Goal: Task Accomplishment & Management: Manage account settings

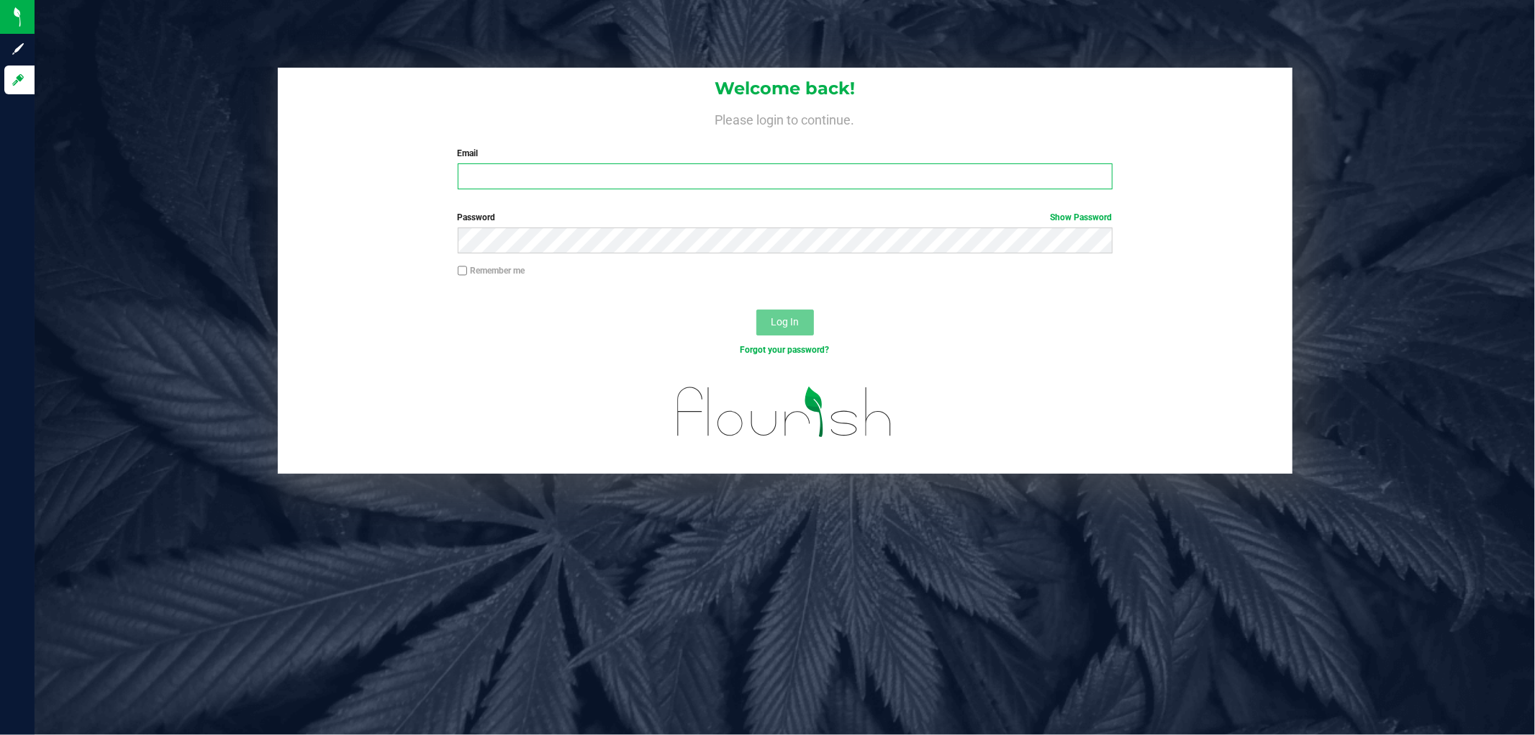
click at [615, 173] on input "Email" at bounding box center [785, 176] width 655 height 26
type input "[PERSON_NAME][EMAIL_ADDRESS][DOMAIN_NAME]"
click at [757, 310] on button "Log In" at bounding box center [786, 323] width 58 height 26
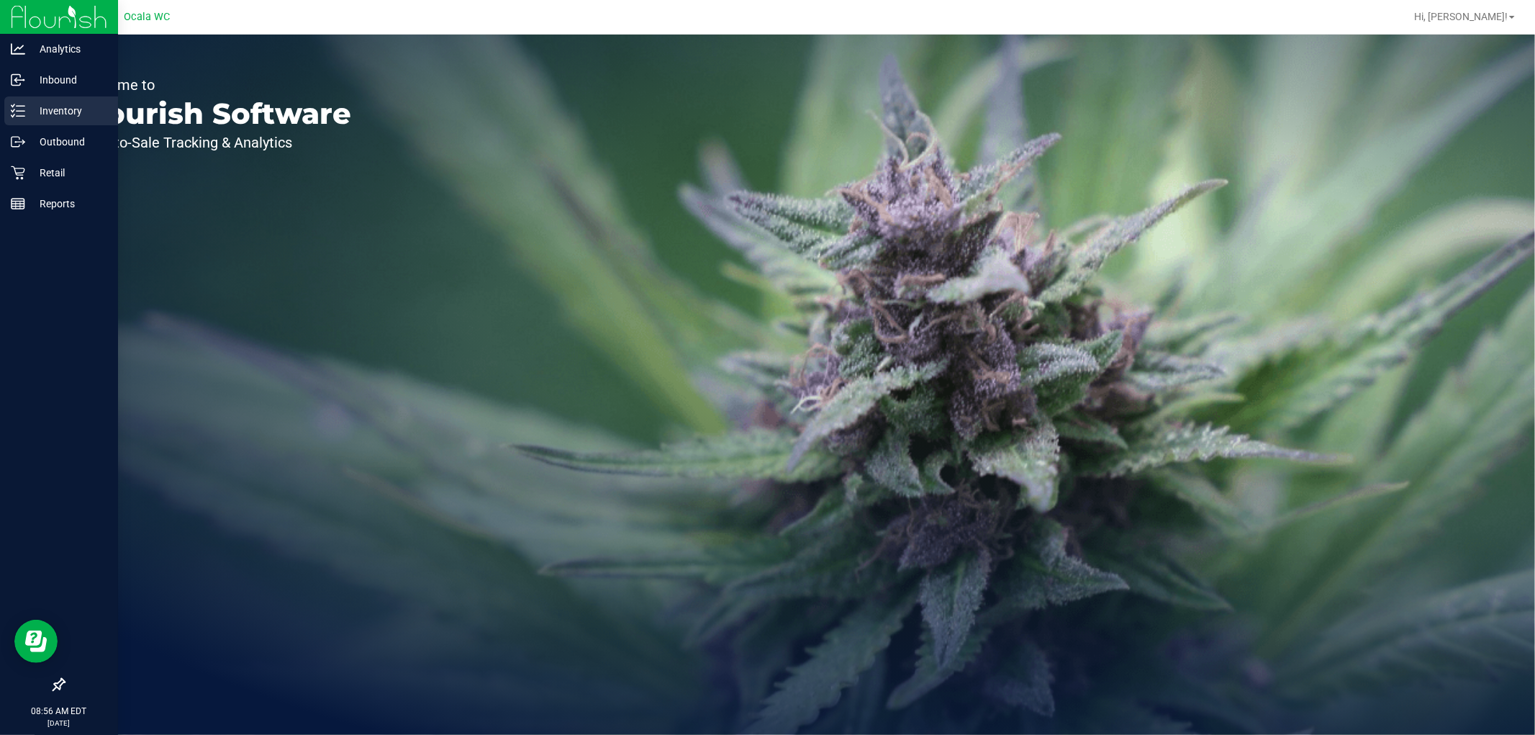
click at [19, 112] on icon at bounding box center [18, 111] width 14 height 14
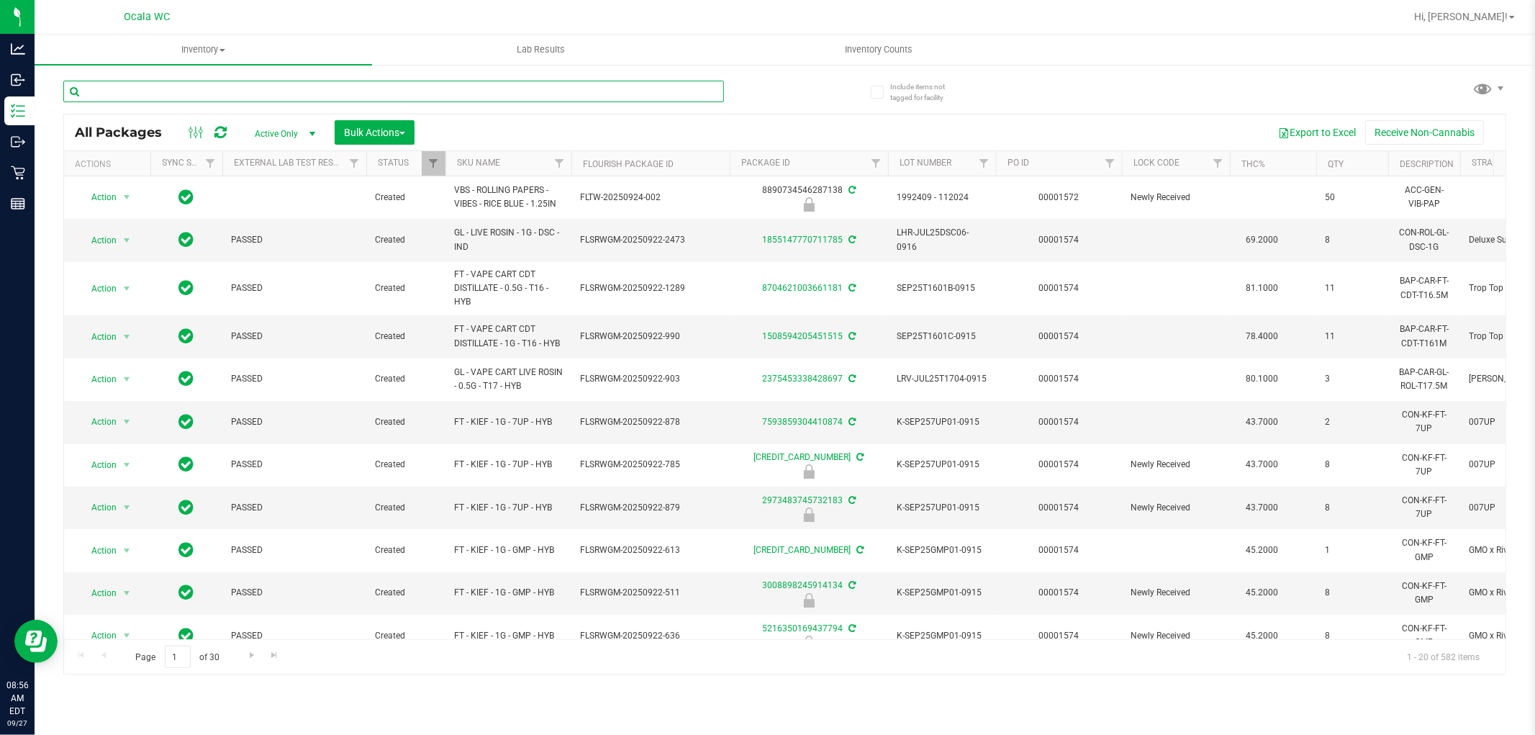
click at [531, 92] on input "text" at bounding box center [393, 92] width 661 height 22
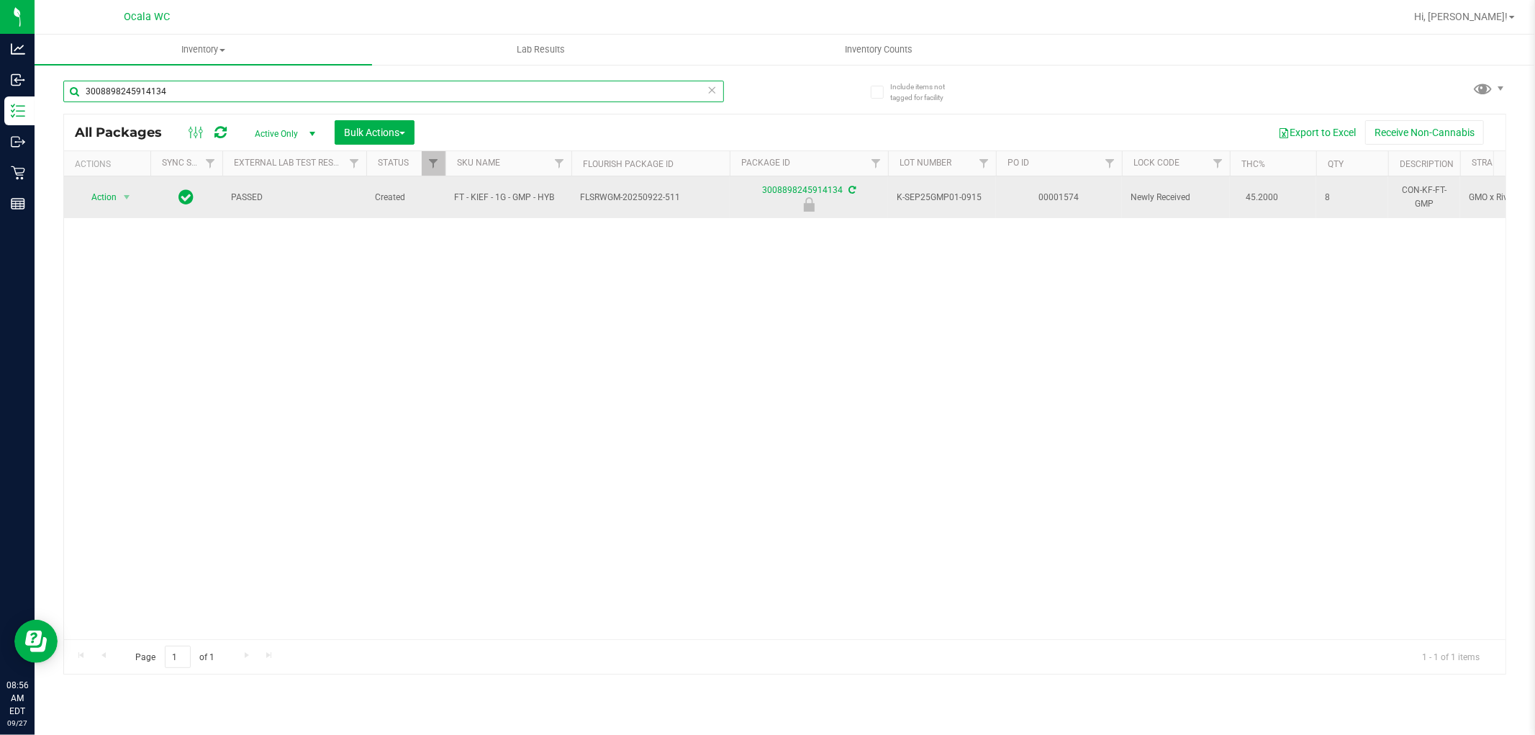
type input "3008898245914134"
click at [114, 202] on span "Action" at bounding box center [97, 197] width 39 height 20
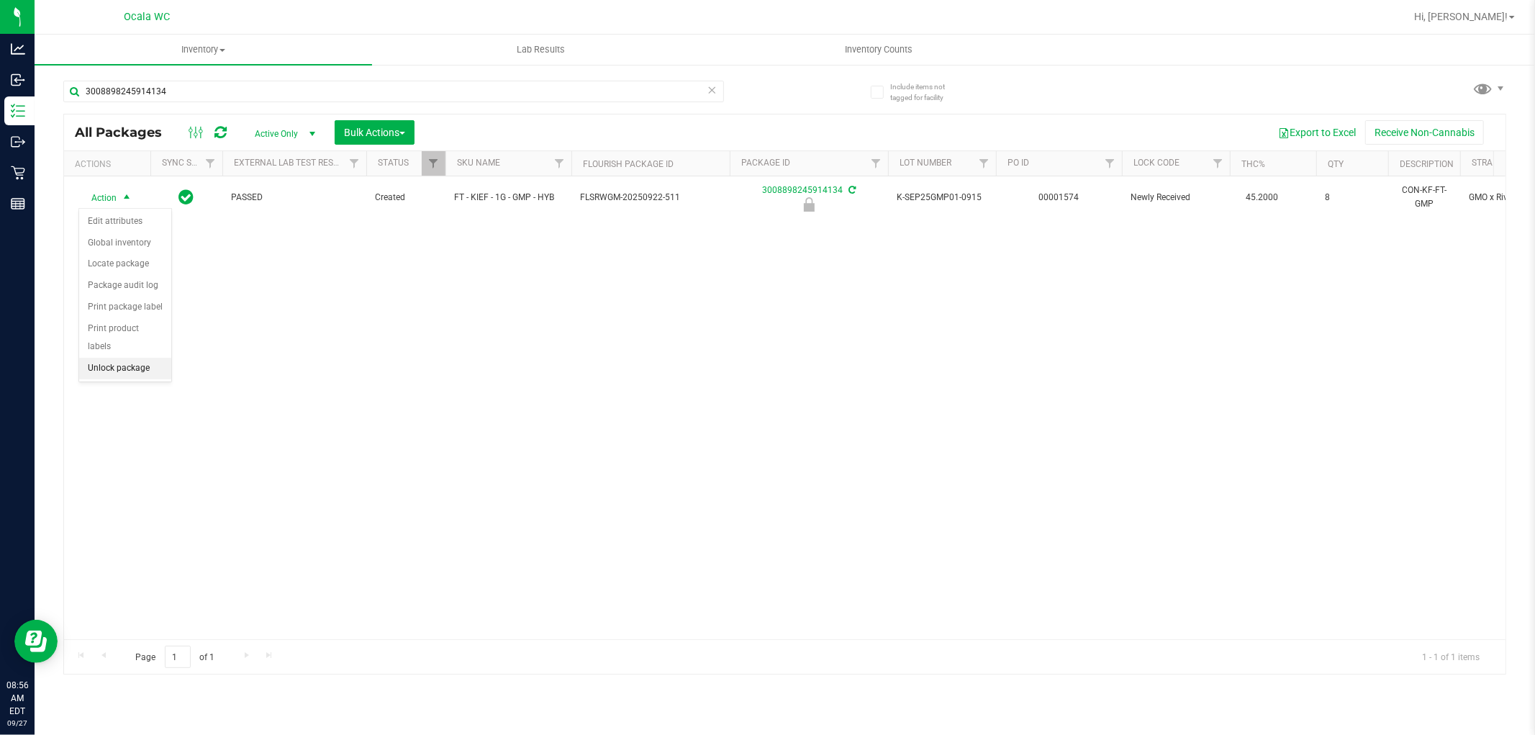
click at [125, 372] on li "Unlock package" at bounding box center [125, 369] width 92 height 22
click at [1050, 463] on div "Action Action Adjust qty Create package Edit attributes Global inventory Locate…" at bounding box center [785, 407] width 1442 height 463
click at [941, 442] on div "Action Action Adjust qty Create package Edit attributes Global inventory Locate…" at bounding box center [785, 407] width 1442 height 463
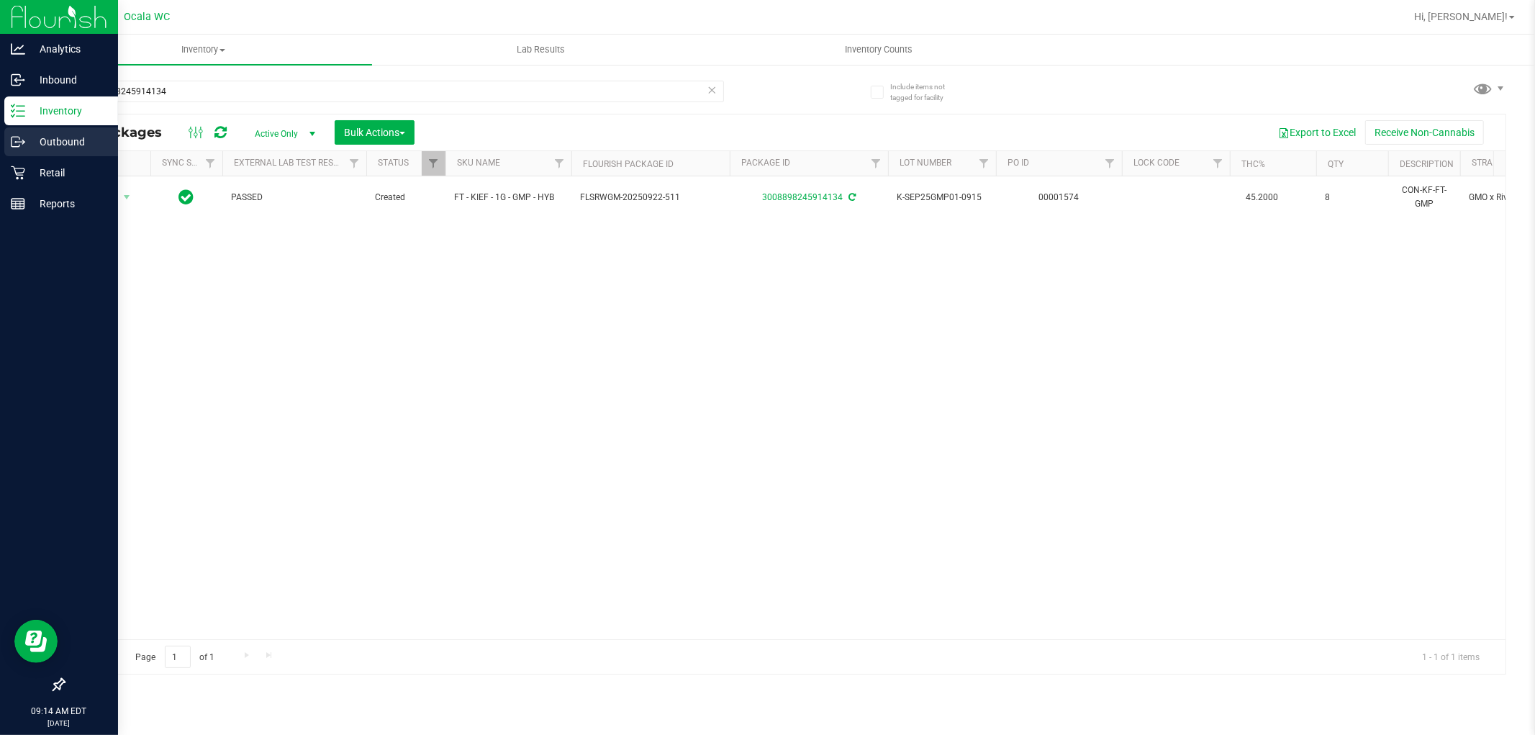
click at [14, 154] on div "Outbound" at bounding box center [61, 141] width 114 height 29
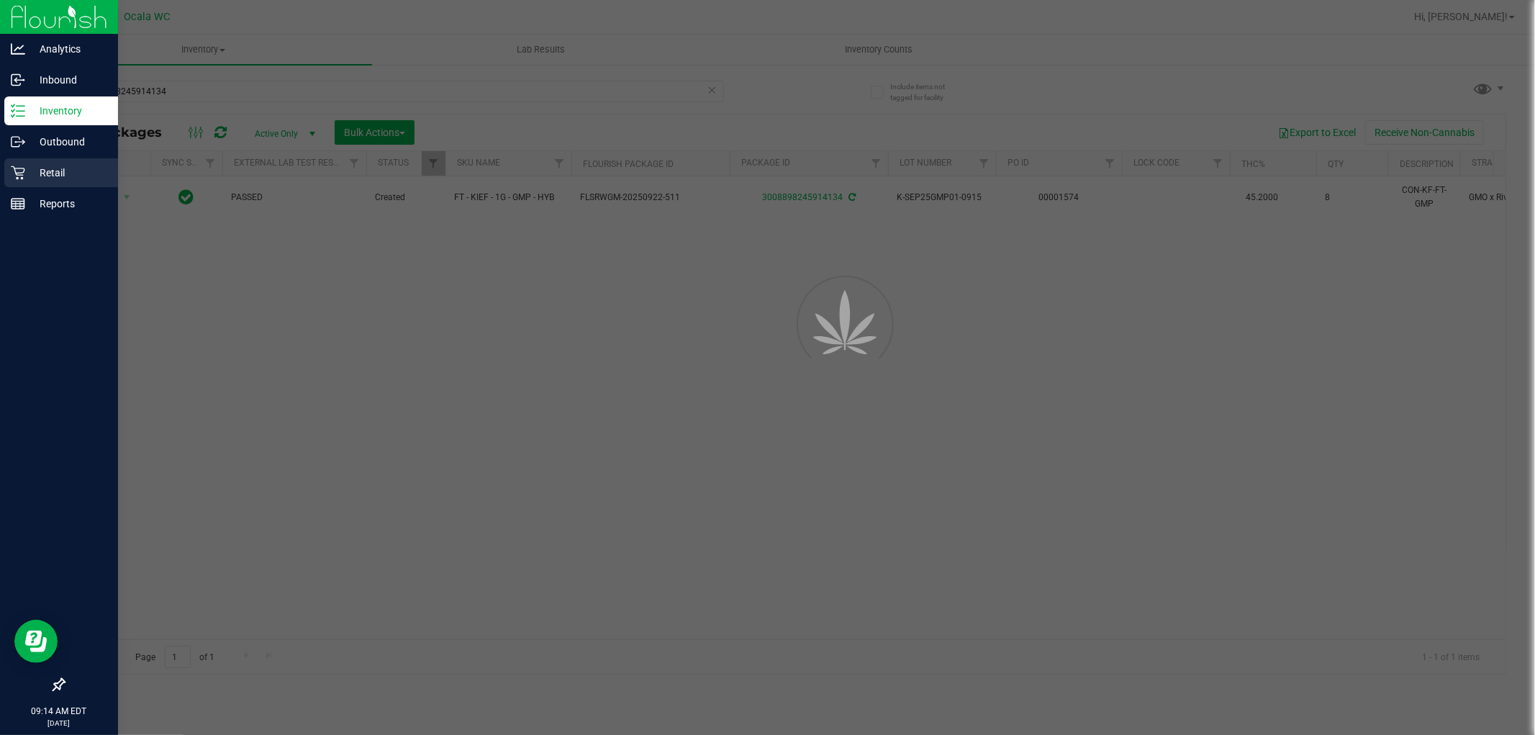
click at [18, 163] on div "Retail" at bounding box center [61, 172] width 114 height 29
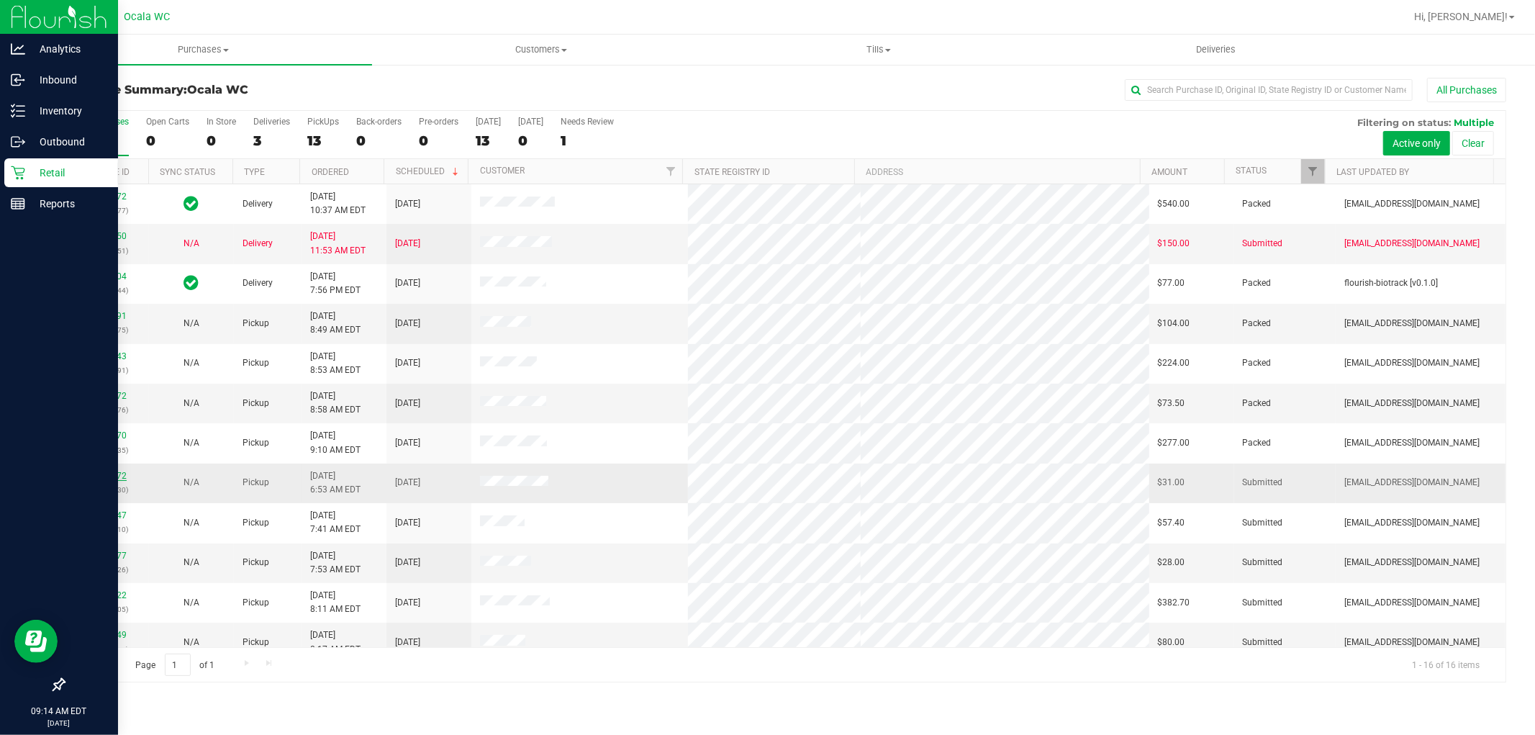
click at [109, 471] on link "12012572" at bounding box center [106, 476] width 40 height 10
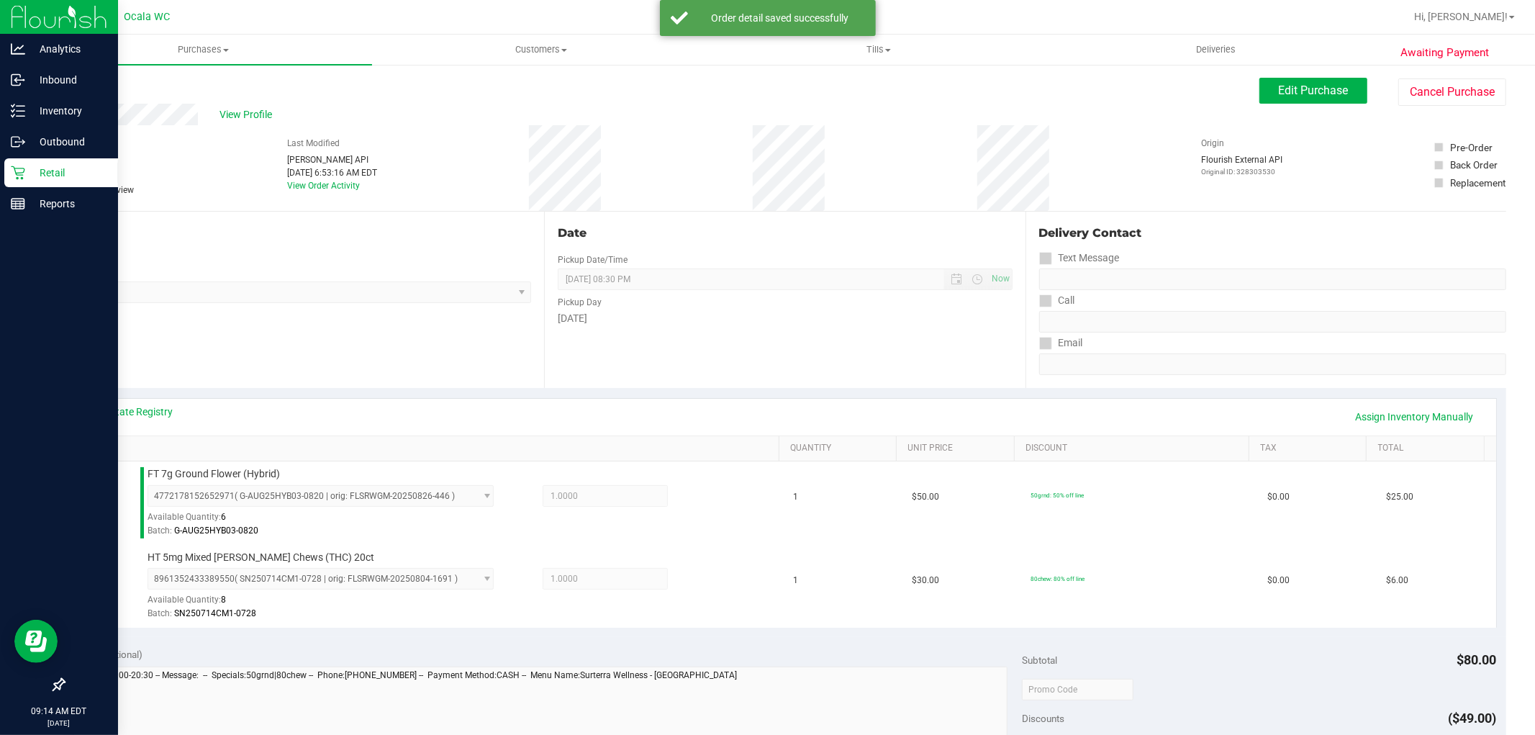
scroll to position [527, 0]
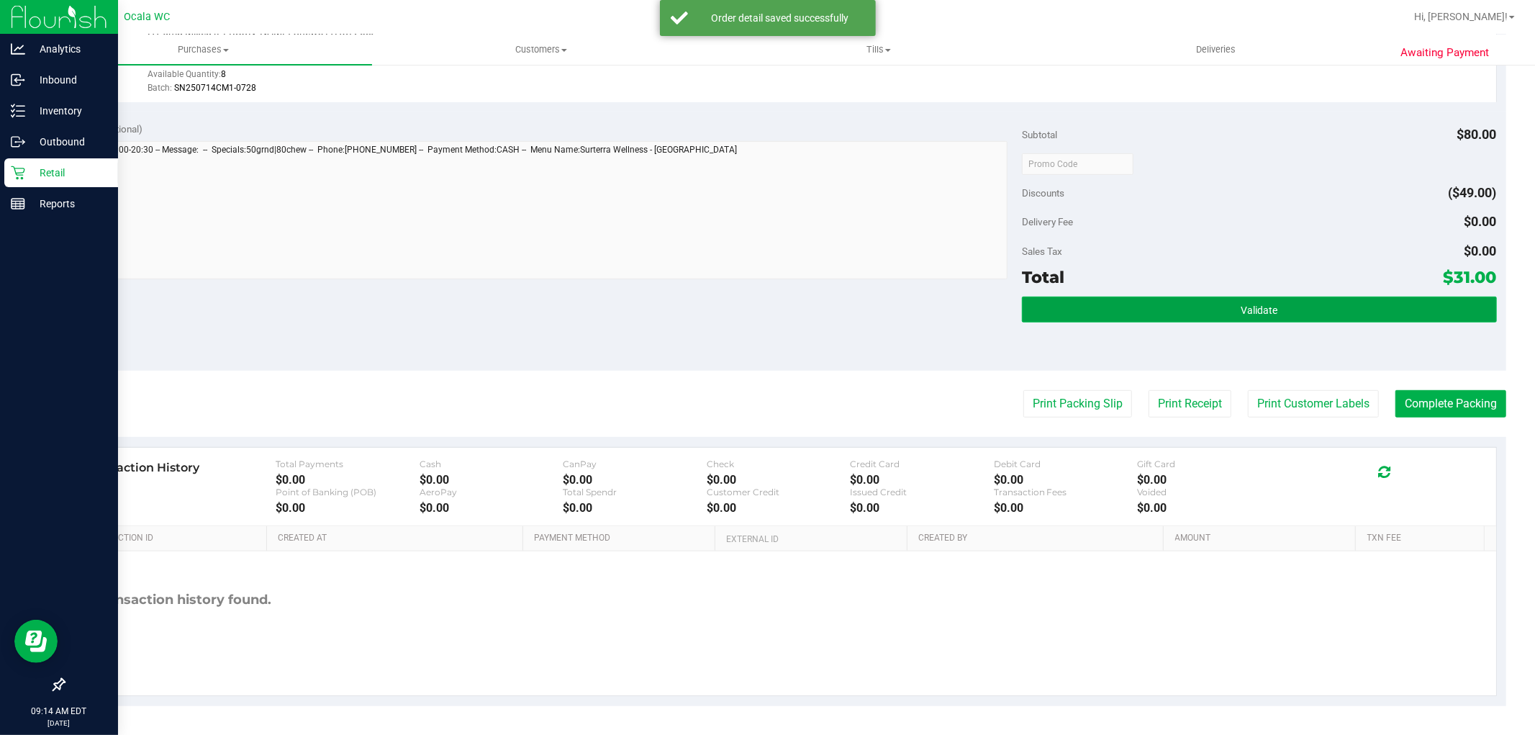
click at [1291, 297] on button "Validate" at bounding box center [1259, 310] width 474 height 26
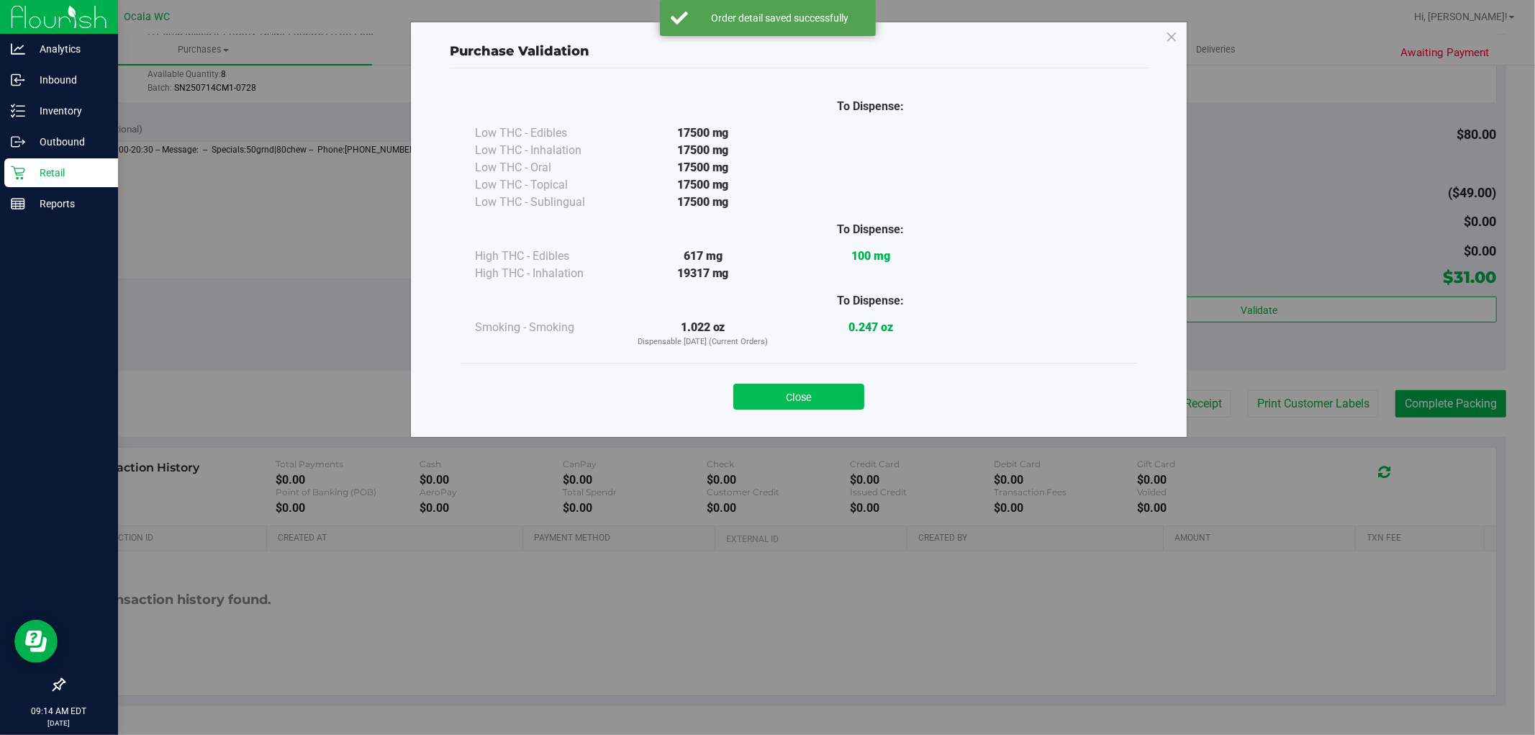
click at [854, 403] on button "Close" at bounding box center [799, 397] width 131 height 26
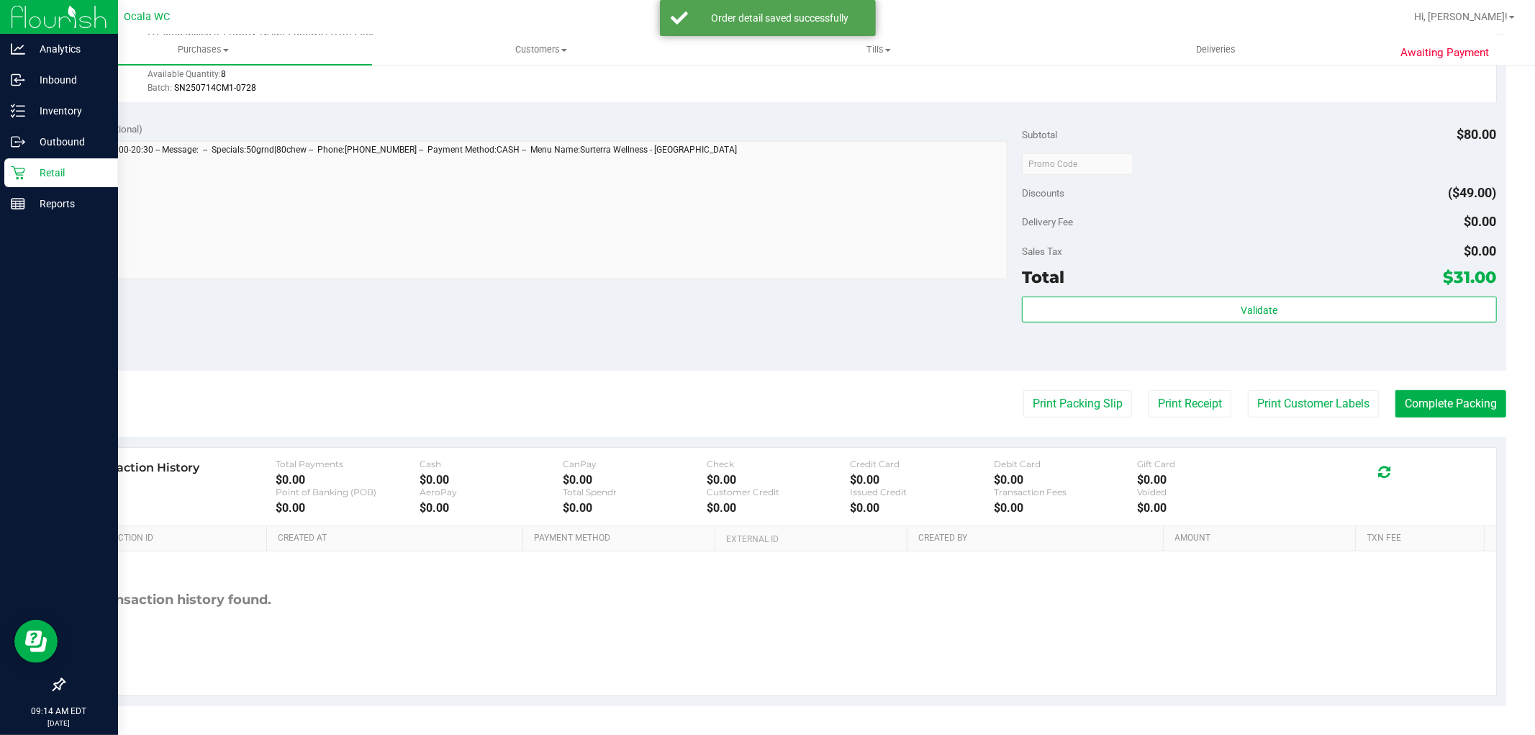
click at [1319, 169] on div at bounding box center [1259, 163] width 474 height 26
click at [1095, 398] on button "Print Packing Slip" at bounding box center [1078, 403] width 109 height 27
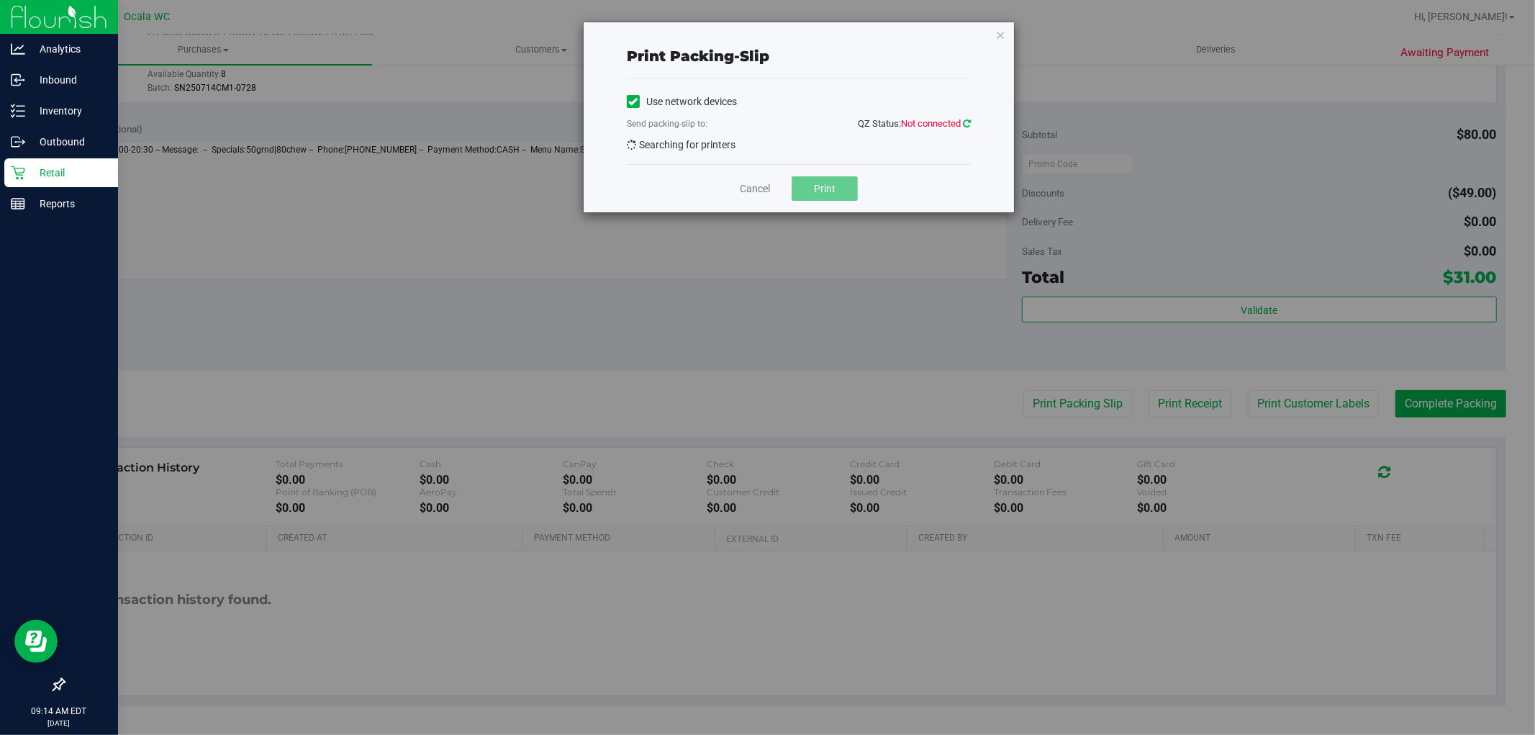
click at [967, 123] on icon at bounding box center [967, 123] width 8 height 9
click at [914, 145] on span "BRAD-PITT" at bounding box center [790, 148] width 325 height 20
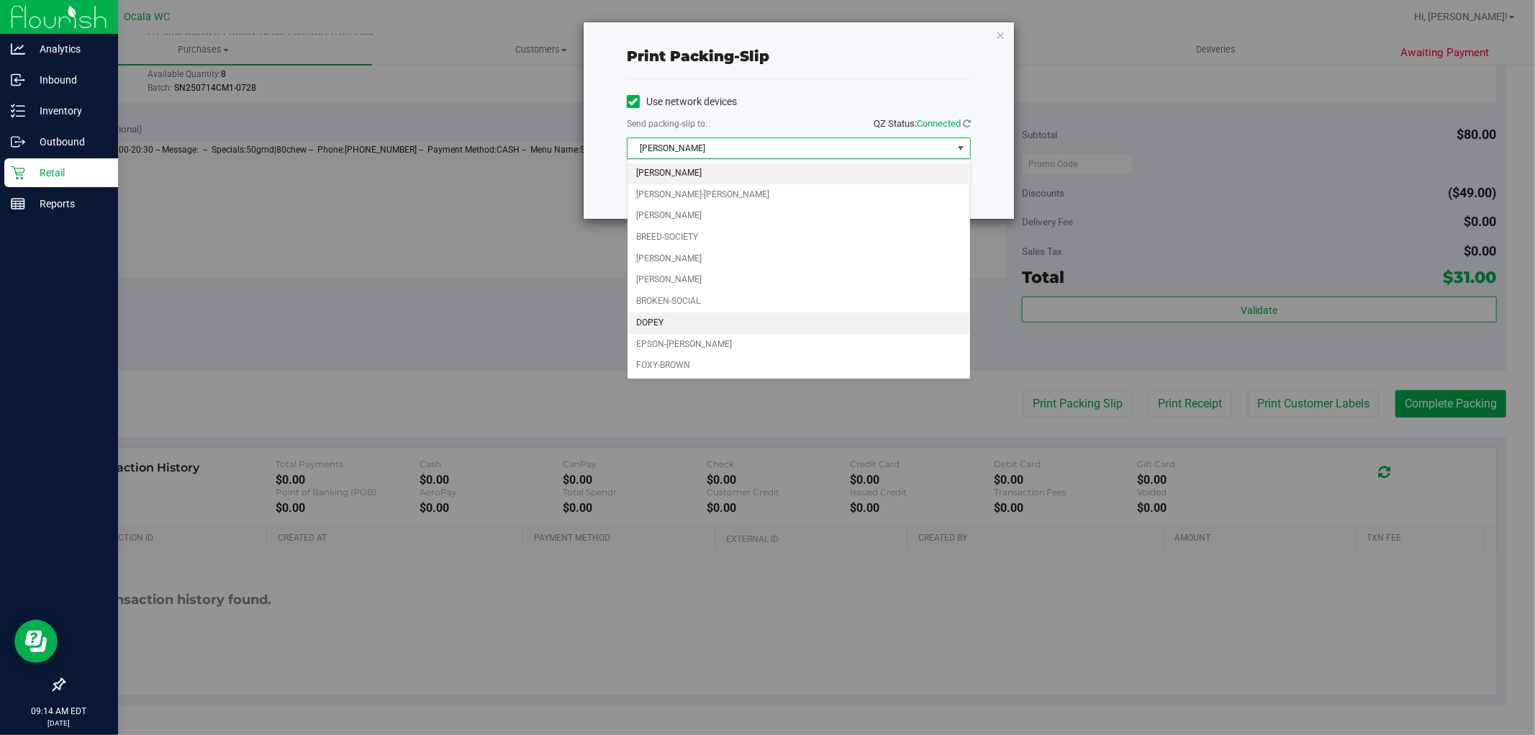
click at [651, 324] on li "DOPEY" at bounding box center [799, 323] width 343 height 22
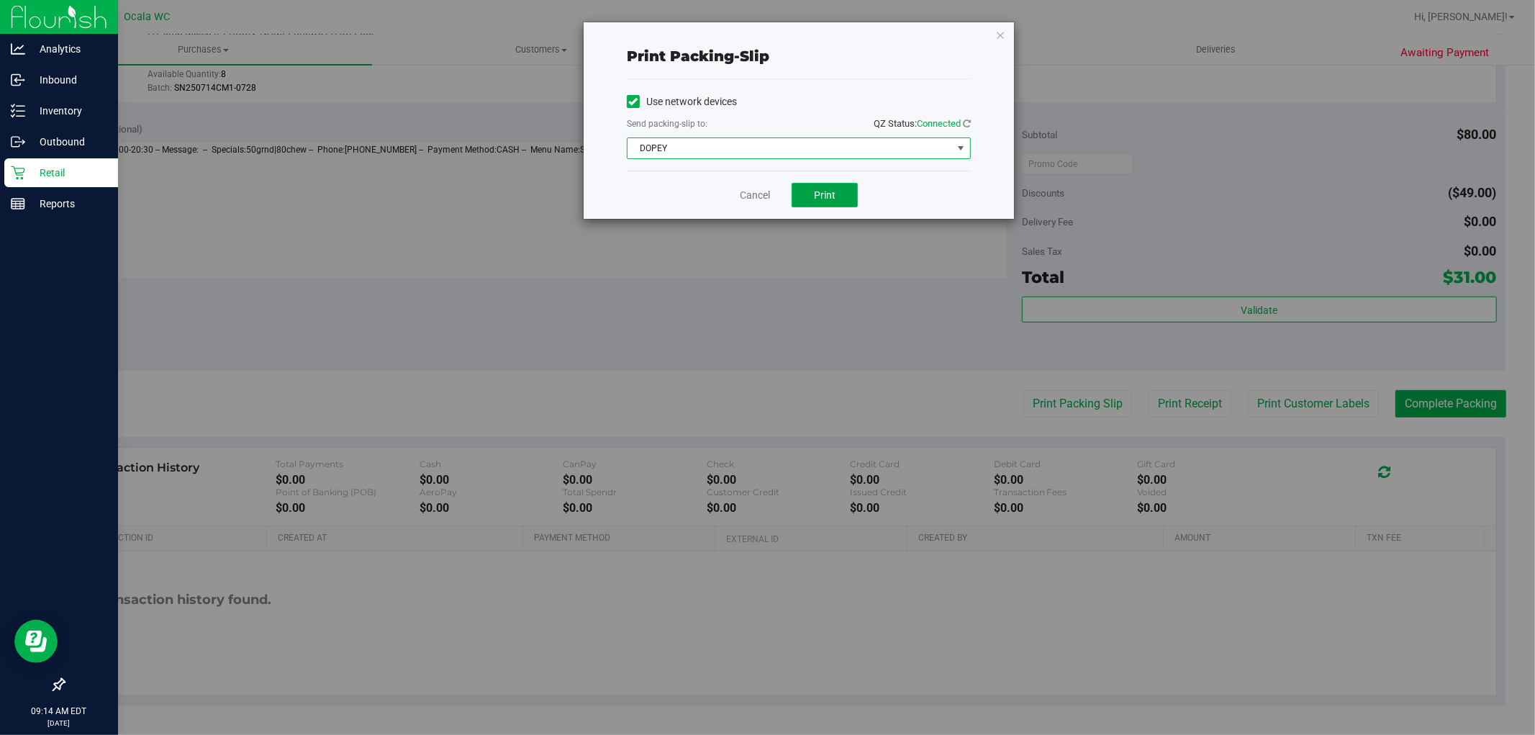
click at [854, 190] on button "Print" at bounding box center [825, 195] width 66 height 24
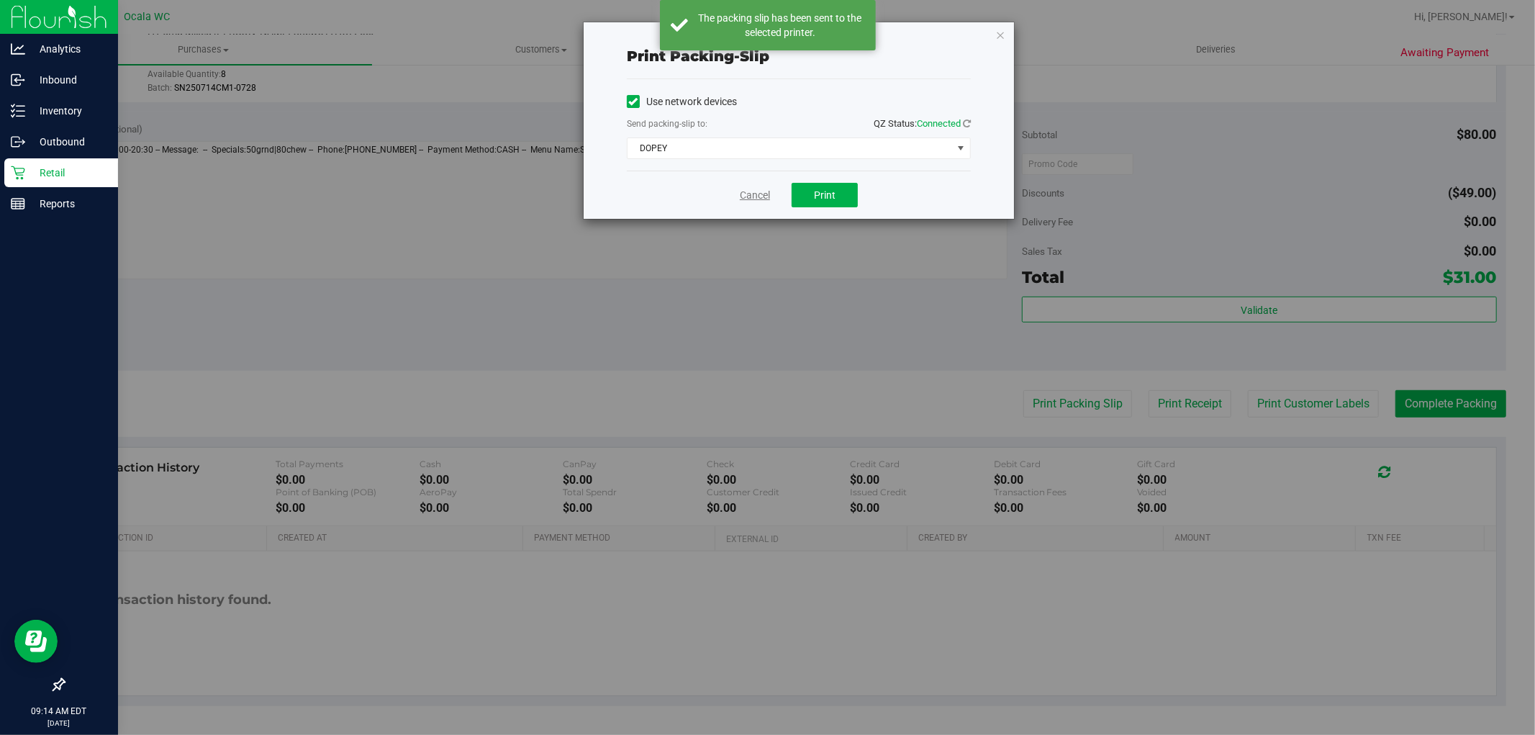
click at [757, 197] on link "Cancel" at bounding box center [755, 195] width 30 height 15
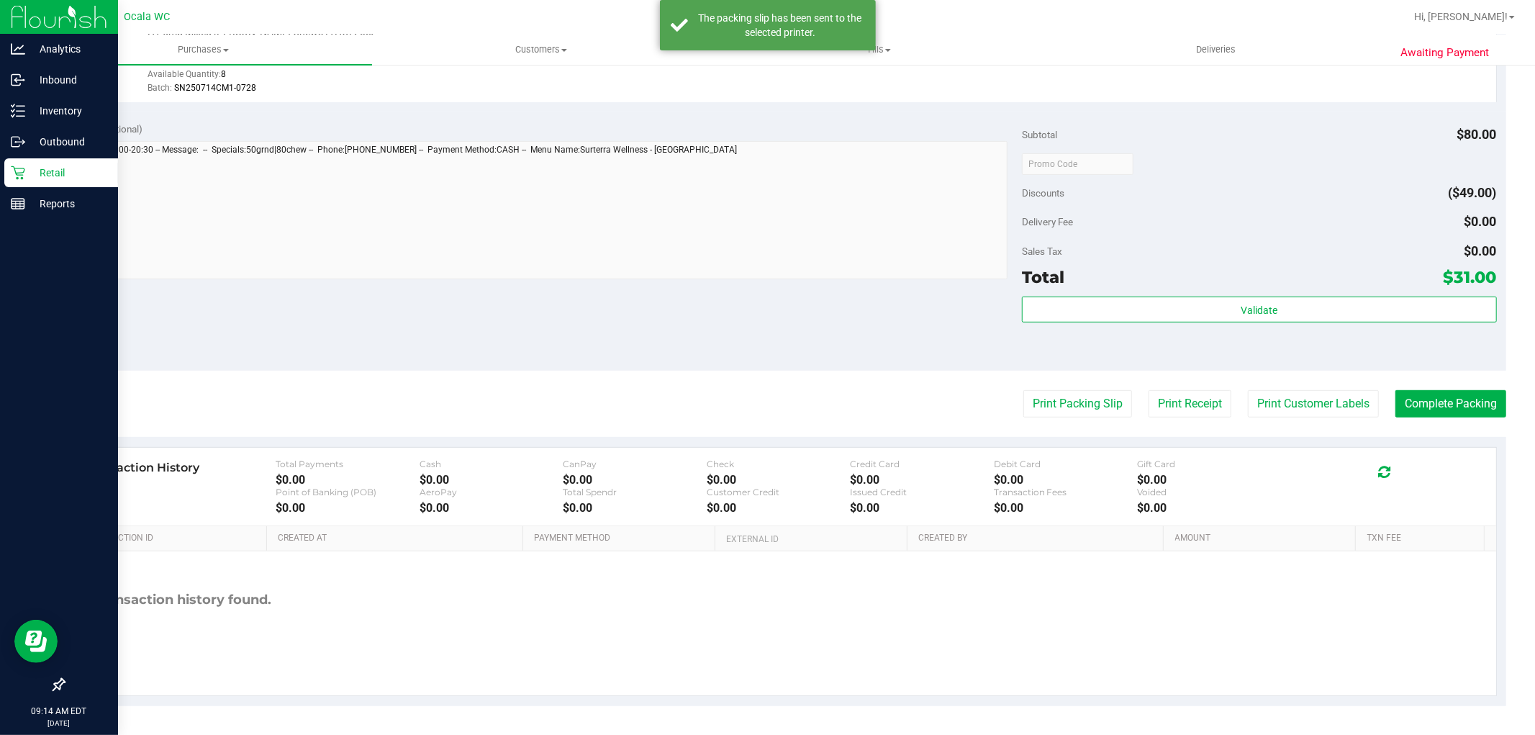
click at [875, 347] on div "Notes (optional) Subtotal $80.00 Discounts ($49.00) Delivery Fee $0.00 Sales Ta…" at bounding box center [784, 241] width 1443 height 259
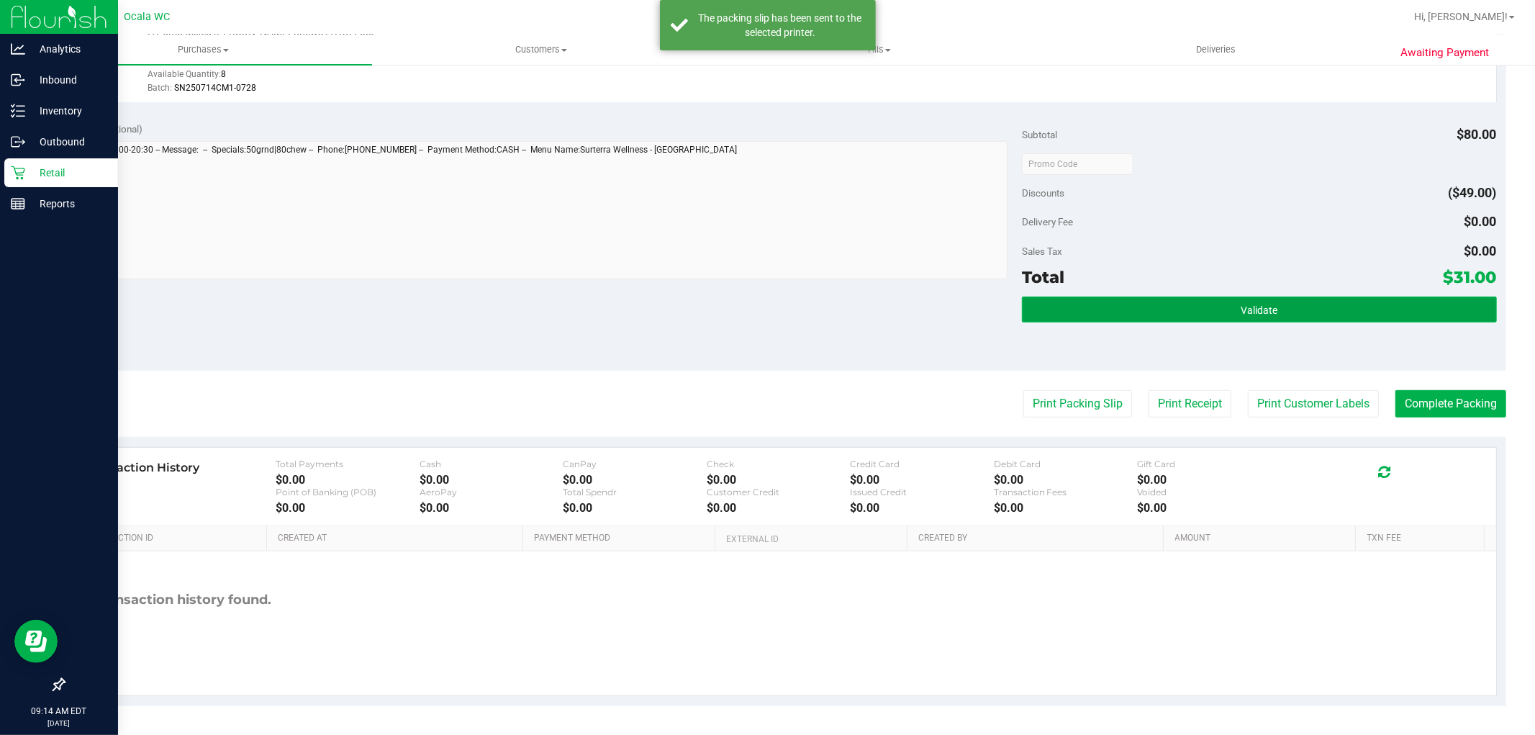
click at [1198, 312] on button "Validate" at bounding box center [1259, 310] width 474 height 26
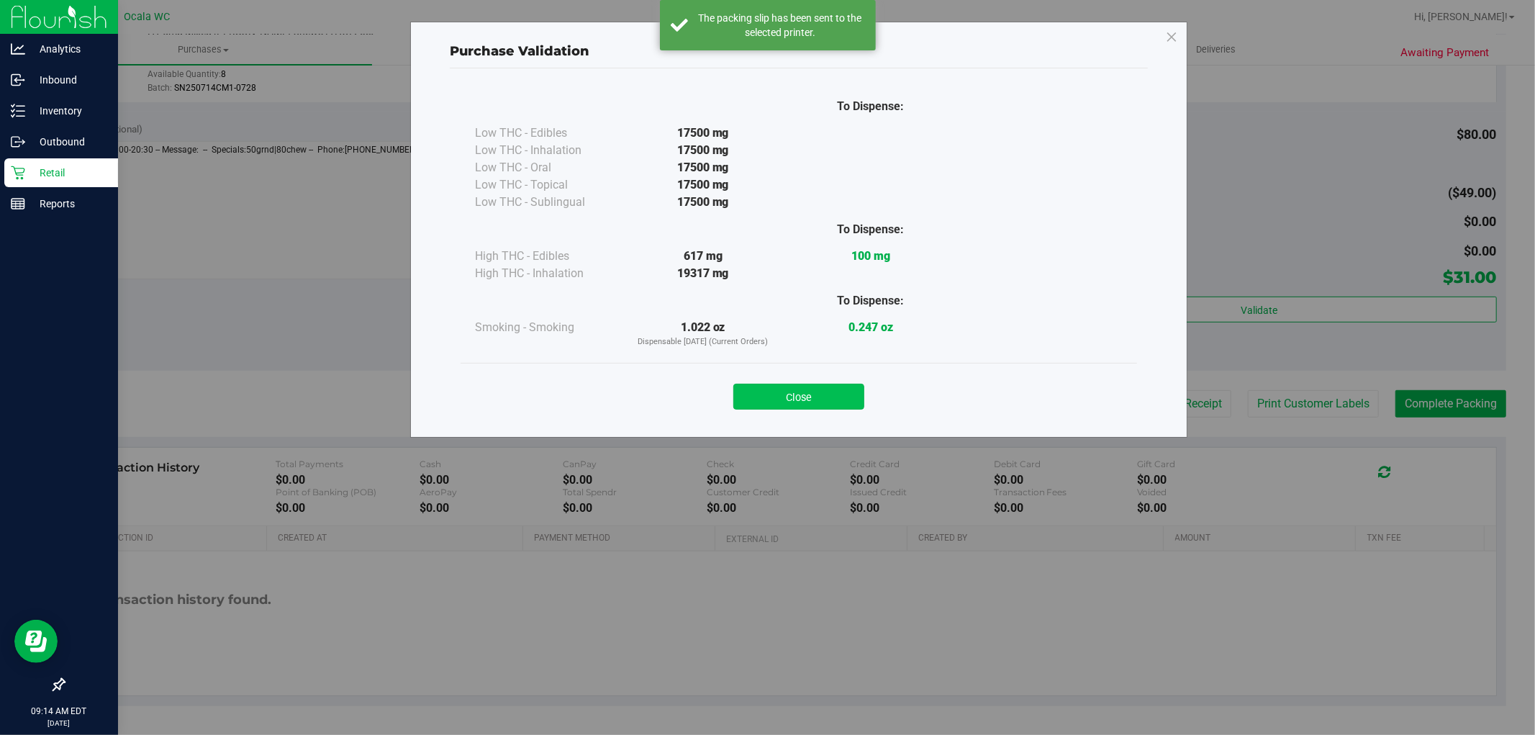
click at [812, 396] on button "Close" at bounding box center [799, 397] width 131 height 26
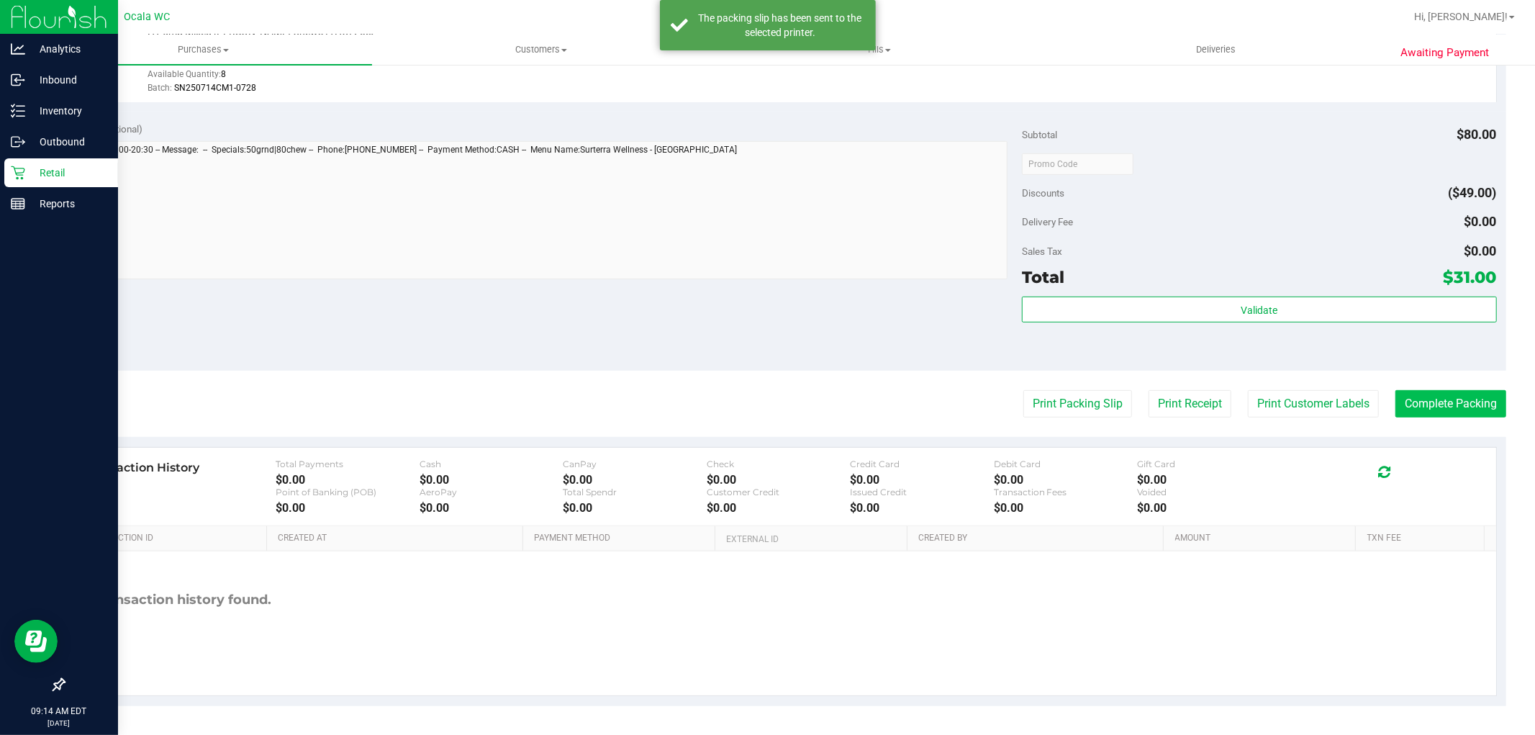
click at [1442, 403] on button "Complete Packing" at bounding box center [1451, 403] width 111 height 27
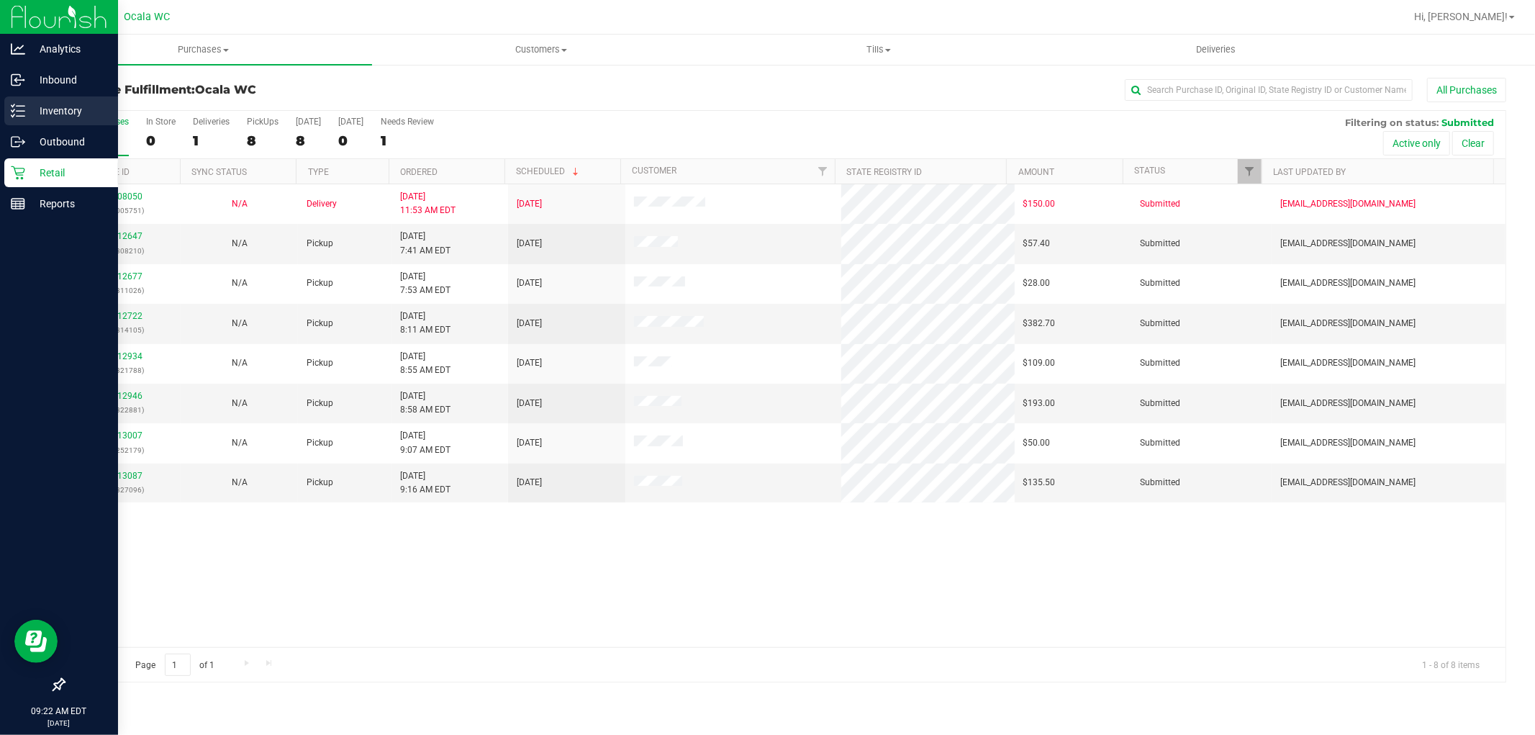
click at [12, 111] on icon at bounding box center [13, 110] width 3 height 2
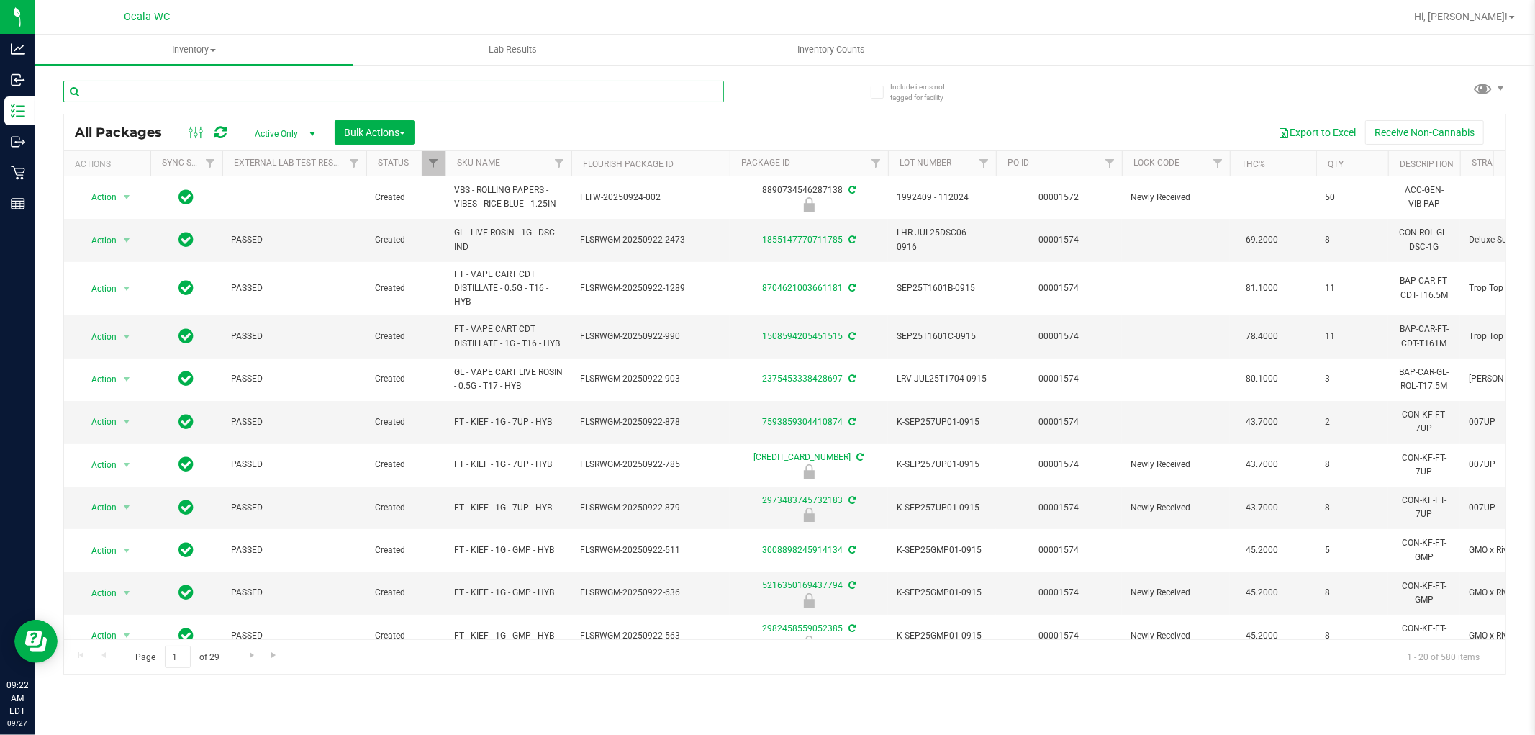
click at [361, 94] on input "text" at bounding box center [393, 92] width 661 height 22
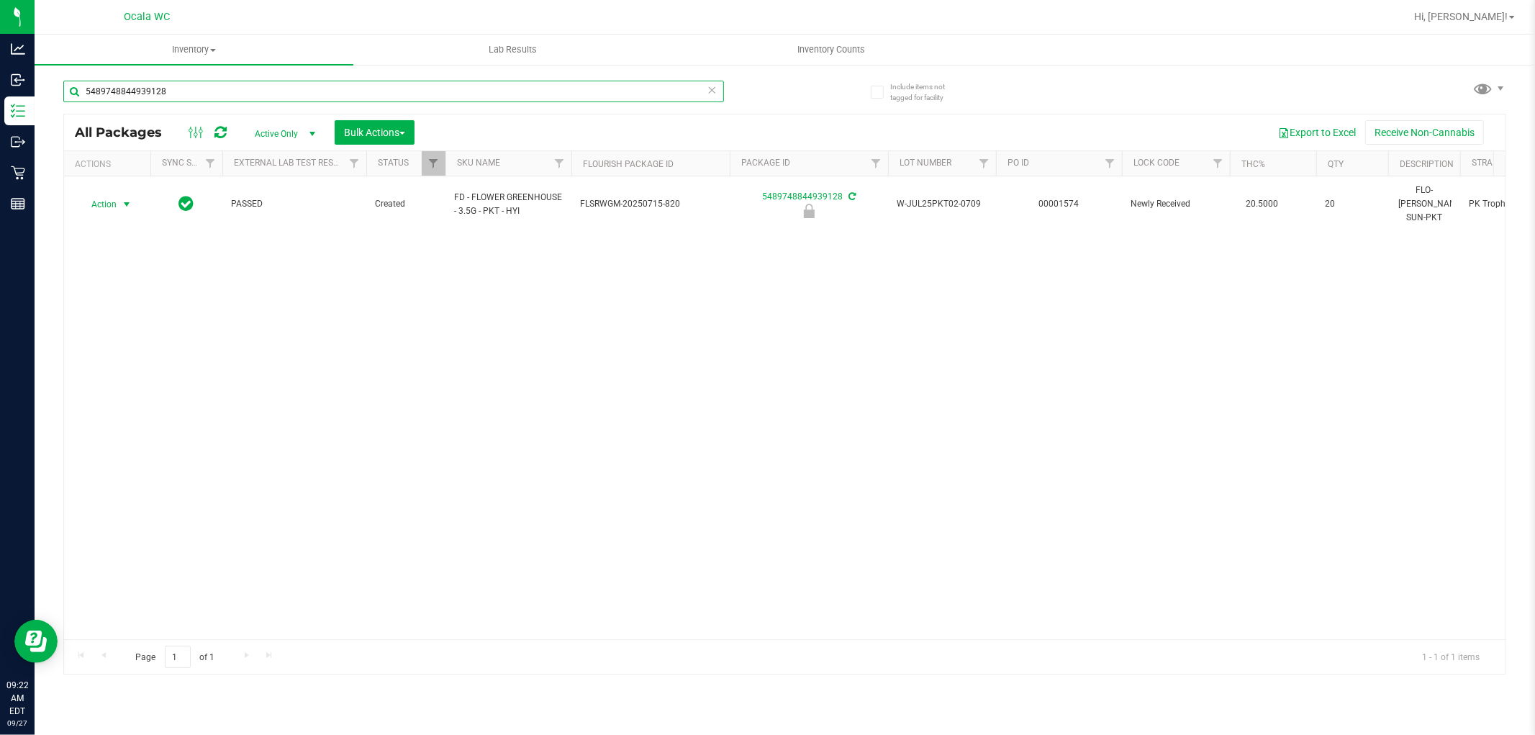
type input "5489748844939128"
click at [117, 196] on span "Action" at bounding box center [97, 204] width 39 height 20
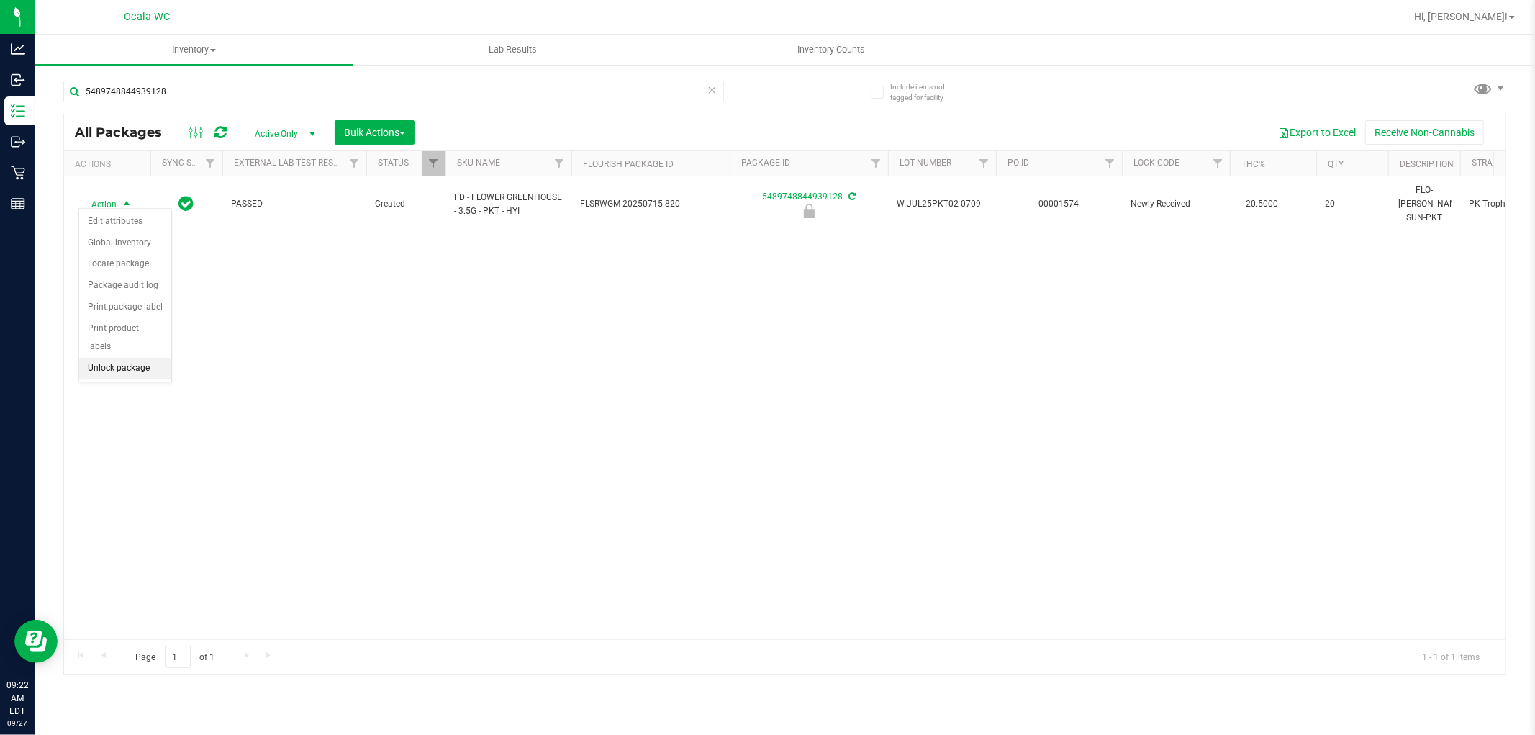
click at [114, 371] on li "Unlock package" at bounding box center [125, 369] width 92 height 22
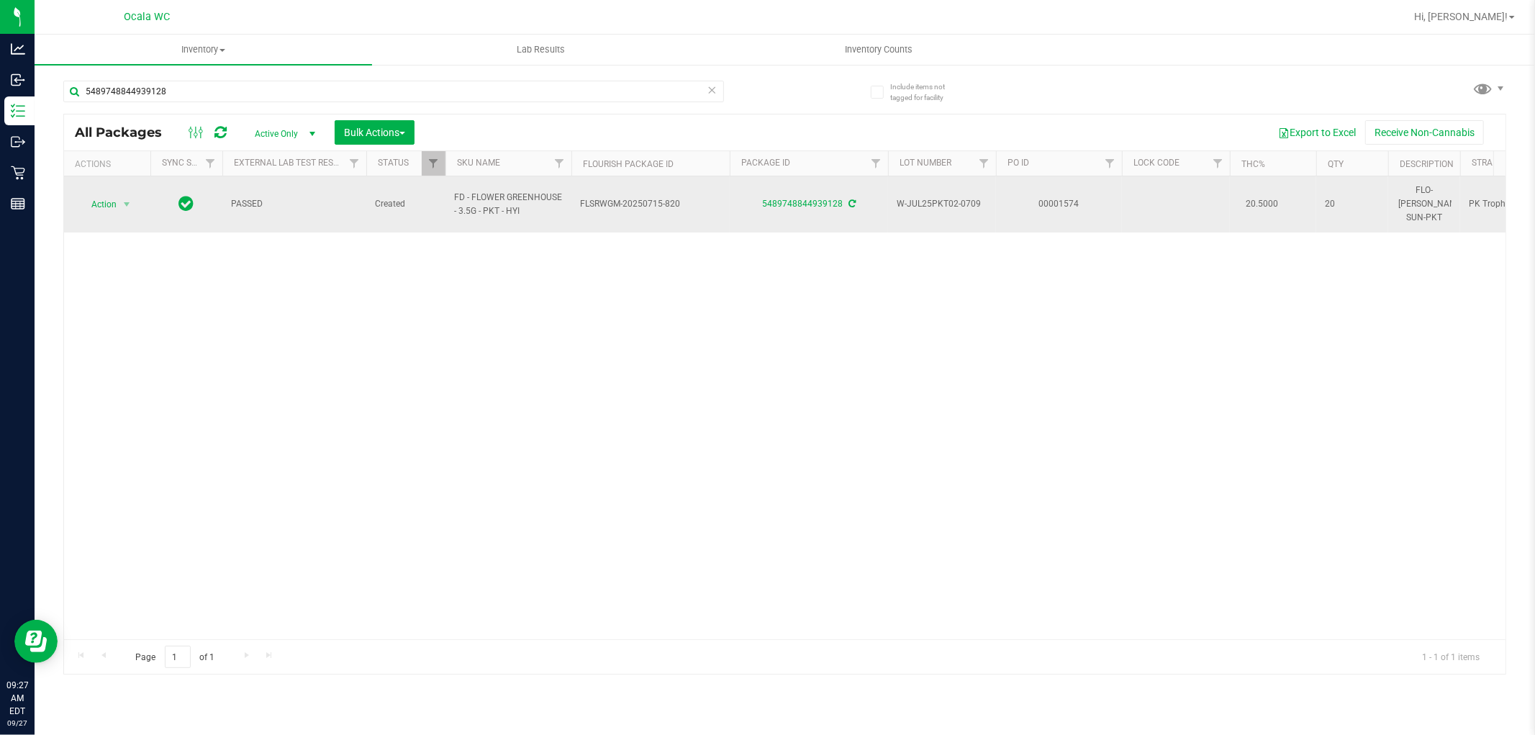
click at [643, 202] on span "FLSRWGM-20250715-820" at bounding box center [650, 204] width 141 height 14
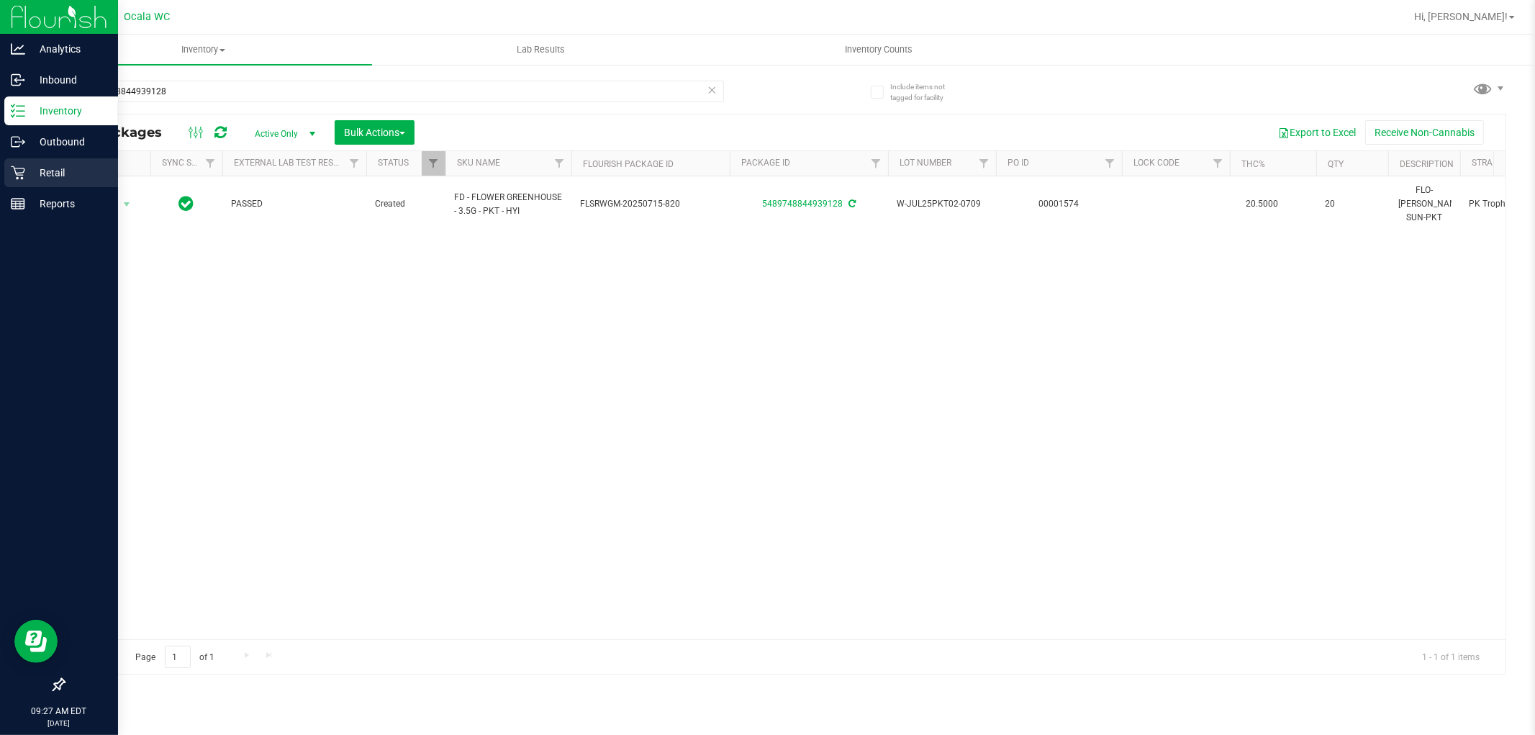
click at [23, 176] on icon at bounding box center [18, 173] width 14 height 14
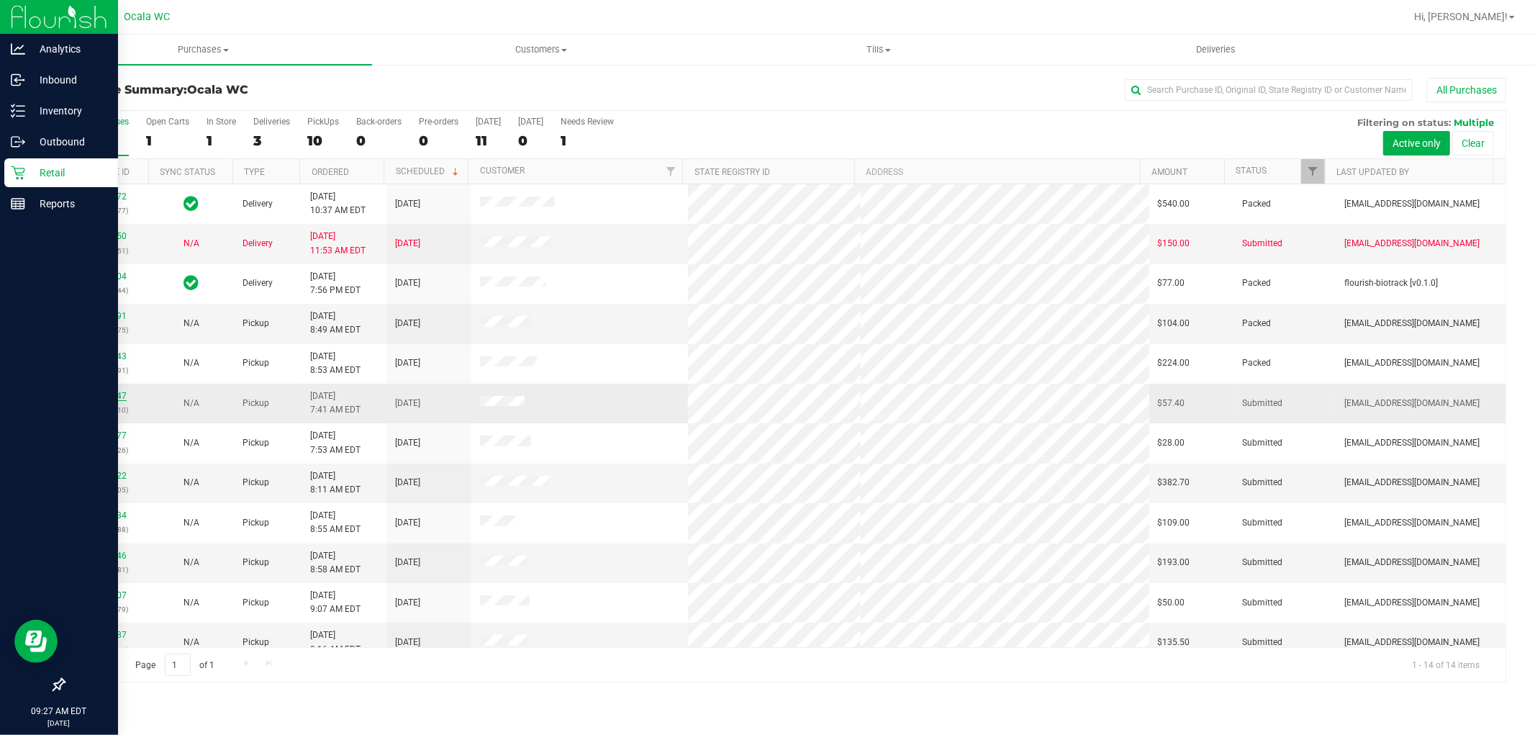
click at [117, 399] on link "12012647" at bounding box center [106, 396] width 40 height 10
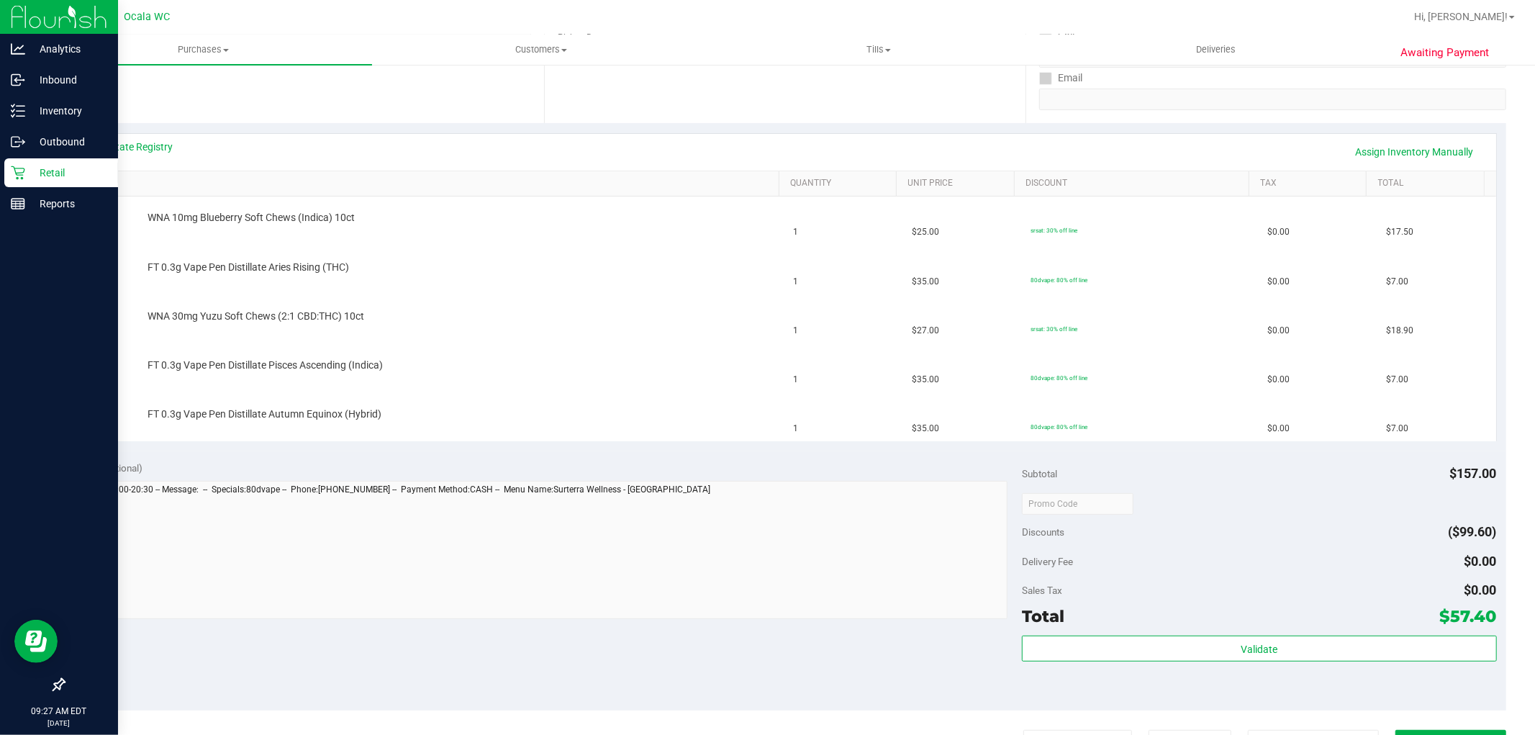
scroll to position [260, 0]
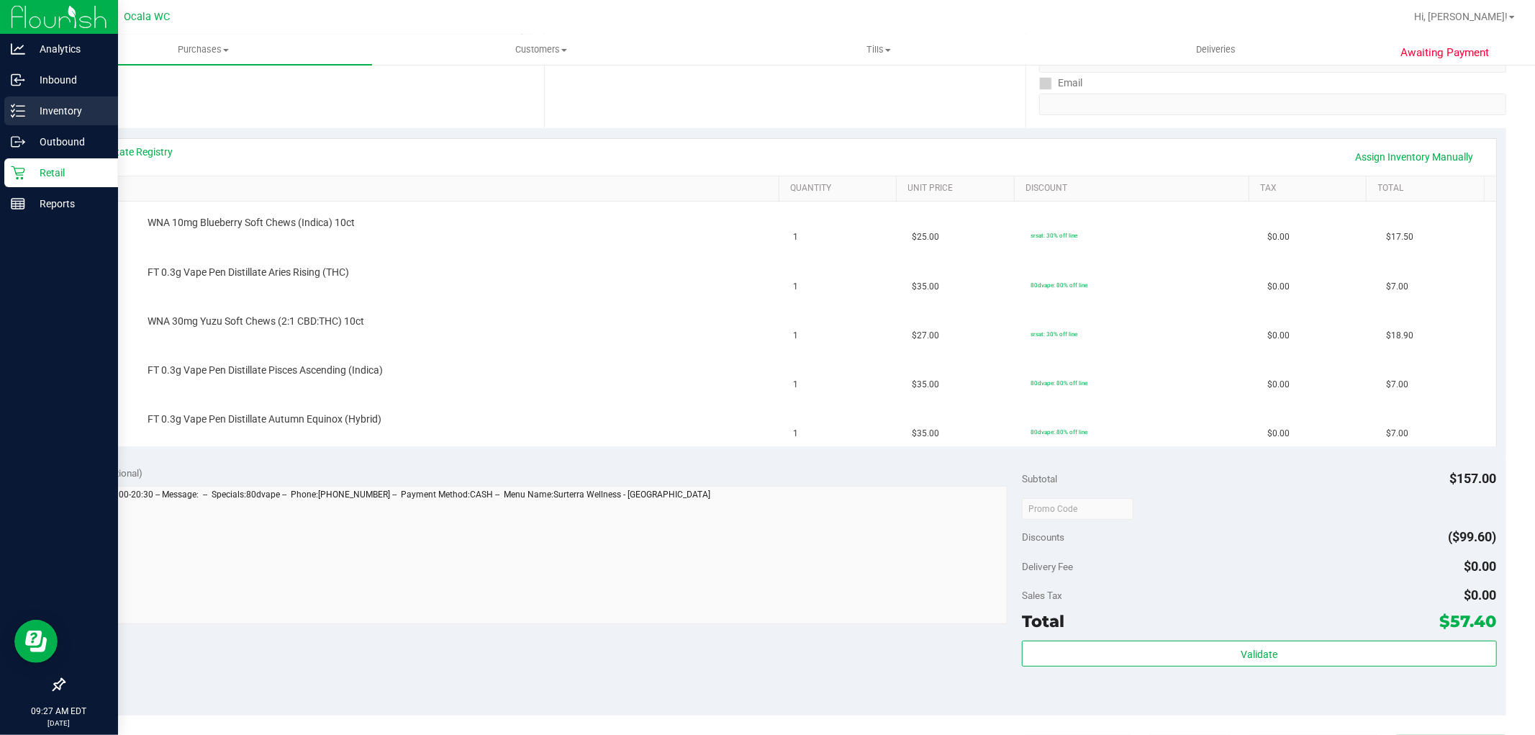
click at [11, 112] on icon at bounding box center [18, 111] width 14 height 14
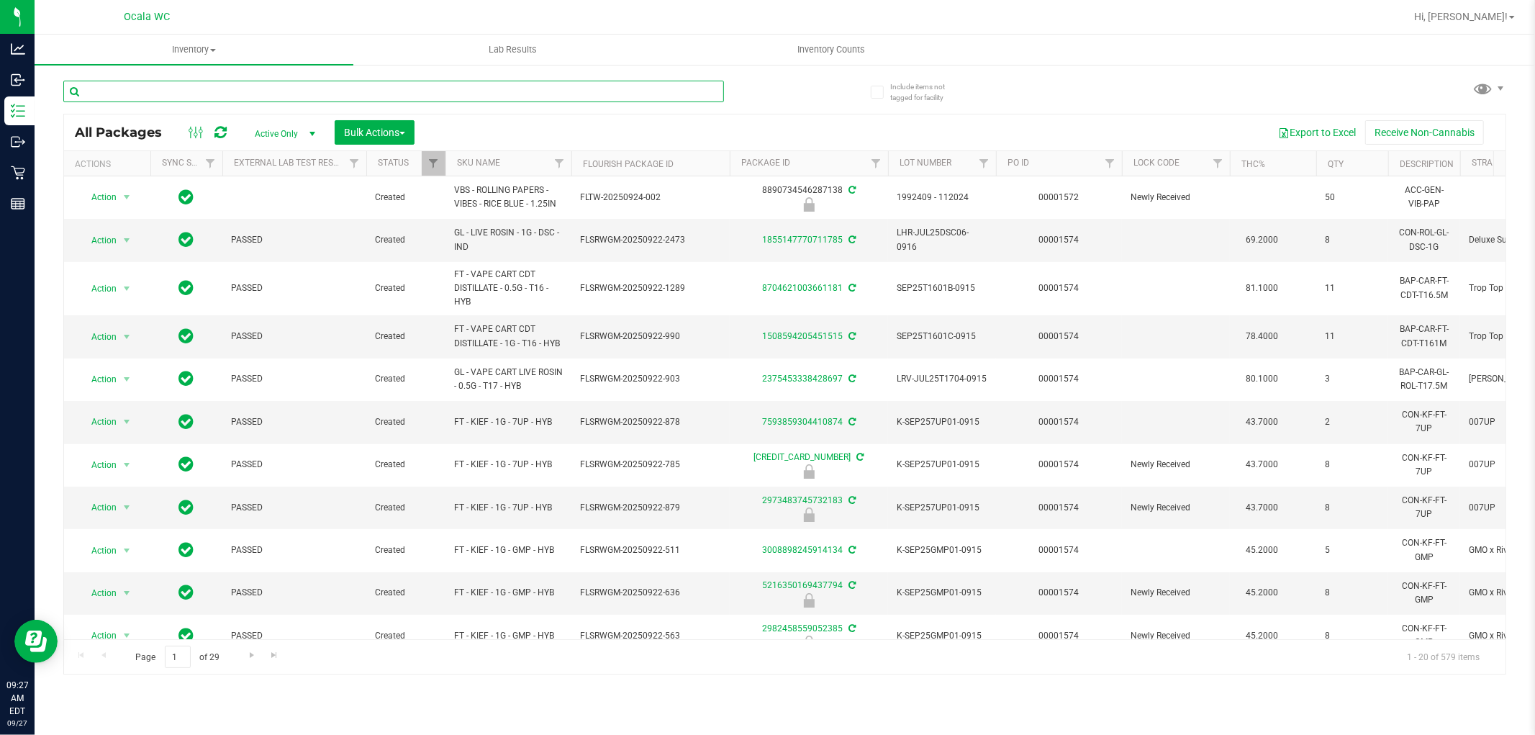
click at [304, 88] on input "text" at bounding box center [393, 92] width 661 height 22
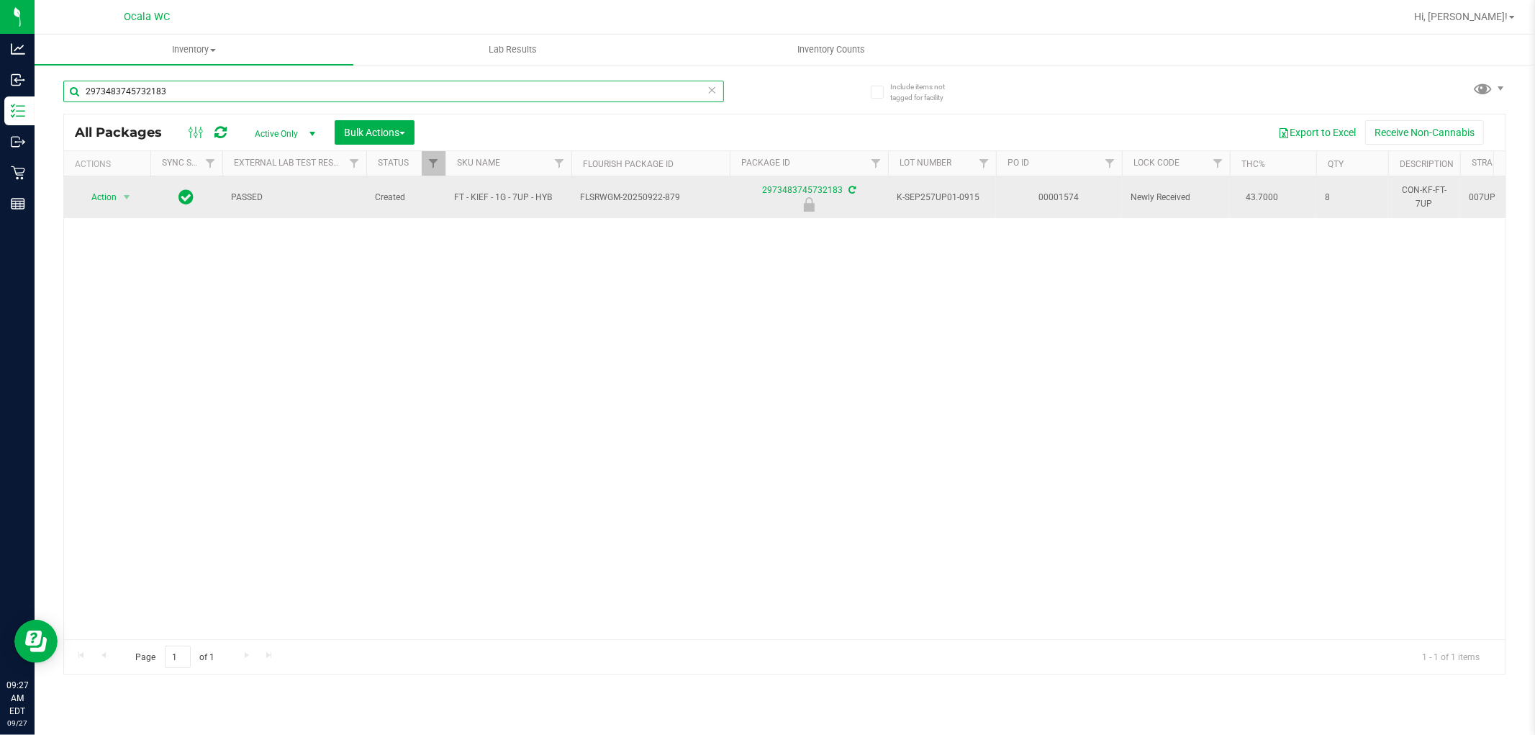
type input "2973483745732183"
click at [82, 209] on td "Action Action Edit attributes Global inventory Locate package Package audit log…" at bounding box center [107, 197] width 86 height 42
click at [108, 194] on span "Action" at bounding box center [97, 197] width 39 height 20
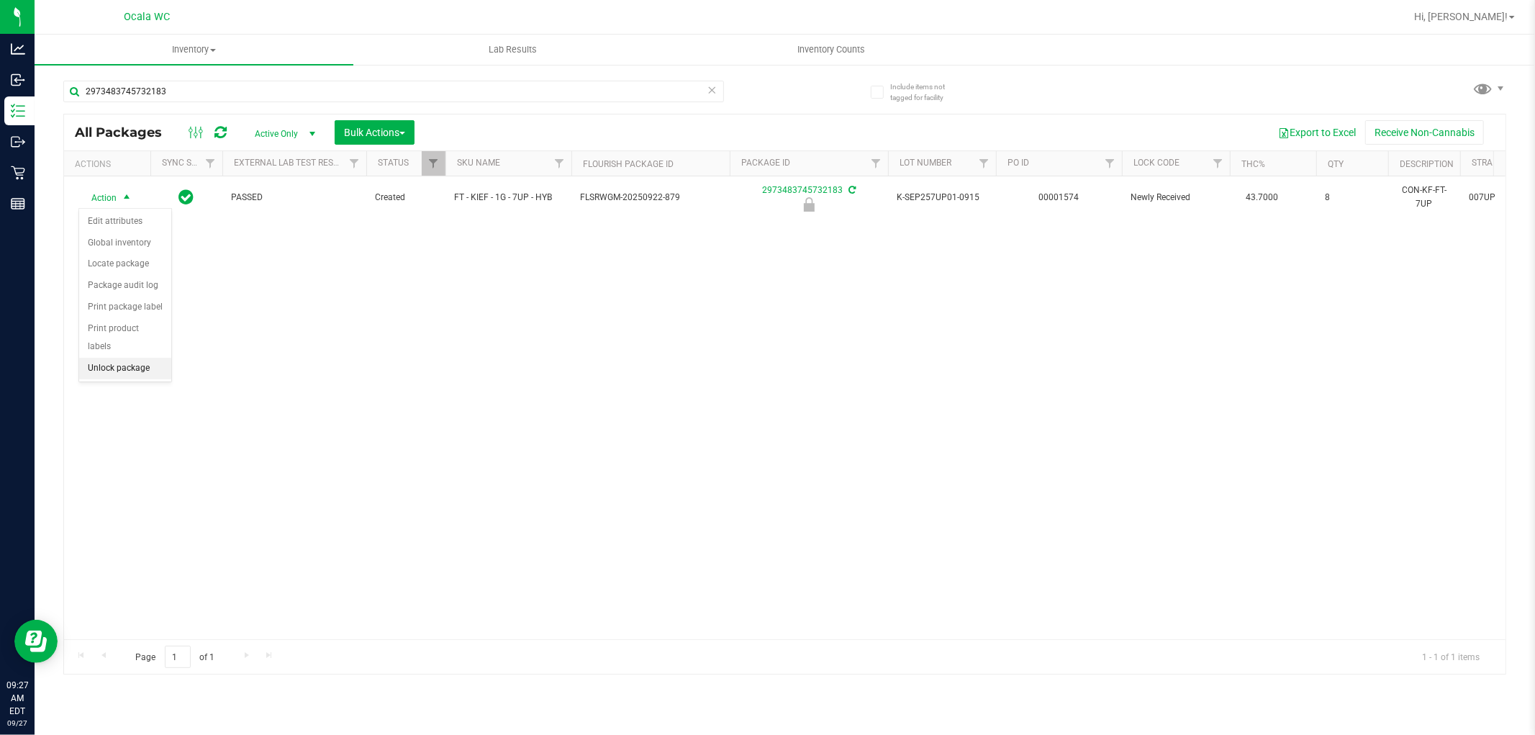
click at [157, 373] on li "Unlock package" at bounding box center [125, 369] width 92 height 22
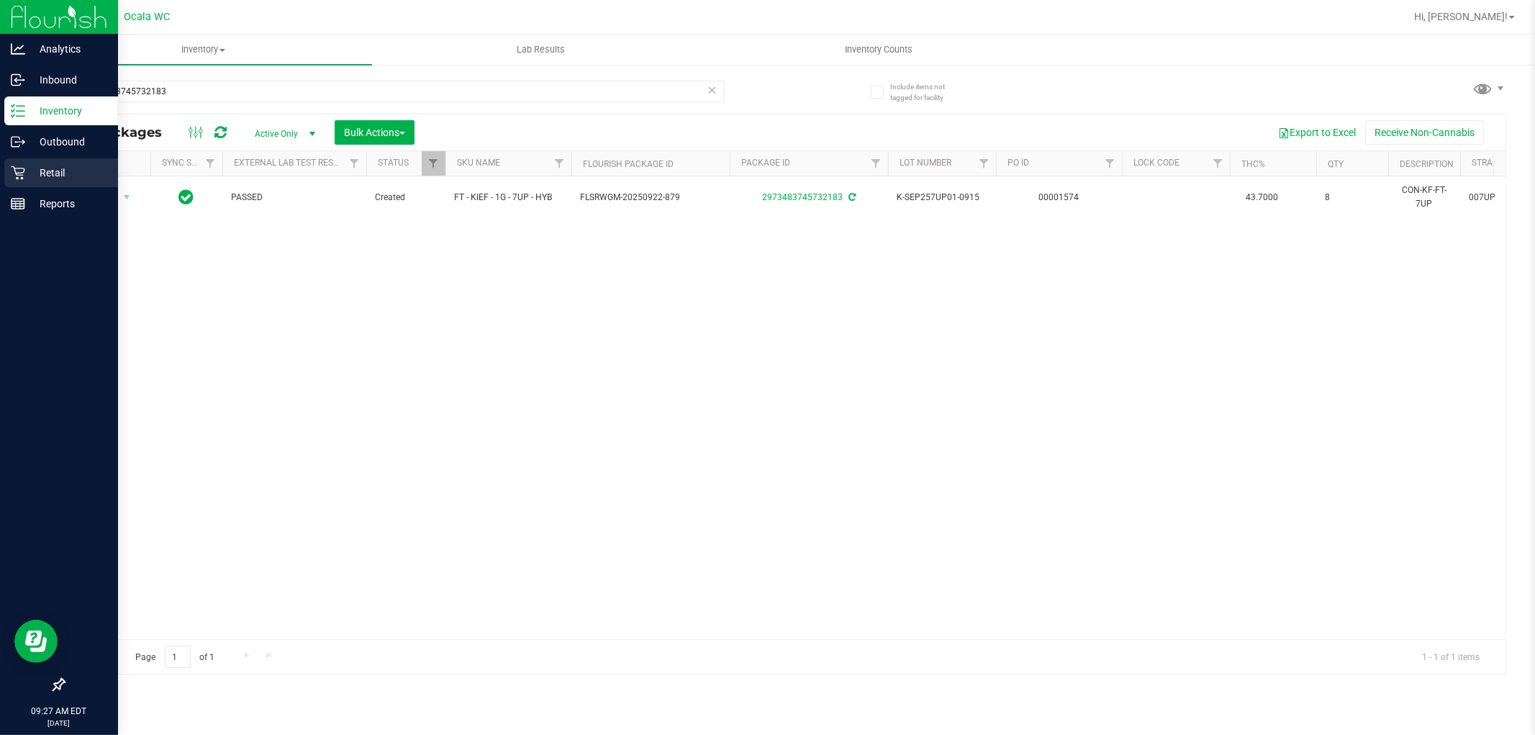
click at [13, 178] on icon at bounding box center [18, 173] width 14 height 14
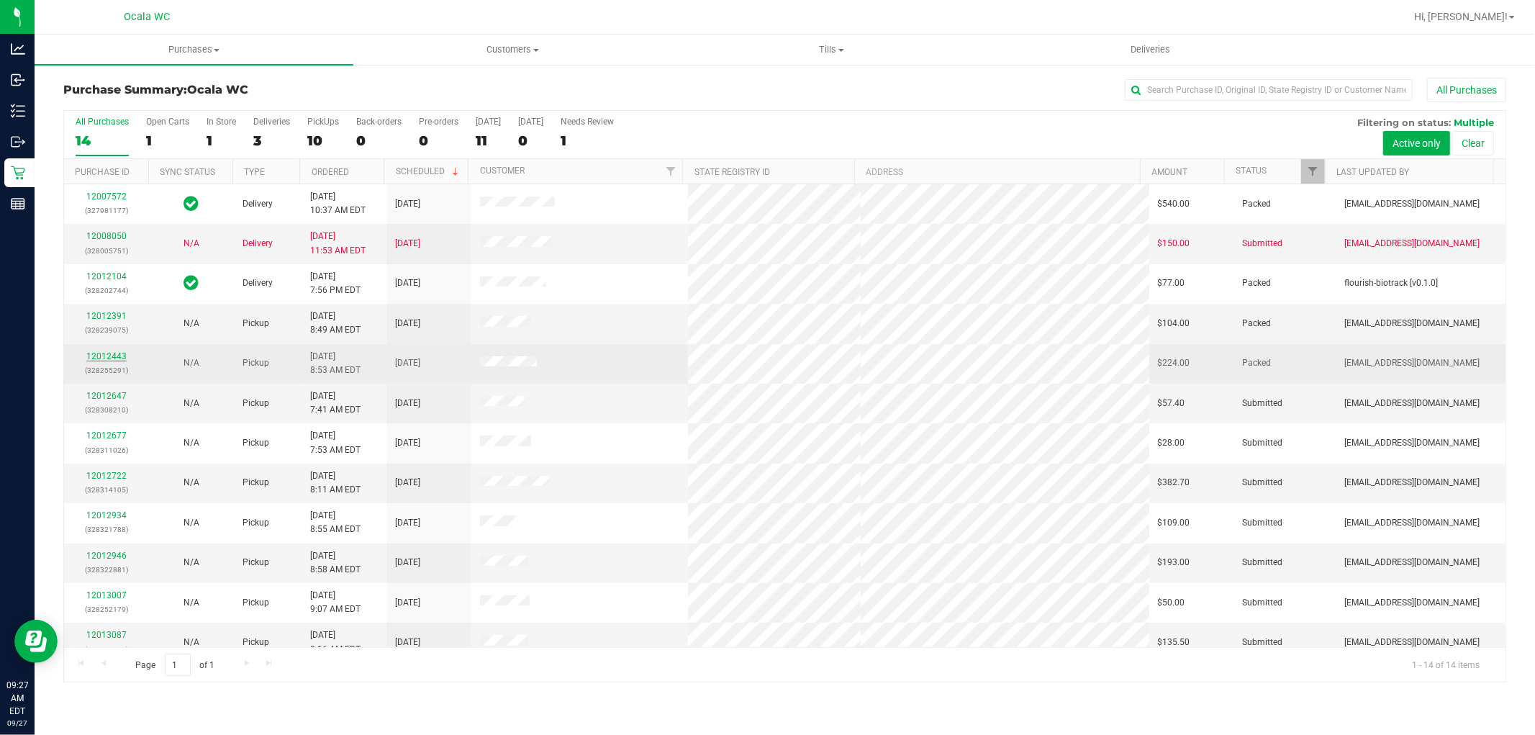
click at [96, 360] on link "12012443" at bounding box center [106, 356] width 40 height 10
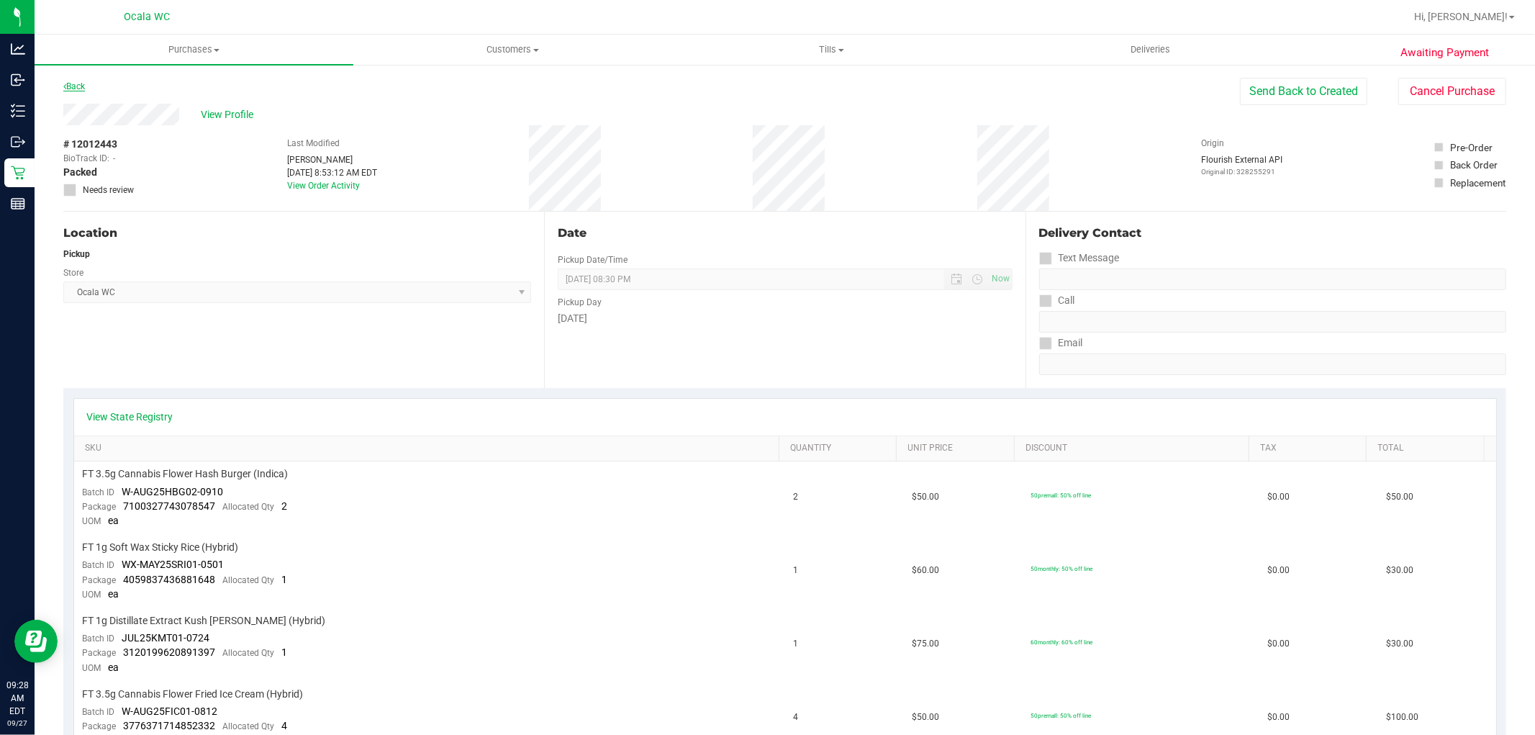
click at [67, 85] on link "Back" at bounding box center [74, 86] width 22 height 10
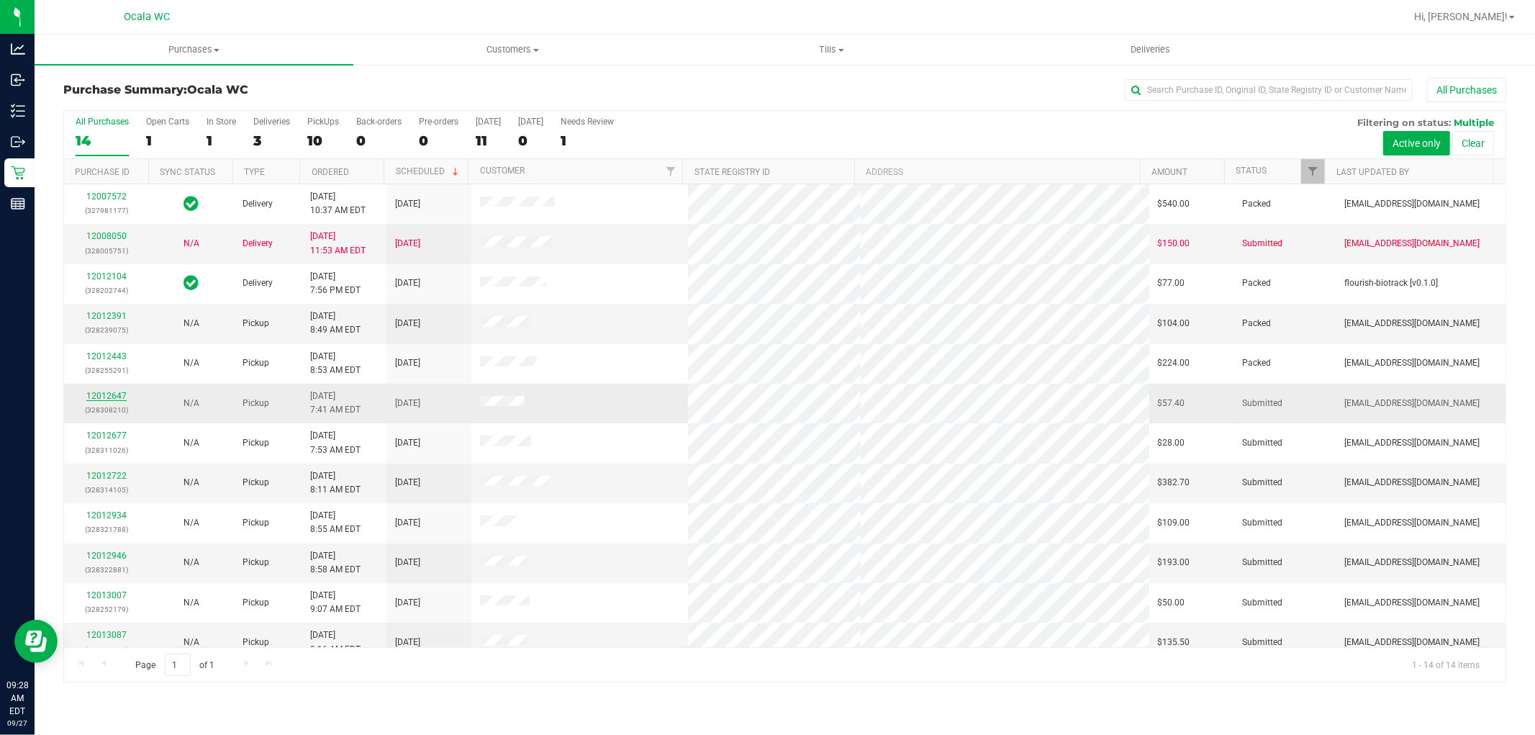
click at [106, 393] on link "12012647" at bounding box center [106, 396] width 40 height 10
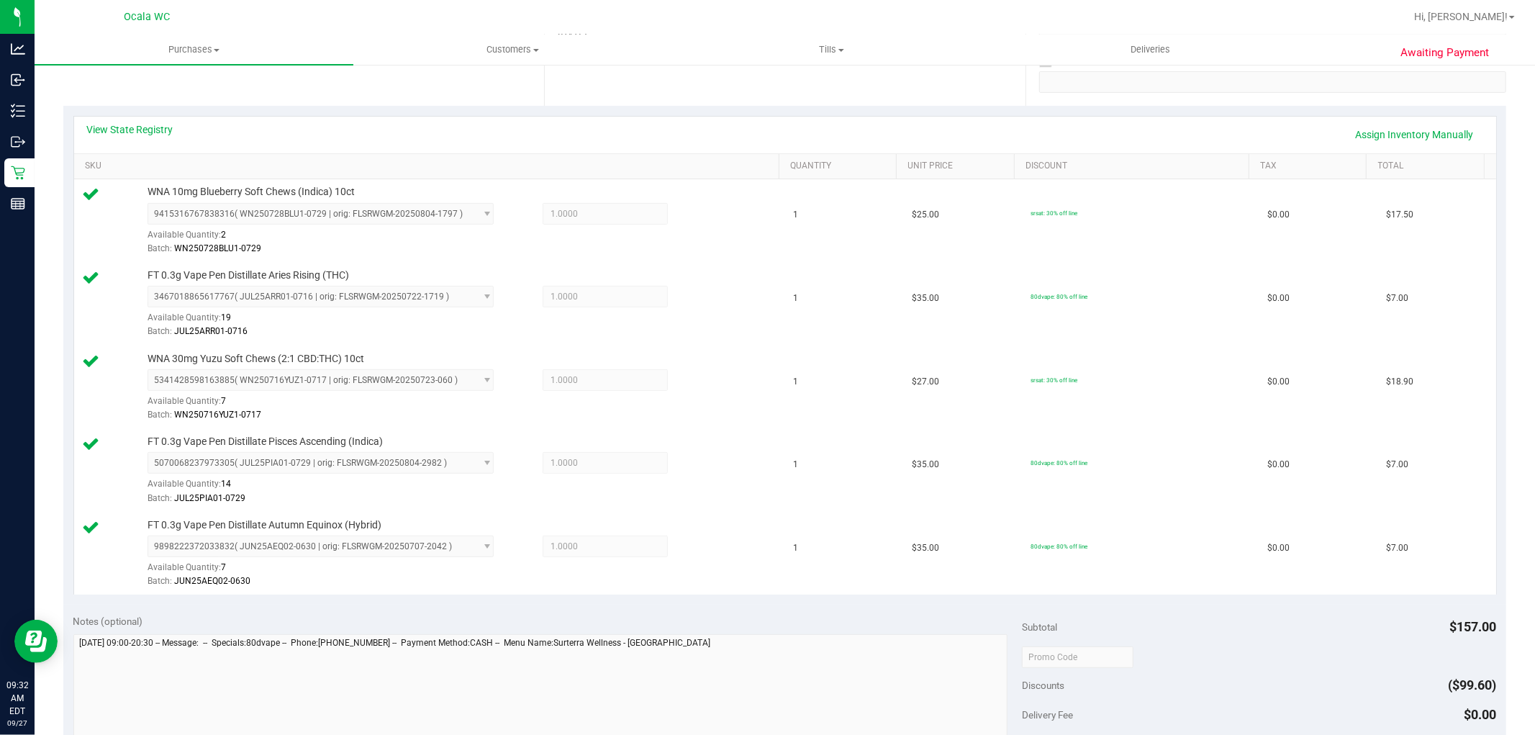
scroll to position [777, 0]
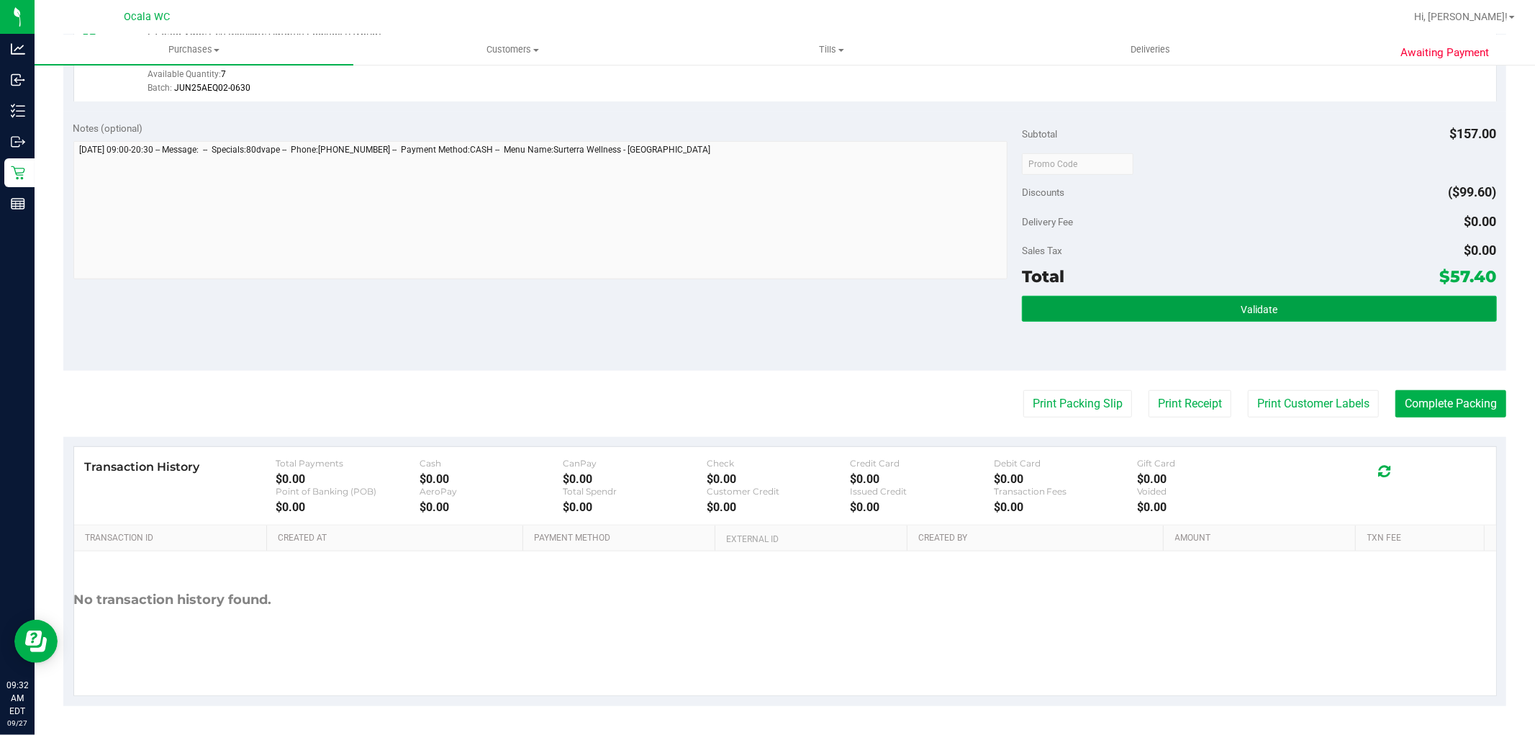
click at [1228, 298] on button "Validate" at bounding box center [1259, 309] width 474 height 26
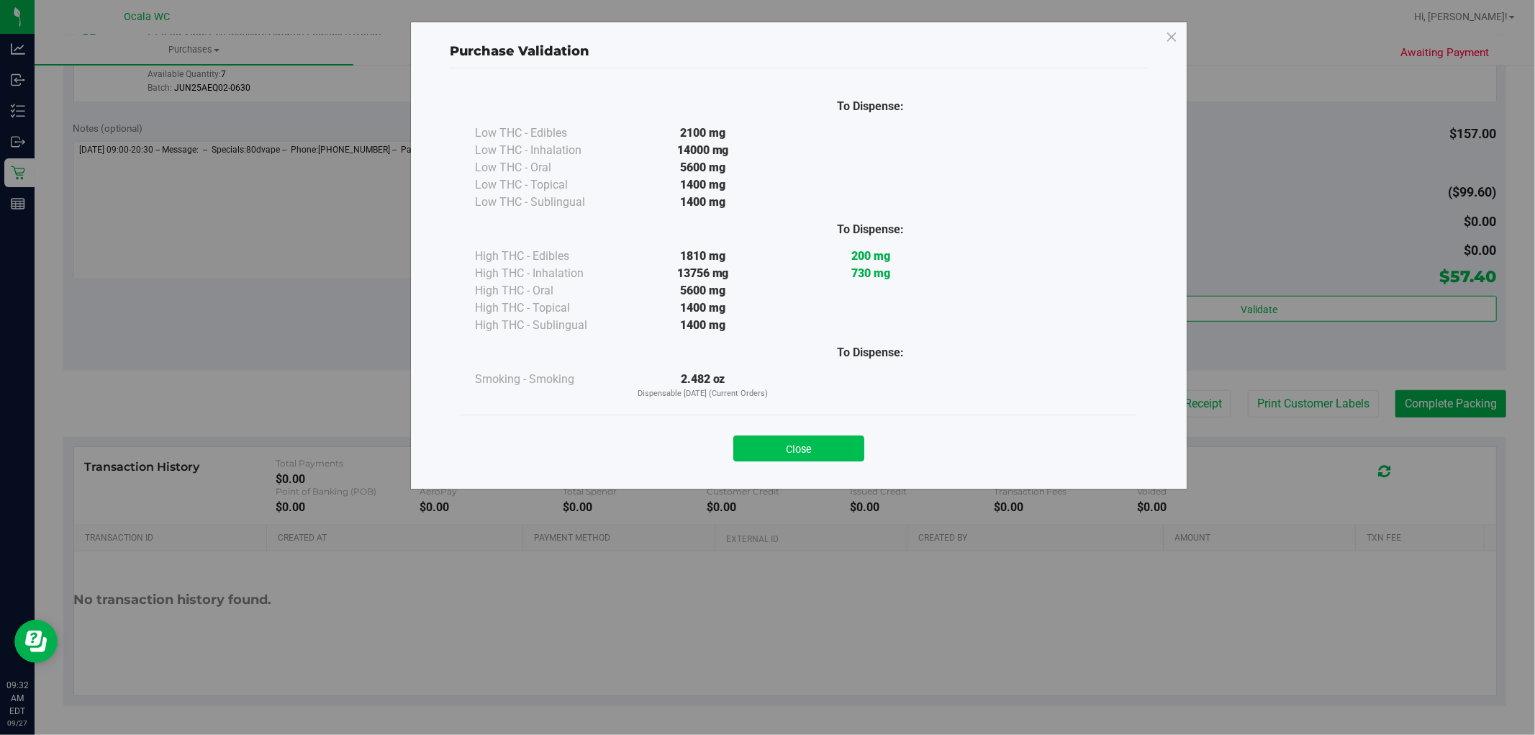
click at [837, 443] on button "Close" at bounding box center [799, 449] width 131 height 26
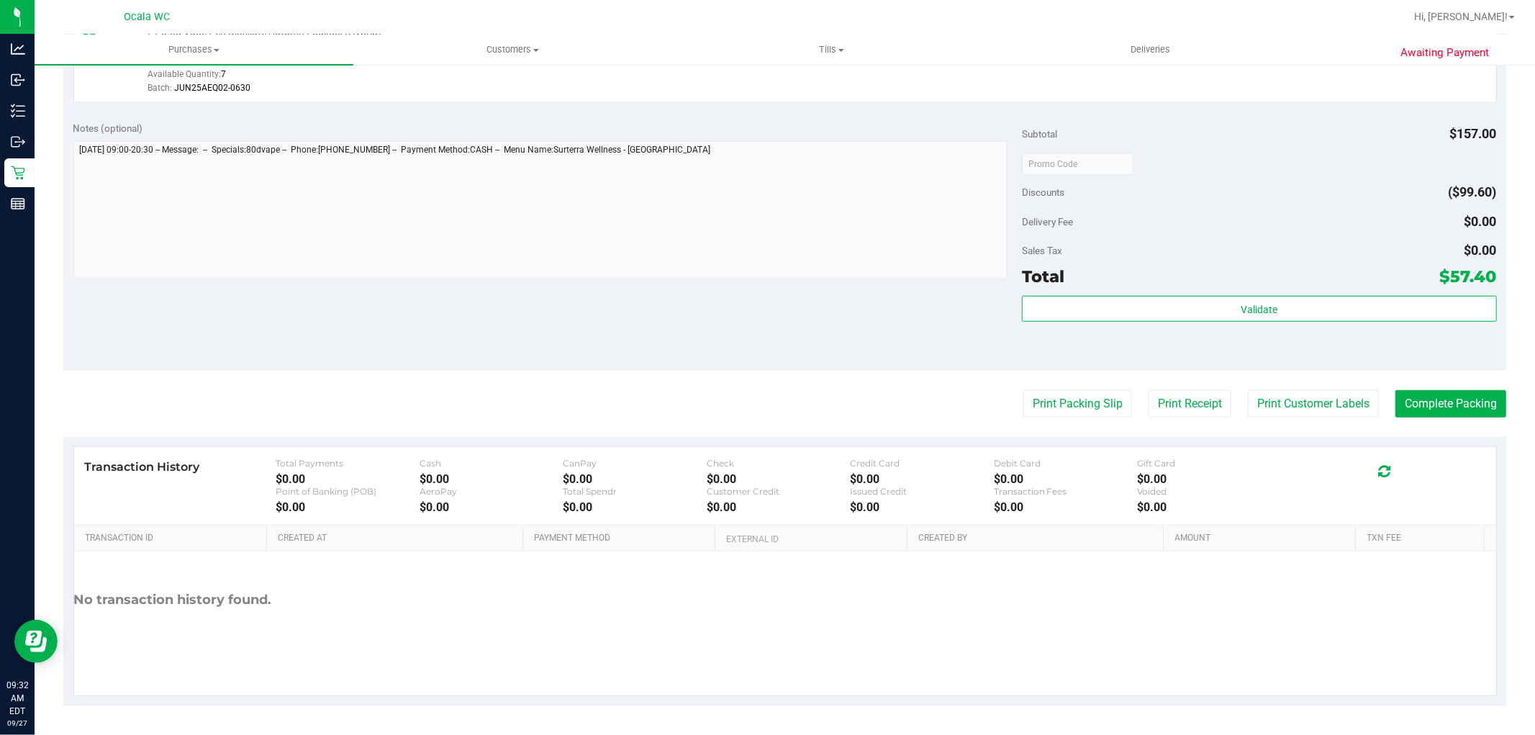
click at [842, 340] on div "Notes (optional) Subtotal $157.00 Discounts ($99.60) Delivery Fee $0.00 Sales T…" at bounding box center [784, 241] width 1443 height 259
click at [1097, 401] on button "Print Packing Slip" at bounding box center [1078, 403] width 109 height 27
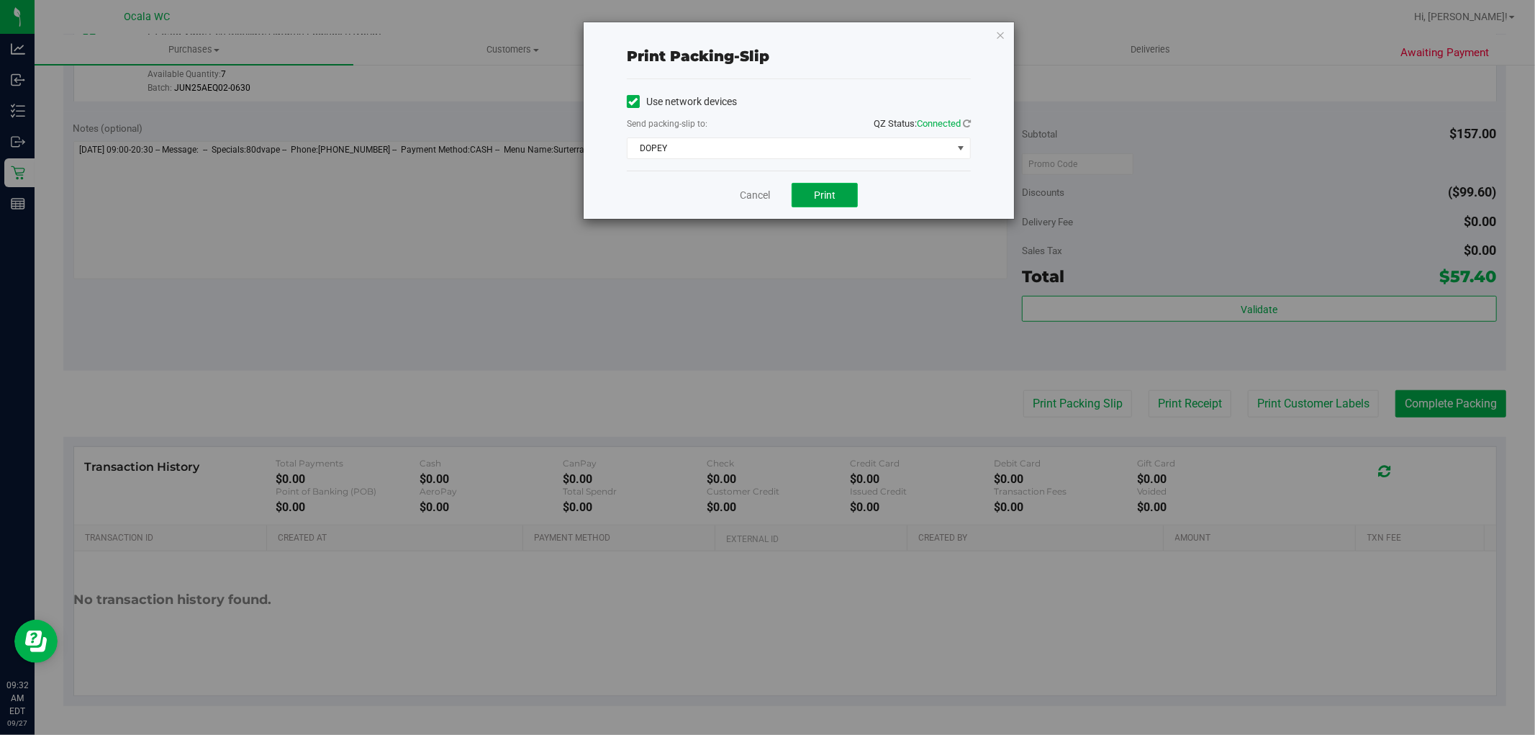
click at [842, 197] on button "Print" at bounding box center [825, 195] width 66 height 24
click at [754, 199] on link "Cancel" at bounding box center [755, 195] width 30 height 15
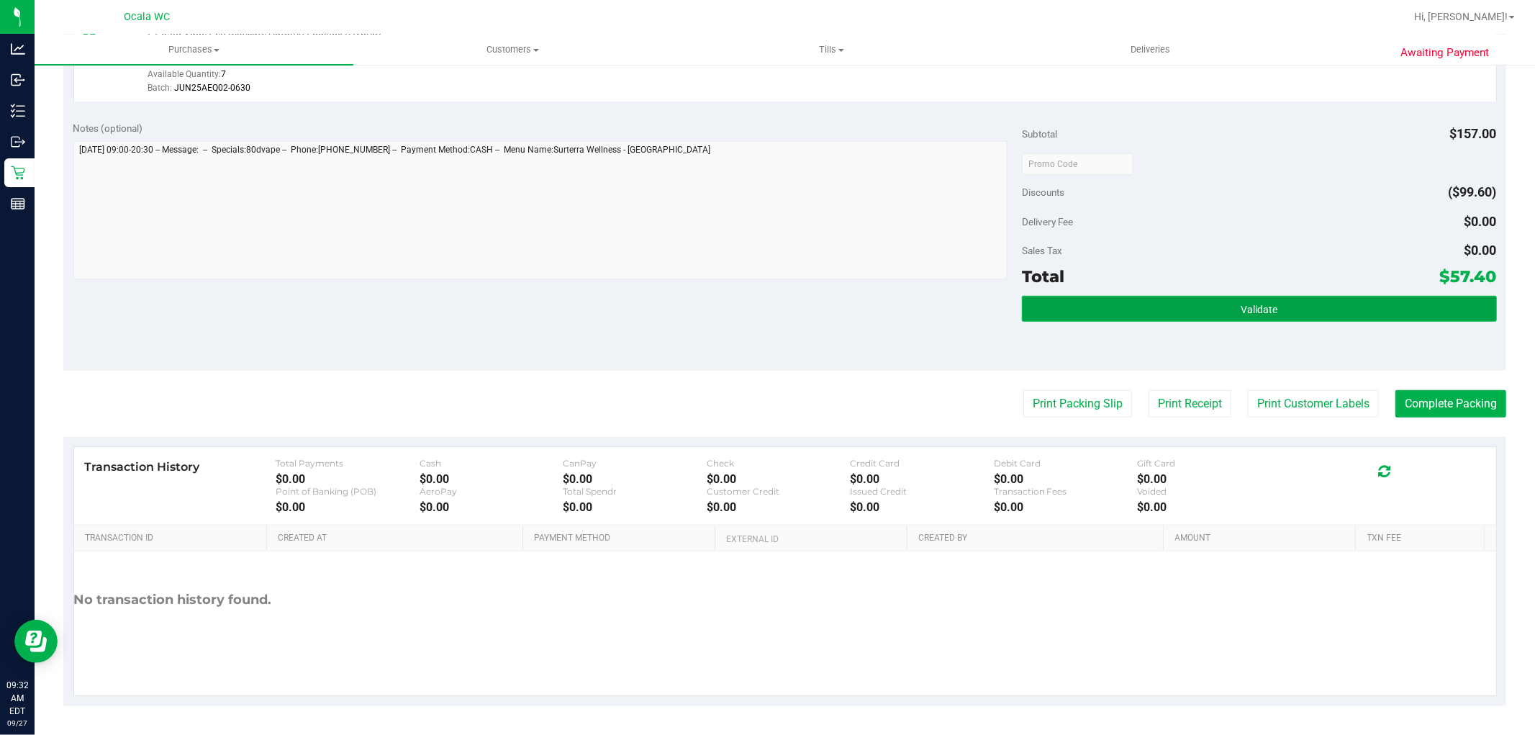
click at [1208, 304] on button "Validate" at bounding box center [1259, 309] width 474 height 26
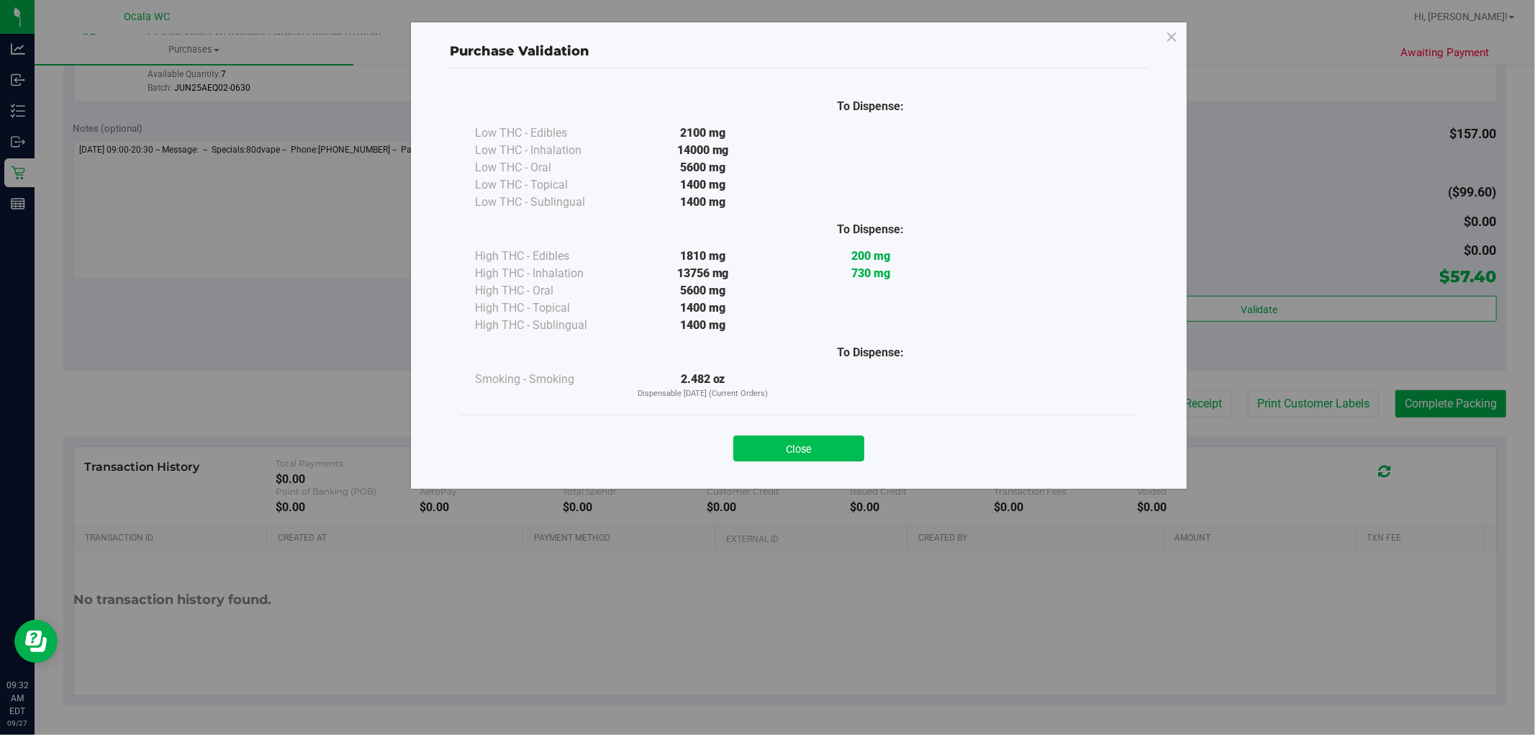
click at [811, 456] on button "Close" at bounding box center [799, 449] width 131 height 26
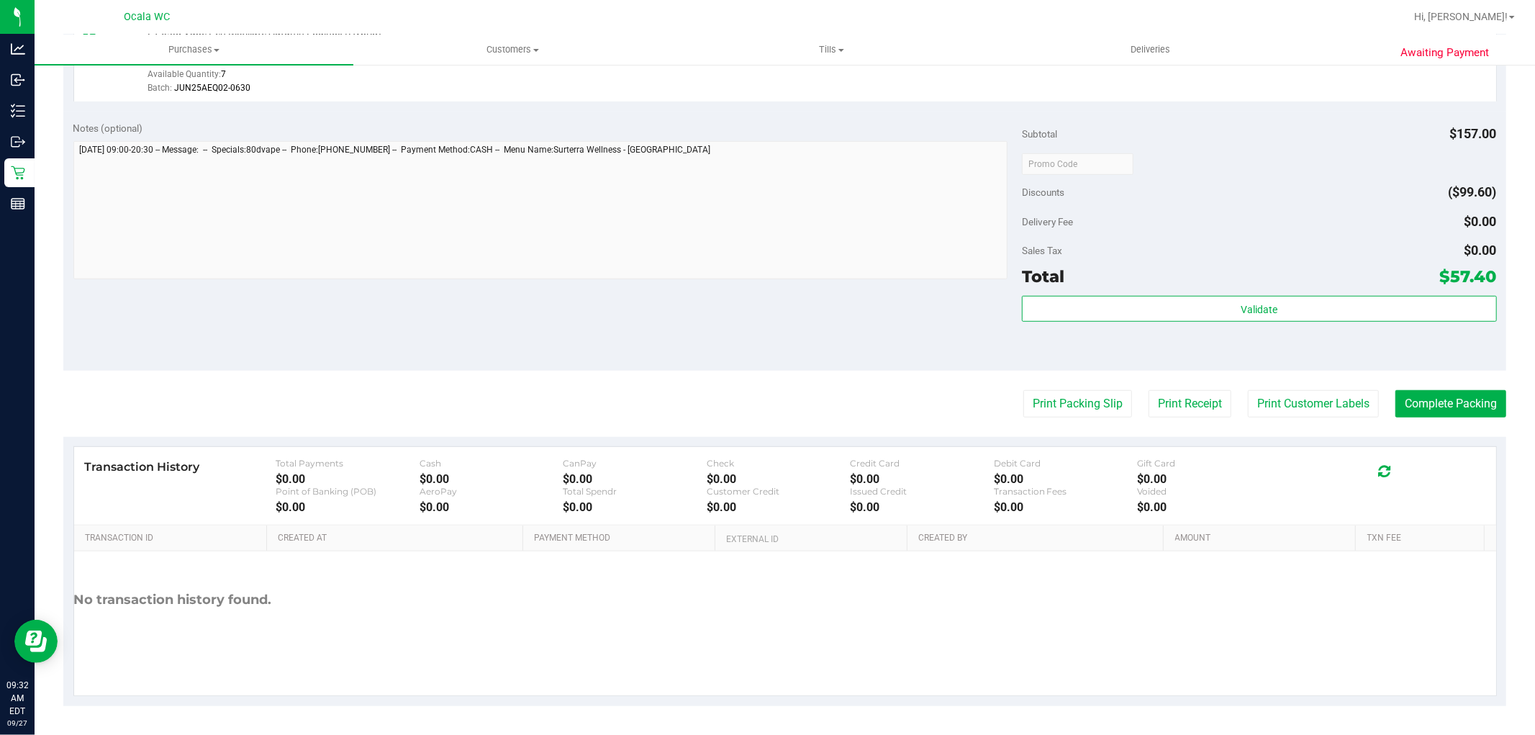
click at [1272, 177] on div "Subtotal $157.00 Discounts ($99.60) Delivery Fee $0.00 Sales Tax $0.00 Total $5…" at bounding box center [1259, 241] width 474 height 240
click at [1051, 405] on button "Print Packing Slip" at bounding box center [1078, 403] width 109 height 27
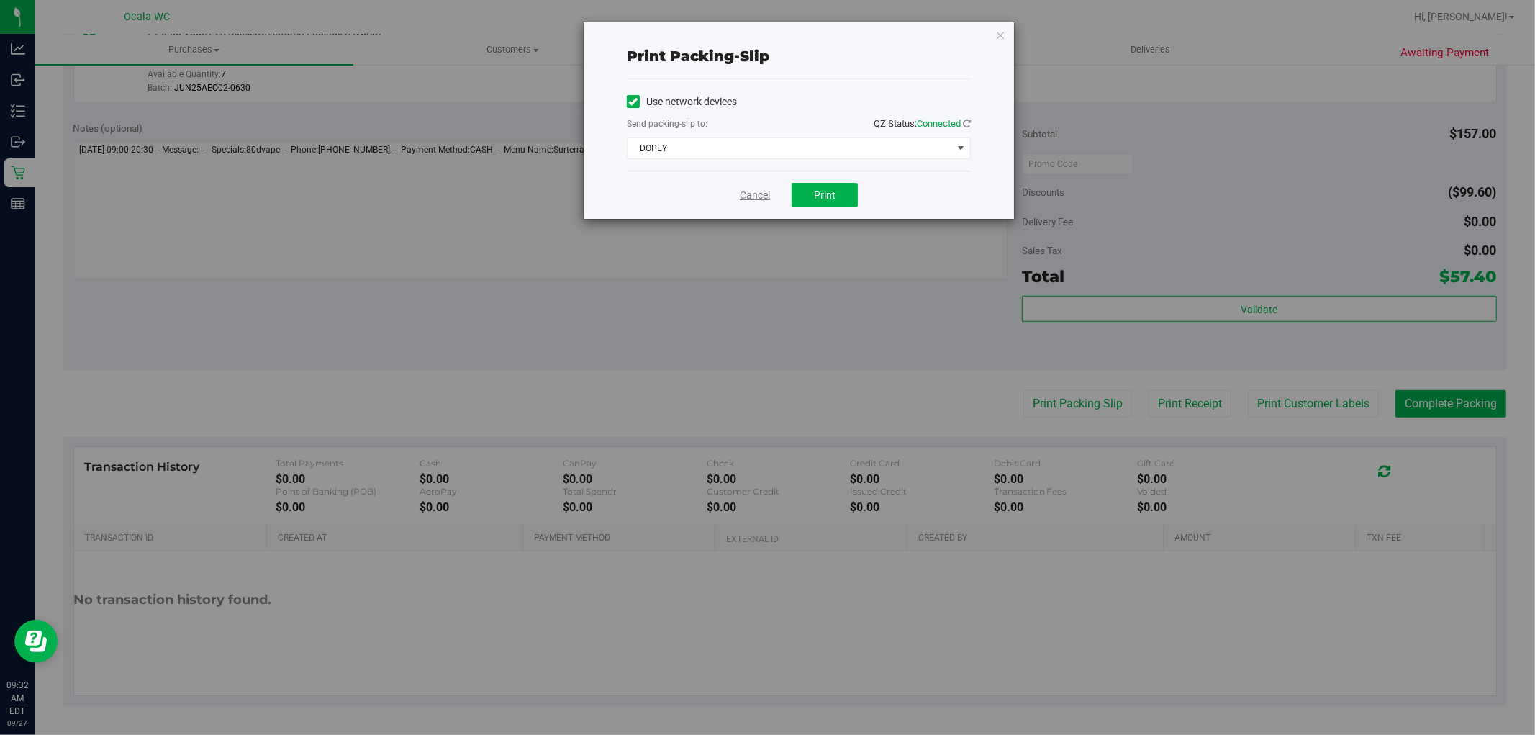
click at [743, 191] on link "Cancel" at bounding box center [755, 195] width 30 height 15
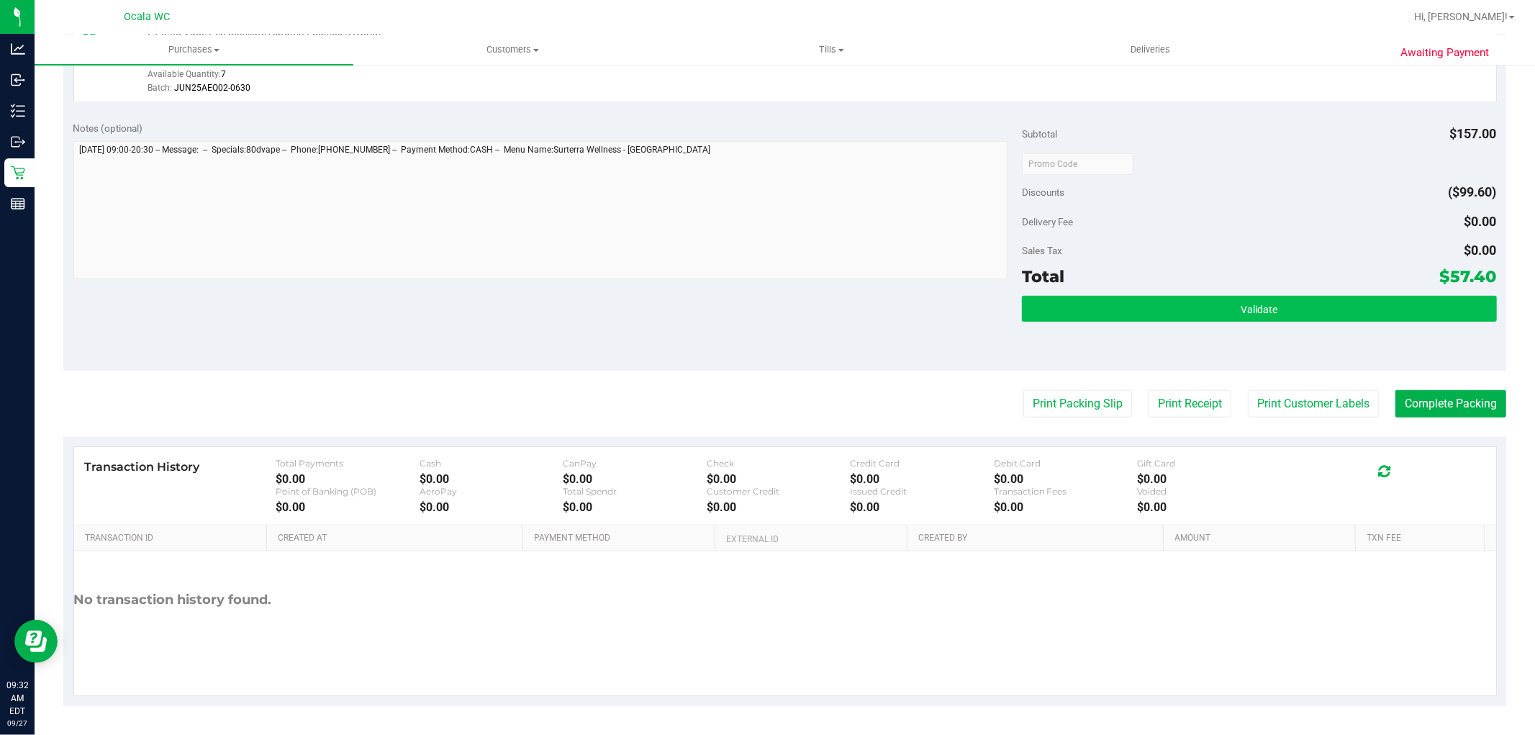
click at [1229, 306] on button "Validate" at bounding box center [1259, 309] width 474 height 26
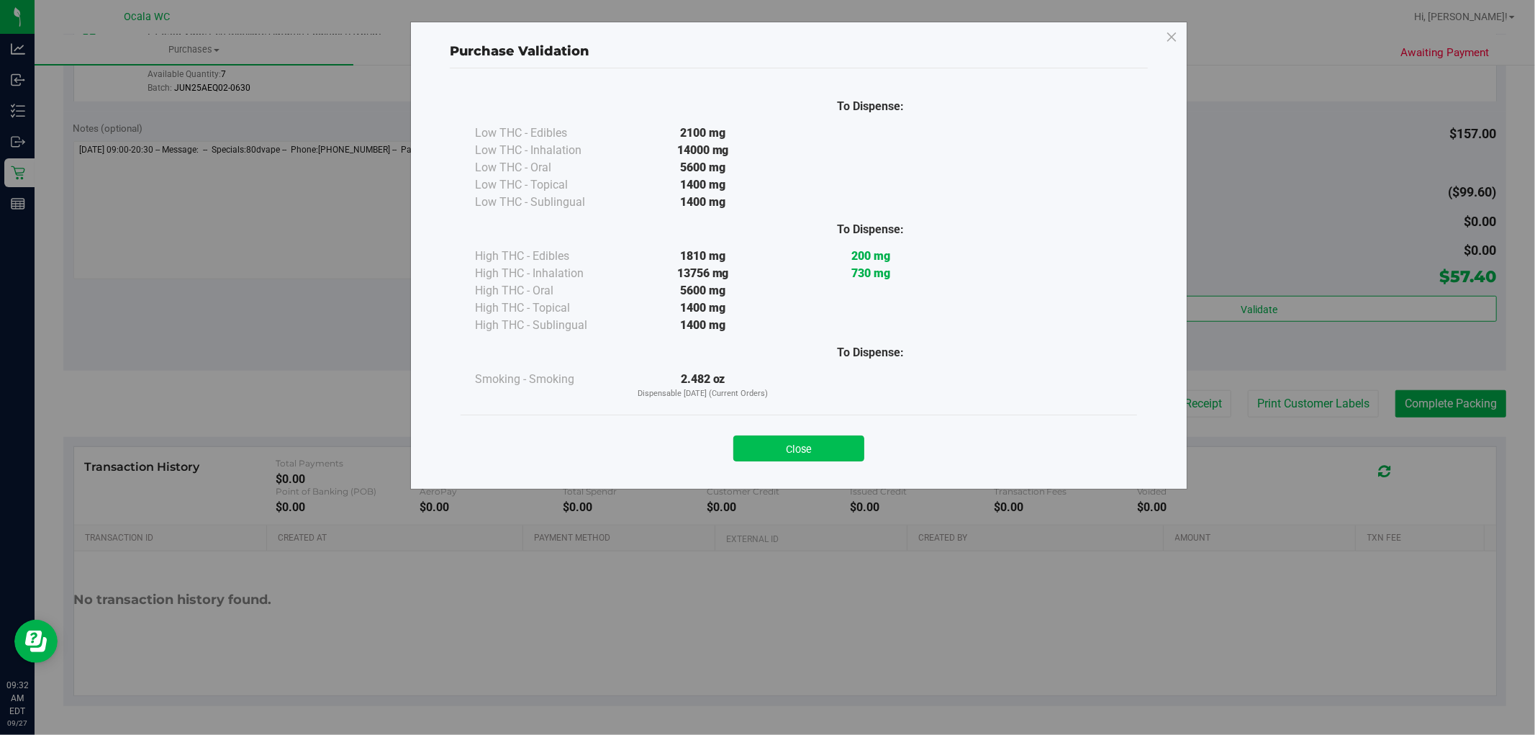
click at [821, 442] on button "Close" at bounding box center [799, 449] width 131 height 26
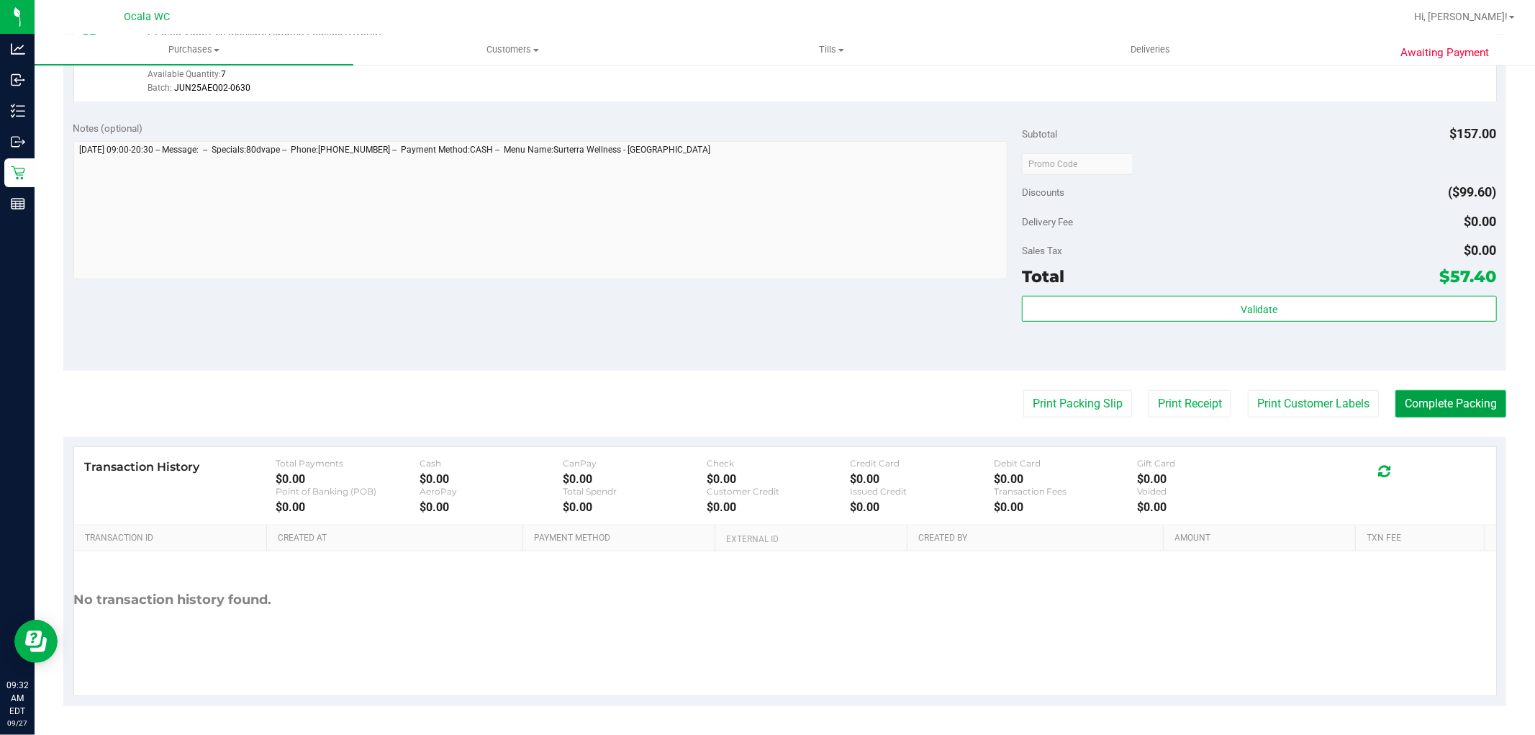
click at [1424, 403] on button "Complete Packing" at bounding box center [1451, 403] width 111 height 27
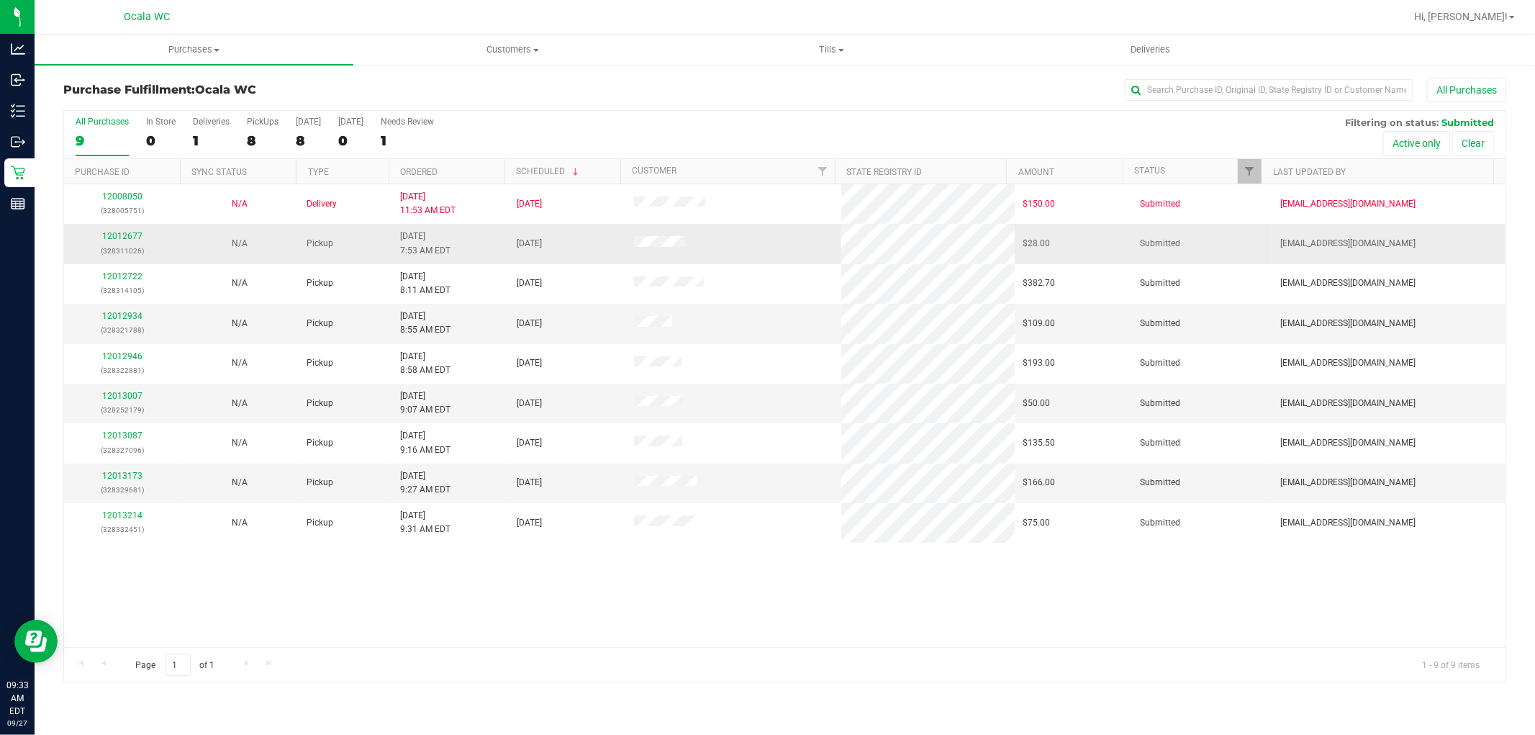
click at [144, 230] on div "12012677 (328311026)" at bounding box center [122, 243] width 99 height 27
click at [125, 230] on div "12012677 (328311026)" at bounding box center [122, 243] width 99 height 27
click at [125, 238] on link "12012677" at bounding box center [122, 236] width 40 height 10
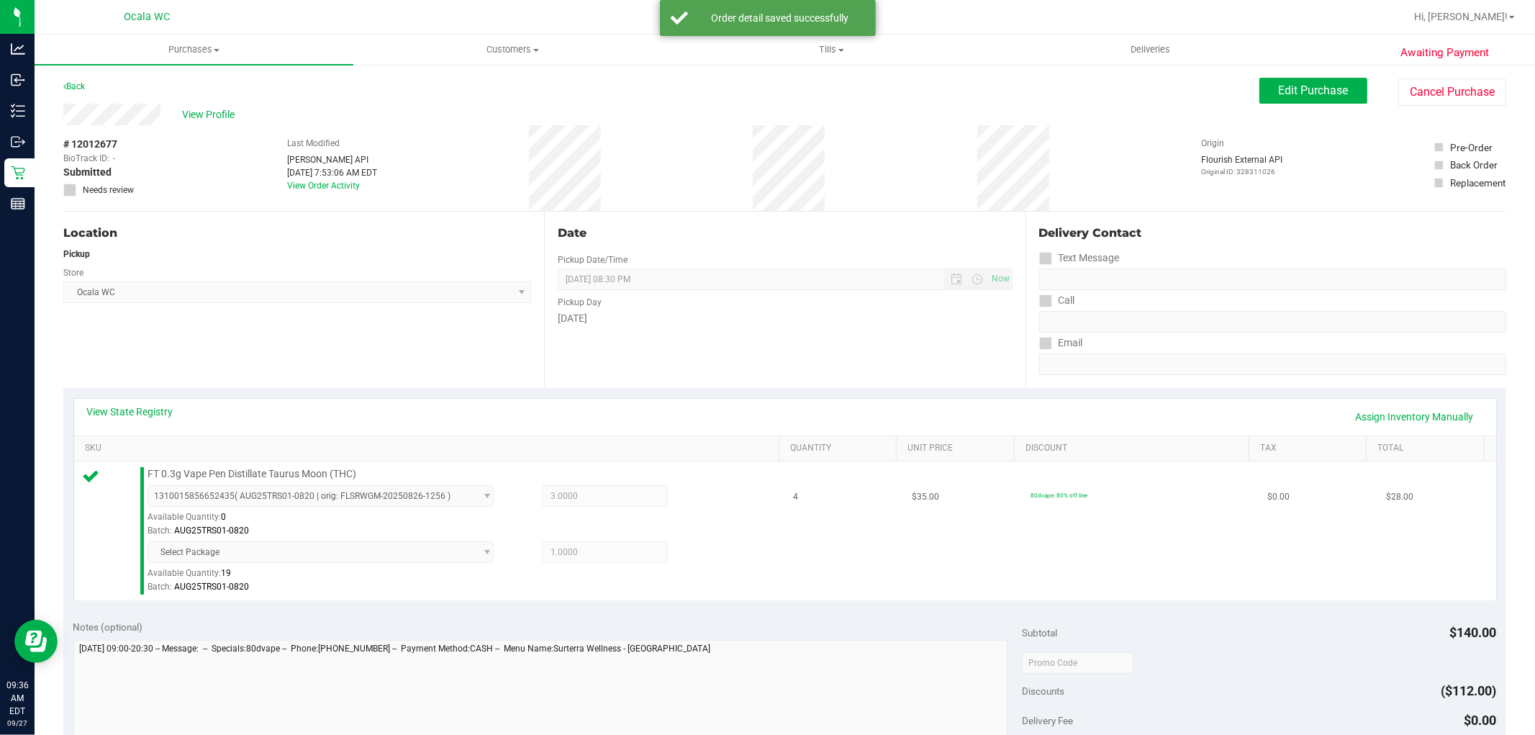
click at [804, 538] on td "4" at bounding box center [844, 530] width 119 height 139
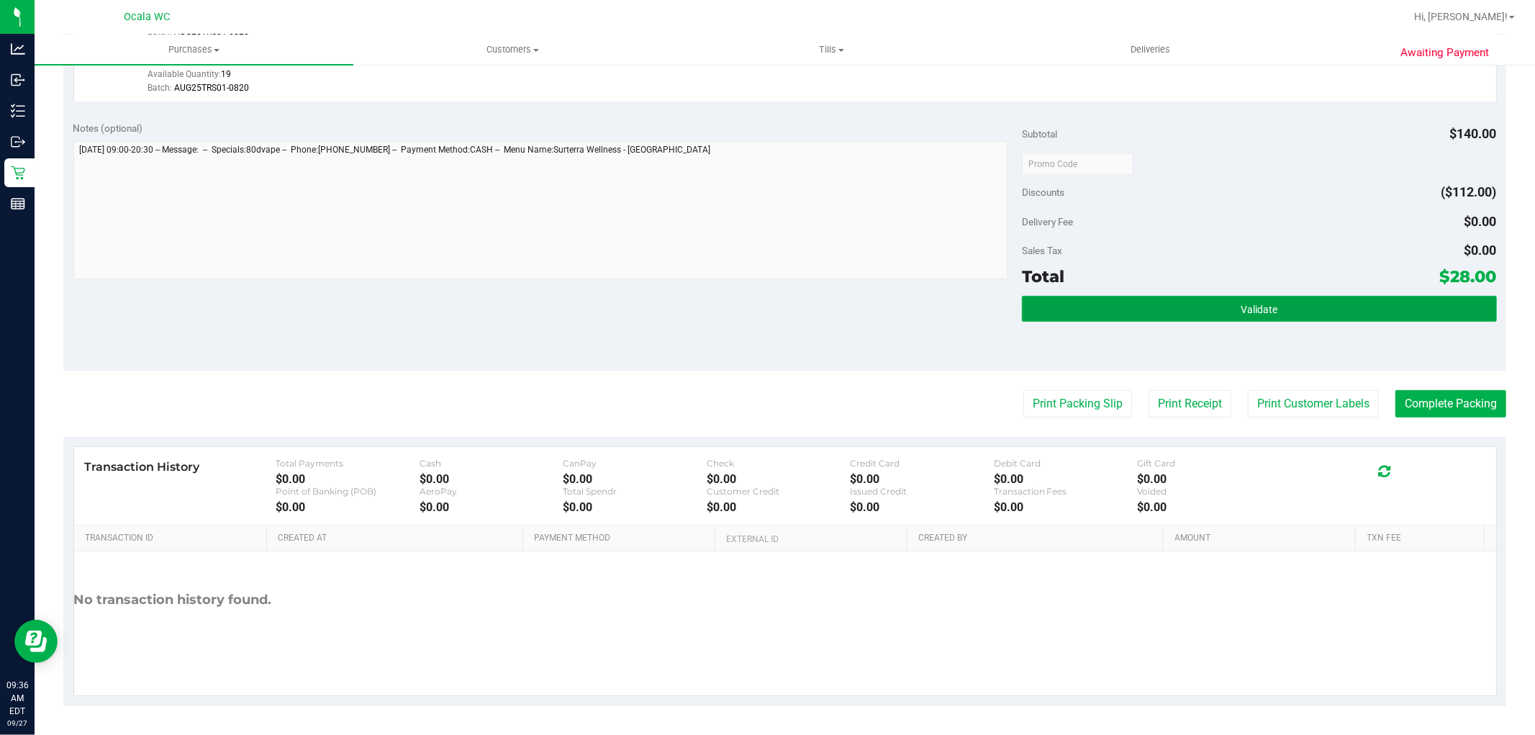
click at [1260, 320] on button "Validate" at bounding box center [1259, 309] width 474 height 26
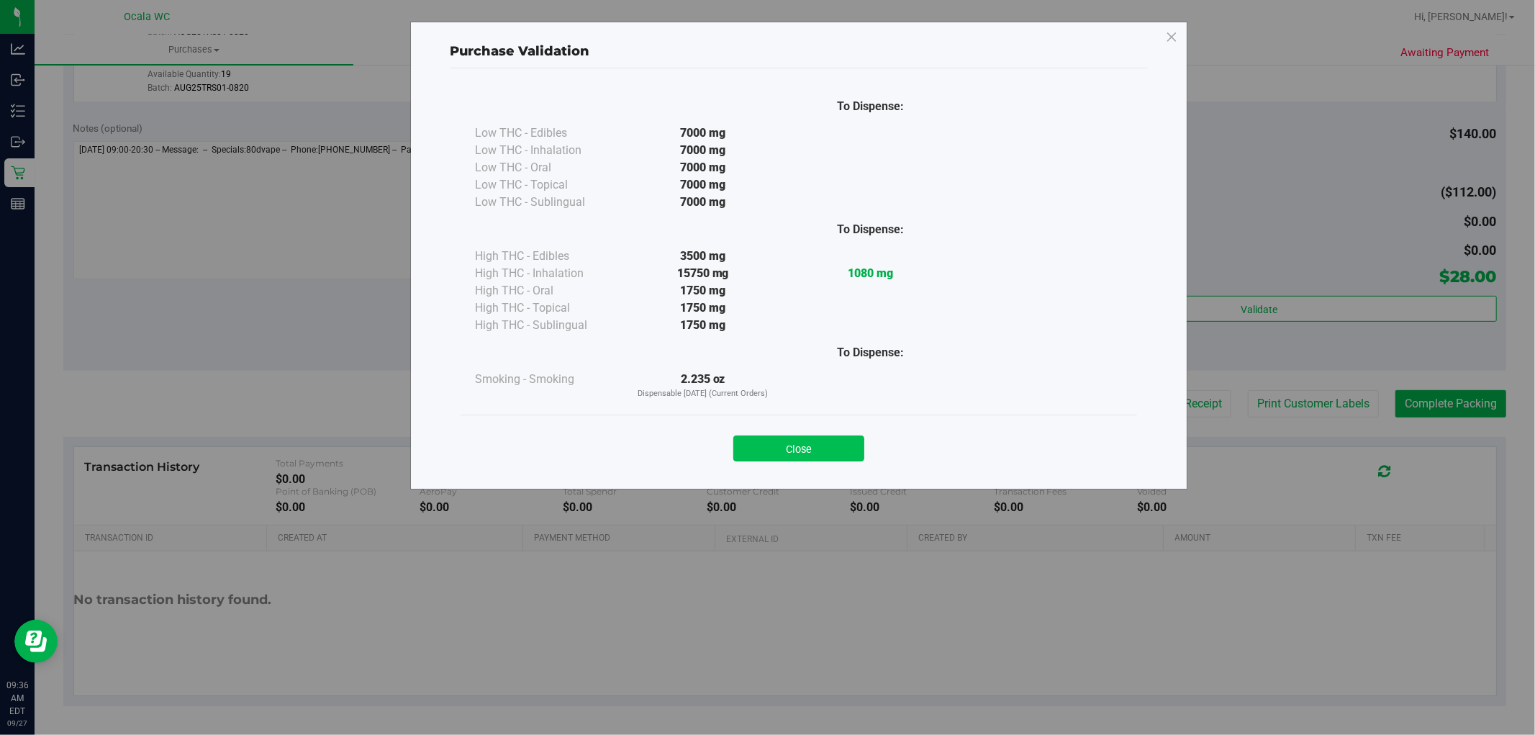
click at [842, 451] on button "Close" at bounding box center [799, 449] width 131 height 26
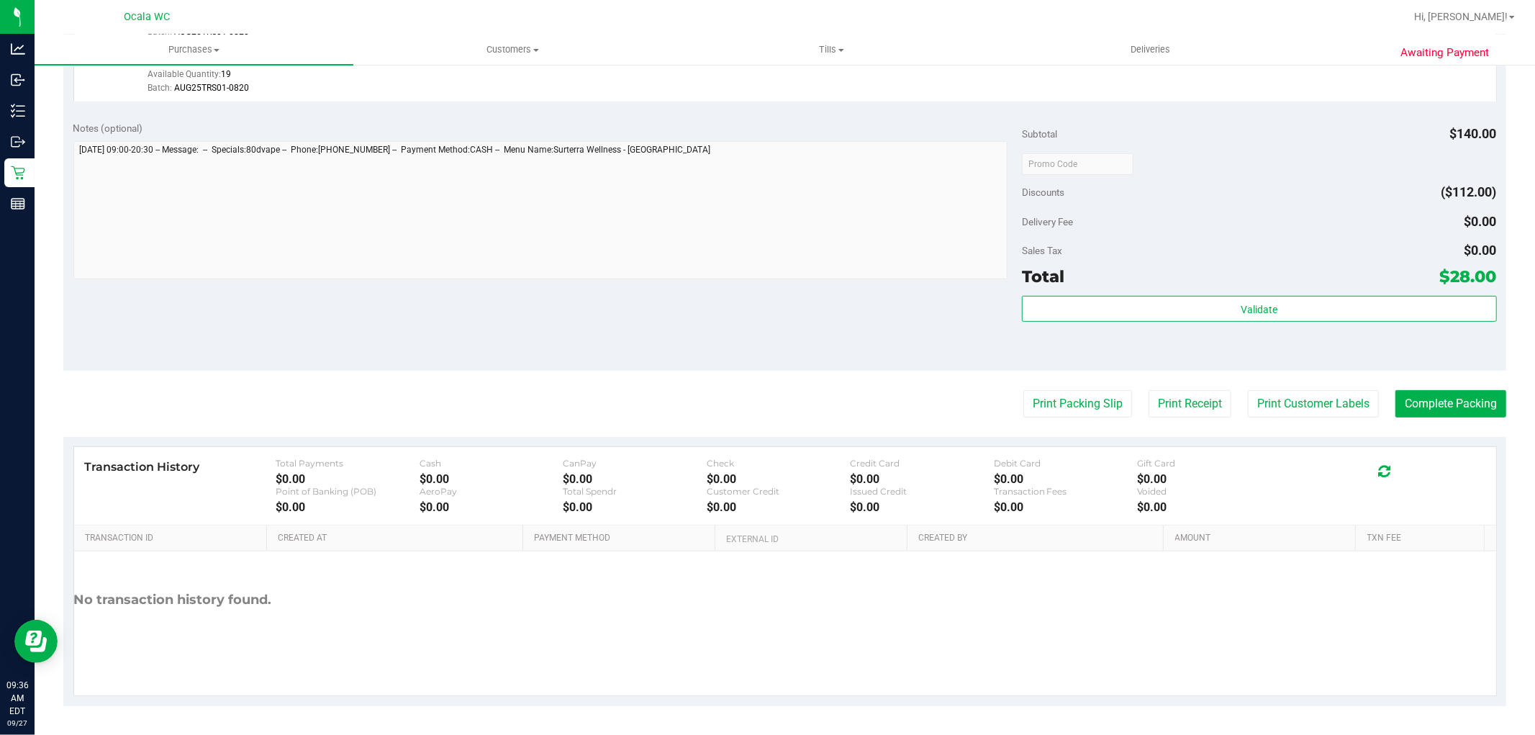
click at [1184, 203] on div "Discounts ($112.00)" at bounding box center [1259, 192] width 474 height 26
click at [1104, 401] on button "Print Packing Slip" at bounding box center [1078, 403] width 109 height 27
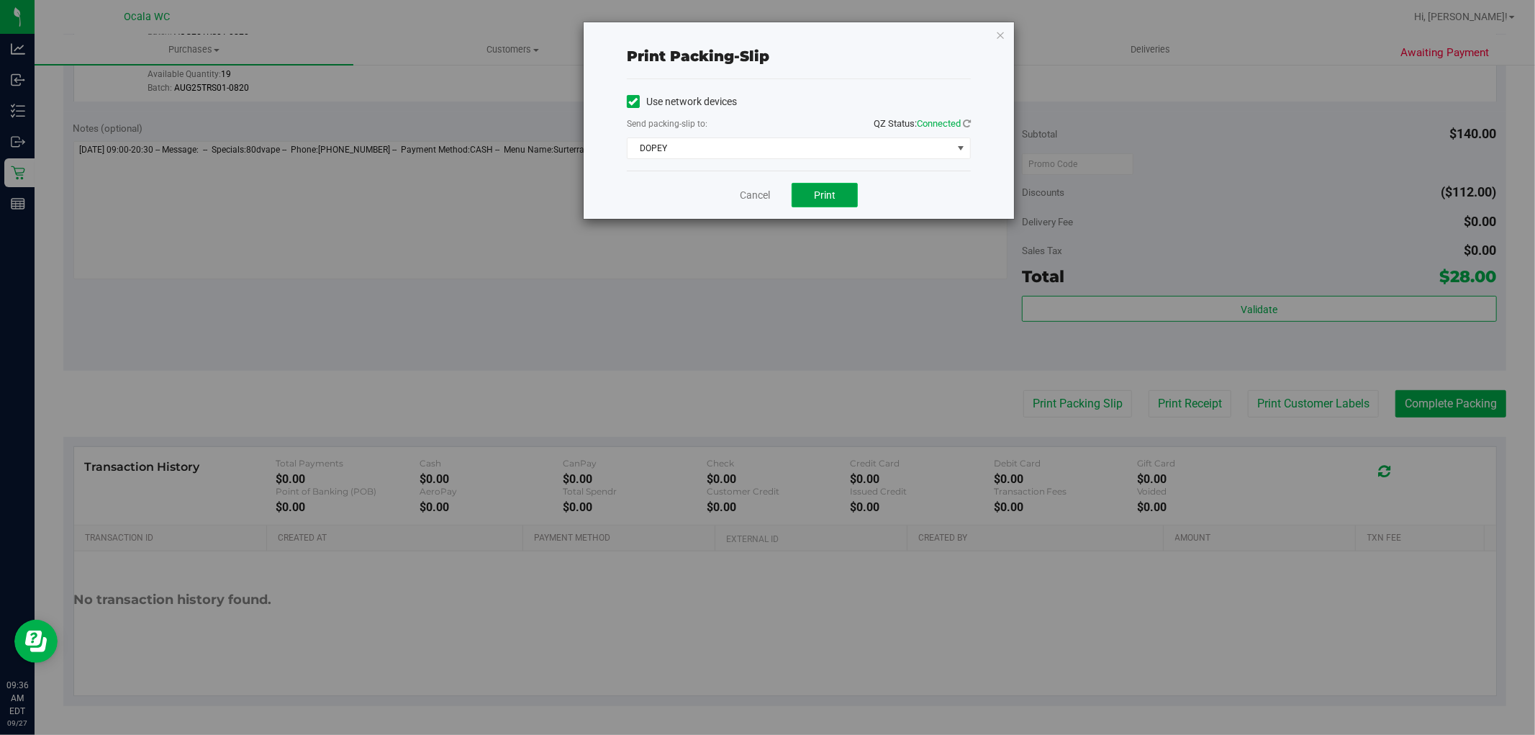
click at [812, 199] on button "Print" at bounding box center [825, 195] width 66 height 24
click at [767, 189] on link "Cancel" at bounding box center [755, 195] width 30 height 15
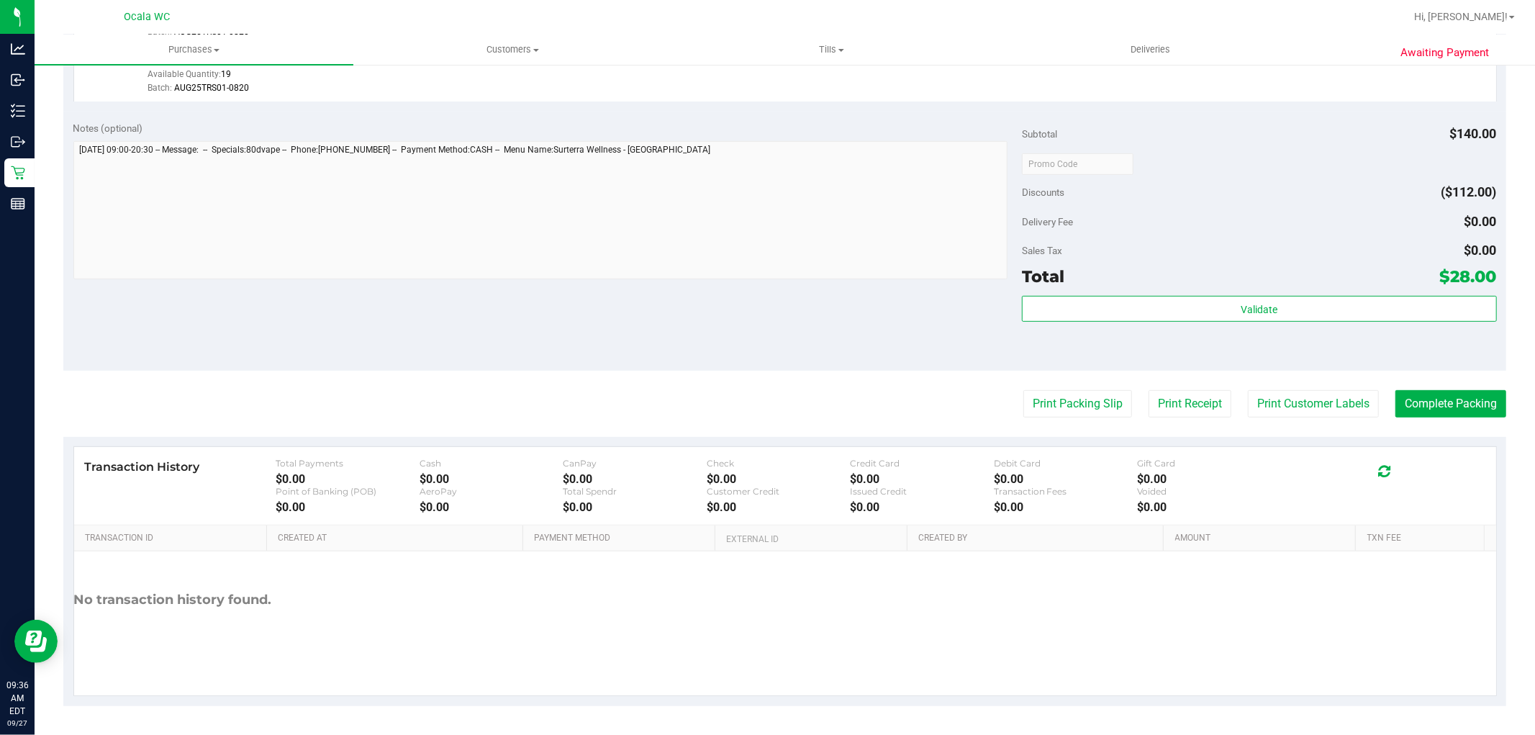
click at [814, 330] on div "Notes (optional) Subtotal $140.00 Discounts ($112.00) Delivery Fee $0.00 Sales …" at bounding box center [784, 241] width 1443 height 259
click at [1257, 239] on div "Sales Tax $0.00" at bounding box center [1259, 251] width 474 height 26
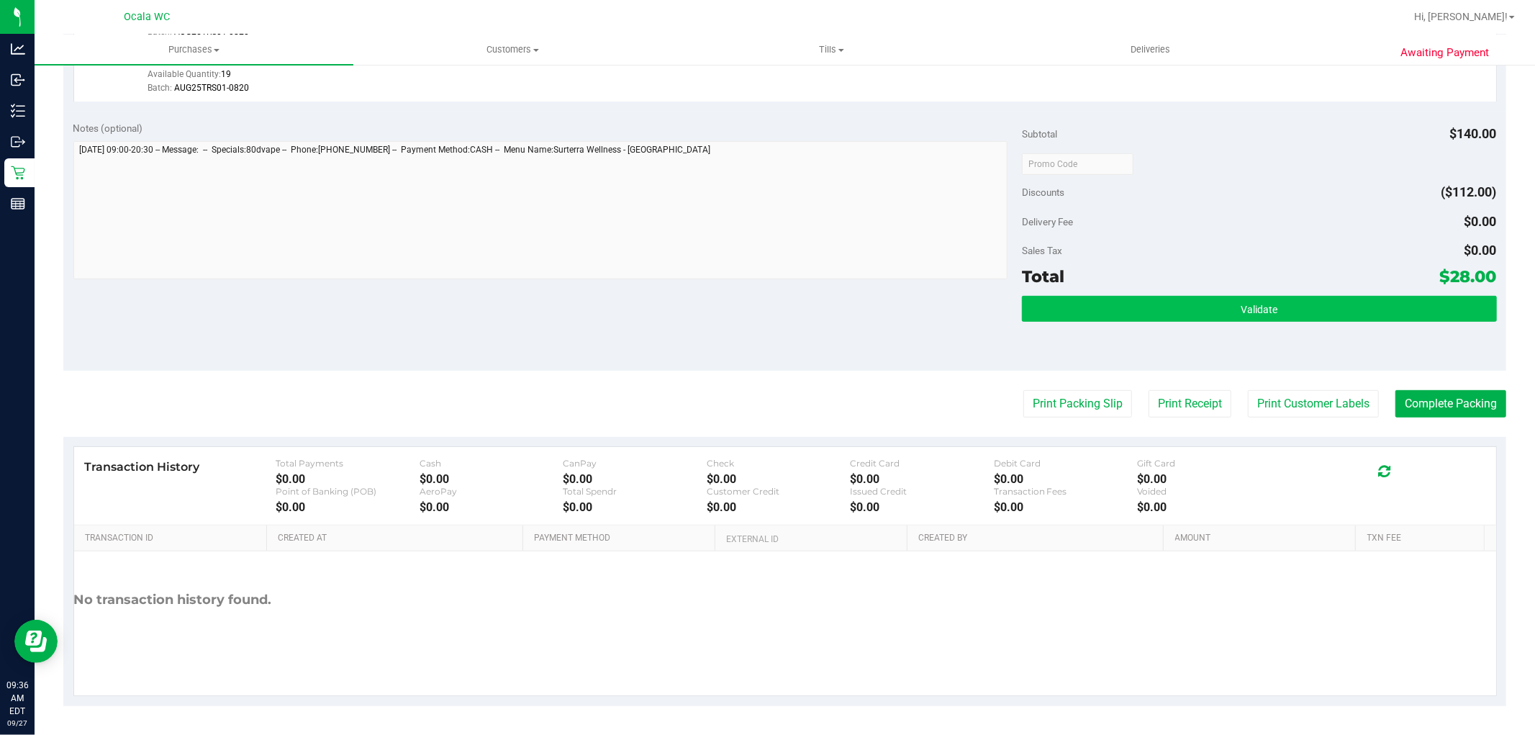
click at [1244, 315] on button "Validate" at bounding box center [1259, 309] width 474 height 26
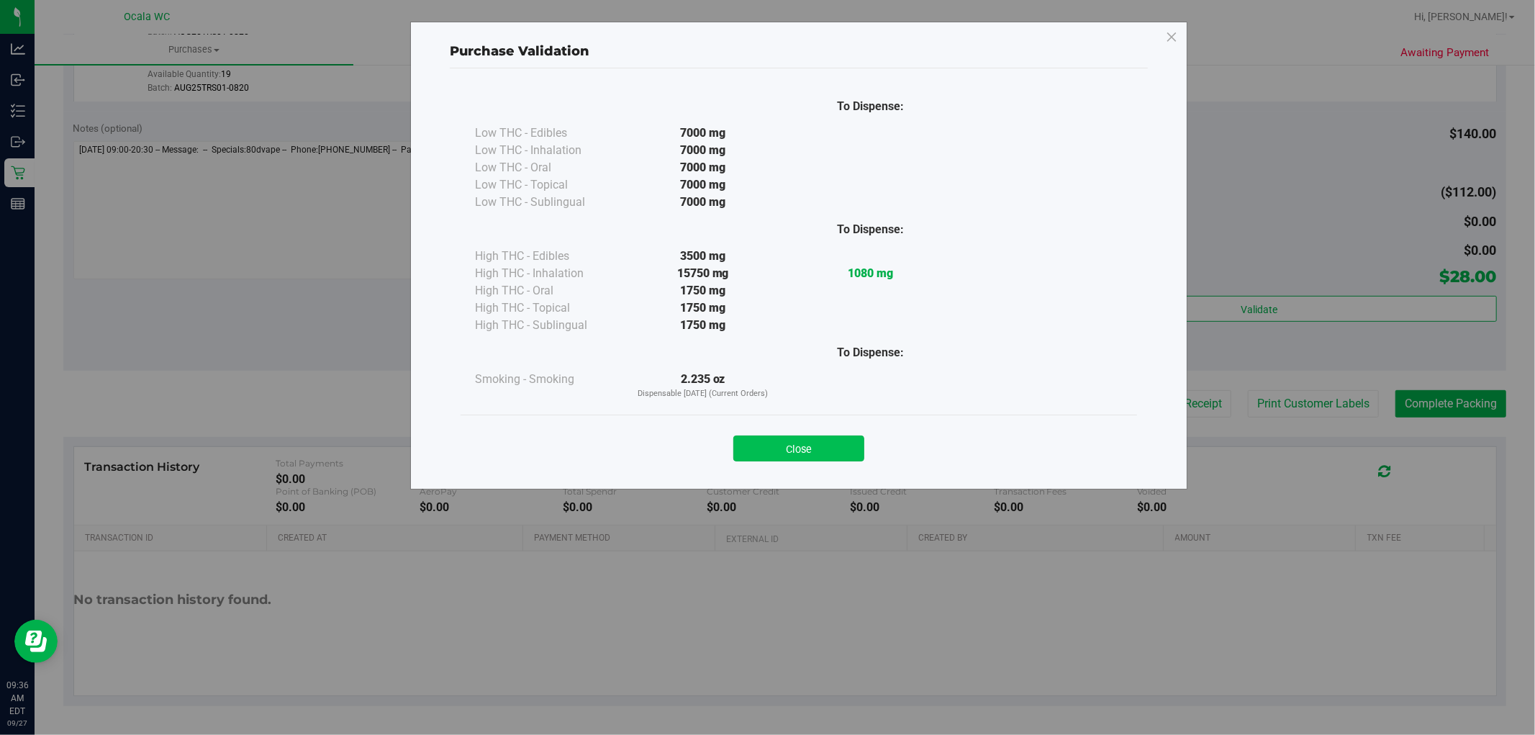
click at [829, 459] on button "Close" at bounding box center [799, 449] width 131 height 26
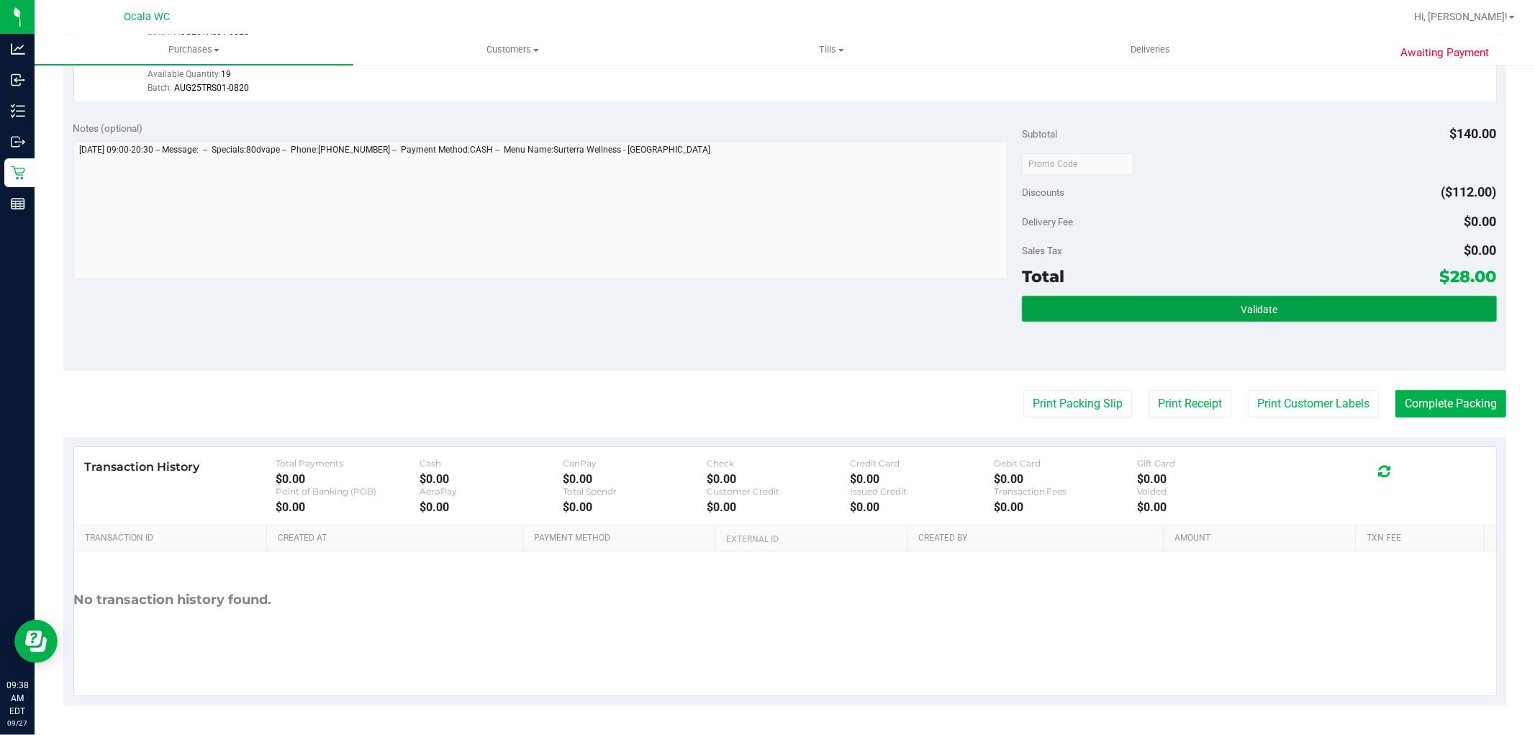
click at [1249, 310] on span "Validate" at bounding box center [1259, 310] width 37 height 12
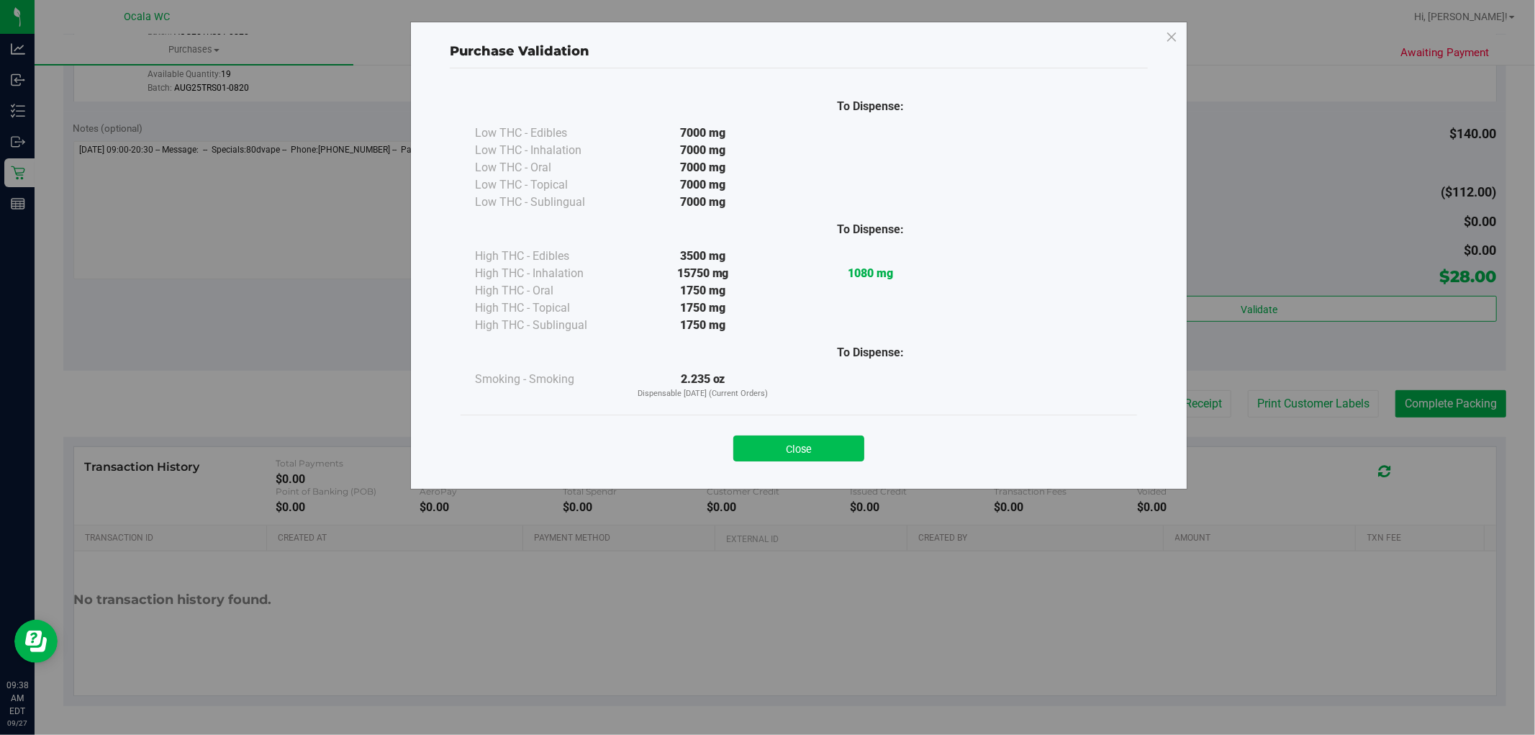
click at [851, 439] on button "Close" at bounding box center [799, 449] width 131 height 26
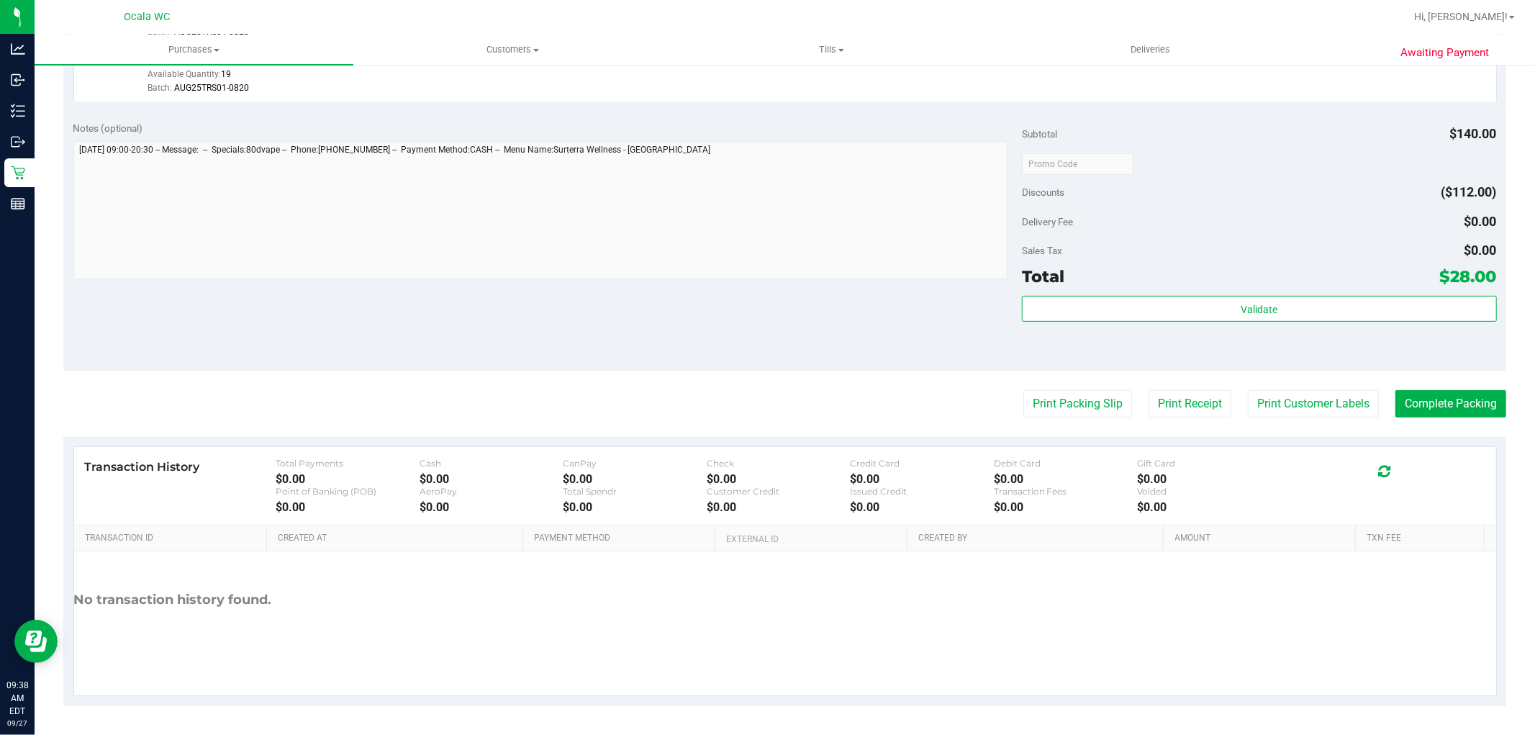
click at [1188, 245] on div "Sales Tax $0.00" at bounding box center [1259, 251] width 474 height 26
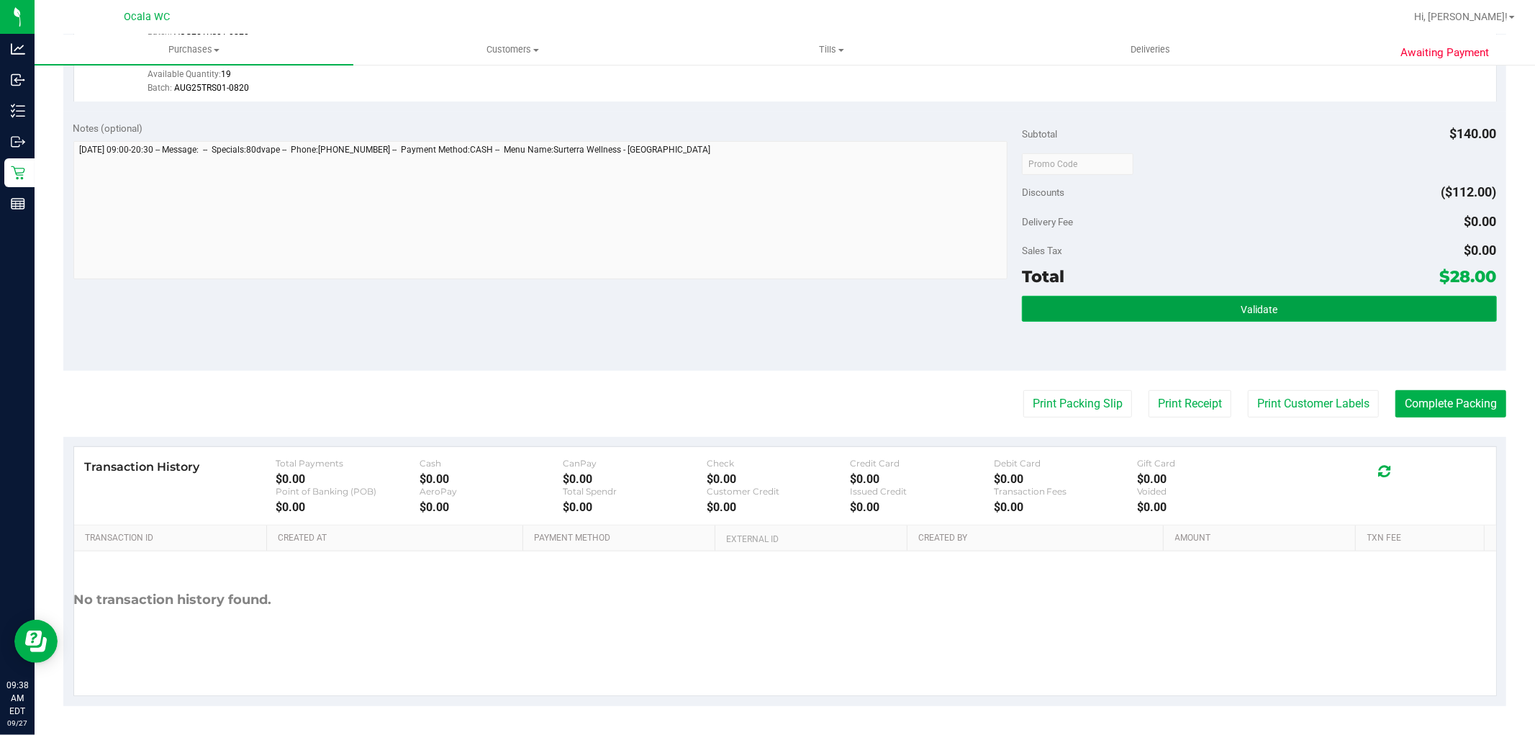
click at [1208, 314] on button "Validate" at bounding box center [1259, 309] width 474 height 26
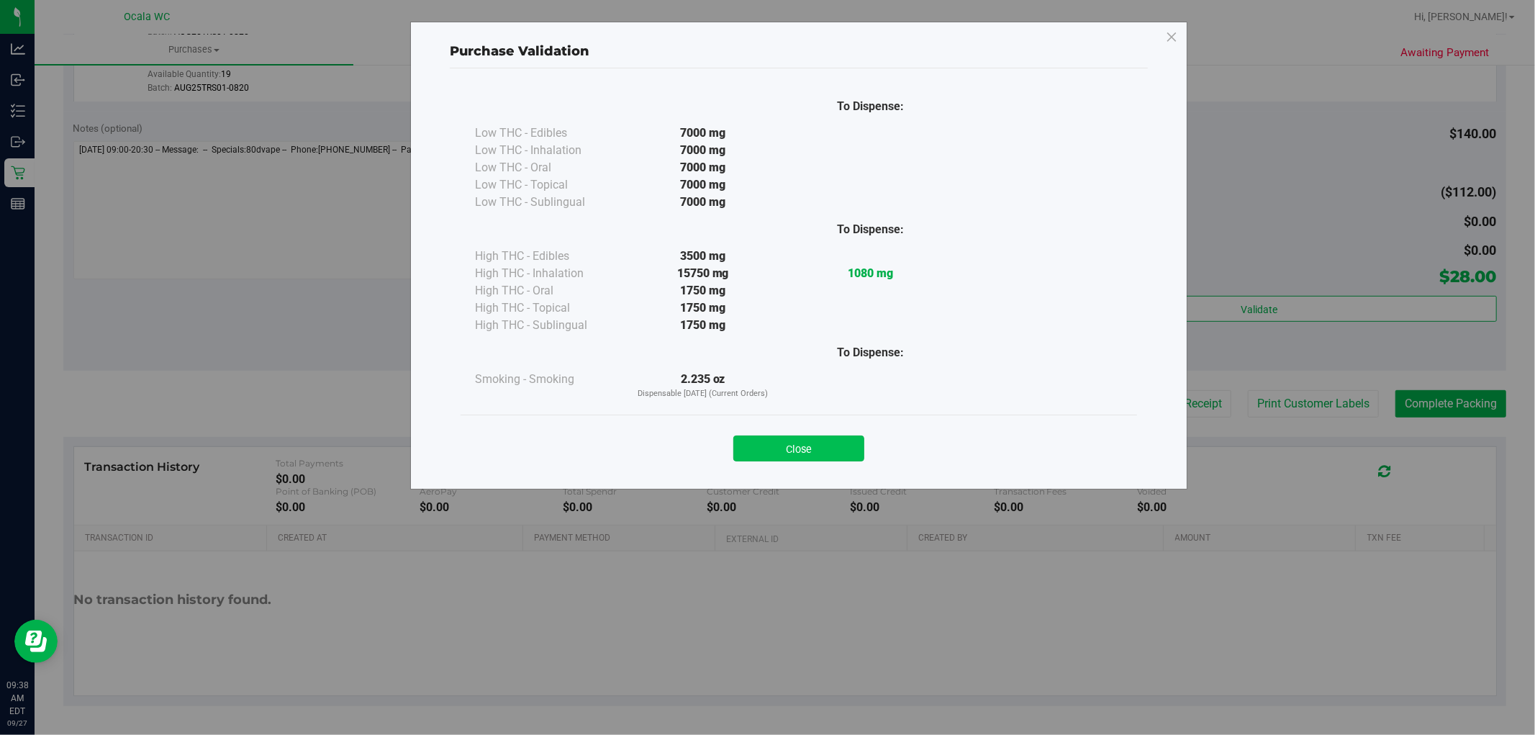
click at [824, 447] on button "Close" at bounding box center [799, 449] width 131 height 26
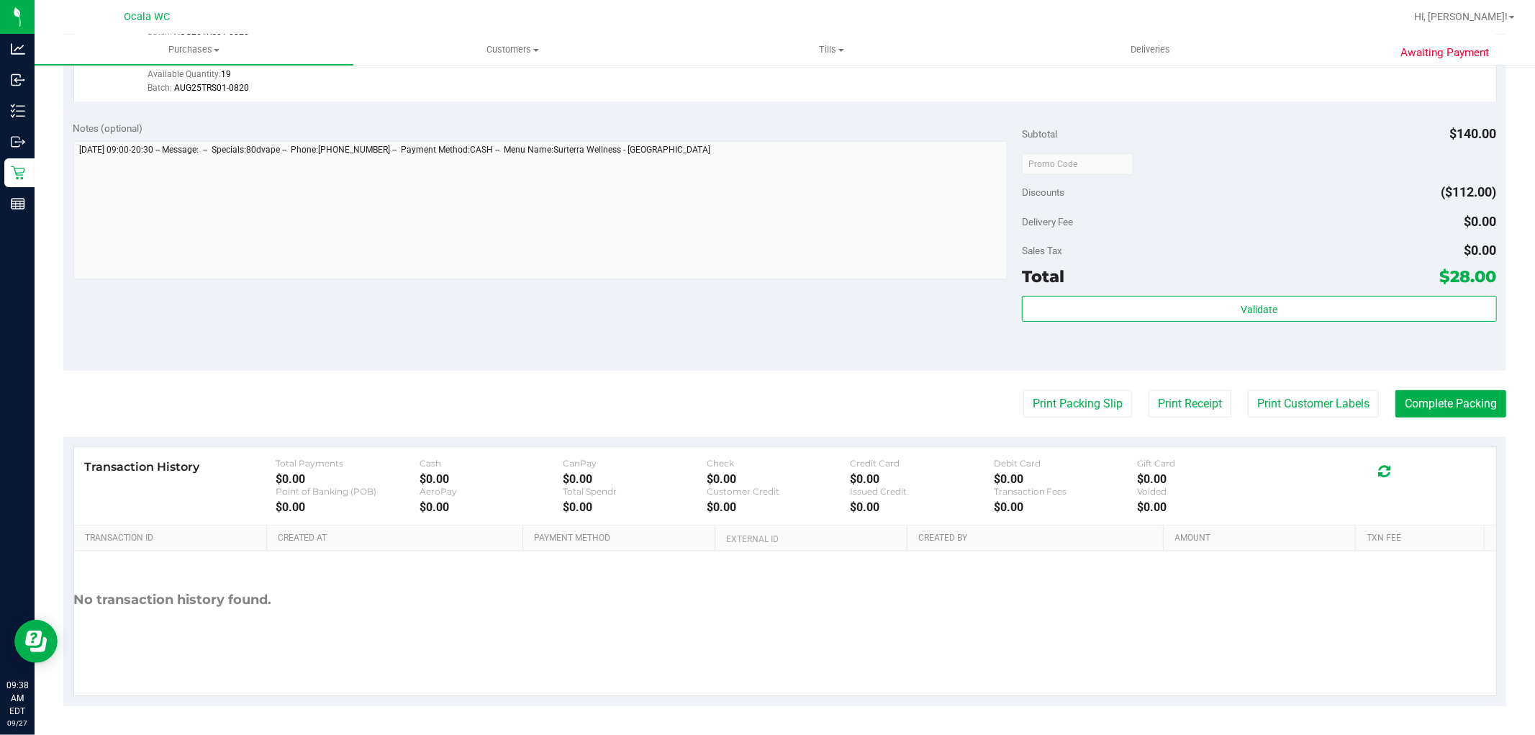
click at [1113, 251] on div "Sales Tax $0.00" at bounding box center [1259, 251] width 474 height 26
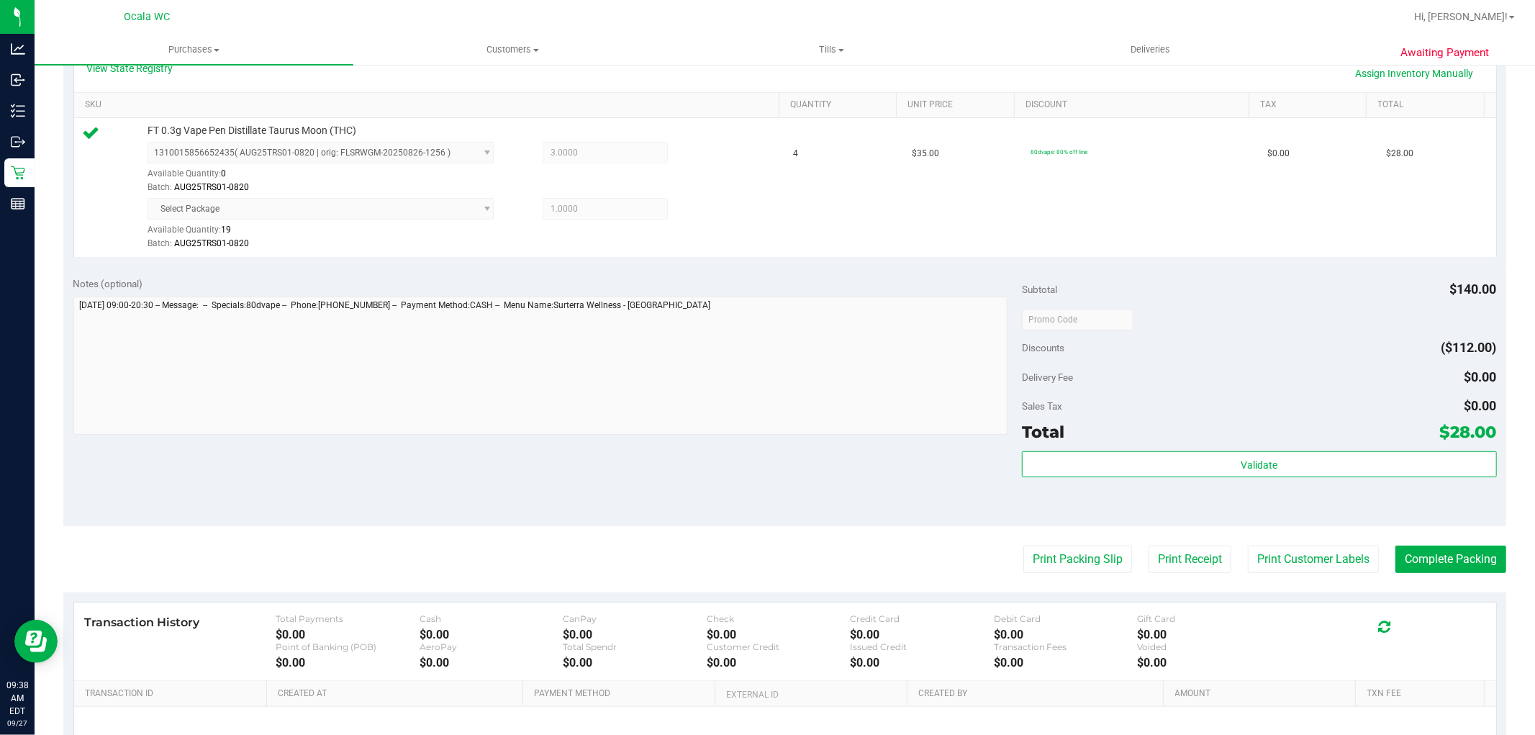
scroll to position [340, 0]
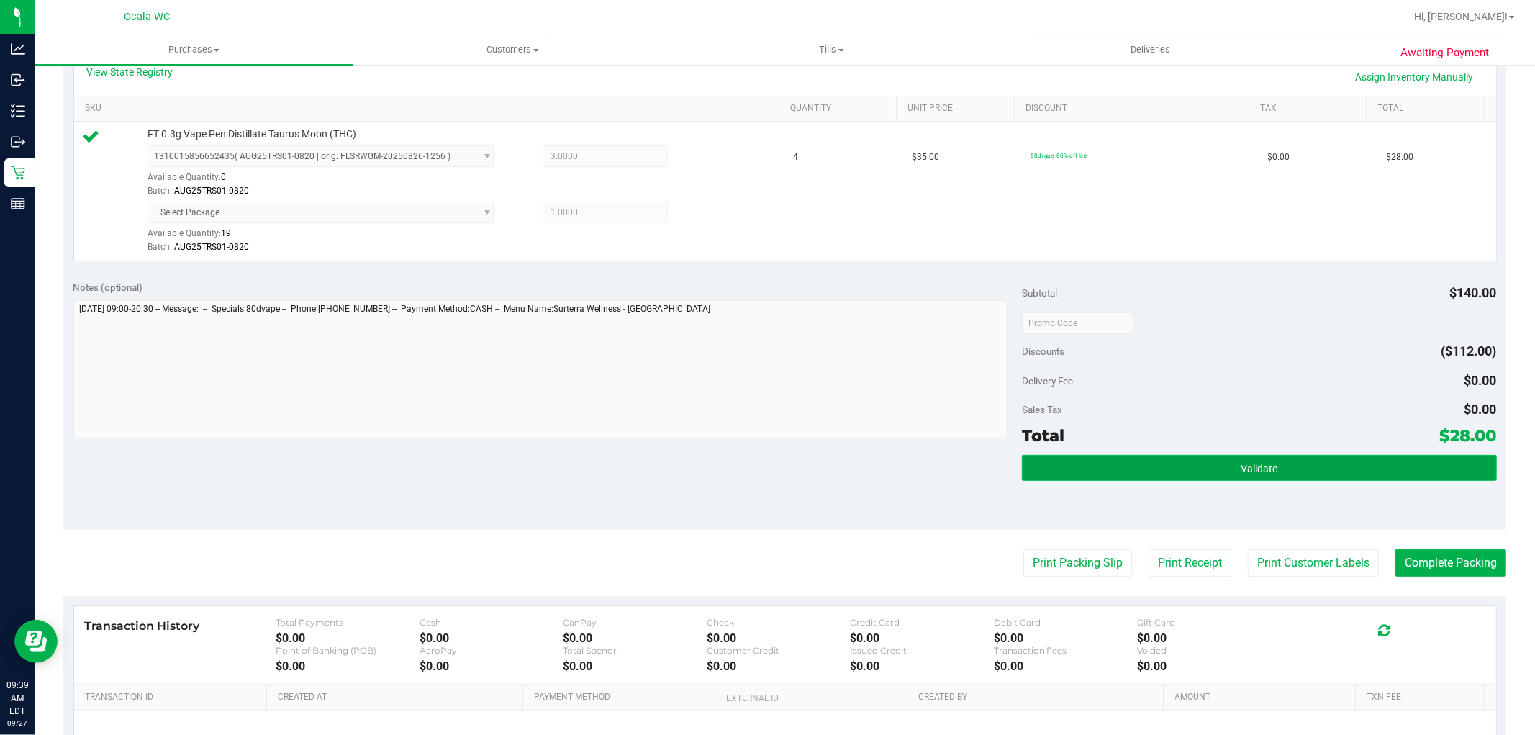
click at [1102, 469] on button "Validate" at bounding box center [1259, 468] width 474 height 26
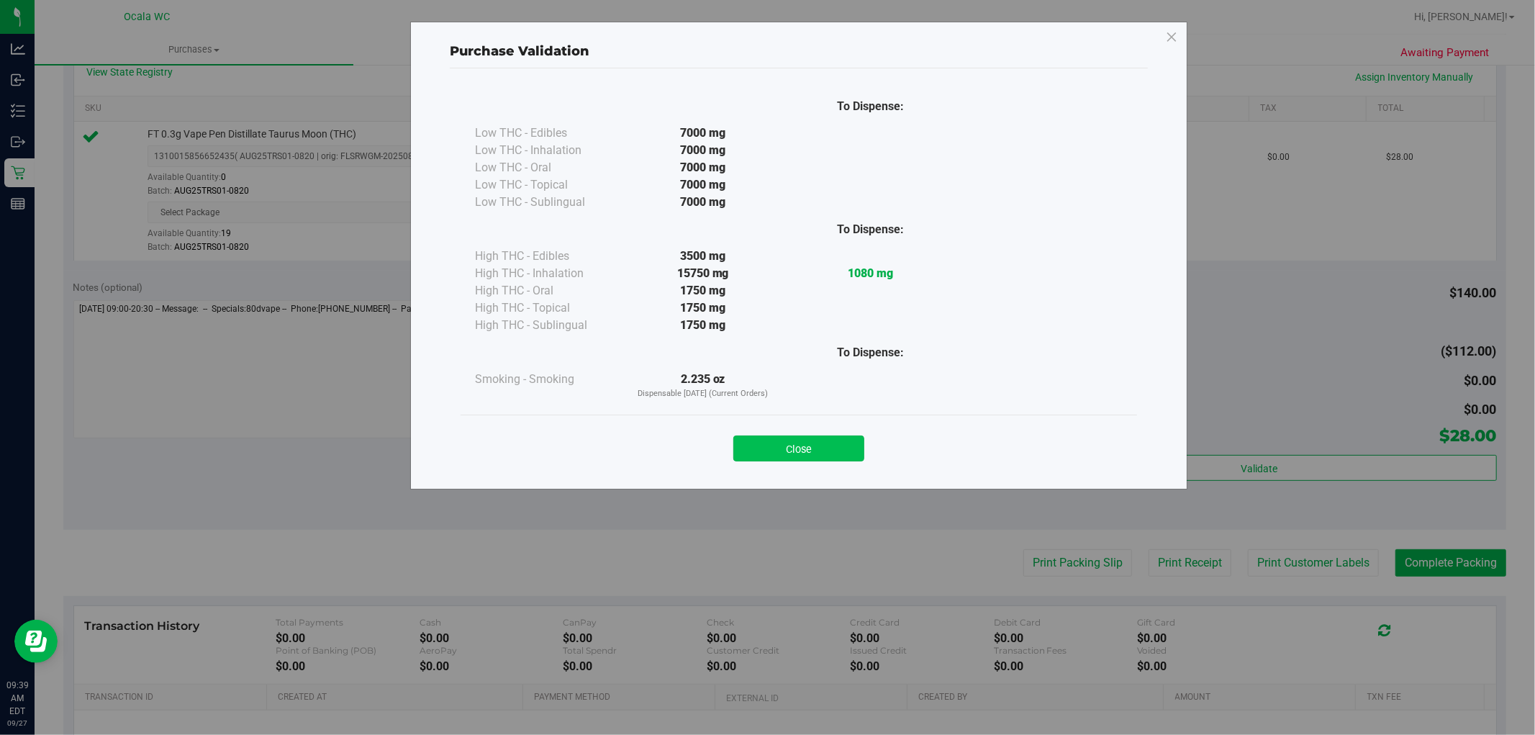
click at [828, 445] on button "Close" at bounding box center [799, 449] width 131 height 26
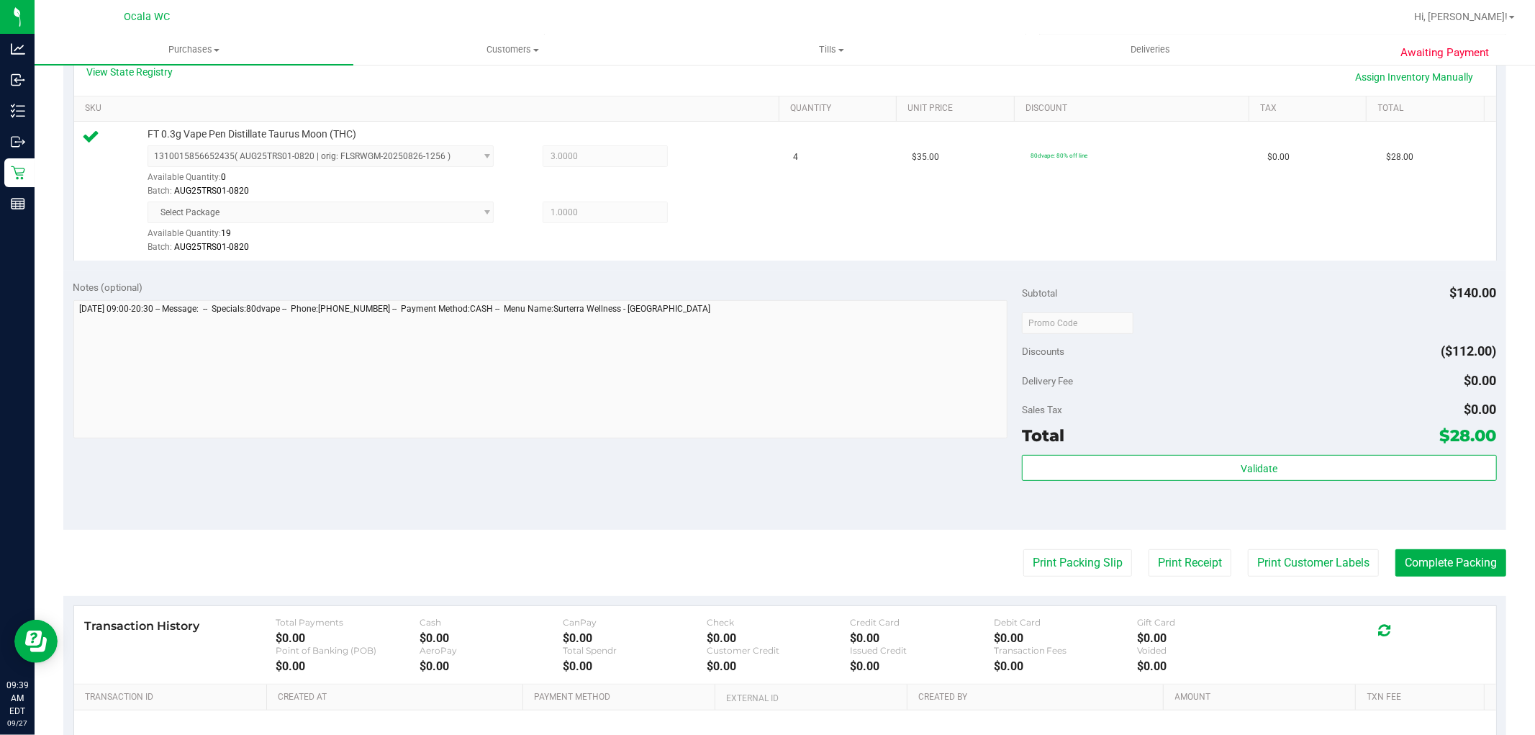
click at [1239, 451] on div "Subtotal $140.00 Discounts ($112.00) Delivery Fee $0.00 Sales Tax $0.00 Total $…" at bounding box center [1259, 400] width 474 height 240
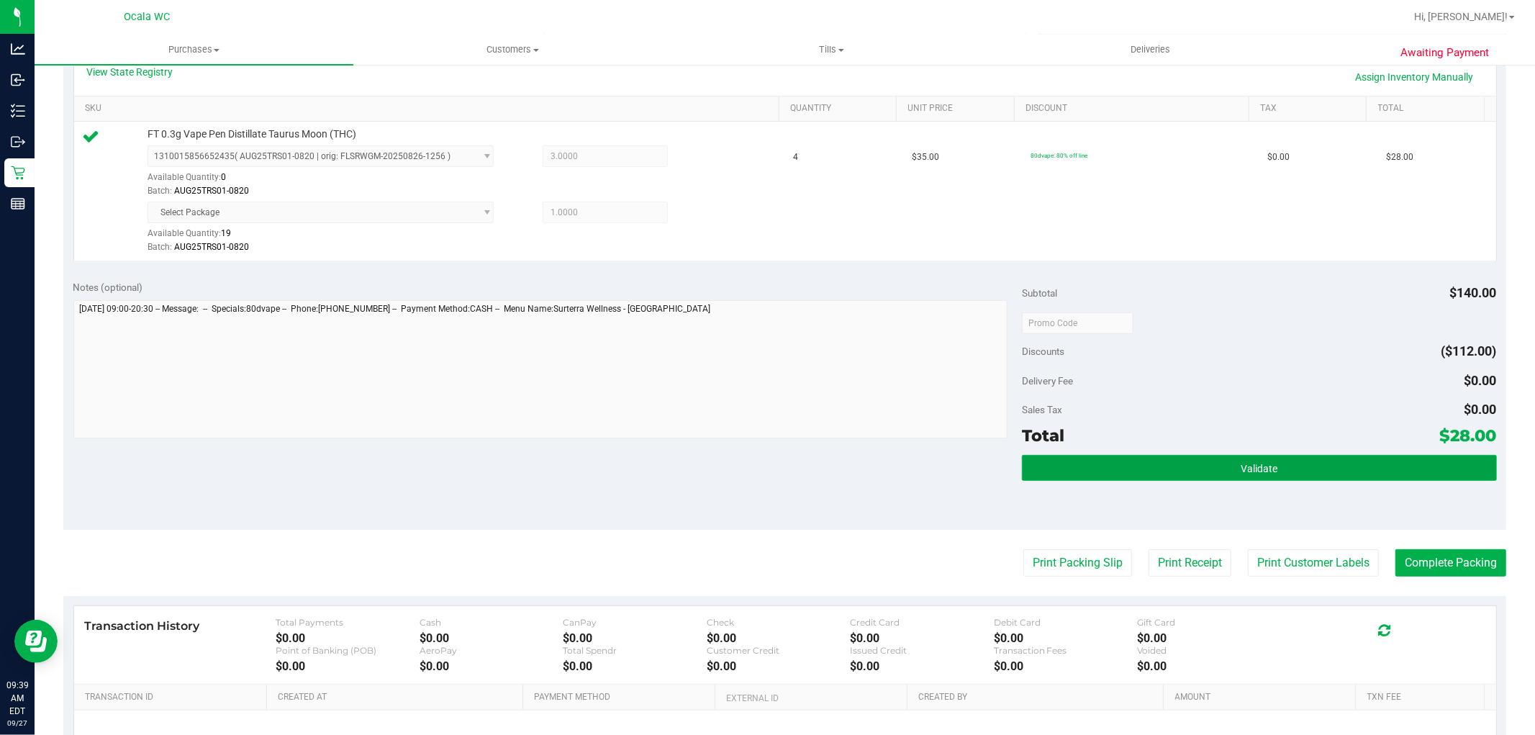
click at [1241, 469] on span "Validate" at bounding box center [1259, 469] width 37 height 12
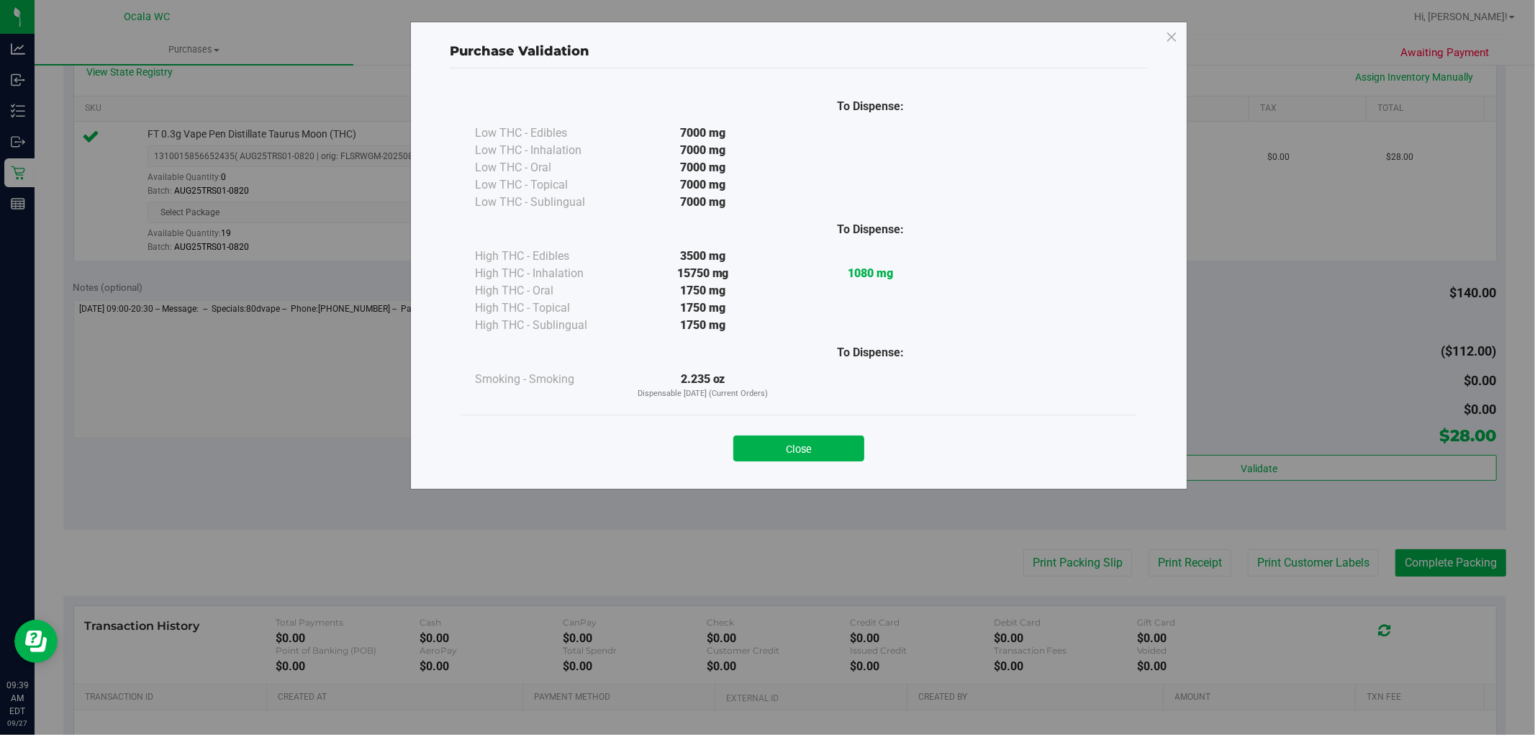
click at [811, 463] on div "Close" at bounding box center [799, 444] width 677 height 58
click at [811, 454] on button "Close" at bounding box center [799, 449] width 131 height 26
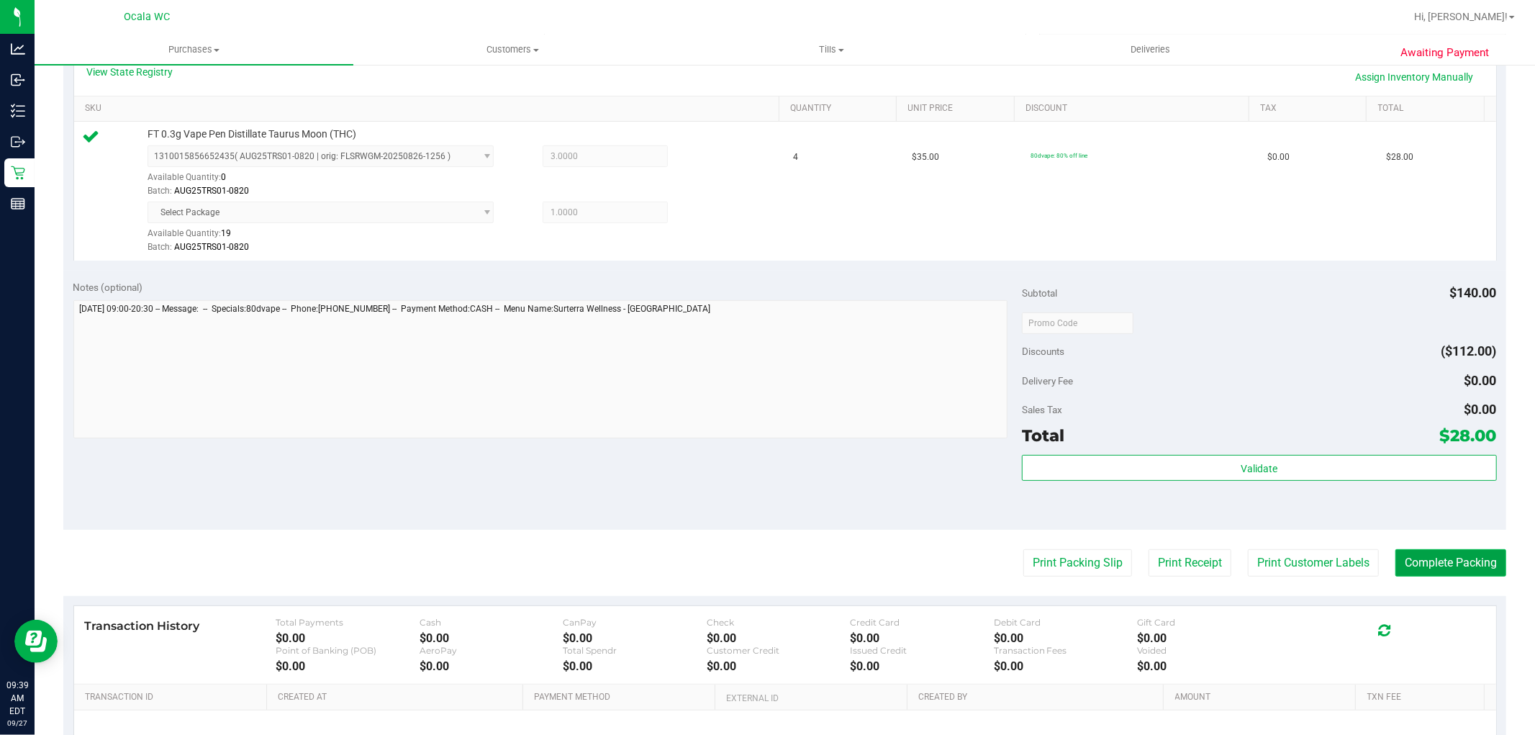
click at [1438, 562] on button "Complete Packing" at bounding box center [1451, 562] width 111 height 27
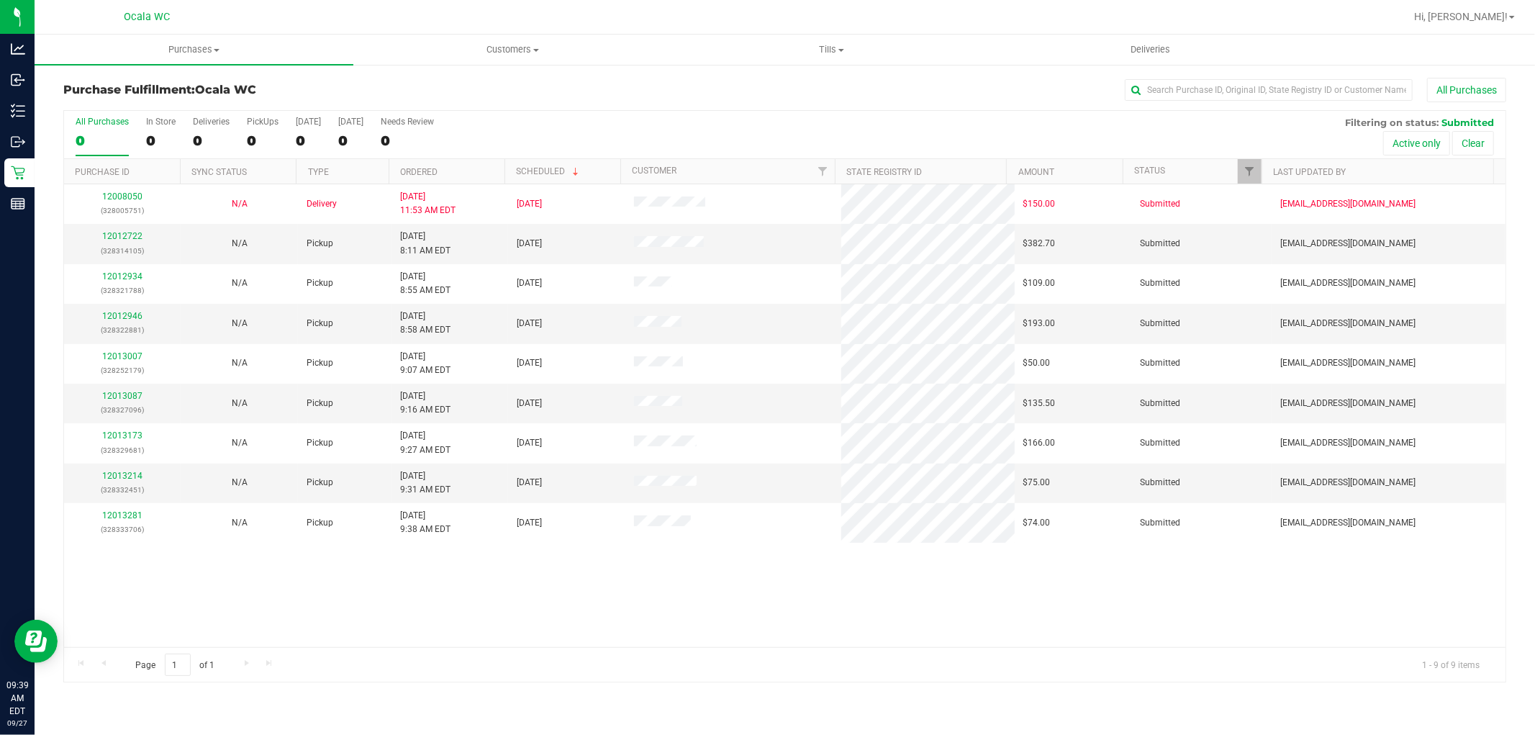
click at [642, 615] on div "12008050 (328005751) N/A Delivery 9/26/2025 11:53 AM EDT 10/1/2025 $150.00 Subm…" at bounding box center [785, 415] width 1442 height 463
click at [119, 239] on link "12012722" at bounding box center [122, 236] width 40 height 10
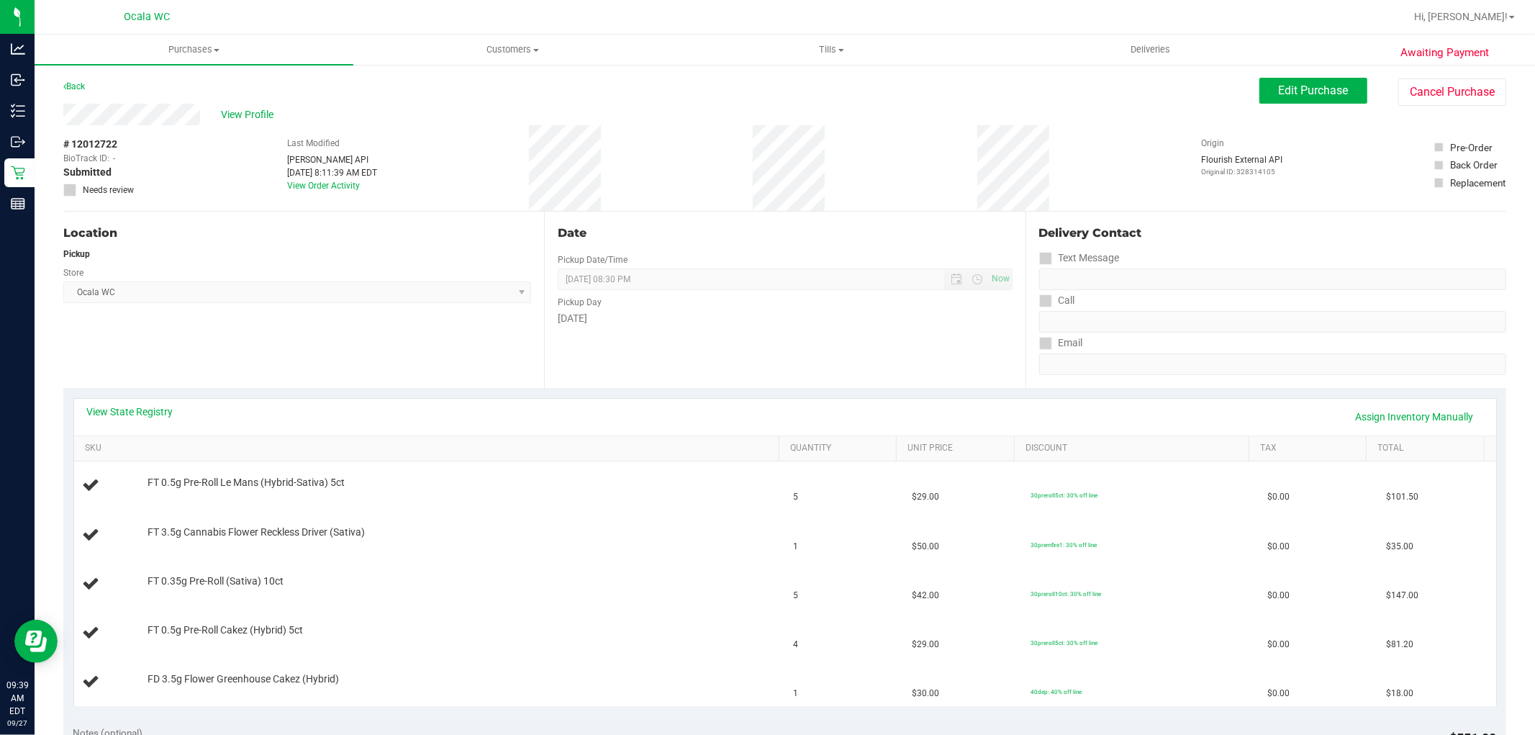
scroll to position [58, 0]
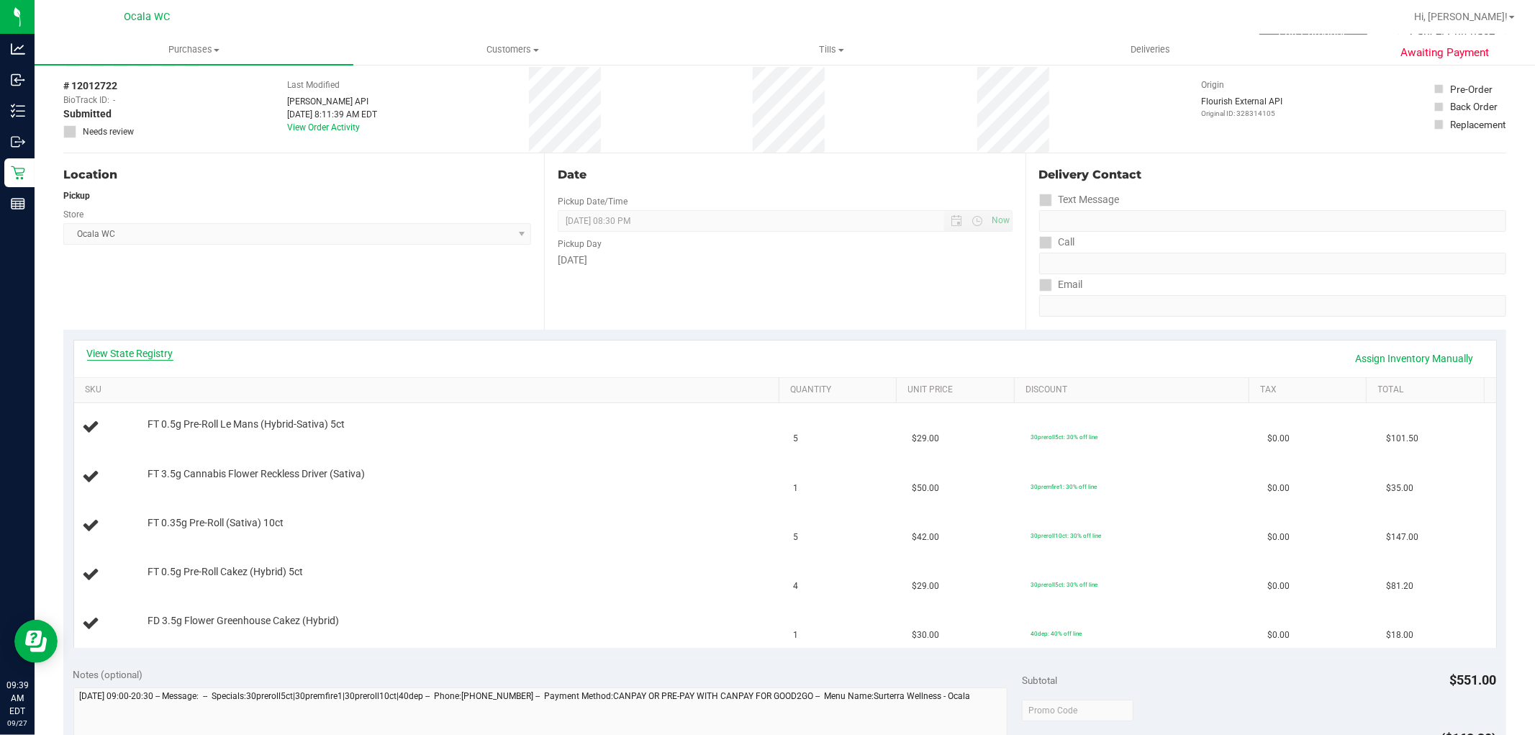
click at [161, 353] on link "View State Registry" at bounding box center [130, 353] width 86 height 14
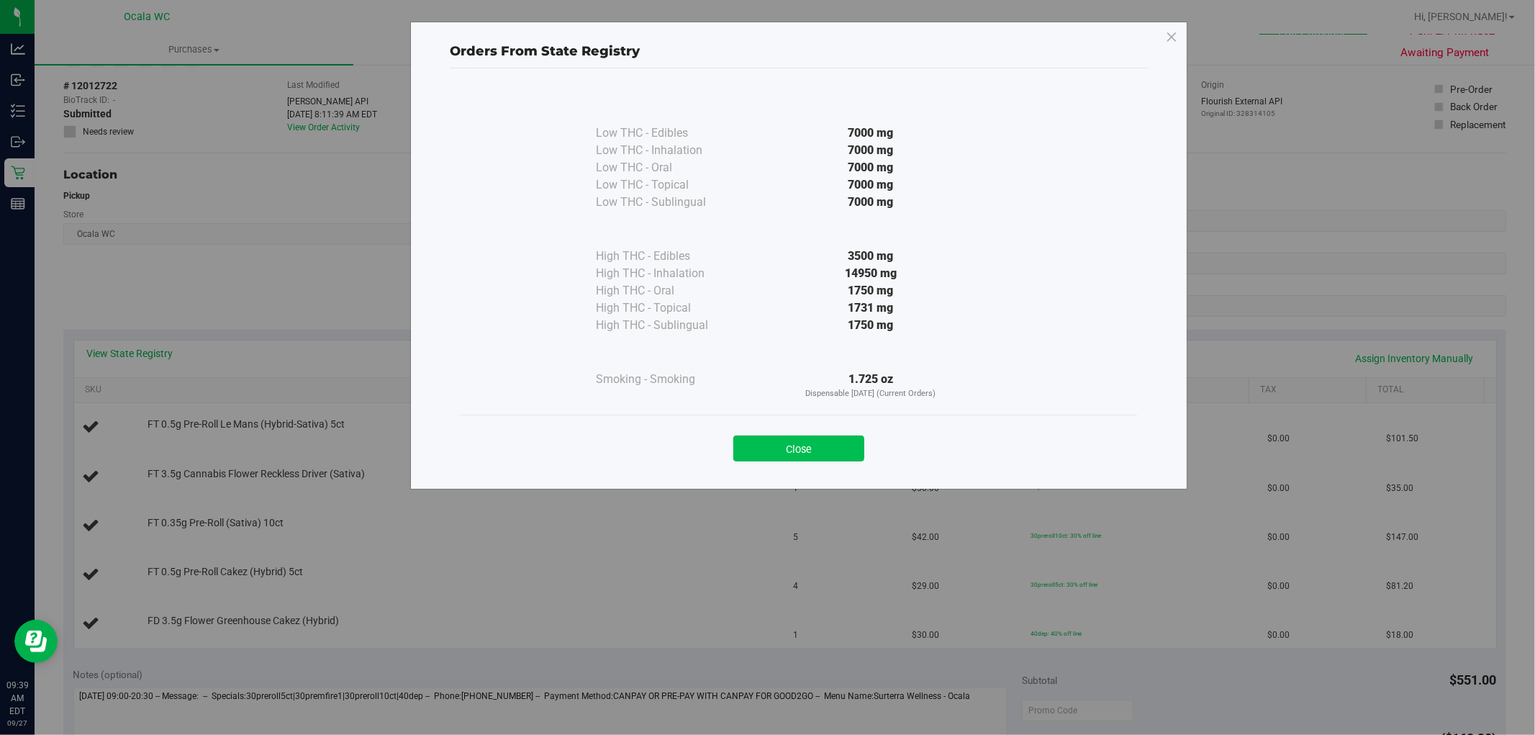
click at [757, 455] on button "Close" at bounding box center [799, 449] width 131 height 26
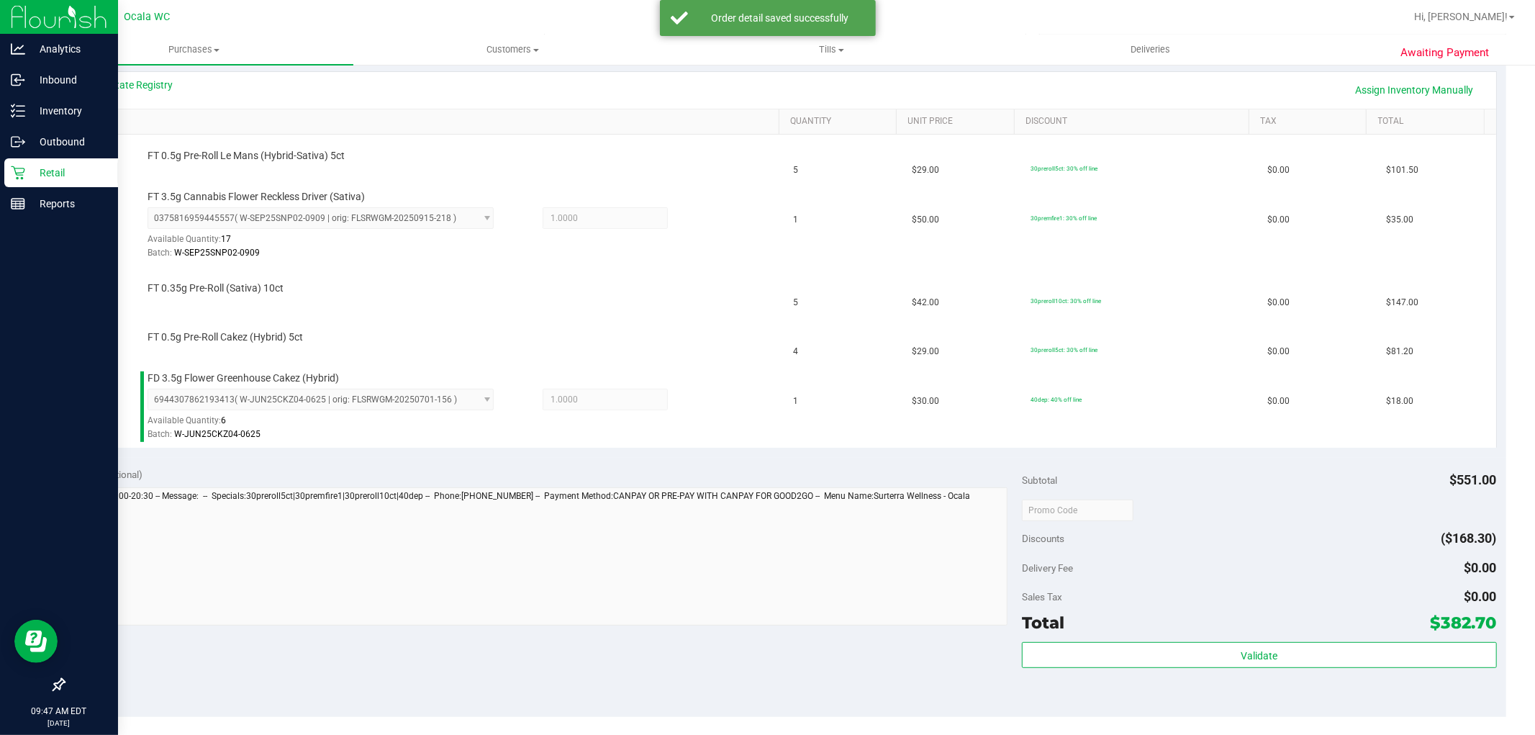
scroll to position [328, 0]
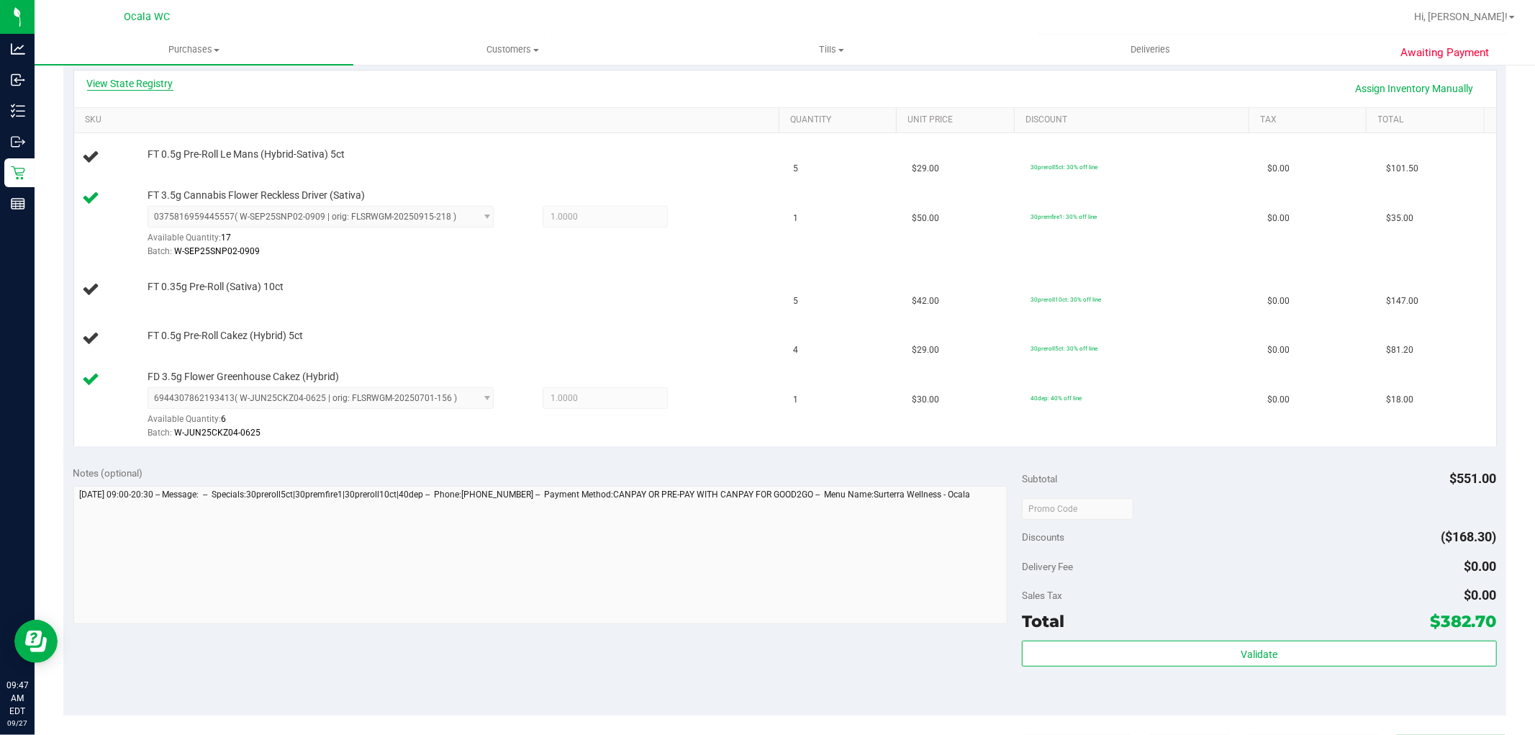
click at [137, 88] on link "View State Registry" at bounding box center [130, 83] width 86 height 14
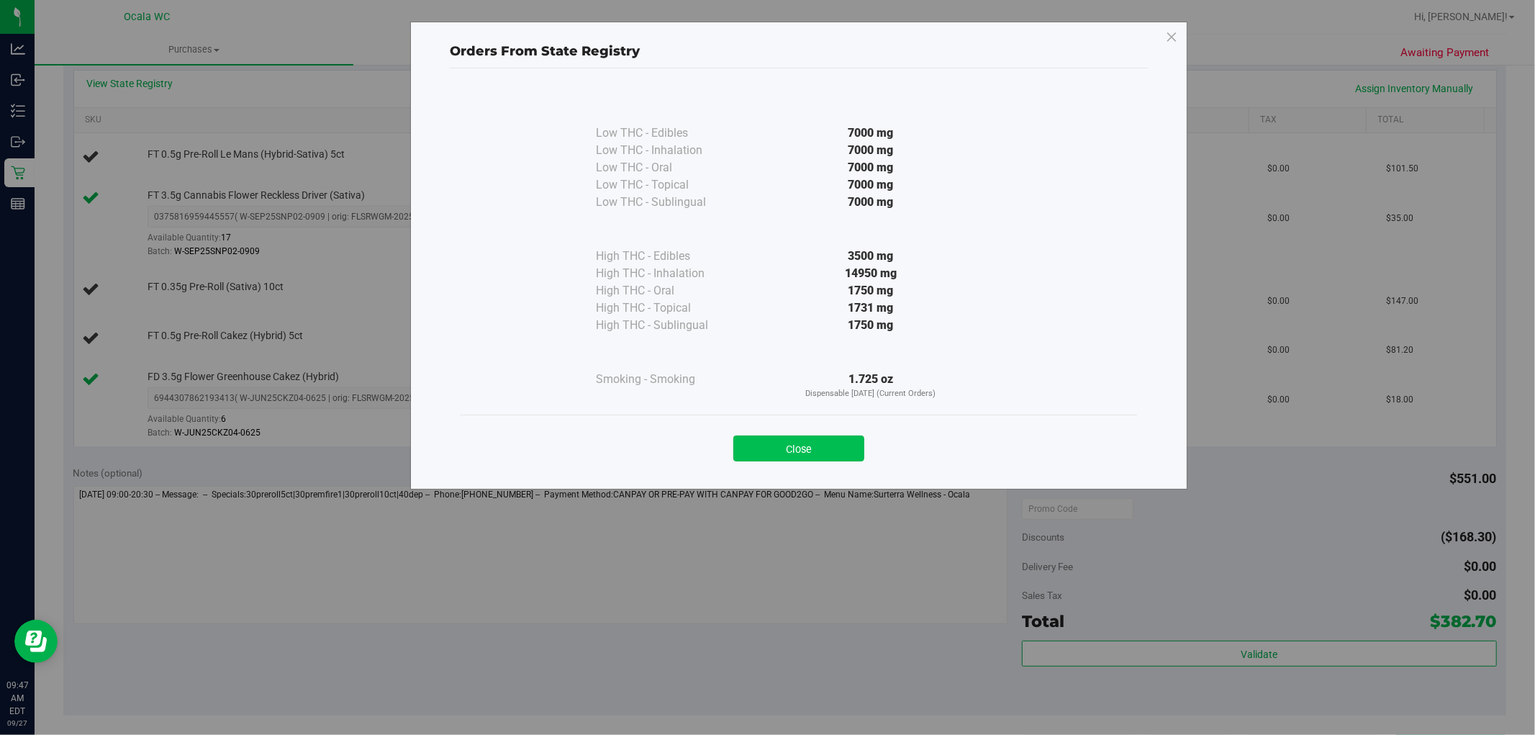
click at [825, 458] on button "Close" at bounding box center [799, 449] width 131 height 26
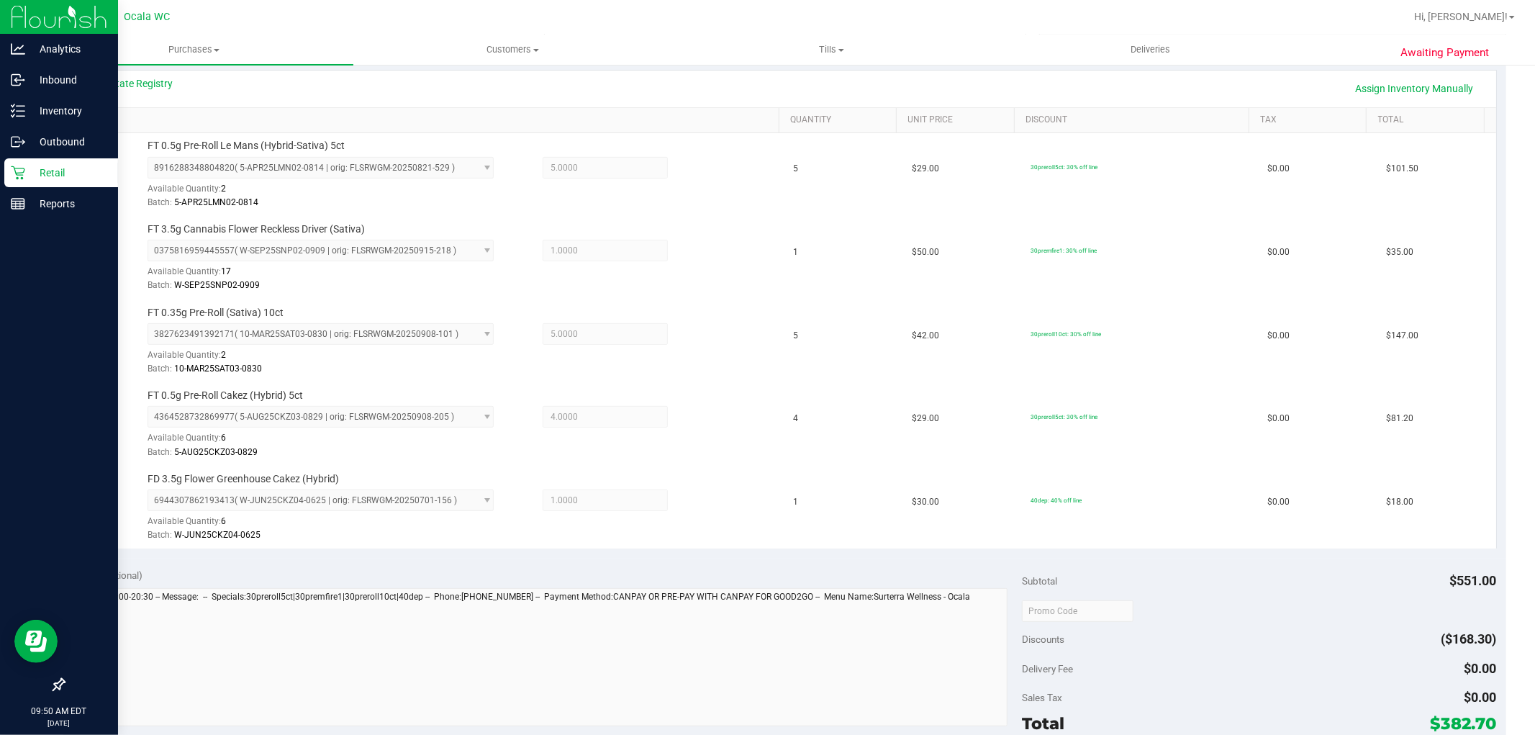
scroll to position [777, 0]
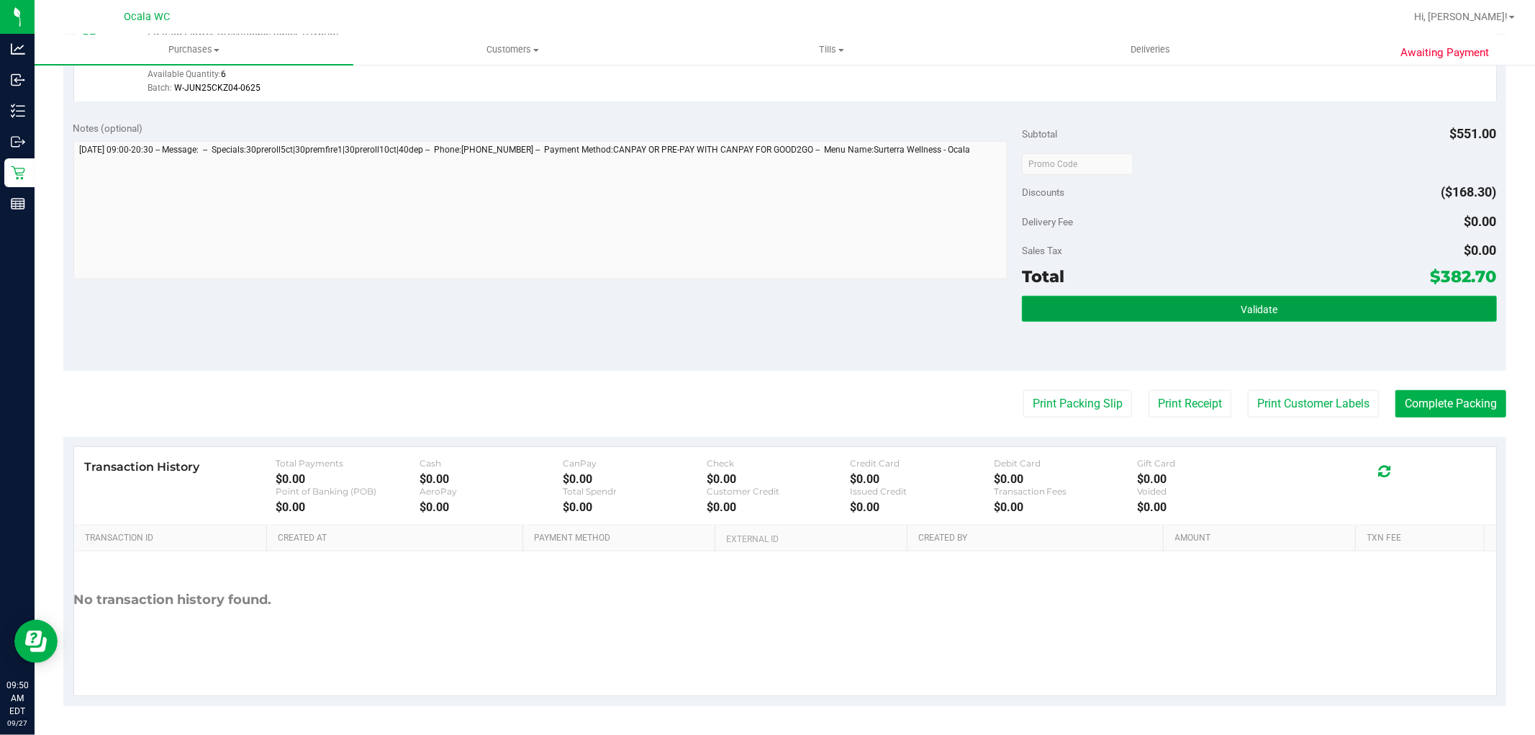
click at [1279, 314] on button "Validate" at bounding box center [1259, 309] width 474 height 26
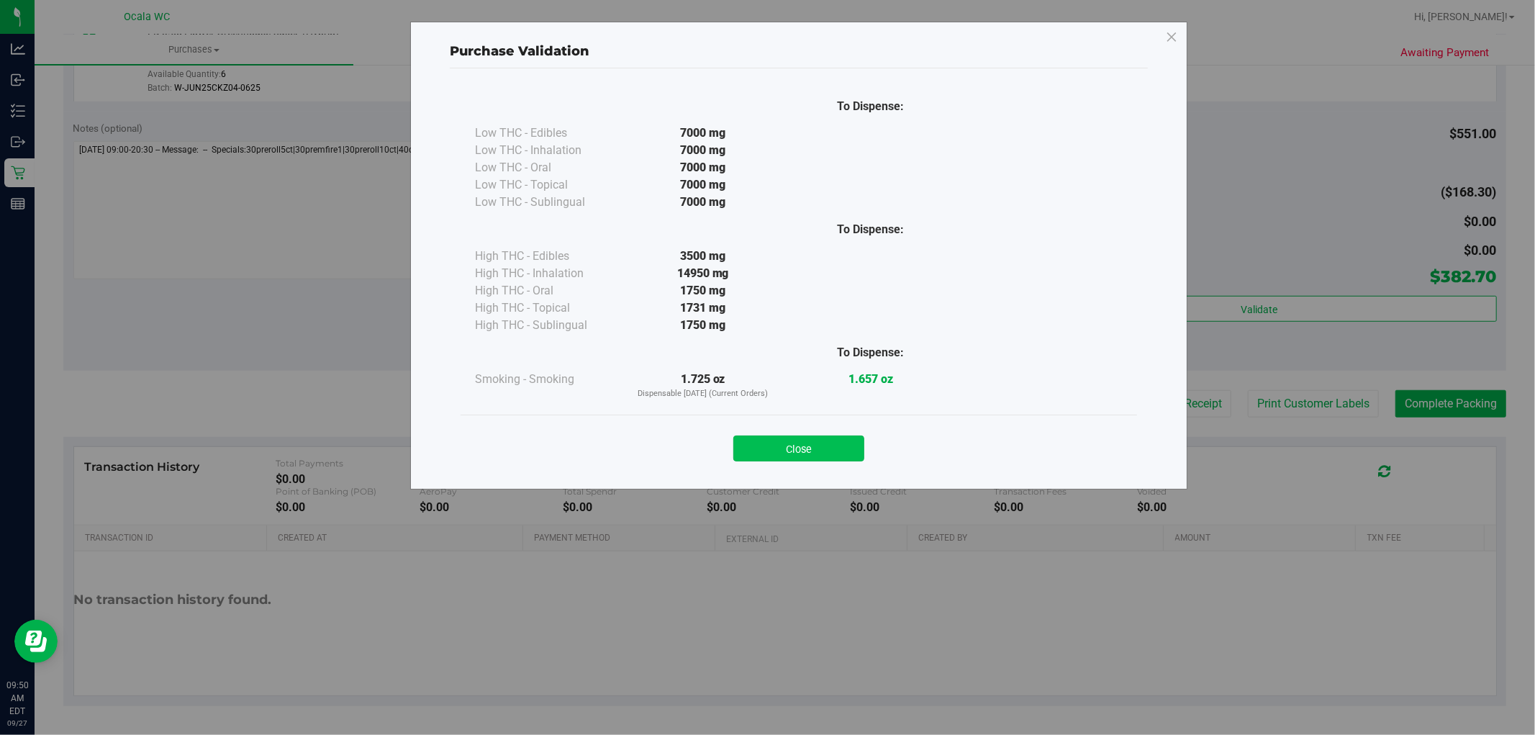
click at [806, 457] on button "Close" at bounding box center [799, 449] width 131 height 26
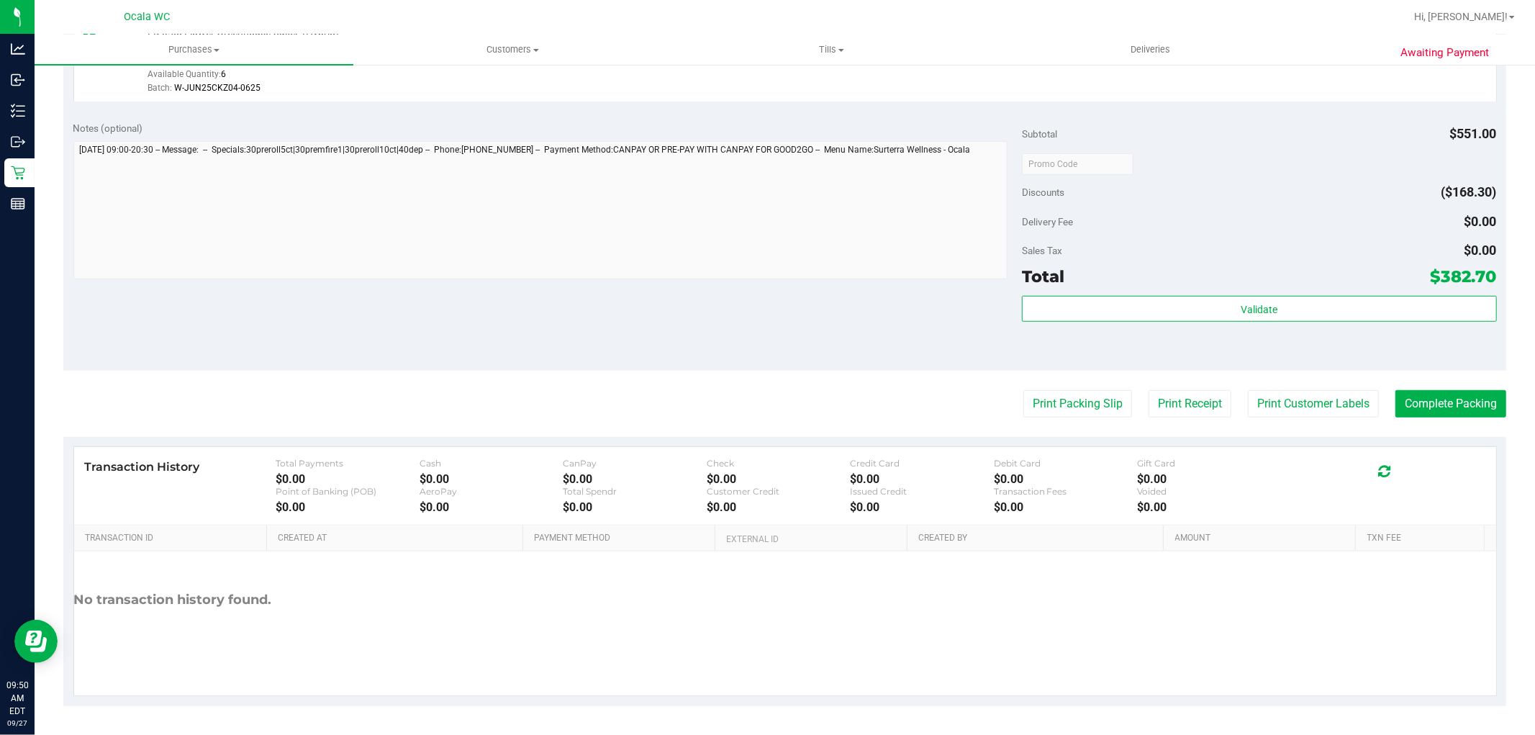
click at [1263, 202] on div "Discounts ($168.30)" at bounding box center [1259, 192] width 474 height 26
click at [1069, 400] on button "Print Packing Slip" at bounding box center [1078, 403] width 109 height 27
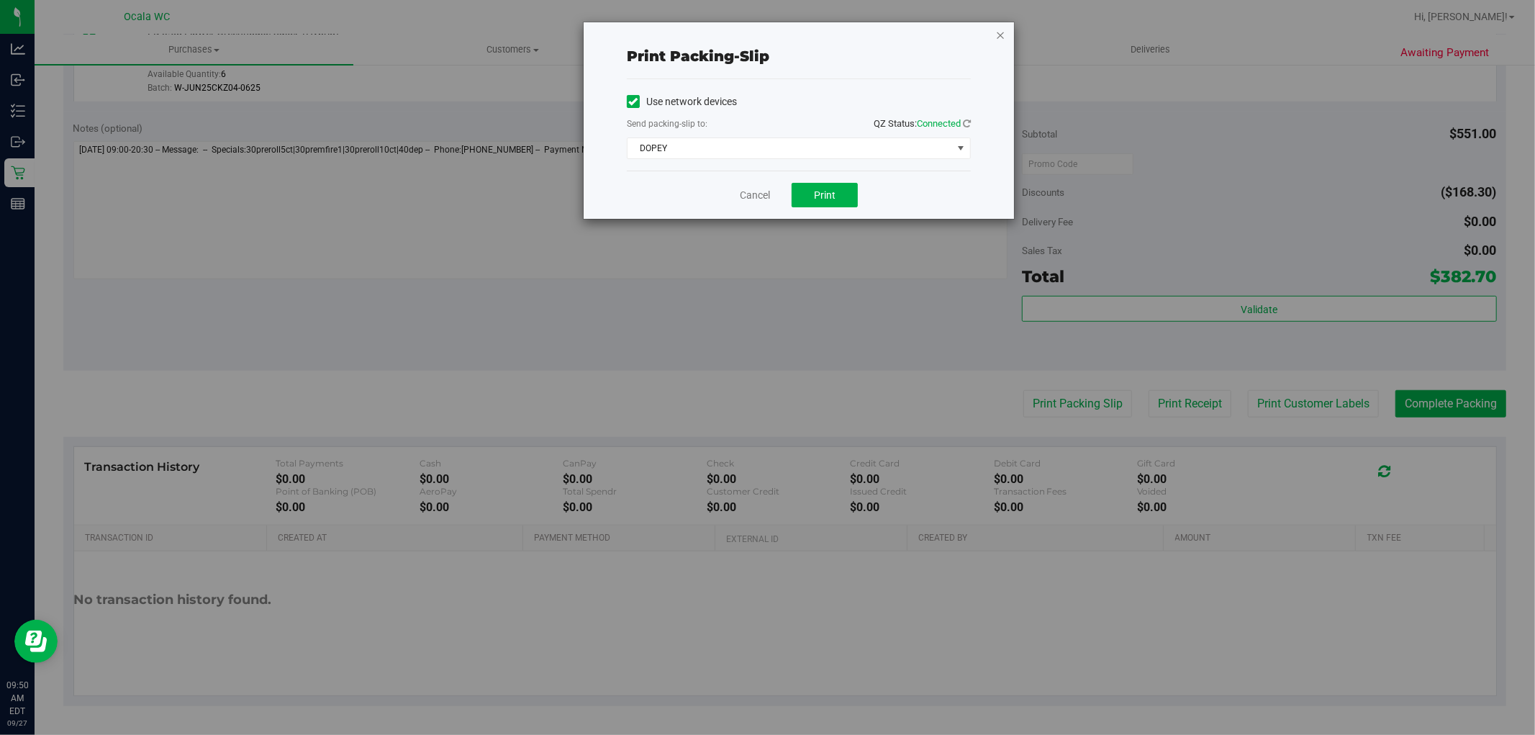
click at [1001, 37] on icon "button" at bounding box center [1001, 34] width 10 height 17
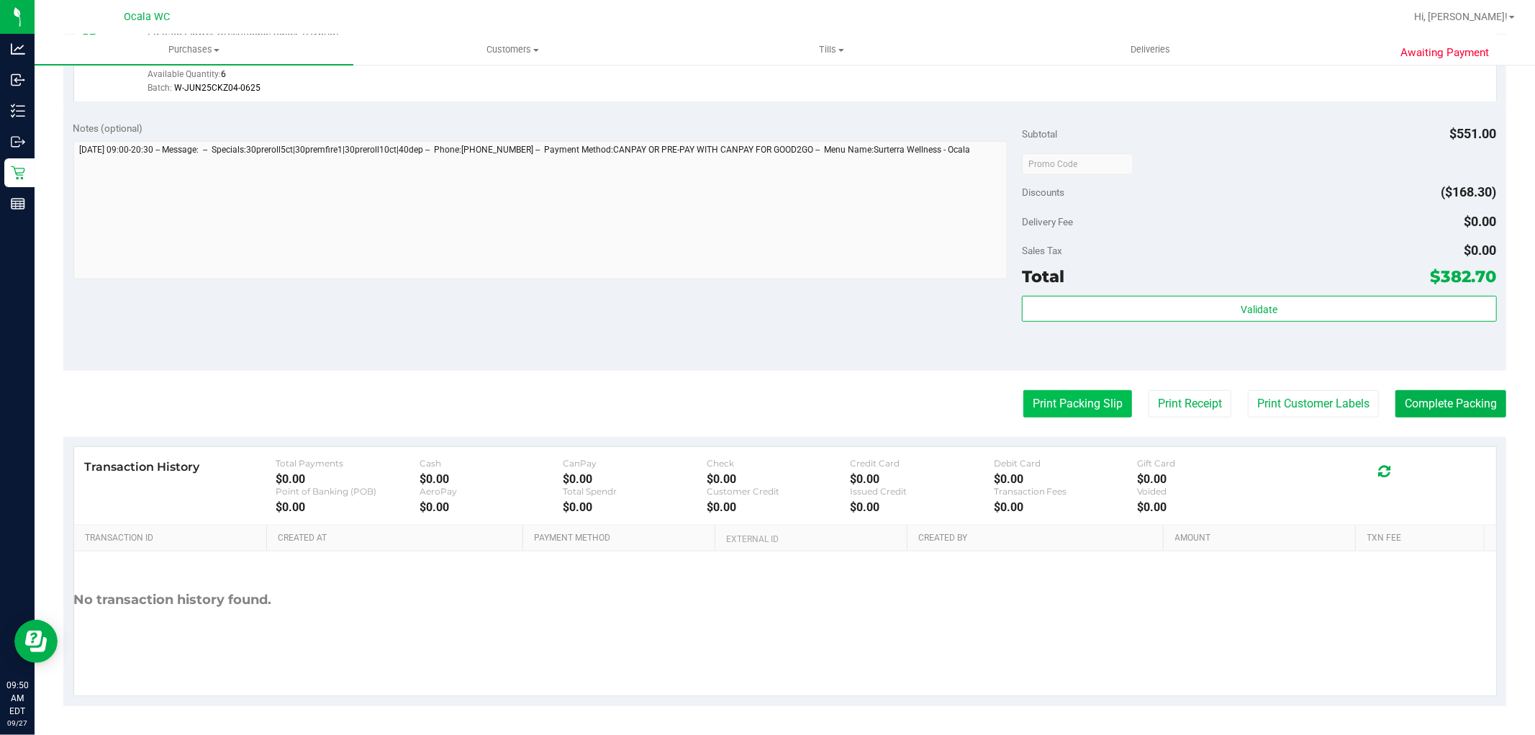
click at [1083, 402] on button "Print Packing Slip" at bounding box center [1078, 403] width 109 height 27
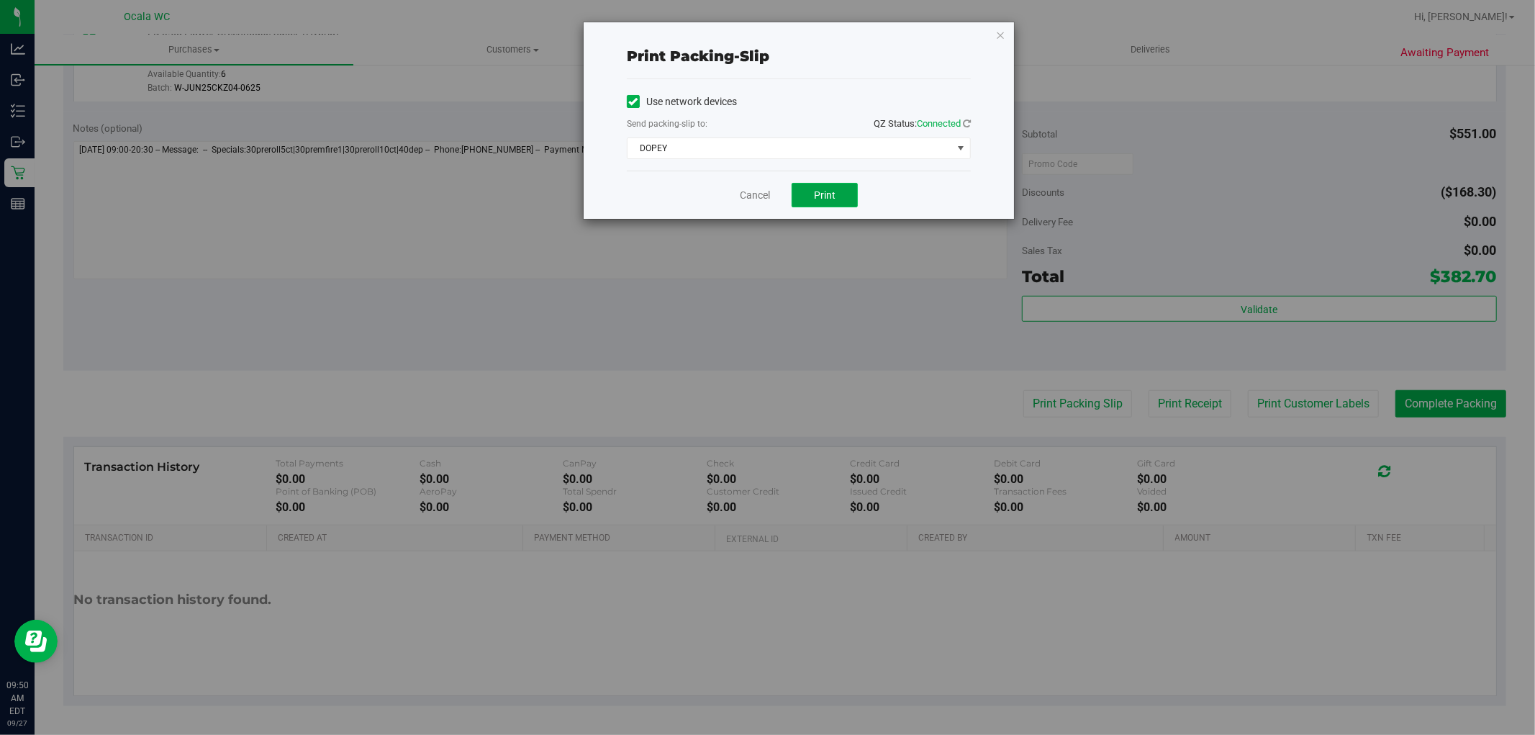
click at [829, 199] on span "Print" at bounding box center [825, 195] width 22 height 12
click at [758, 190] on link "Cancel" at bounding box center [755, 195] width 30 height 15
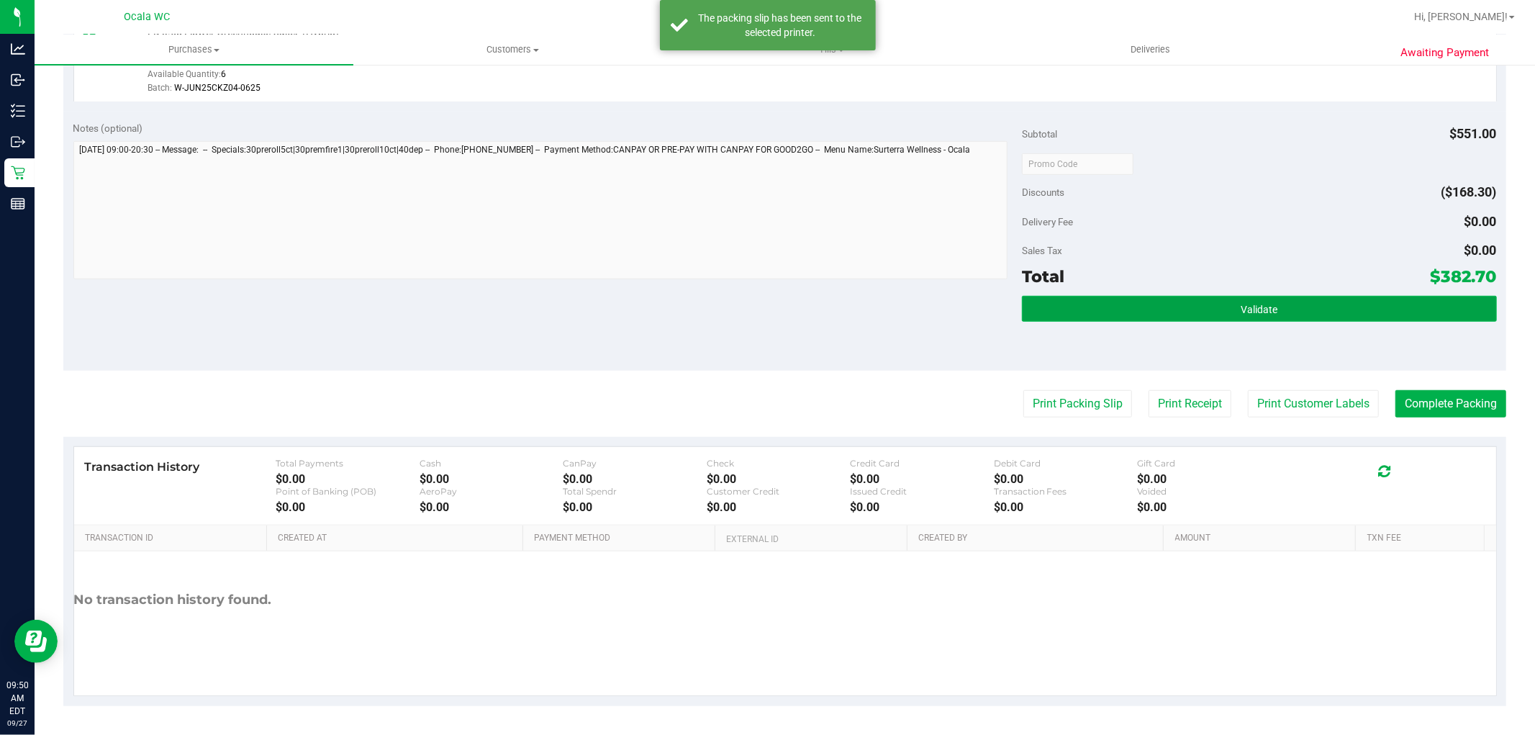
click at [1317, 318] on button "Validate" at bounding box center [1259, 309] width 474 height 26
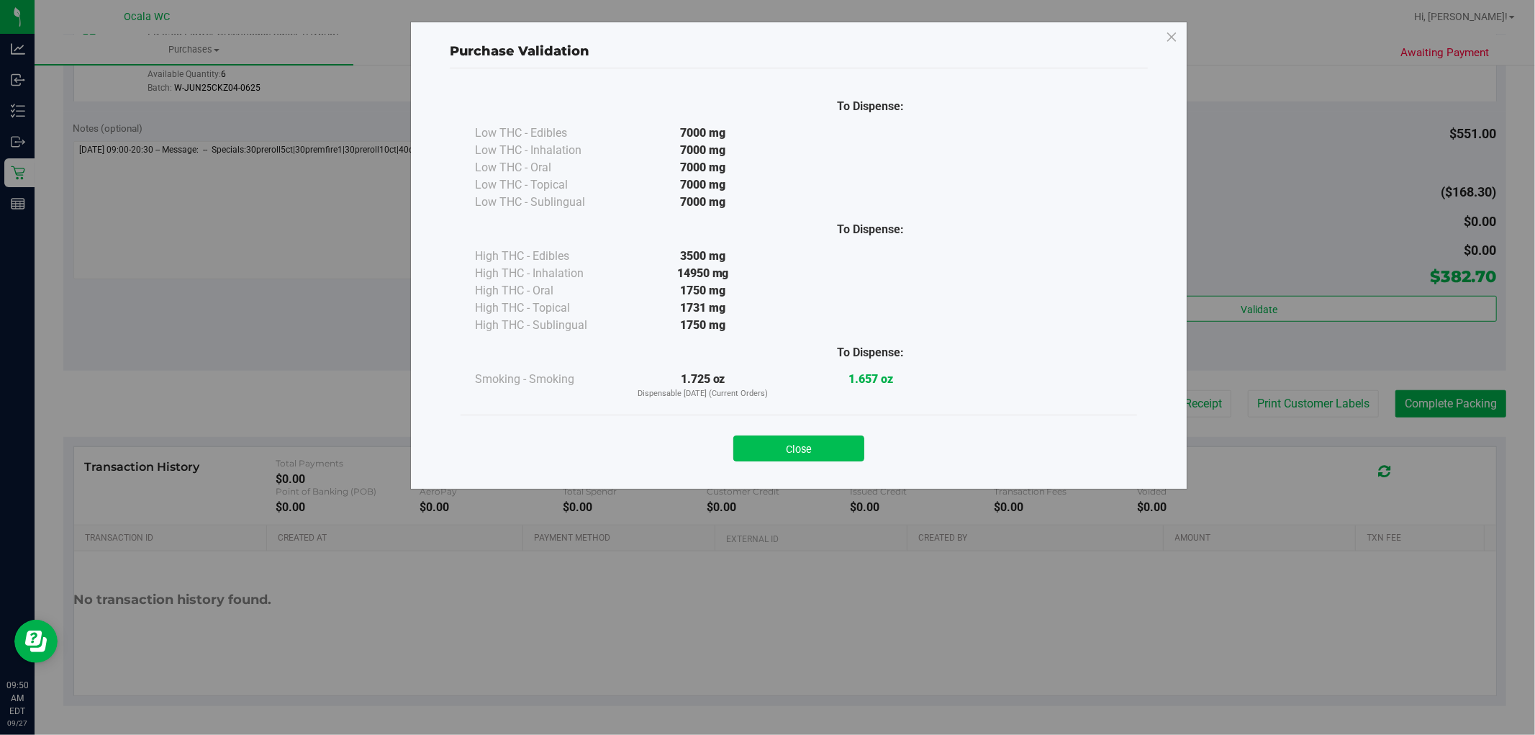
click at [833, 457] on button "Close" at bounding box center [799, 449] width 131 height 26
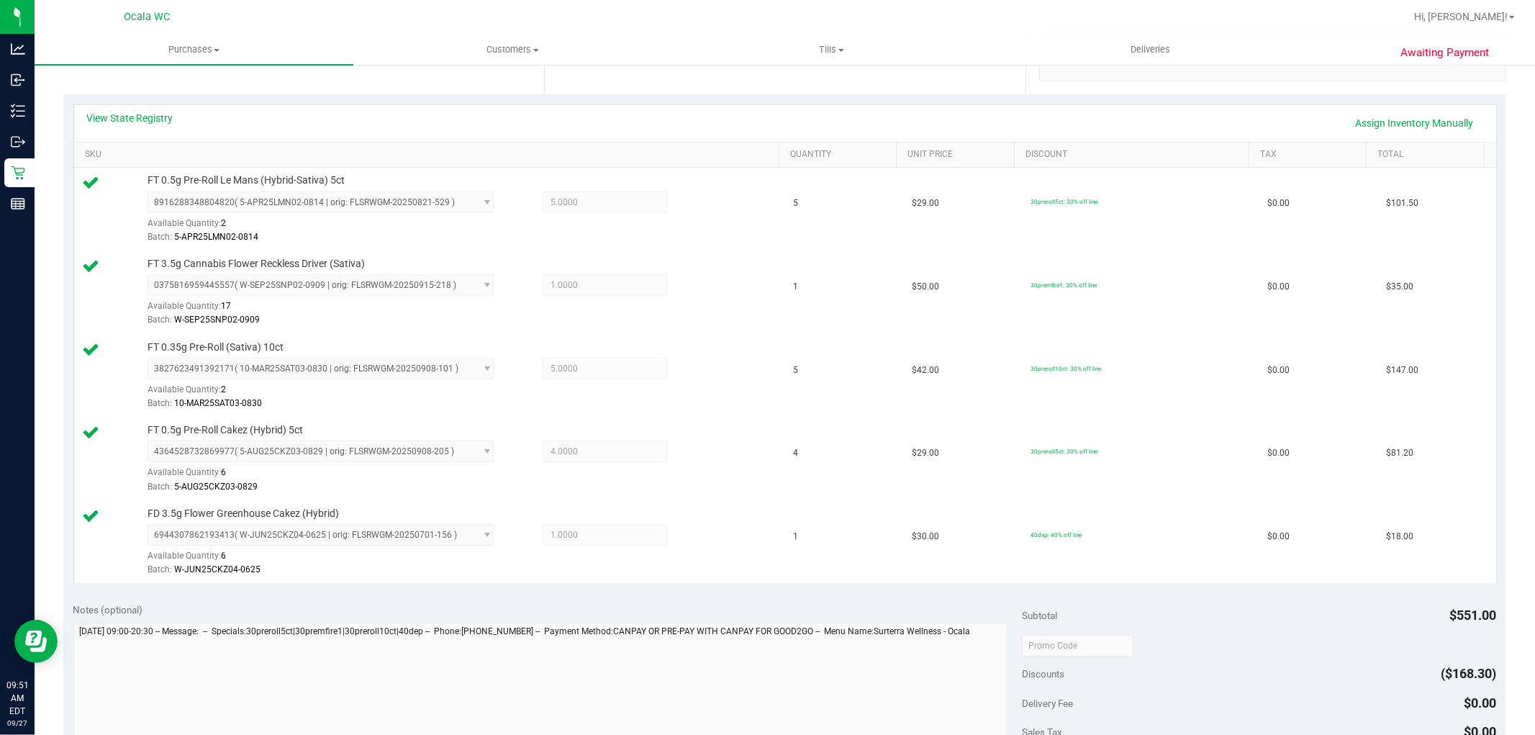
scroll to position [617, 0]
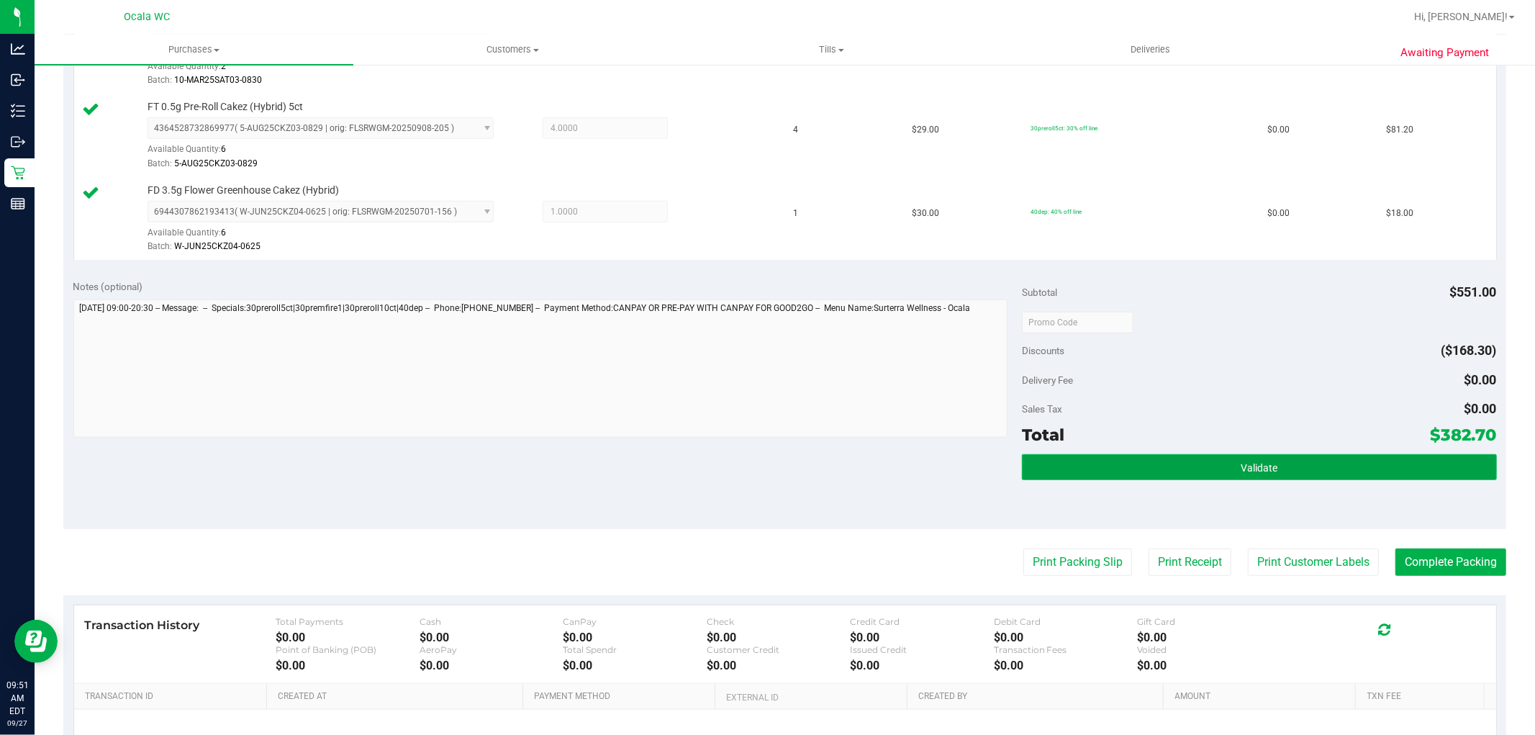
click at [1319, 479] on button "Validate" at bounding box center [1259, 467] width 474 height 26
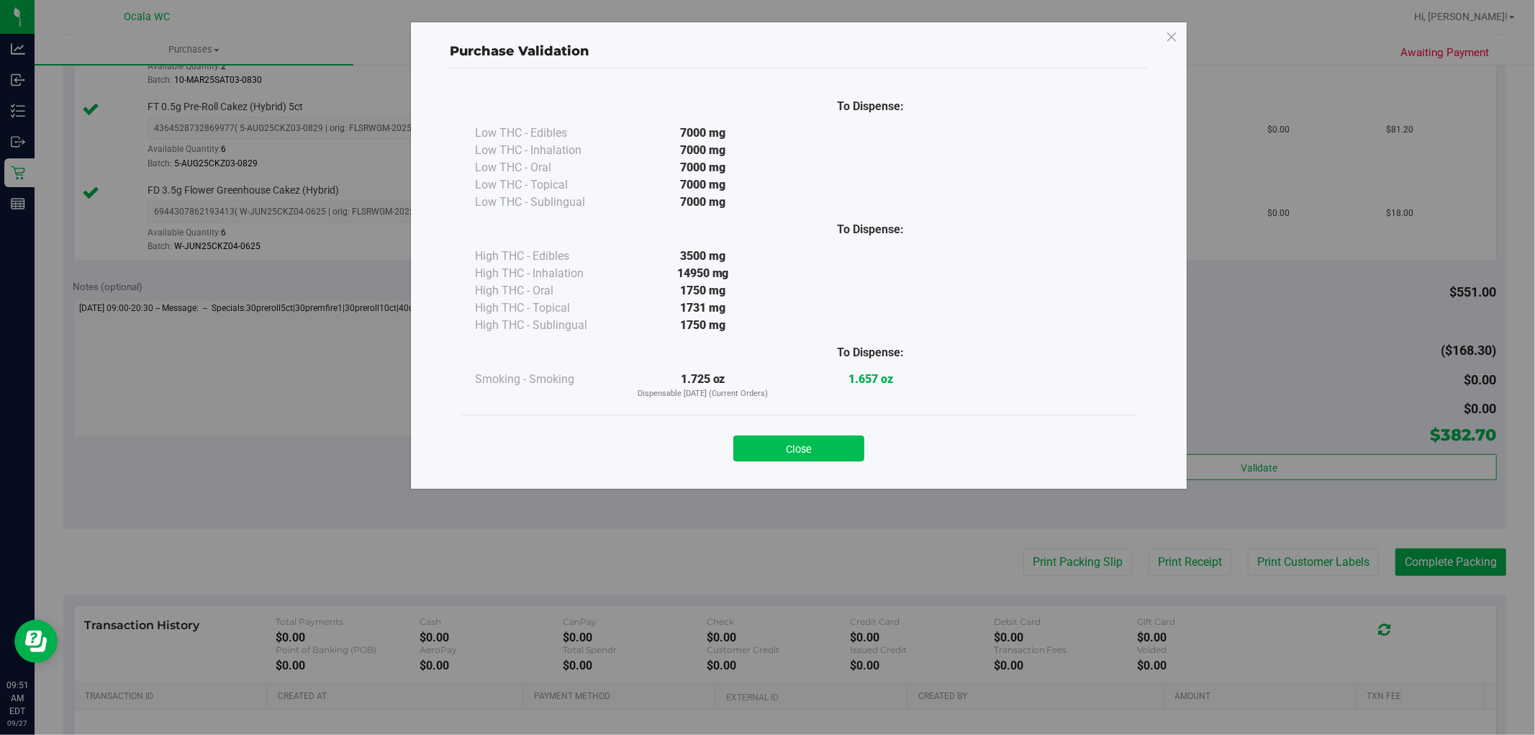
click at [785, 439] on button "Close" at bounding box center [799, 449] width 131 height 26
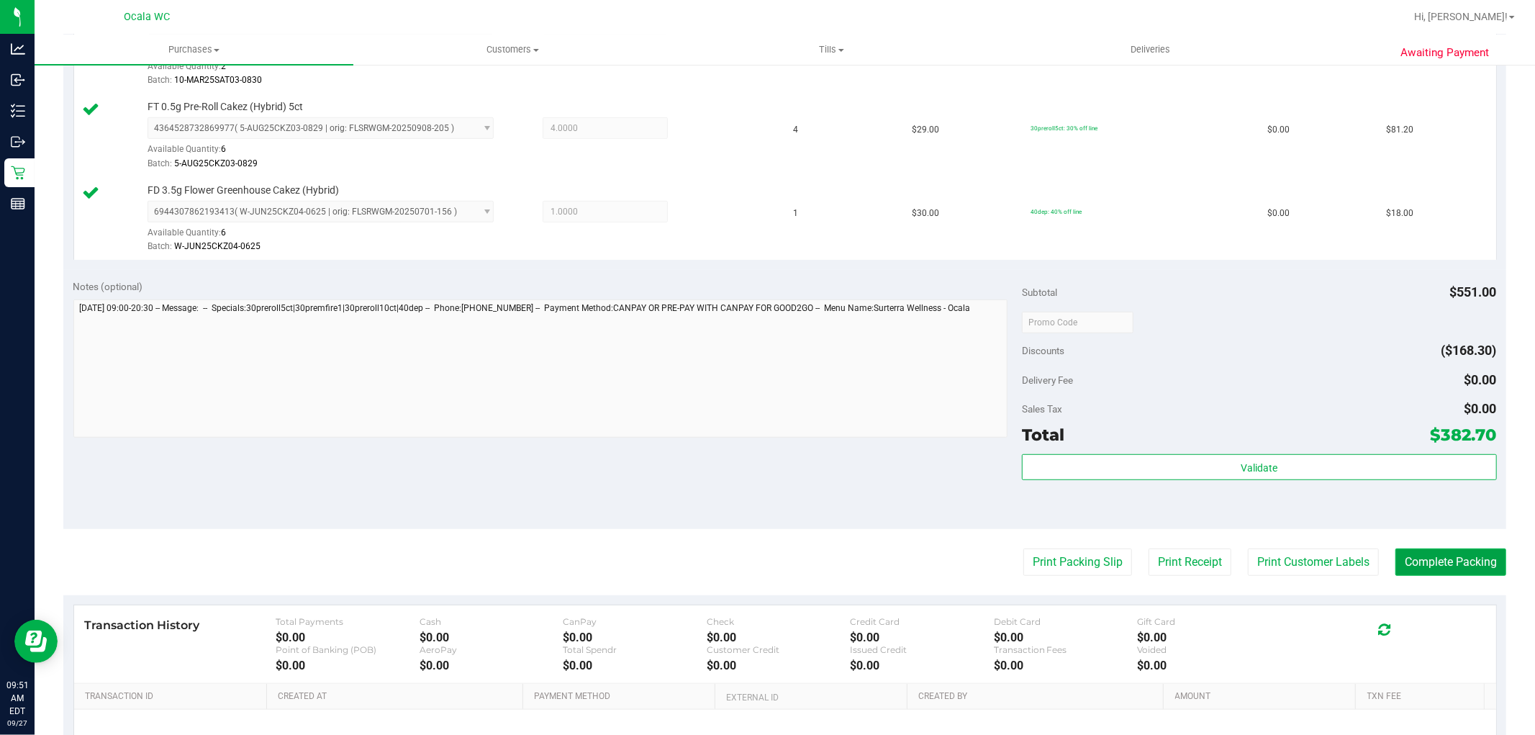
click at [1436, 551] on button "Complete Packing" at bounding box center [1451, 562] width 111 height 27
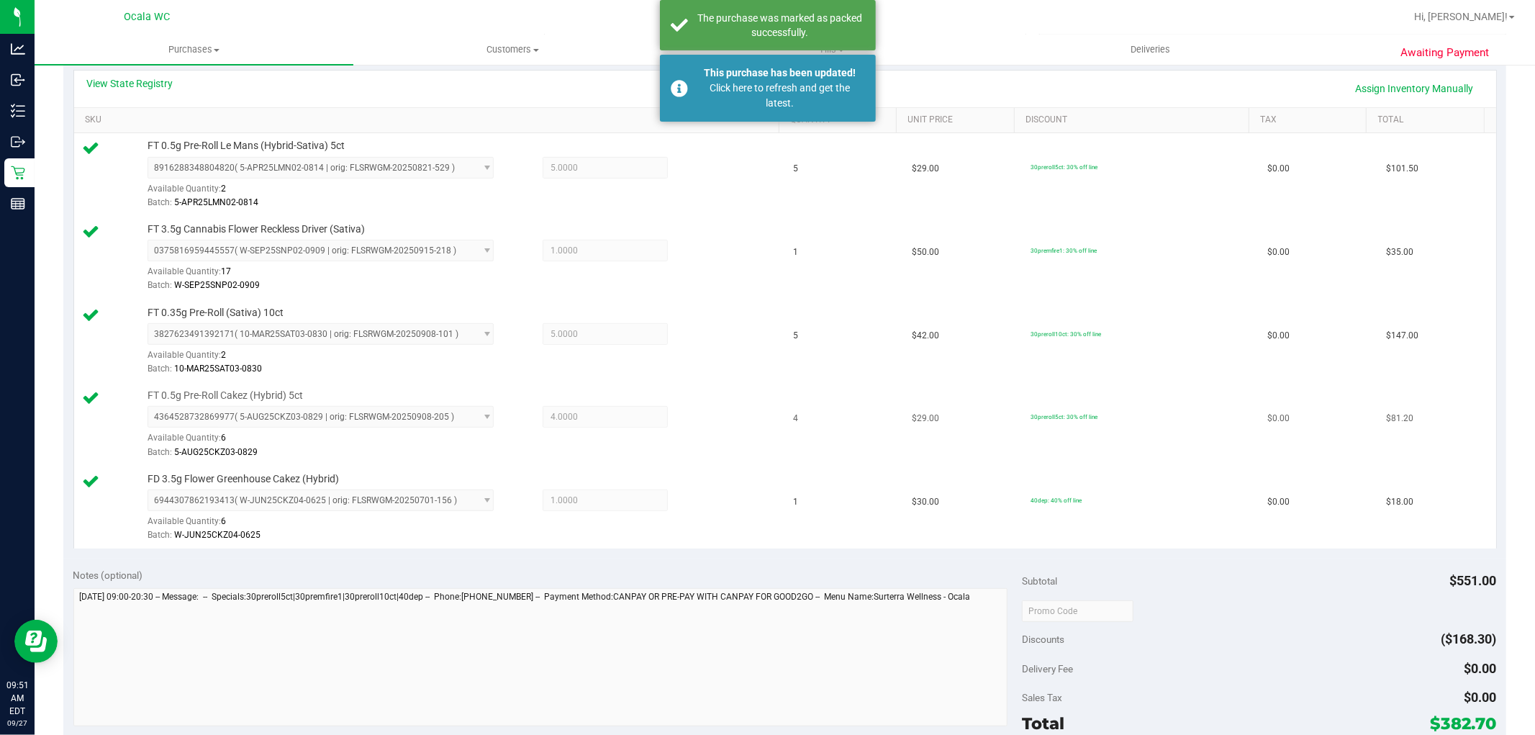
scroll to position [0, 0]
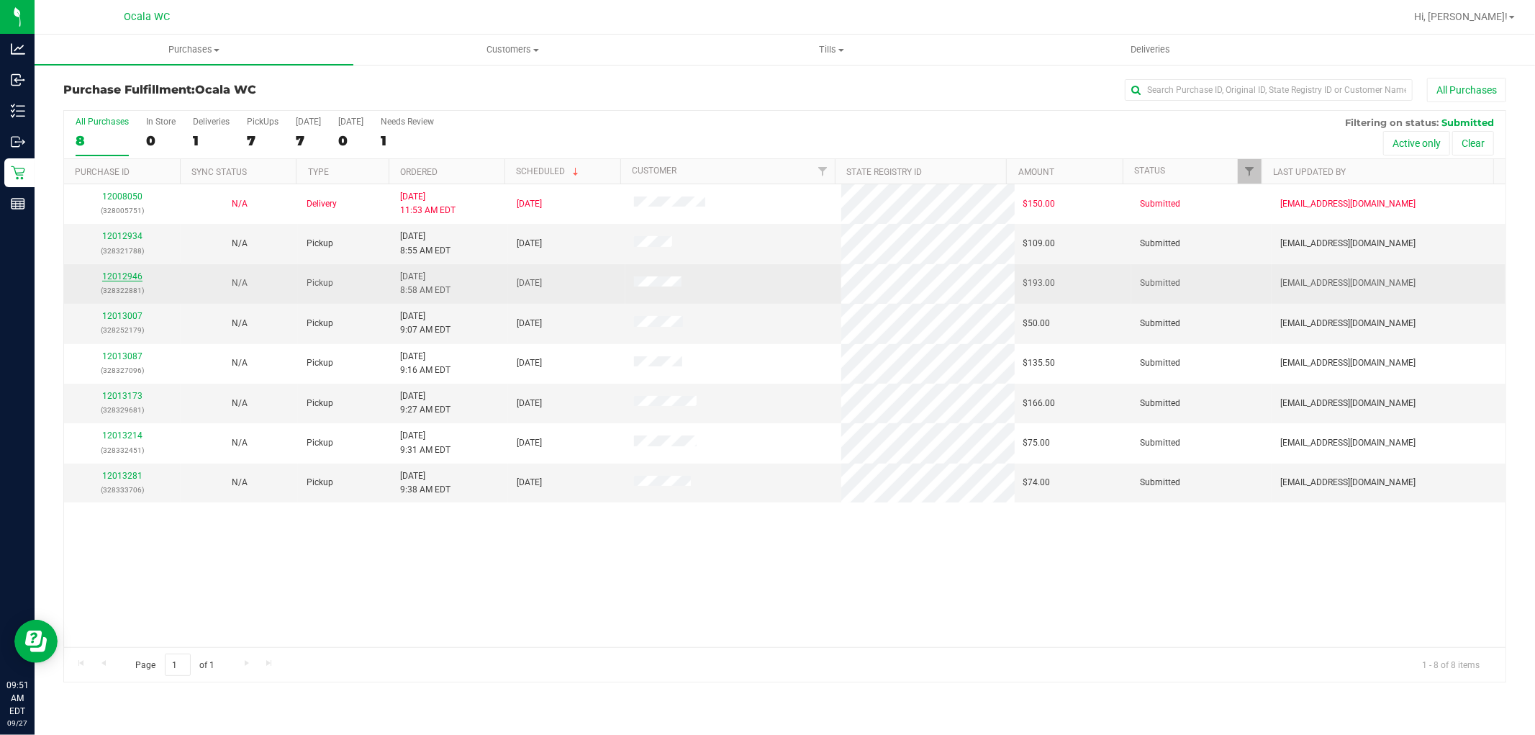
click at [130, 277] on link "12012946" at bounding box center [122, 276] width 40 height 10
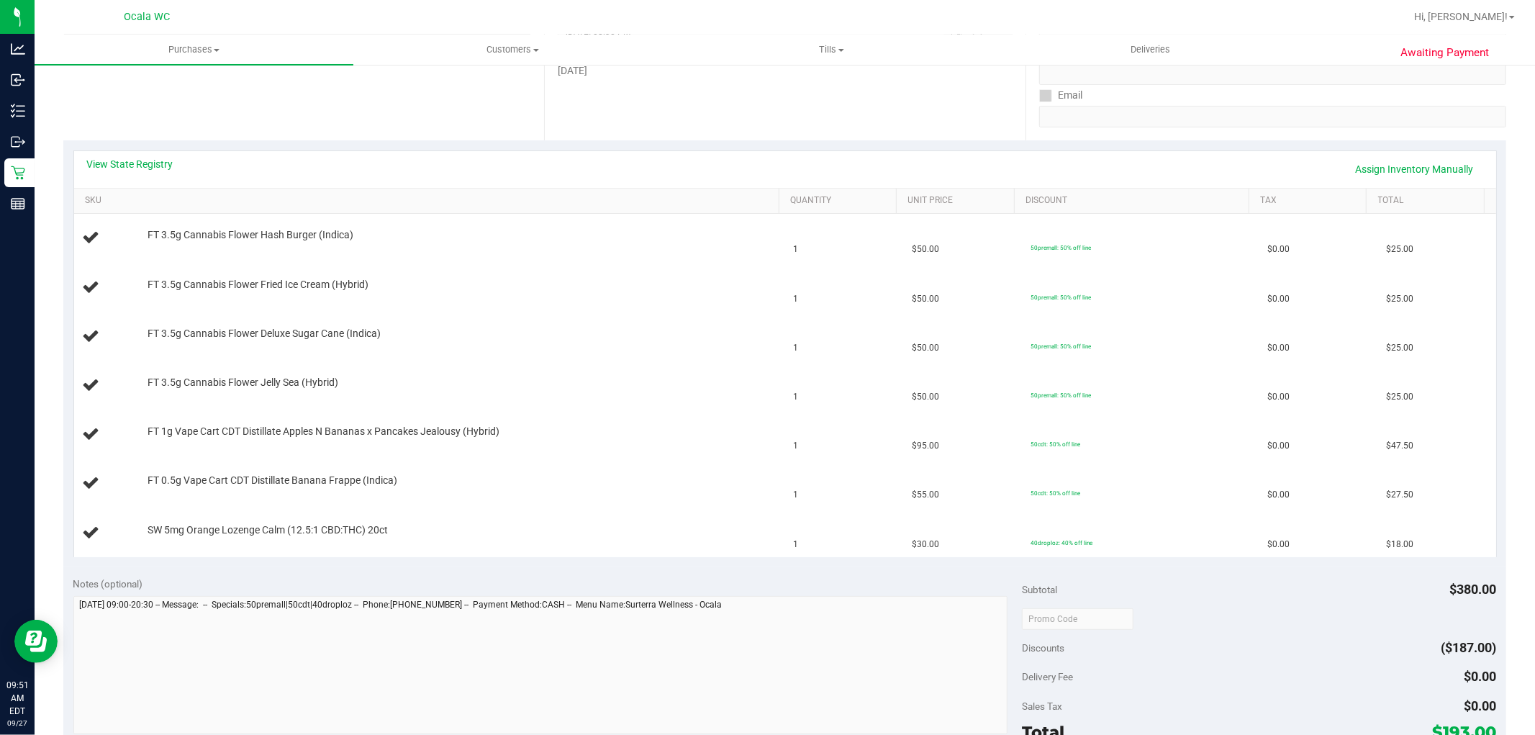
scroll to position [247, 0]
click at [151, 166] on link "View State Registry" at bounding box center [130, 165] width 86 height 14
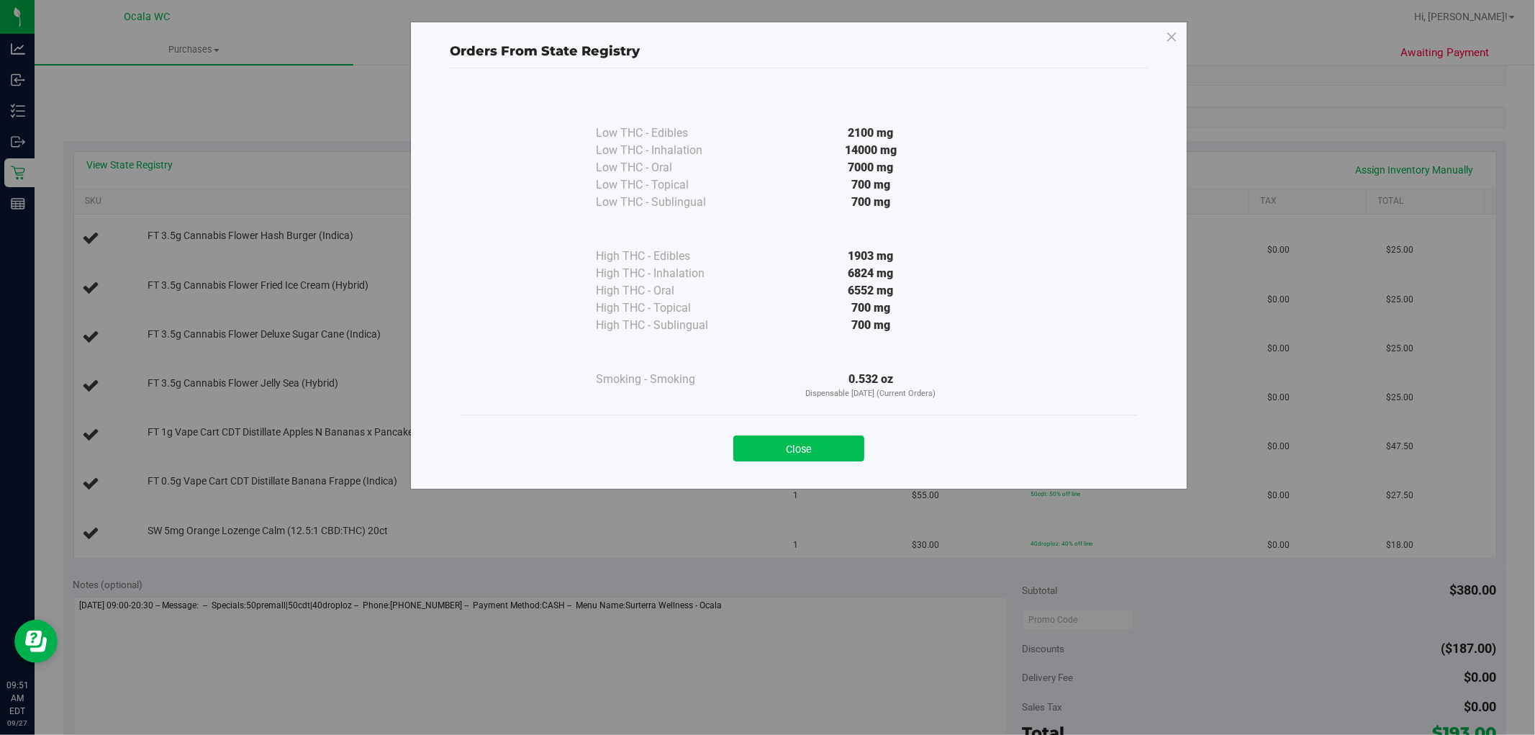
click at [844, 457] on button "Close" at bounding box center [799, 449] width 131 height 26
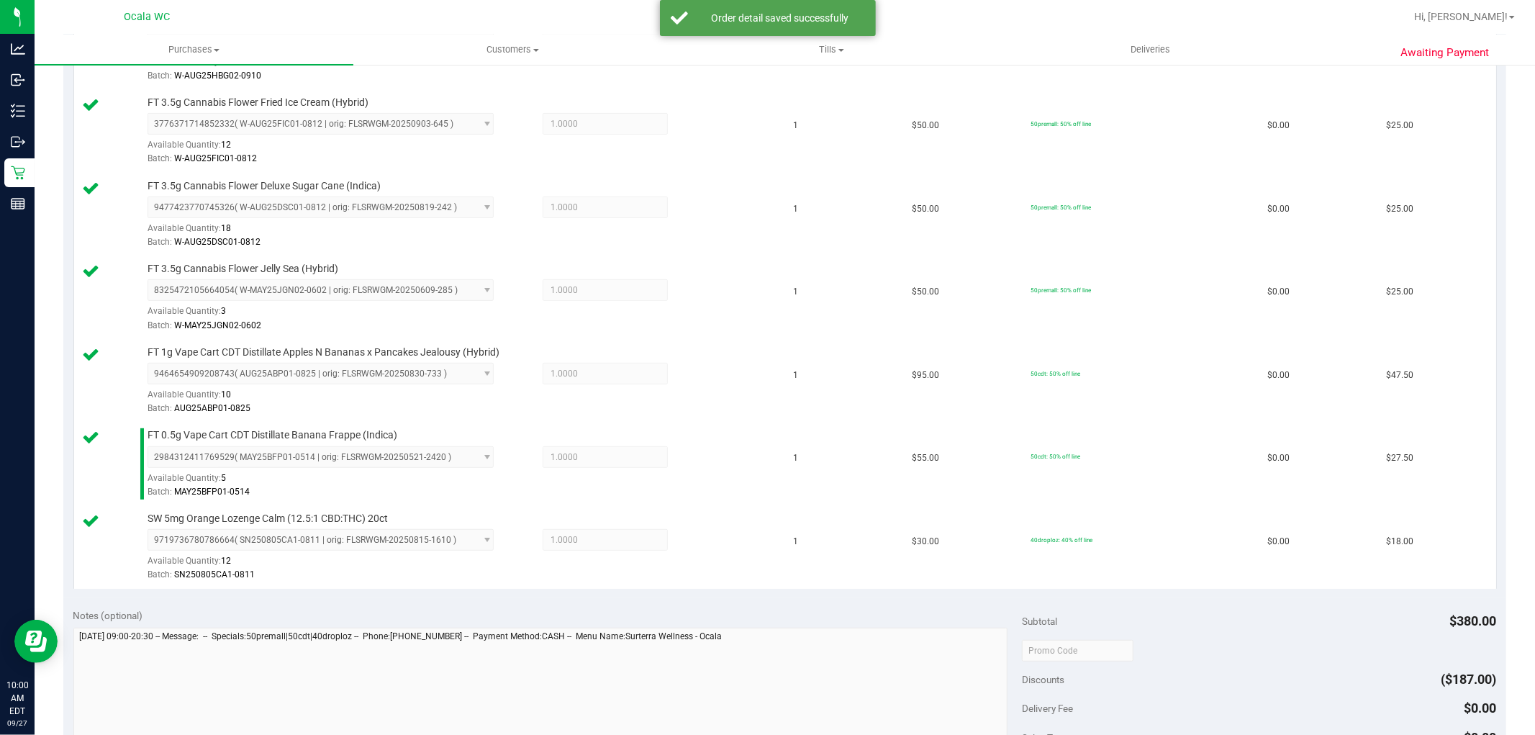
scroll to position [944, 0]
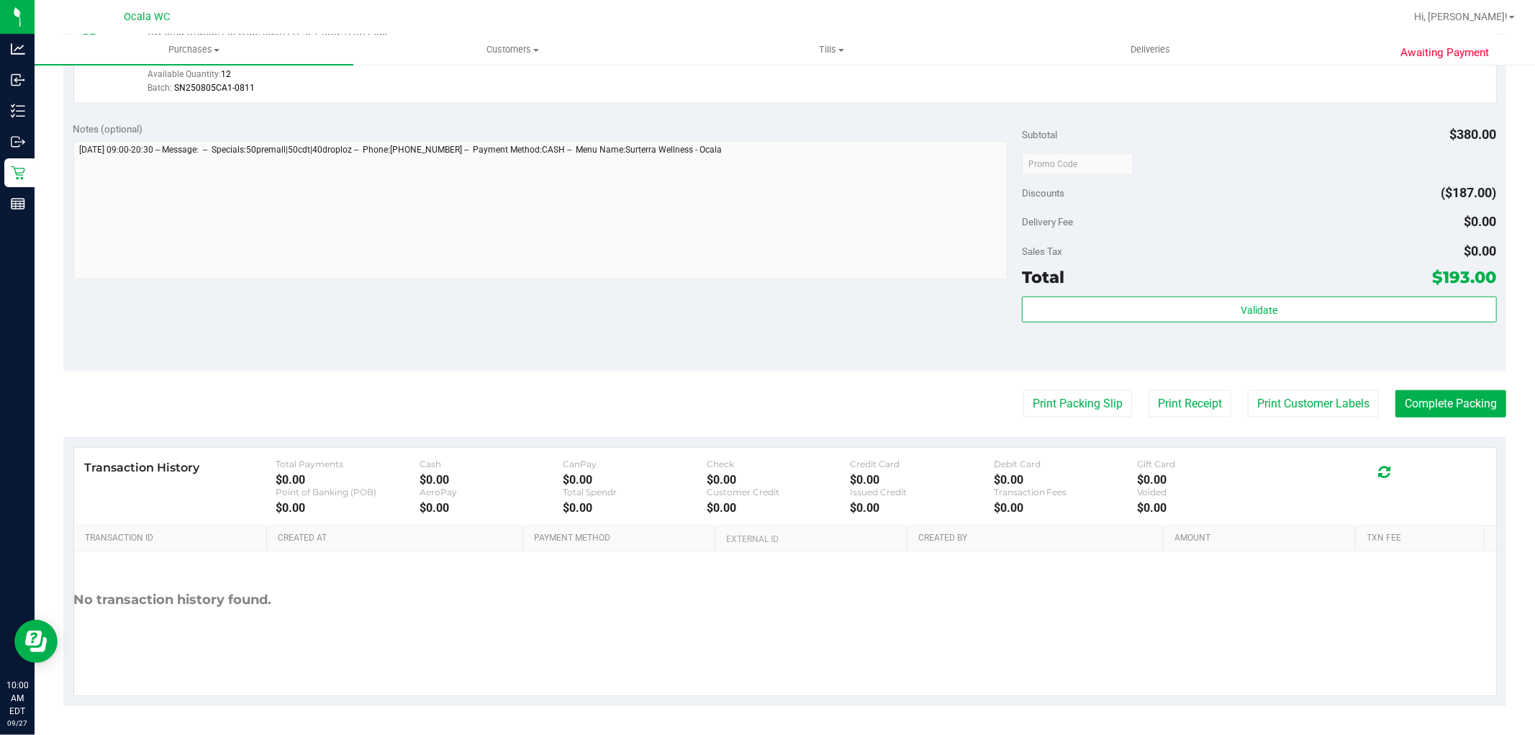
click at [1268, 215] on div "Delivery Fee $0.00" at bounding box center [1259, 222] width 474 height 26
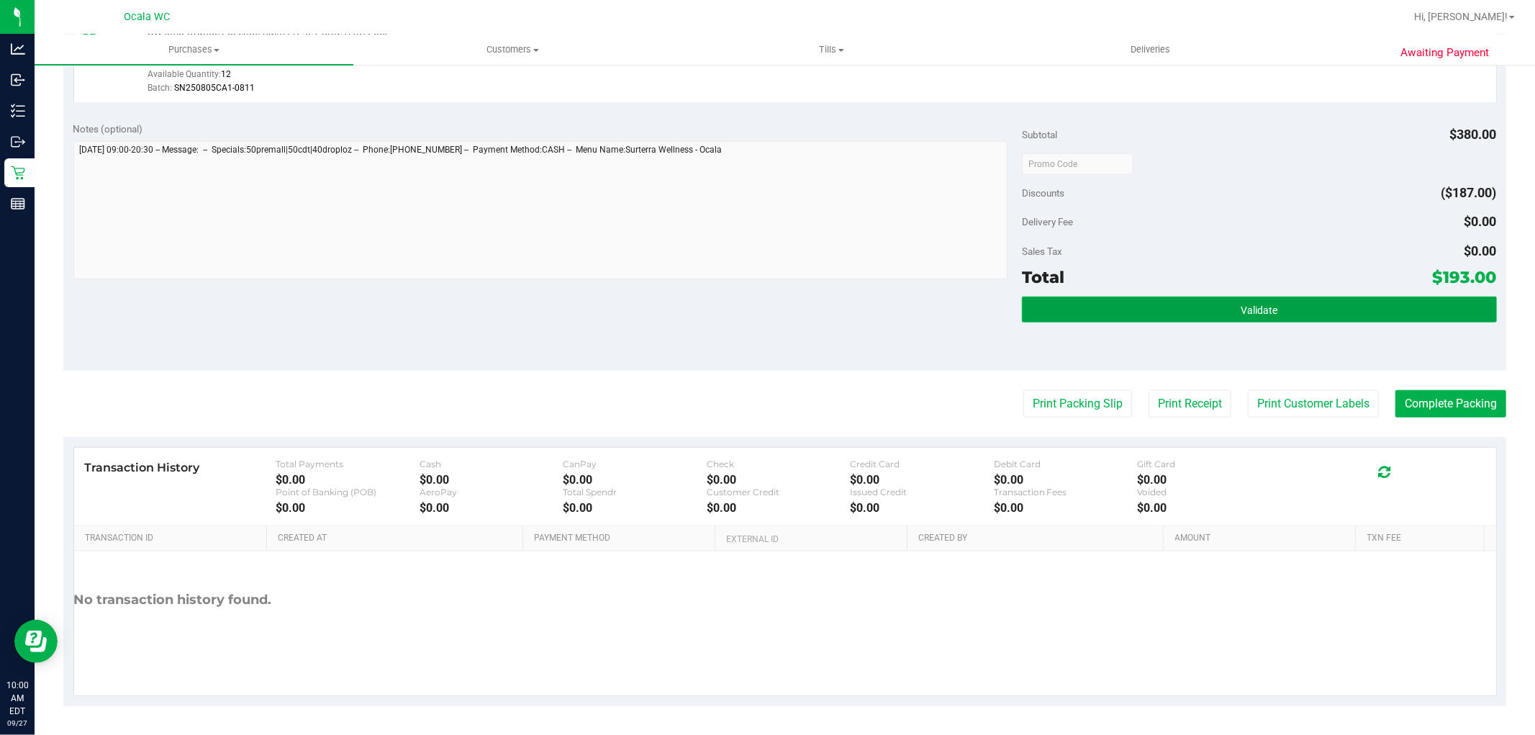
click at [1255, 304] on span "Validate" at bounding box center [1259, 310] width 37 height 12
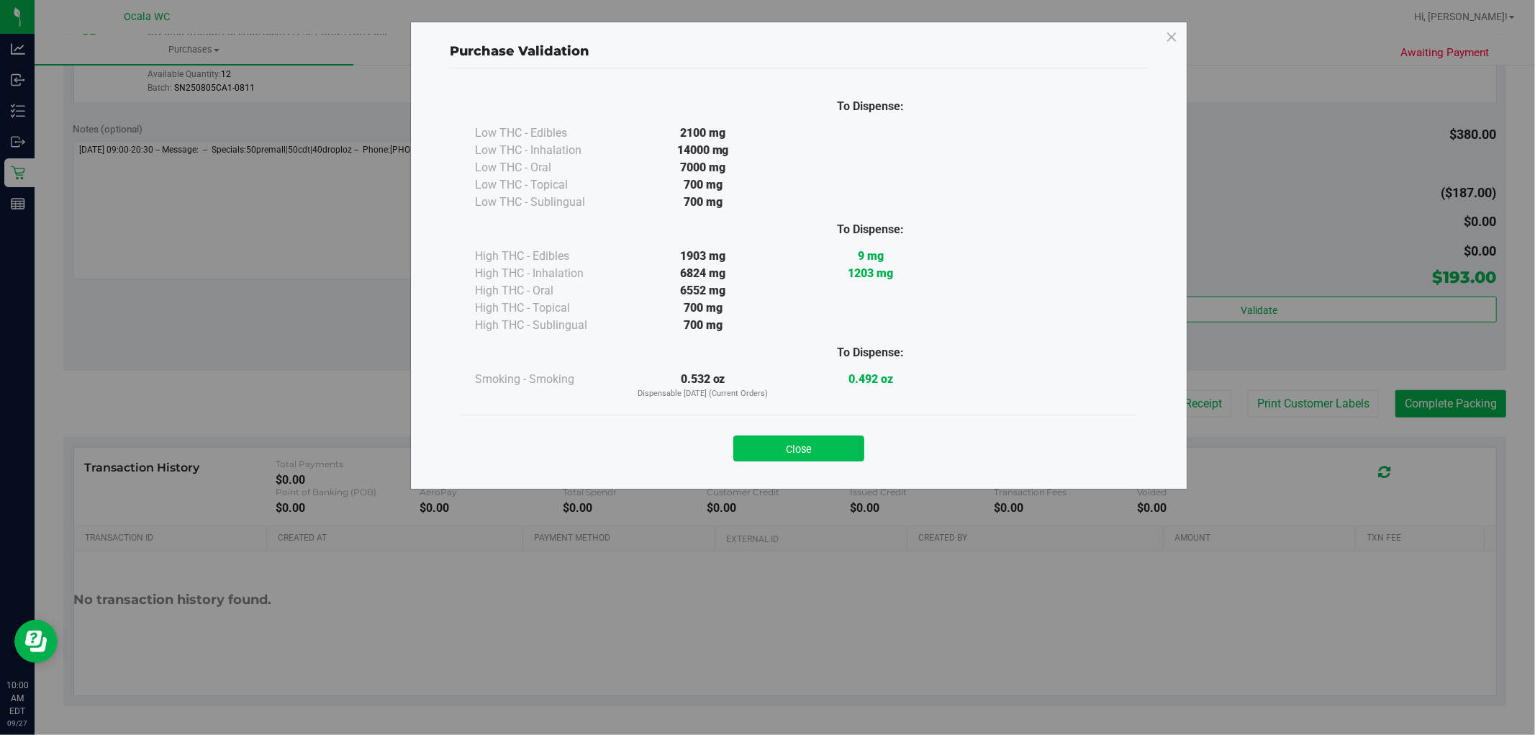
click at [840, 443] on button "Close" at bounding box center [799, 449] width 131 height 26
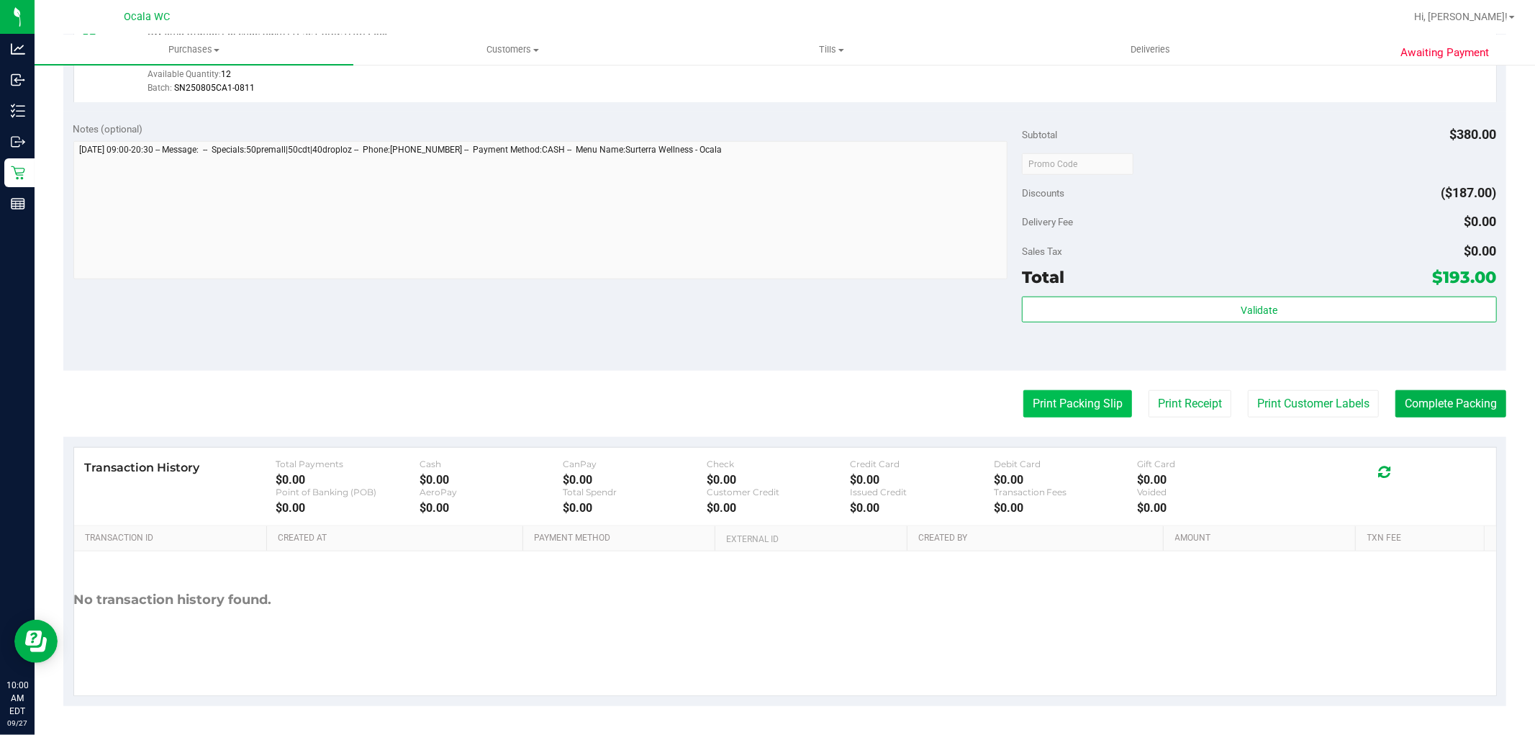
click at [1070, 407] on button "Print Packing Slip" at bounding box center [1078, 403] width 109 height 27
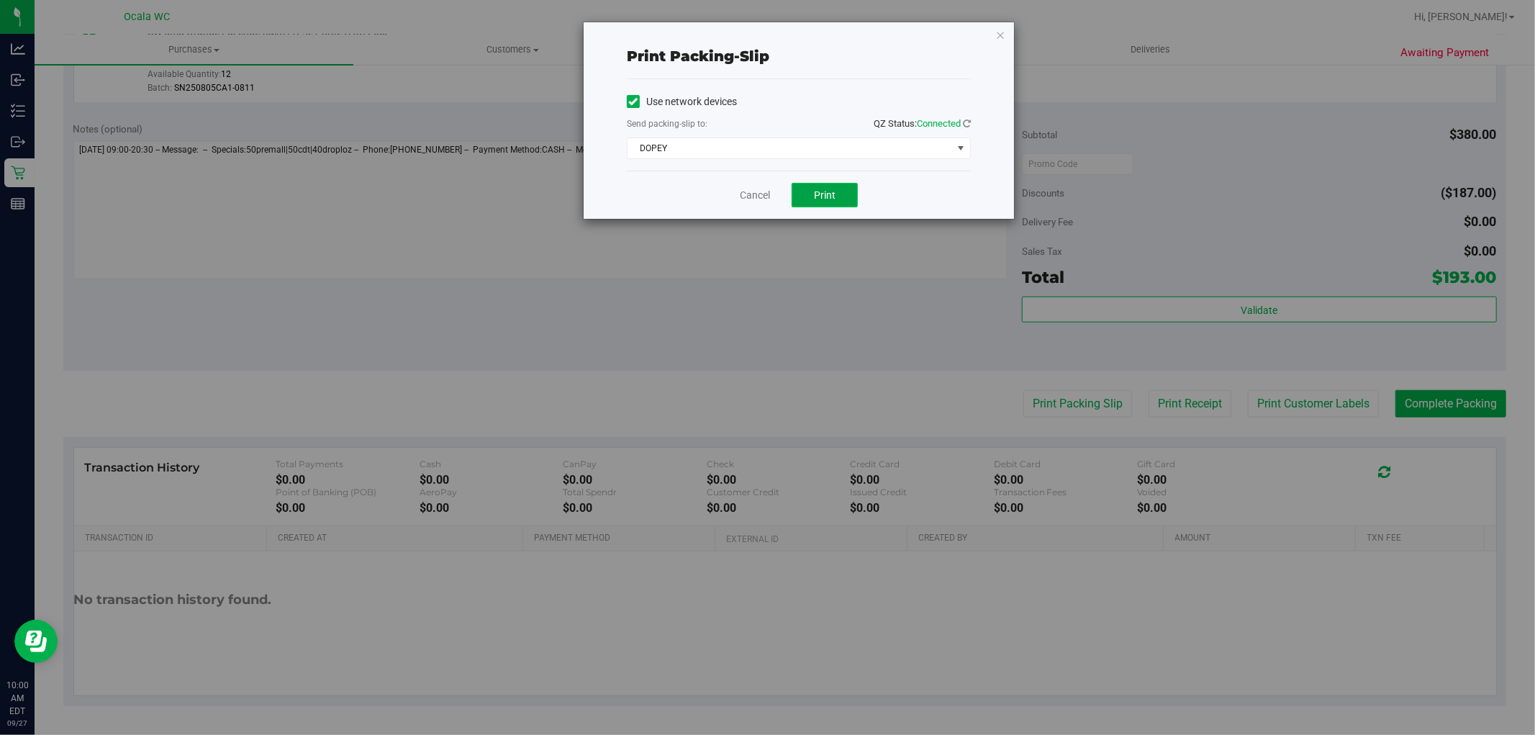
click at [831, 184] on button "Print" at bounding box center [825, 195] width 66 height 24
click at [751, 195] on link "Cancel" at bounding box center [755, 195] width 30 height 15
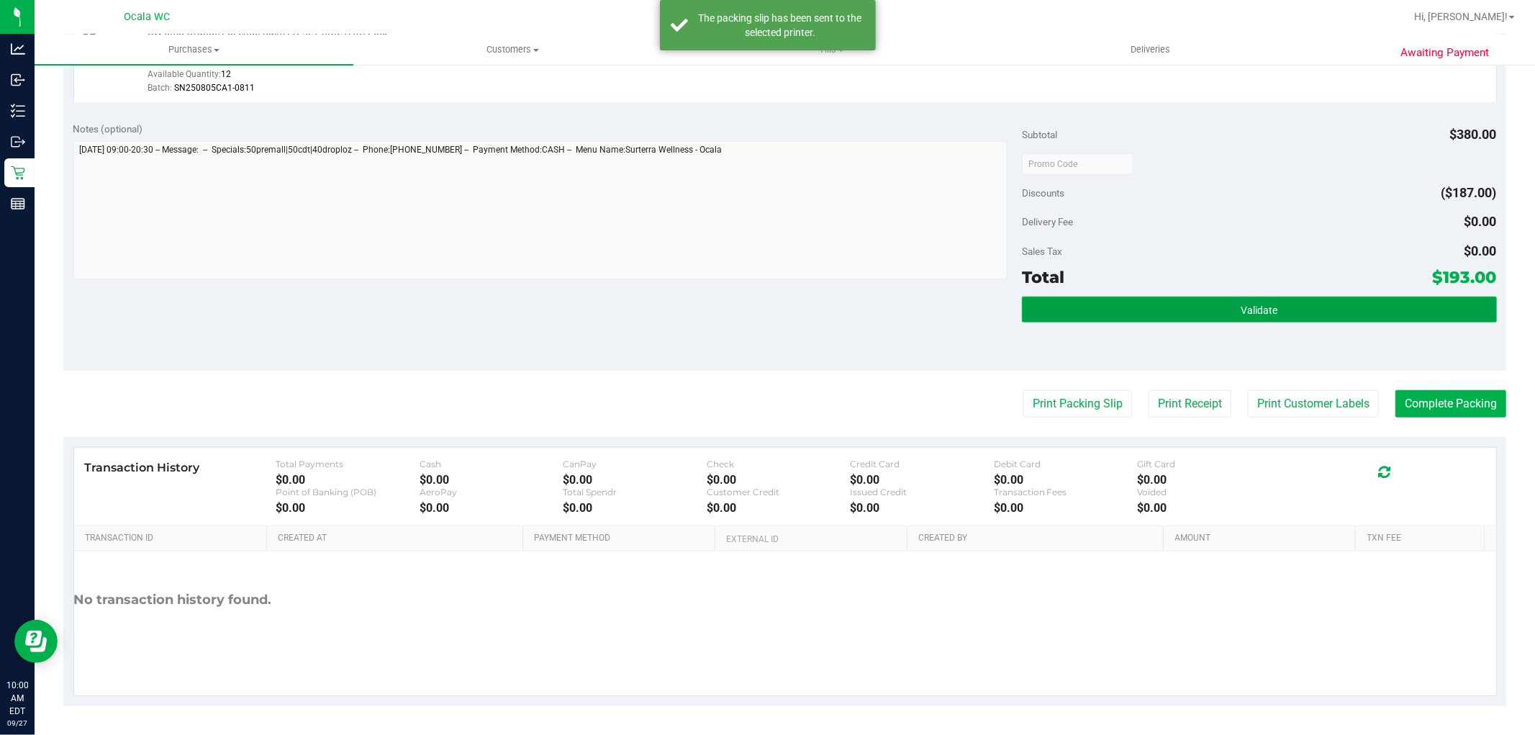
click at [1168, 306] on button "Validate" at bounding box center [1259, 310] width 474 height 26
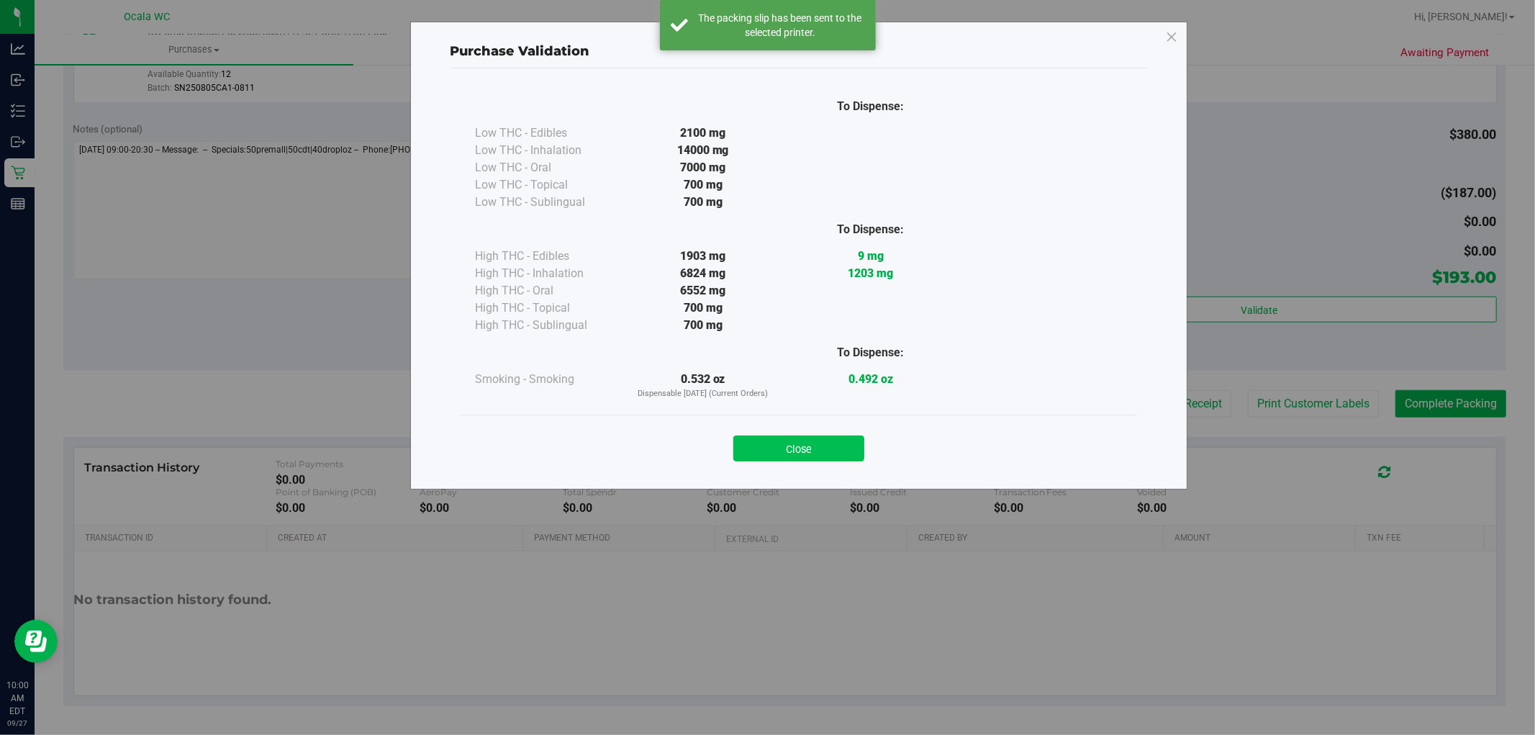
click at [847, 446] on button "Close" at bounding box center [799, 449] width 131 height 26
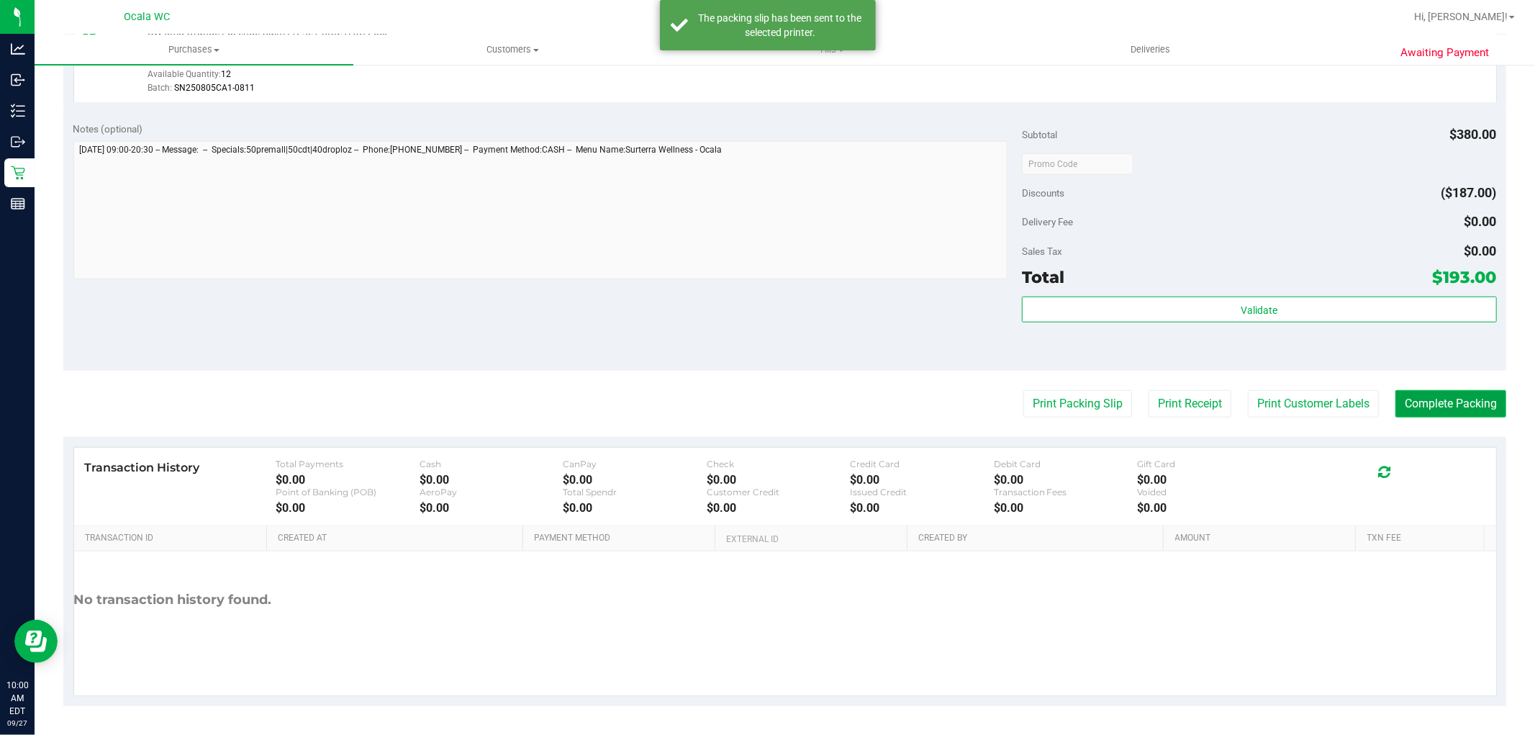
click at [1440, 415] on button "Complete Packing" at bounding box center [1451, 403] width 111 height 27
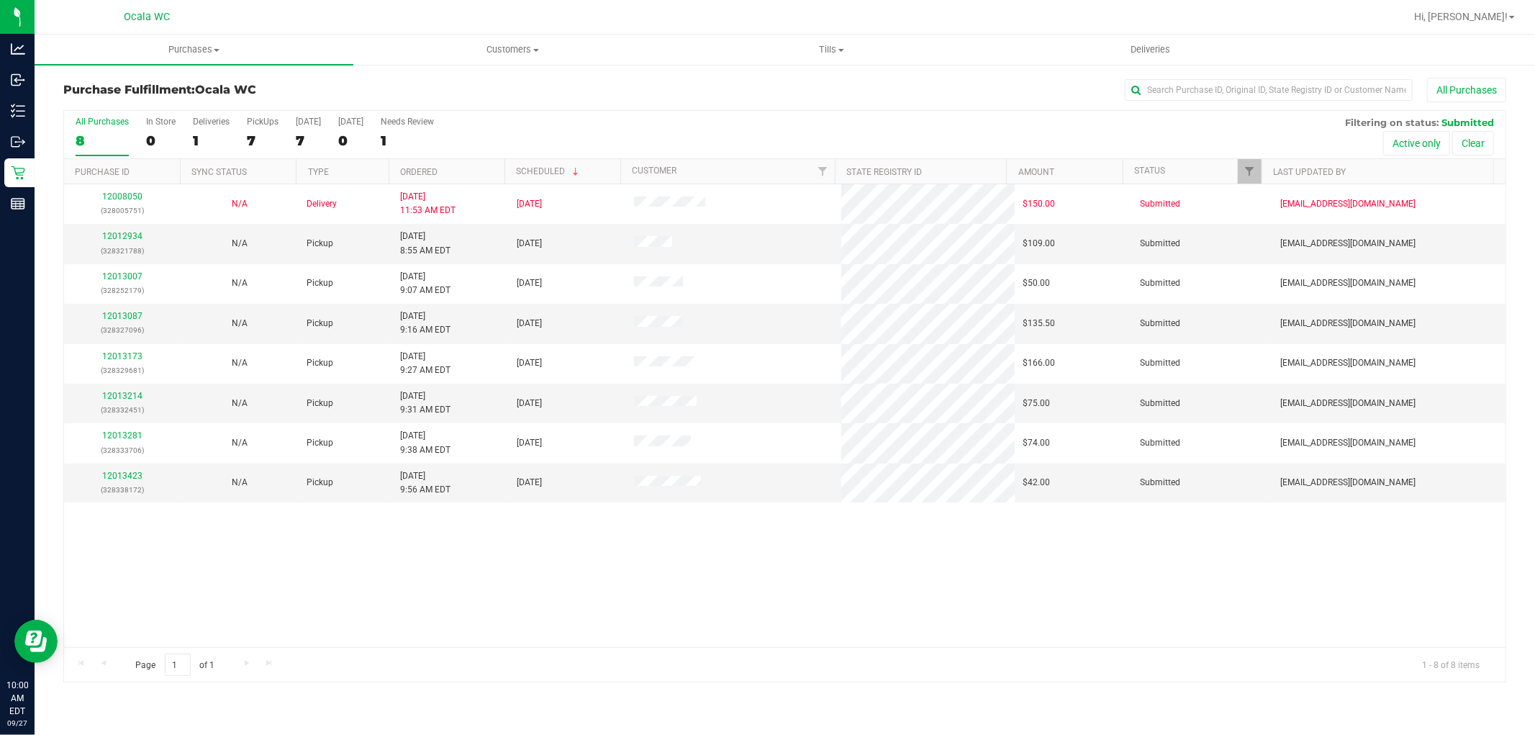
click at [610, 580] on div "12008050 (328005751) N/A Delivery 9/26/2025 11:53 AM EDT 10/1/2025 $150.00 Subm…" at bounding box center [785, 415] width 1442 height 463
click at [119, 240] on link "12012934" at bounding box center [122, 236] width 40 height 10
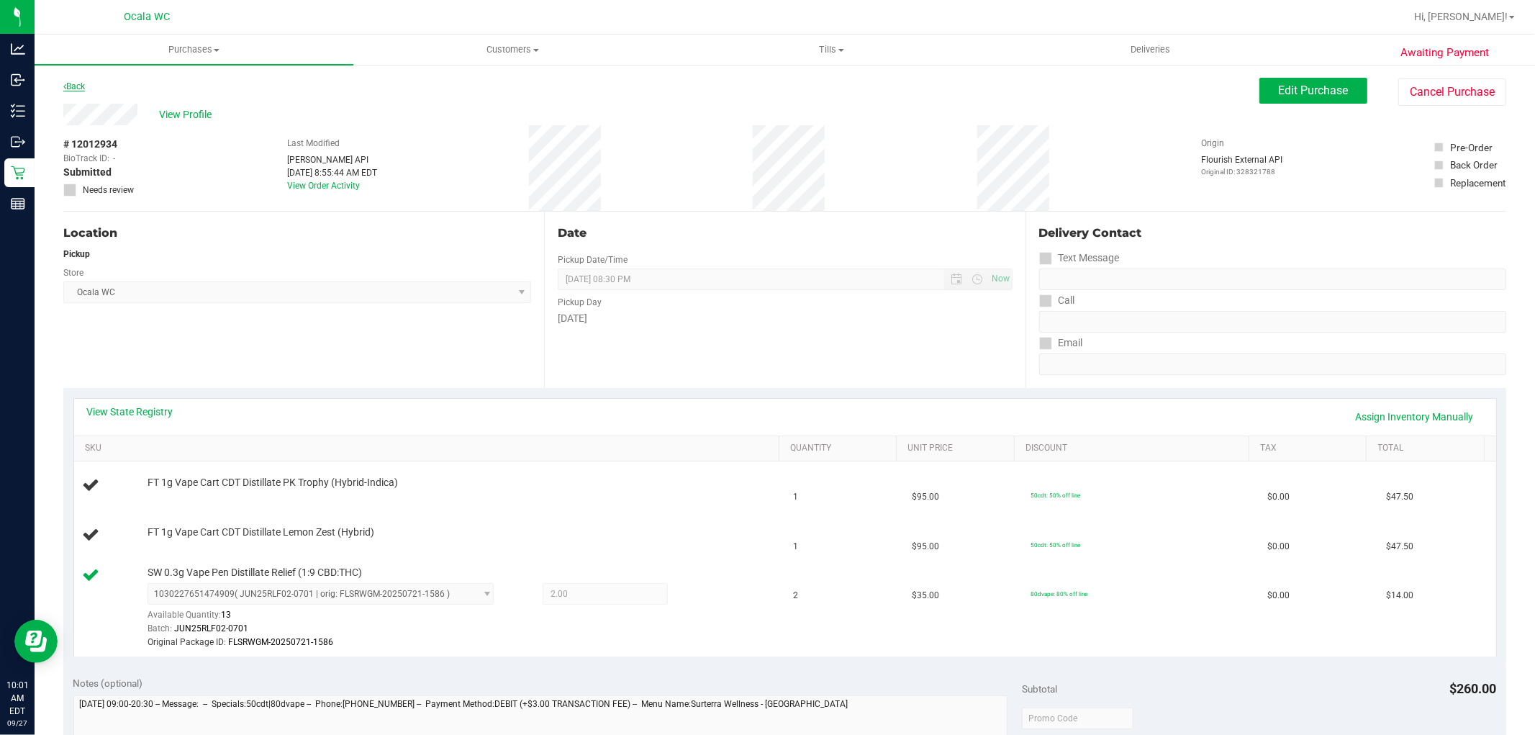
click at [65, 86] on icon at bounding box center [64, 86] width 3 height 9
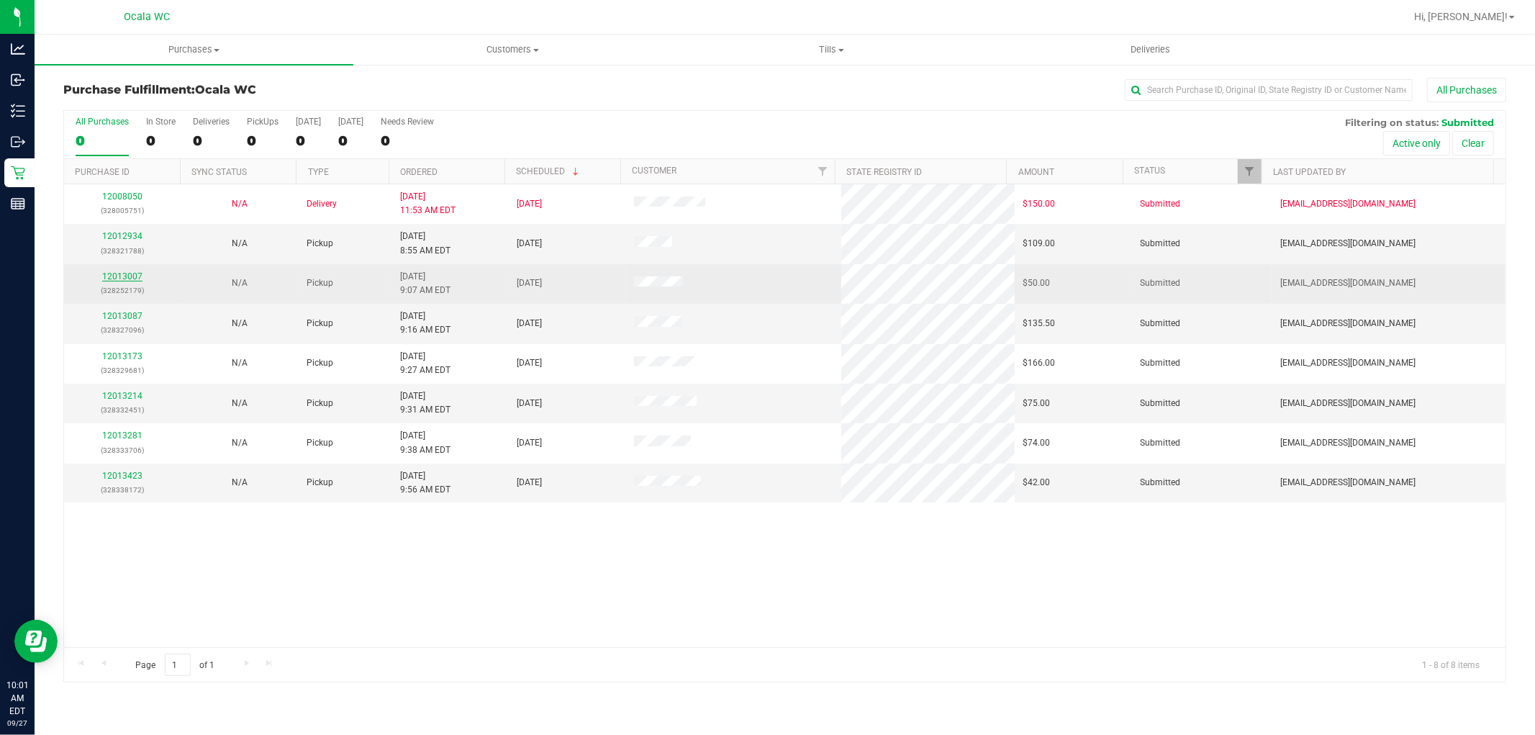
click at [117, 277] on link "12013007" at bounding box center [122, 276] width 40 height 10
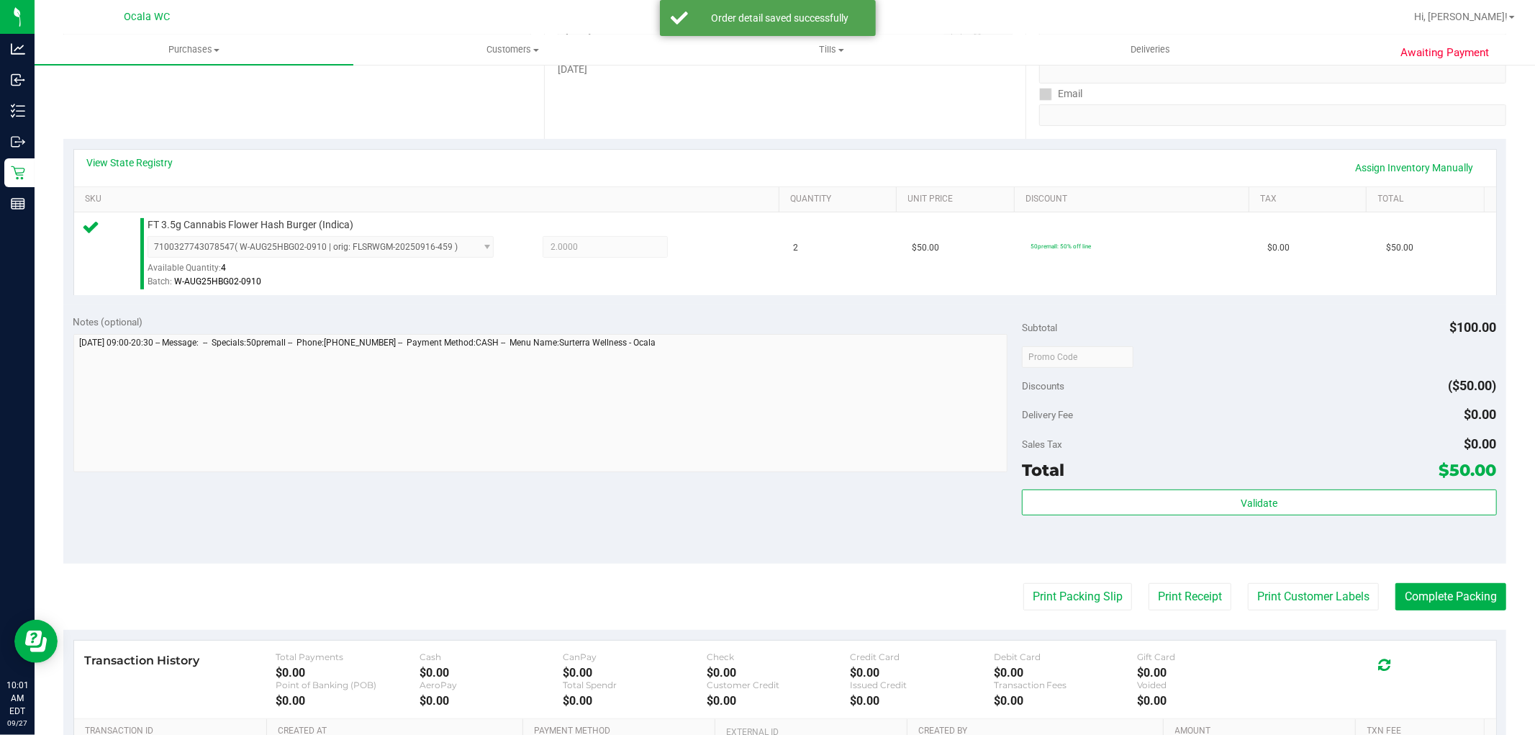
scroll to position [443, 0]
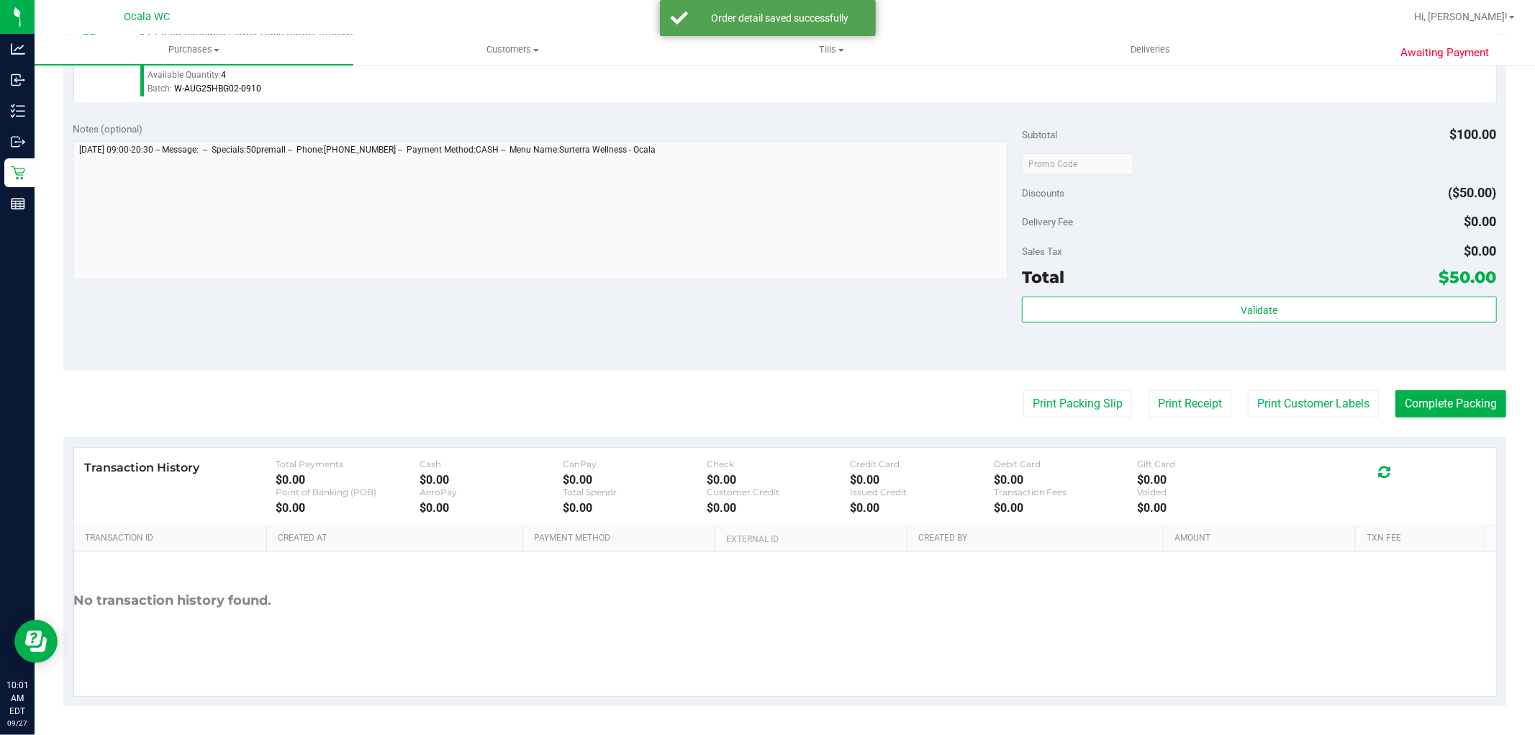
click at [1319, 220] on div "Delivery Fee $0.00" at bounding box center [1259, 222] width 474 height 26
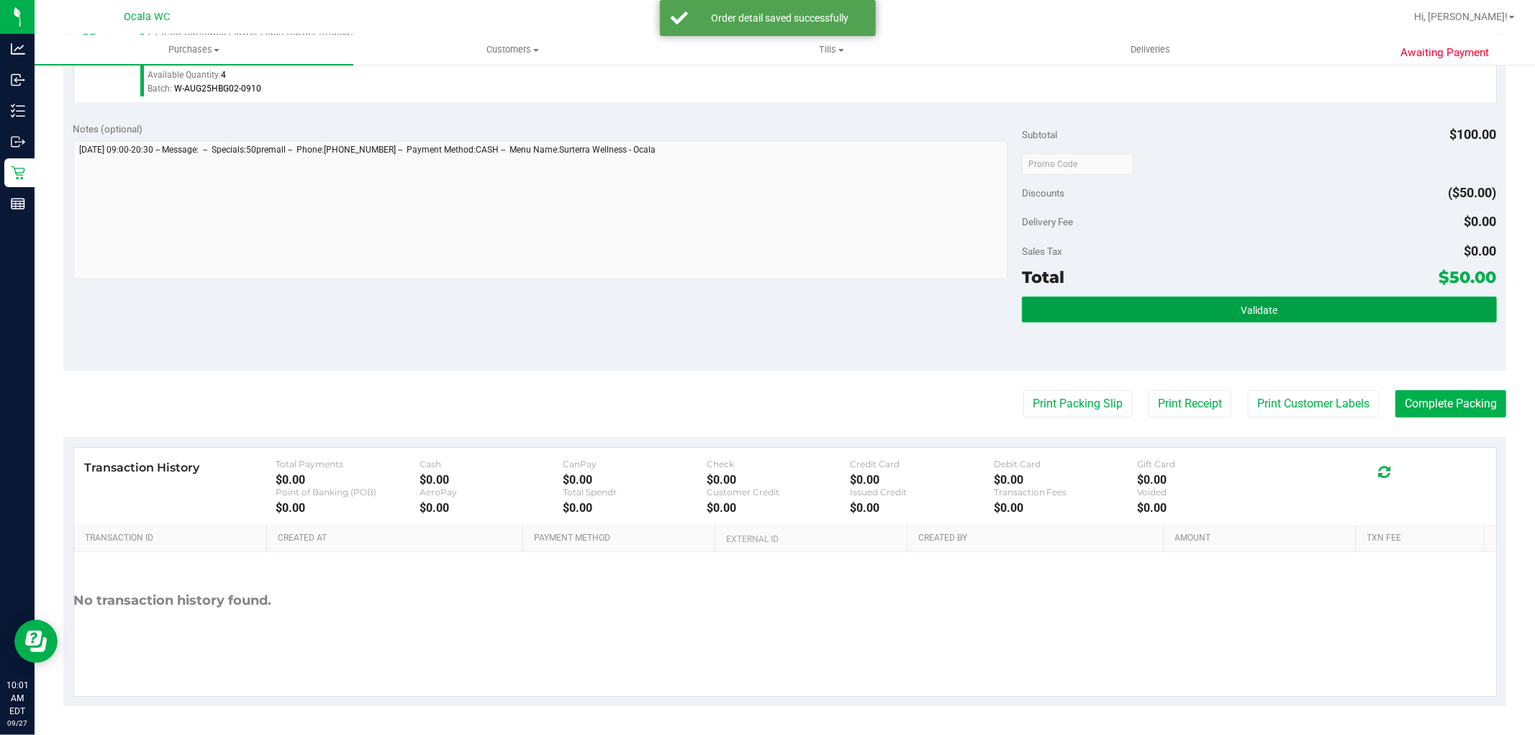
click at [1237, 297] on button "Validate" at bounding box center [1259, 310] width 474 height 26
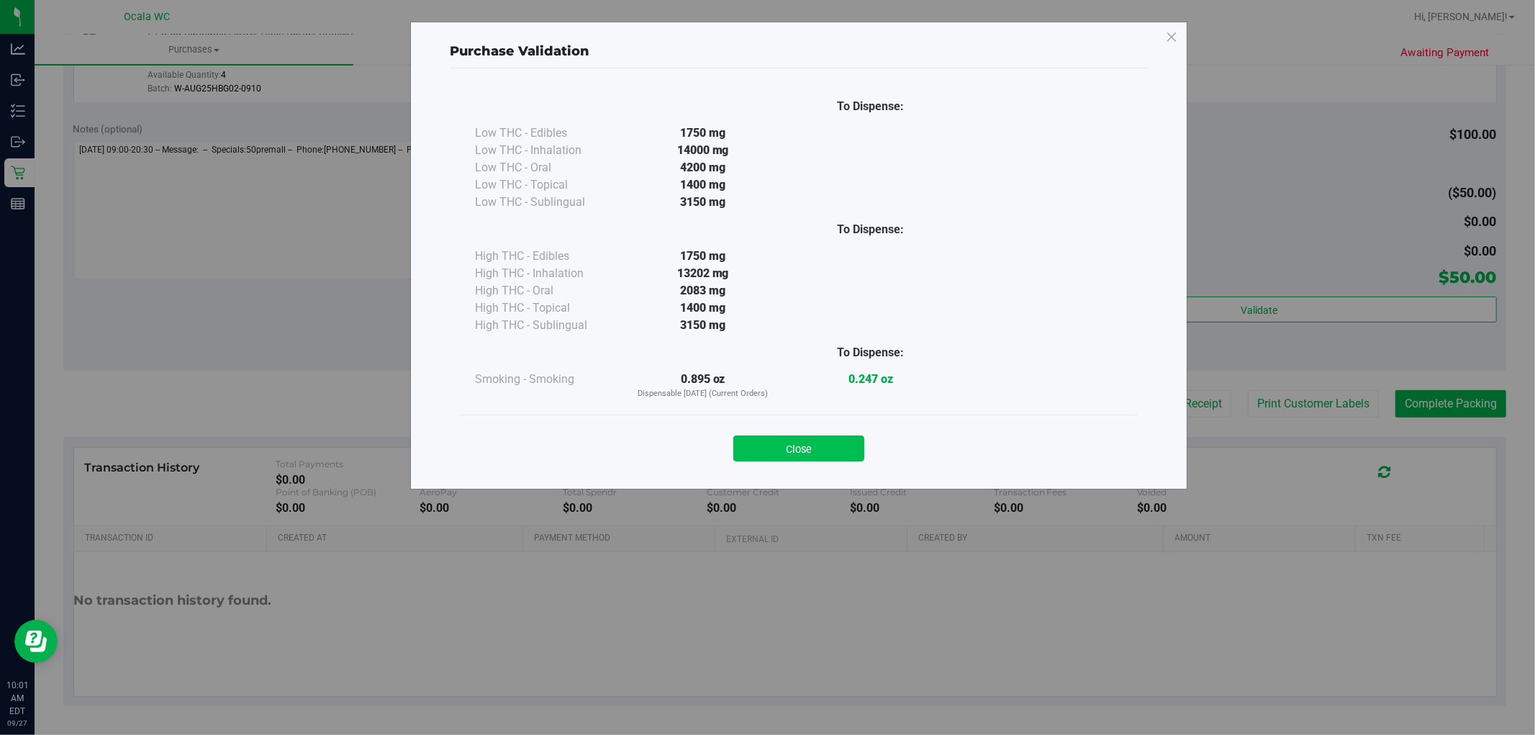
click at [811, 459] on button "Close" at bounding box center [799, 449] width 131 height 26
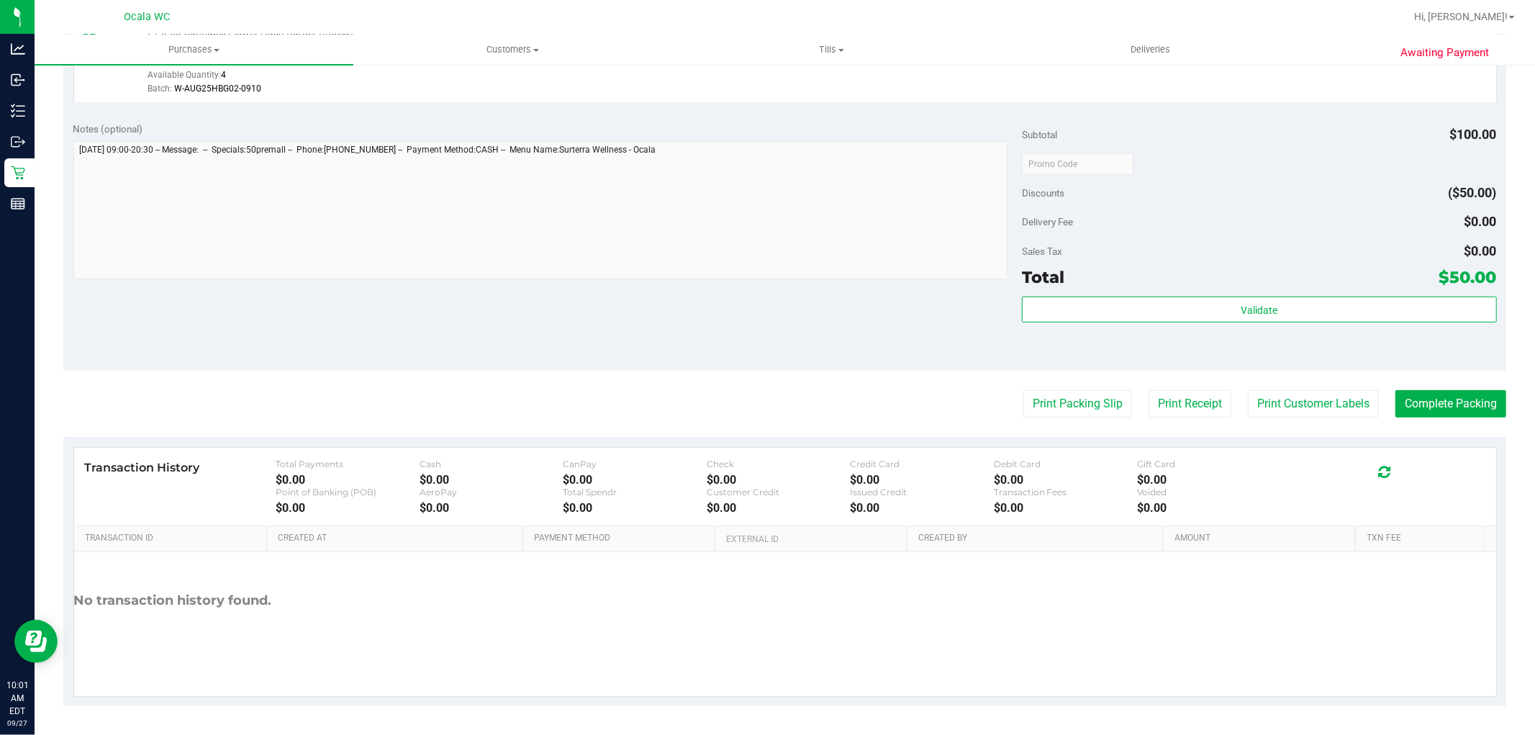
click at [1271, 204] on div "Discounts ($50.00)" at bounding box center [1259, 193] width 474 height 26
click at [1074, 413] on button "Print Packing Slip" at bounding box center [1078, 403] width 109 height 27
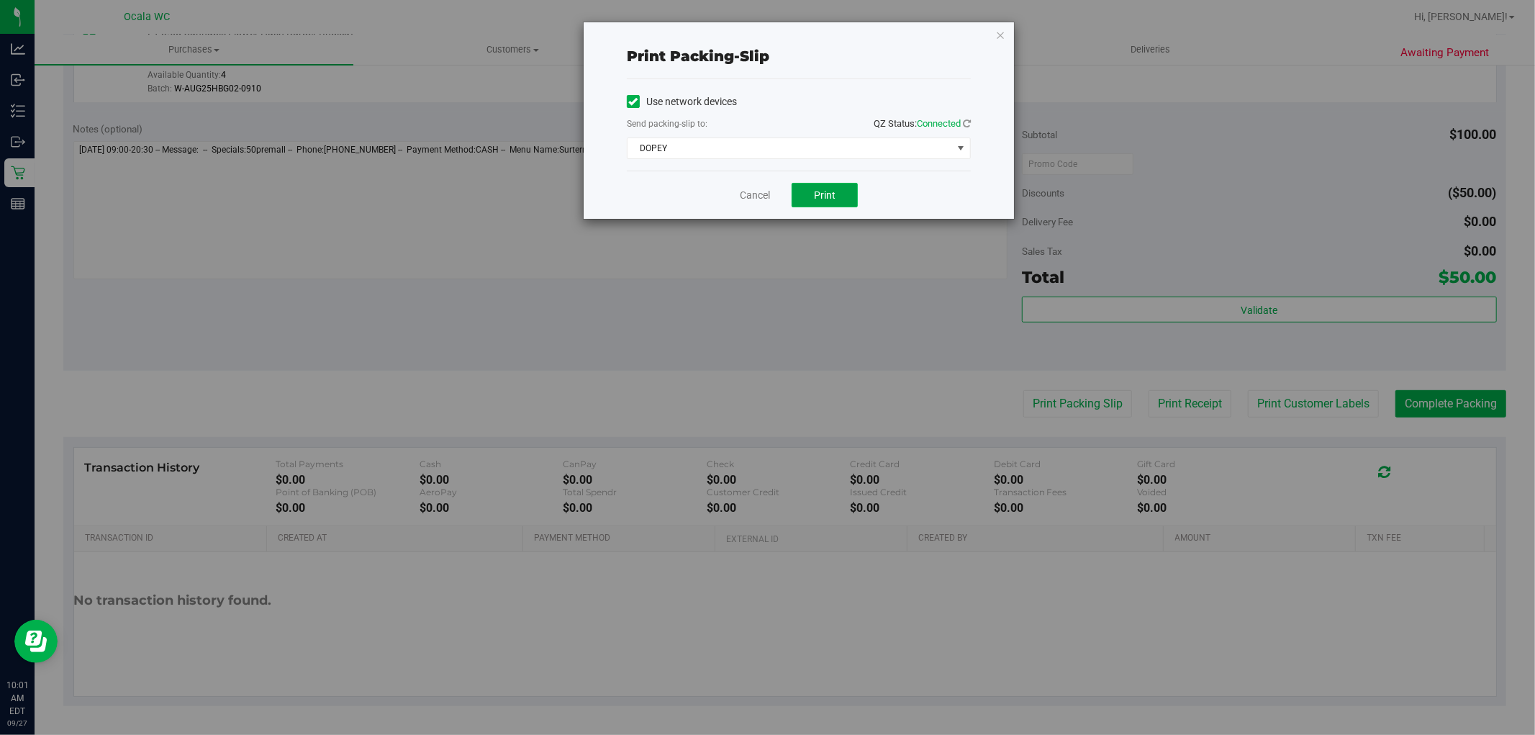
click at [821, 195] on span "Print" at bounding box center [825, 195] width 22 height 12
click at [744, 195] on link "Cancel" at bounding box center [755, 195] width 30 height 15
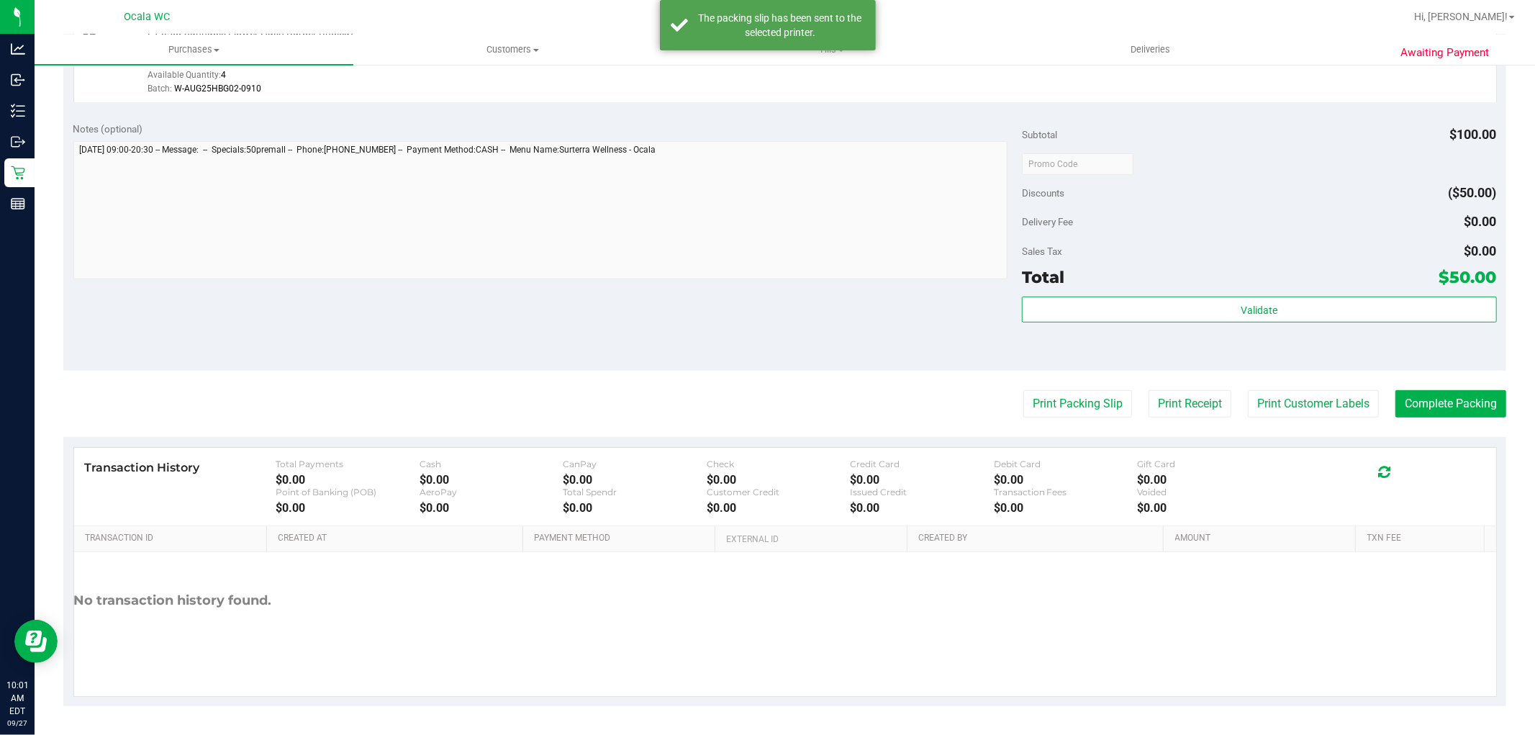
click at [764, 312] on div "Notes (optional) Subtotal $100.00 Discounts ($50.00) Delivery Fee $0.00 Sales T…" at bounding box center [784, 241] width 1443 height 259
click at [1450, 407] on button "Complete Packing" at bounding box center [1451, 403] width 111 height 27
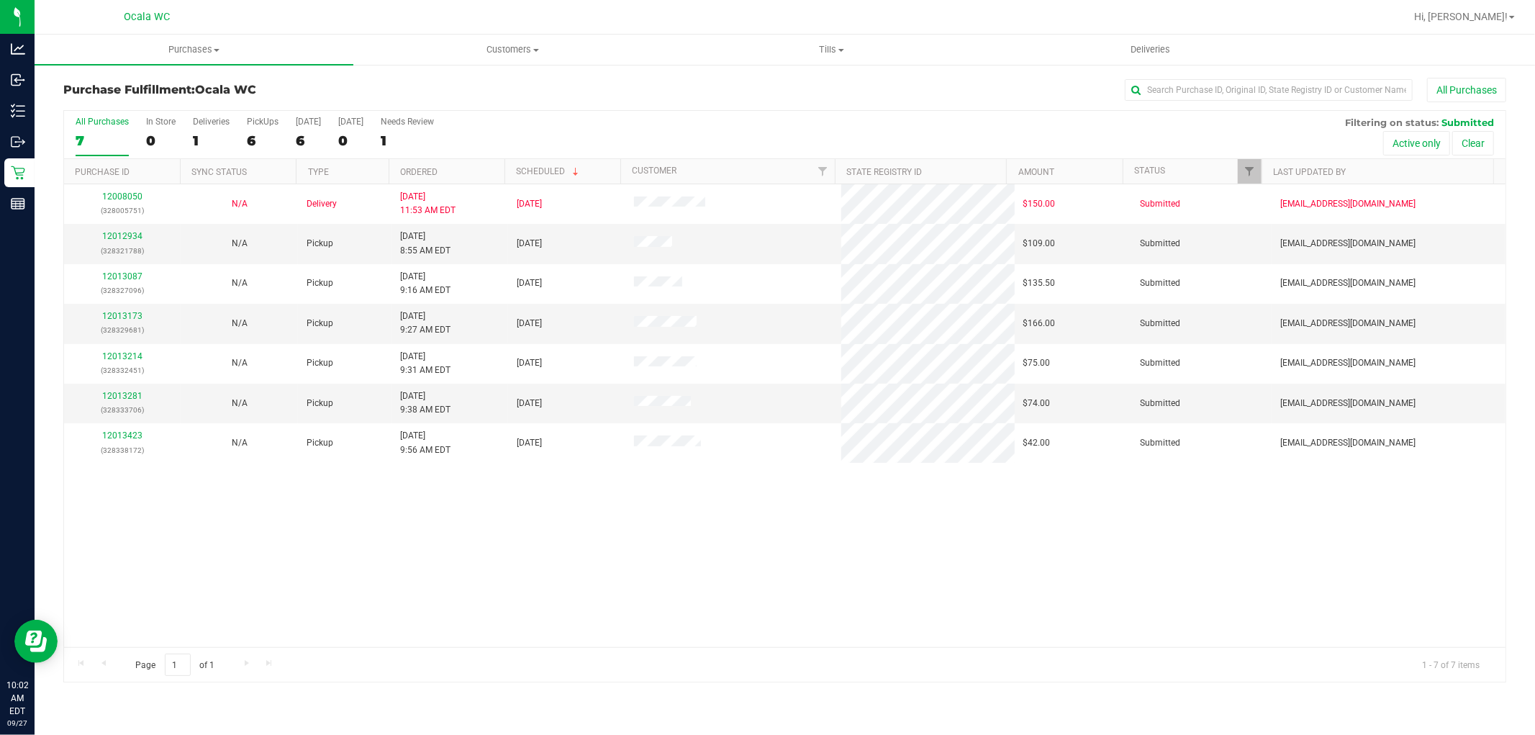
click at [533, 540] on div "12008050 (328005751) N/A Delivery 9/26/2025 11:53 AM EDT 10/1/2025 $150.00 Subm…" at bounding box center [785, 415] width 1442 height 463
click at [479, 499] on div "12008050 (328005751) N/A Delivery 9/26/2025 11:53 AM EDT 10/1/2025 $150.00 Subm…" at bounding box center [785, 415] width 1442 height 463
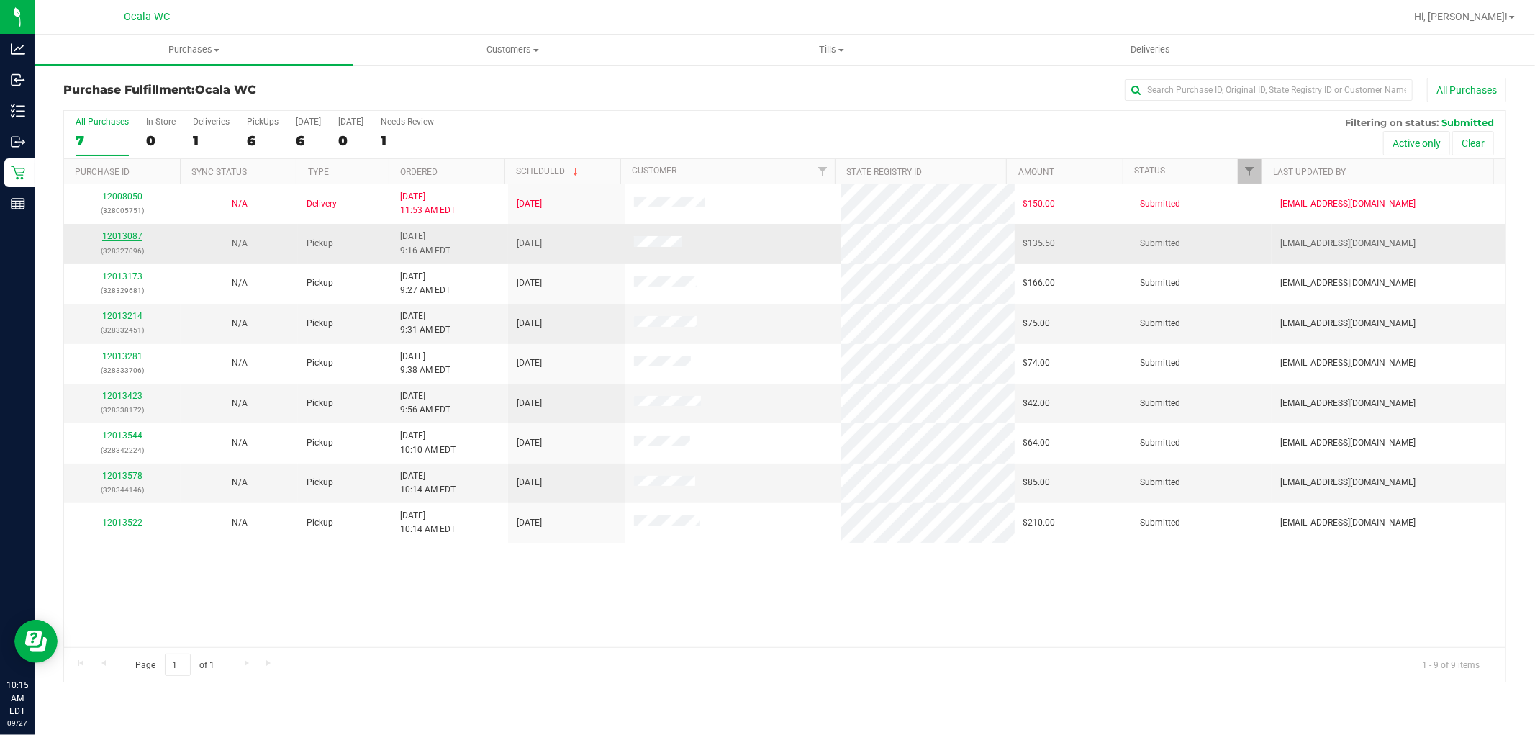
click at [112, 233] on link "12013087" at bounding box center [122, 236] width 40 height 10
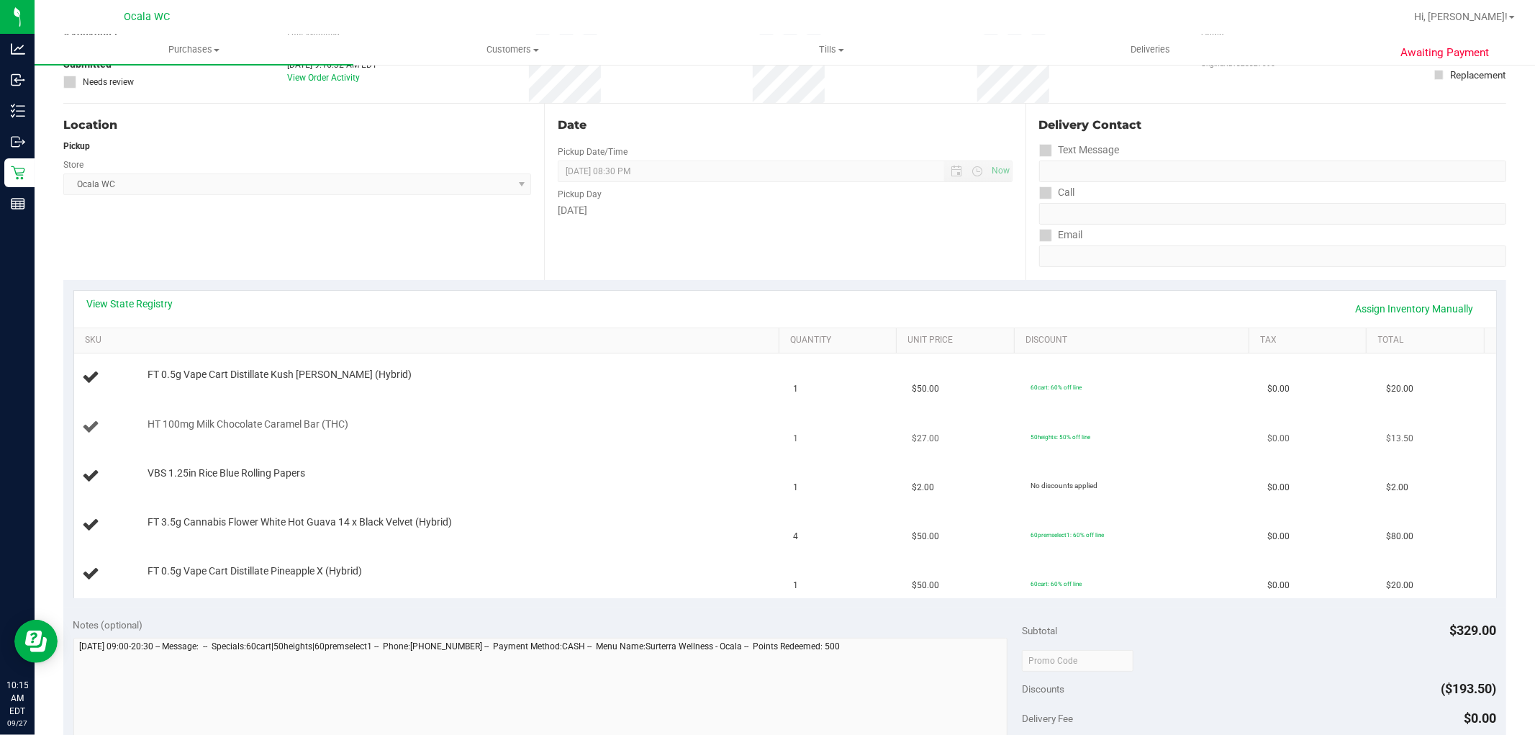
scroll to position [80, 0]
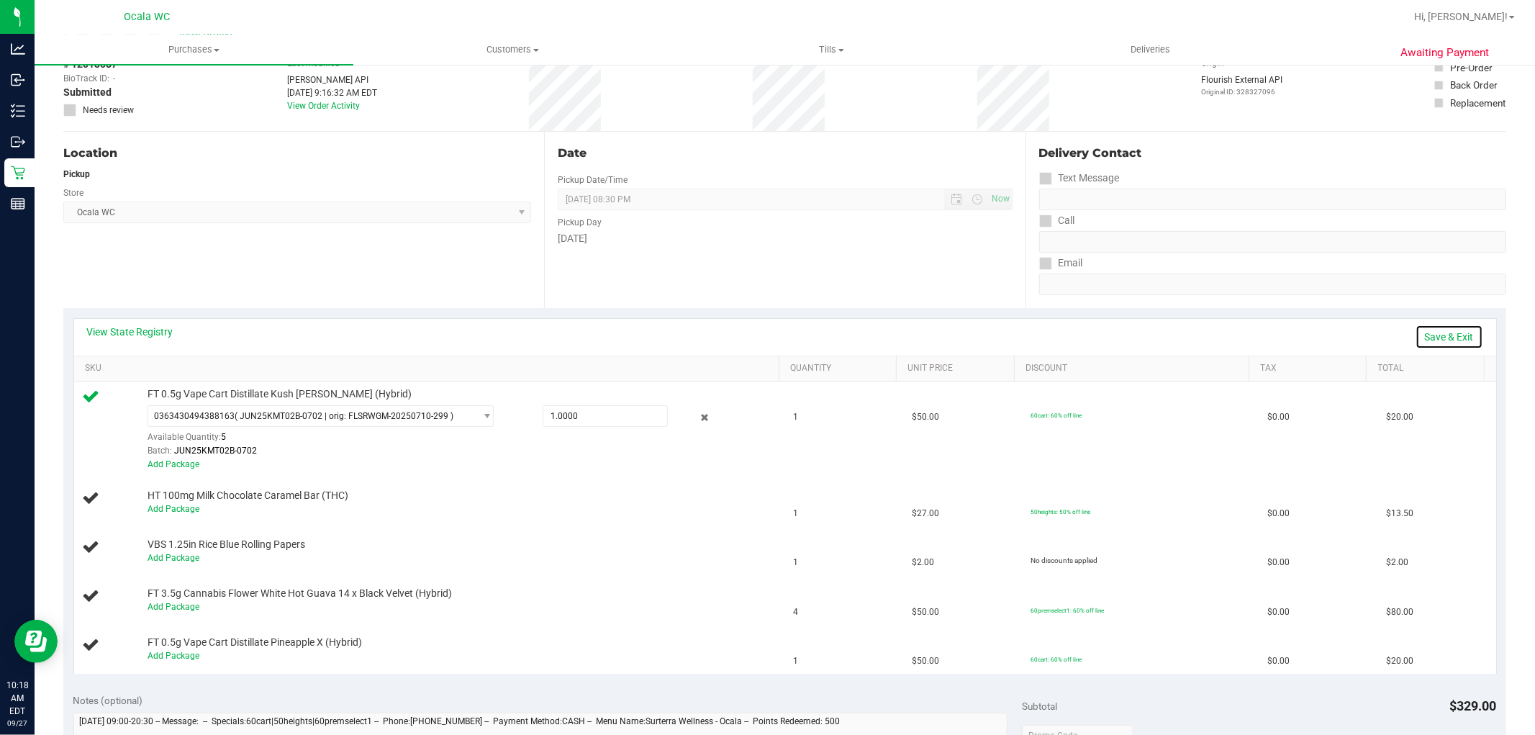
click at [1427, 339] on link "Save & Exit" at bounding box center [1450, 337] width 68 height 24
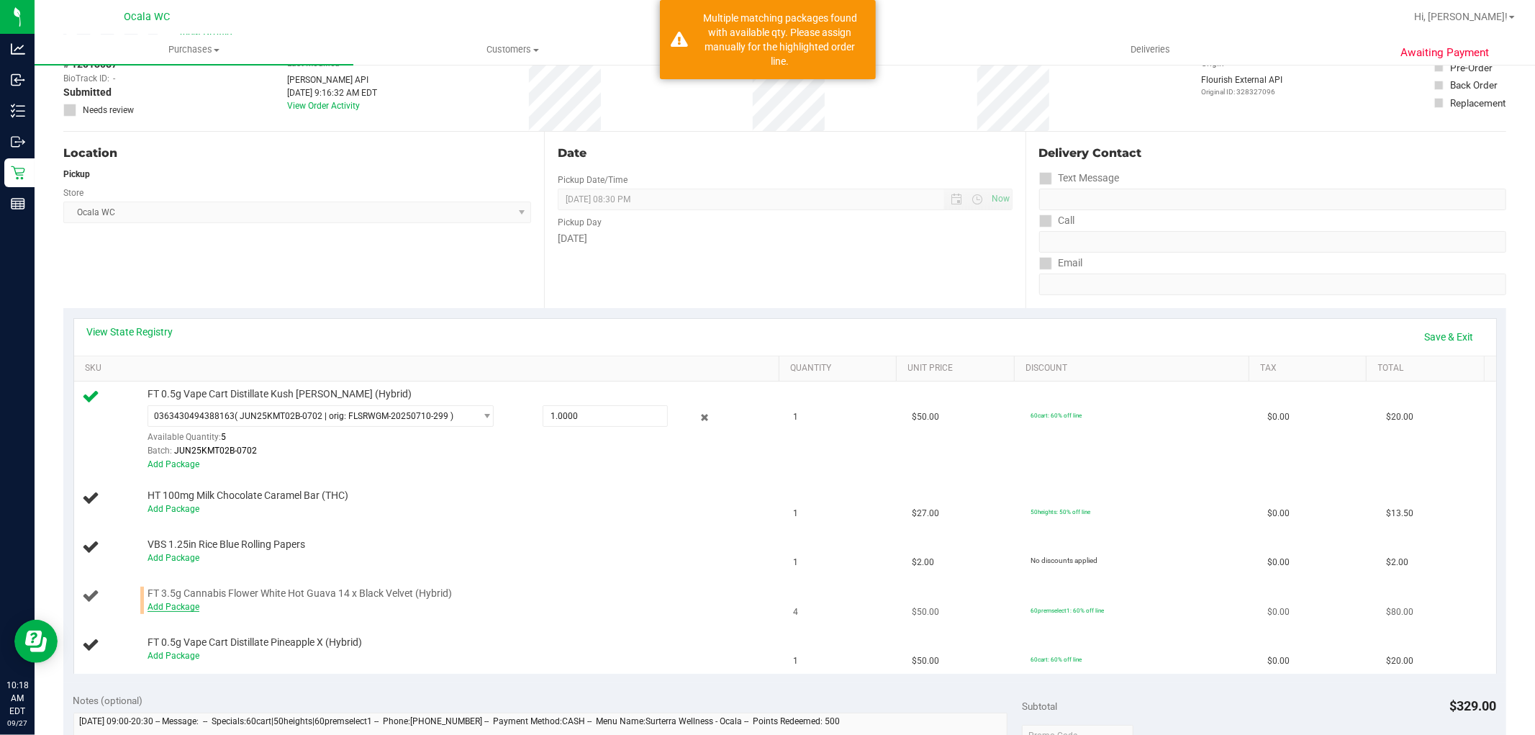
click at [169, 608] on link "Add Package" at bounding box center [174, 607] width 52 height 10
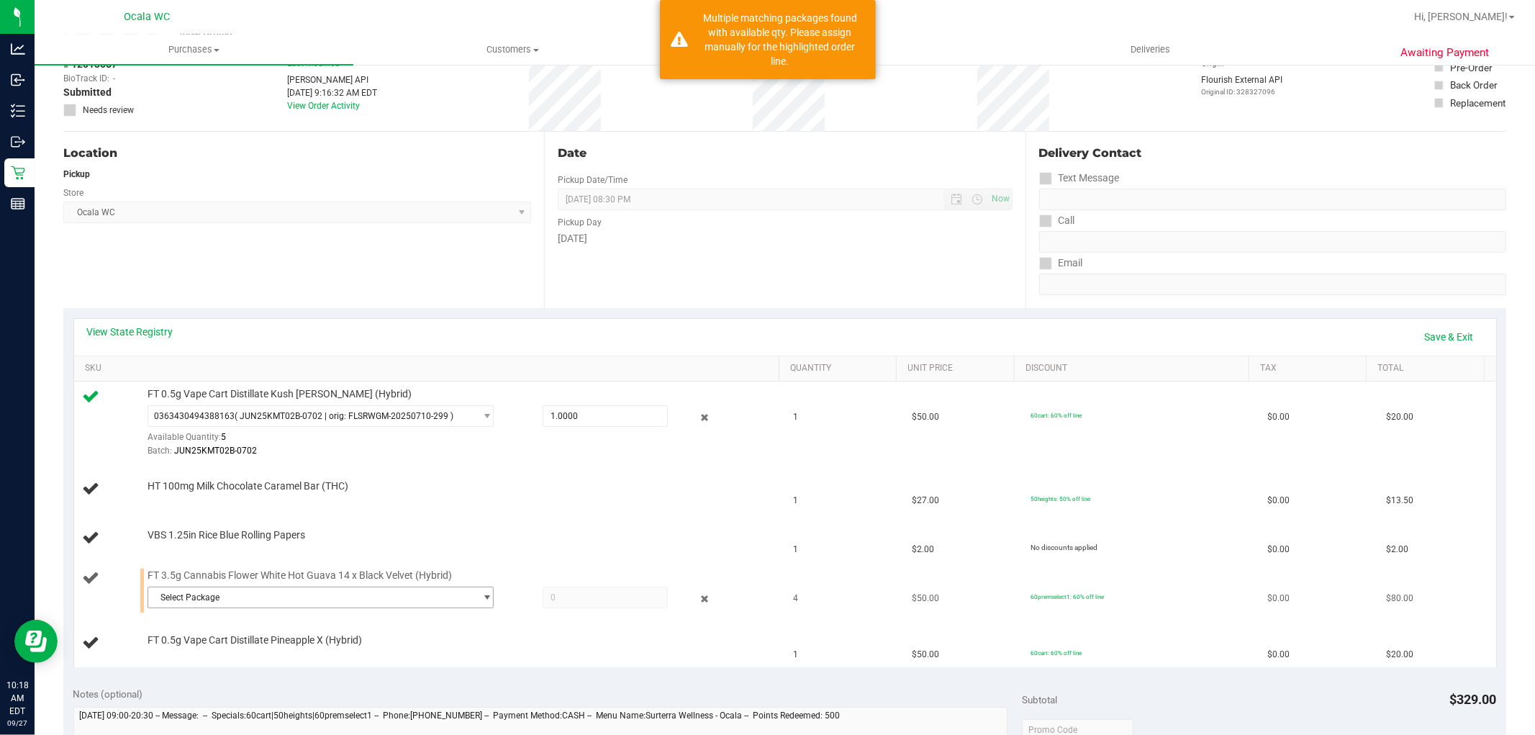
click at [482, 599] on span "select" at bounding box center [487, 598] width 11 height 12
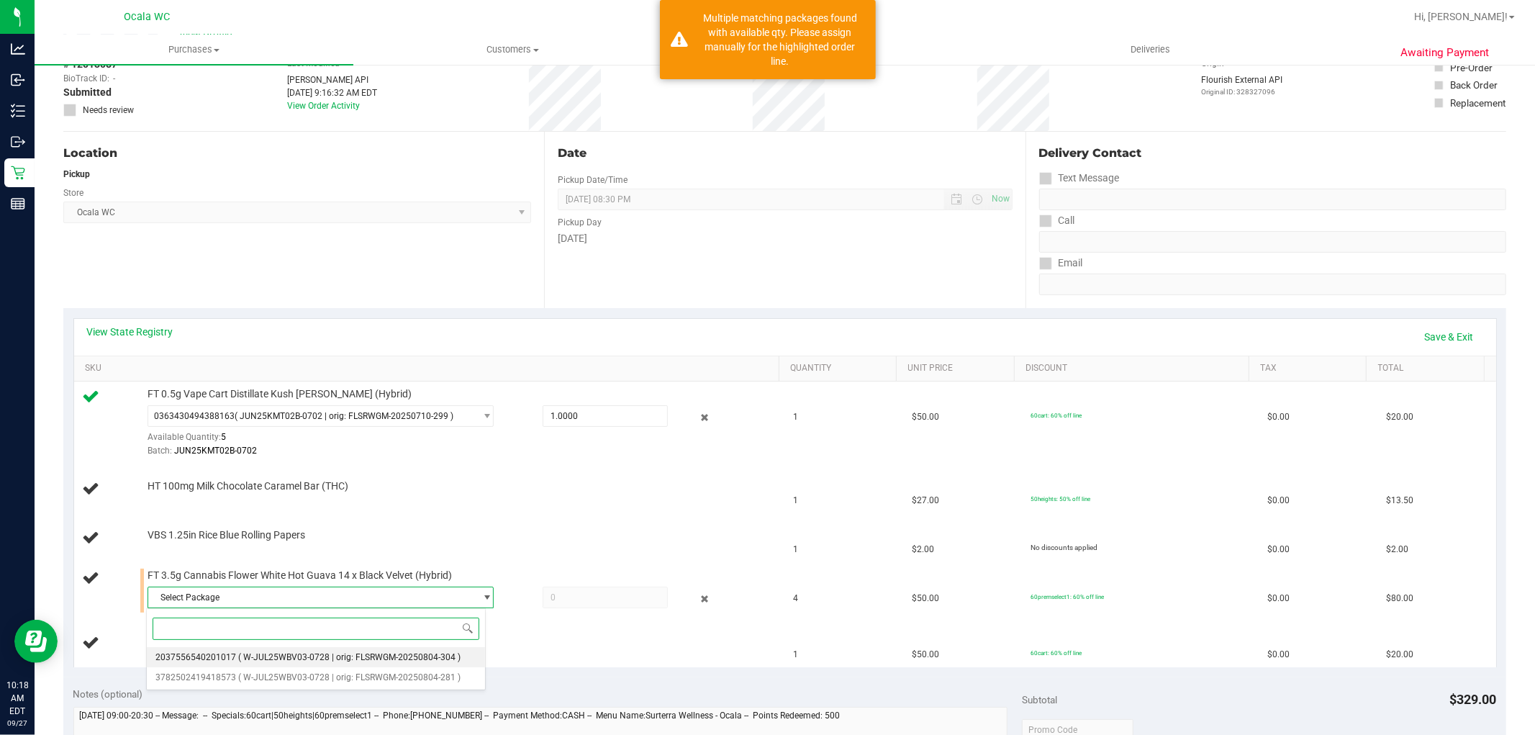
click at [405, 655] on span "( W-JUL25WBV03-0728 | orig: FLSRWGM-20250804-304 )" at bounding box center [349, 657] width 222 height 10
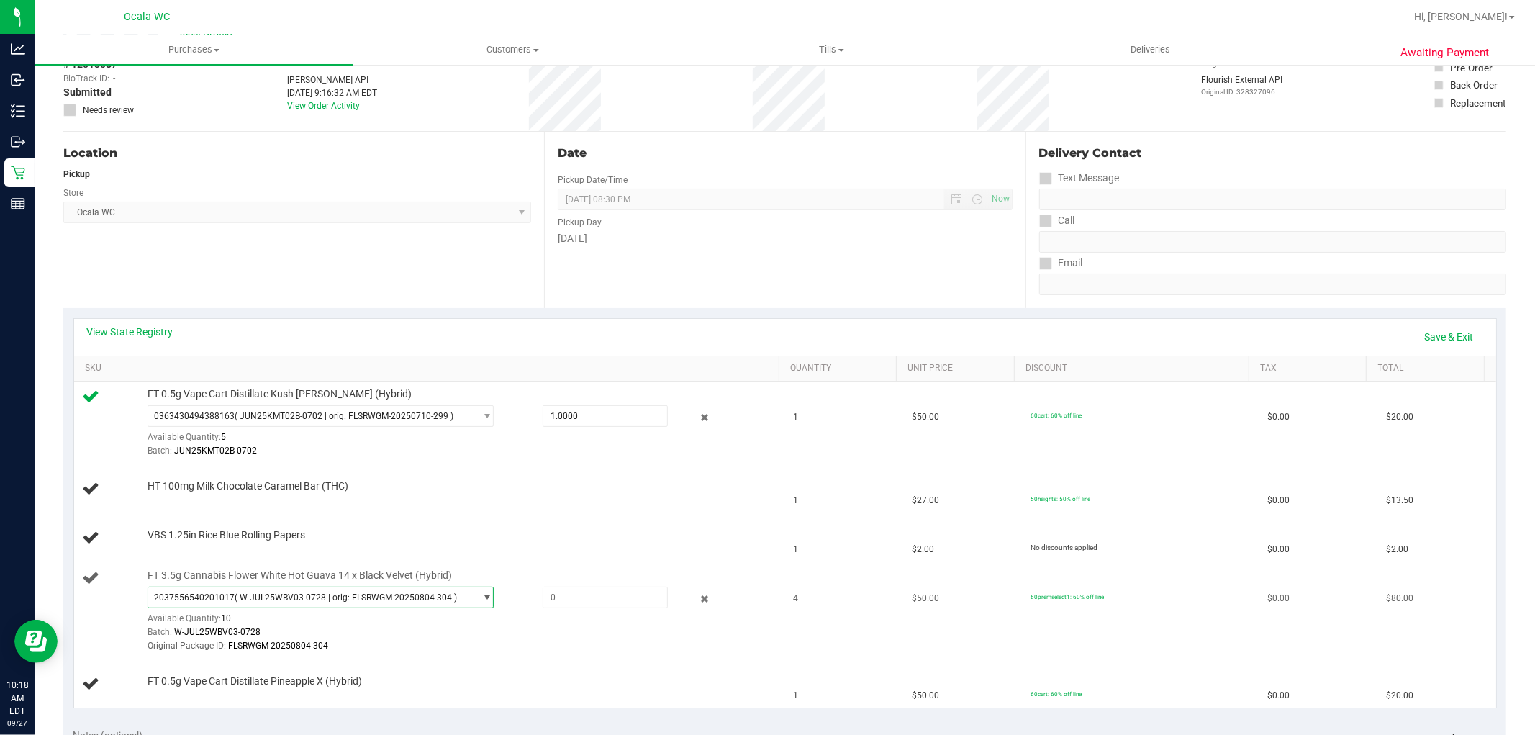
click at [482, 597] on span "select" at bounding box center [487, 598] width 11 height 12
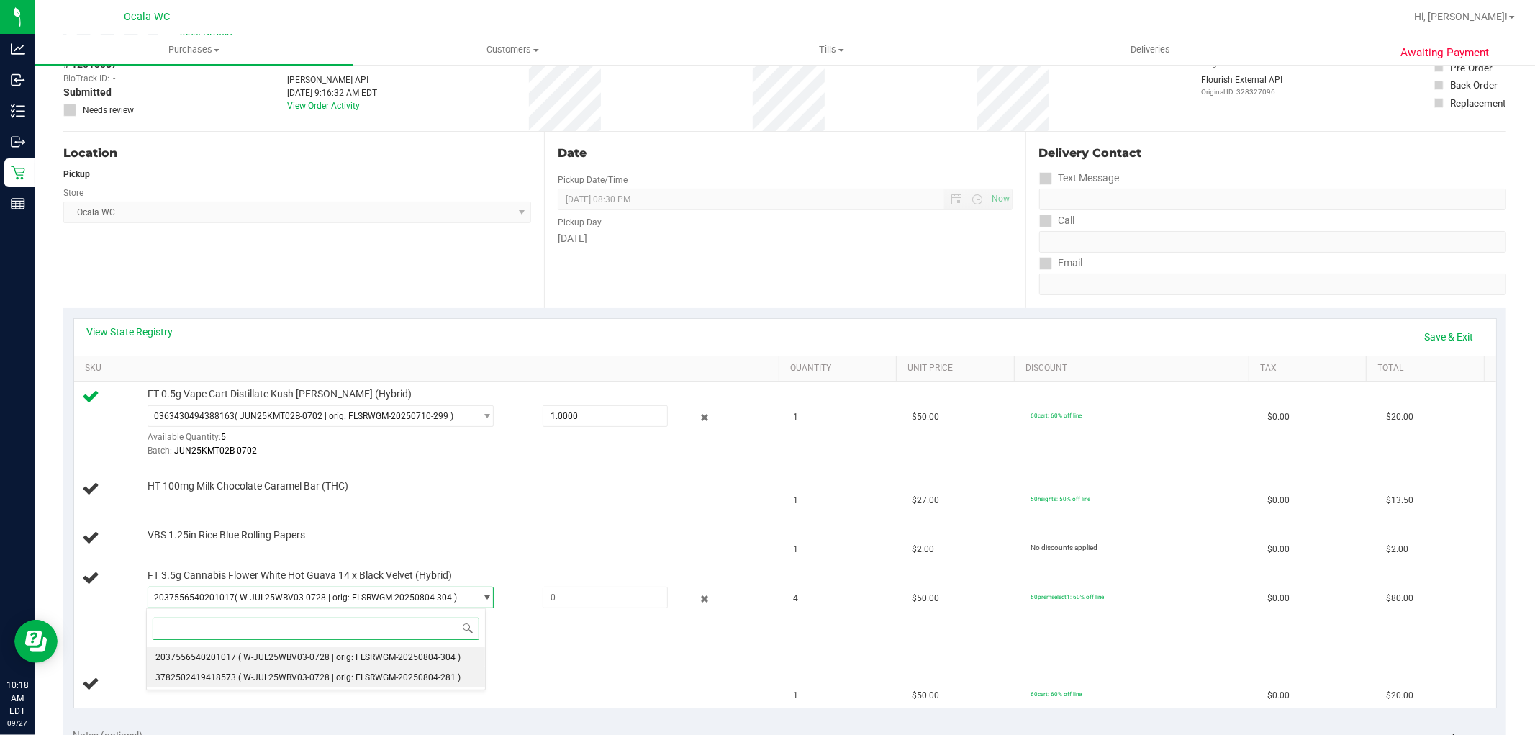
click at [433, 682] on span "( W-JUL25WBV03-0728 | orig: FLSRWGM-20250804-281 )" at bounding box center [349, 677] width 222 height 10
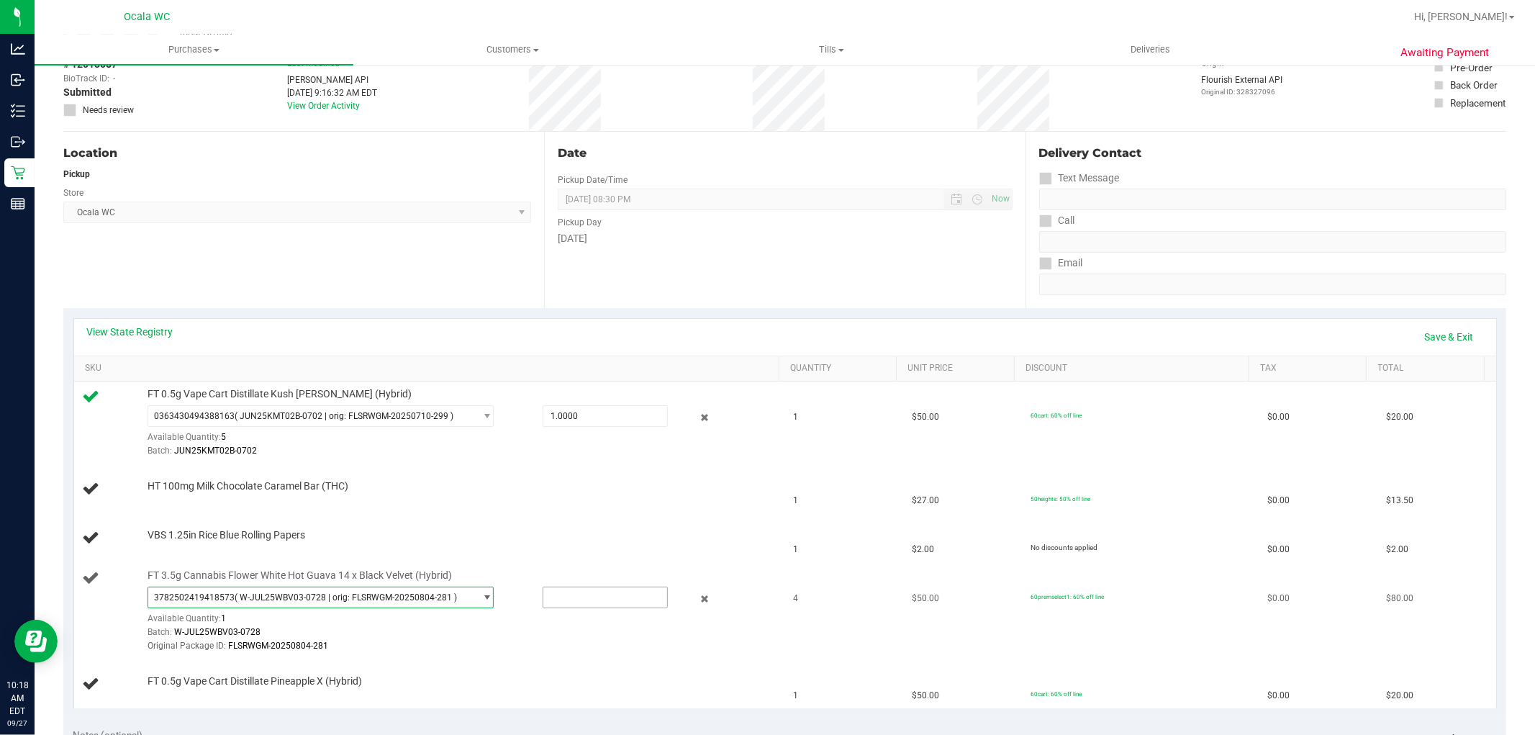
click at [599, 598] on input "text" at bounding box center [605, 597] width 124 height 20
type input "1"
click at [651, 654] on div at bounding box center [460, 653] width 625 height 1
type input "1.0000"
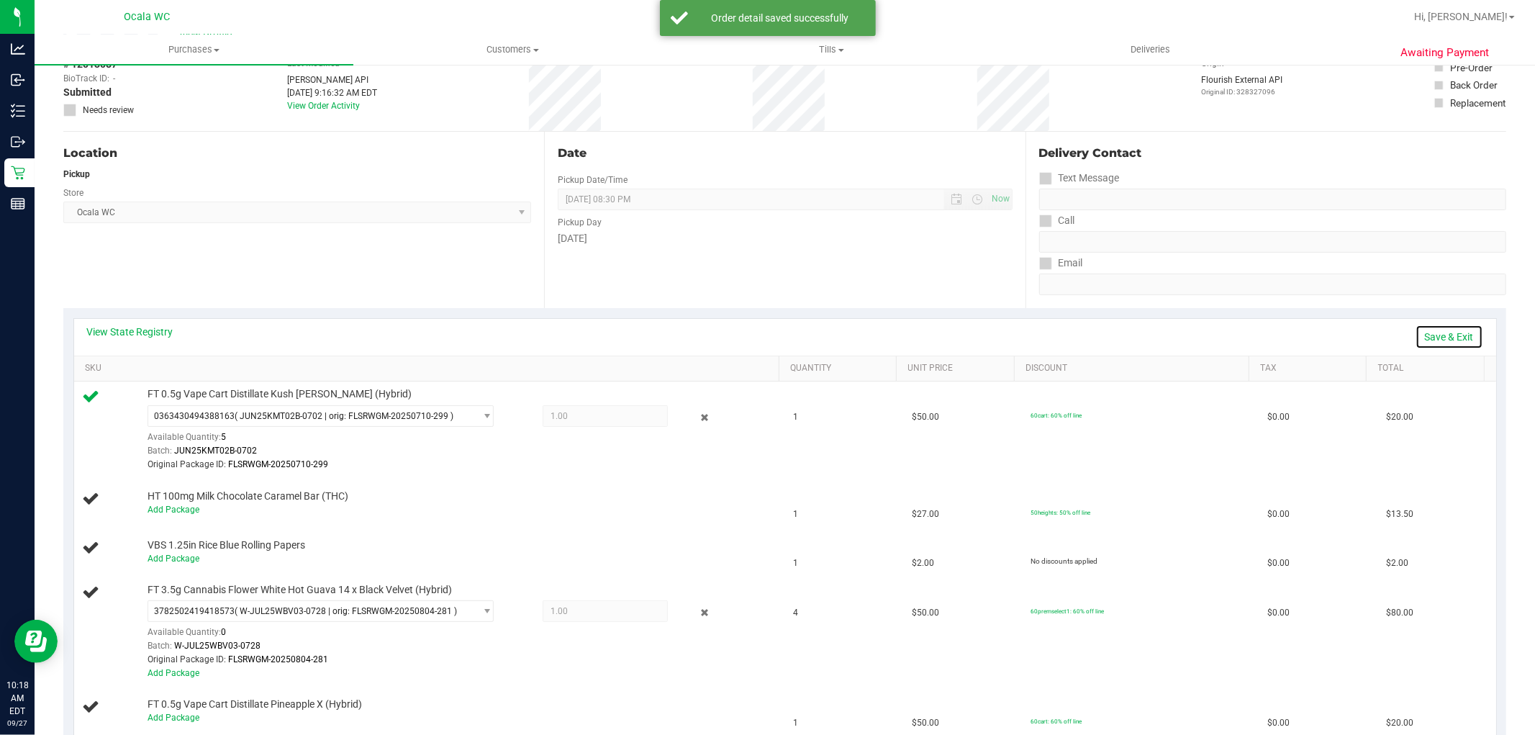
click at [1450, 335] on link "Save & Exit" at bounding box center [1450, 337] width 68 height 24
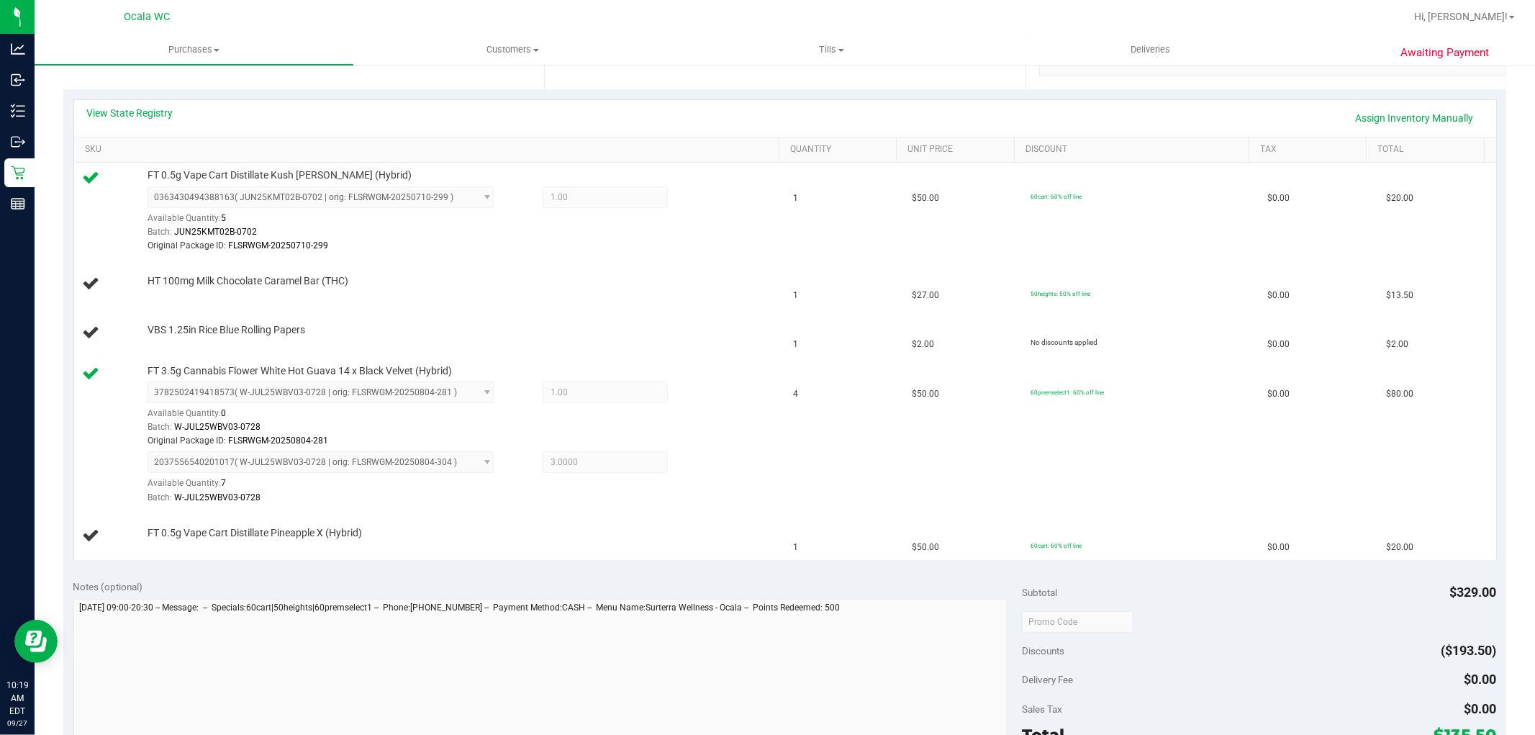
scroll to position [293, 0]
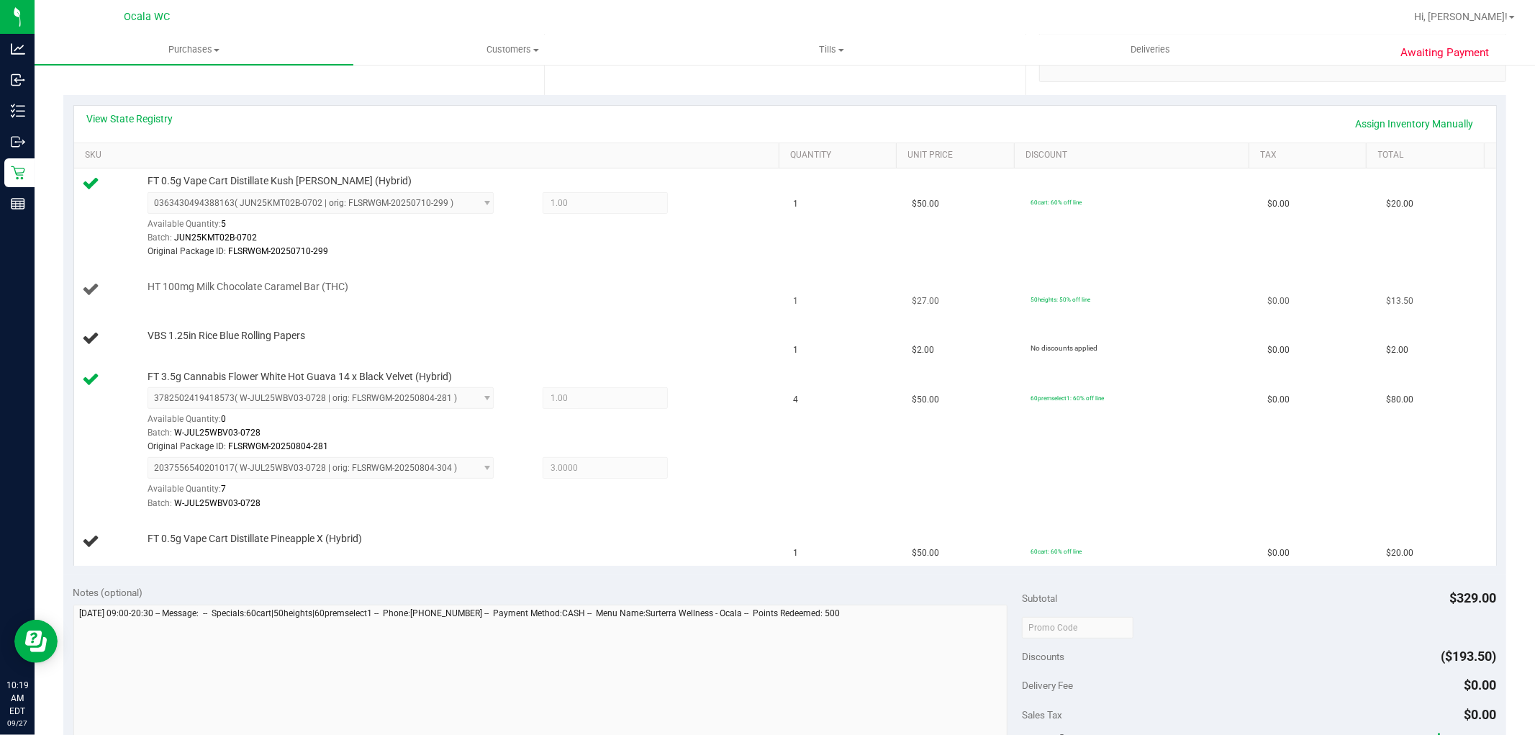
click at [648, 274] on td "HT 100mg Milk Chocolate Caramel Bar (THC)" at bounding box center [429, 290] width 711 height 49
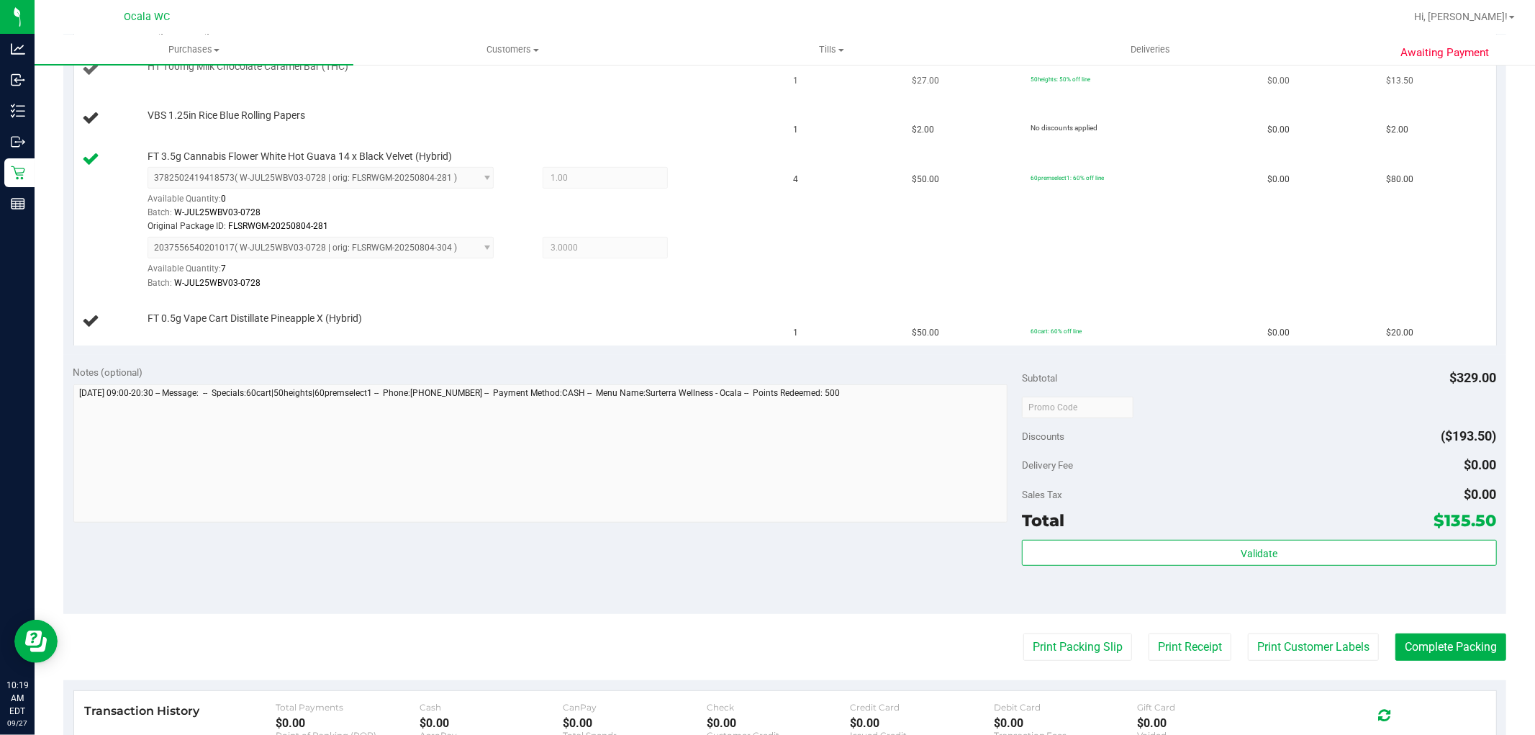
scroll to position [235, 0]
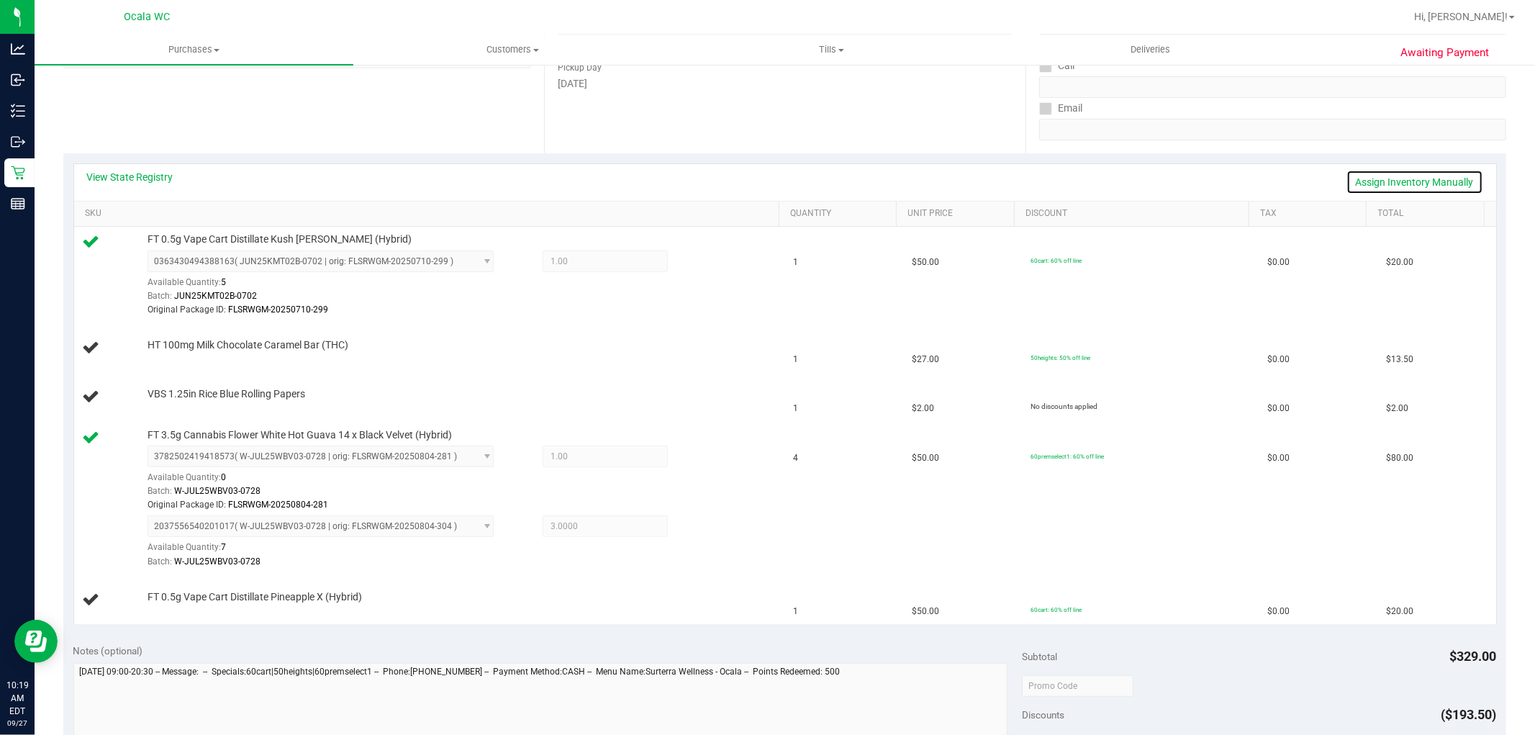
click at [1407, 175] on link "Assign Inventory Manually" at bounding box center [1415, 182] width 137 height 24
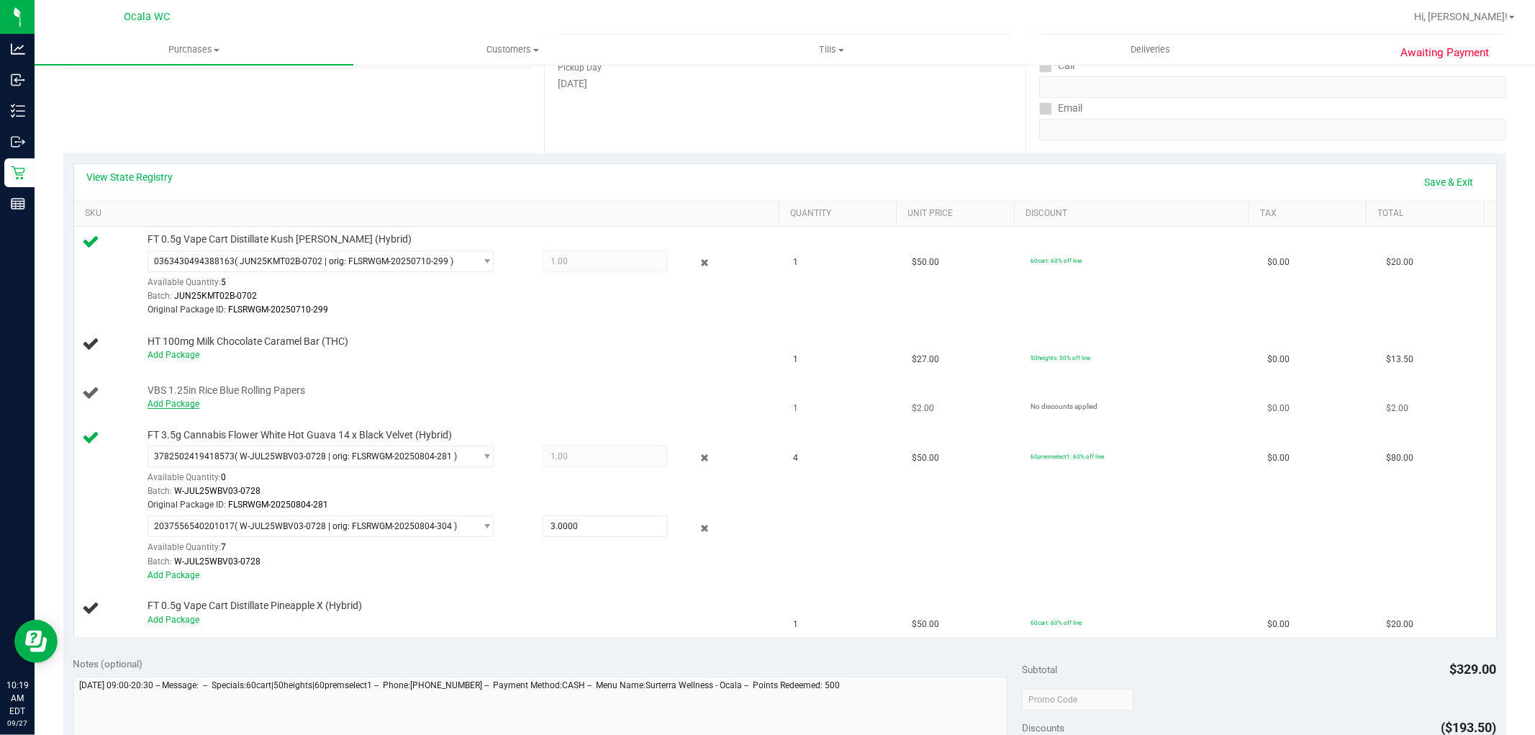
click at [178, 407] on link "Add Package" at bounding box center [174, 404] width 52 height 10
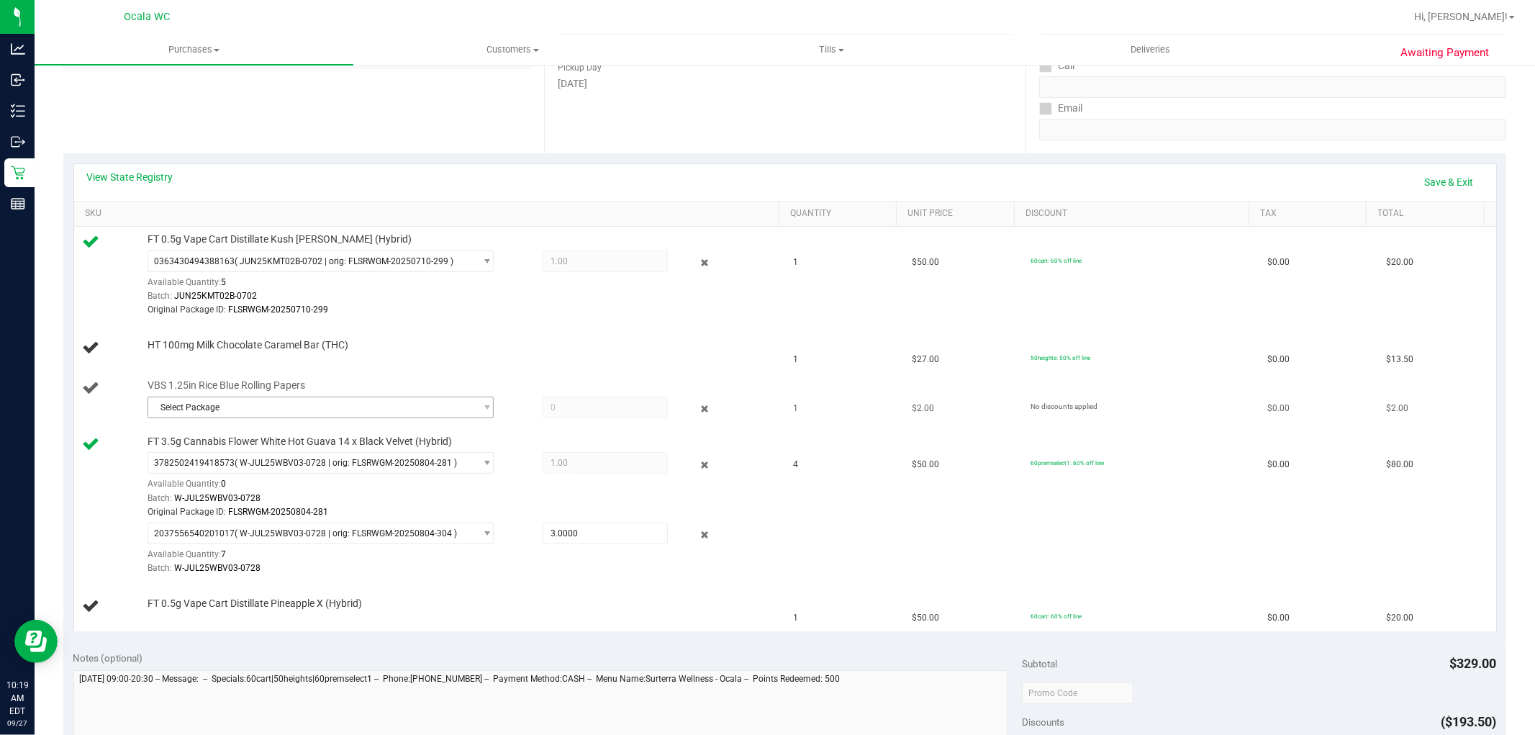
click at [446, 403] on span "Select Package" at bounding box center [311, 407] width 327 height 20
click at [335, 471] on span "( 1992409-112024 | orig: FLTW-20250723-008 )" at bounding box center [330, 466] width 184 height 10
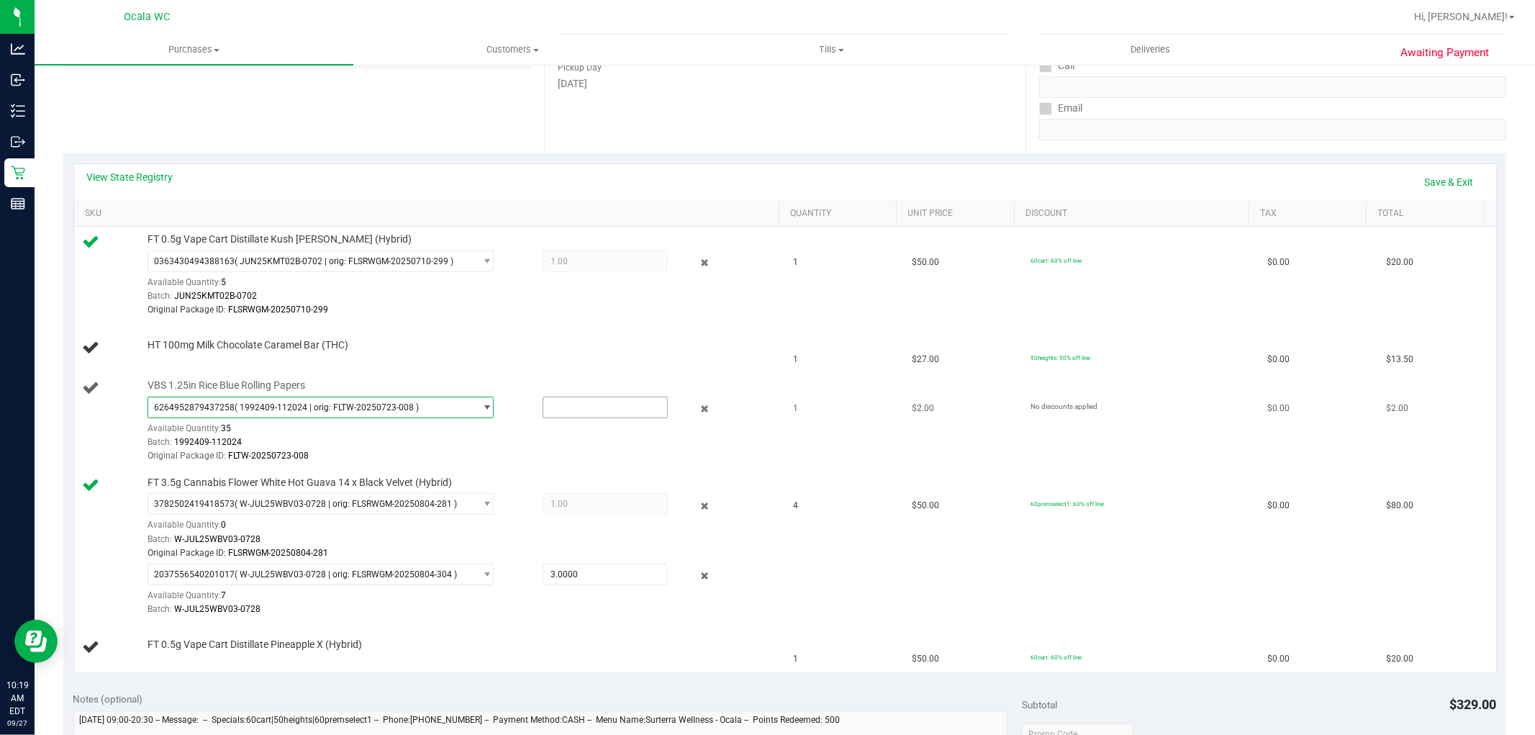
click at [623, 406] on input "text" at bounding box center [605, 407] width 124 height 20
type input "1"
click at [762, 470] on td "FT 3.5g Cannabis Flower White Hot Guava 14 x Black Velvet (Hybrid) 378250241941…" at bounding box center [429, 546] width 711 height 153
type input "1.0000"
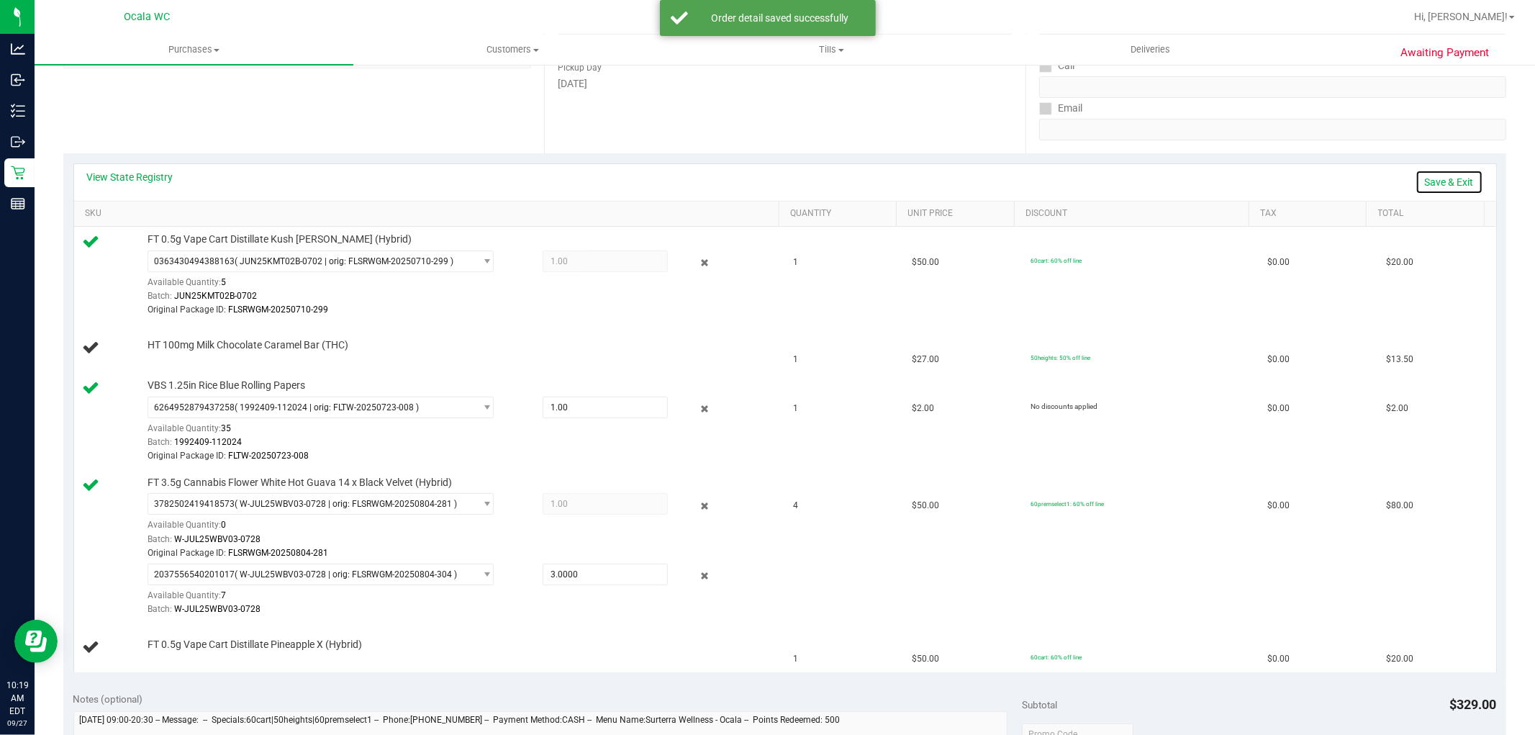
click at [1459, 186] on link "Save & Exit" at bounding box center [1450, 182] width 68 height 24
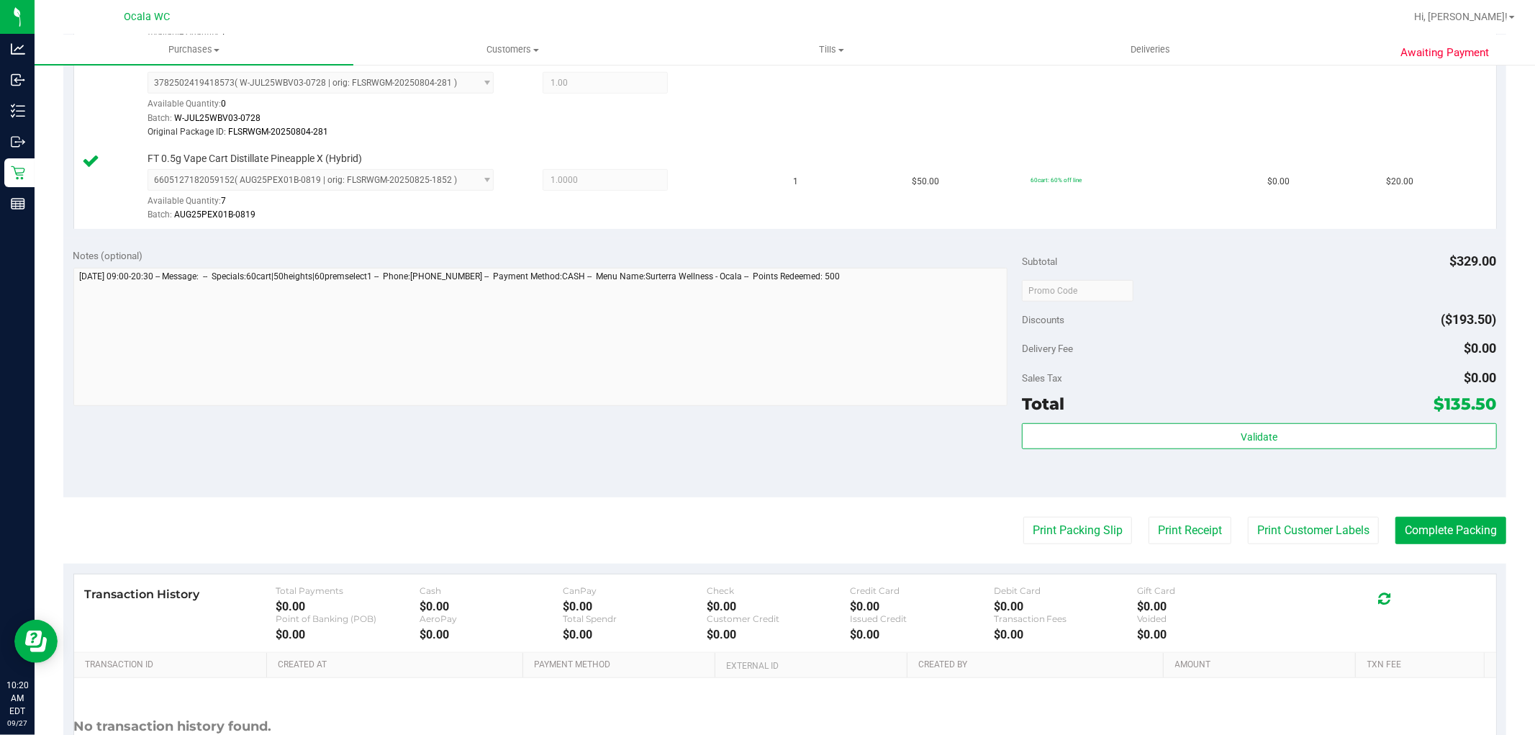
scroll to position [888, 0]
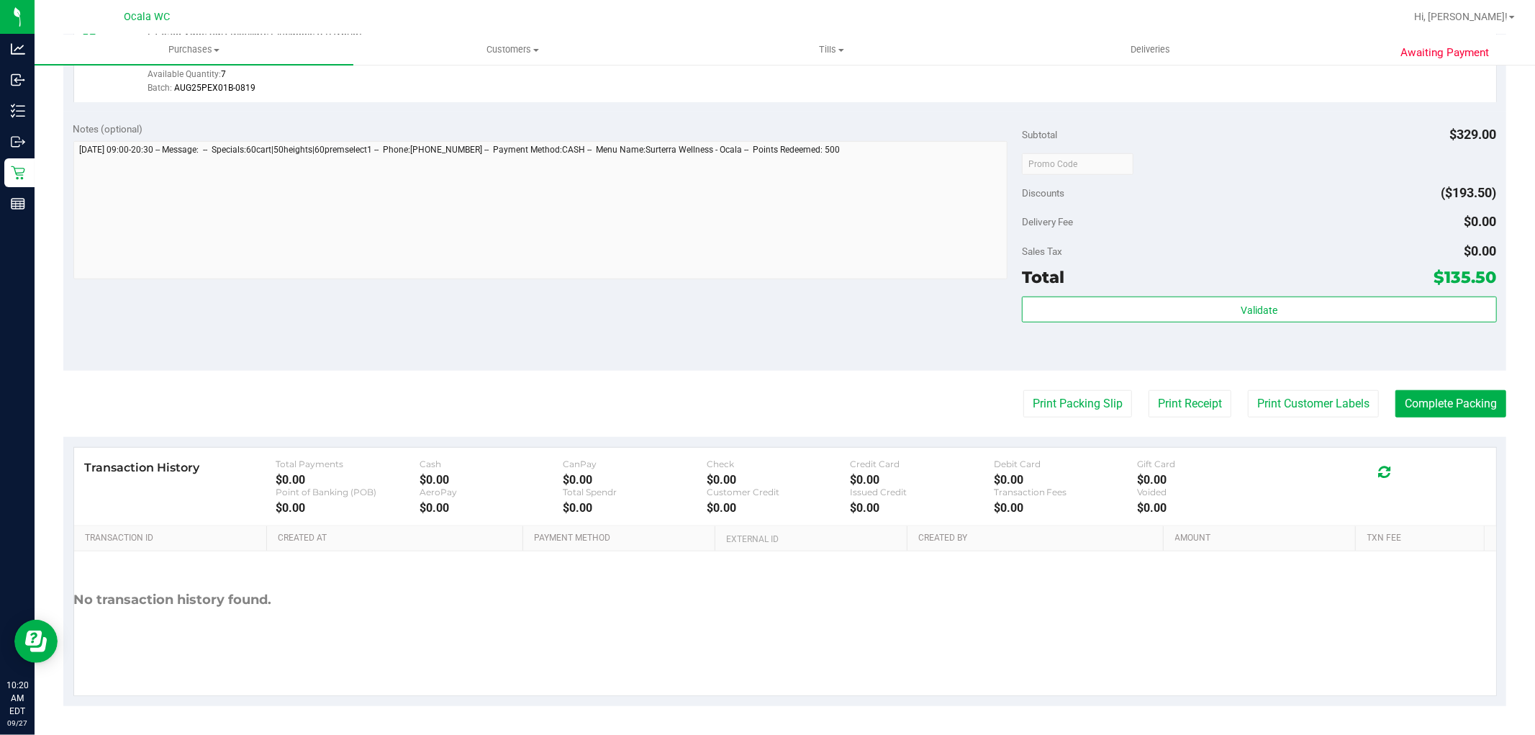
click at [1312, 202] on div "Discounts ($193.50)" at bounding box center [1259, 193] width 474 height 26
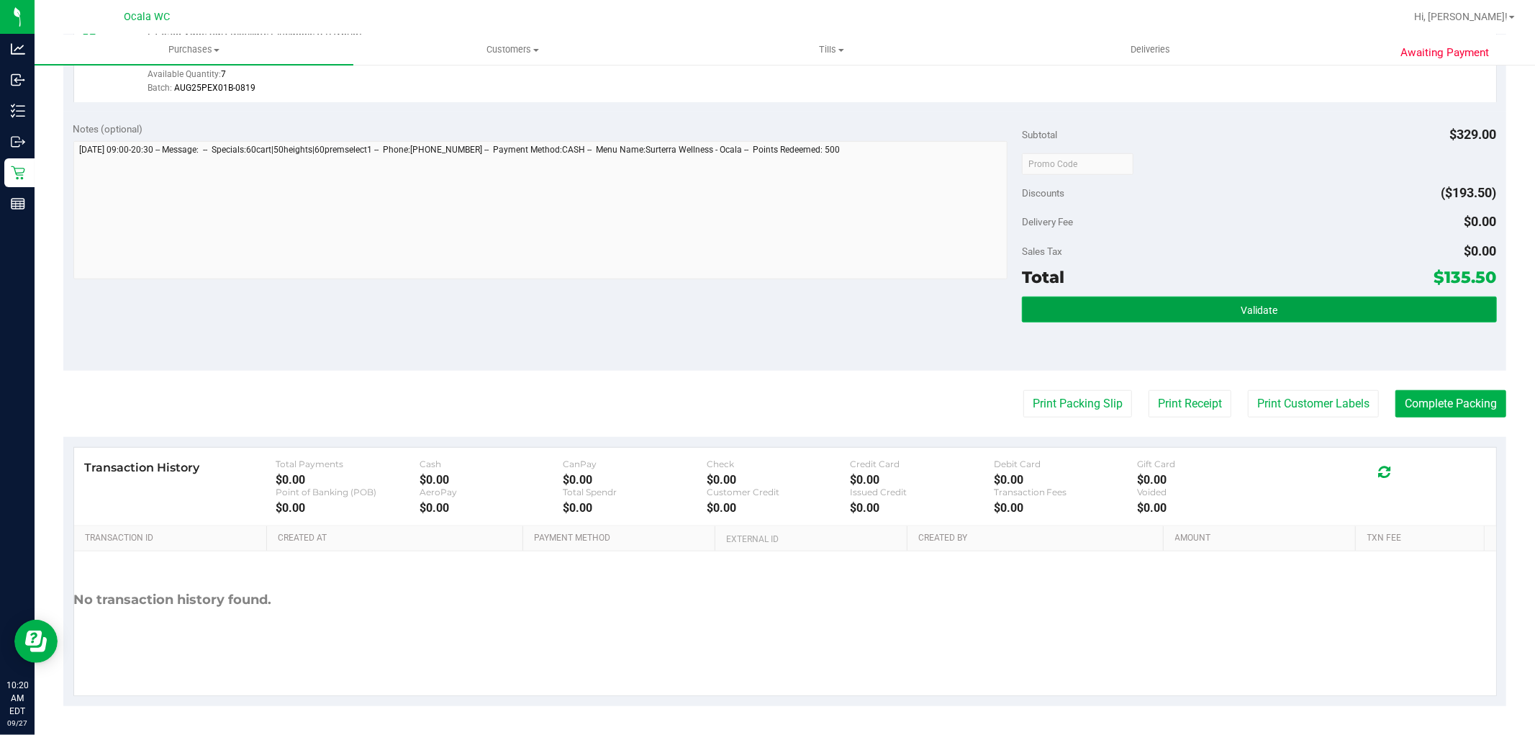
click at [1246, 311] on span "Validate" at bounding box center [1259, 310] width 37 height 12
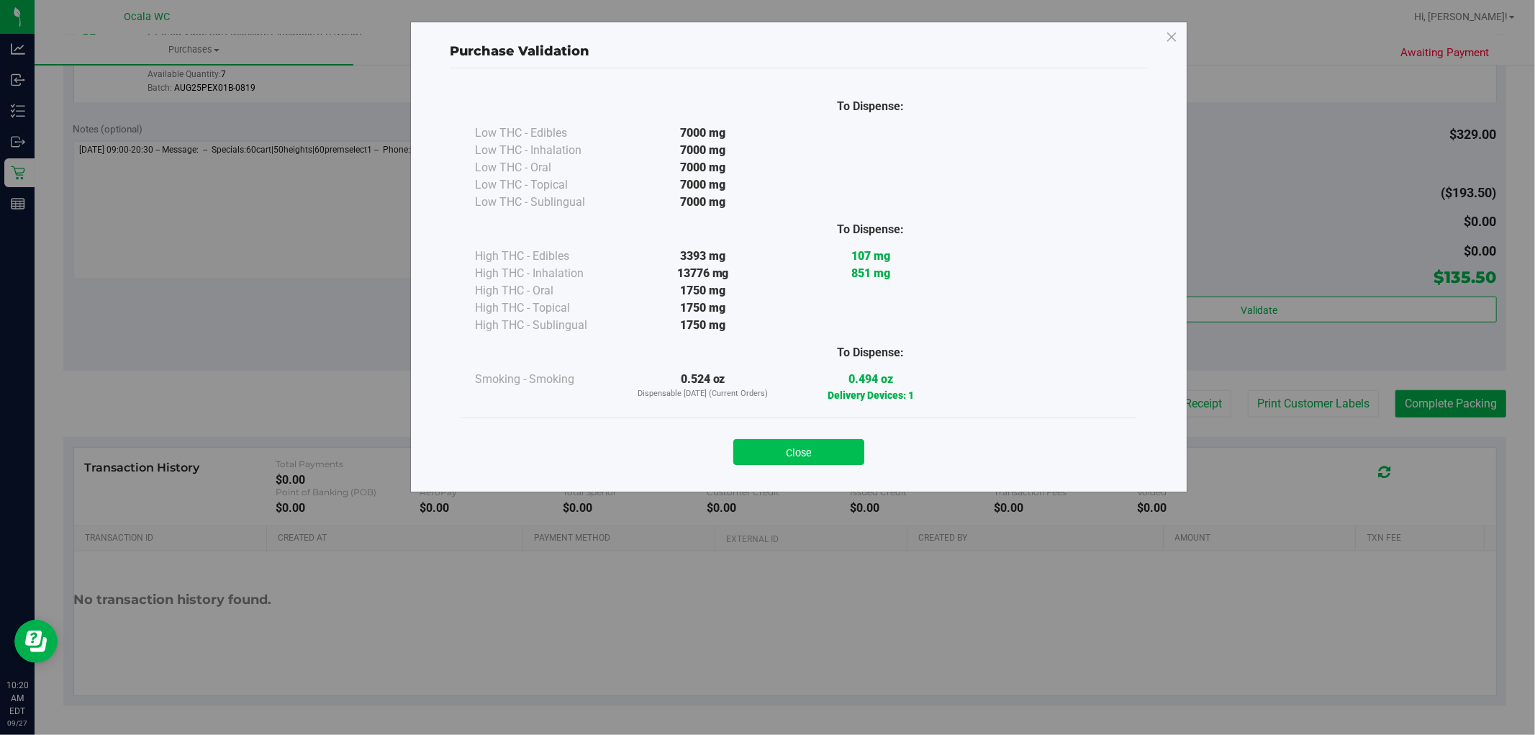
click at [826, 454] on button "Close" at bounding box center [799, 452] width 131 height 26
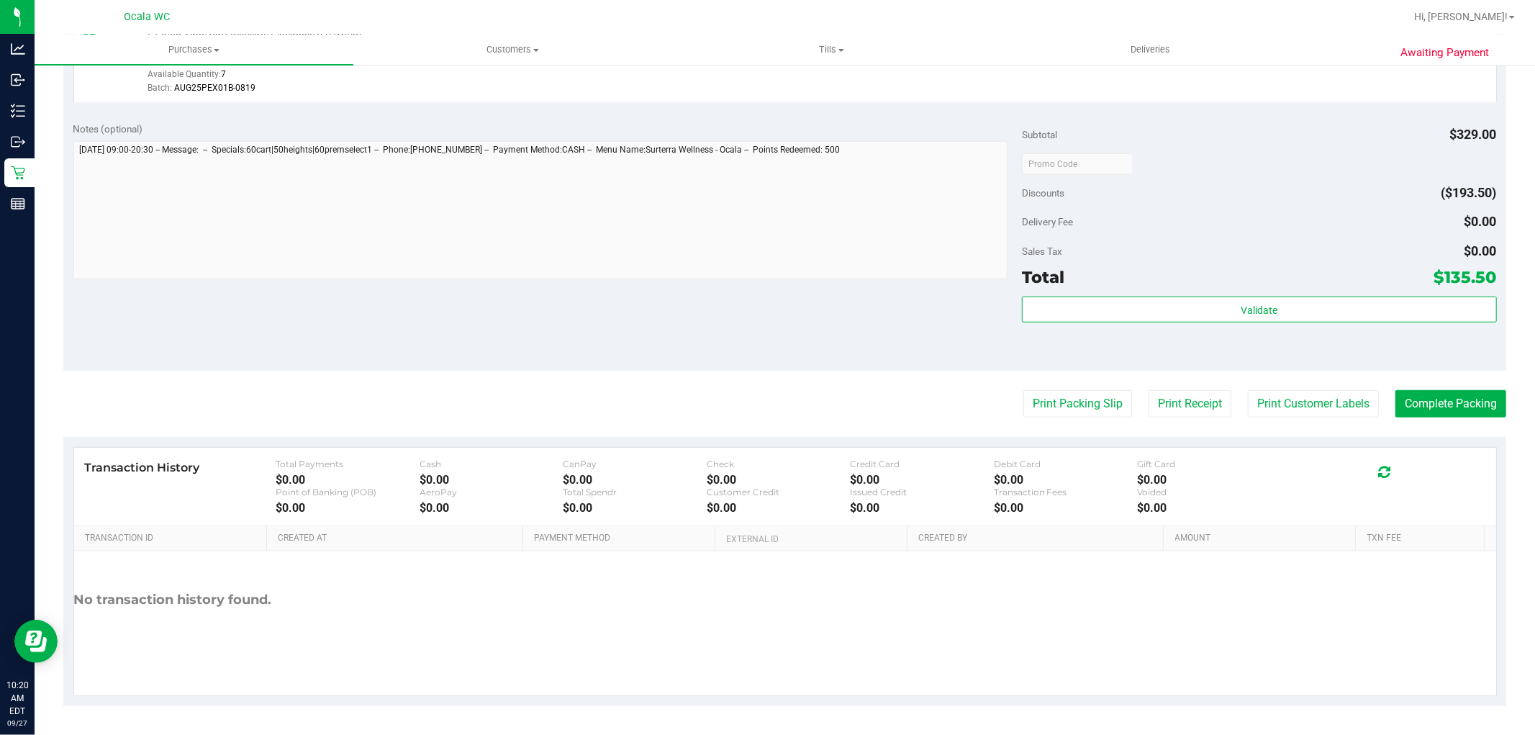
click at [1289, 211] on div "Delivery Fee $0.00" at bounding box center [1259, 222] width 474 height 26
click at [1058, 411] on button "Print Packing Slip" at bounding box center [1078, 403] width 109 height 27
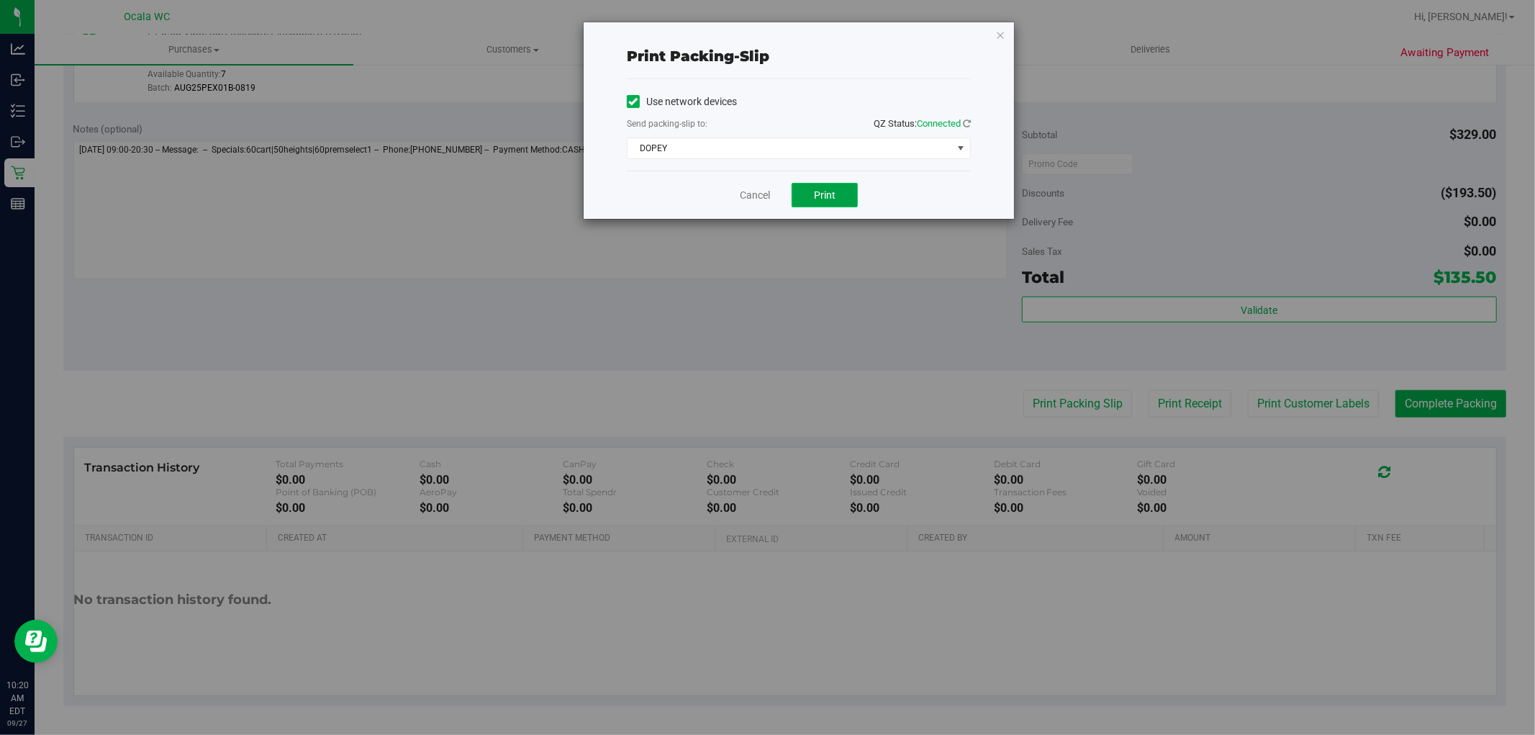
click at [814, 202] on button "Print" at bounding box center [825, 195] width 66 height 24
click at [746, 194] on link "Cancel" at bounding box center [755, 195] width 30 height 15
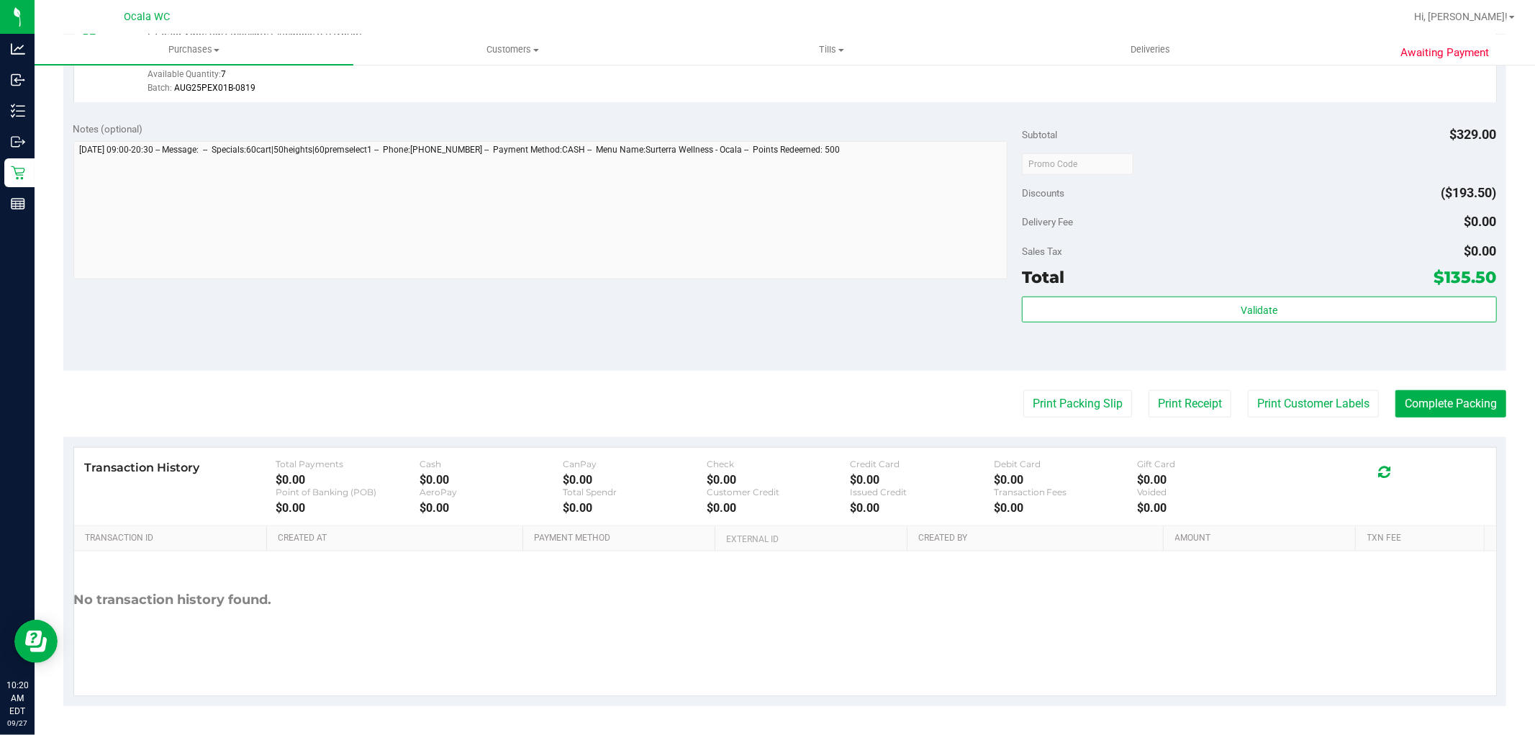
click at [1200, 200] on div "Discounts ($193.50)" at bounding box center [1259, 193] width 474 height 26
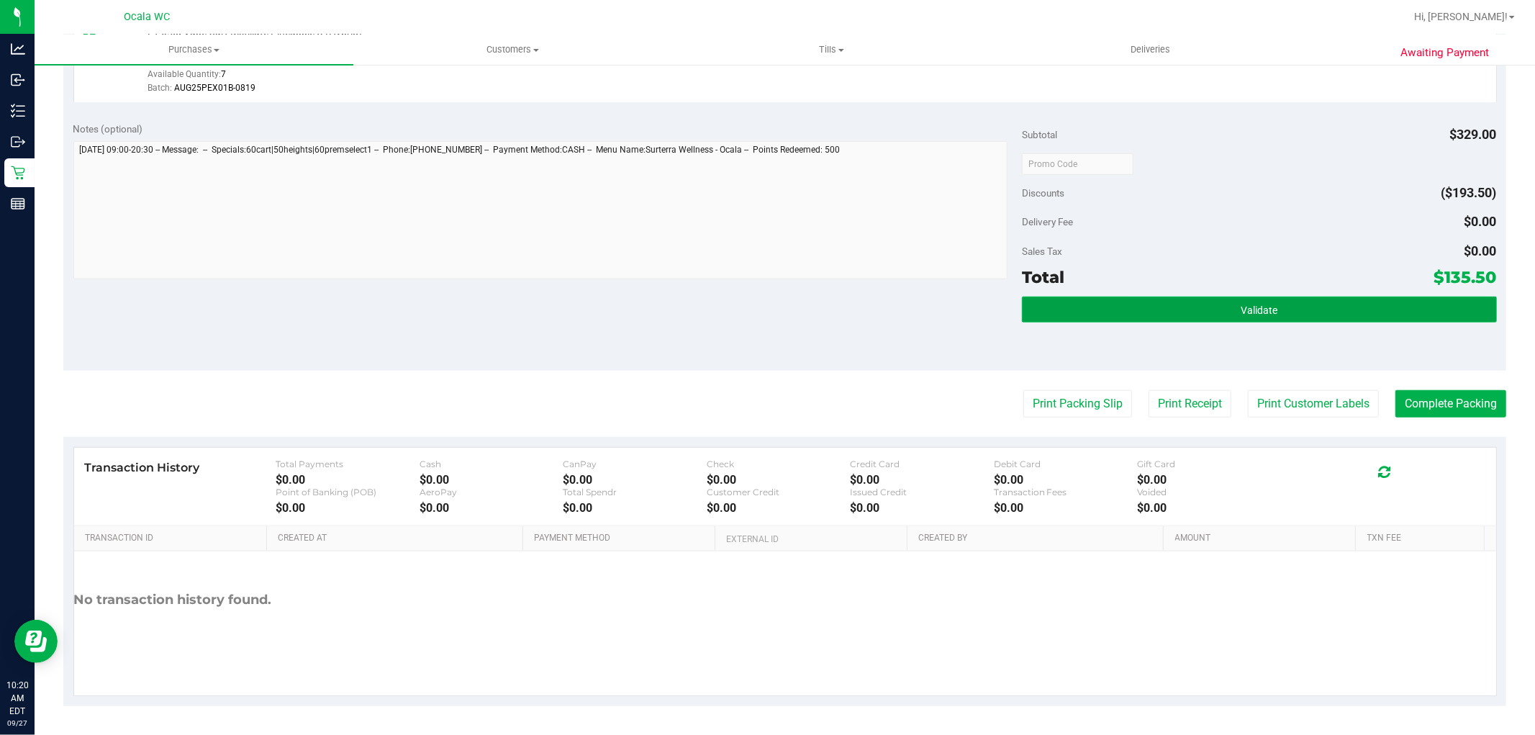
click at [1211, 311] on button "Validate" at bounding box center [1259, 310] width 474 height 26
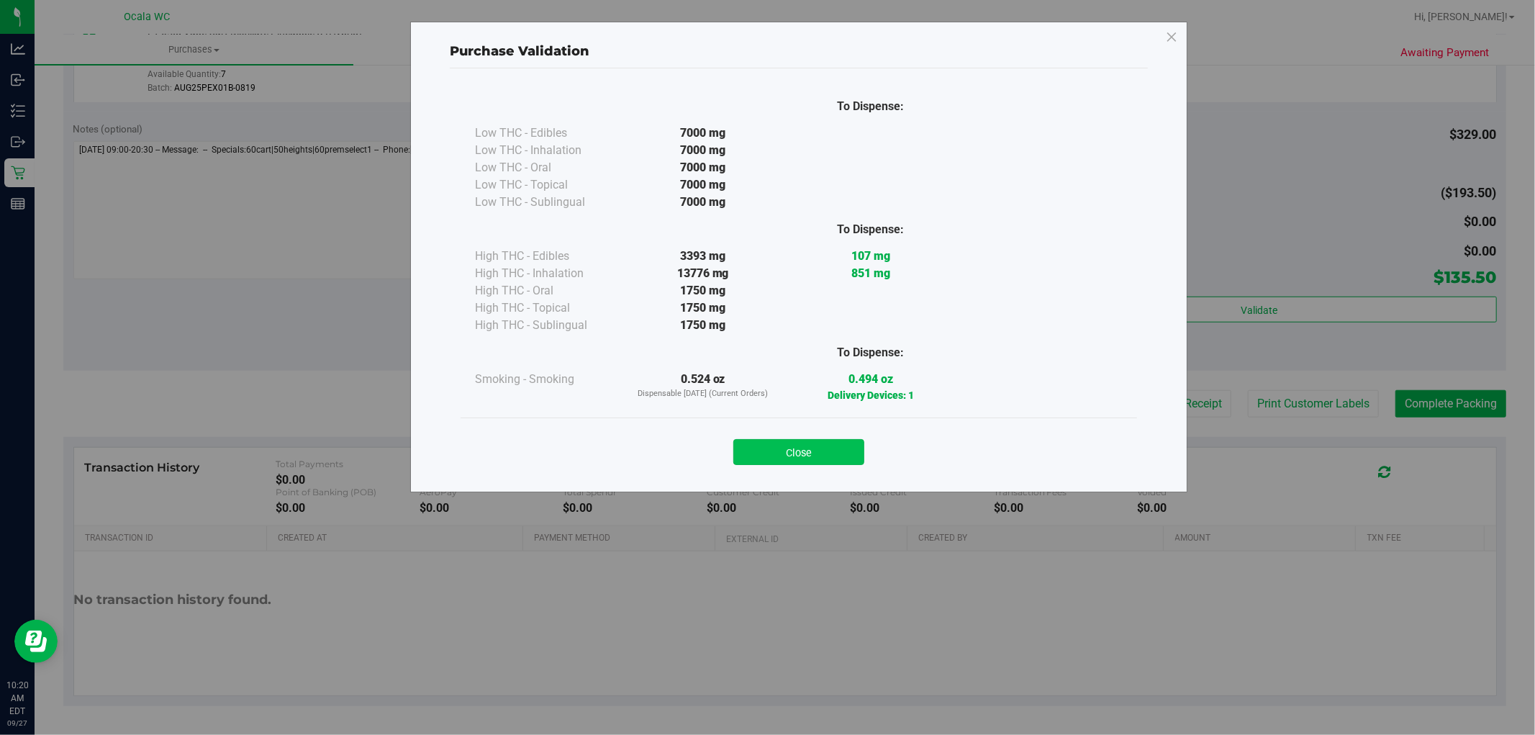
click at [800, 454] on button "Close" at bounding box center [799, 452] width 131 height 26
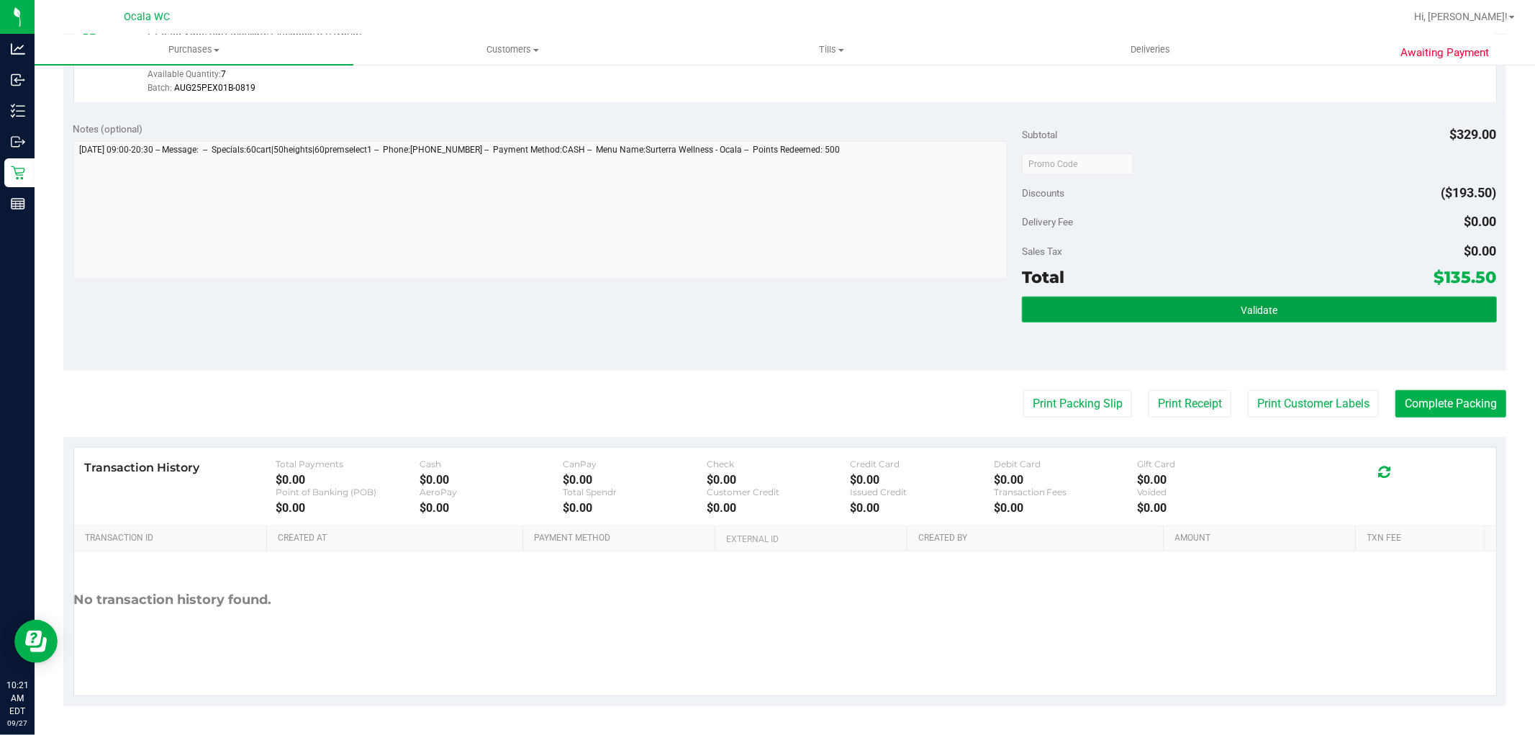
click at [1176, 307] on button "Validate" at bounding box center [1259, 310] width 474 height 26
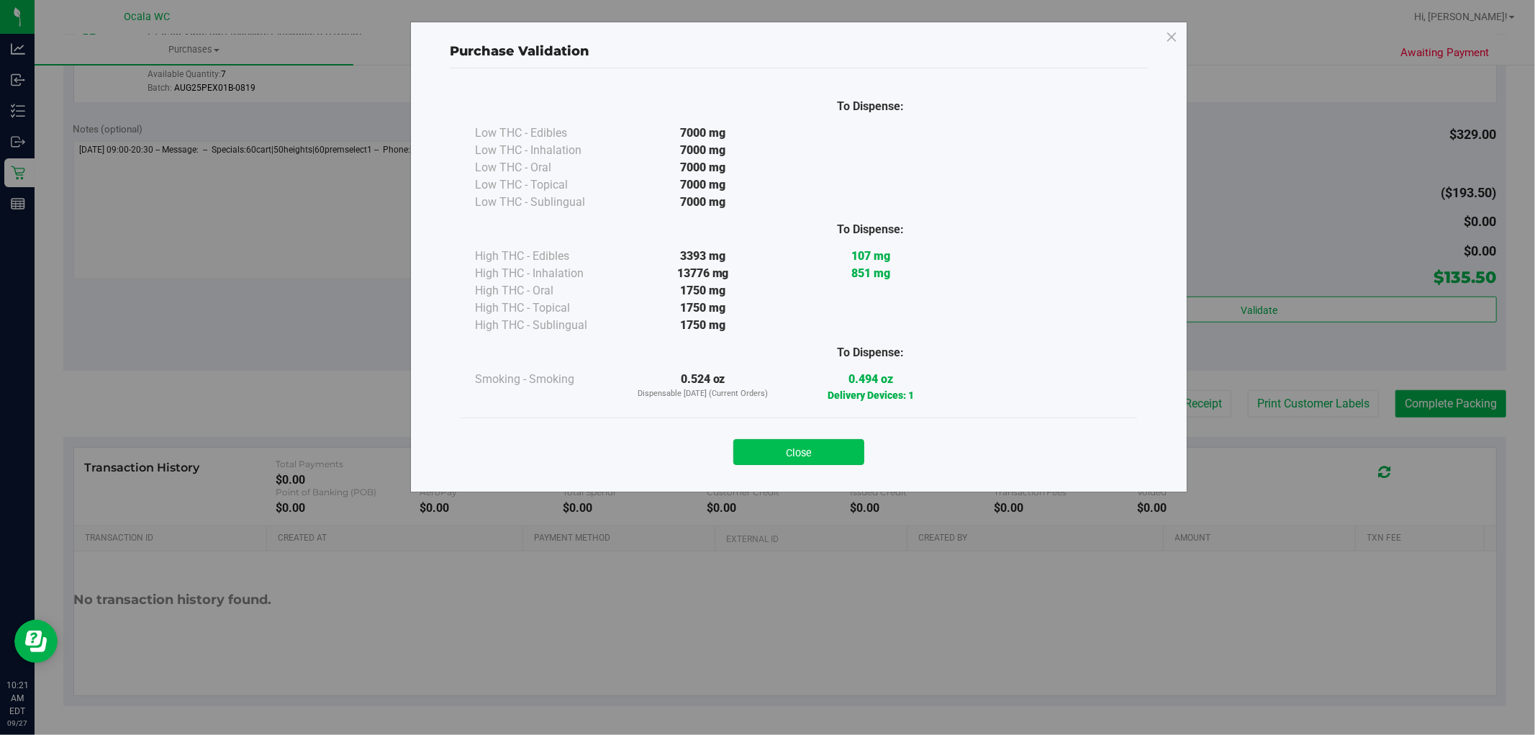
click at [799, 458] on button "Close" at bounding box center [799, 452] width 131 height 26
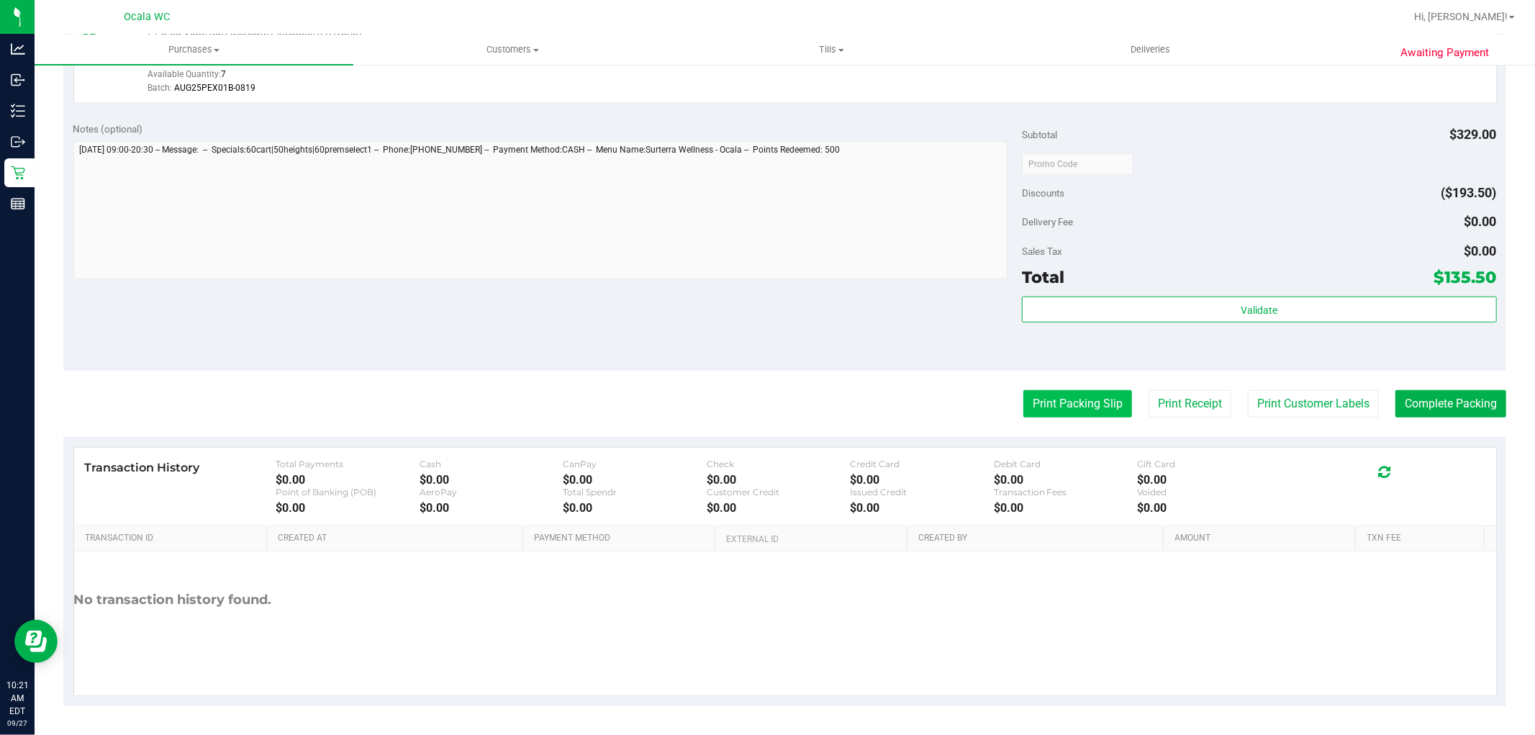
click at [1047, 400] on button "Print Packing Slip" at bounding box center [1078, 403] width 109 height 27
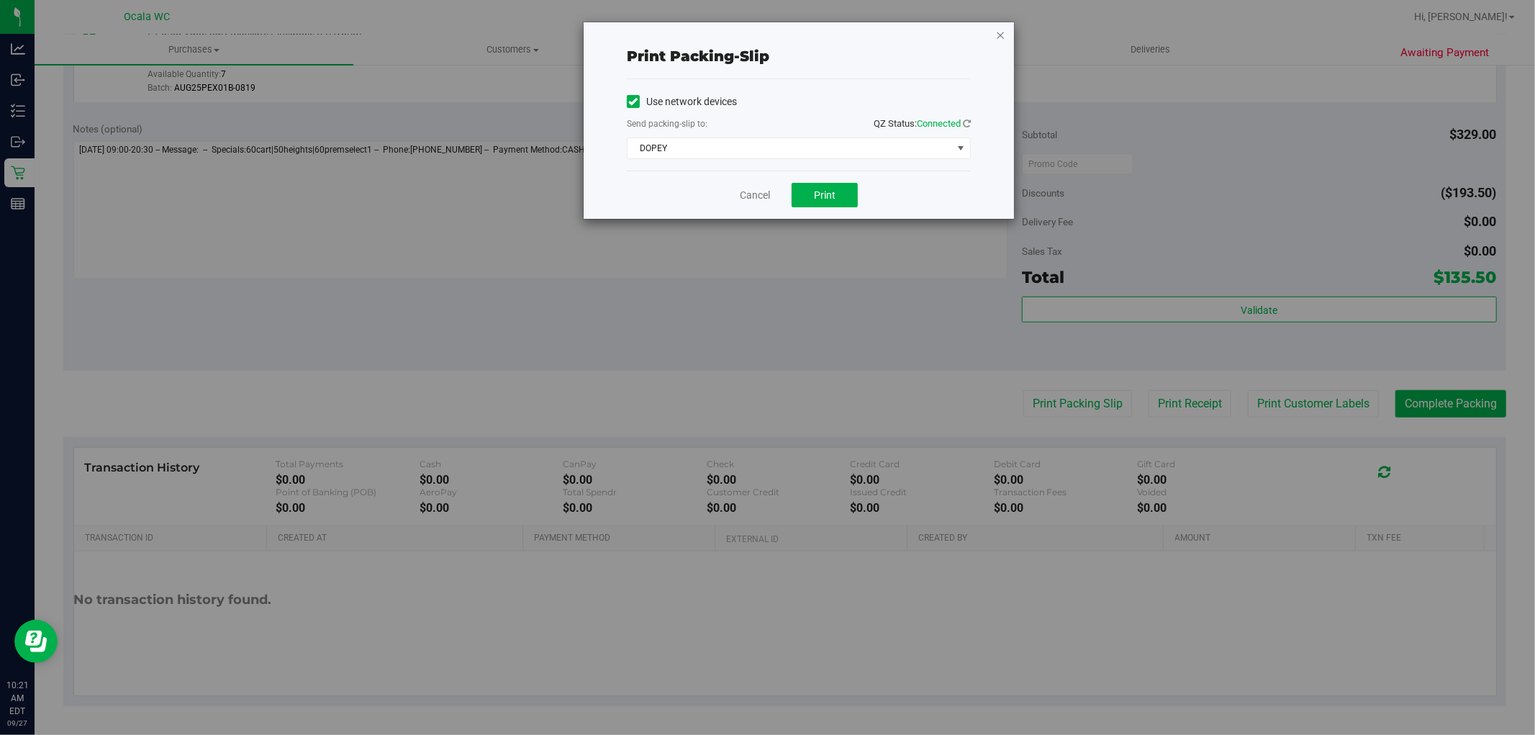
click at [998, 34] on icon "button" at bounding box center [1001, 34] width 10 height 17
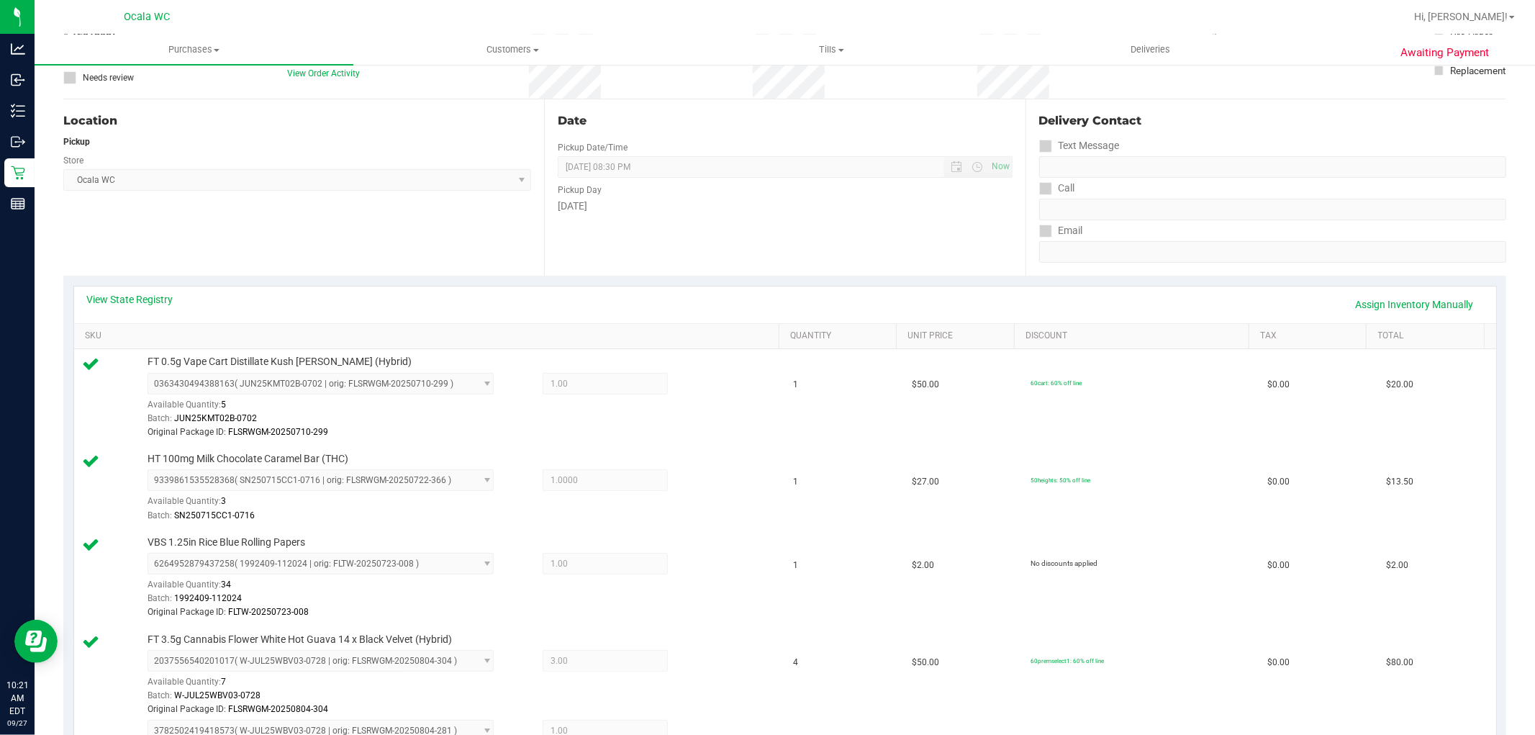
scroll to position [0, 0]
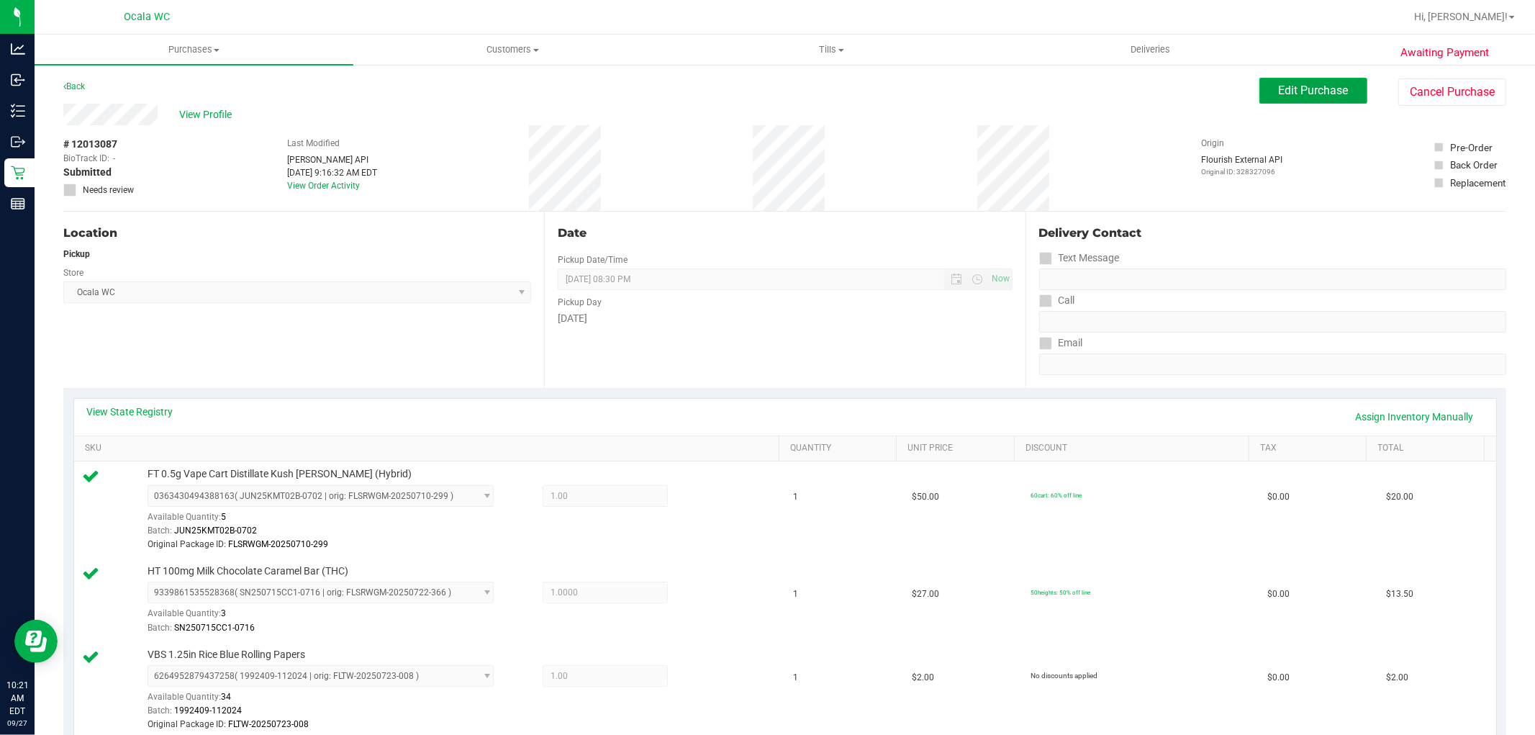
click at [1291, 87] on span "Edit Purchase" at bounding box center [1314, 91] width 70 height 14
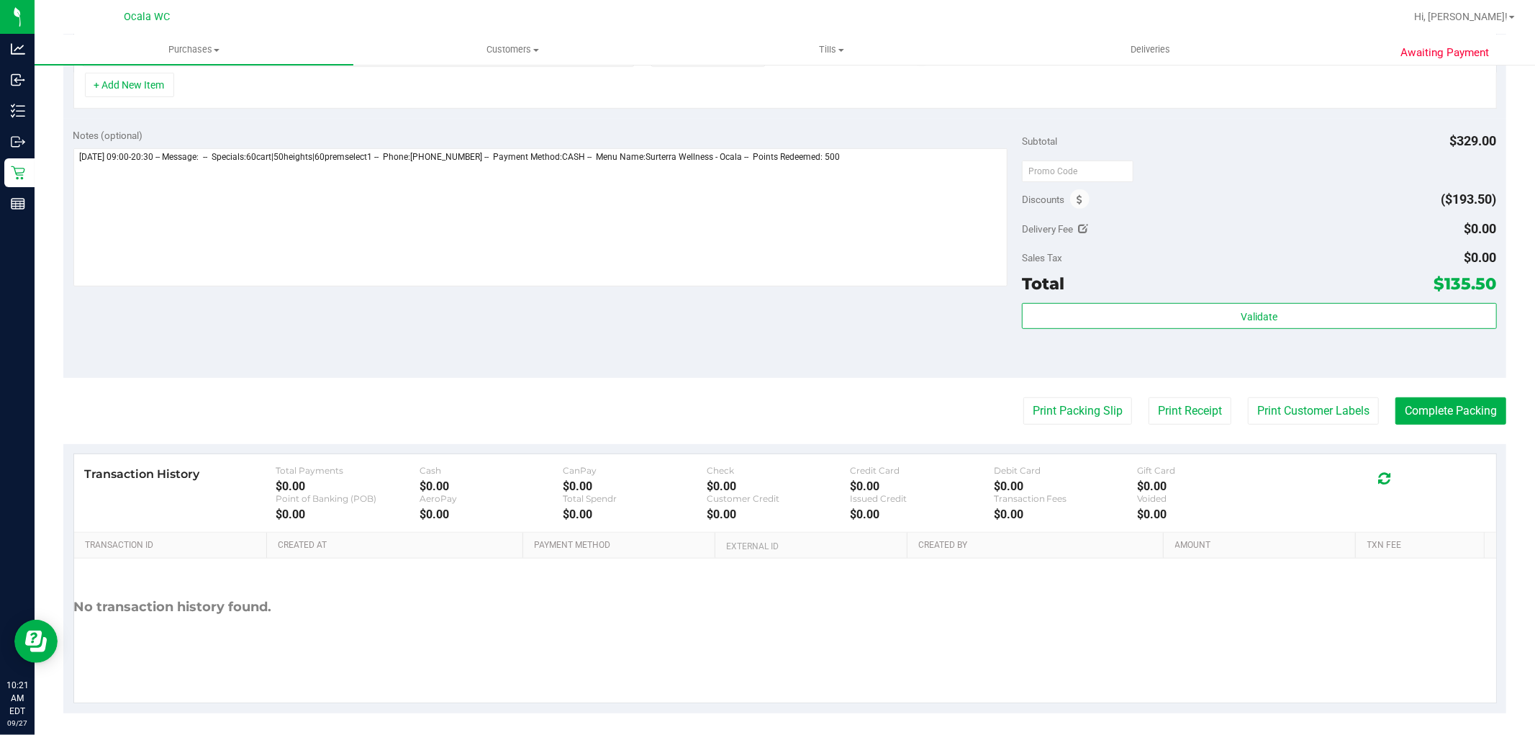
scroll to position [566, 0]
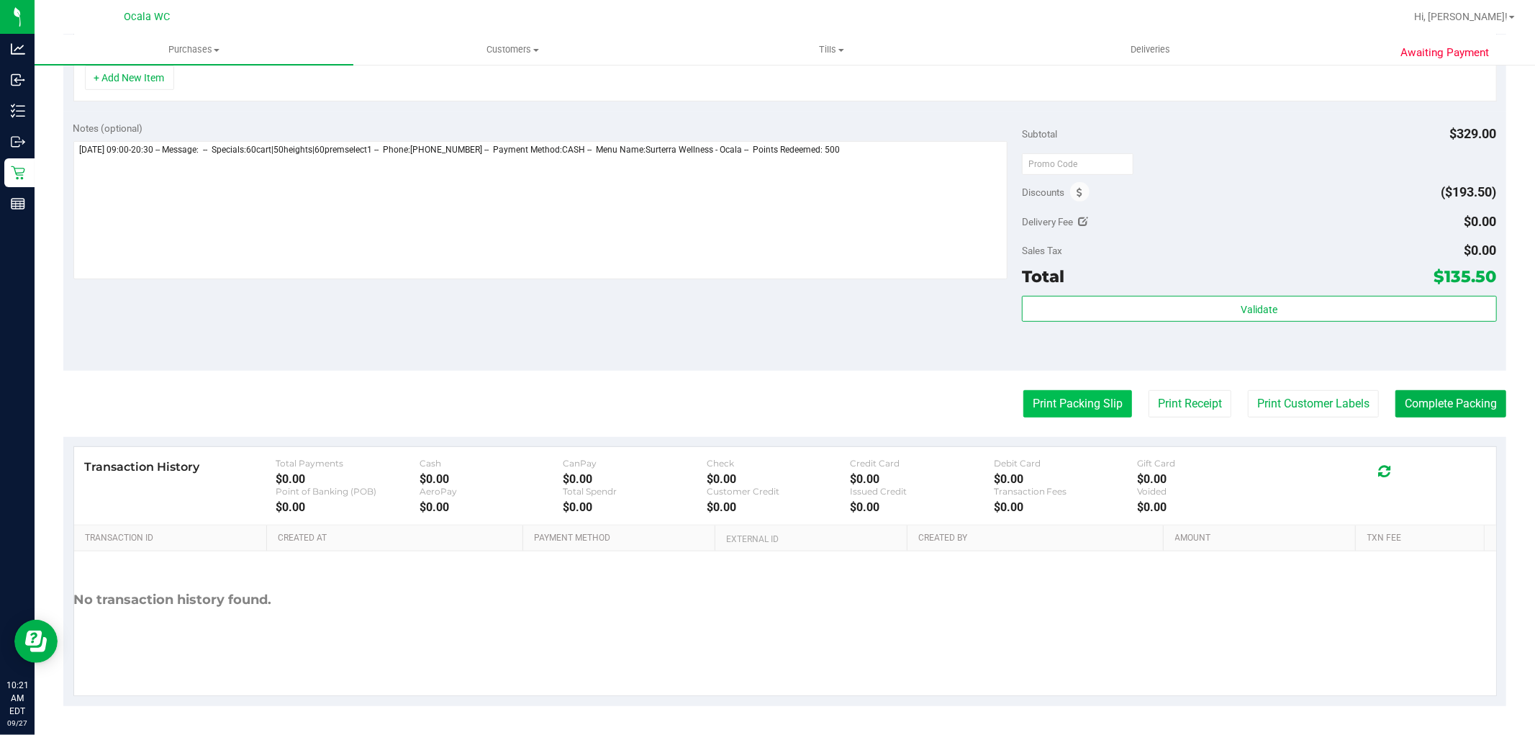
click at [1078, 400] on button "Print Packing Slip" at bounding box center [1078, 403] width 109 height 27
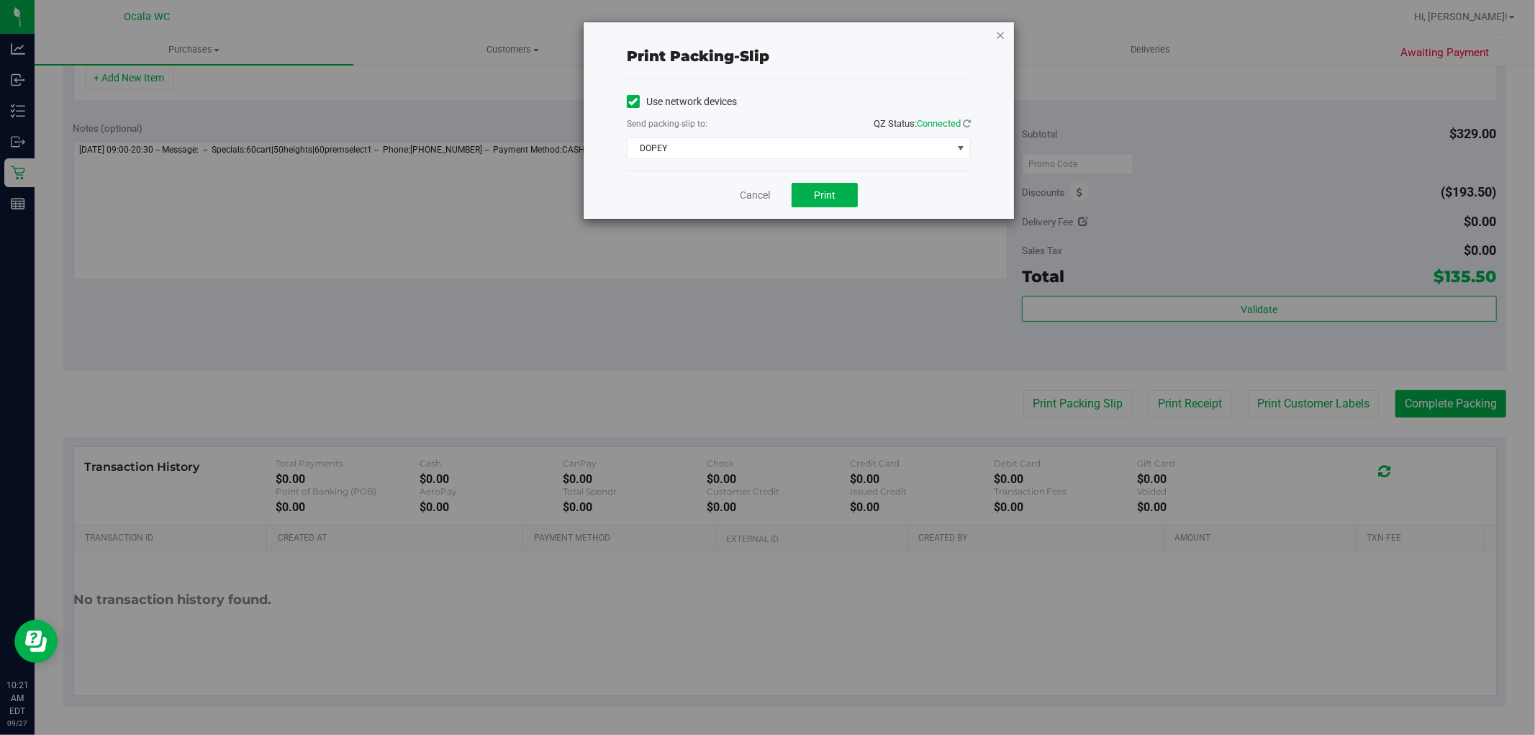
click at [1001, 34] on icon "button" at bounding box center [1001, 34] width 10 height 17
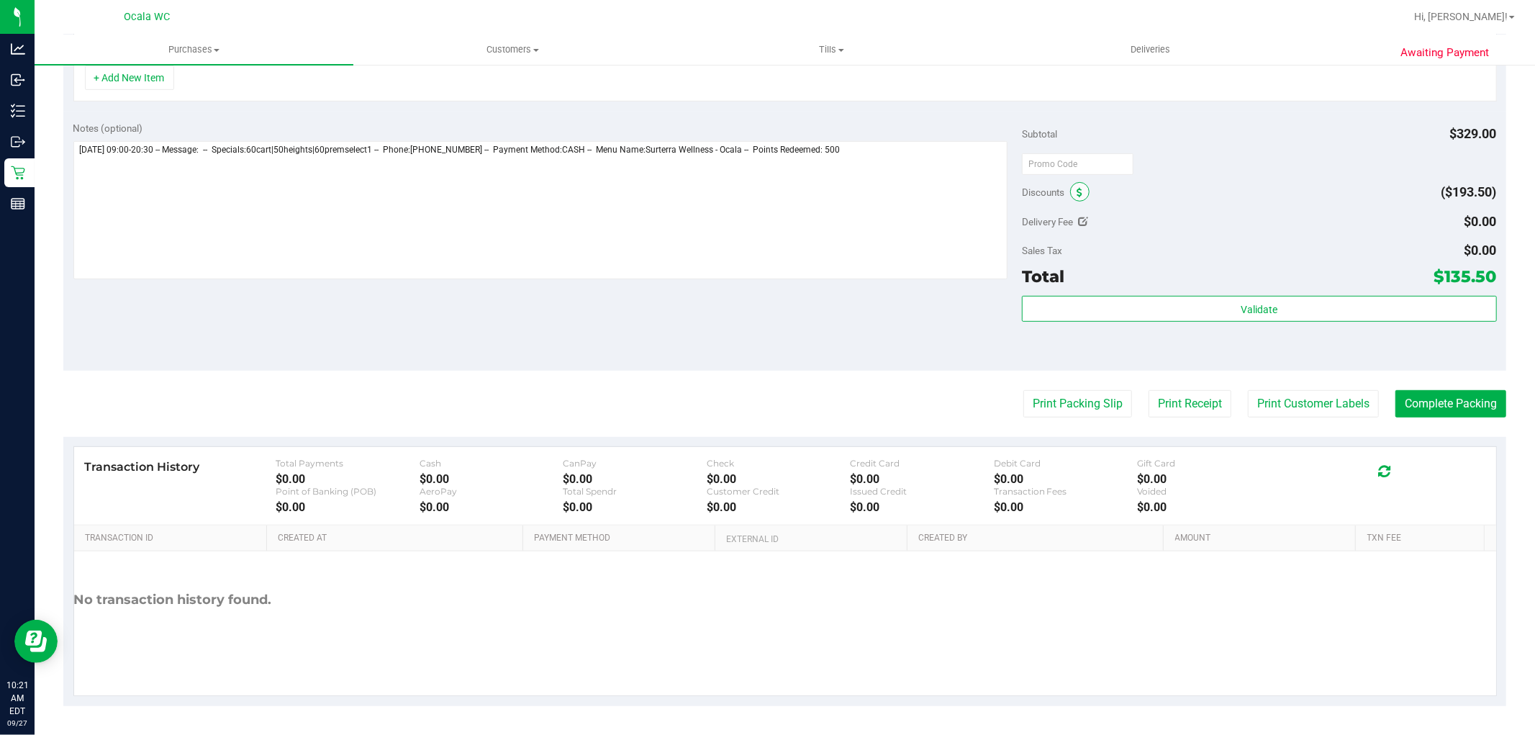
click at [1077, 191] on icon at bounding box center [1080, 193] width 6 height 10
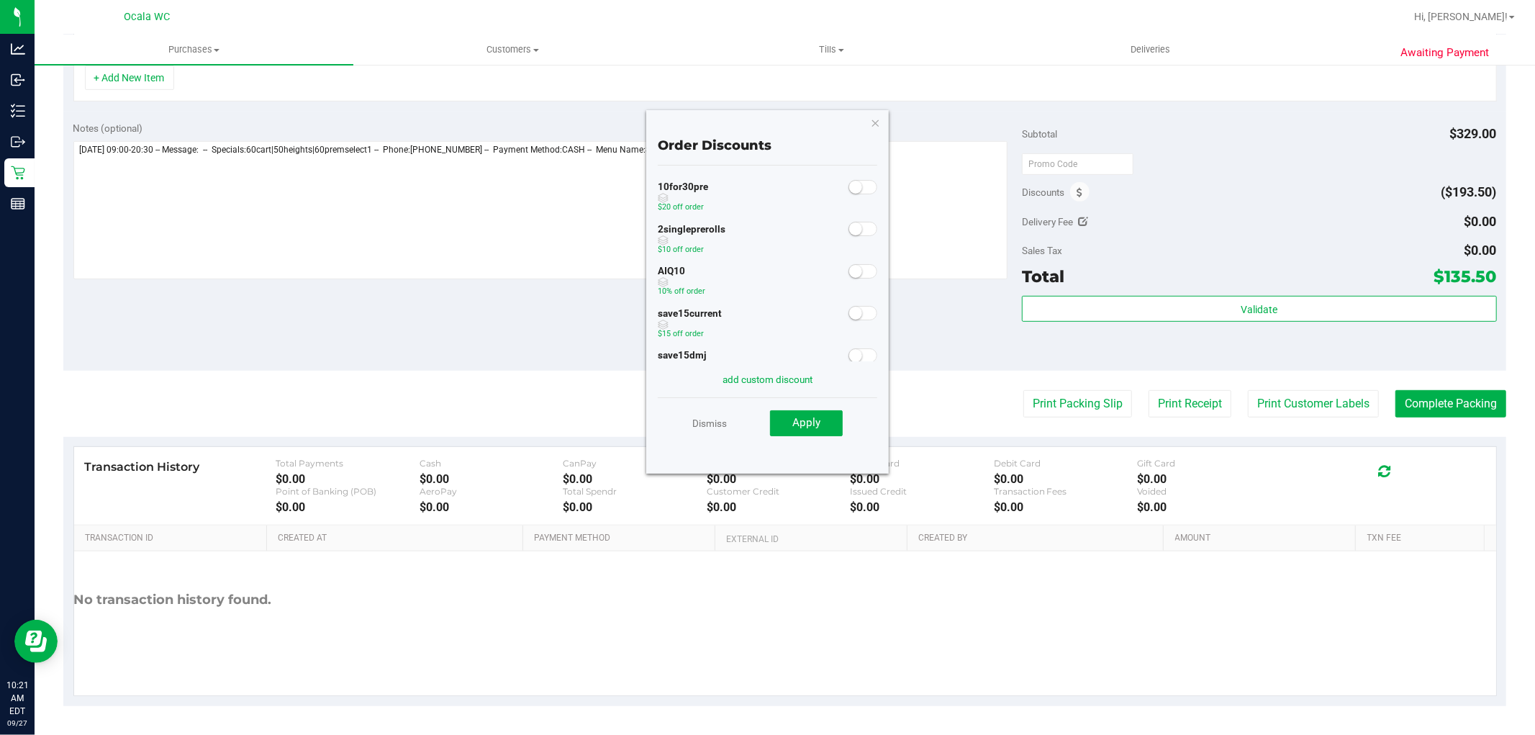
click at [849, 276] on small at bounding box center [855, 271] width 13 height 13
click at [871, 122] on icon "button" at bounding box center [876, 122] width 10 height 17
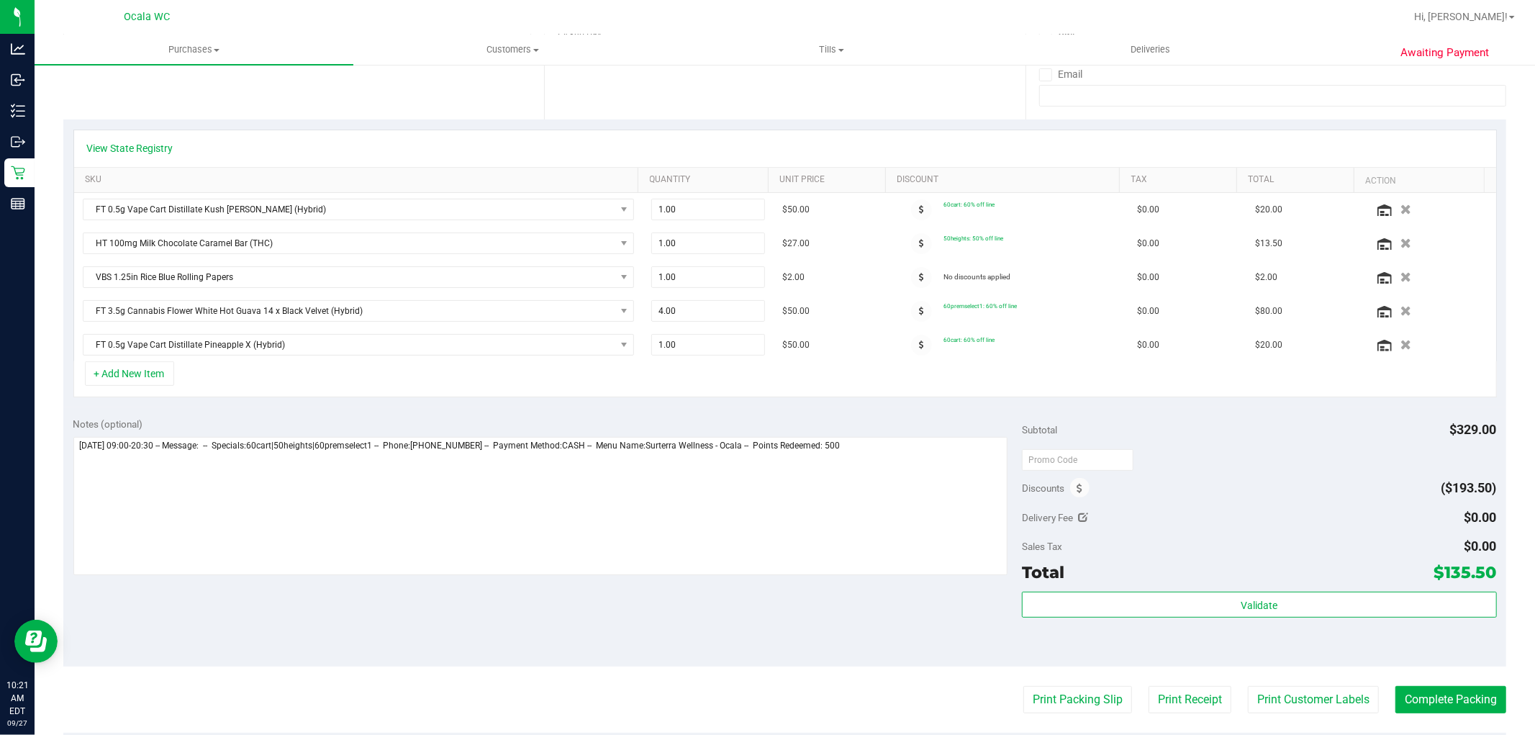
scroll to position [0, 0]
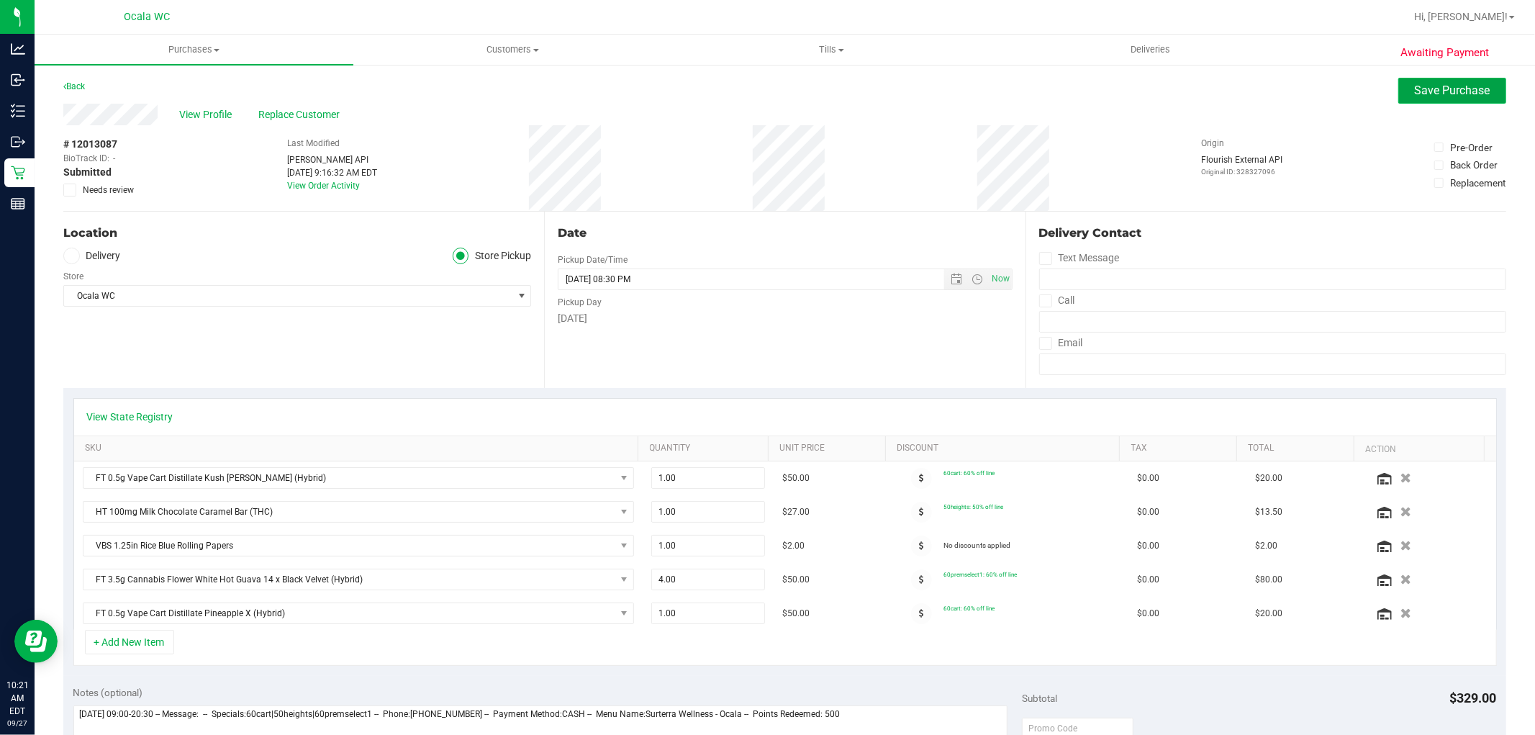
click at [1454, 88] on span "Save Purchase" at bounding box center [1453, 91] width 76 height 14
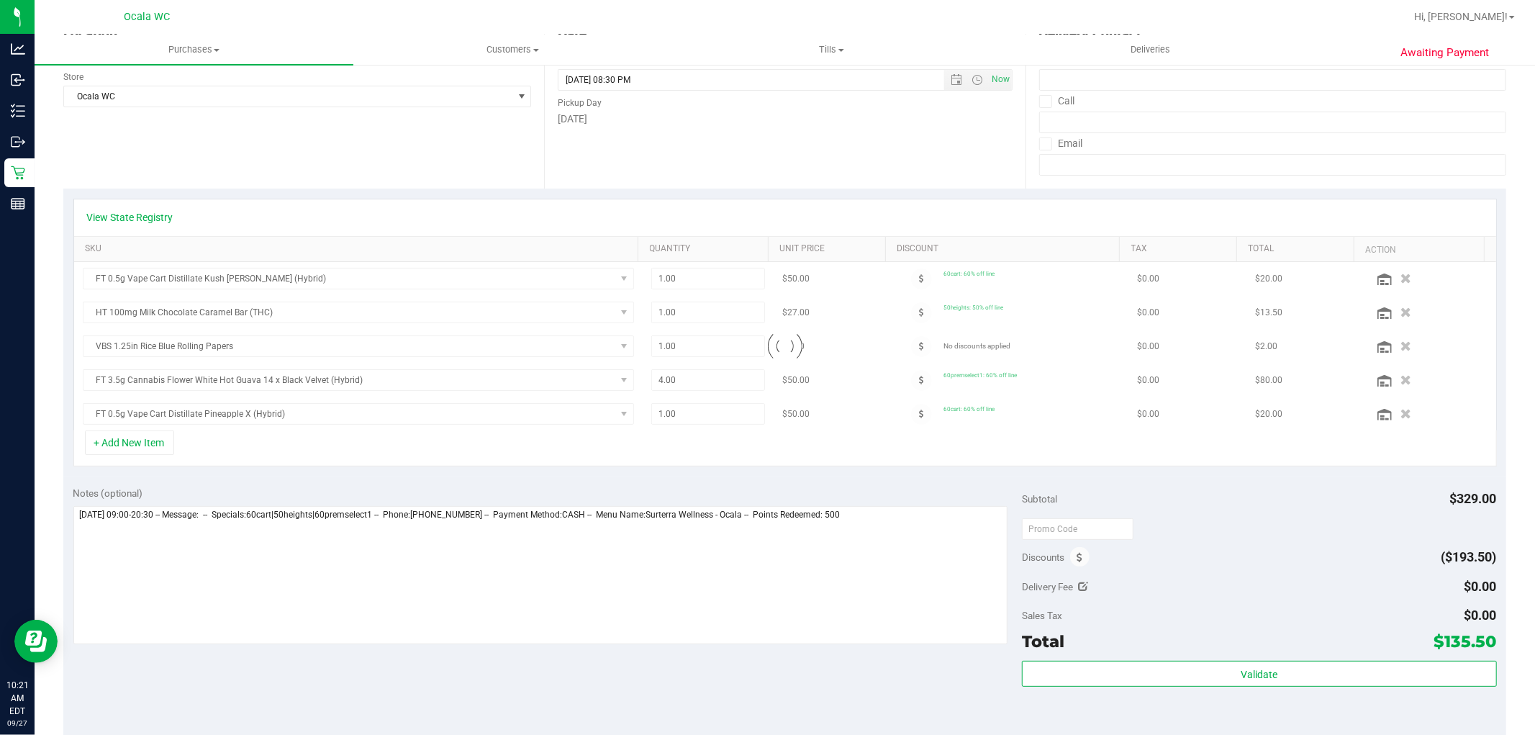
scroll to position [566, 0]
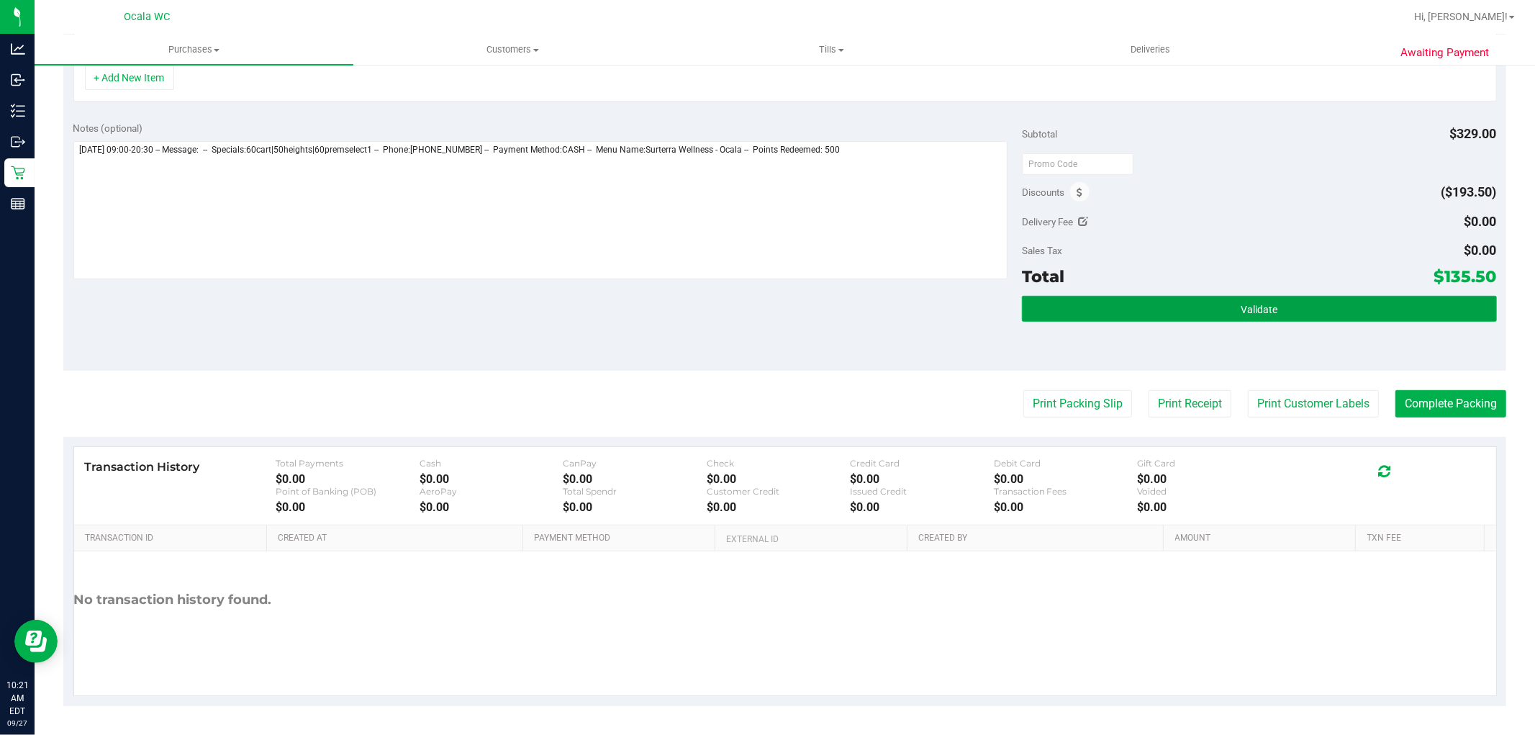
click at [1290, 296] on button "Validate" at bounding box center [1259, 309] width 474 height 26
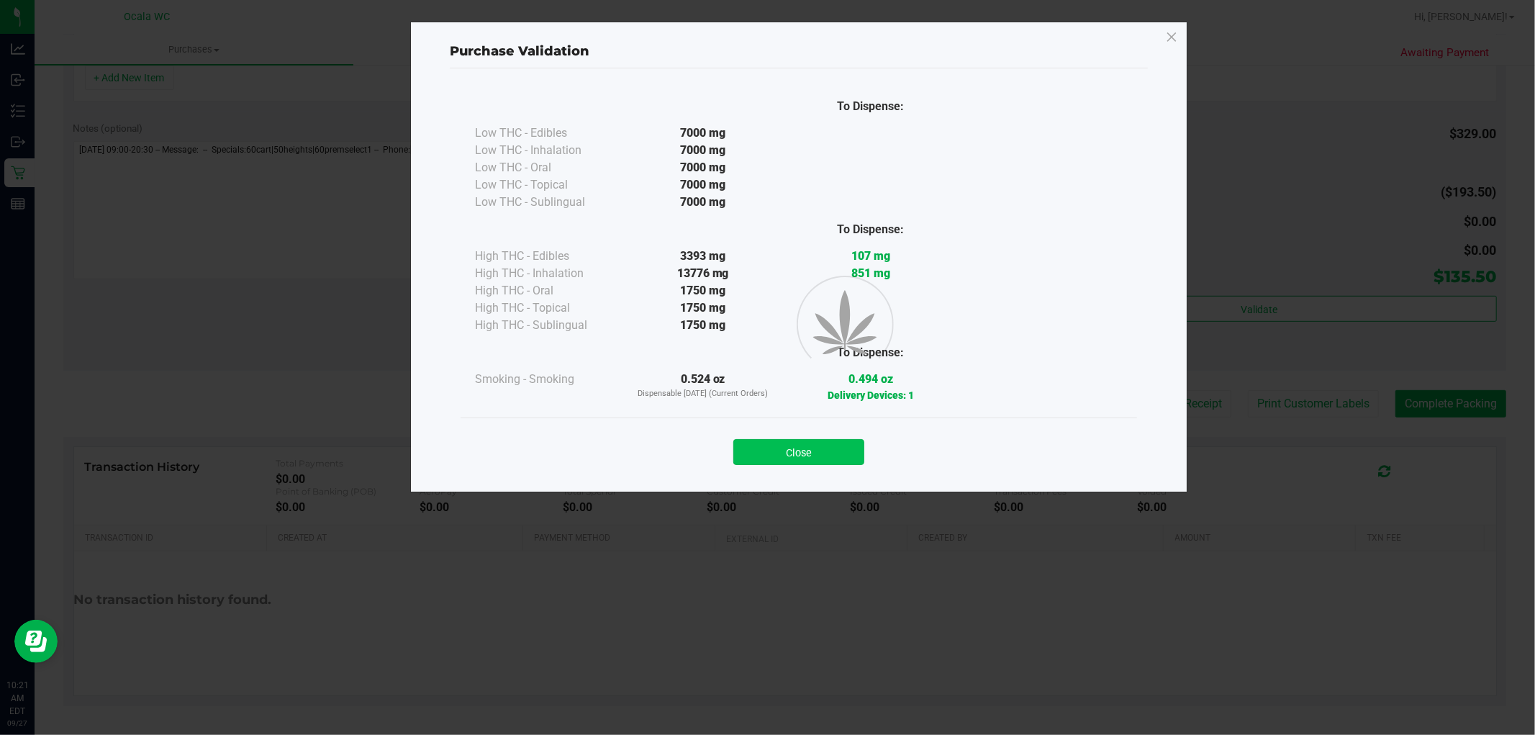
click at [833, 448] on button "Close" at bounding box center [799, 452] width 131 height 26
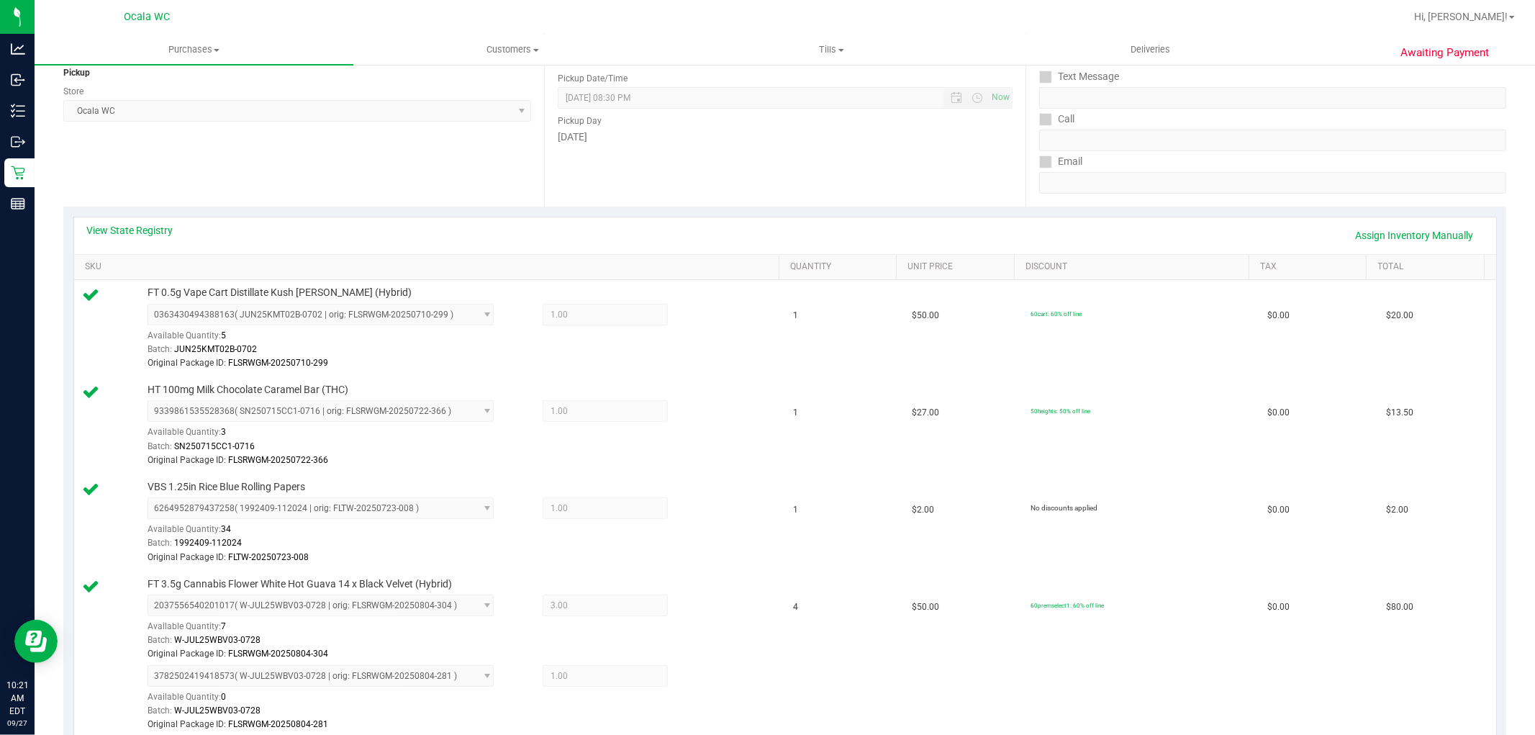
scroll to position [916, 0]
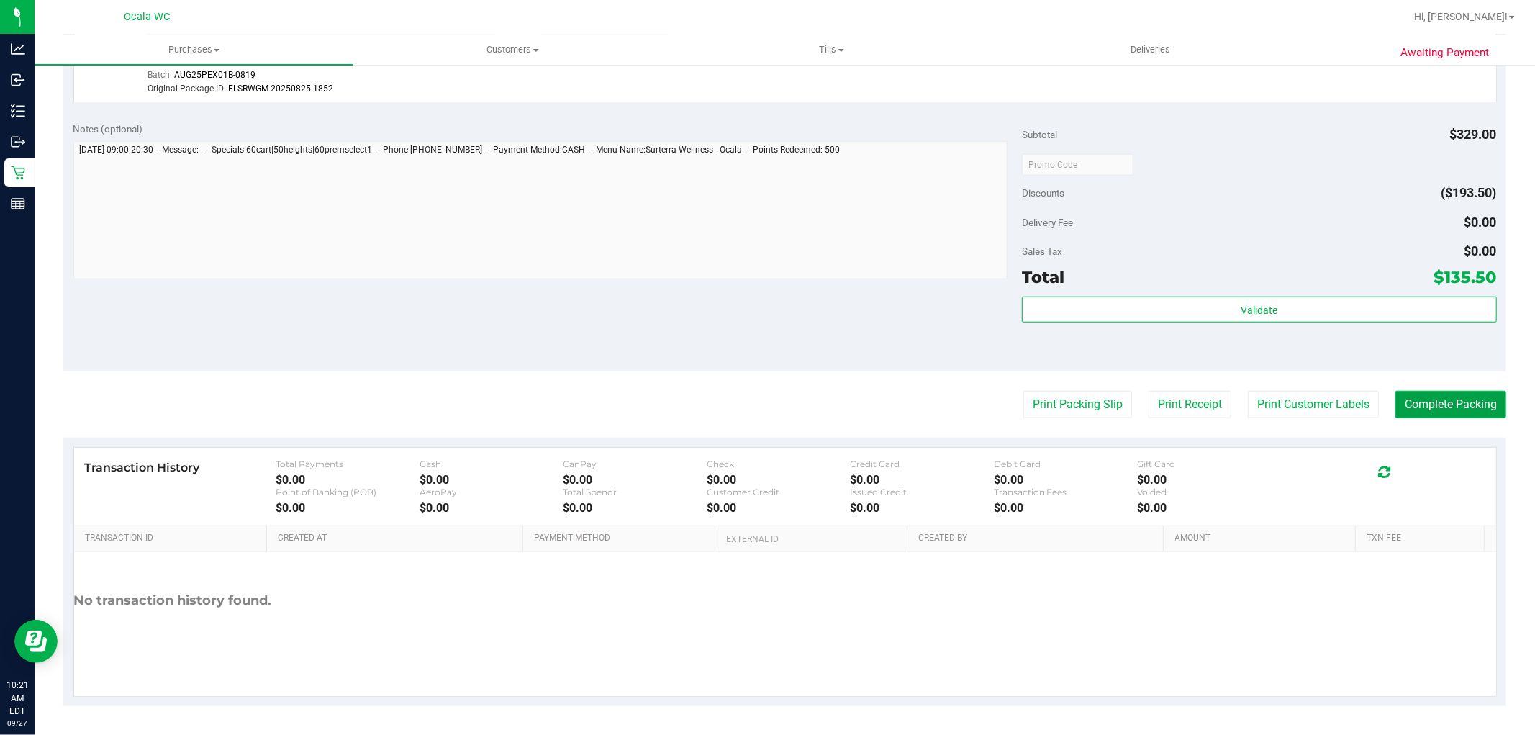
click at [1452, 407] on button "Complete Packing" at bounding box center [1451, 404] width 111 height 27
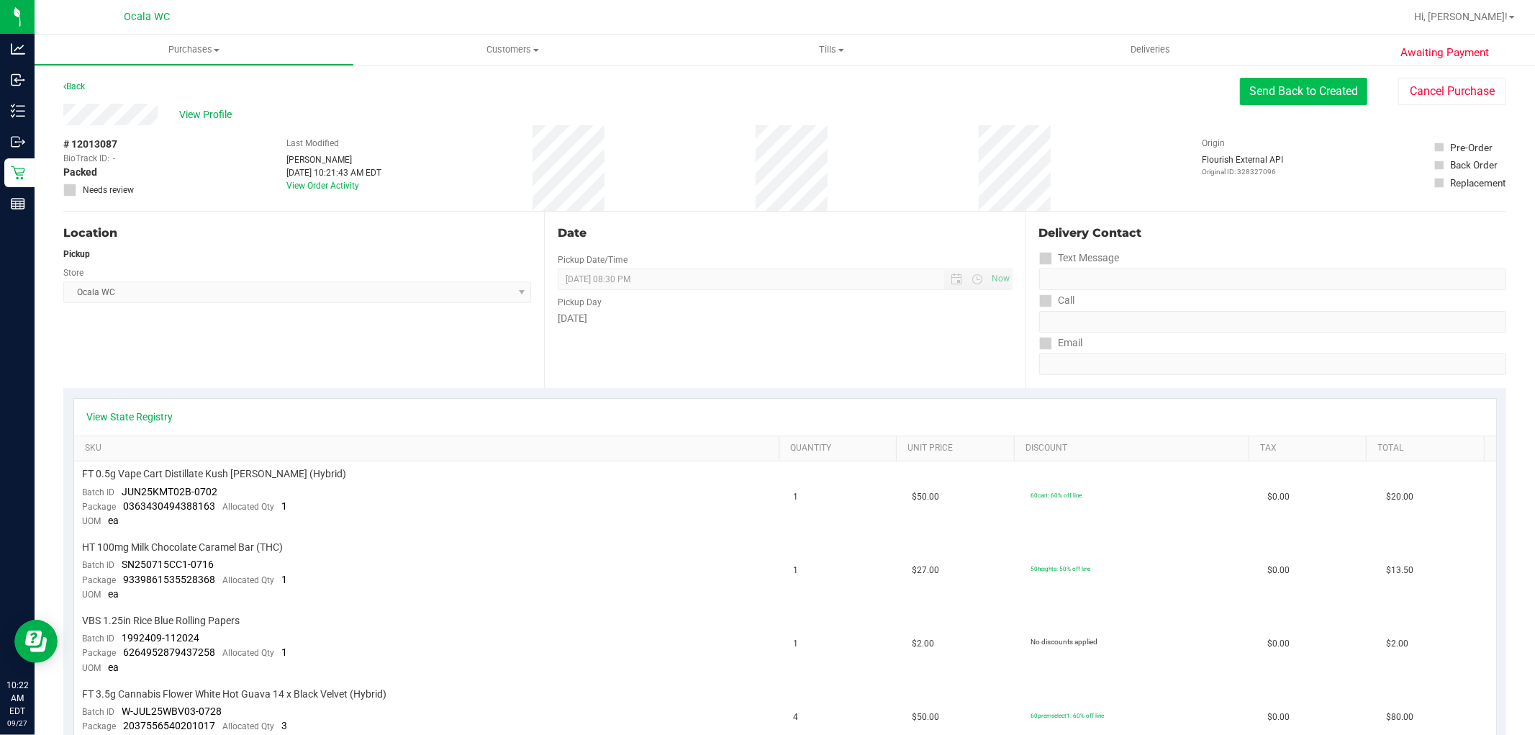
click at [1314, 88] on button "Send Back to Created" at bounding box center [1303, 91] width 127 height 27
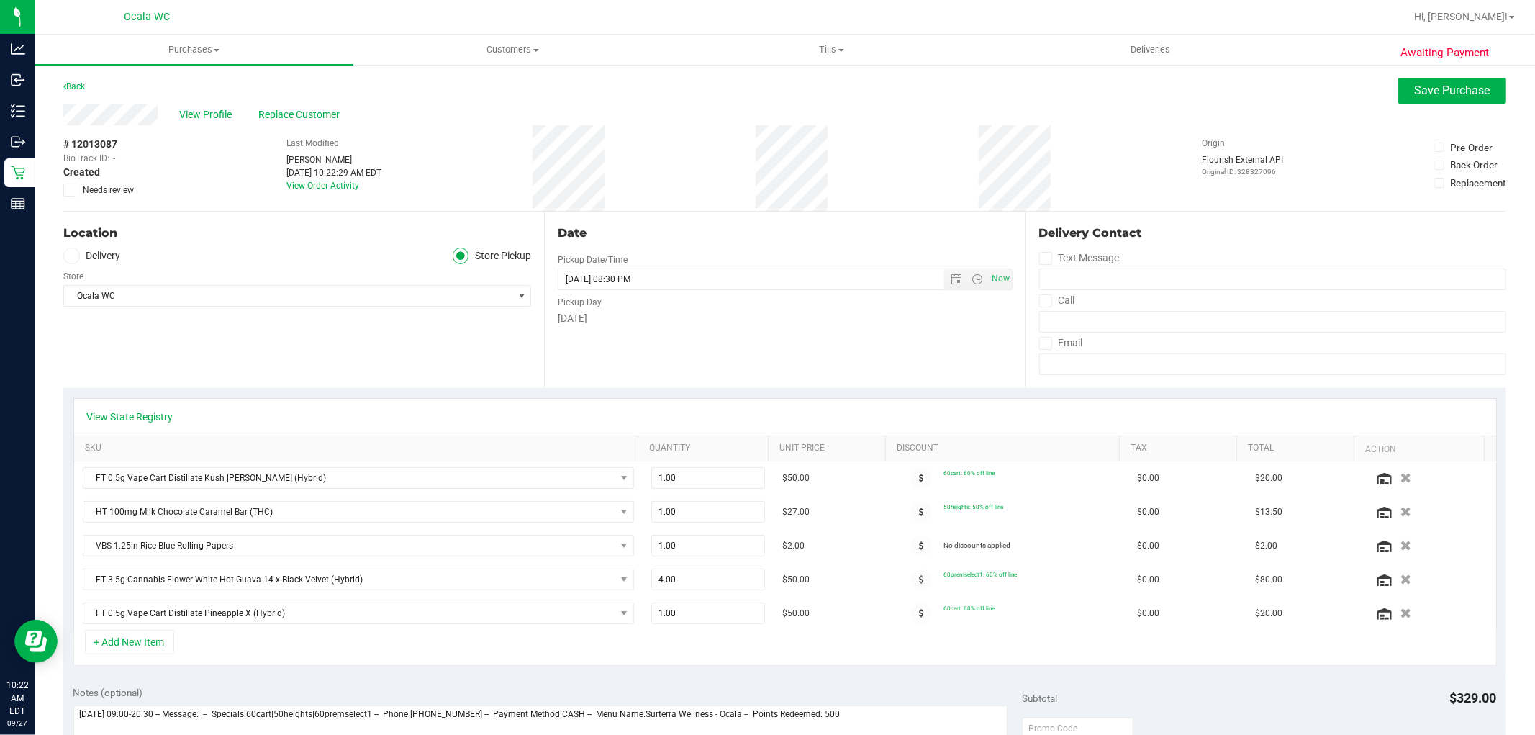
click at [1342, 164] on div "# 12013087 BioTrack ID: - Created Needs review Last Modified Christopher Lemons…" at bounding box center [784, 168] width 1443 height 86
click at [1358, 119] on div "View Profile Replace Customer" at bounding box center [784, 115] width 1443 height 22
click at [1332, 116] on div "View Profile Replace Customer" at bounding box center [784, 115] width 1443 height 22
click at [1333, 130] on div "# 12013087 BioTrack ID: - Created Needs review Last Modified Christopher Lemons…" at bounding box center [784, 168] width 1443 height 86
drag, startPoint x: 1402, startPoint y: 94, endPoint x: 1377, endPoint y: 192, distance: 101.1
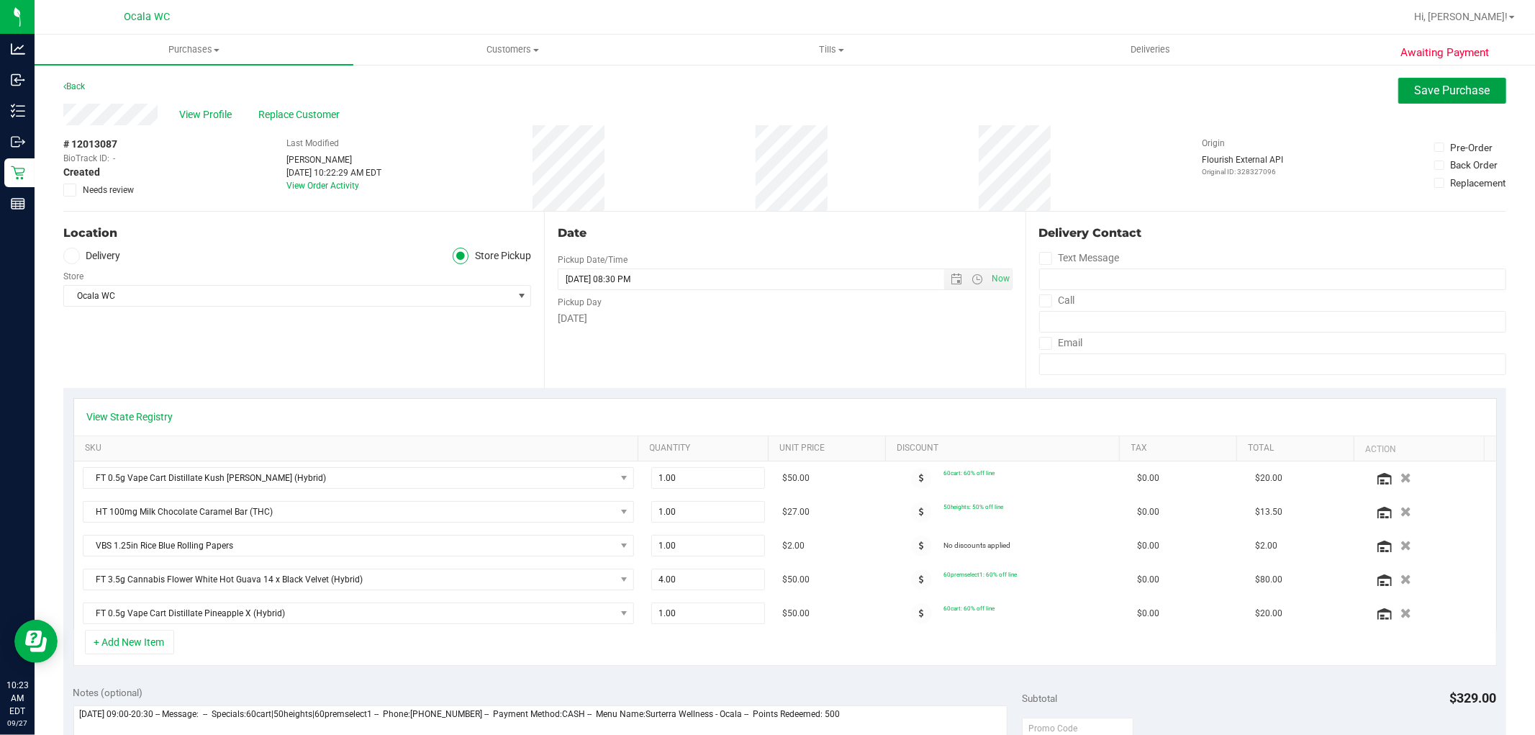
click at [1377, 192] on purchase-details "Back Save Purchase View Profile Replace Customer # 12013087 BioTrack ID: - Crea…" at bounding box center [784, 674] width 1443 height 1193
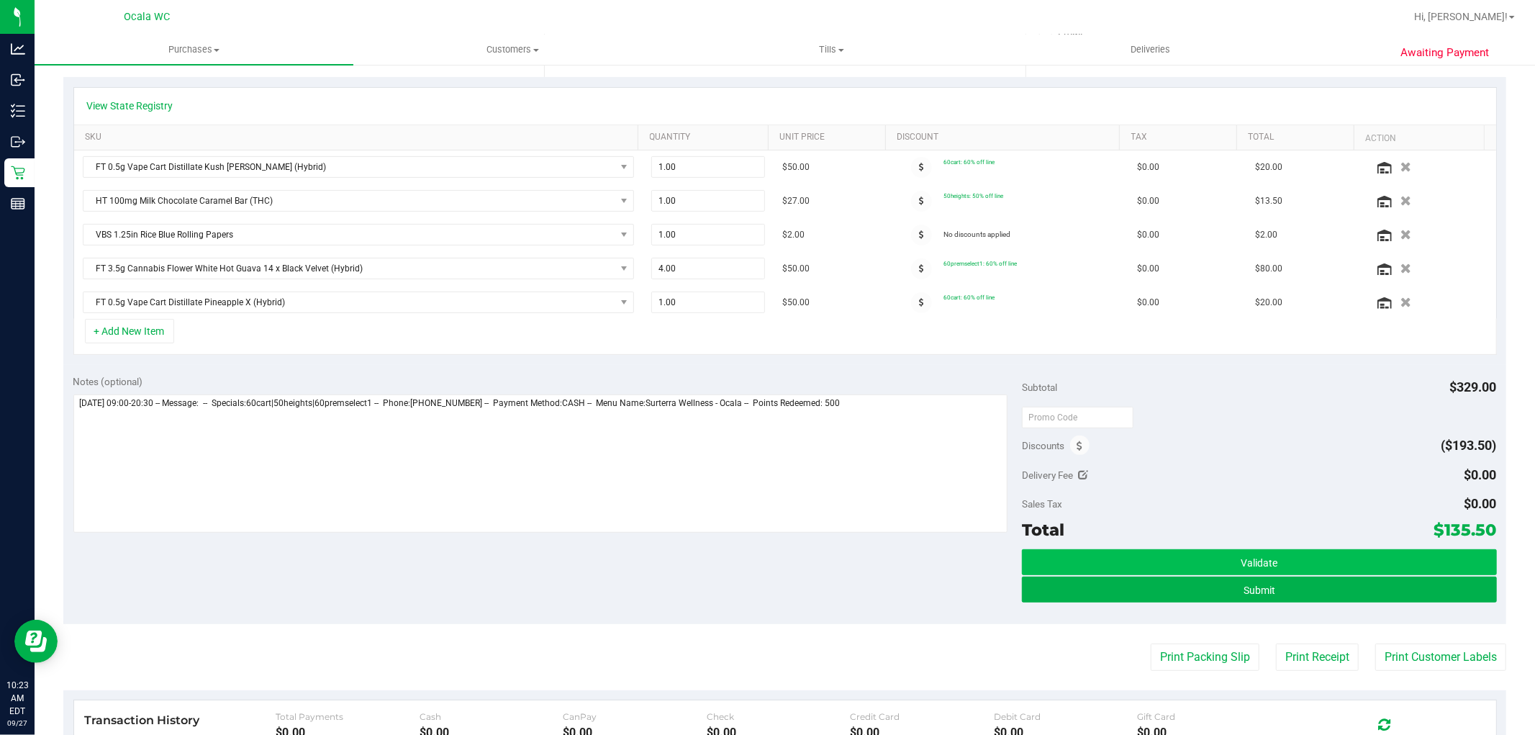
scroll to position [320, 0]
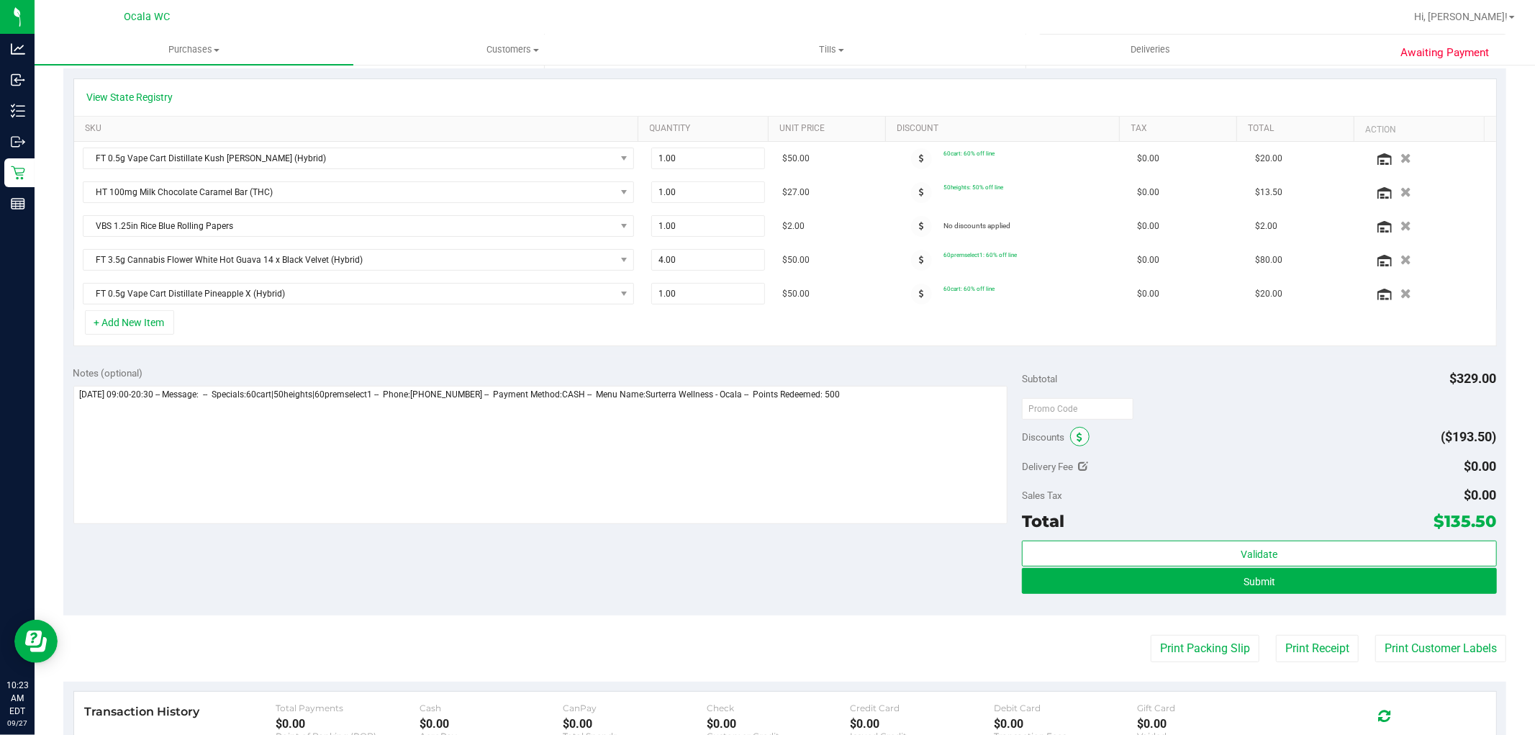
click at [1070, 442] on span at bounding box center [1079, 436] width 19 height 19
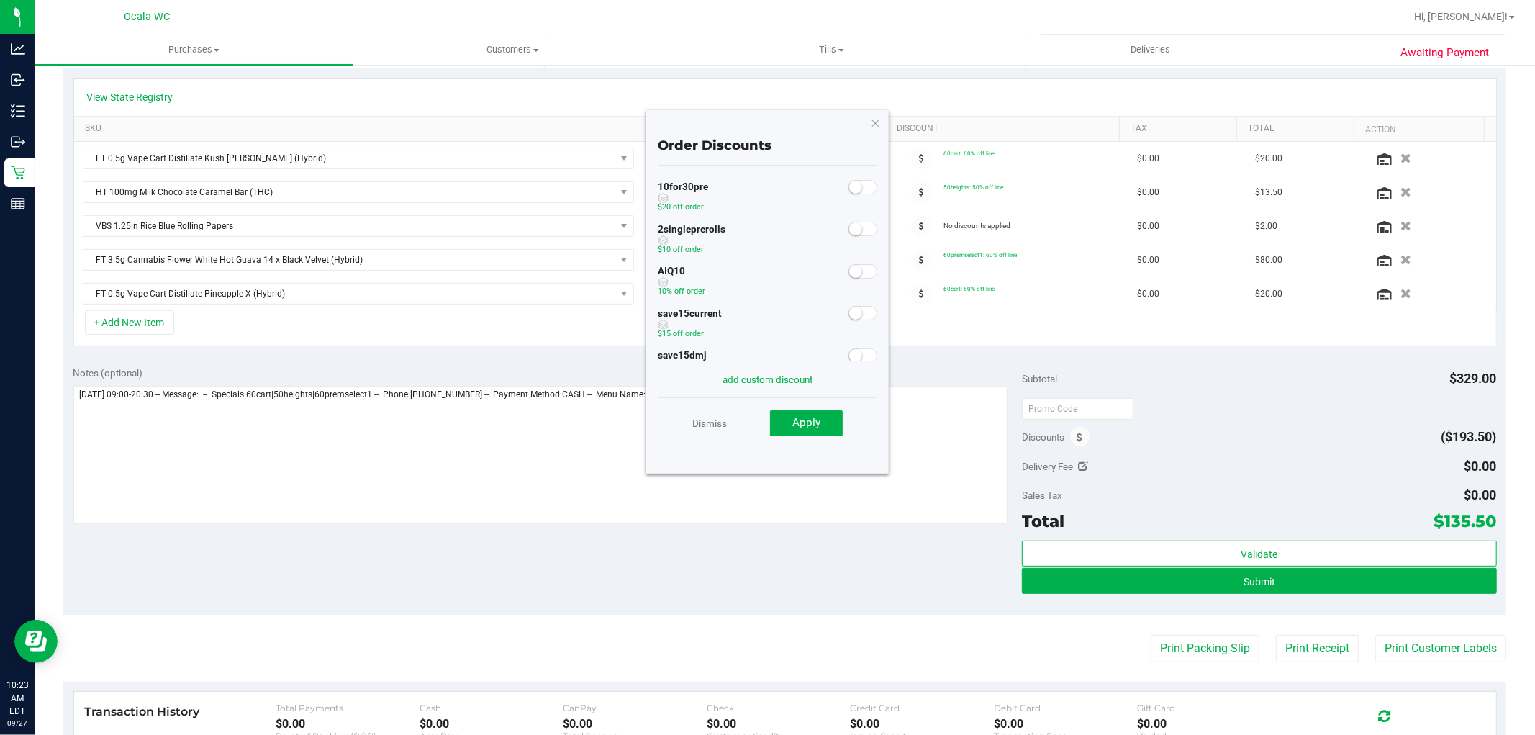
click at [849, 275] on small at bounding box center [855, 271] width 13 height 13
click at [814, 426] on span "Apply" at bounding box center [807, 422] width 28 height 13
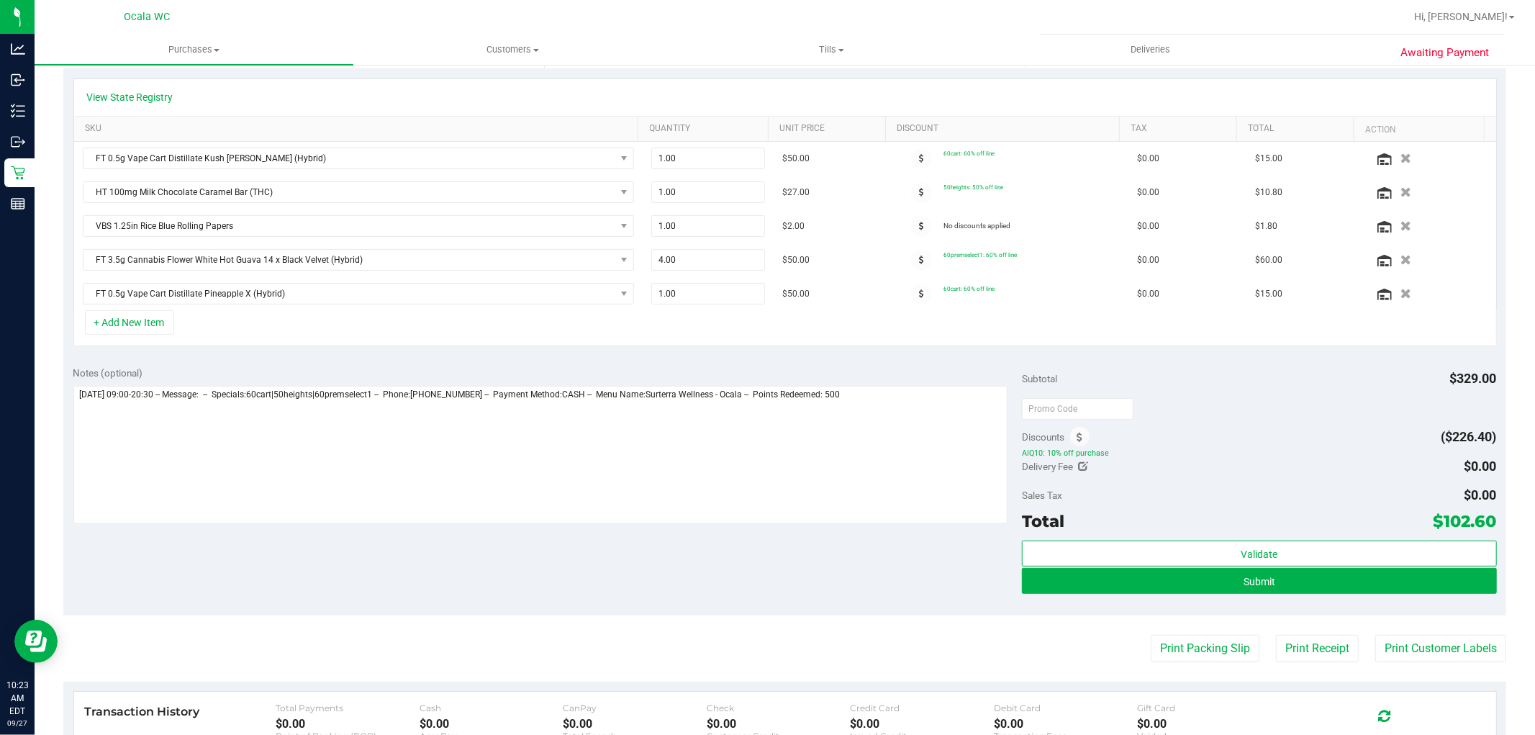
click at [1336, 416] on div at bounding box center [1259, 408] width 474 height 26
click at [1070, 441] on span at bounding box center [1079, 436] width 19 height 19
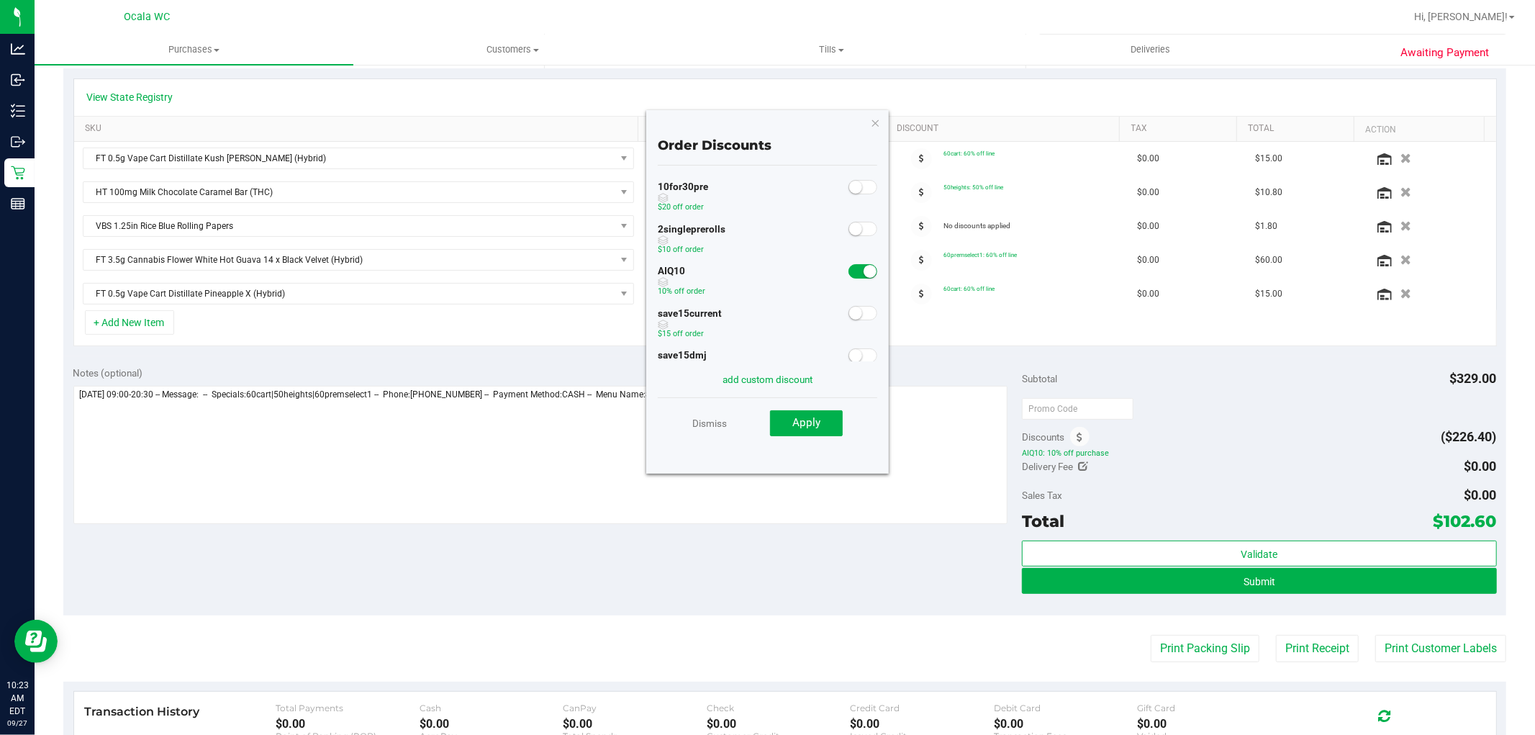
click at [849, 274] on span at bounding box center [863, 271] width 29 height 14
click at [812, 425] on span "Apply" at bounding box center [807, 422] width 28 height 13
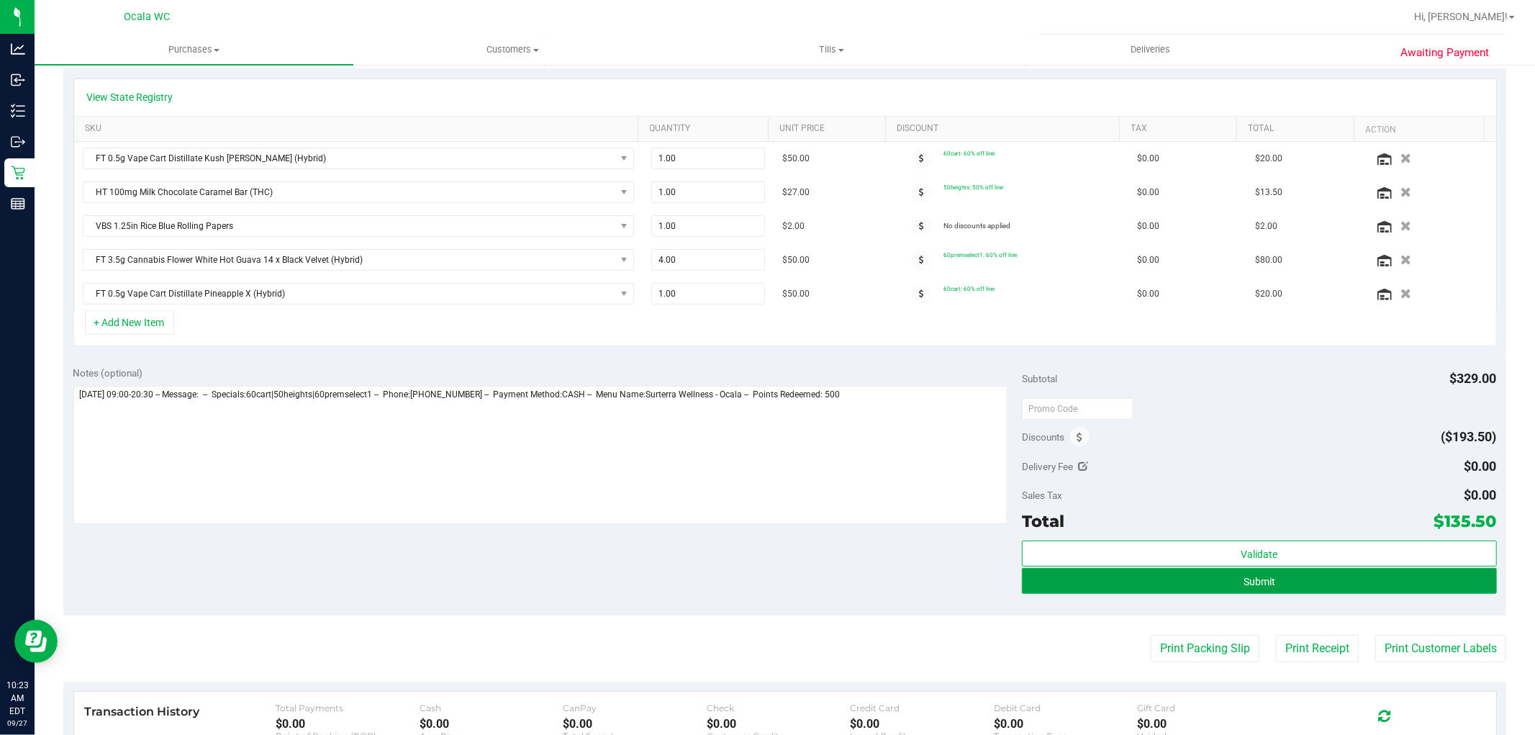
click at [1247, 579] on span "Submit" at bounding box center [1260, 582] width 32 height 12
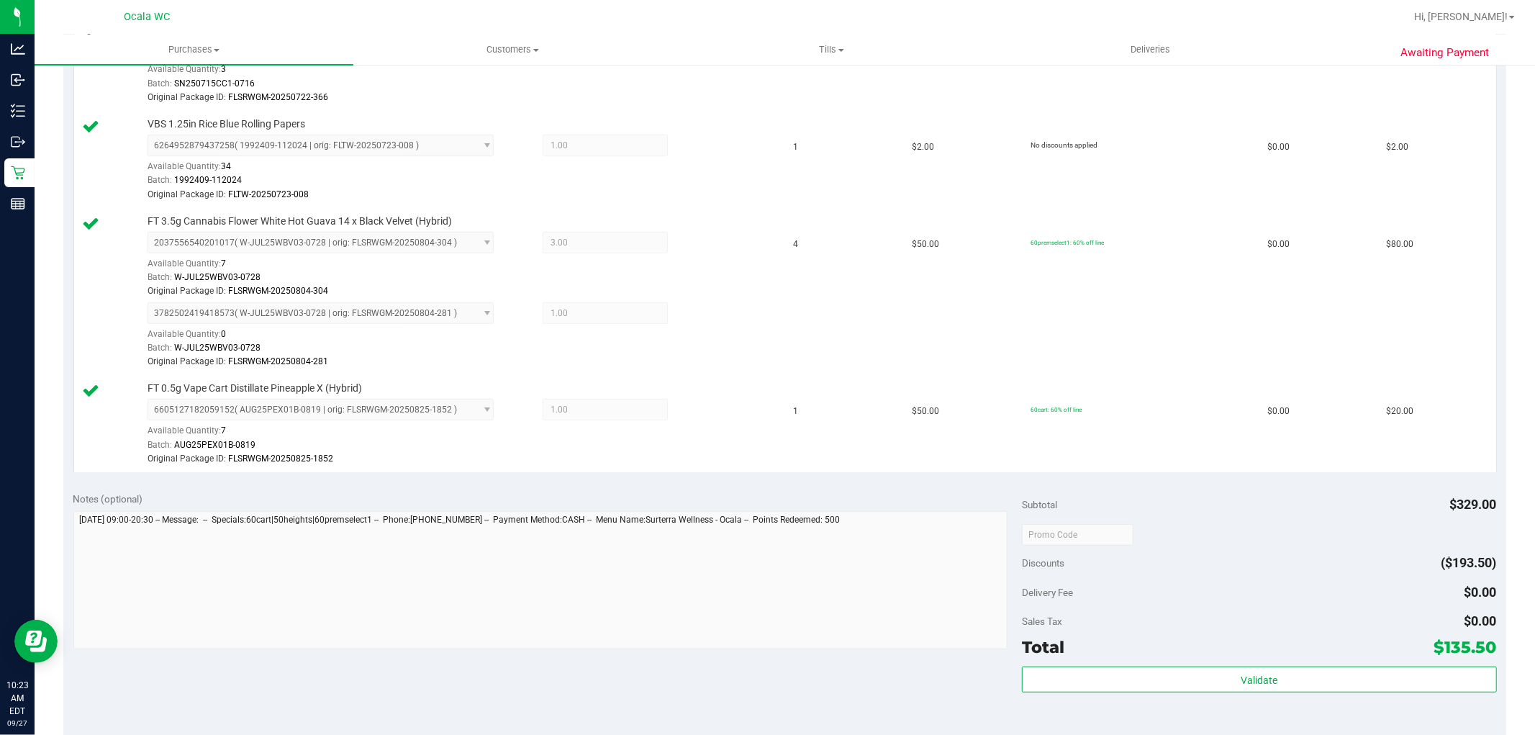
scroll to position [720, 0]
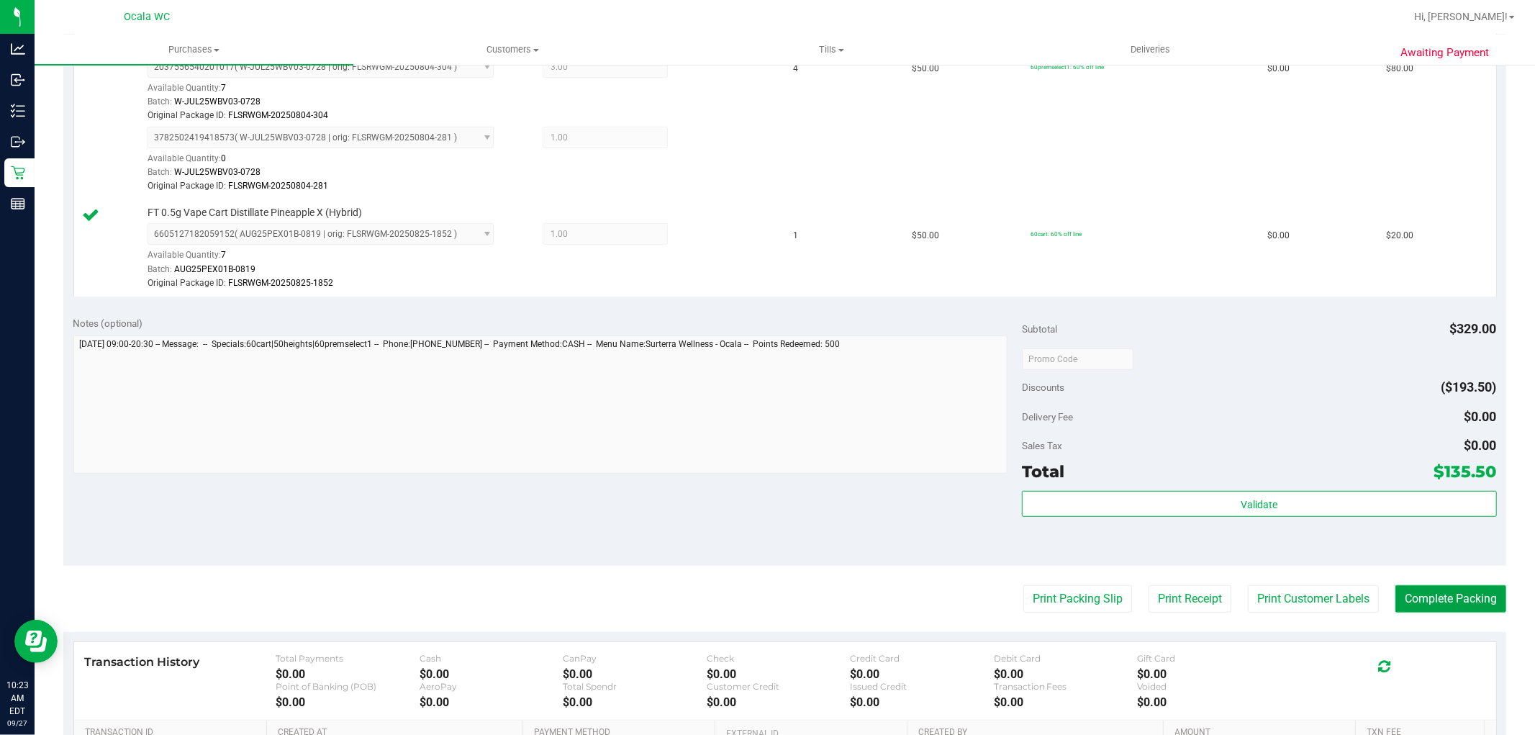
click at [1433, 602] on button "Complete Packing" at bounding box center [1451, 598] width 111 height 27
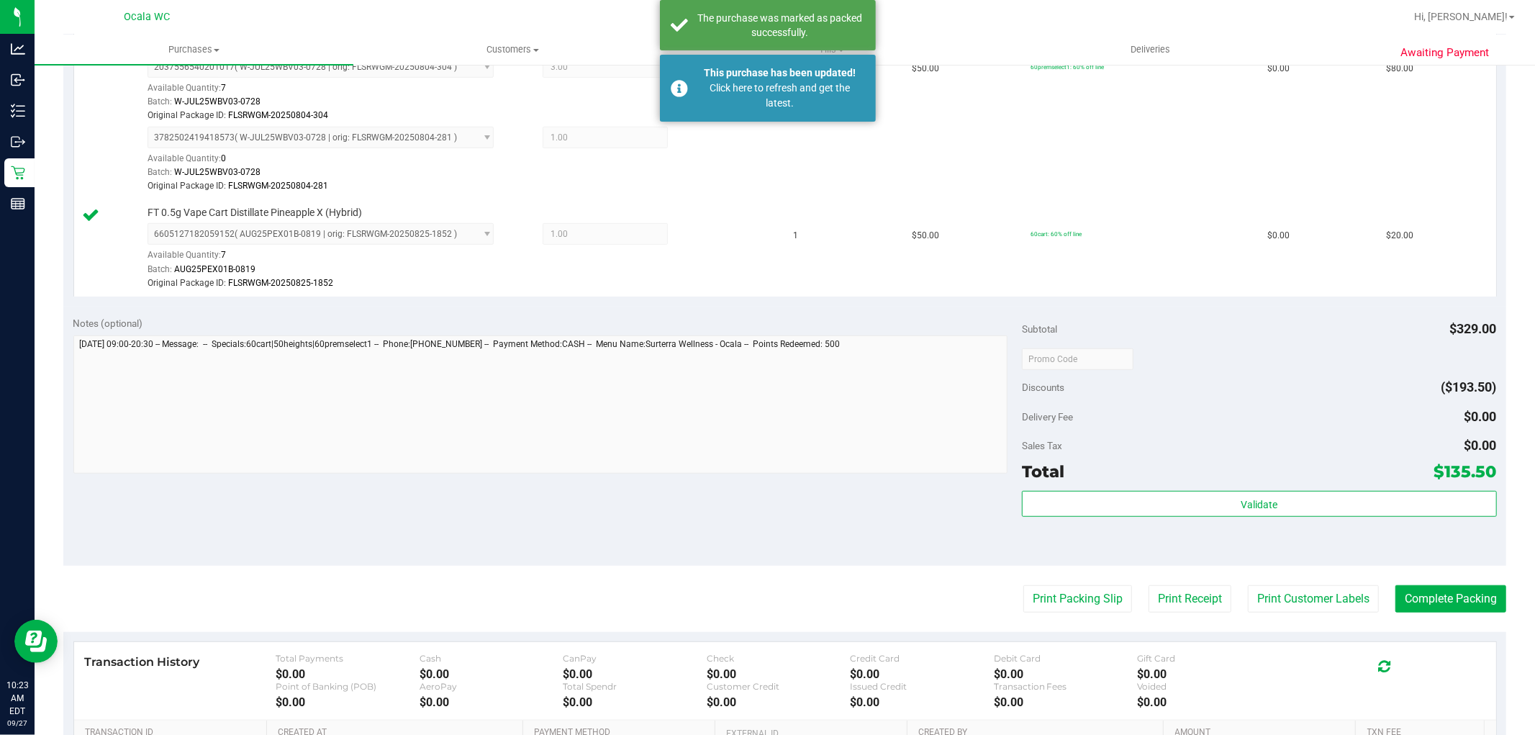
click at [1292, 392] on div "Discounts ($193.50)" at bounding box center [1259, 387] width 474 height 26
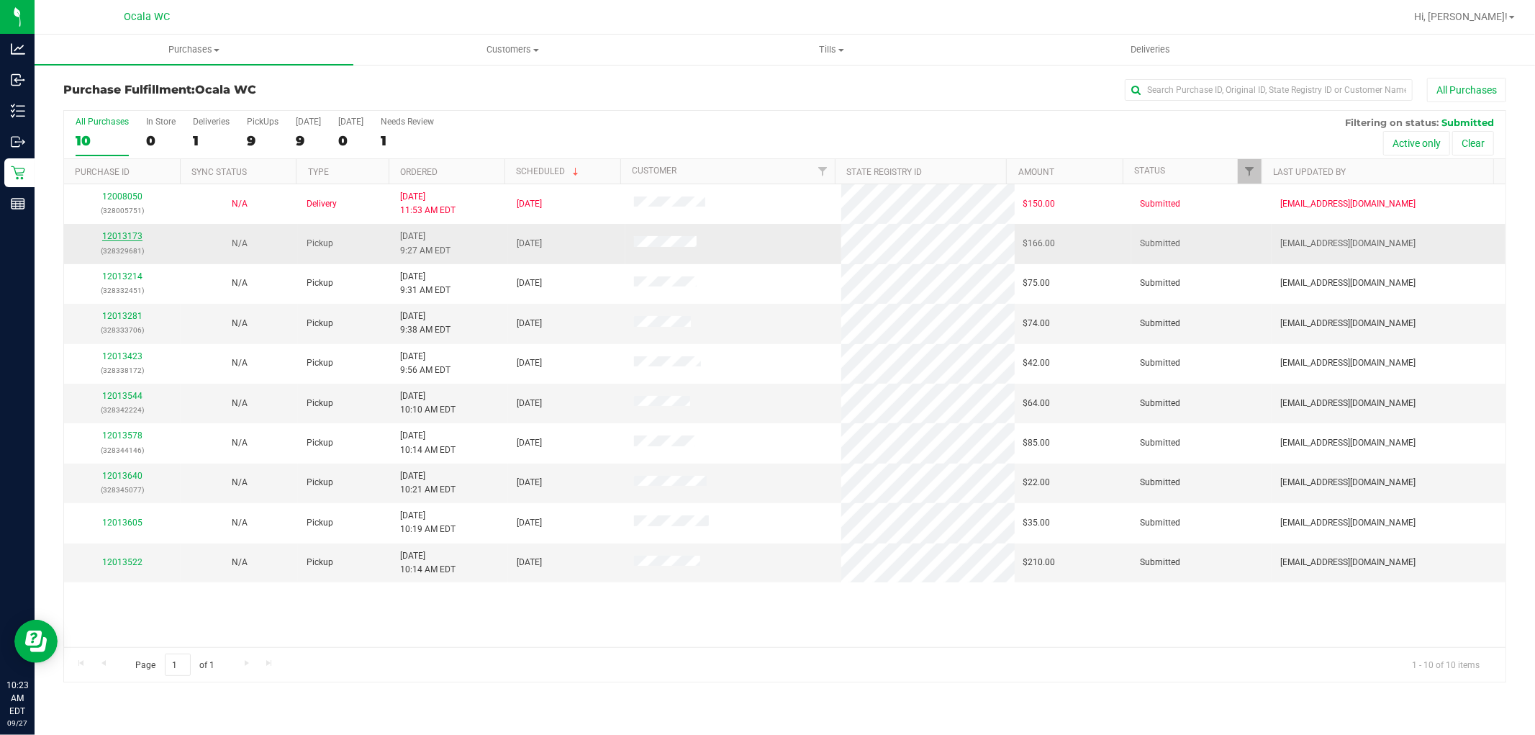
click at [133, 240] on link "12013173" at bounding box center [122, 236] width 40 height 10
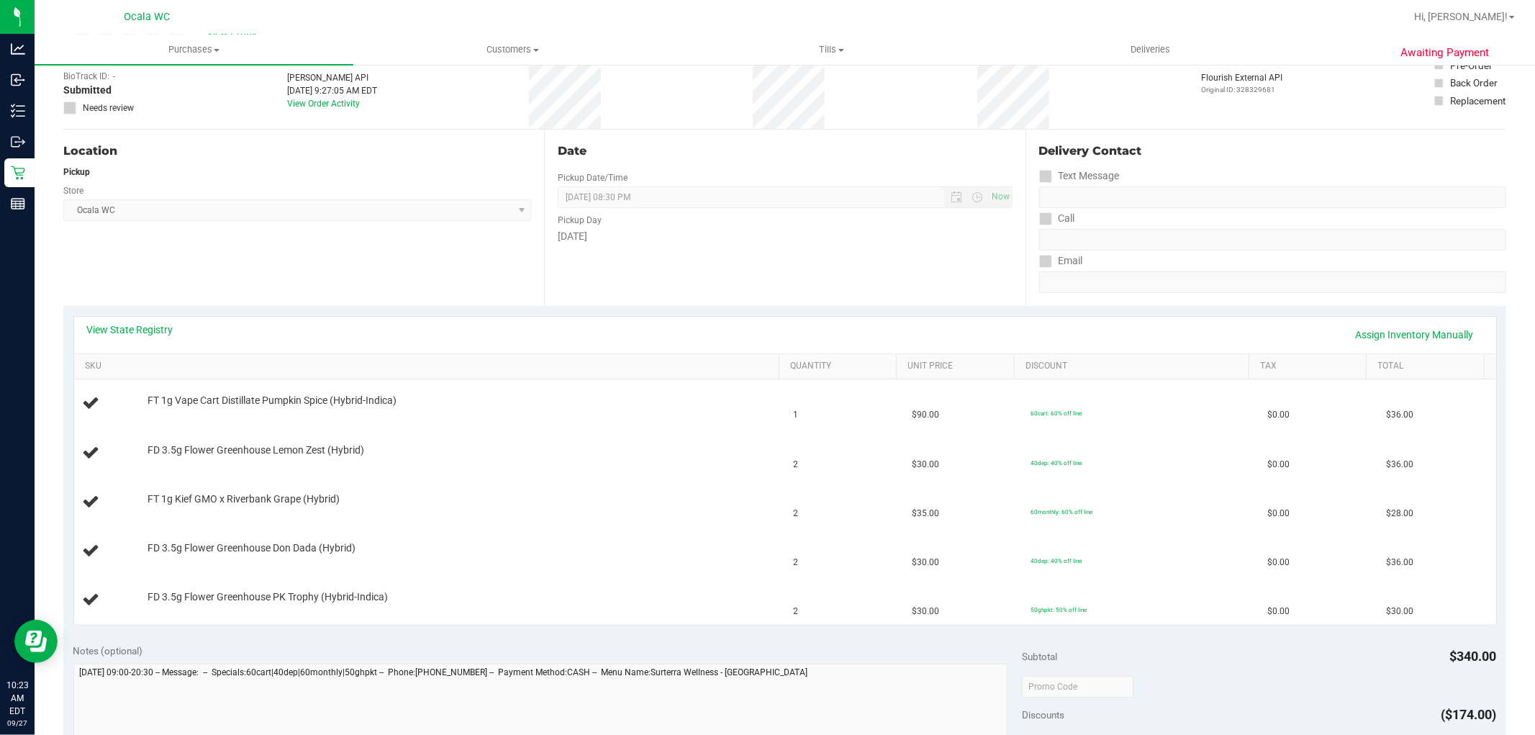
scroll to position [160, 0]
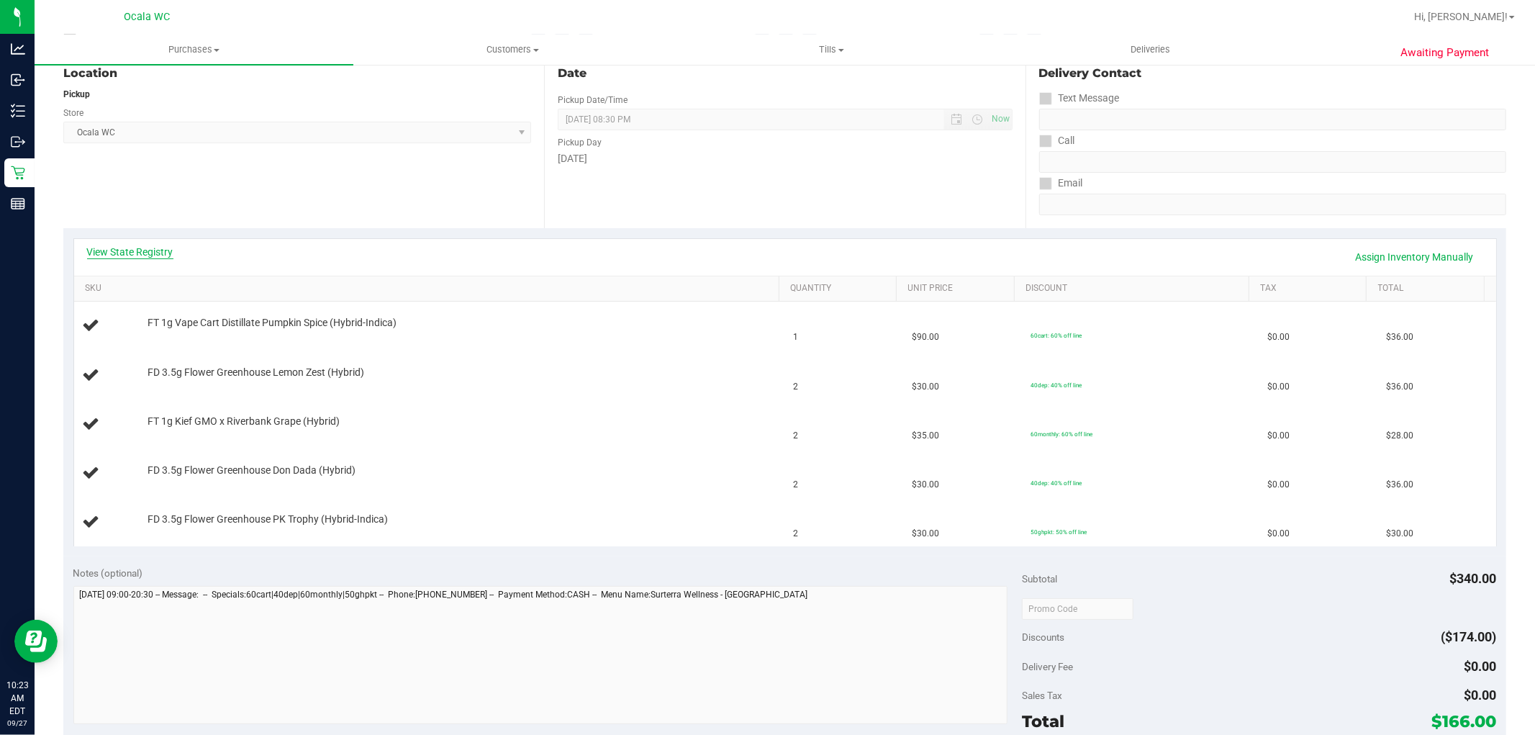
click at [124, 254] on link "View State Registry" at bounding box center [130, 252] width 86 height 14
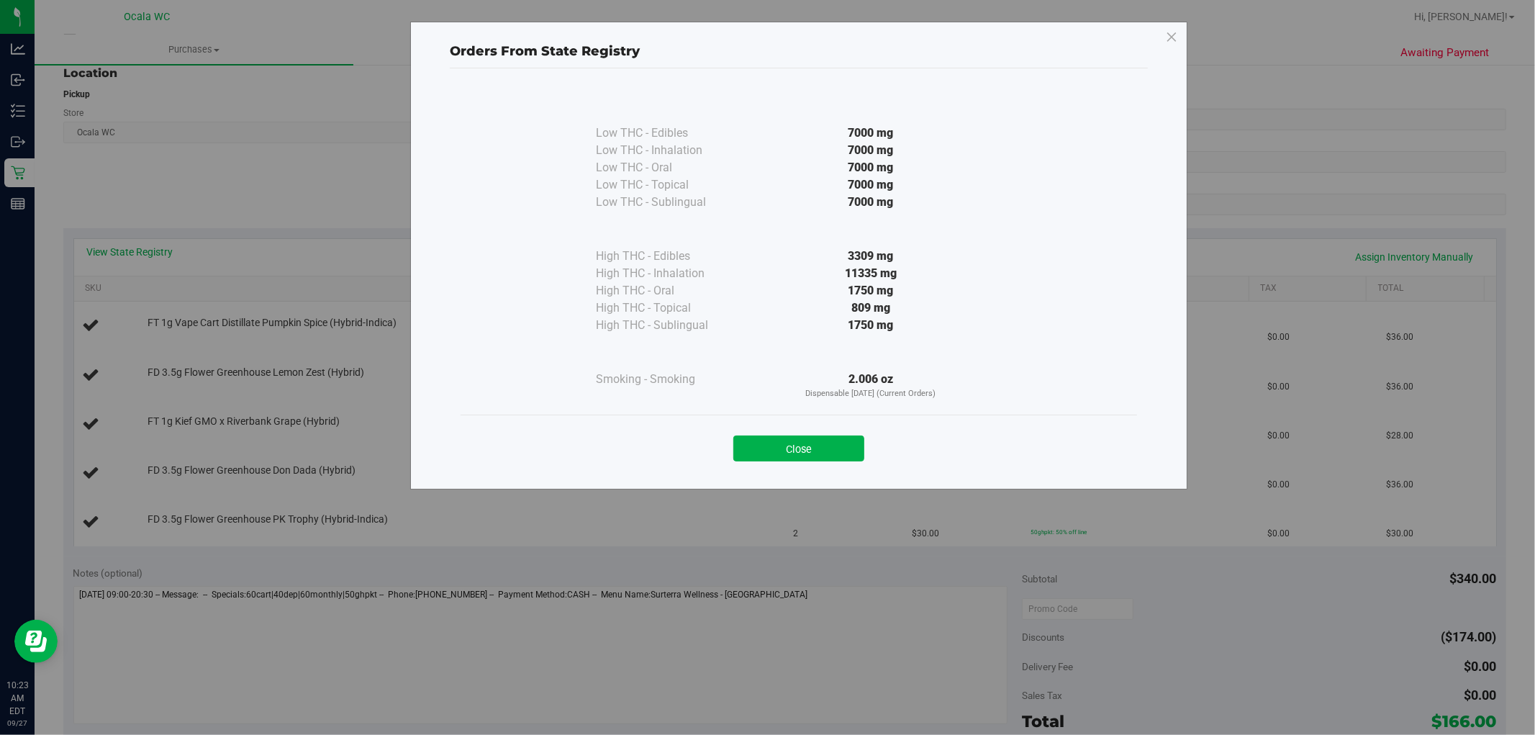
drag, startPoint x: 836, startPoint y: 452, endPoint x: 801, endPoint y: 530, distance: 85.4
click at [824, 470] on div "Close" at bounding box center [799, 444] width 677 height 58
click at [829, 454] on button "Close" at bounding box center [799, 449] width 131 height 26
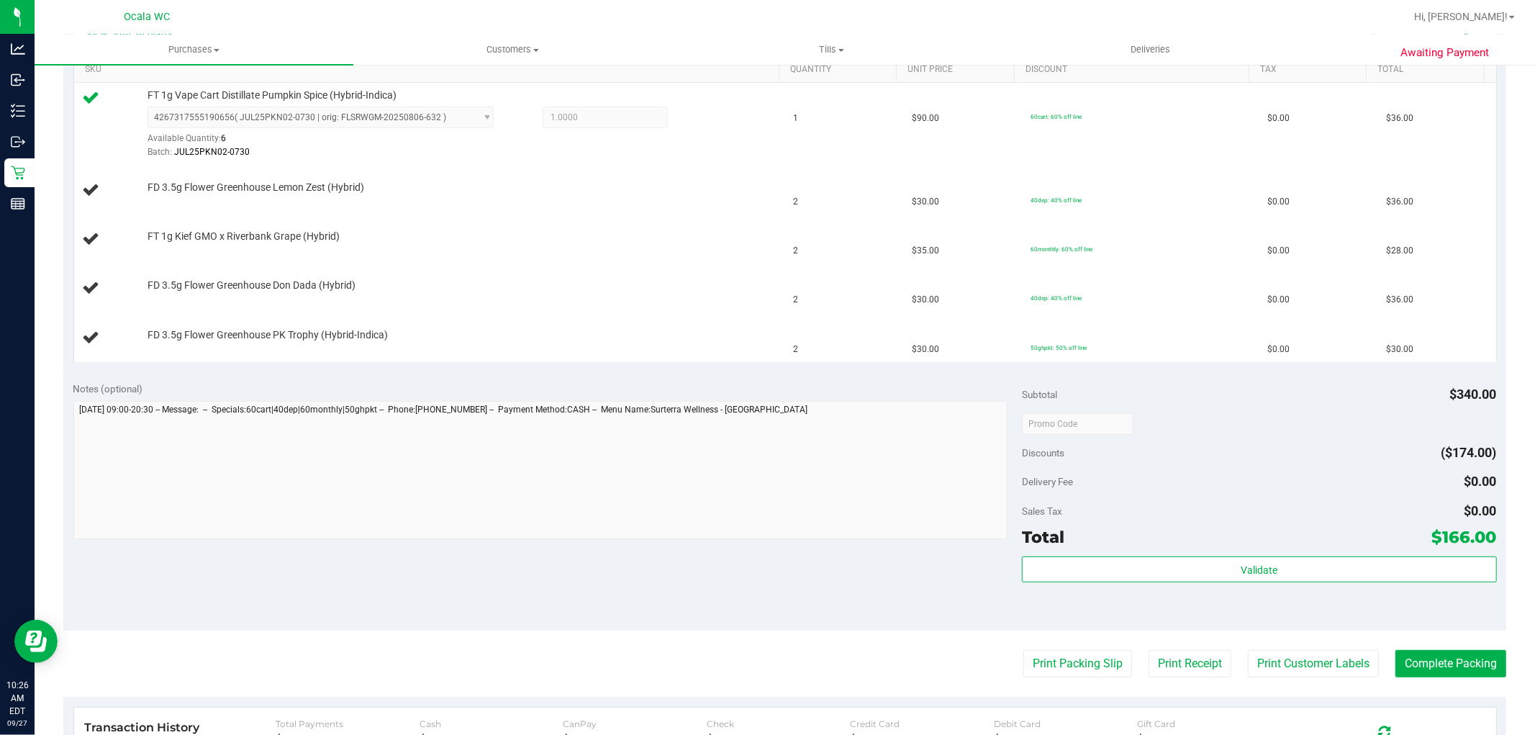
scroll to position [379, 0]
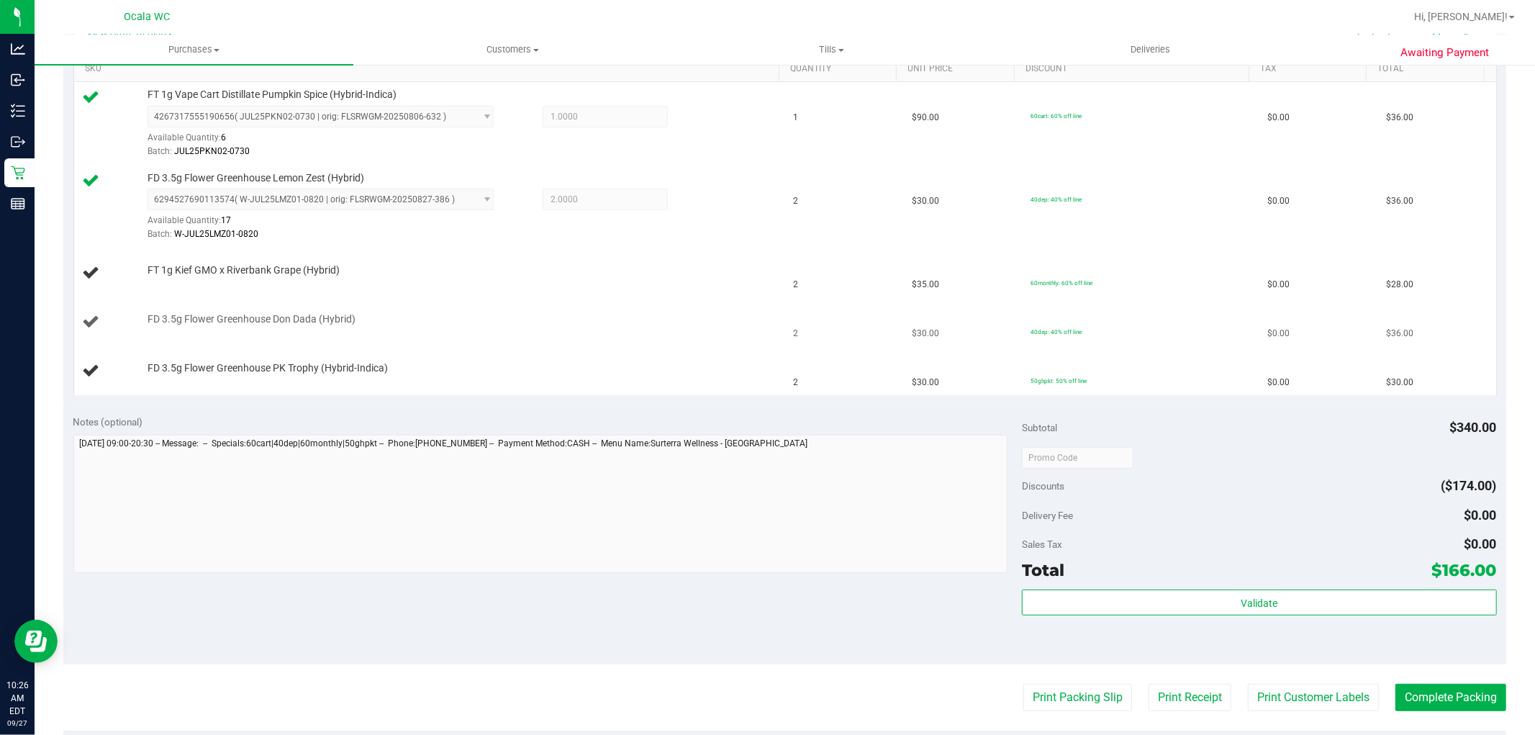
click at [573, 346] on td "FD 3.5g Flower Greenhouse Don Dada (Hybrid)" at bounding box center [429, 322] width 711 height 49
click at [859, 416] on div "Notes (optional)" at bounding box center [547, 422] width 949 height 14
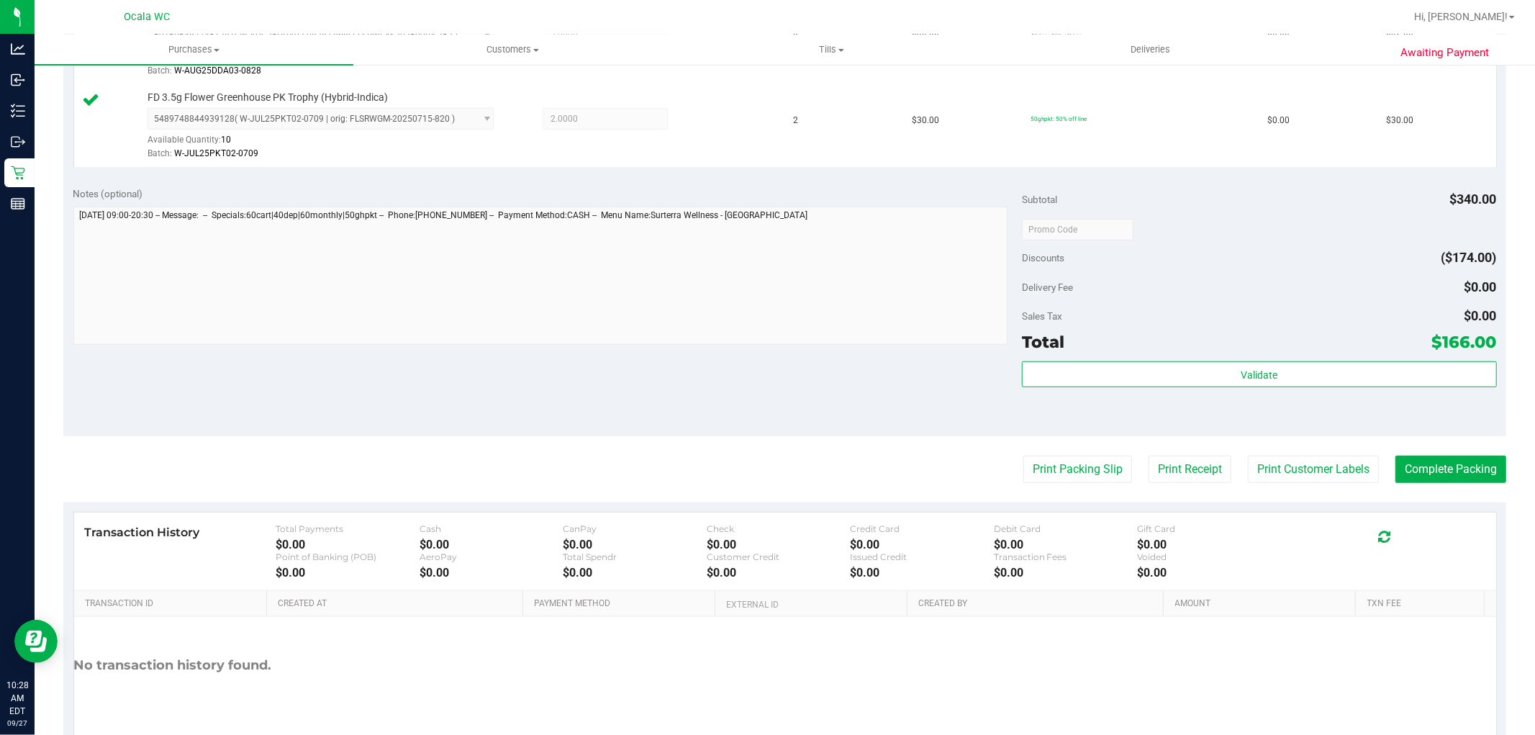
scroll to position [777, 0]
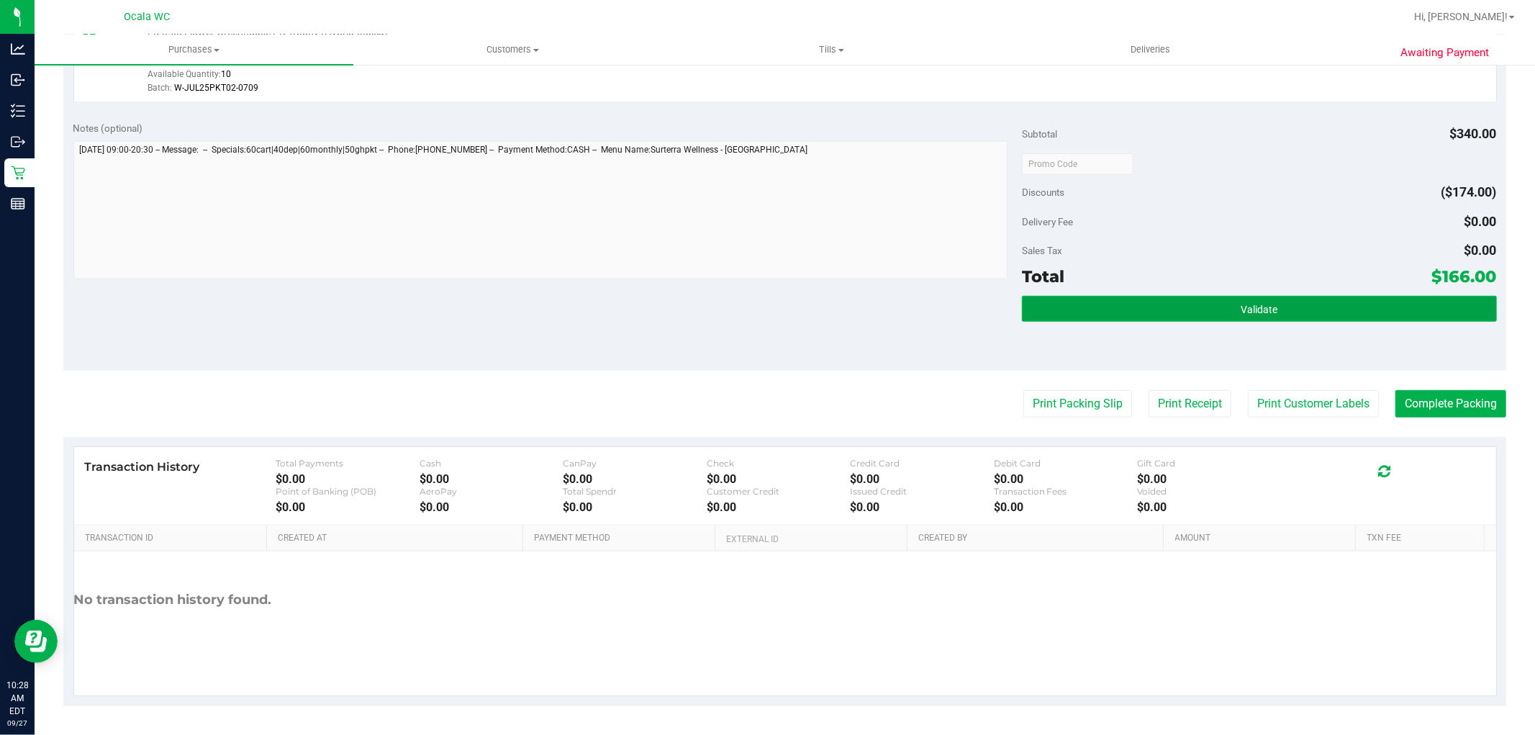
click at [1301, 315] on button "Validate" at bounding box center [1259, 309] width 474 height 26
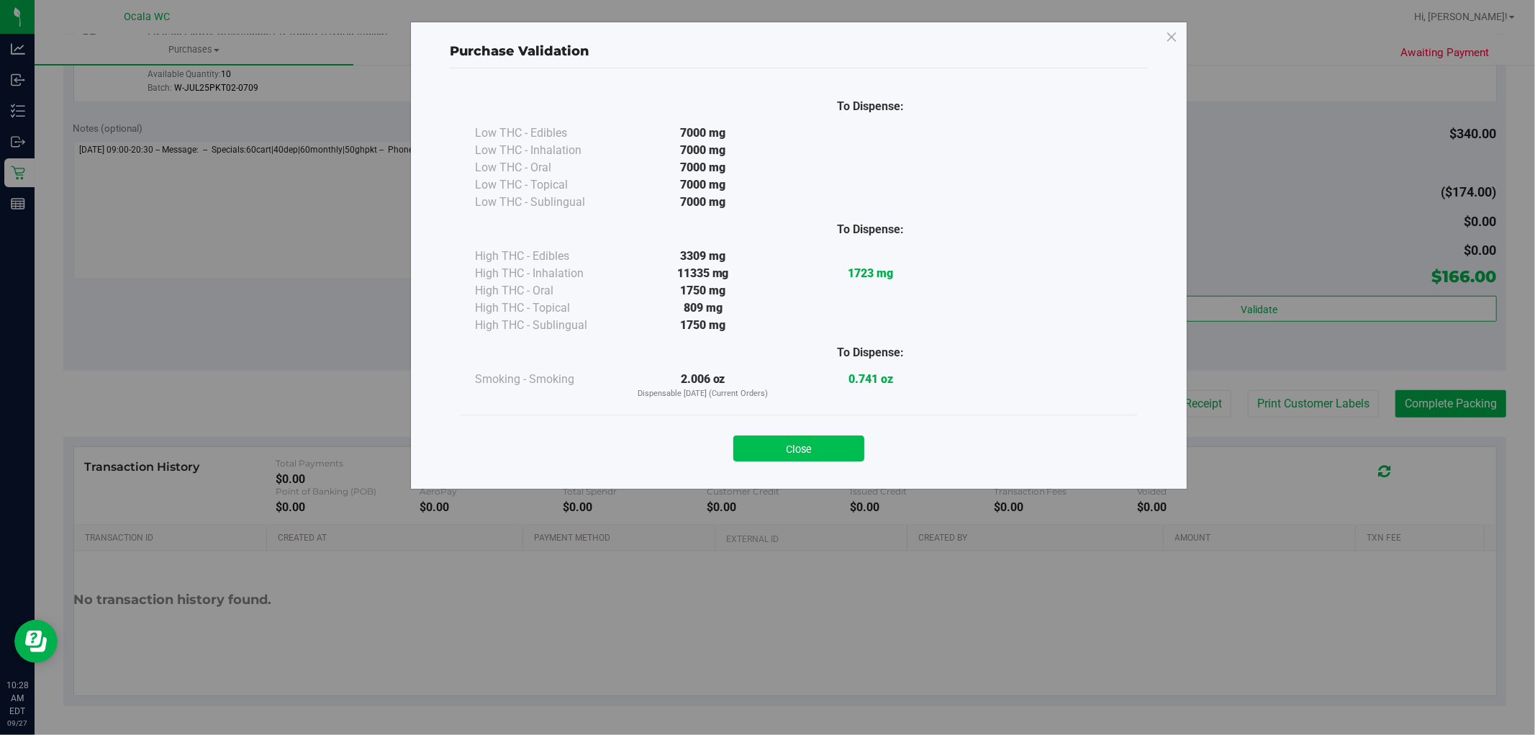
click at [804, 450] on button "Close" at bounding box center [799, 449] width 131 height 26
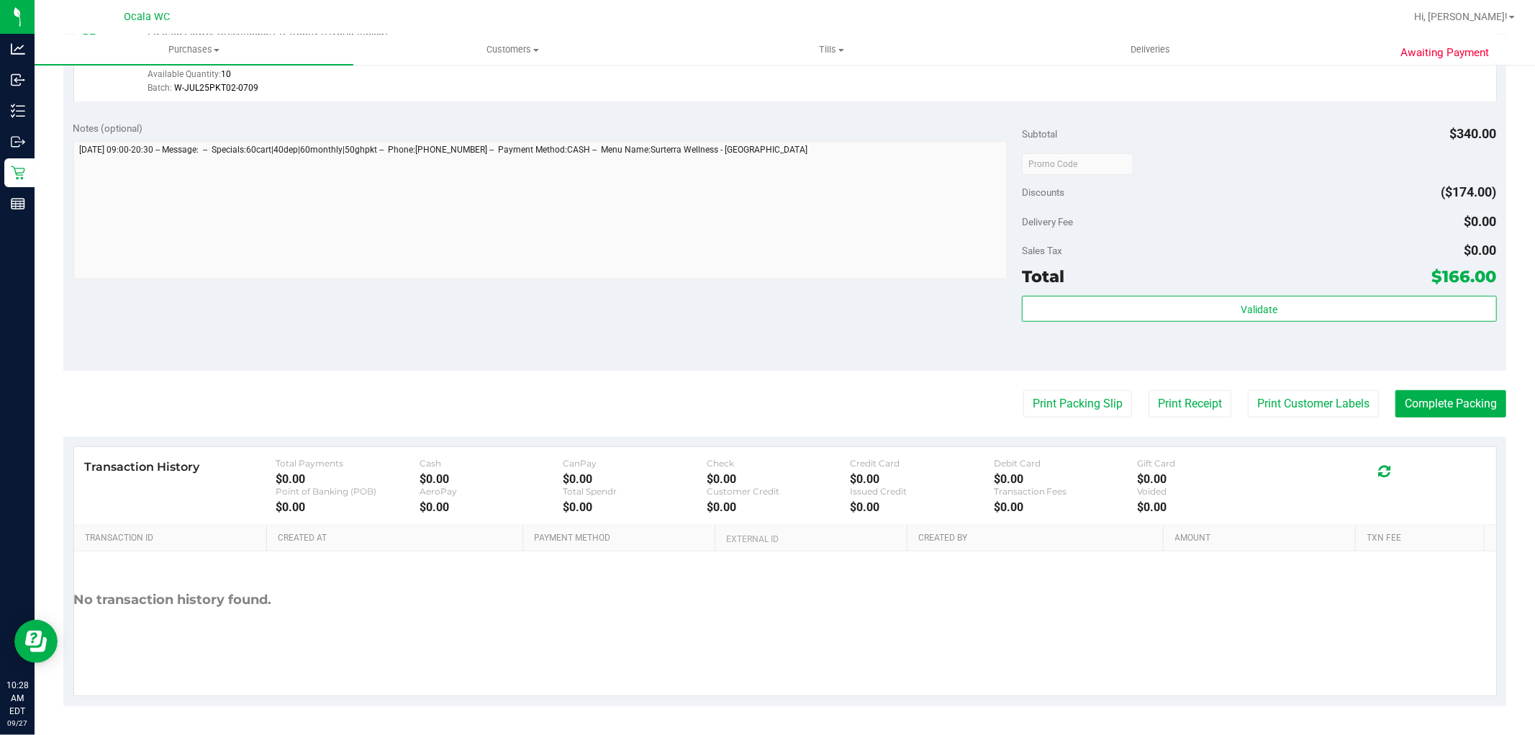
click at [1317, 169] on div at bounding box center [1259, 163] width 474 height 26
click at [1088, 411] on button "Print Packing Slip" at bounding box center [1078, 403] width 109 height 27
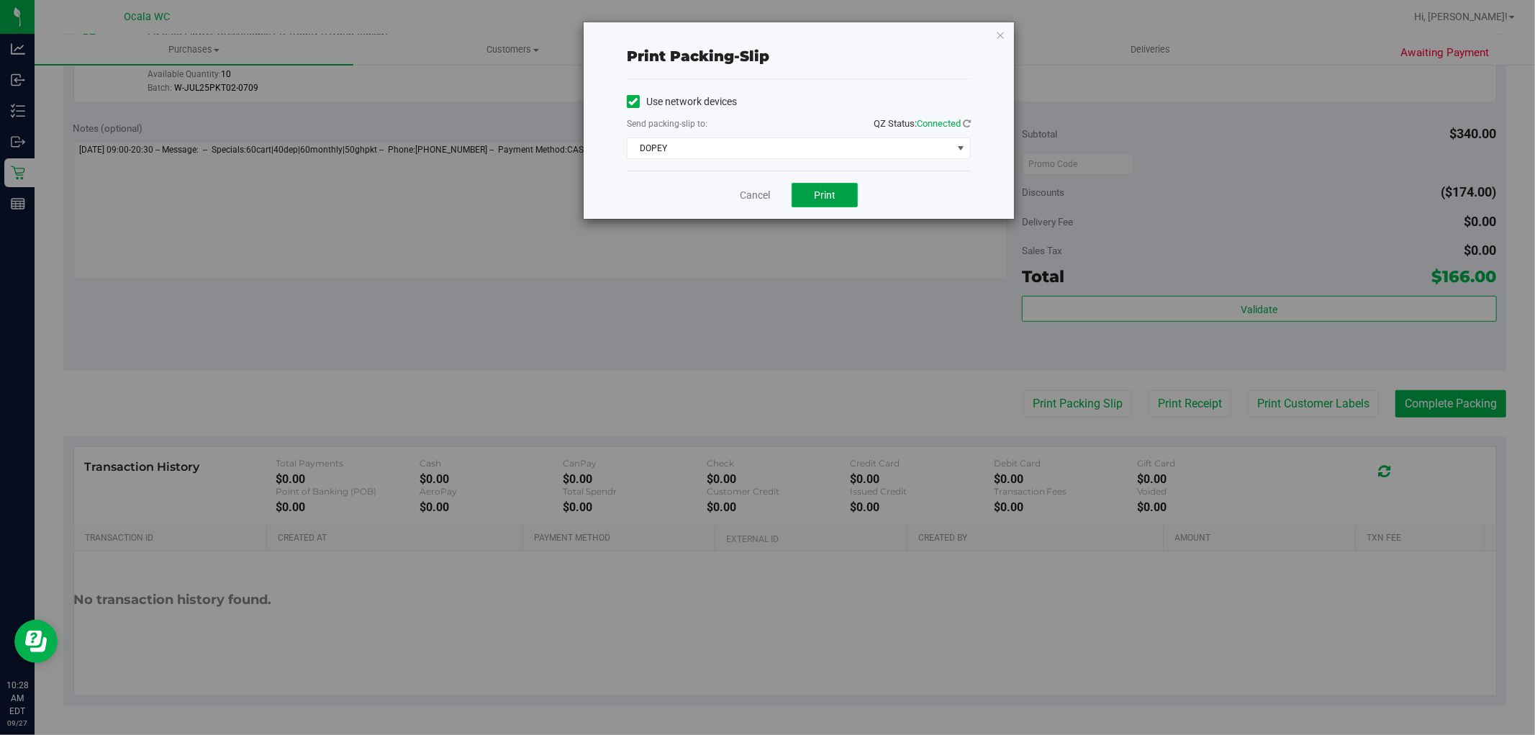
click at [819, 203] on button "Print" at bounding box center [825, 195] width 66 height 24
click at [753, 199] on link "Cancel" at bounding box center [755, 195] width 30 height 15
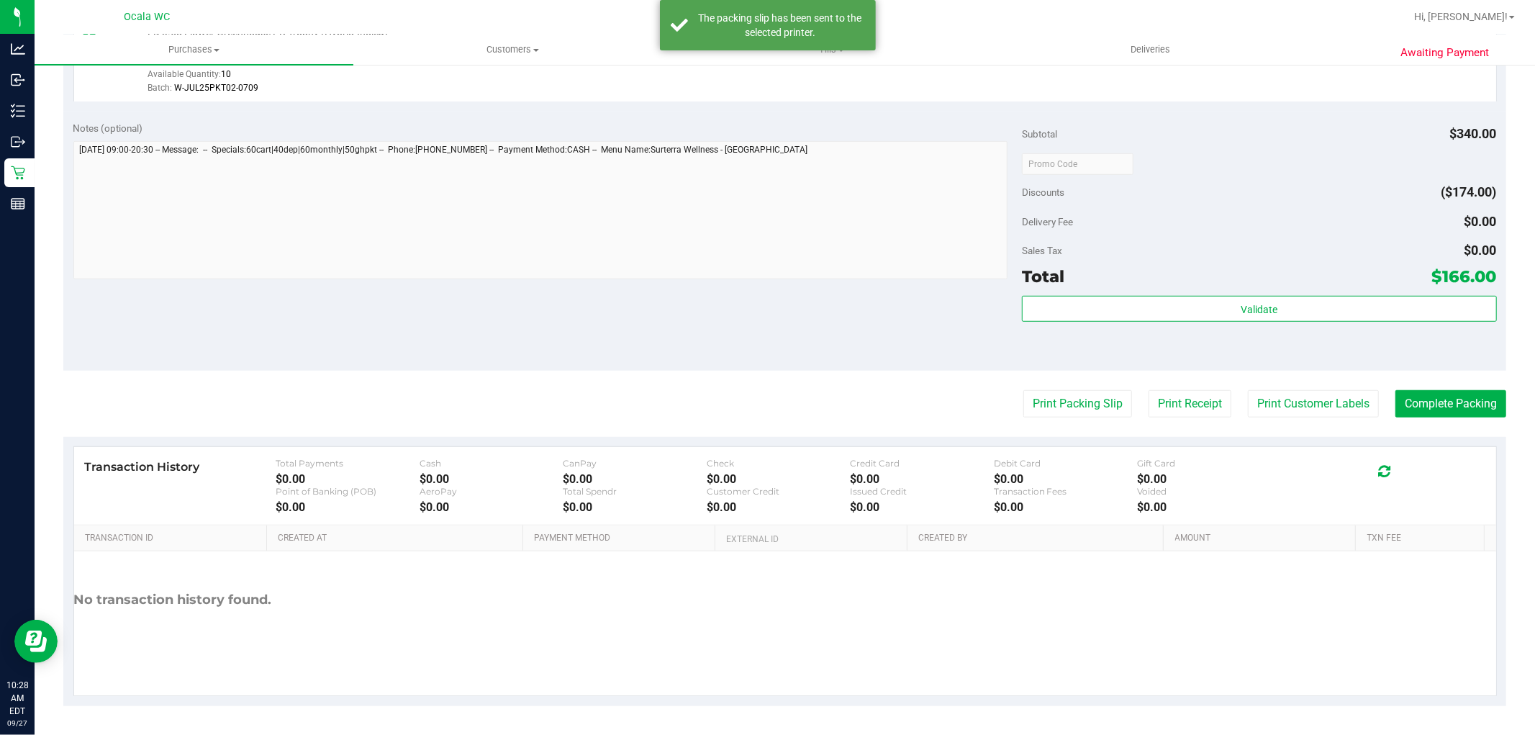
click at [1255, 170] on div at bounding box center [1259, 163] width 474 height 26
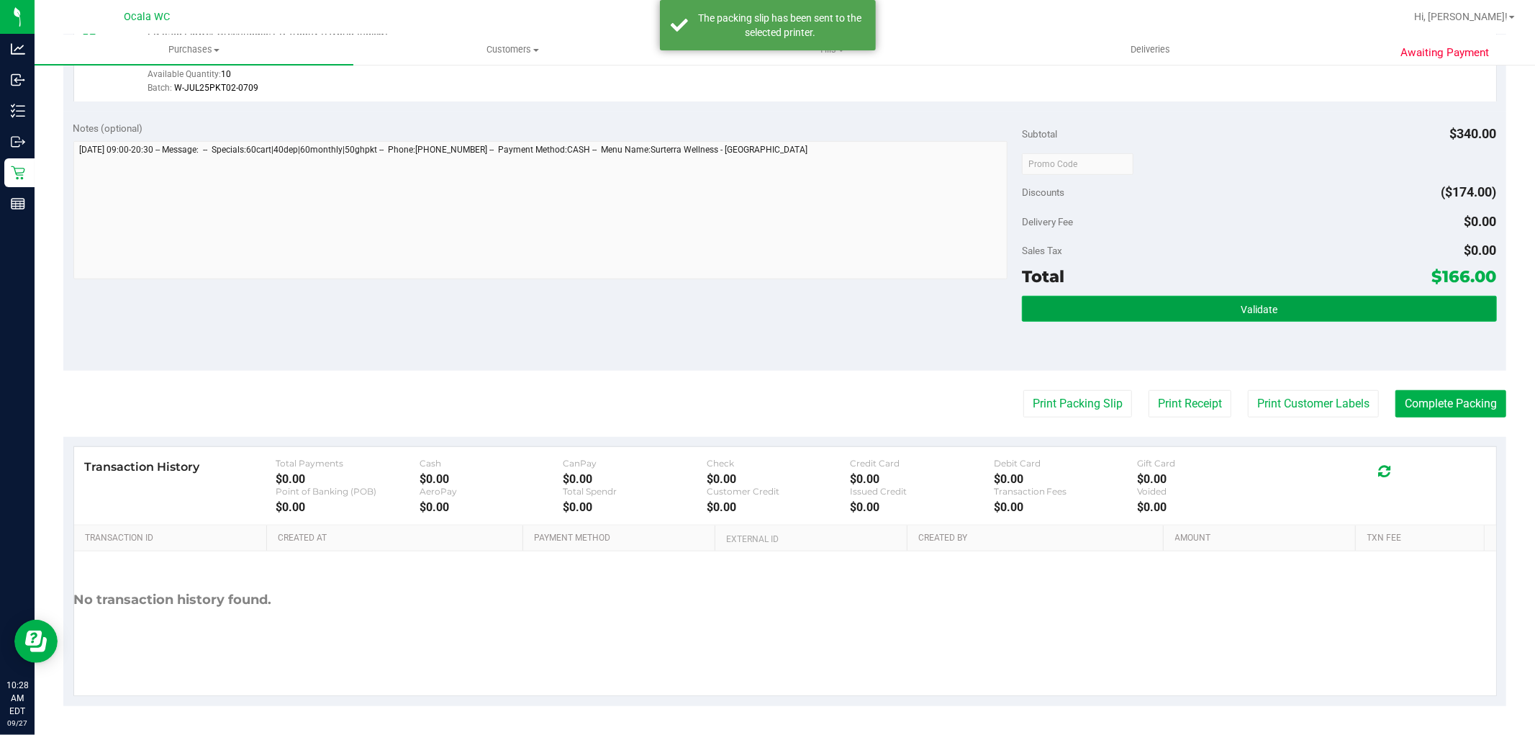
click at [1325, 297] on button "Validate" at bounding box center [1259, 309] width 474 height 26
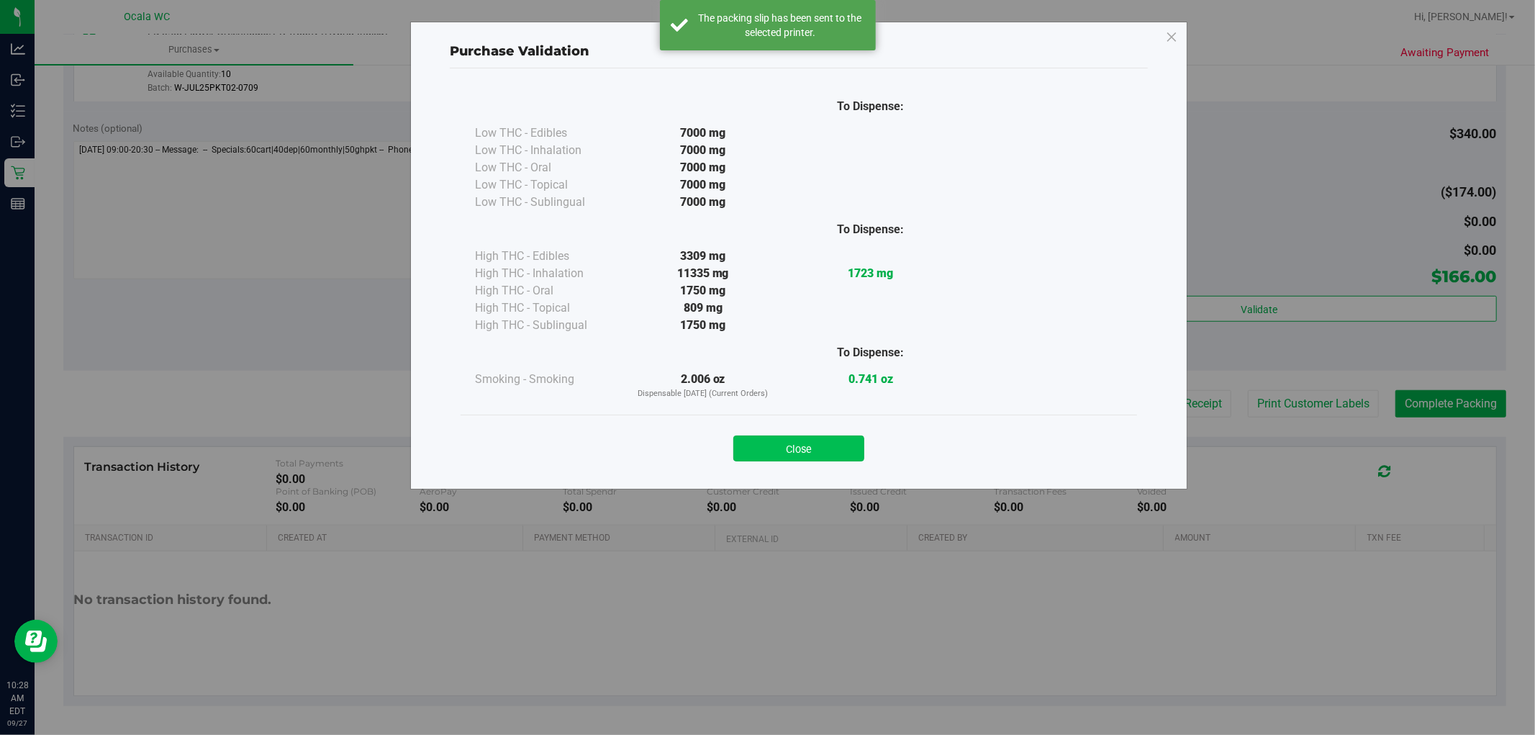
click at [828, 445] on button "Close" at bounding box center [799, 449] width 131 height 26
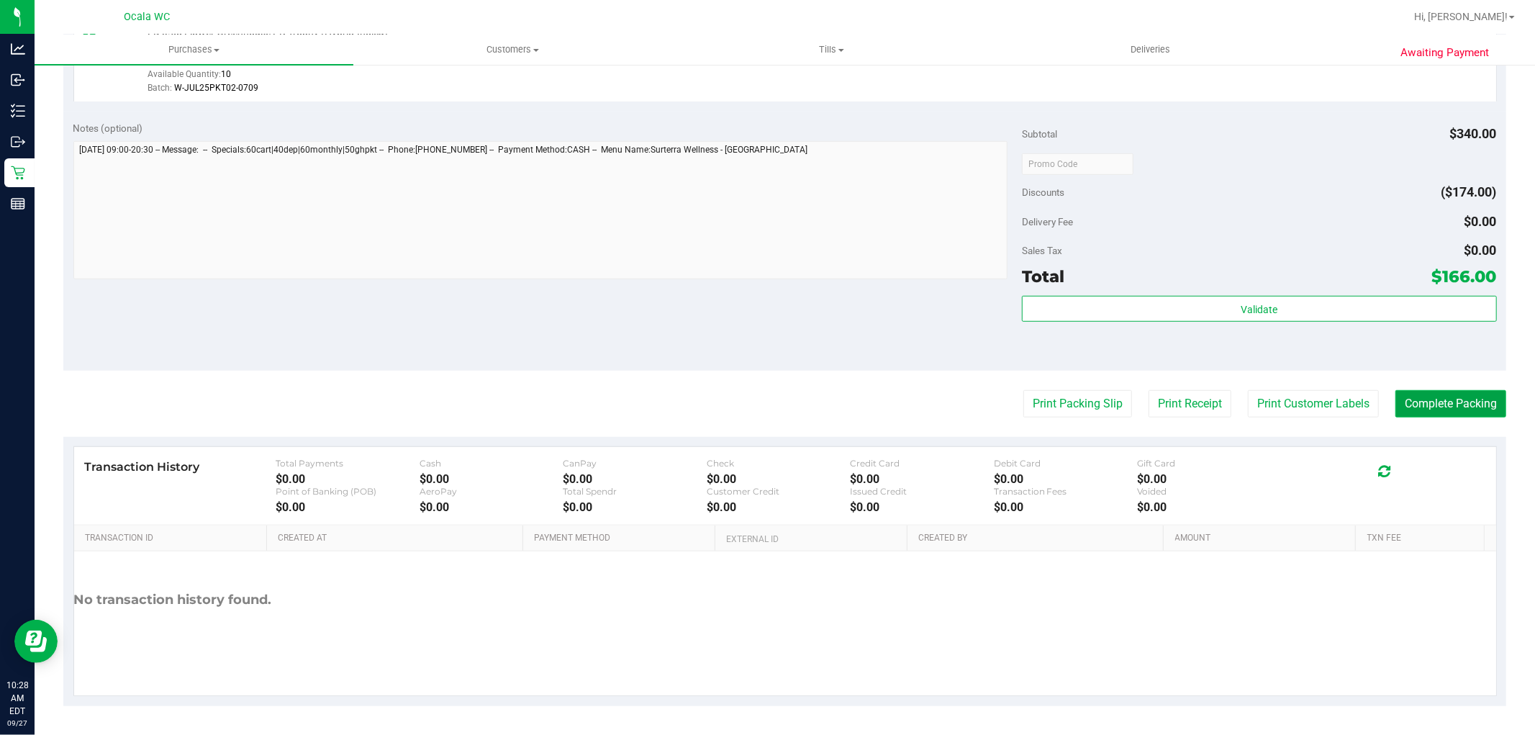
click at [1461, 390] on button "Complete Packing" at bounding box center [1451, 403] width 111 height 27
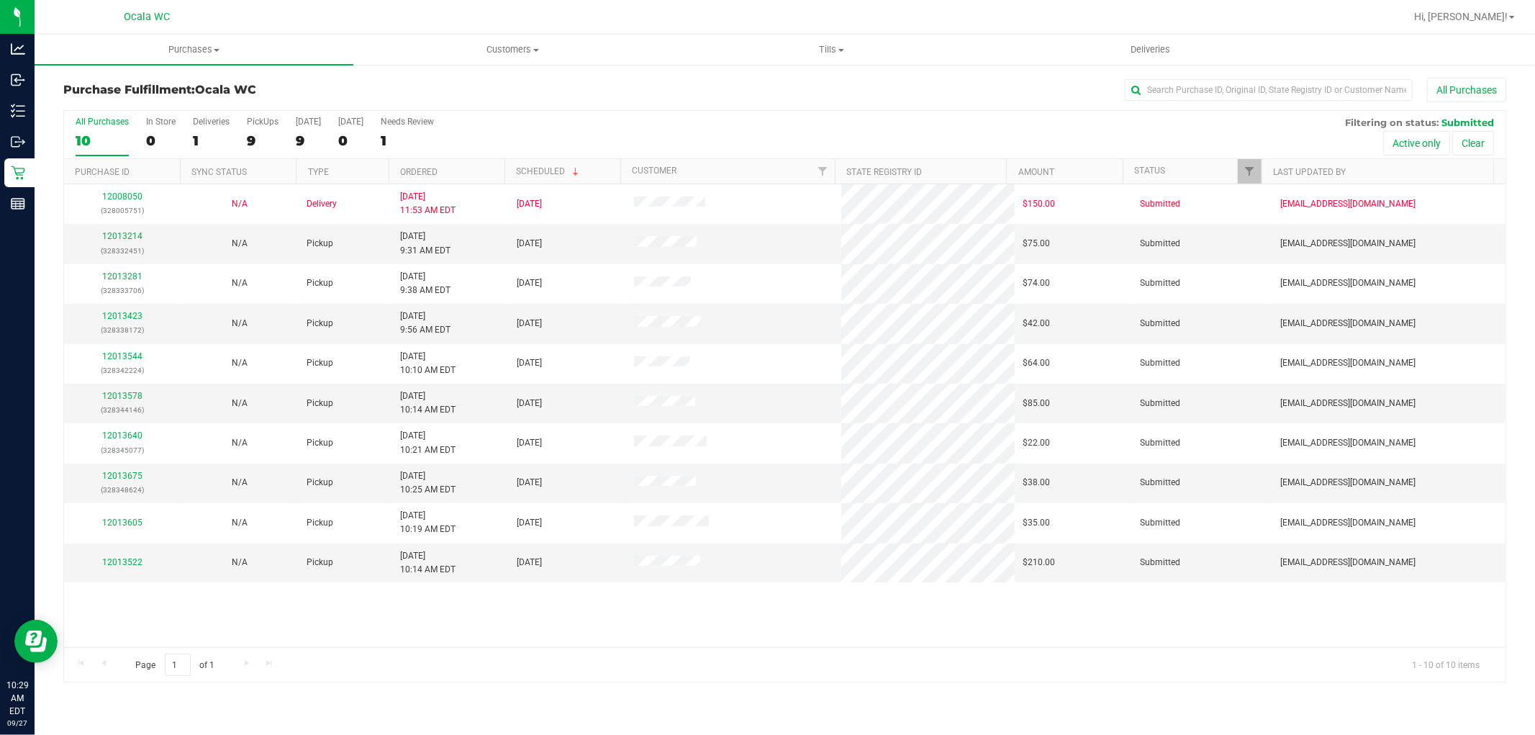
click at [762, 619] on div "12008050 (328005751) N/A Delivery 9/26/2025 11:53 AM EDT 10/1/2025 $150.00 Subm…" at bounding box center [785, 415] width 1442 height 463
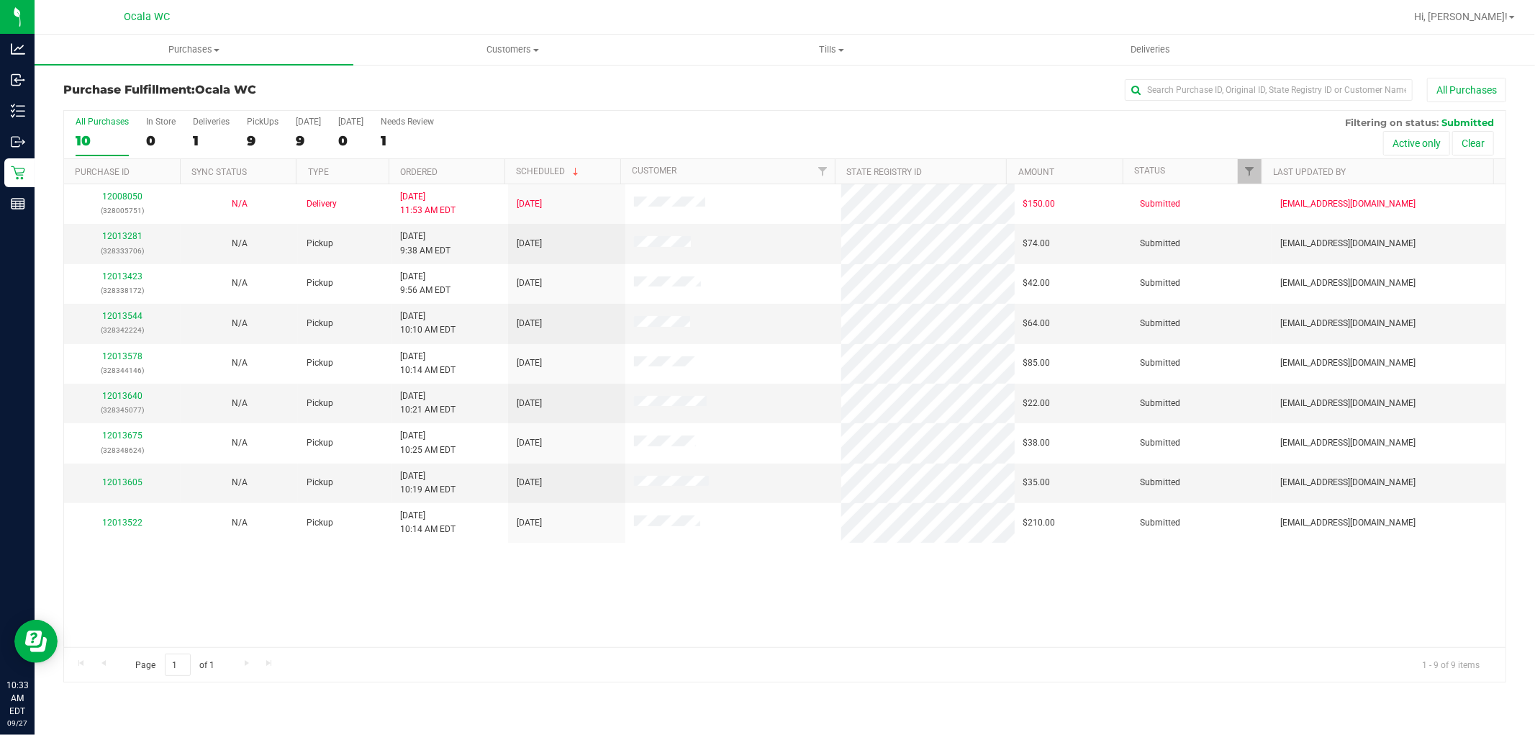
click at [986, 638] on div "12008050 (328005751) N/A Delivery 9/26/2025 11:53 AM EDT 10/1/2025 $150.00 Subm…" at bounding box center [785, 415] width 1442 height 463
click at [130, 240] on link "12013281" at bounding box center [122, 236] width 40 height 10
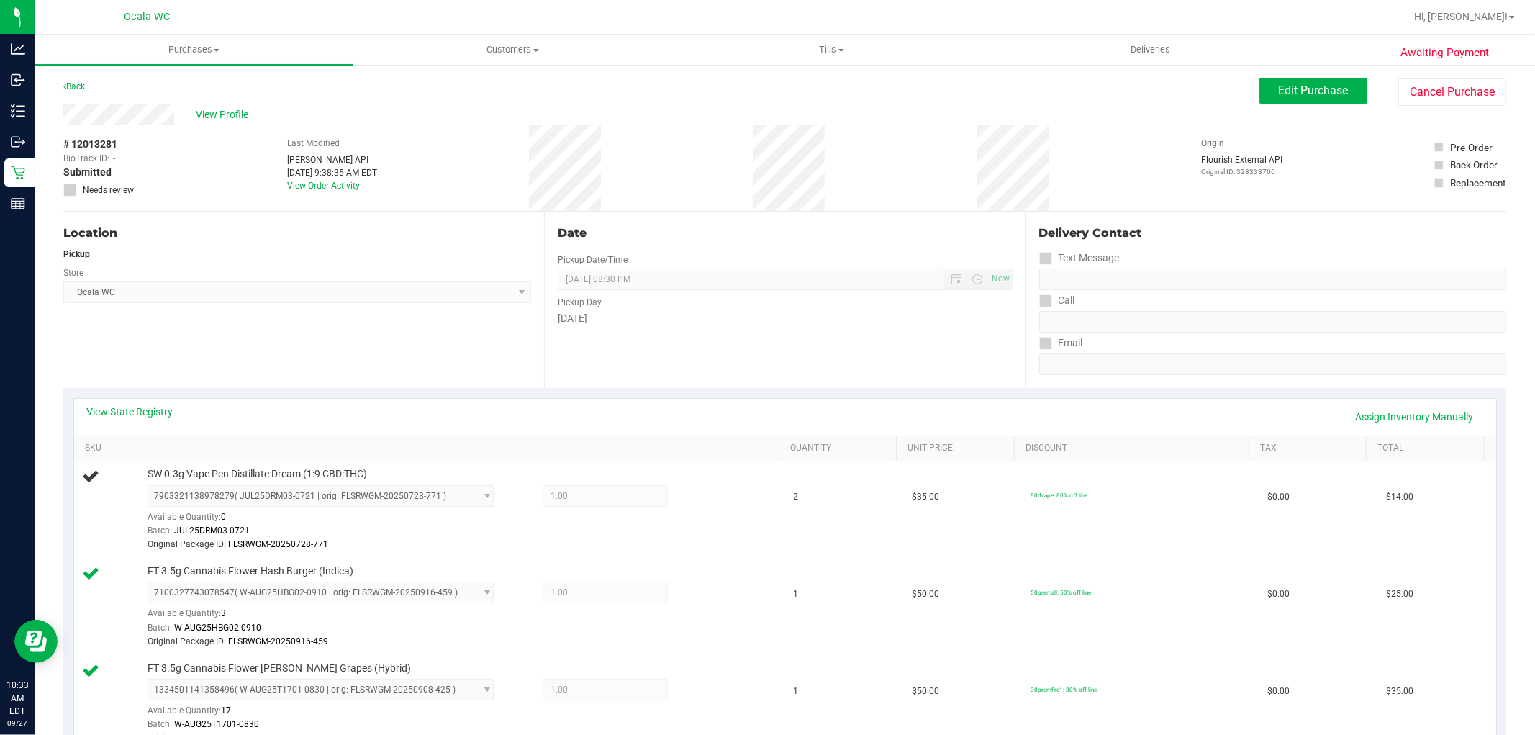
click at [80, 84] on link "Back" at bounding box center [74, 86] width 22 height 10
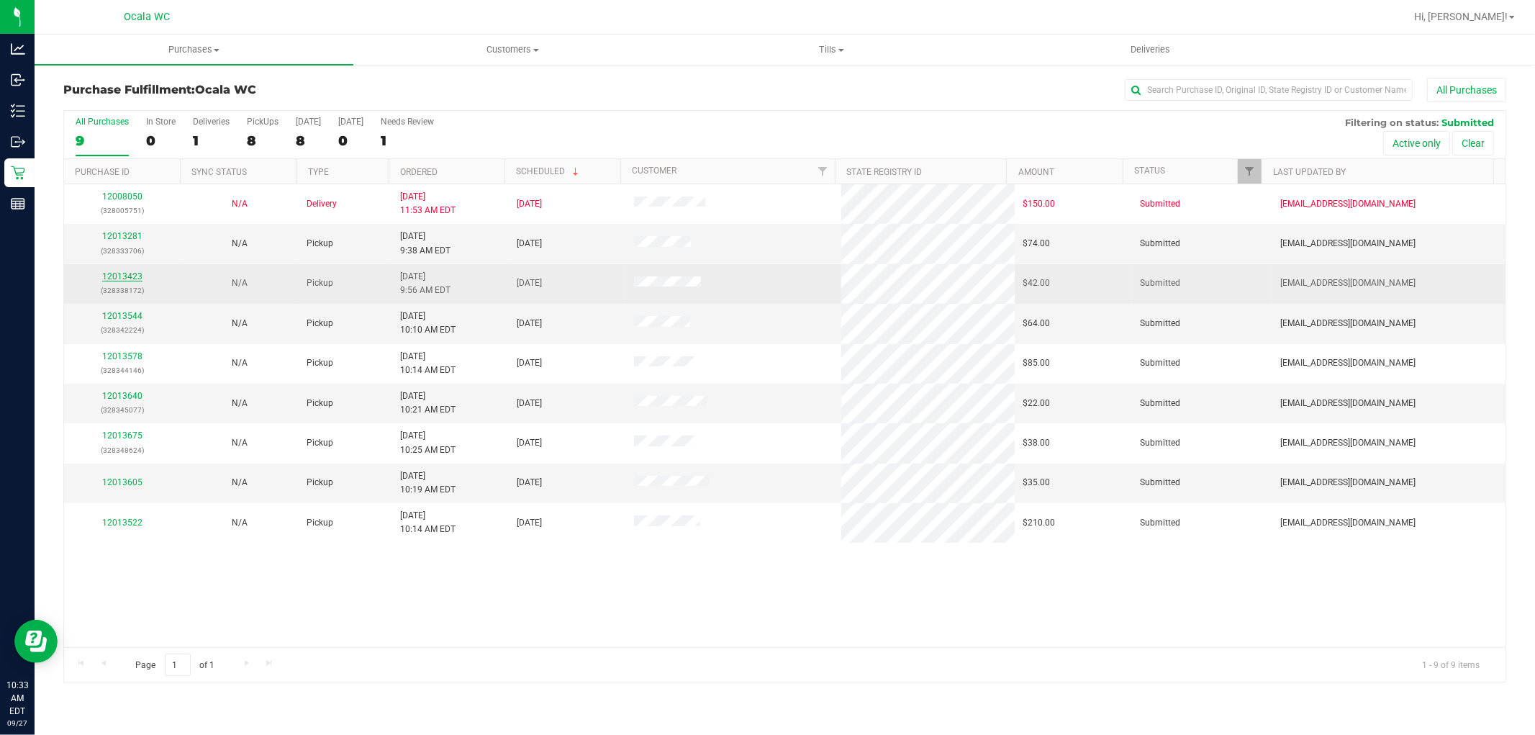
click at [118, 279] on link "12013423" at bounding box center [122, 276] width 40 height 10
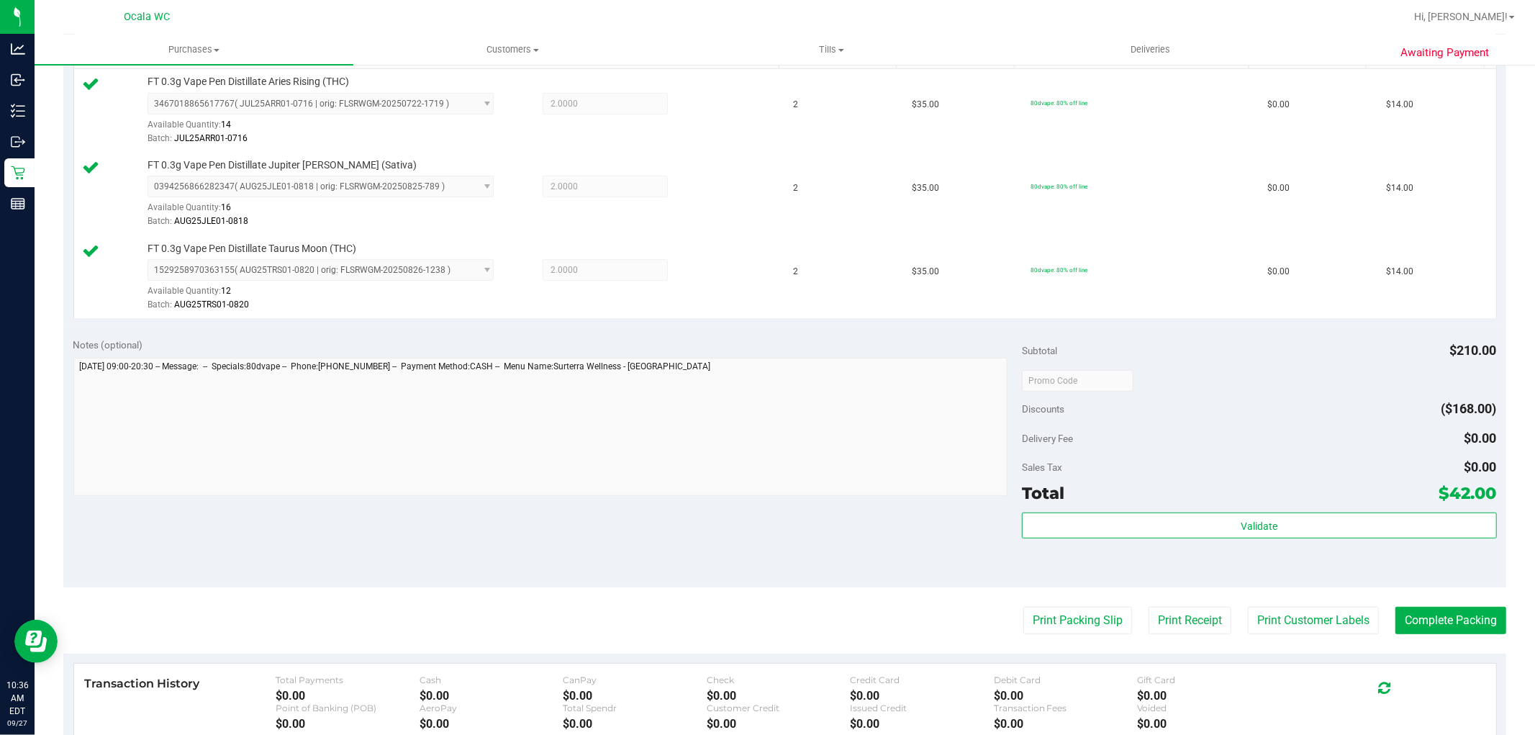
scroll to position [610, 0]
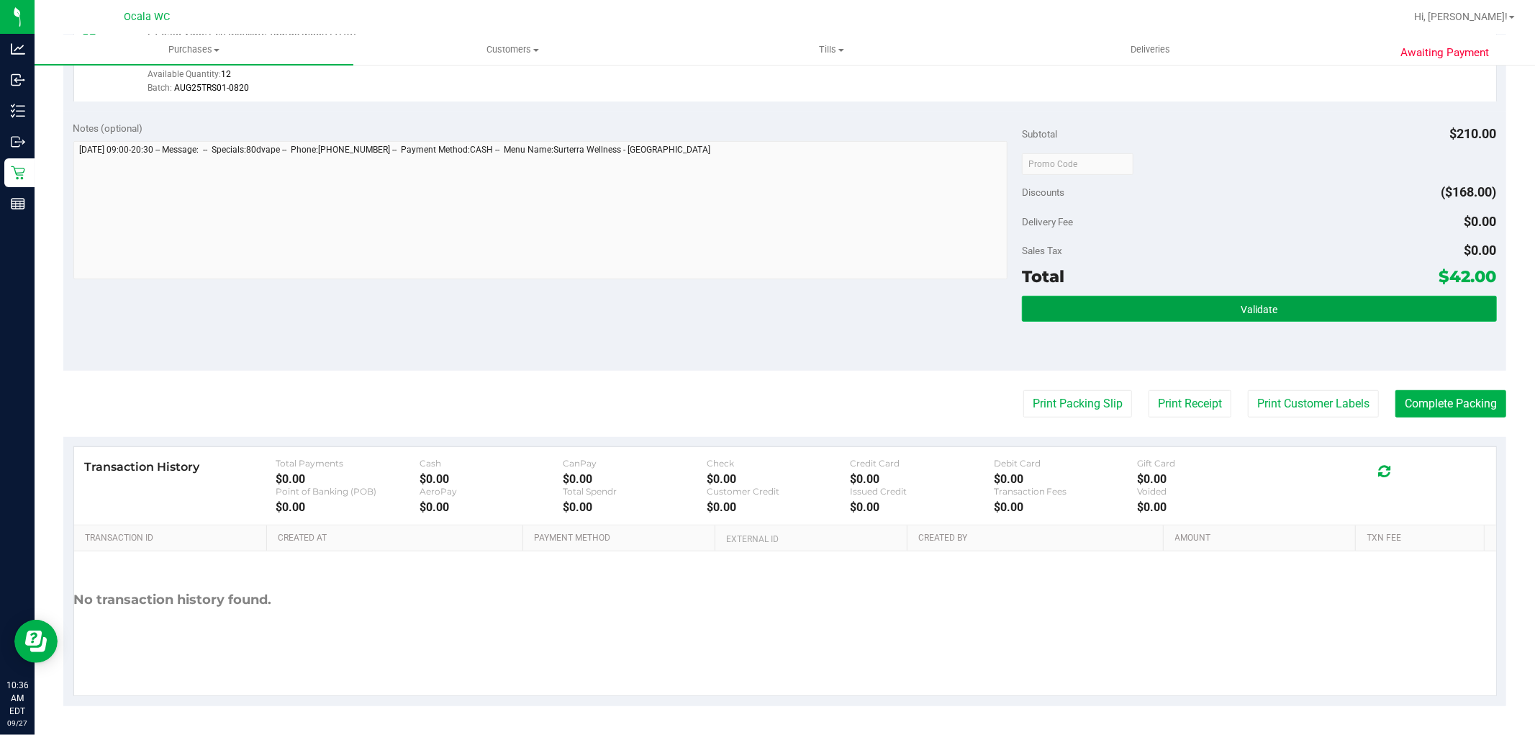
click at [1271, 313] on button "Validate" at bounding box center [1259, 309] width 474 height 26
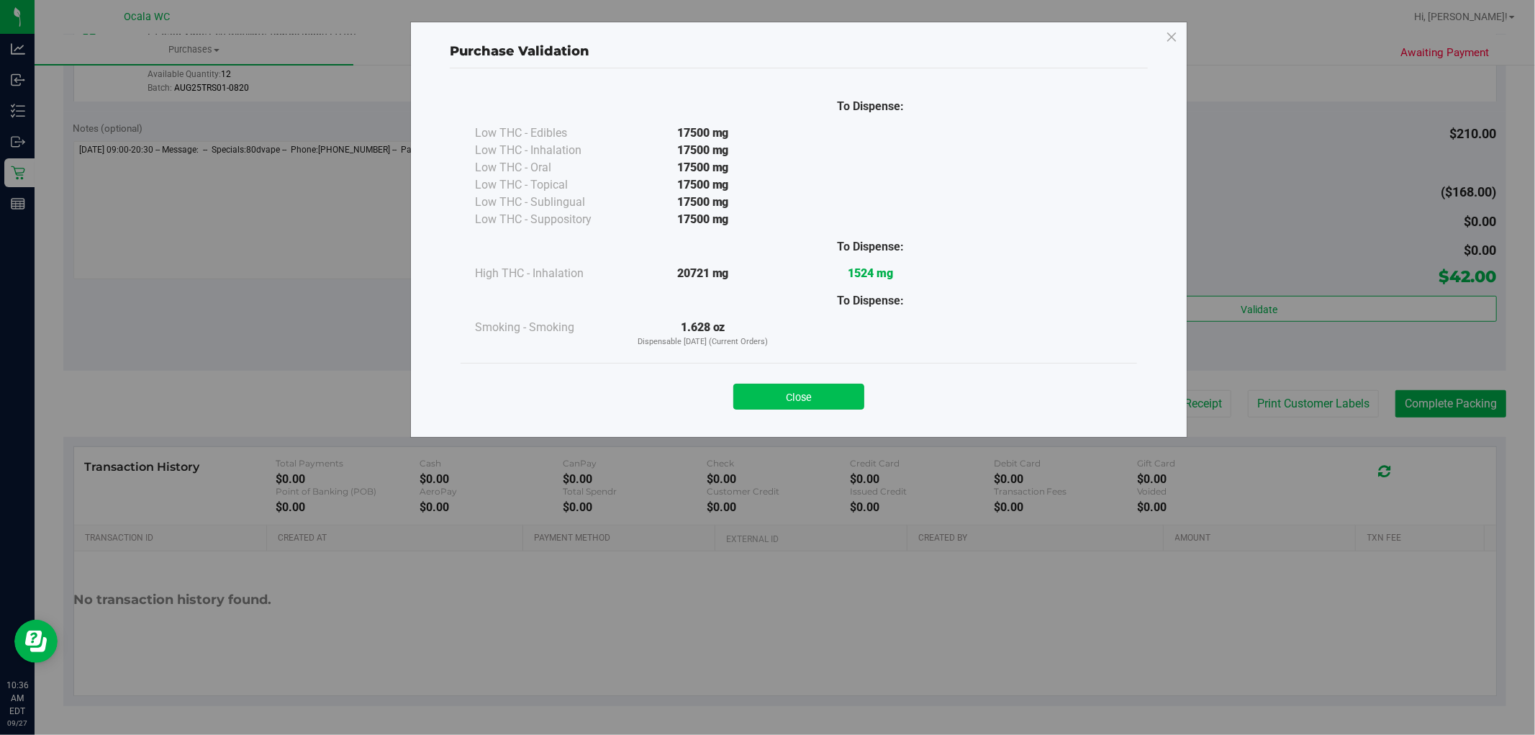
click at [813, 400] on button "Close" at bounding box center [799, 397] width 131 height 26
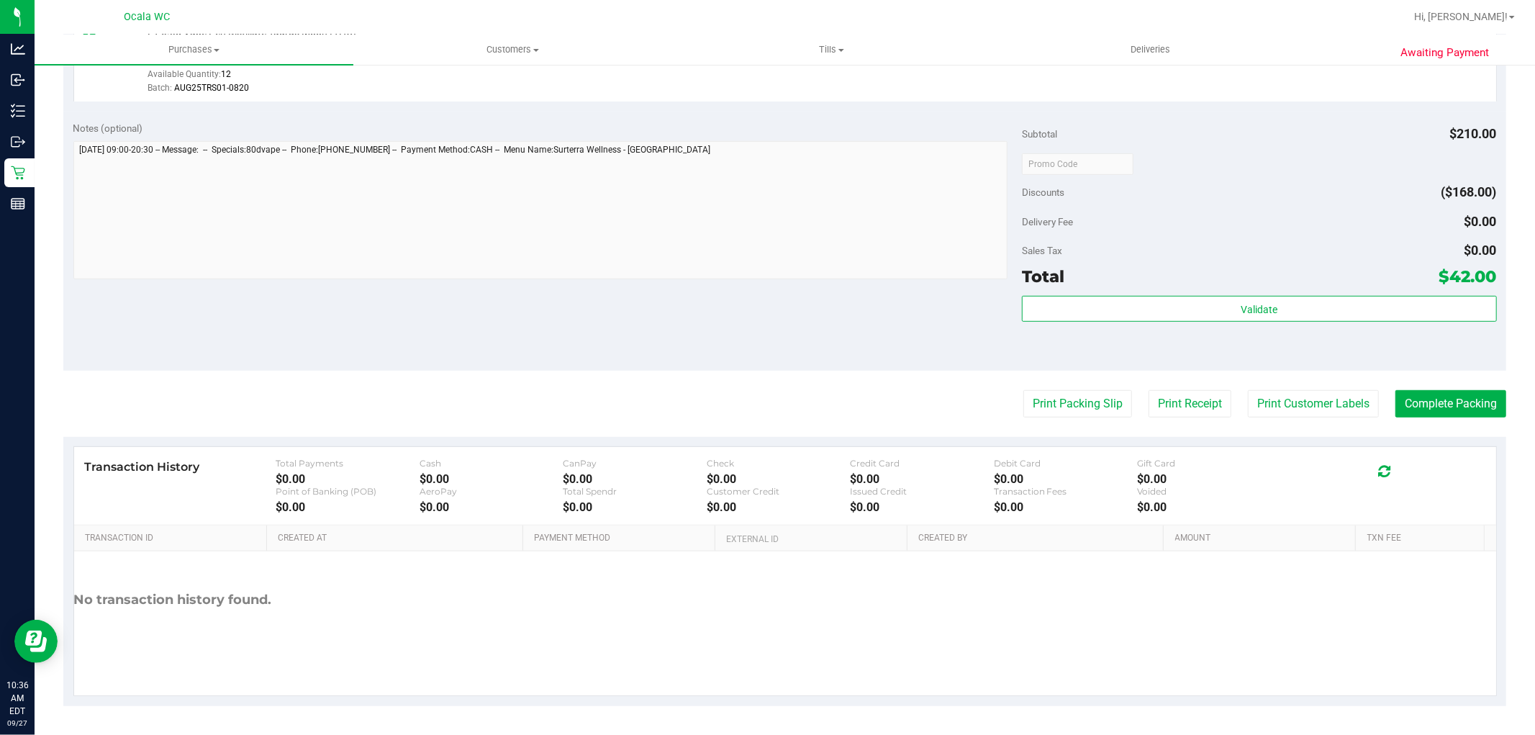
click at [1297, 191] on div "Discounts ($168.00)" at bounding box center [1259, 192] width 474 height 26
click at [1075, 401] on button "Print Packing Slip" at bounding box center [1078, 403] width 109 height 27
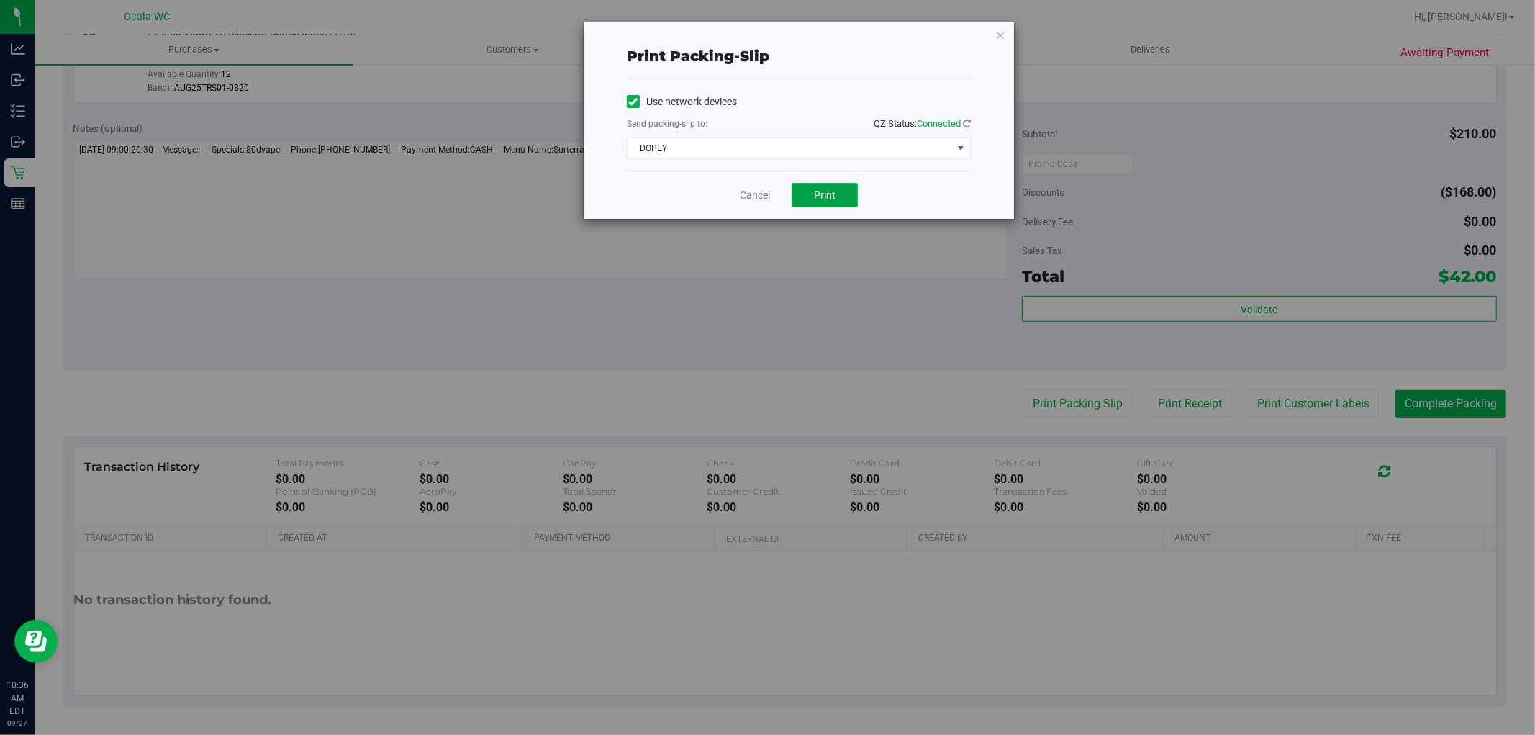
click at [822, 200] on span "Print" at bounding box center [825, 195] width 22 height 12
click at [746, 189] on link "Cancel" at bounding box center [755, 195] width 30 height 15
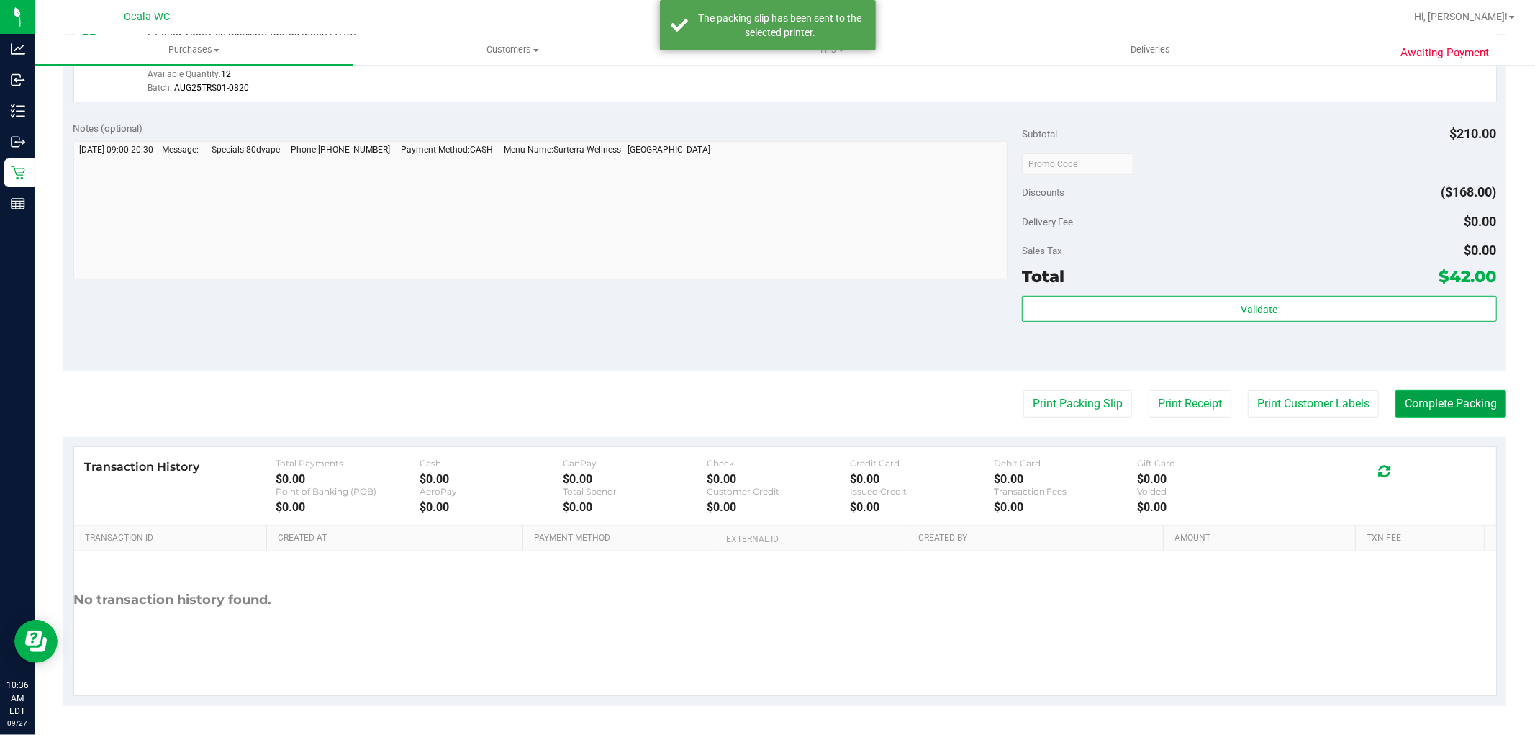
click at [1422, 405] on button "Complete Packing" at bounding box center [1451, 403] width 111 height 27
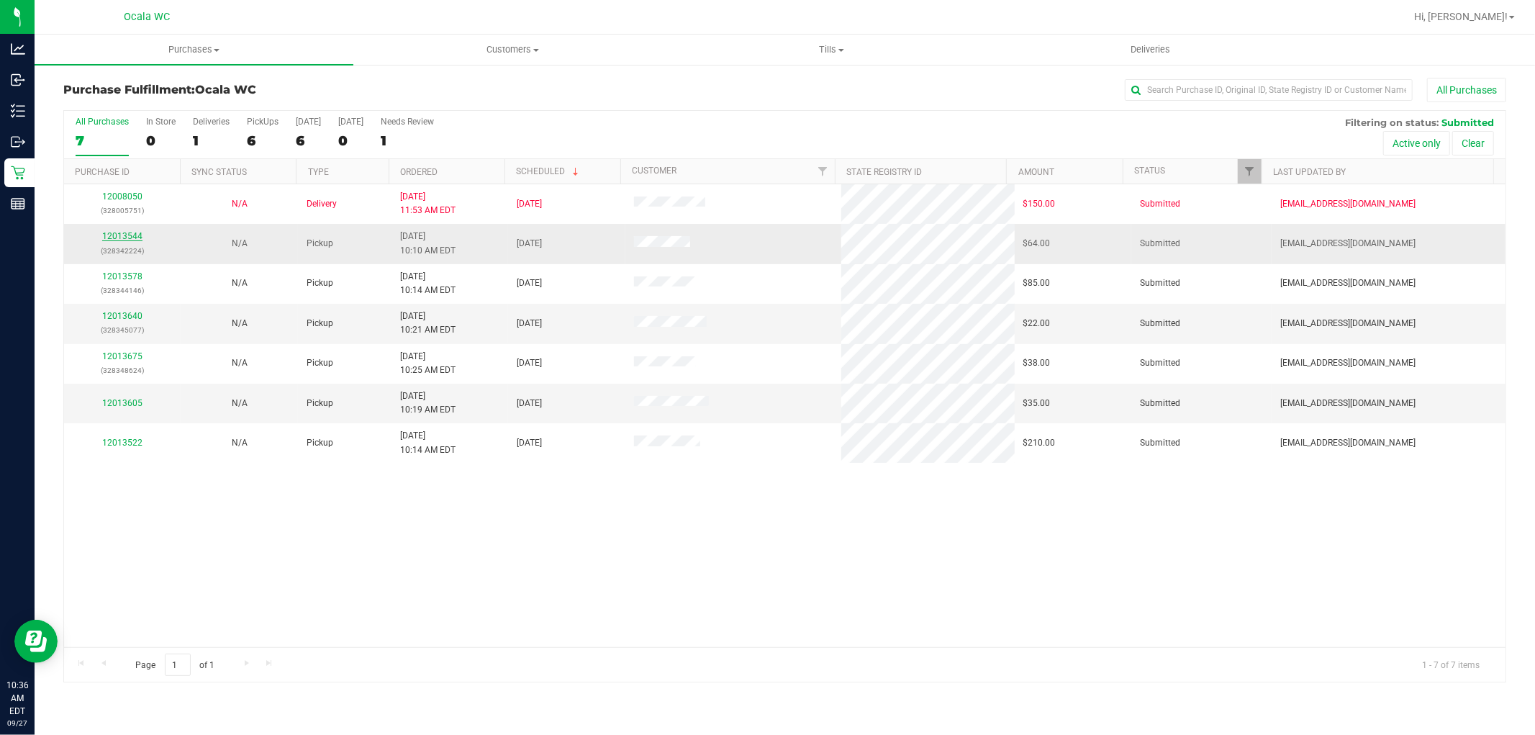
click at [130, 240] on link "12013544" at bounding box center [122, 236] width 40 height 10
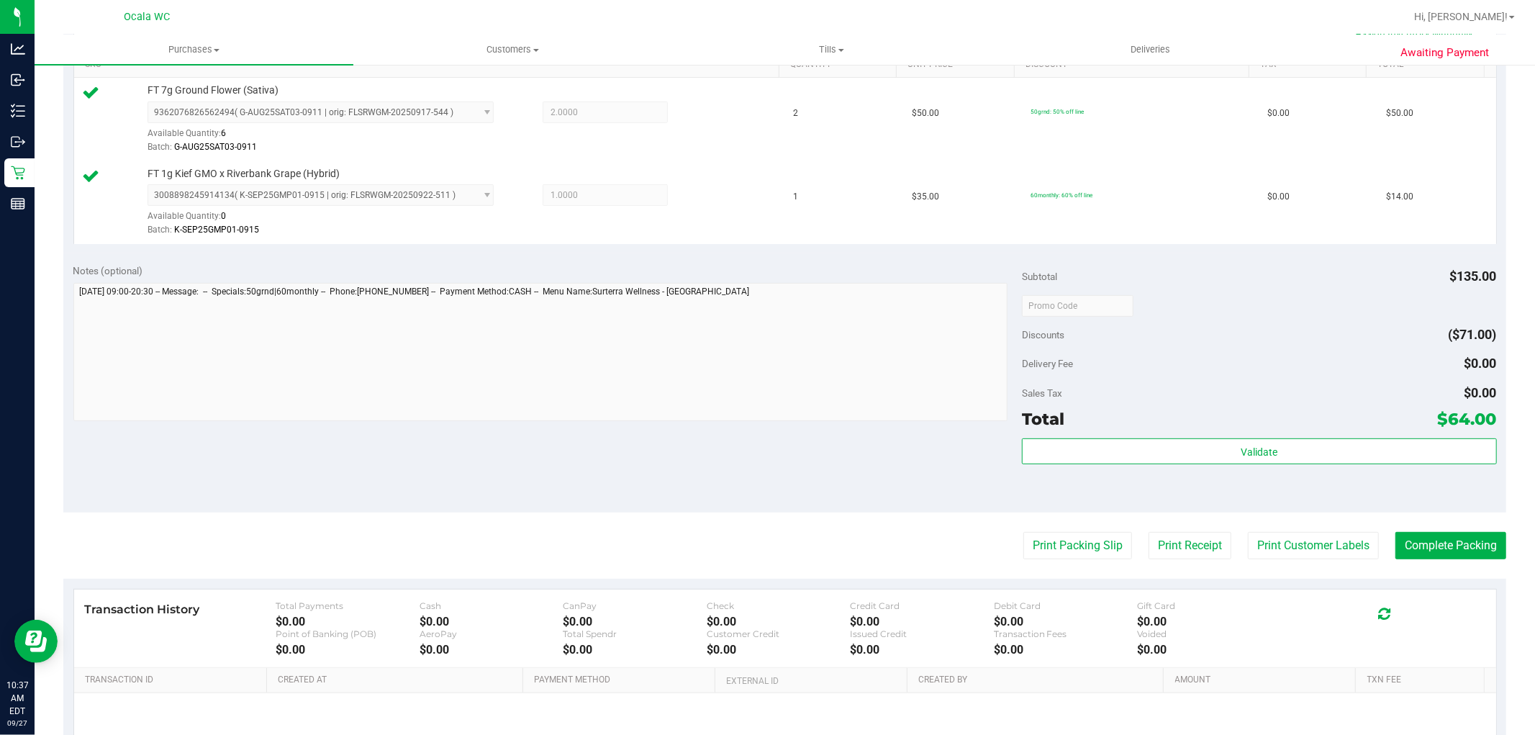
scroll to position [527, 0]
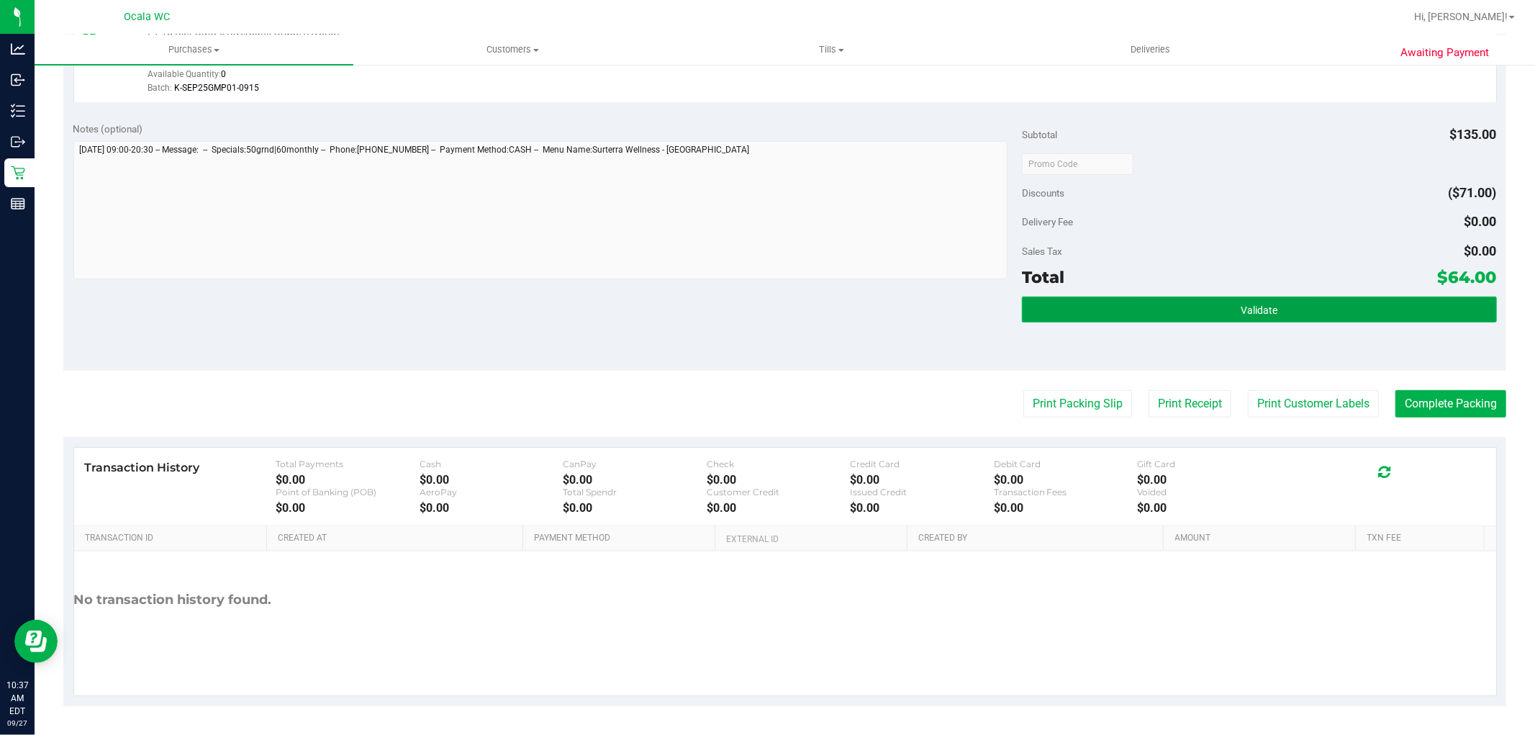
click at [1253, 307] on span "Validate" at bounding box center [1259, 310] width 37 height 12
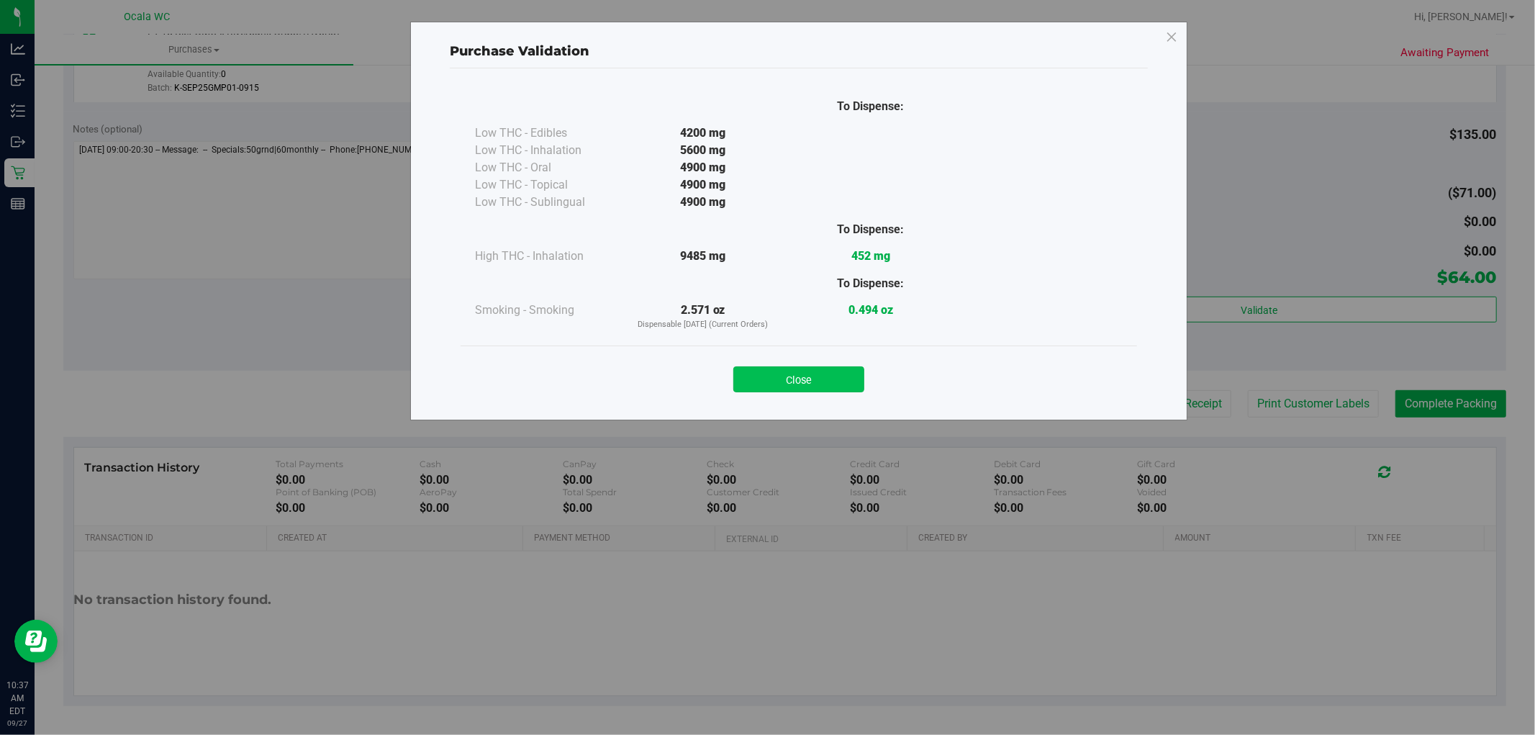
click at [797, 380] on button "Close" at bounding box center [799, 379] width 131 height 26
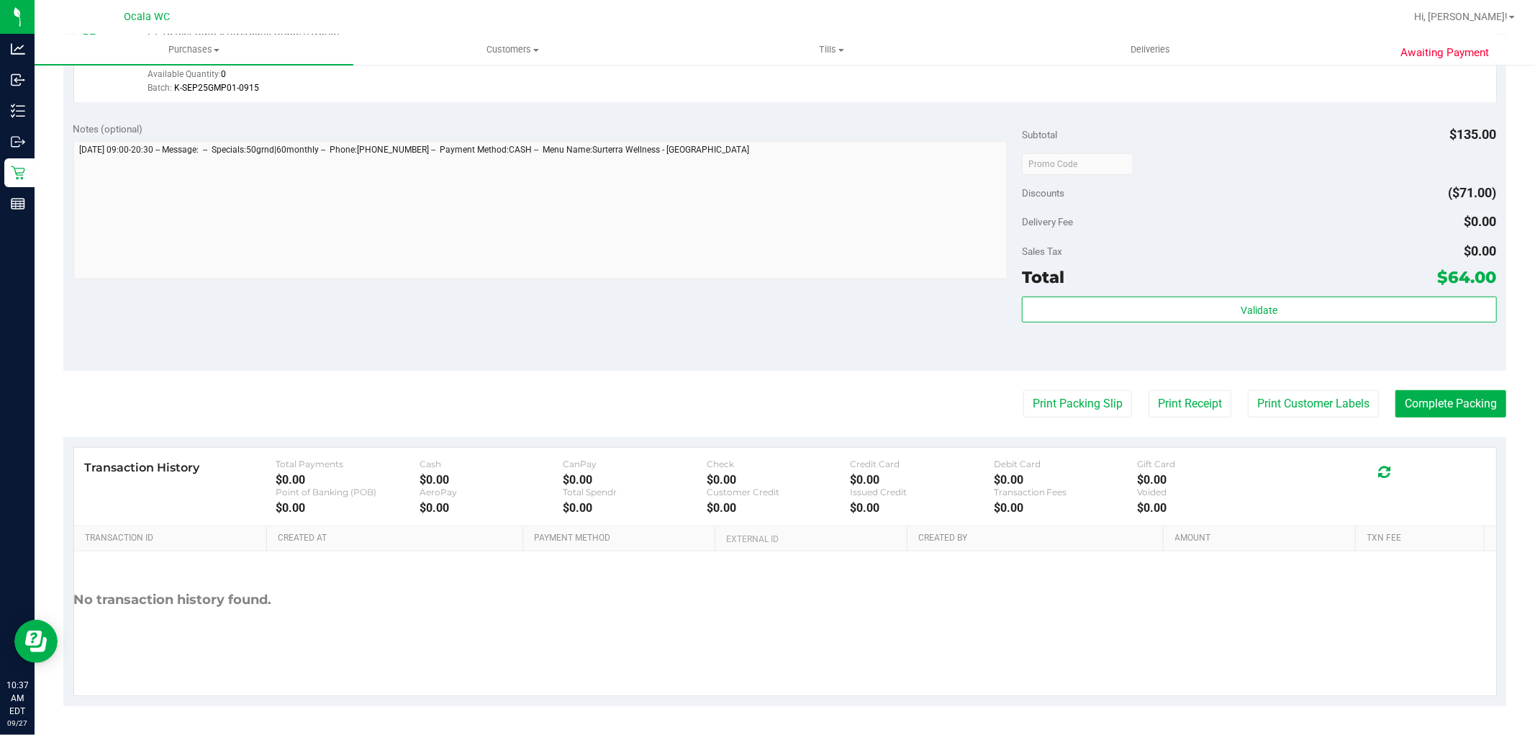
click at [1233, 215] on div "Delivery Fee $0.00" at bounding box center [1259, 222] width 474 height 26
click at [1049, 404] on button "Print Packing Slip" at bounding box center [1078, 403] width 109 height 27
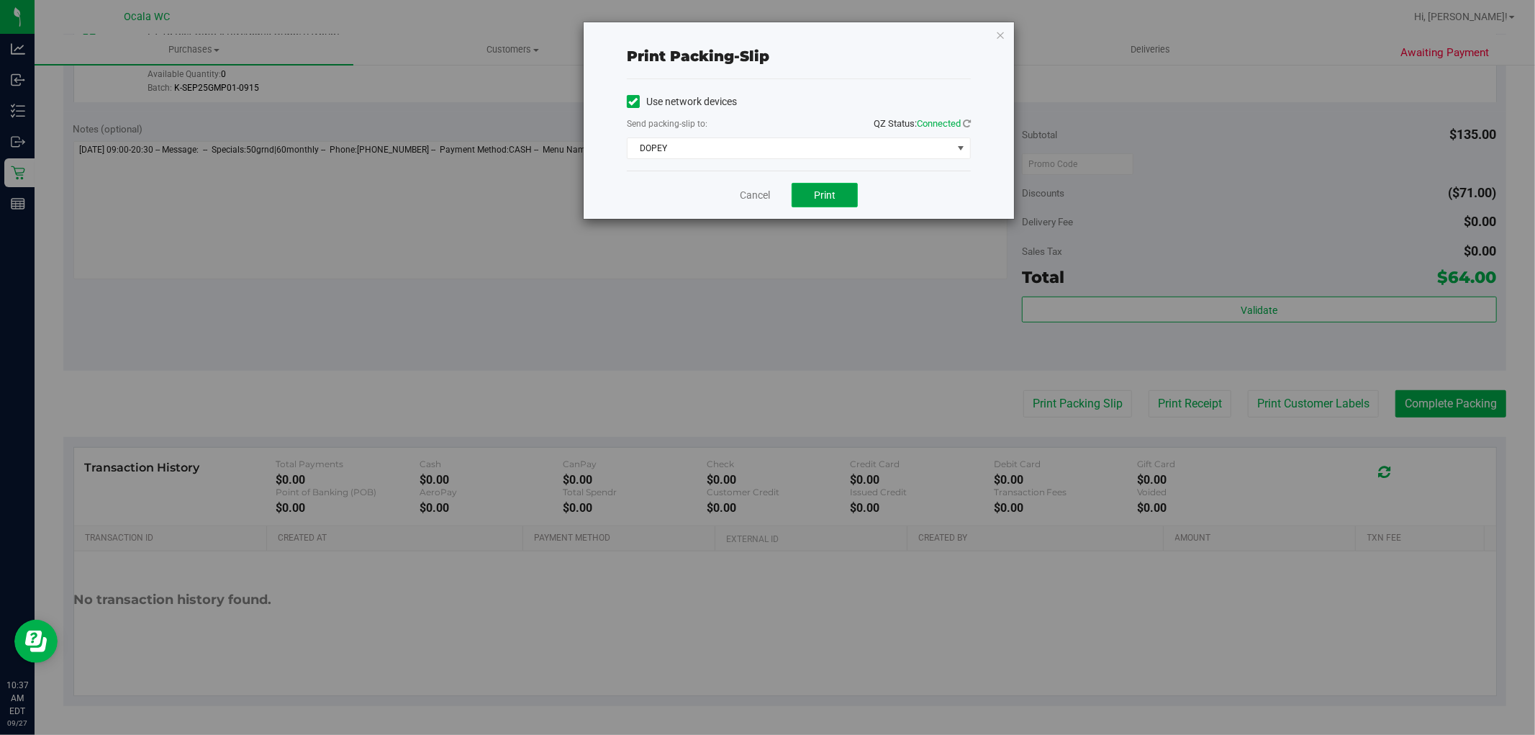
click at [840, 202] on button "Print" at bounding box center [825, 195] width 66 height 24
click at [744, 189] on link "Cancel" at bounding box center [755, 195] width 30 height 15
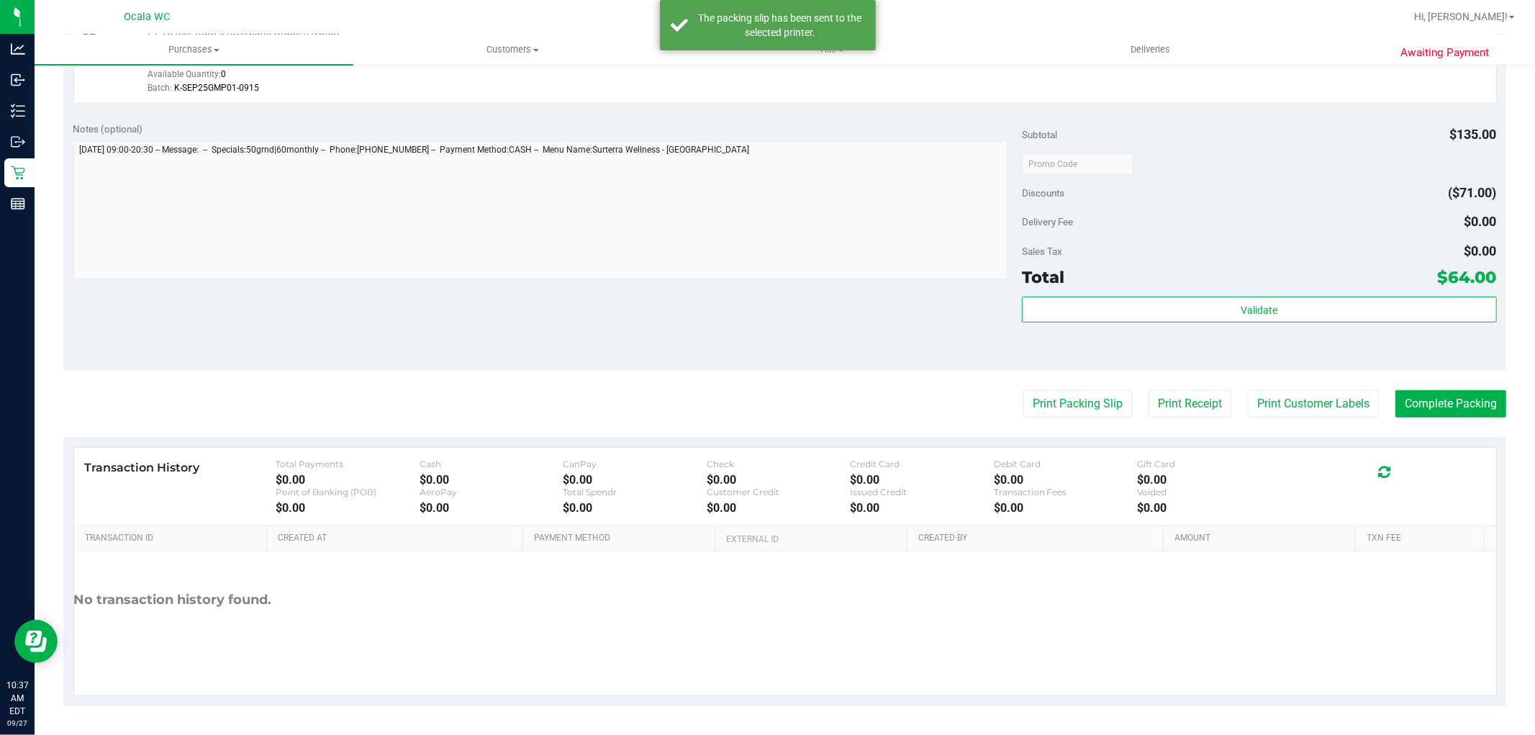
click at [1232, 189] on div "Discounts ($71.00)" at bounding box center [1259, 193] width 474 height 26
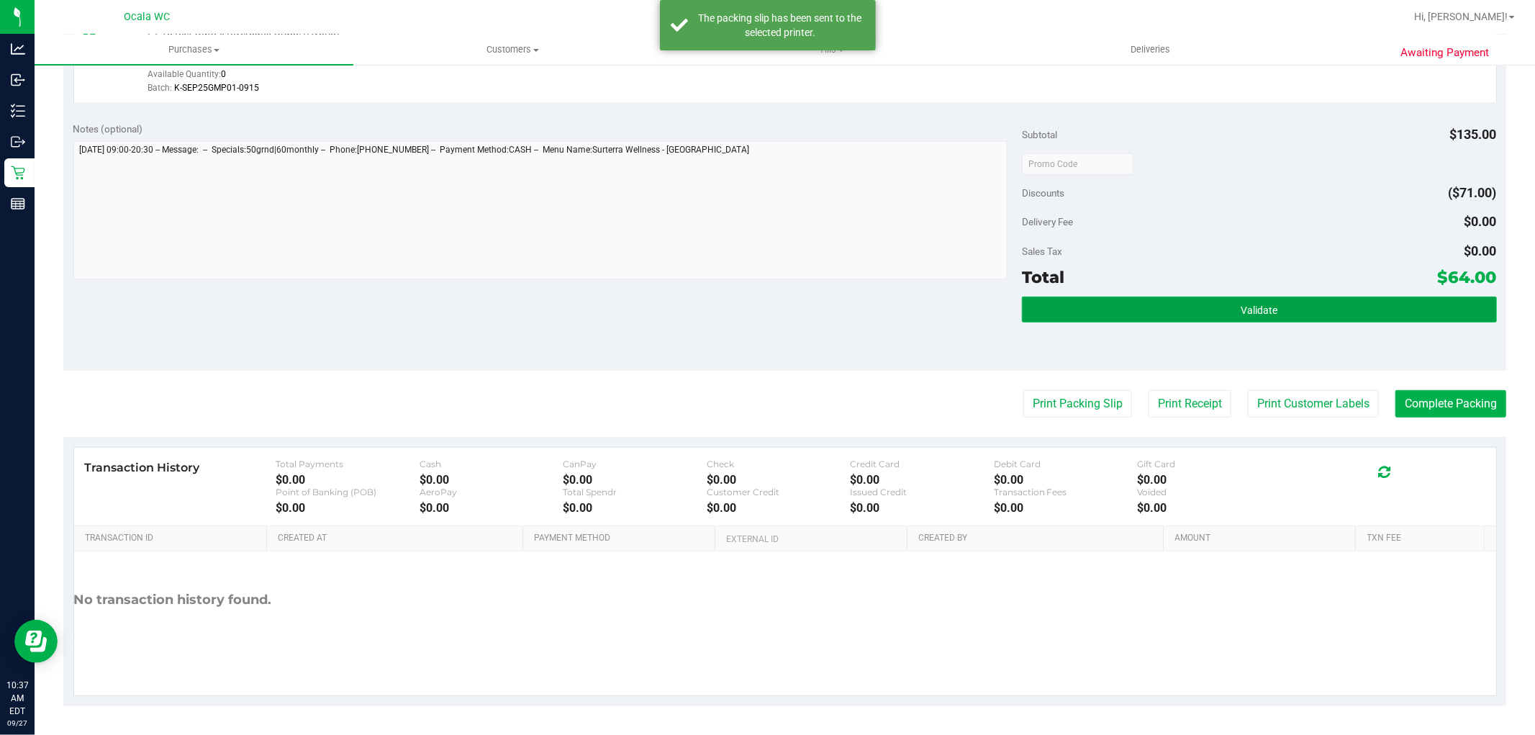
click at [1168, 315] on button "Validate" at bounding box center [1259, 310] width 474 height 26
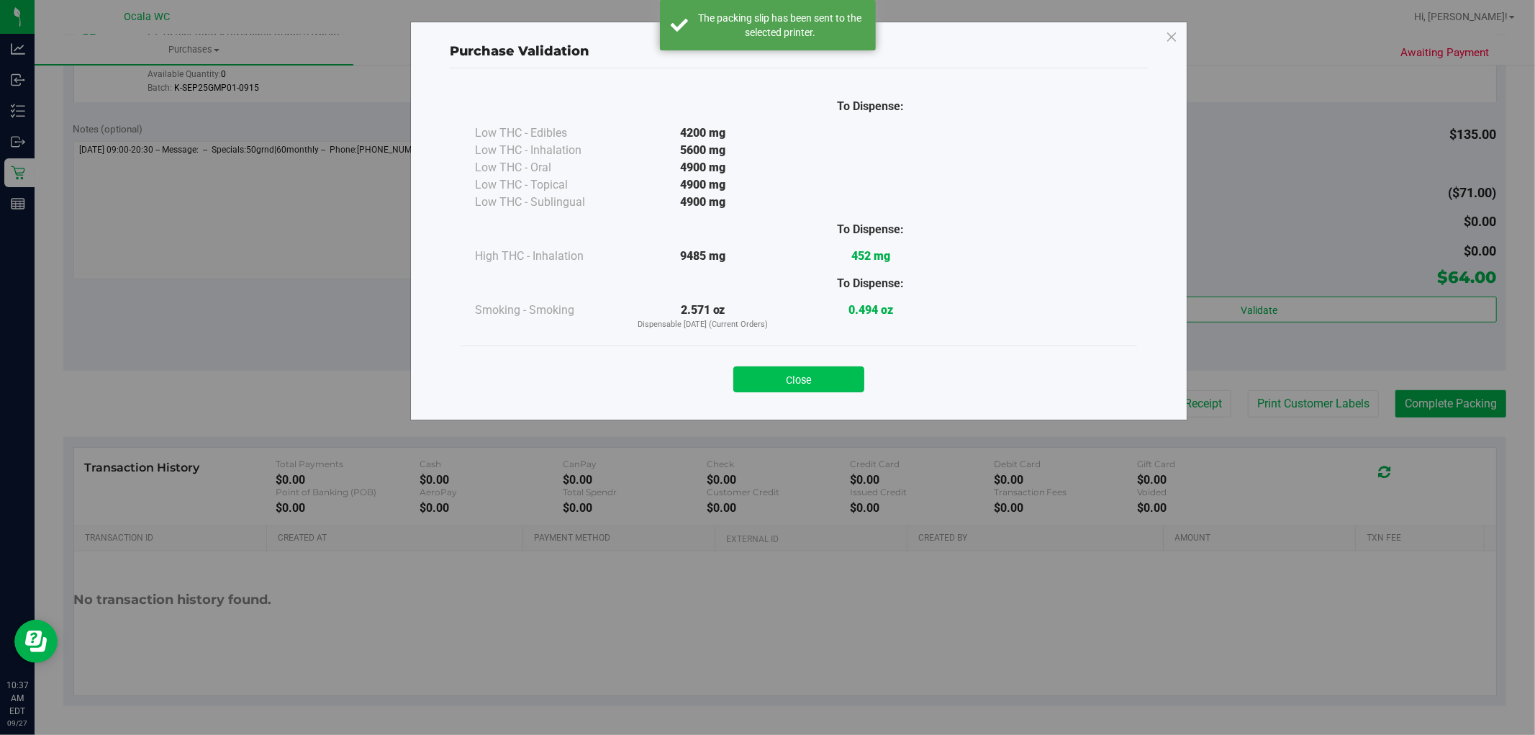
click at [813, 391] on button "Close" at bounding box center [799, 379] width 131 height 26
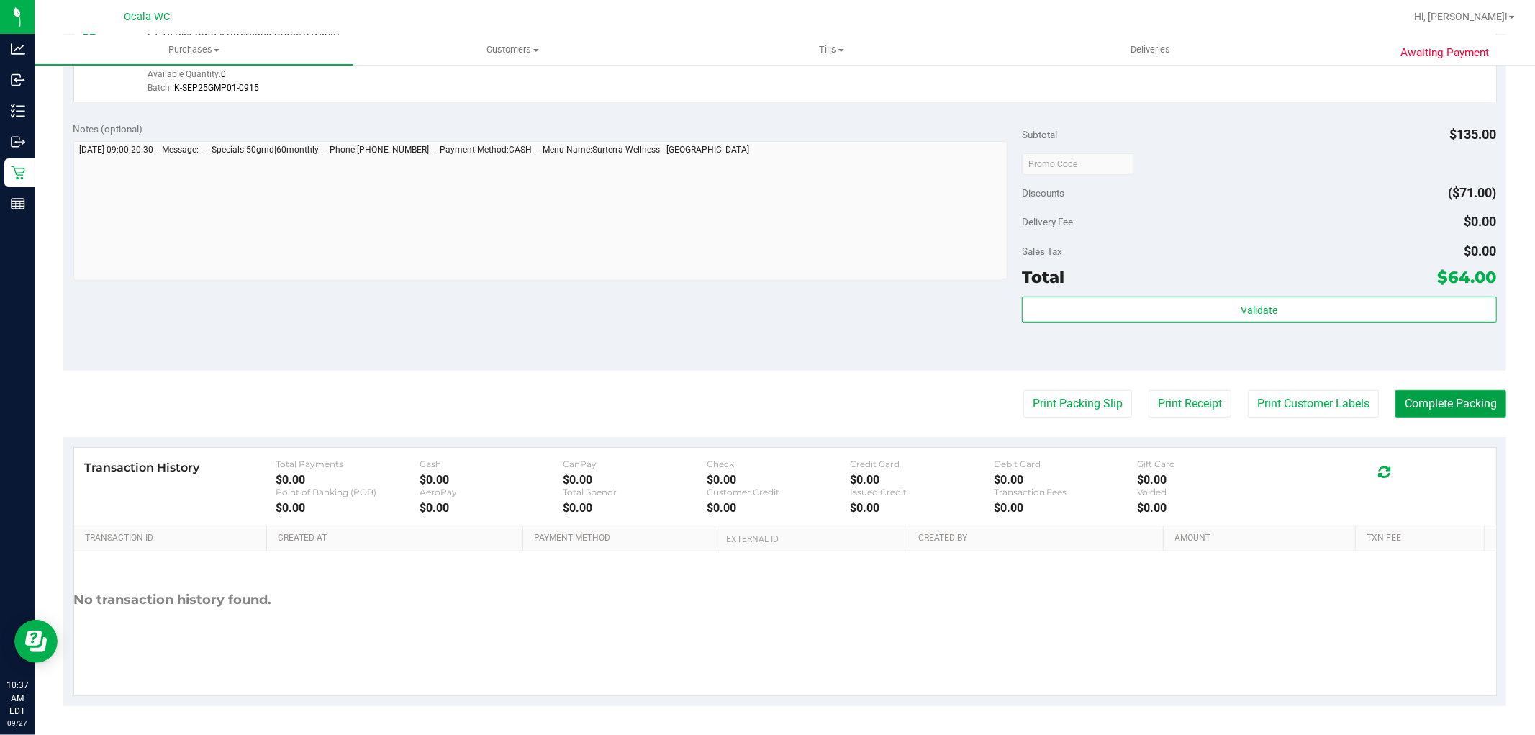
click at [1479, 405] on button "Complete Packing" at bounding box center [1451, 403] width 111 height 27
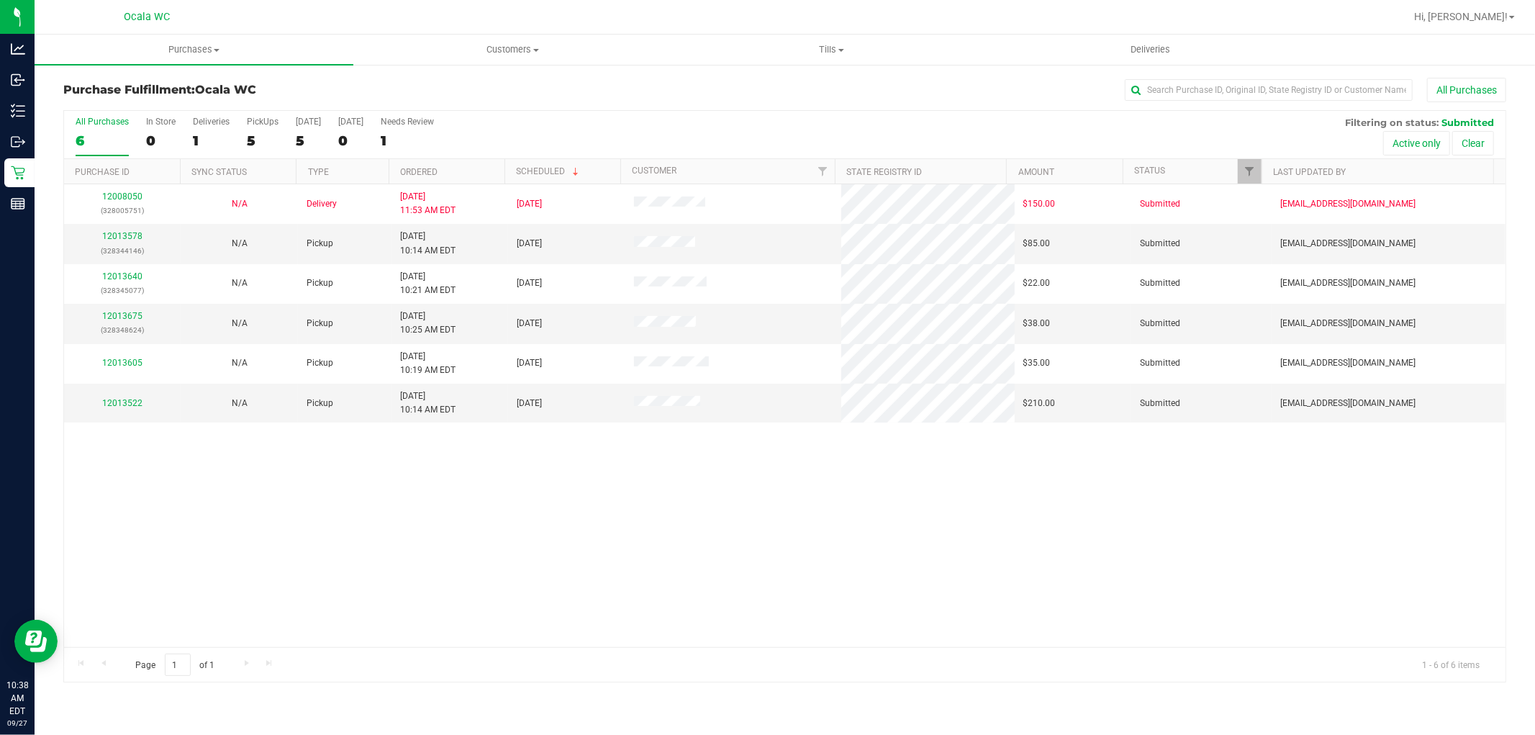
click at [752, 541] on div "12008050 (328005751) N/A Delivery 9/26/2025 11:53 AM EDT 10/1/2025 $150.00 Subm…" at bounding box center [785, 415] width 1442 height 463
click at [651, 512] on div "12008050 (328005751) N/A Delivery 9/26/2025 11:53 AM EDT 10/1/2025 $150.00 Subm…" at bounding box center [785, 415] width 1442 height 463
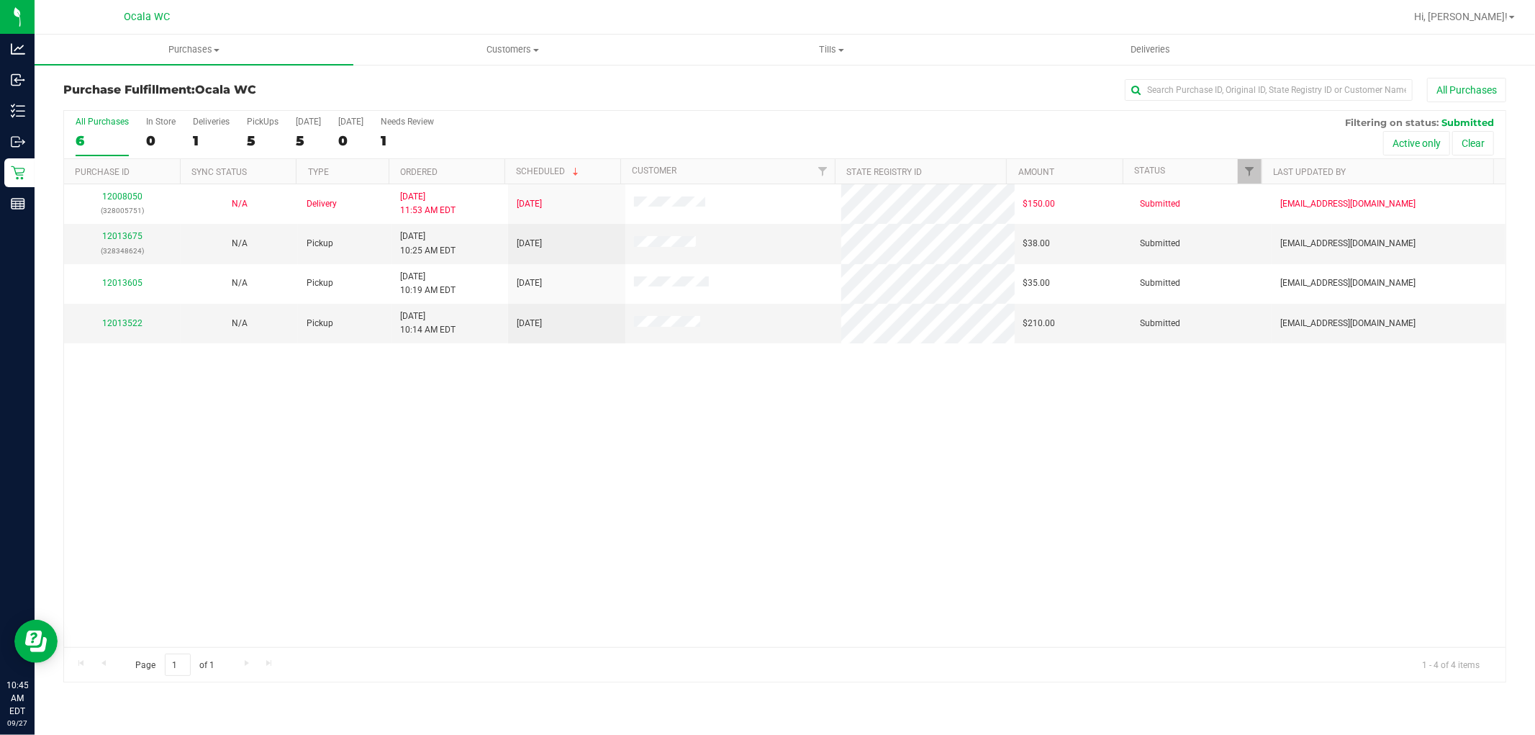
click at [483, 535] on div "12008050 (328005751) N/A Delivery 9/26/2025 11:53 AM EDT 10/1/2025 $150.00 Subm…" at bounding box center [785, 415] width 1442 height 463
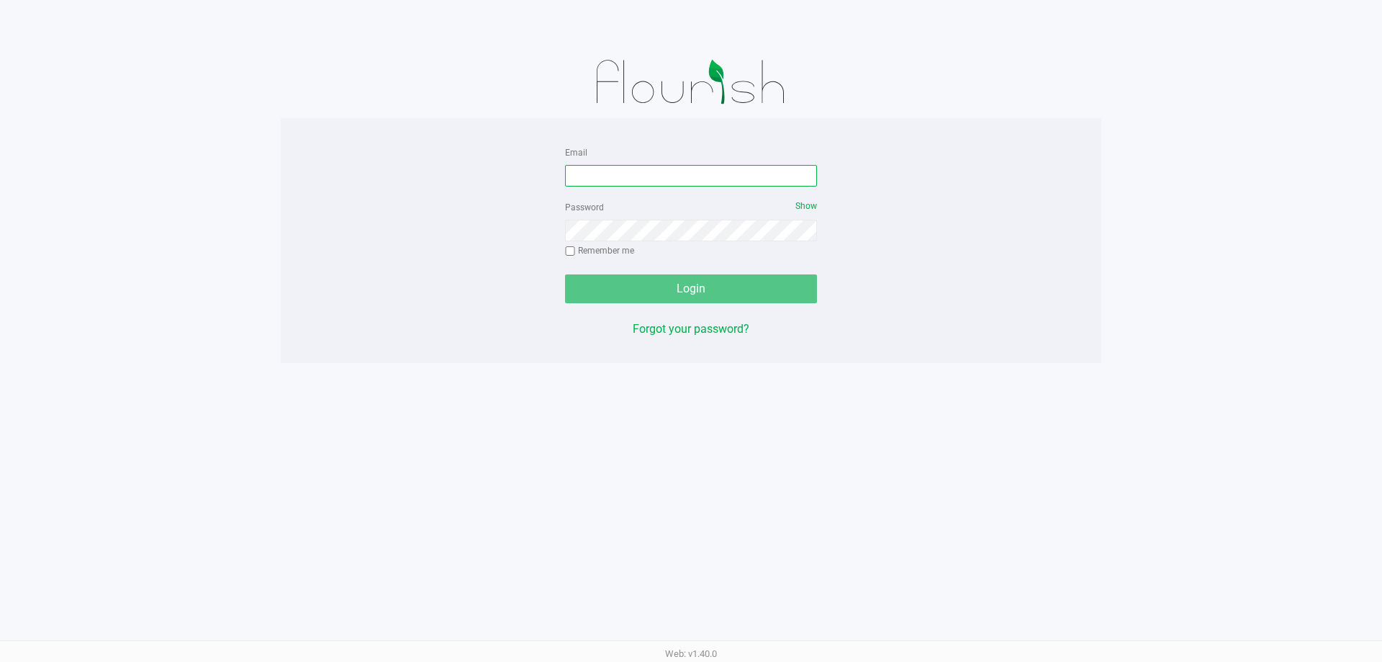
click at [664, 173] on input "Email" at bounding box center [691, 176] width 252 height 22
type input "[PERSON_NAME][EMAIL_ADDRESS][DOMAIN_NAME]"
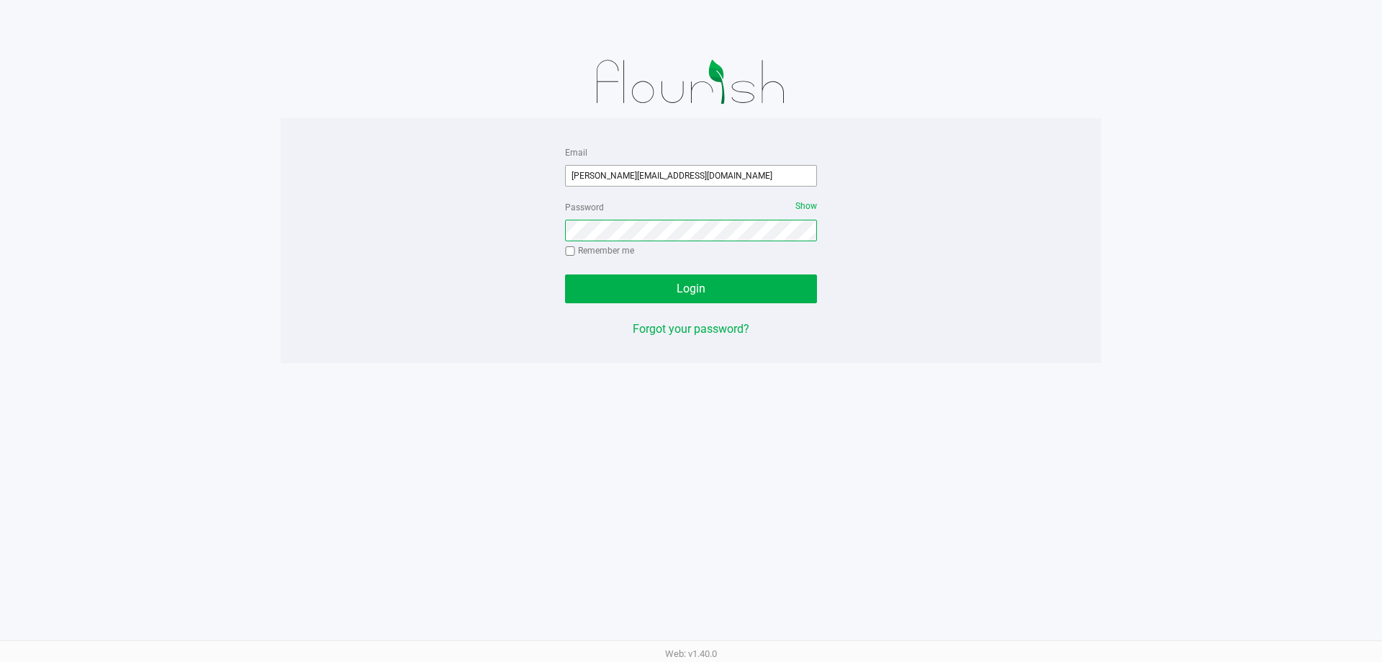
click at [565, 274] on button "Login" at bounding box center [691, 288] width 252 height 29
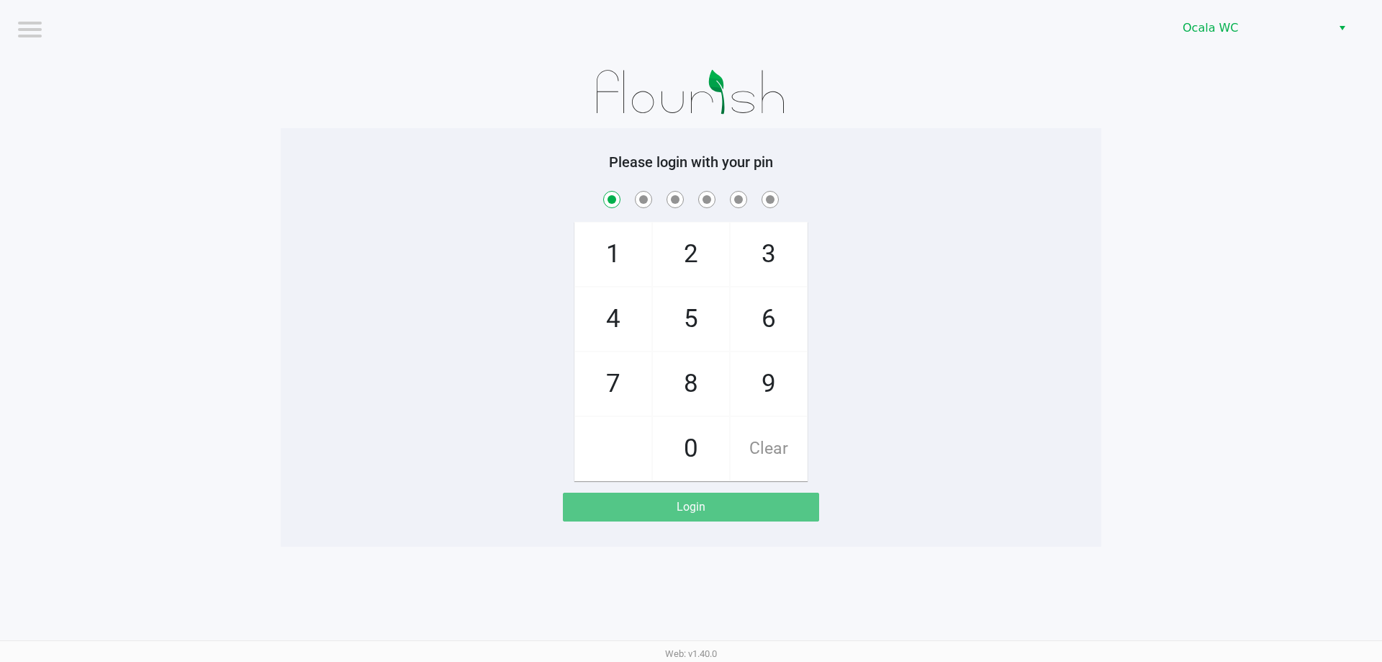
checkbox input "true"
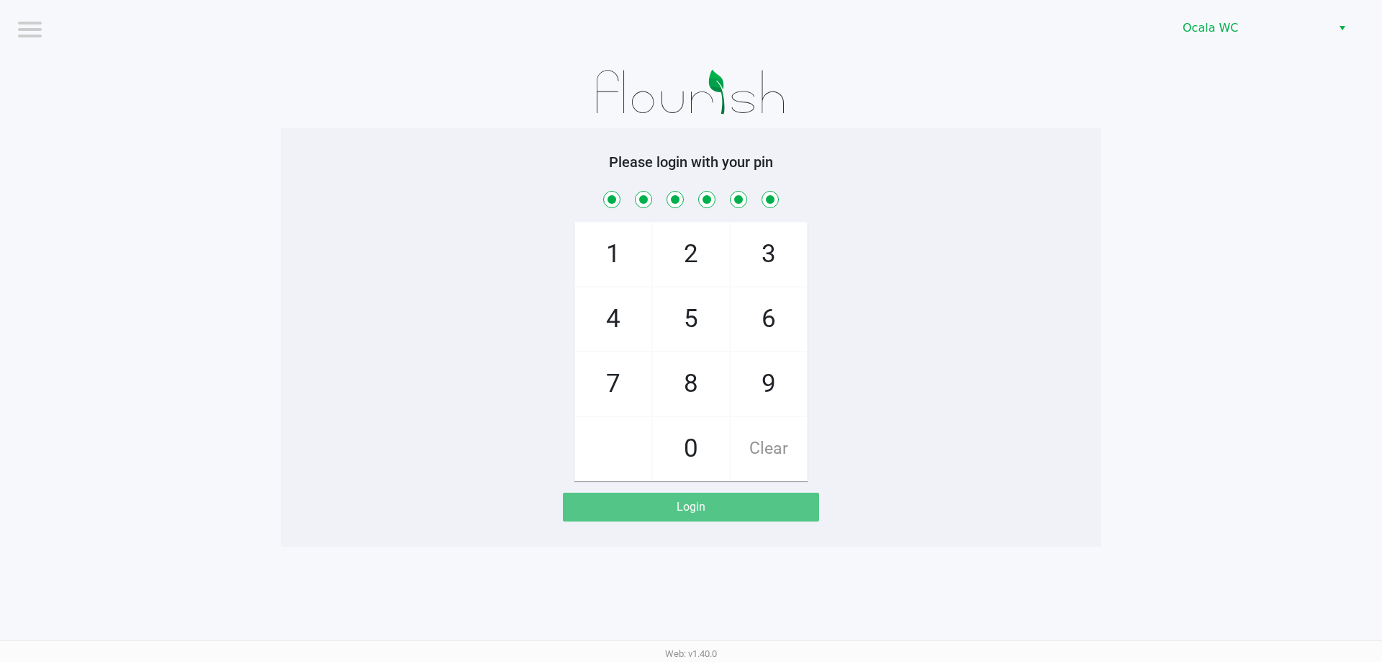
checkbox input "true"
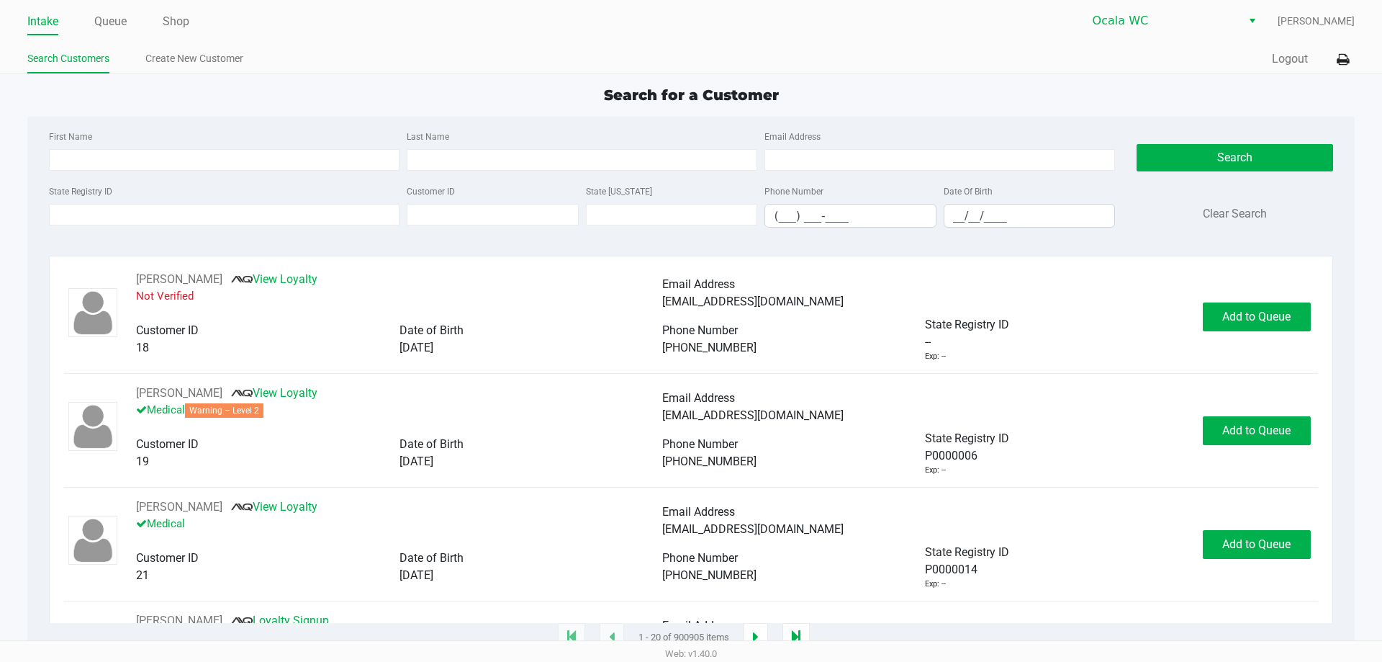
click at [417, 32] on ul "Intake Queue Shop" at bounding box center [359, 22] width 664 height 24
click at [255, 207] on input "State Registry ID" at bounding box center [224, 215] width 351 height 22
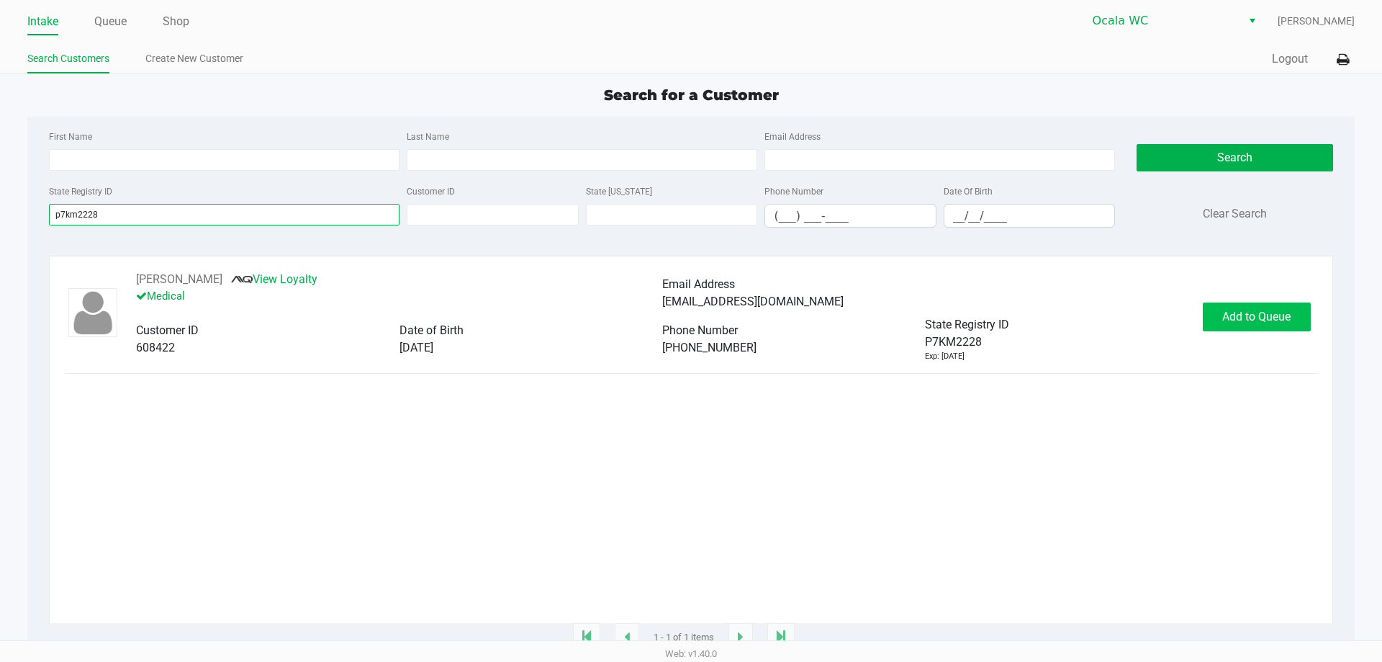
type input "p7km2228"
click at [1263, 321] on span "Add to Queue" at bounding box center [1256, 317] width 68 height 14
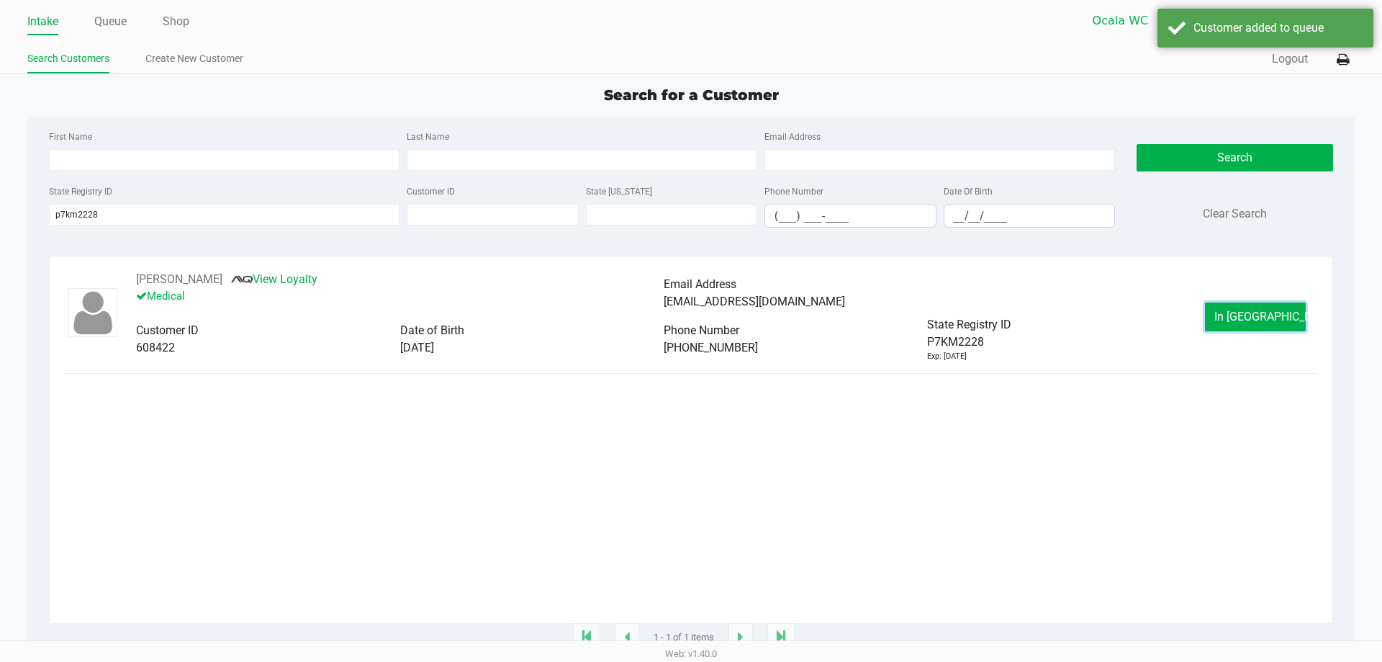
click at [1262, 320] on span "In Queue" at bounding box center [1274, 317] width 121 height 14
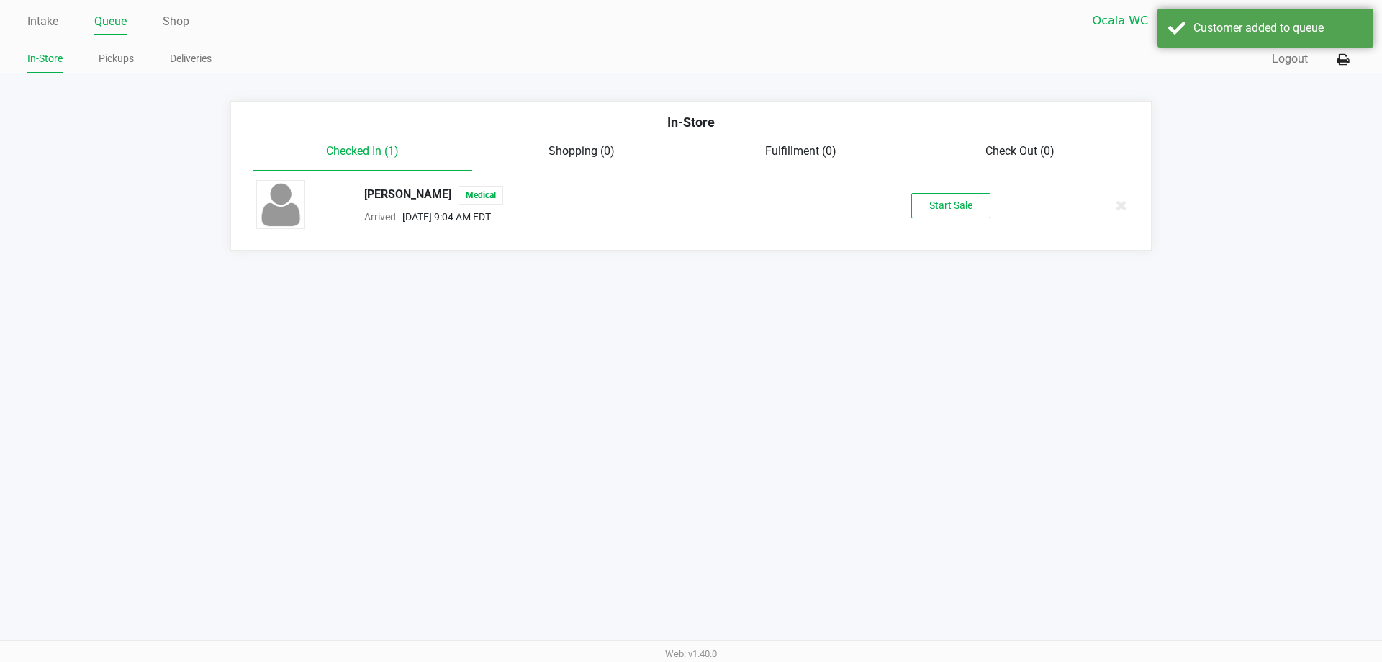
click at [938, 209] on button "Start Sale" at bounding box center [950, 205] width 79 height 25
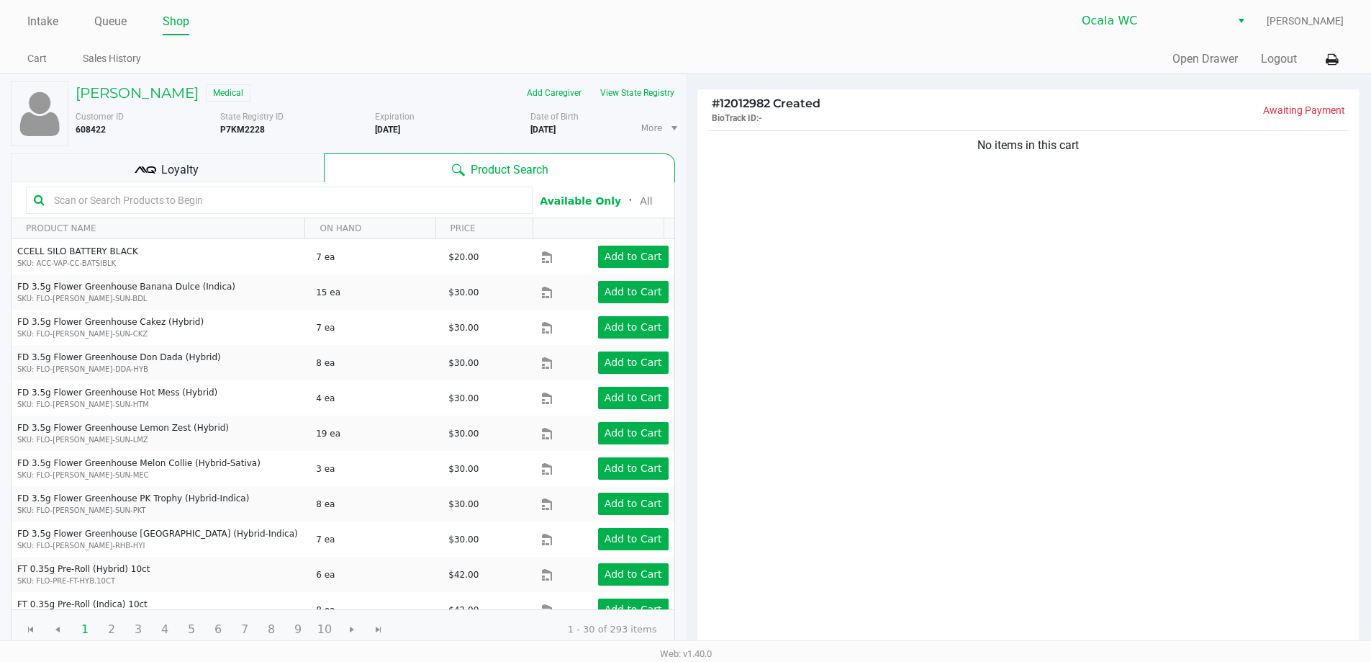
click at [743, 26] on div "Ocala WC Christopher Lemons" at bounding box center [1015, 20] width 658 height 27
click at [631, 93] on button "View State Registry" at bounding box center [633, 92] width 84 height 23
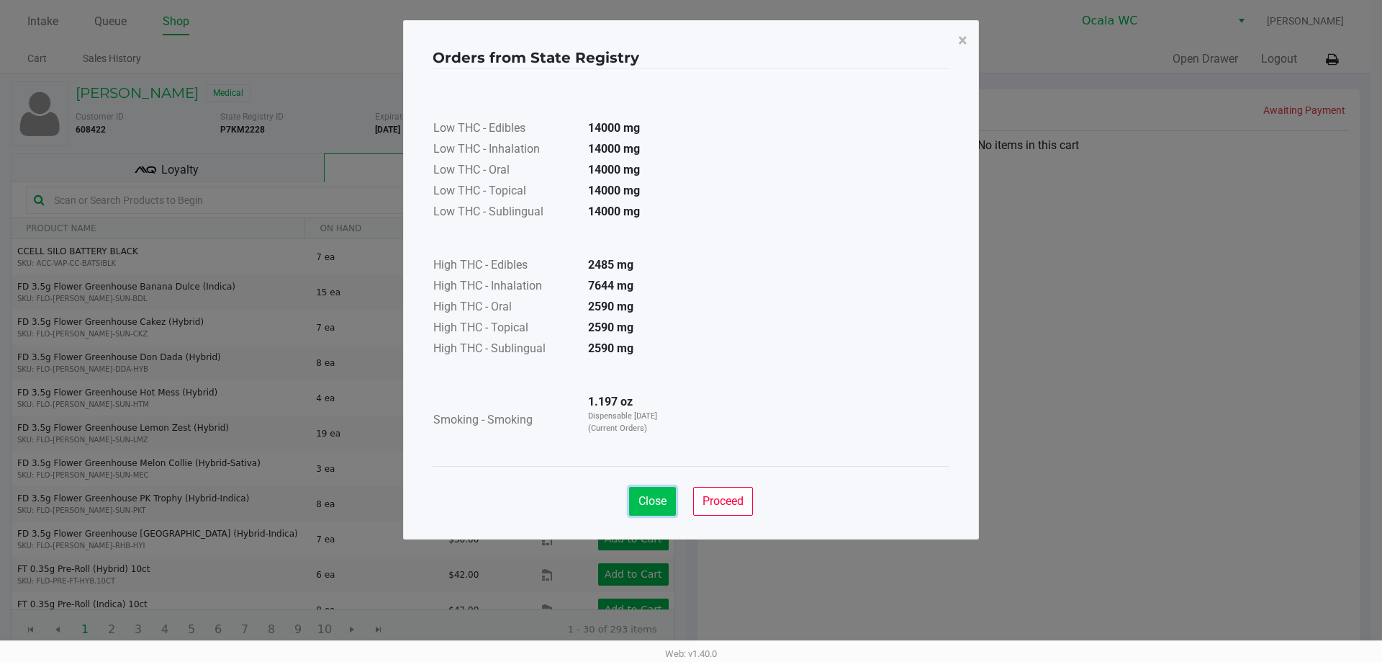
click at [629, 501] on button "Close" at bounding box center [652, 501] width 47 height 29
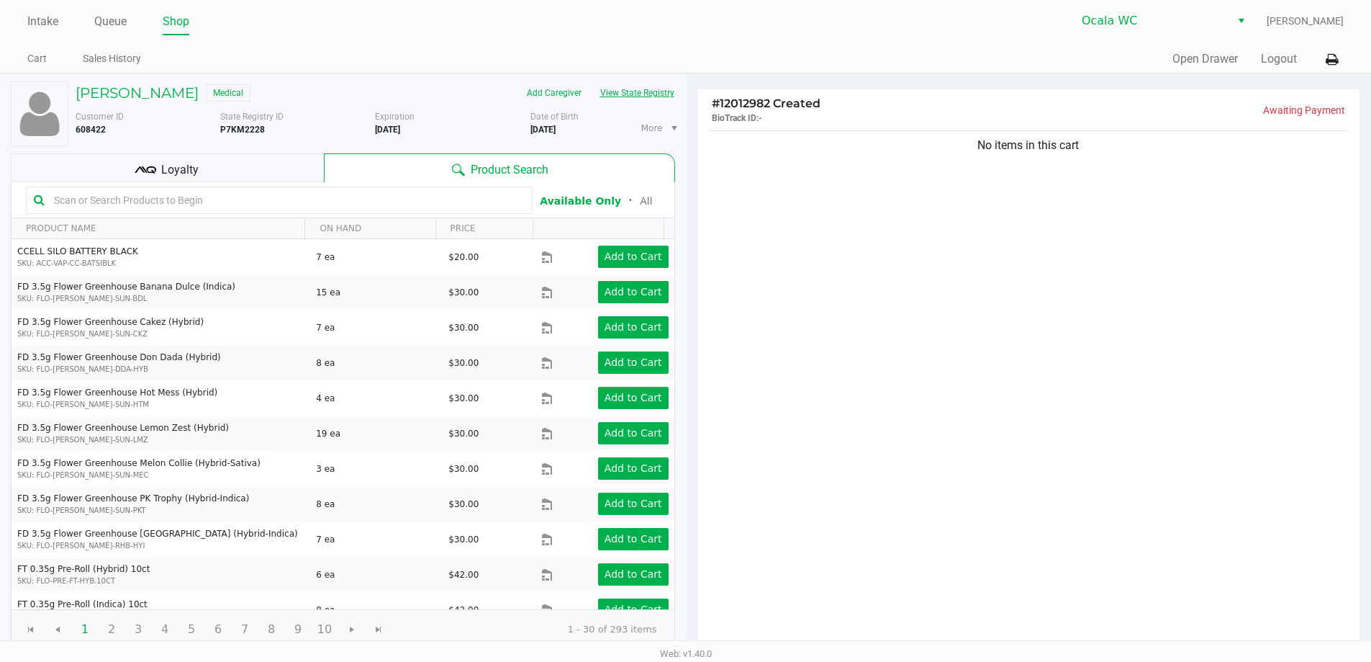
click at [611, 94] on button "View State Registry" at bounding box center [633, 92] width 84 height 23
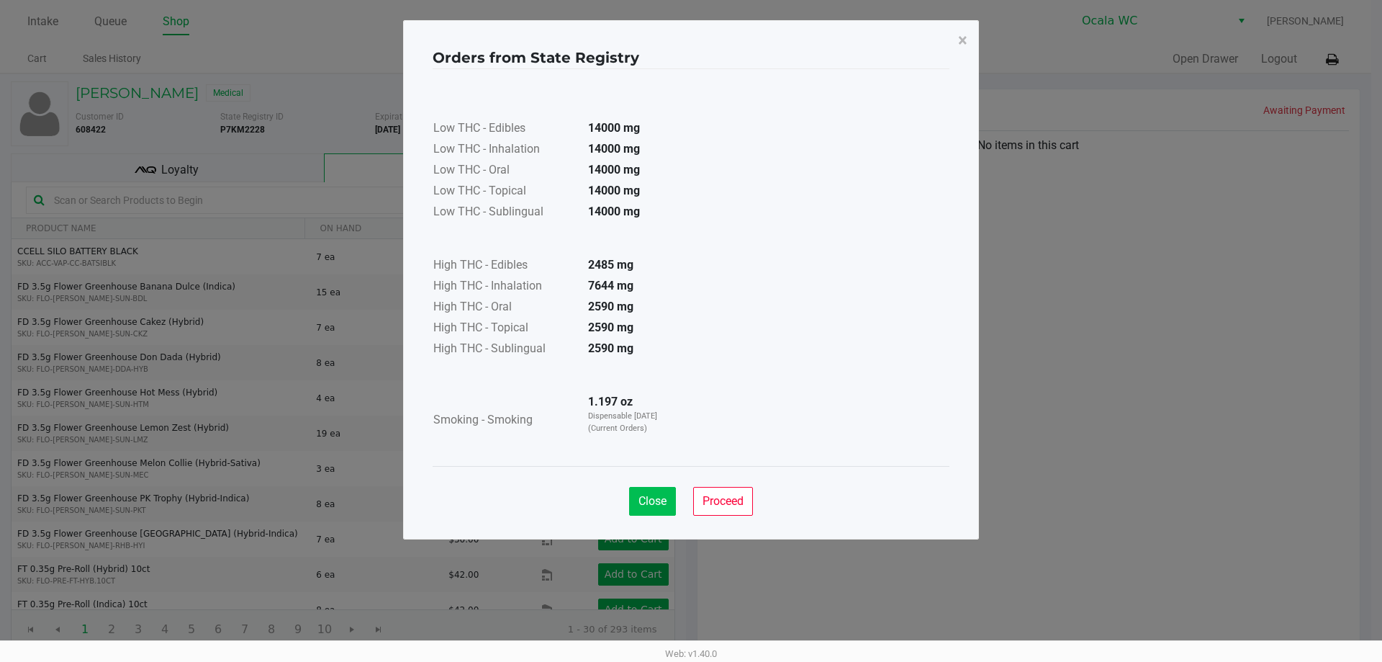
click at [659, 502] on span "Close" at bounding box center [653, 501] width 28 height 14
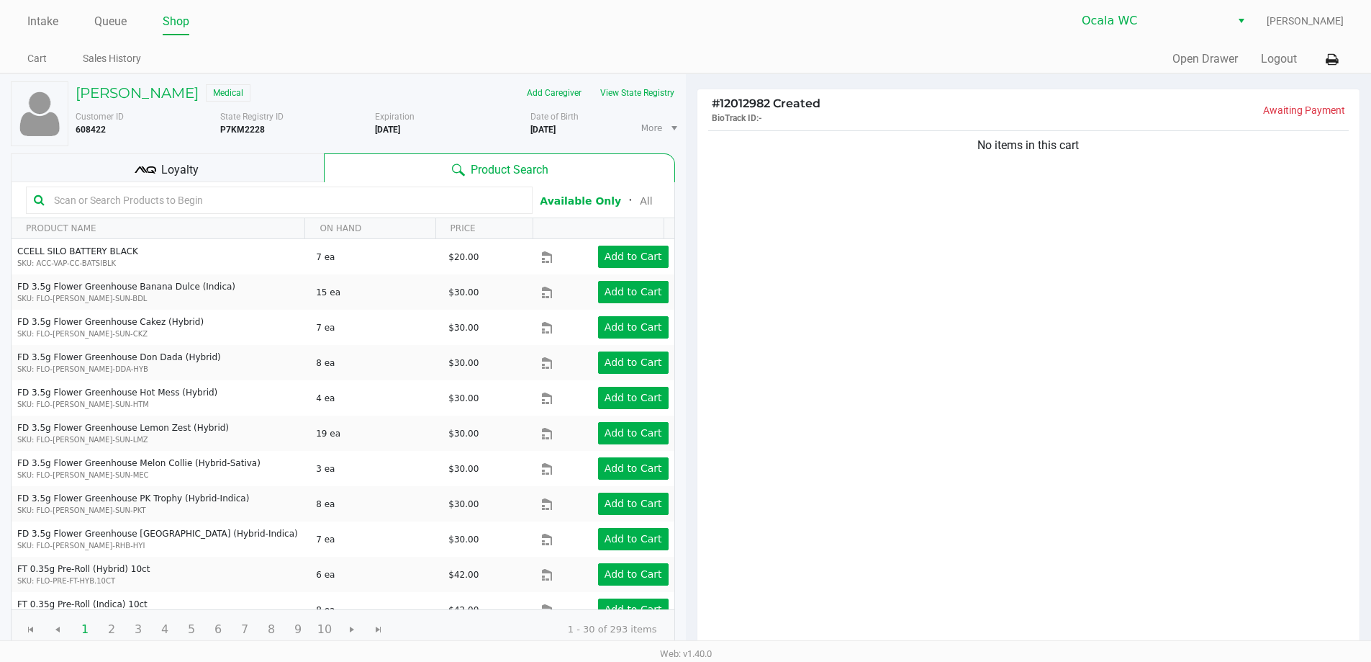
click at [197, 206] on input "text" at bounding box center [286, 200] width 477 height 22
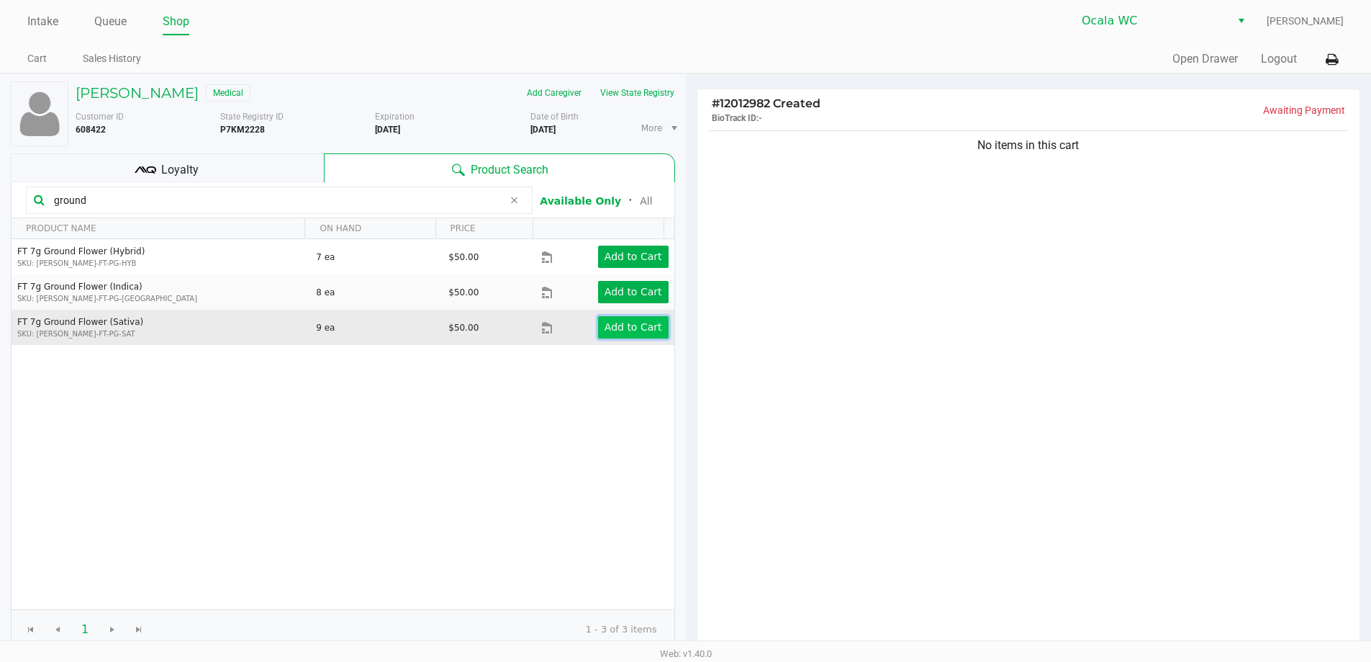
click at [626, 330] on app-button-loader "Add to Cart" at bounding box center [634, 327] width 58 height 12
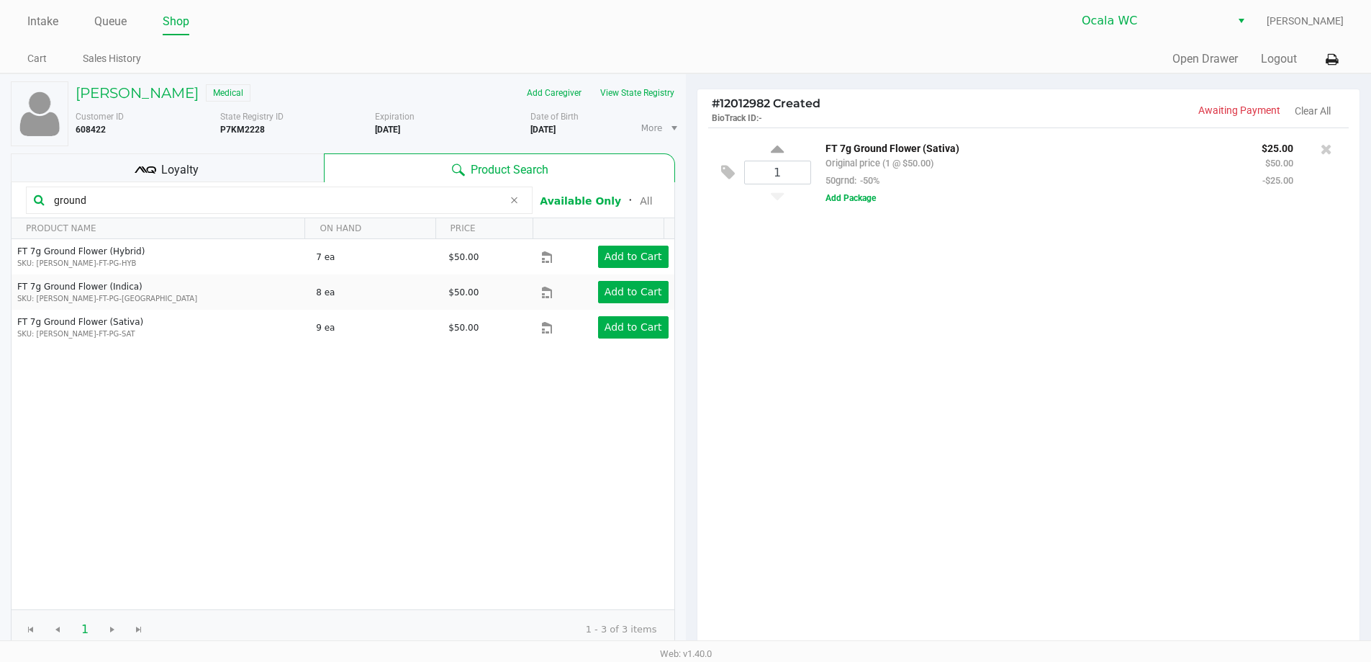
click at [394, 203] on input "ground" at bounding box center [275, 200] width 455 height 22
type input "g"
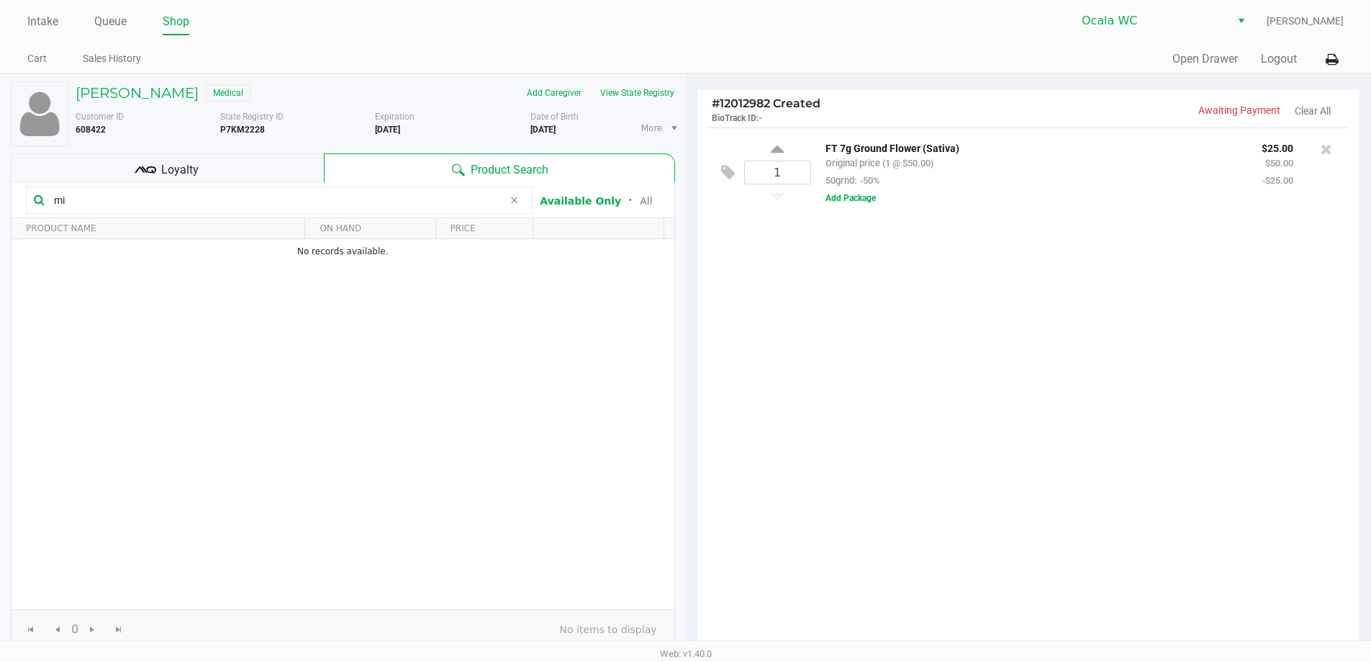
type input "m"
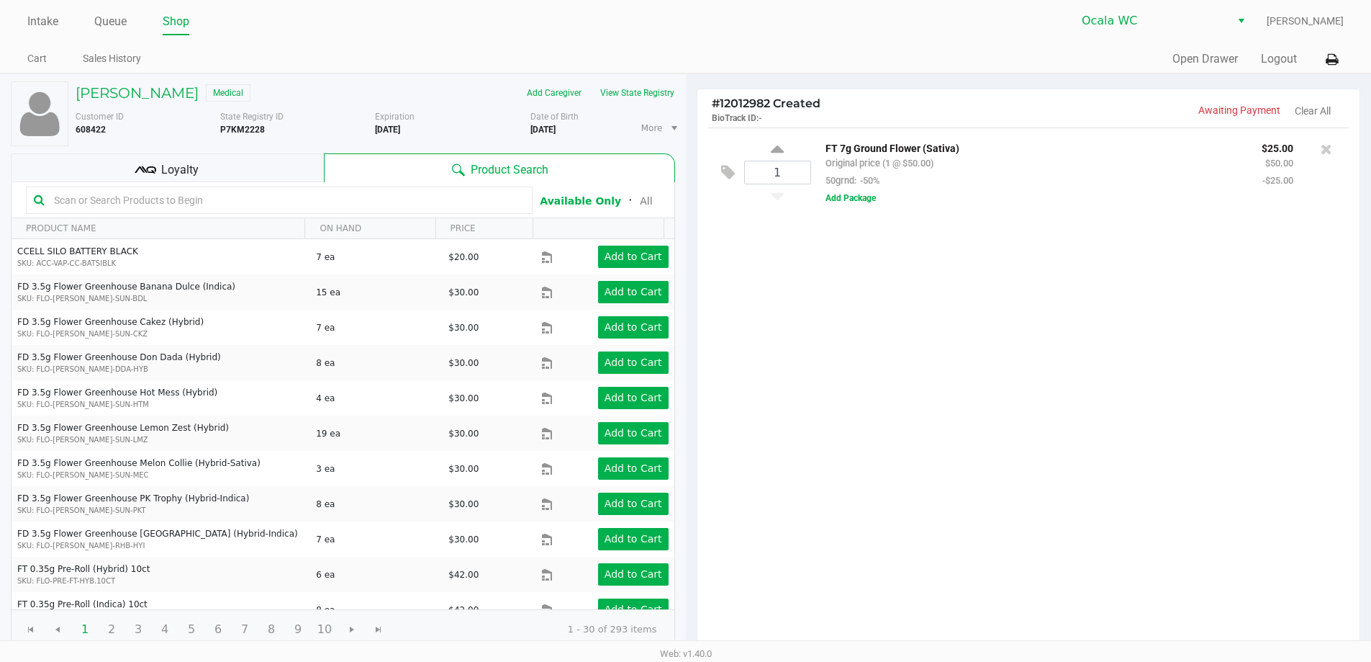
click at [364, 178] on div "Product Search" at bounding box center [499, 167] width 351 height 29
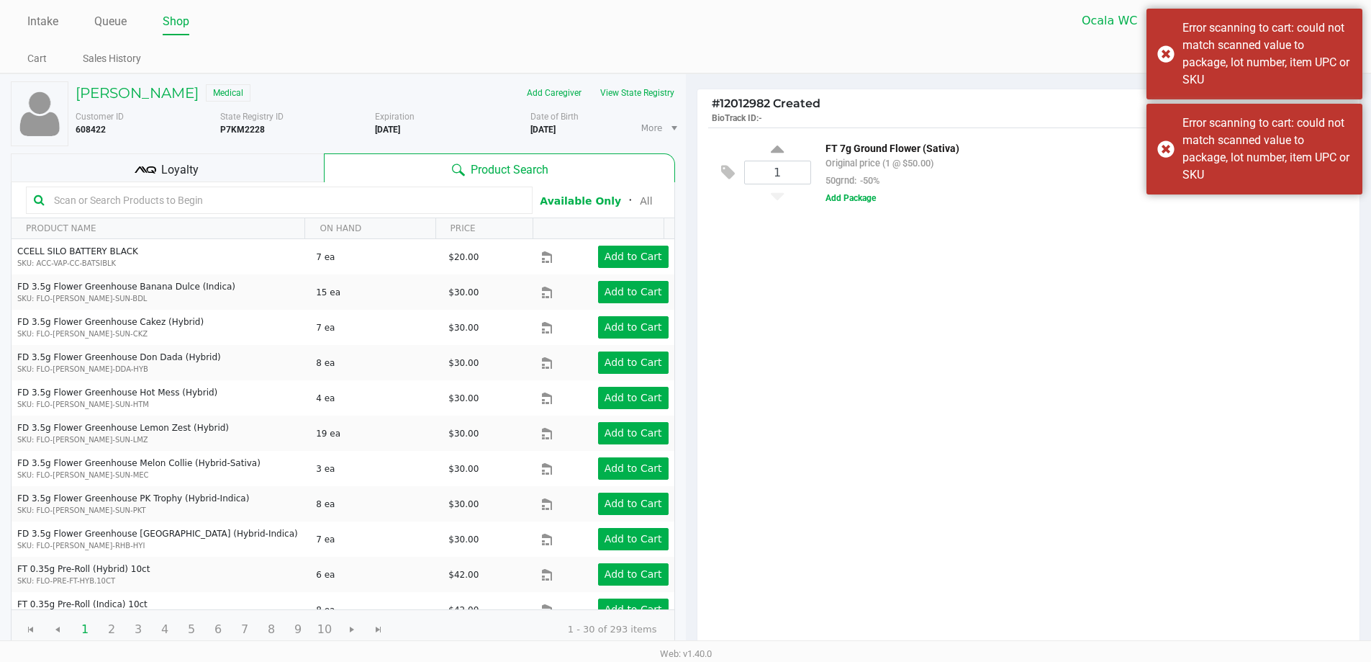
click at [354, 205] on input "text" at bounding box center [286, 200] width 477 height 22
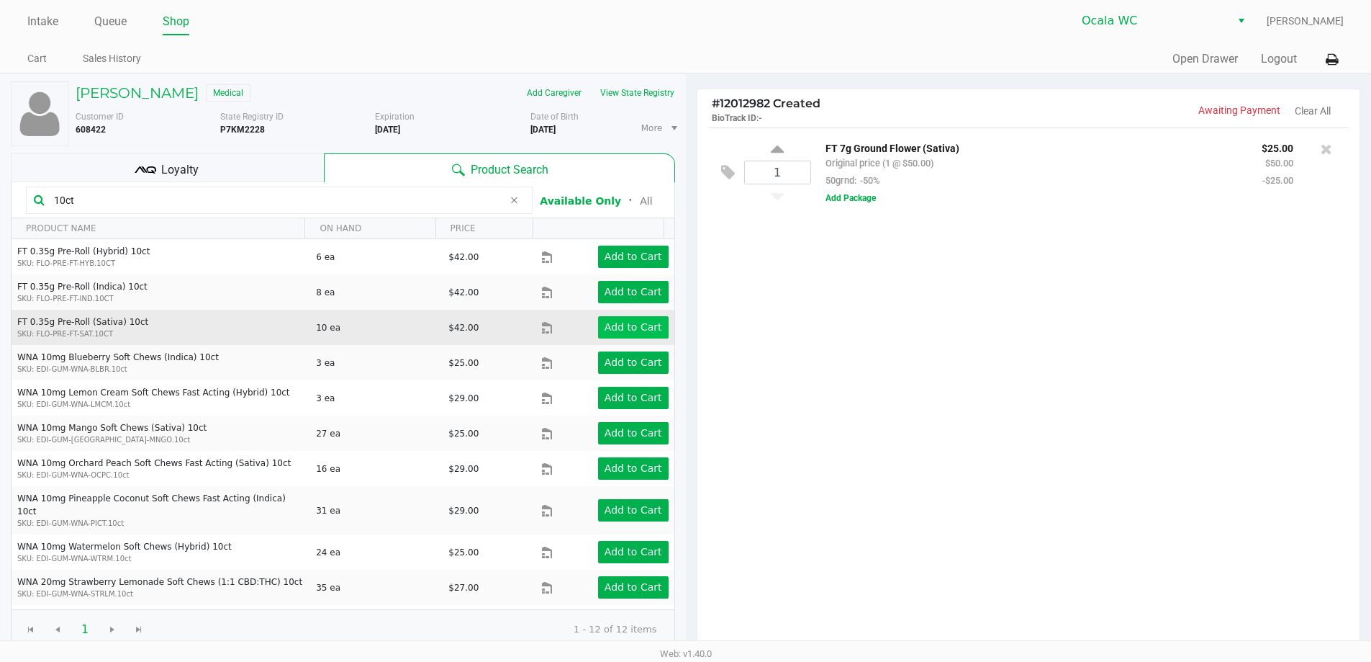
click at [622, 333] on app-button-loader "Add to Cart" at bounding box center [634, 327] width 58 height 12
click at [636, 329] on app-button-loader "Add to Cart" at bounding box center [634, 327] width 58 height 12
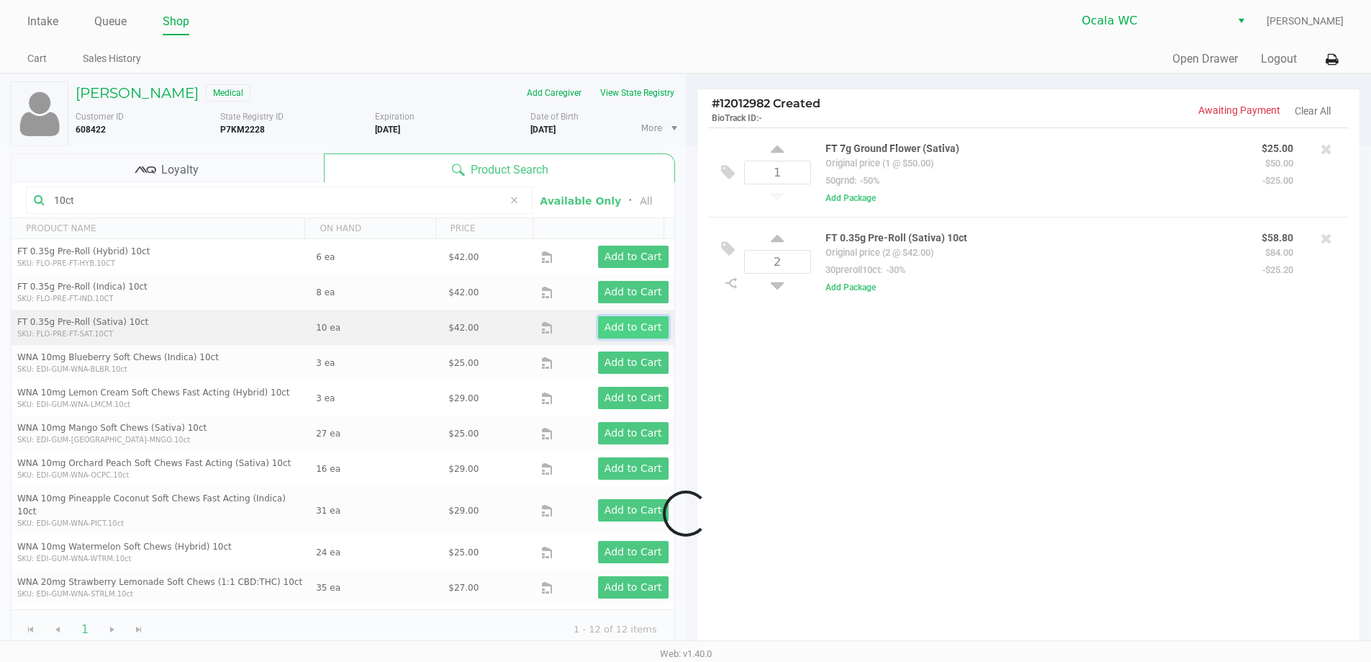
click at [619, 327] on app-button-loader "Add to Cart" at bounding box center [634, 327] width 58 height 12
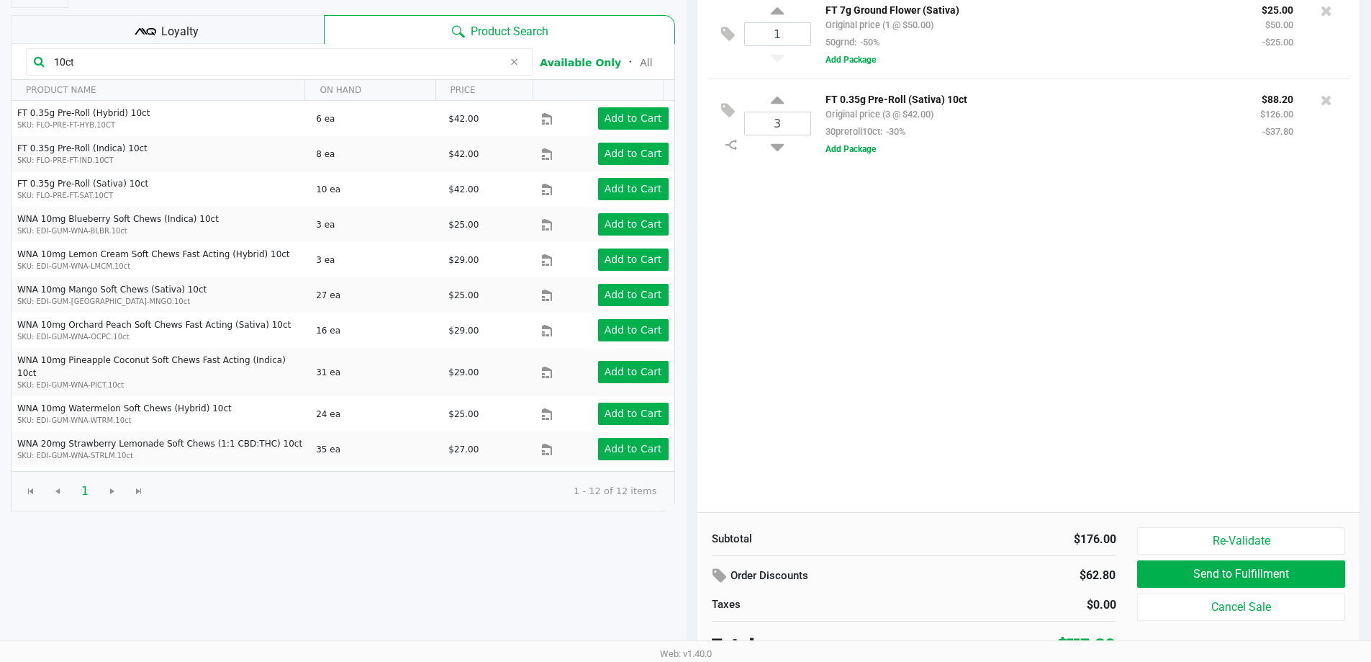
scroll to position [148, 0]
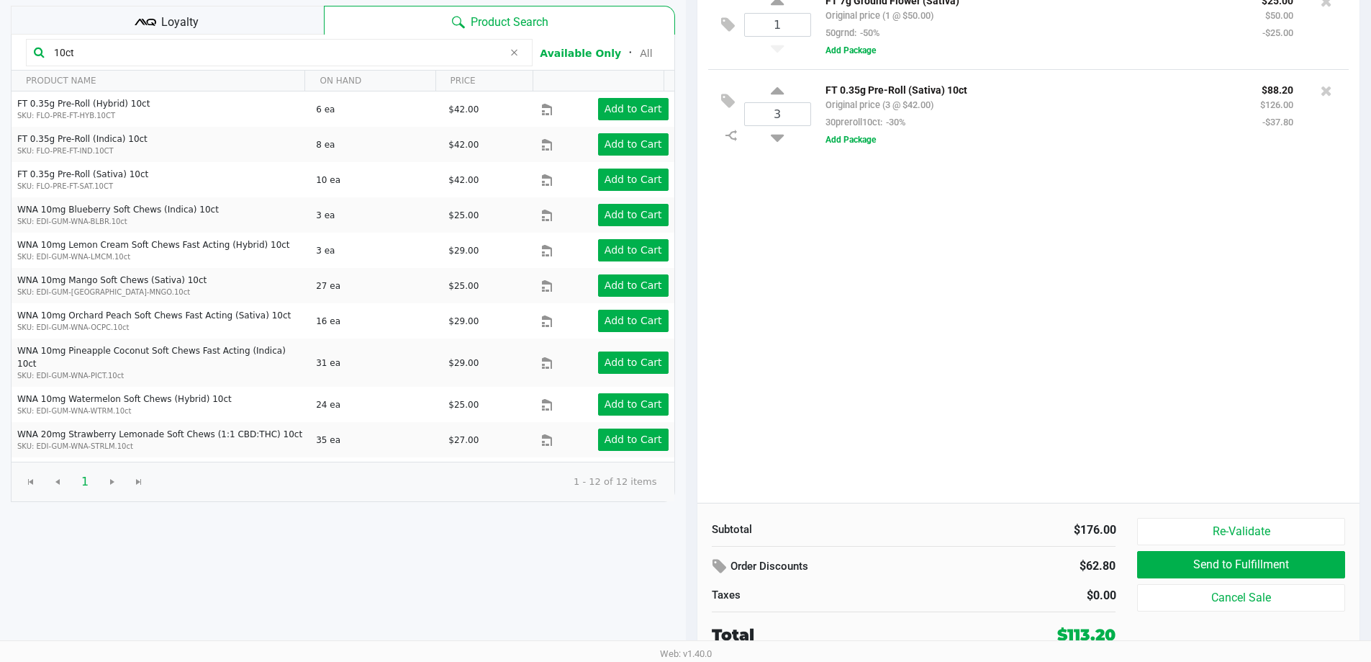
click at [421, 52] on input "10ct" at bounding box center [275, 53] width 455 height 22
type input "1"
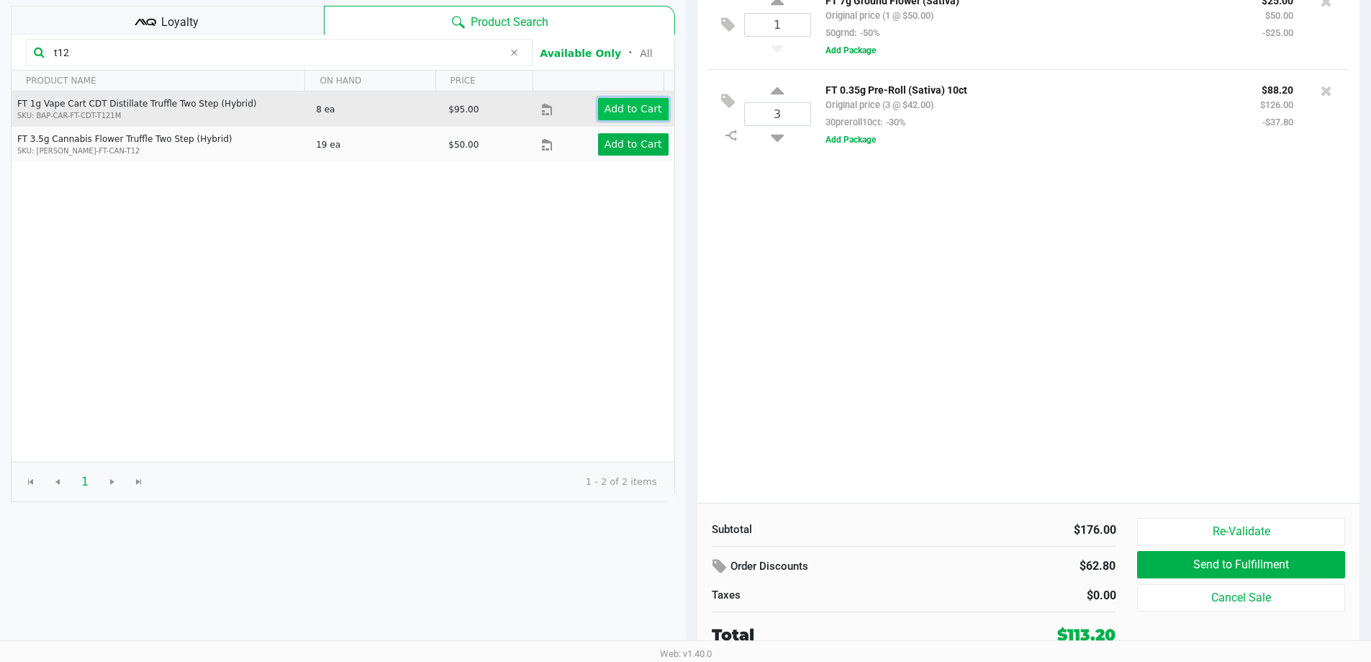
click at [626, 109] on app-button-loader "Add to Cart" at bounding box center [634, 109] width 58 height 12
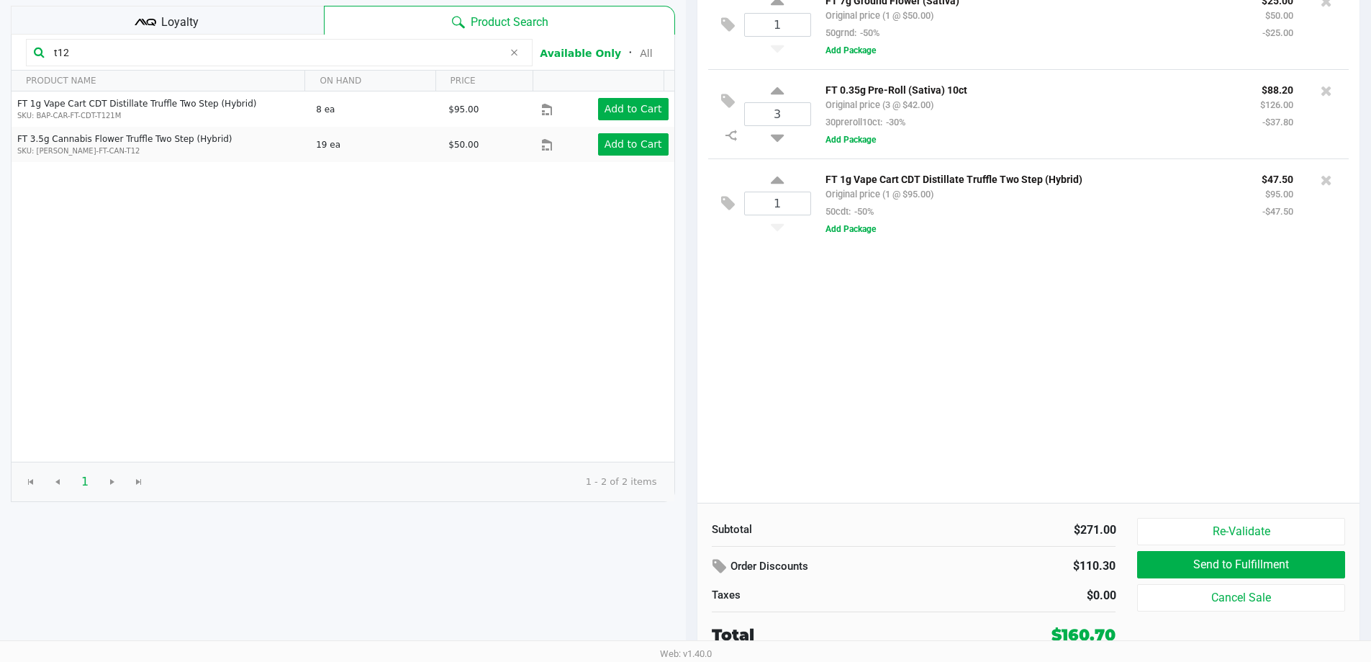
click at [372, 53] on input "t12" at bounding box center [275, 53] width 455 height 22
type input "t"
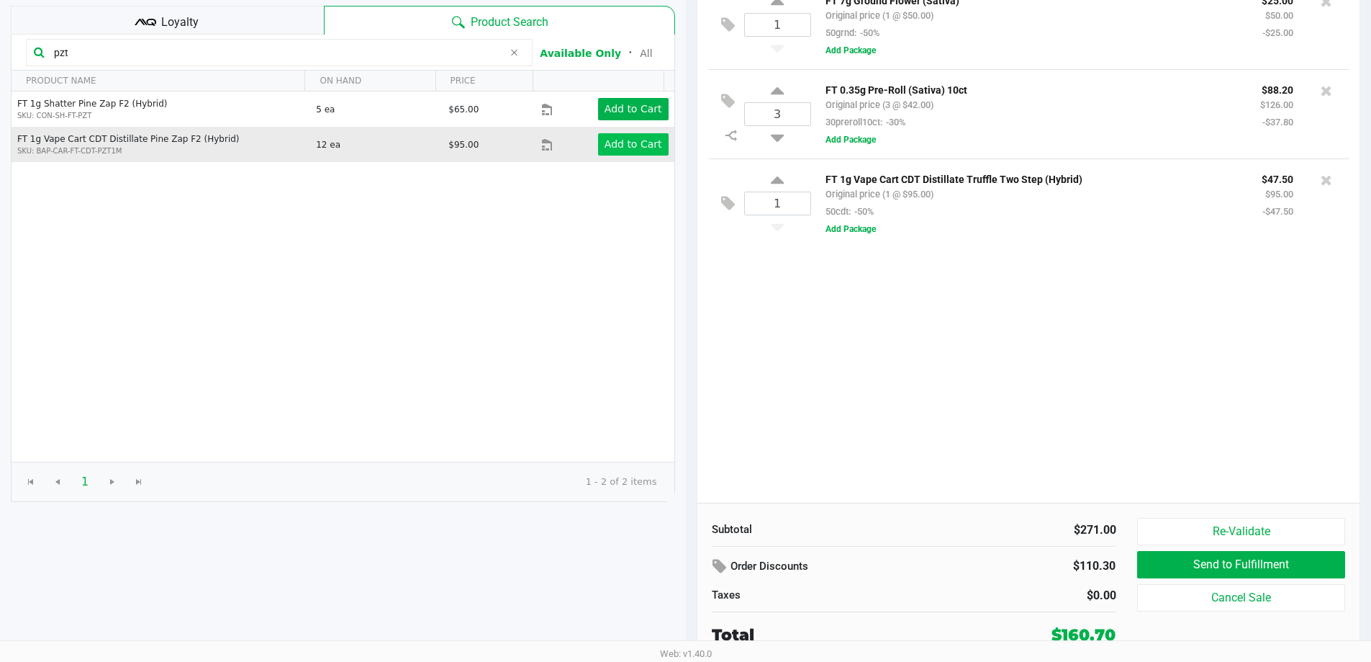
click at [621, 138] on app-button-loader "Add to Cart" at bounding box center [634, 144] width 58 height 12
click at [1329, 274] on icon at bounding box center [1327, 269] width 12 height 14
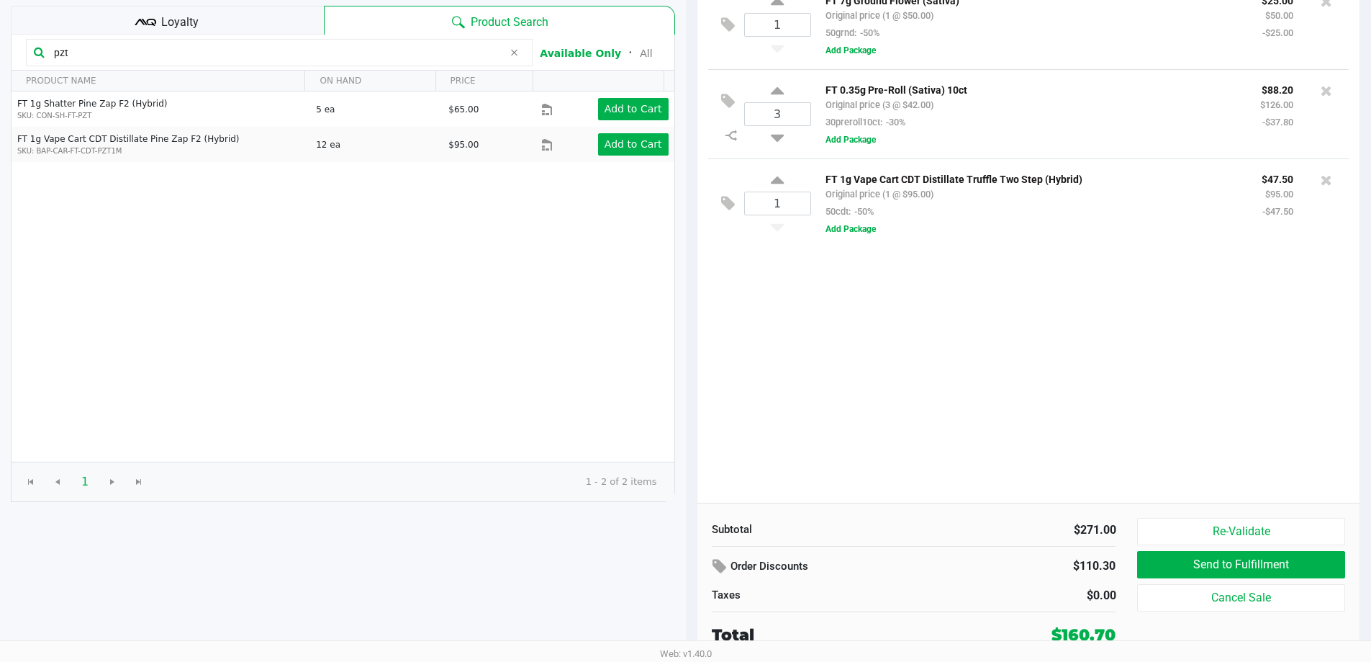
click at [294, 53] on input "pzt" at bounding box center [275, 53] width 455 height 22
type input "p"
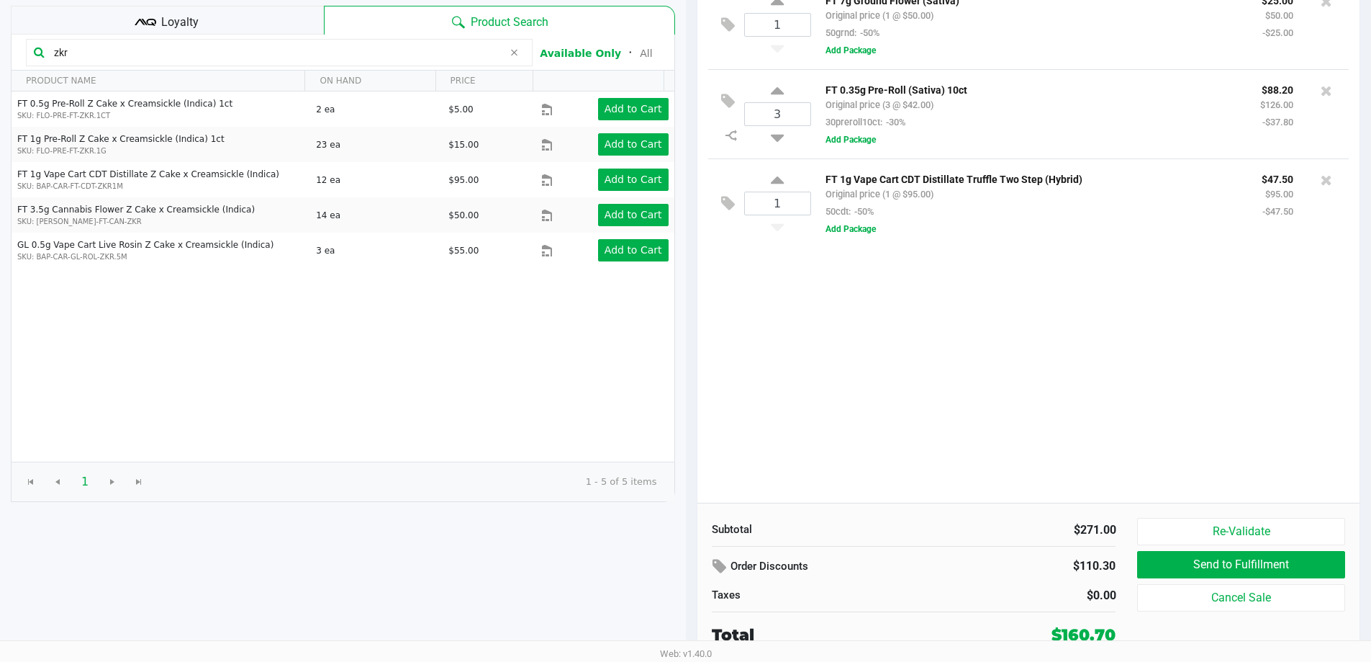
type input "zkr"
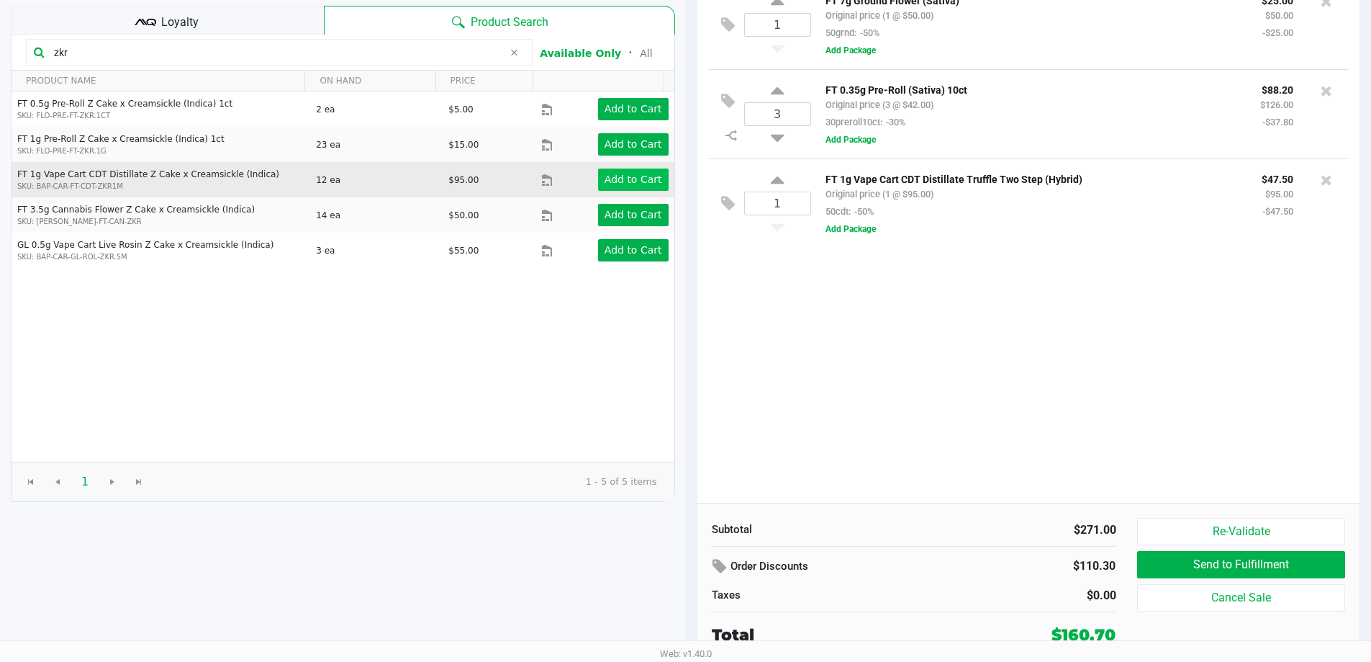
click at [636, 182] on app-button-loader "Add to Cart" at bounding box center [634, 179] width 58 height 12
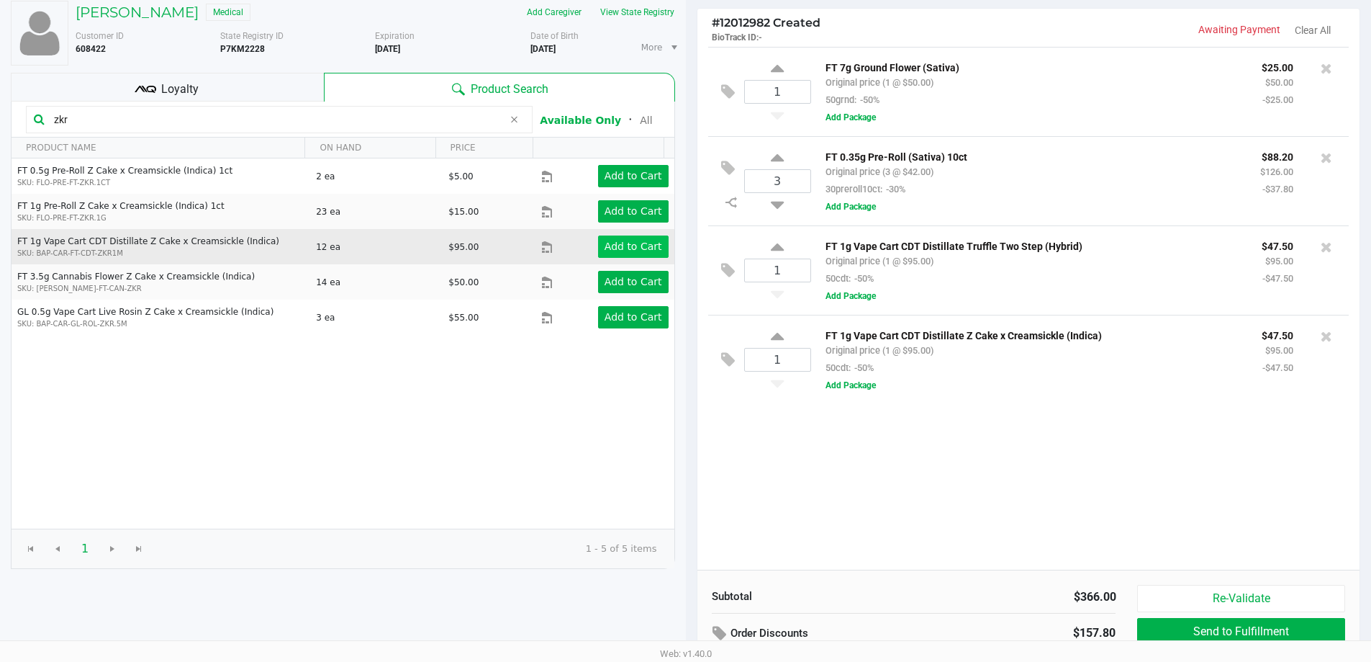
scroll to position [39, 0]
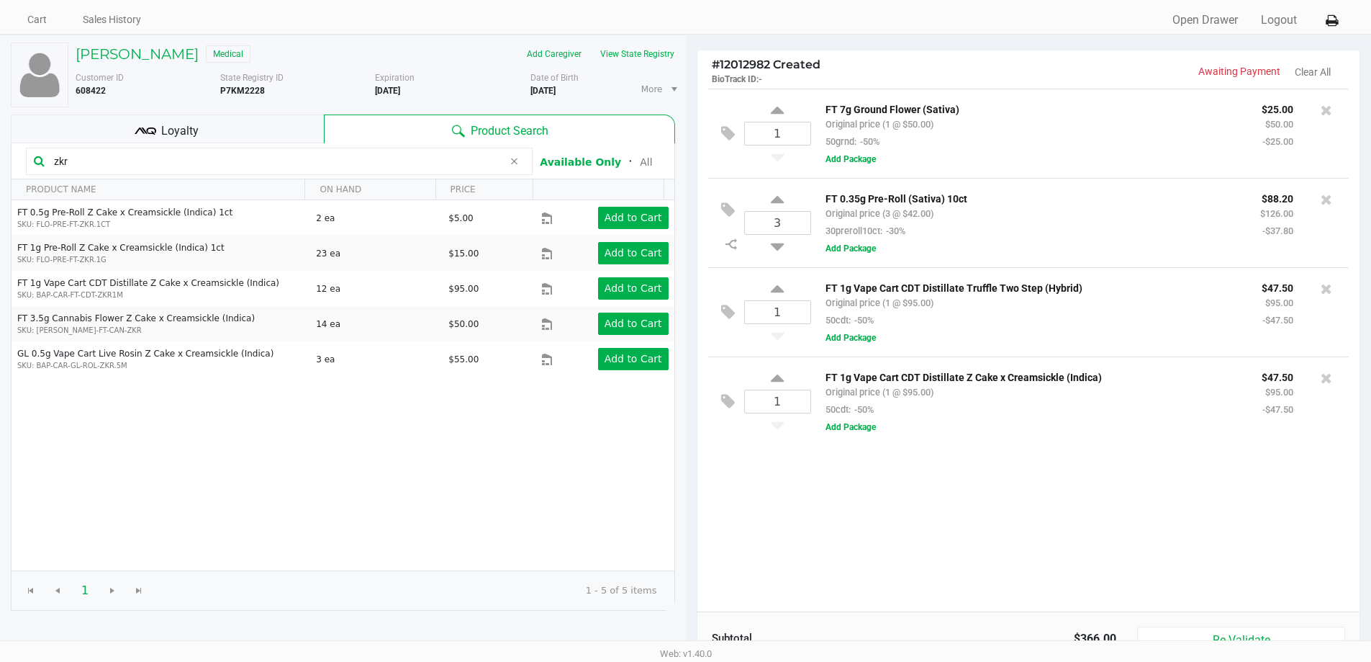
click at [245, 128] on div "Loyalty" at bounding box center [167, 128] width 313 height 29
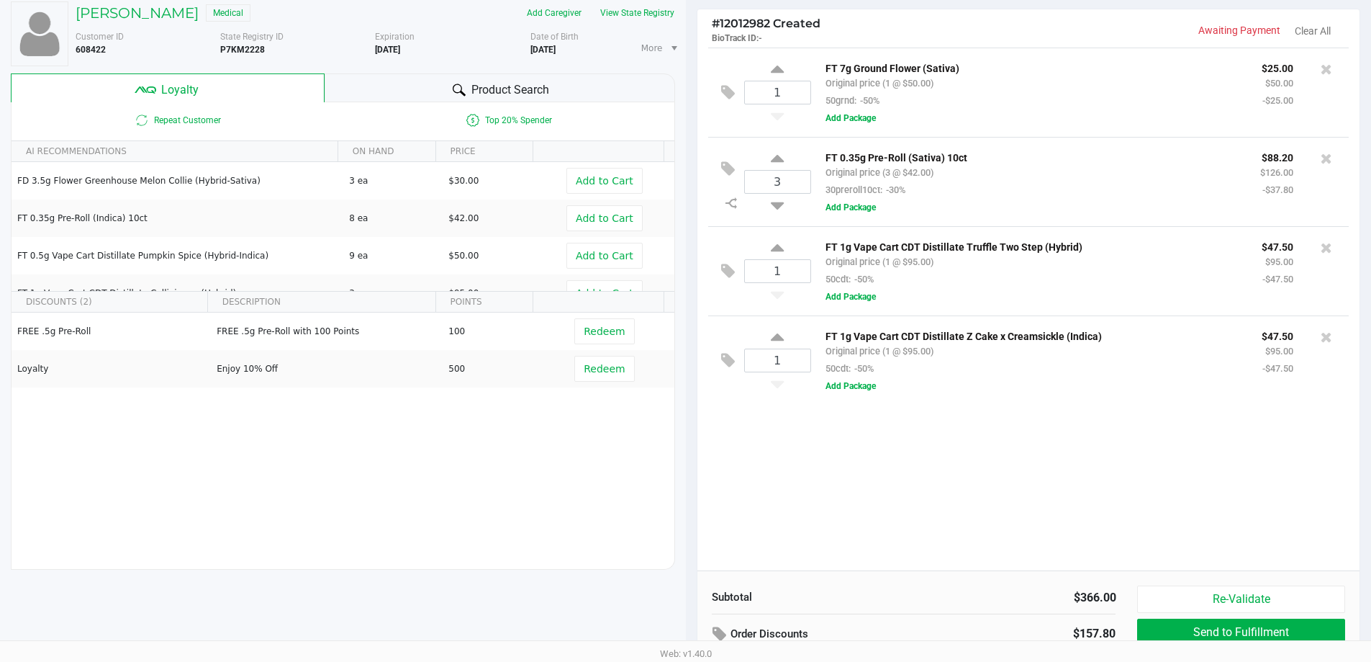
scroll to position [165, 0]
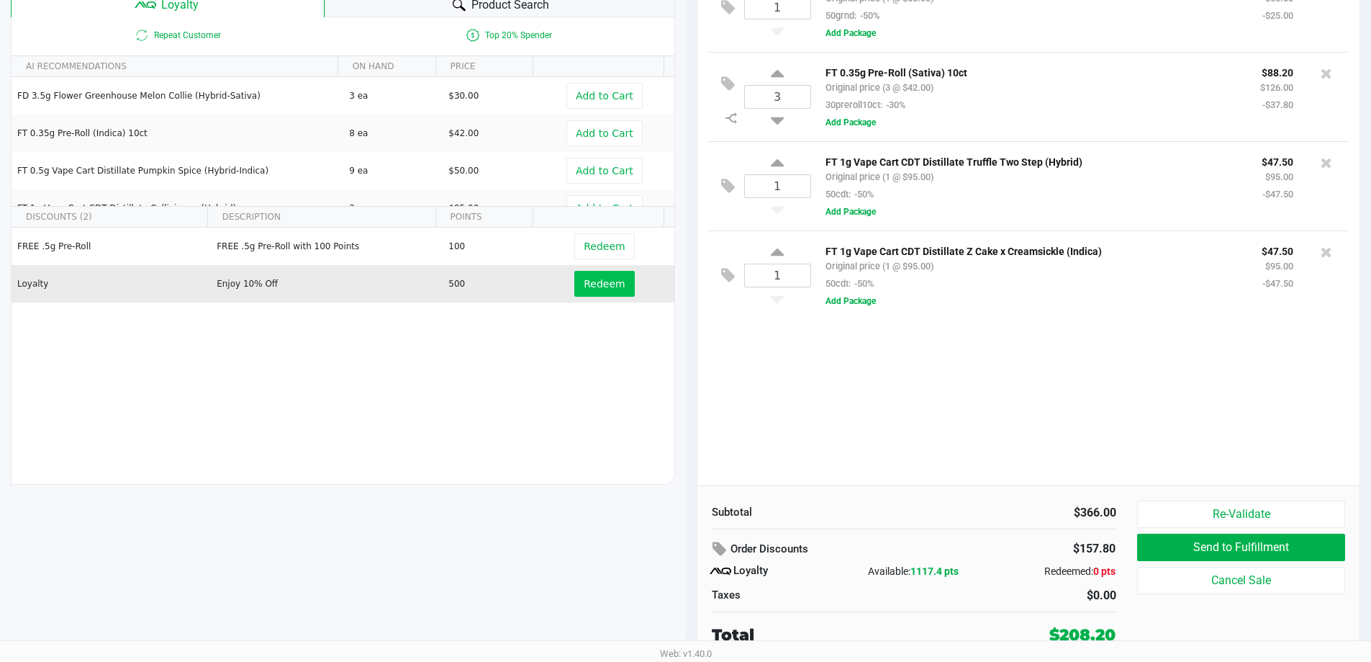
click at [599, 285] on span "Redeem" at bounding box center [604, 284] width 41 height 12
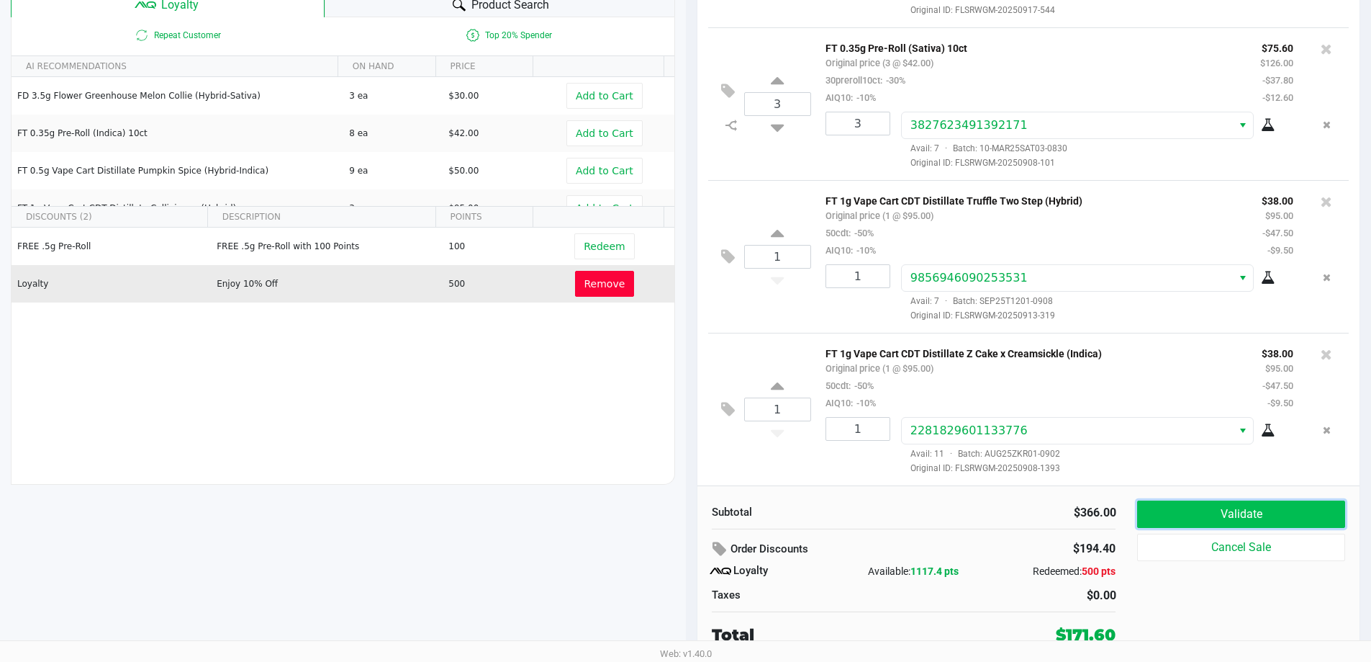
click at [1261, 515] on button "Validate" at bounding box center [1240, 513] width 207 height 27
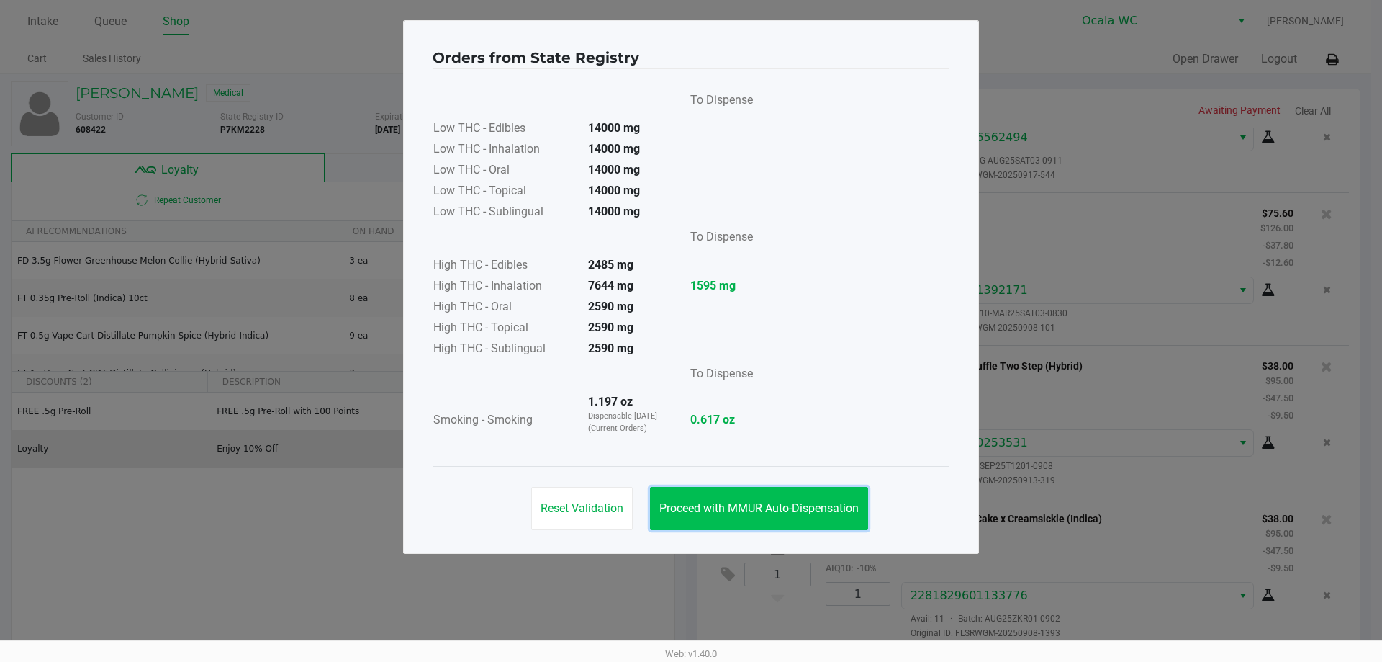
click at [777, 495] on button "Proceed with MMUR Auto-Dispensation" at bounding box center [759, 508] width 218 height 43
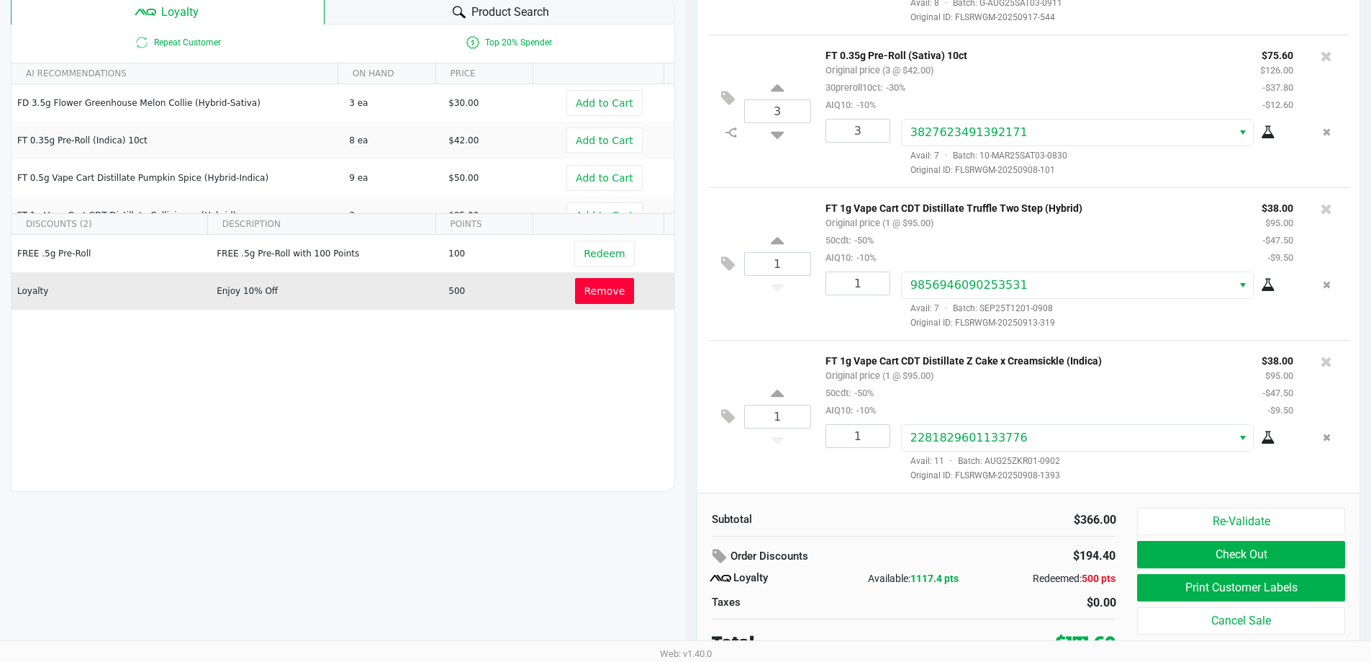
scroll to position [165, 0]
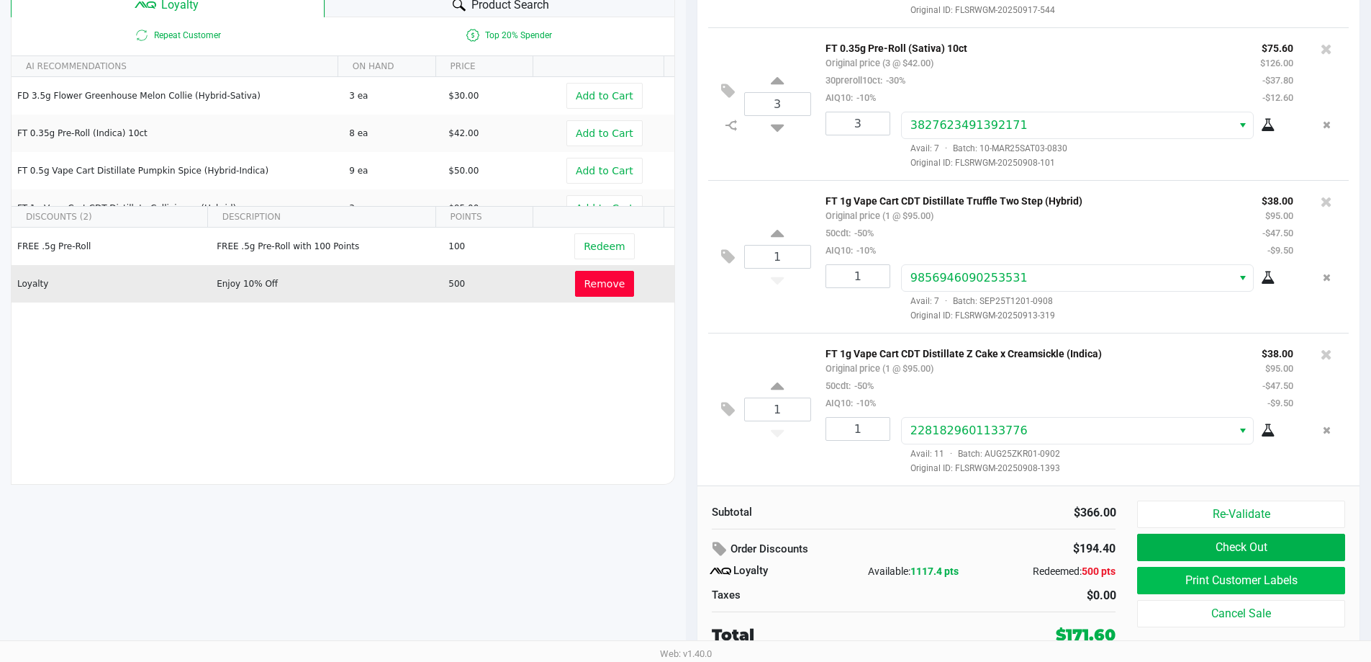
click at [1240, 579] on button "Print Customer Labels" at bounding box center [1240, 580] width 207 height 27
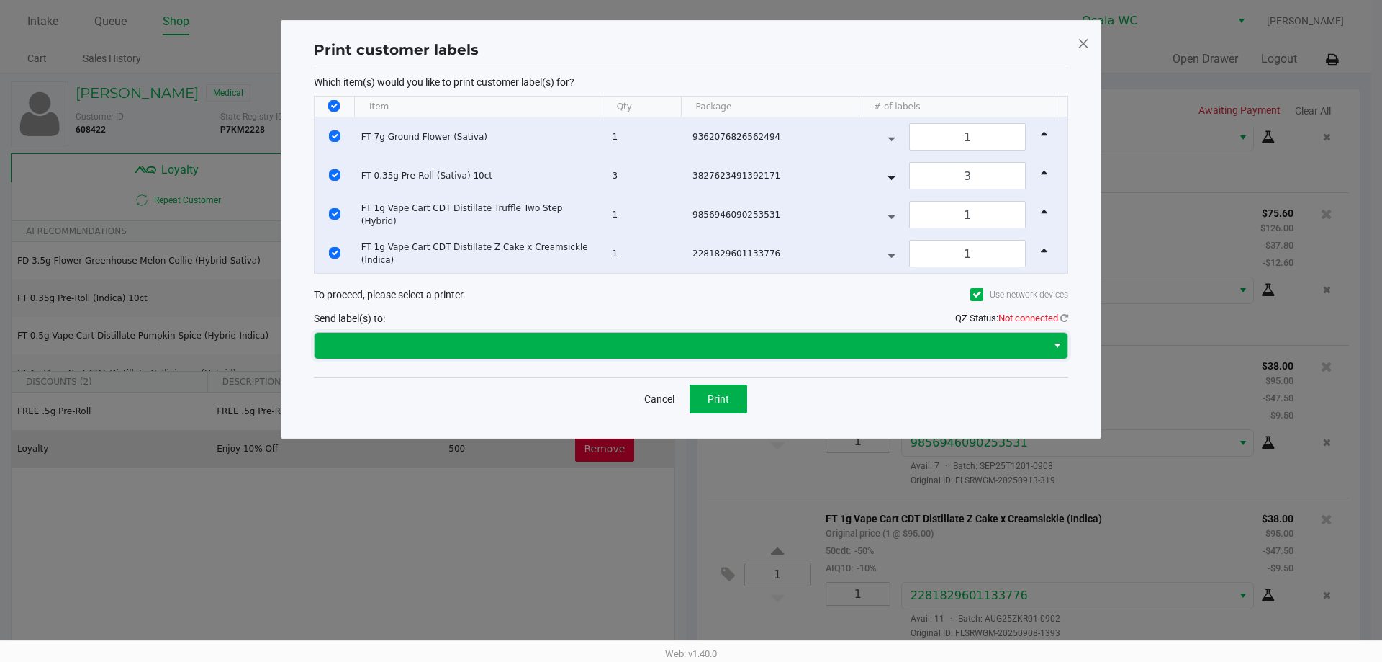
click at [935, 356] on span at bounding box center [681, 346] width 732 height 26
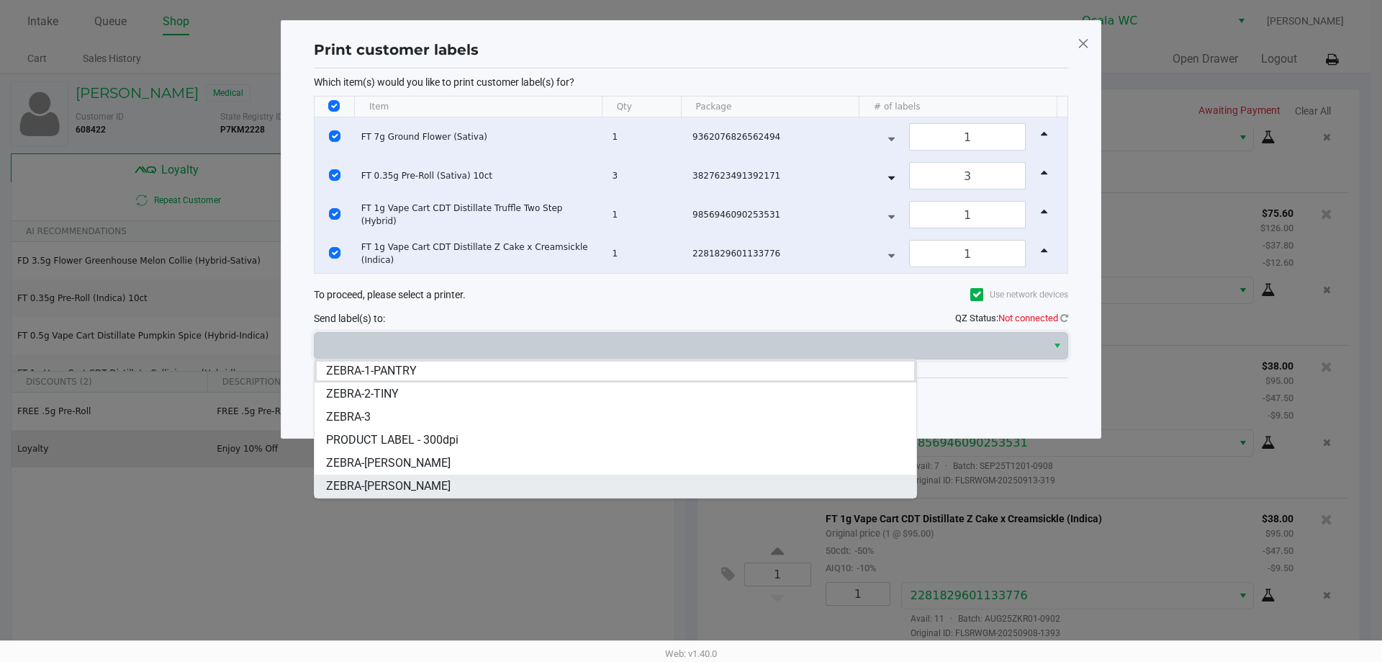
click at [387, 482] on span "ZEBRA-GROVER" at bounding box center [388, 485] width 125 height 17
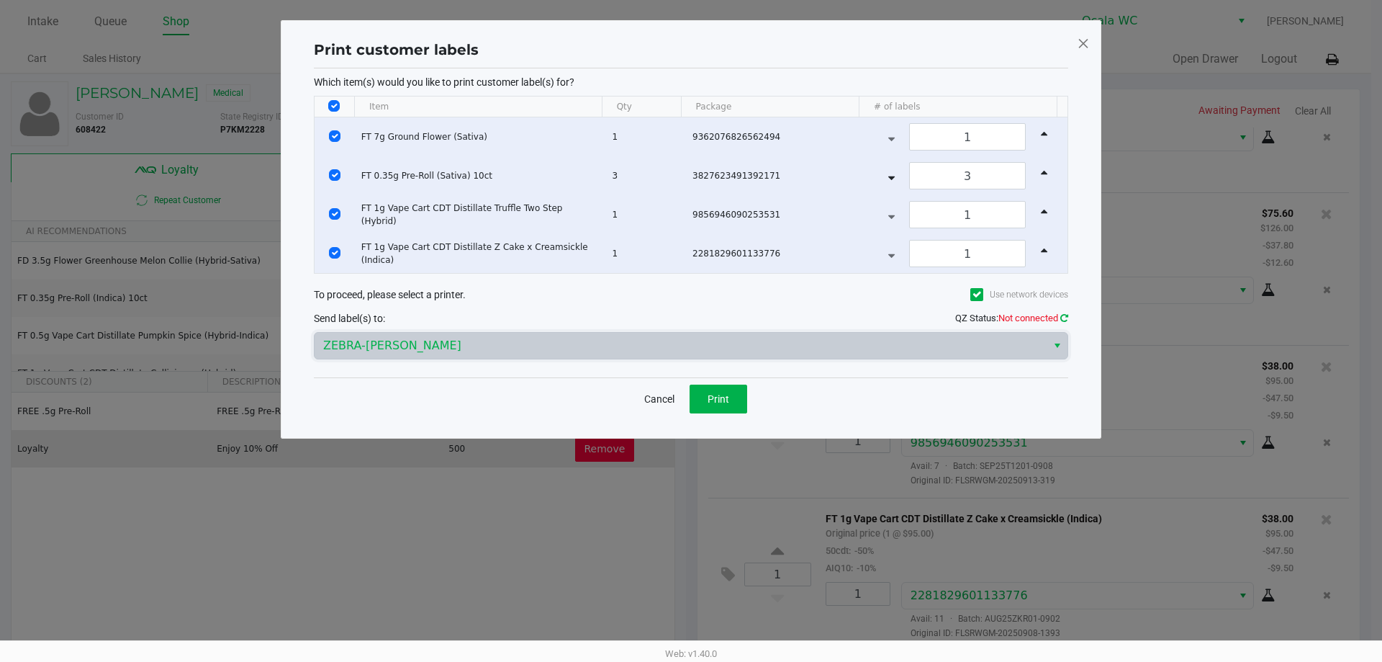
click at [1065, 313] on icon at bounding box center [1064, 317] width 8 height 9
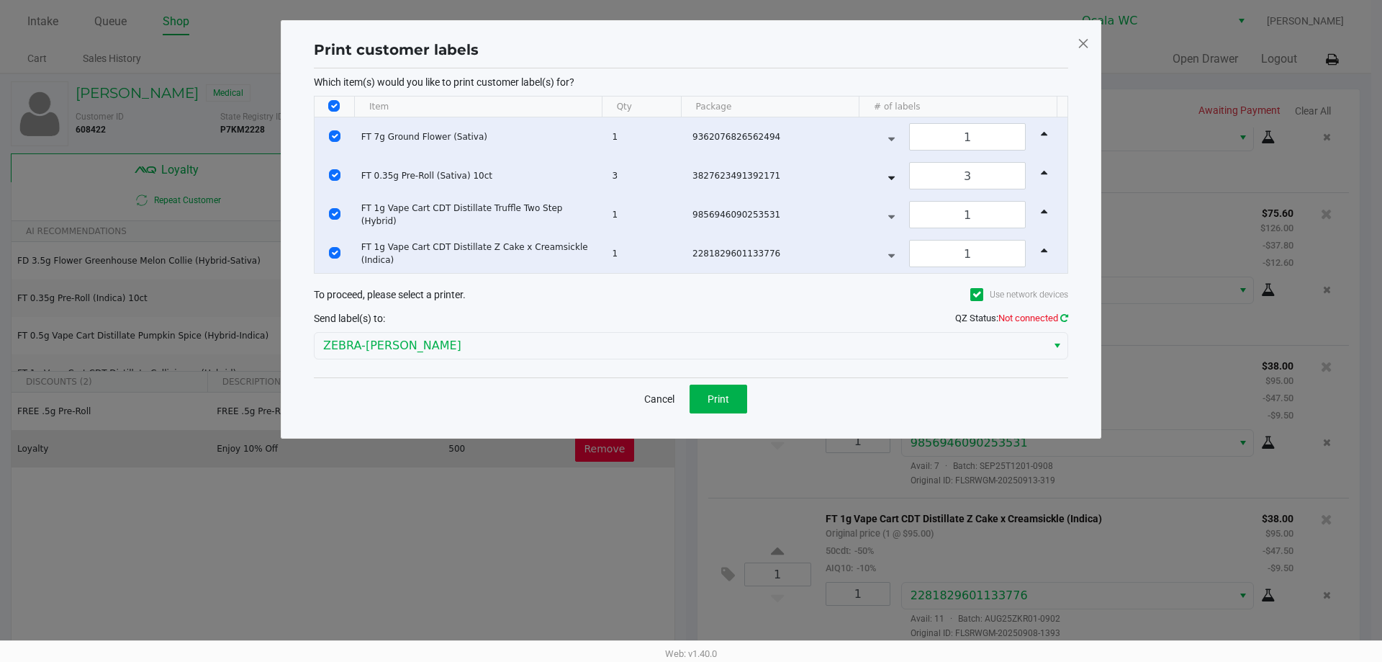
click at [1063, 315] on icon at bounding box center [1064, 317] width 8 height 9
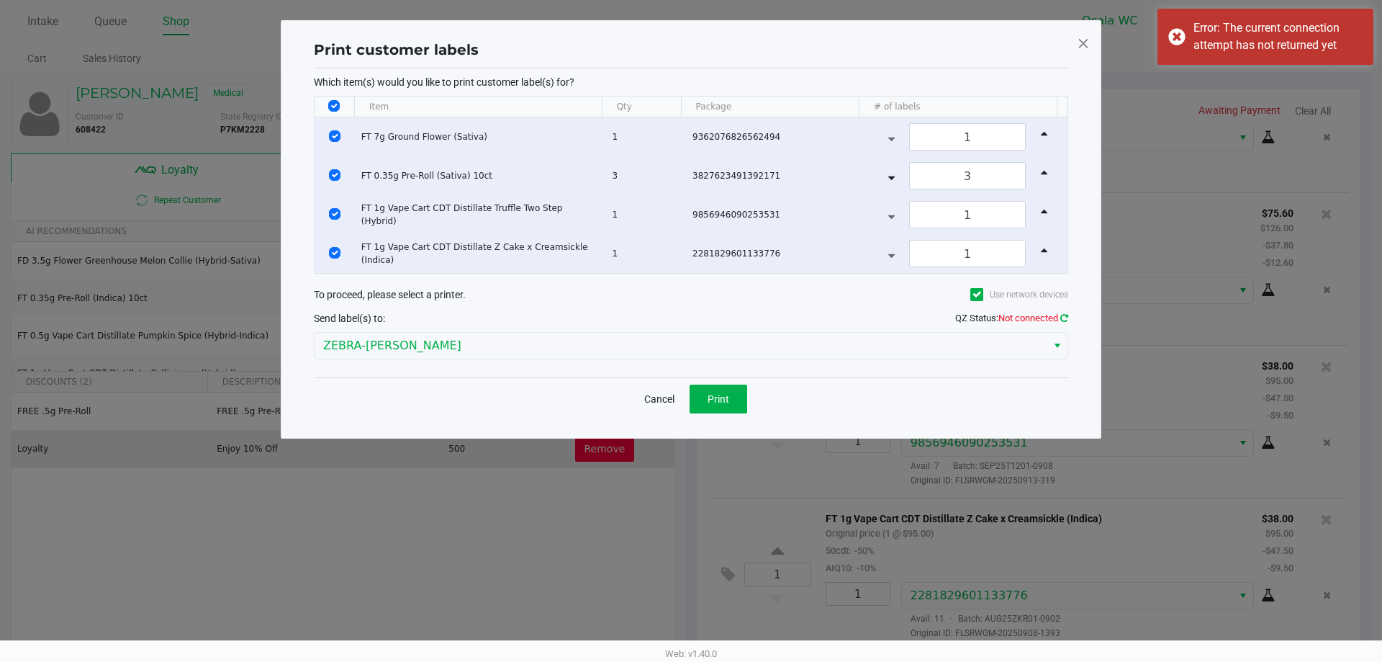
click at [1063, 317] on icon at bounding box center [1064, 317] width 8 height 9
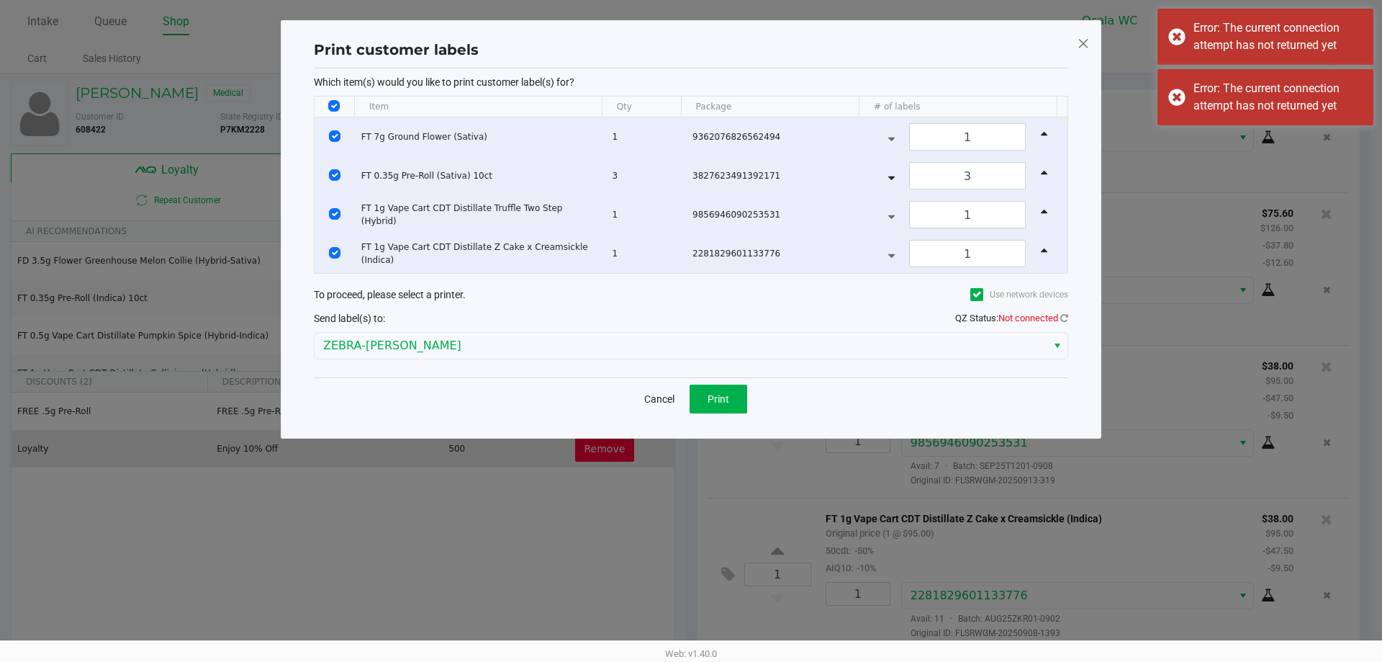
click at [978, 294] on icon at bounding box center [977, 294] width 9 height 0
click at [0, 0] on input "Use network devices" at bounding box center [0, 0] width 0 height 0
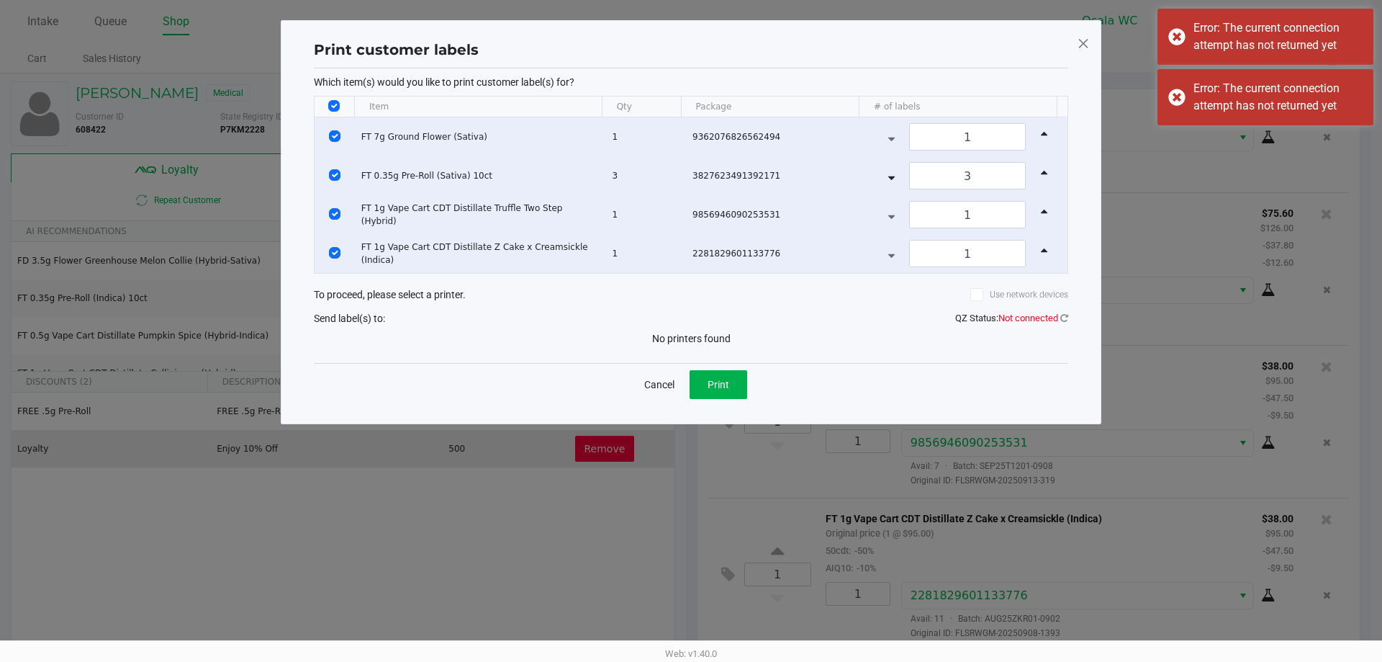
click at [981, 294] on icon at bounding box center [977, 294] width 9 height 0
click at [0, 0] on input "Use network devices" at bounding box center [0, 0] width 0 height 0
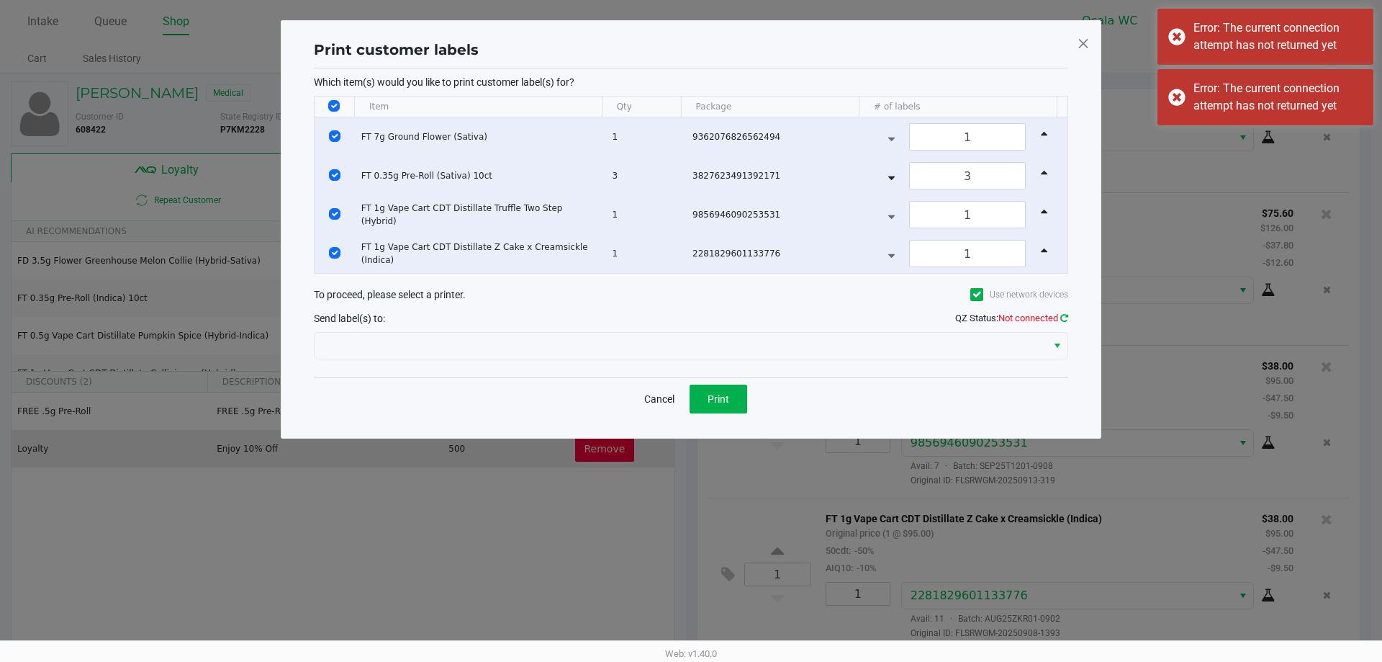
click at [1060, 317] on icon at bounding box center [1064, 317] width 8 height 9
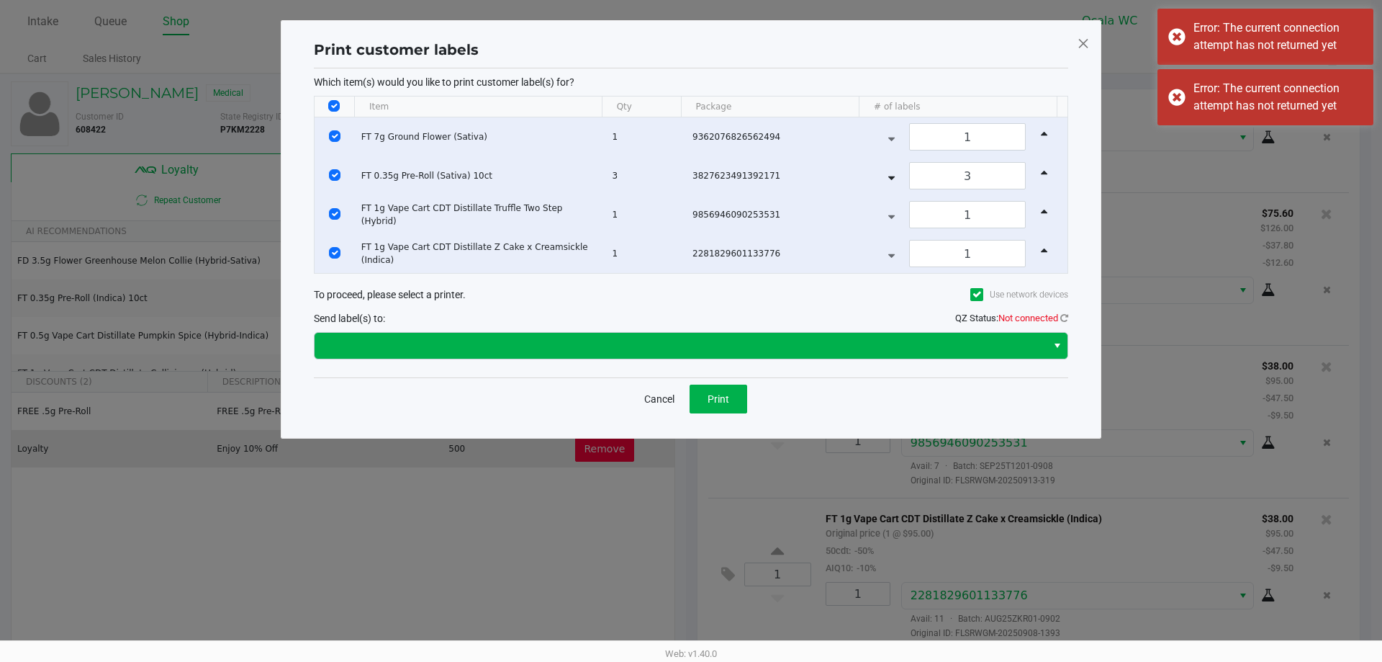
click at [1052, 348] on span "Select" at bounding box center [1058, 345] width 12 height 17
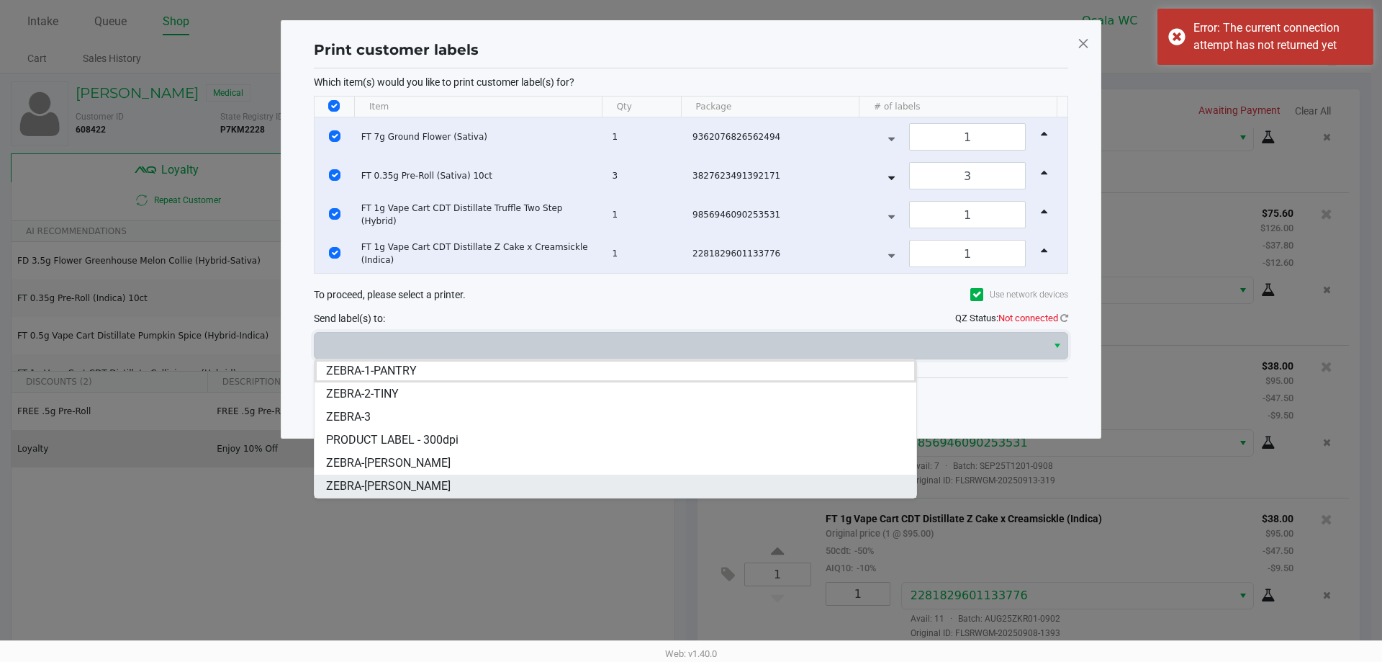
click at [388, 495] on li "ZEBRA-GROVER" at bounding box center [616, 485] width 602 height 23
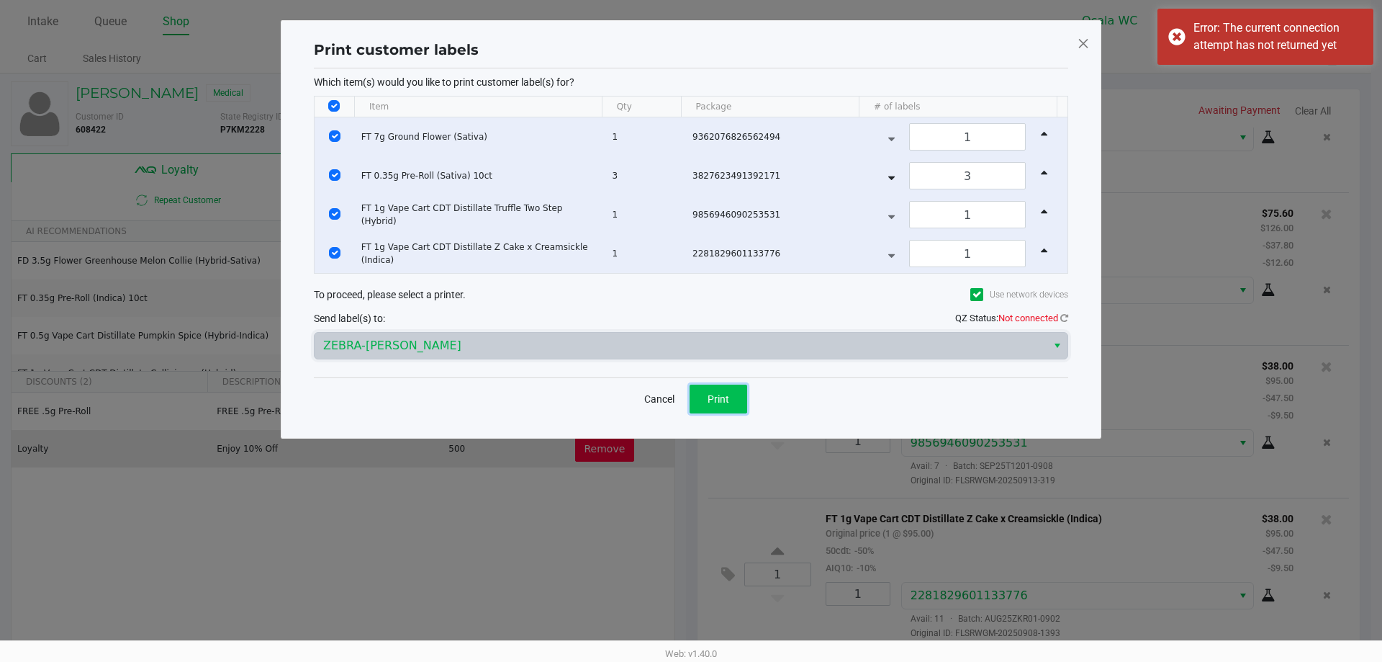
click at [734, 384] on button "Print" at bounding box center [719, 398] width 58 height 29
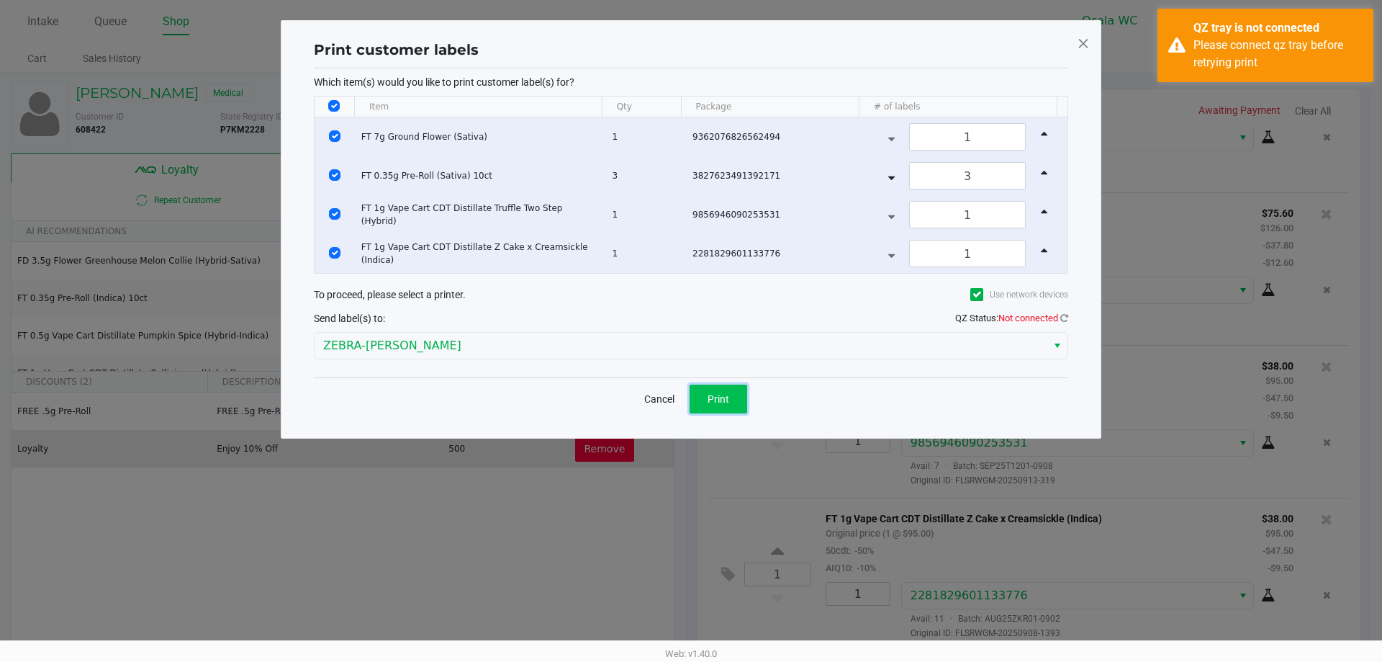
click at [723, 390] on button "Print" at bounding box center [719, 398] width 58 height 29
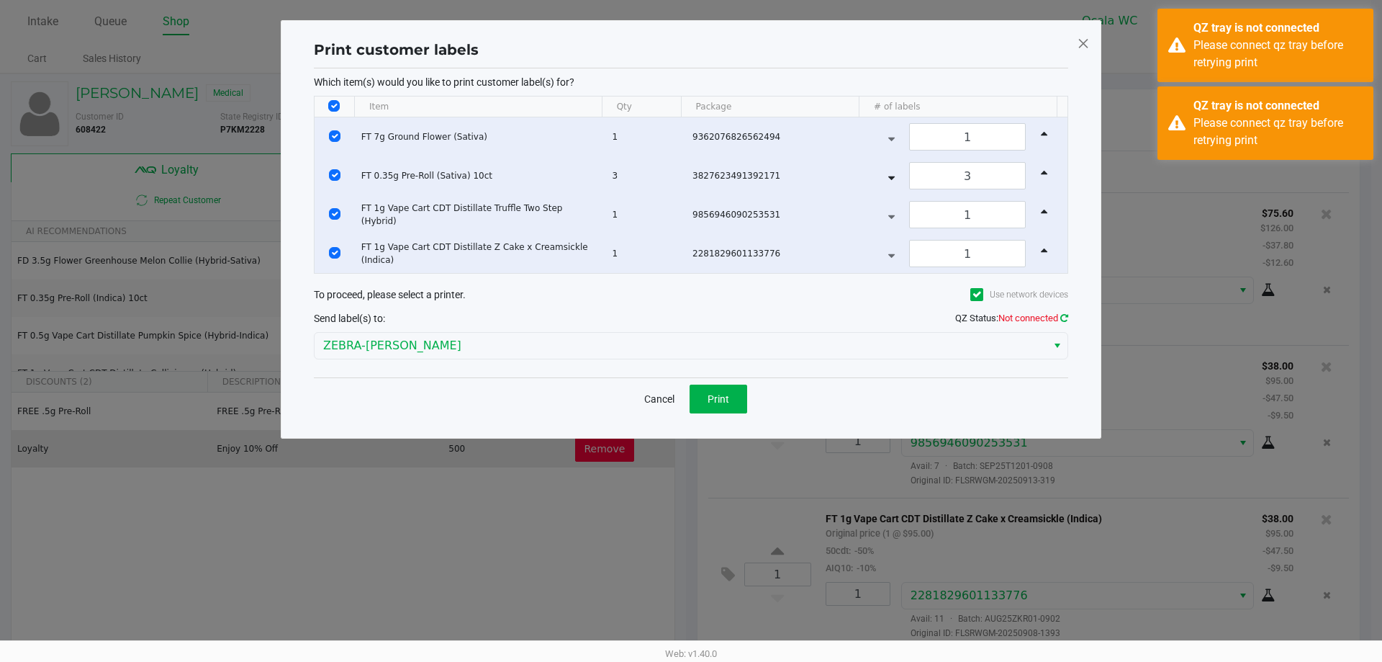
click at [1062, 317] on icon at bounding box center [1064, 317] width 8 height 9
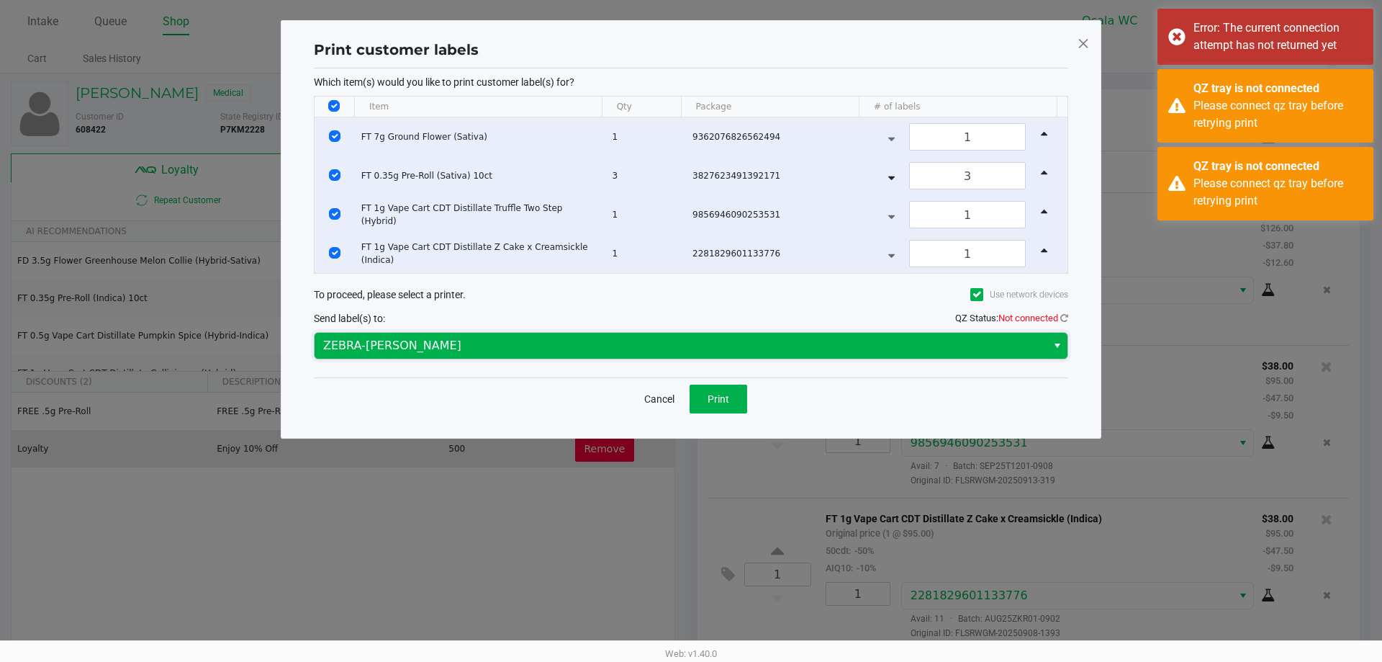
click at [1046, 348] on span "ZEBRA-GROVER" at bounding box center [681, 346] width 732 height 26
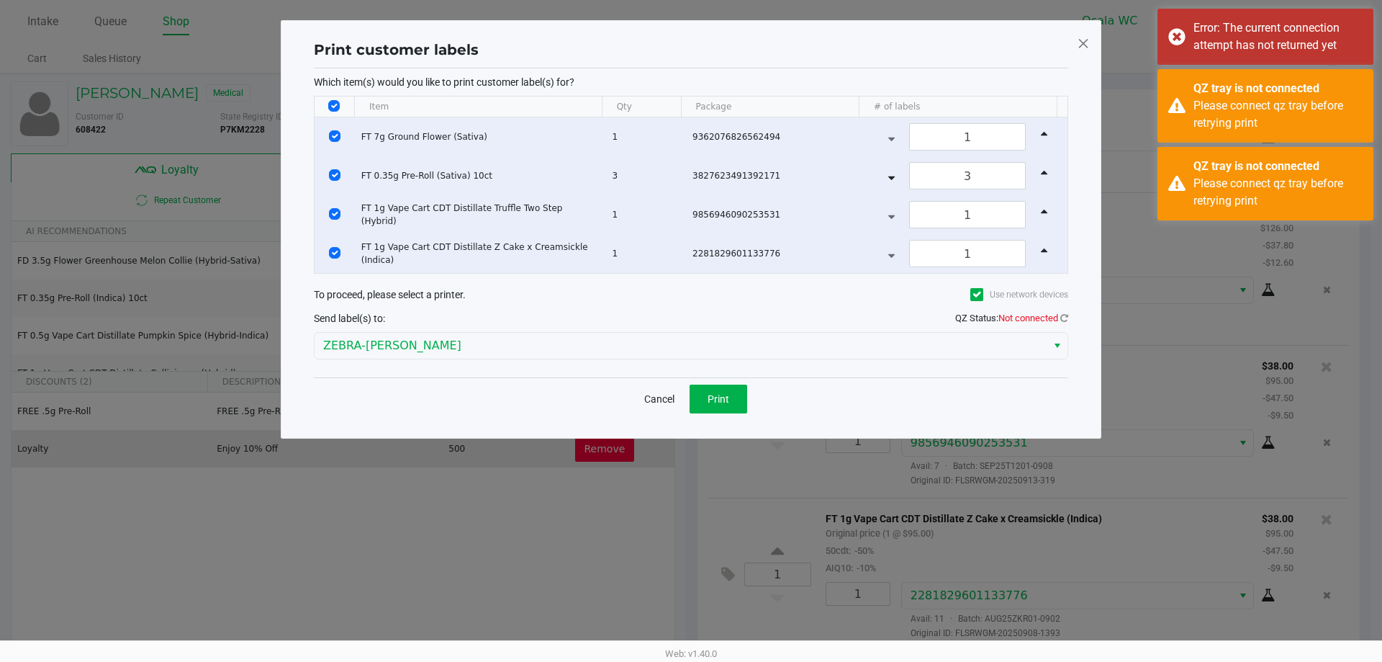
click at [971, 306] on div "To proceed, please select a printer. Use network devices" at bounding box center [691, 294] width 754 height 27
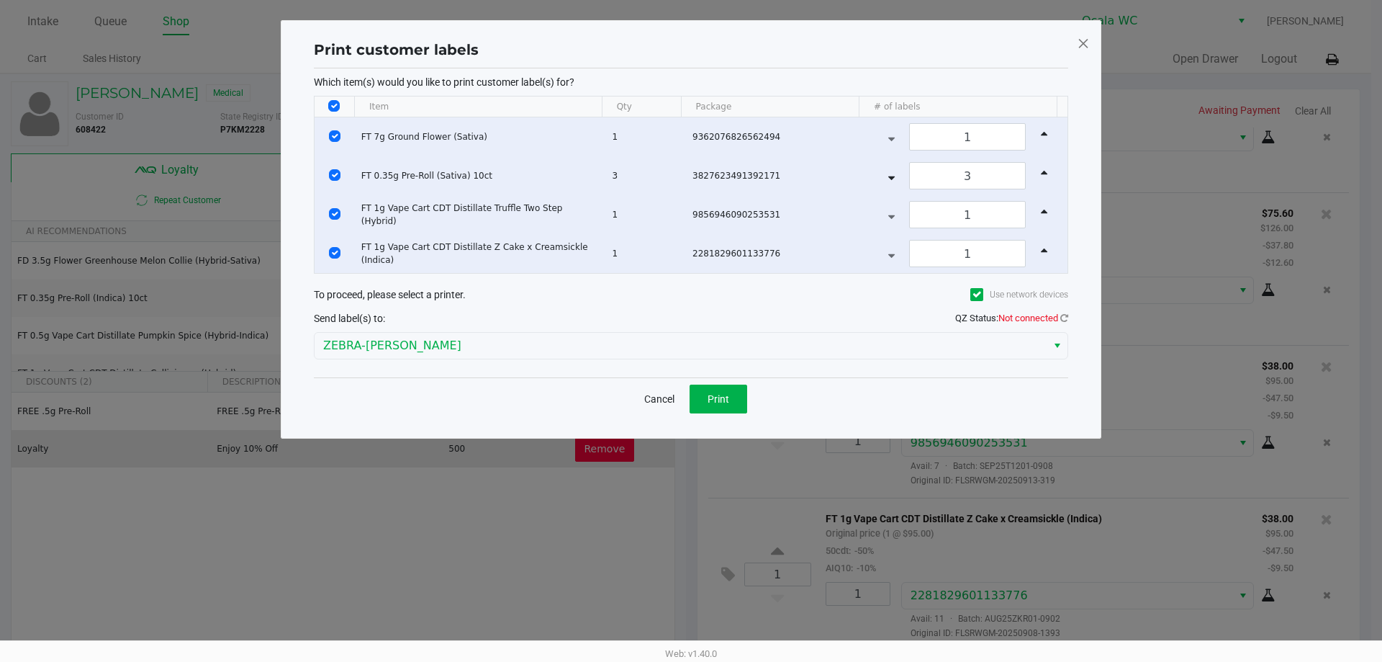
click at [1058, 320] on span "QZ Status: Not connected" at bounding box center [1011, 317] width 113 height 11
click at [1062, 318] on icon at bounding box center [1064, 318] width 12 height 12
click at [731, 402] on button "Print" at bounding box center [719, 398] width 58 height 29
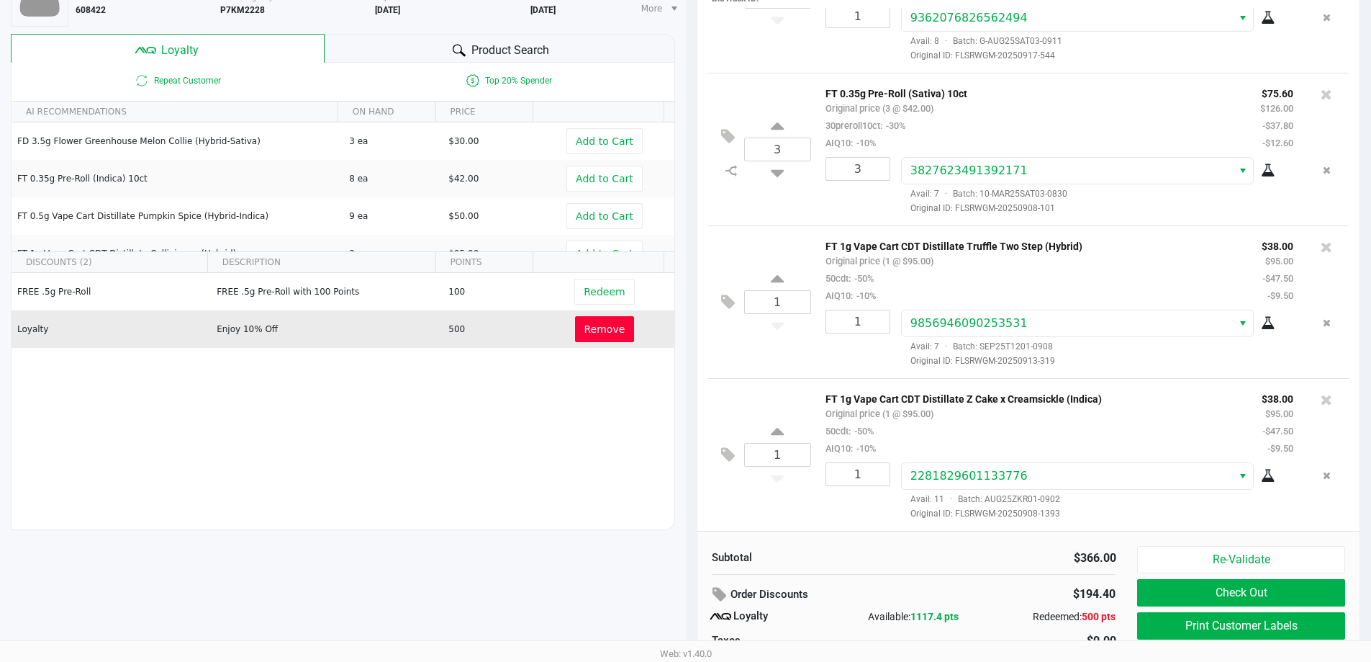
scroll to position [165, 0]
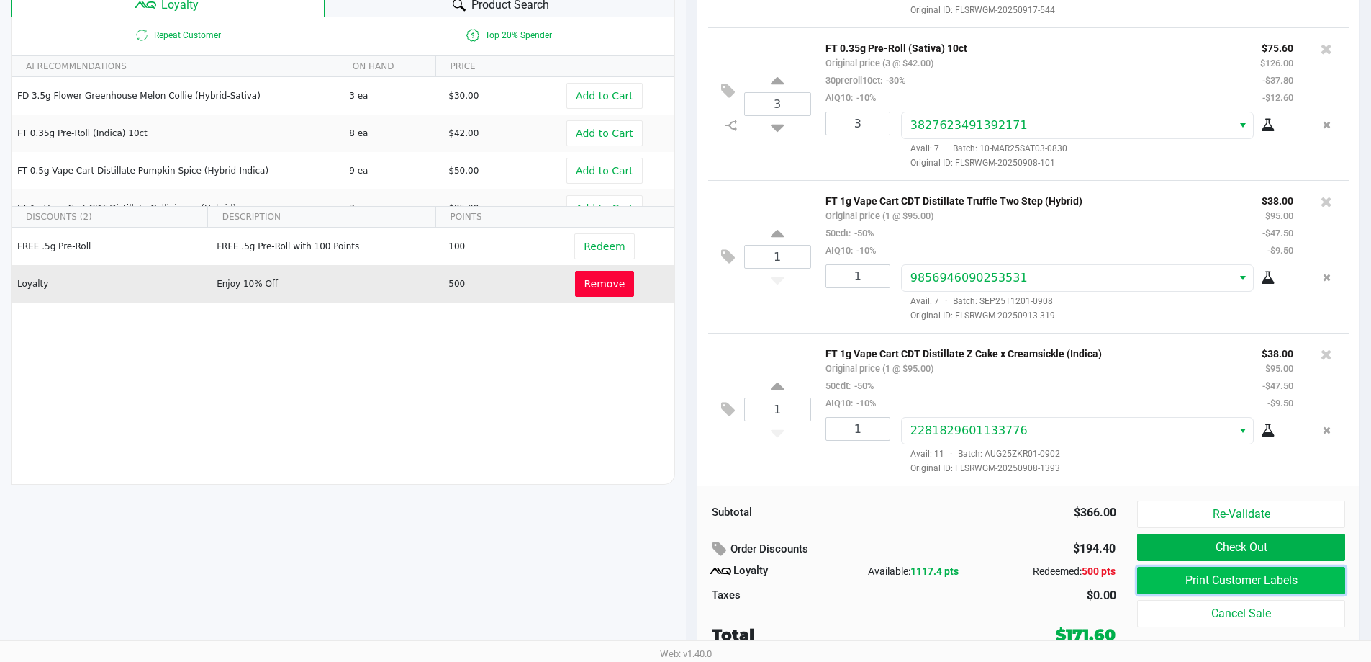
click at [1173, 580] on button "Print Customer Labels" at bounding box center [1240, 580] width 207 height 27
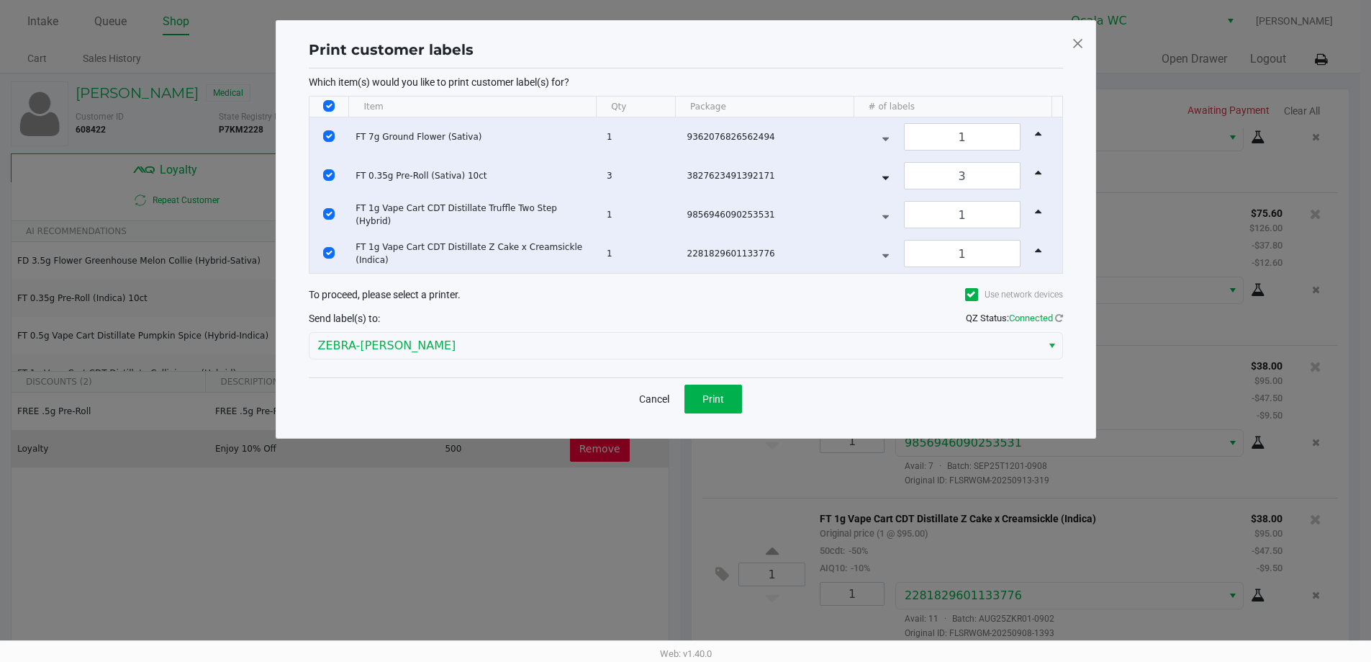
scroll to position [0, 0]
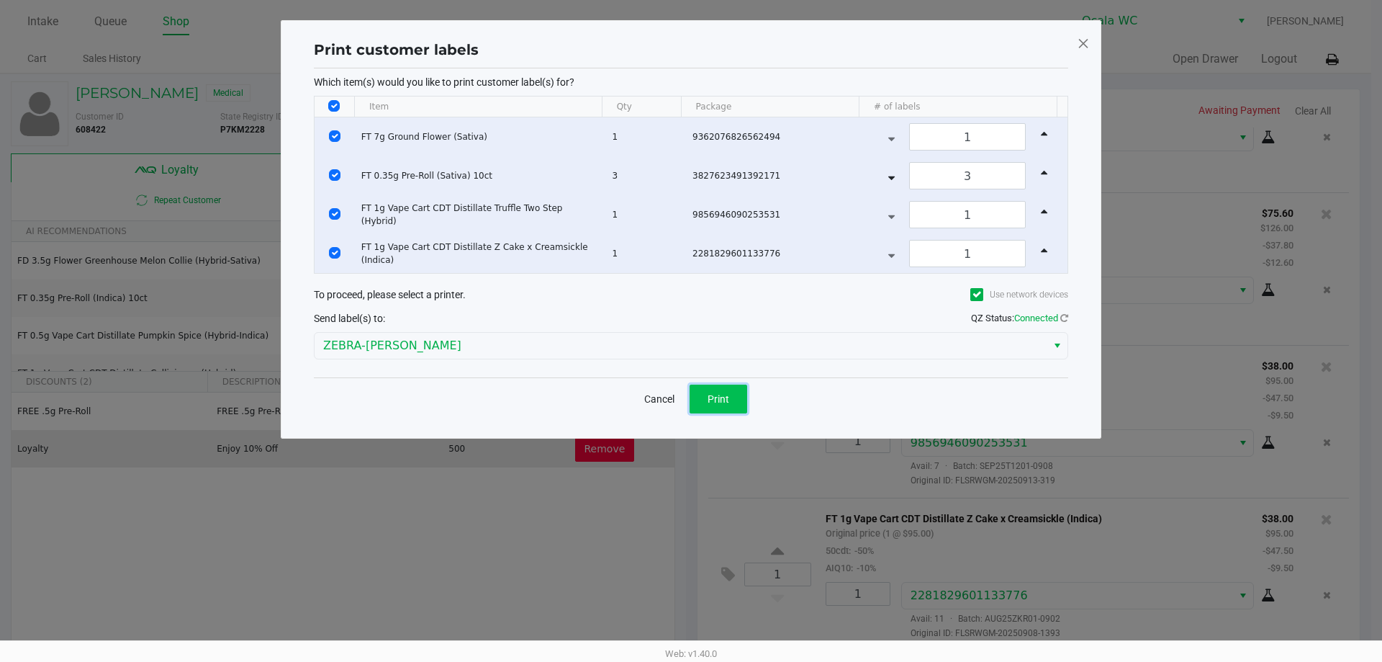
click at [728, 401] on span "Print" at bounding box center [719, 399] width 22 height 12
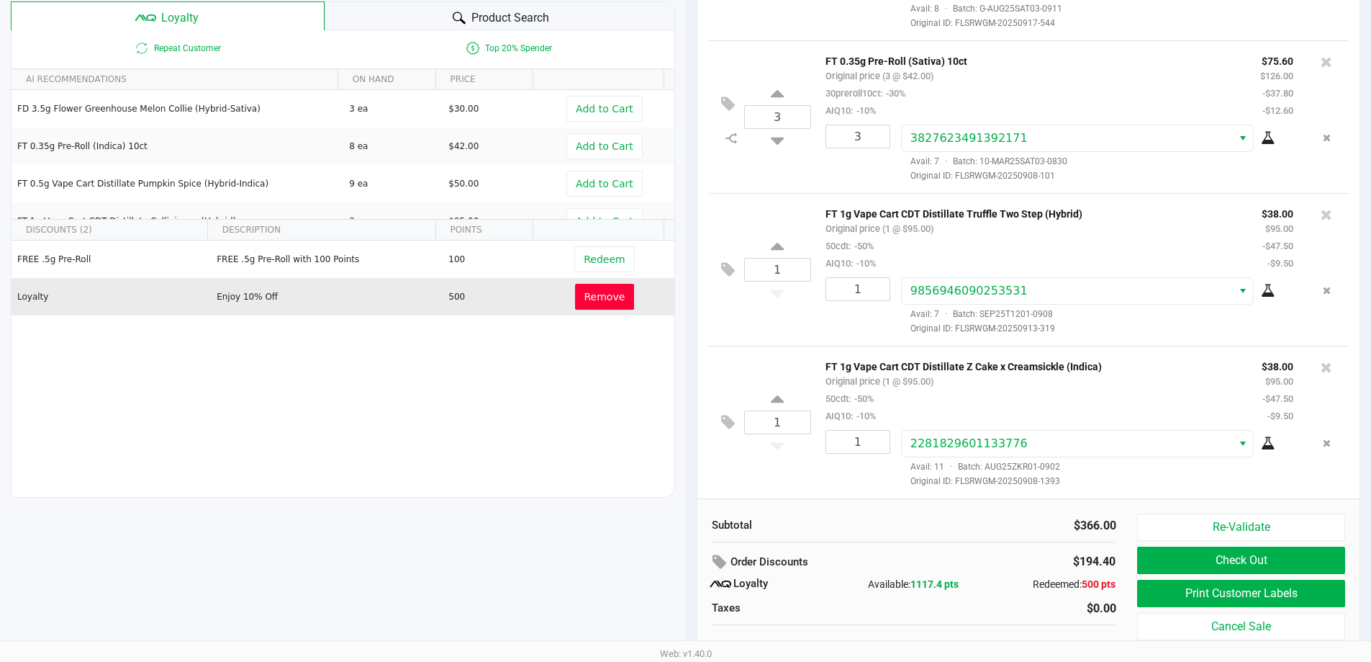
scroll to position [165, 0]
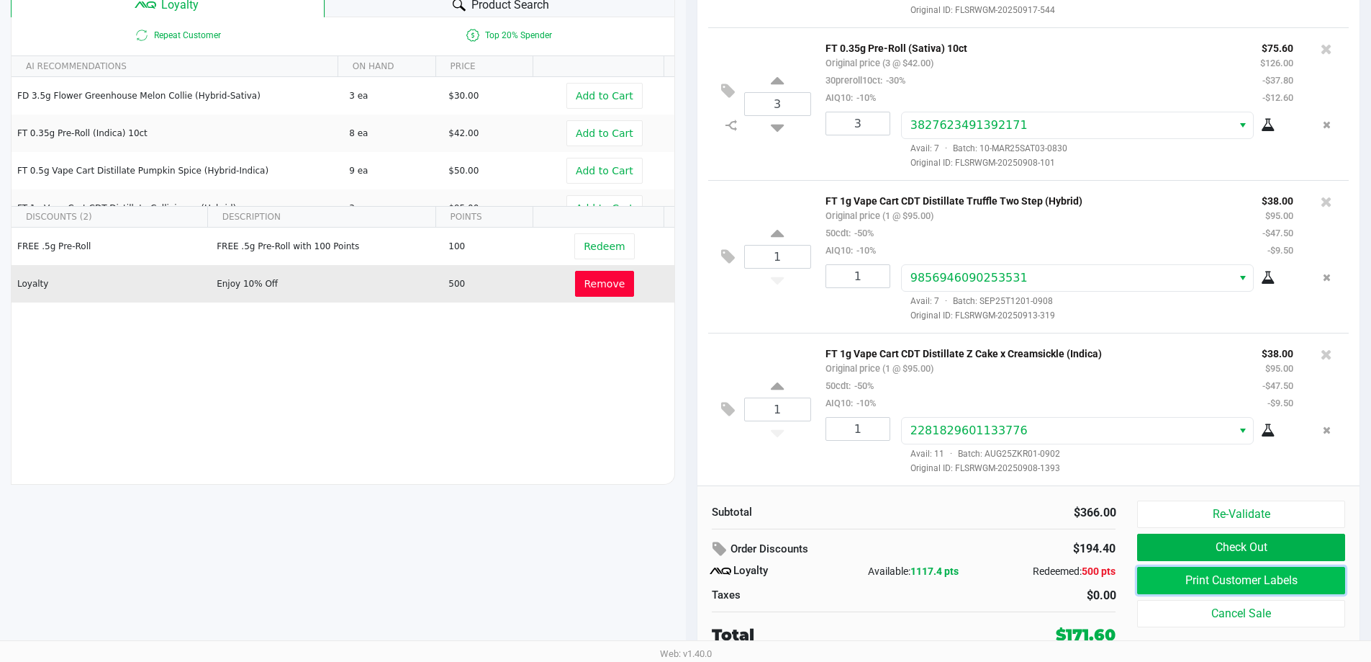
click at [1244, 572] on button "Print Customer Labels" at bounding box center [1240, 580] width 207 height 27
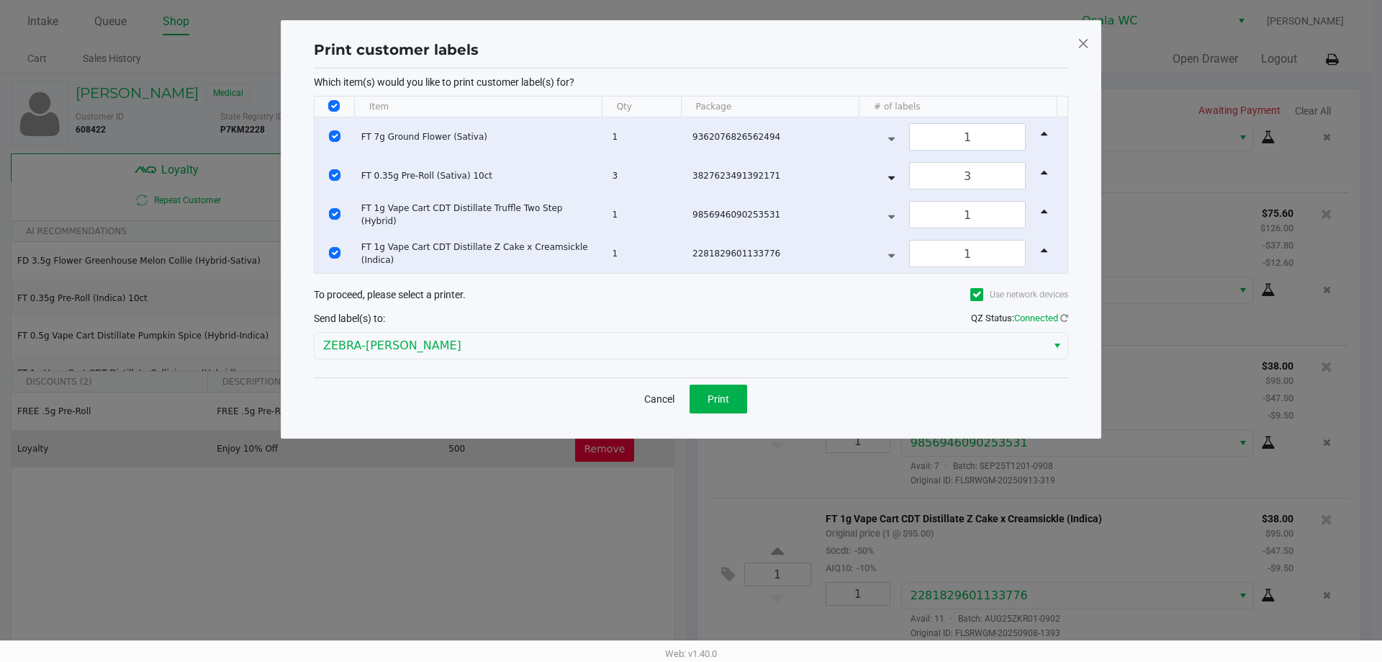
click at [807, 365] on div "Which item(s) would you like to print customer label(s) for? Item Qty Package #…" at bounding box center [691, 222] width 754 height 309
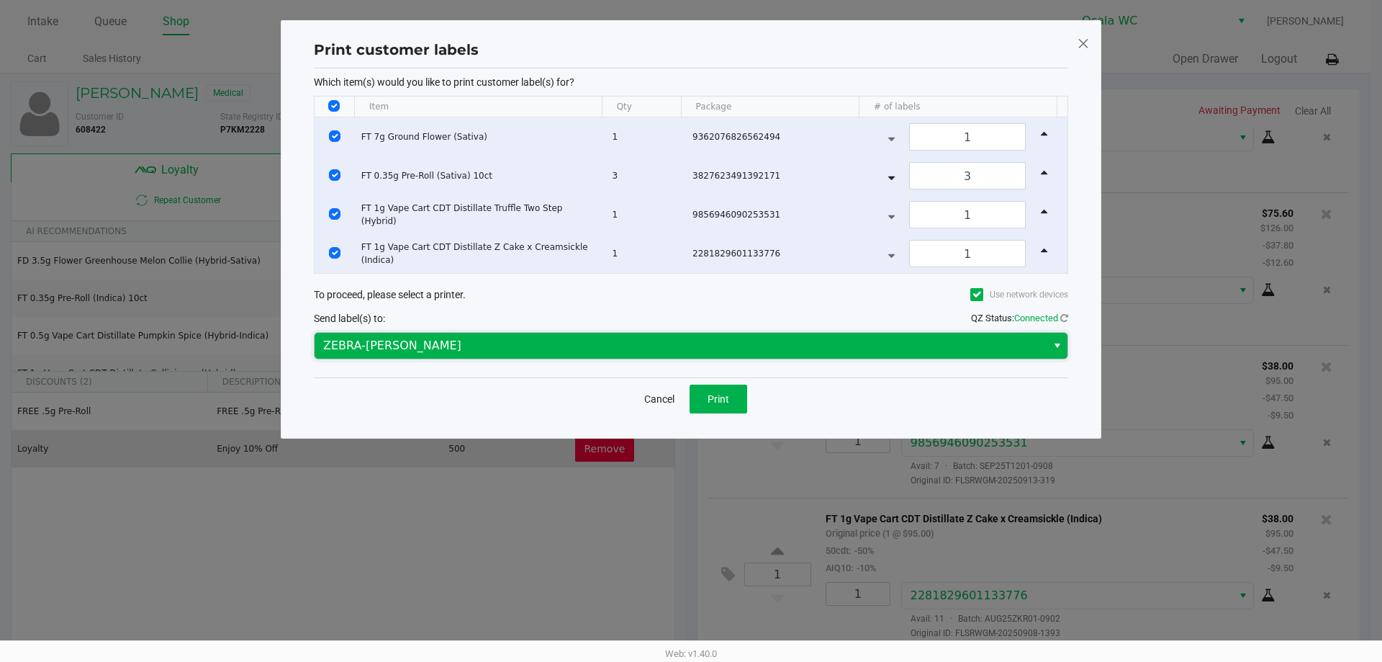
click at [807, 354] on span "ZEBRA-GROVER" at bounding box center [681, 346] width 732 height 26
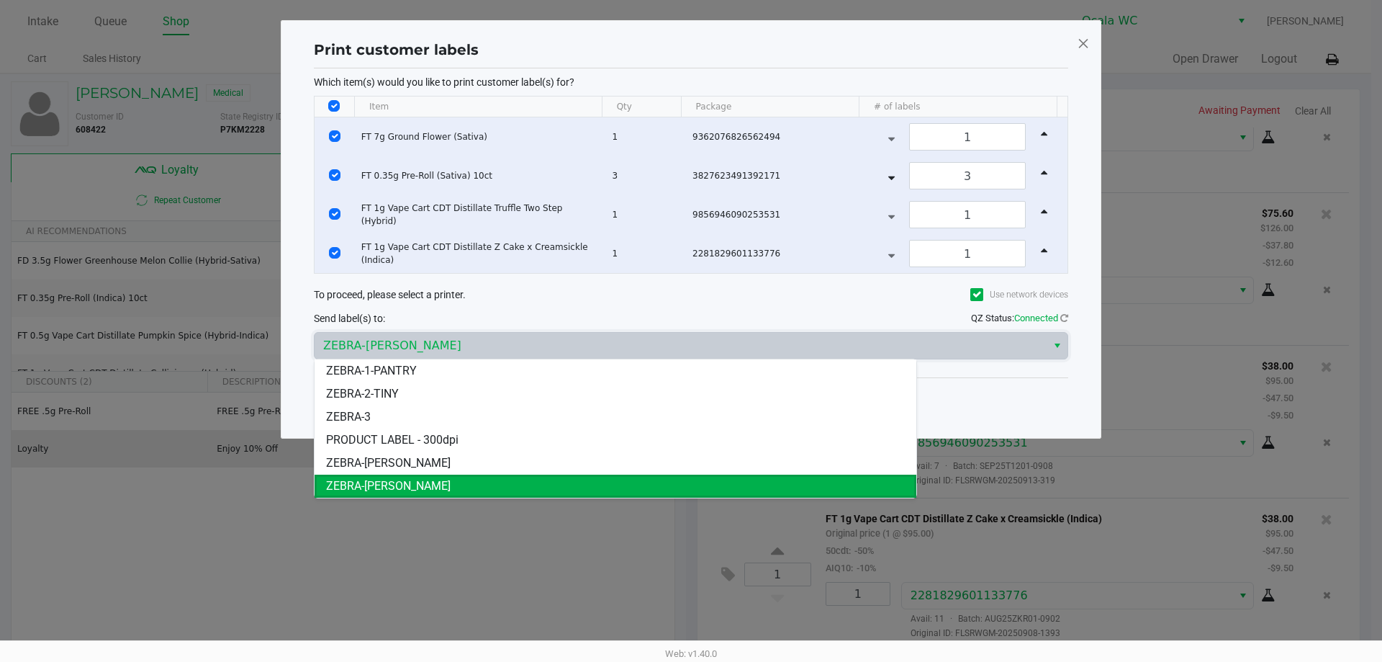
click at [827, 484] on li "ZEBRA-GROVER" at bounding box center [616, 485] width 602 height 23
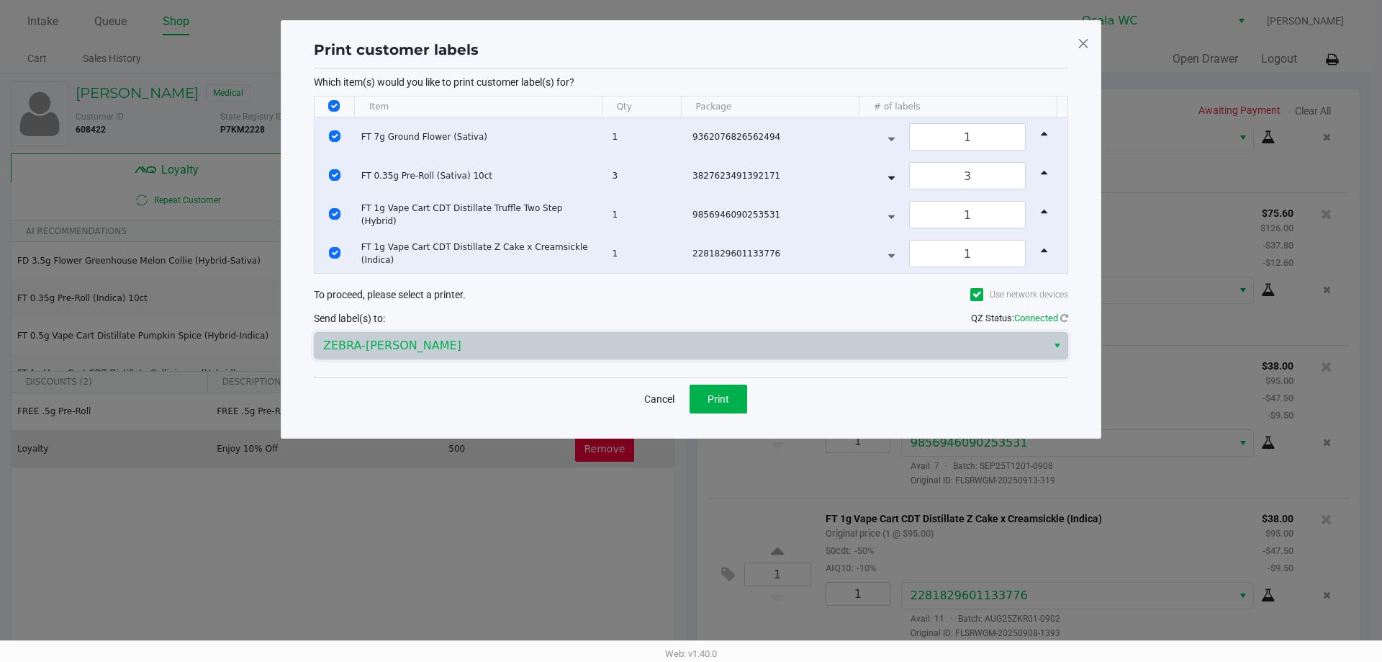
click at [926, 395] on div "Cancel Print" at bounding box center [691, 398] width 754 height 42
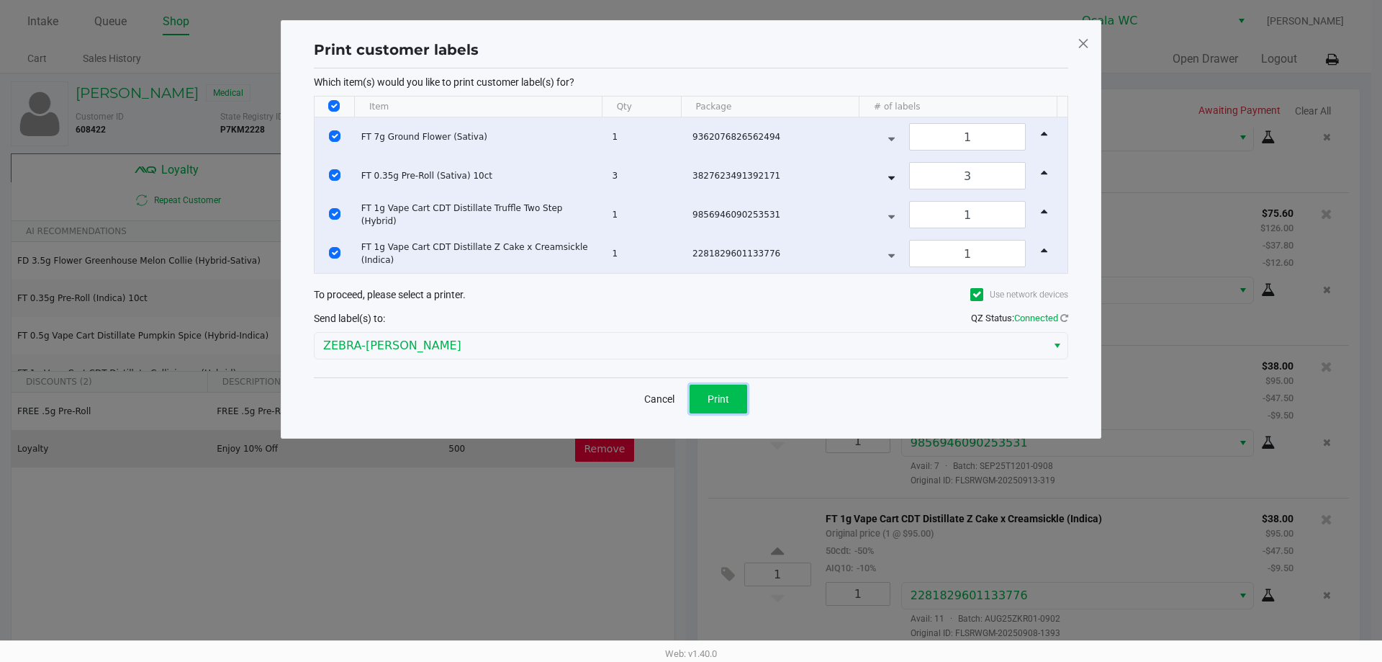
click at [710, 396] on span "Print" at bounding box center [719, 399] width 22 height 12
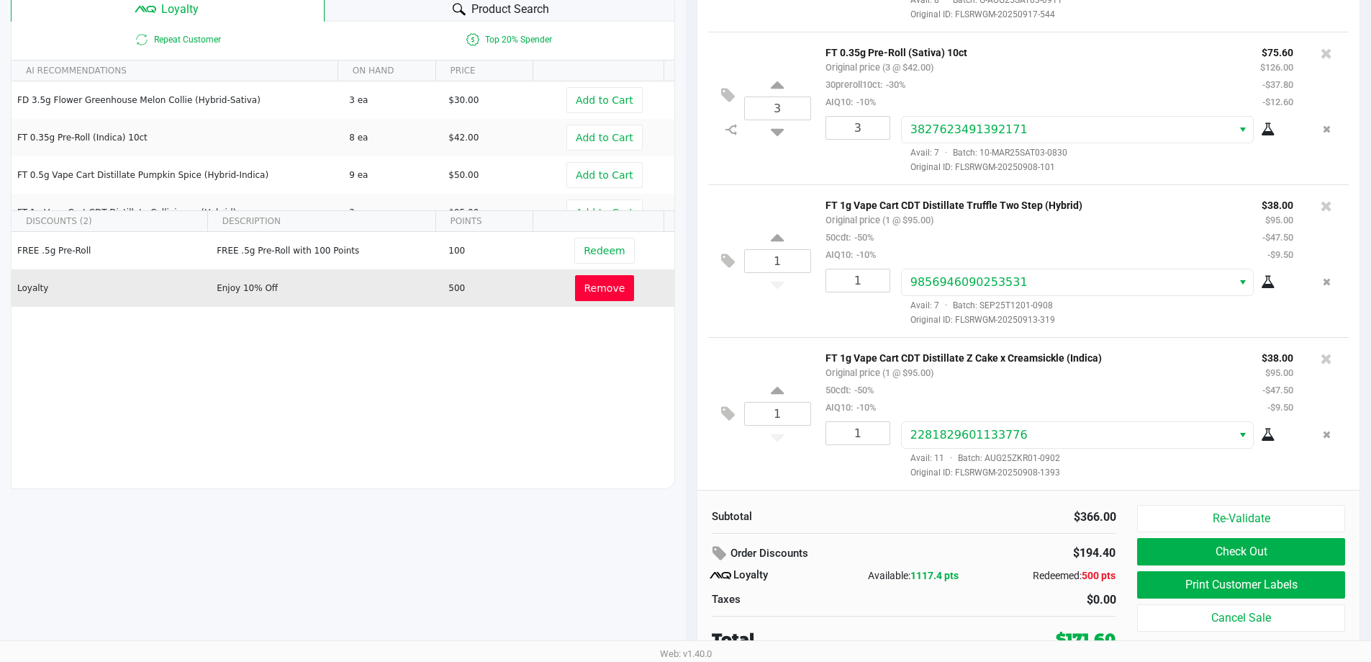
scroll to position [165, 0]
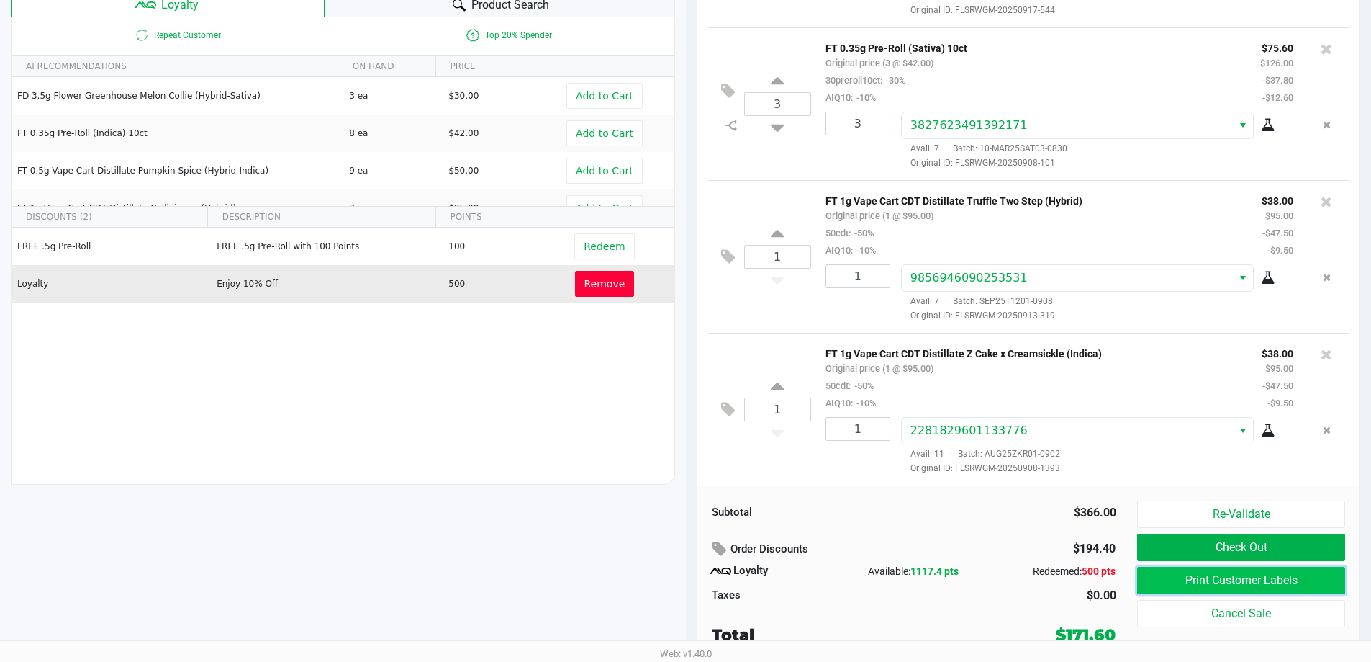
click at [1186, 582] on button "Print Customer Labels" at bounding box center [1240, 580] width 207 height 27
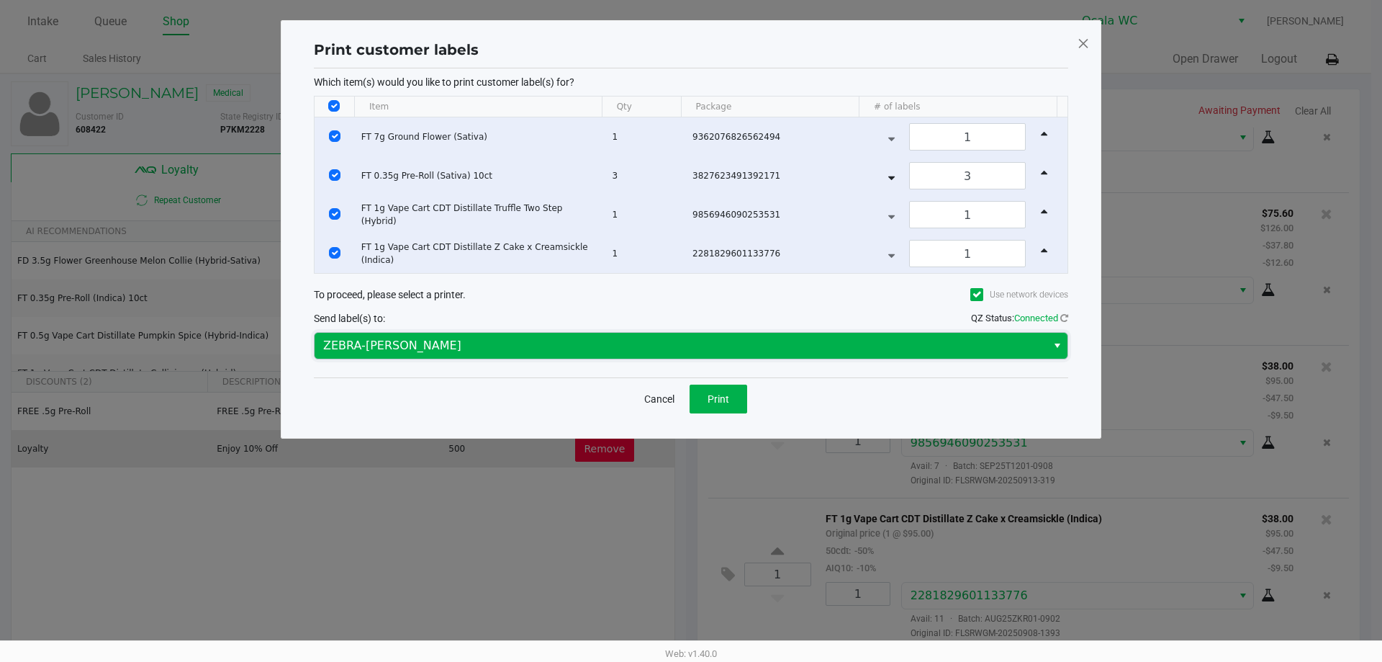
click at [464, 355] on span "ZEBRA-GROVER" at bounding box center [681, 346] width 732 height 26
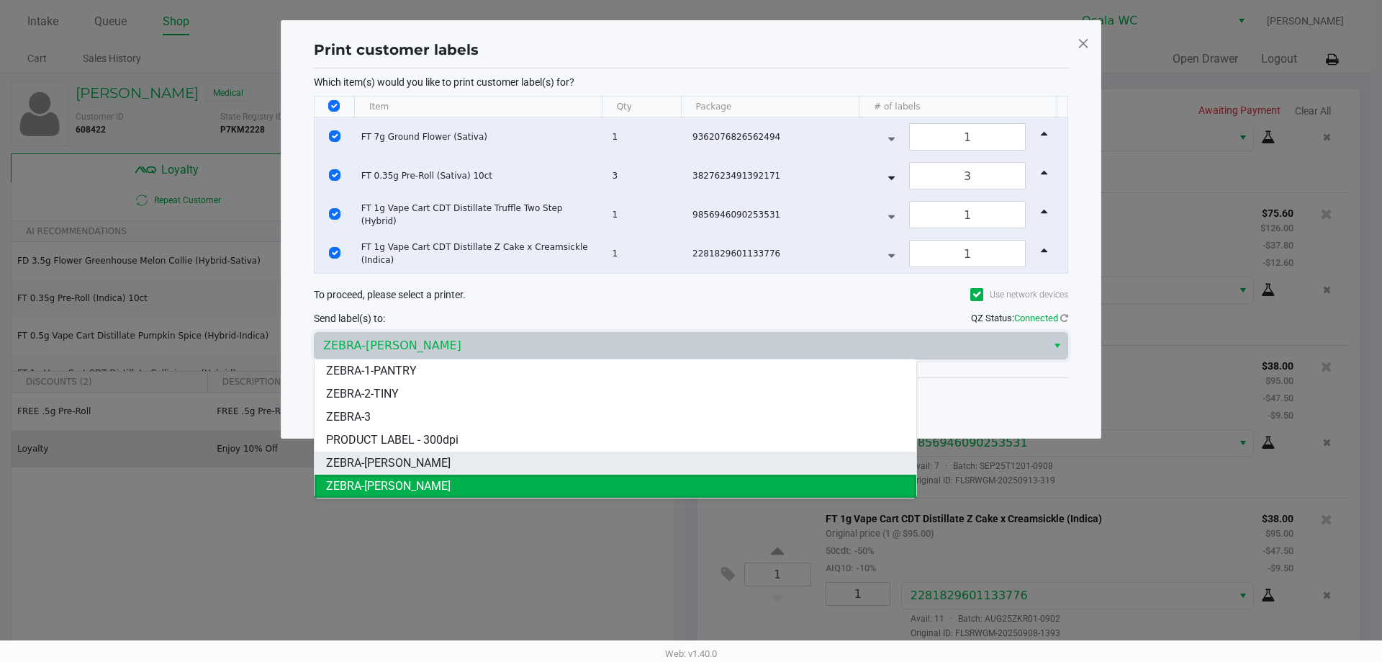
click at [394, 466] on span "ZEBRA-BRANDY-CLARK" at bounding box center [388, 462] width 125 height 17
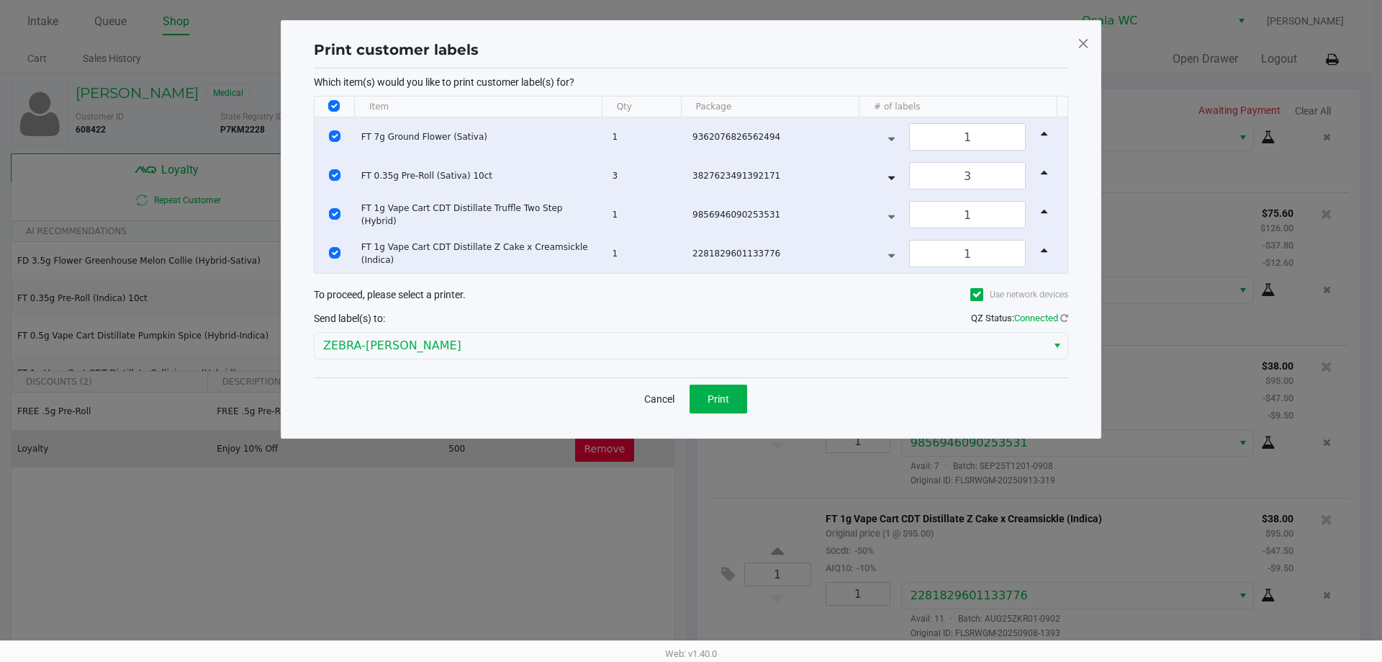
drag, startPoint x: 731, startPoint y: 413, endPoint x: 731, endPoint y: 406, distance: 7.2
click at [732, 413] on div "Cancel Print" at bounding box center [691, 398] width 754 height 42
click at [732, 410] on button "Print" at bounding box center [719, 398] width 58 height 29
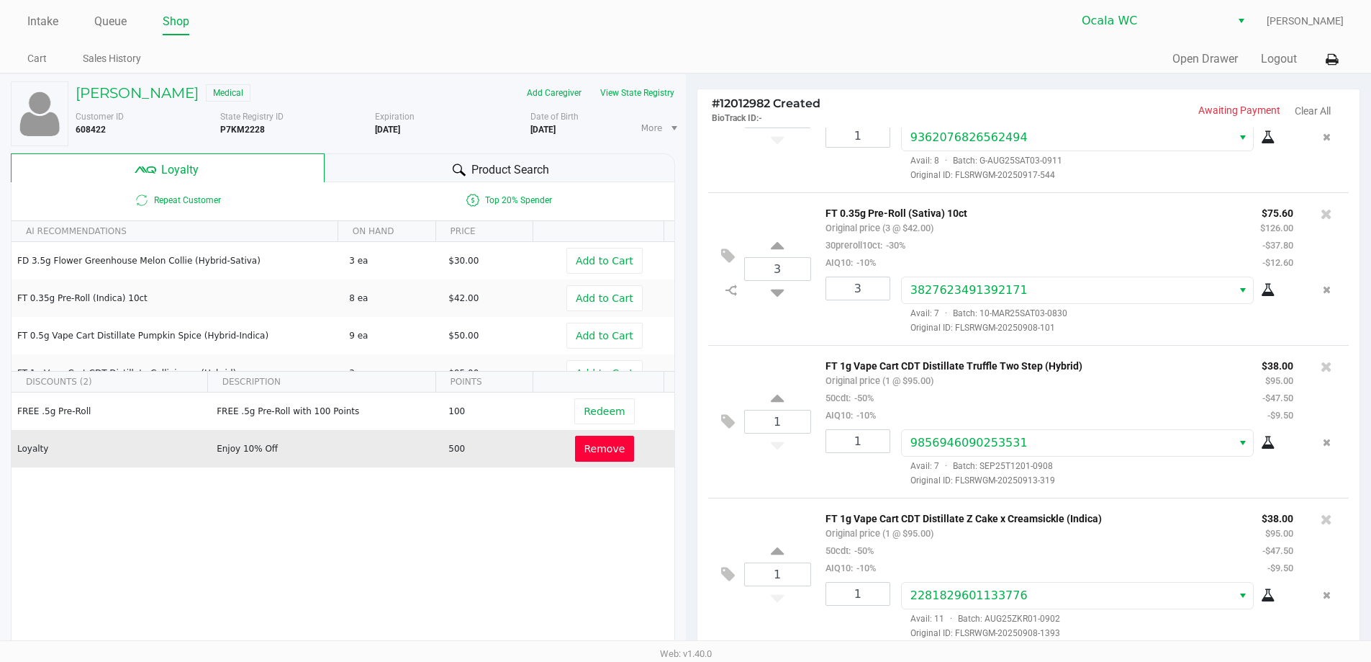
scroll to position [165, 0]
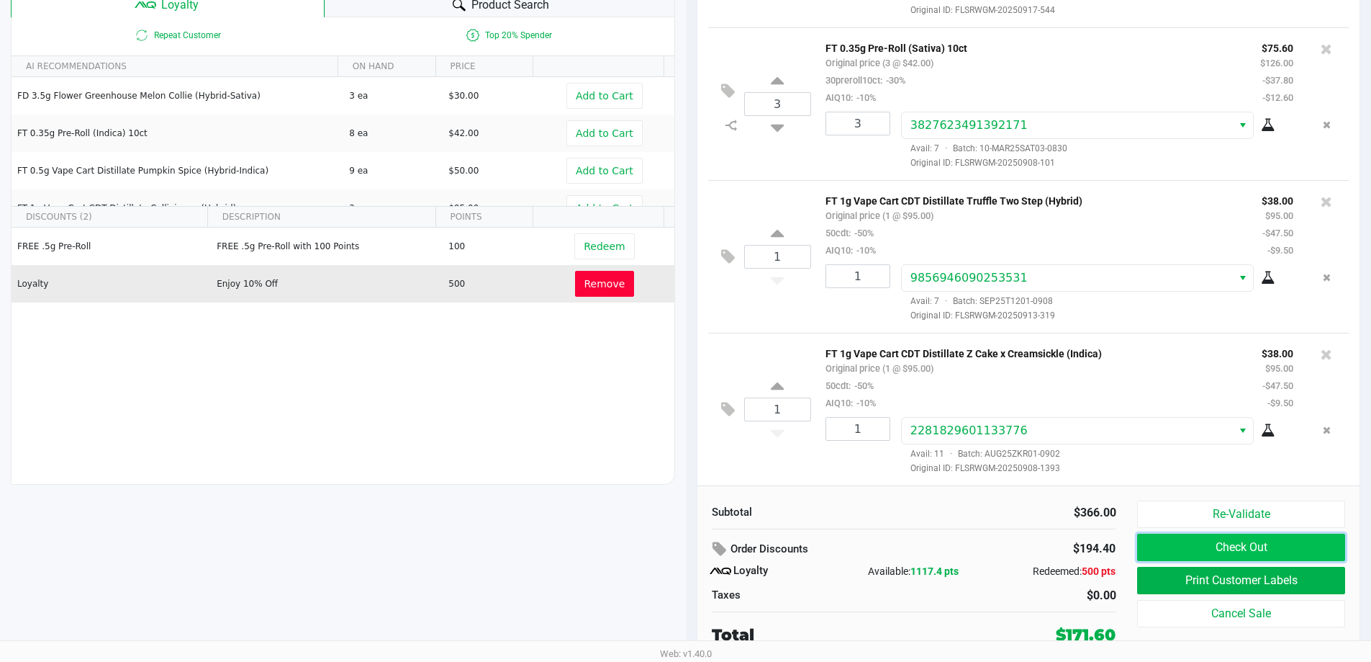
click at [1297, 544] on button "Check Out" at bounding box center [1240, 546] width 207 height 27
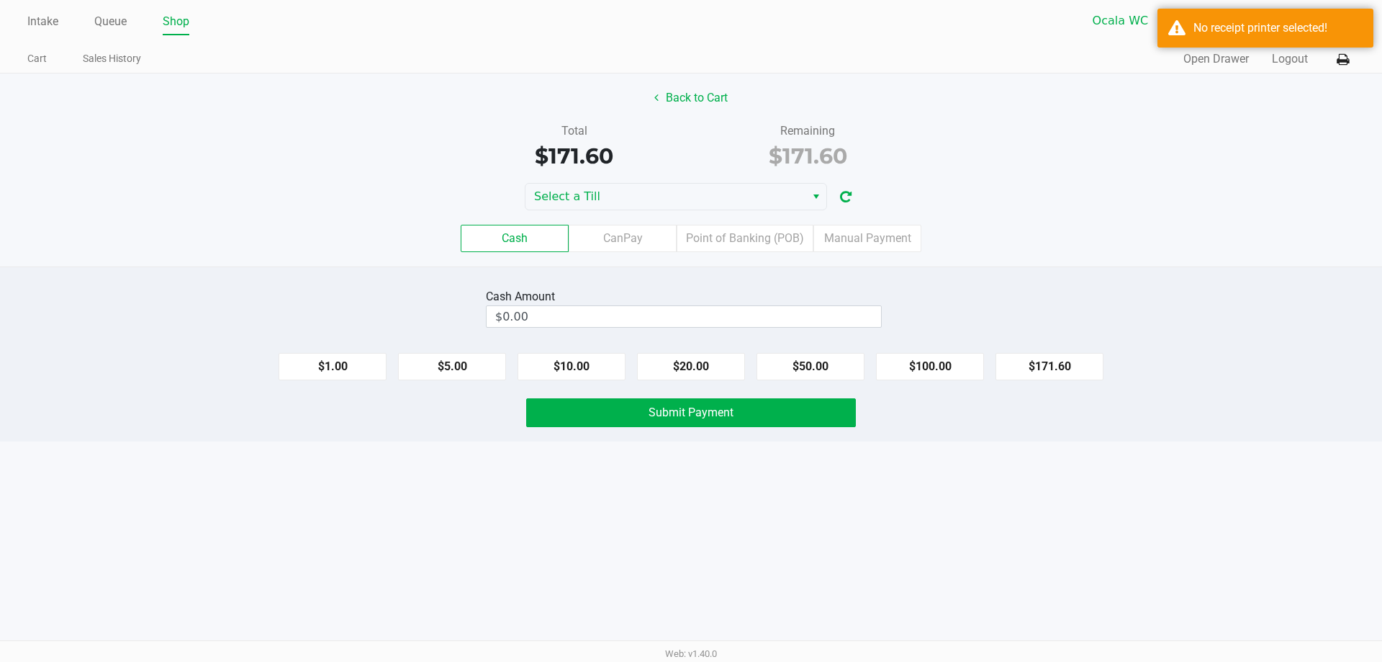
click at [812, 197] on span "Select" at bounding box center [817, 196] width 12 height 17
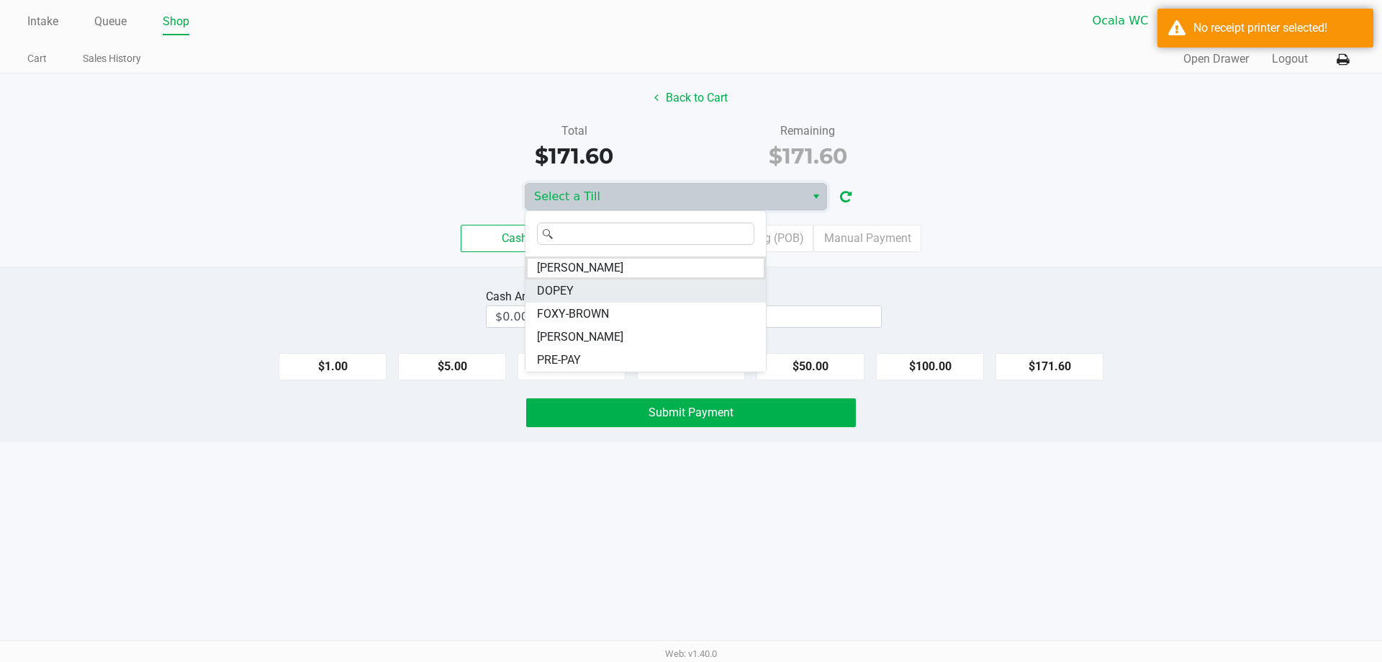
click at [557, 290] on span "DOPEY" at bounding box center [555, 290] width 37 height 17
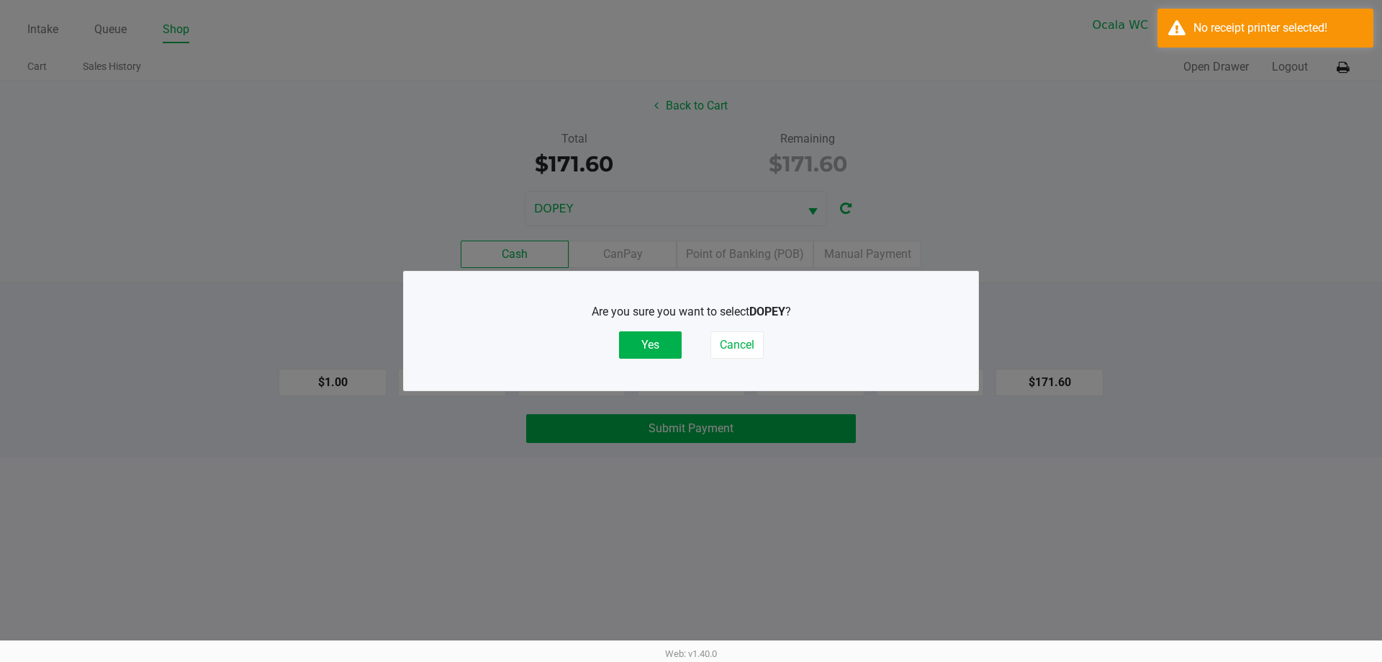
click at [630, 356] on button "Yes" at bounding box center [650, 344] width 63 height 27
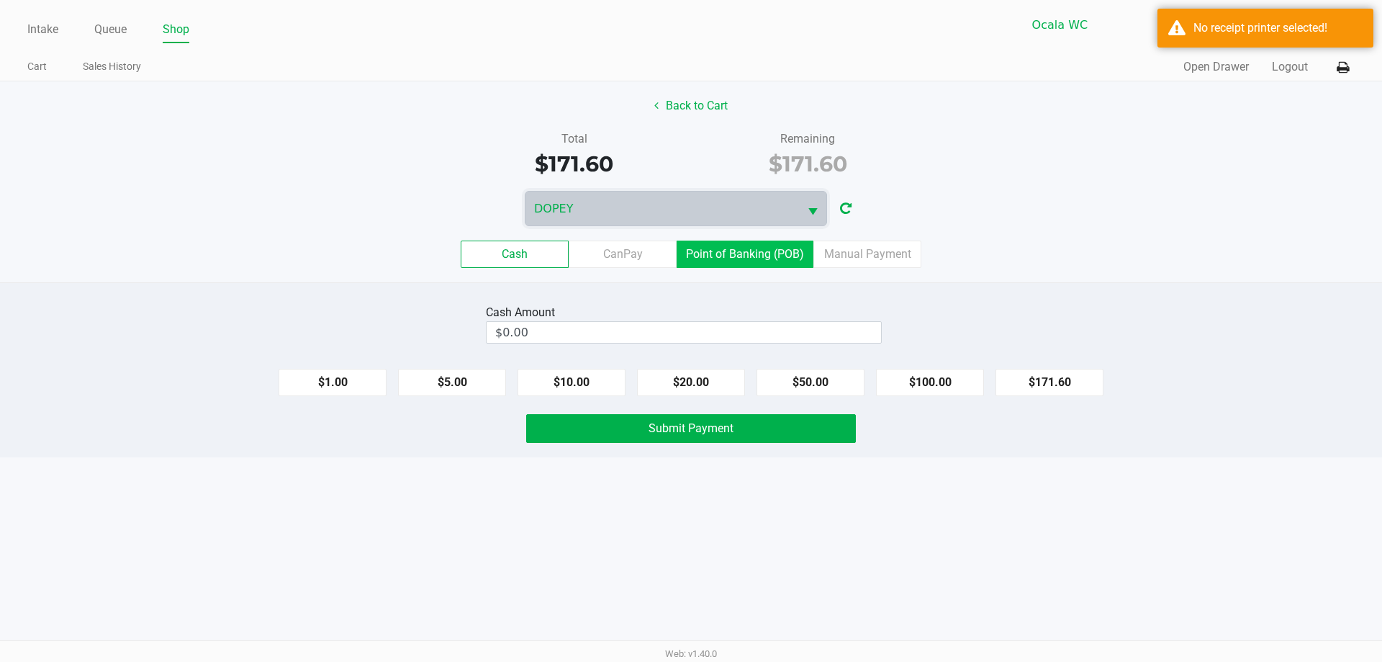
click at [769, 255] on label "Point of Banking (POB)" at bounding box center [745, 253] width 137 height 27
click at [0, 0] on 7 "Point of Banking (POB)" at bounding box center [0, 0] width 0 height 0
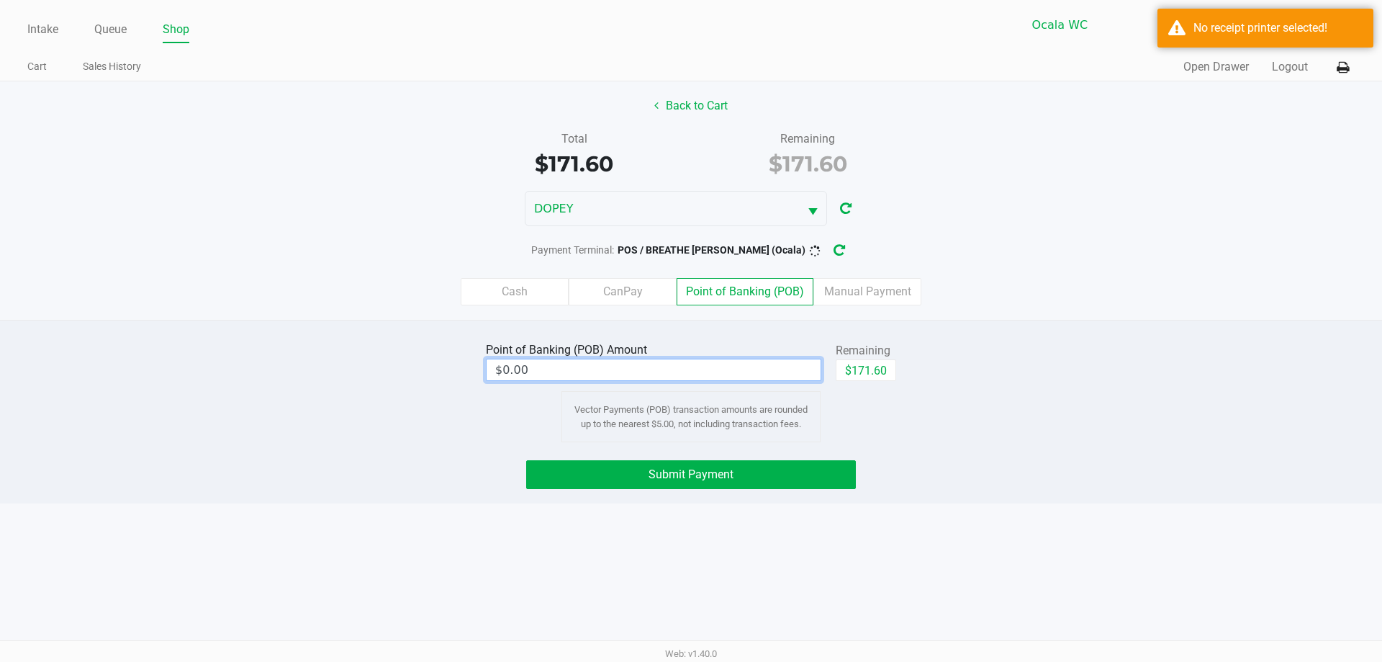
click at [801, 376] on input "$0.00" at bounding box center [654, 369] width 334 height 21
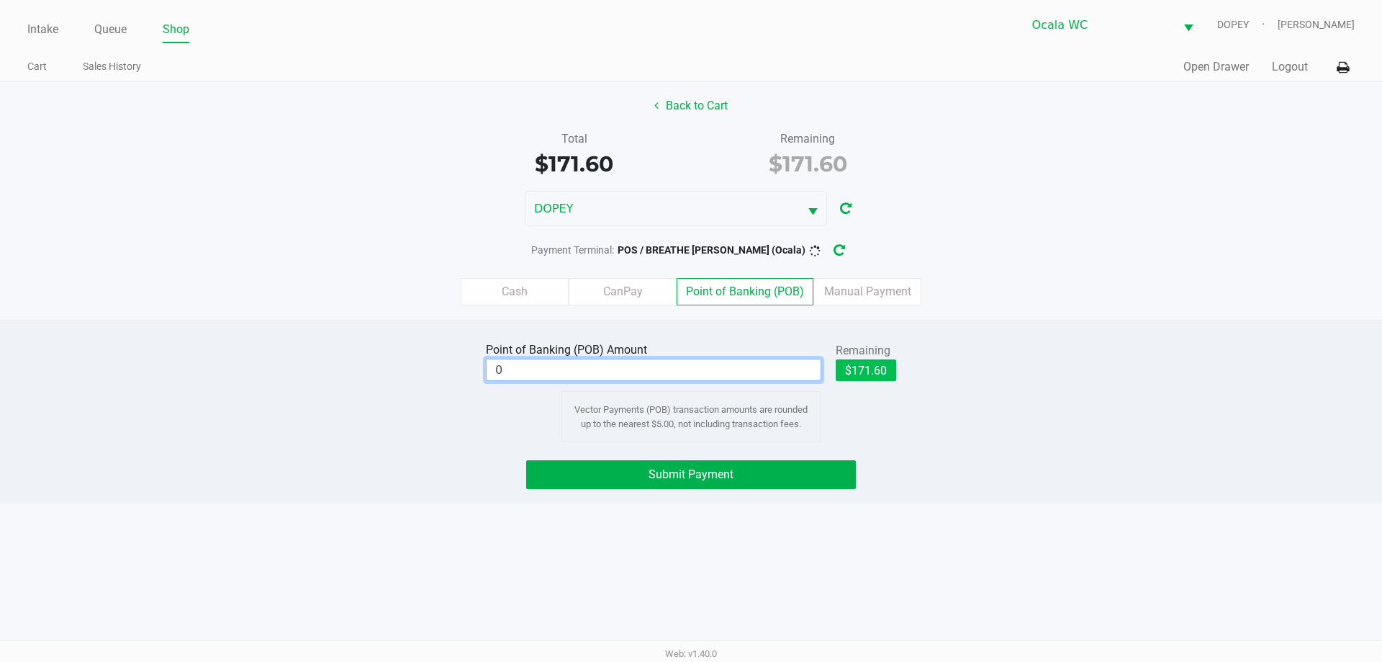
click at [876, 370] on button "$171.60" at bounding box center [866, 370] width 60 height 22
type input "$171.60"
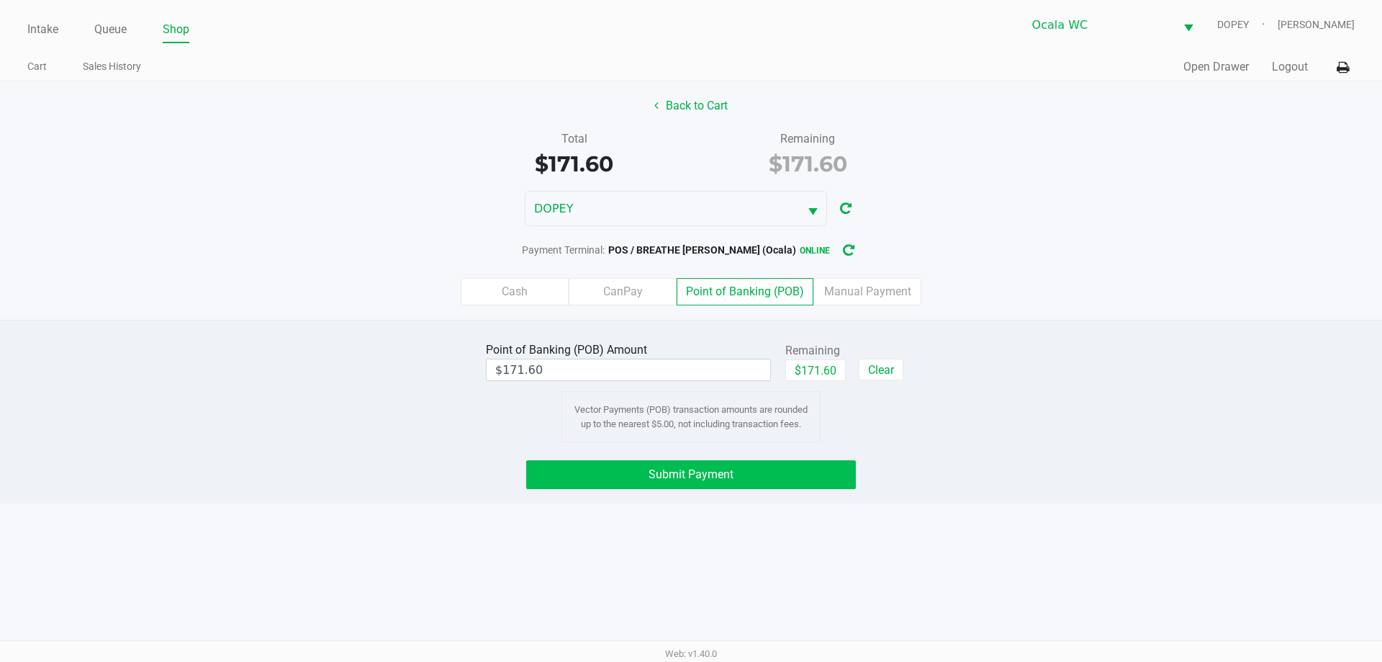
click at [802, 477] on button "Submit Payment" at bounding box center [691, 474] width 330 height 29
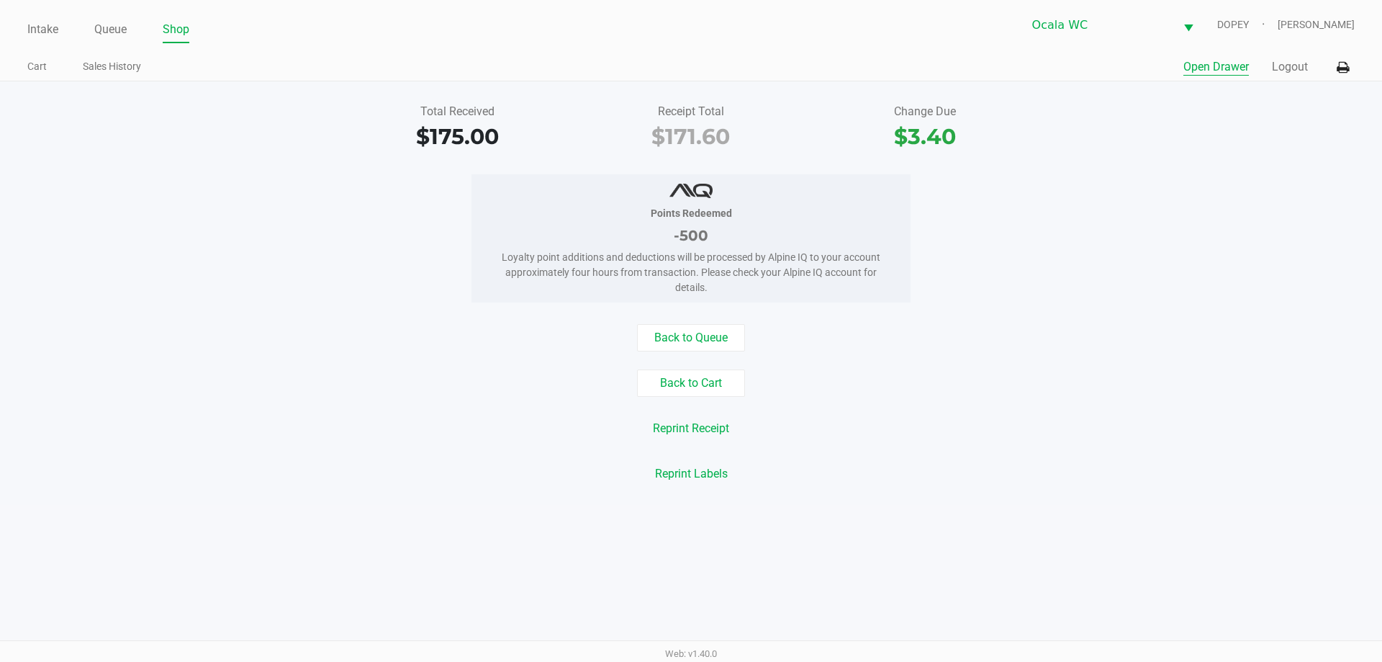
click at [1227, 71] on button "Open Drawer" at bounding box center [1216, 66] width 66 height 17
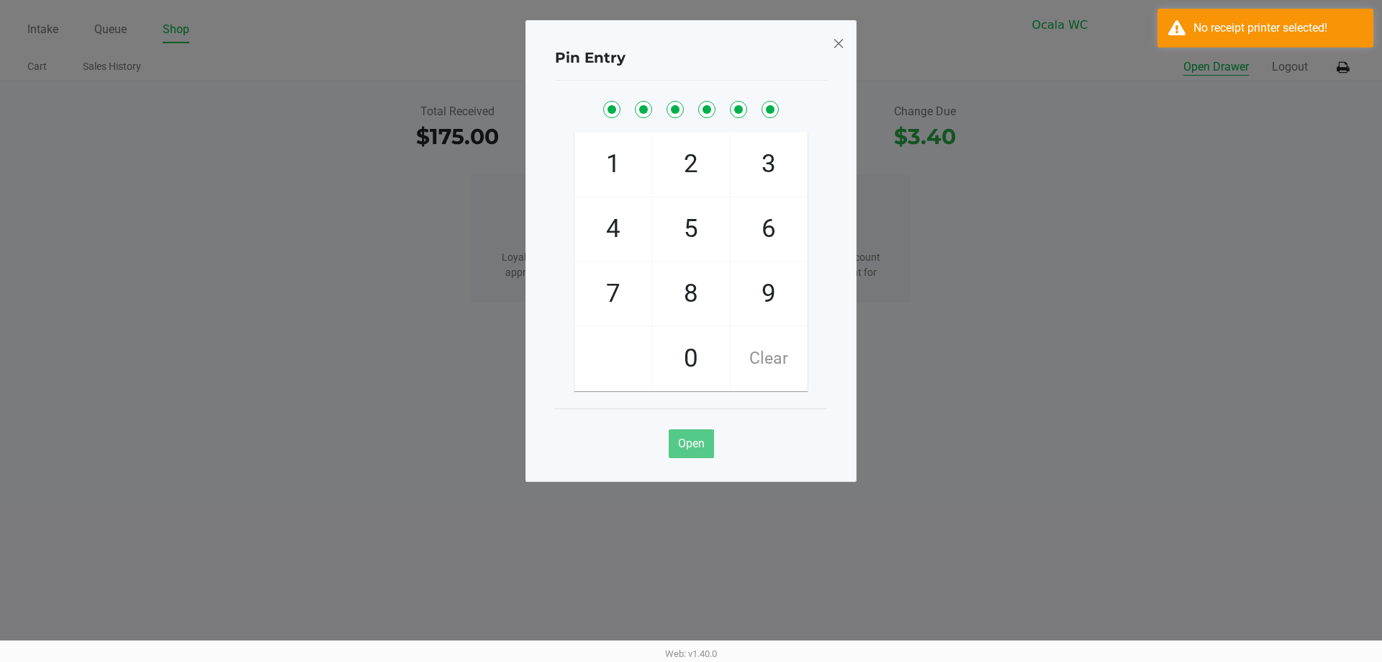
checkbox input "true"
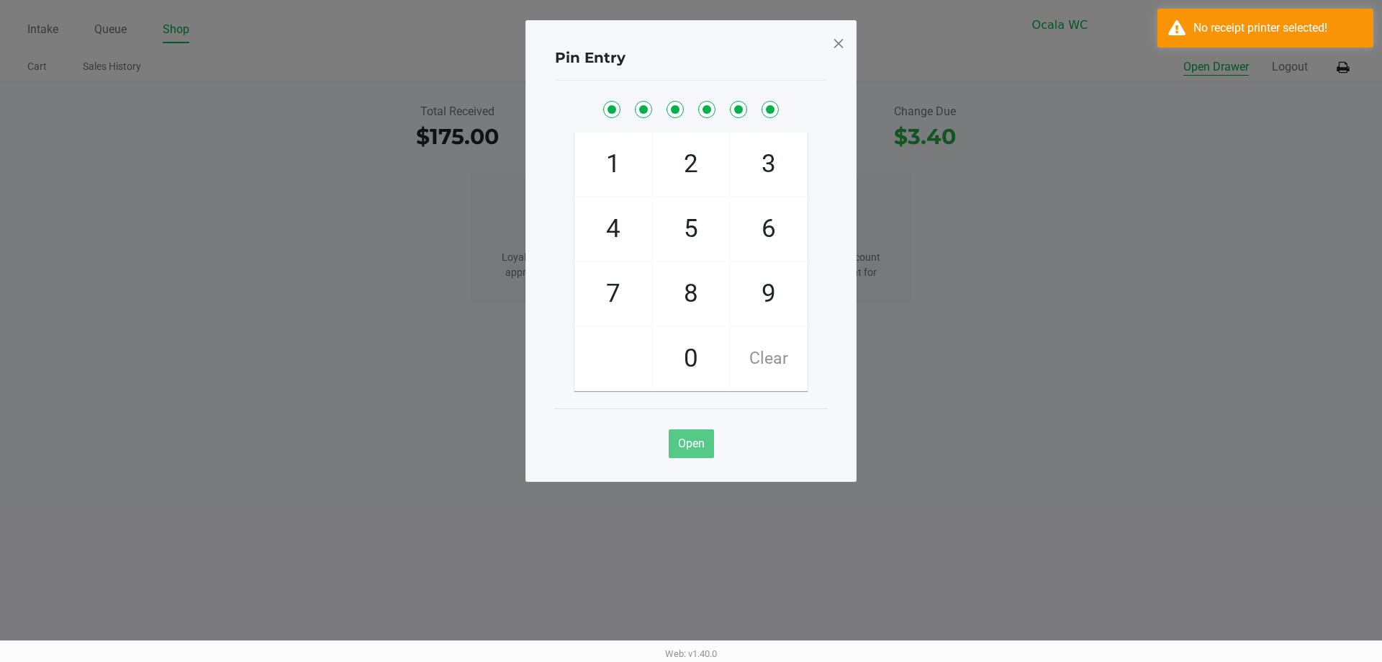
checkbox input "true"
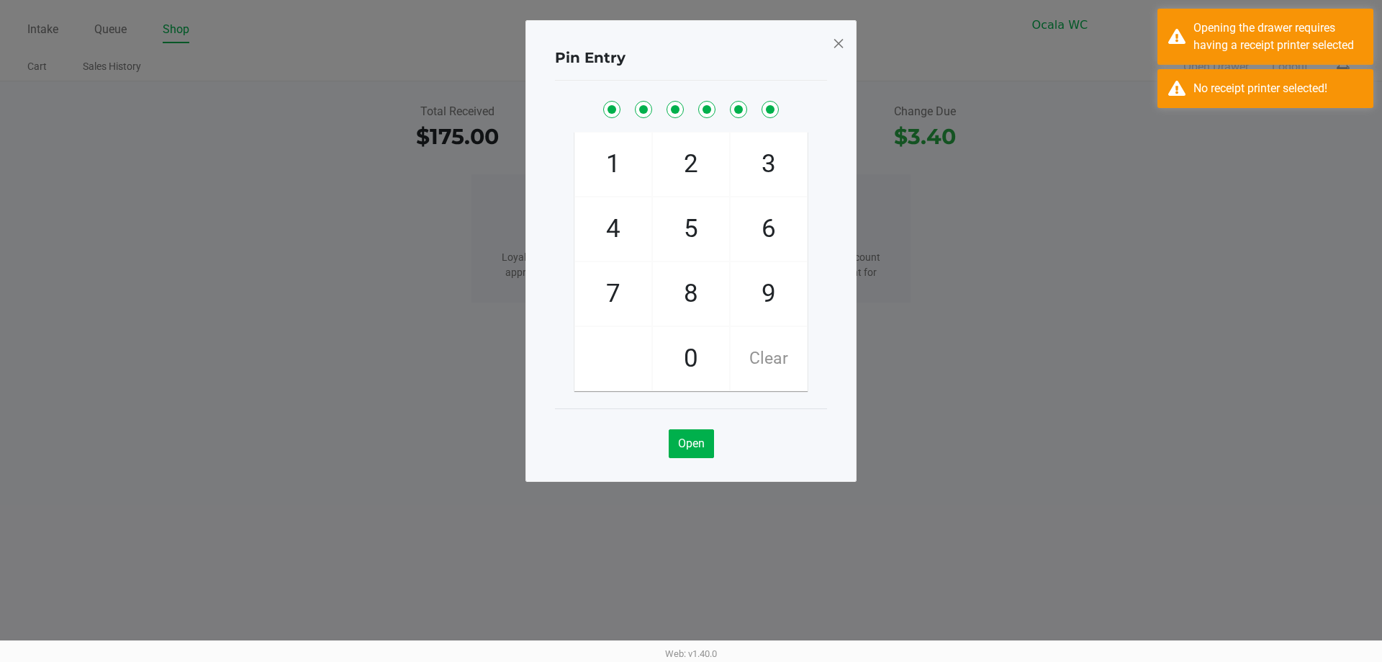
drag, startPoint x: 1343, startPoint y: 168, endPoint x: 1331, endPoint y: 109, distance: 60.3
click at [1336, 160] on ngb-modal-window "Pin Entry 1 4 7 2 5 8 0 3 6 9 Clear Open" at bounding box center [691, 331] width 1382 height 662
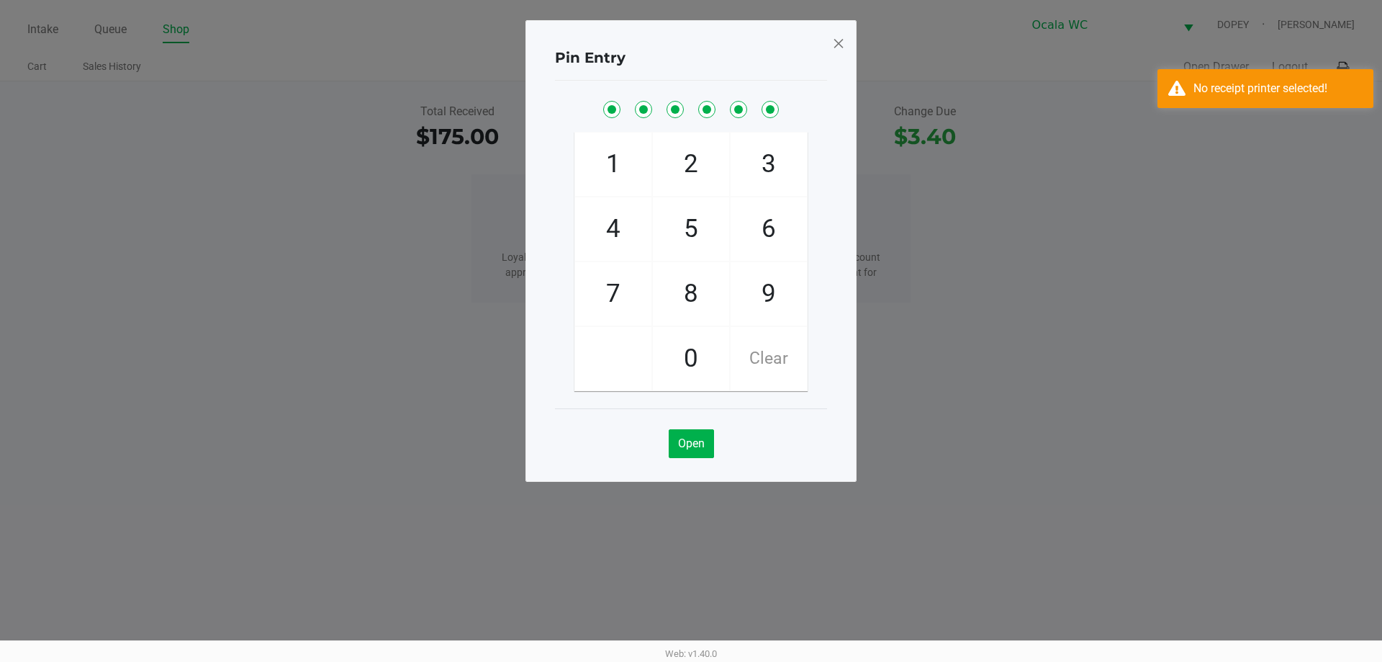
drag, startPoint x: 1246, startPoint y: 215, endPoint x: 1214, endPoint y: 124, distance: 96.3
click at [1244, 206] on ngb-modal-window "Pin Entry 1 4 7 2 5 8 0 3 6 9 Clear Open" at bounding box center [691, 331] width 1382 height 662
click at [1350, 70] on ngb-modal-window "Pin Entry 1 4 7 2 5 8 0 3 6 9 Clear Open" at bounding box center [691, 331] width 1382 height 662
click at [841, 42] on span at bounding box center [838, 43] width 13 height 23
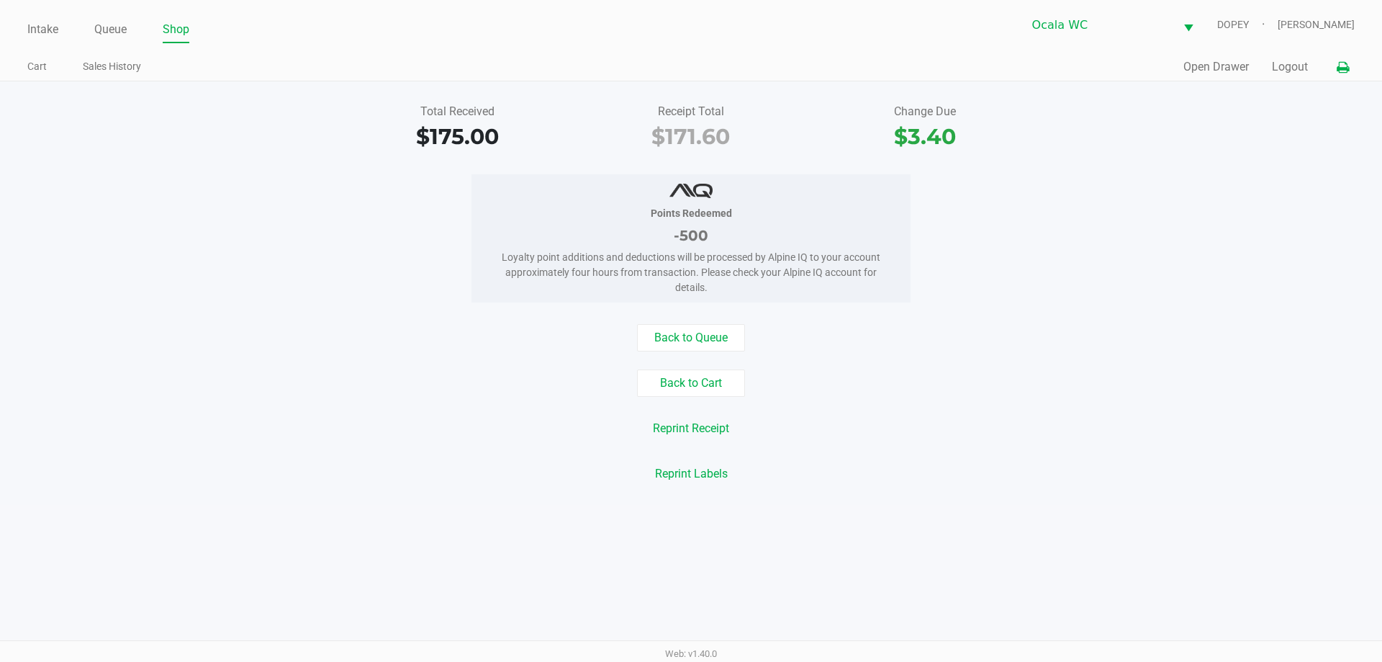
click at [1348, 67] on icon at bounding box center [1343, 68] width 12 height 10
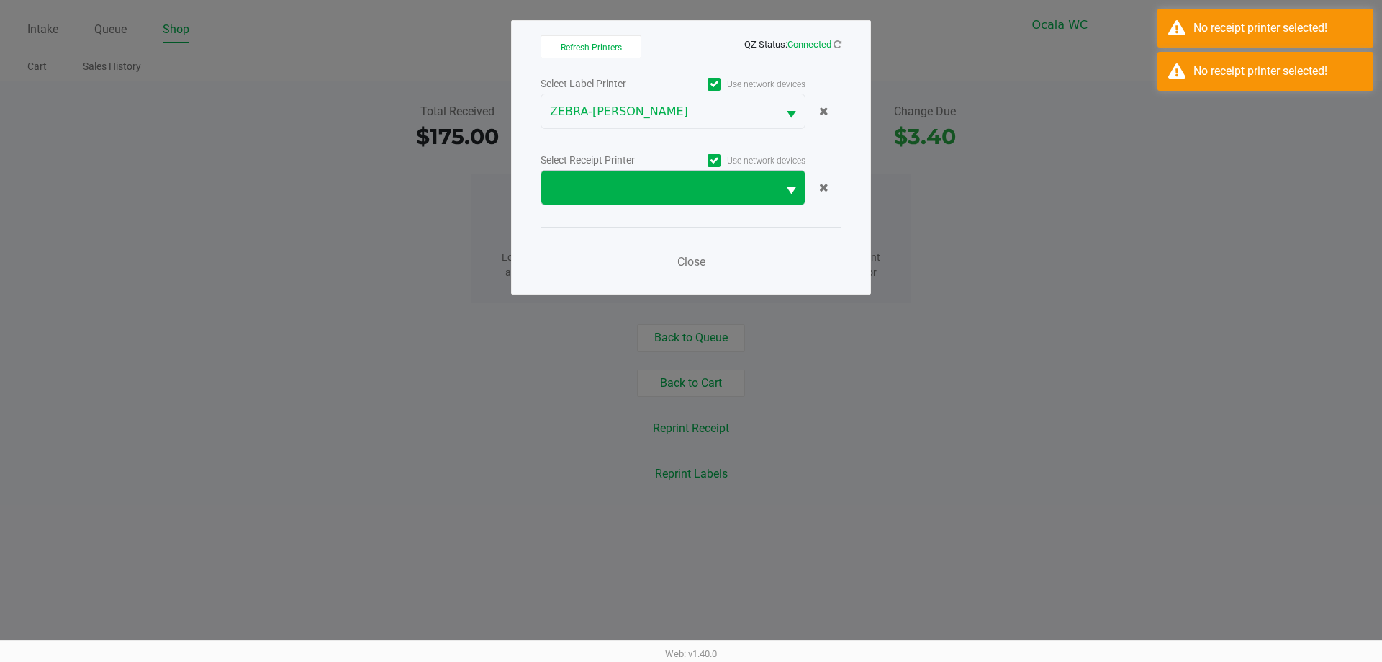
click at [781, 184] on button "Select" at bounding box center [790, 188] width 27 height 34
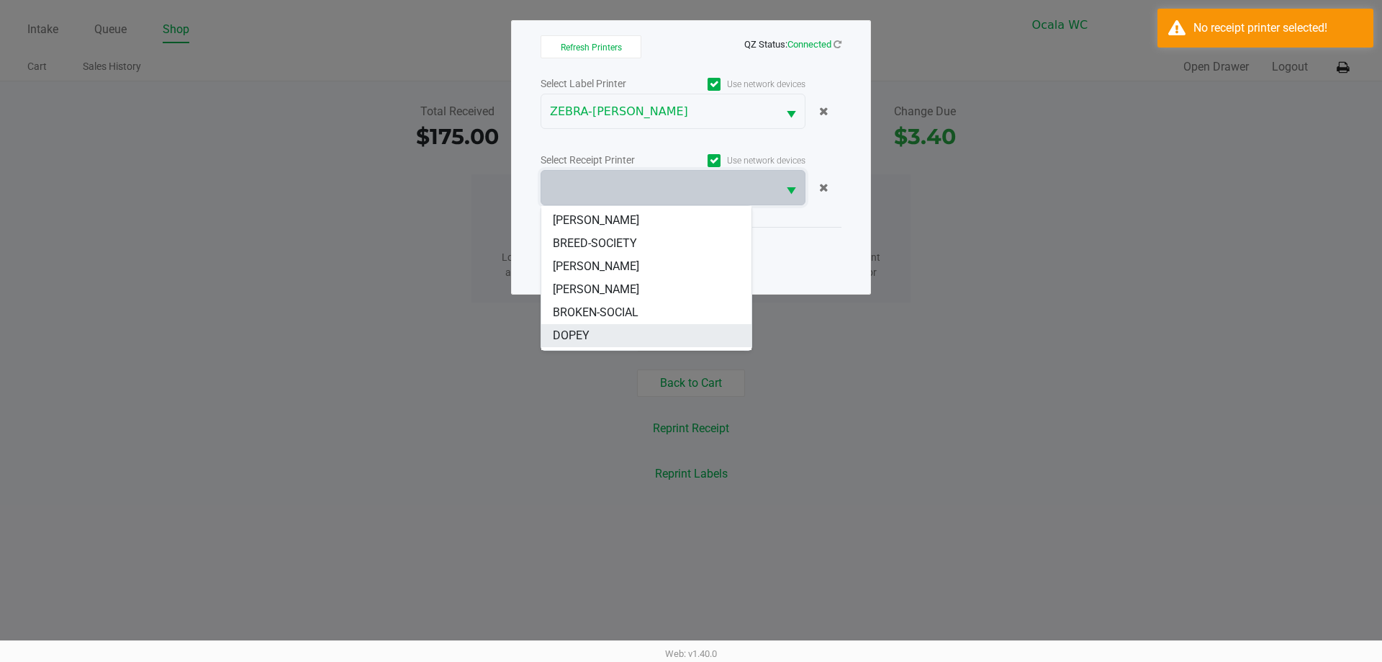
scroll to position [86, 0]
click at [597, 298] on li "DOPEY" at bounding box center [646, 292] width 210 height 23
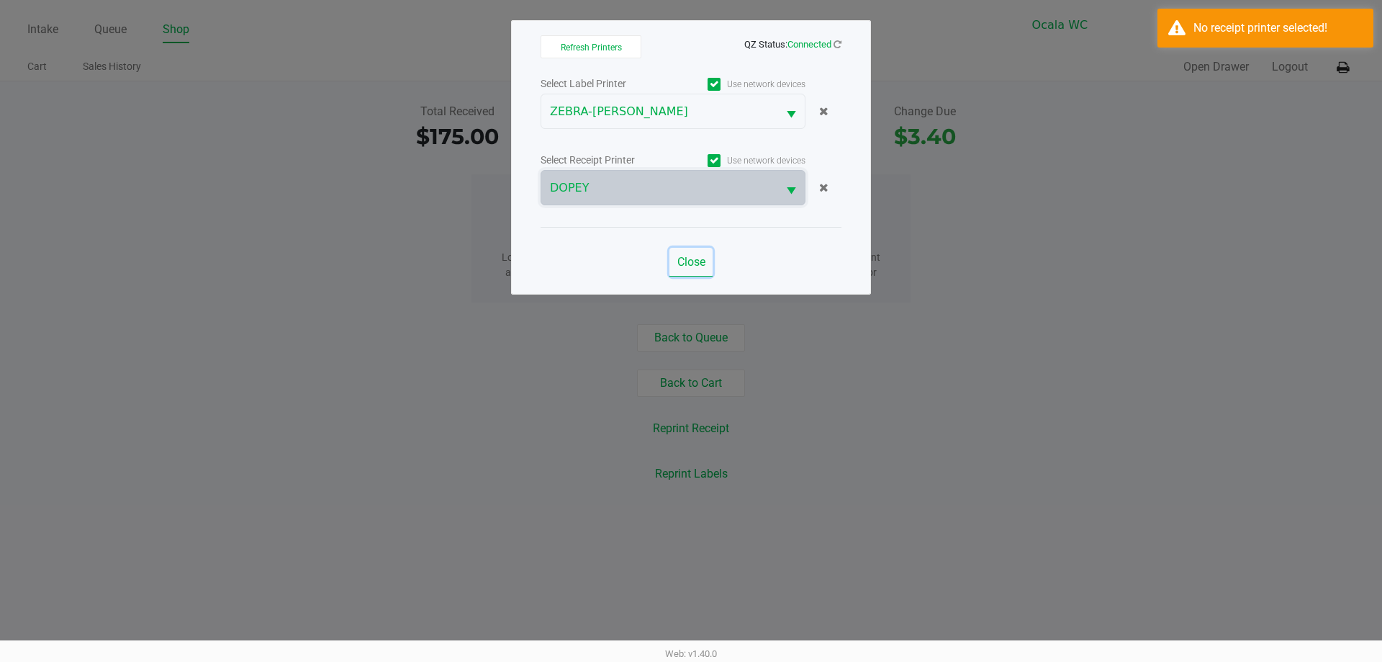
click at [692, 266] on span "Close" at bounding box center [691, 262] width 28 height 14
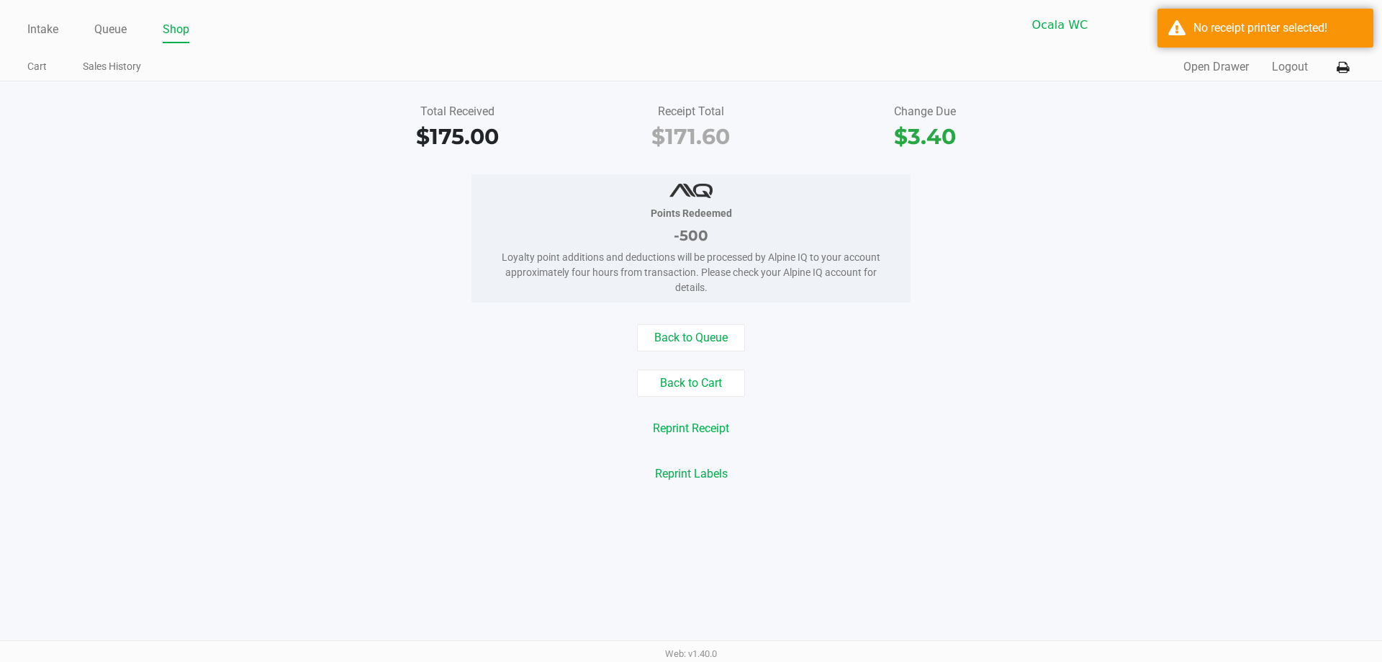
click at [986, 377] on div "Back to Cart" at bounding box center [691, 382] width 1404 height 27
click at [681, 424] on button "Reprint Receipt" at bounding box center [691, 428] width 95 height 27
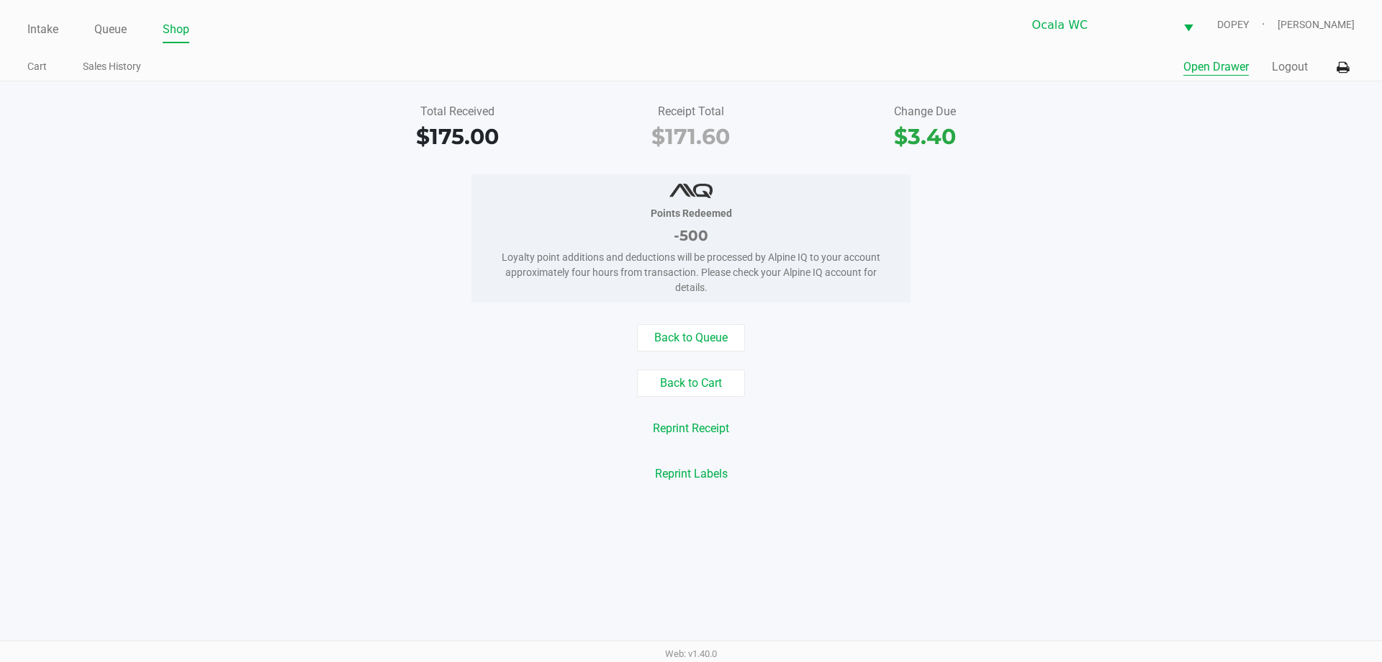
click at [1221, 67] on button "Open Drawer" at bounding box center [1216, 66] width 66 height 17
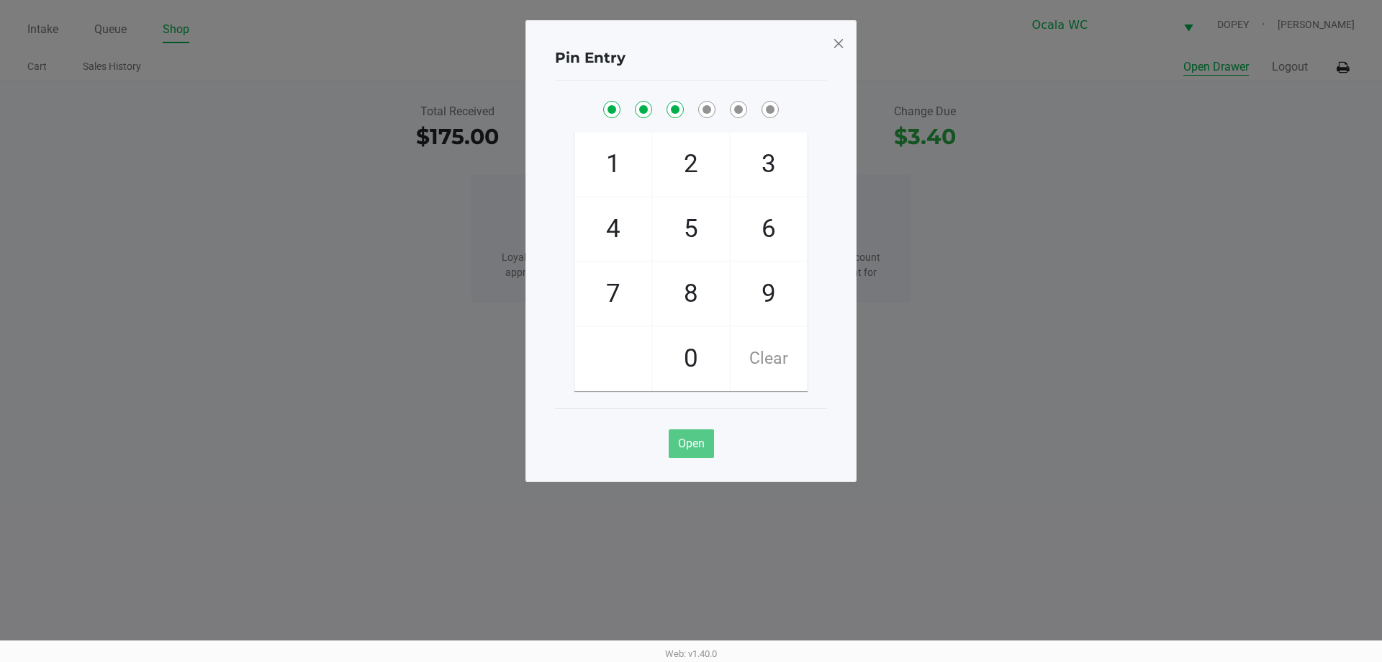
checkbox input "true"
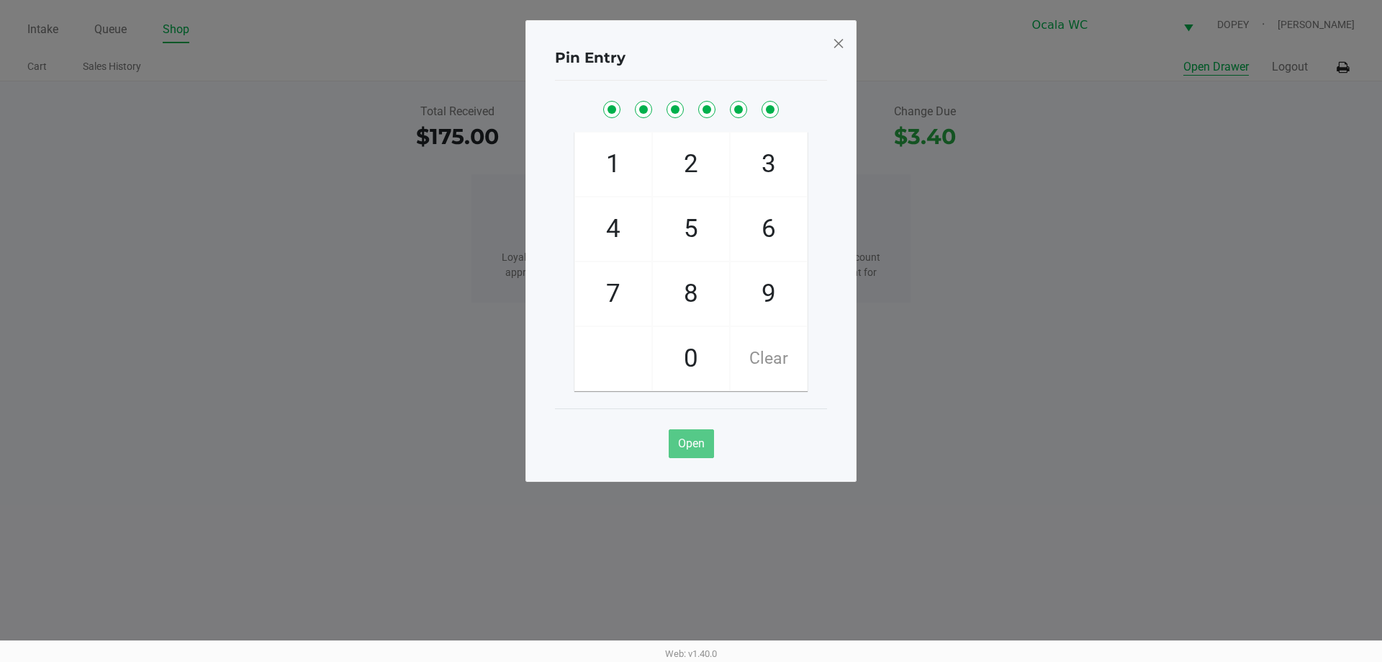
checkbox input "true"
click at [839, 43] on span at bounding box center [838, 43] width 13 height 23
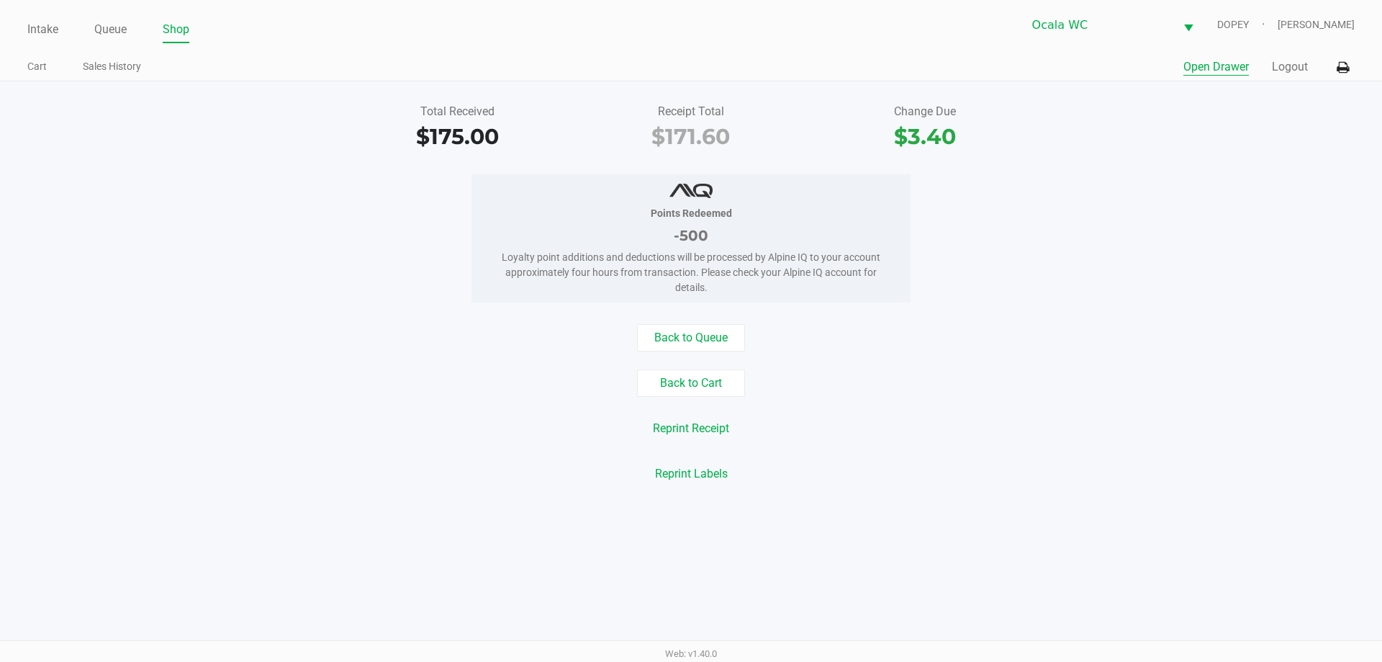
click at [1059, 451] on div "Back to Queue Back to Cart Reprint Receipt Reprint Labels" at bounding box center [691, 405] width 1404 height 163
click at [346, 369] on div "Back to Cart" at bounding box center [691, 382] width 1404 height 27
click at [117, 31] on link "Queue" at bounding box center [110, 29] width 32 height 20
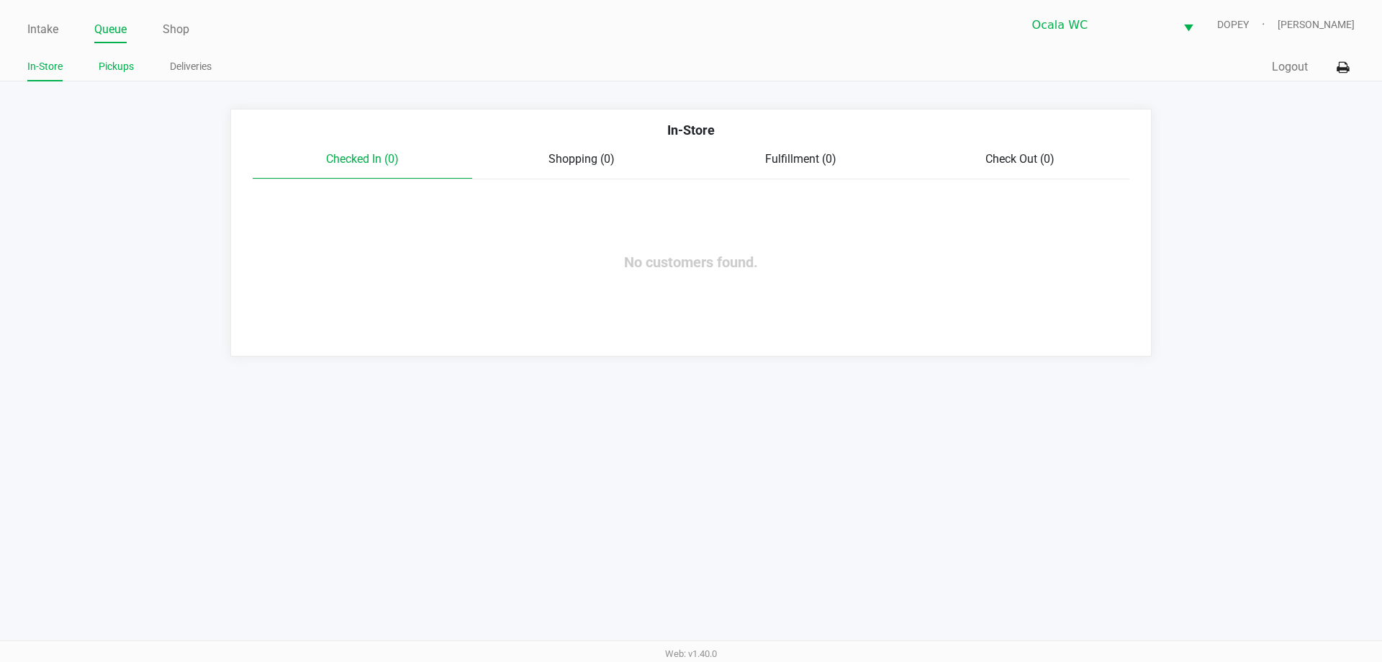
click at [111, 64] on link "Pickups" at bounding box center [116, 67] width 35 height 18
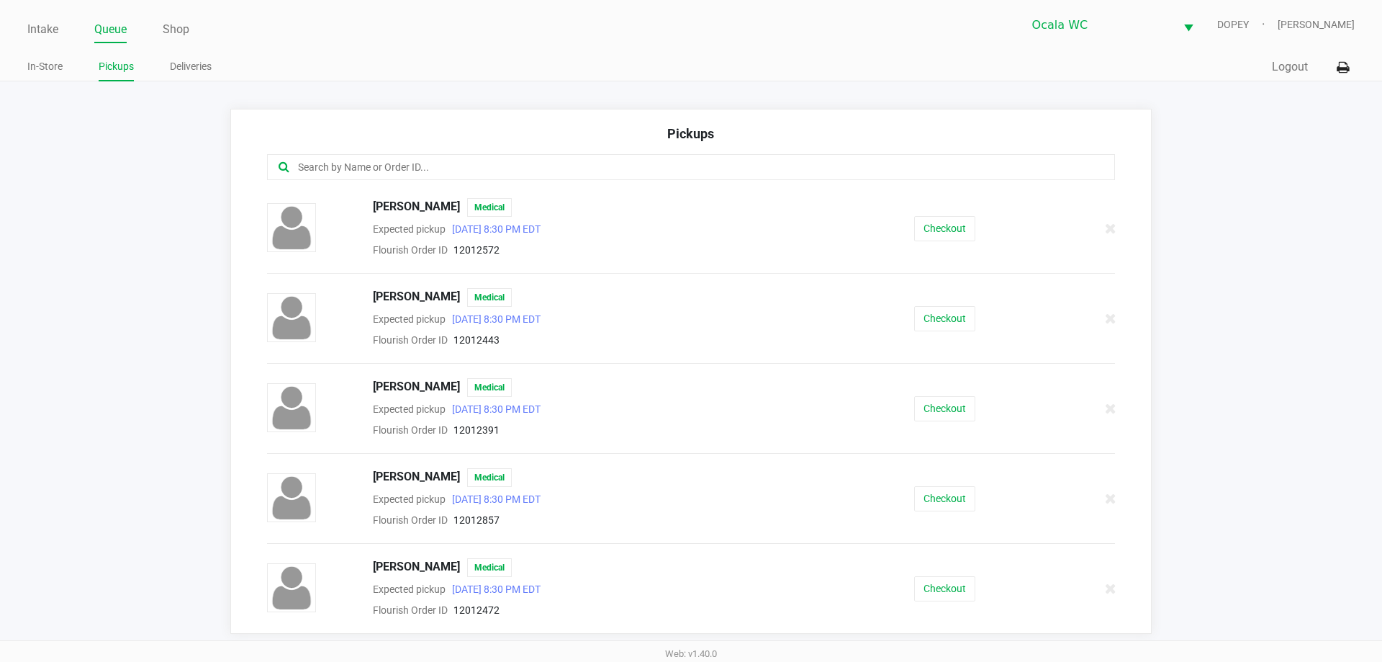
drag, startPoint x: 464, startPoint y: 93, endPoint x: 464, endPoint y: 117, distance: 24.5
click at [464, 93] on app-point-of-sale "Intake Queue Shop Ocala WC DOPEY Christopher Lemons In-Store Pickups Deliveries…" at bounding box center [691, 316] width 1382 height 633
click at [936, 229] on button "Checkout" at bounding box center [944, 228] width 61 height 25
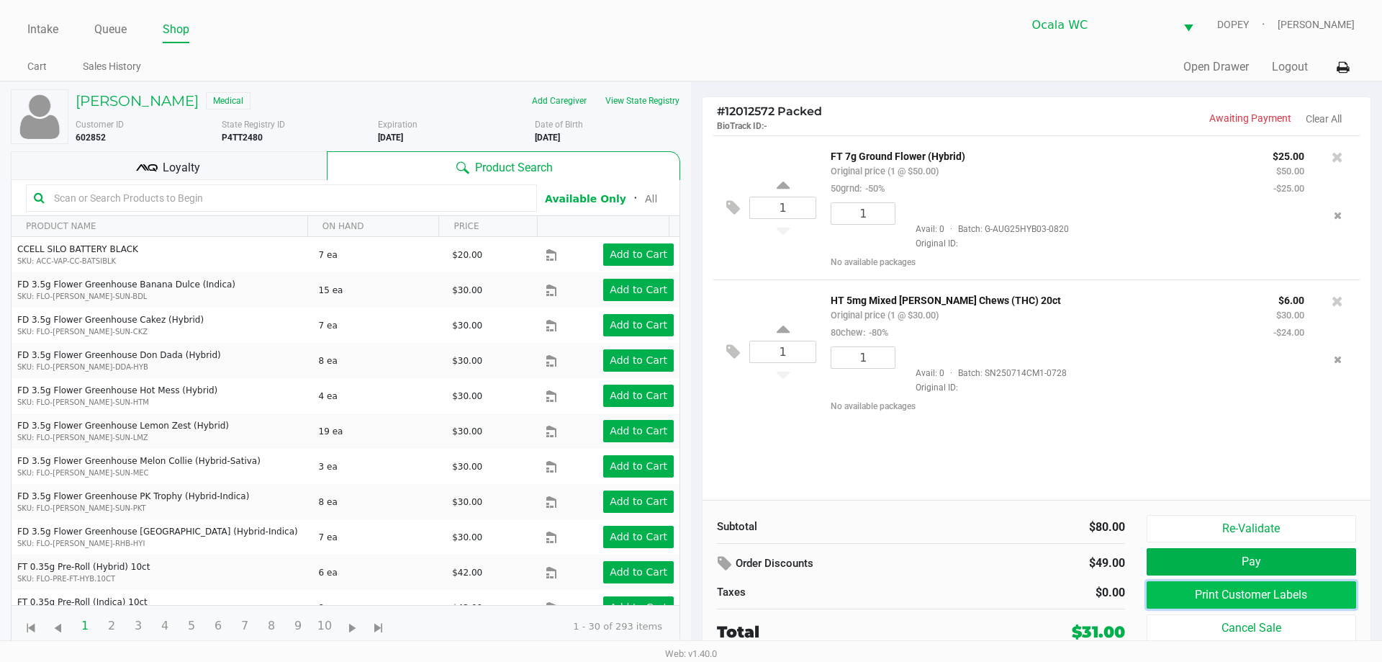
click at [1199, 603] on button "Print Customer Labels" at bounding box center [1251, 594] width 209 height 27
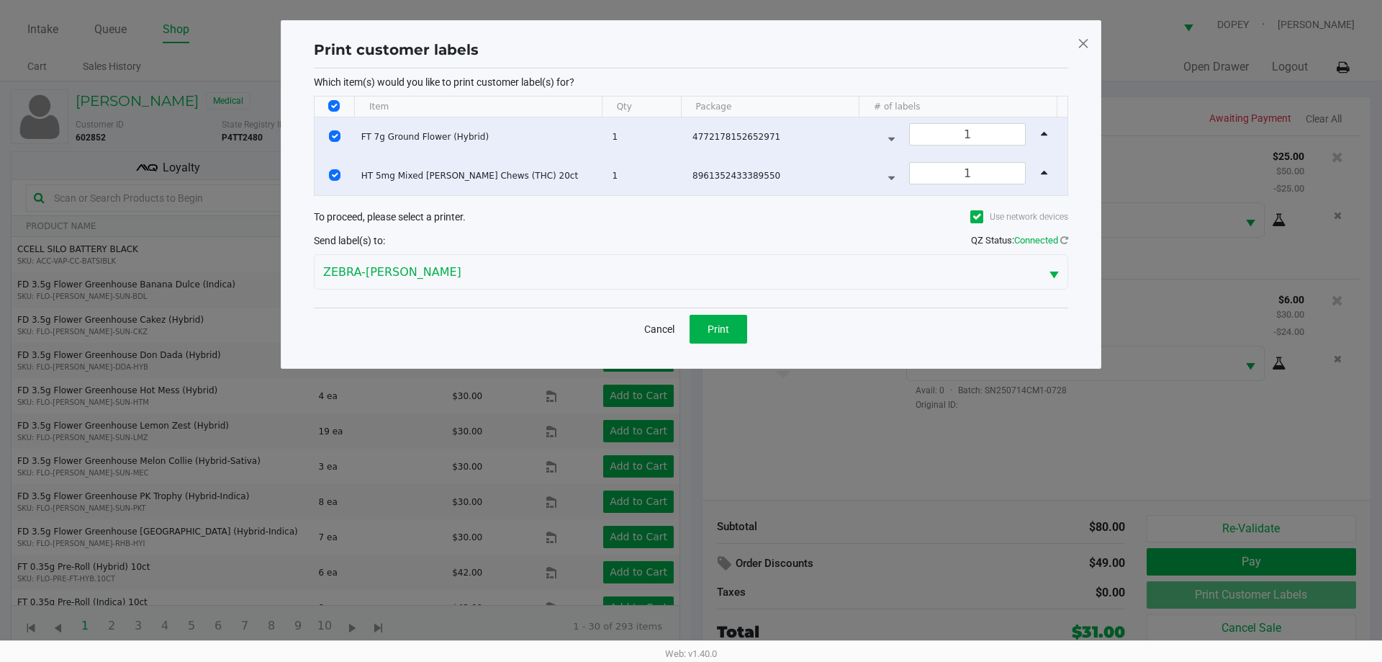
click at [717, 291] on div "ZEBRA-BRANDY-CLARK" at bounding box center [691, 272] width 754 height 42
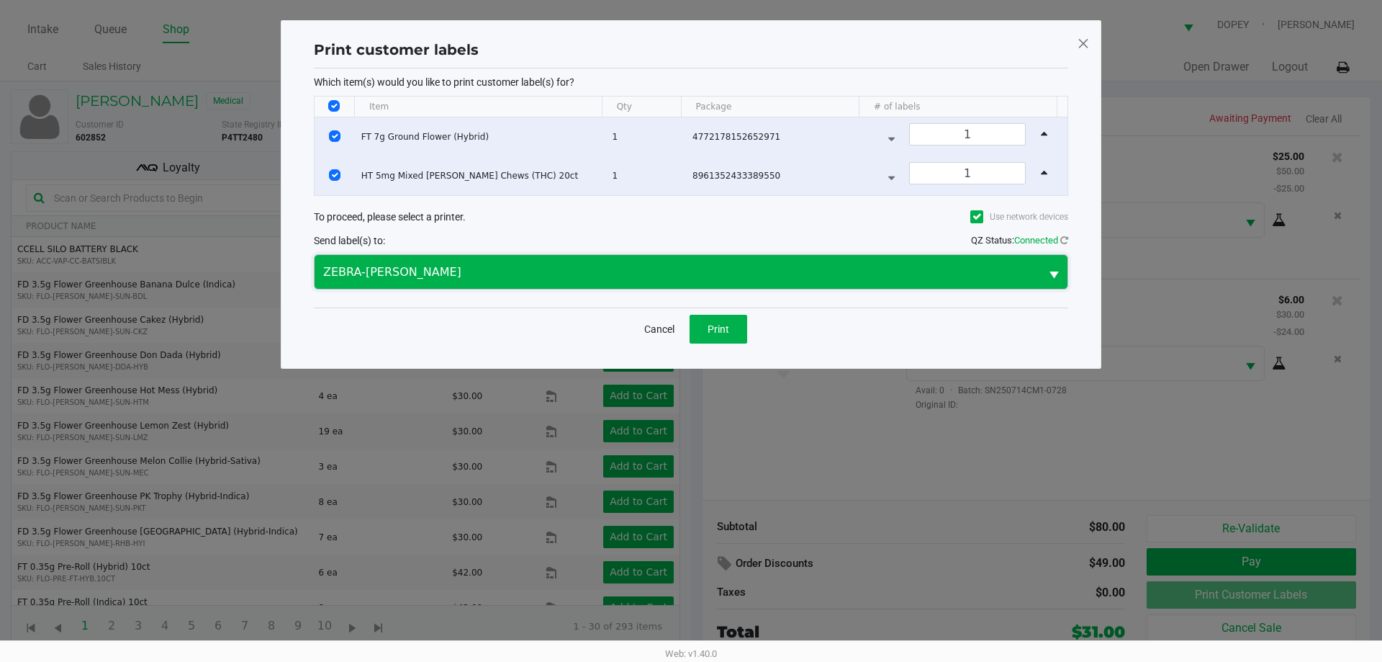
click at [717, 281] on span "ZEBRA-BRANDY-CLARK" at bounding box center [678, 272] width 726 height 34
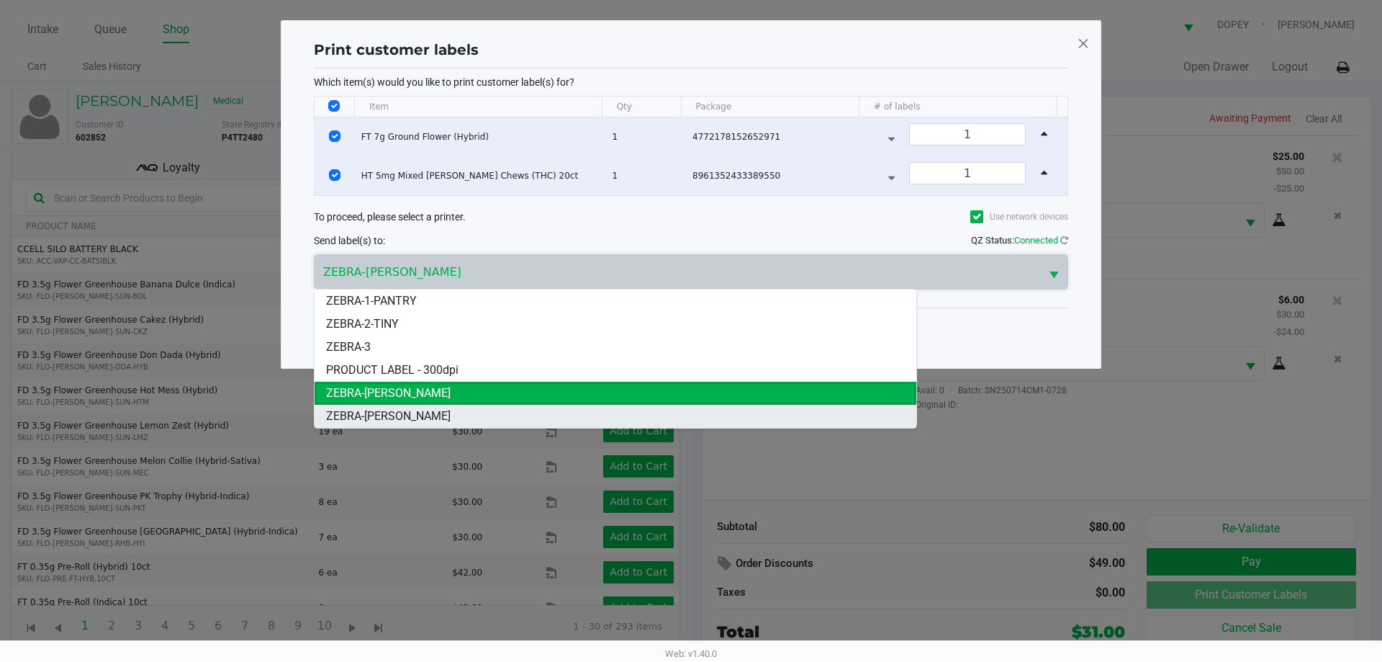
click at [553, 412] on li "ZEBRA-GROVER" at bounding box center [616, 416] width 602 height 23
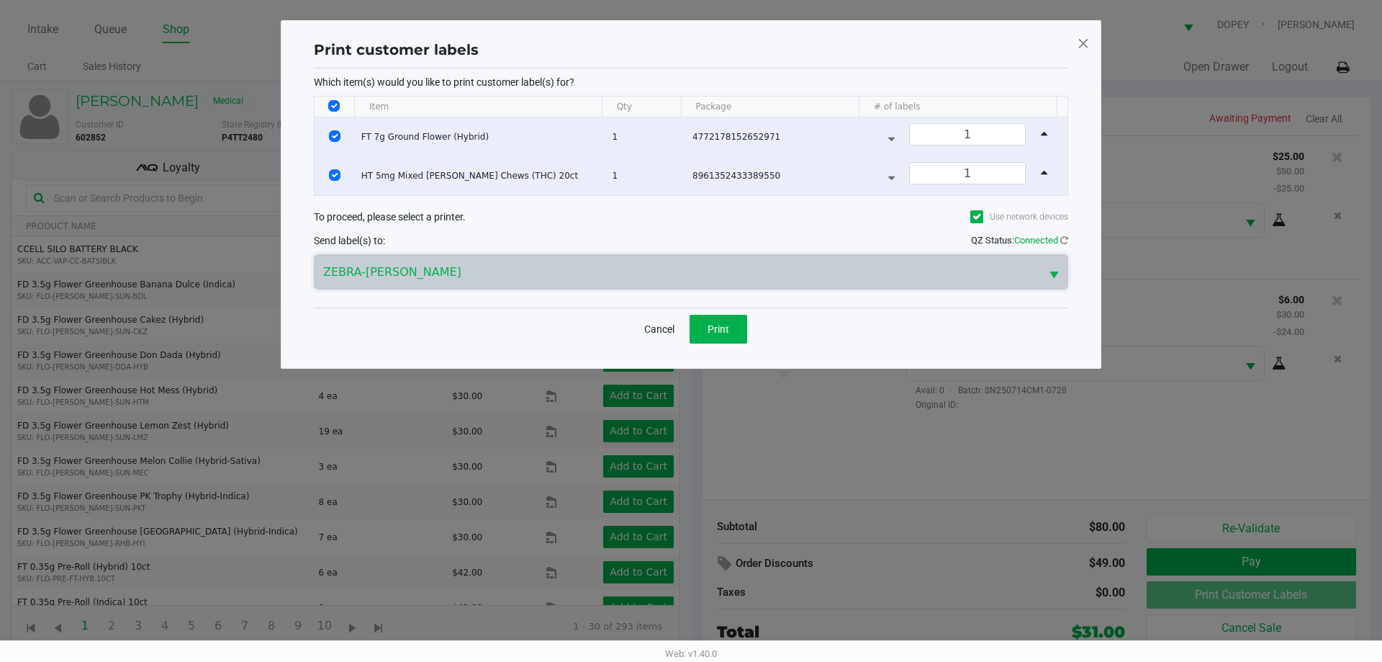
click at [757, 325] on div "Cancel Print" at bounding box center [691, 328] width 754 height 42
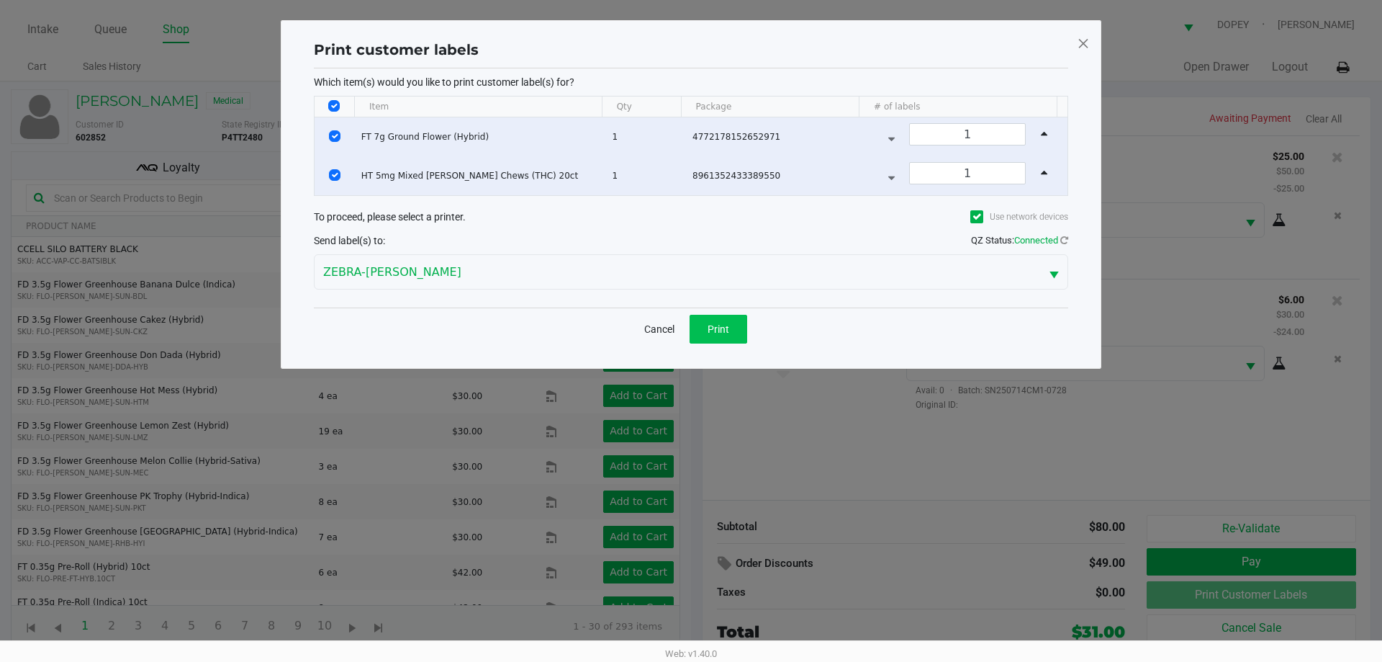
click at [709, 328] on span "Print" at bounding box center [719, 329] width 22 height 12
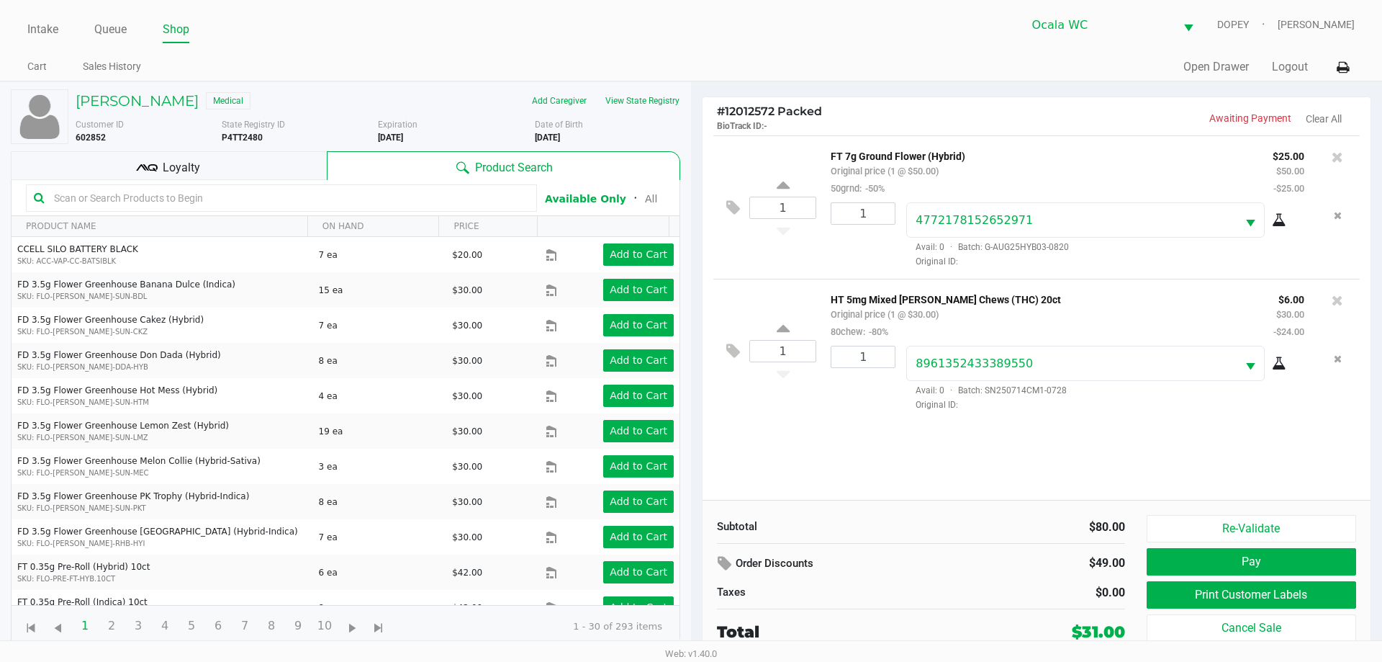
click at [1260, 562] on button "Pay" at bounding box center [1251, 561] width 209 height 27
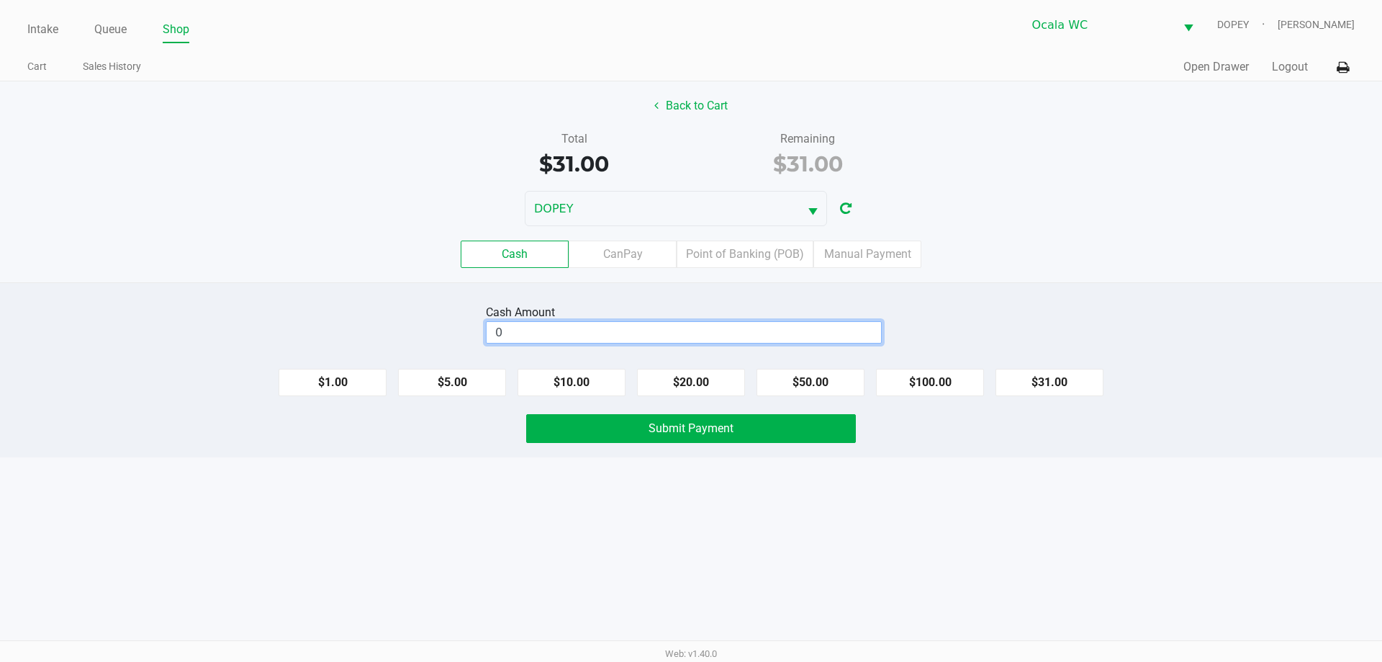
click at [781, 334] on input "0" at bounding box center [684, 332] width 394 height 21
click at [1057, 372] on button "$31.00" at bounding box center [1050, 382] width 108 height 27
type input "$31.00"
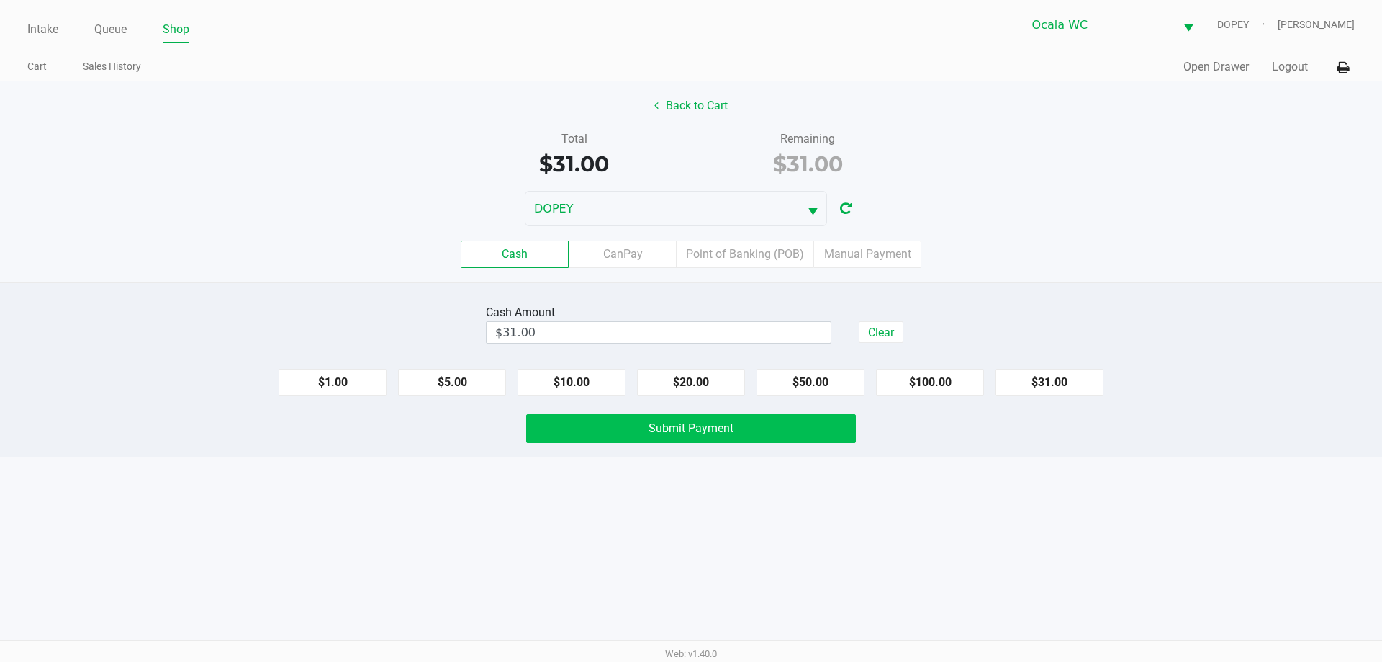
click at [757, 435] on button "Submit Payment" at bounding box center [691, 428] width 330 height 29
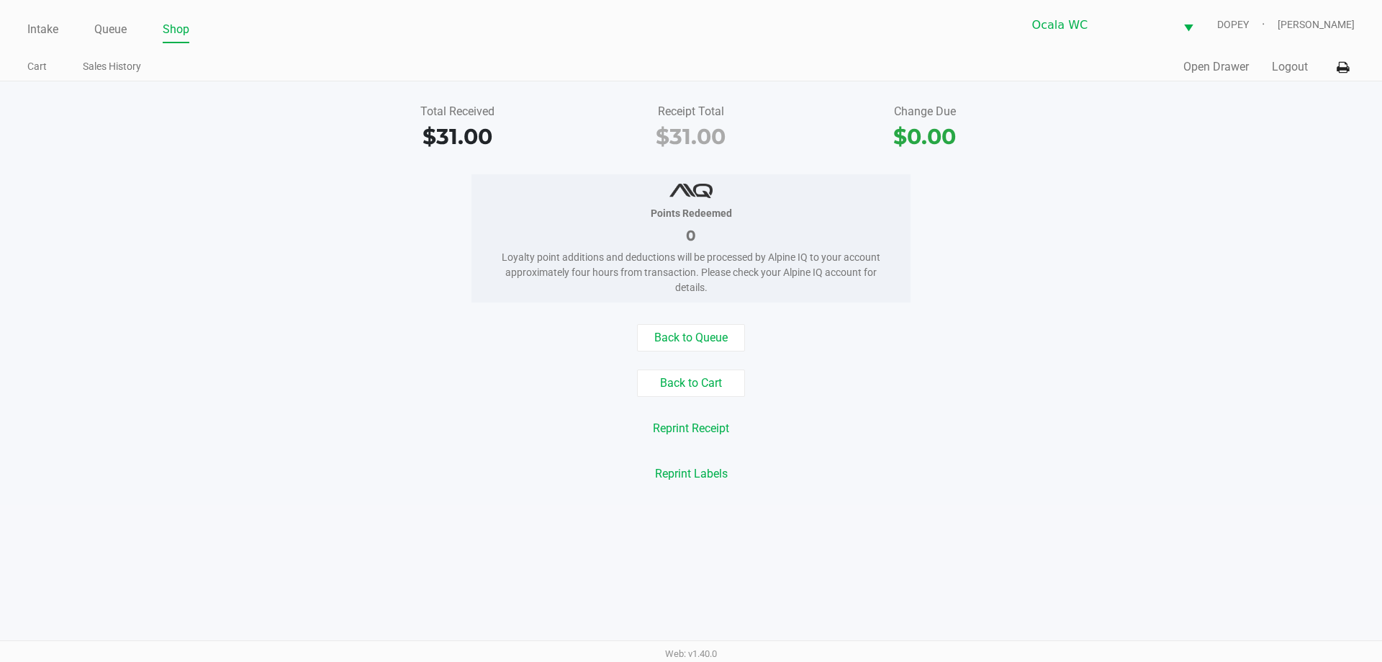
click at [1005, 461] on div "Reprint Labels" at bounding box center [691, 473] width 1404 height 27
click at [372, 375] on div "Back to Cart" at bounding box center [691, 382] width 1404 height 27
click at [104, 27] on link "Queue" at bounding box center [110, 29] width 32 height 20
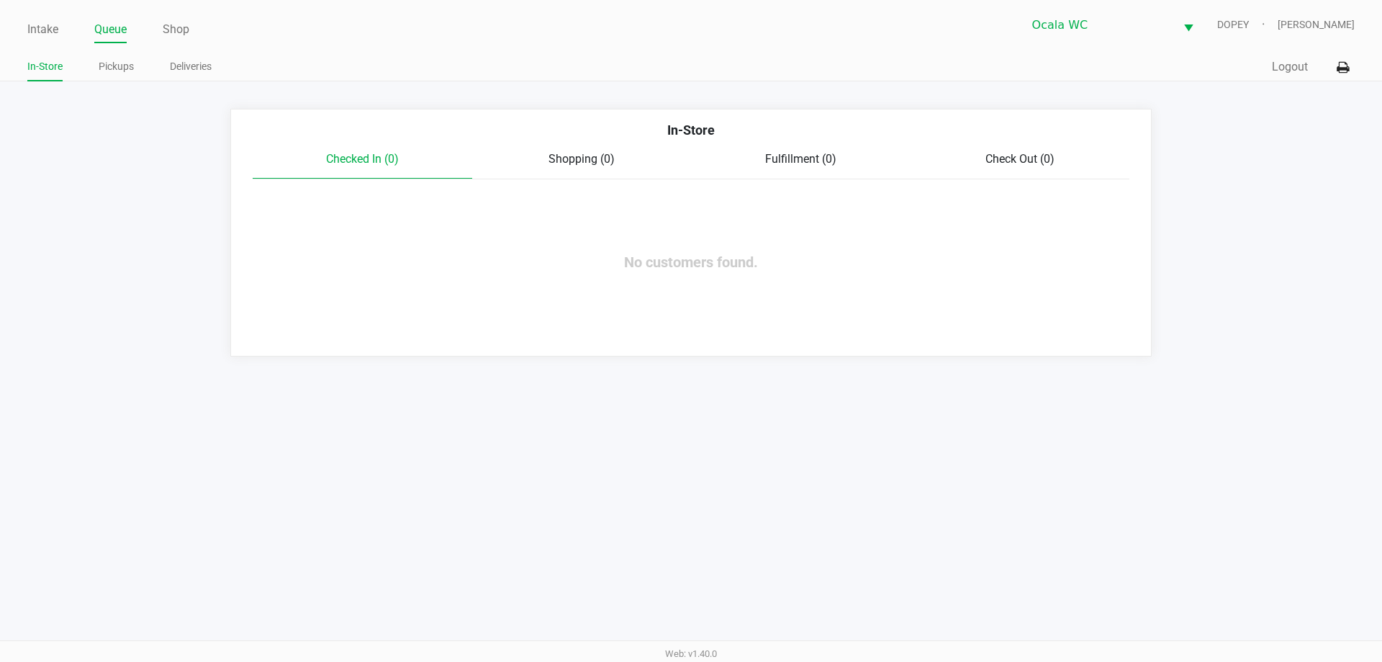
click at [118, 68] on link "Pickups" at bounding box center [116, 67] width 35 height 18
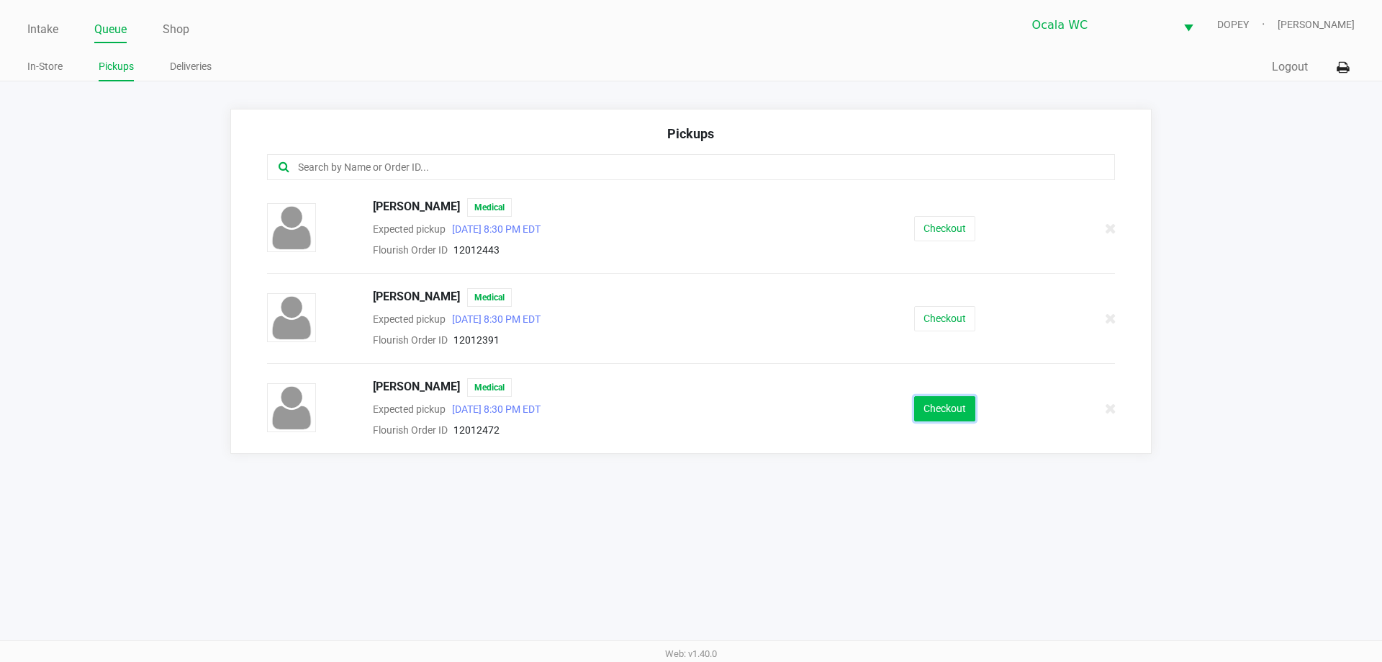
click at [932, 402] on button "Checkout" at bounding box center [944, 408] width 61 height 25
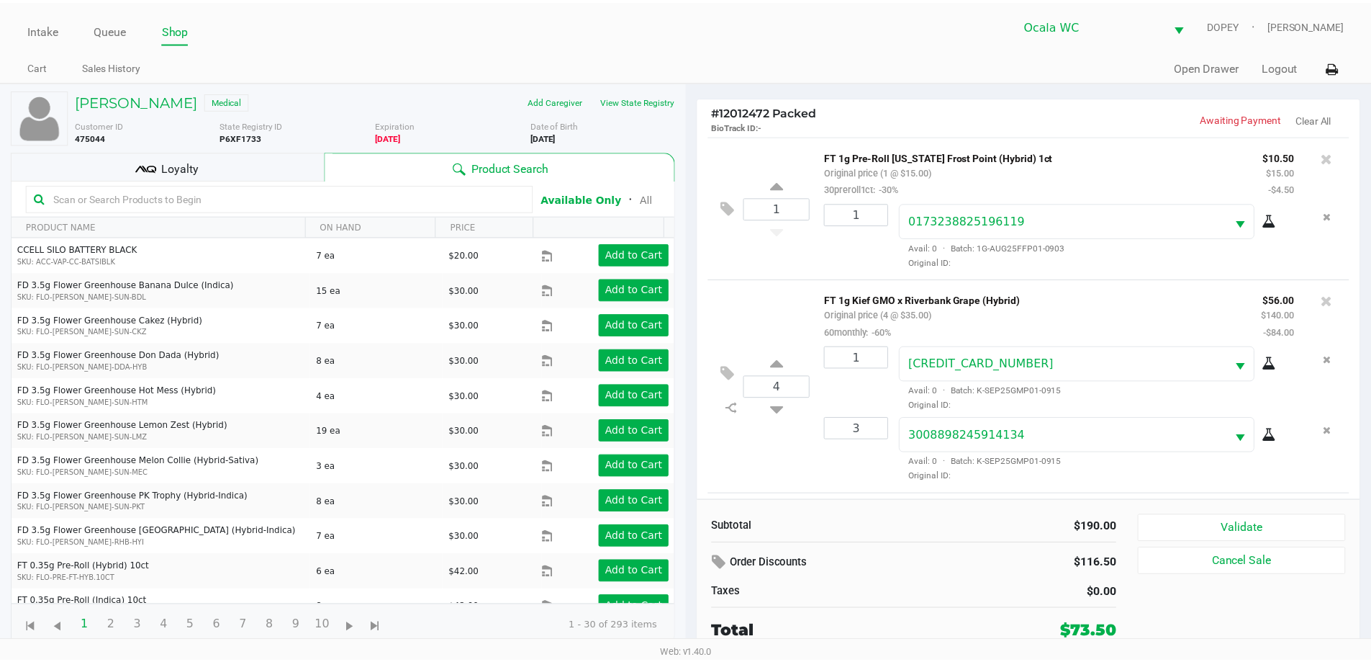
scroll to position [139, 0]
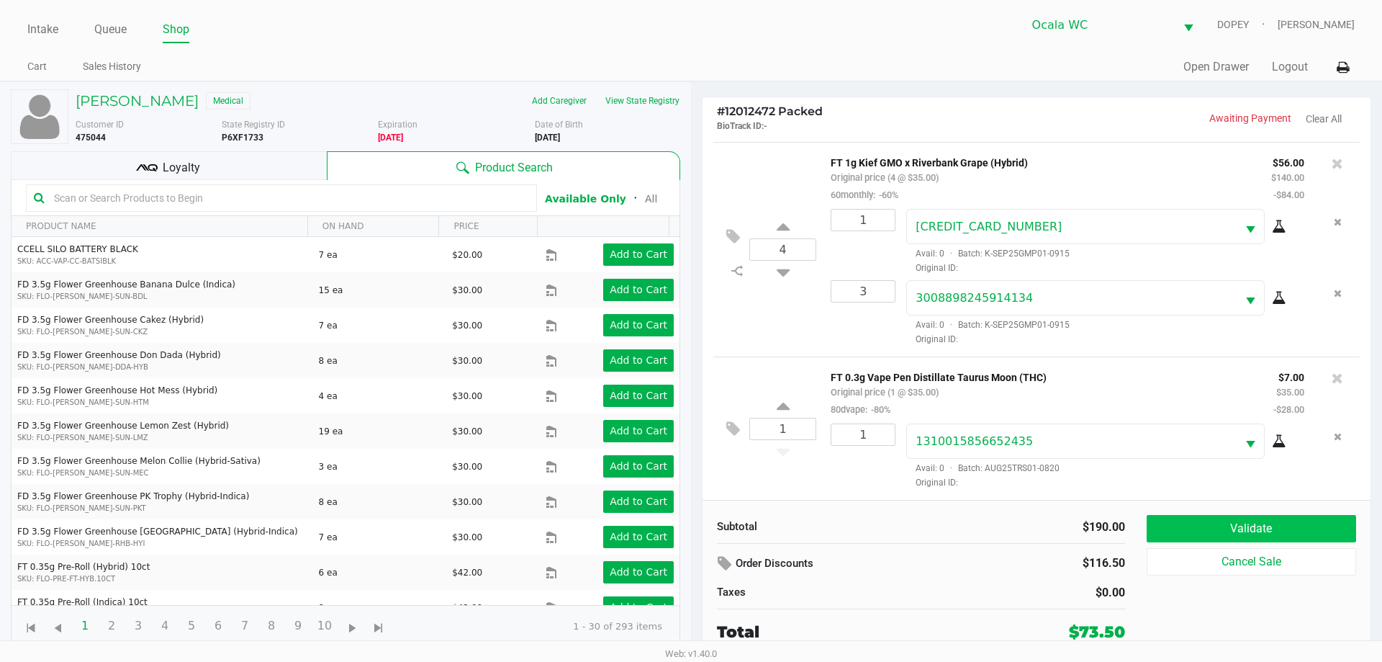
click at [1238, 525] on button "Validate" at bounding box center [1251, 528] width 209 height 27
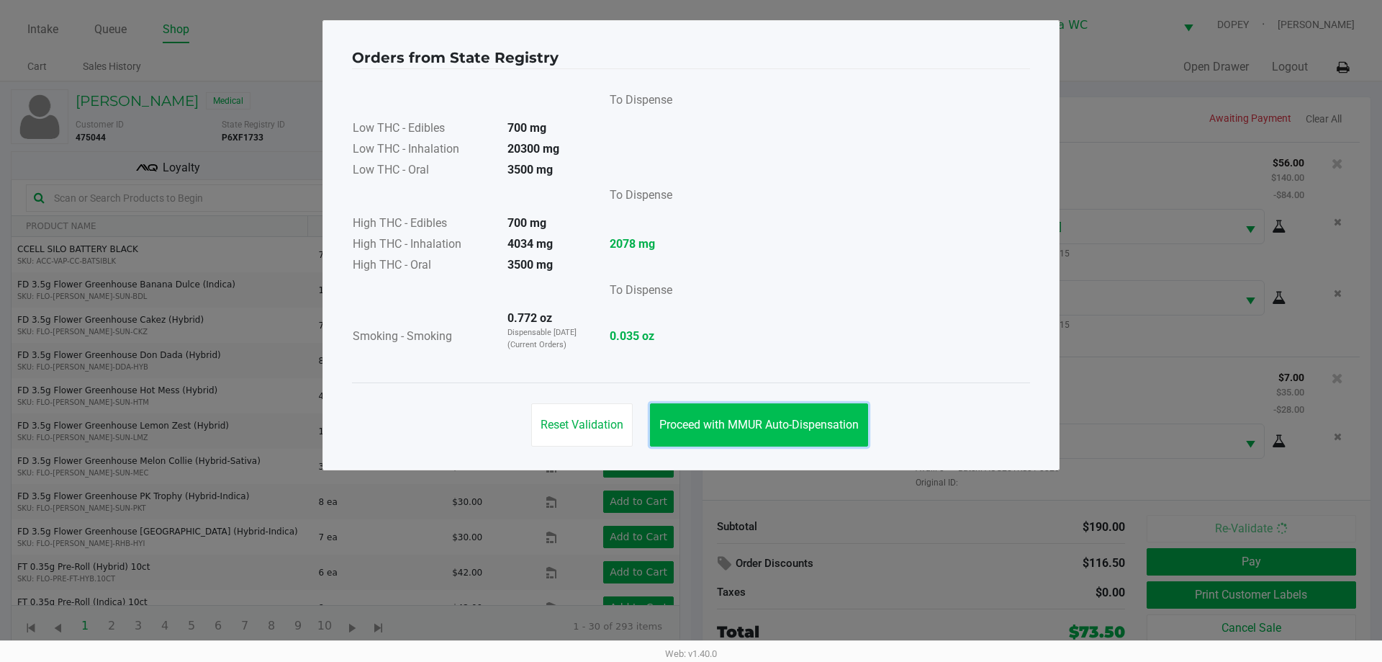
click at [798, 442] on button "Proceed with MMUR Auto-Dispensation" at bounding box center [759, 424] width 218 height 43
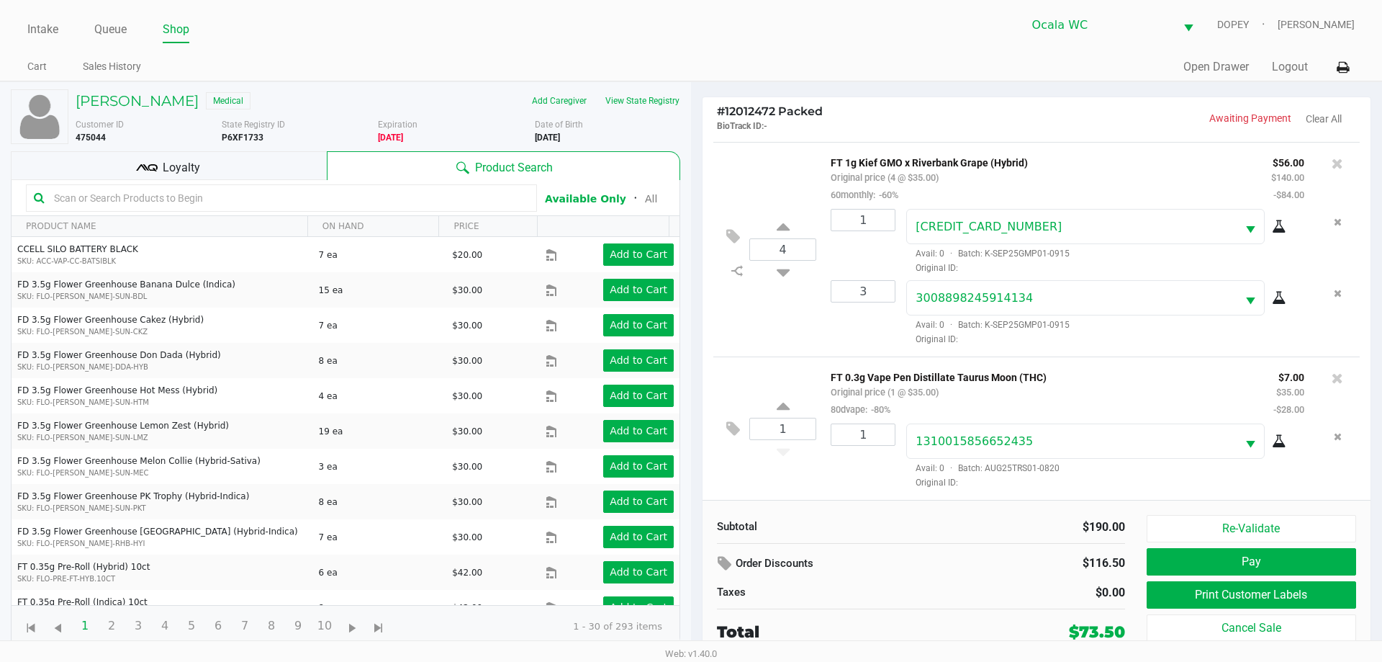
click at [284, 171] on div "Loyalty" at bounding box center [169, 165] width 316 height 29
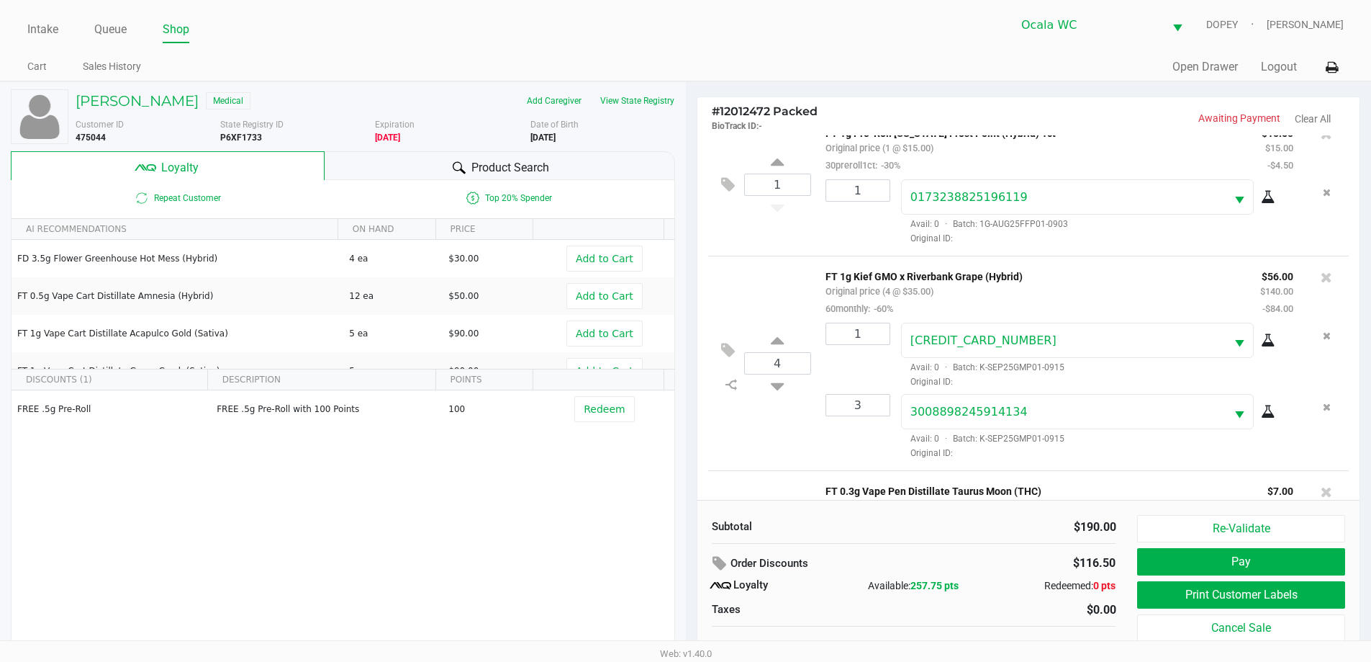
scroll to position [0, 0]
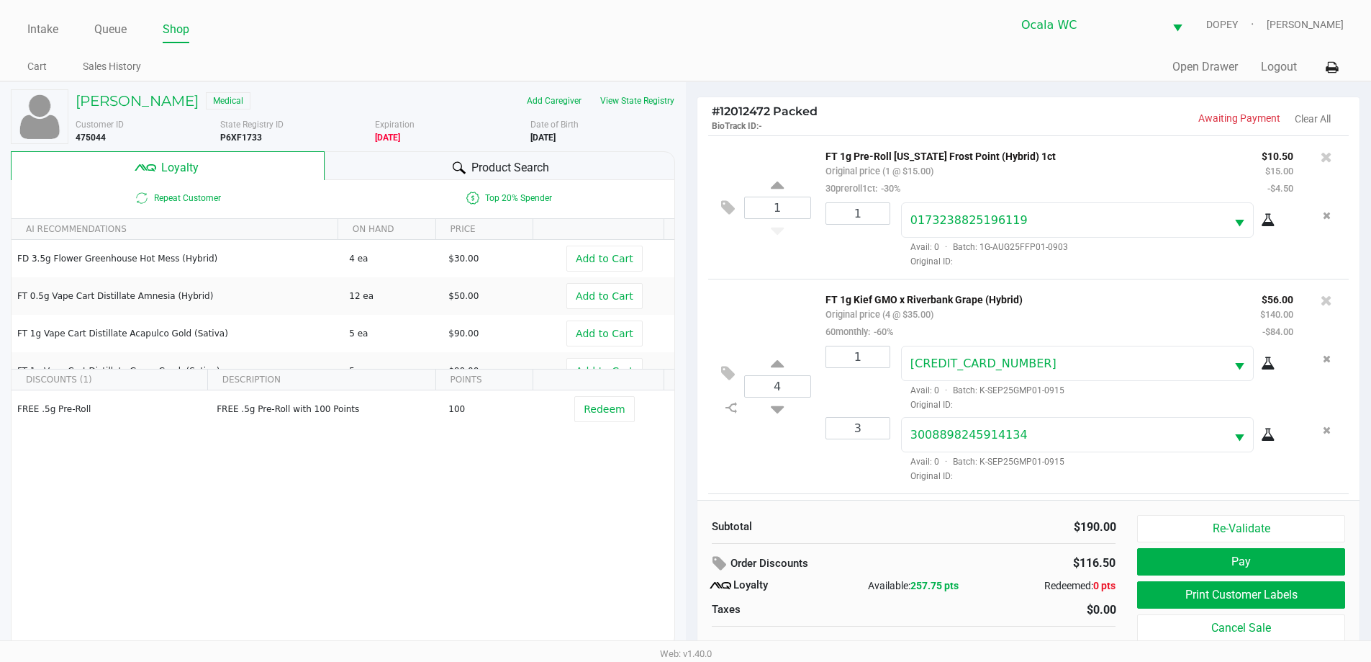
click at [1176, 605] on button "Print Customer Labels" at bounding box center [1240, 594] width 207 height 27
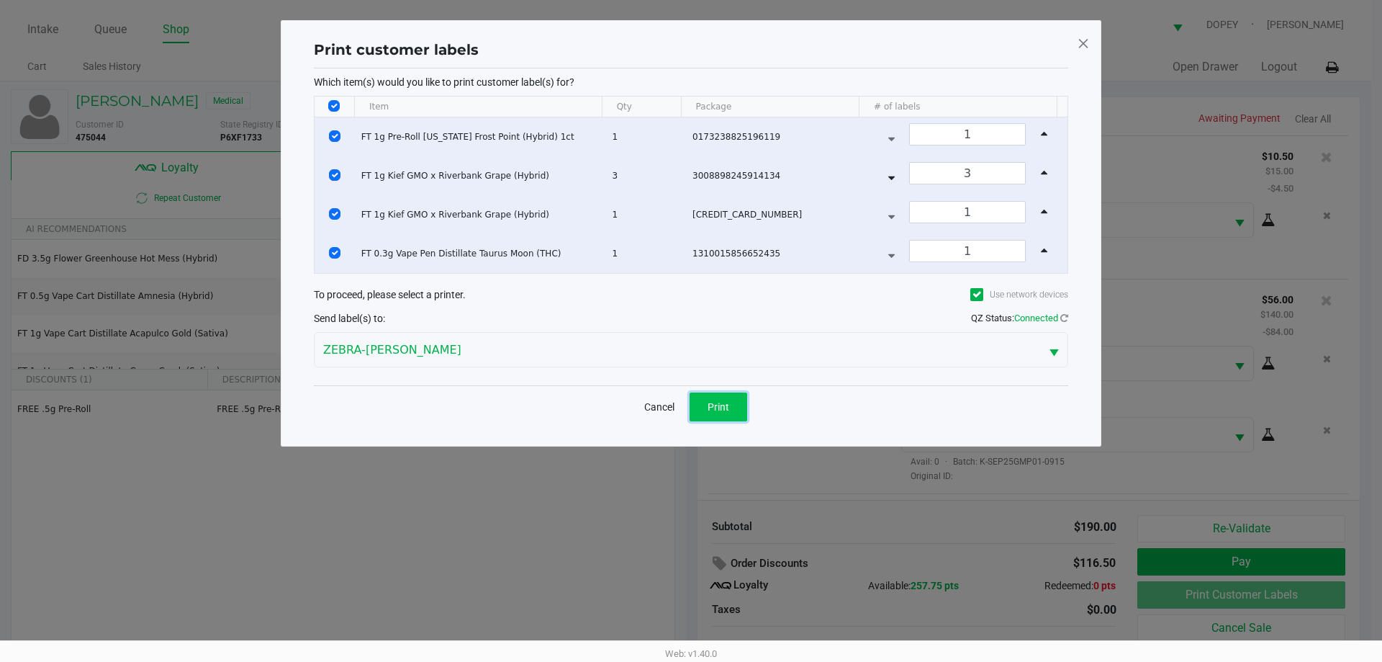
click at [718, 415] on button "Print" at bounding box center [719, 406] width 58 height 29
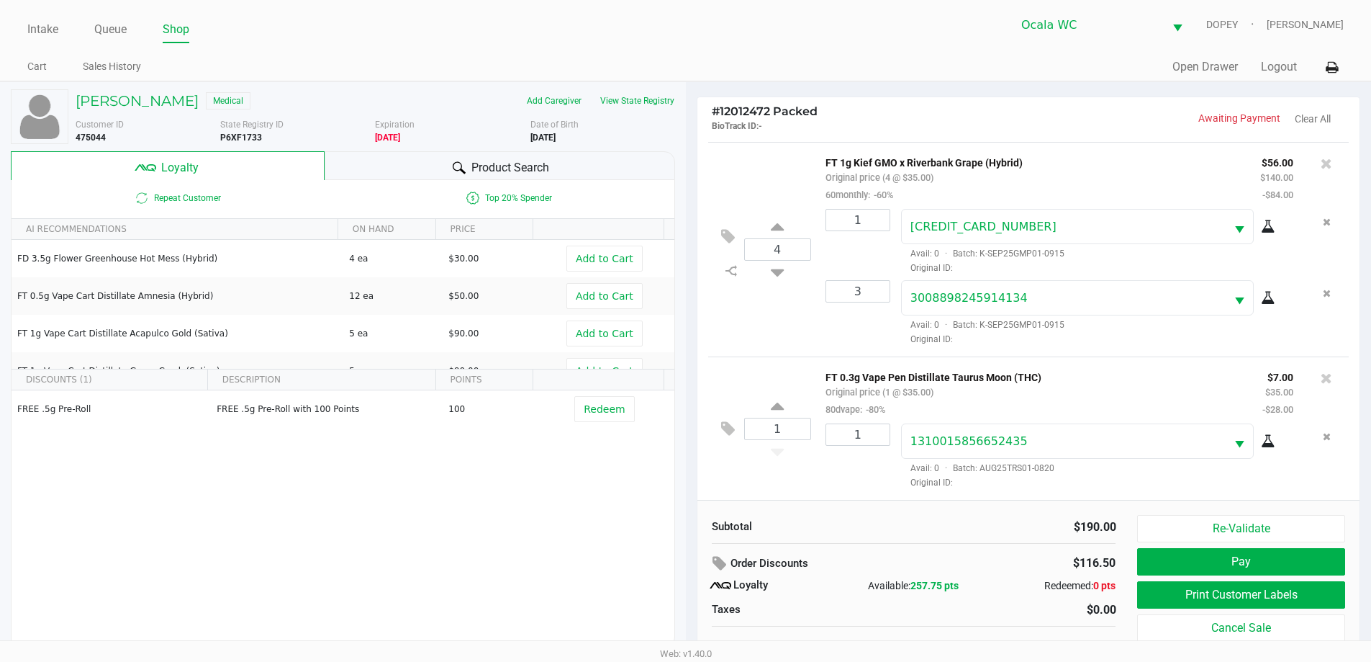
scroll to position [14, 0]
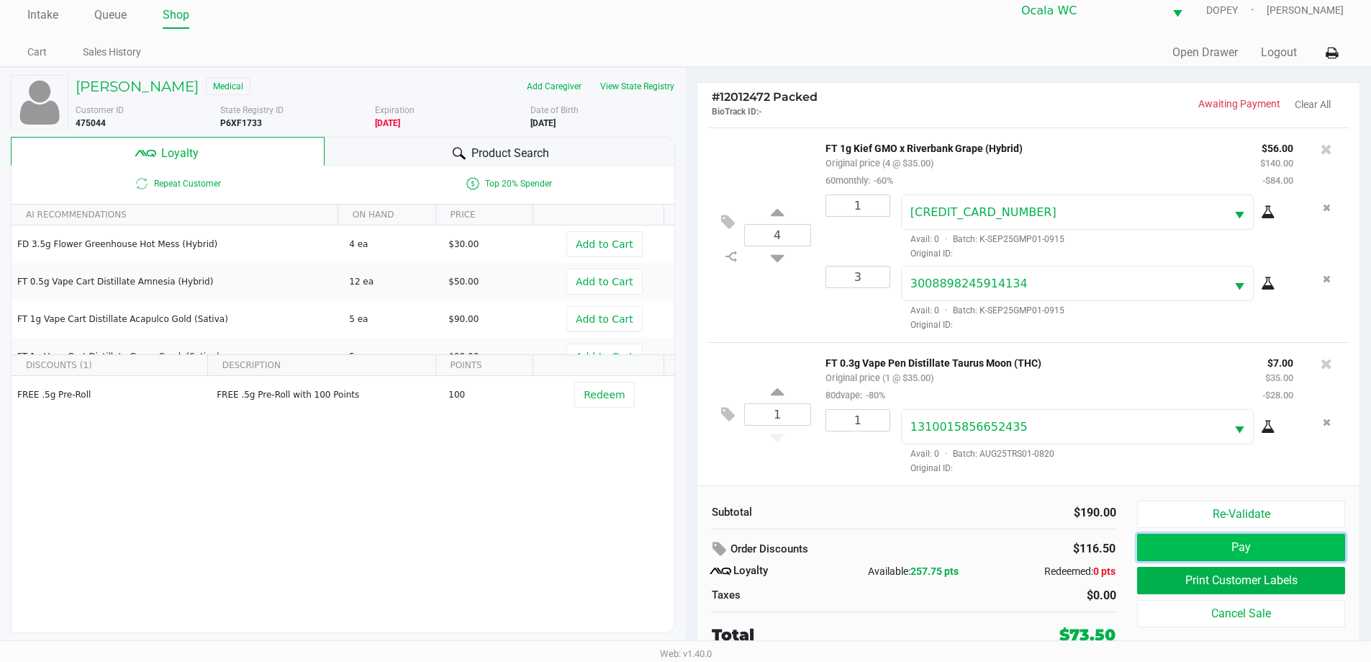
click at [1211, 549] on button "Pay" at bounding box center [1240, 546] width 207 height 27
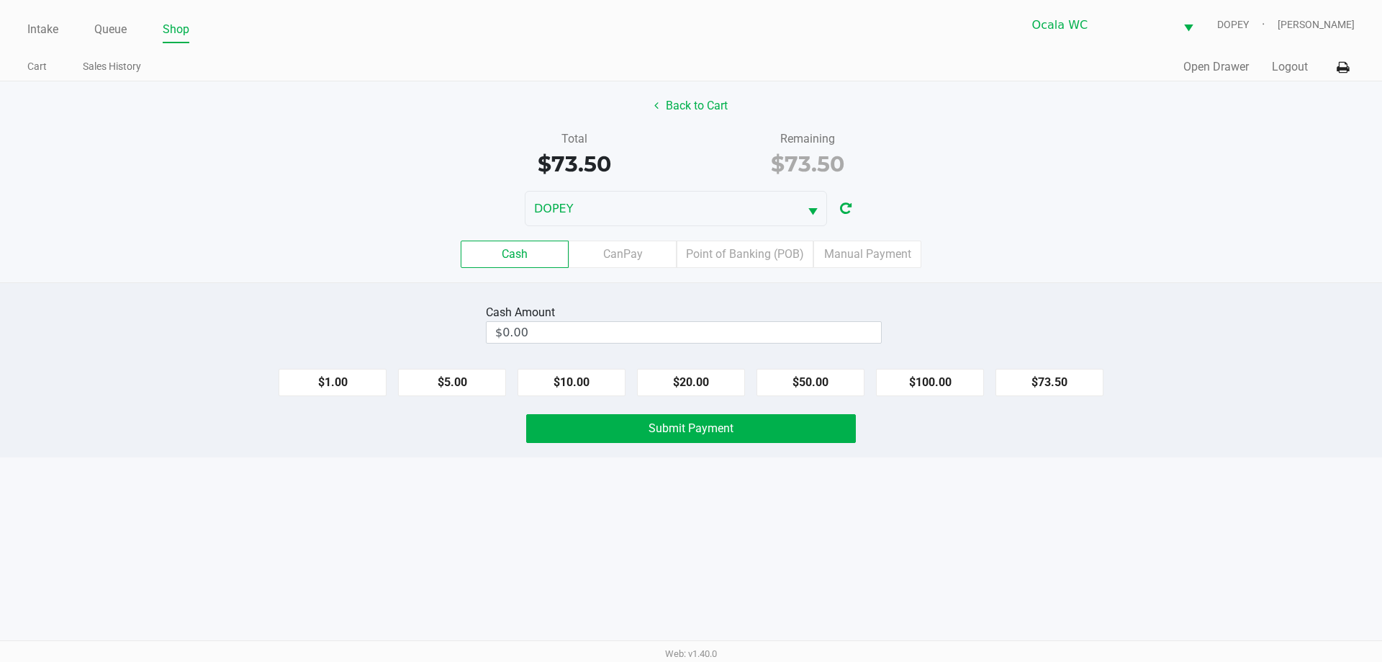
click at [1121, 310] on div "Cash Amount $0.00" at bounding box center [691, 323] width 1404 height 45
click at [821, 336] on input "$0.00" at bounding box center [684, 332] width 394 height 21
click at [1138, 251] on div "Cash CanPay Point of Banking (POB) Manual Payment" at bounding box center [691, 253] width 1382 height 27
type input "$80.00"
click at [818, 438] on button "Submit Payment" at bounding box center [691, 428] width 330 height 29
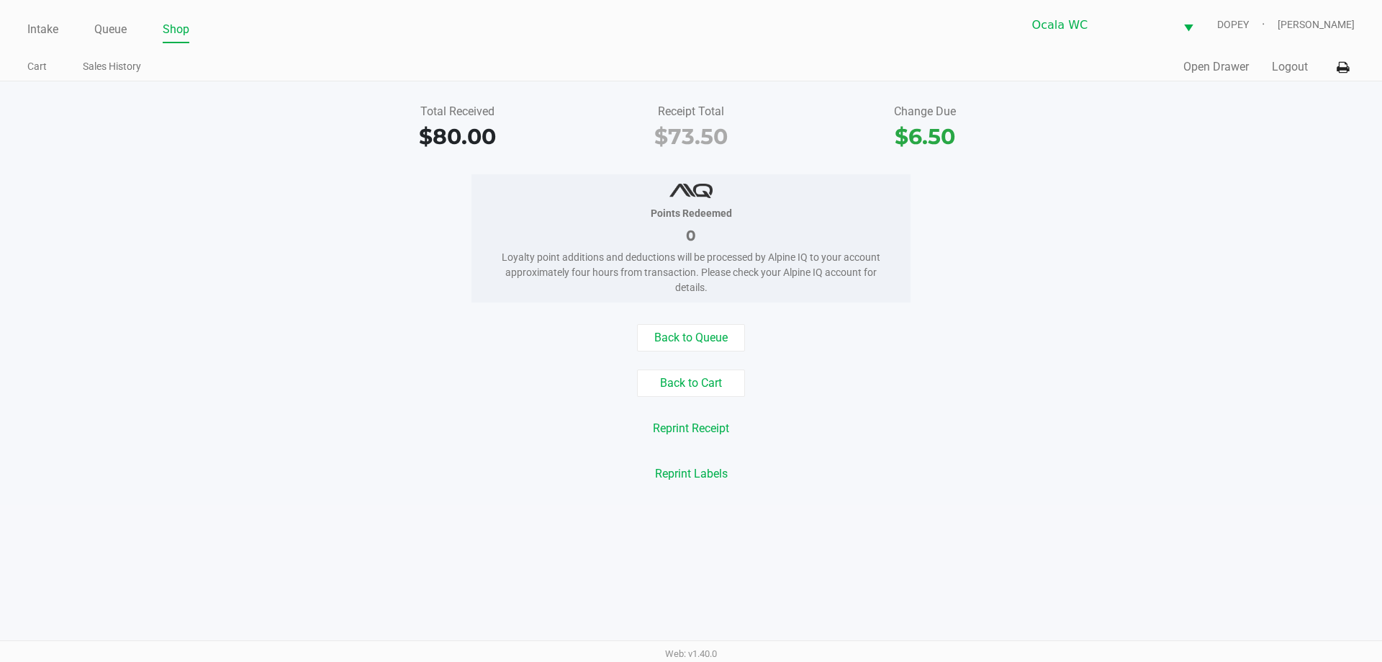
click at [1066, 537] on div "Intake Queue Shop Ocala WC DOPEY Christopher Lemons Cart Sales History Quick Sa…" at bounding box center [691, 331] width 1382 height 662
click at [305, 332] on div "Back to Queue" at bounding box center [691, 337] width 1404 height 27
click at [37, 27] on link "Intake" at bounding box center [42, 29] width 31 height 20
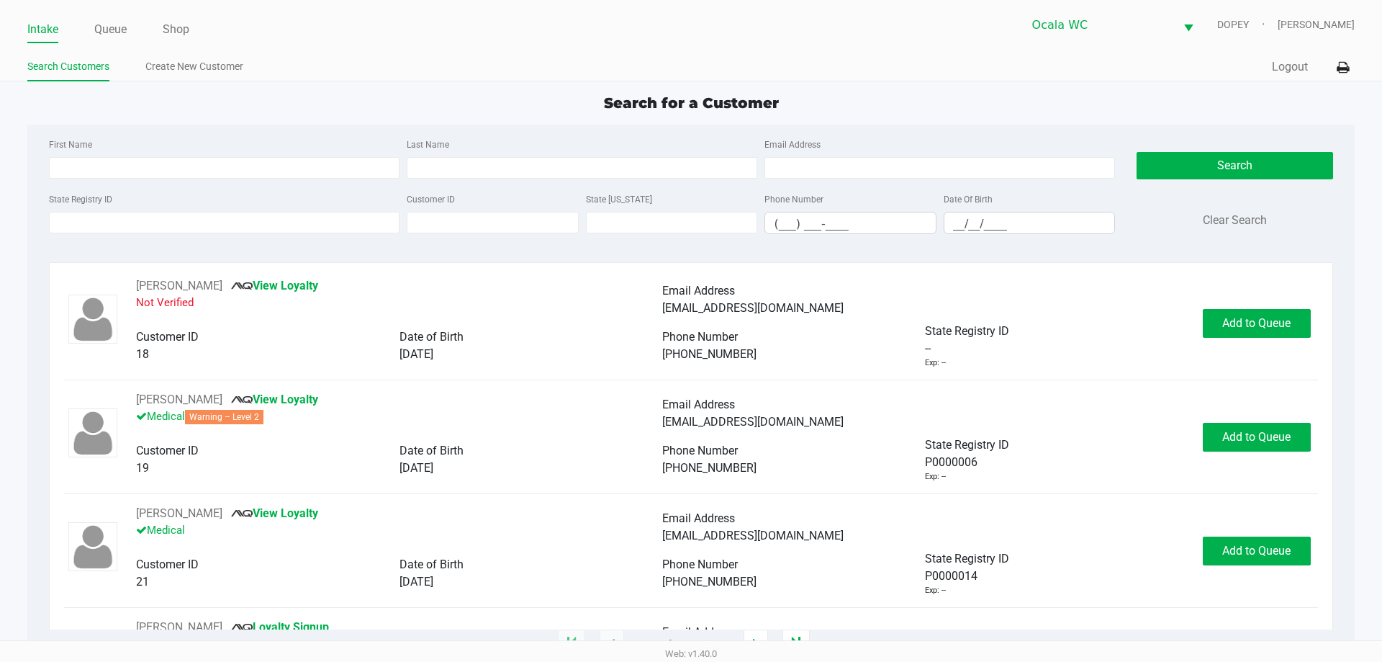
click at [516, 60] on ul "Search Customers Create New Customer" at bounding box center [359, 68] width 664 height 24
click at [571, 78] on ul "Search Customers Create New Customer" at bounding box center [359, 68] width 664 height 24
click at [275, 225] on input "State Registry ID" at bounding box center [224, 223] width 351 height 22
click at [407, 91] on app-point-of-sale "Intake Queue Shop Ocala WC DOPEY Christopher Lemons Search Customers Create New…" at bounding box center [691, 322] width 1382 height 644
click at [113, 221] on input "State Registry ID" at bounding box center [224, 223] width 351 height 22
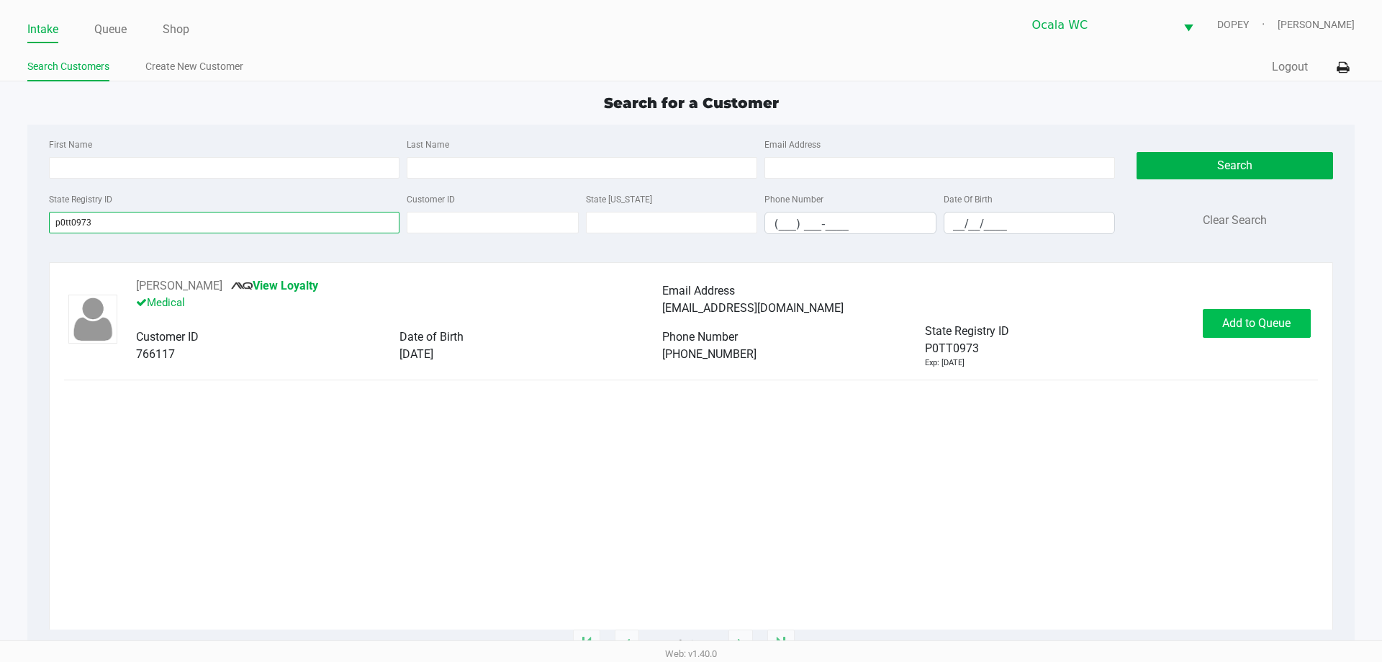
type input "p0tt0973"
click at [1242, 328] on span "Add to Queue" at bounding box center [1256, 323] width 68 height 14
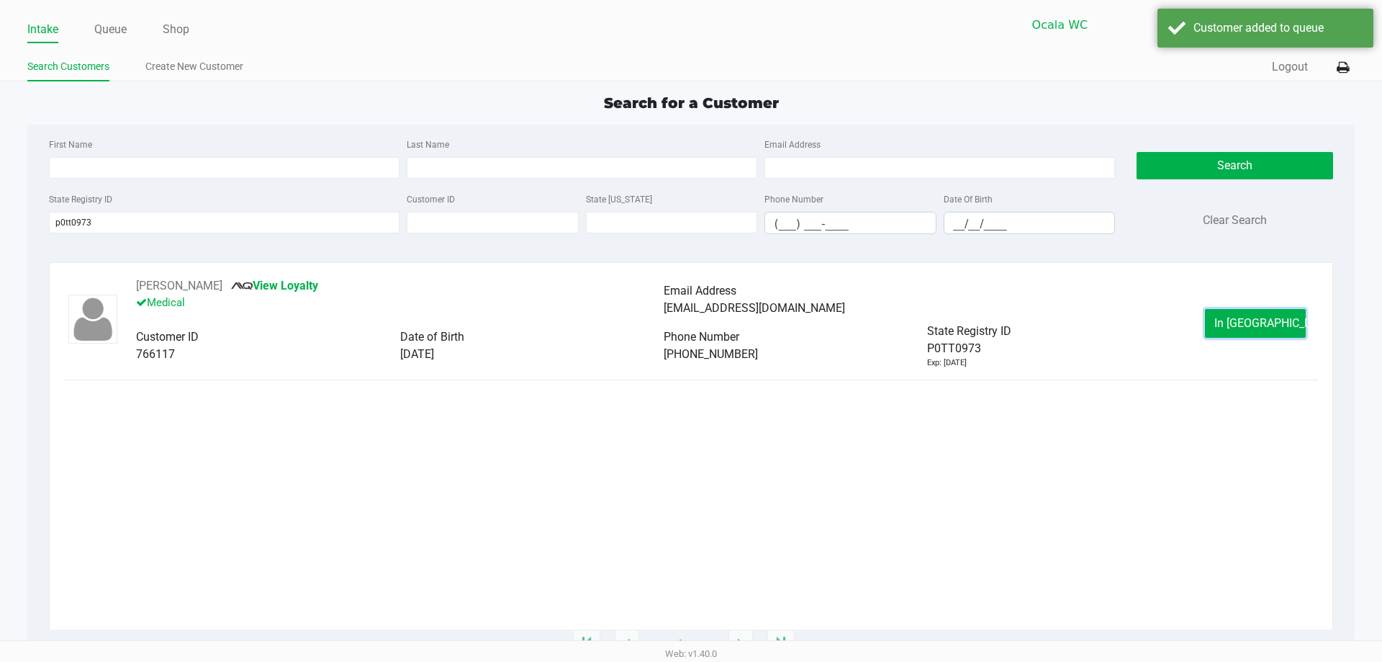
click at [1242, 328] on span "In Queue" at bounding box center [1274, 323] width 121 height 14
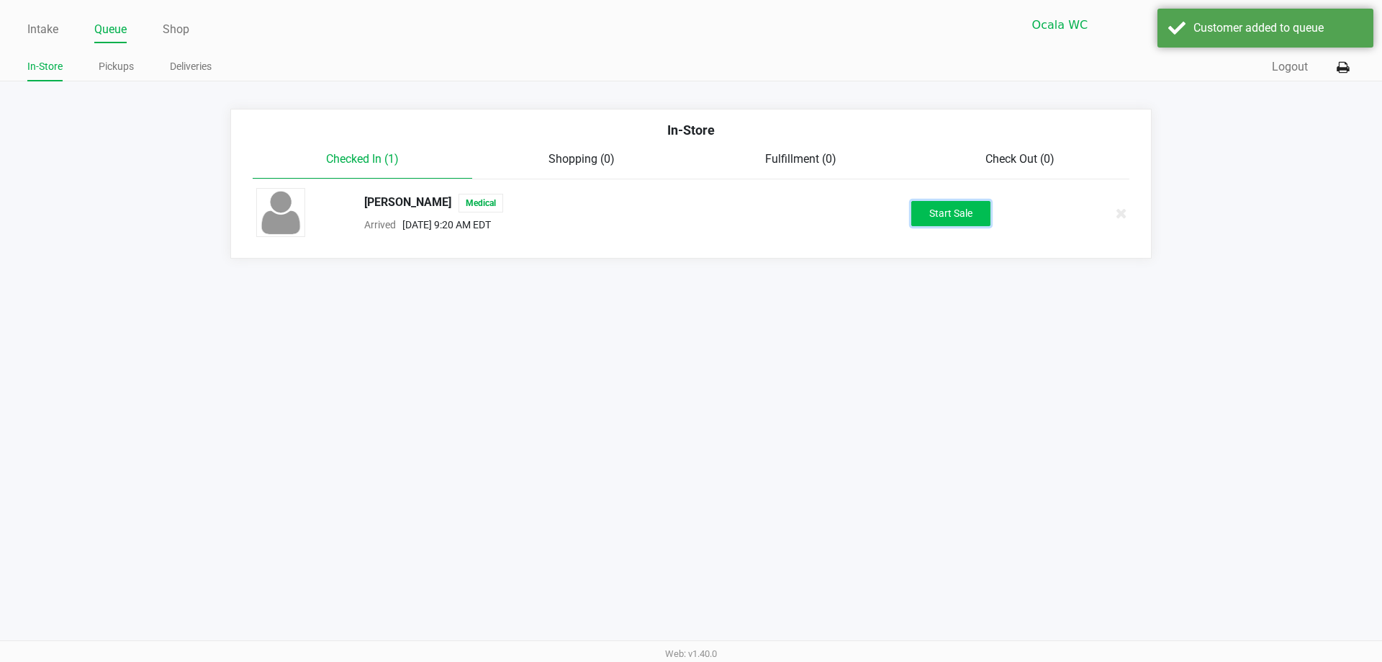
click at [939, 222] on button "Start Sale" at bounding box center [950, 213] width 79 height 25
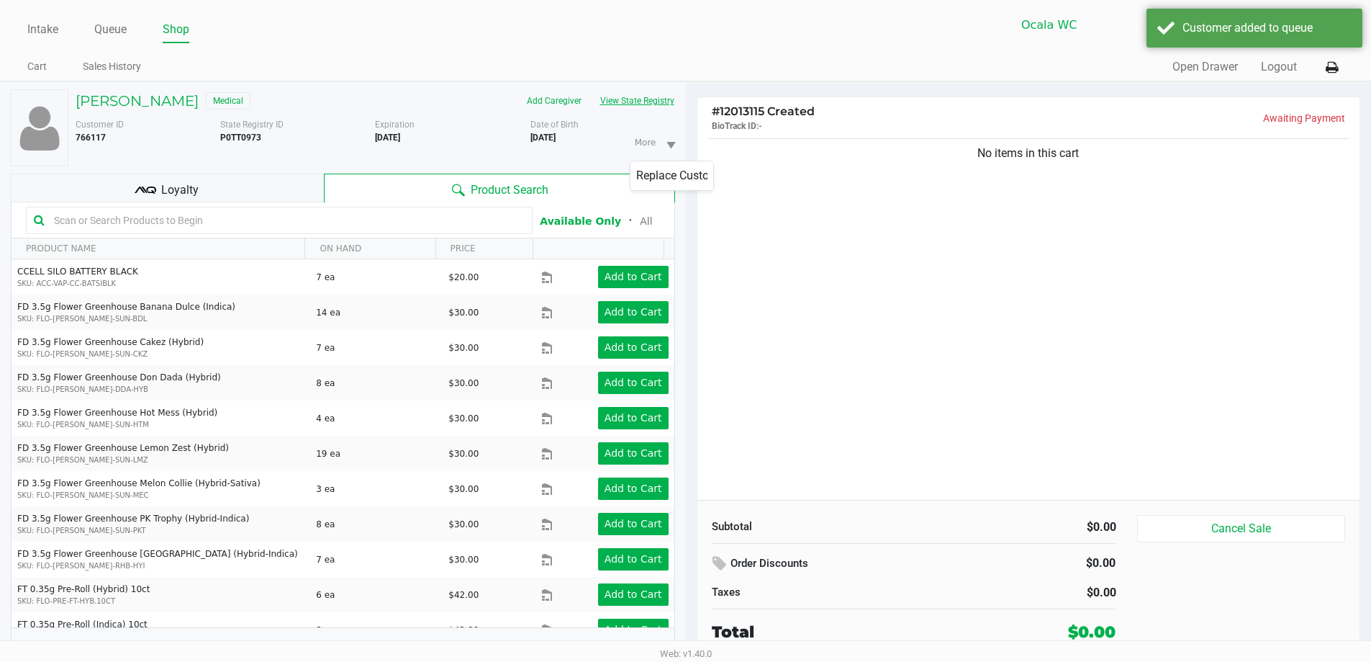
click at [645, 109] on button "View State Registry" at bounding box center [633, 100] width 84 height 23
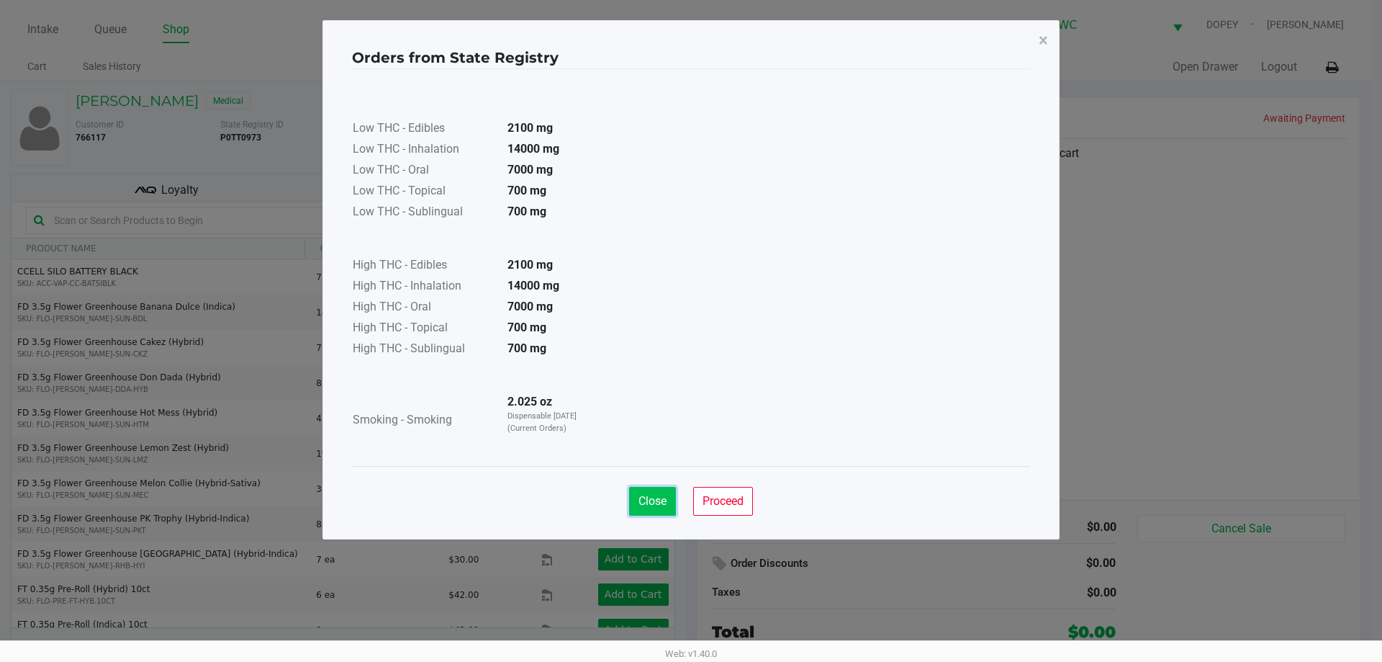
click at [669, 504] on button "Close" at bounding box center [652, 501] width 47 height 29
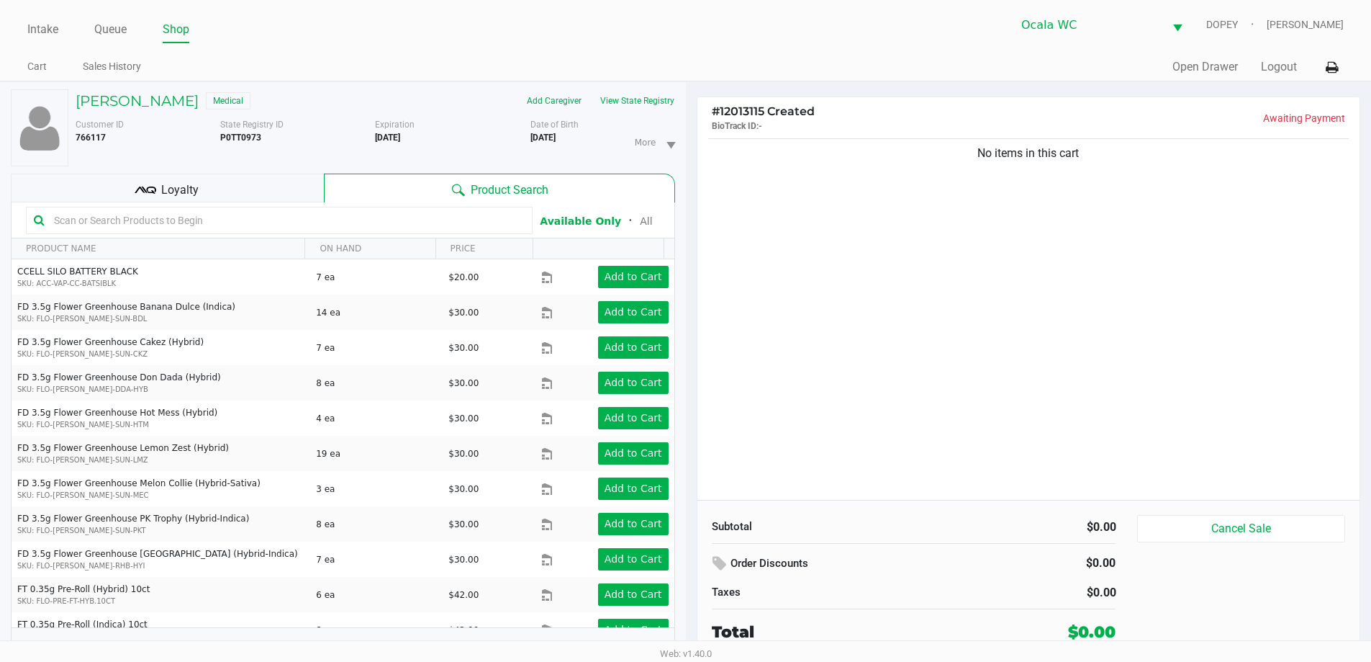
click at [234, 215] on input "text" at bounding box center [286, 220] width 477 height 22
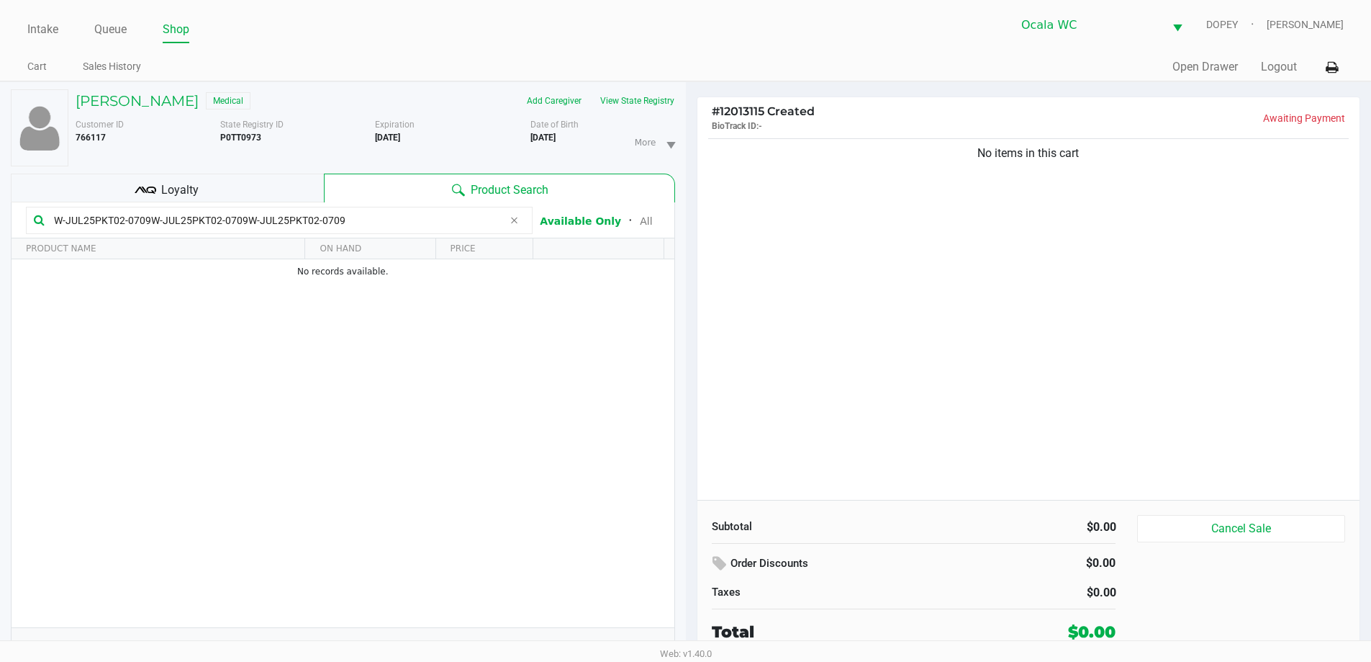
type input "W-JUL25PKT02-0709W-JUL25PKT02-0709W-JUL25PKT02-0709"
click at [513, 221] on icon at bounding box center [514, 221] width 9 height 12
click at [834, 292] on div "No items in this cart" at bounding box center [1029, 317] width 663 height 364
click at [844, 319] on div "No items in this cart" at bounding box center [1029, 317] width 663 height 364
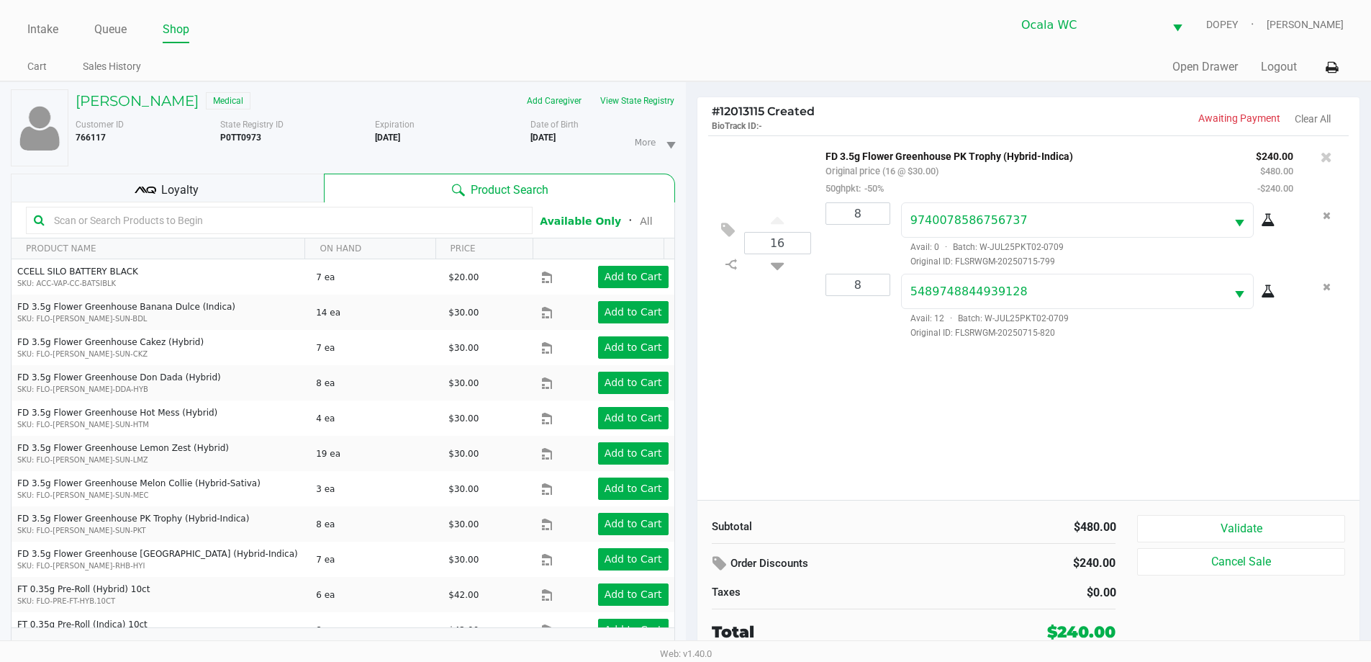
click at [955, 458] on div "16 FD 3.5g Flower Greenhouse PK Trophy (Hybrid-Indica) Original price (16 @ $30…" at bounding box center [1029, 317] width 663 height 364
click at [168, 189] on span "Loyalty" at bounding box center [179, 189] width 37 height 17
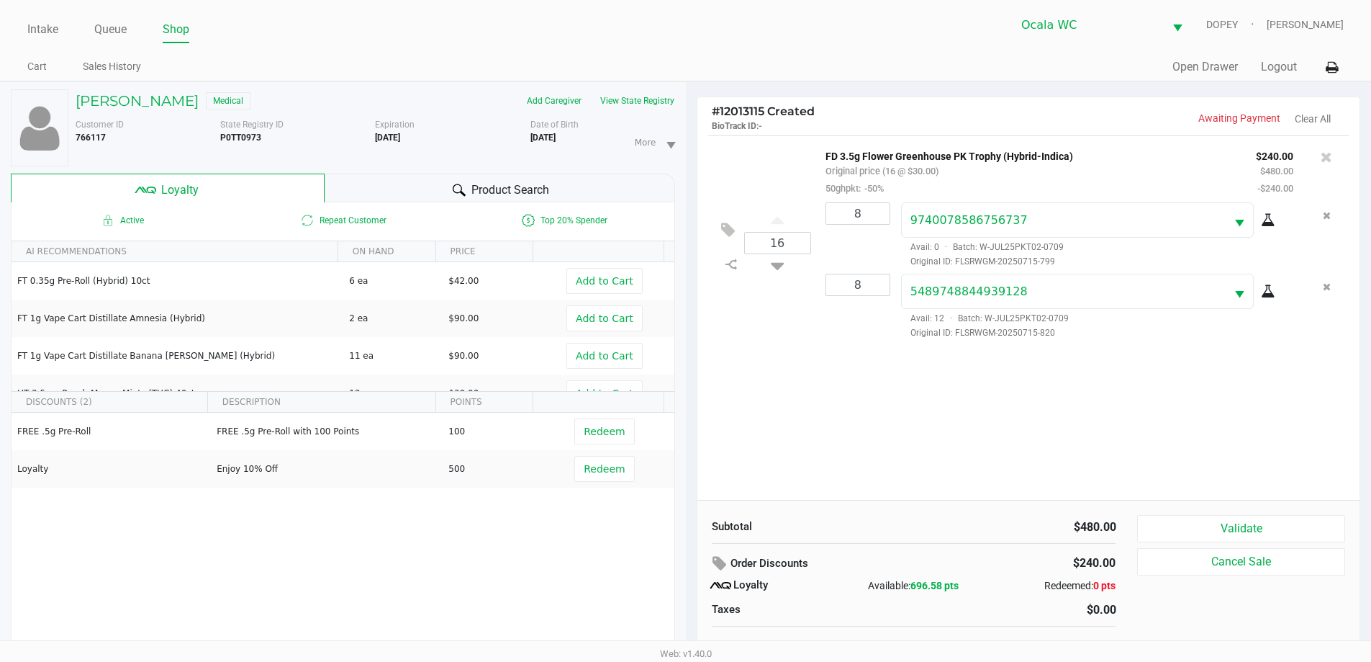
click at [502, 556] on div "FREE .5g Pre-Roll FREE .5g Pre-Roll with 100 Points 100 Redeem Loyalty Enjoy 10…" at bounding box center [343, 520] width 663 height 217
click at [302, 553] on div "FREE .5g Pre-Roll FREE .5g Pre-Roll with 100 Points 100 Redeem Loyalty Enjoy 10…" at bounding box center [343, 520] width 663 height 217
click at [352, 547] on div "FREE .5g Pre-Roll FREE .5g Pre-Roll with 100 Points 100 Redeem Loyalty Enjoy 10…" at bounding box center [343, 520] width 663 height 217
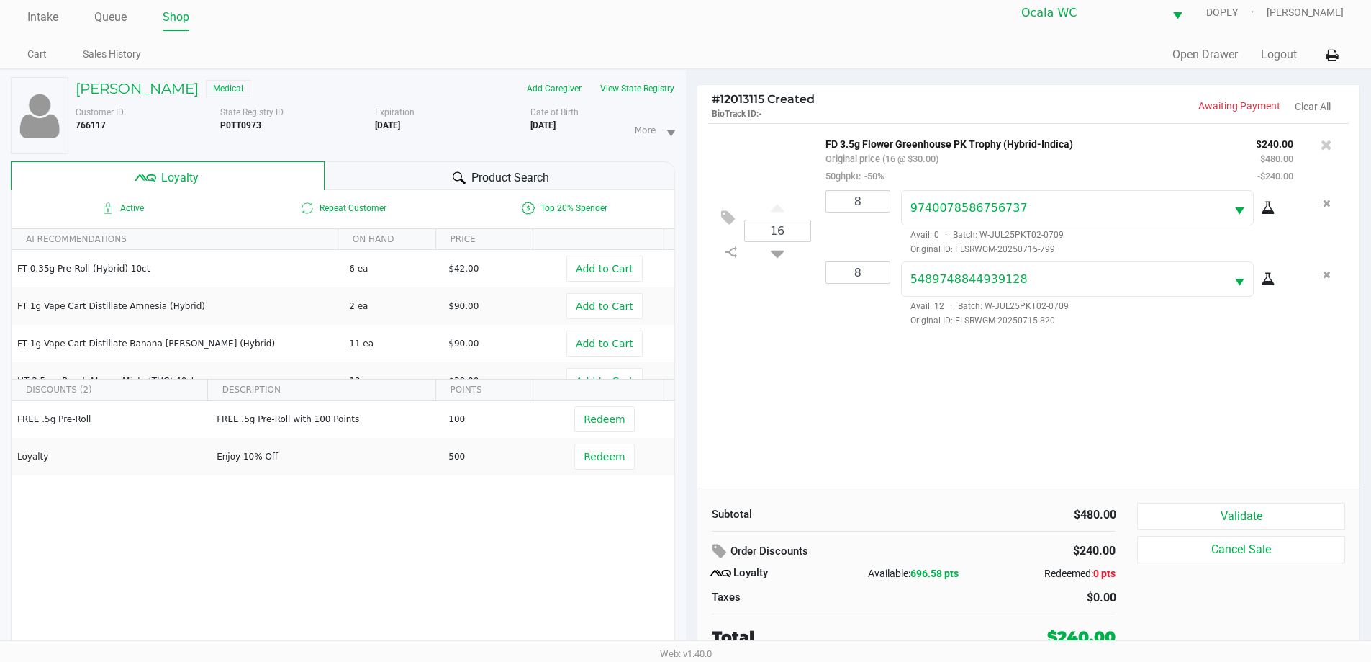
scroll to position [15, 0]
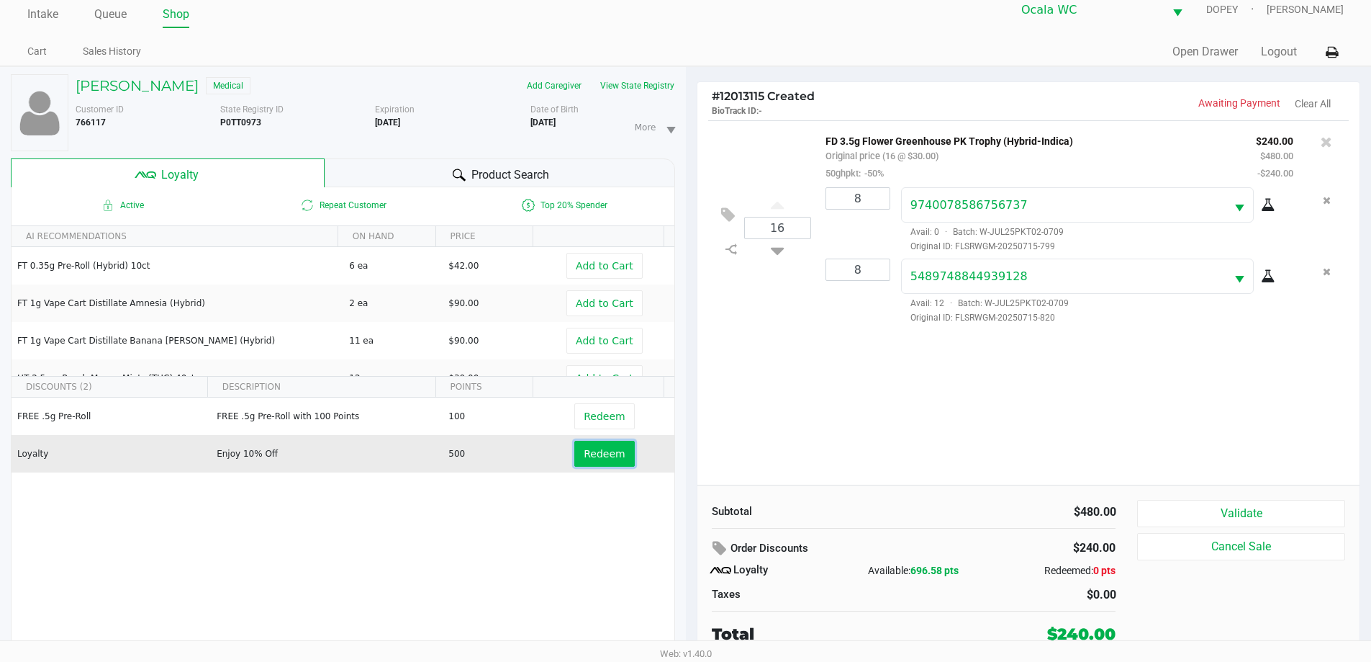
click at [586, 452] on span "Redeem" at bounding box center [604, 454] width 41 height 12
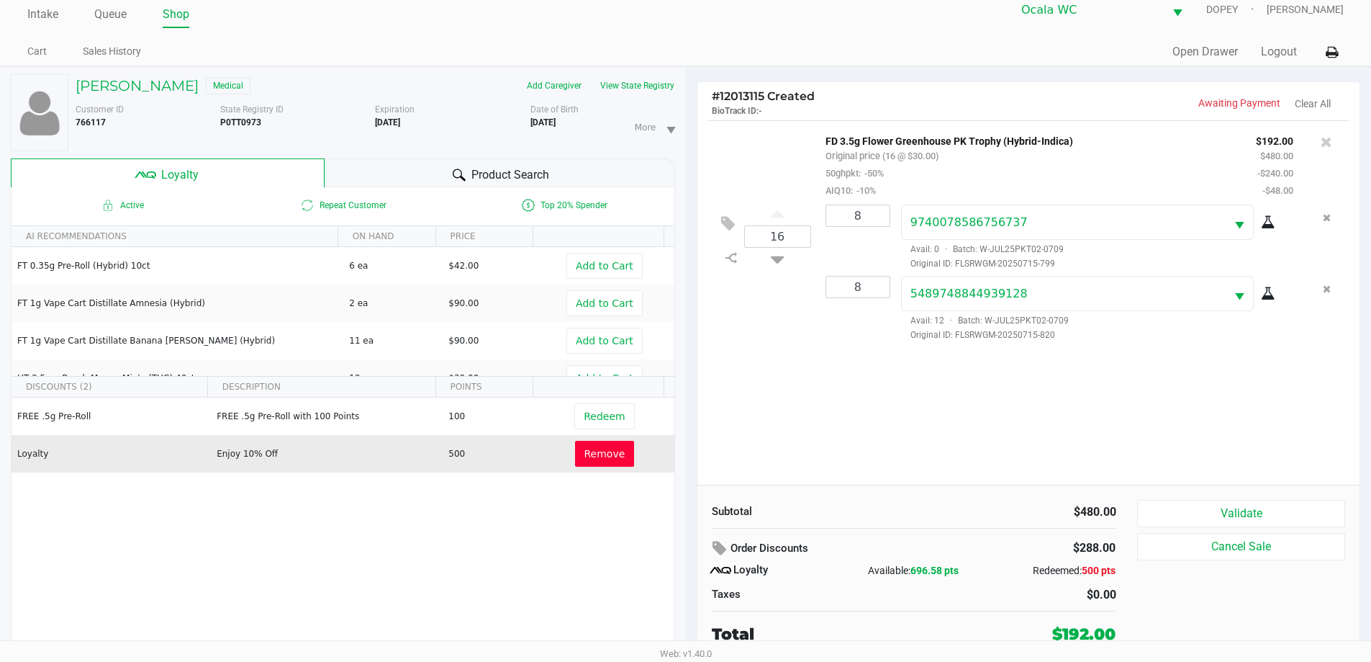
click at [829, 423] on div "16 FD 3.5g Flower Greenhouse PK Trophy (Hybrid-Indica) Original price (16 @ $30…" at bounding box center [1029, 302] width 663 height 364
click at [1211, 507] on button "Validate" at bounding box center [1240, 513] width 207 height 27
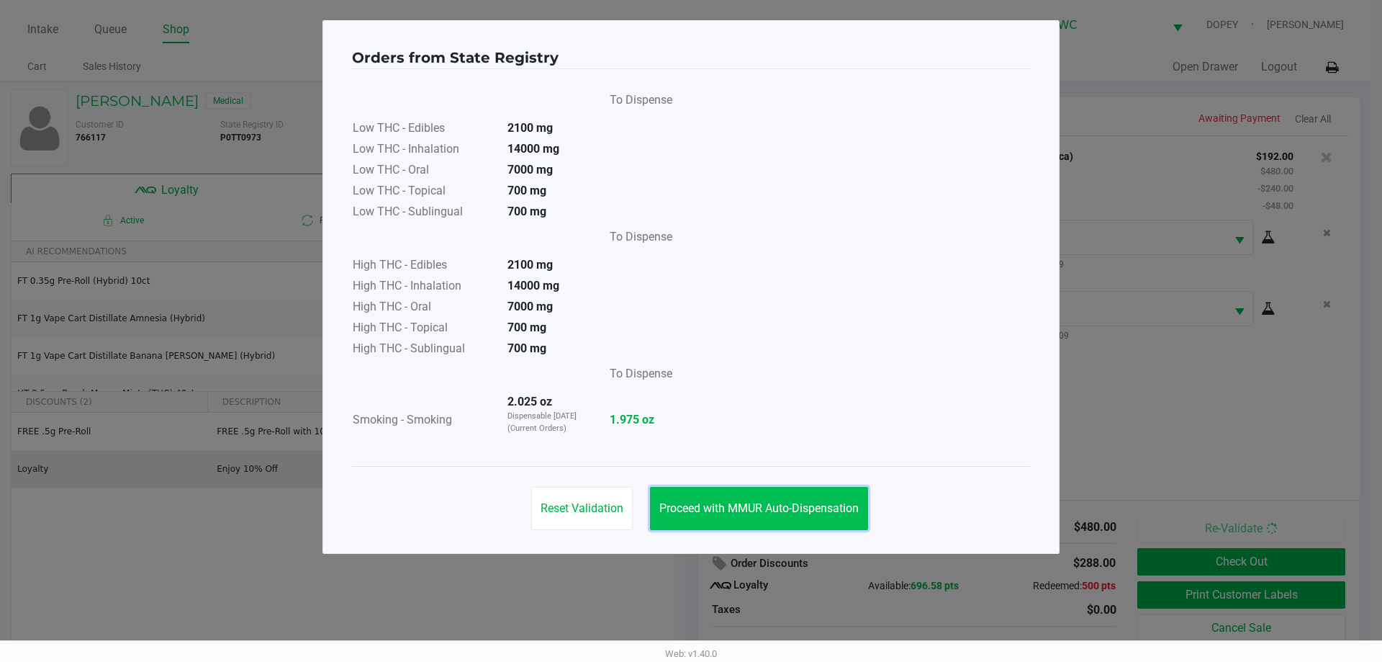
click at [802, 513] on span "Proceed with MMUR Auto-Dispensation" at bounding box center [758, 508] width 199 height 14
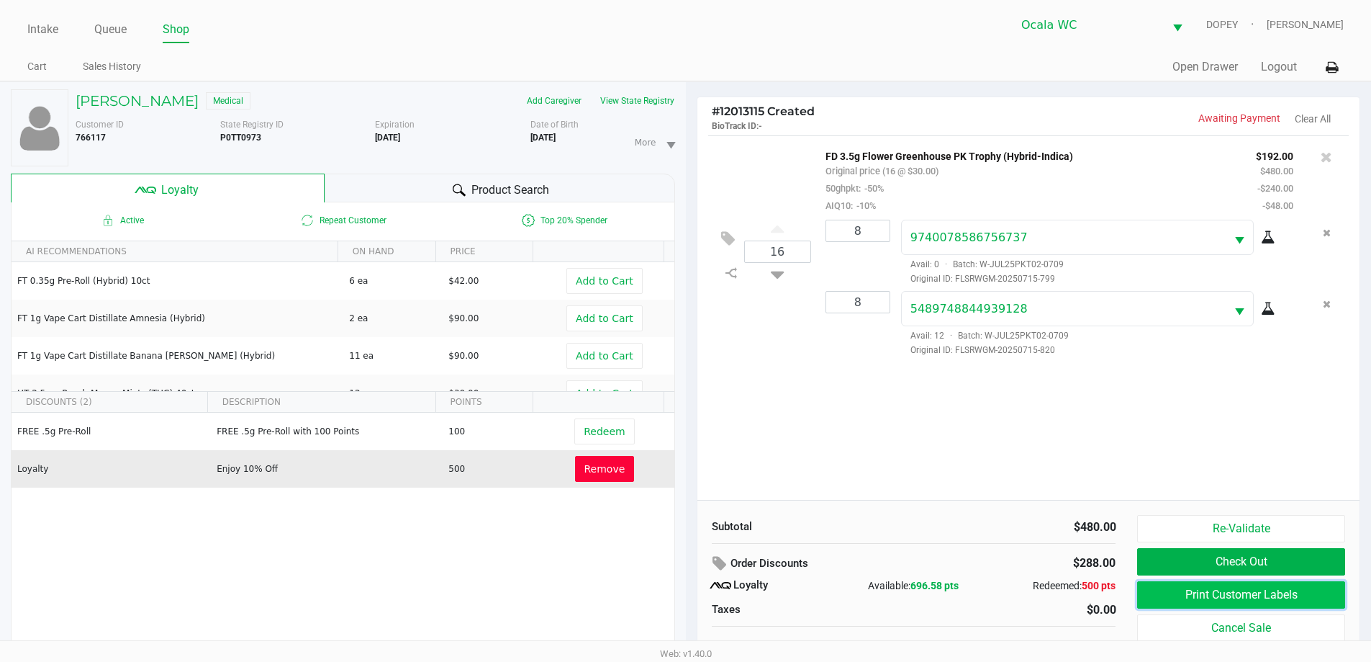
click at [1154, 593] on button "Print Customer Labels" at bounding box center [1240, 594] width 207 height 27
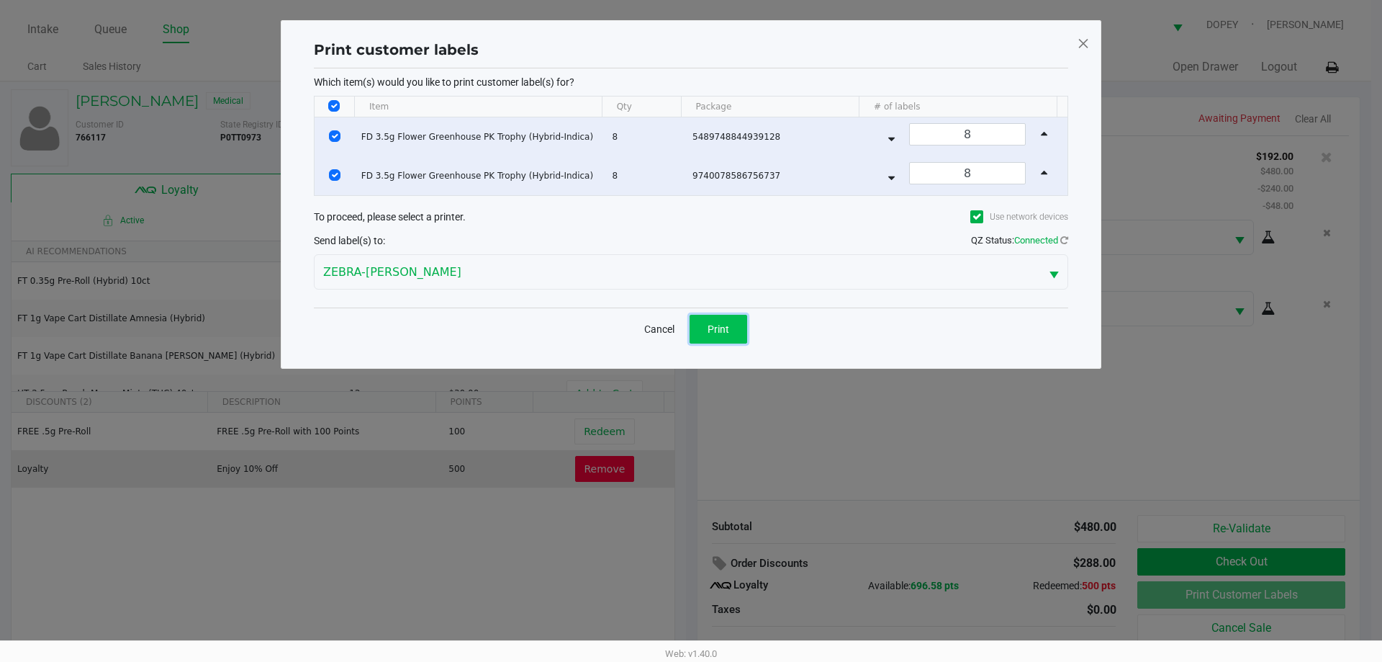
click at [729, 339] on button "Print" at bounding box center [719, 329] width 58 height 29
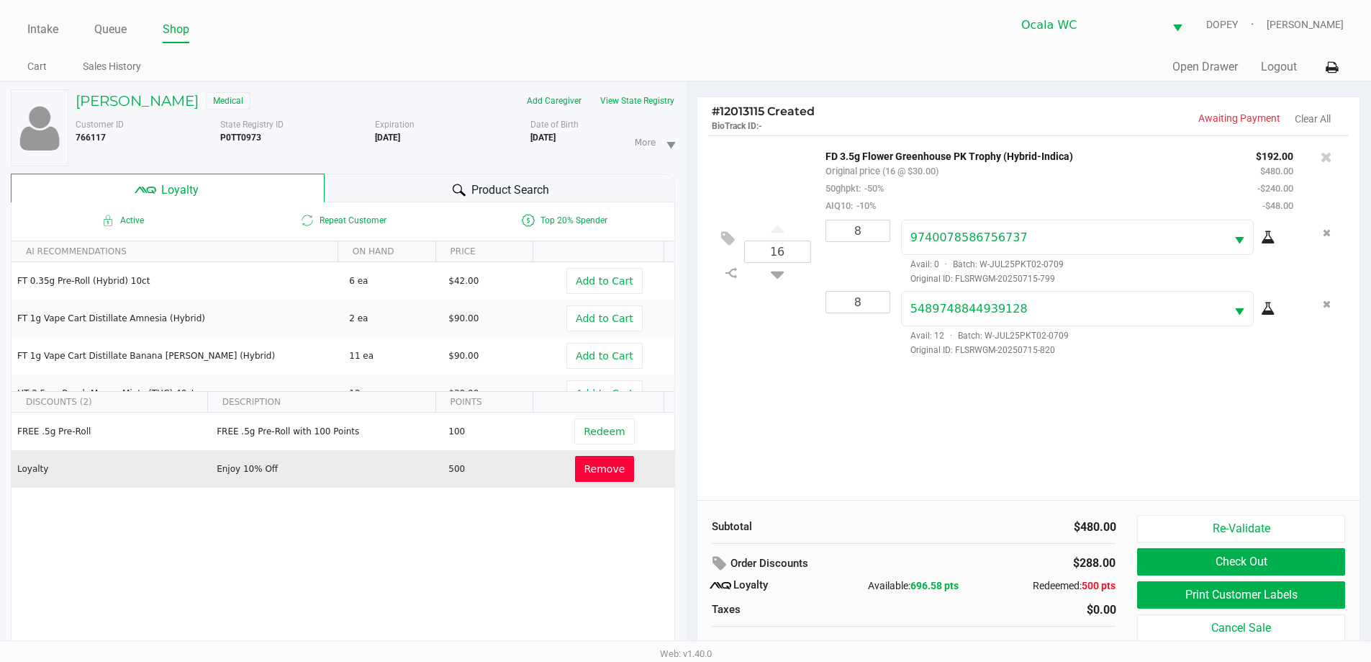
click at [857, 426] on div "16 FD 3.5g Flower Greenhouse PK Trophy (Hybrid-Indica) Original price (16 @ $30…" at bounding box center [1029, 317] width 663 height 364
click at [575, 466] on button "Remove" at bounding box center [605, 469] width 60 height 26
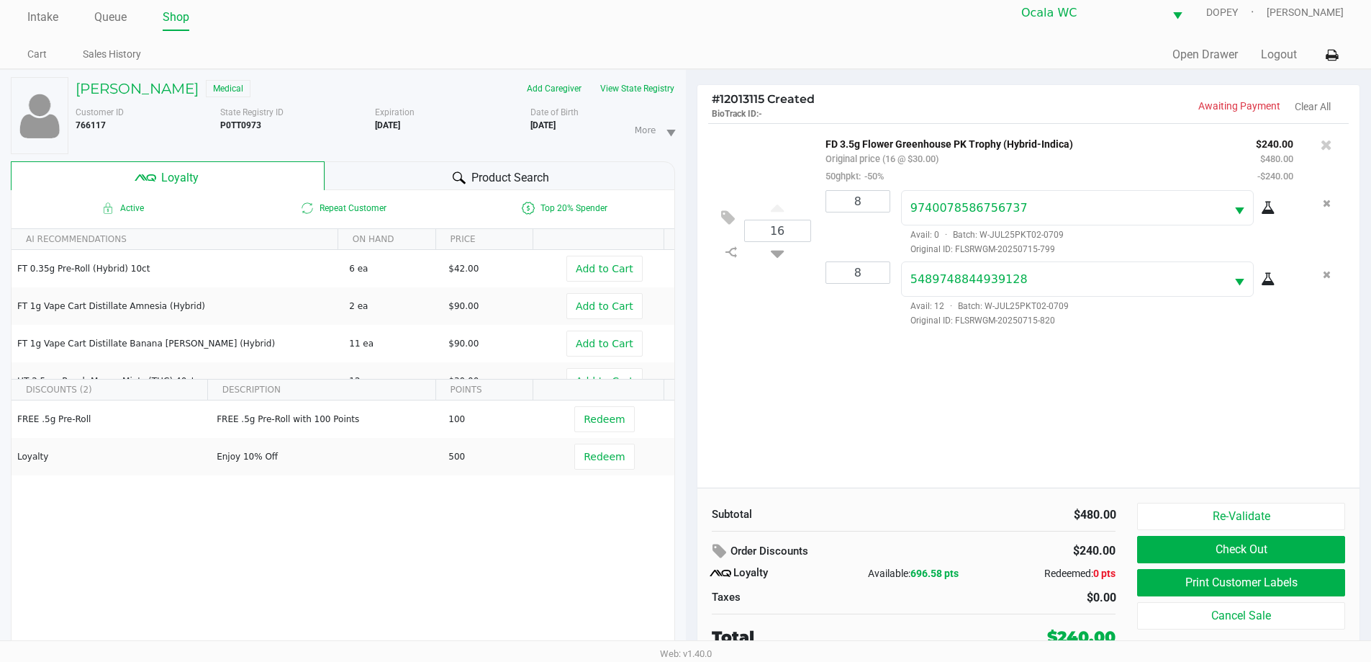
scroll to position [15, 0]
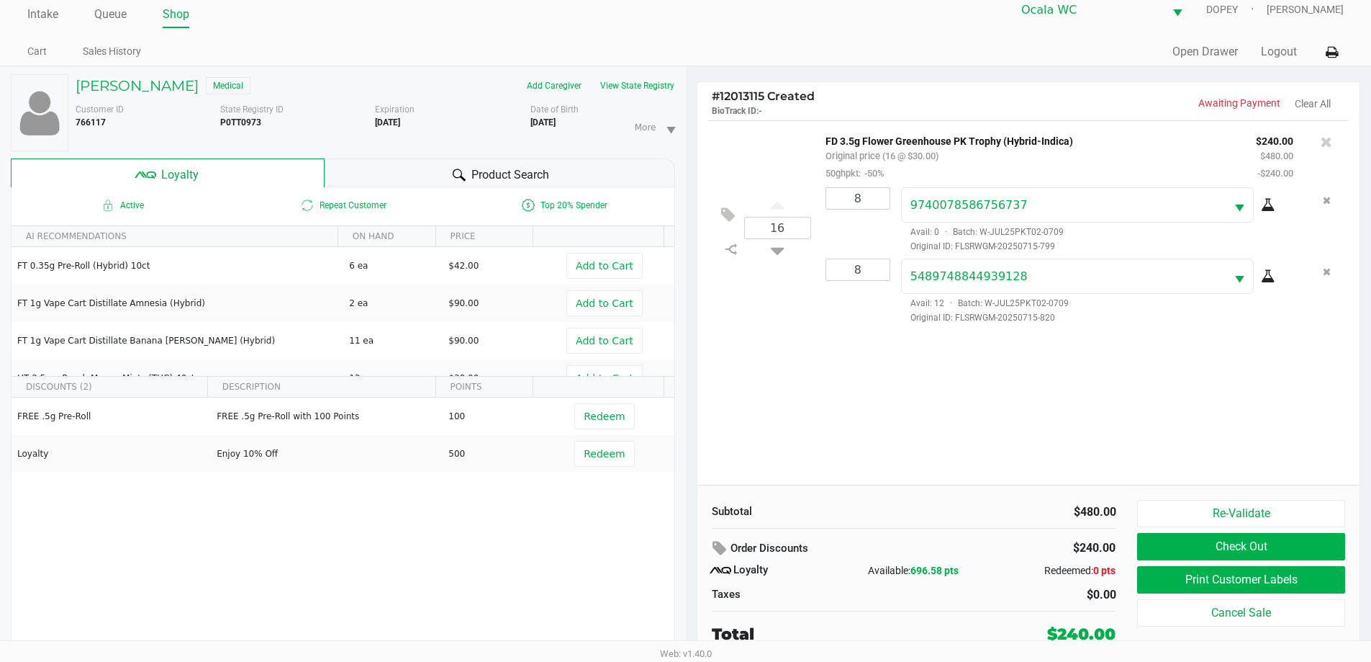
click at [587, 526] on div "FREE .5g Pre-Roll FREE .5g Pre-Roll with 100 Points 100 Redeem Loyalty Enjoy 10…" at bounding box center [343, 505] width 663 height 217
click at [948, 418] on div "16 FD 3.5g Flower Greenhouse PK Trophy (Hybrid-Indica) Original price (16 @ $30…" at bounding box center [1029, 302] width 663 height 364
click at [584, 541] on div "FREE .5g Pre-Roll FREE .5g Pre-Roll with 100 Points 100 Redeem Loyalty Enjoy 10…" at bounding box center [343, 505] width 663 height 217
click at [1311, 548] on button "Check Out" at bounding box center [1240, 546] width 207 height 27
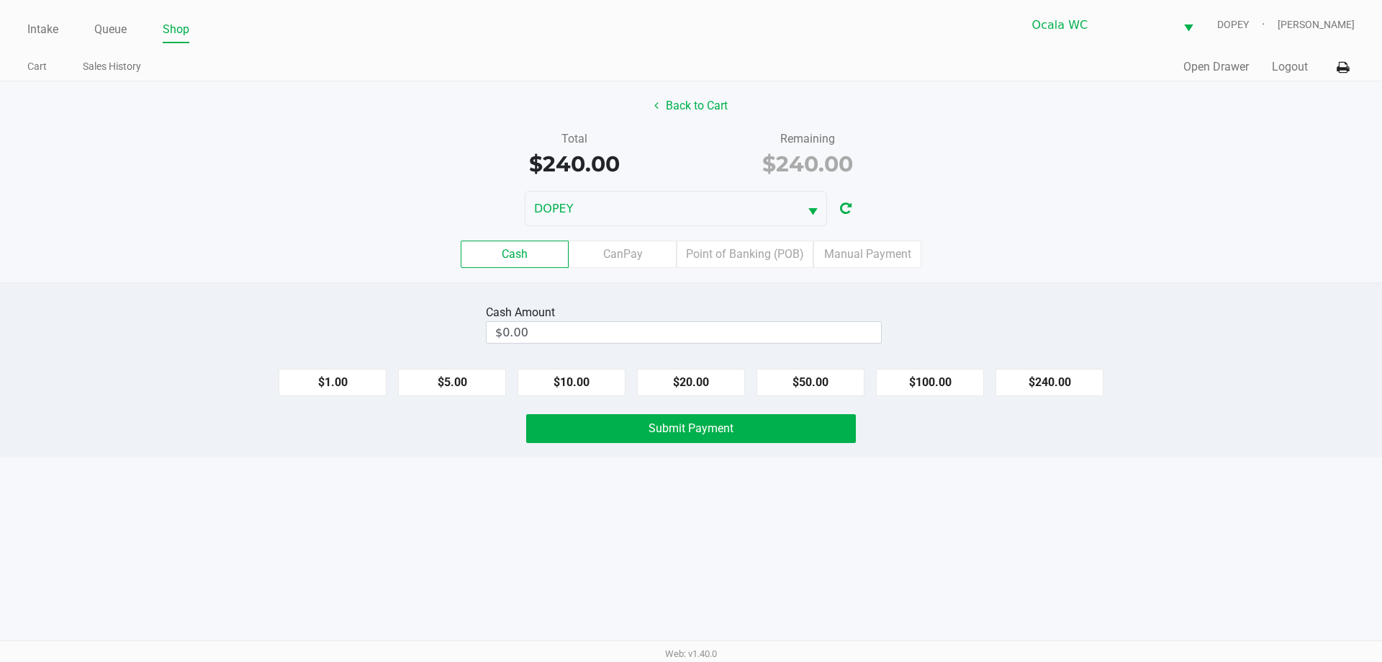
click at [1137, 281] on div "Cash CanPay Point of Banking (POB) Manual Payment" at bounding box center [691, 254] width 1404 height 56
click at [842, 330] on input "$0.00" at bounding box center [684, 332] width 394 height 21
click at [1058, 392] on button "$240.00" at bounding box center [1050, 382] width 108 height 27
type input "$240.00"
click at [789, 427] on button "Submit Payment" at bounding box center [691, 428] width 330 height 29
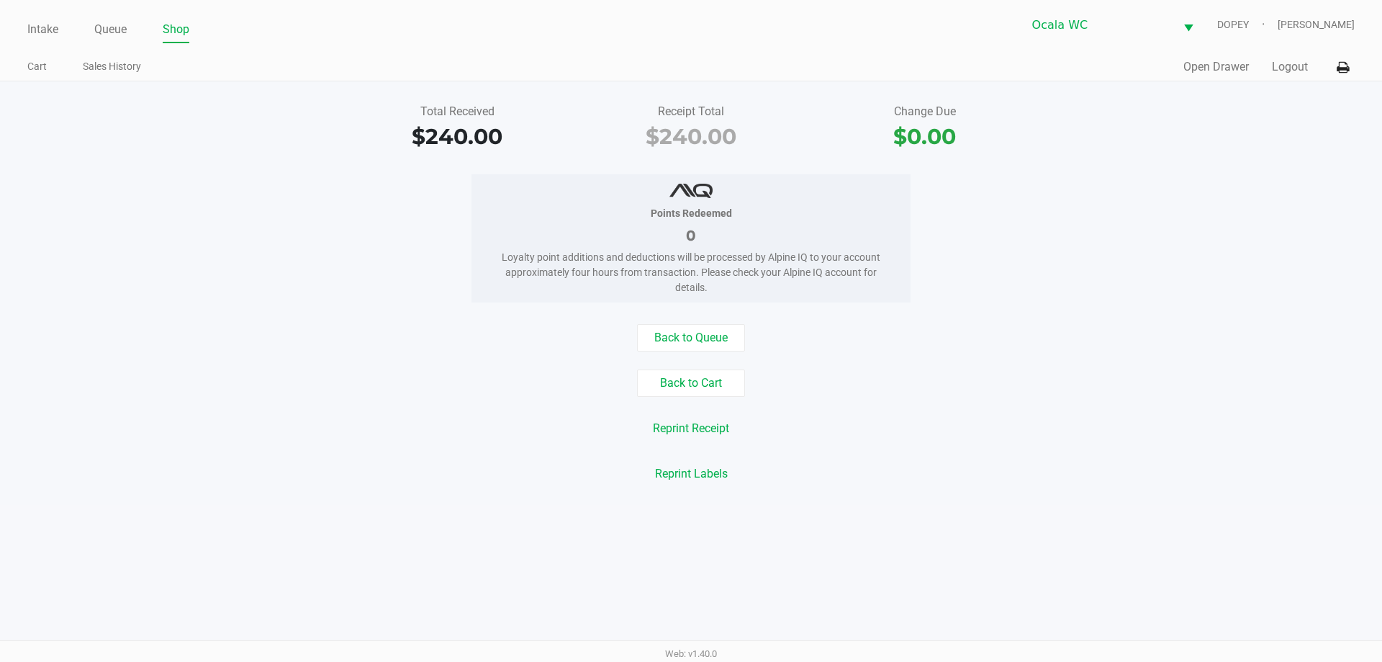
click at [344, 376] on div "Back to Cart" at bounding box center [691, 382] width 1404 height 27
click at [103, 29] on link "Queue" at bounding box center [110, 29] width 32 height 20
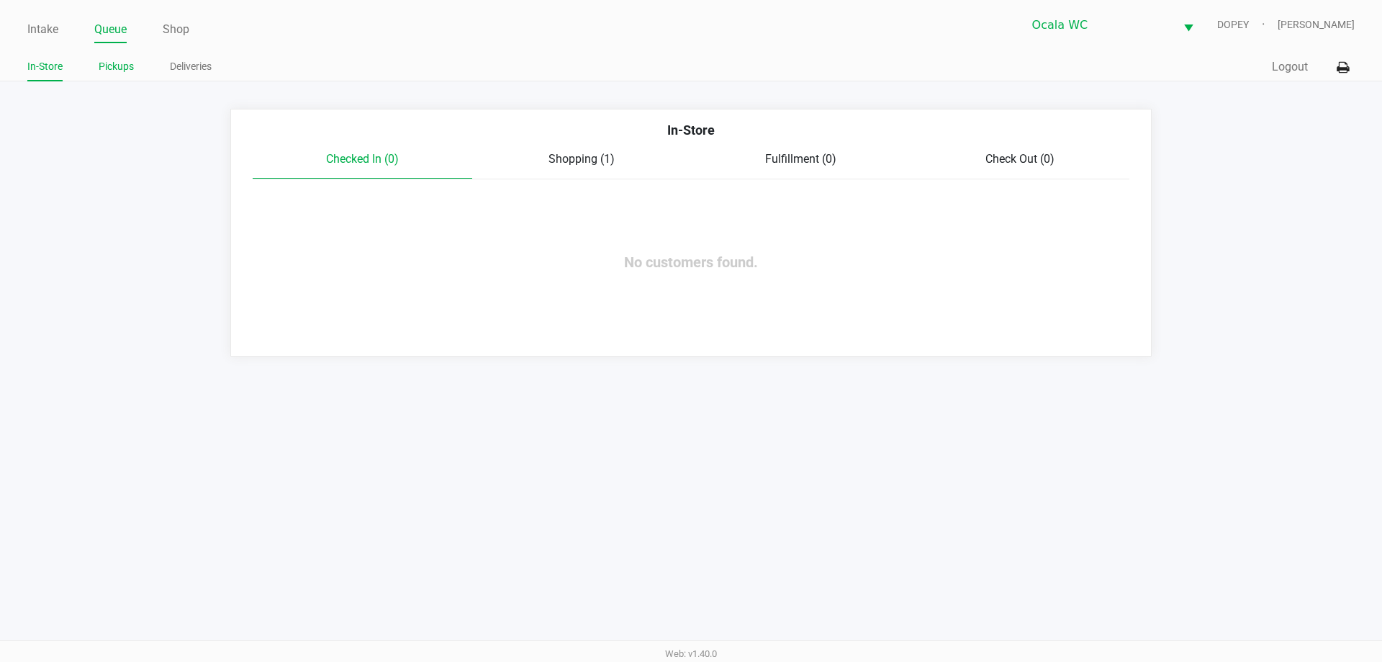
click at [119, 72] on link "Pickups" at bounding box center [116, 67] width 35 height 18
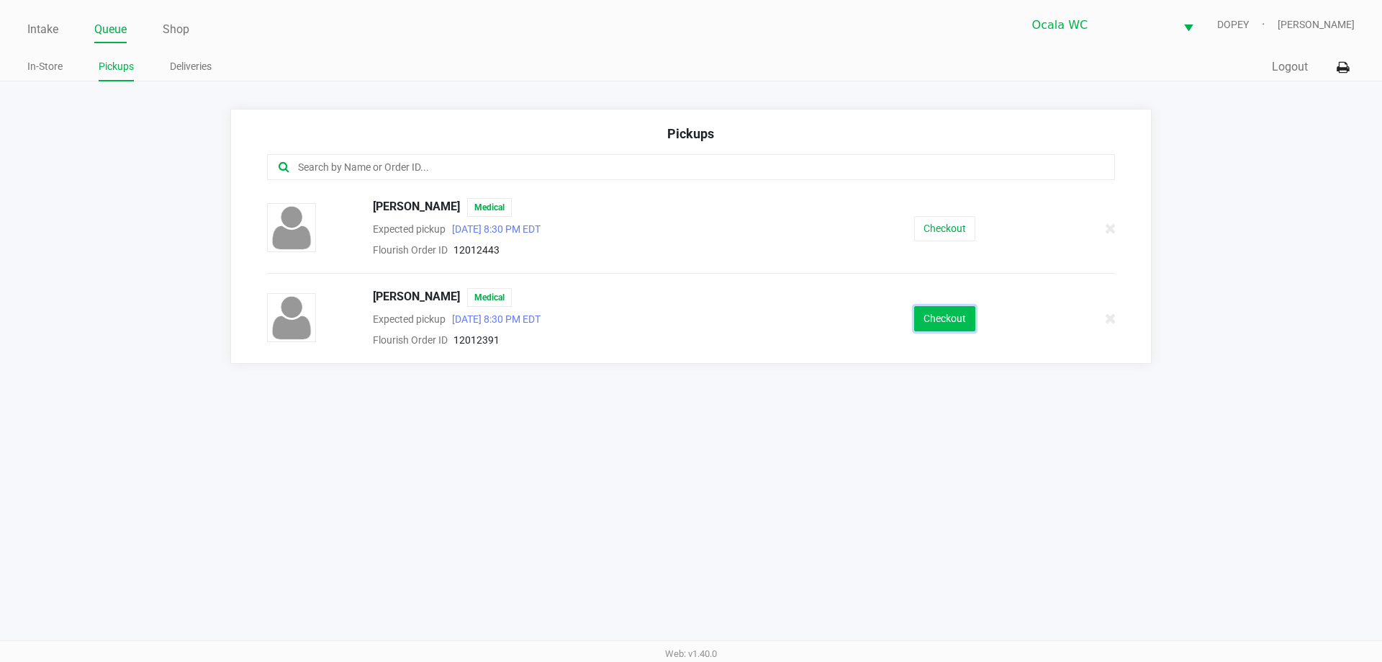
click at [953, 322] on button "Checkout" at bounding box center [944, 318] width 61 height 25
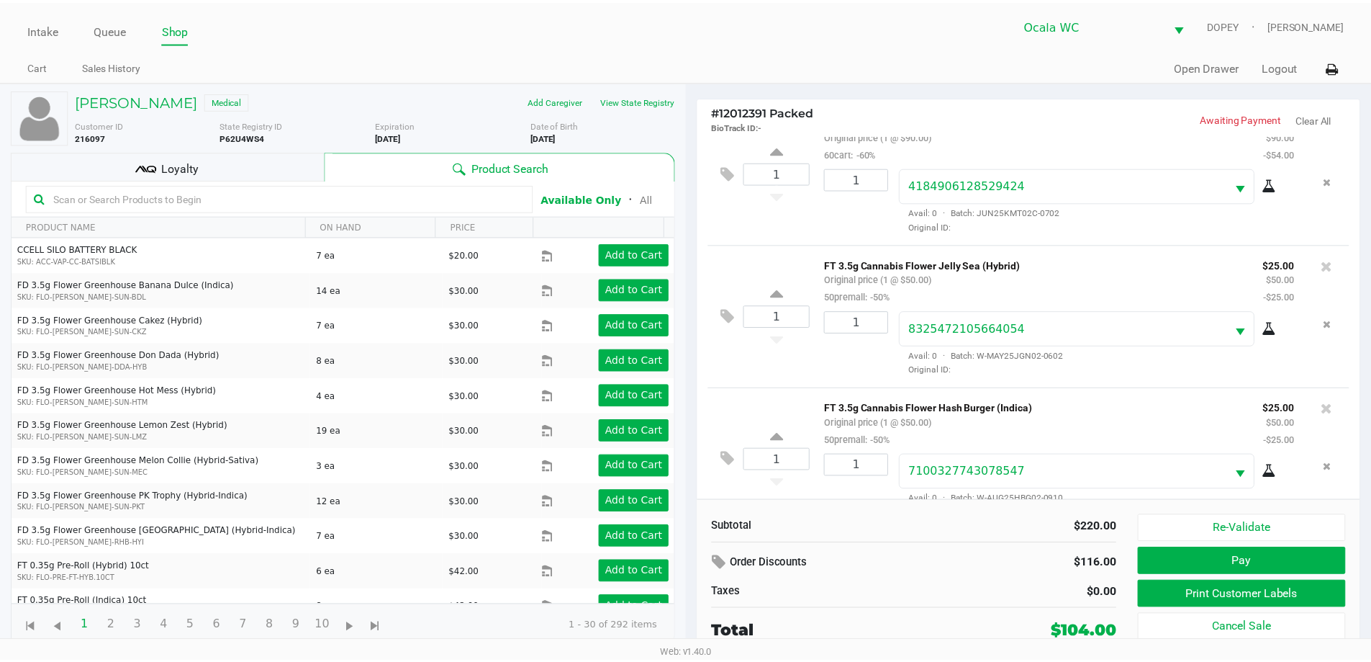
scroll to position [212, 0]
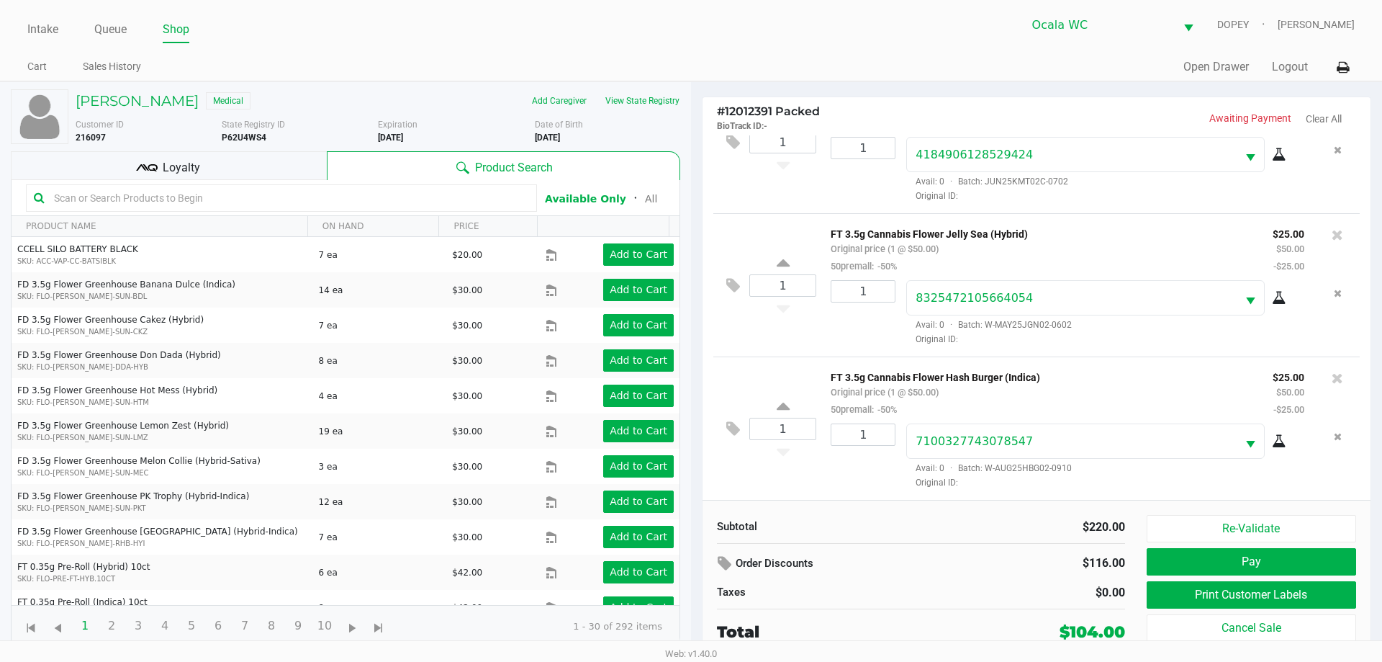
click at [280, 161] on div "Loyalty" at bounding box center [169, 165] width 316 height 29
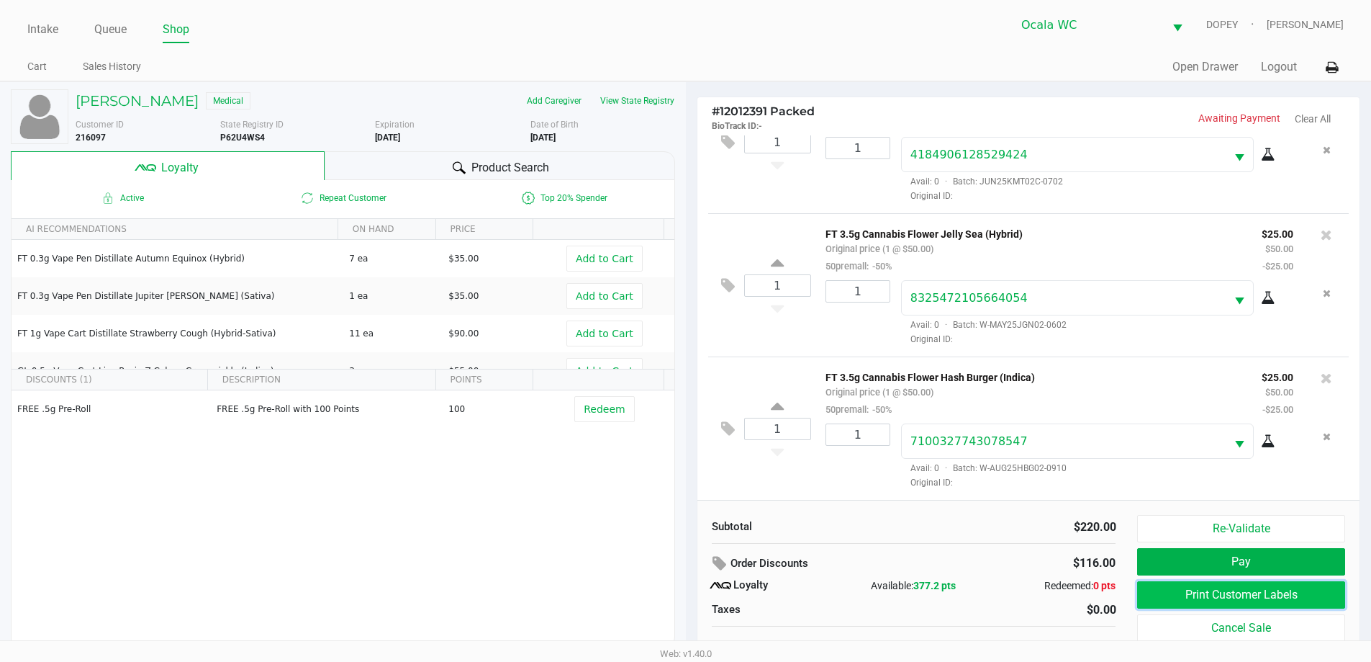
click at [1186, 603] on button "Print Customer Labels" at bounding box center [1240, 594] width 207 height 27
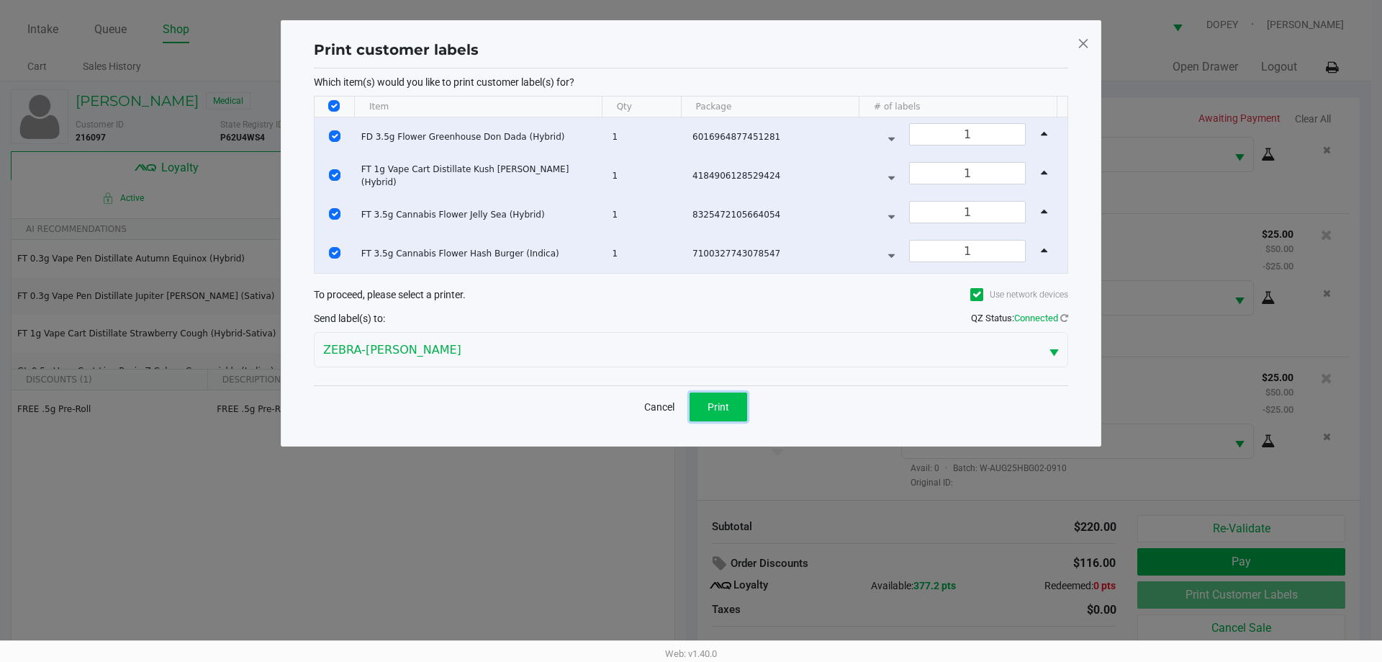
click at [729, 397] on button "Print" at bounding box center [719, 406] width 58 height 29
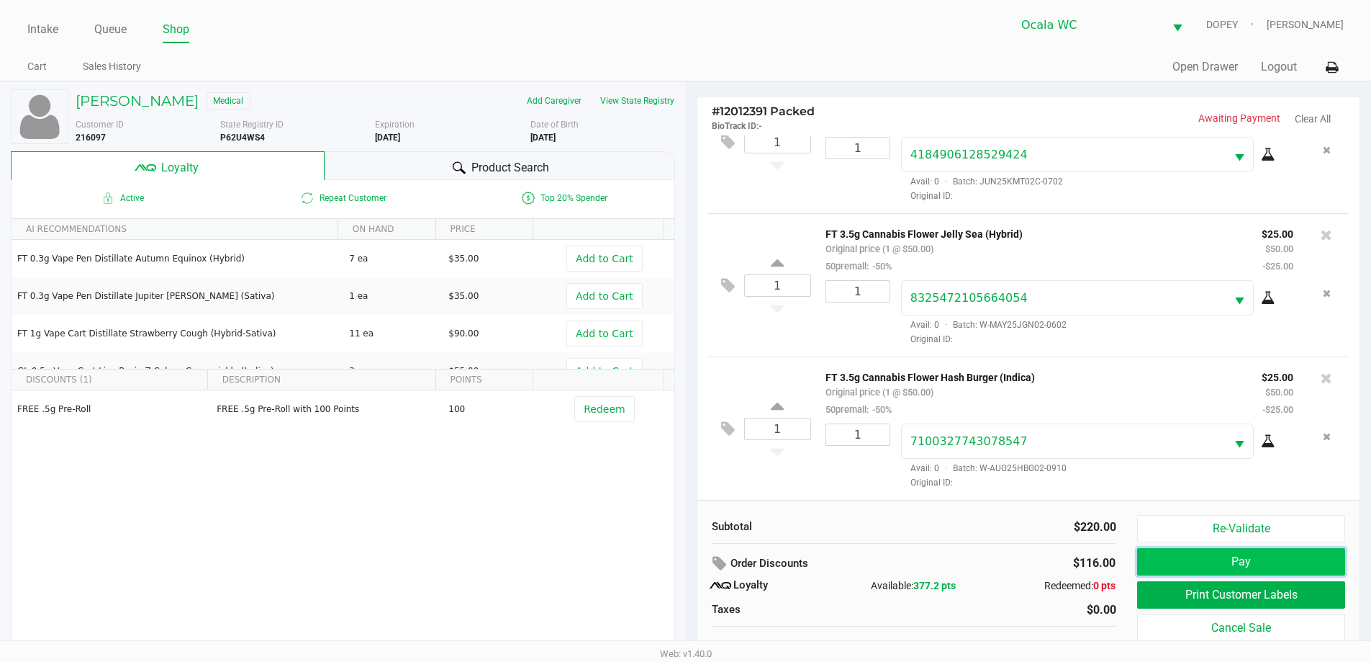
click at [1271, 570] on button "Pay" at bounding box center [1240, 561] width 207 height 27
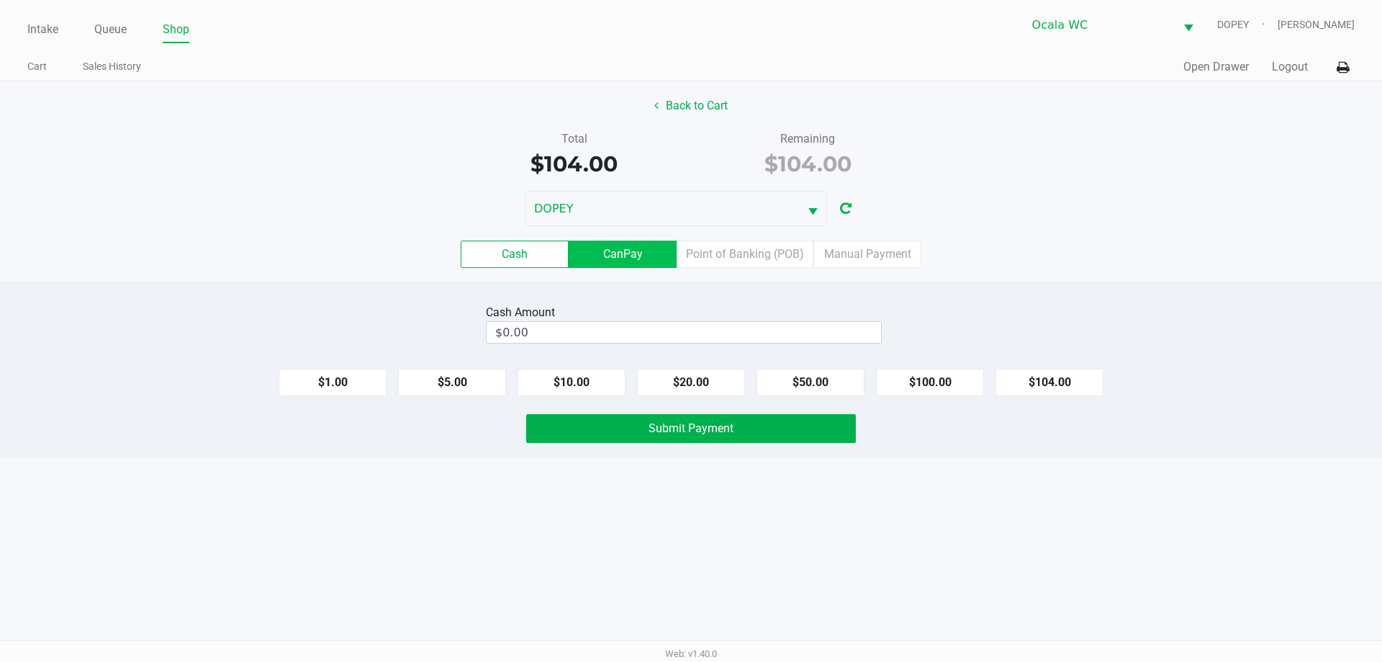
click at [617, 252] on label "CanPay" at bounding box center [623, 253] width 108 height 27
click at [0, 0] on 2 "CanPay" at bounding box center [0, 0] width 0 height 0
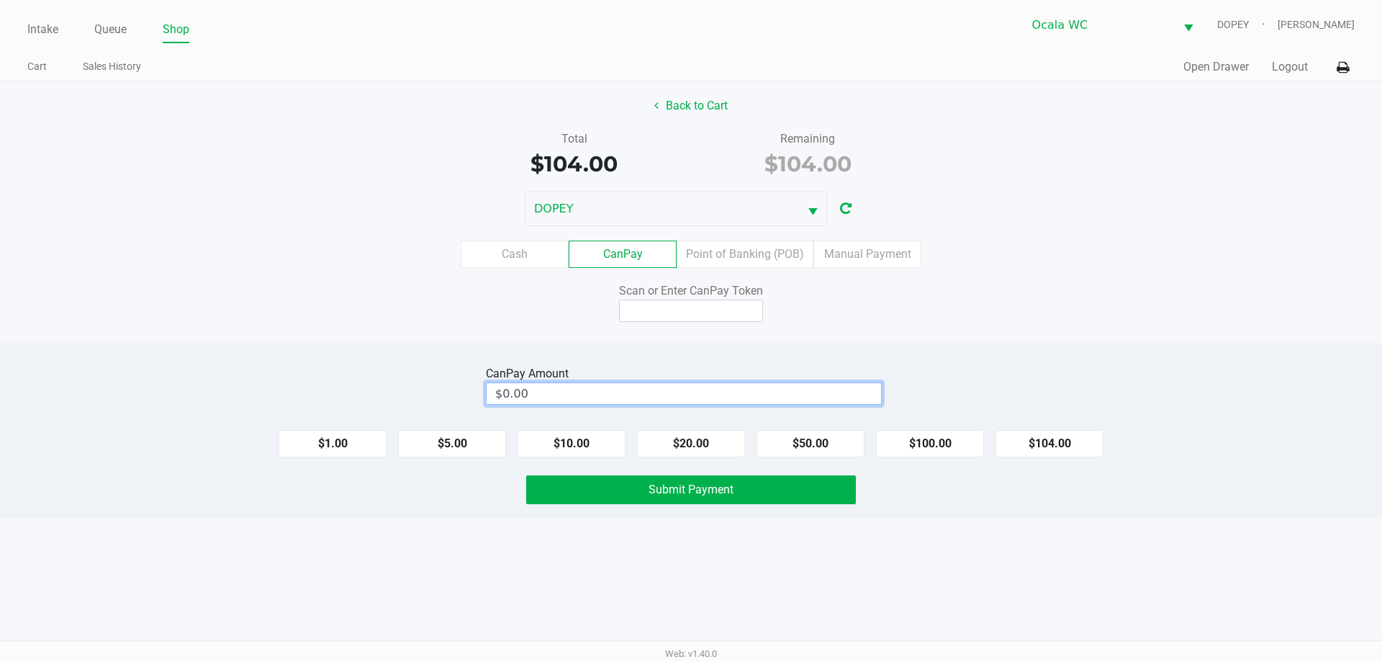
click at [859, 389] on input "$0.00" at bounding box center [684, 393] width 394 height 21
click at [1073, 445] on button "$104.00" at bounding box center [1050, 443] width 108 height 27
type input "$104.00"
click at [727, 310] on input at bounding box center [691, 310] width 144 height 22
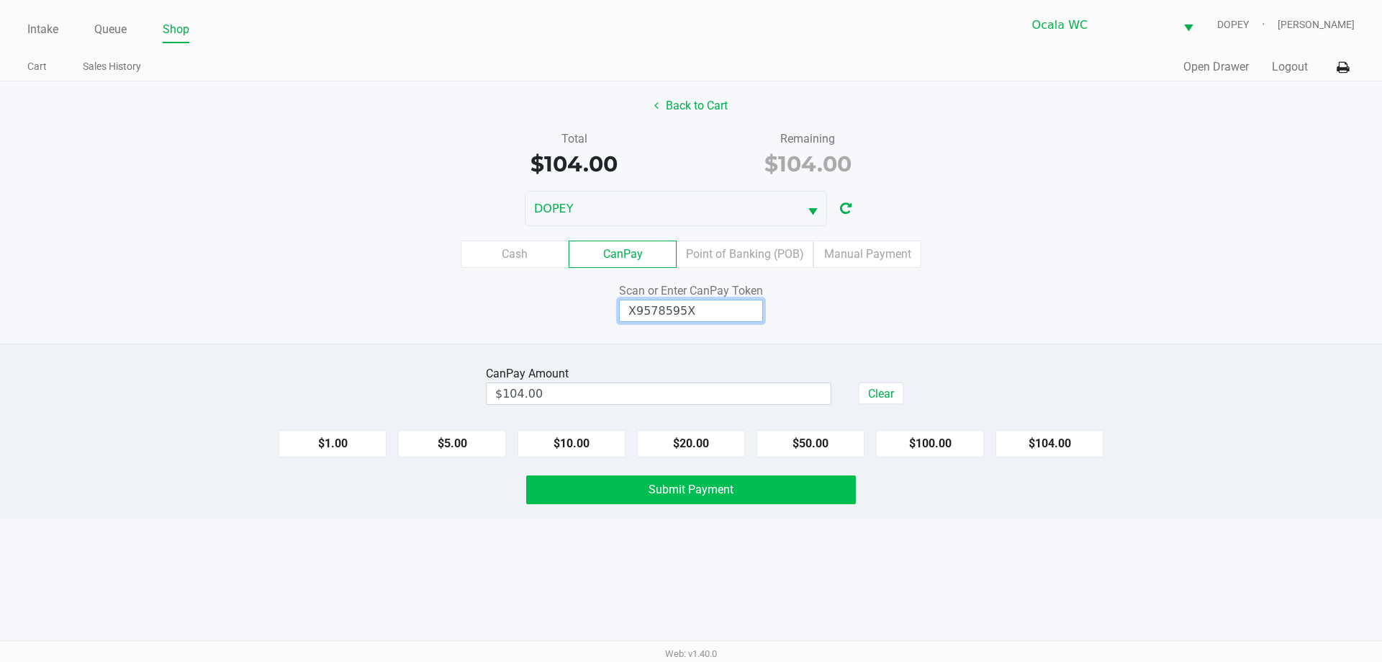
type input "X9578595X"
click at [798, 500] on button "Submit Payment" at bounding box center [691, 489] width 330 height 29
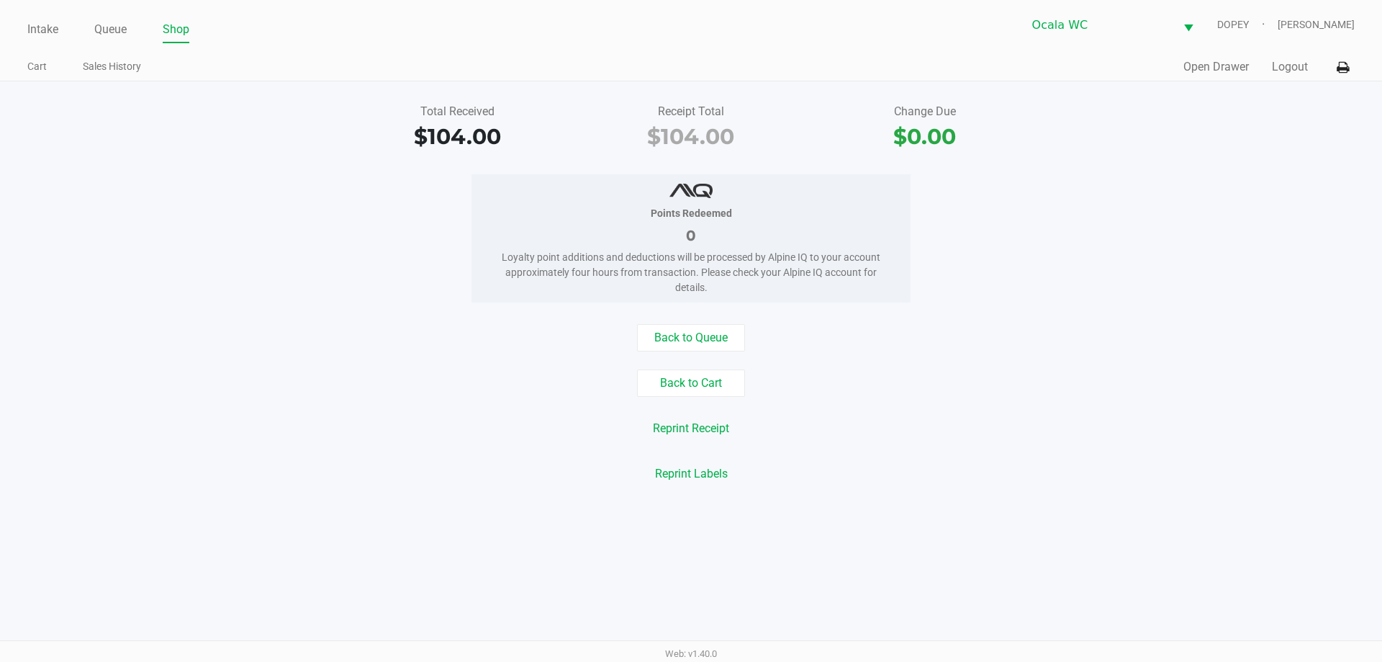
click at [455, 22] on ul "Intake Queue Shop" at bounding box center [359, 30] width 664 height 24
click at [394, 280] on div "Points Redeemed 0 Loyalty point additions and deductions will be processed by A…" at bounding box center [691, 238] width 1404 height 128
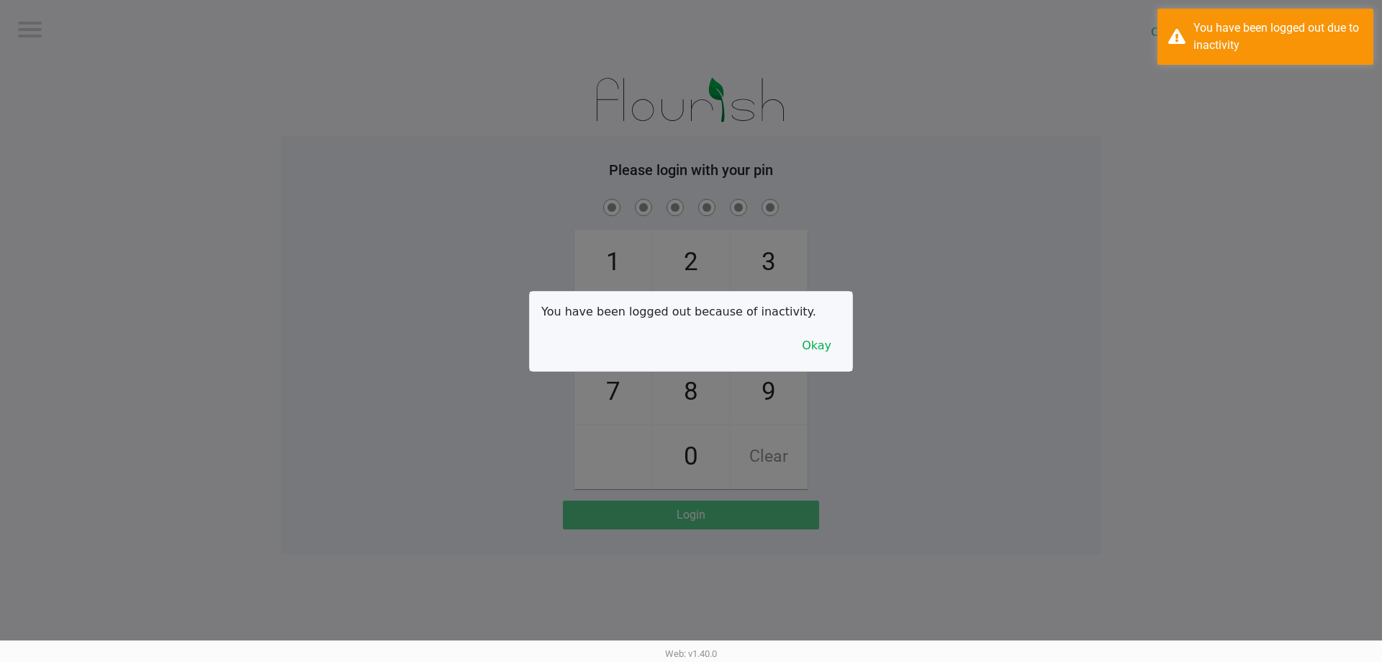
click at [42, 22] on div at bounding box center [691, 331] width 1382 height 662
click at [821, 342] on button "Okay" at bounding box center [817, 345] width 48 height 27
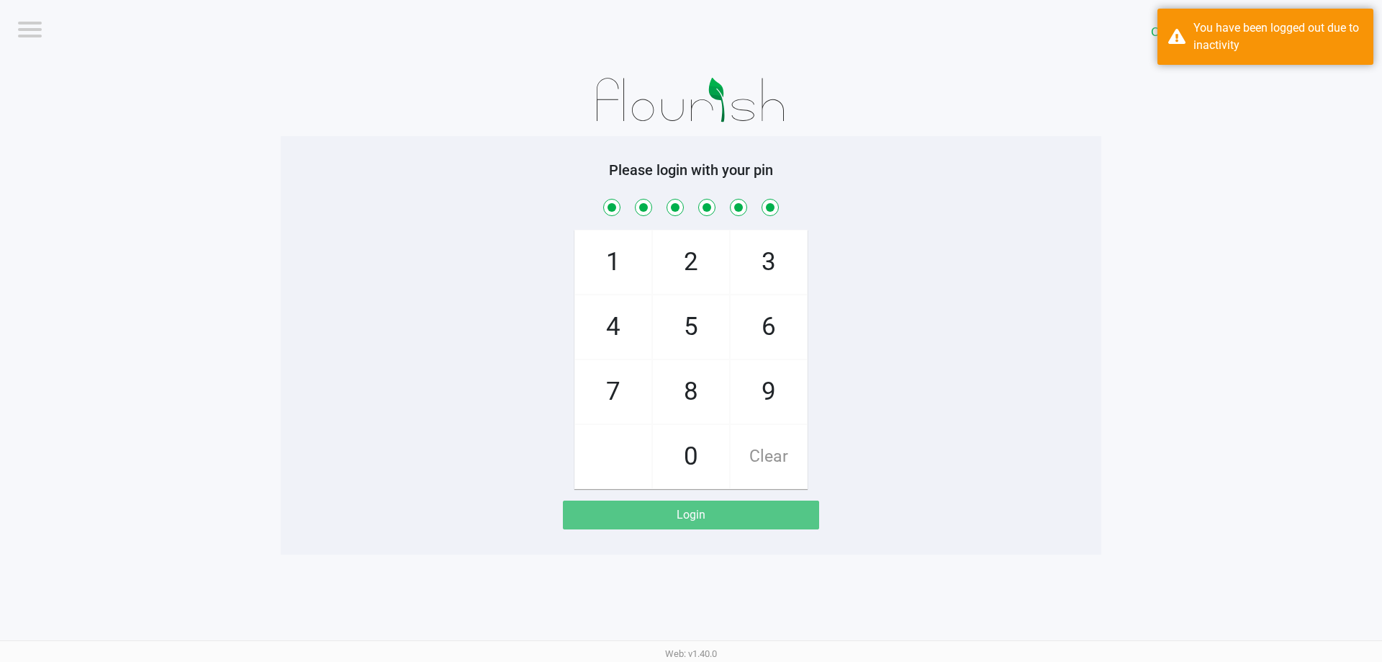
checkbox input "true"
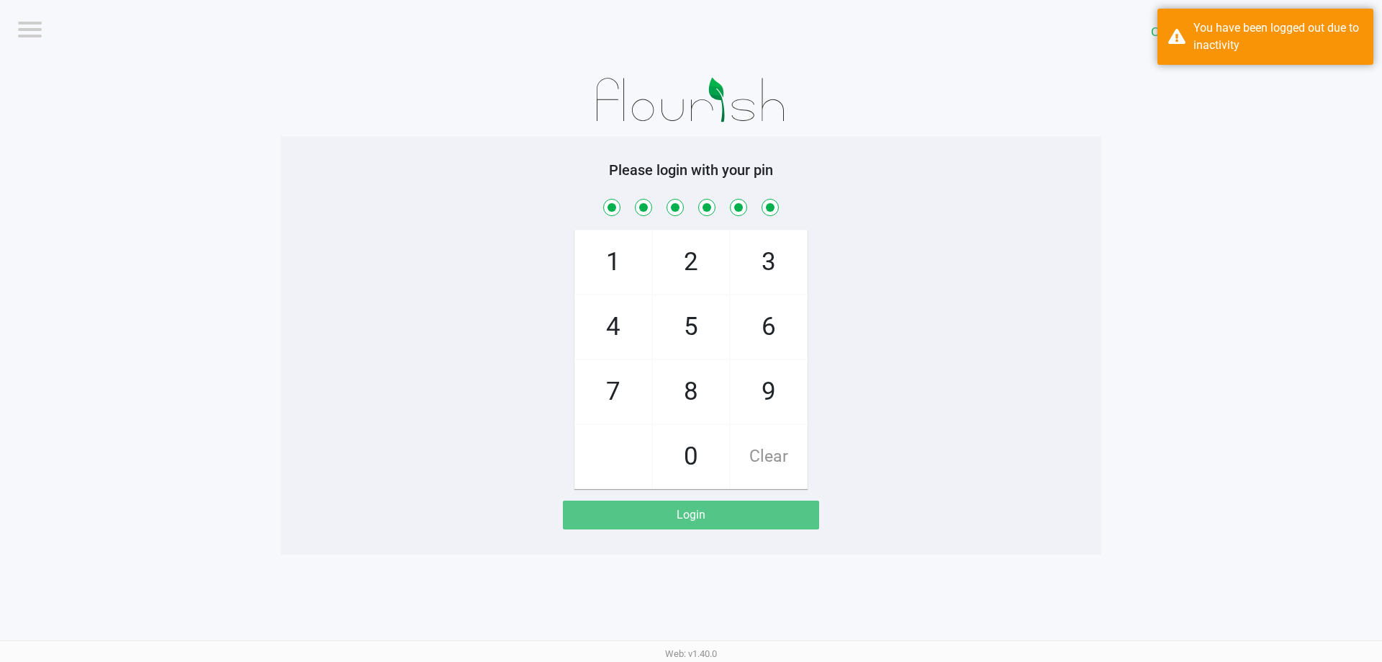
checkbox input "true"
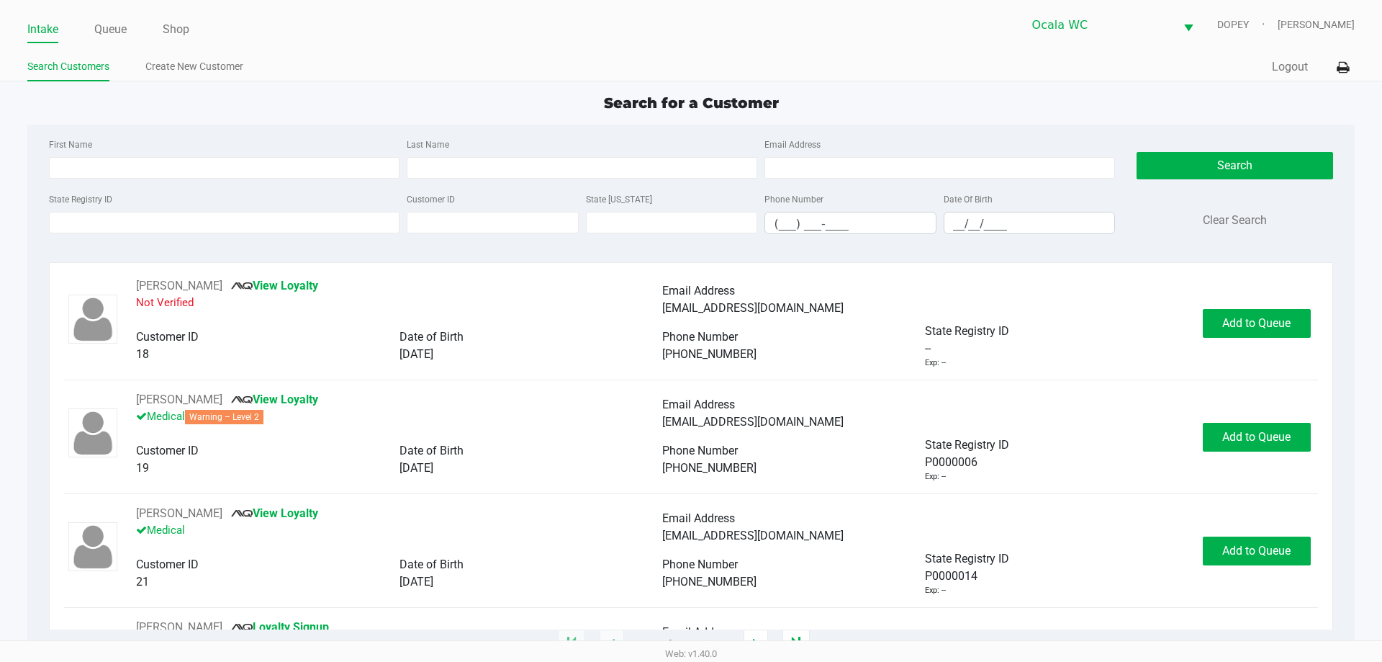
click at [895, 40] on div "Ocala WC DOPEY Christopher Lemons" at bounding box center [1023, 24] width 664 height 35
click at [268, 225] on input "State Registry ID" at bounding box center [224, 223] width 351 height 22
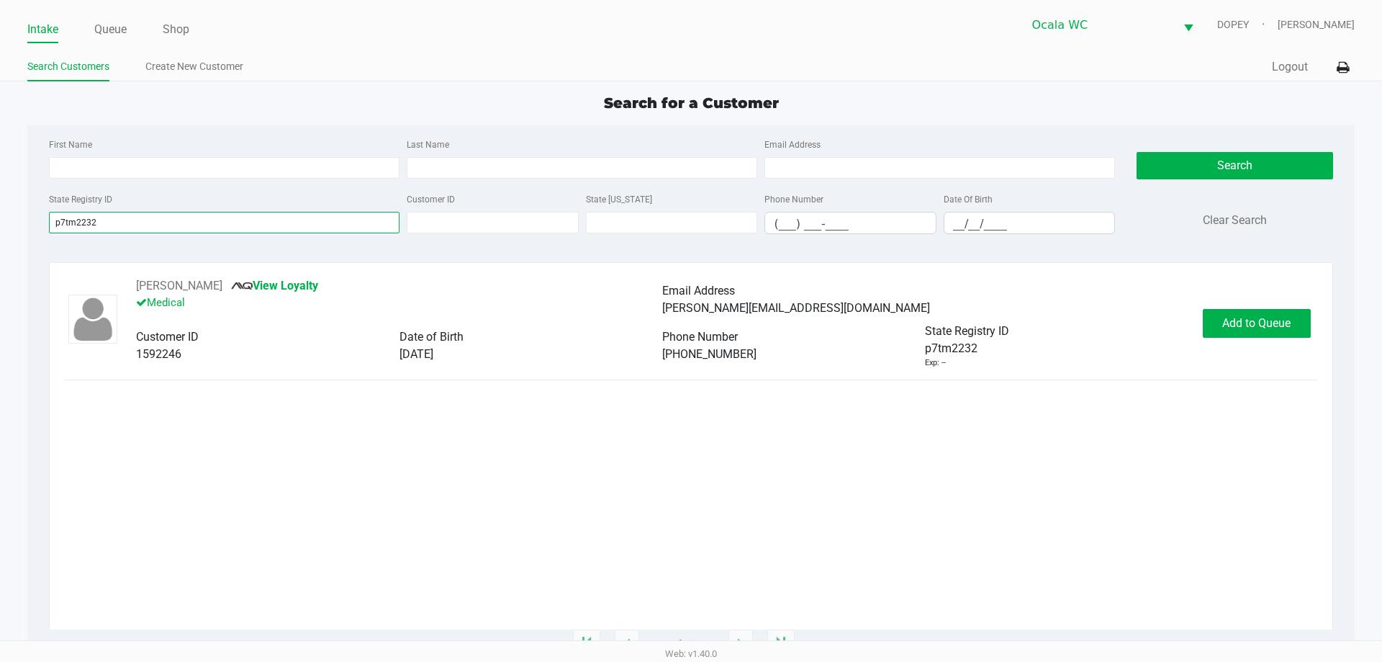
type input "p7tm2232"
click at [939, 508] on div "MICHAEL CALIGIURI View Loyalty Medical Email Address michael_caligiuri@yahoo.co…" at bounding box center [690, 453] width 1253 height 352
click at [1253, 326] on span "Add to Queue" at bounding box center [1256, 323] width 68 height 14
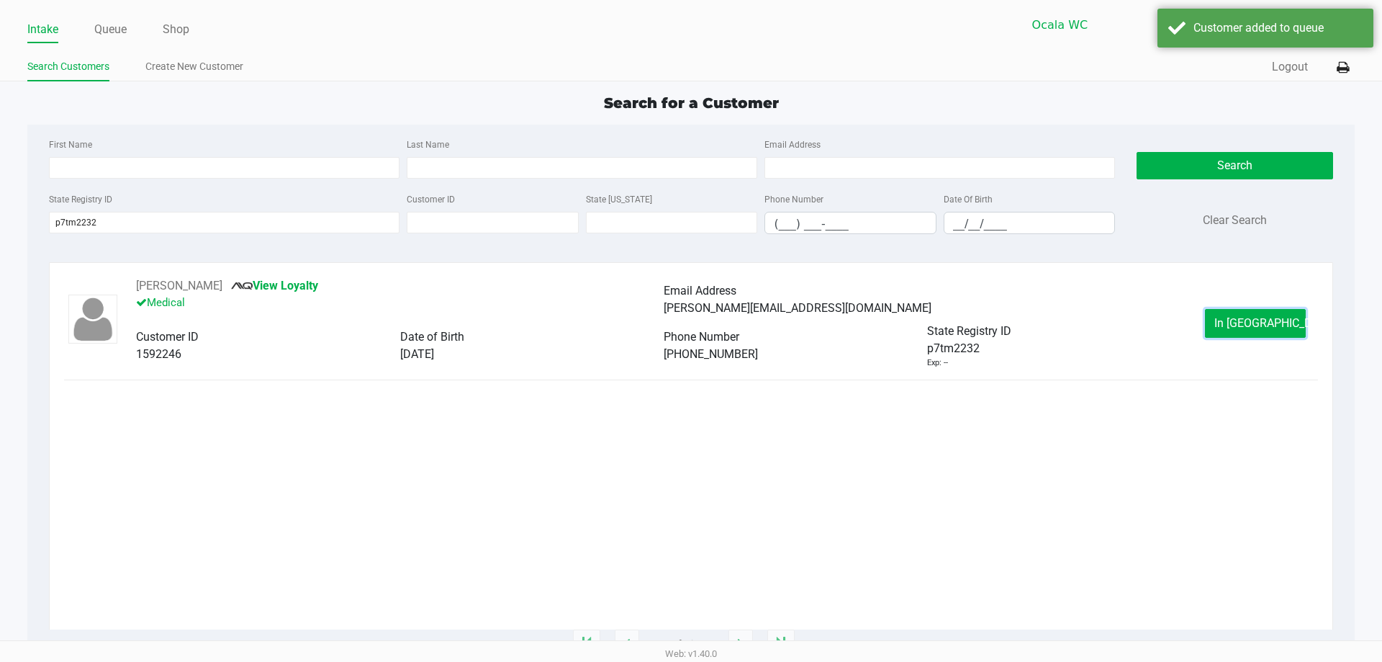
click at [1253, 326] on span "In Queue" at bounding box center [1274, 323] width 121 height 14
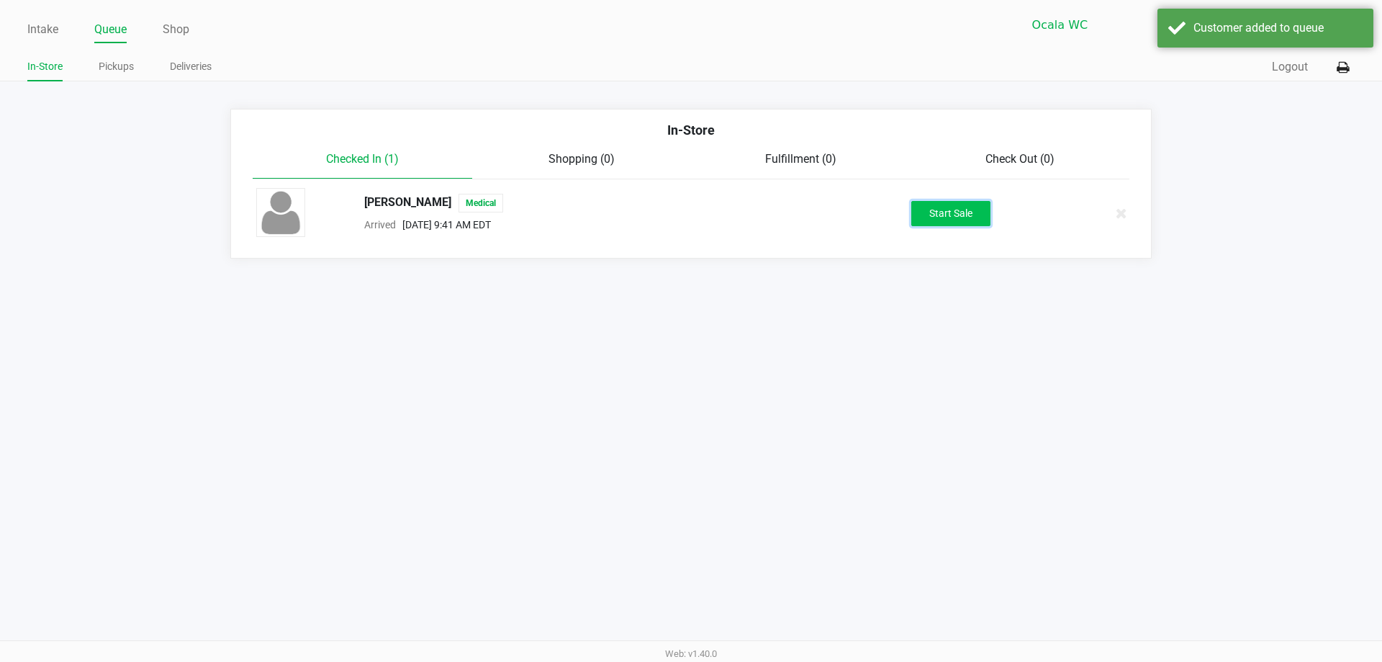
click at [958, 203] on button "Start Sale" at bounding box center [950, 213] width 79 height 25
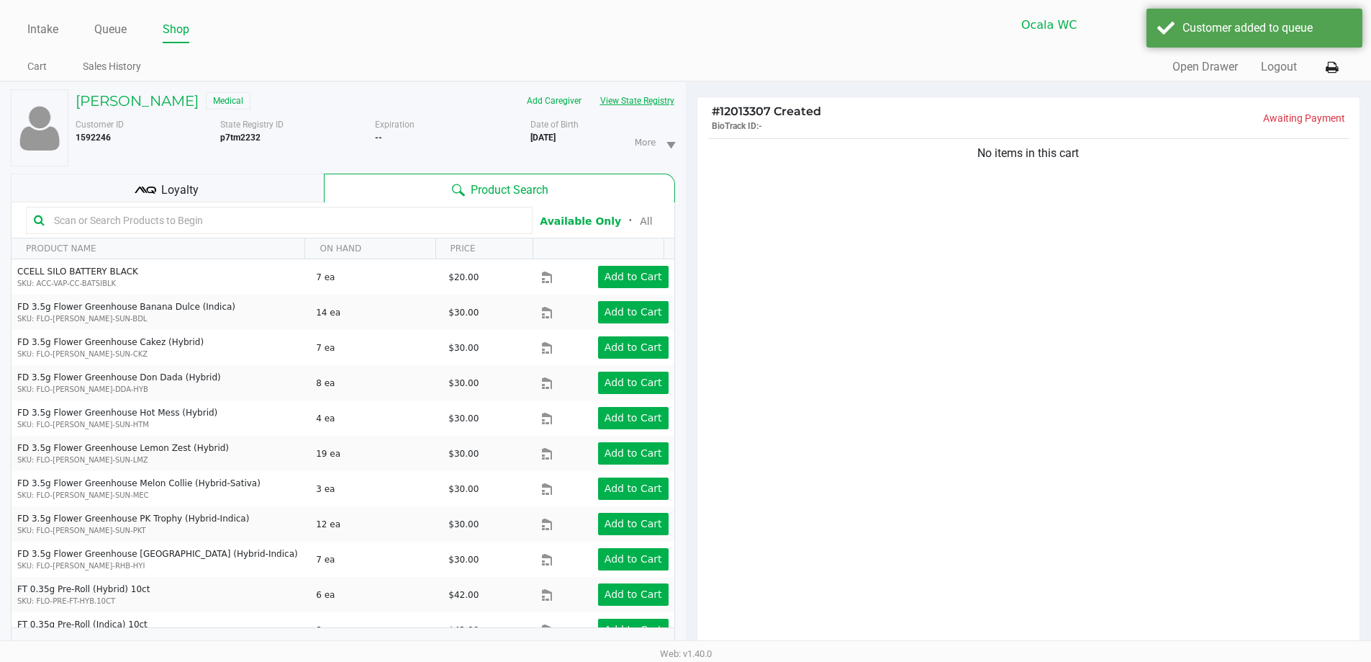
click at [655, 103] on button "View State Registry" at bounding box center [633, 100] width 84 height 23
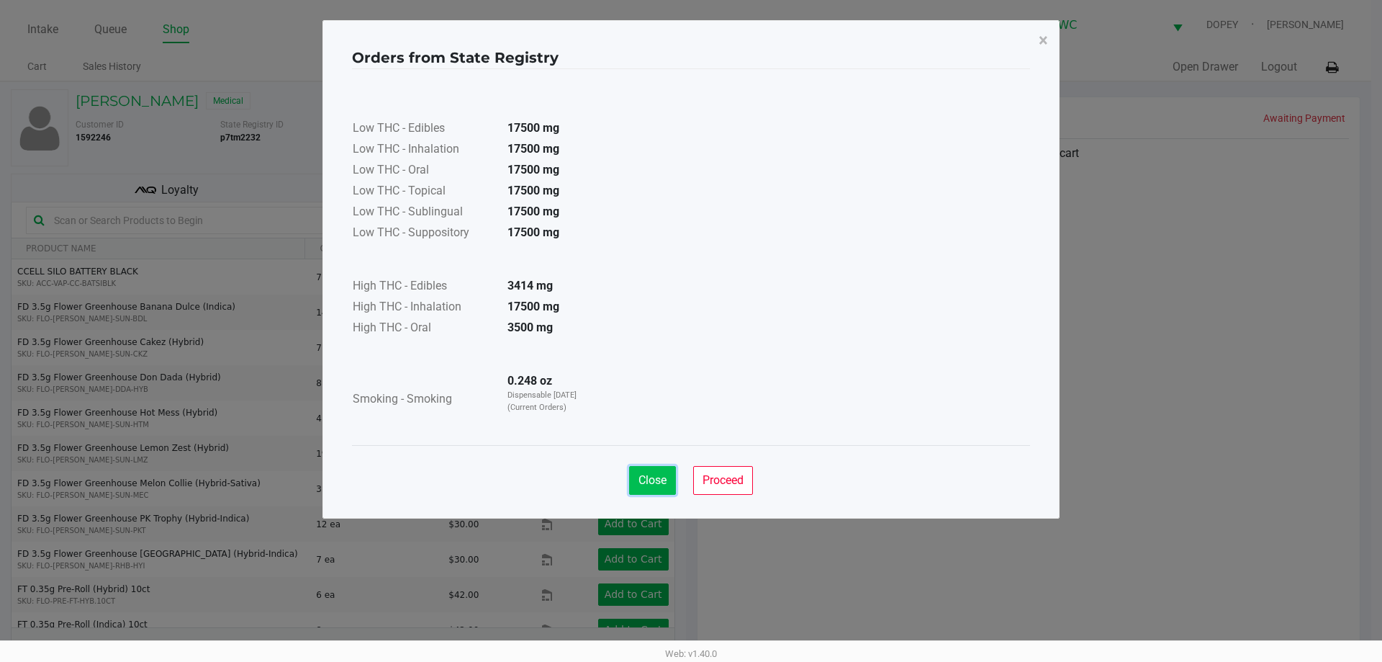
click at [646, 482] on span "Close" at bounding box center [653, 480] width 28 height 14
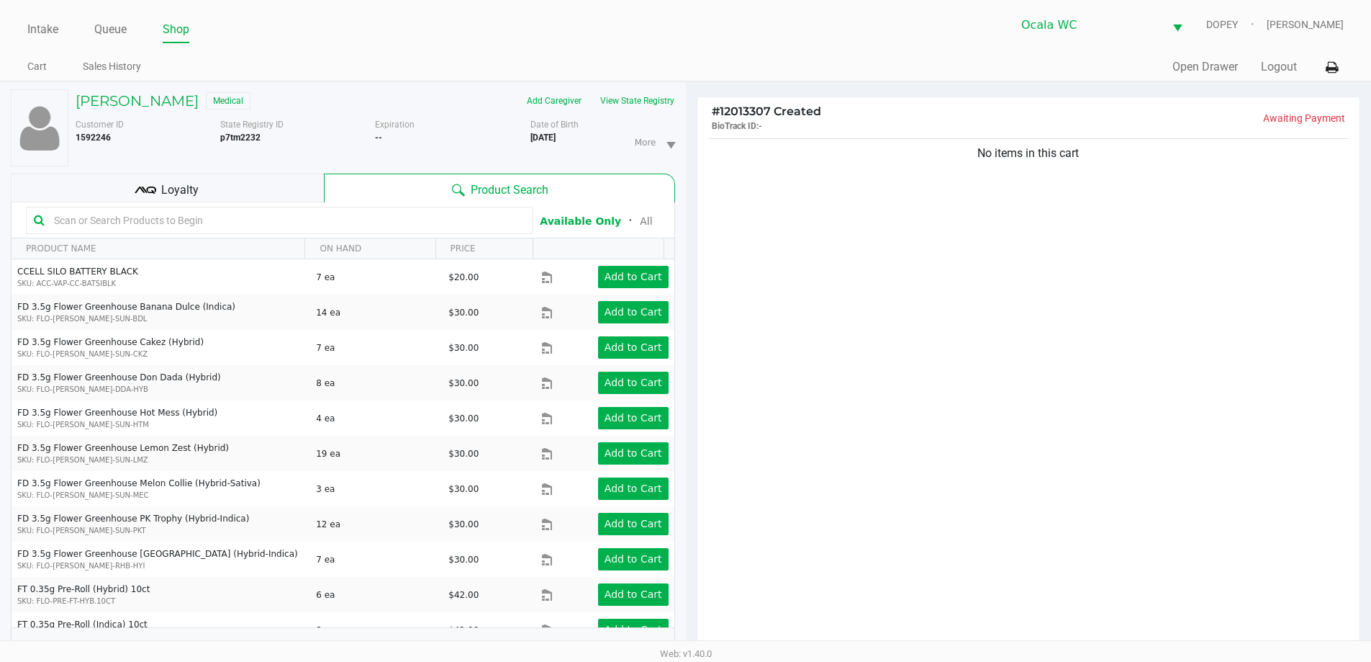
click at [612, 47] on div "Intake Queue Shop Ocala WC DOPEY Christopher Lemons Cart Sales History Quick Sa…" at bounding box center [685, 40] width 1371 height 81
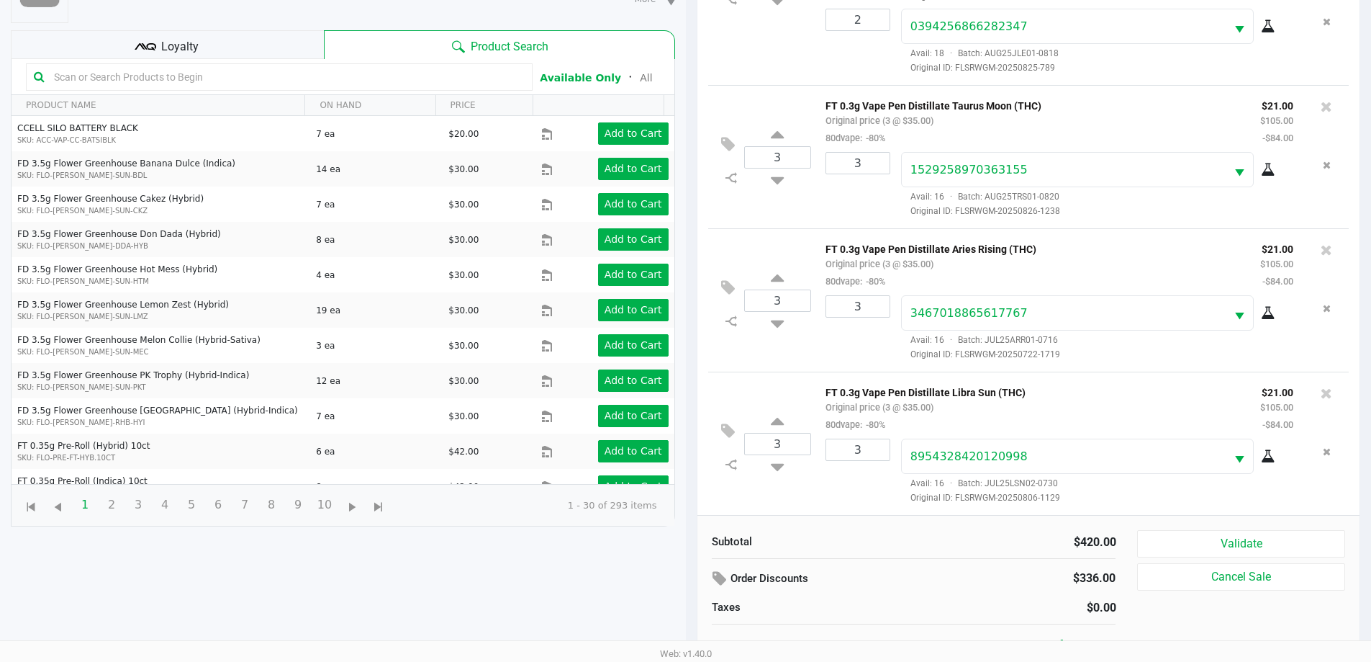
scroll to position [155, 0]
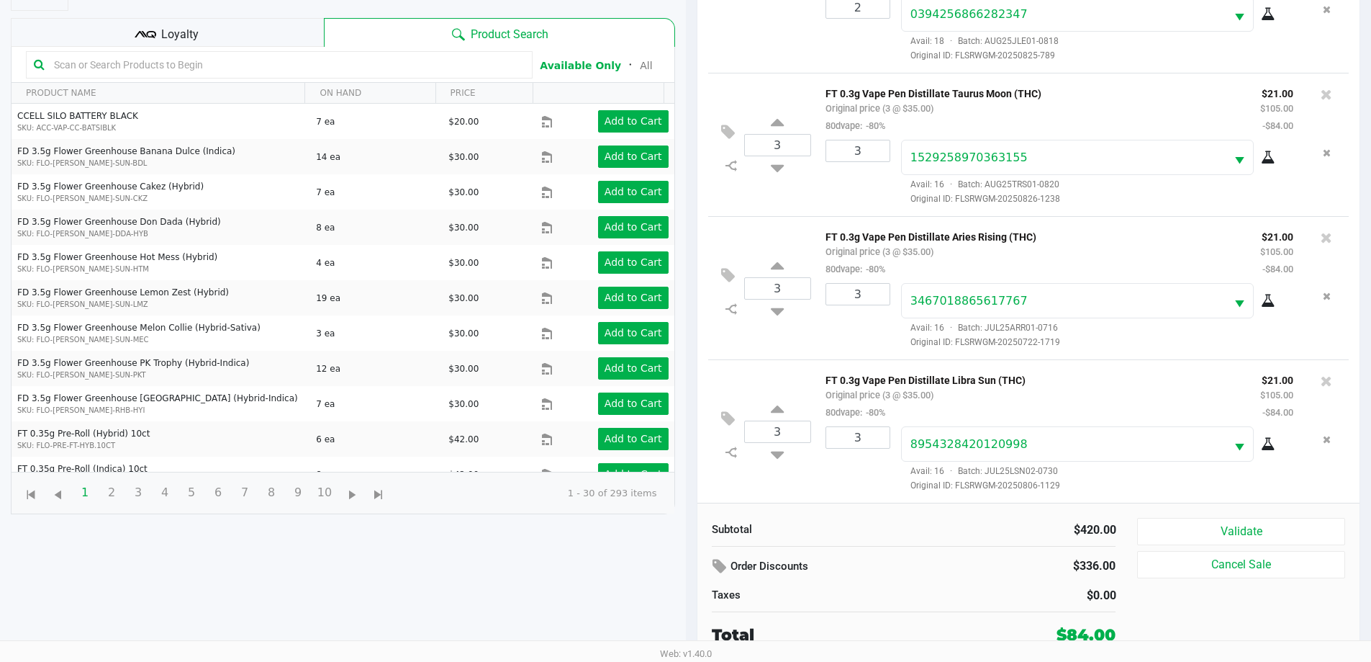
click at [256, 37] on div "Loyalty" at bounding box center [167, 32] width 313 height 29
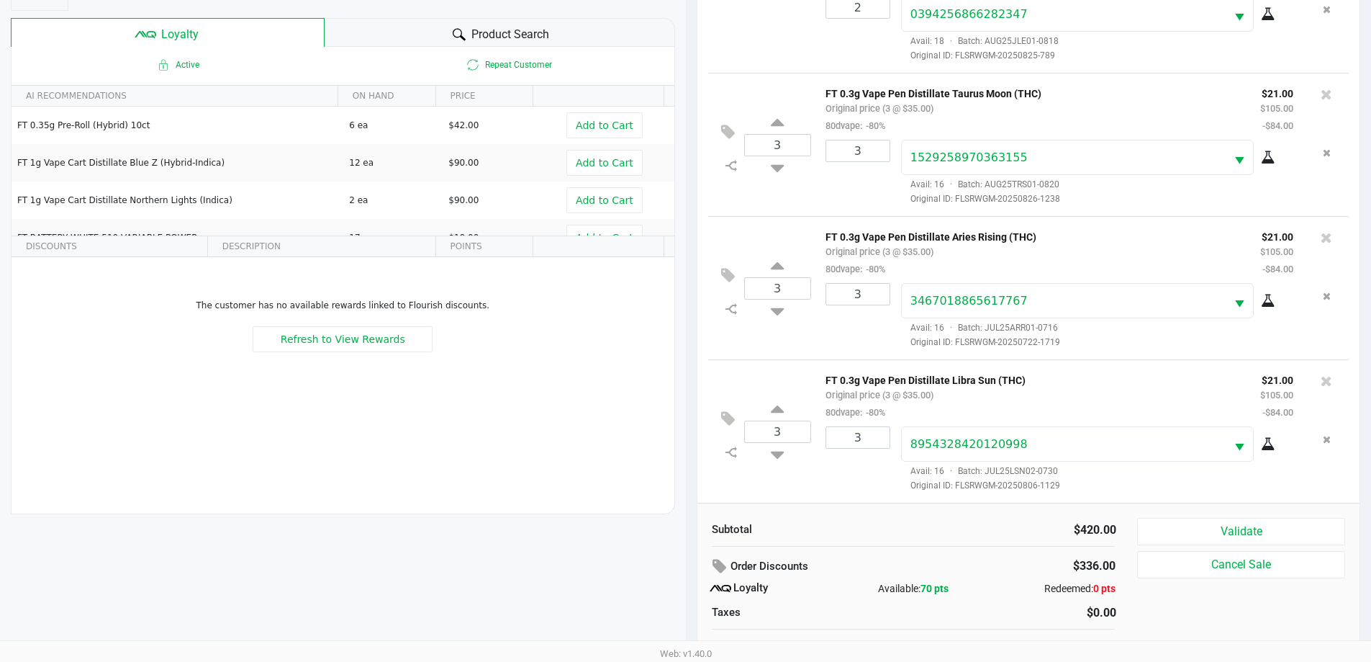
scroll to position [173, 0]
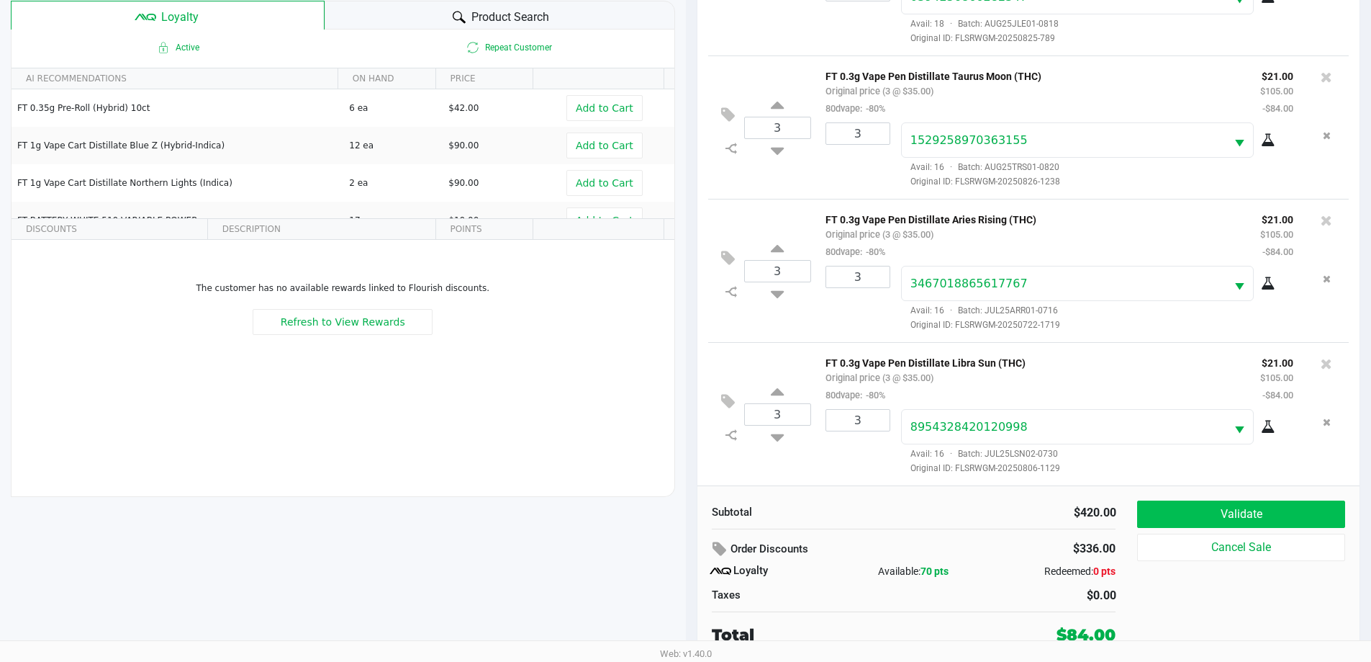
click at [1170, 510] on button "Validate" at bounding box center [1240, 513] width 207 height 27
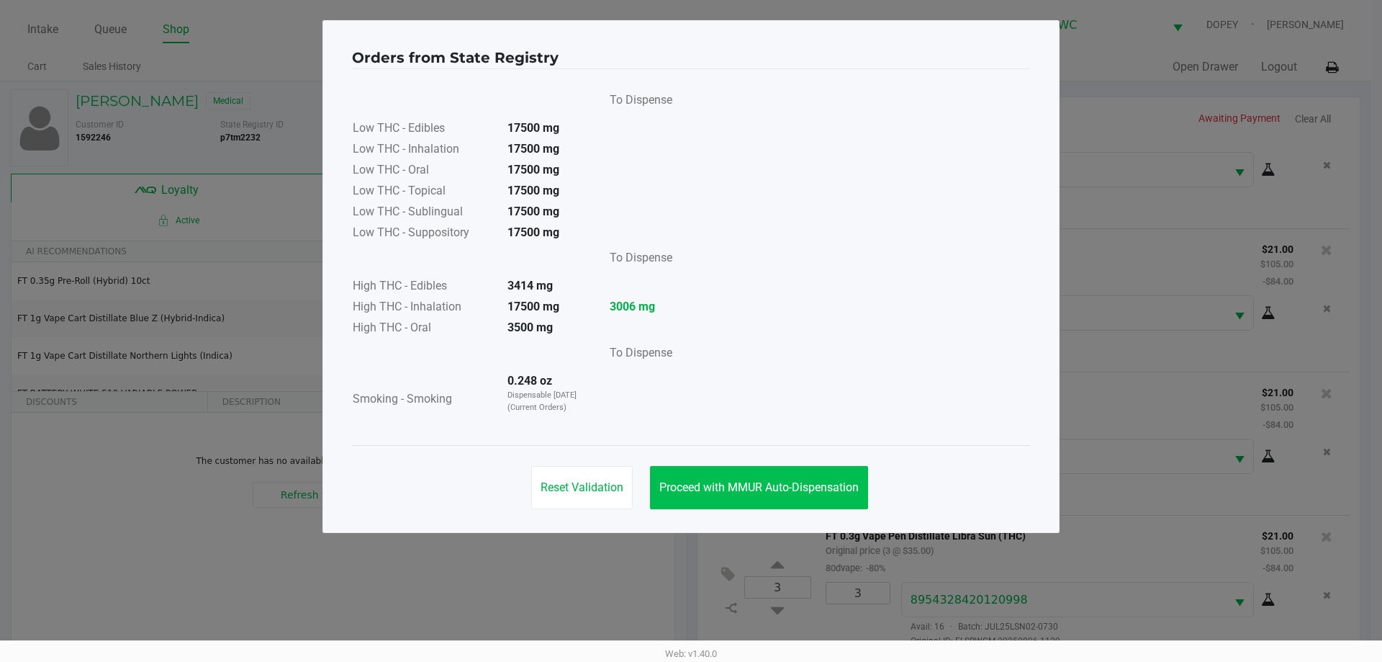
click at [711, 479] on button "Proceed with MMUR Auto-Dispensation" at bounding box center [759, 487] width 218 height 43
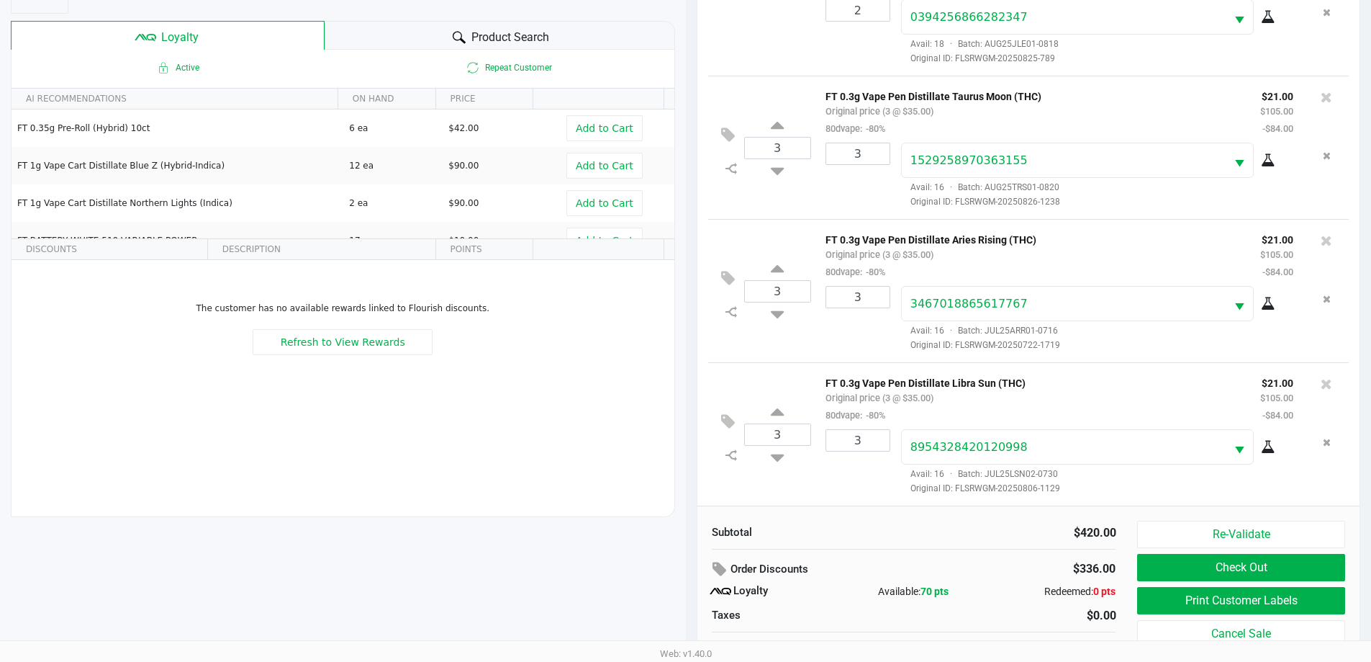
scroll to position [173, 0]
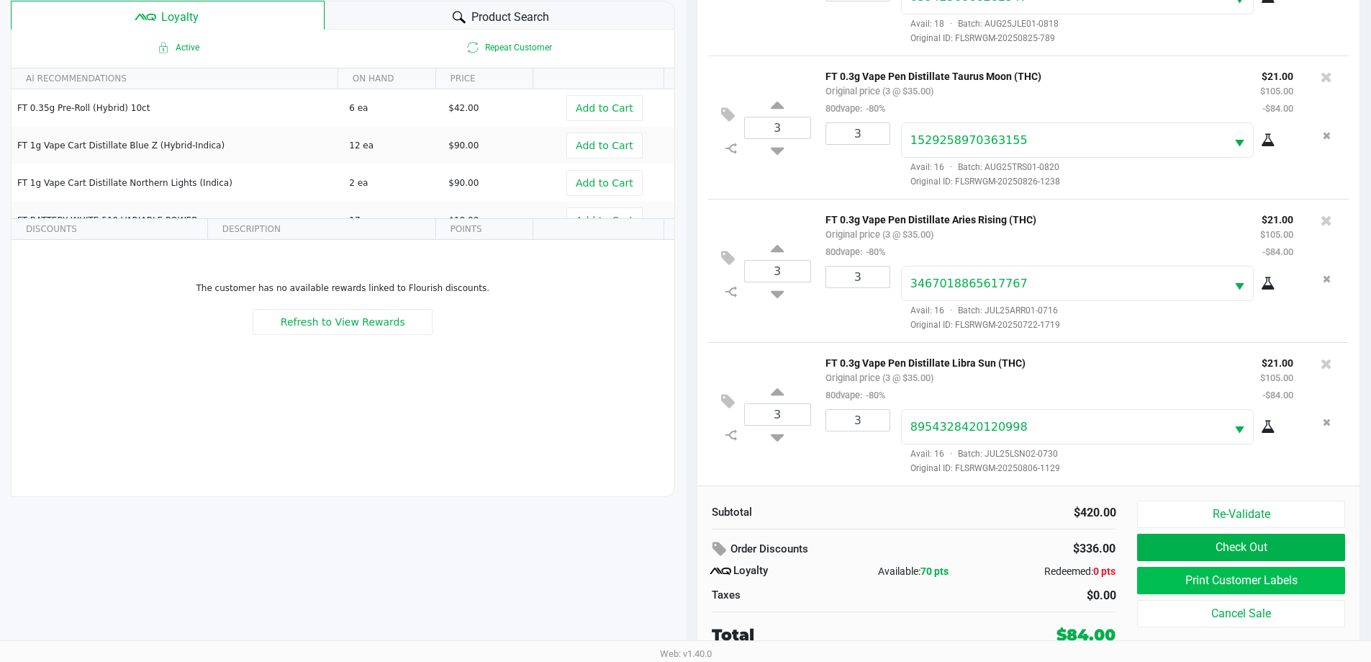
click at [1164, 582] on button "Print Customer Labels" at bounding box center [1240, 580] width 207 height 27
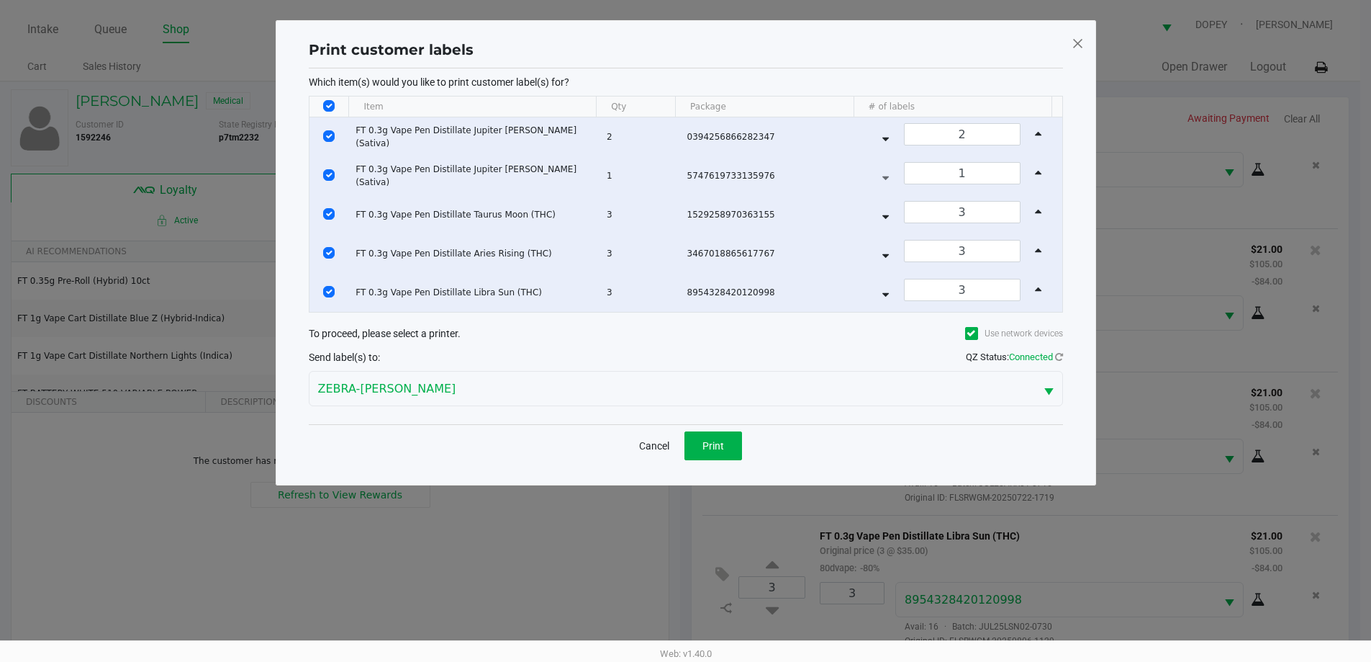
scroll to position [0, 0]
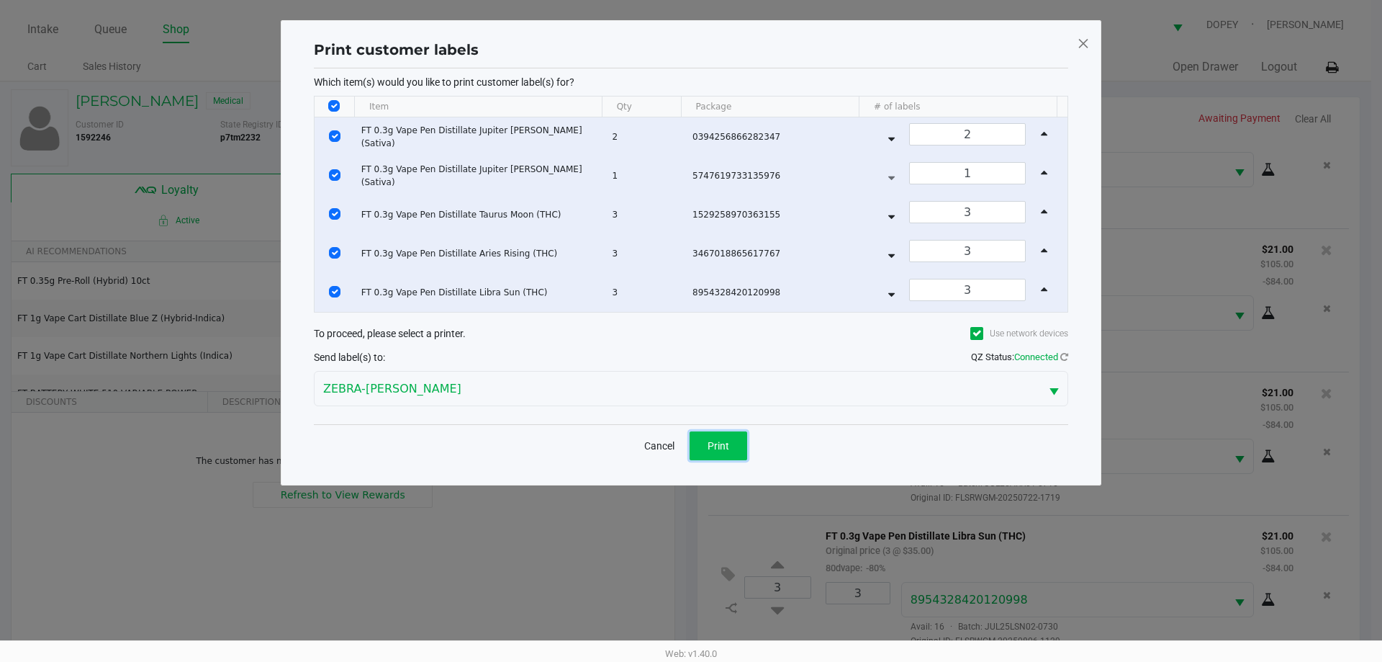
click at [722, 445] on span "Print" at bounding box center [719, 446] width 22 height 12
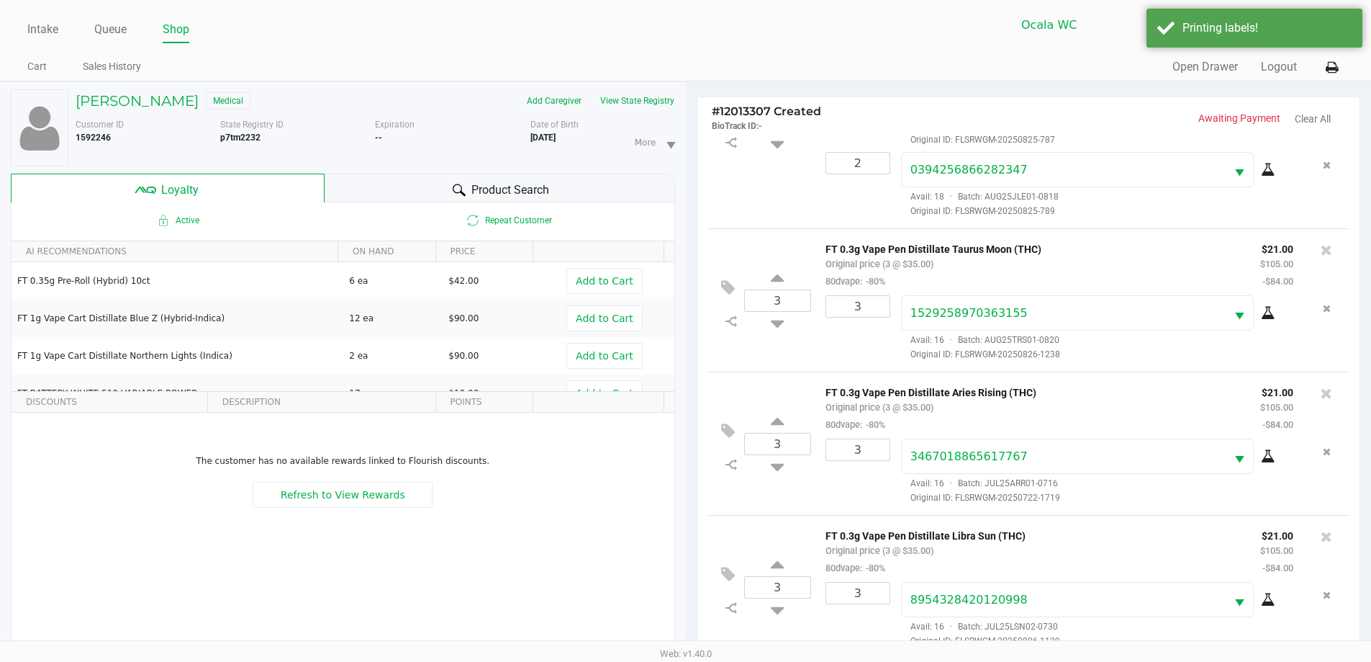
scroll to position [173, 0]
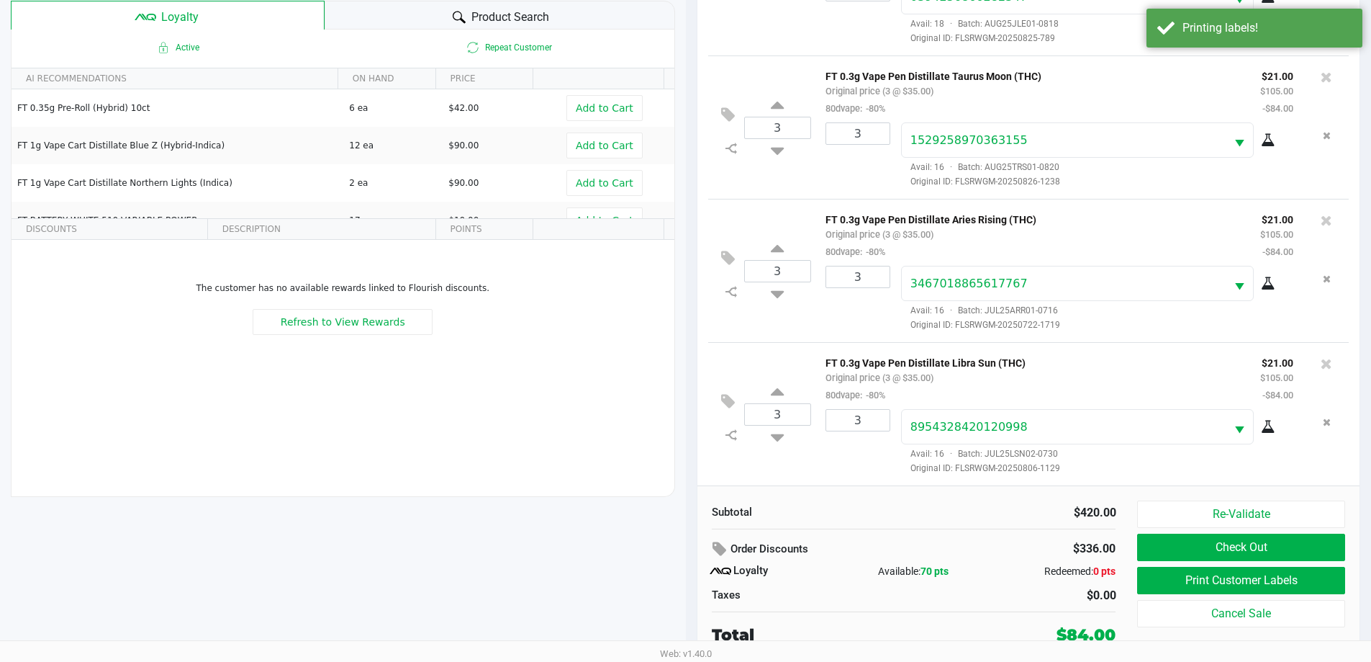
click at [1167, 554] on button "Check Out" at bounding box center [1240, 546] width 207 height 27
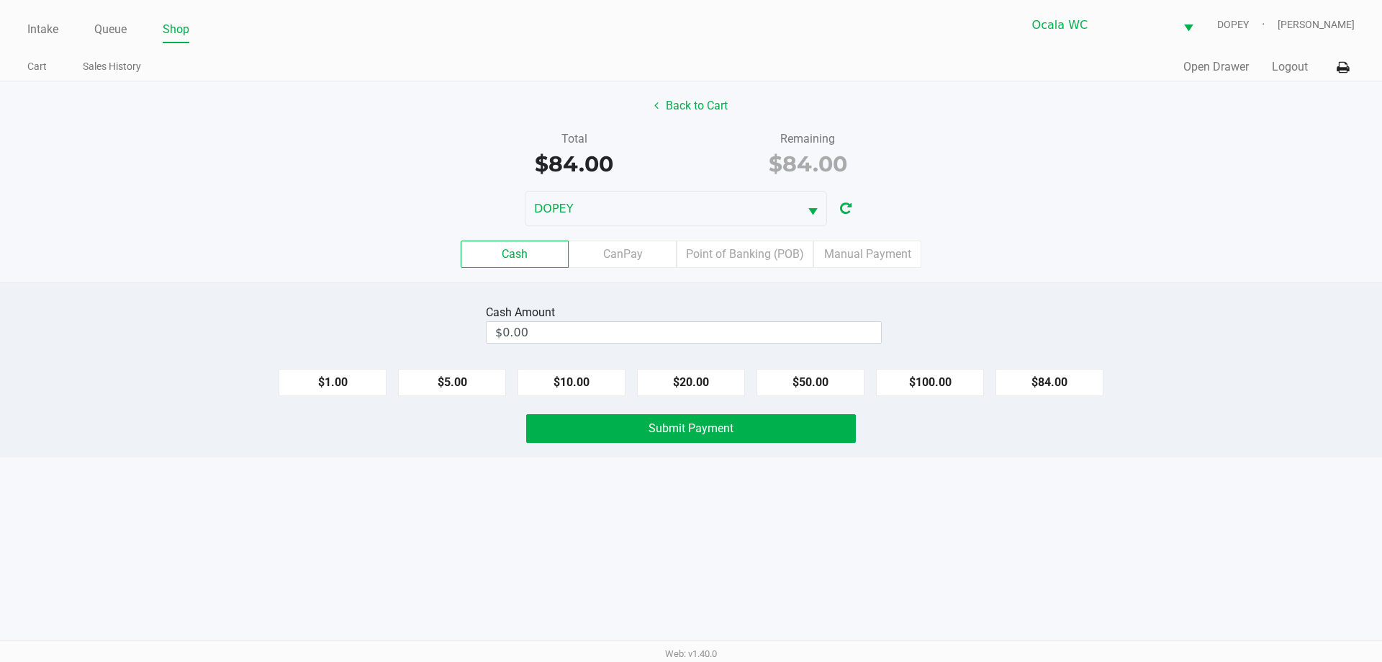
click at [1128, 233] on div "Cash CanPay Point of Banking (POB) Manual Payment" at bounding box center [691, 254] width 1404 height 56
click at [756, 254] on label "Point of Banking (POB)" at bounding box center [745, 253] width 137 height 27
click at [0, 0] on 7 "Point of Banking (POB)" at bounding box center [0, 0] width 0 height 0
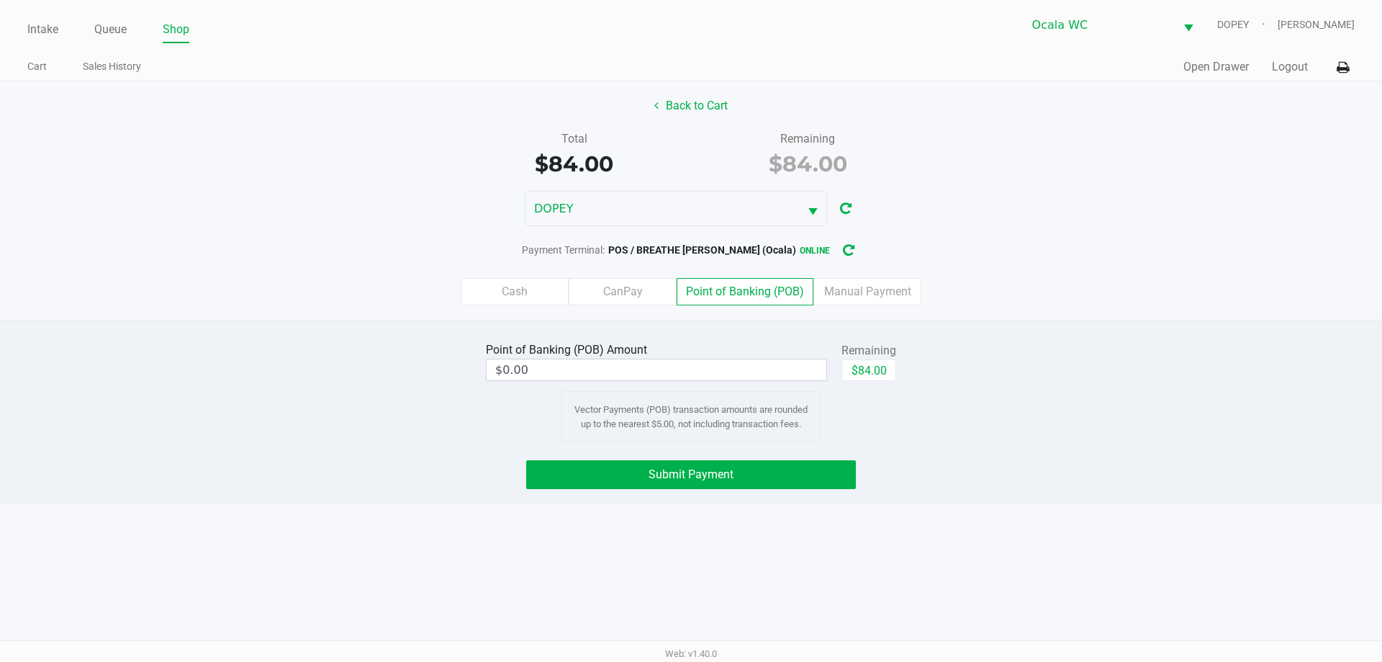
click at [770, 366] on input "$0.00" at bounding box center [657, 369] width 340 height 21
click at [895, 364] on button "$84.00" at bounding box center [868, 370] width 55 height 22
type input "$84.00"
click at [790, 466] on button "Submit Payment" at bounding box center [691, 474] width 330 height 29
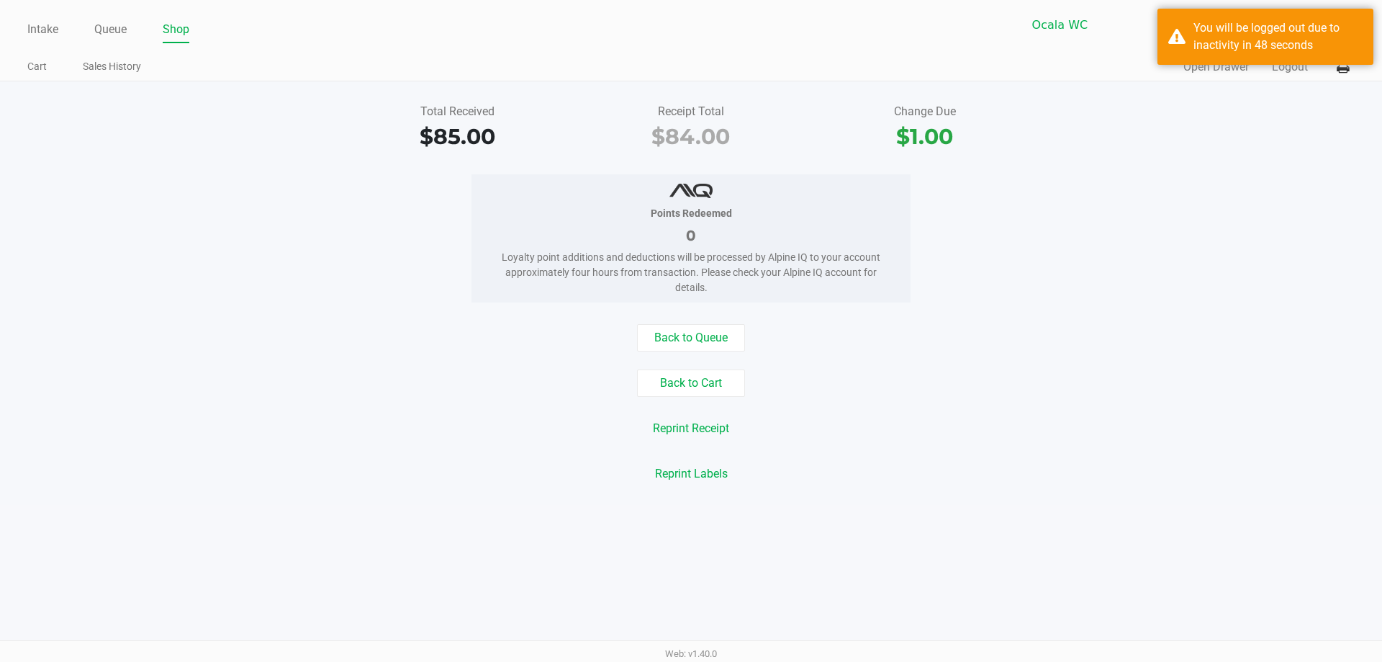
click at [1052, 466] on div "Reprint Labels" at bounding box center [691, 473] width 1404 height 27
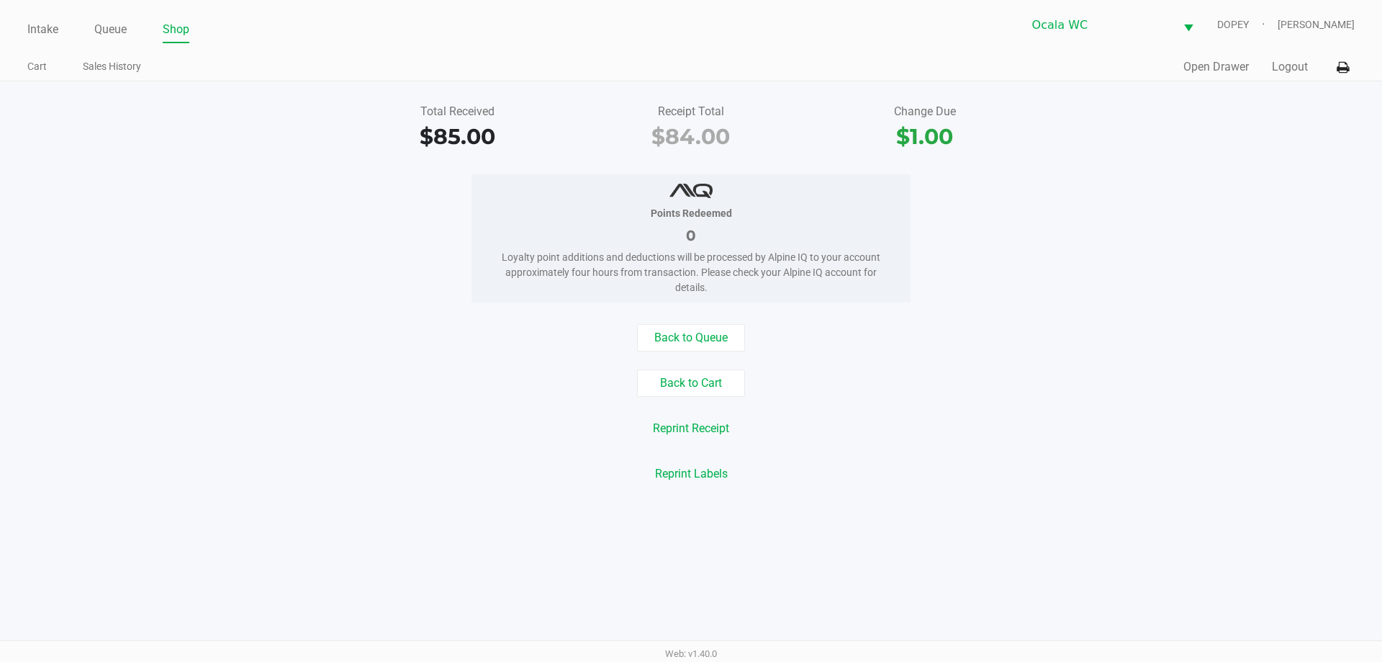
click at [518, 471] on div "Reprint Labels" at bounding box center [691, 473] width 1404 height 27
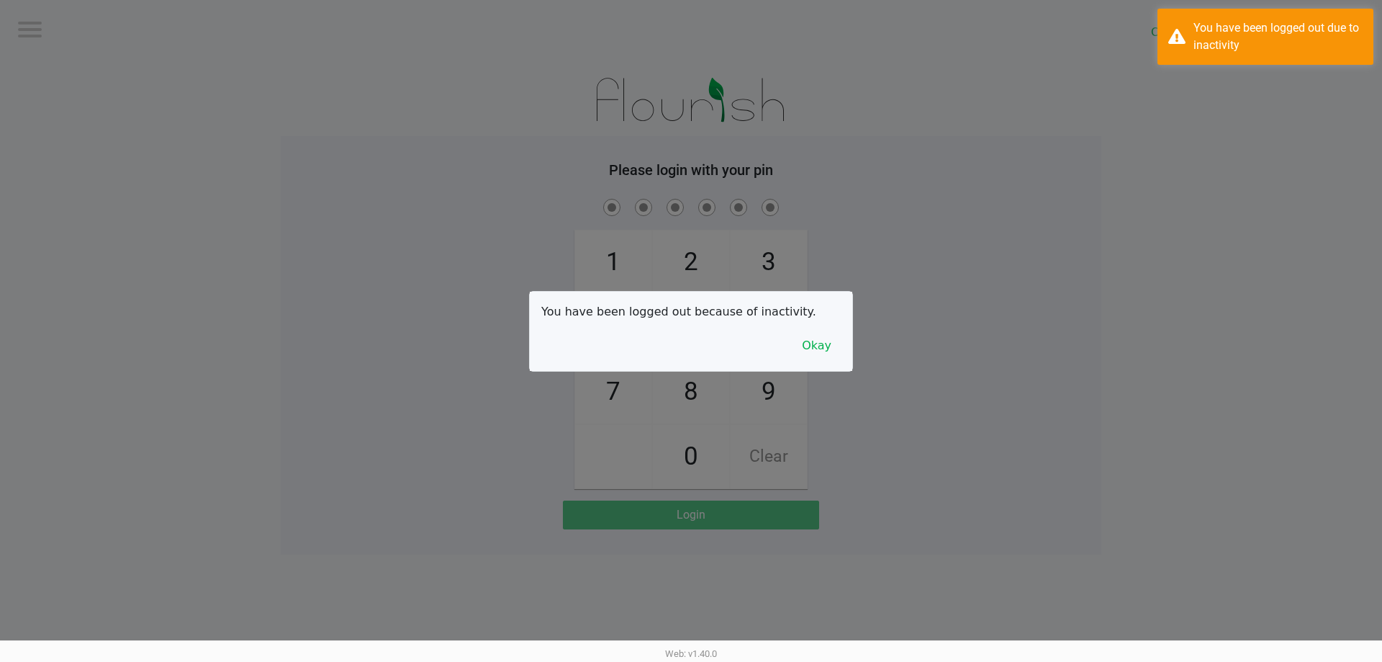
click at [818, 356] on button "Okay" at bounding box center [817, 345] width 48 height 27
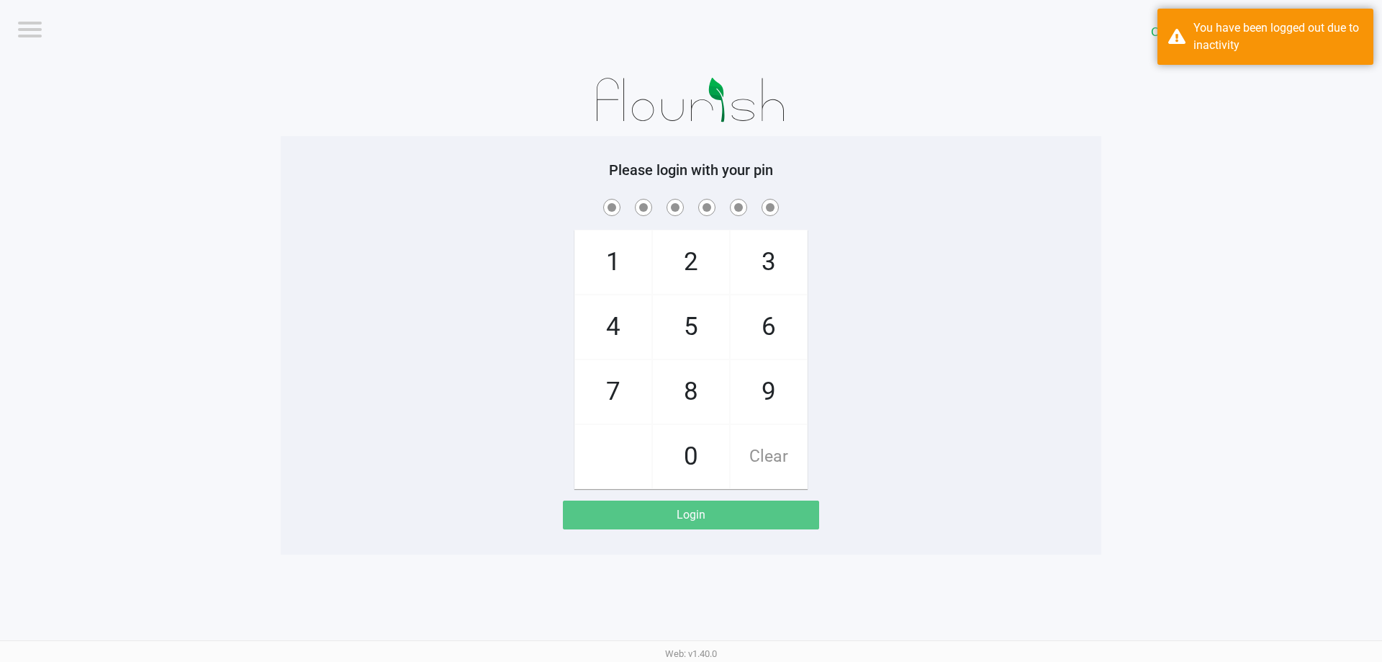
click at [1129, 325] on app-pos-login-wrapper "Logout Ocala WC DOPEY Please login with your pin 1 4 7 2 5 8 0 3 6 9 Clear Login" at bounding box center [691, 277] width 1382 height 554
checkbox input "true"
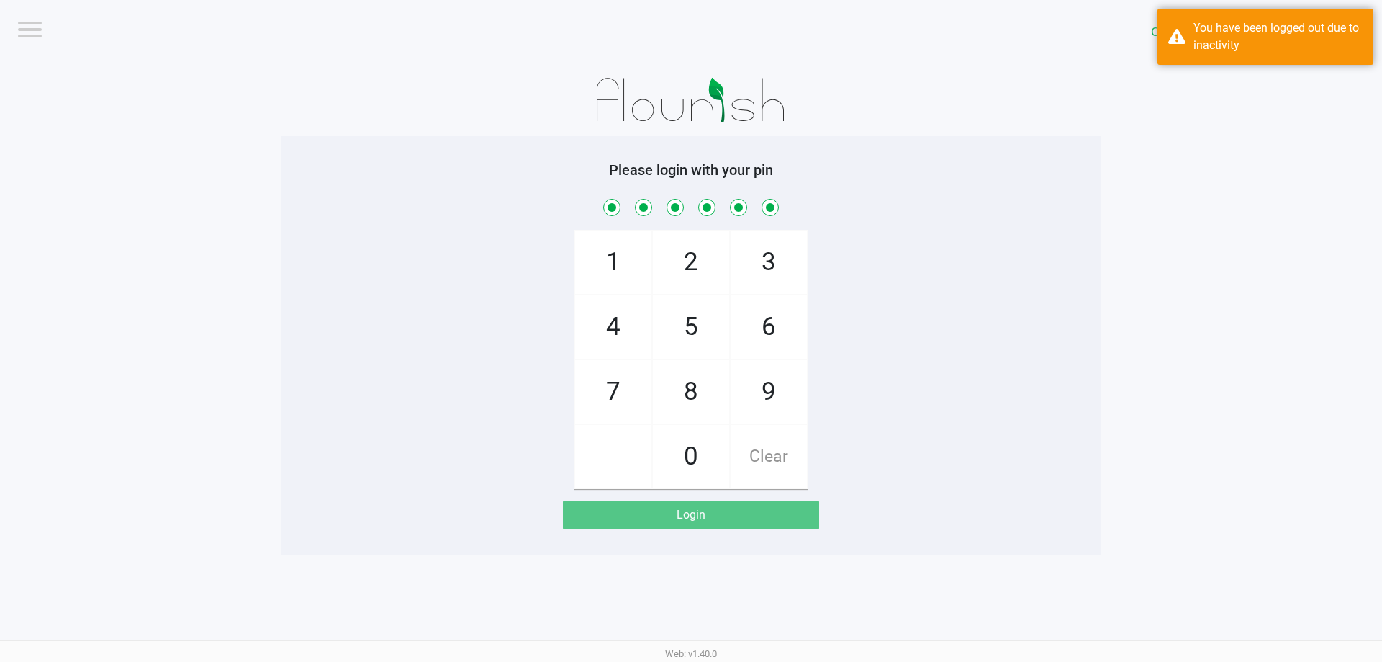
checkbox input "true"
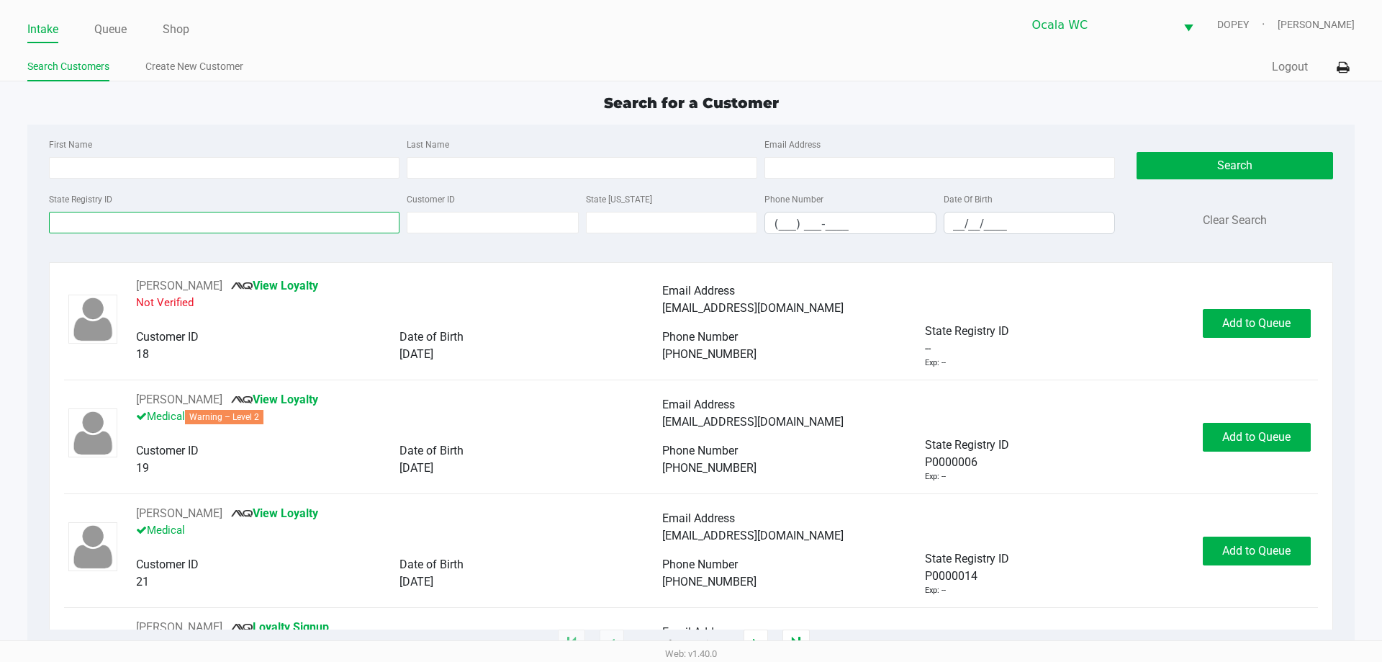
click at [337, 222] on input "State Registry ID" at bounding box center [224, 223] width 351 height 22
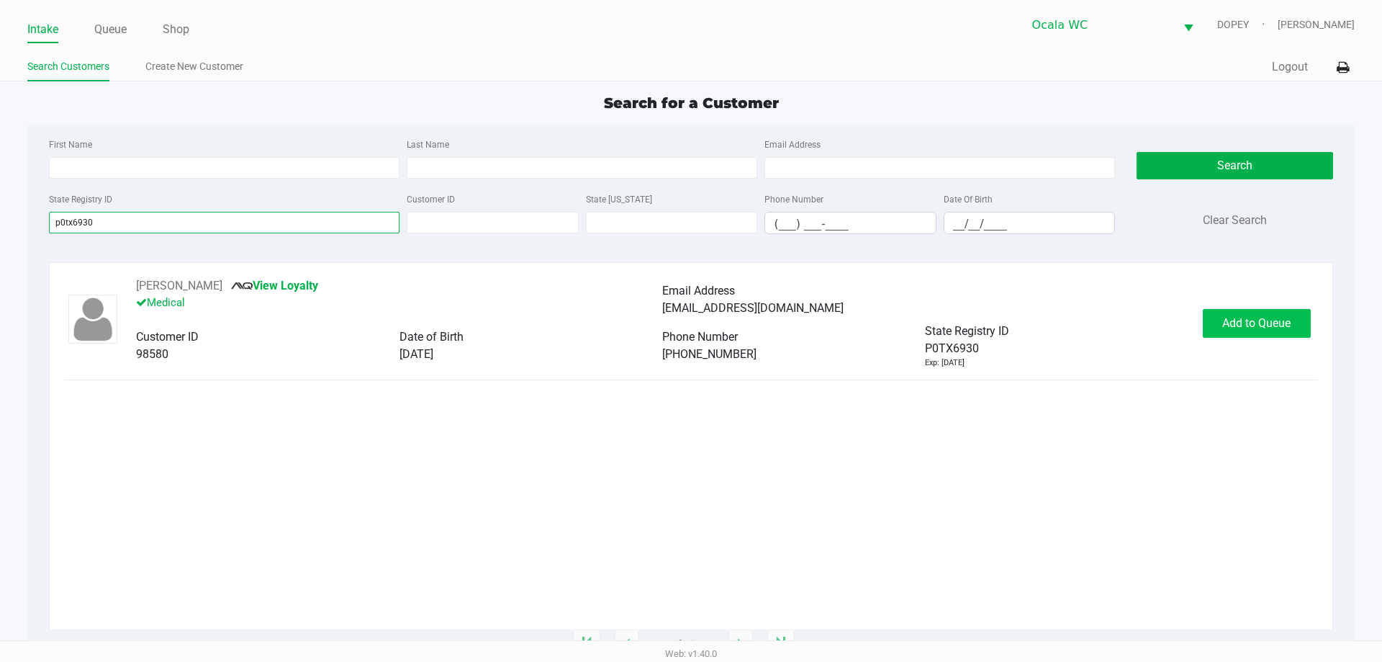
type input "p0tx6930"
click at [1258, 332] on button "Add to Queue" at bounding box center [1257, 323] width 108 height 29
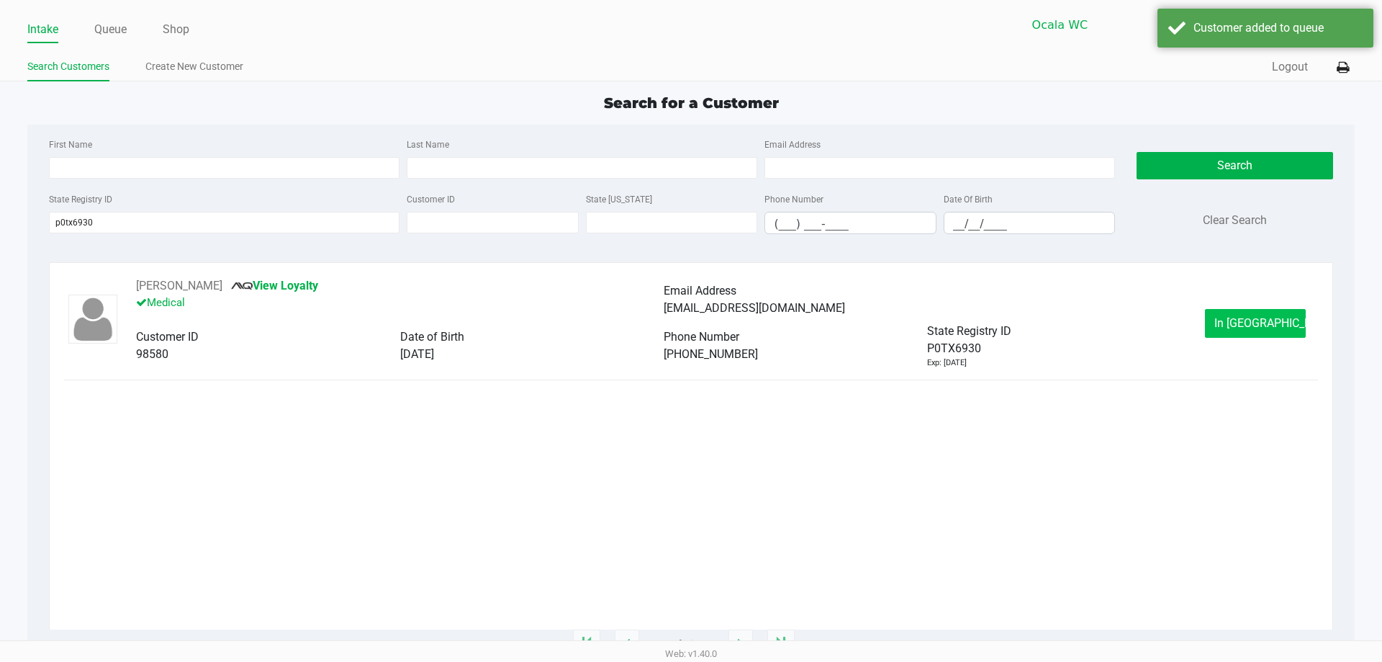
click at [1232, 320] on span "In Queue" at bounding box center [1274, 323] width 121 height 14
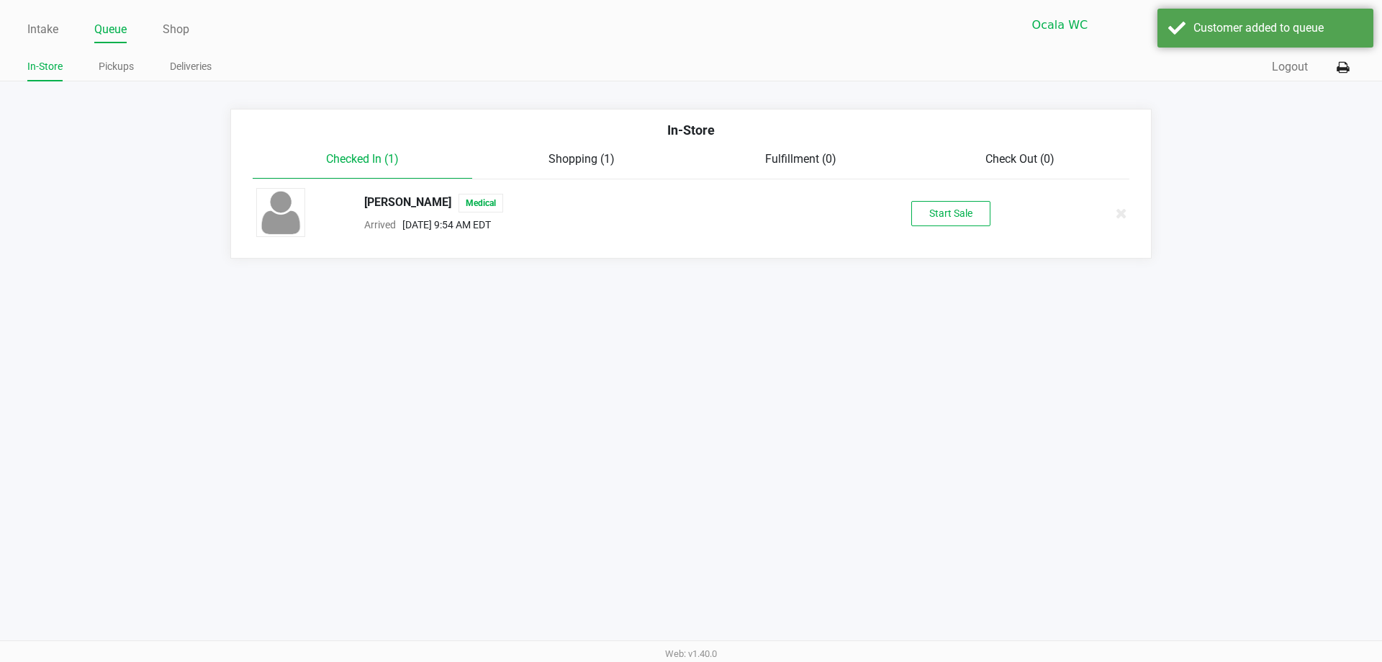
click at [949, 215] on button "Start Sale" at bounding box center [950, 213] width 79 height 25
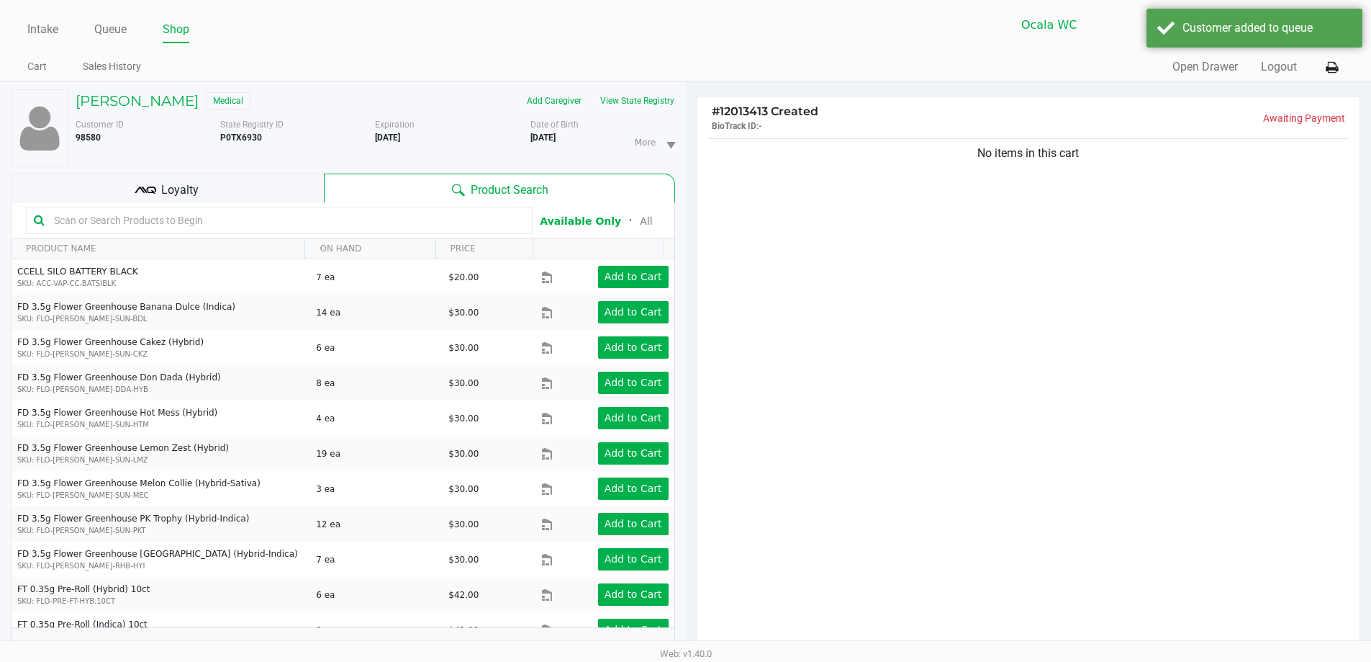
click at [446, 225] on input "text" at bounding box center [286, 220] width 477 height 22
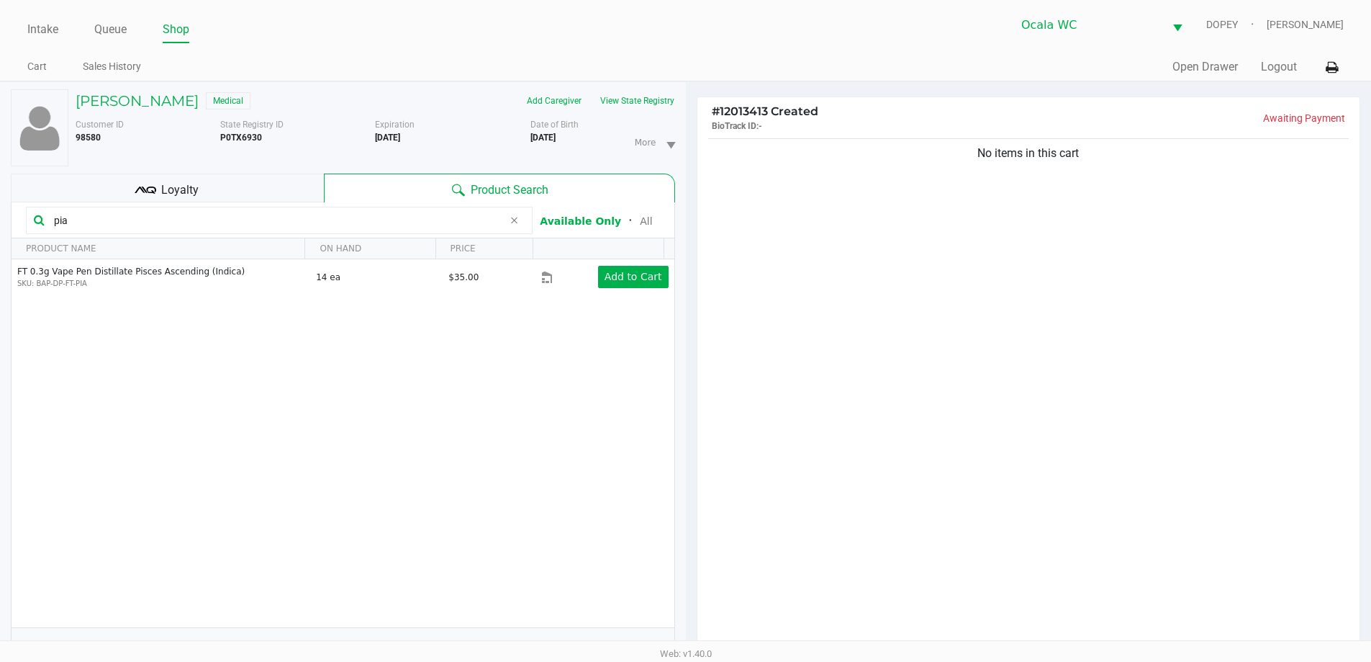
type input "pia"
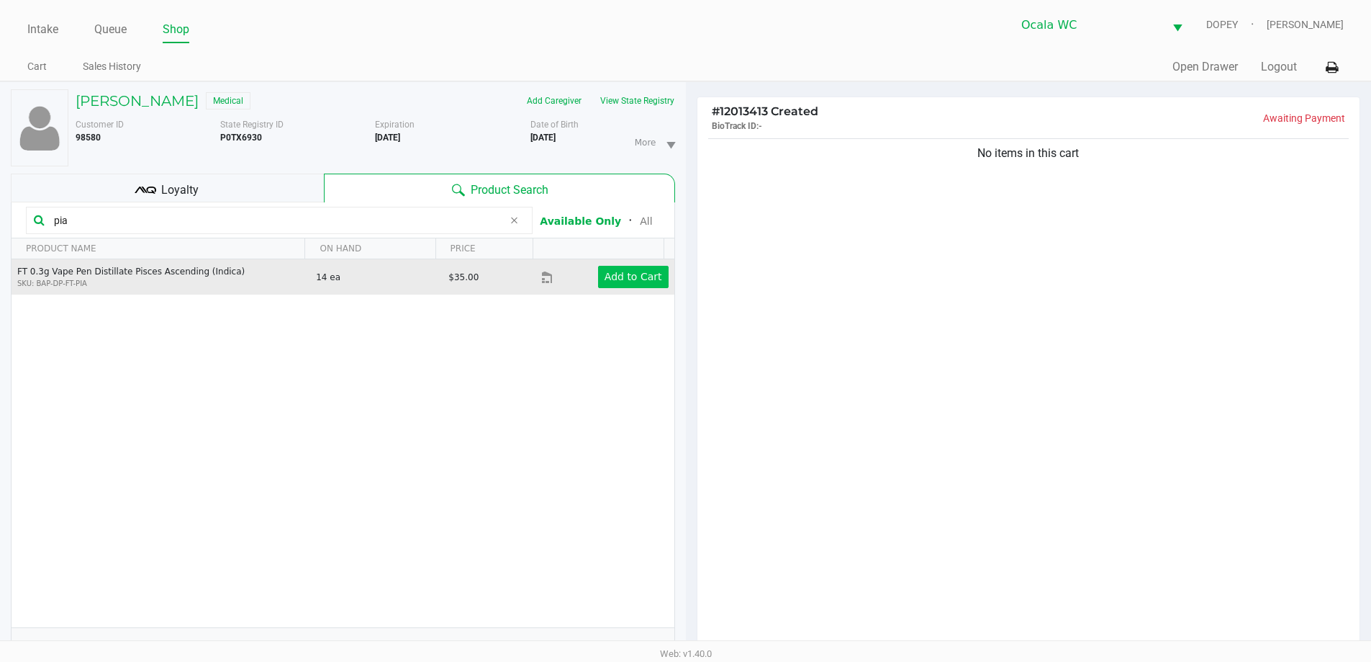
click at [617, 278] on app-button-loader "Add to Cart" at bounding box center [634, 277] width 58 height 12
click at [632, 282] on div at bounding box center [685, 410] width 1371 height 515
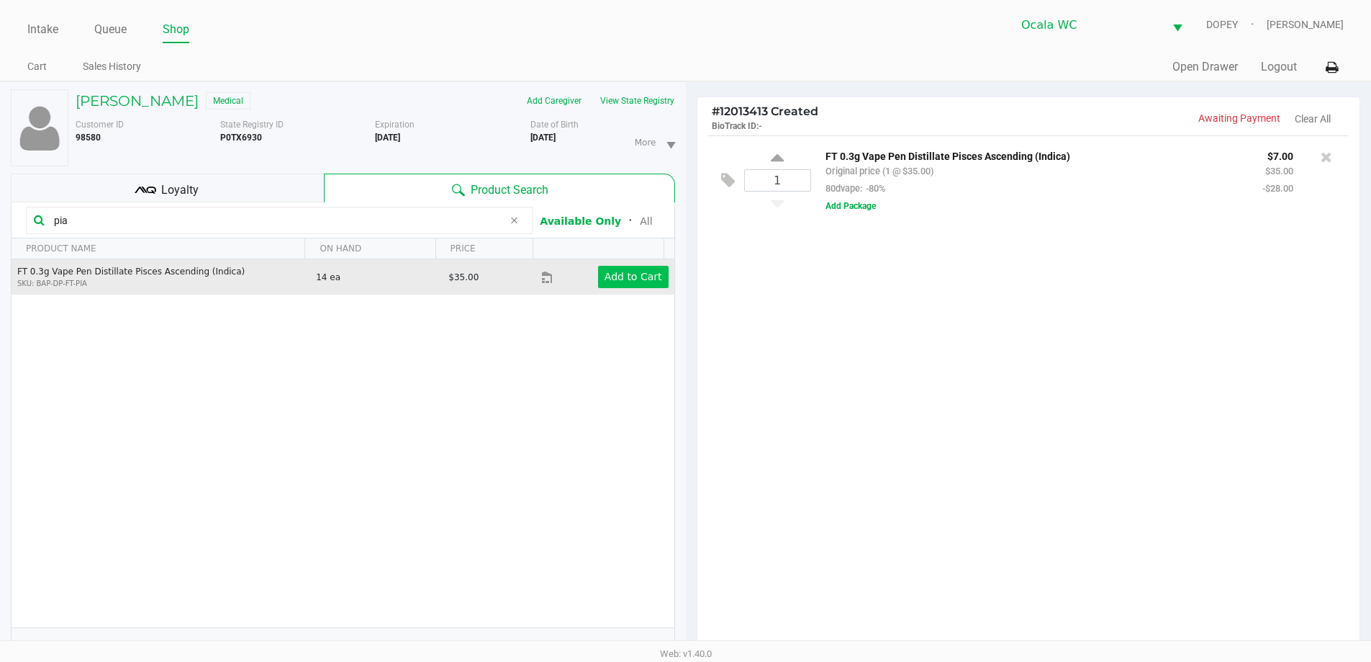
click at [626, 279] on app-button-loader "Add to Cart" at bounding box center [634, 277] width 58 height 12
click at [624, 278] on app-button-loader "Add to Cart" at bounding box center [634, 277] width 58 height 12
click at [623, 279] on app-button-loader "Add to Cart" at bounding box center [634, 277] width 58 height 12
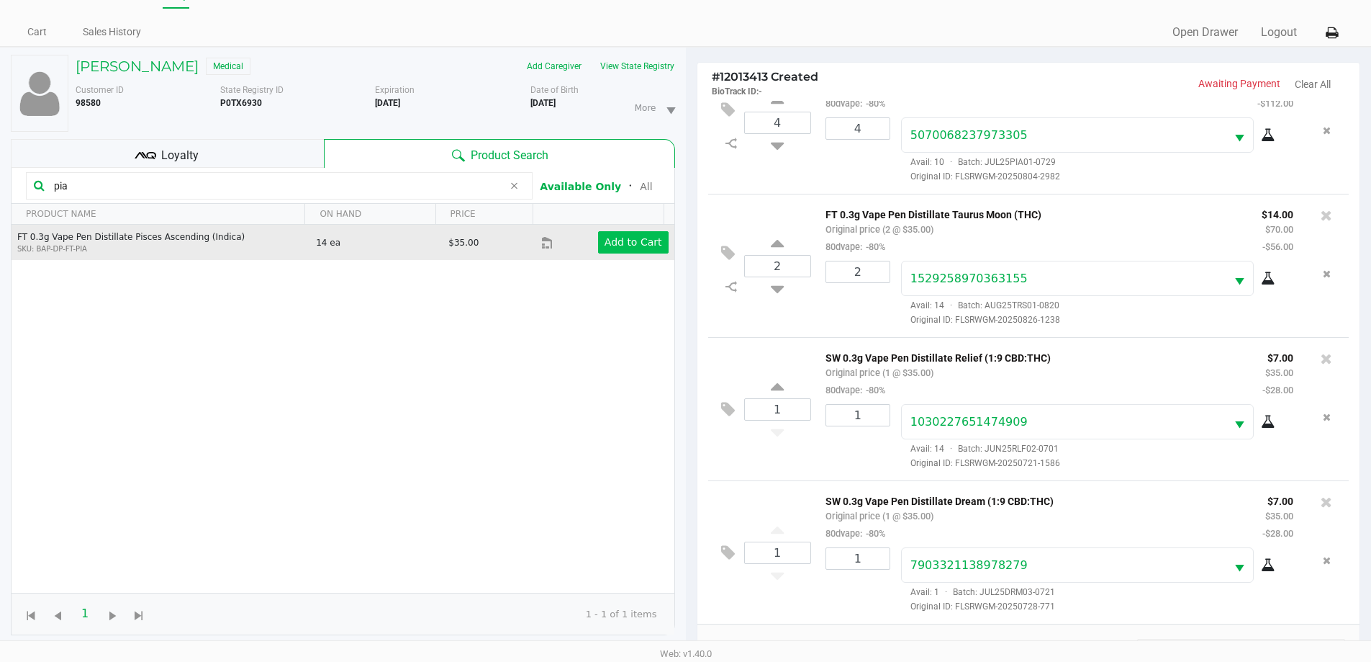
scroll to position [35, 0]
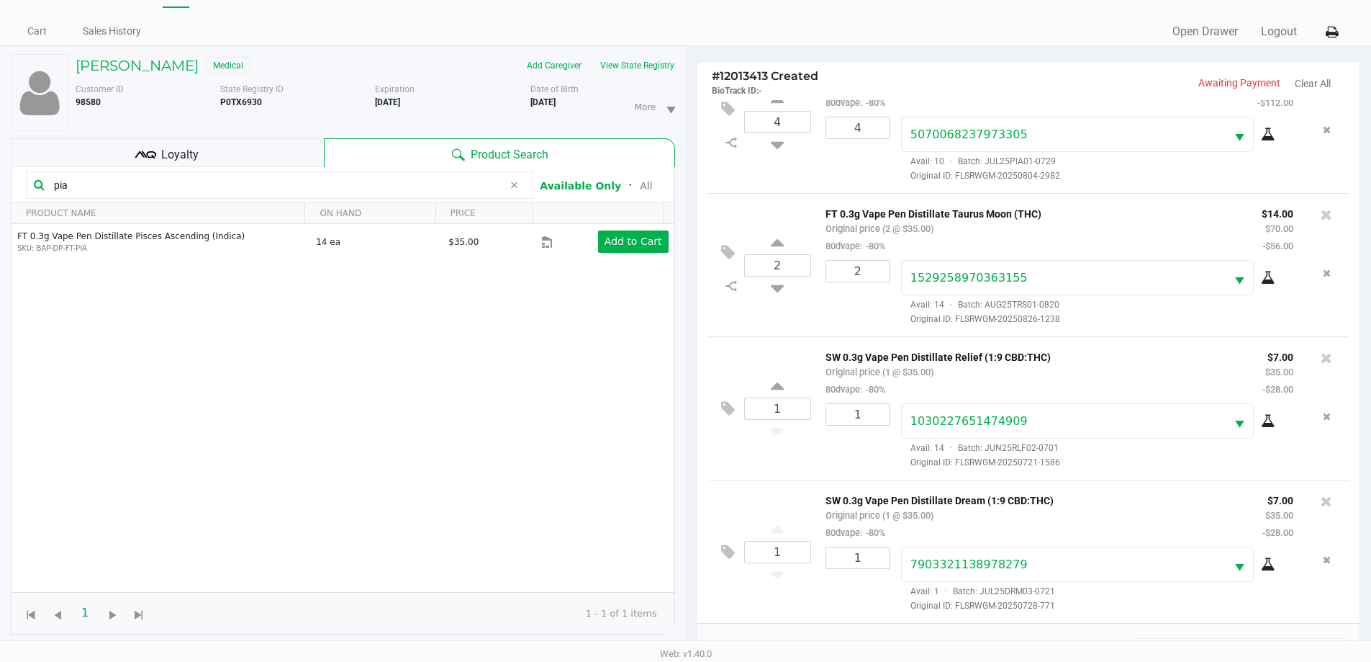
click at [252, 151] on div "Loyalty" at bounding box center [167, 152] width 313 height 29
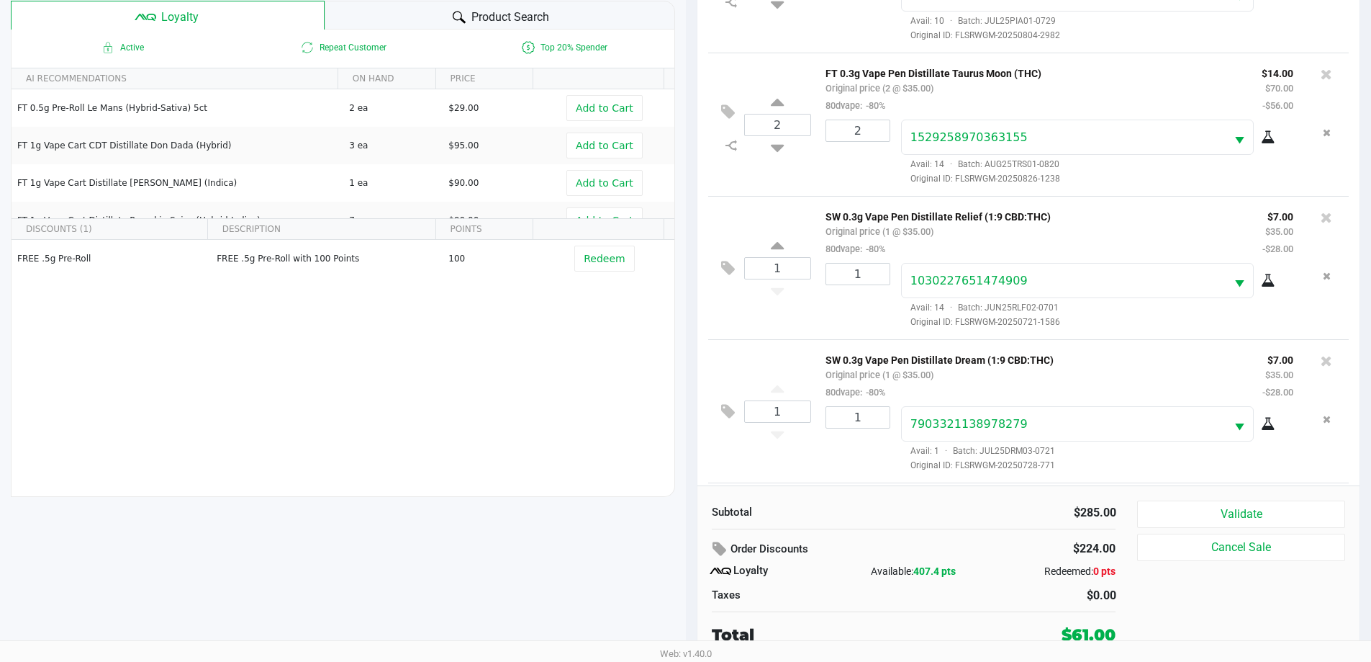
scroll to position [180, 0]
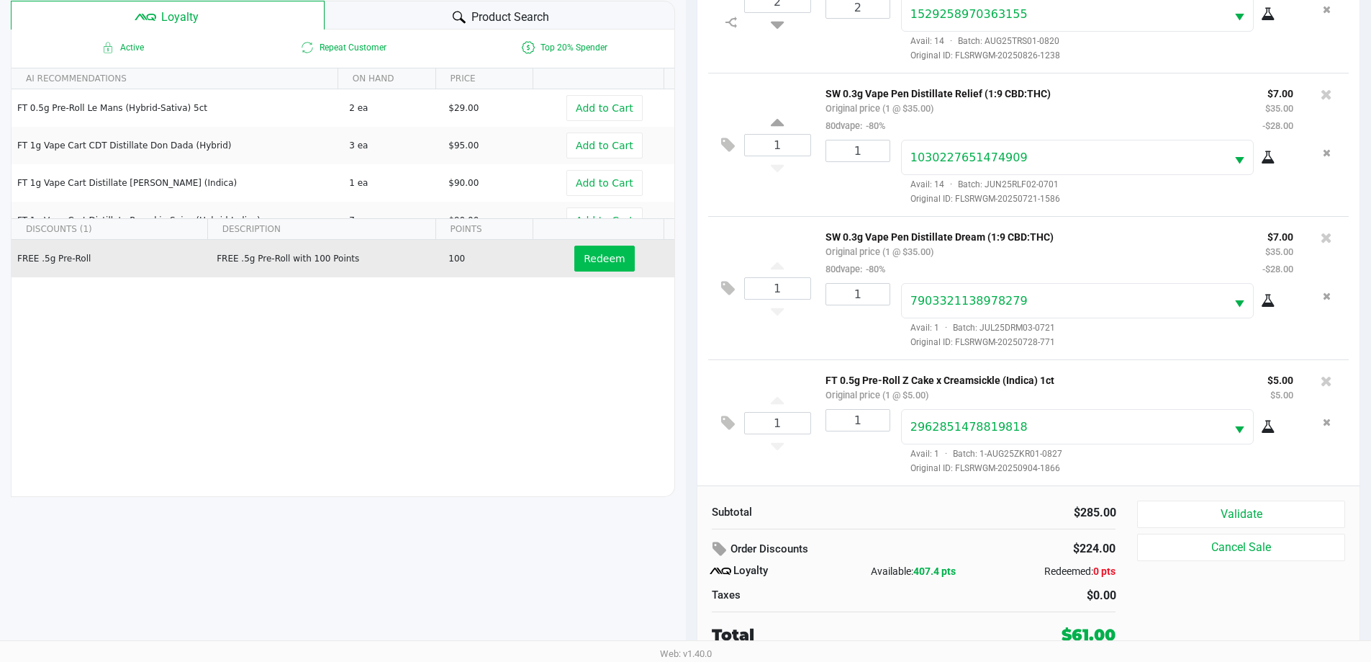
click at [582, 251] on button "Redeem" at bounding box center [604, 258] width 60 height 26
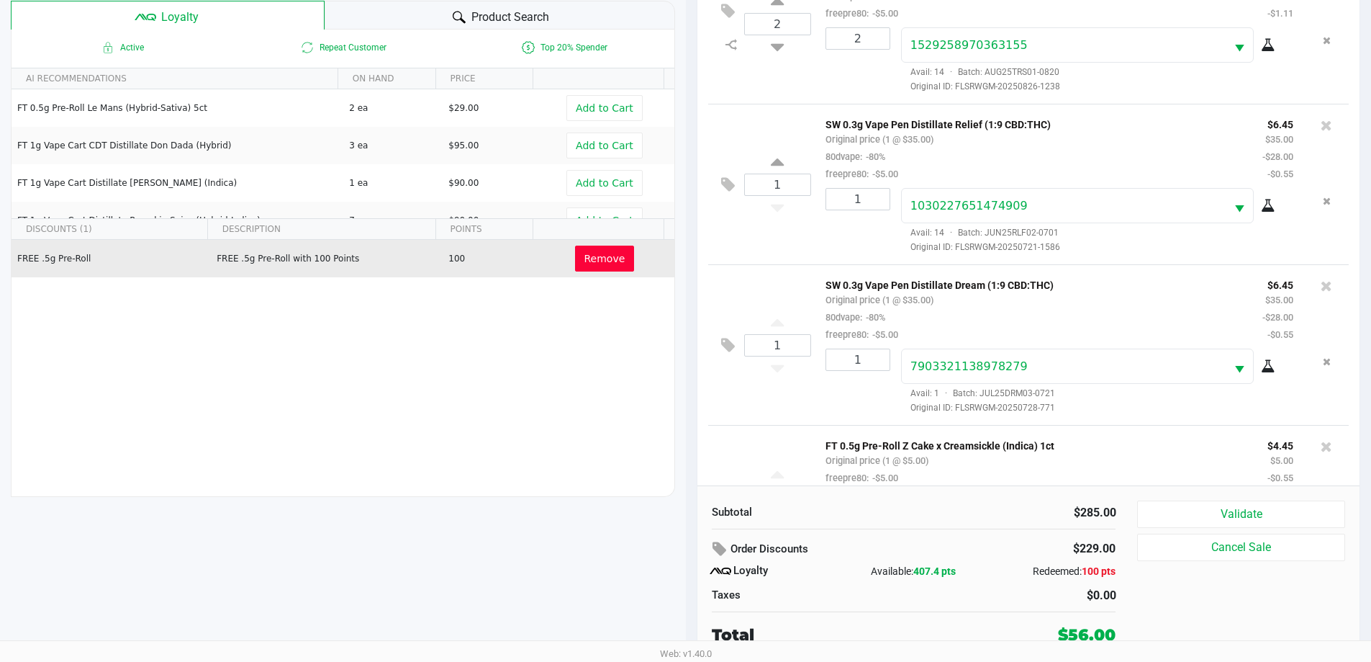
scroll to position [266, 0]
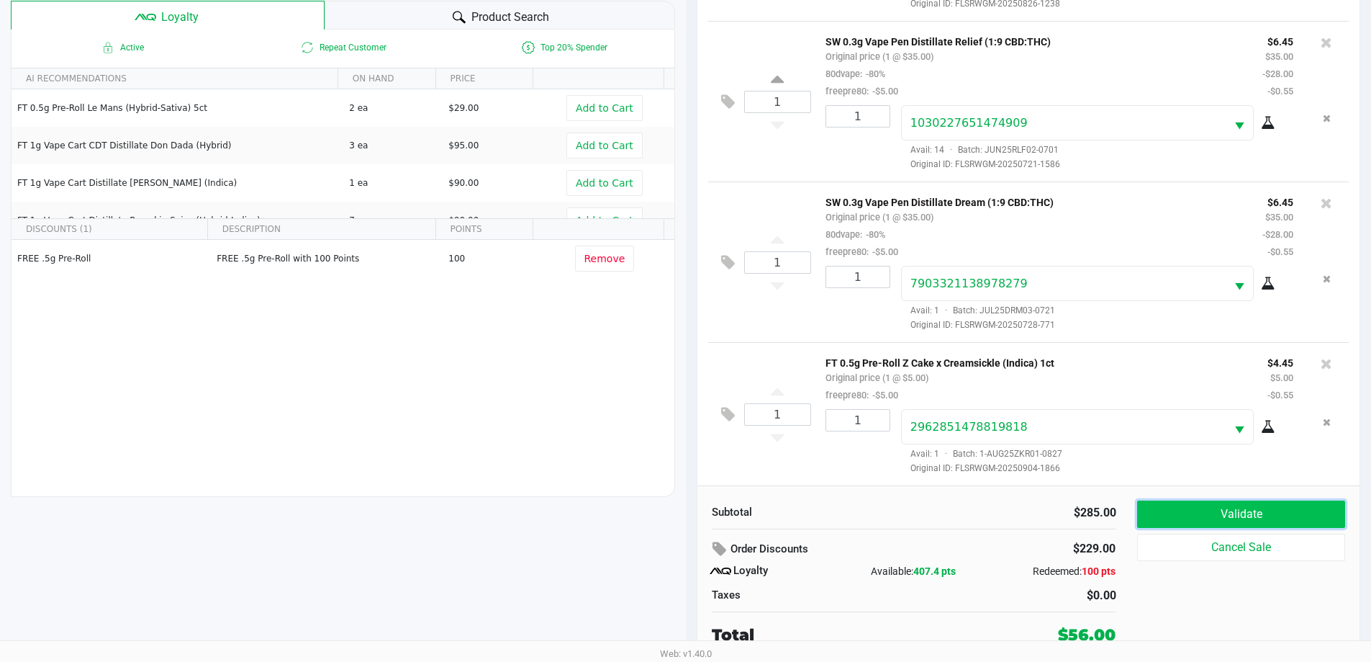
click at [1264, 516] on button "Validate" at bounding box center [1240, 513] width 207 height 27
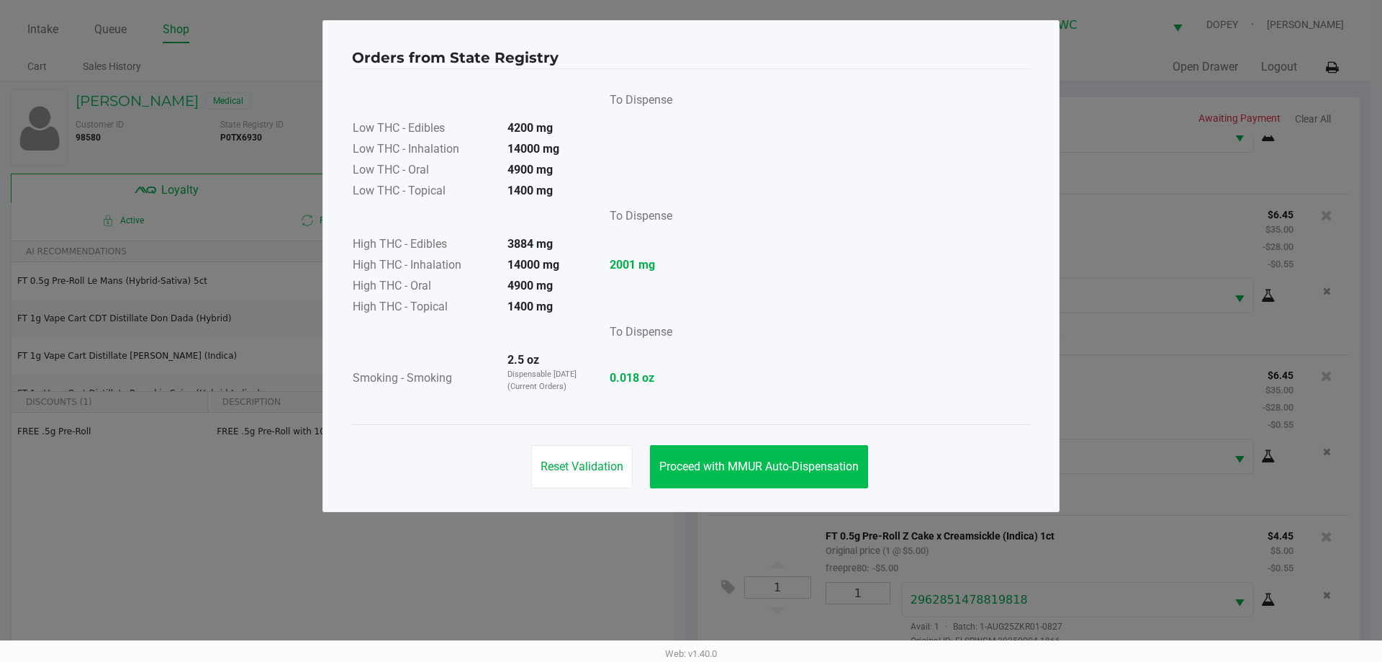
click at [790, 453] on button "Proceed with MMUR Auto-Dispensation" at bounding box center [759, 466] width 218 height 43
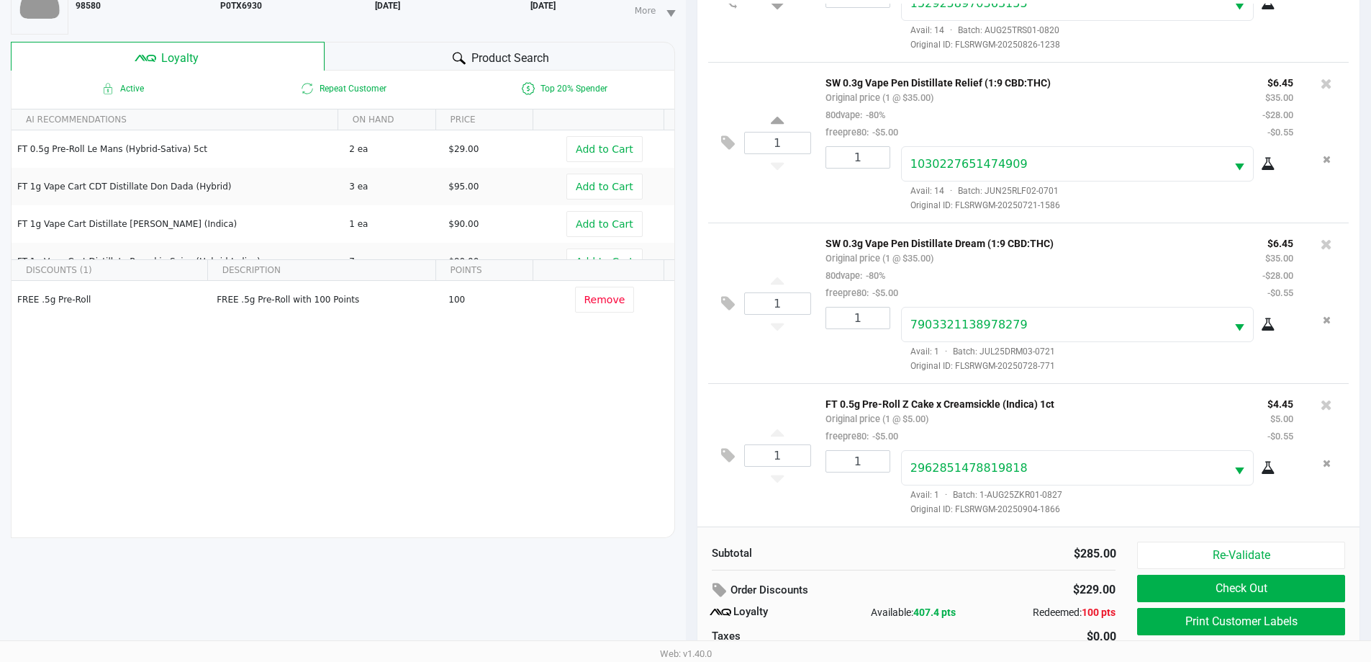
scroll to position [173, 0]
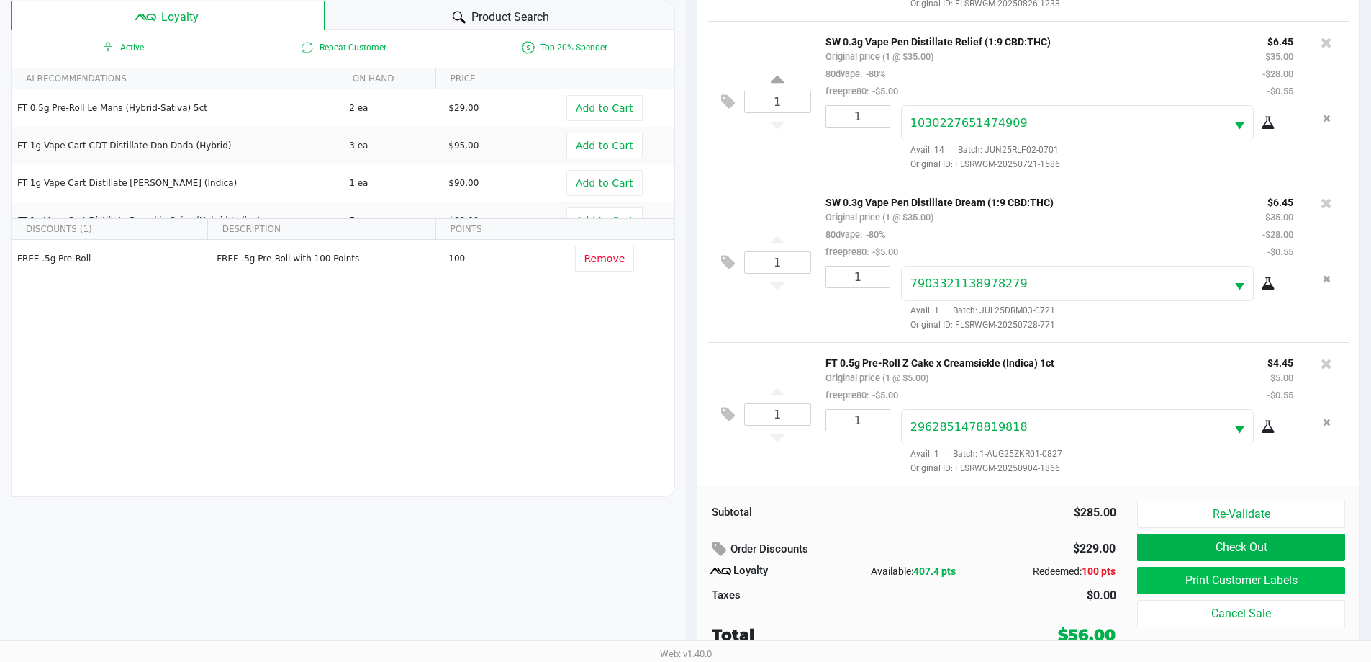
click at [1173, 584] on button "Print Customer Labels" at bounding box center [1240, 580] width 207 height 27
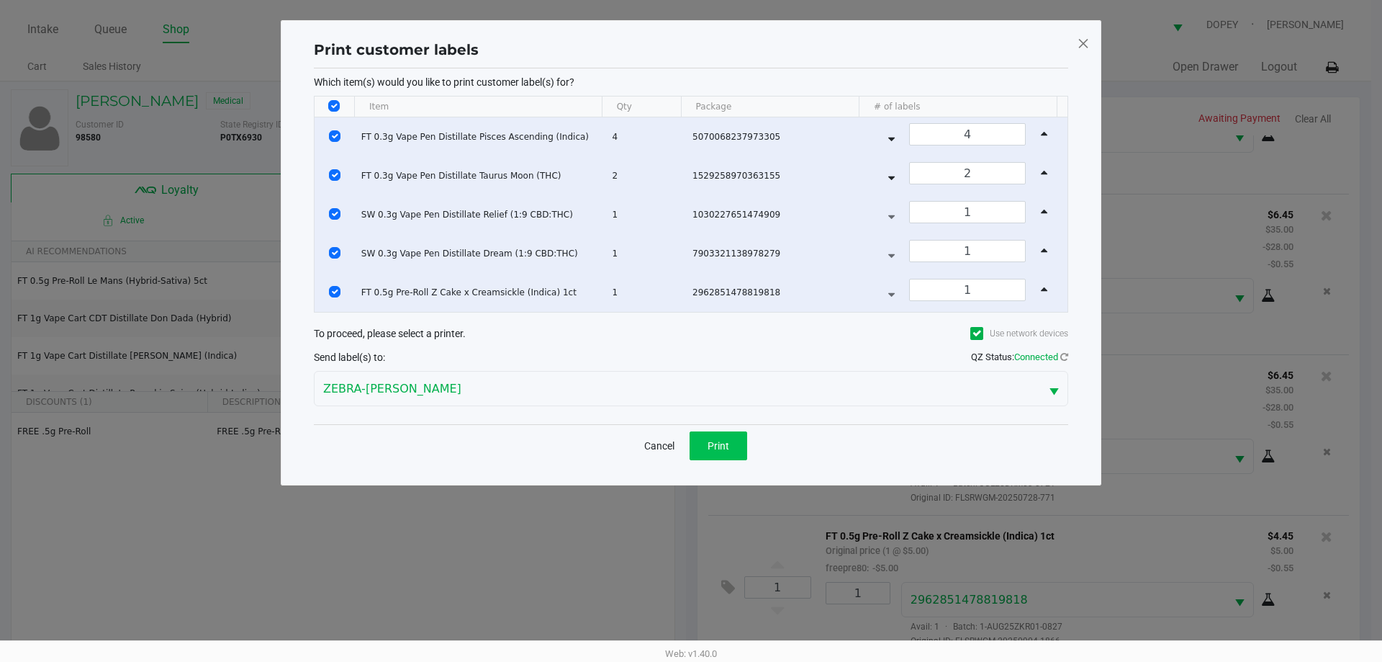
click at [710, 443] on span "Print" at bounding box center [719, 446] width 22 height 12
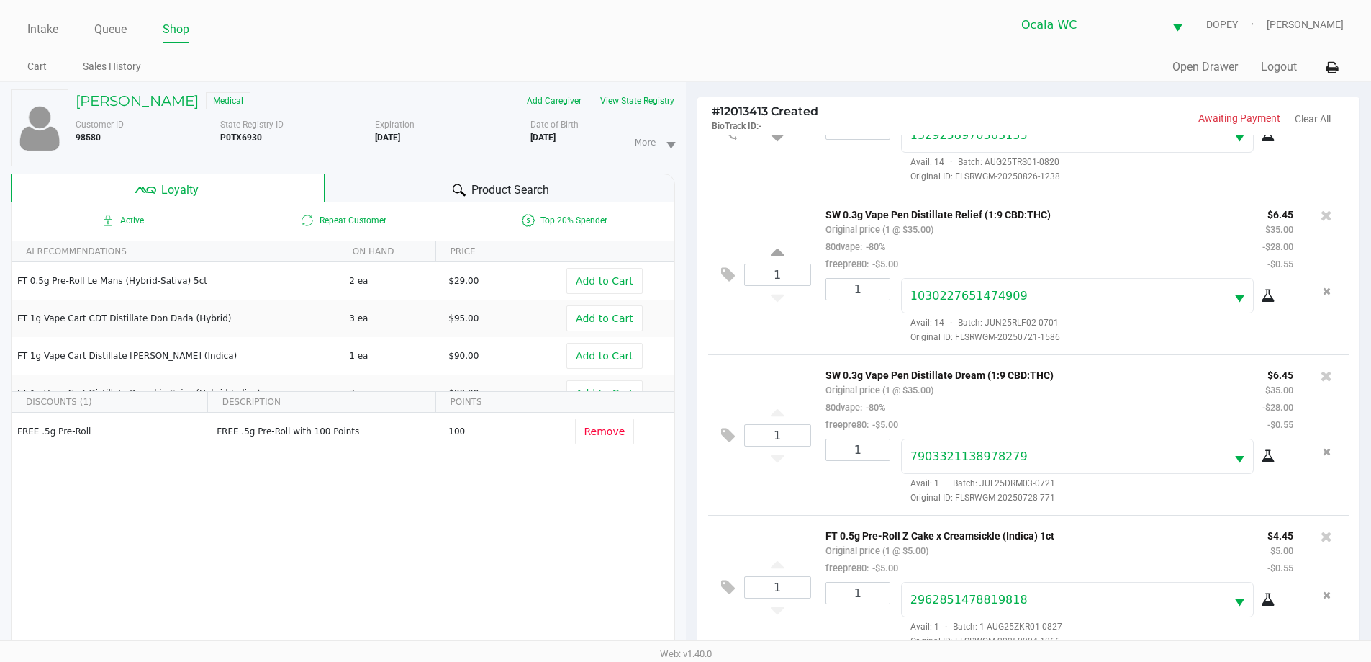
scroll to position [173, 0]
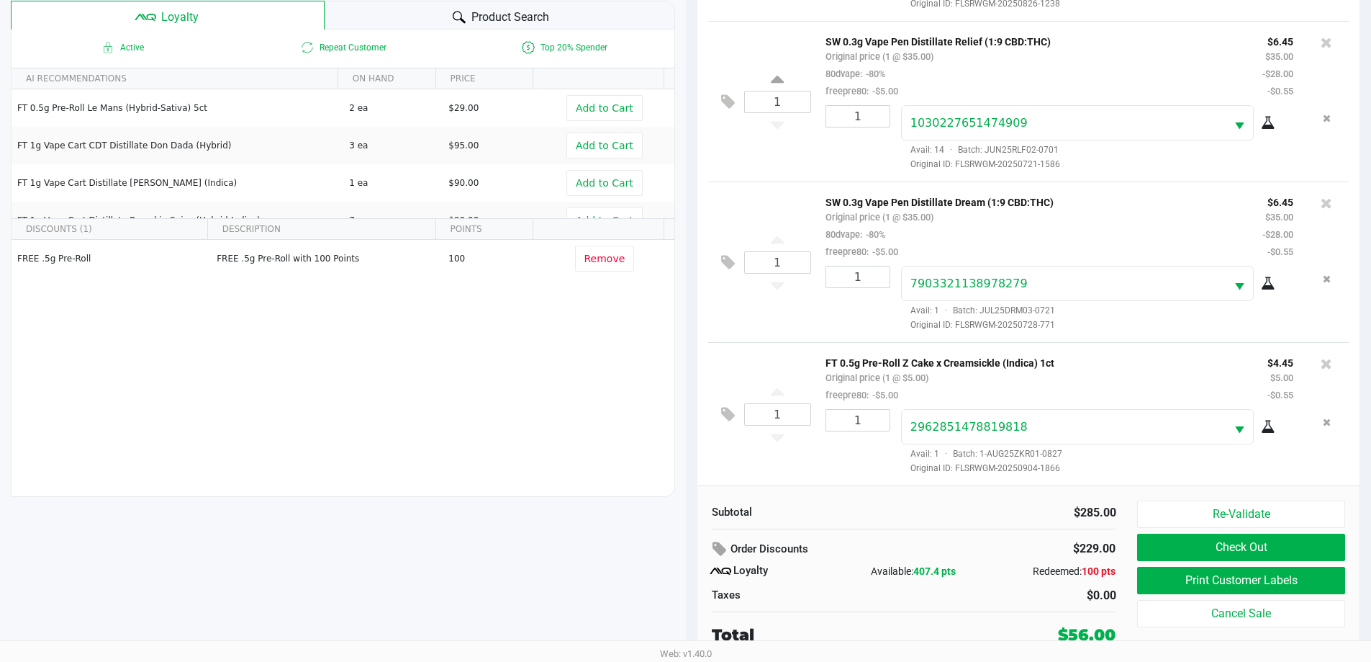
click at [1276, 556] on button "Check Out" at bounding box center [1240, 546] width 207 height 27
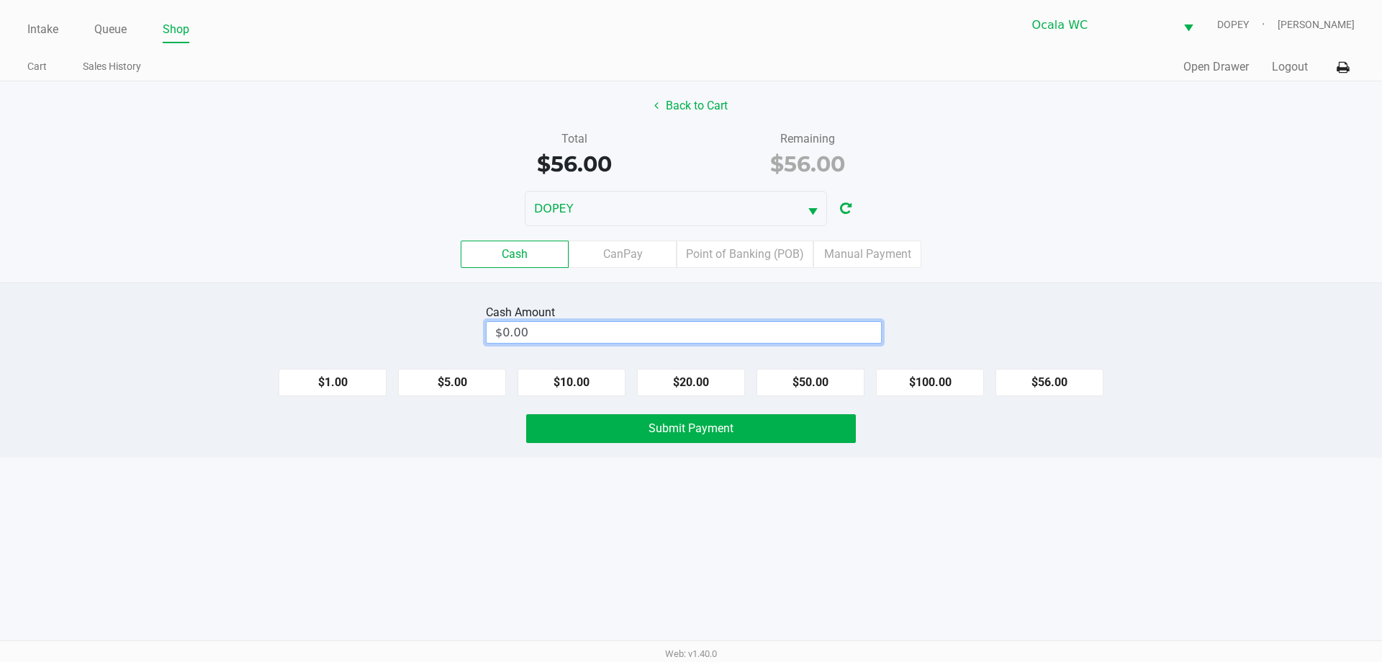
click at [847, 333] on input "$0.00" at bounding box center [684, 332] width 394 height 21
click at [1168, 264] on div "Cash CanPay Point of Banking (POB) Manual Payment" at bounding box center [691, 253] width 1382 height 27
type input "$60.00"
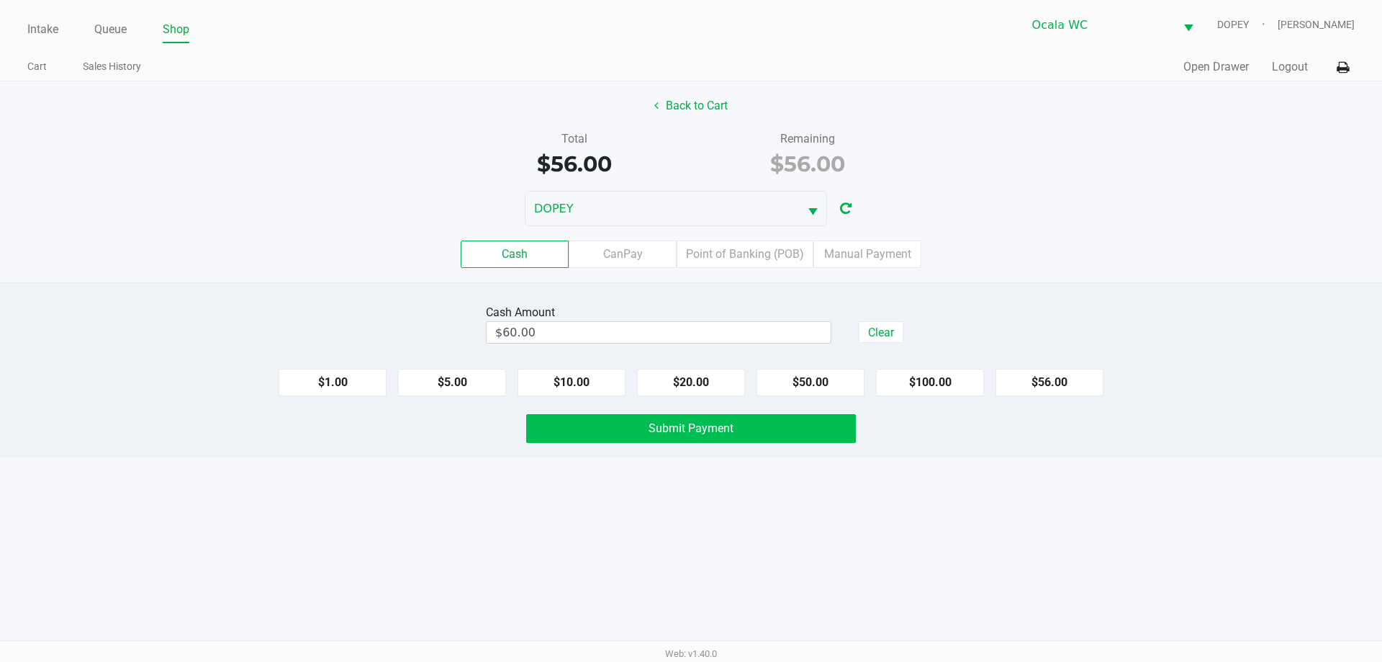
click at [782, 433] on button "Submit Payment" at bounding box center [691, 428] width 330 height 29
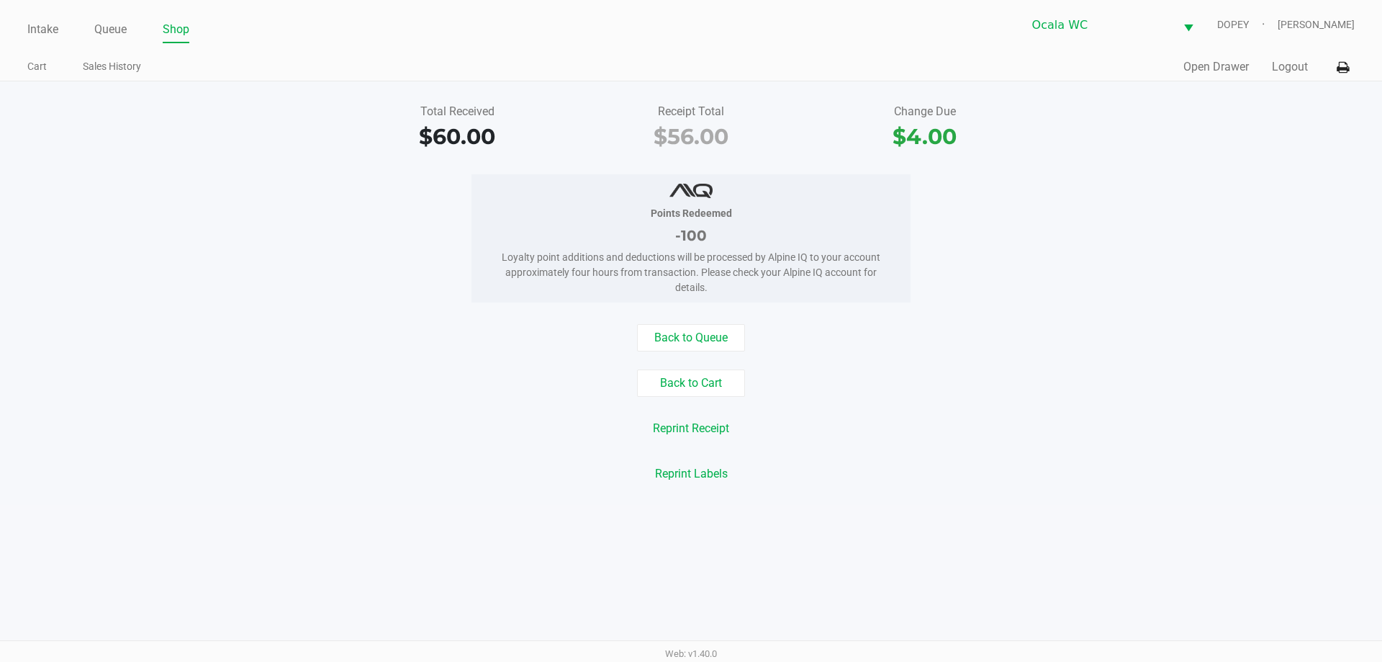
click at [1098, 422] on div "Reprint Receipt" at bounding box center [691, 428] width 1404 height 27
click at [418, 430] on div "Reprint Receipt" at bounding box center [691, 428] width 1404 height 27
click at [39, 37] on link "Intake" at bounding box center [42, 29] width 31 height 20
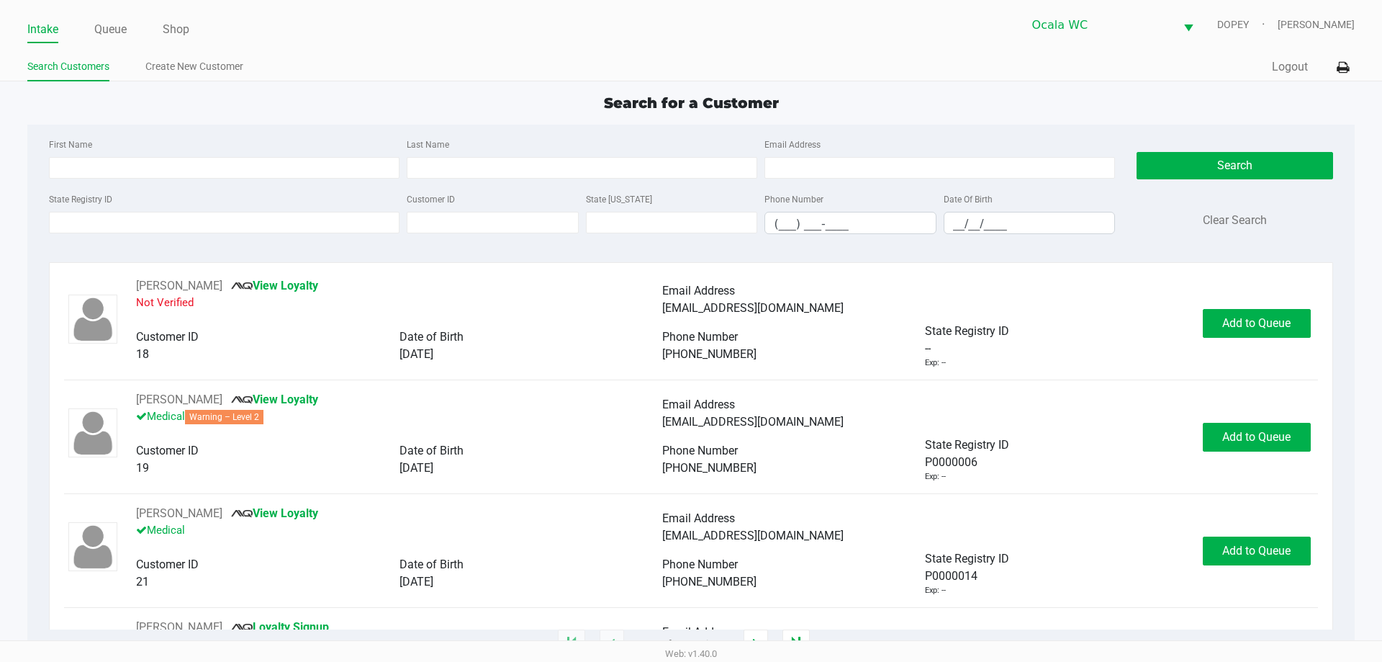
click at [374, 75] on ul "Search Customers Create New Customer" at bounding box center [359, 68] width 664 height 24
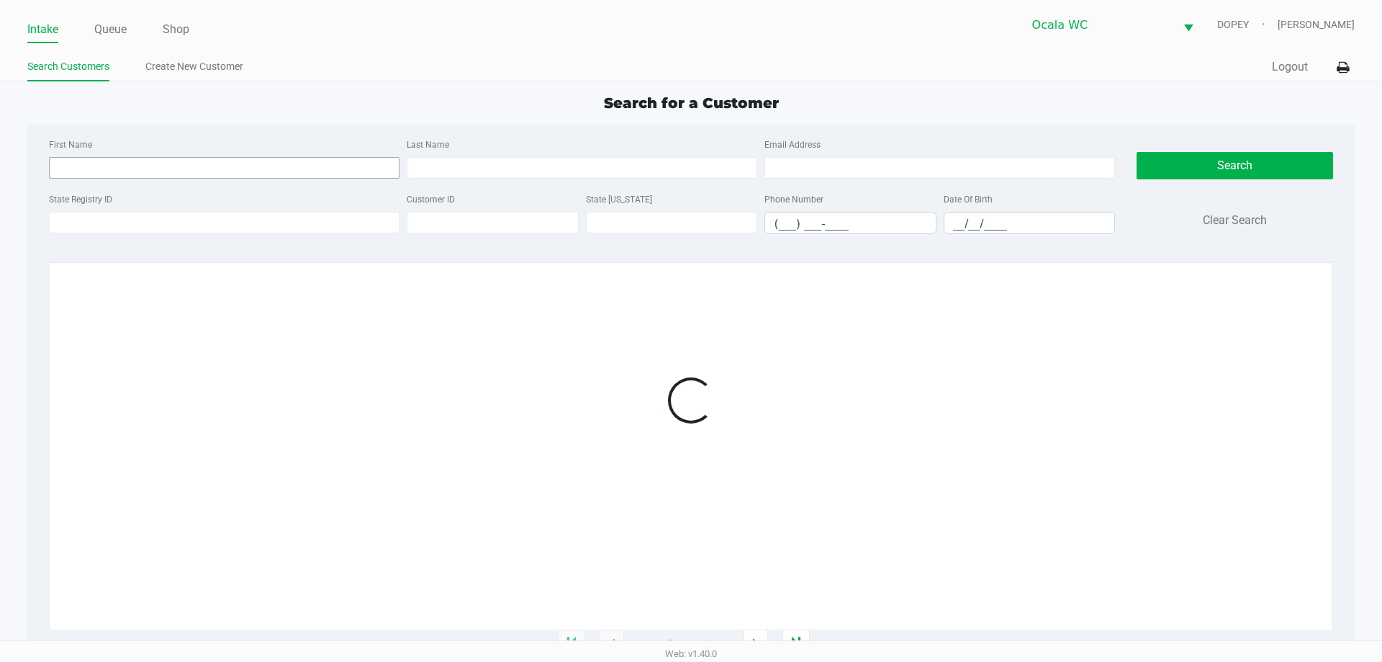
type input "DEAN"
type input "LOONEY SR"
type input "12/07/1959"
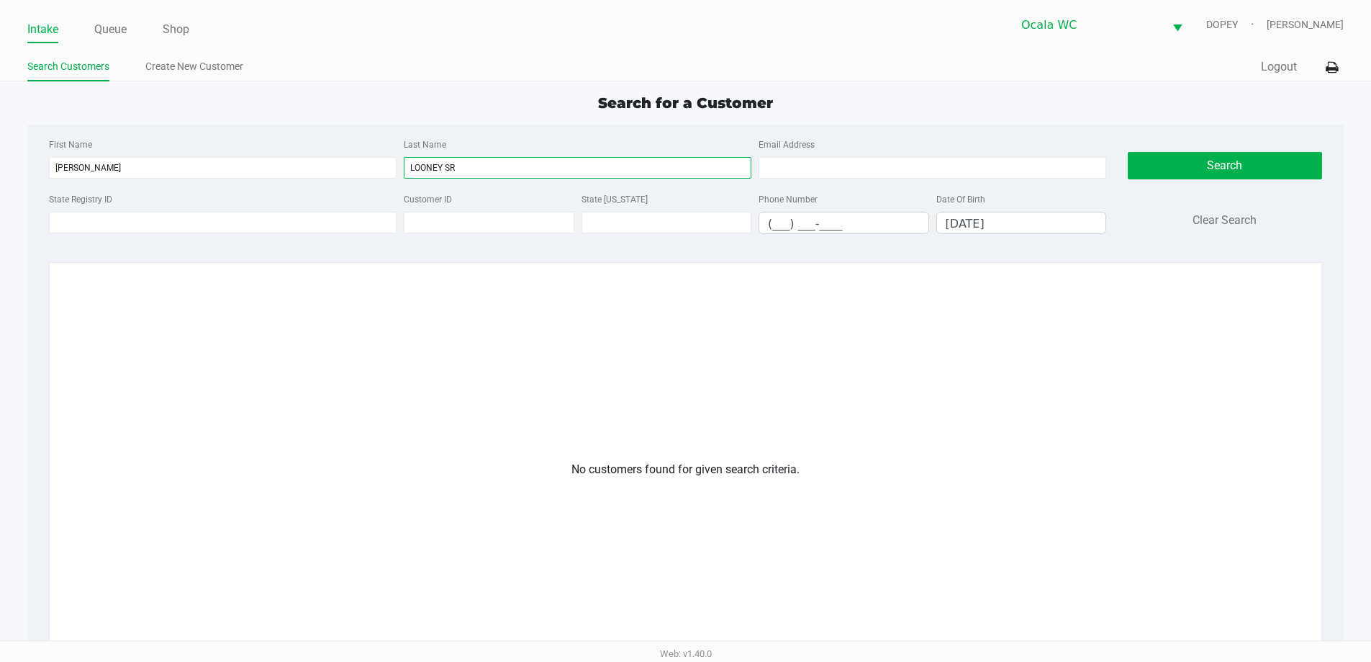
click at [520, 163] on input "LOONEY SR" at bounding box center [578, 168] width 348 height 22
type input "L"
click at [341, 170] on input "DEAN" at bounding box center [223, 168] width 348 height 22
type input "D"
click at [119, 230] on input "State Registry ID" at bounding box center [223, 223] width 348 height 22
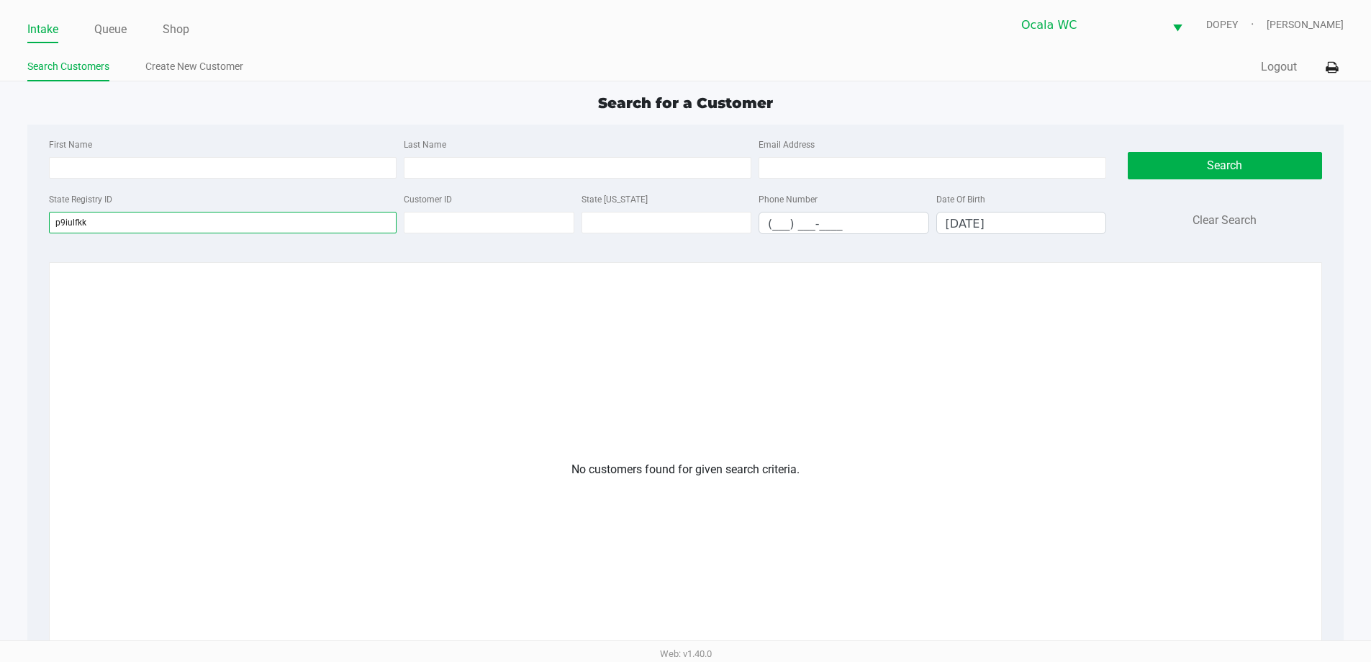
type input "p9iulfkk"
click at [1075, 218] on input "12/07/1959" at bounding box center [1021, 223] width 169 height 22
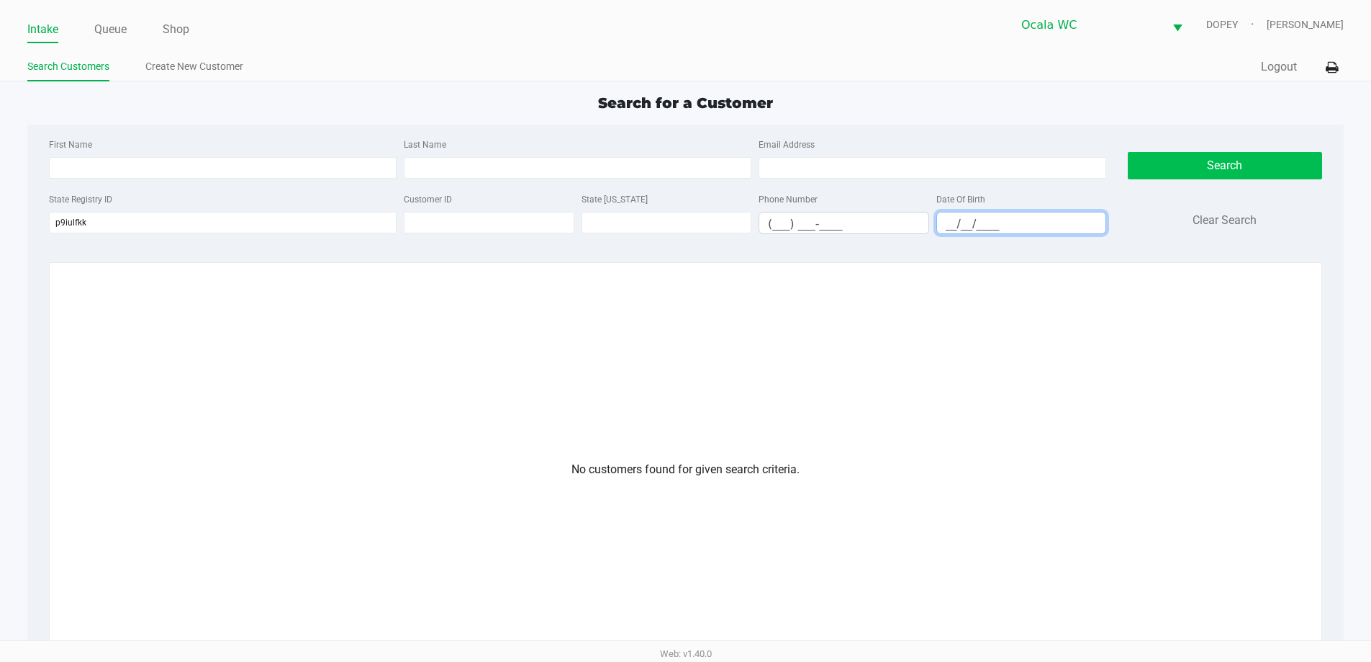
type input "__/__/____"
click at [1165, 170] on button "Search" at bounding box center [1225, 165] width 194 height 27
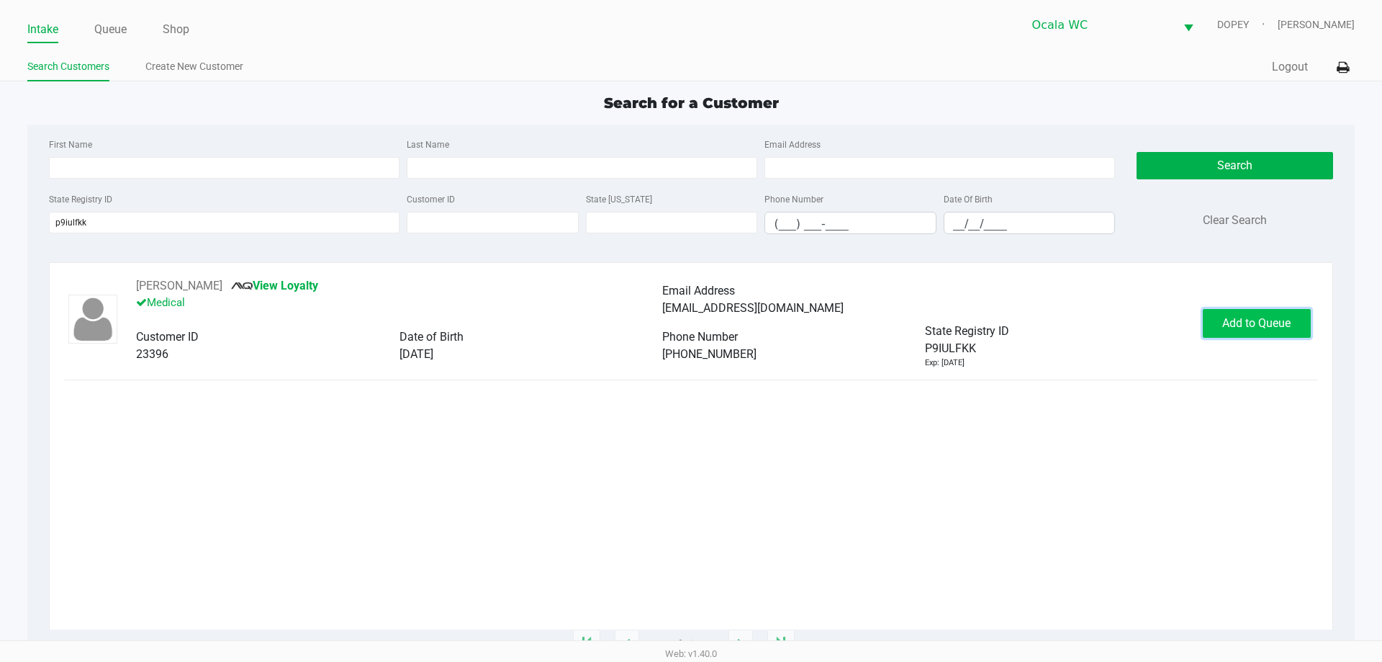
click at [1224, 322] on span "Add to Queue" at bounding box center [1256, 323] width 68 height 14
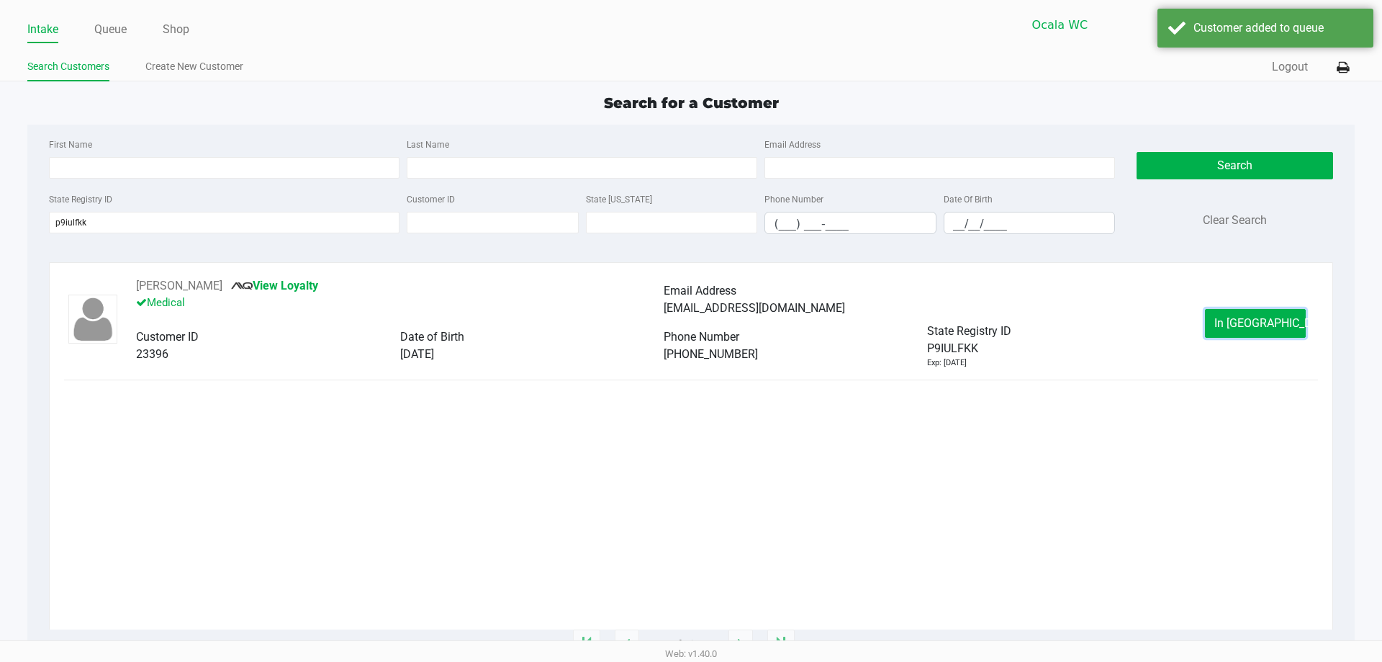
click at [1223, 323] on button "In Queue" at bounding box center [1255, 323] width 101 height 29
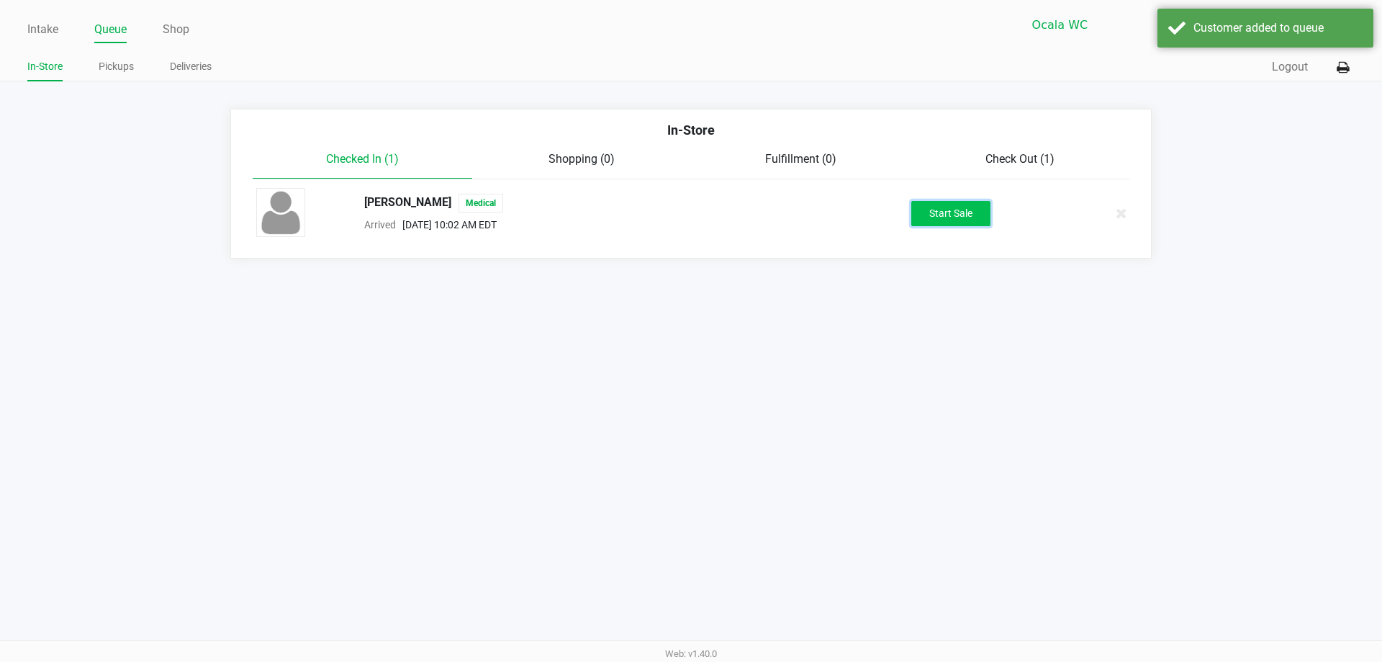
click at [944, 219] on button "Start Sale" at bounding box center [950, 213] width 79 height 25
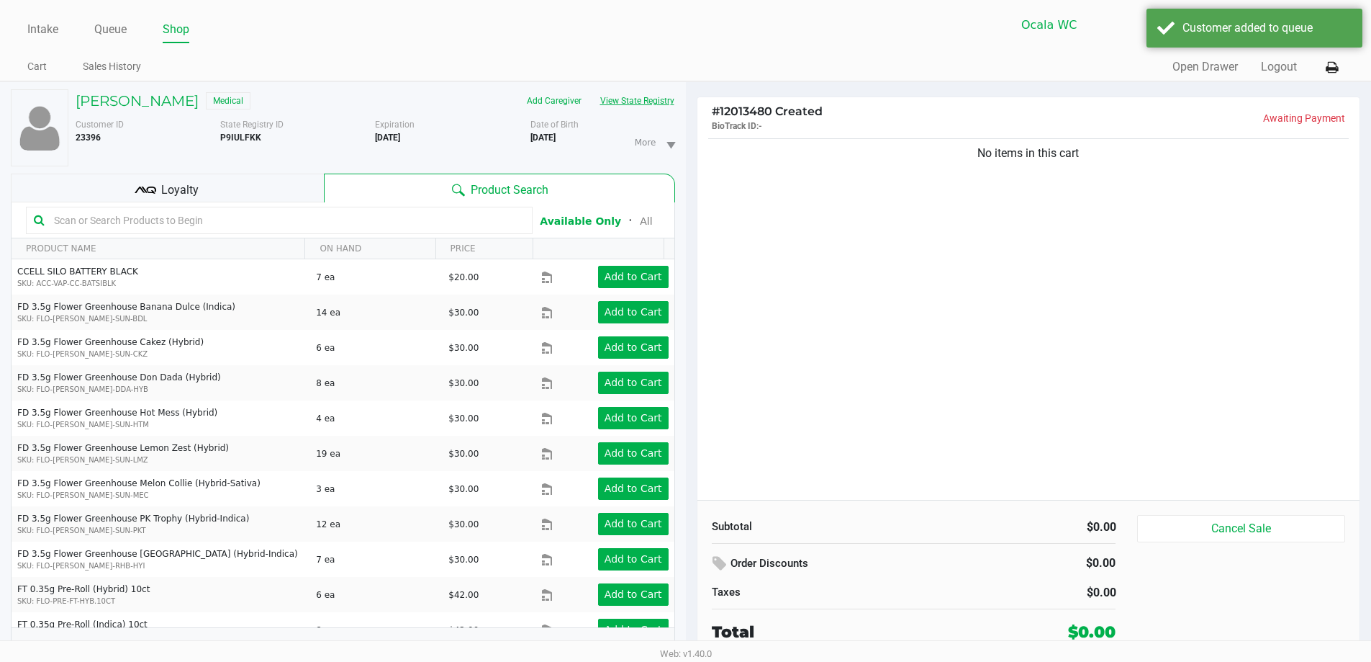
click at [656, 102] on button "View State Registry" at bounding box center [633, 100] width 84 height 23
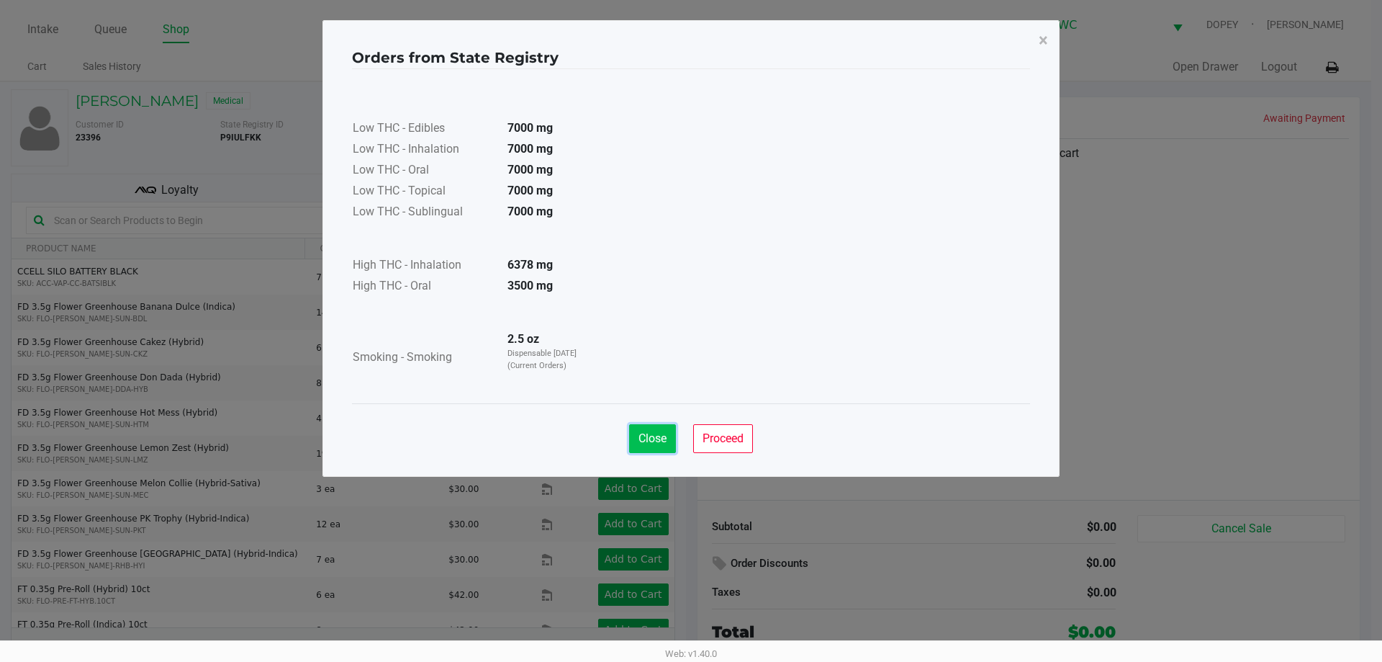
click at [662, 435] on span "Close" at bounding box center [653, 438] width 28 height 14
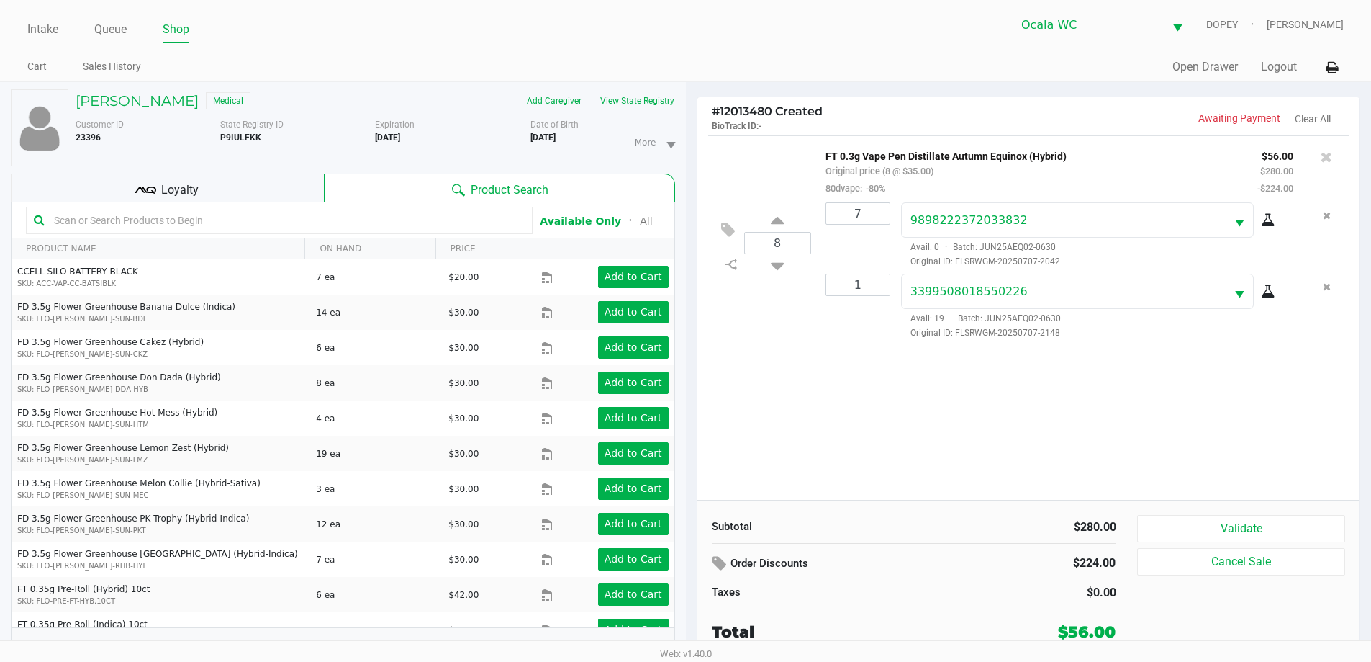
click at [931, 392] on div "8 FT 0.3g Vape Pen Distillate Autumn Equinox (Hybrid) Original price (8 @ $35.0…" at bounding box center [1029, 317] width 663 height 364
click at [285, 190] on div "Loyalty" at bounding box center [167, 187] width 313 height 29
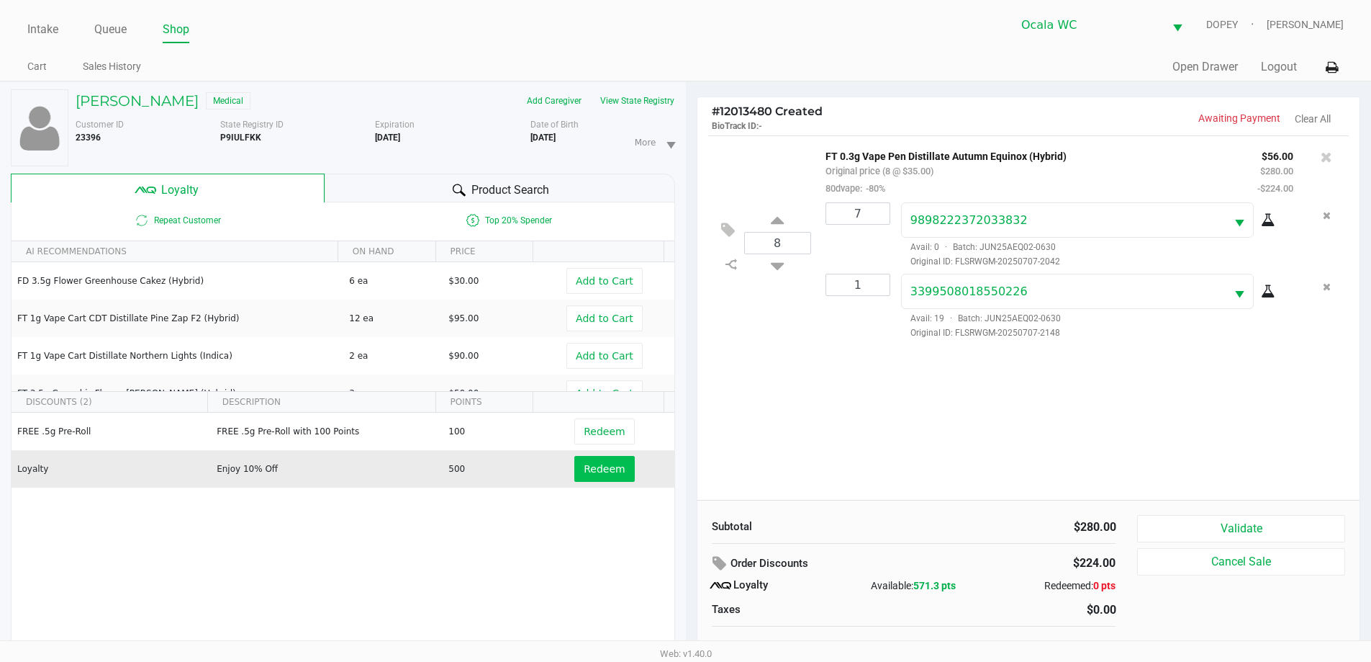
click at [602, 474] on span "Redeem" at bounding box center [604, 469] width 41 height 12
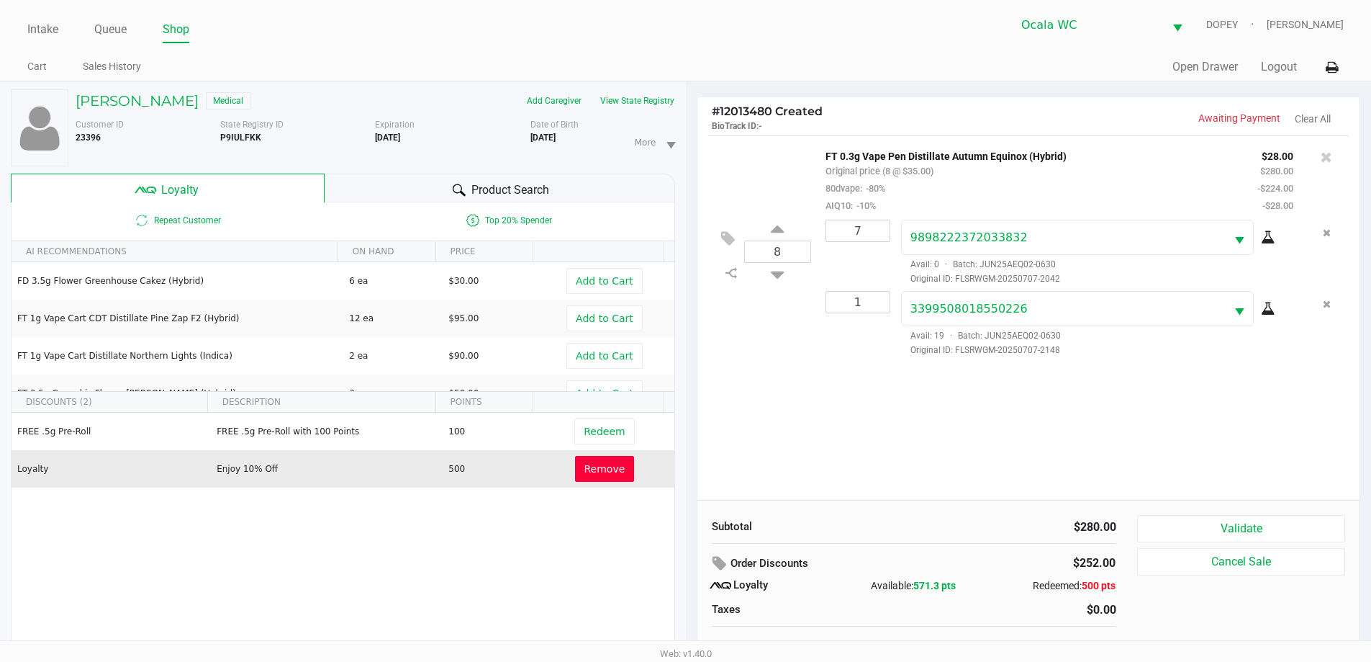
scroll to position [15, 0]
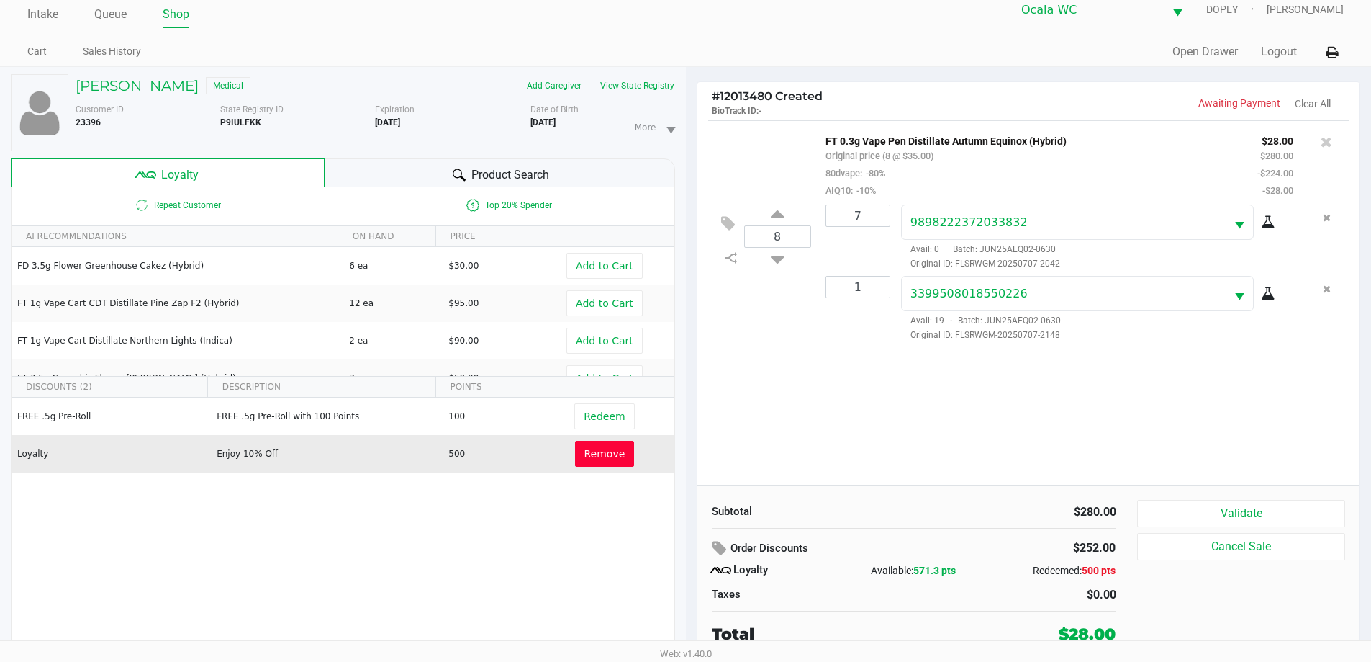
click at [604, 455] on span "Remove" at bounding box center [605, 454] width 41 height 12
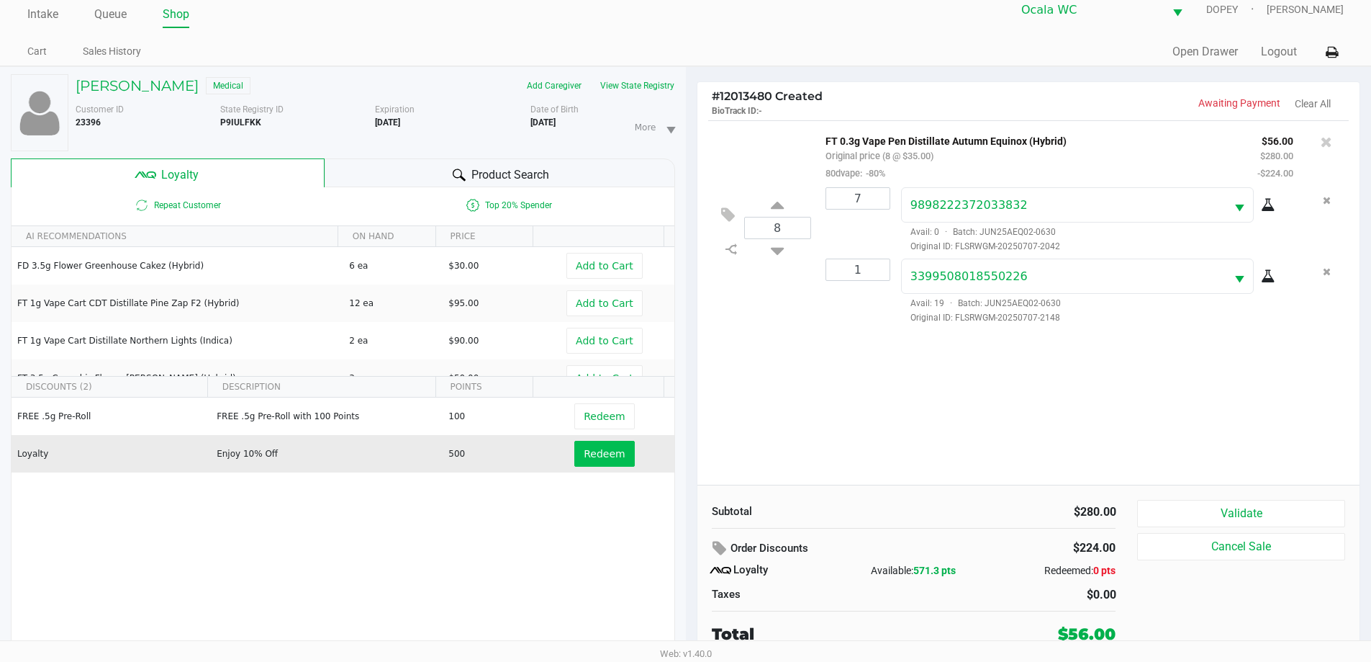
click at [1156, 423] on div "8 FT 0.3g Vape Pen Distillate Autumn Equinox (Hybrid) Original price (8 @ $35.0…" at bounding box center [1029, 302] width 663 height 364
click at [1282, 505] on button "Validate" at bounding box center [1240, 513] width 207 height 27
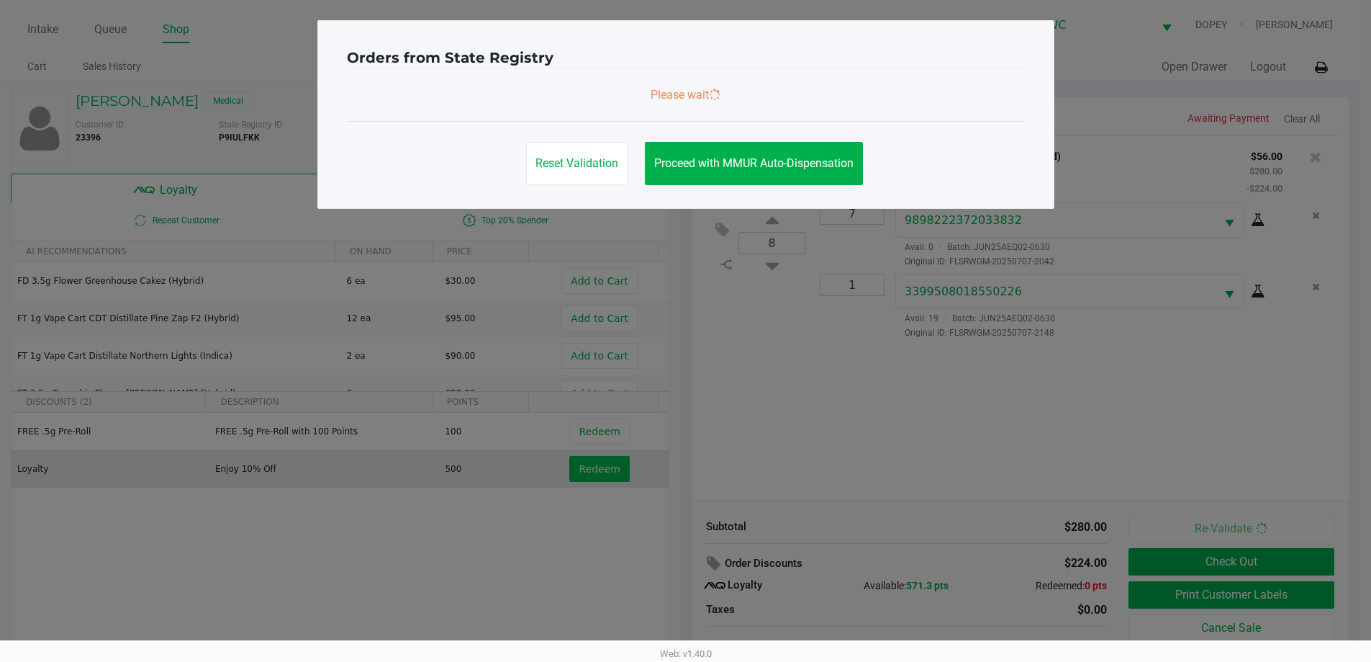
scroll to position [0, 0]
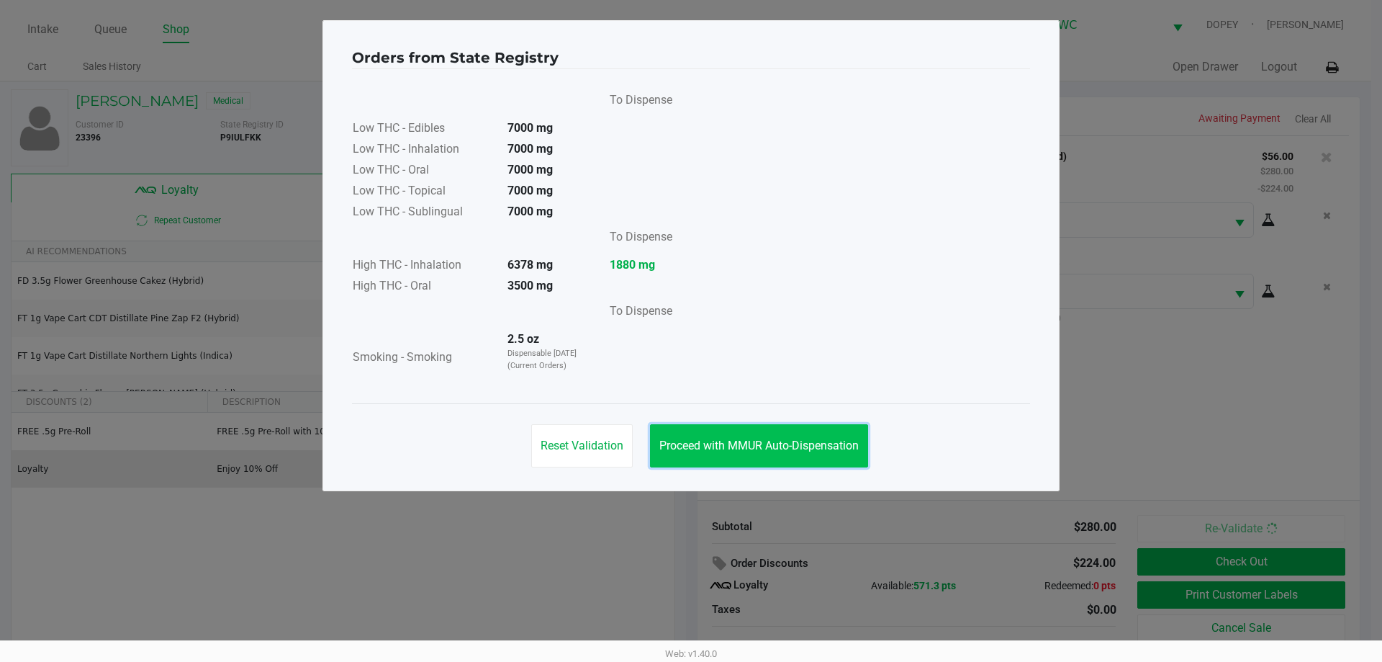
click at [767, 456] on button "Proceed with MMUR Auto-Dispensation" at bounding box center [759, 445] width 218 height 43
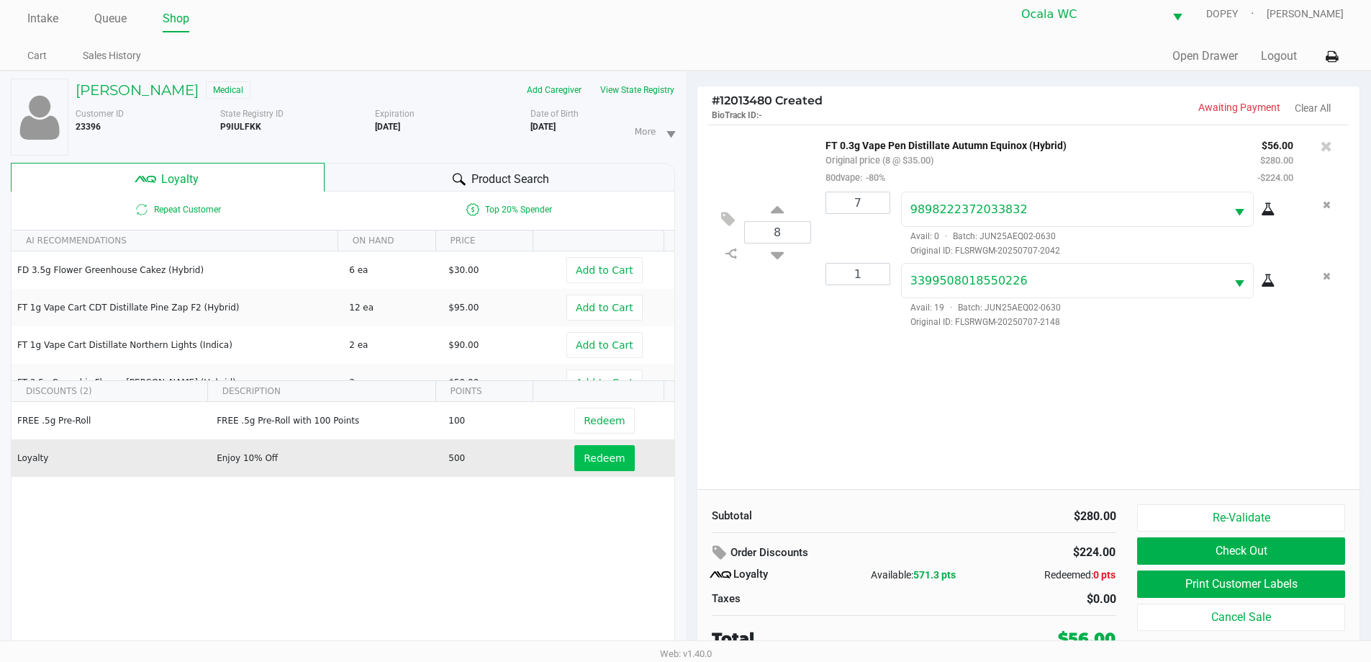
scroll to position [15, 0]
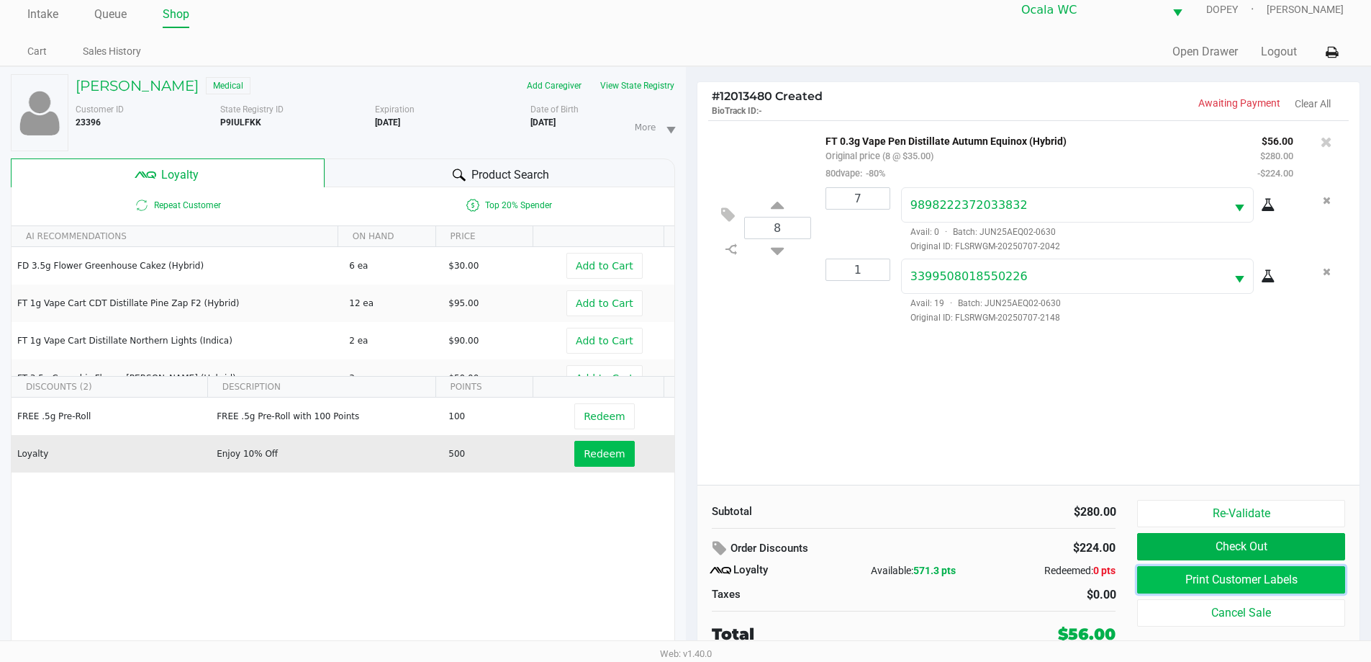
click at [1217, 582] on button "Print Customer Labels" at bounding box center [1240, 579] width 207 height 27
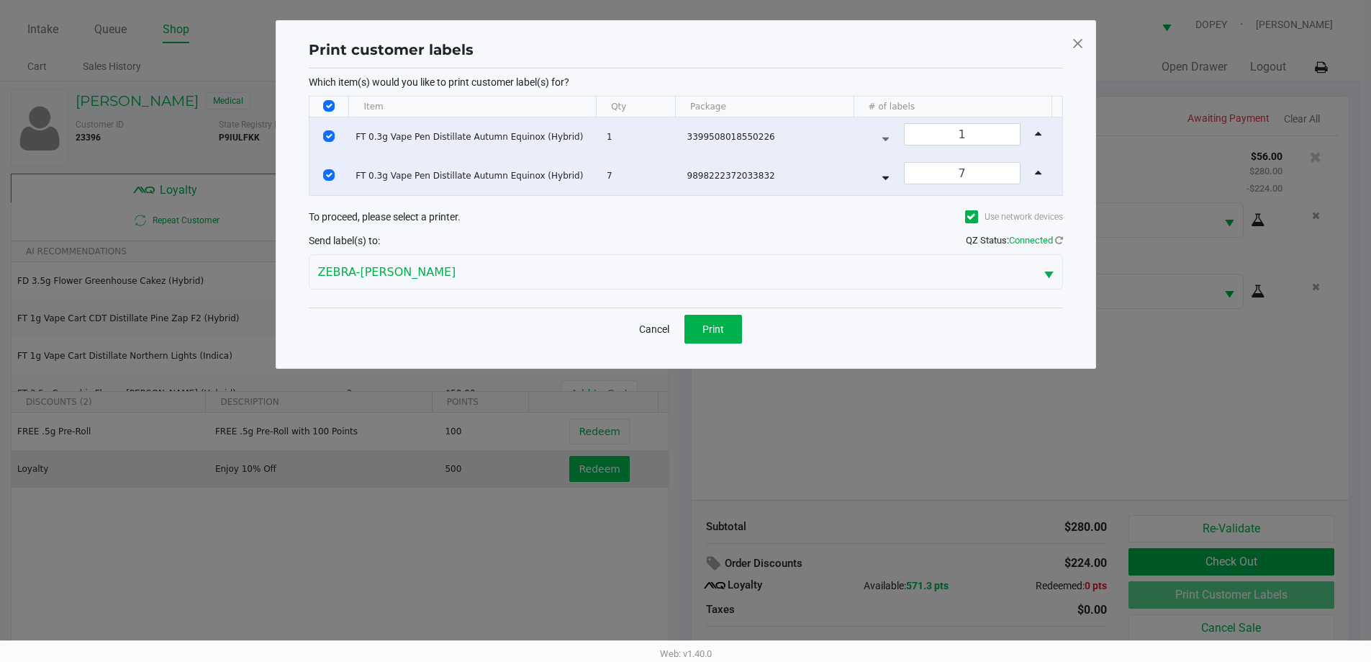
scroll to position [0, 0]
click at [859, 427] on ngb-modal-window "Print customer labels Which item(s) would you like to print customer label(s) f…" at bounding box center [691, 331] width 1382 height 662
click at [660, 332] on button "Cancel" at bounding box center [659, 329] width 49 height 29
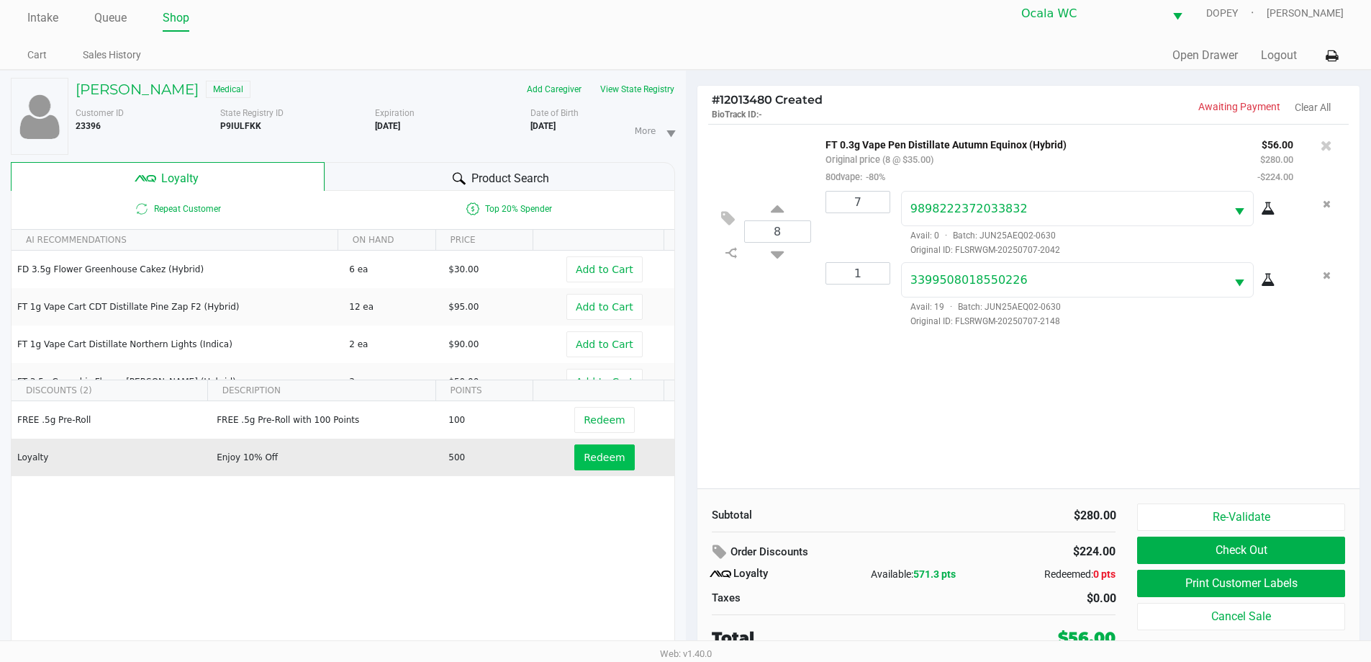
scroll to position [15, 0]
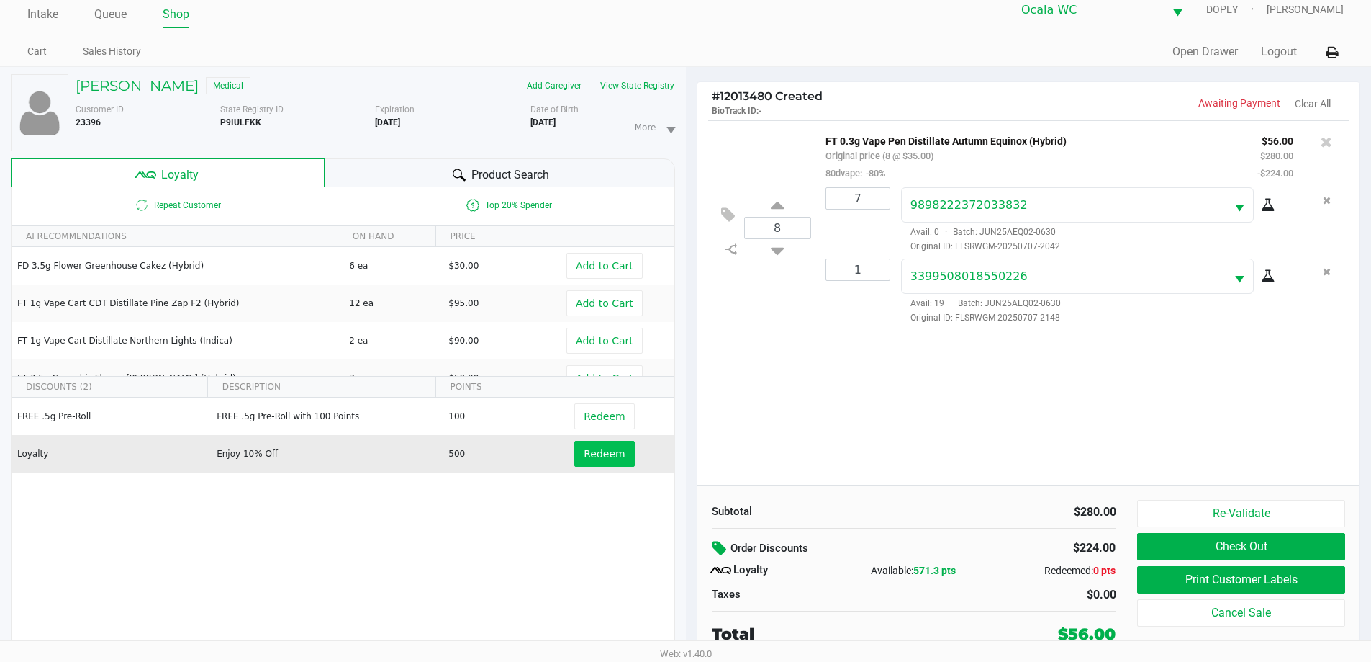
click at [721, 552] on icon at bounding box center [721, 548] width 17 height 17
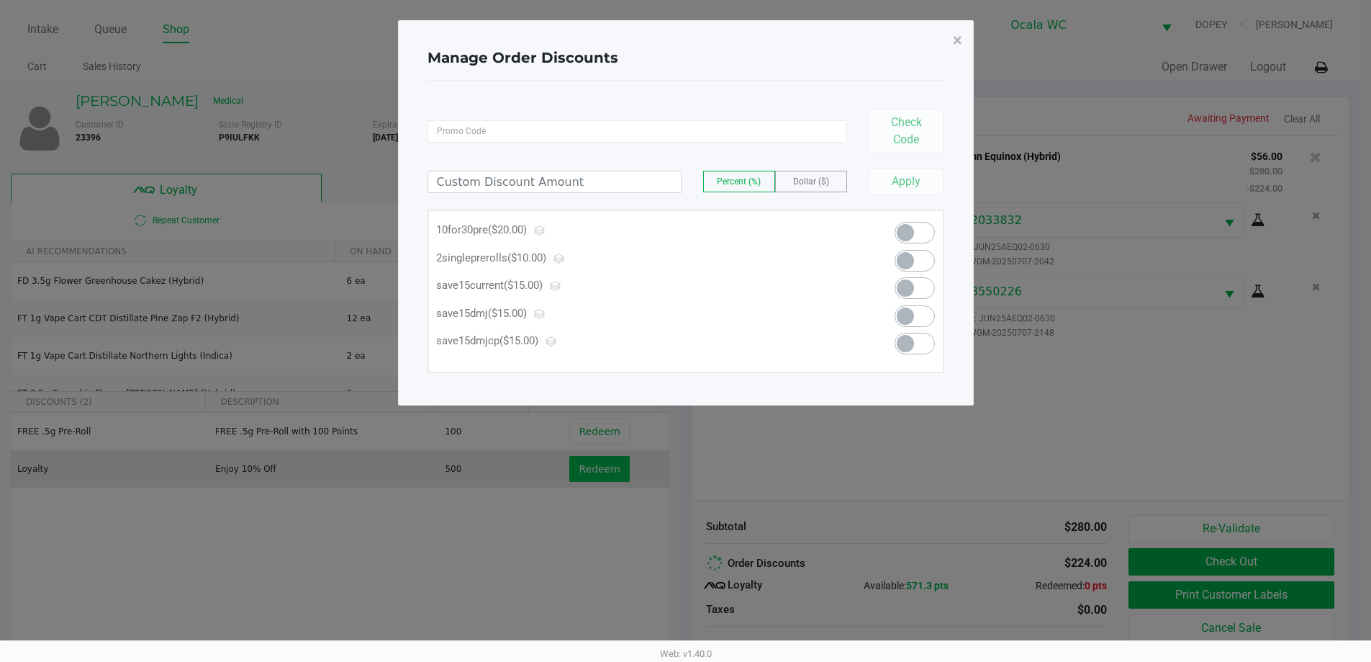
scroll to position [0, 0]
click at [960, 48] on span "×" at bounding box center [962, 40] width 9 height 20
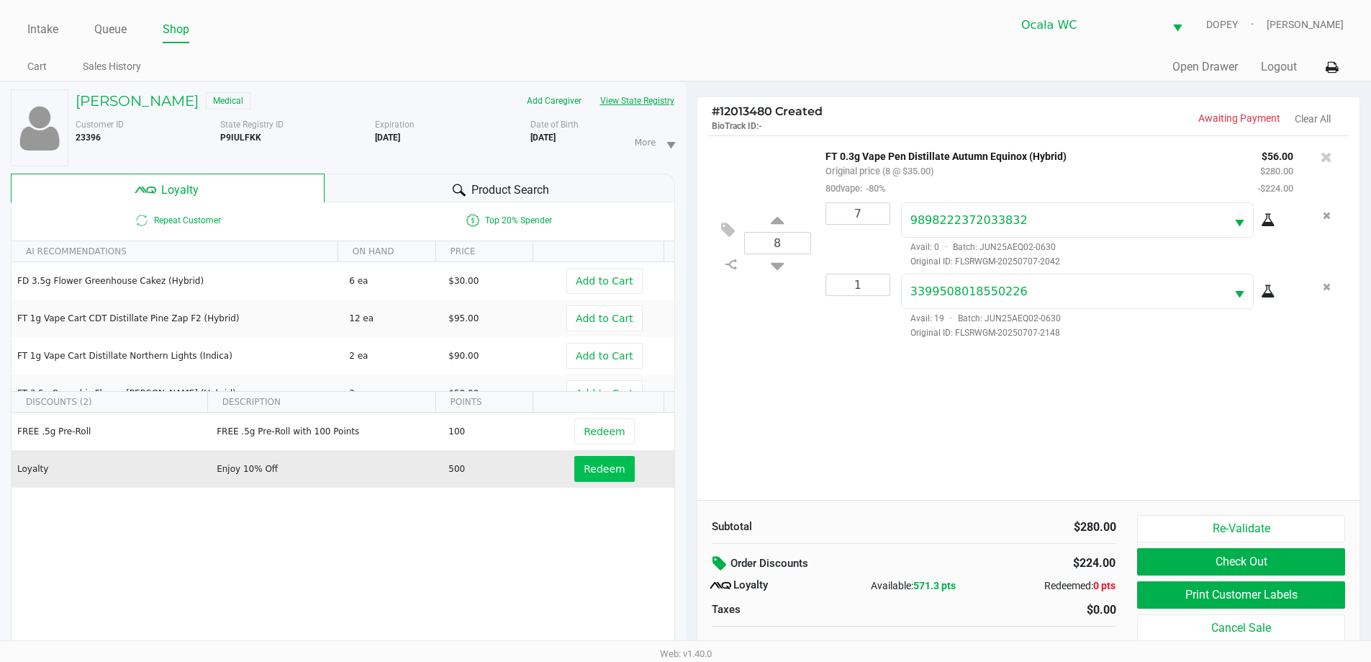
click at [648, 102] on button "View State Registry" at bounding box center [633, 100] width 84 height 23
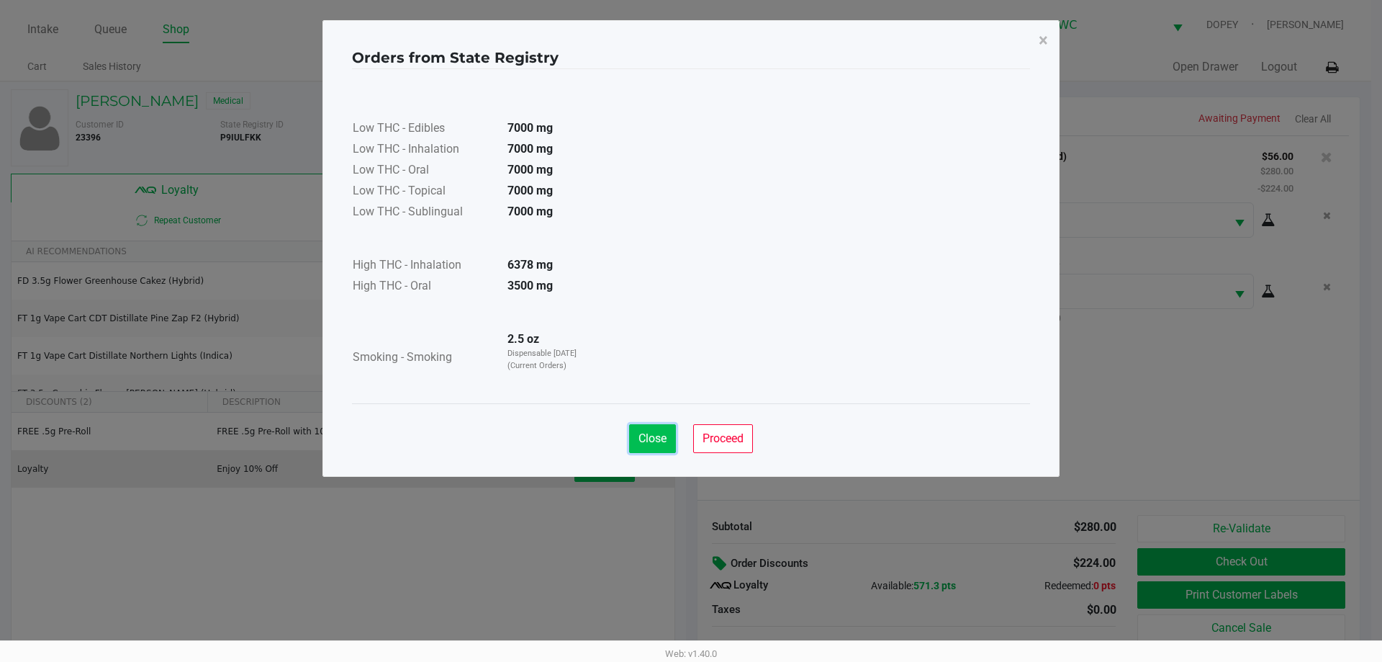
click at [646, 441] on span "Close" at bounding box center [653, 438] width 28 height 14
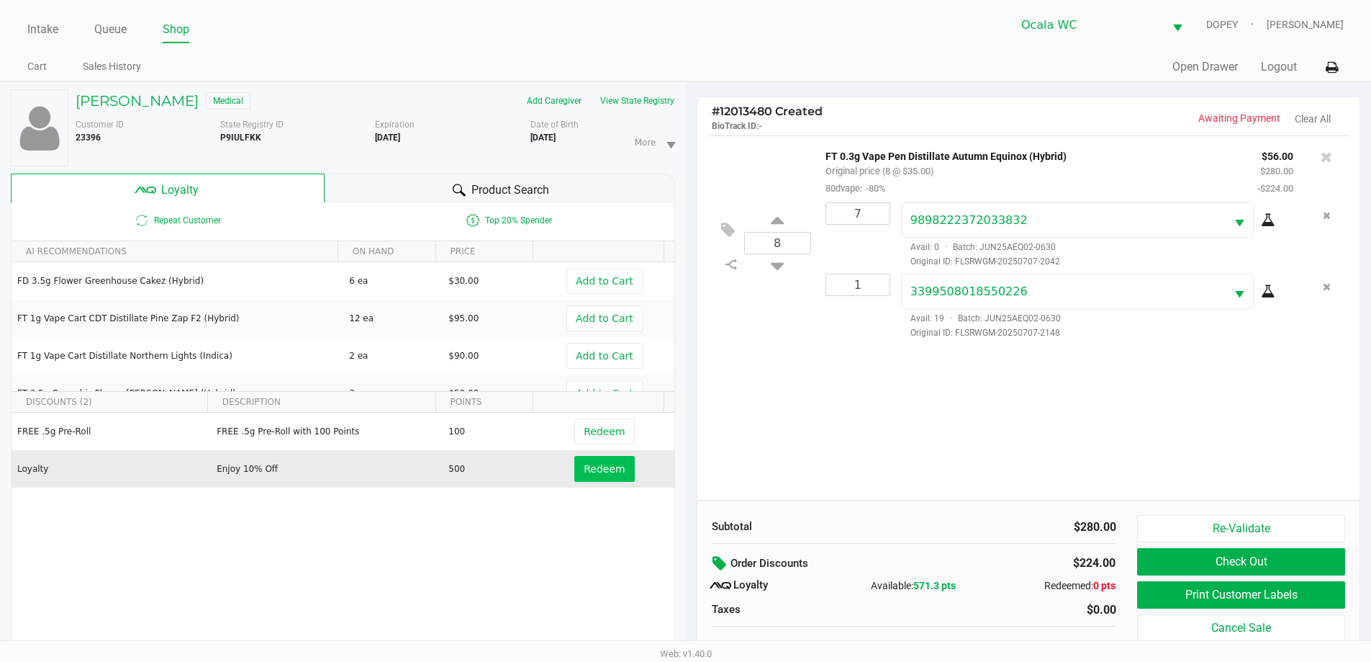
click at [956, 441] on div "8 FT 0.3g Vape Pen Distillate Autumn Equinox (Hybrid) Original price (8 @ $35.0…" at bounding box center [1029, 317] width 663 height 364
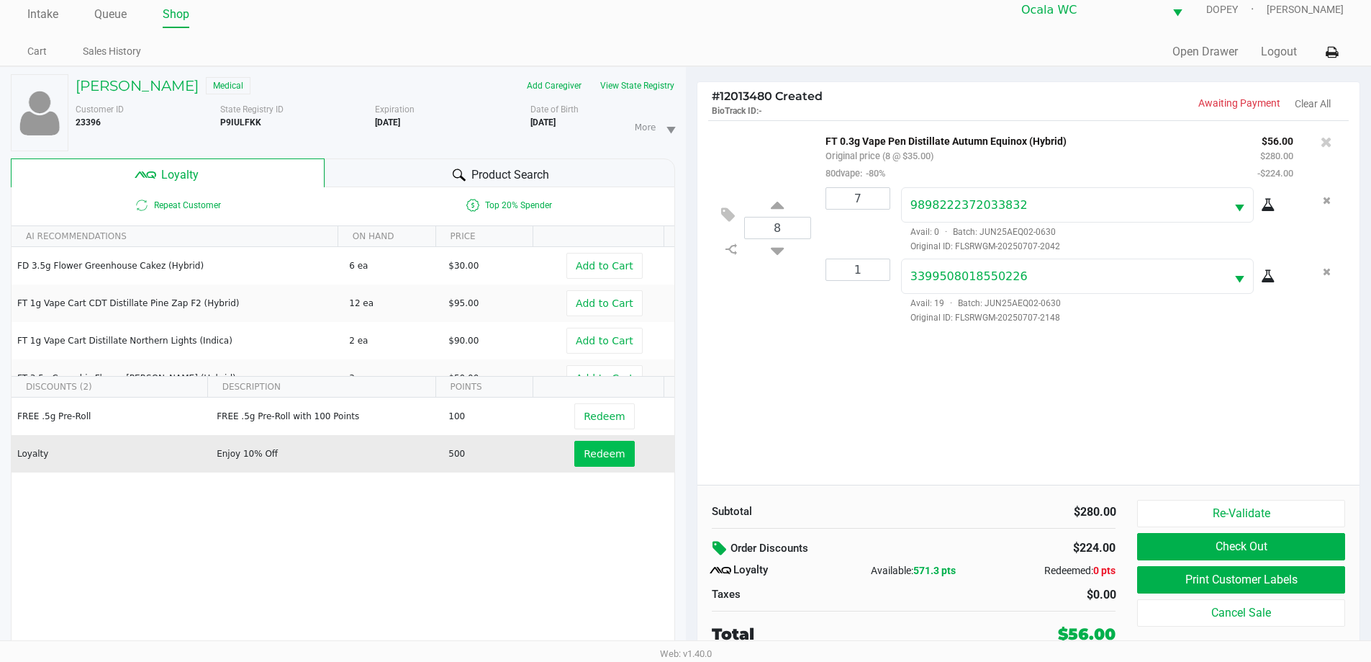
click at [489, 607] on div "FREE .5g Pre-Roll FREE .5g Pre-Roll with 100 Points 100 Redeem Loyalty Enjoy 10…" at bounding box center [343, 505] width 663 height 217
click at [762, 430] on div "8 FT 0.3g Vape Pen Distillate Autumn Equinox (Hybrid) Original price (8 @ $35.0…" at bounding box center [1029, 302] width 663 height 364
click at [612, 542] on div "FREE .5g Pre-Roll FREE .5g Pre-Roll with 100 Points 100 Redeem Loyalty Enjoy 10…" at bounding box center [343, 505] width 663 height 217
click at [888, 447] on div "8 FT 0.3g Vape Pen Distillate Autumn Equinox (Hybrid) Original price (8 @ $35.0…" at bounding box center [1029, 302] width 663 height 364
click at [590, 453] on span "Redeem" at bounding box center [604, 454] width 41 height 12
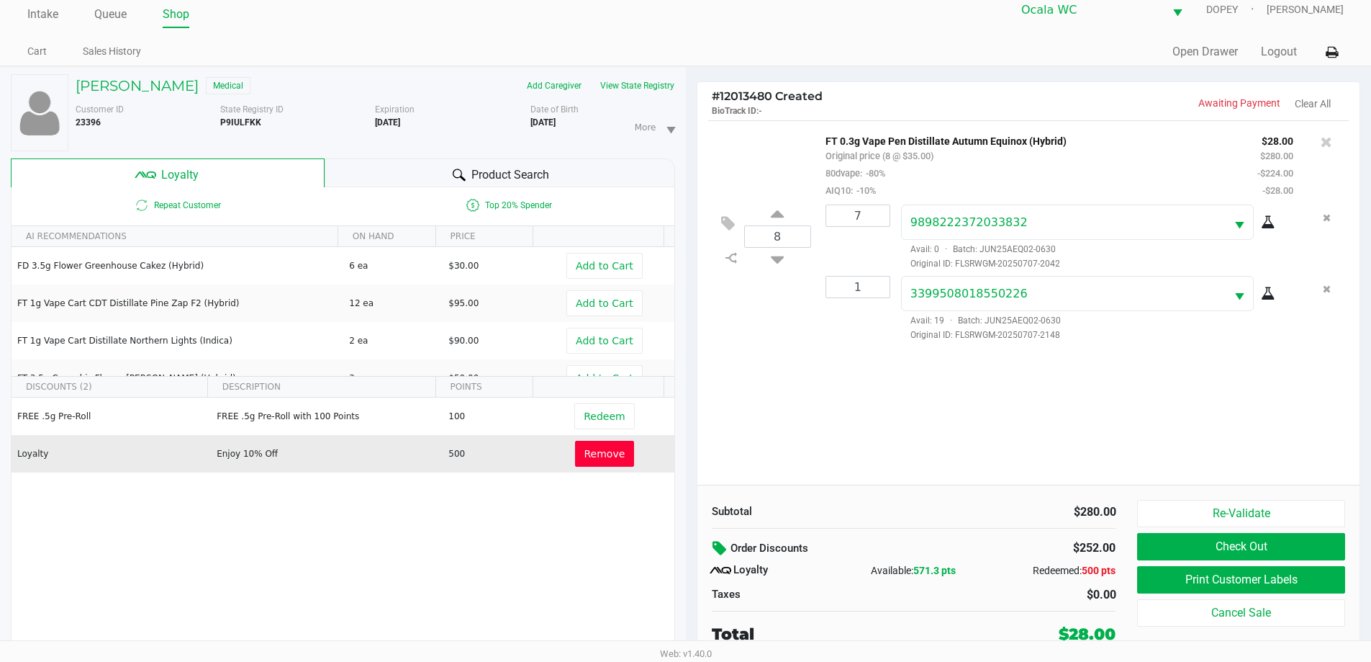
click at [1057, 422] on div "8 FT 0.3g Vape Pen Distillate Autumn Equinox (Hybrid) Original price (8 @ $35.0…" at bounding box center [1029, 302] width 663 height 364
click at [1283, 583] on button "Print Customer Labels" at bounding box center [1240, 579] width 207 height 27
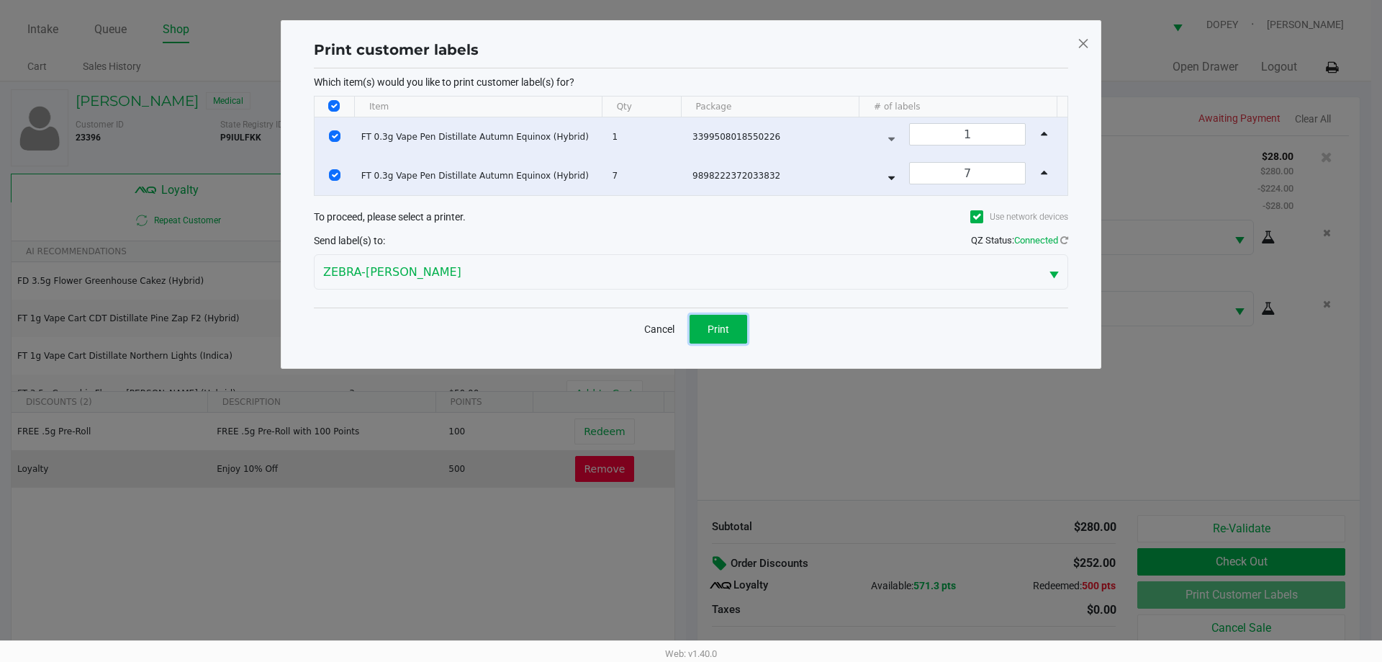
drag, startPoint x: 700, startPoint y: 331, endPoint x: 709, endPoint y: 334, distance: 9.1
click at [709, 334] on button "Print" at bounding box center [719, 329] width 58 height 29
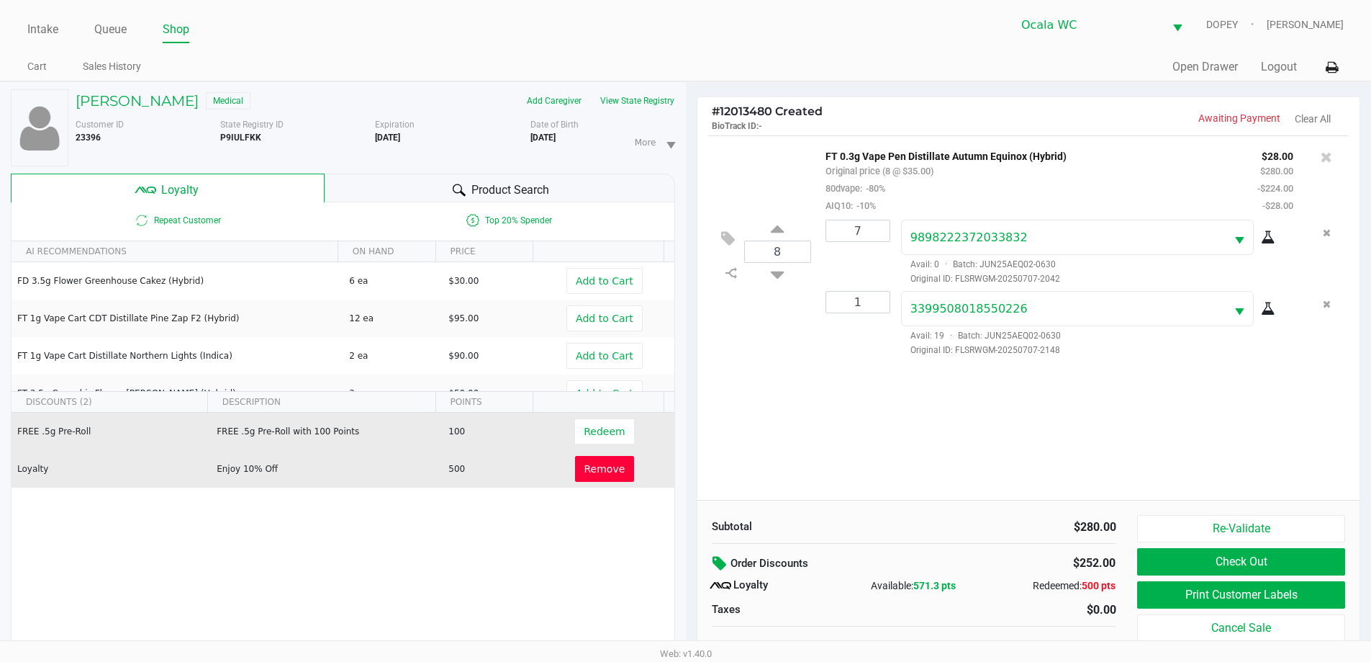
scroll to position [15, 0]
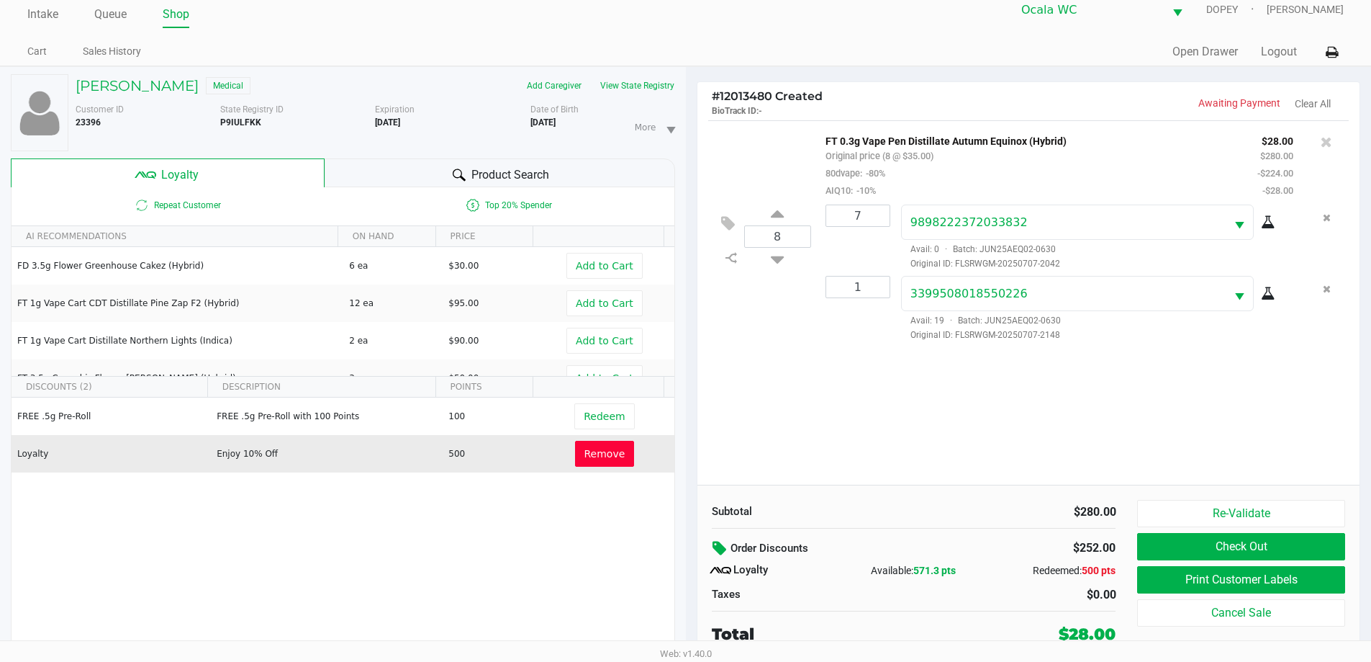
click at [718, 541] on icon at bounding box center [721, 548] width 17 height 17
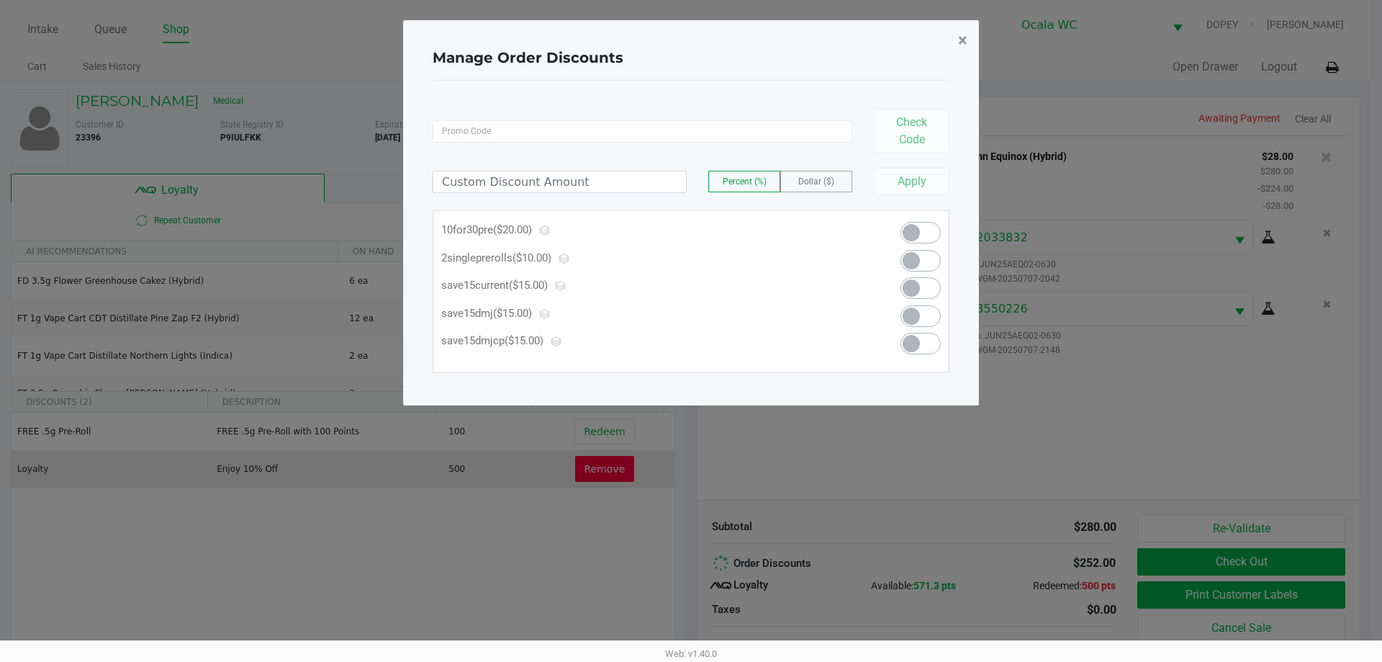
click at [974, 43] on button "×" at bounding box center [963, 40] width 32 height 40
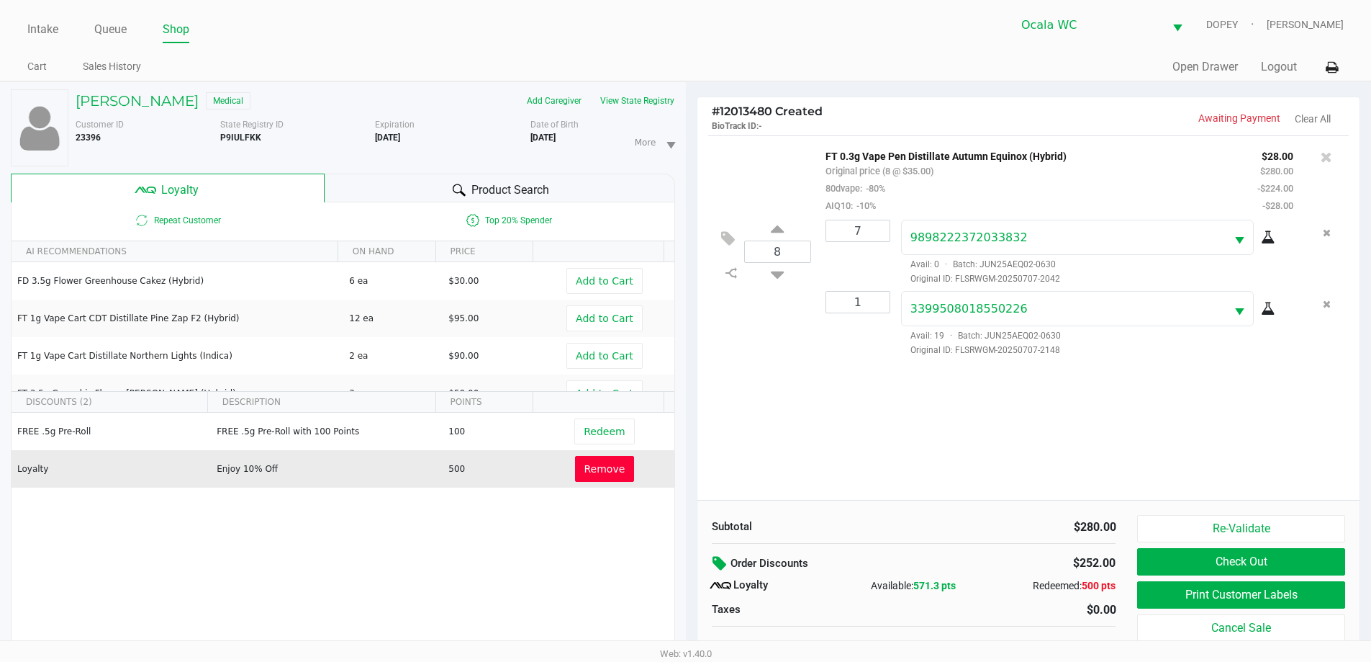
scroll to position [15, 0]
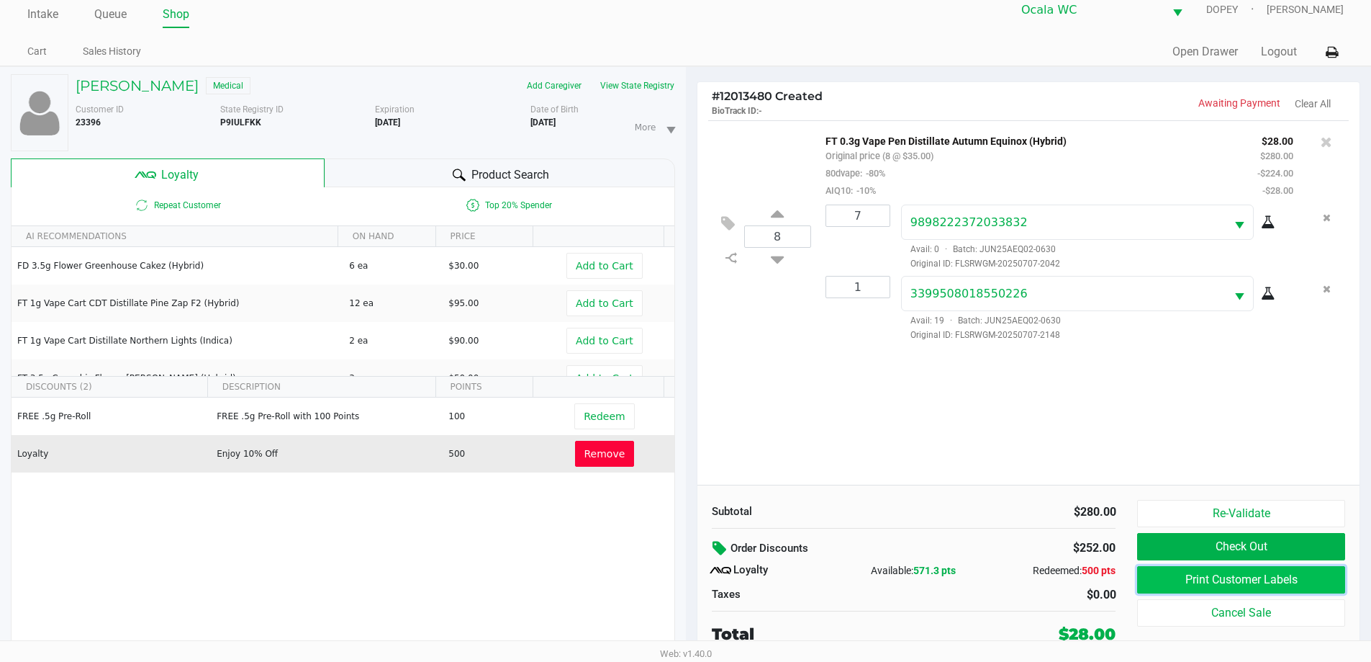
click at [1224, 580] on button "Print Customer Labels" at bounding box center [1240, 579] width 207 height 27
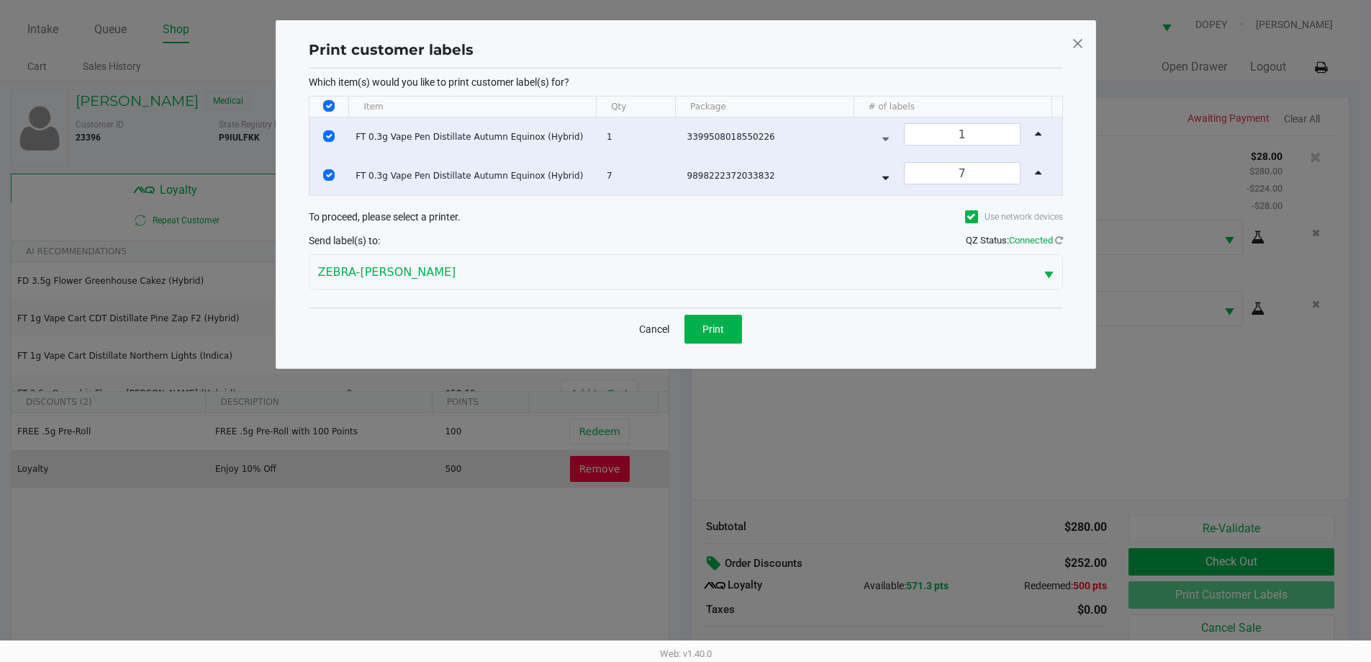
scroll to position [0, 0]
click at [333, 176] on input "Select Row" at bounding box center [335, 175] width 12 height 12
checkbox input "false"
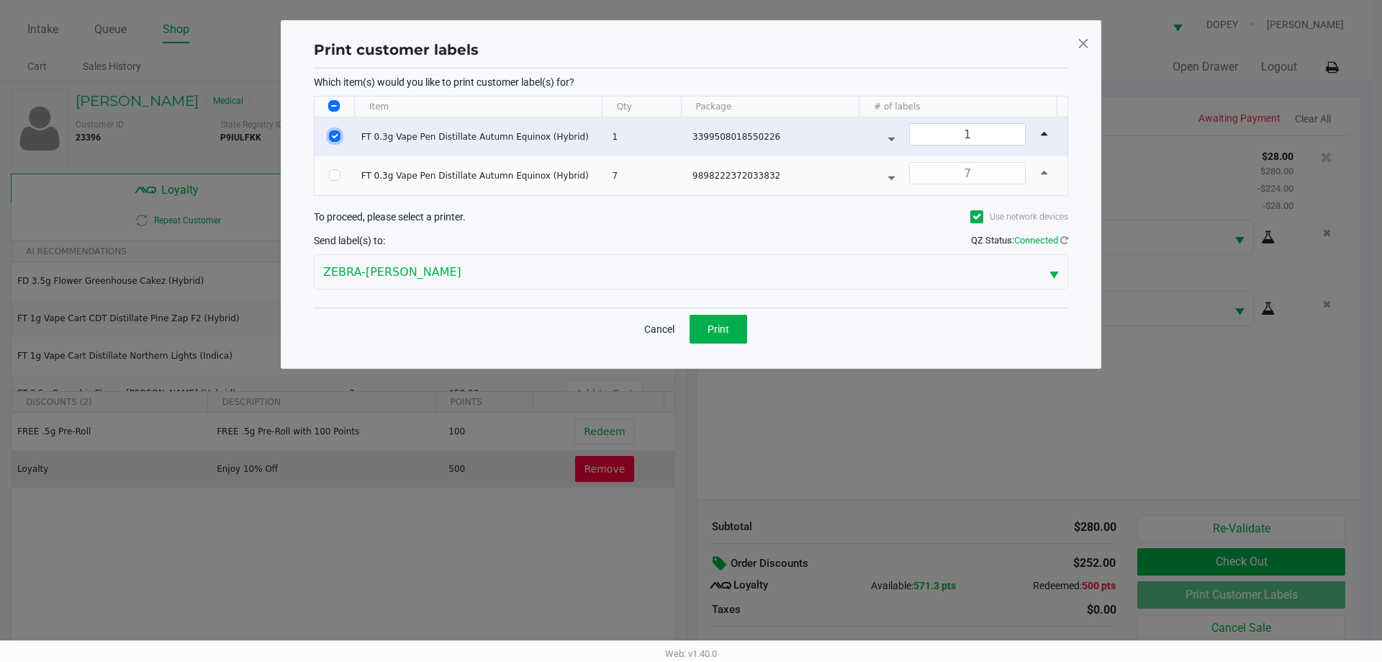
click at [335, 135] on input "Select Row" at bounding box center [335, 136] width 12 height 12
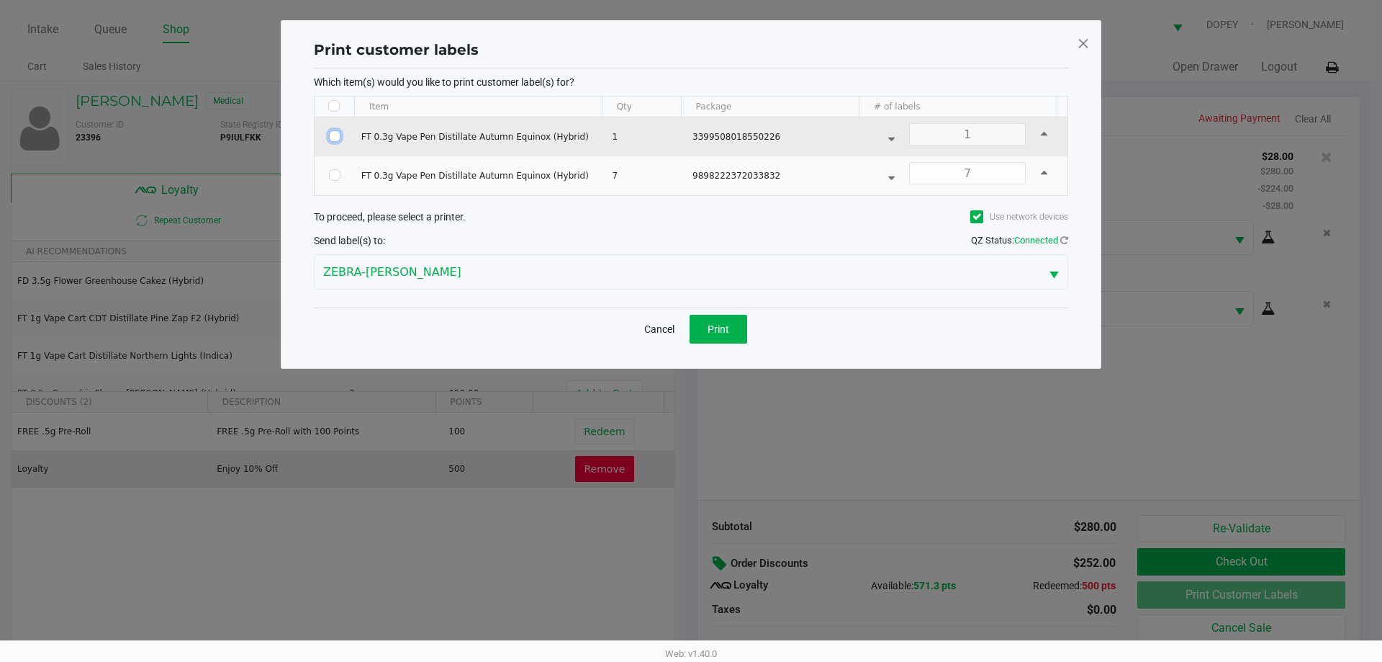
click at [335, 135] on input "Select Row" at bounding box center [335, 136] width 12 height 12
checkbox input "true"
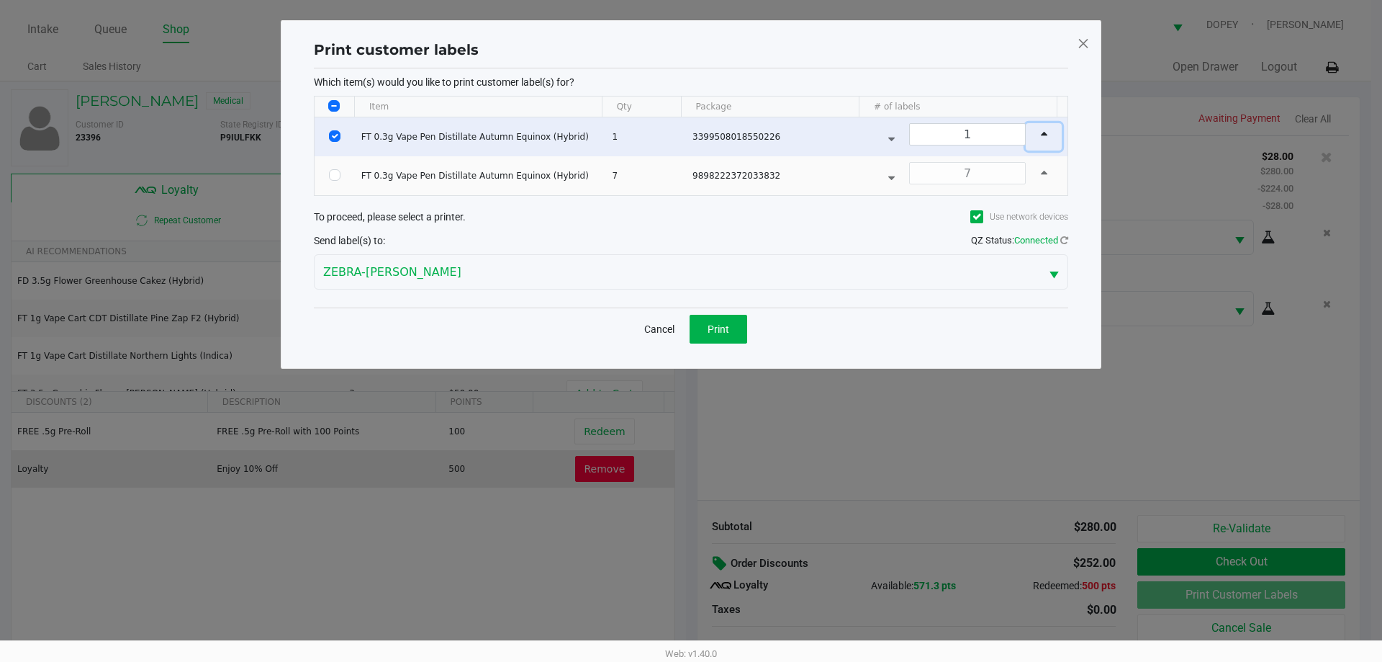
click at [1041, 137] on icon "Data table" at bounding box center [1044, 136] width 6 height 12
type input "2"
click at [736, 333] on button "Print" at bounding box center [719, 329] width 58 height 29
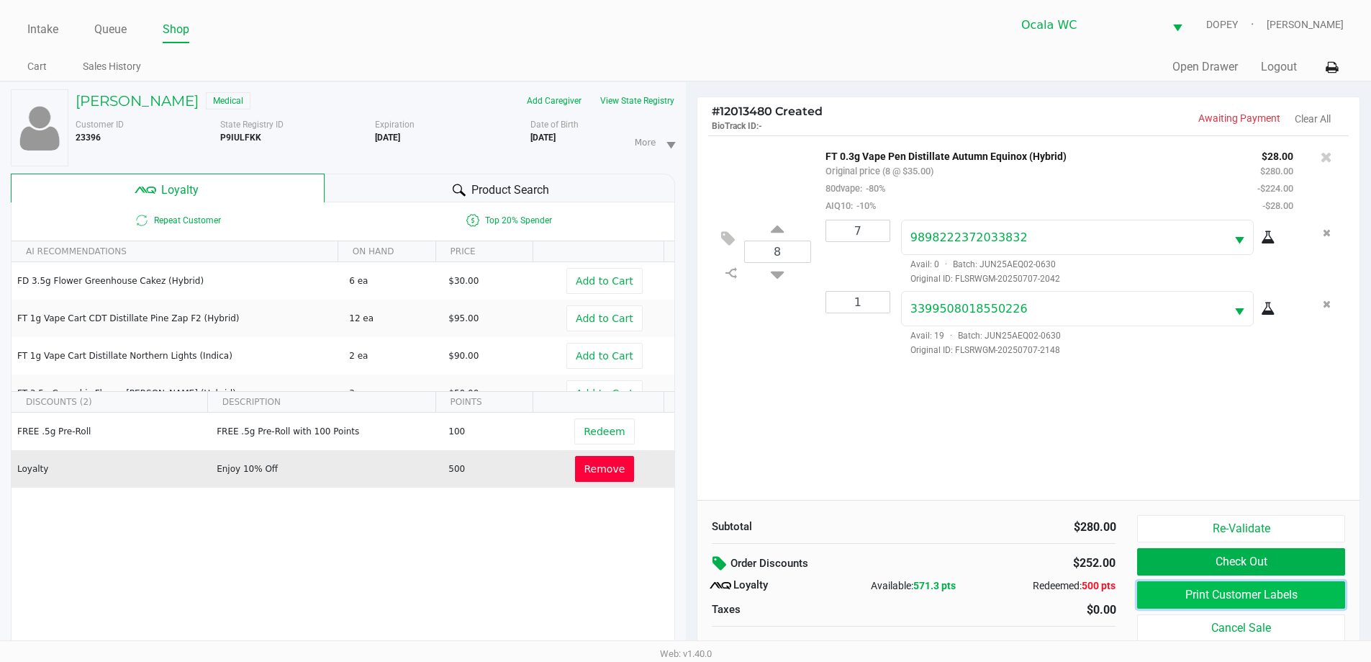
click at [1172, 599] on button "Print Customer Labels" at bounding box center [1240, 594] width 207 height 27
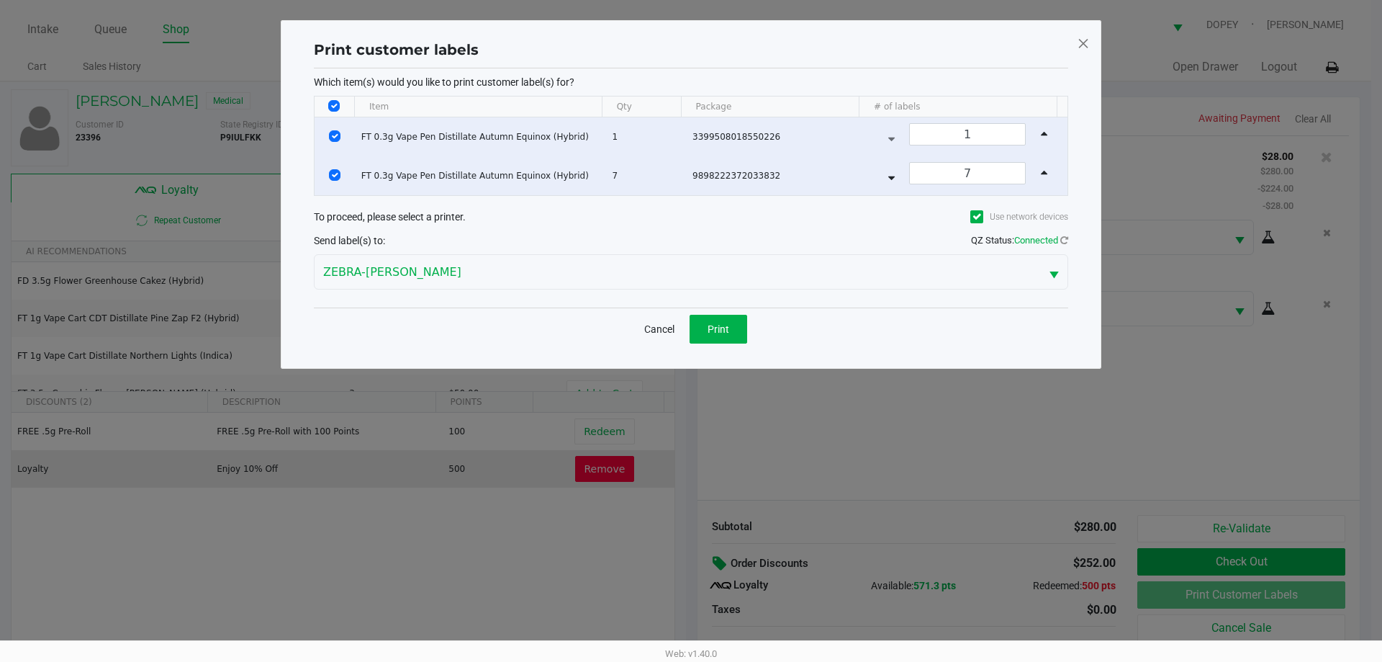
click at [338, 101] on input "Select All Rows" at bounding box center [334, 106] width 12 height 12
checkbox input "false"
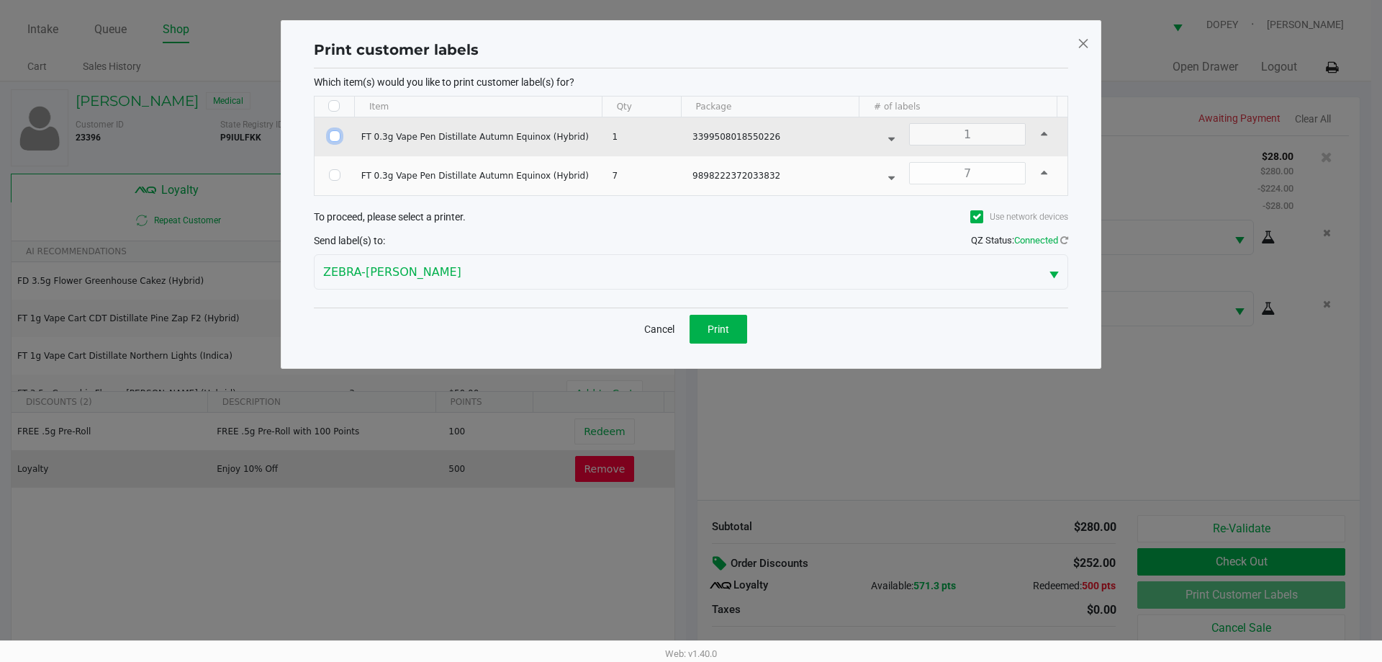
click at [332, 137] on input "Select Row" at bounding box center [335, 136] width 12 height 12
checkbox input "true"
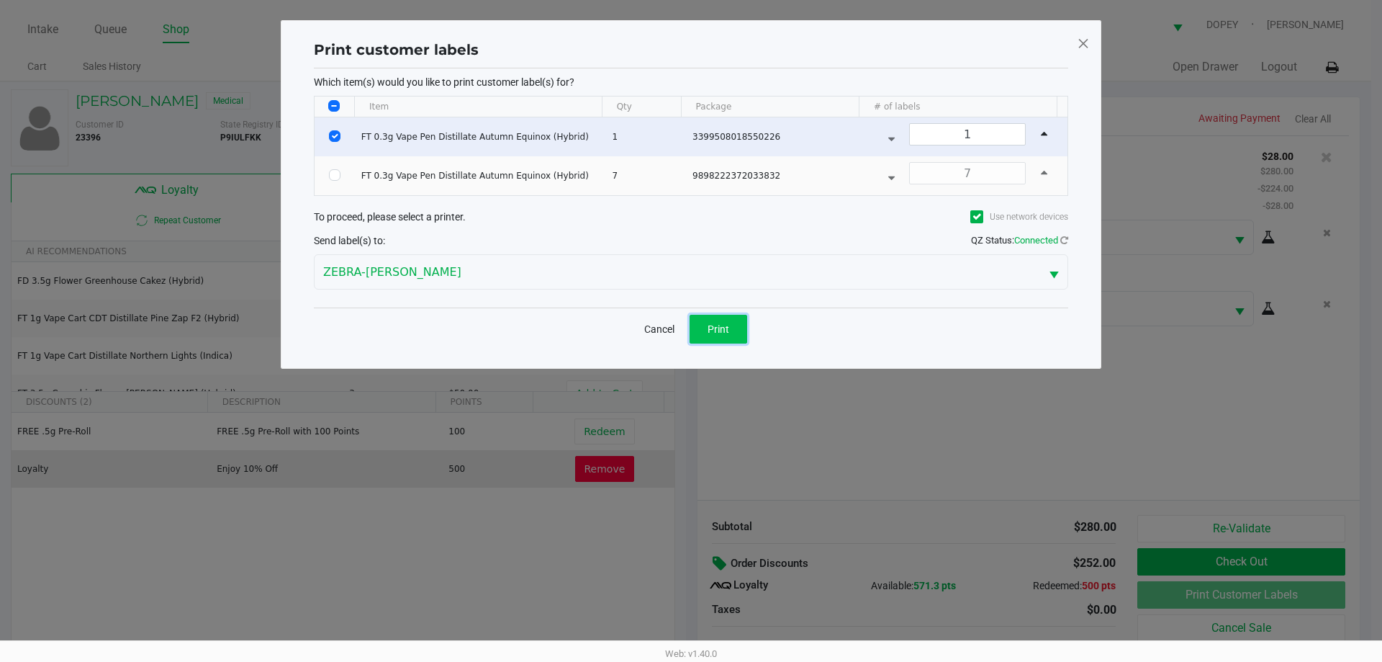
click at [723, 330] on span "Print" at bounding box center [719, 329] width 22 height 12
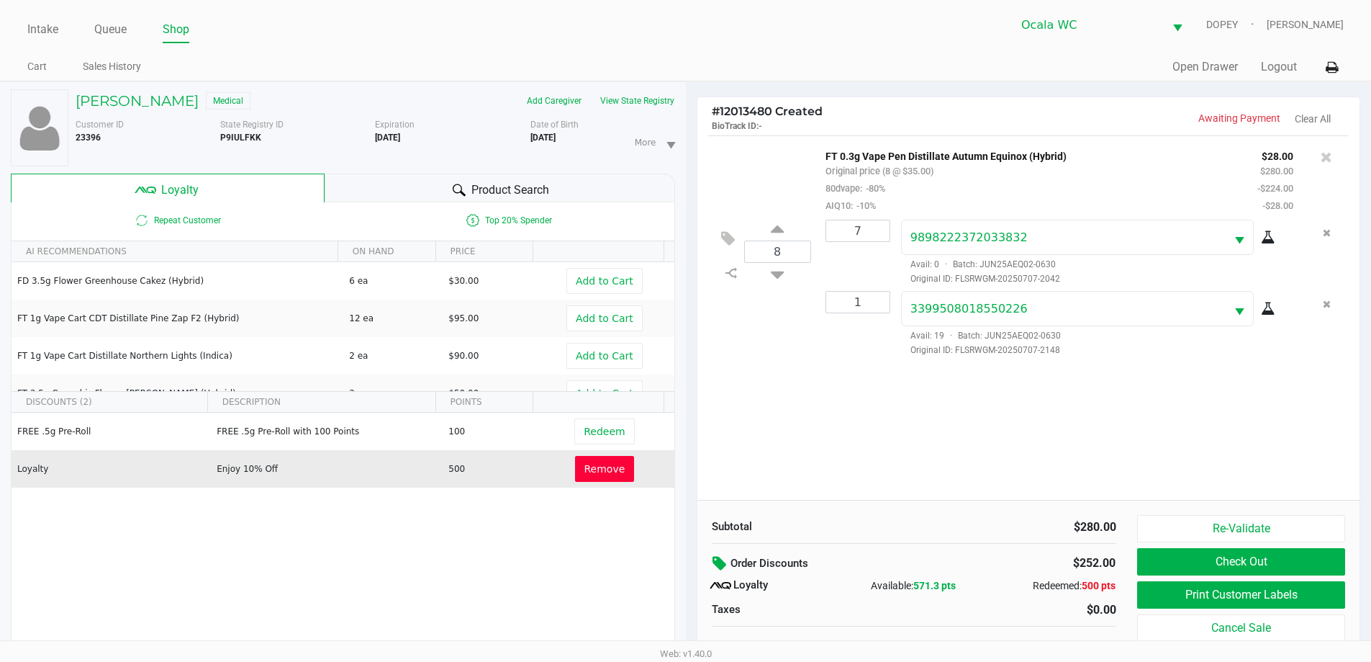
scroll to position [15, 0]
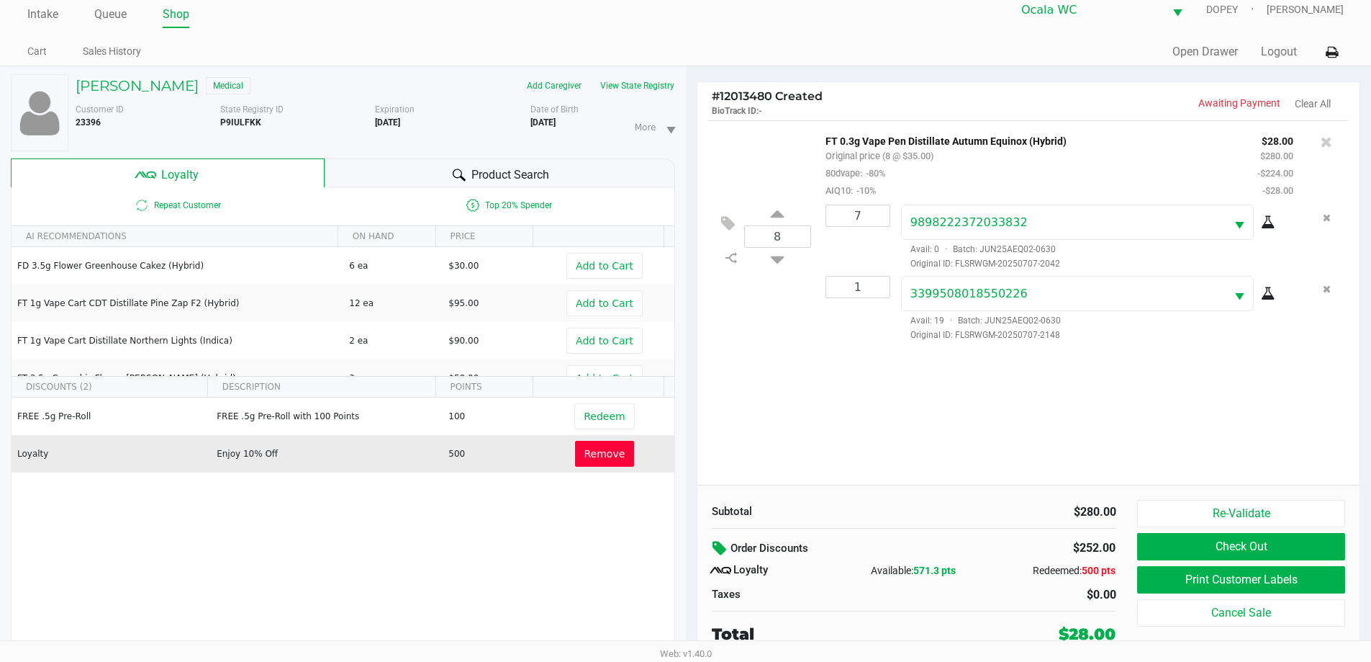
click at [1168, 540] on button "Check Out" at bounding box center [1240, 546] width 207 height 27
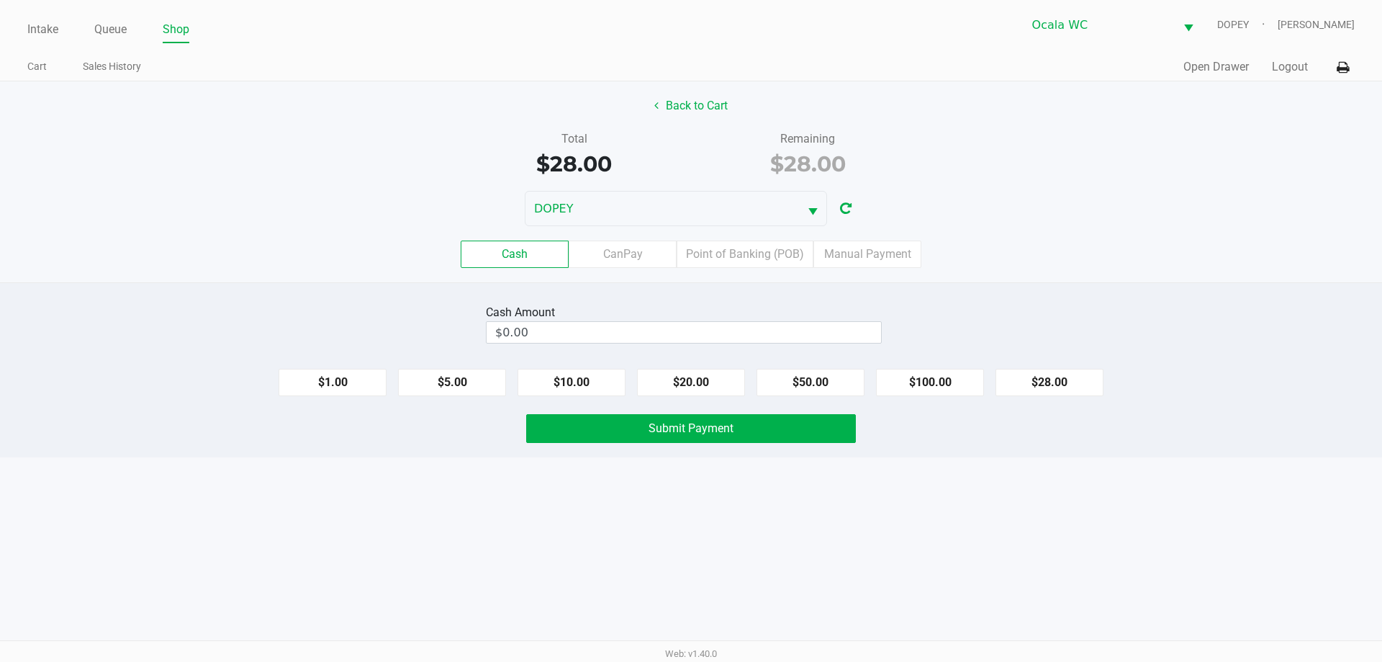
click at [1175, 332] on div "Cash Amount $0.00" at bounding box center [691, 323] width 1404 height 45
click at [831, 339] on input "$0.00" at bounding box center [684, 332] width 394 height 21
click at [1109, 263] on div "Cash CanPay Point of Banking (POB) Manual Payment" at bounding box center [691, 253] width 1382 height 27
type input "$30.00"
click at [703, 436] on button "Submit Payment" at bounding box center [691, 428] width 330 height 29
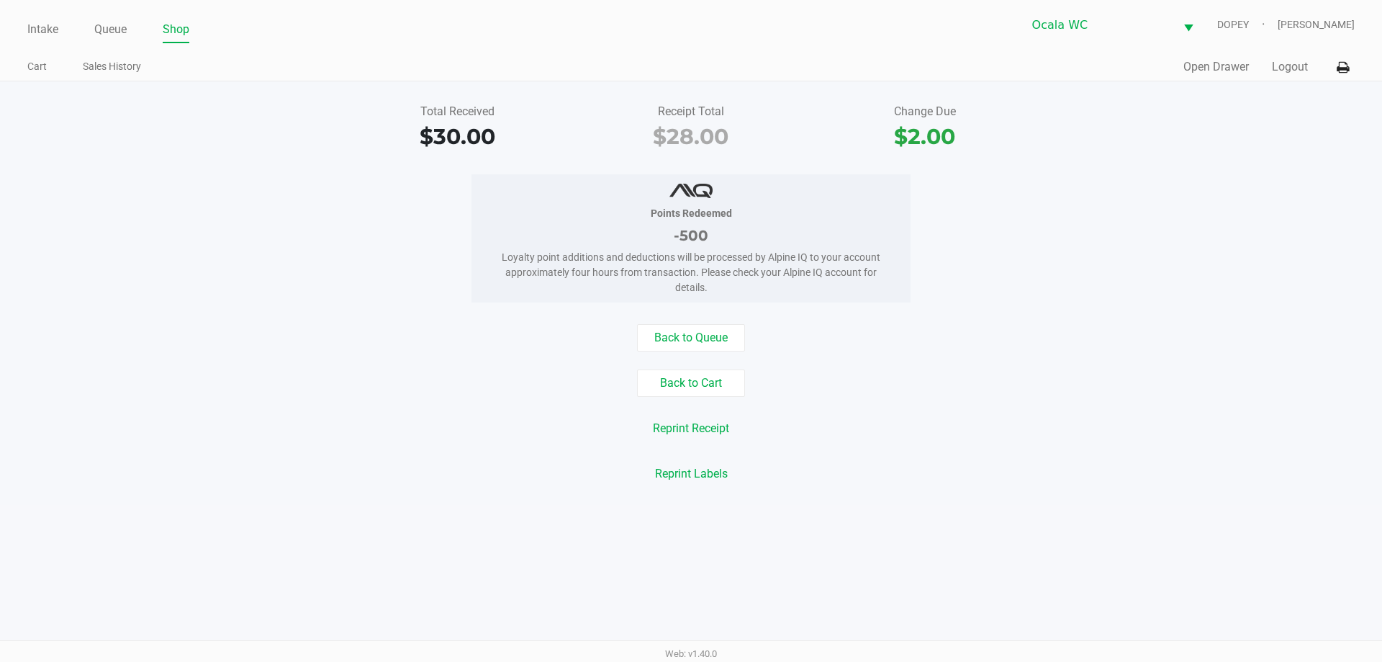
click at [331, 78] on ul "Cart Sales History" at bounding box center [359, 68] width 664 height 24
click at [391, 49] on div "Intake Queue Shop Ocala WC DOPEY Christopher Lemons Cart Sales History Quick Sa…" at bounding box center [691, 40] width 1382 height 81
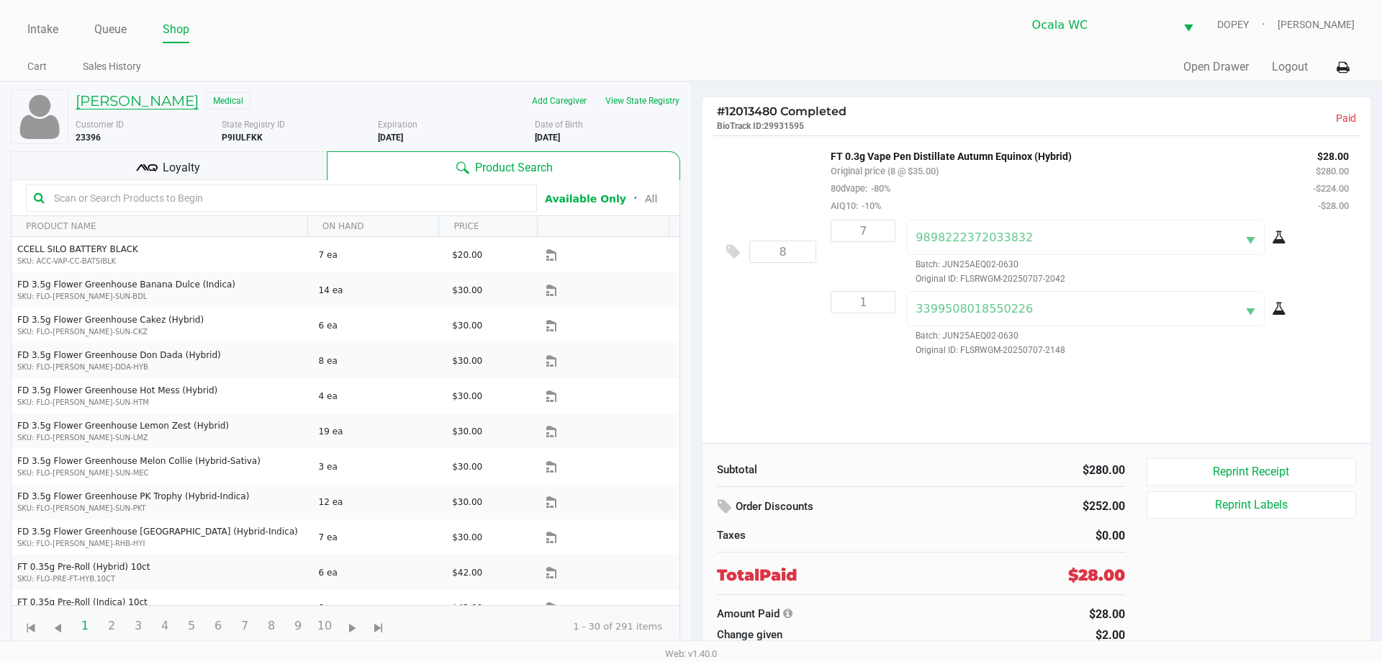
click at [165, 100] on h5 "Dean Looney Jr" at bounding box center [137, 100] width 123 height 17
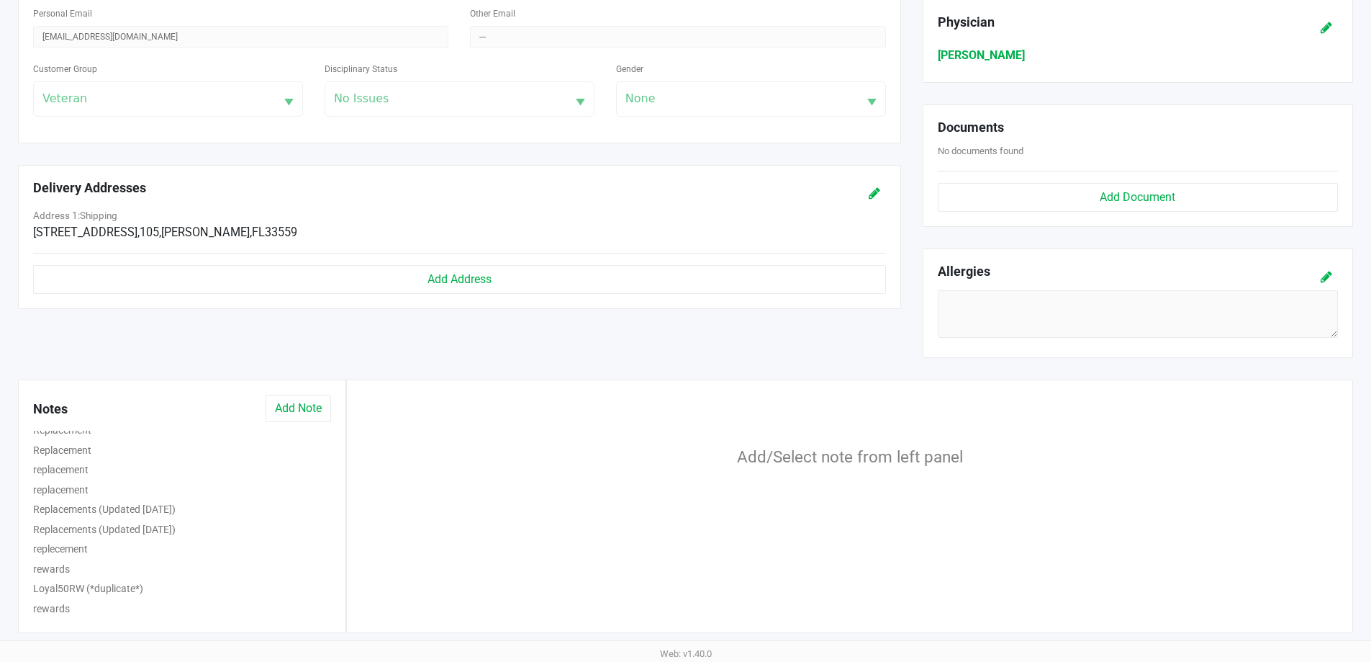
scroll to position [90, 0]
click at [96, 590] on button "Loyal50RW (*duplicate*)" at bounding box center [88, 586] width 110 height 15
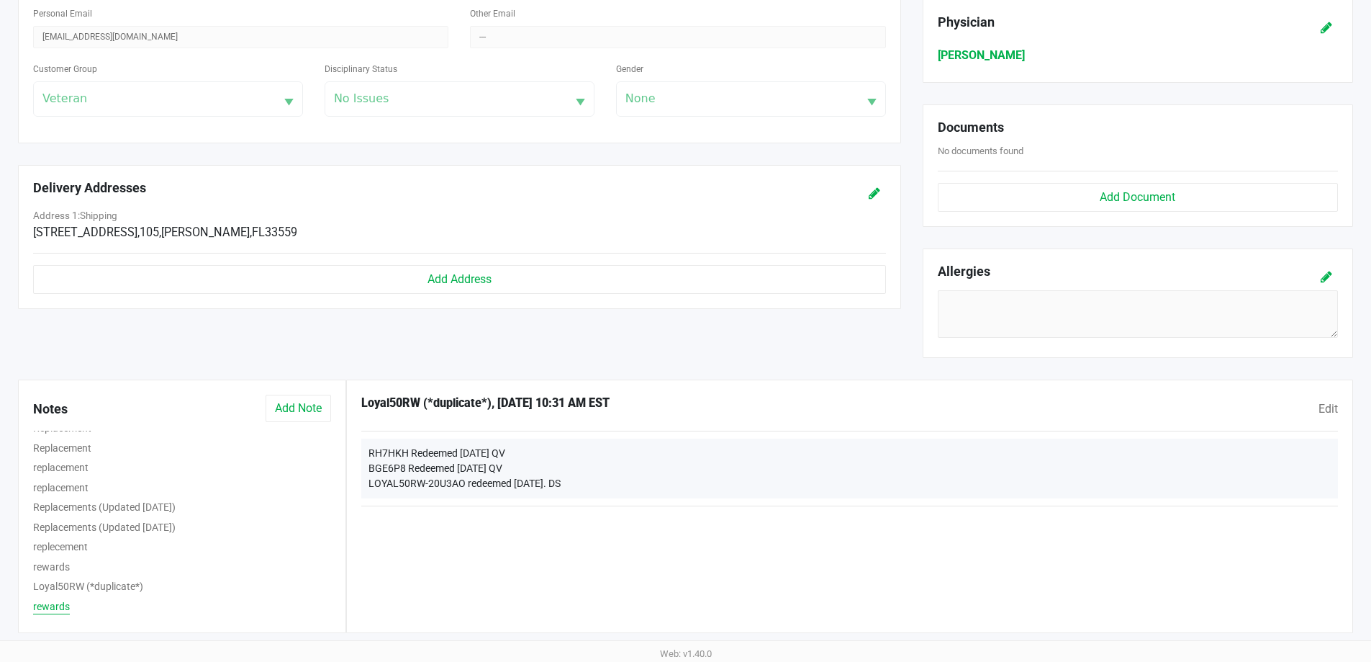
click at [49, 611] on button "rewards" at bounding box center [51, 606] width 37 height 15
click at [55, 569] on button "rewards" at bounding box center [51, 566] width 37 height 15
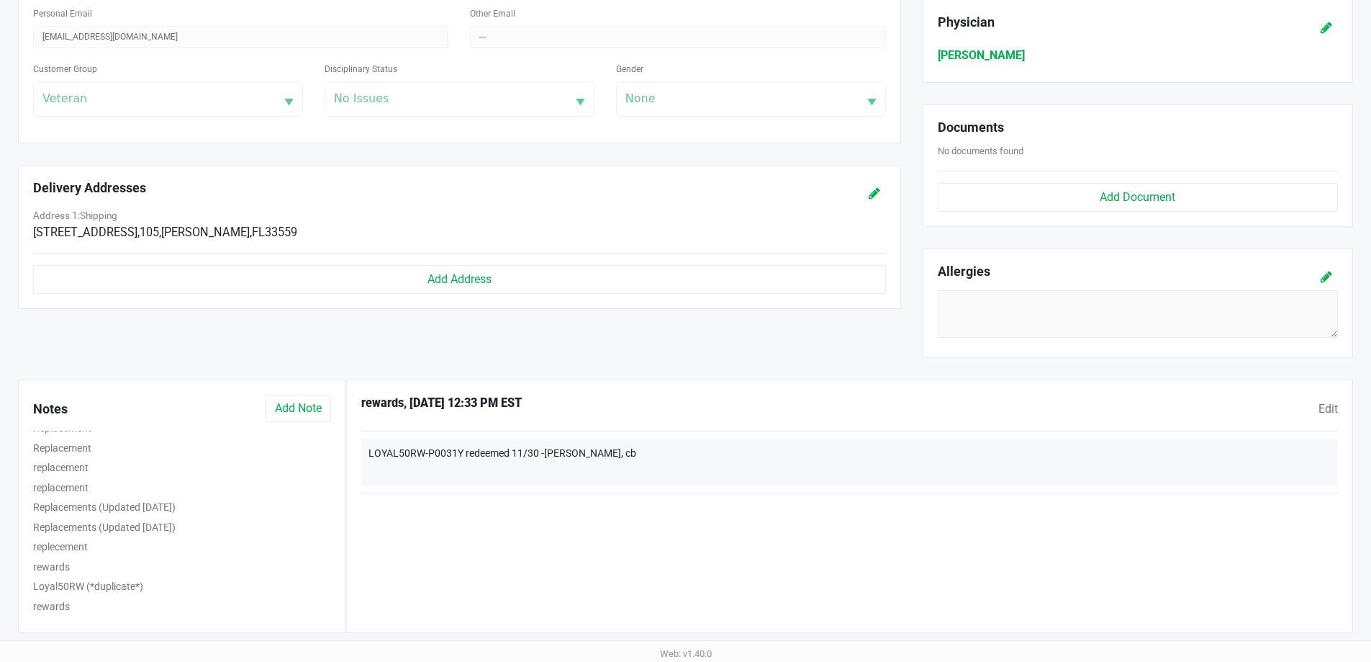
click at [66, 536] on div "Replacements (Updated 8/1/20)" at bounding box center [182, 529] width 320 height 20
click at [68, 520] on button "Replacements (Updated 8/1/20)" at bounding box center [104, 527] width 143 height 15
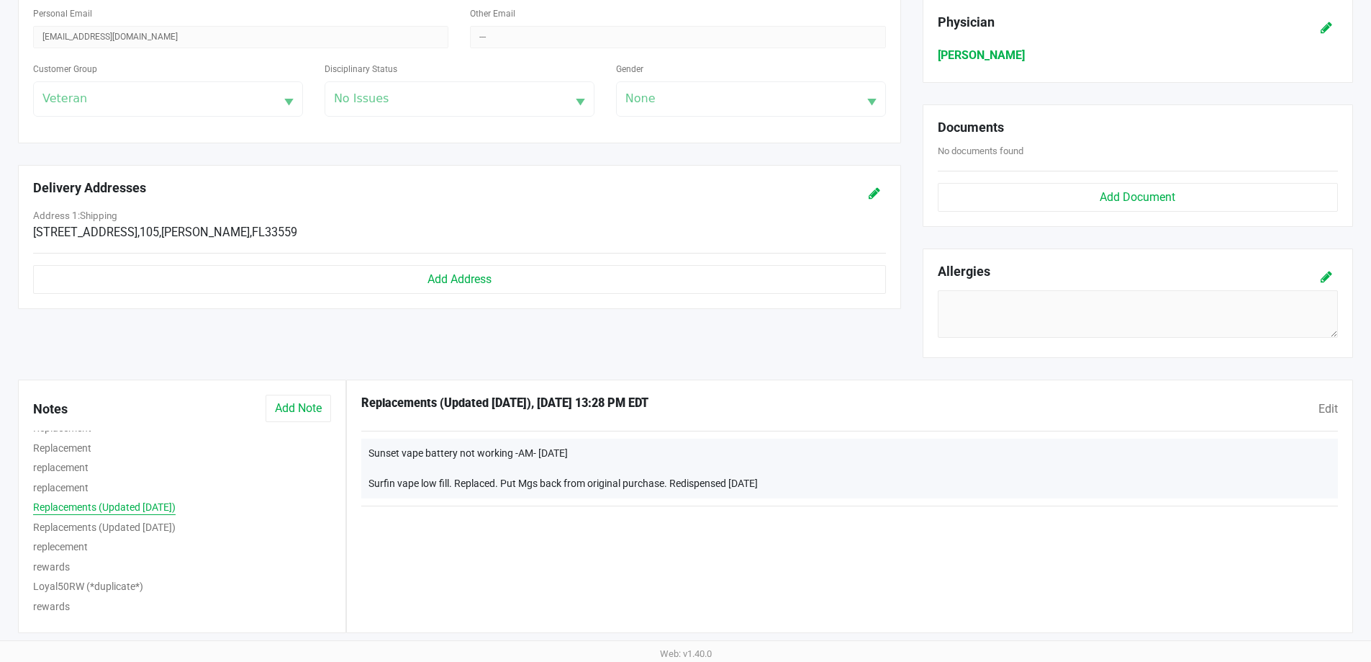
click at [74, 510] on button "Replacements (Updated 8/1/20)" at bounding box center [104, 507] width 143 height 15
click at [304, 412] on button "Add Note" at bounding box center [299, 407] width 66 height 27
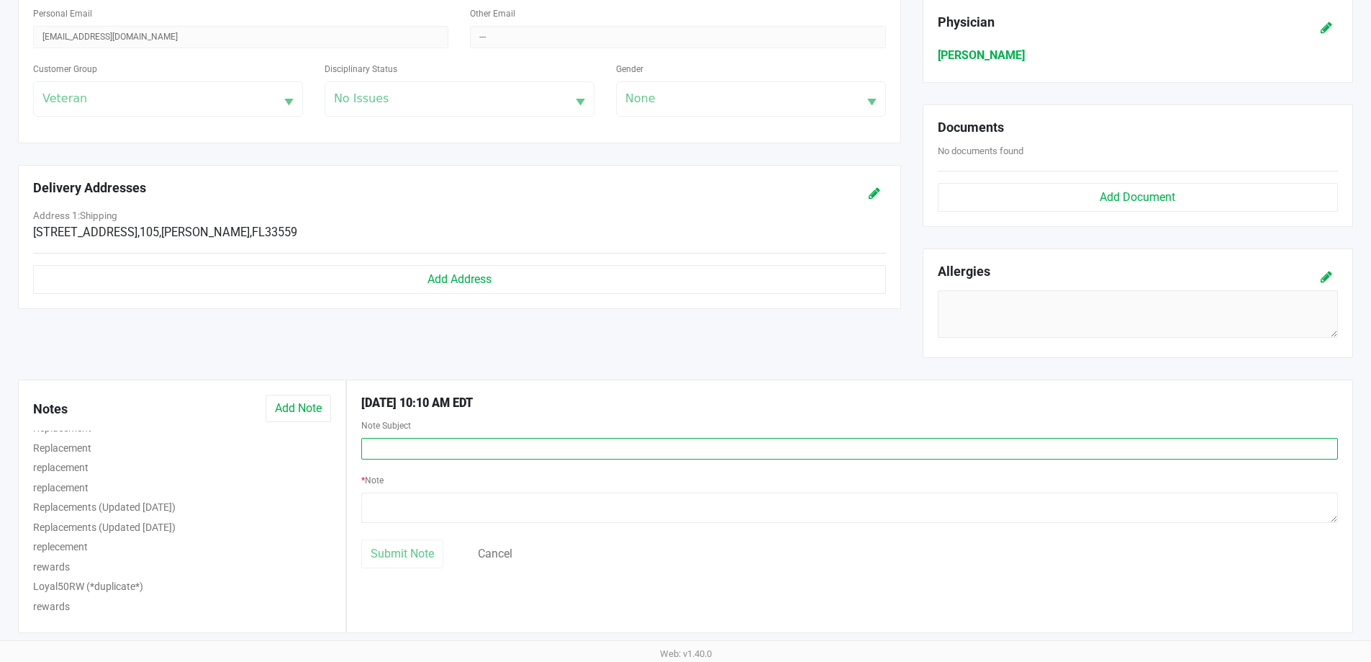
click at [401, 444] on input "text" at bounding box center [849, 449] width 977 height 22
type input "New loyalty restrictions"
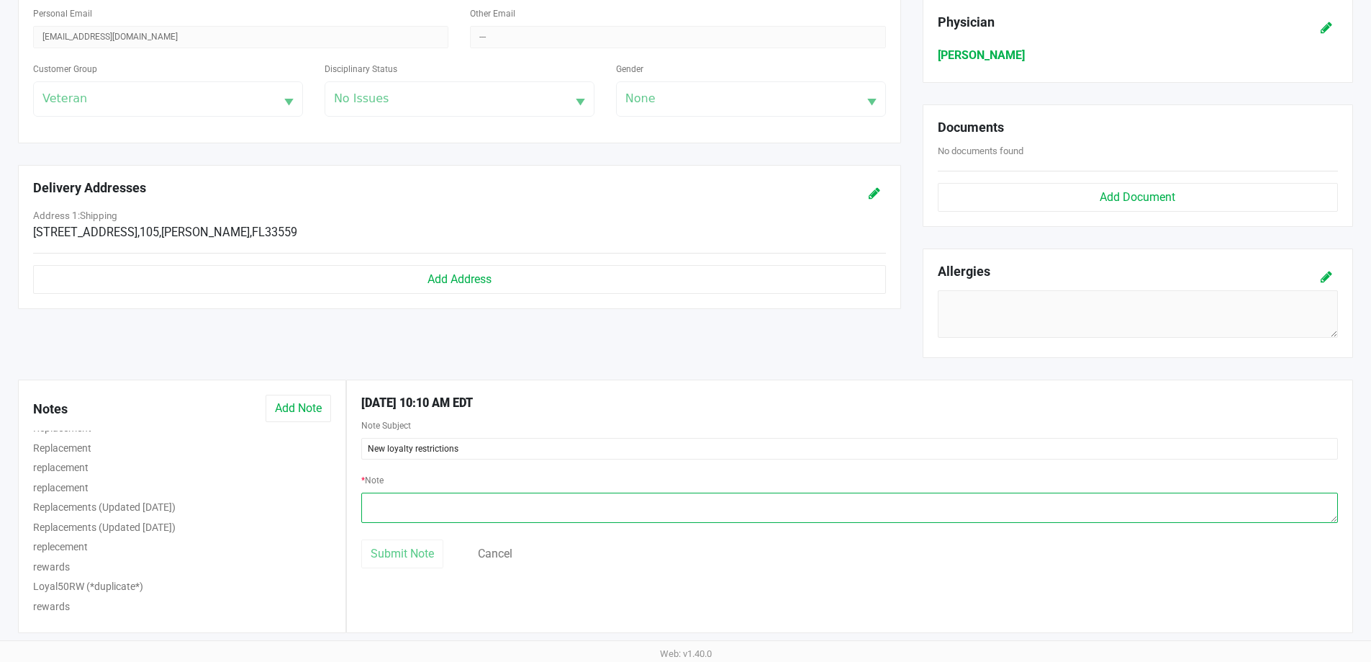
click at [454, 502] on textarea at bounding box center [849, 507] width 977 height 30
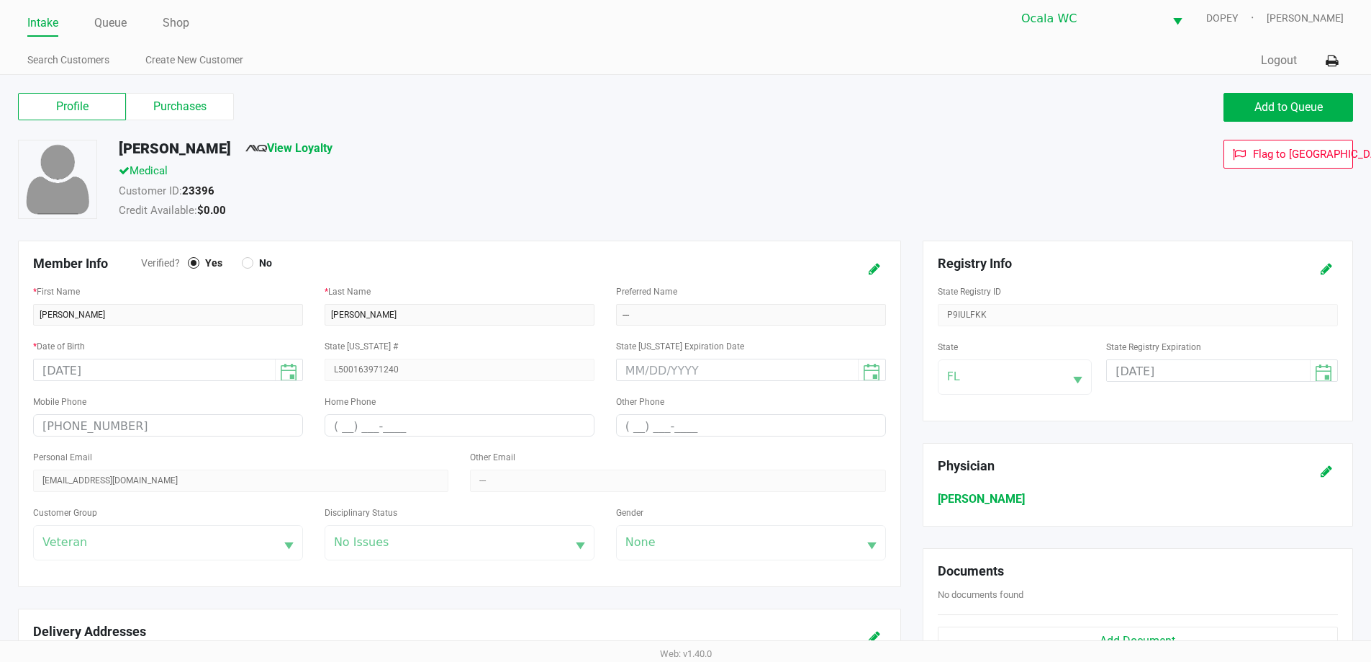
scroll to position [0, 0]
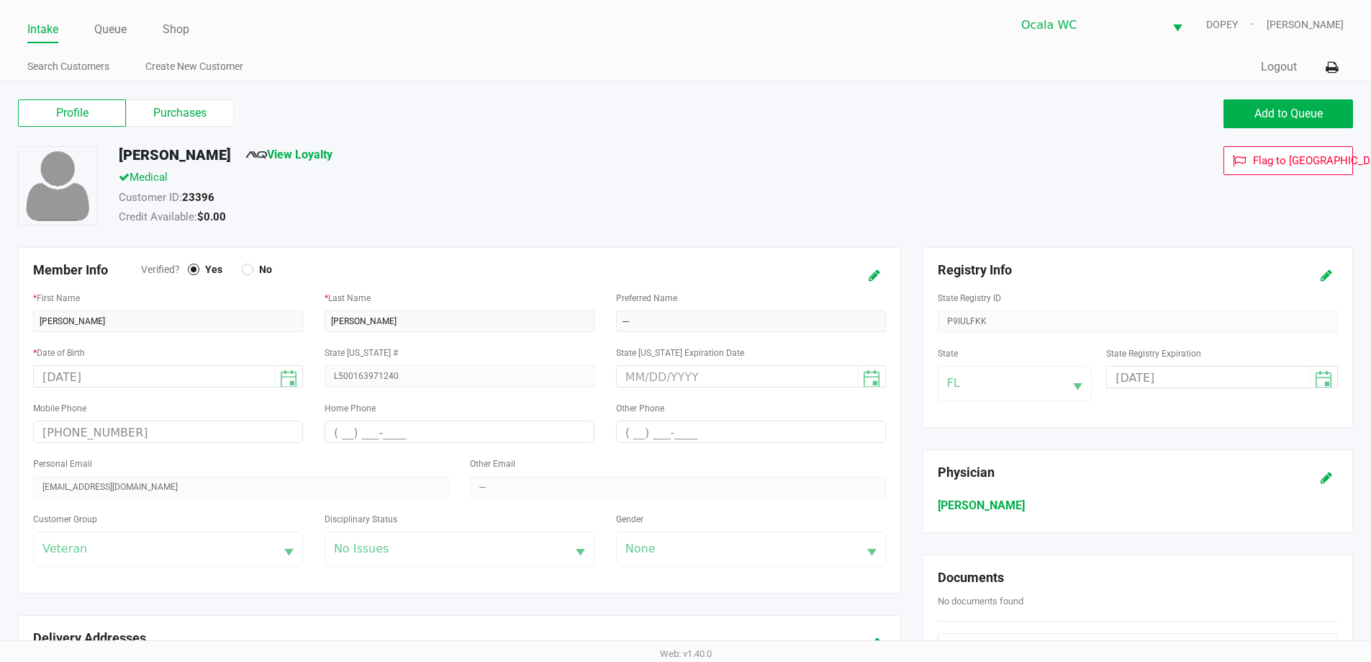
type textarea "Patient was informed today that loyalty points were no longer stackable with th…"
click at [610, 142] on div "Profile Purchases Add to Queue" at bounding box center [685, 121] width 1357 height 50
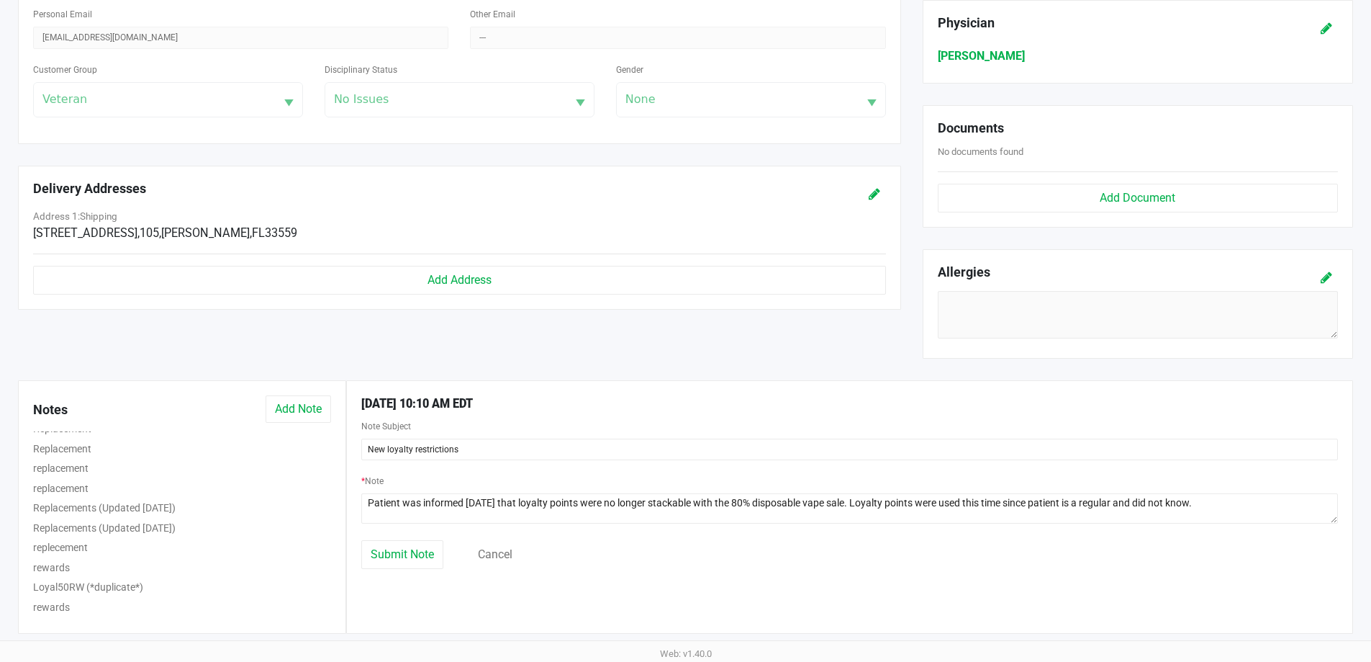
scroll to position [450, 0]
click at [398, 564] on button "Submit Note" at bounding box center [402, 553] width 82 height 29
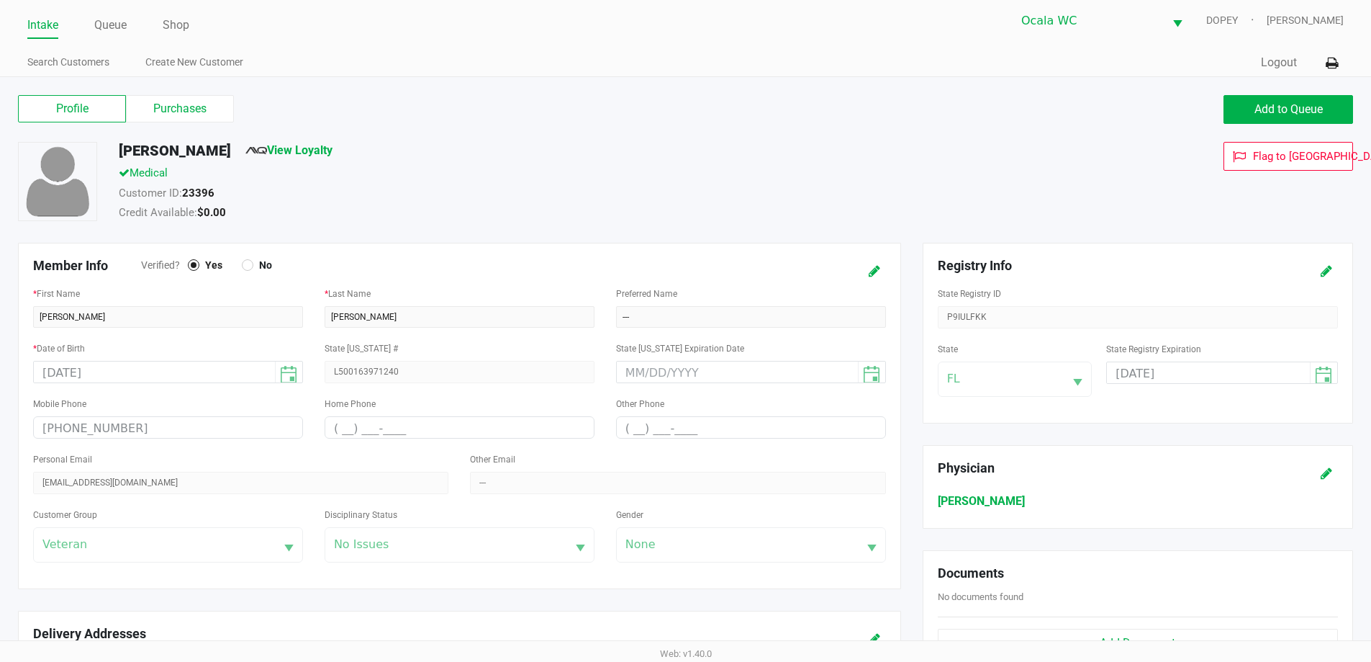
scroll to position [0, 0]
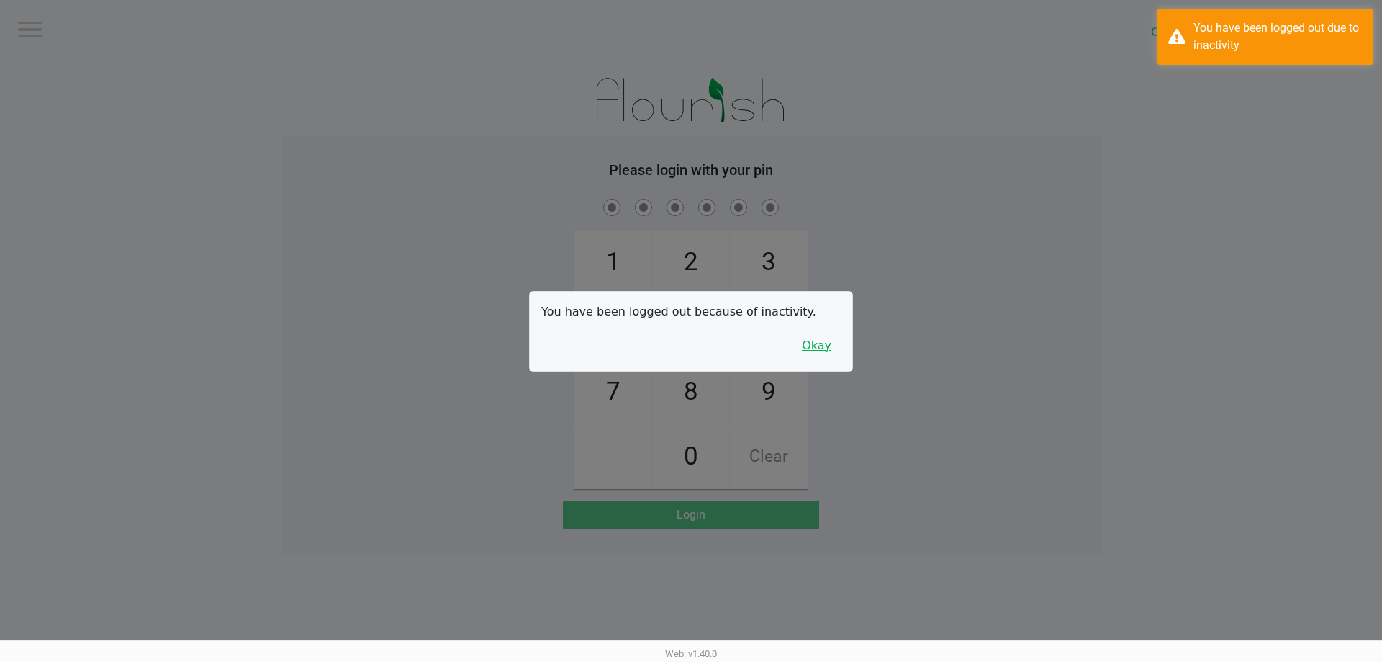
click at [831, 341] on button "Okay" at bounding box center [817, 345] width 48 height 27
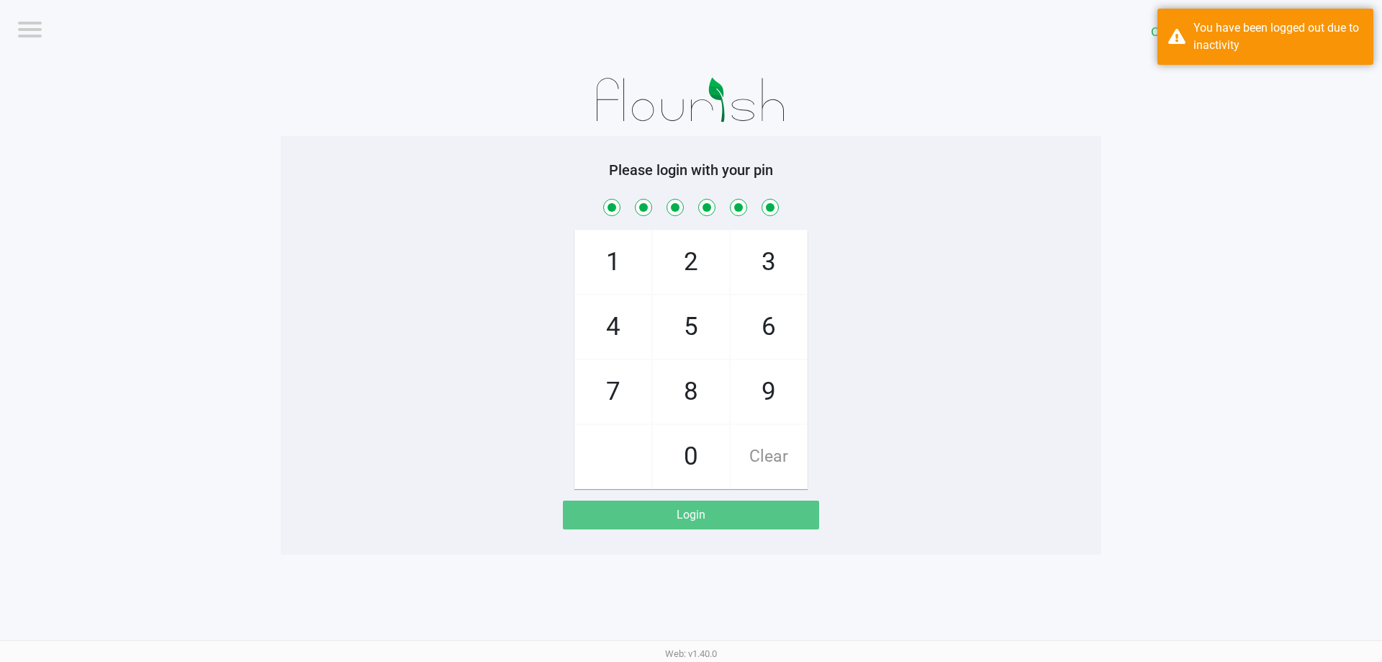
checkbox input "true"
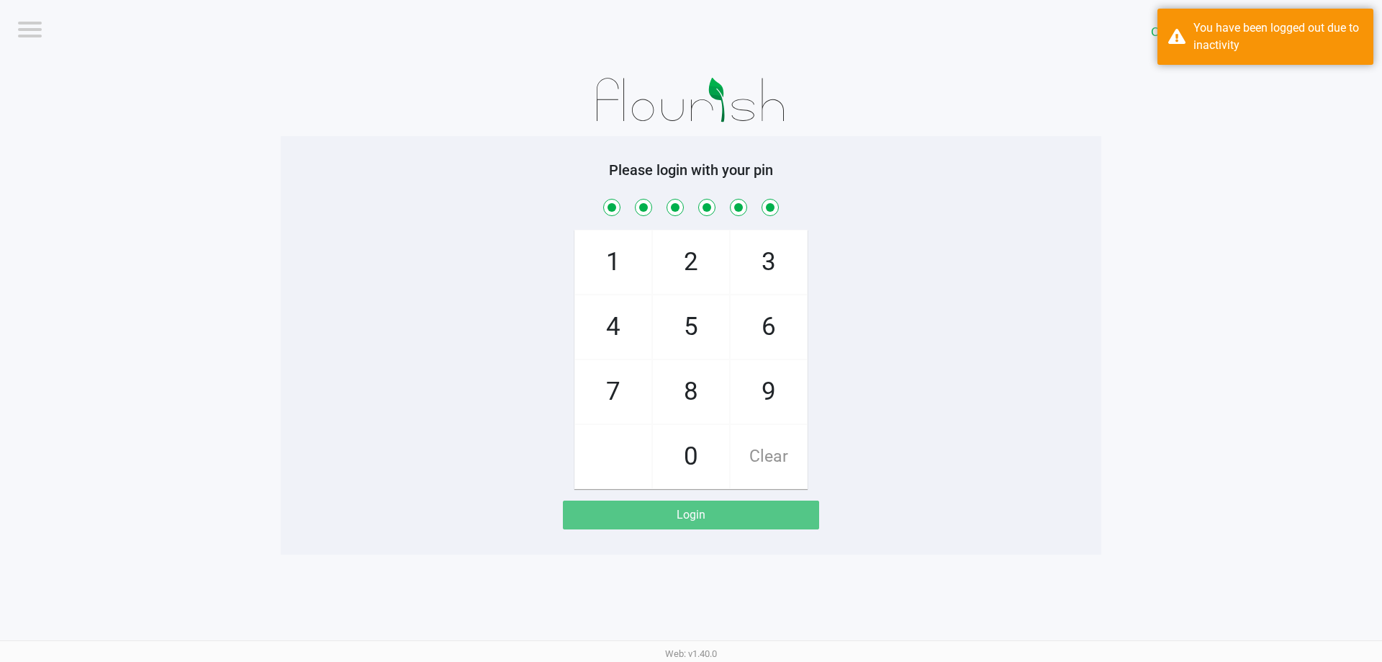
checkbox input "true"
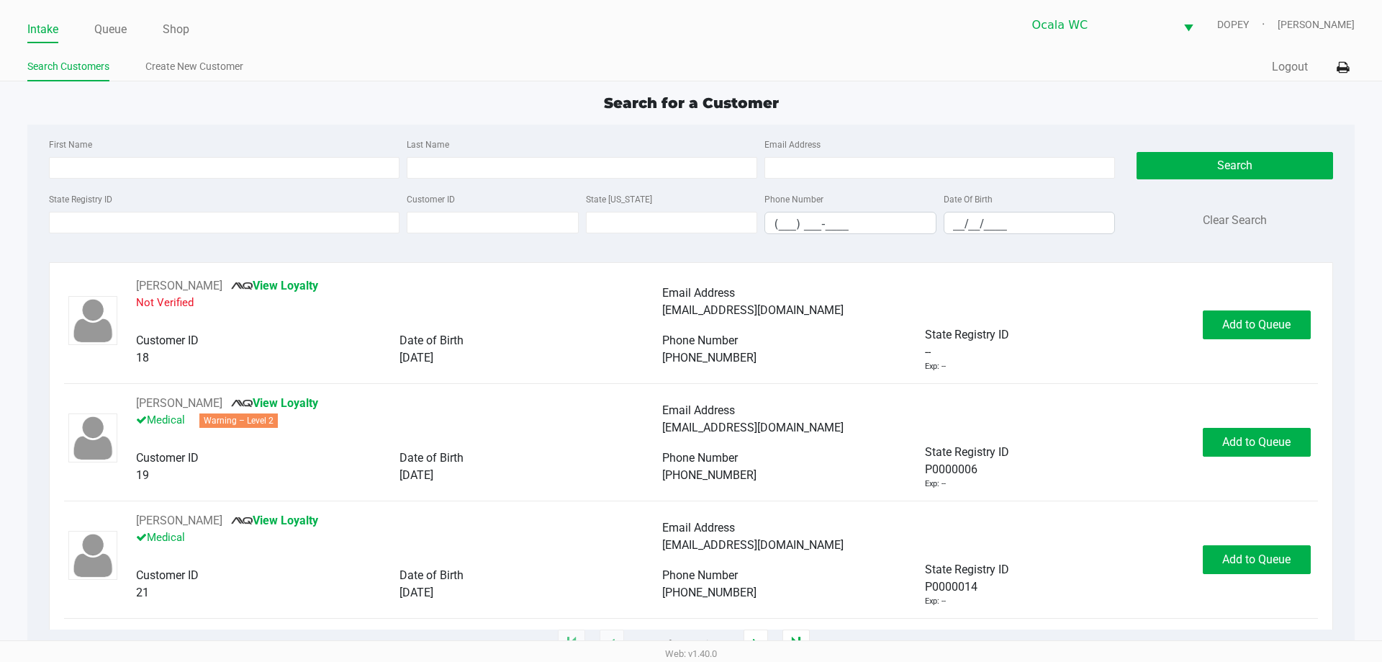
type input "ALEXIS"
type input "TANNARONG"
type input "04/15/1994"
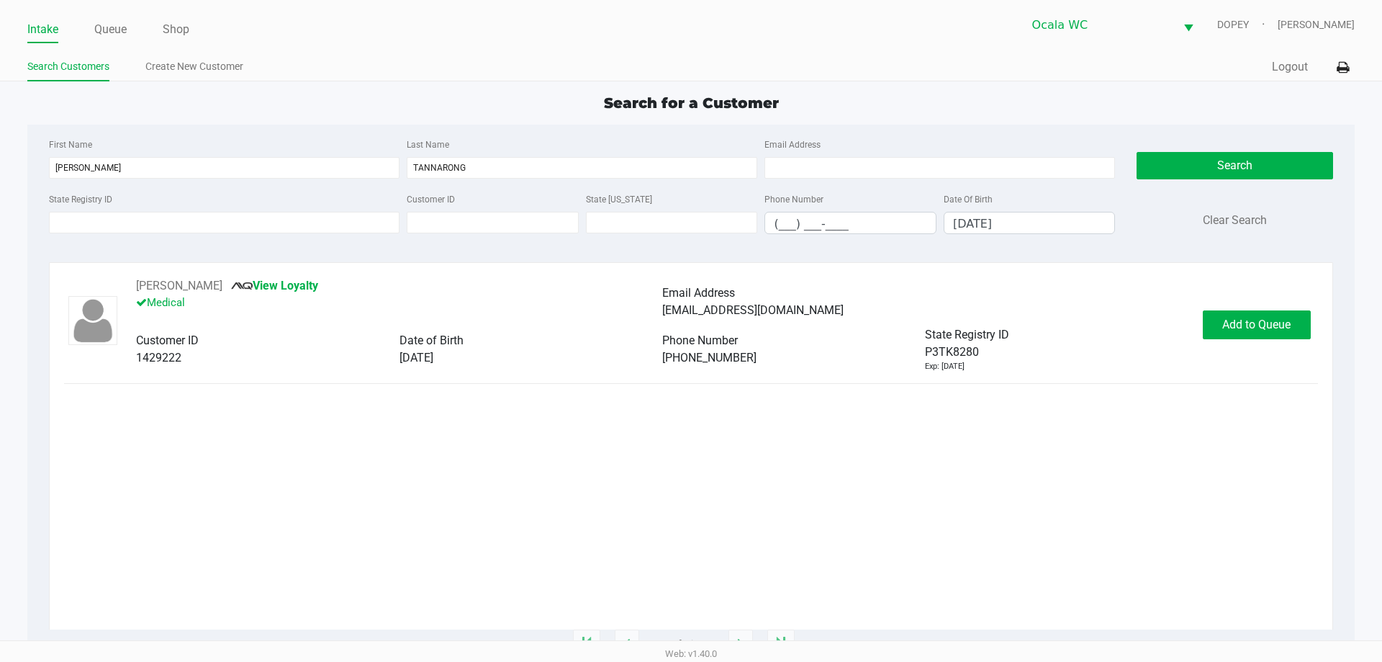
click at [942, 452] on div "Lexi TANNARONG View Loyalty Medical Email Address lexitannarong@yahoo.com Custo…" at bounding box center [690, 453] width 1253 height 352
click at [1212, 320] on button "Add to Queue" at bounding box center [1257, 324] width 108 height 29
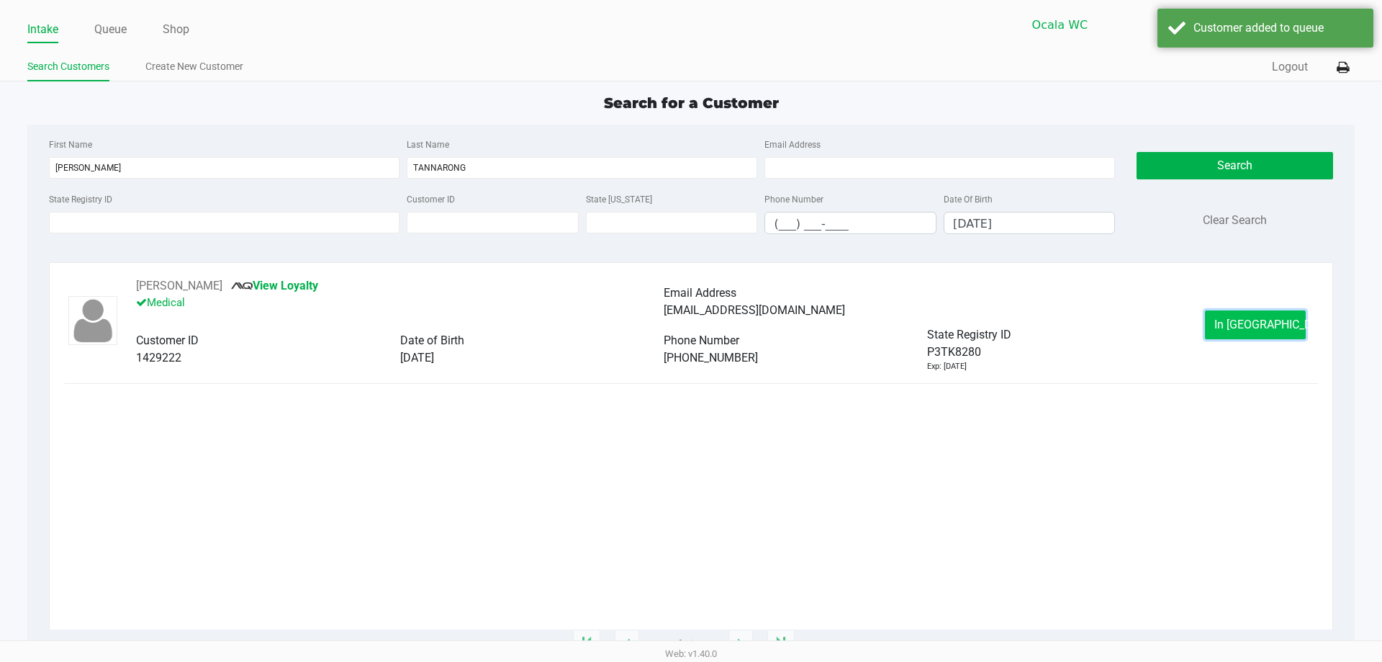
click at [1213, 323] on button "In Queue" at bounding box center [1255, 324] width 101 height 29
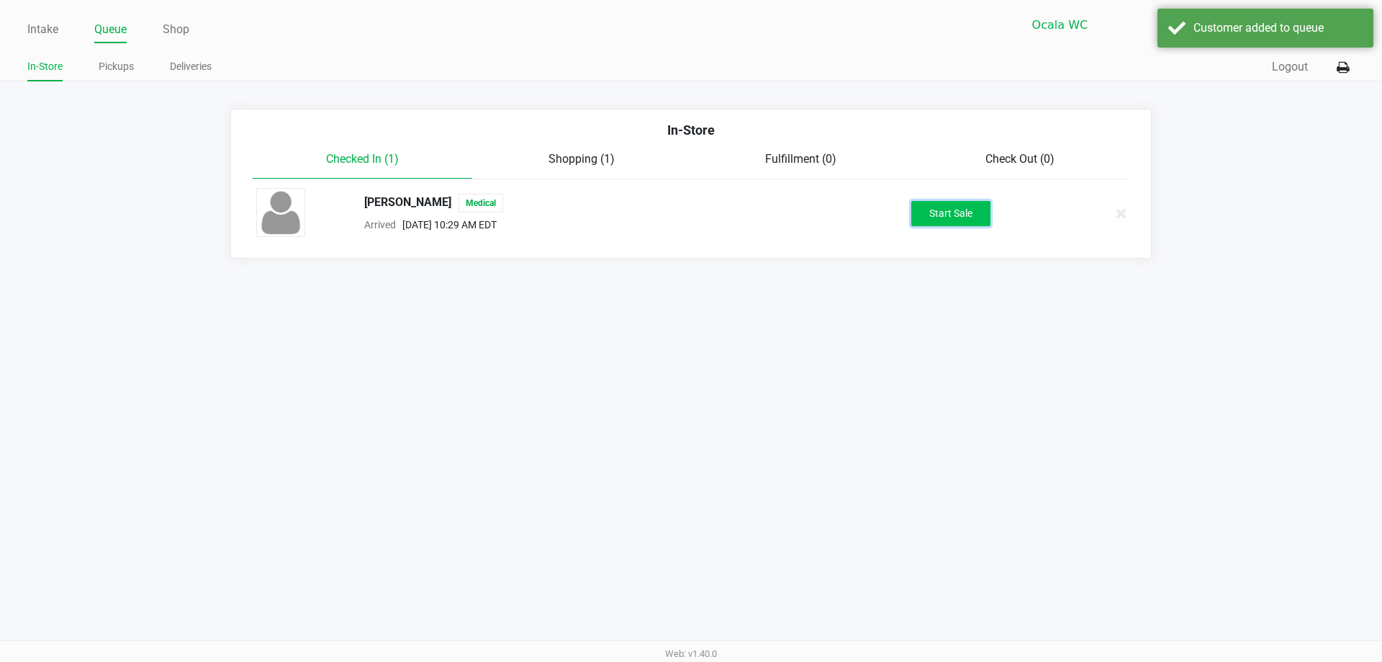
click at [949, 219] on button "Start Sale" at bounding box center [950, 213] width 79 height 25
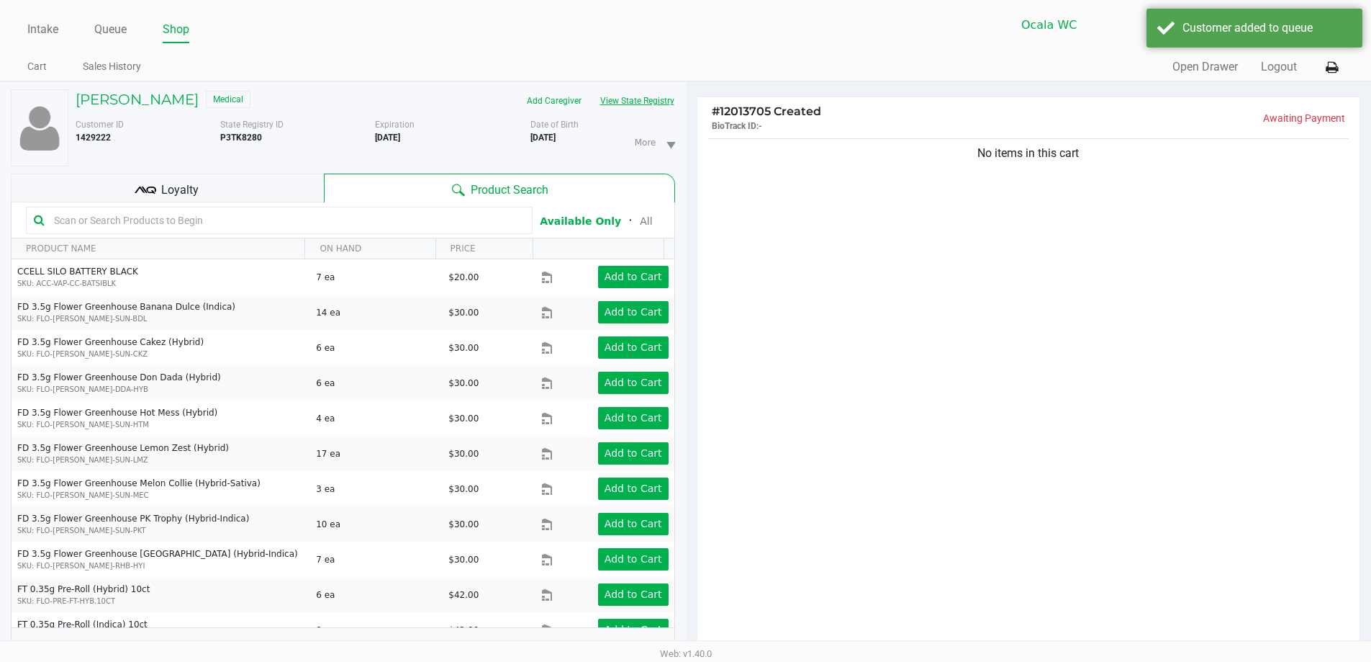
click at [640, 101] on button "View State Registry" at bounding box center [633, 100] width 84 height 23
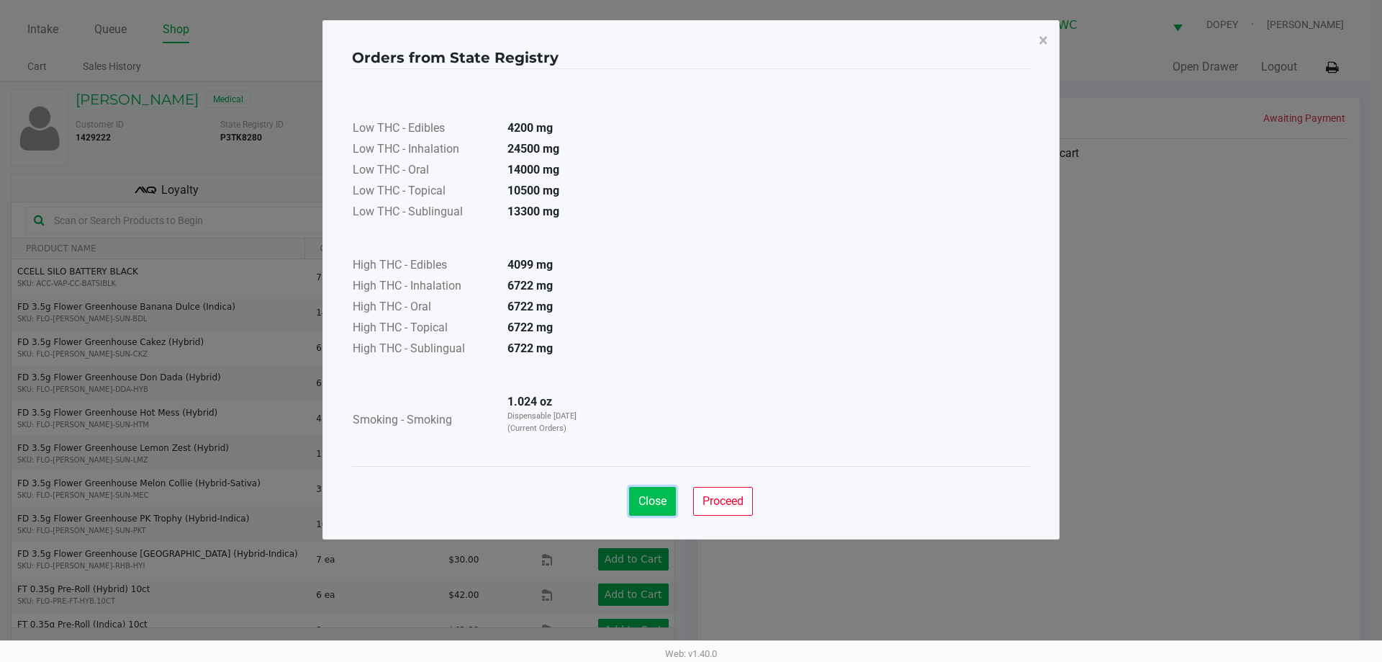
click at [633, 499] on button "Close" at bounding box center [652, 501] width 47 height 29
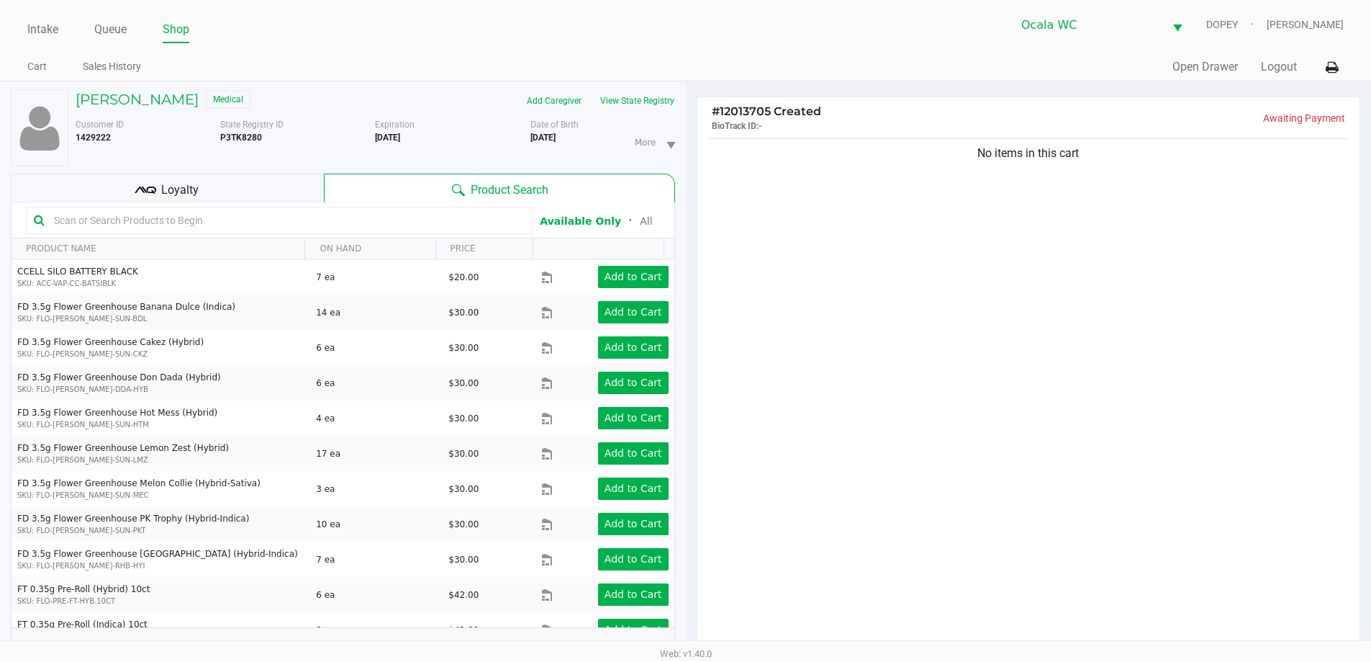
click at [330, 223] on input "text" at bounding box center [286, 220] width 477 height 22
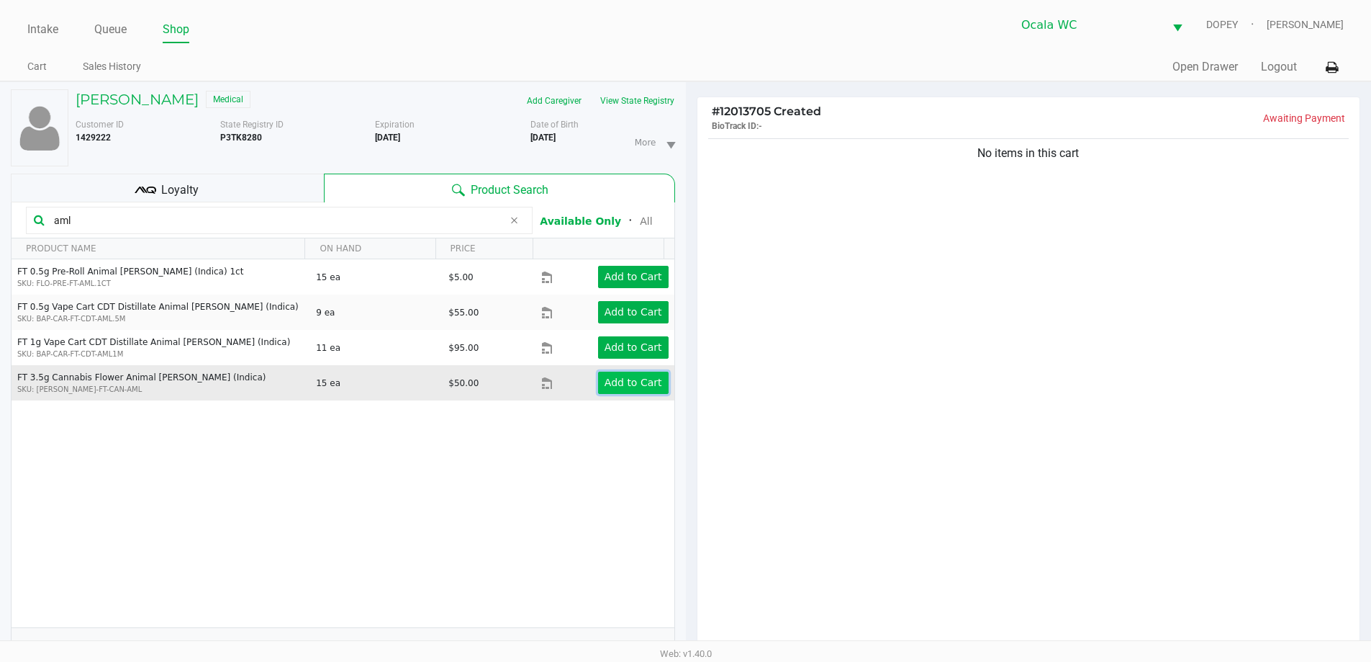
click at [630, 379] on app-button-loader "Add to Cart" at bounding box center [634, 382] width 58 height 12
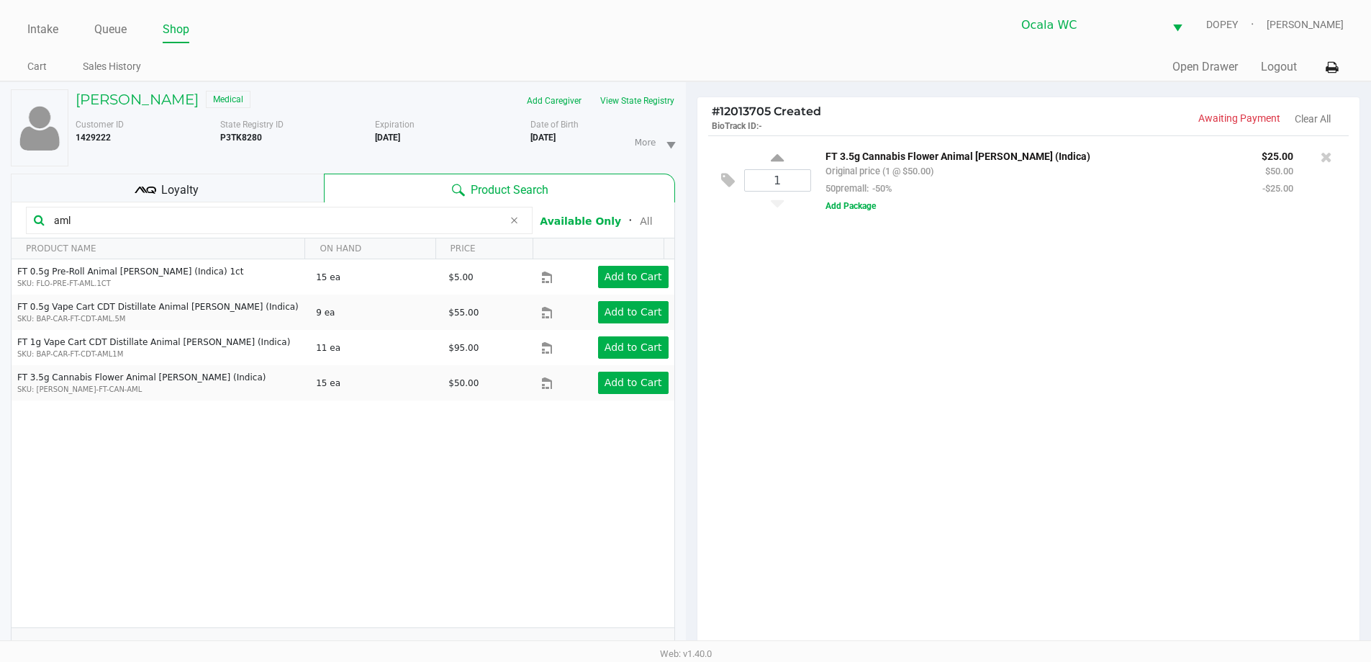
click at [333, 220] on input "aml" at bounding box center [275, 220] width 455 height 22
type input "a"
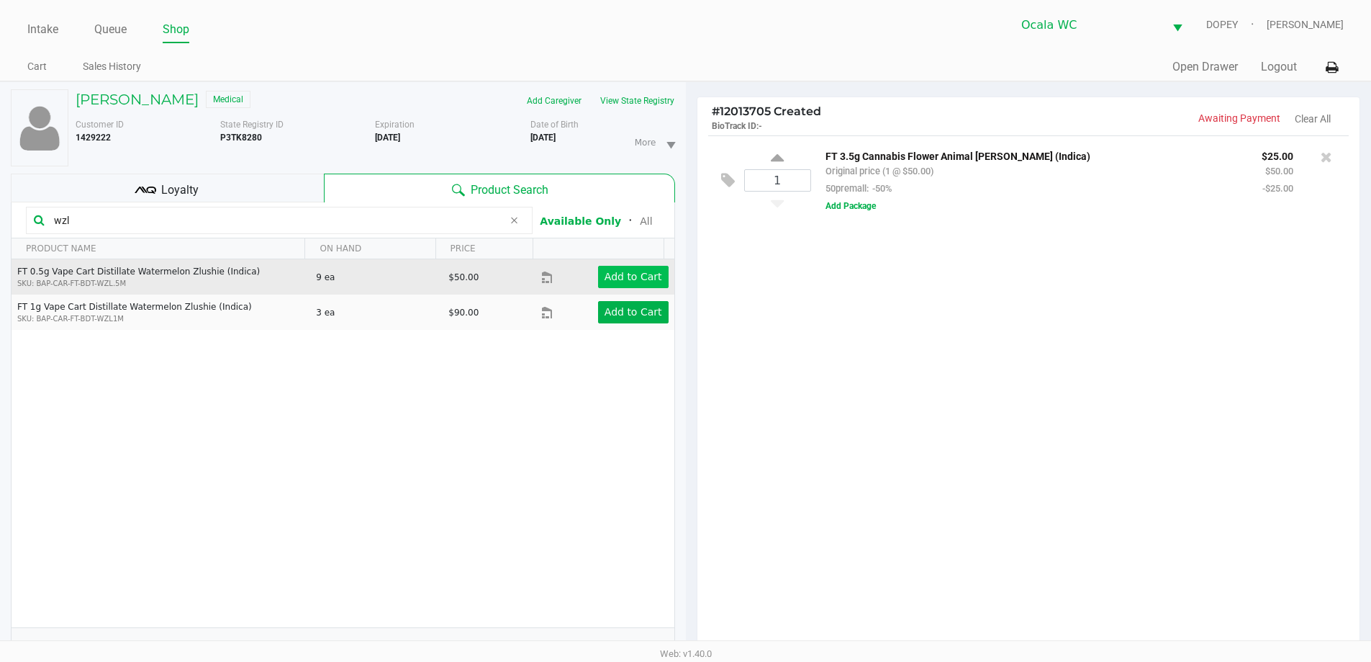
type input "wzl"
click at [633, 282] on app-button-loader "Add to Cart" at bounding box center [634, 277] width 58 height 12
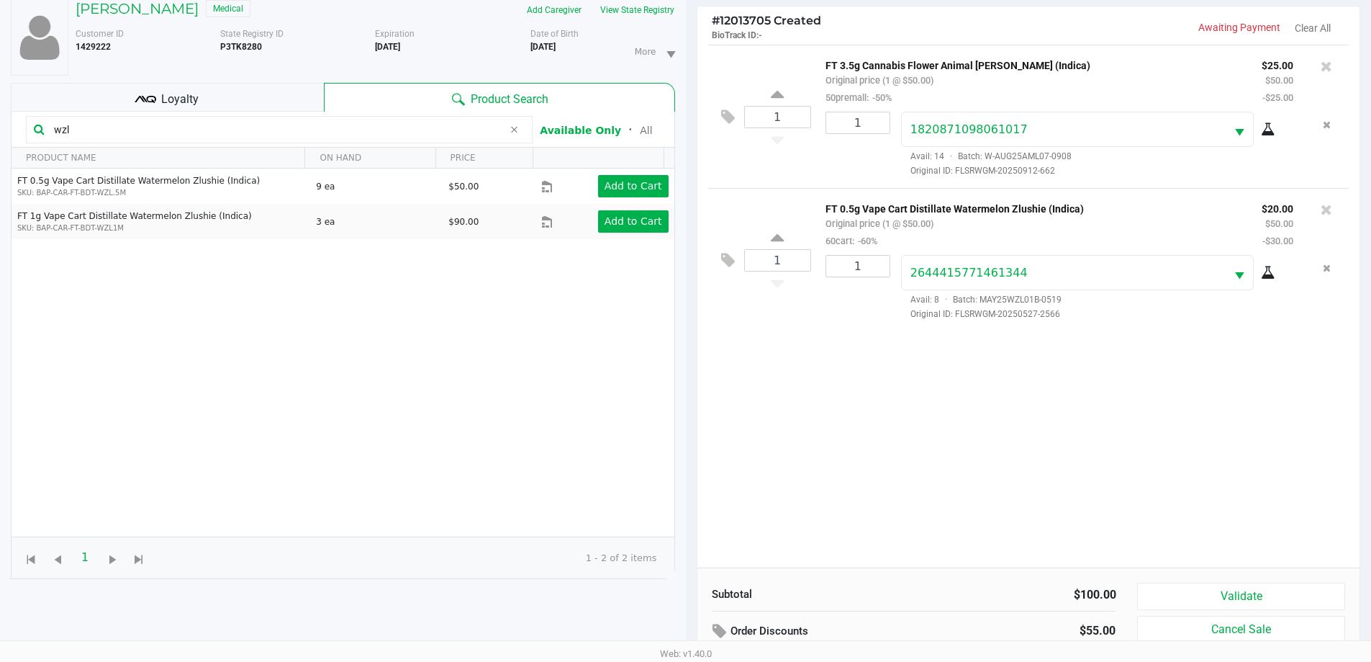
scroll to position [155, 0]
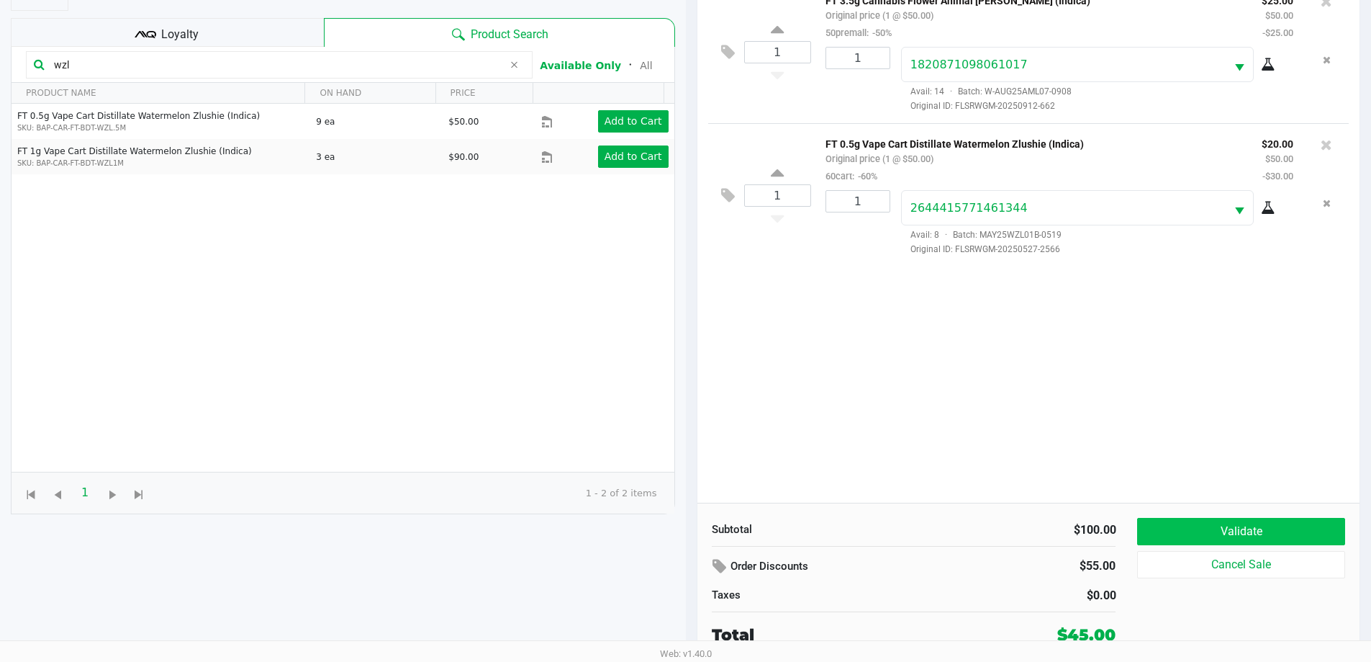
click at [1265, 537] on button "Validate" at bounding box center [1240, 531] width 207 height 27
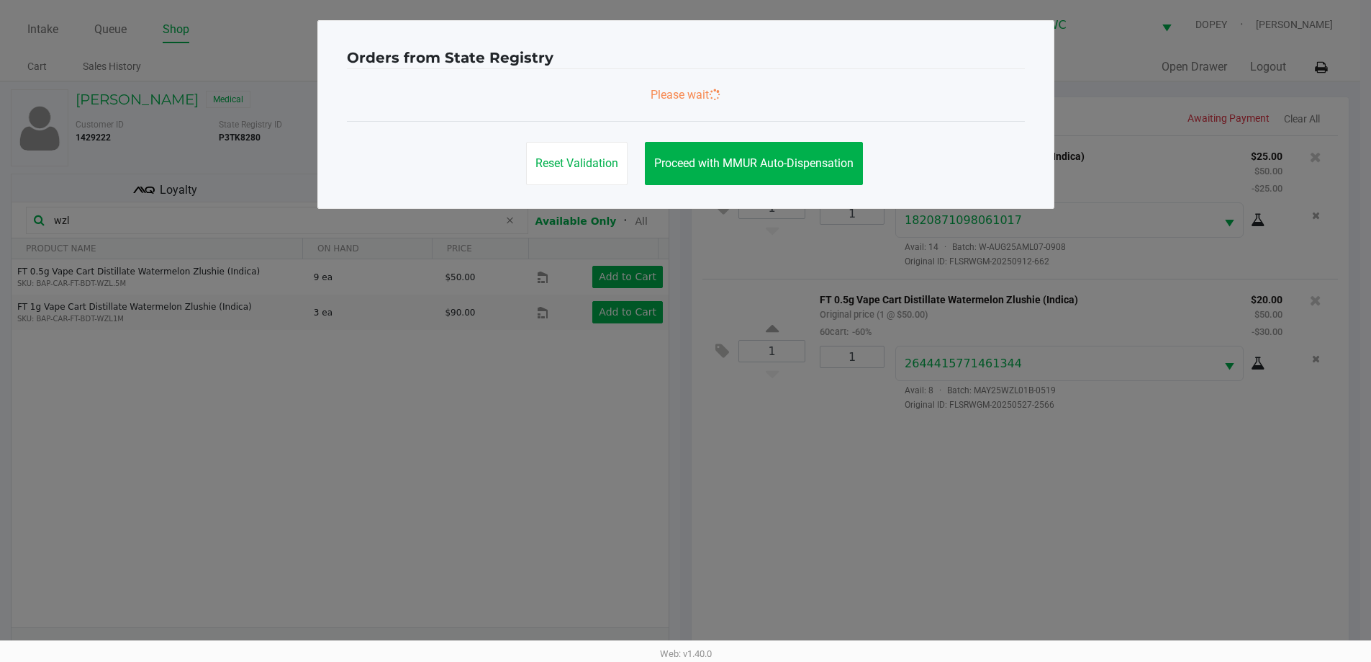
scroll to position [0, 0]
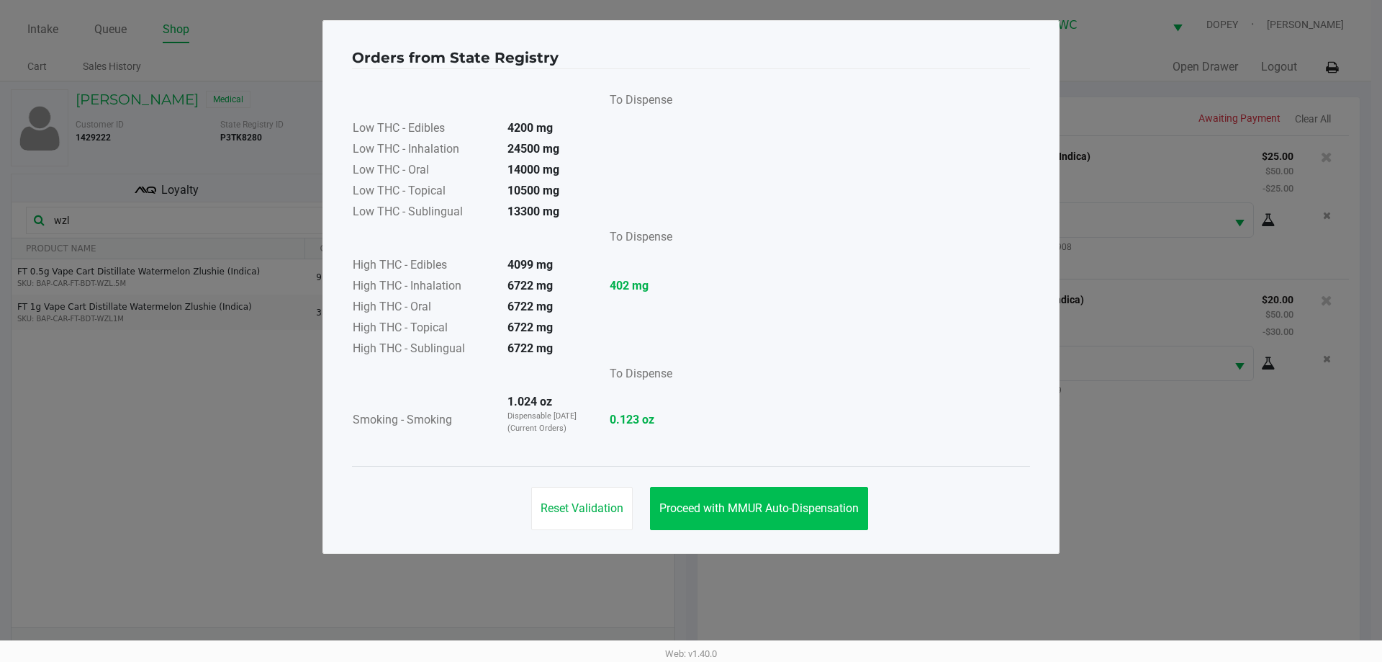
click at [818, 513] on span "Proceed with MMUR Auto-Dispensation" at bounding box center [758, 508] width 199 height 14
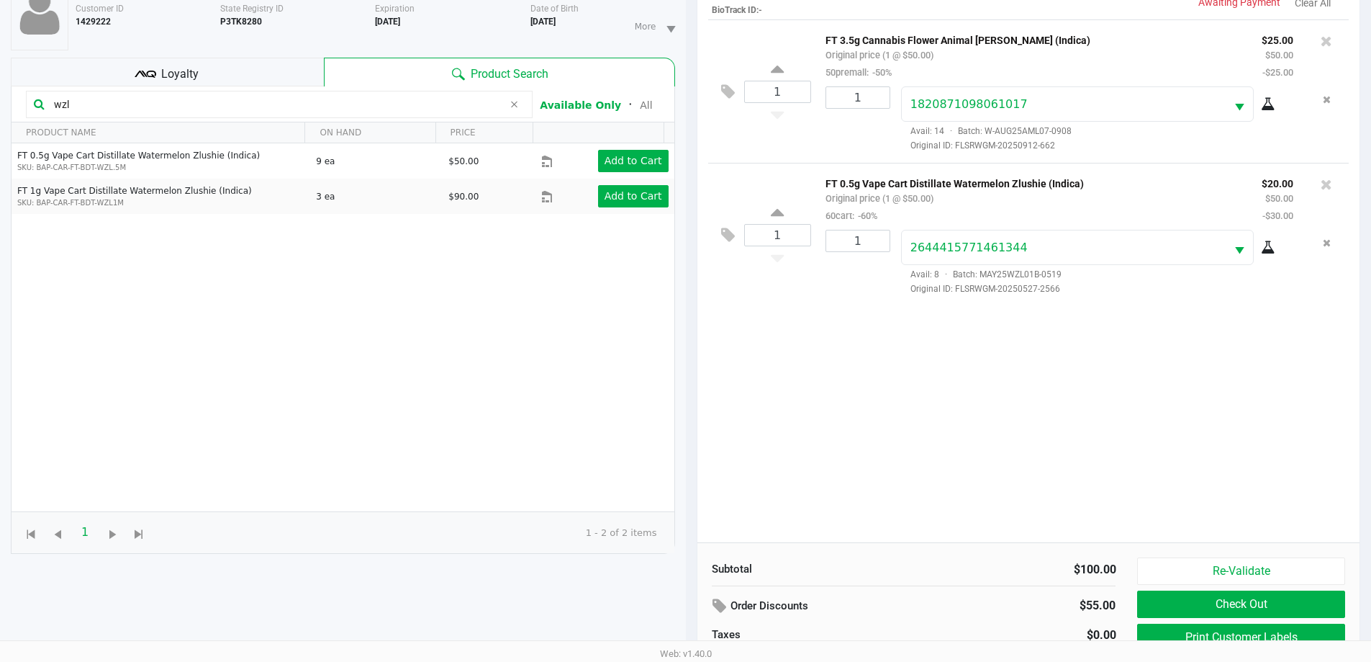
scroll to position [155, 0]
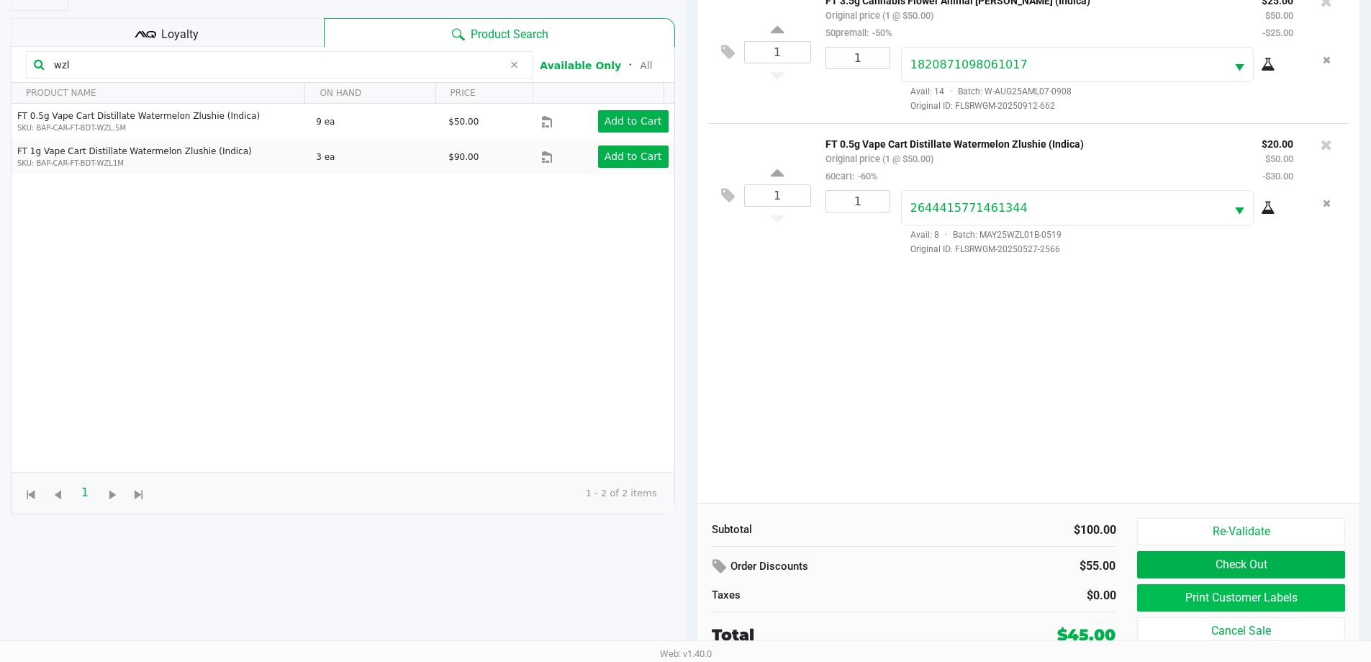
click at [1196, 609] on button "Print Customer Labels" at bounding box center [1240, 597] width 207 height 27
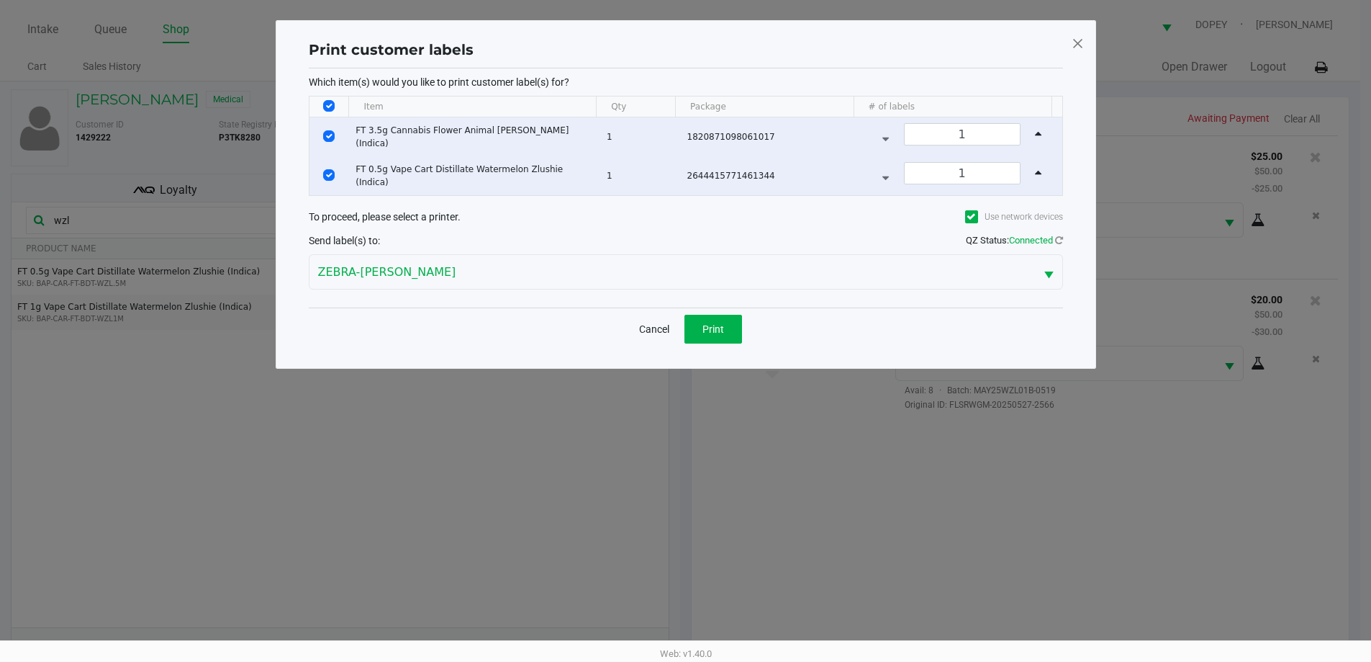
scroll to position [0, 0]
click at [731, 331] on button "Print" at bounding box center [719, 329] width 58 height 29
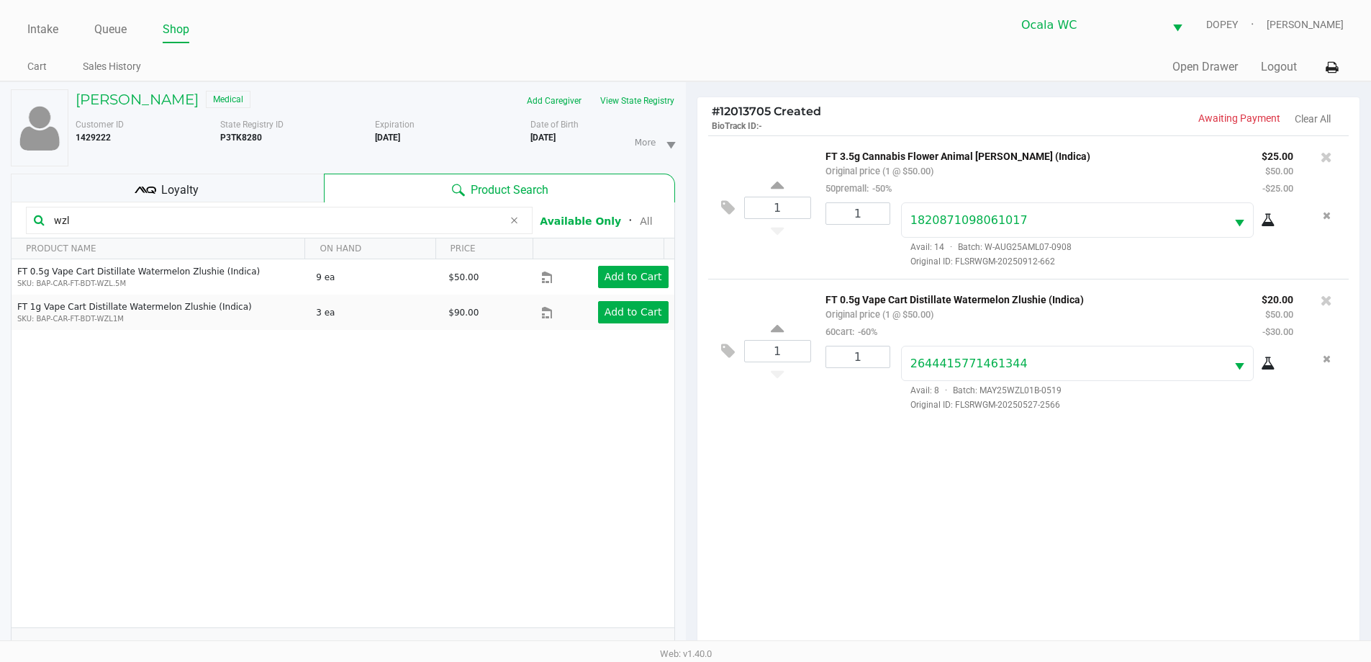
scroll to position [155, 0]
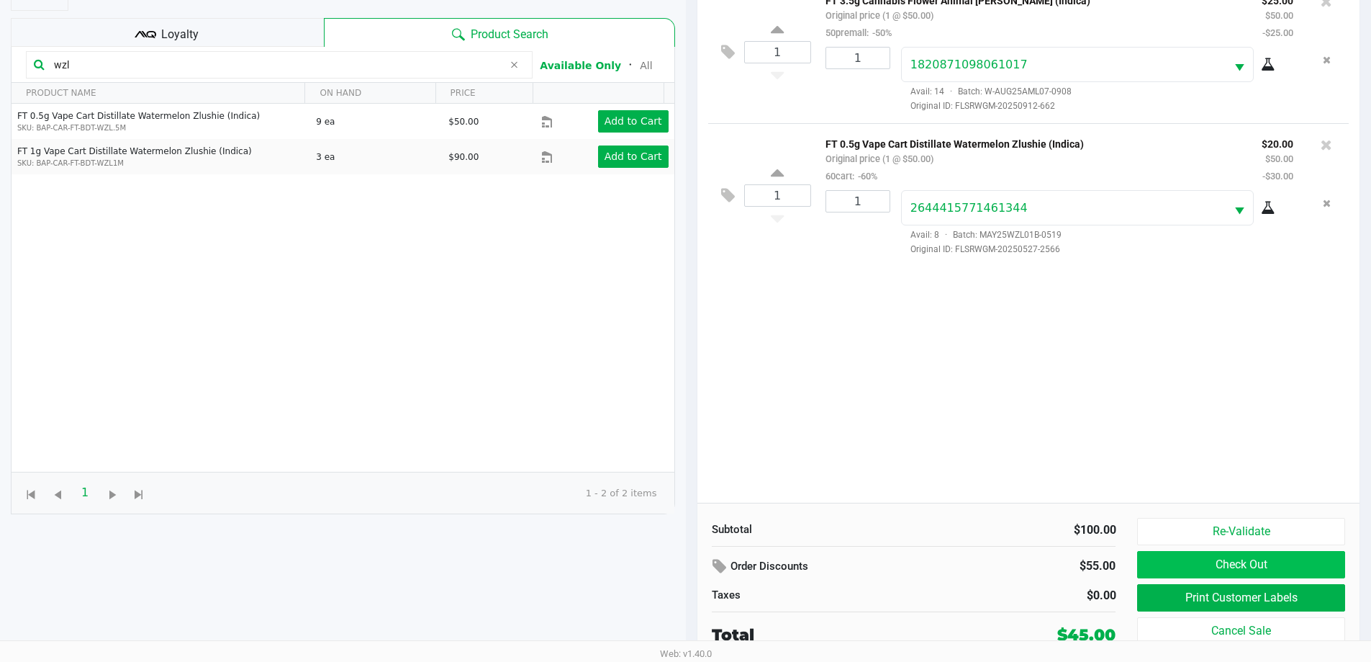
click at [1288, 564] on button "Check Out" at bounding box center [1240, 564] width 207 height 27
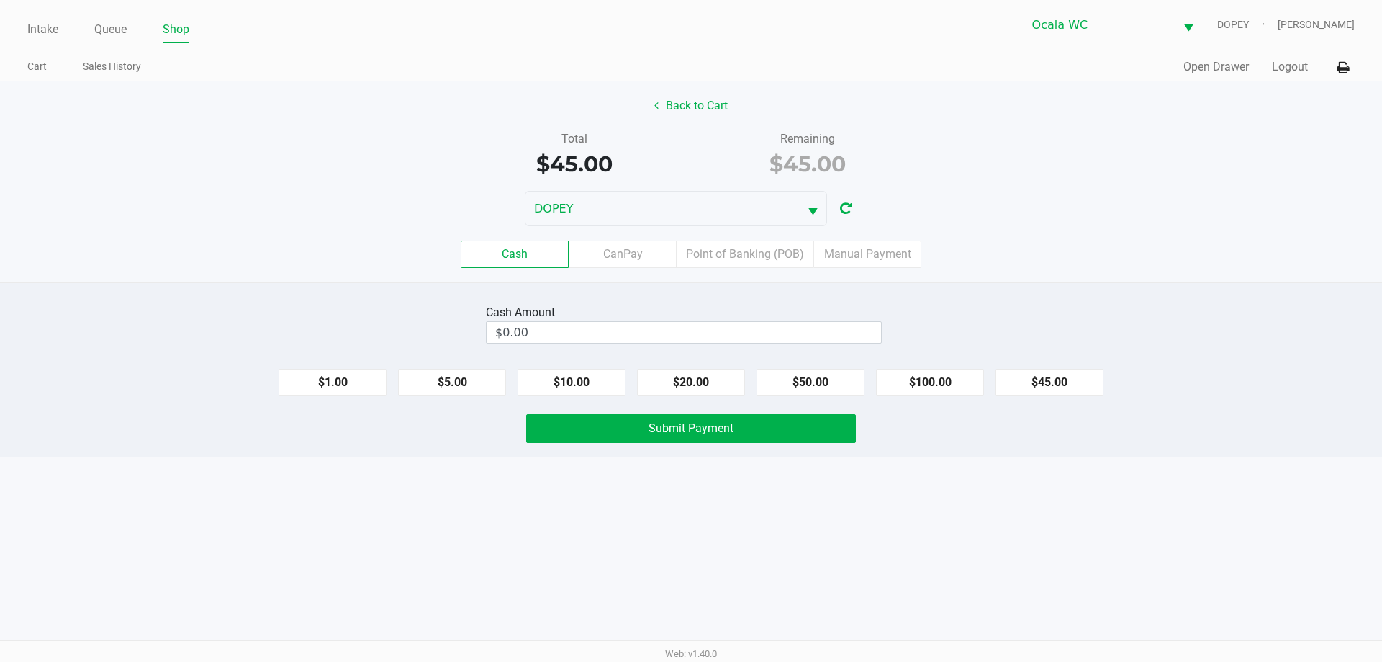
click at [1176, 268] on div "Cash CanPay Point of Banking (POB) Manual Payment" at bounding box center [691, 254] width 1404 height 56
click at [1146, 248] on div "Cash CanPay Point of Banking (POB) Manual Payment" at bounding box center [691, 253] width 1382 height 27
click at [1066, 274] on div "Cash CanPay Point of Banking (POB) Manual Payment" at bounding box center [691, 254] width 1404 height 56
click at [1104, 259] on div "Cash CanPay Point of Banking (POB) Manual Payment" at bounding box center [691, 253] width 1382 height 27
click at [1028, 278] on div "Cash CanPay Point of Banking (POB) Manual Payment" at bounding box center [691, 254] width 1404 height 56
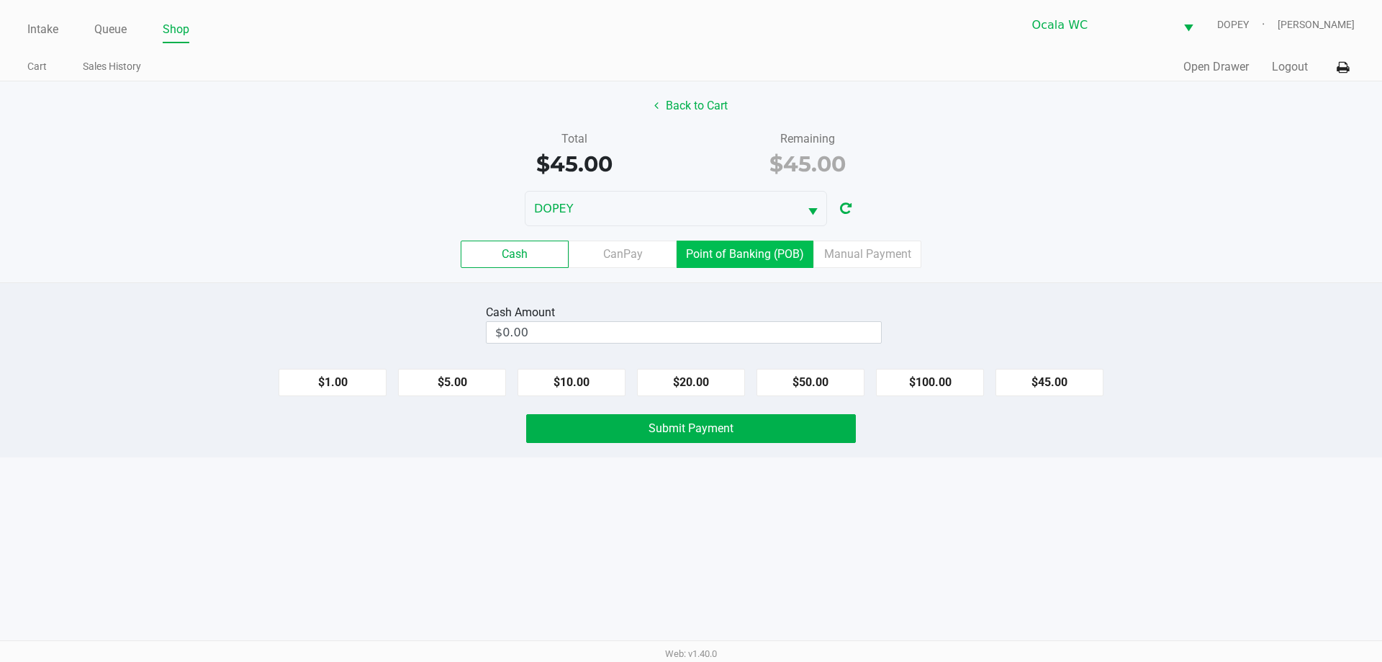
click at [793, 258] on label "Point of Banking (POB)" at bounding box center [745, 253] width 137 height 27
click at [0, 0] on 7 "Point of Banking (POB)" at bounding box center [0, 0] width 0 height 0
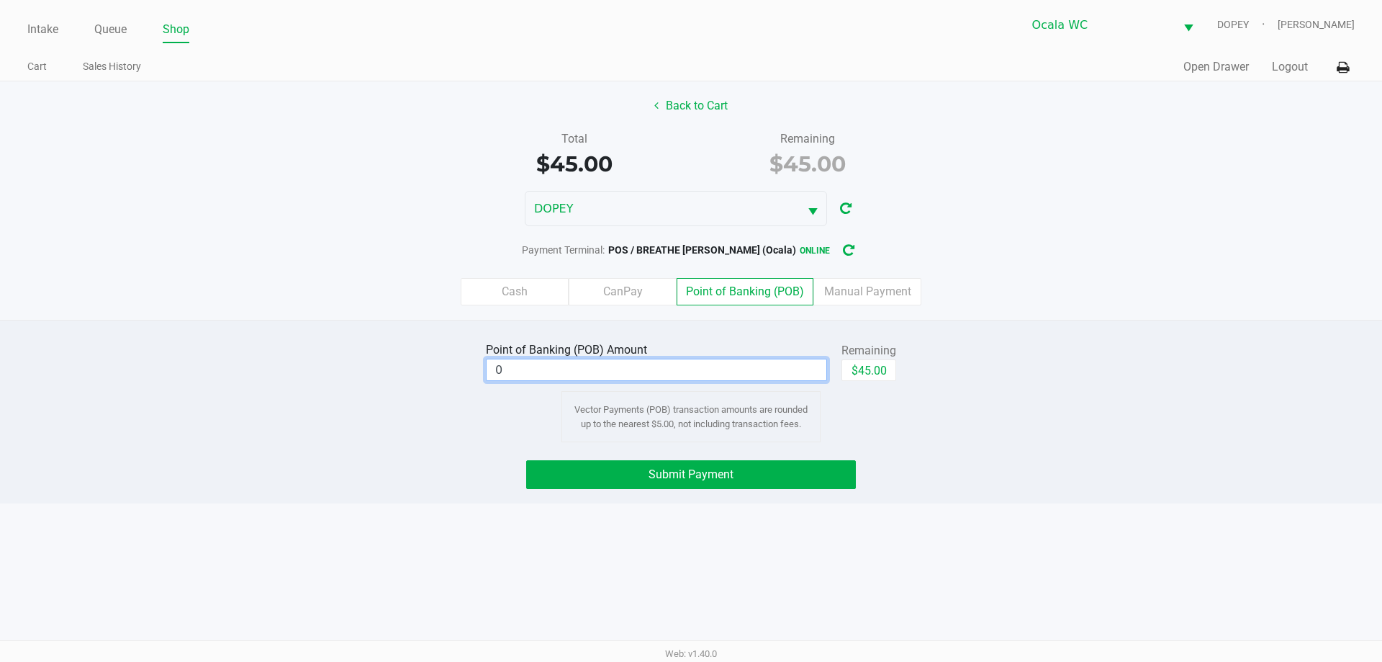
click at [696, 376] on input "0" at bounding box center [657, 369] width 340 height 21
click at [873, 370] on button "$45.00" at bounding box center [868, 370] width 55 height 22
type input "$45.00"
click at [1191, 387] on div "Point of Banking (POB) Amount $45.00 Remaining $45.00 Clear Vector Payments (PO…" at bounding box center [691, 390] width 1404 height 104
click at [743, 480] on button "Submit Payment" at bounding box center [691, 474] width 330 height 29
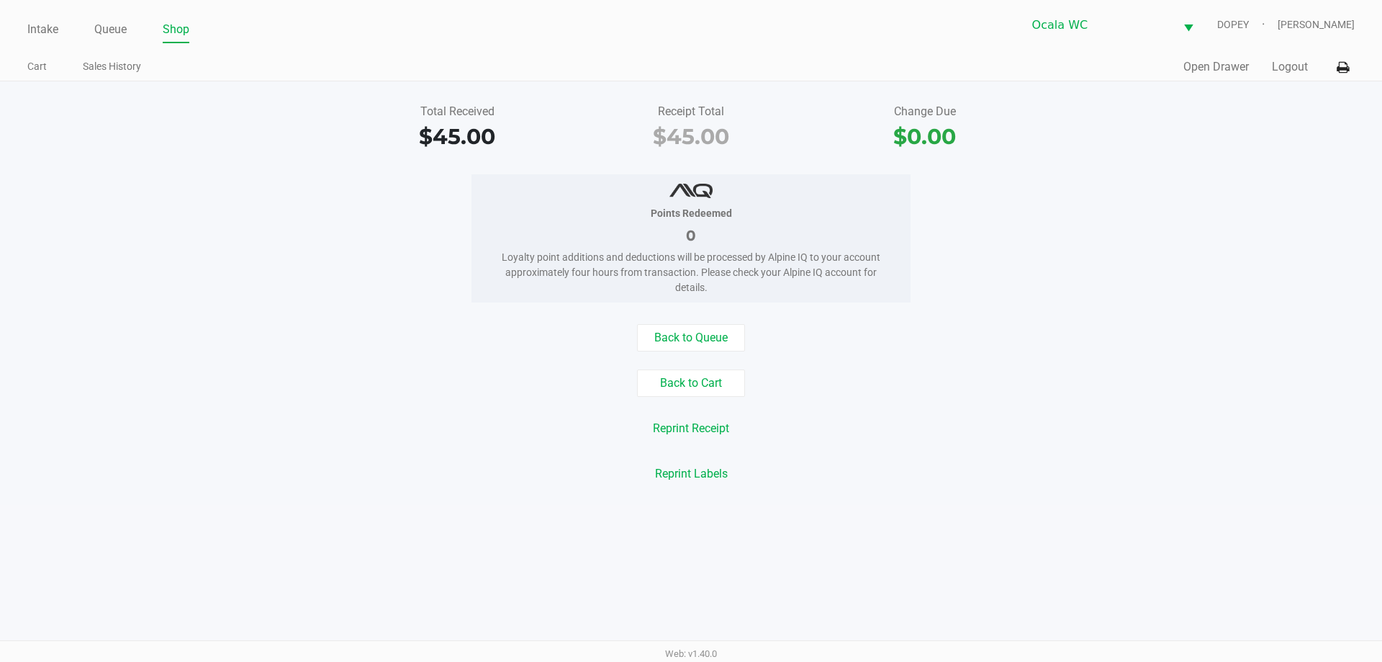
click at [628, 71] on ul "Cart Sales History" at bounding box center [359, 68] width 664 height 24
click at [335, 57] on ul "Cart Sales History" at bounding box center [359, 68] width 664 height 24
click at [689, 38] on ul "Intake Queue Shop" at bounding box center [359, 30] width 664 height 24
click at [1258, 407] on div "Back to Queue Back to Cart Reprint Receipt Reprint Labels" at bounding box center [691, 405] width 1404 height 163
click at [1209, 68] on button "Open Drawer" at bounding box center [1216, 66] width 66 height 17
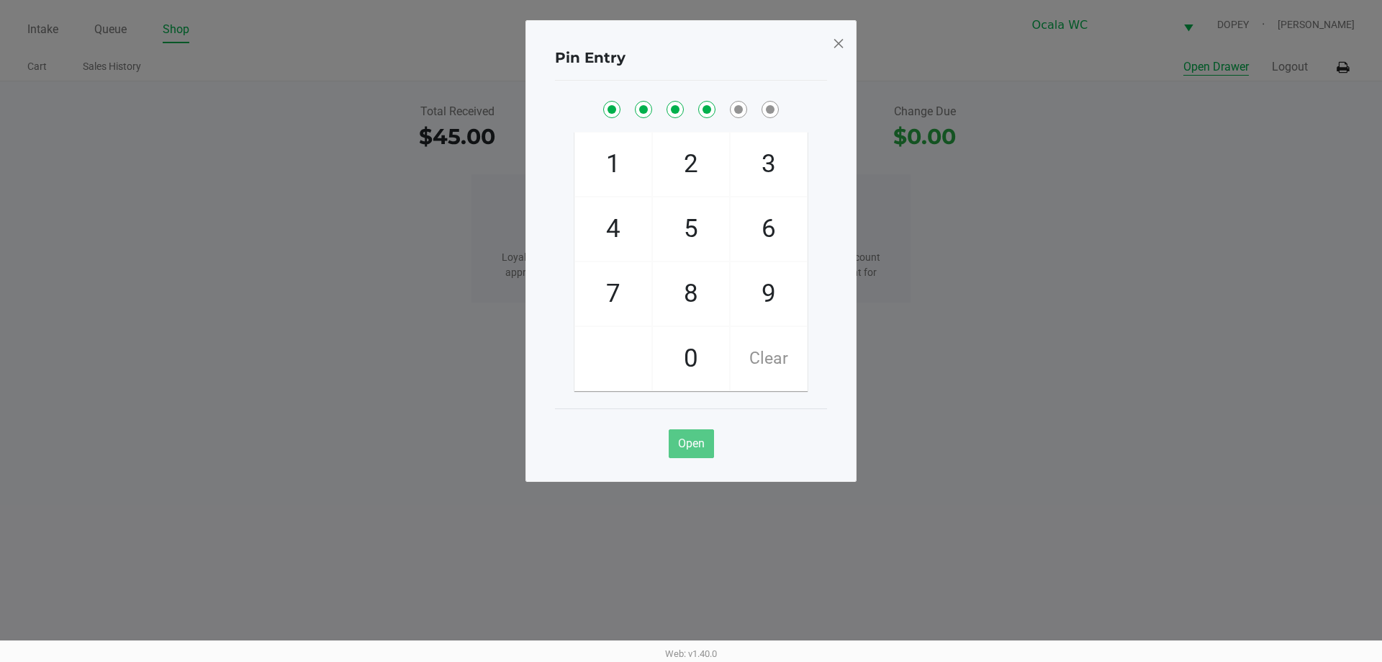
checkbox input "true"
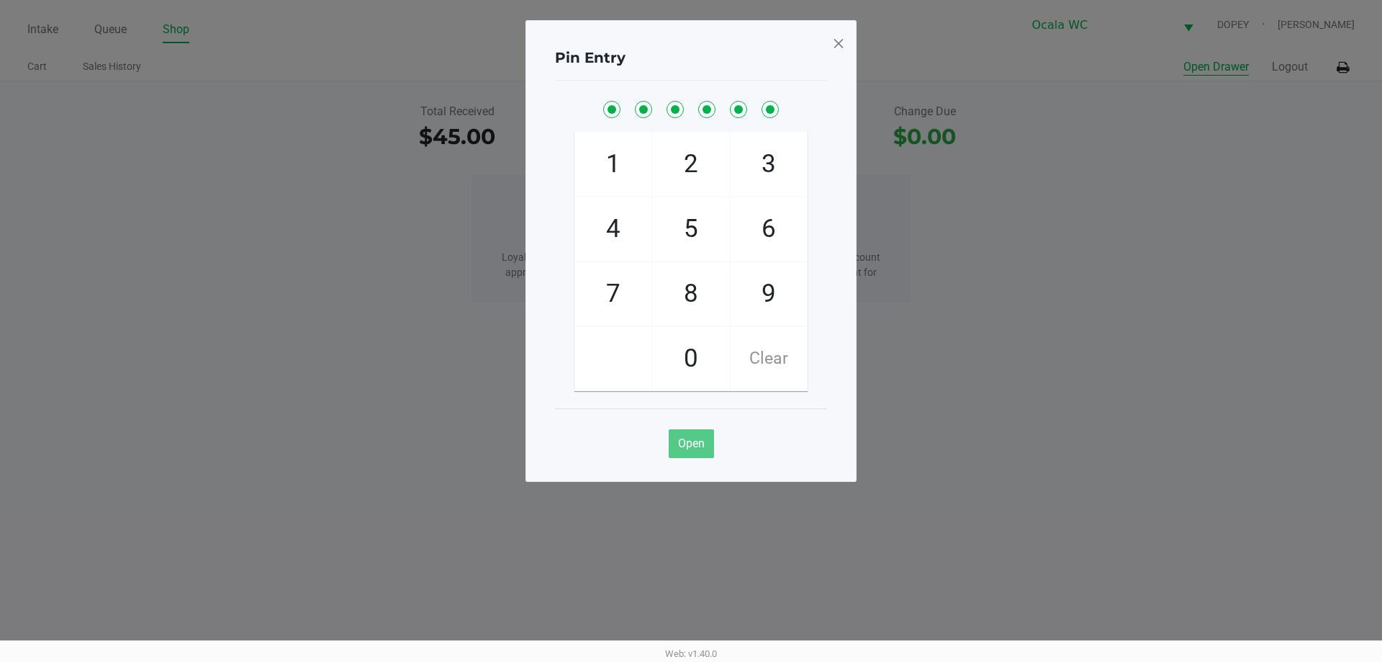
checkbox input "true"
click at [197, 149] on ngb-modal-window "Pin Entry 1 4 7 2 5 8 0 3 6 9 Clear Open" at bounding box center [691, 331] width 1382 height 662
click at [836, 49] on span at bounding box center [838, 43] width 13 height 23
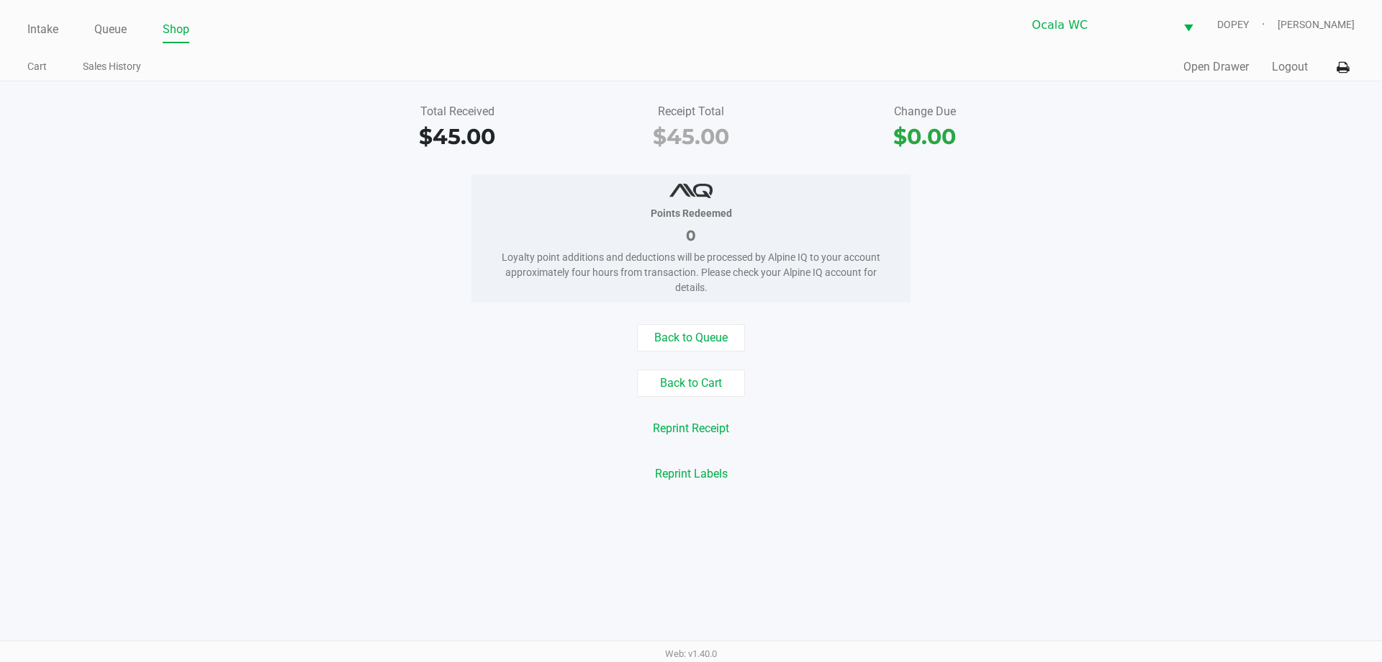
click at [315, 43] on div "Intake Queue Shop Ocala WC DOPEY Christopher Lemons Cart Sales History Quick Sa…" at bounding box center [691, 40] width 1382 height 81
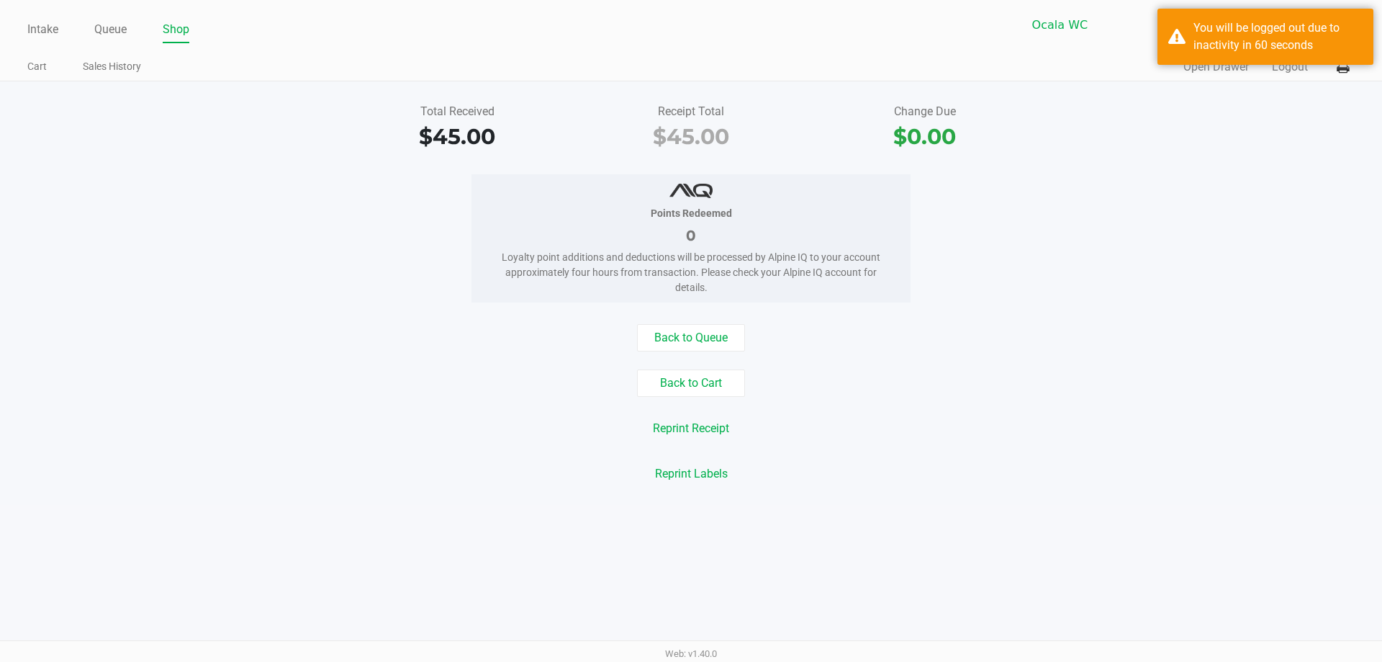
click at [430, 368] on div "Back to Queue Back to Cart Reprint Receipt Reprint Labels" at bounding box center [691, 405] width 1404 height 163
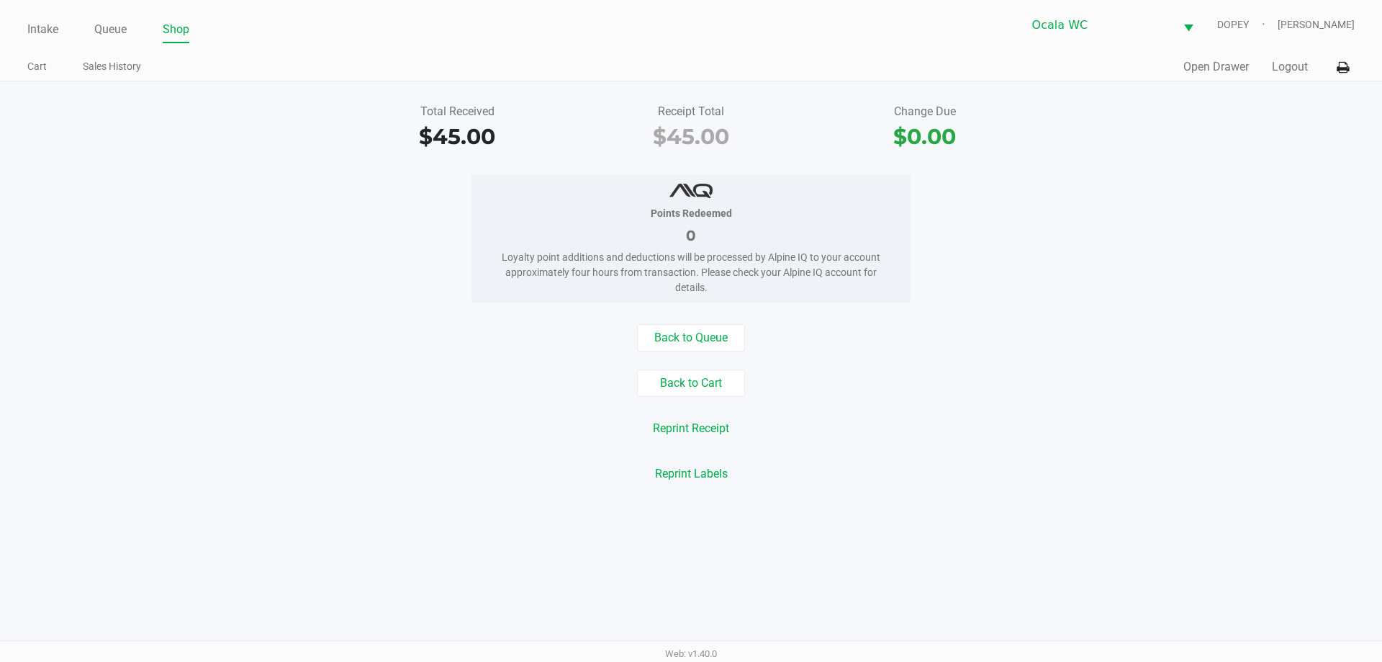
click at [584, 45] on div "Intake Queue Shop Ocala WC DOPEY Christopher Lemons Cart Sales History Quick Sa…" at bounding box center [691, 40] width 1382 height 81
click at [122, 30] on link "Queue" at bounding box center [110, 29] width 32 height 20
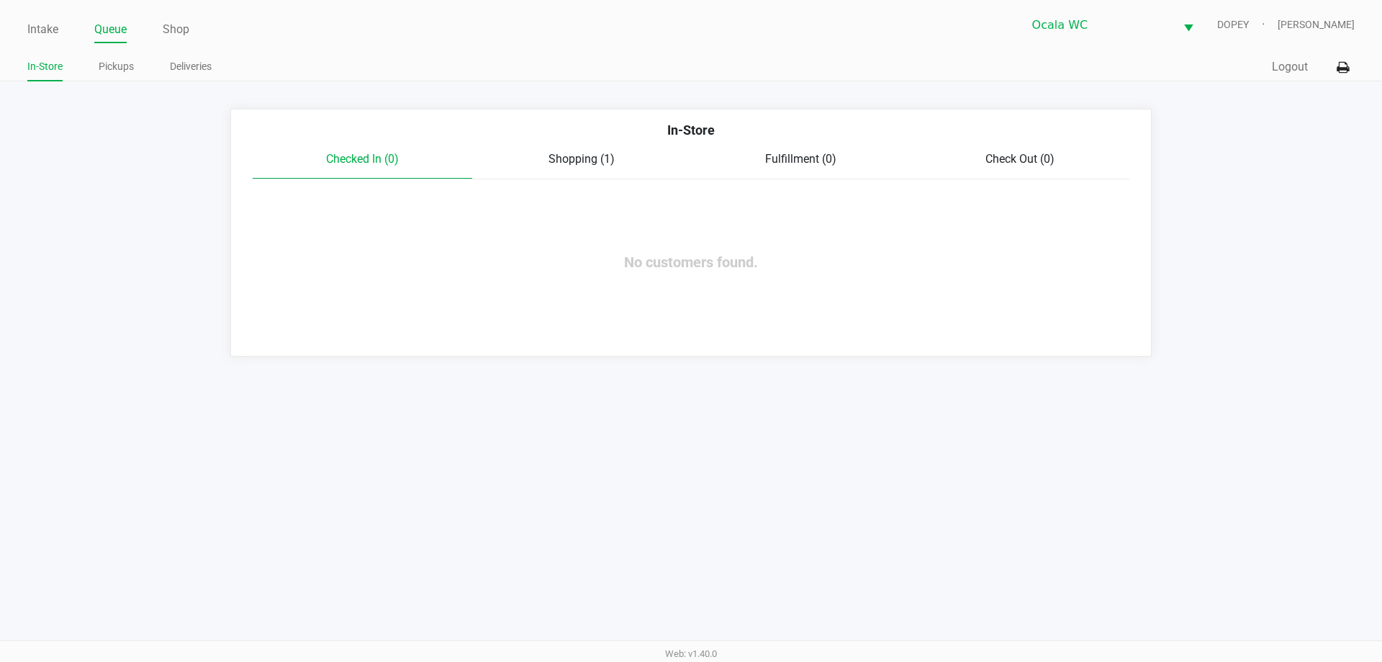
click at [623, 492] on div "Intake Queue Shop Ocala WC DOPEY Christopher Lemons In-Store Pickups Deliveries…" at bounding box center [691, 331] width 1382 height 662
click at [45, 27] on link "Intake" at bounding box center [42, 29] width 31 height 20
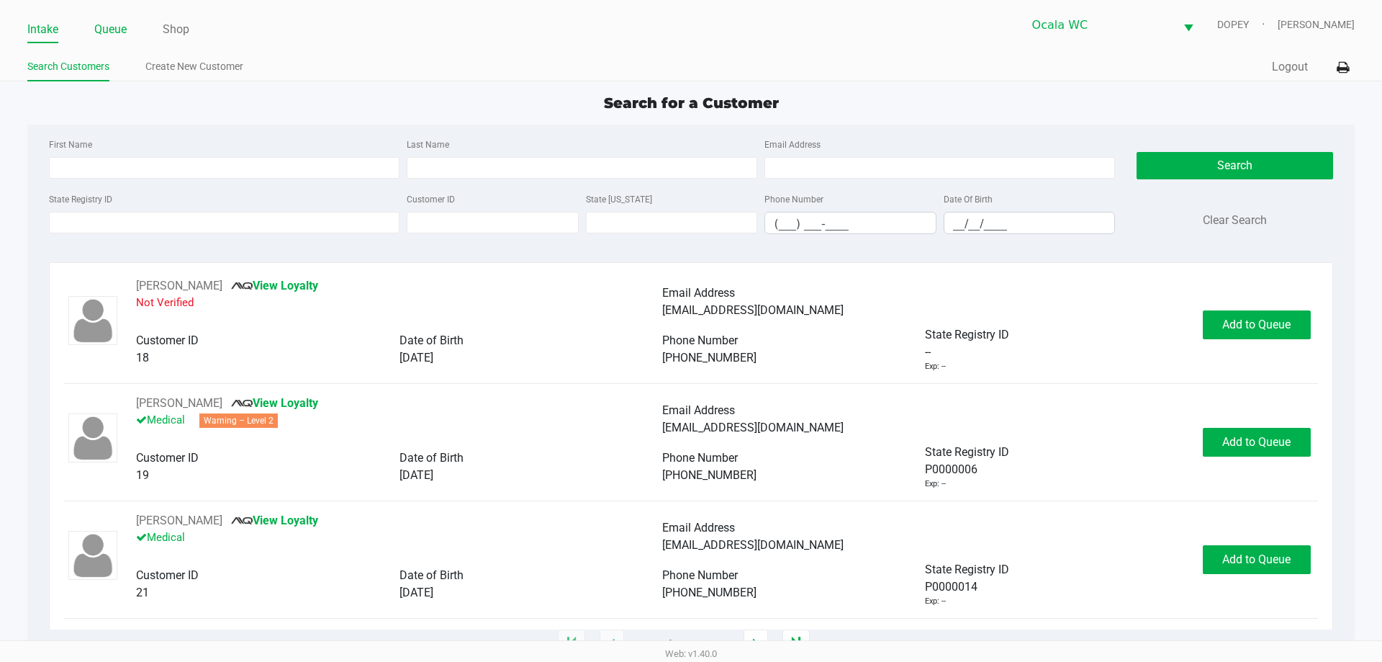
click at [103, 30] on link "Queue" at bounding box center [110, 29] width 32 height 20
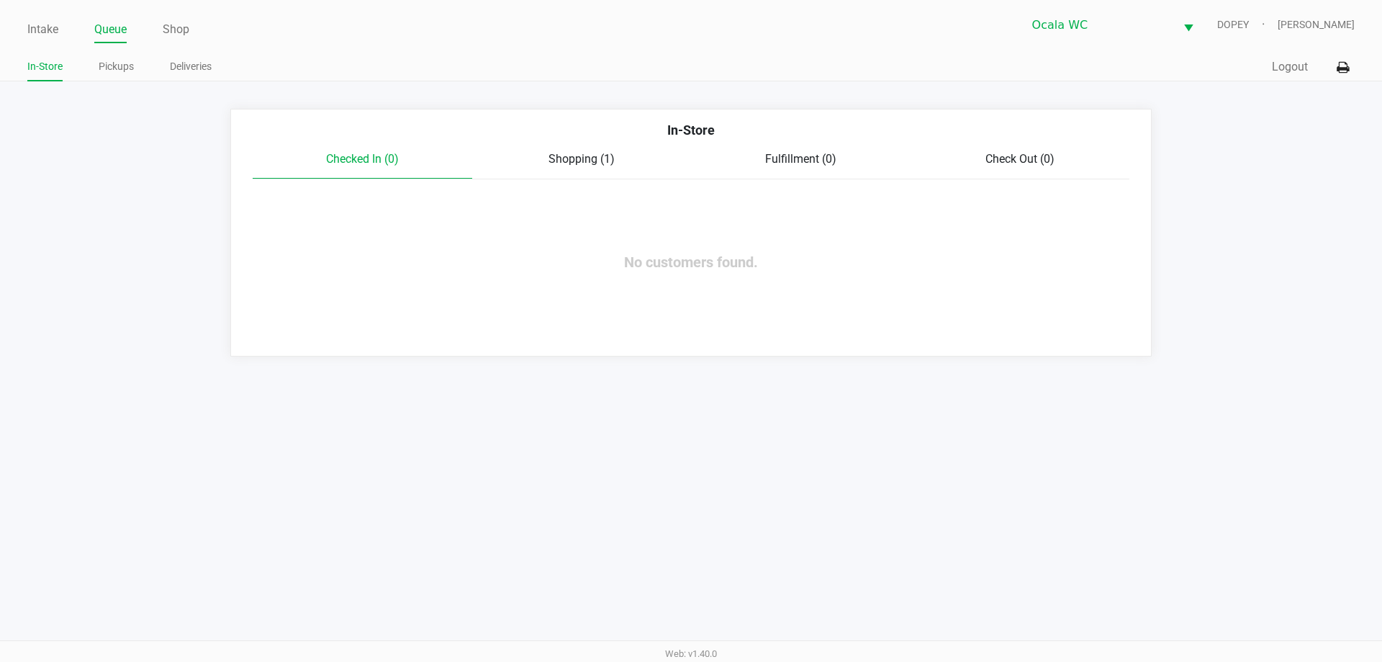
click at [454, 6] on div "Intake Queue Shop Ocala WC DOPEY Christopher Lemons In-Store Pickups Deliveries…" at bounding box center [691, 40] width 1382 height 81
click at [18, 22] on div "Intake Queue Shop Ocala WC DOPEY Christopher Lemons In-Store Pickups Deliveries…" at bounding box center [691, 40] width 1382 height 81
click at [42, 27] on link "Intake" at bounding box center [42, 29] width 31 height 20
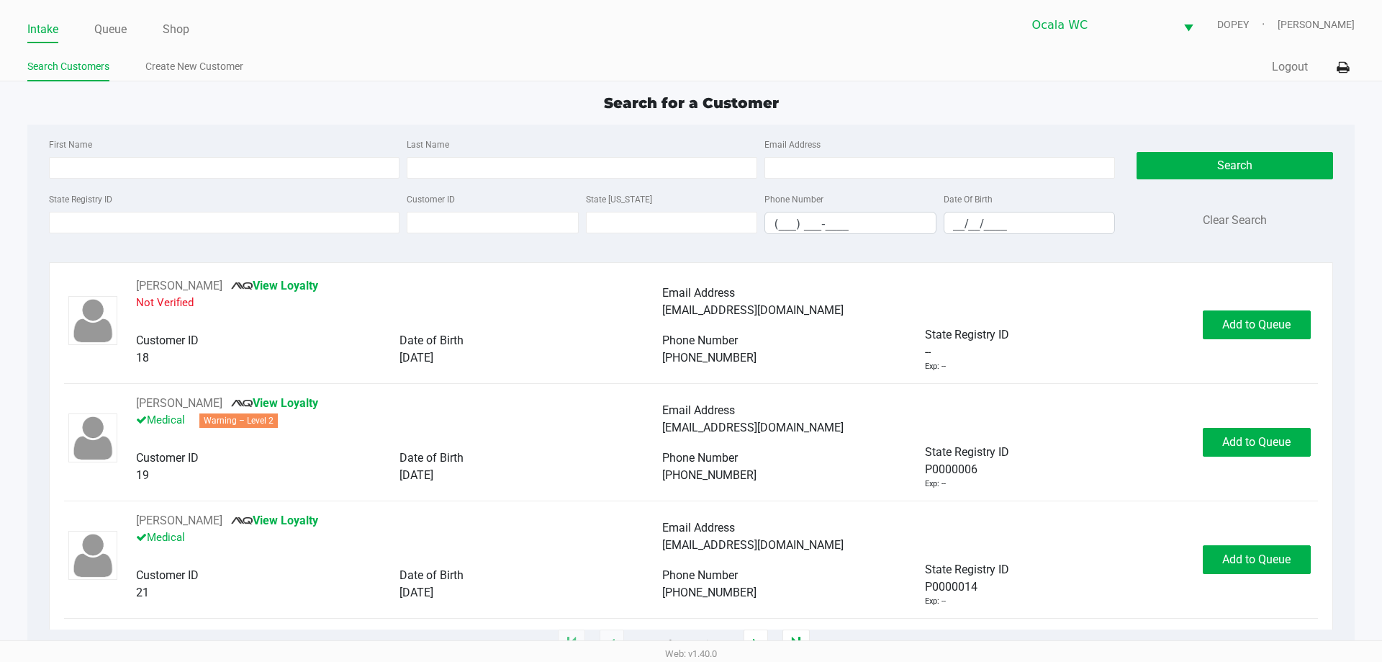
click at [282, 50] on div "Intake Queue Shop Ocala WC DOPEY Christopher Lemons Search Customers Create New…" at bounding box center [691, 40] width 1382 height 81
click at [233, 215] on input "State Registry ID" at bounding box center [224, 223] width 351 height 22
type input "p3ft0751"
click at [937, 68] on div "Quick Sale Logout" at bounding box center [1023, 67] width 664 height 27
click at [1214, 156] on button "Search" at bounding box center [1235, 165] width 196 height 27
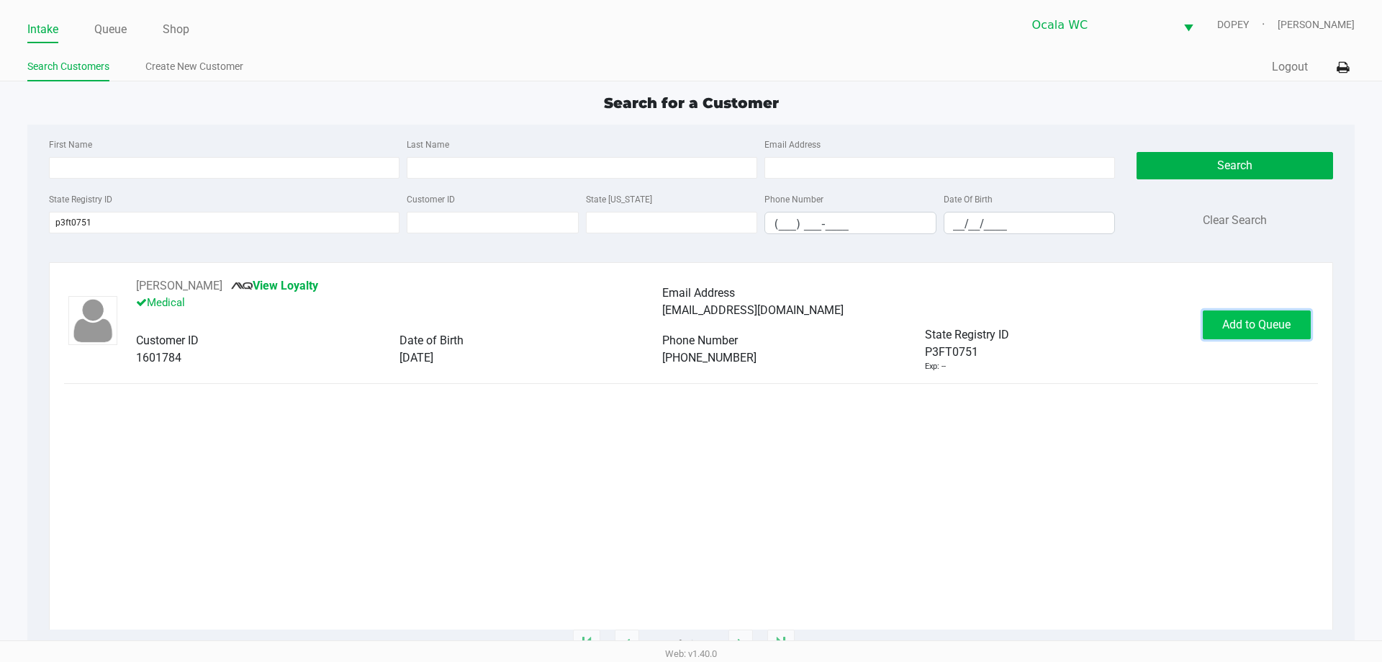
click at [1225, 330] on span "Add to Queue" at bounding box center [1256, 324] width 68 height 14
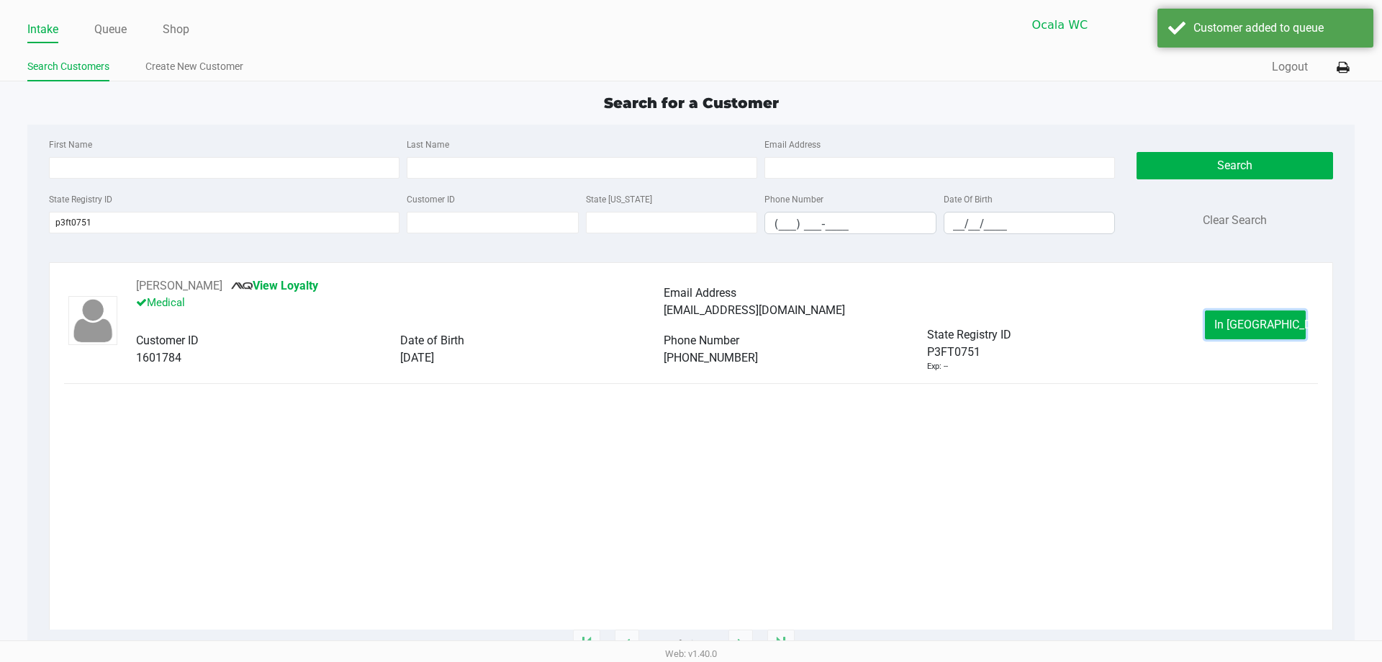
click at [1227, 328] on button "In Queue" at bounding box center [1255, 324] width 101 height 29
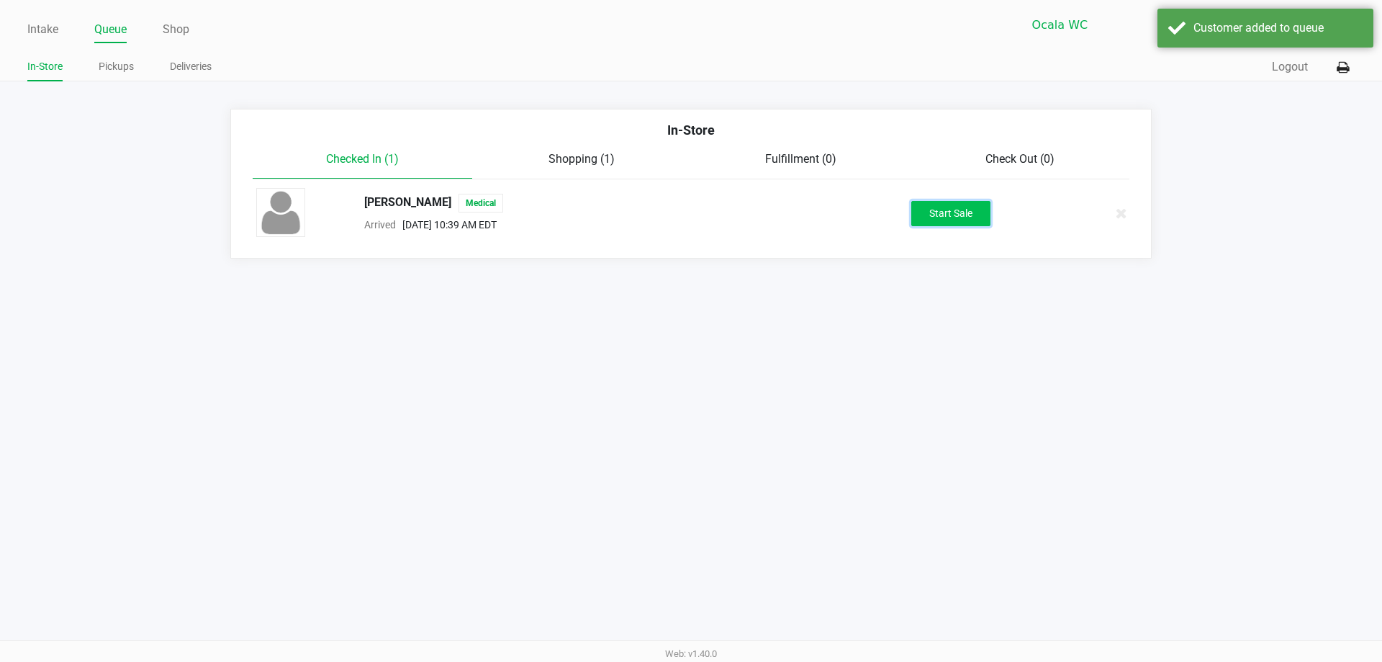
click at [943, 225] on button "Start Sale" at bounding box center [950, 213] width 79 height 25
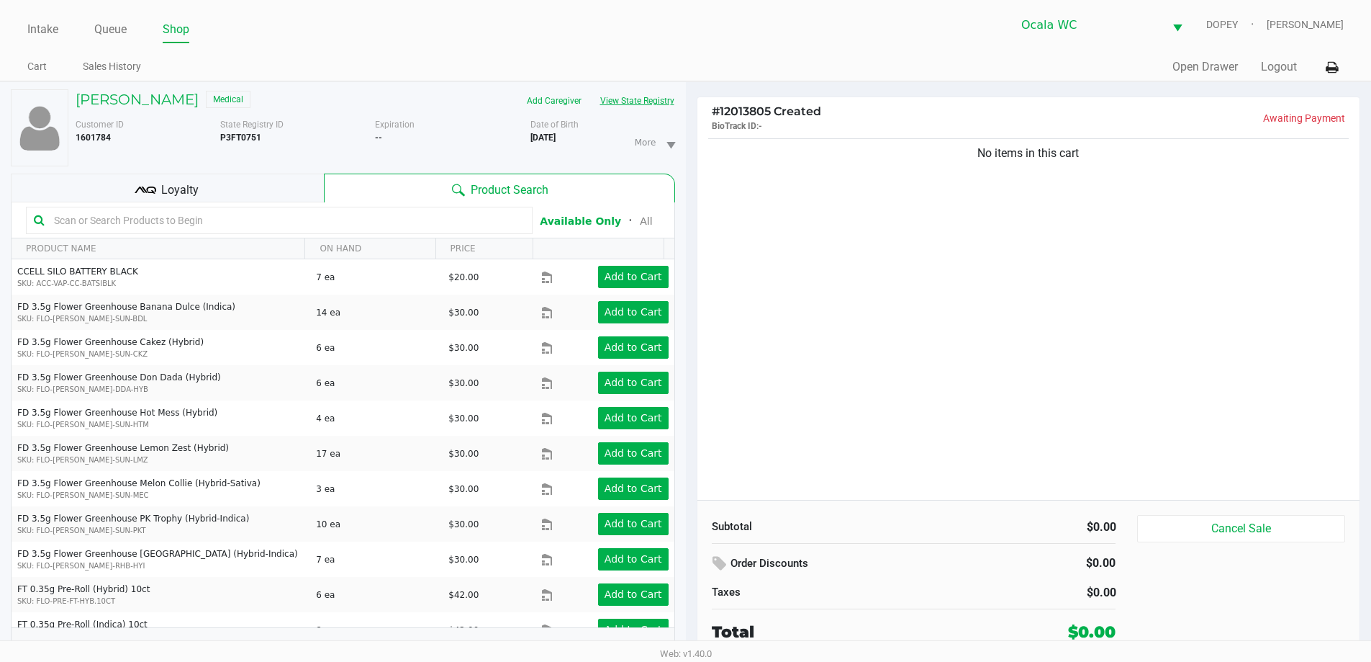
click at [633, 104] on button "View State Registry" at bounding box center [633, 100] width 84 height 23
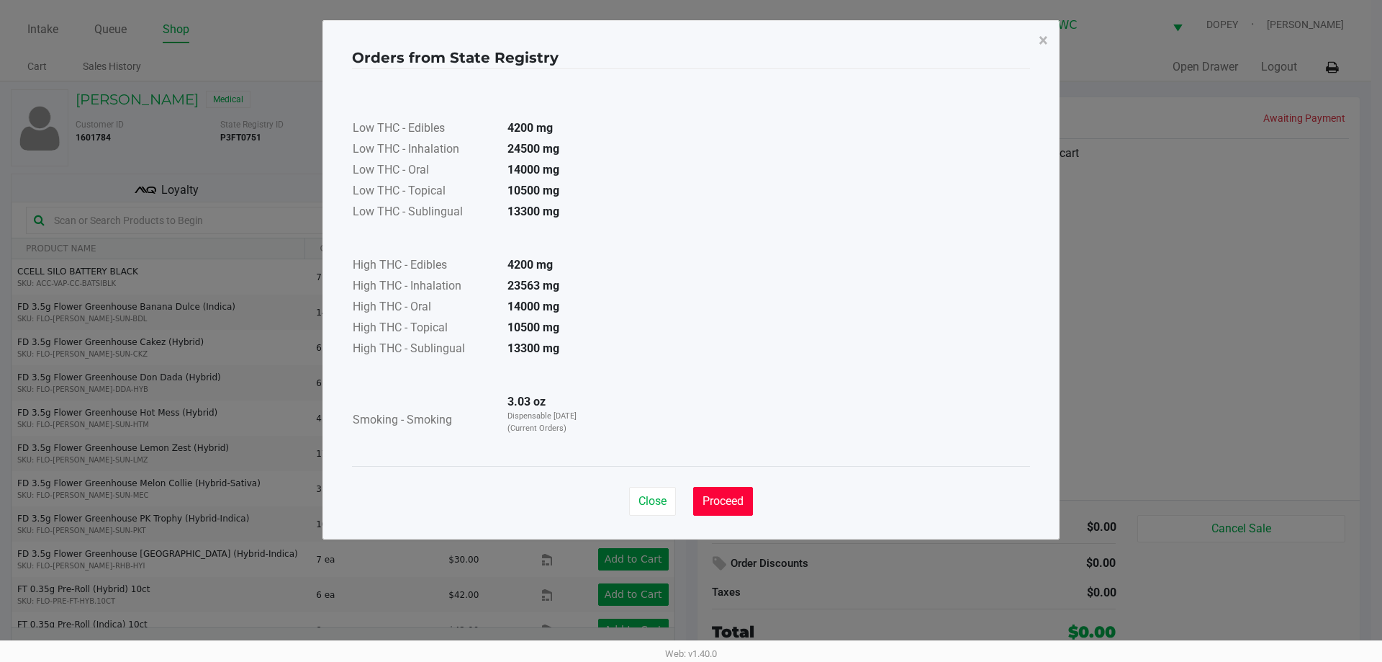
click at [736, 501] on span "Proceed" at bounding box center [723, 501] width 41 height 14
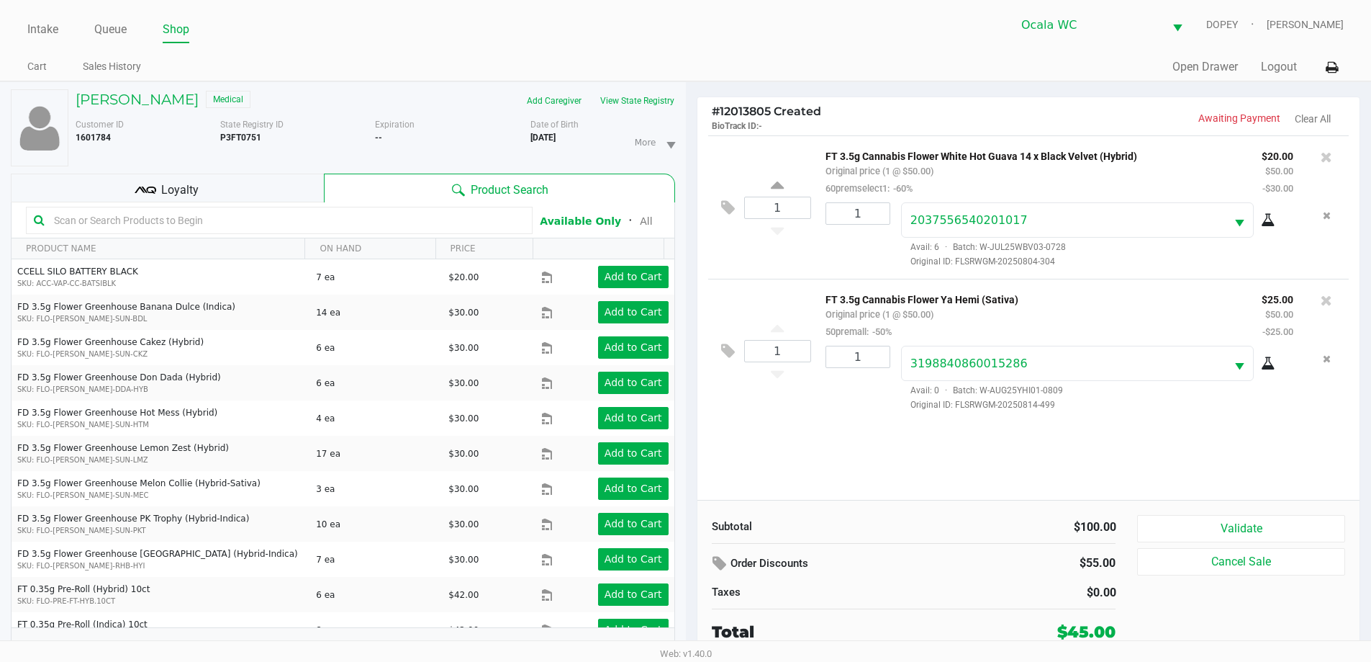
click at [1305, 487] on div "1 FT 3.5g Cannabis Flower White Hot Guava 14 x Black Velvet (Hybrid) Original p…" at bounding box center [1029, 317] width 663 height 364
click at [1298, 530] on button "Validate" at bounding box center [1240, 528] width 207 height 27
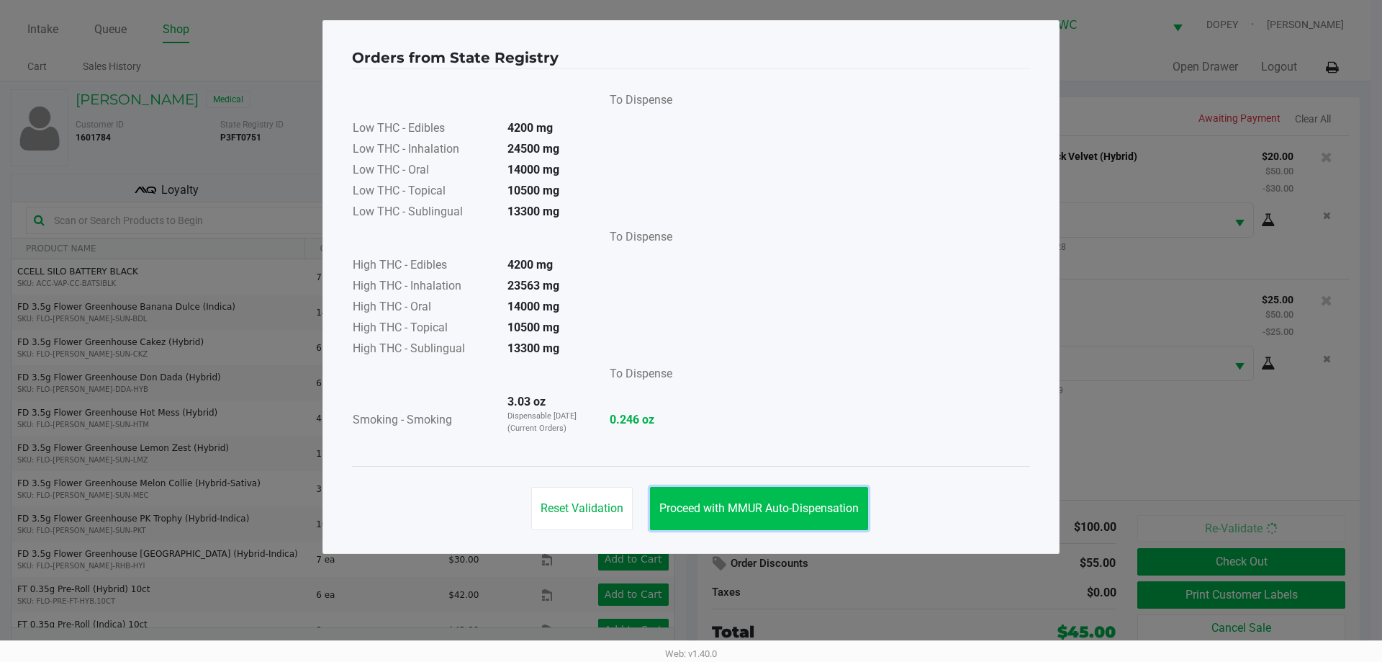
click at [844, 500] on button "Proceed with MMUR Auto-Dispensation" at bounding box center [759, 508] width 218 height 43
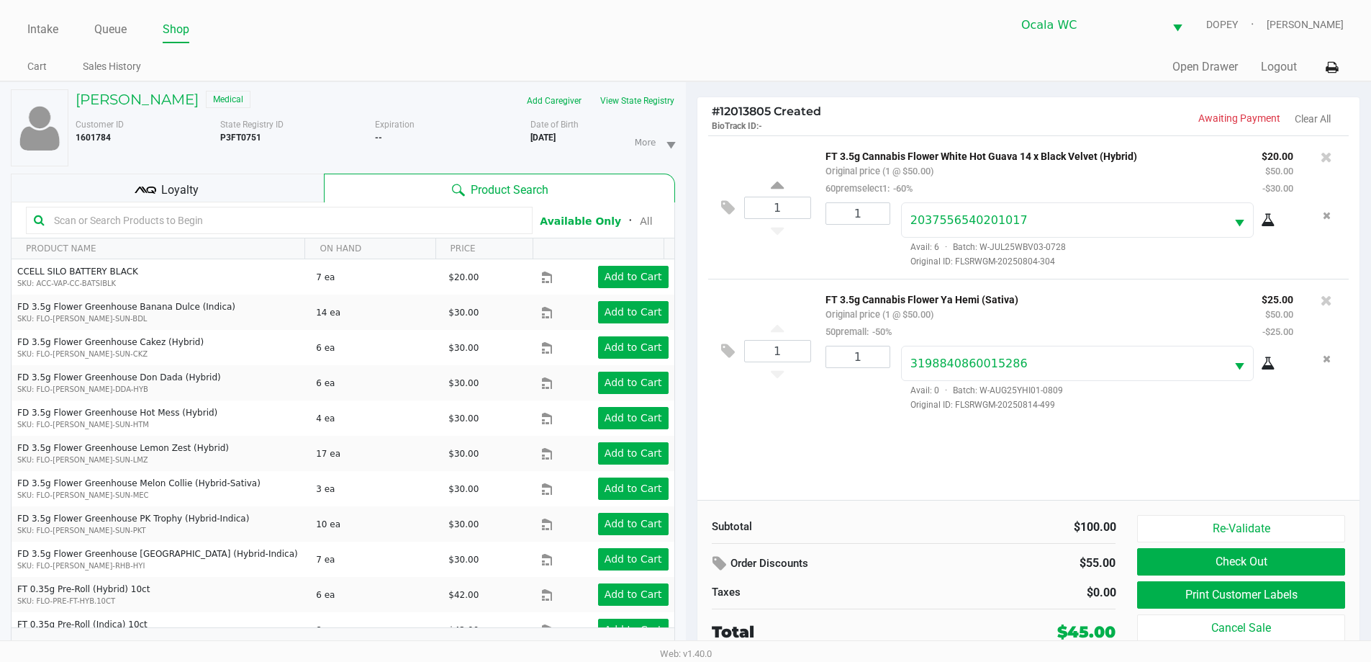
click at [1033, 458] on div "1 FT 3.5g Cannabis Flower White Hot Guava 14 x Black Velvet (Hybrid) Original p…" at bounding box center [1029, 317] width 663 height 364
click at [1226, 600] on button "Print Customer Labels" at bounding box center [1240, 594] width 207 height 27
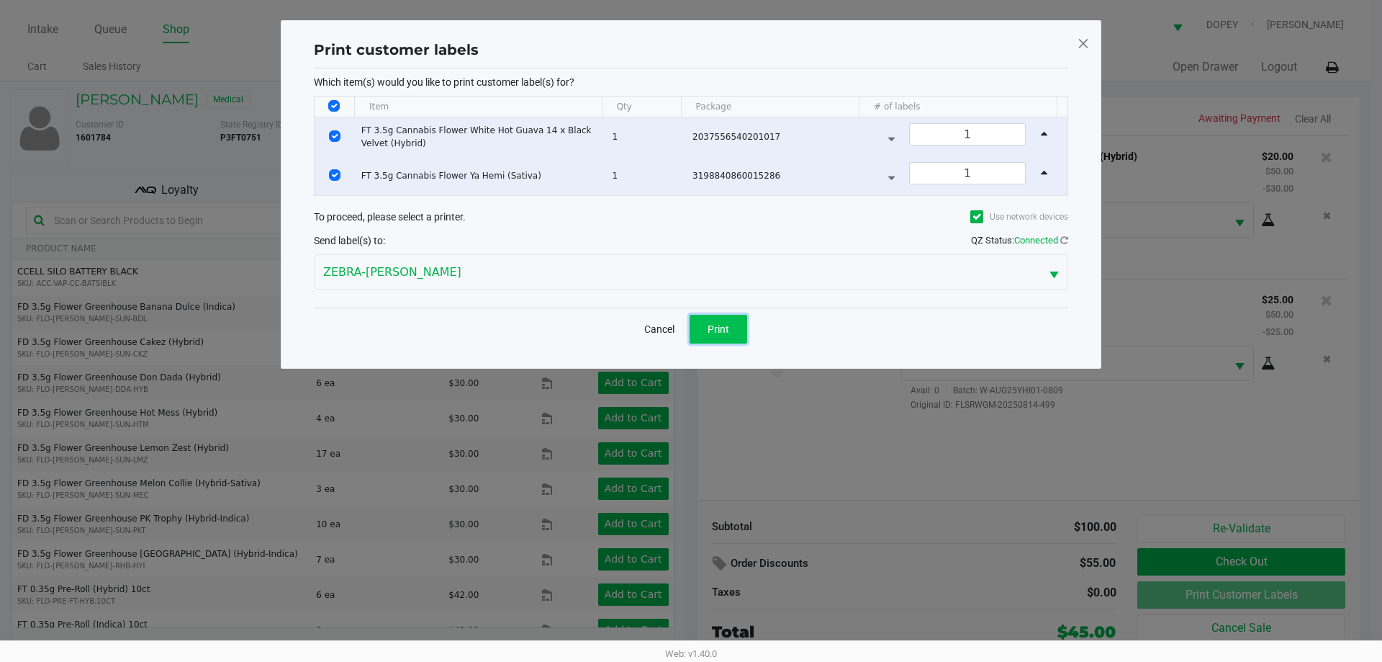
click at [737, 322] on button "Print" at bounding box center [719, 329] width 58 height 29
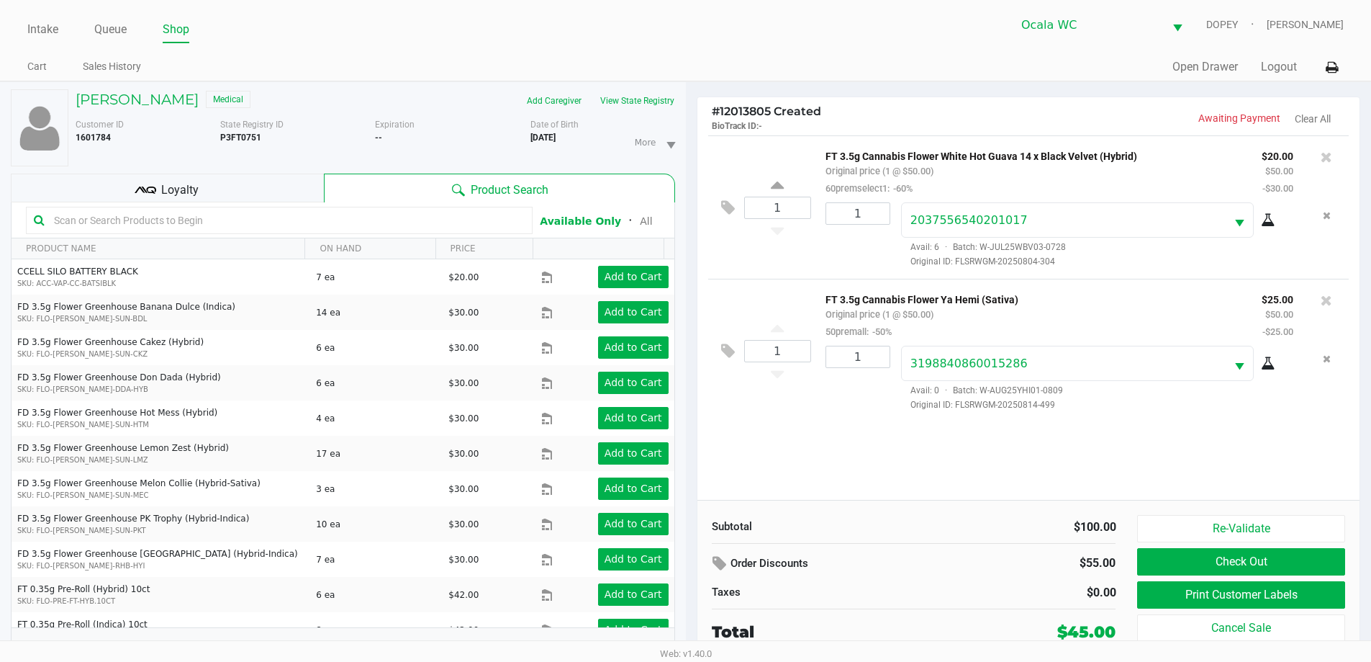
scroll to position [15, 0]
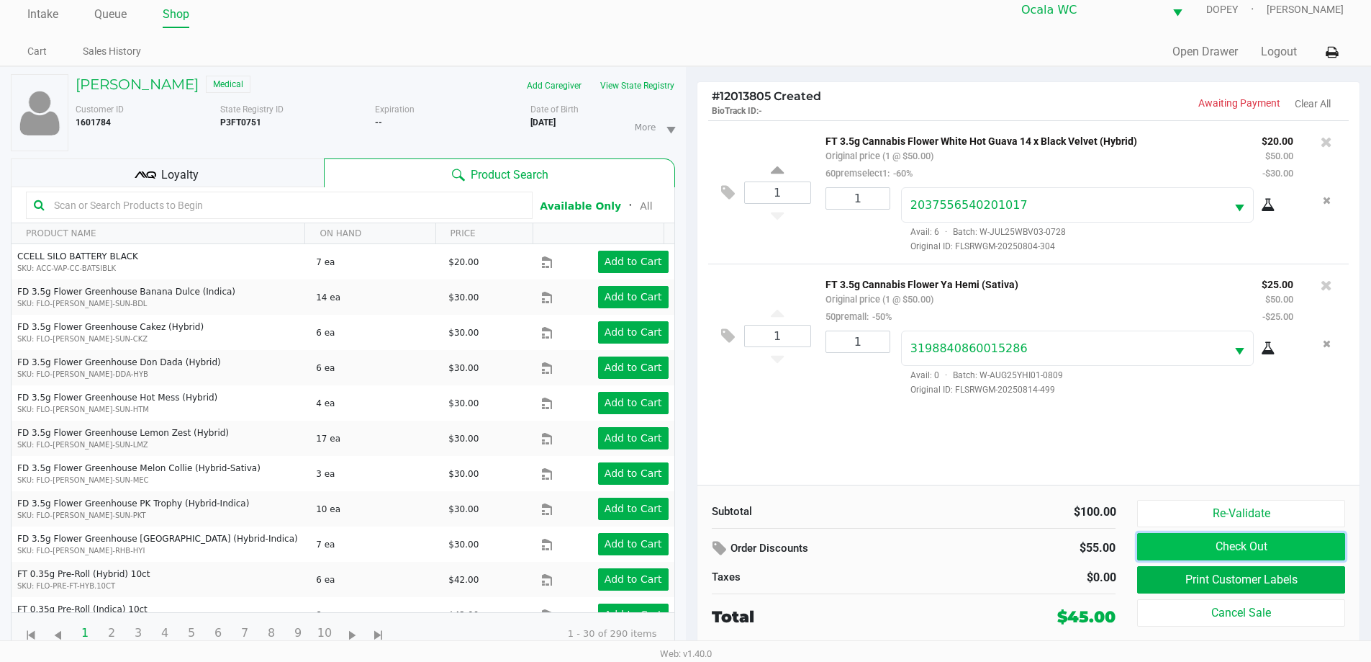
click at [1306, 554] on button "Check Out" at bounding box center [1240, 546] width 207 height 27
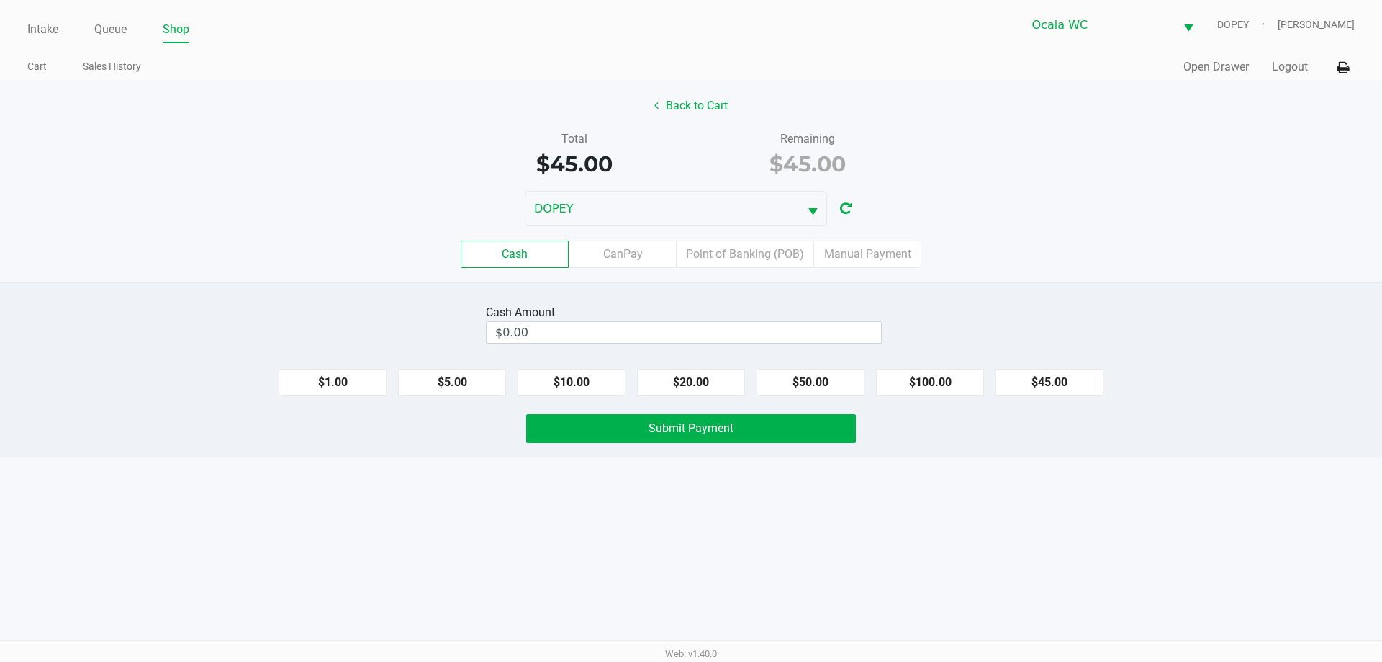
click at [1138, 274] on div "Cash CanPay Point of Banking (POB) Manual Payment" at bounding box center [691, 254] width 1404 height 56
click at [1085, 289] on div "Cash Amount $0.00 $1.00 $5.00 $10.00 $20.00 $50.00 $100.00 $45.00 Submit Payment" at bounding box center [691, 369] width 1382 height 175
click at [771, 326] on input "0" at bounding box center [684, 332] width 394 height 21
click at [1058, 385] on button "$45.00" at bounding box center [1050, 382] width 108 height 27
type input "$45.00"
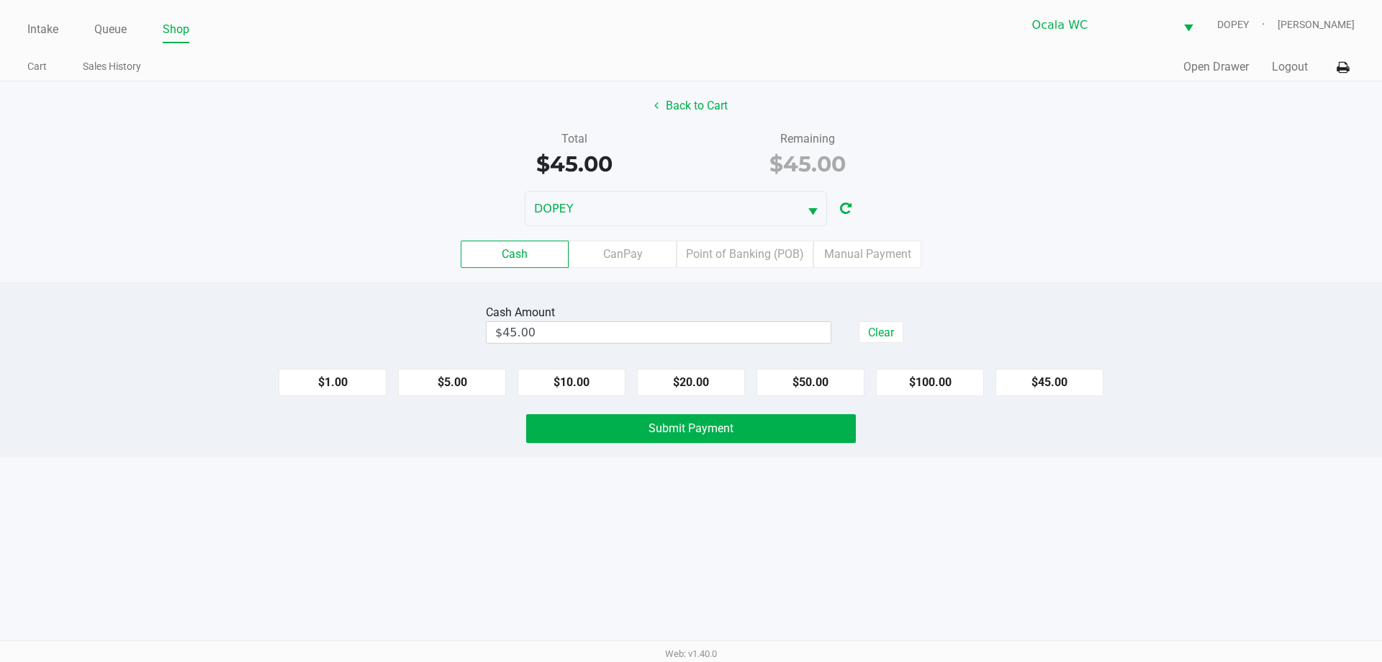
click at [1073, 297] on div "Cash Amount $45.00 Clear $1.00 $5.00 $10.00 $20.00 $50.00 $100.00 $45.00 Submit…" at bounding box center [691, 369] width 1382 height 175
click at [1037, 500] on div "Intake Queue Shop Ocala WC DOPEY Christopher Lemons Cart Sales History Quick Sa…" at bounding box center [691, 331] width 1382 height 662
click at [1062, 250] on div "Cash CanPay Point of Banking (POB) Manual Payment" at bounding box center [691, 253] width 1382 height 27
click at [698, 93] on button "Back to Cart" at bounding box center [691, 105] width 92 height 27
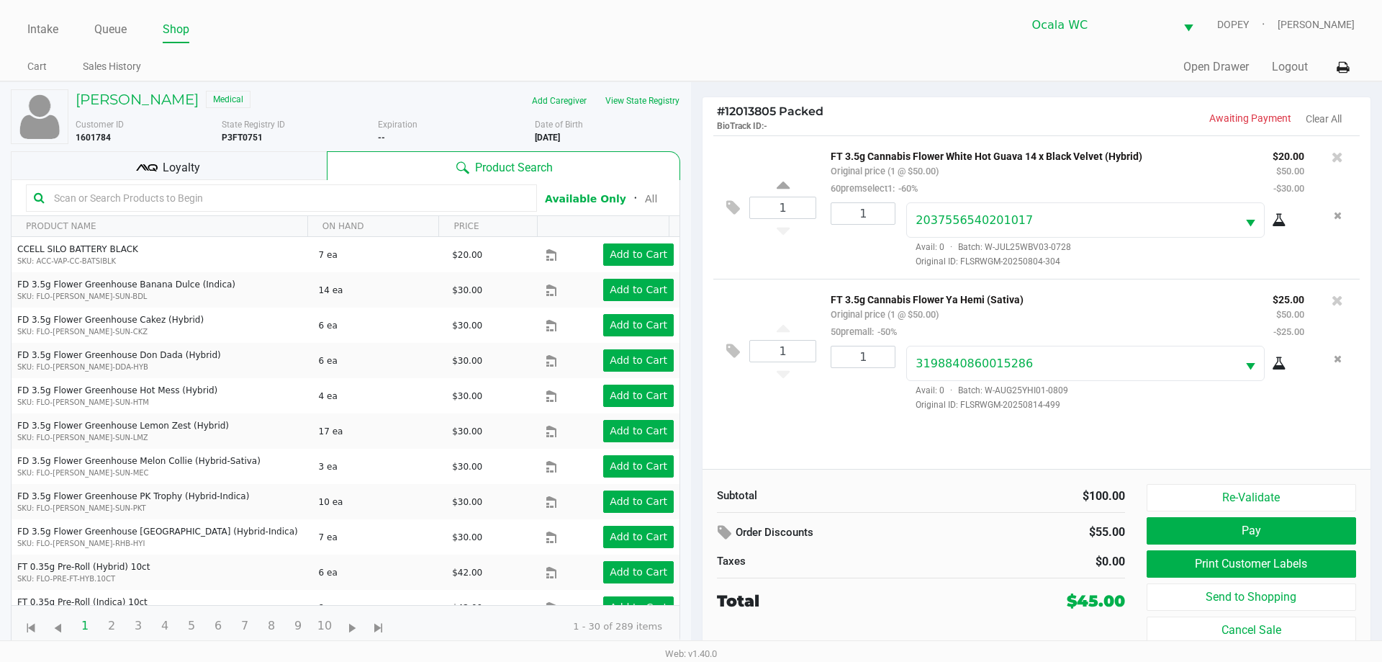
click at [646, 113] on div "Customer ID 1601784 State Registry ID P3FT0751 Expiration -- Date of Birth 11/1…" at bounding box center [378, 128] width 626 height 32
click at [646, 104] on button "View State Registry" at bounding box center [638, 100] width 84 height 23
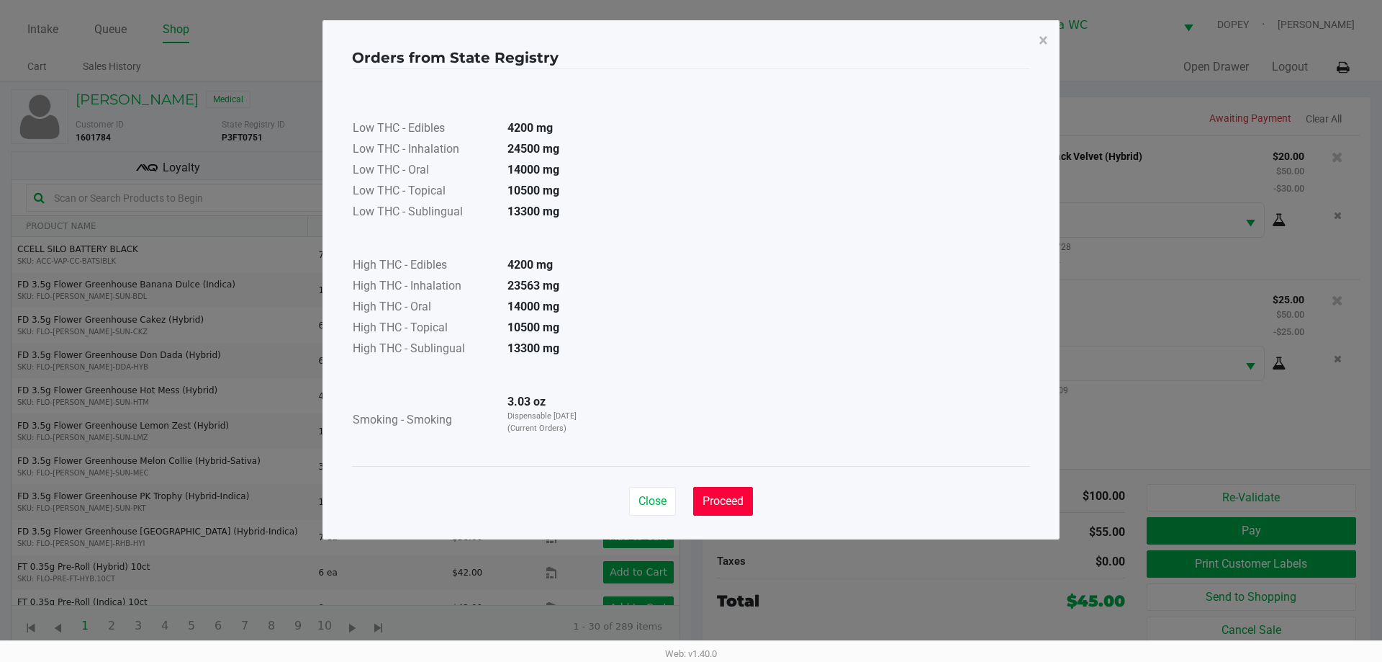
click at [721, 506] on span "Proceed" at bounding box center [723, 501] width 41 height 14
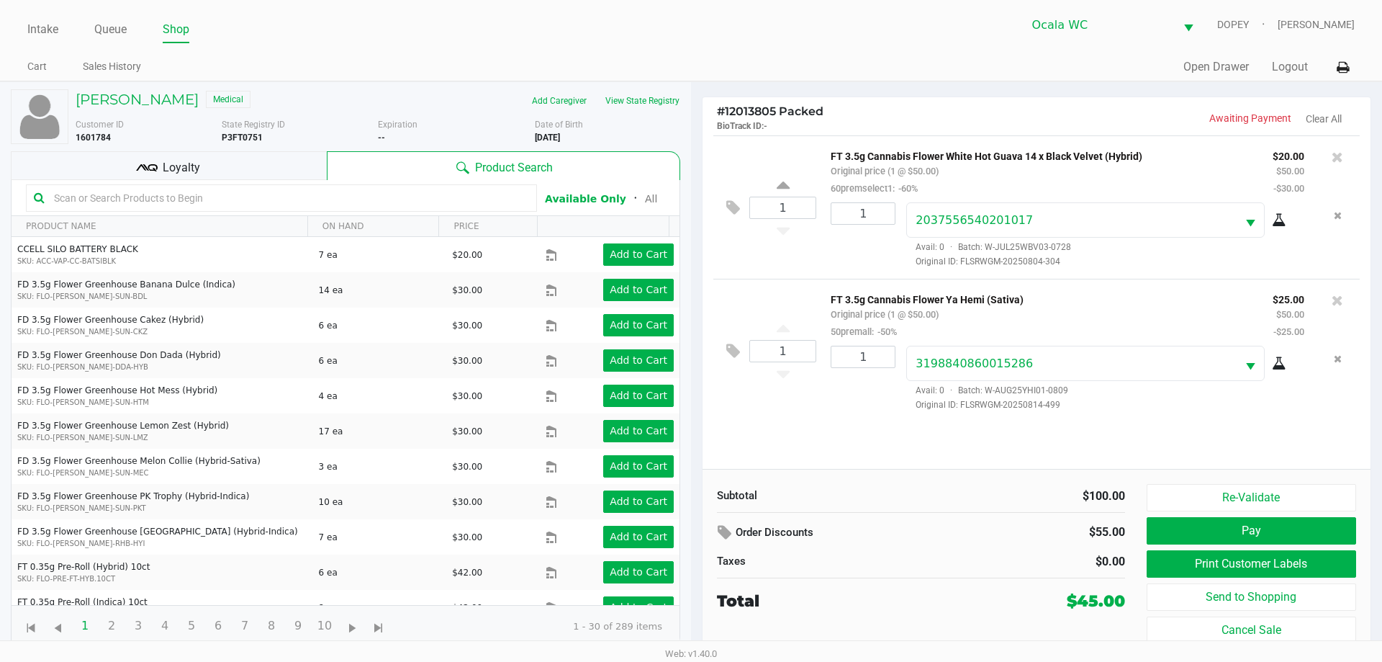
click at [253, 183] on kendo-grid-toolbar "Available Only ᛫ All" at bounding box center [346, 198] width 668 height 36
click at [266, 171] on div "Loyalty" at bounding box center [169, 165] width 316 height 29
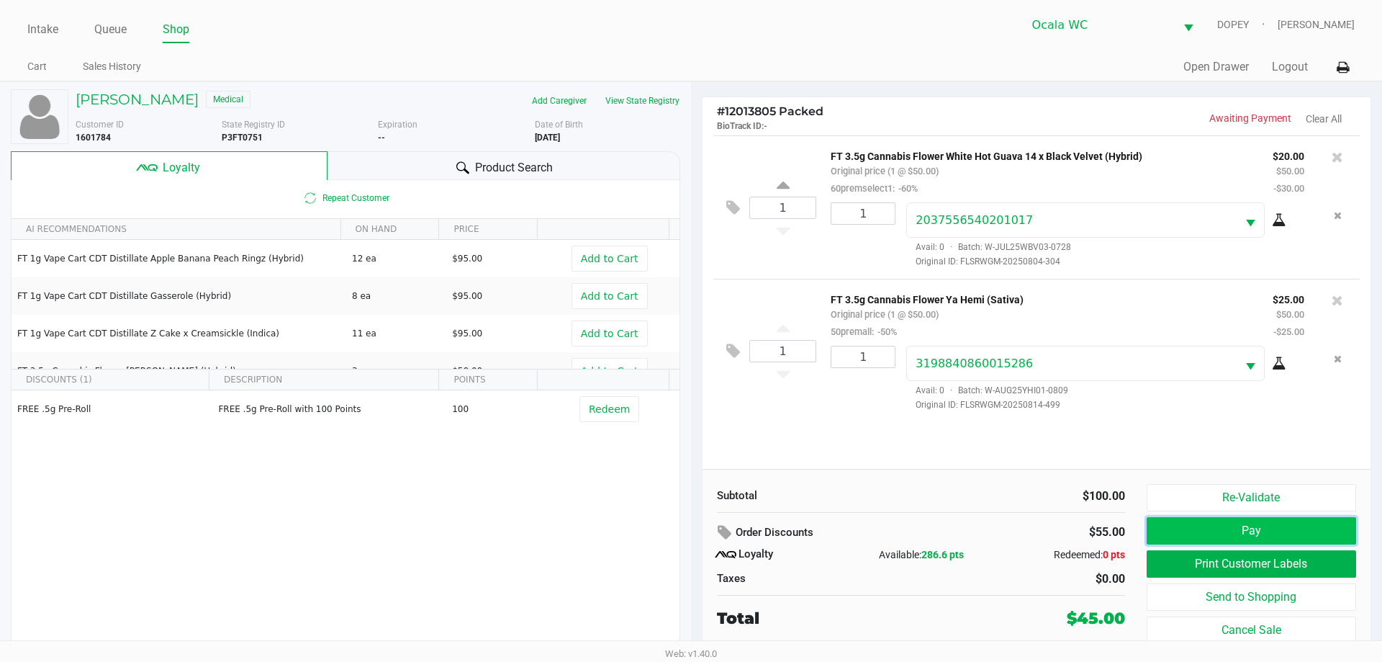
click at [1200, 533] on button "Pay" at bounding box center [1251, 530] width 209 height 27
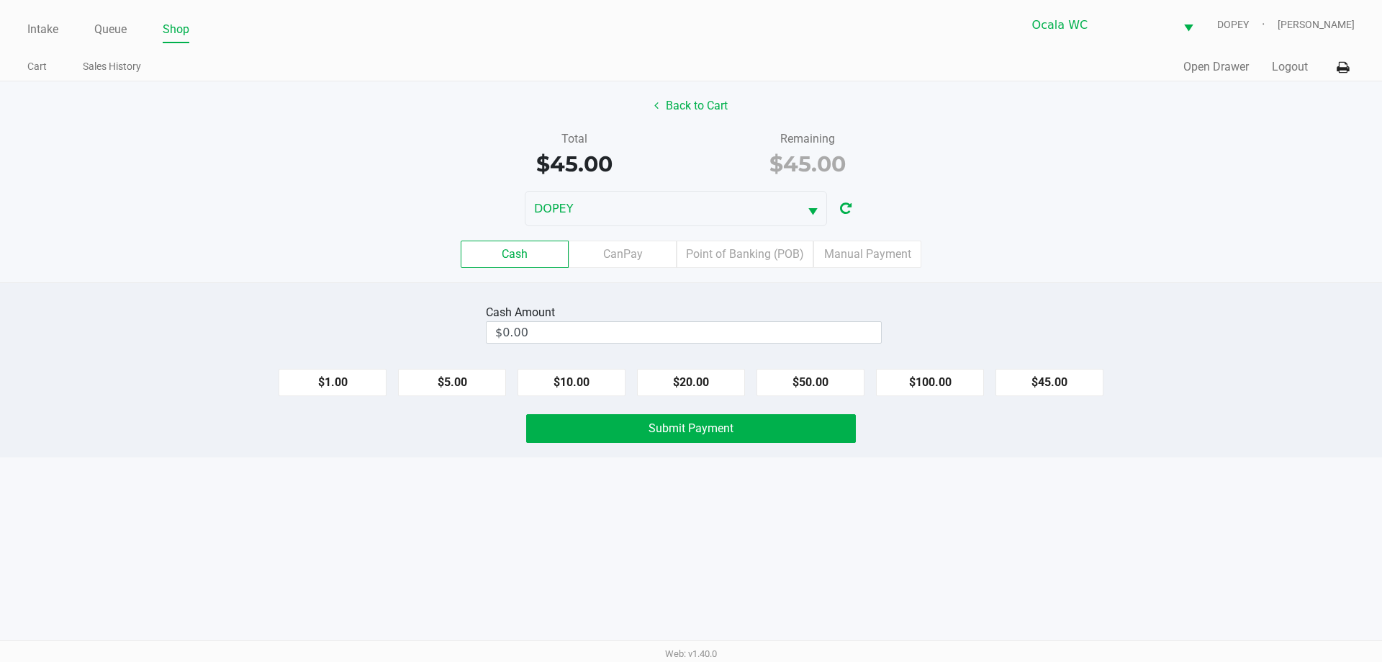
click at [461, 101] on div "Back to Cart" at bounding box center [691, 105] width 1404 height 27
click at [754, 253] on label "Point of Banking (POB)" at bounding box center [745, 253] width 137 height 27
click at [0, 0] on 7 "Point of Banking (POB)" at bounding box center [0, 0] width 0 height 0
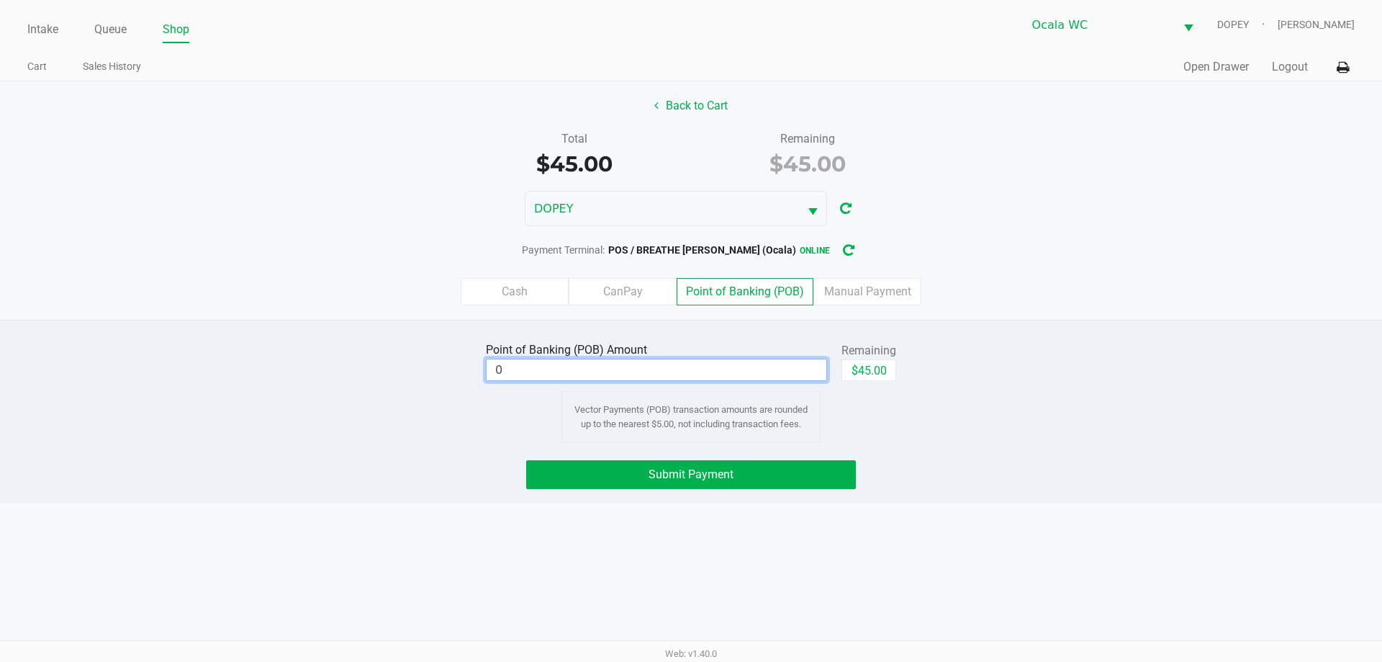
click at [695, 361] on input "0" at bounding box center [657, 369] width 340 height 21
click at [882, 364] on button "$45.00" at bounding box center [868, 370] width 55 height 22
type input "$45.00"
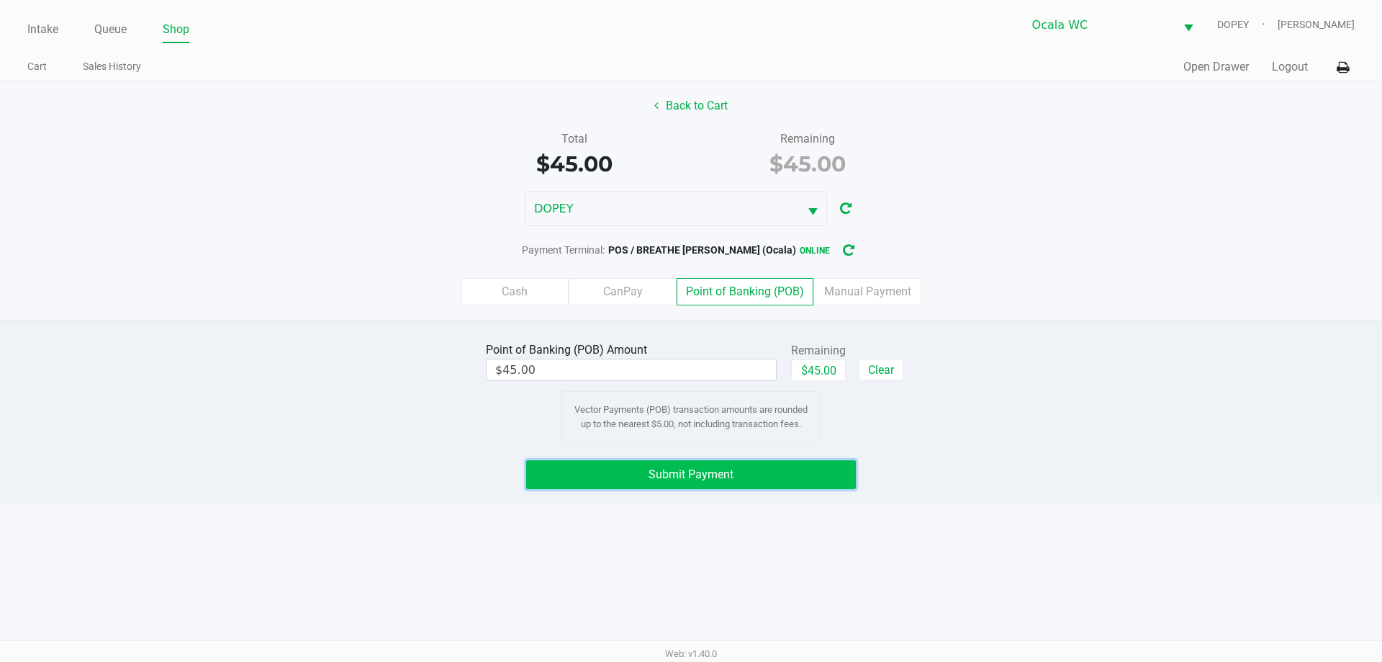
click at [799, 480] on button "Submit Payment" at bounding box center [691, 474] width 330 height 29
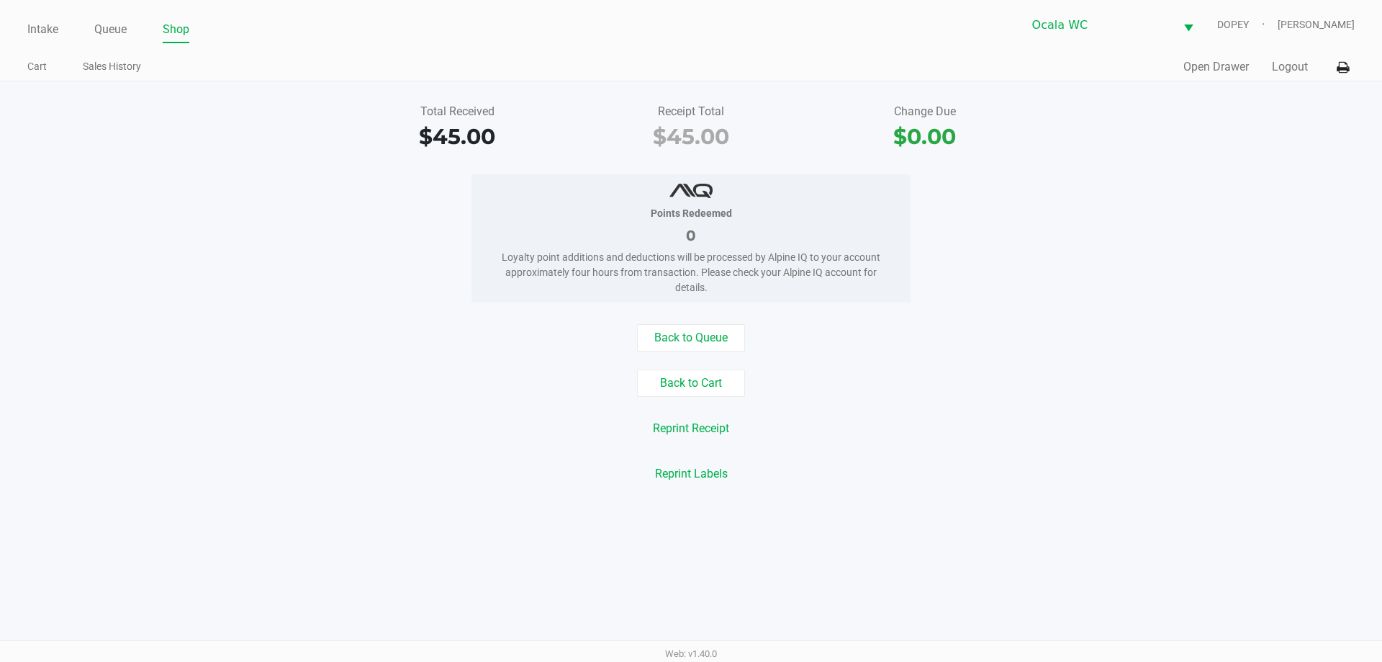
click at [1280, 426] on div "Reprint Receipt" at bounding box center [691, 428] width 1404 height 27
click at [1220, 71] on button "Open Drawer" at bounding box center [1216, 66] width 66 height 17
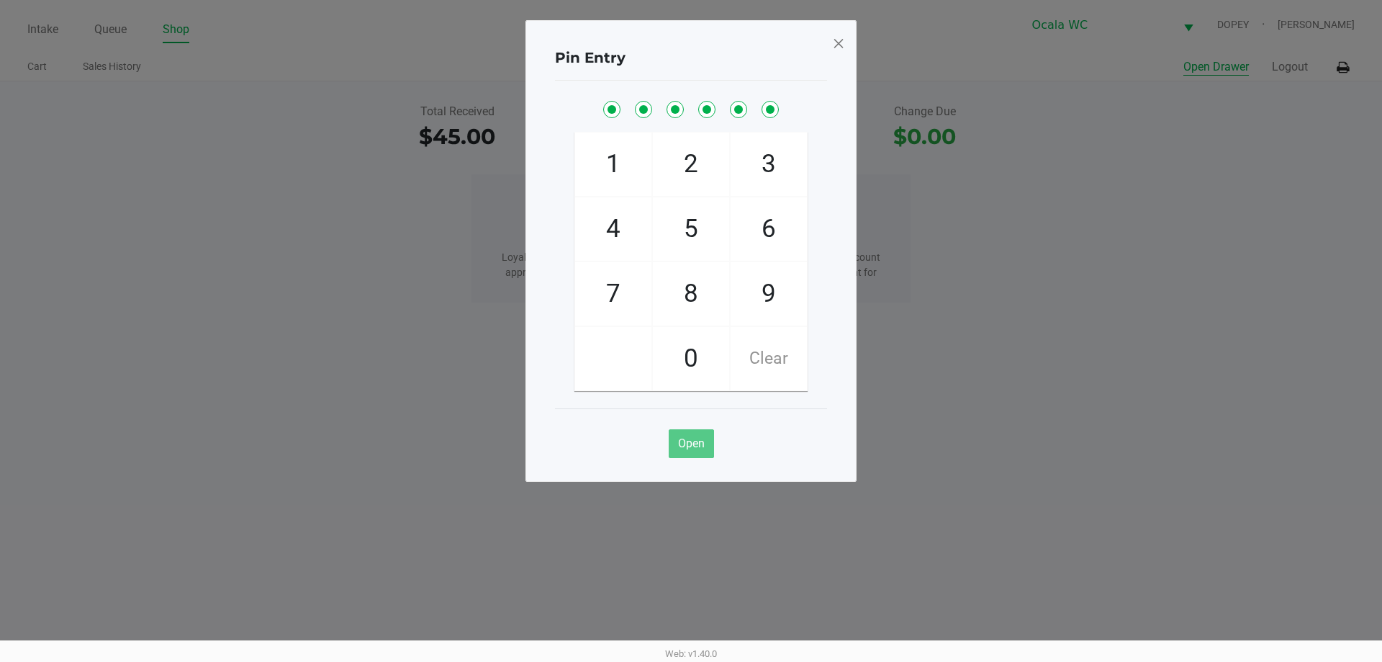
checkbox input "true"
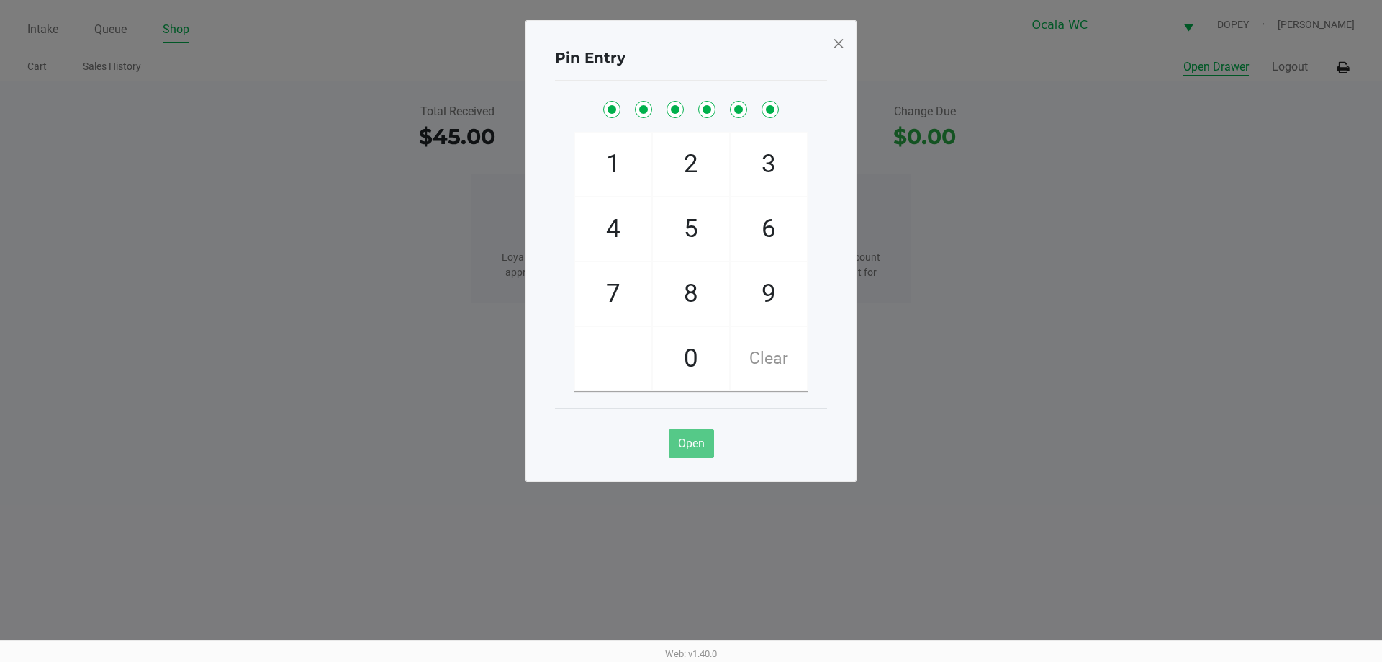
checkbox input "true"
click at [1046, 504] on ngb-modal-window "Pin Entry 1 4 7 2 5 8 0 3 6 9 Clear Open" at bounding box center [691, 331] width 1382 height 662
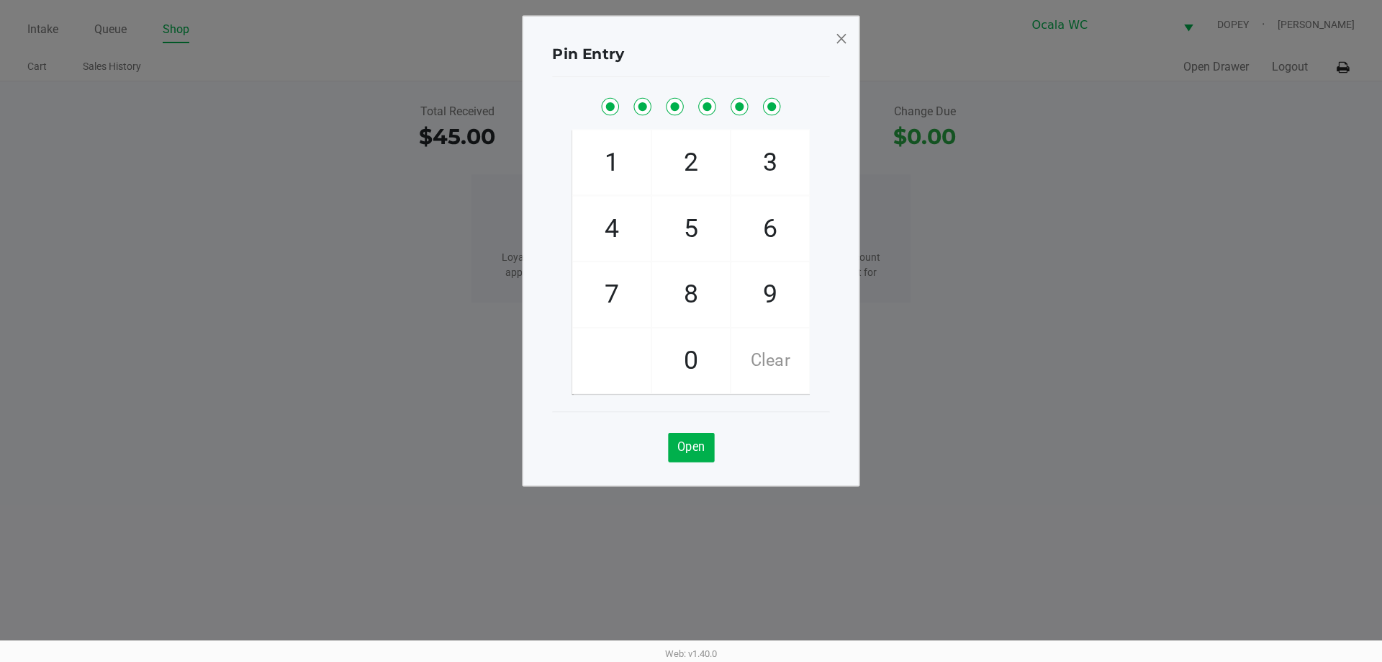
click at [353, 323] on ngb-modal-window "Pin Entry 1 4 7 2 5 8 0 3 6 9 Clear Open" at bounding box center [691, 331] width 1382 height 662
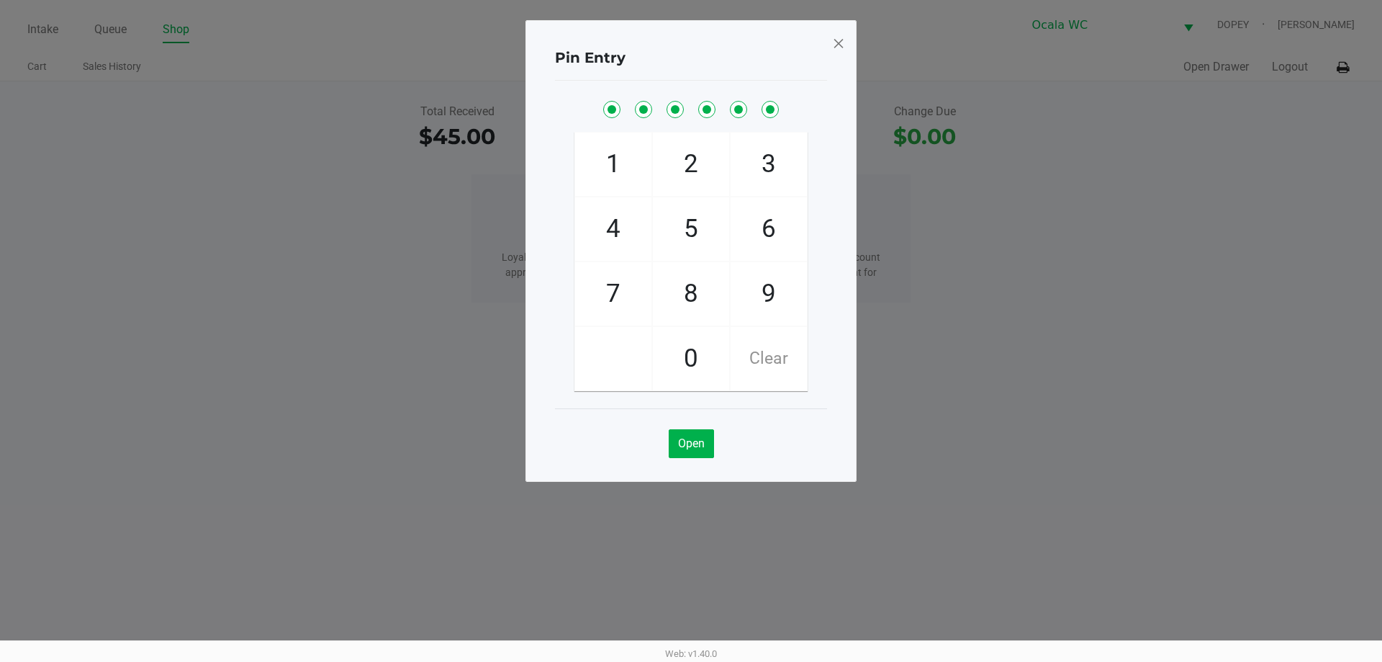
click at [839, 42] on span at bounding box center [838, 43] width 13 height 23
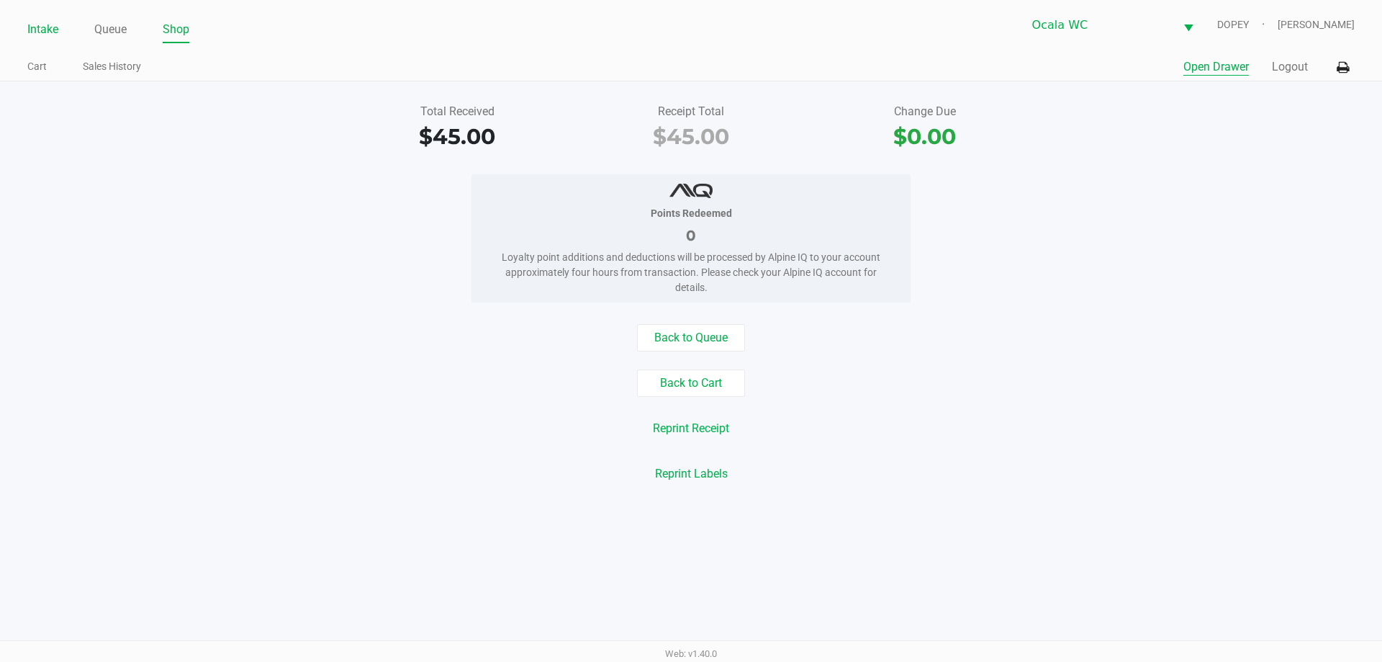
click at [34, 30] on link "Intake" at bounding box center [42, 29] width 31 height 20
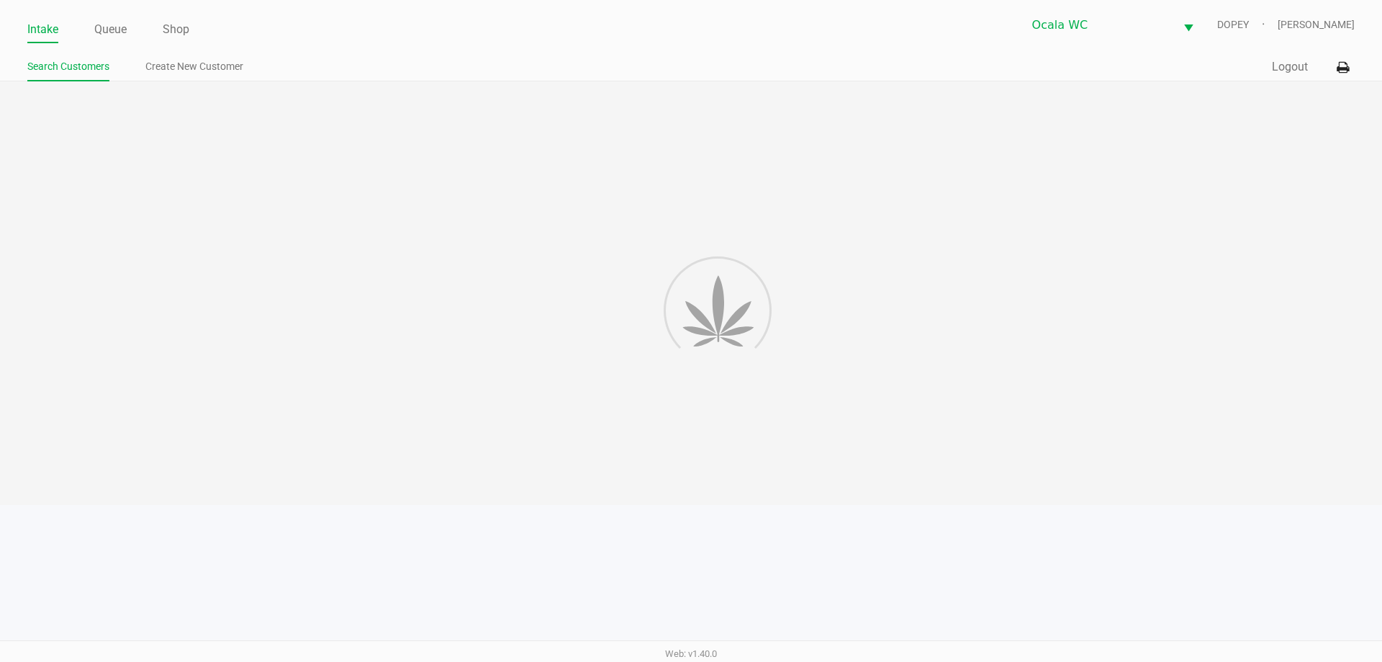
click at [119, 24] on link "Queue" at bounding box center [110, 29] width 32 height 20
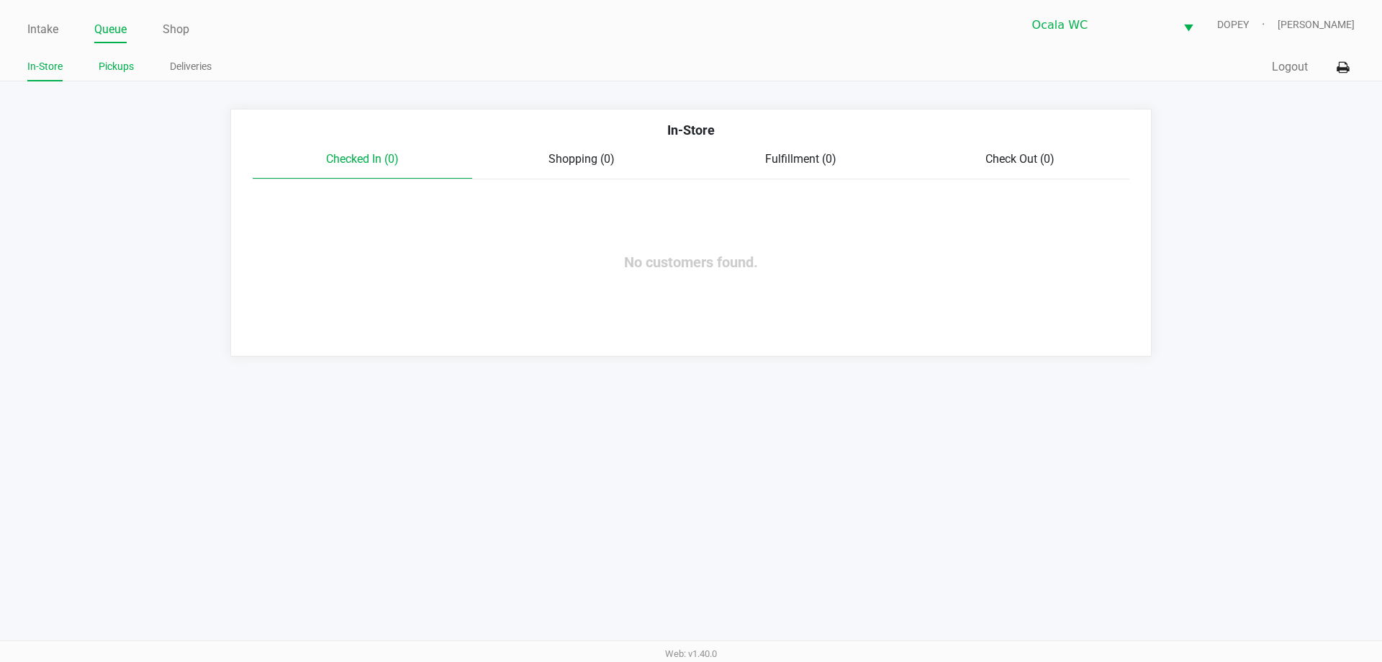
click at [125, 68] on link "Pickups" at bounding box center [116, 67] width 35 height 18
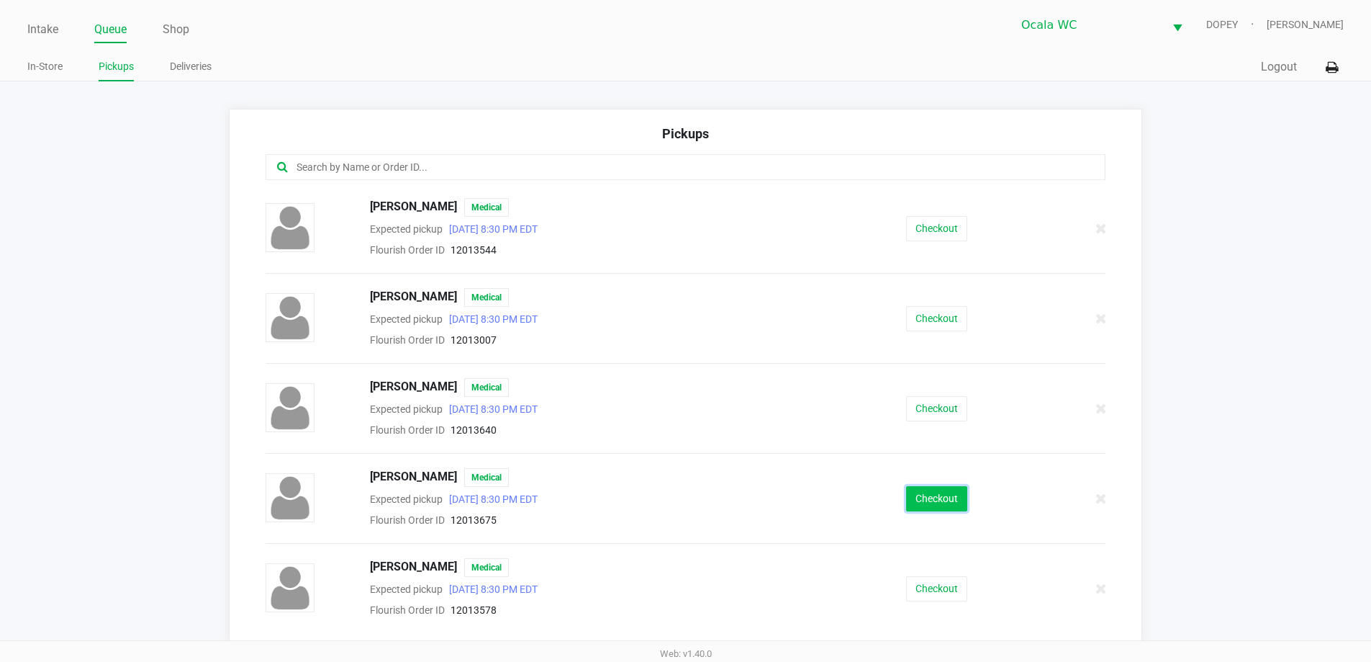
click at [915, 497] on button "Checkout" at bounding box center [936, 498] width 61 height 25
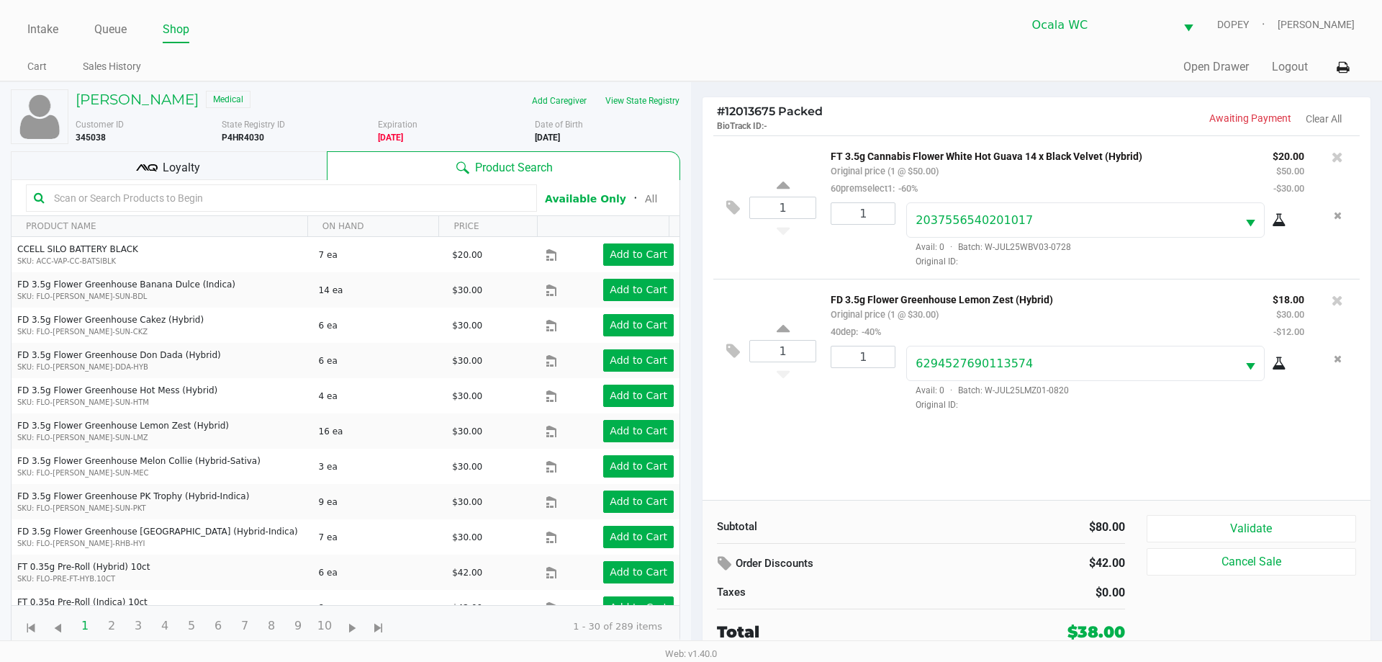
click at [299, 158] on div "Loyalty" at bounding box center [169, 165] width 316 height 29
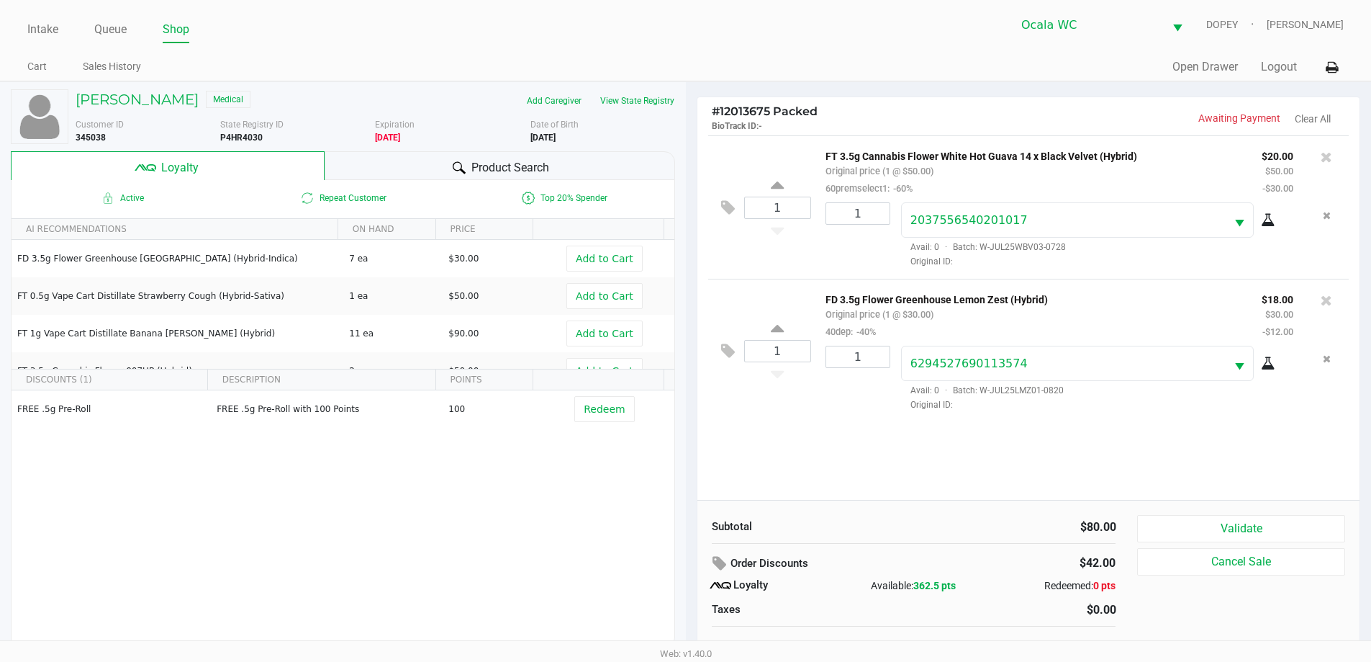
scroll to position [14, 0]
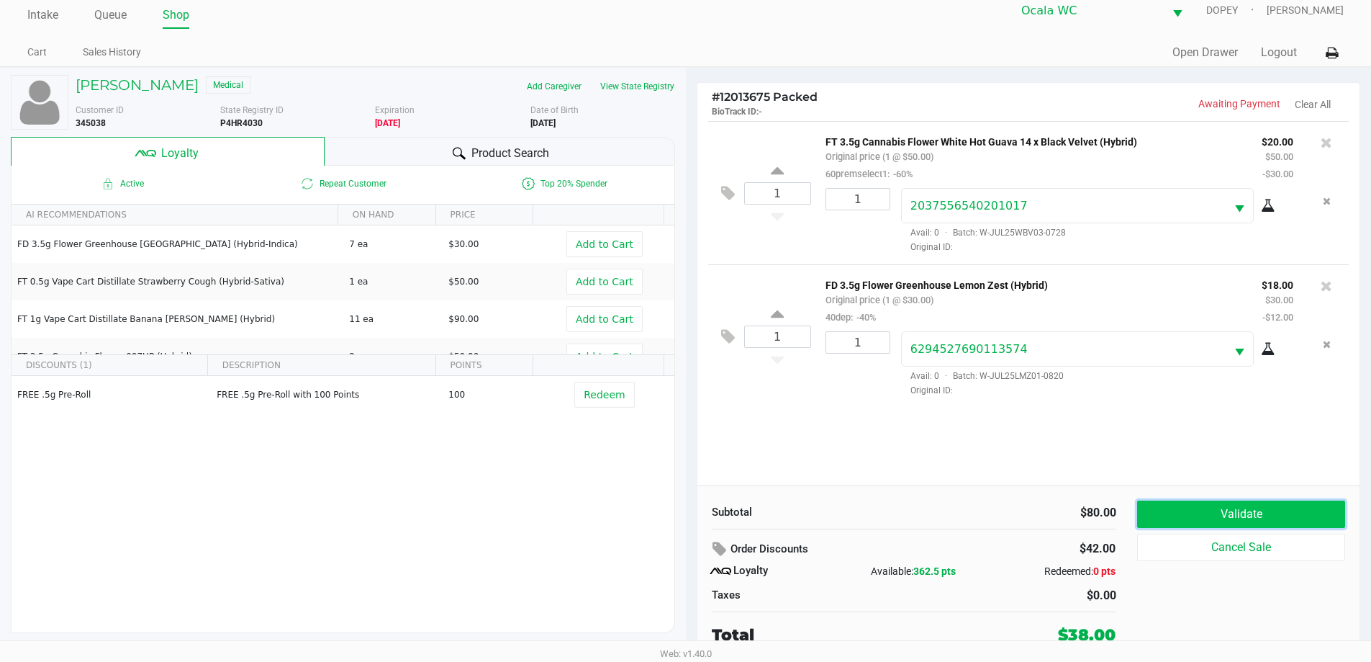
click at [1247, 505] on button "Validate" at bounding box center [1240, 513] width 207 height 27
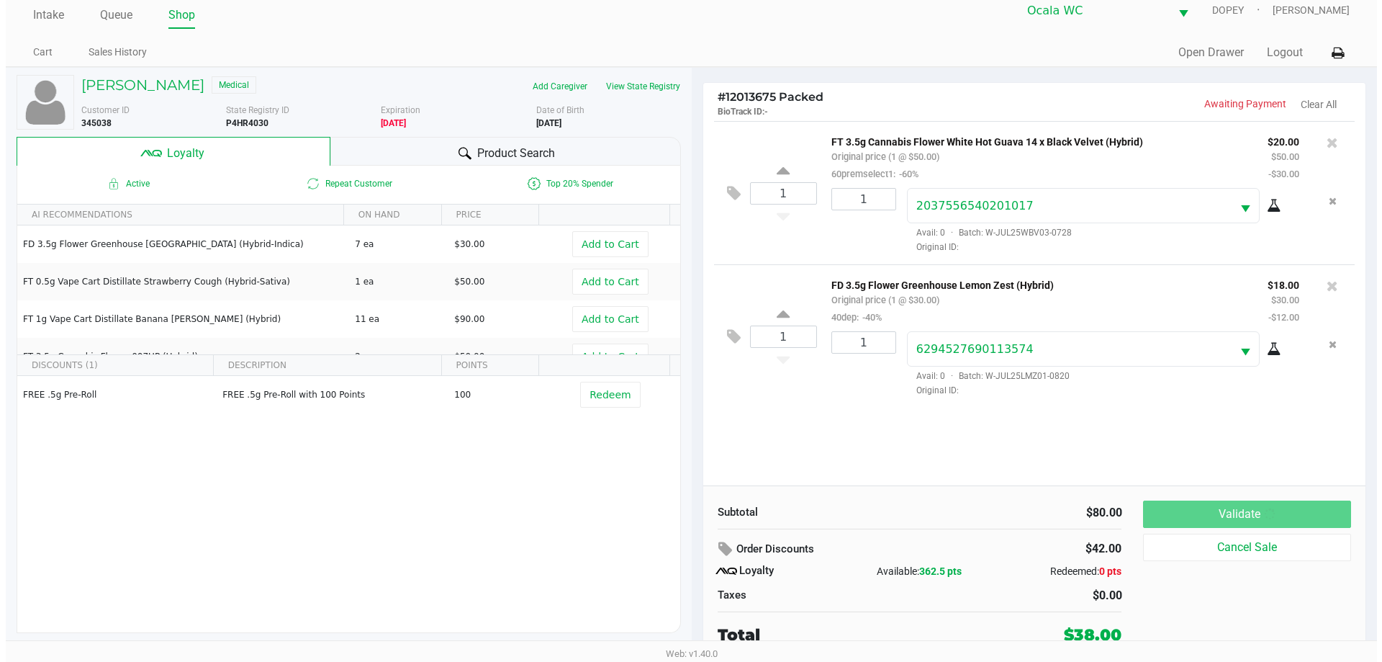
scroll to position [0, 0]
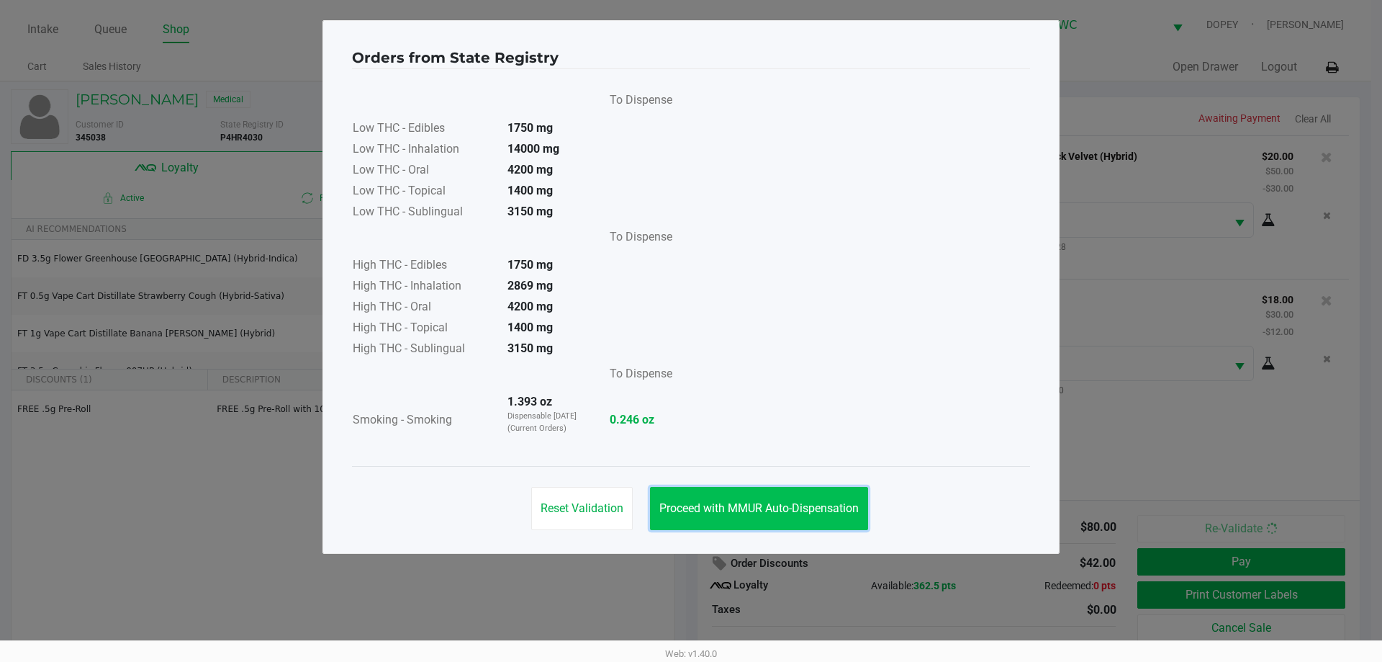
click at [805, 512] on span "Proceed with MMUR Auto-Dispensation" at bounding box center [758, 508] width 199 height 14
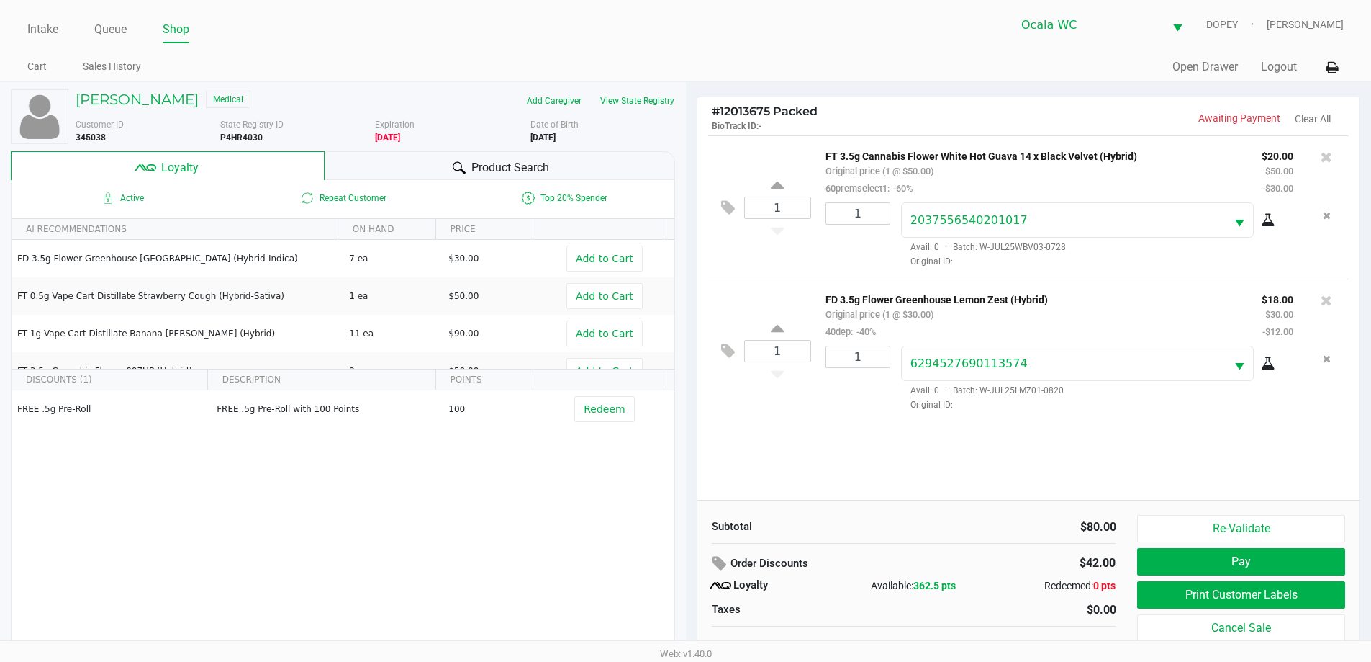
click at [1173, 605] on button "Print Customer Labels" at bounding box center [1240, 594] width 207 height 27
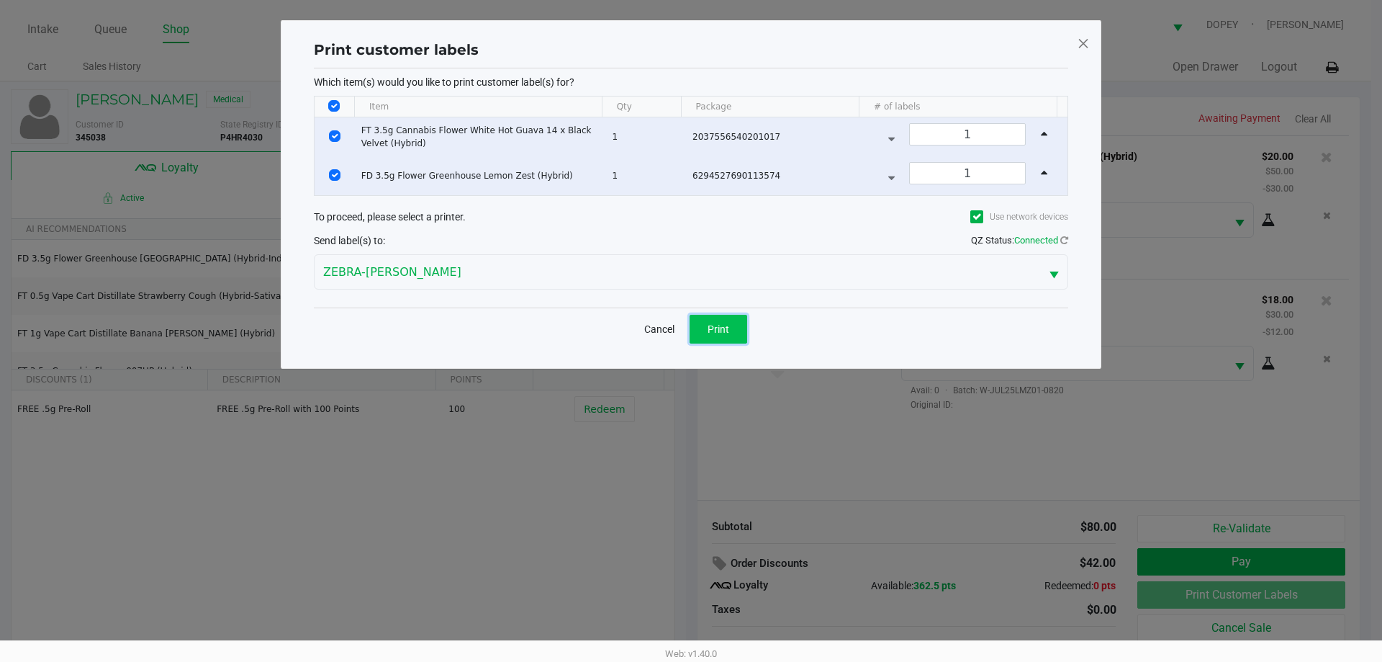
click at [711, 335] on button "Print" at bounding box center [719, 329] width 58 height 29
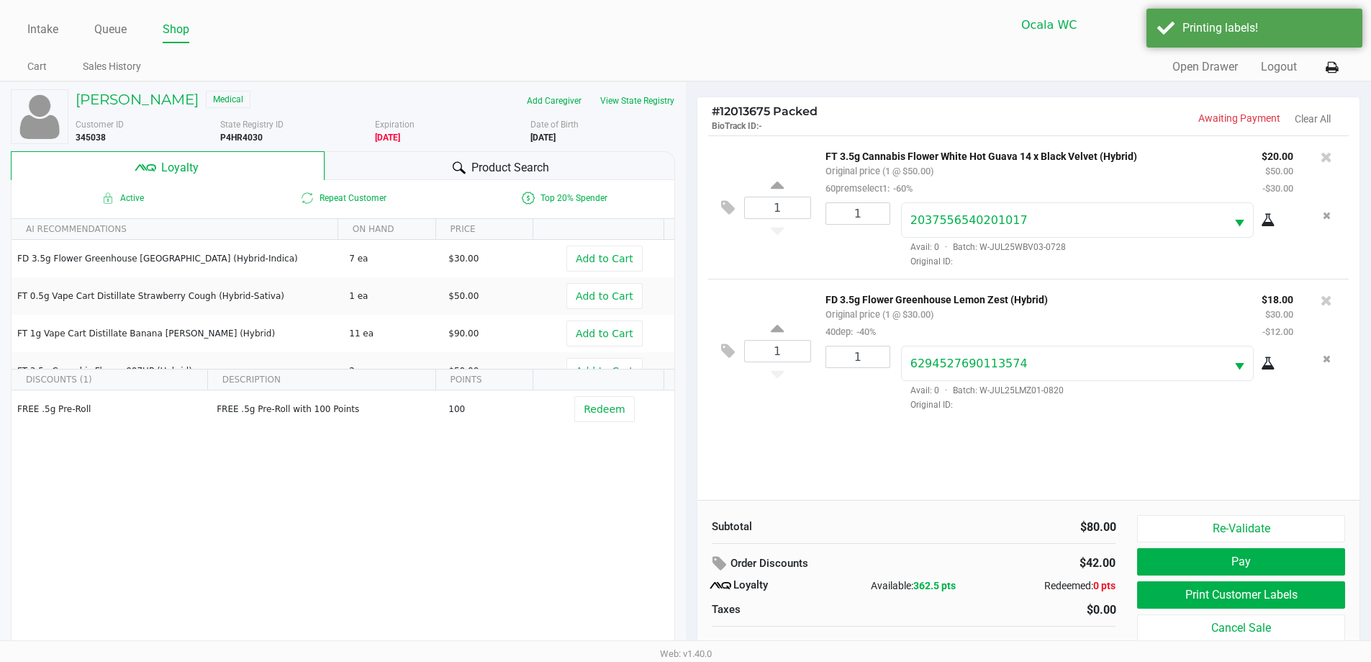
click at [1184, 596] on button "Print Customer Labels" at bounding box center [1240, 594] width 207 height 27
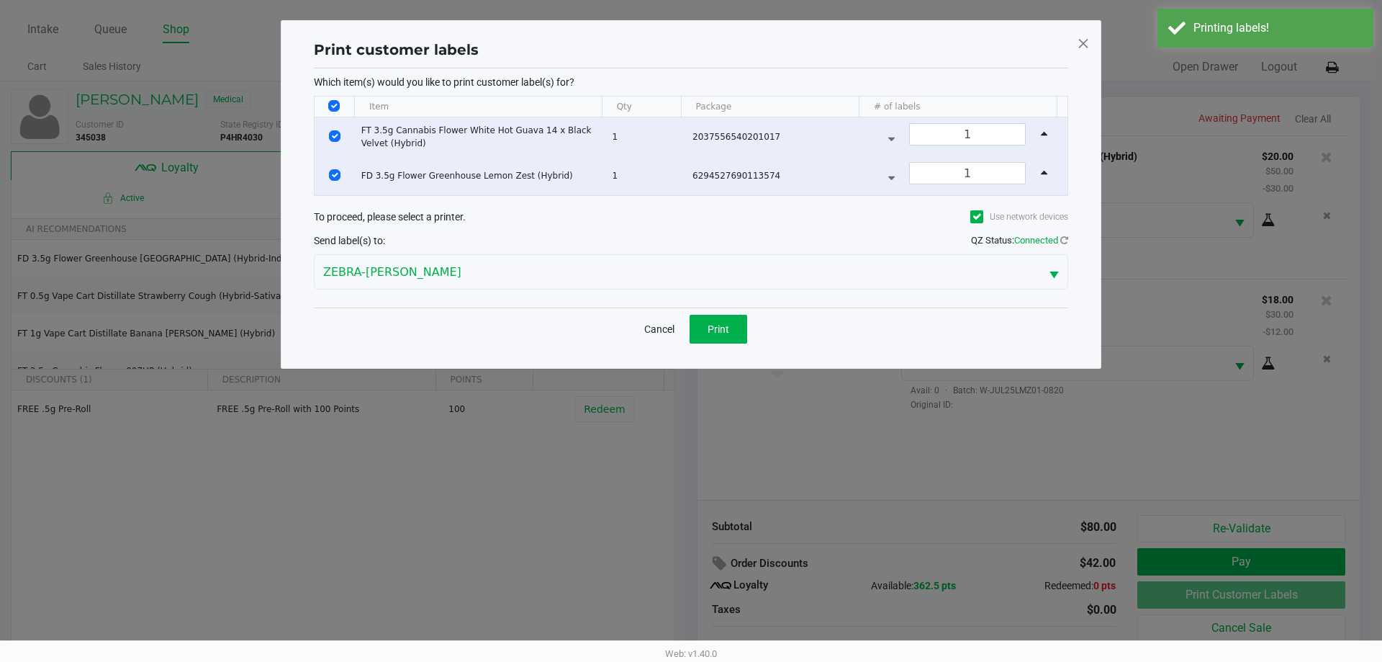
click at [711, 357] on div "Print customer labels Which item(s) would you like to print customer label(s) f…" at bounding box center [691, 194] width 821 height 348
click at [734, 331] on button "Print" at bounding box center [719, 329] width 58 height 29
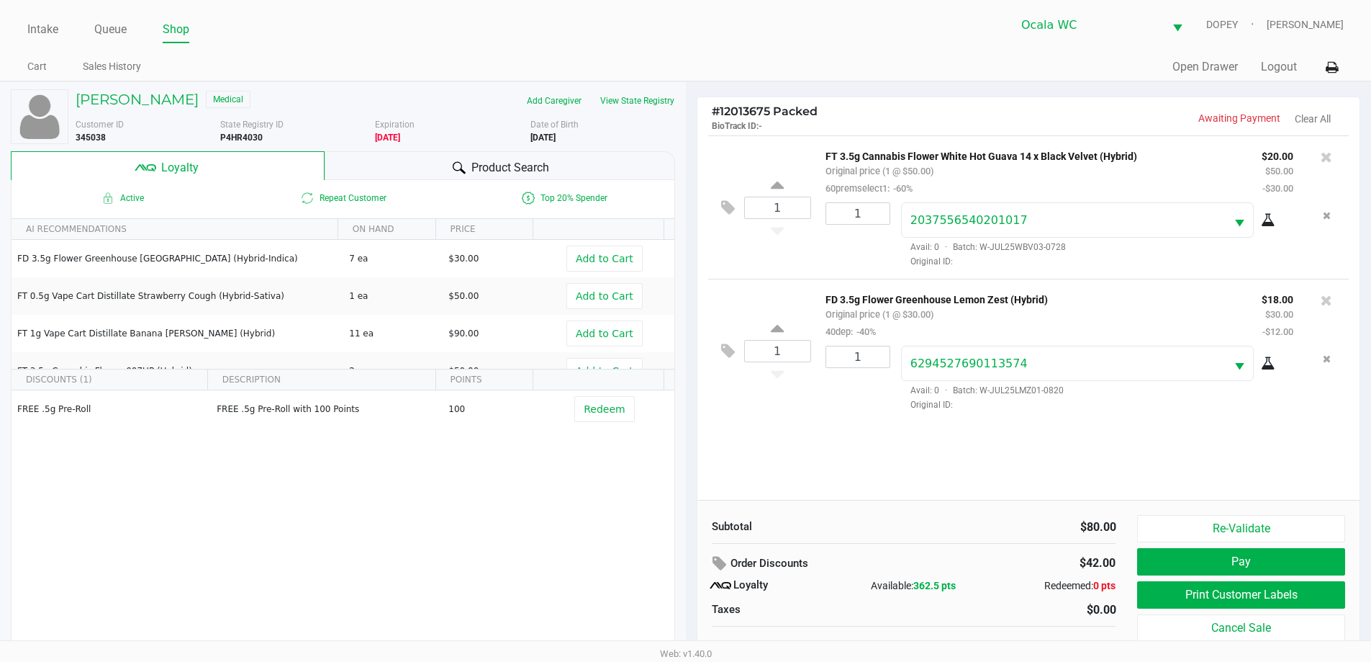
click at [1301, 563] on button "Pay" at bounding box center [1240, 561] width 207 height 27
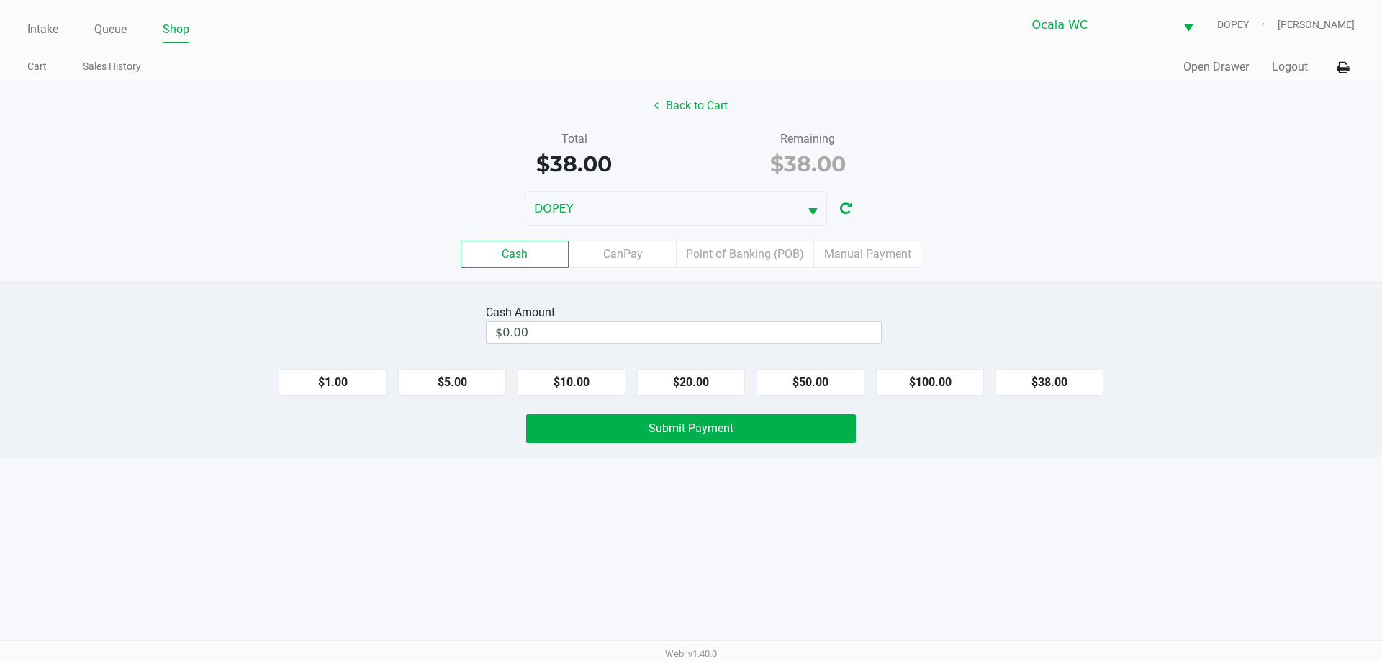
click at [1162, 286] on div "Cash Amount $0.00 $1.00 $5.00 $10.00 $20.00 $50.00 $100.00 $38.00 Submit Payment" at bounding box center [691, 369] width 1382 height 175
click at [770, 256] on label "Point of Banking (POB)" at bounding box center [745, 253] width 137 height 27
click at [0, 0] on 7 "Point of Banking (POB)" at bounding box center [0, 0] width 0 height 0
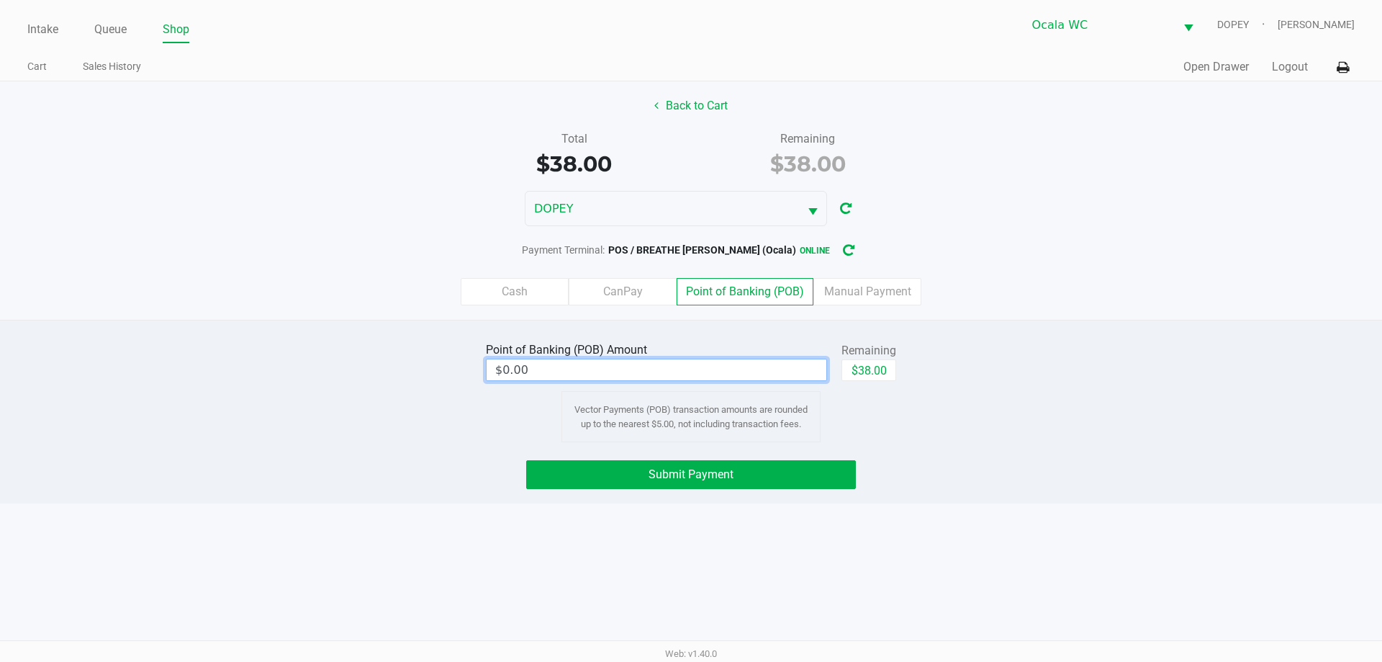
click at [763, 369] on input "$0.00" at bounding box center [657, 369] width 340 height 21
click at [882, 368] on button "$38.00" at bounding box center [868, 370] width 55 height 22
type input "$38.00"
click at [828, 470] on button "Submit Payment" at bounding box center [691, 474] width 330 height 29
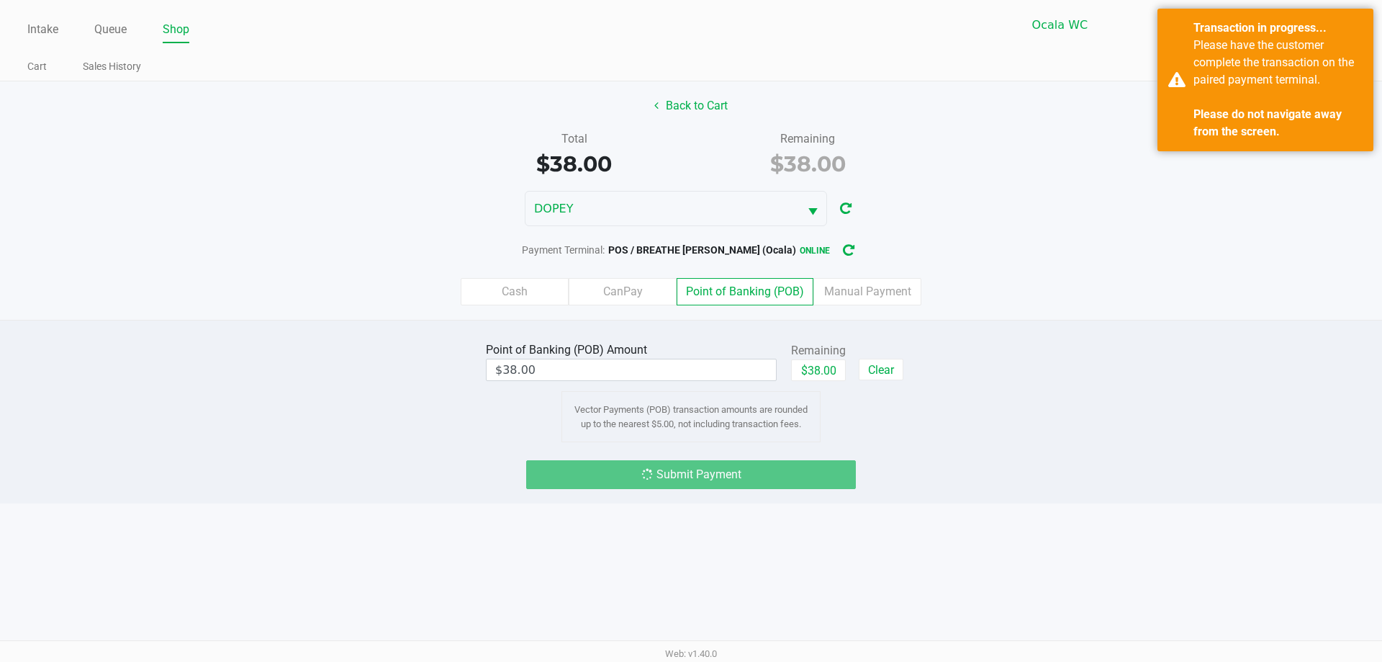
click at [1242, 274] on div "Cash CanPay Point of Banking (POB) Manual Payment" at bounding box center [691, 291] width 1404 height 56
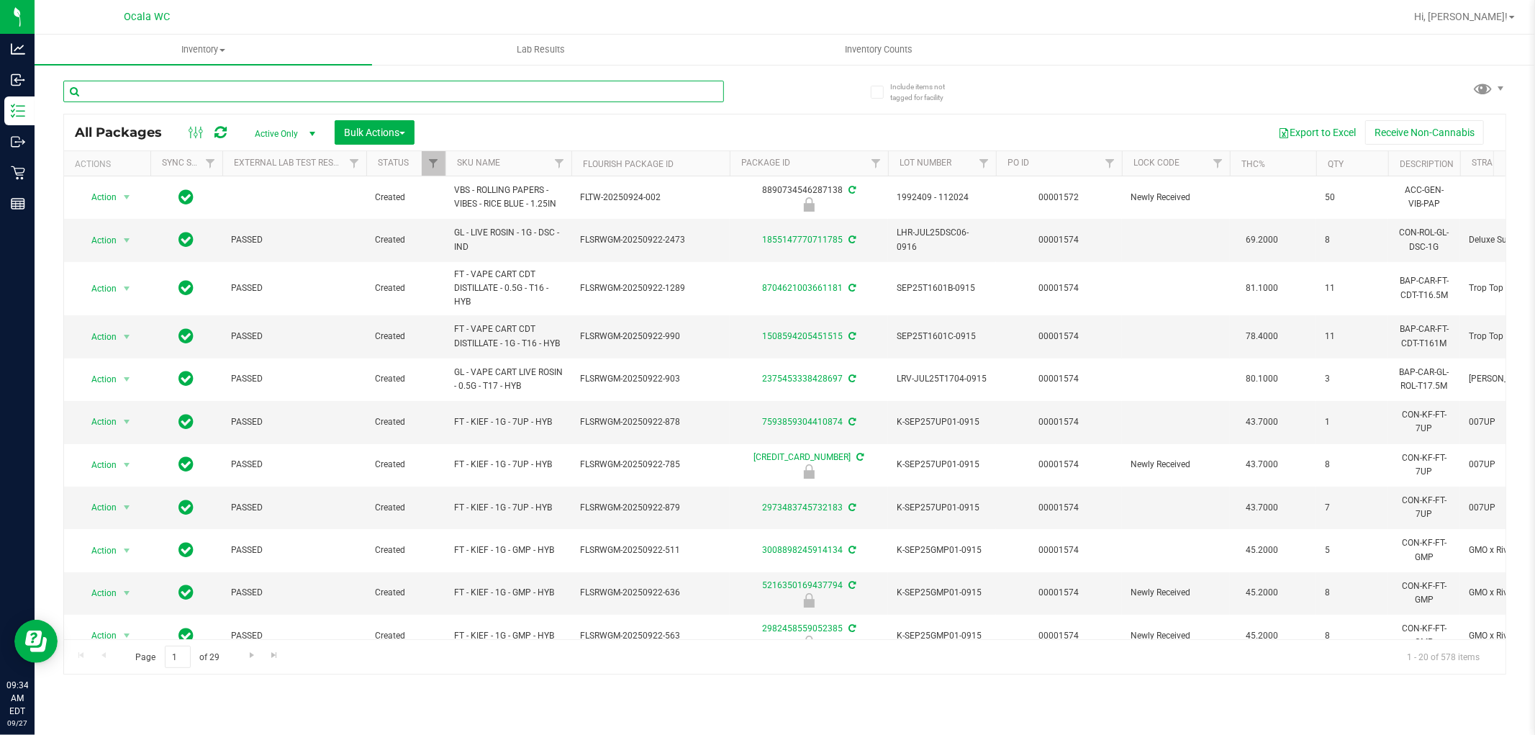
click at [483, 91] on input "text" at bounding box center [393, 92] width 661 height 22
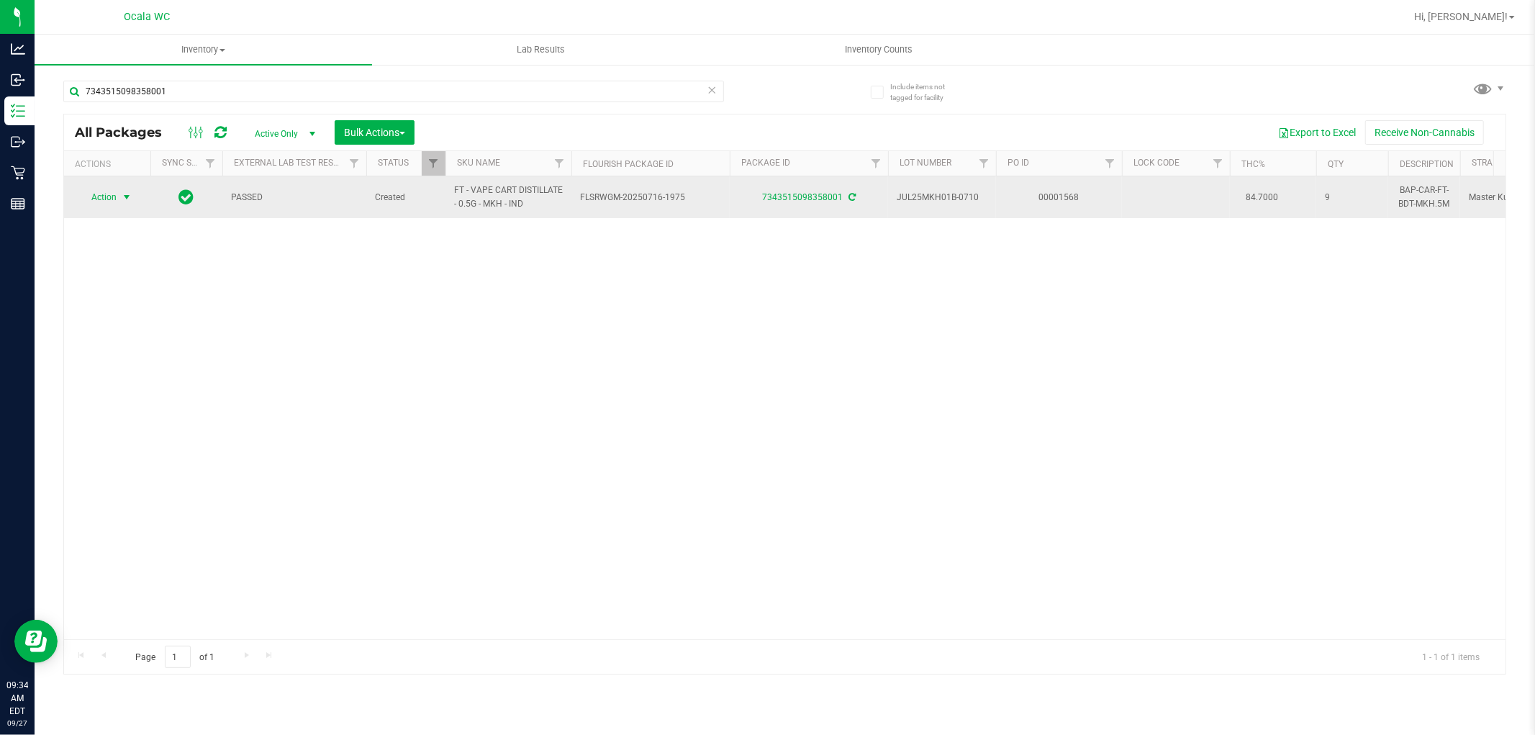
click at [102, 199] on span "Action" at bounding box center [97, 197] width 39 height 20
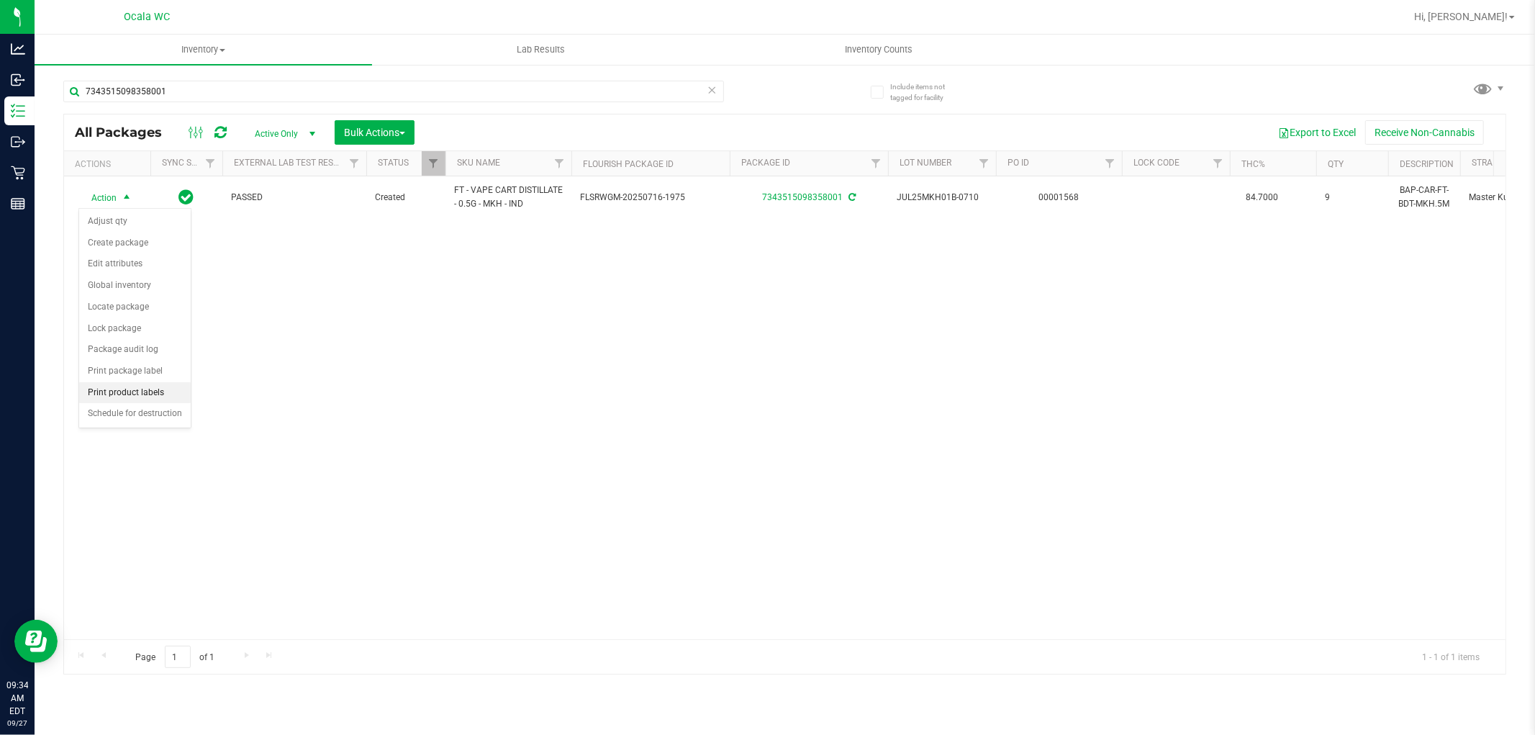
click at [153, 393] on li "Print product labels" at bounding box center [135, 393] width 112 height 22
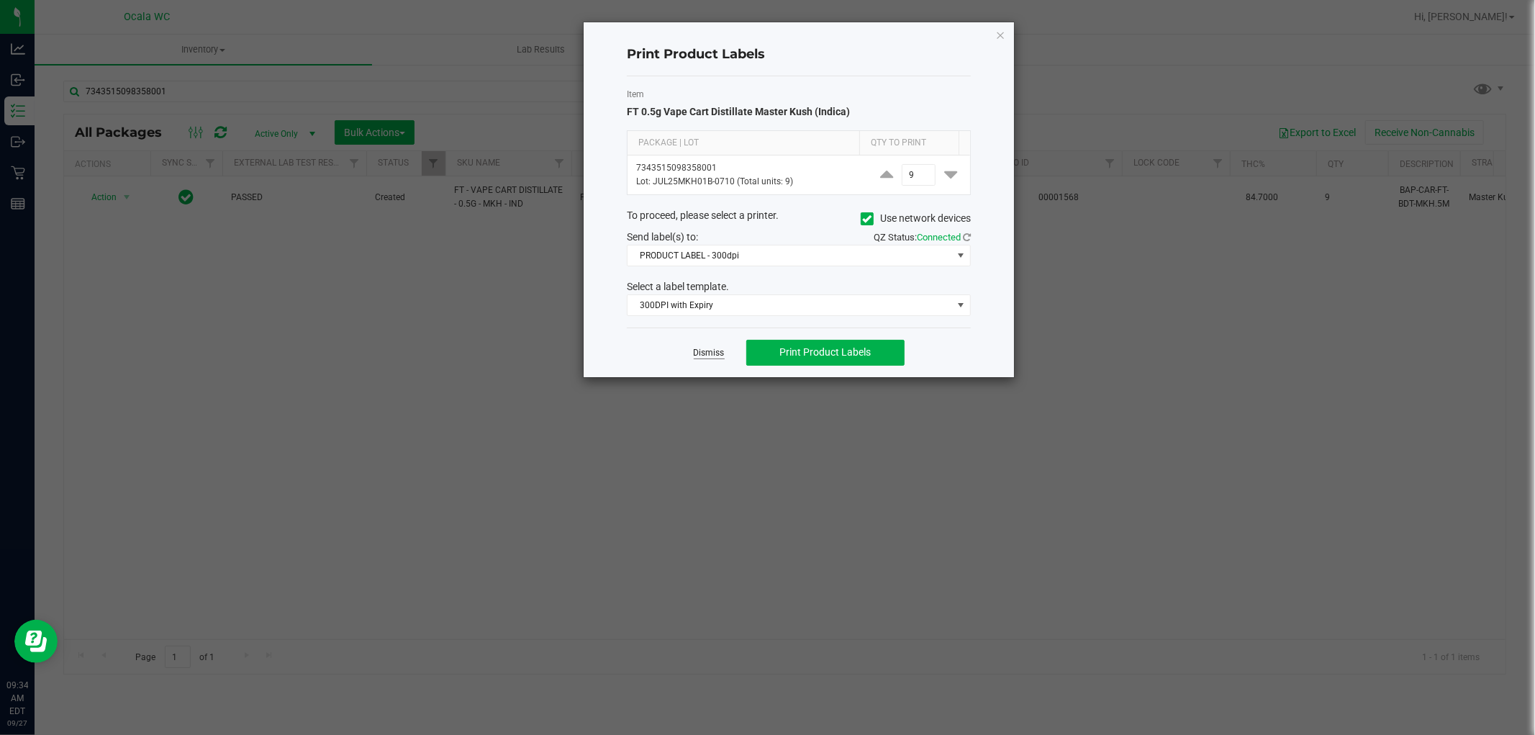
click at [710, 351] on link "Dismiss" at bounding box center [709, 353] width 31 height 12
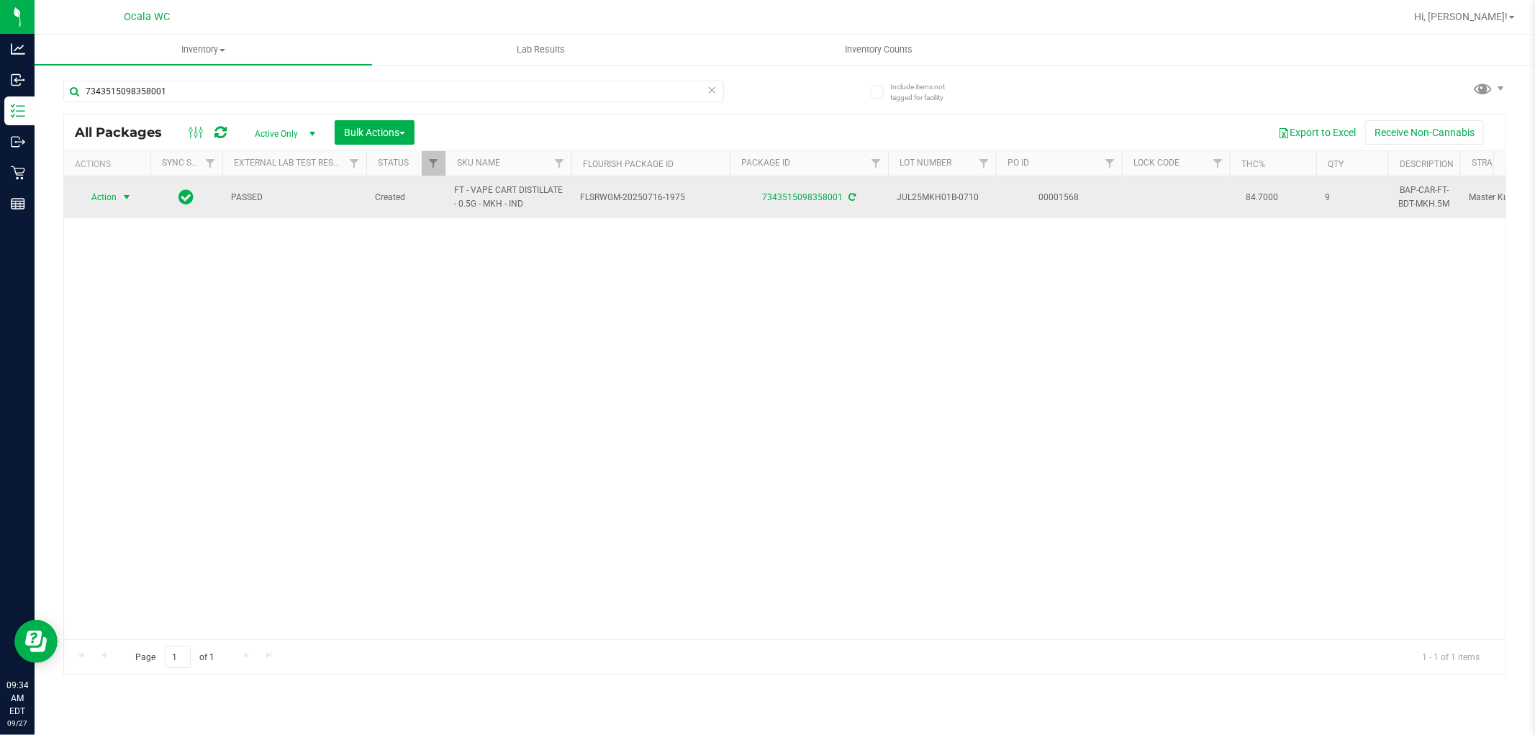
click at [124, 191] on span "select" at bounding box center [127, 197] width 12 height 12
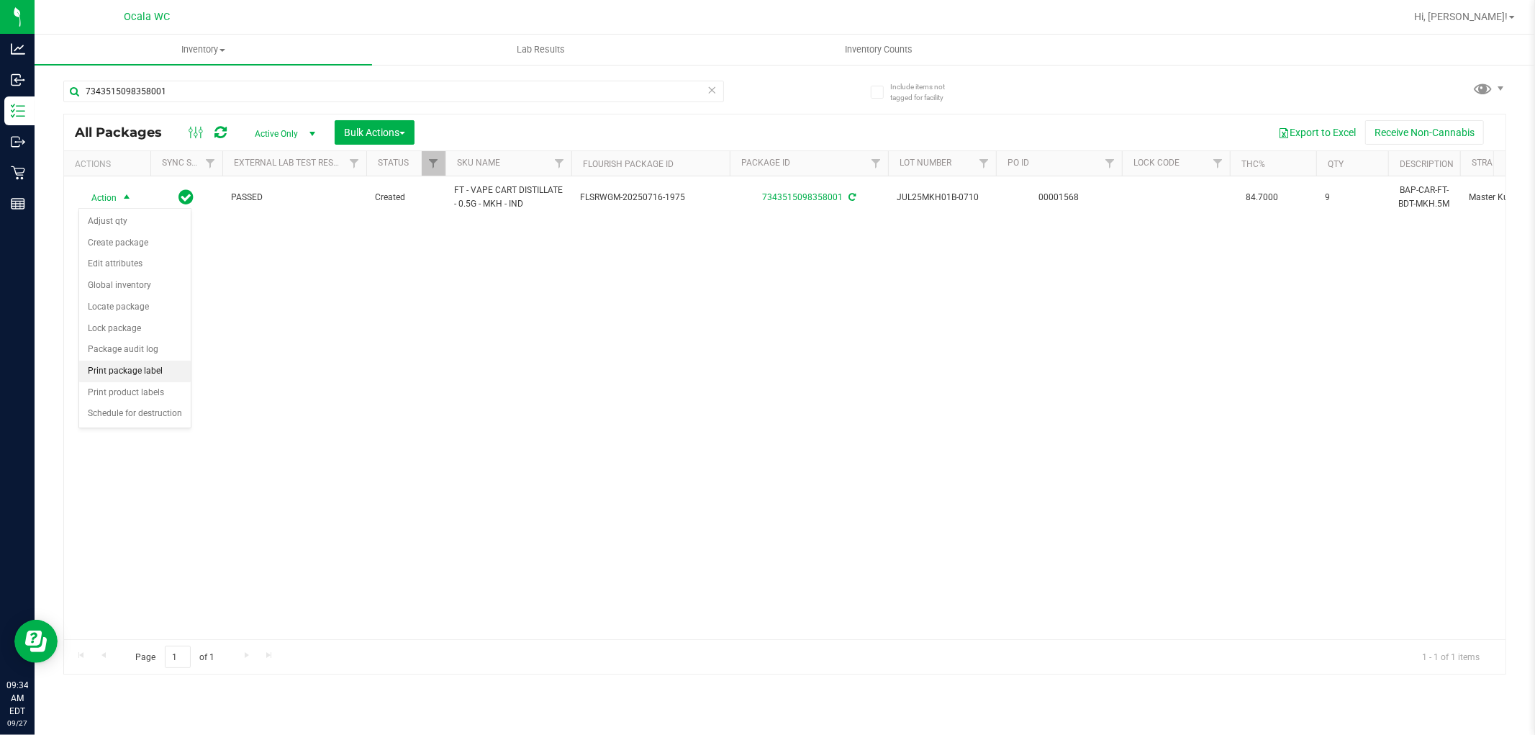
click at [168, 375] on li "Print package label" at bounding box center [135, 372] width 112 height 22
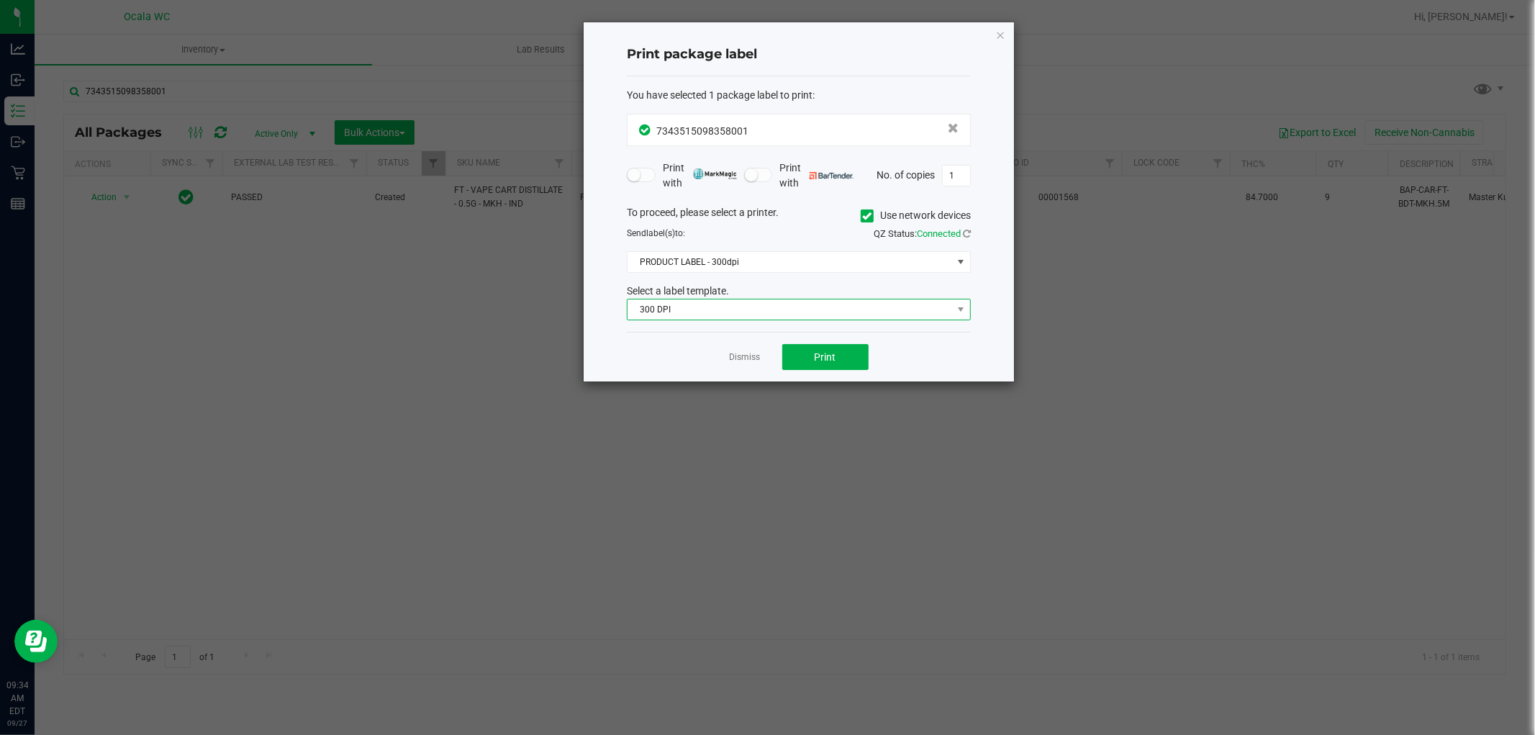
click at [809, 308] on span "300 DPI" at bounding box center [790, 309] width 325 height 20
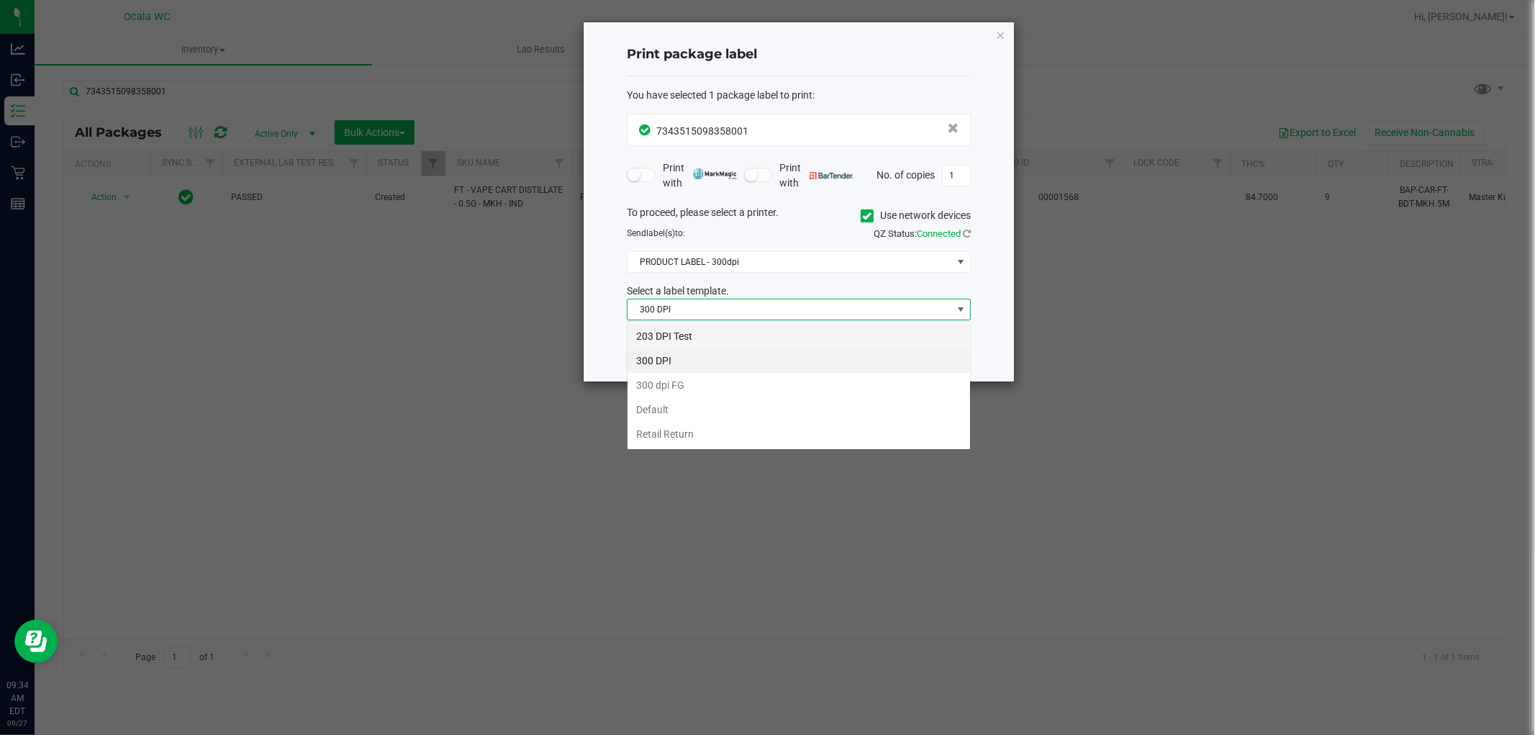
scroll to position [22, 343]
click at [673, 406] on li "Default" at bounding box center [799, 409] width 343 height 24
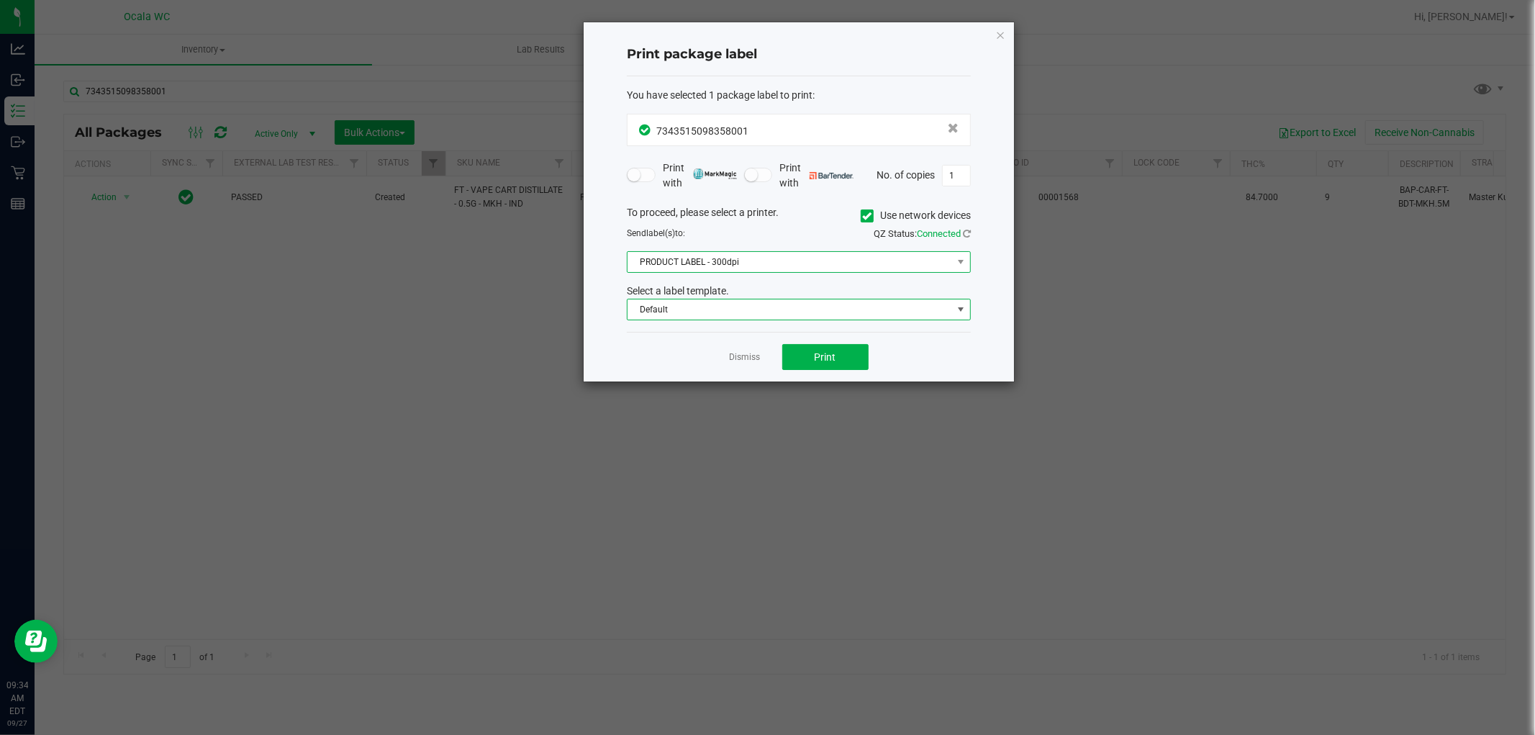
click at [720, 259] on span "PRODUCT LABEL - 300dpi" at bounding box center [790, 262] width 325 height 20
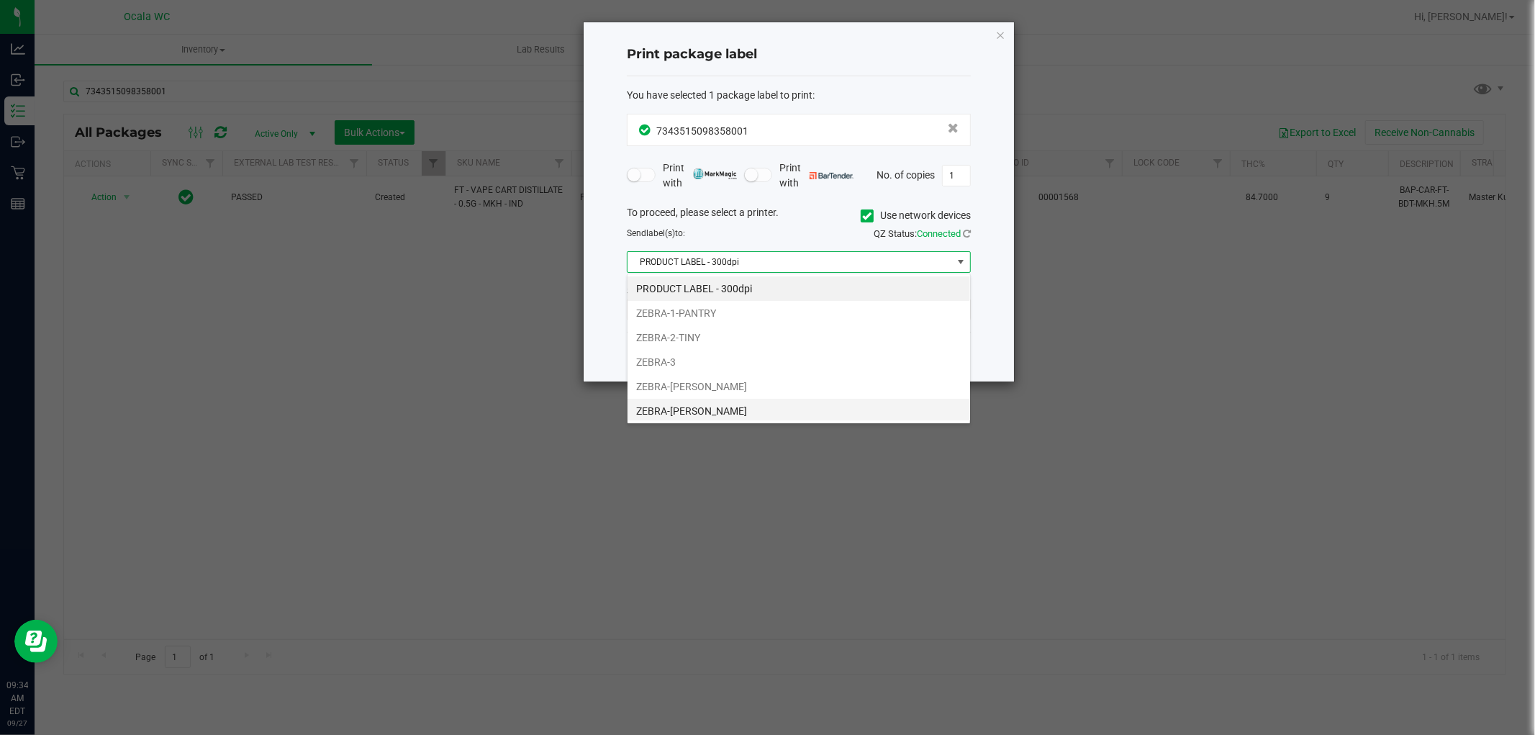
click at [693, 406] on li "ZEBRA-GROVER" at bounding box center [799, 411] width 343 height 24
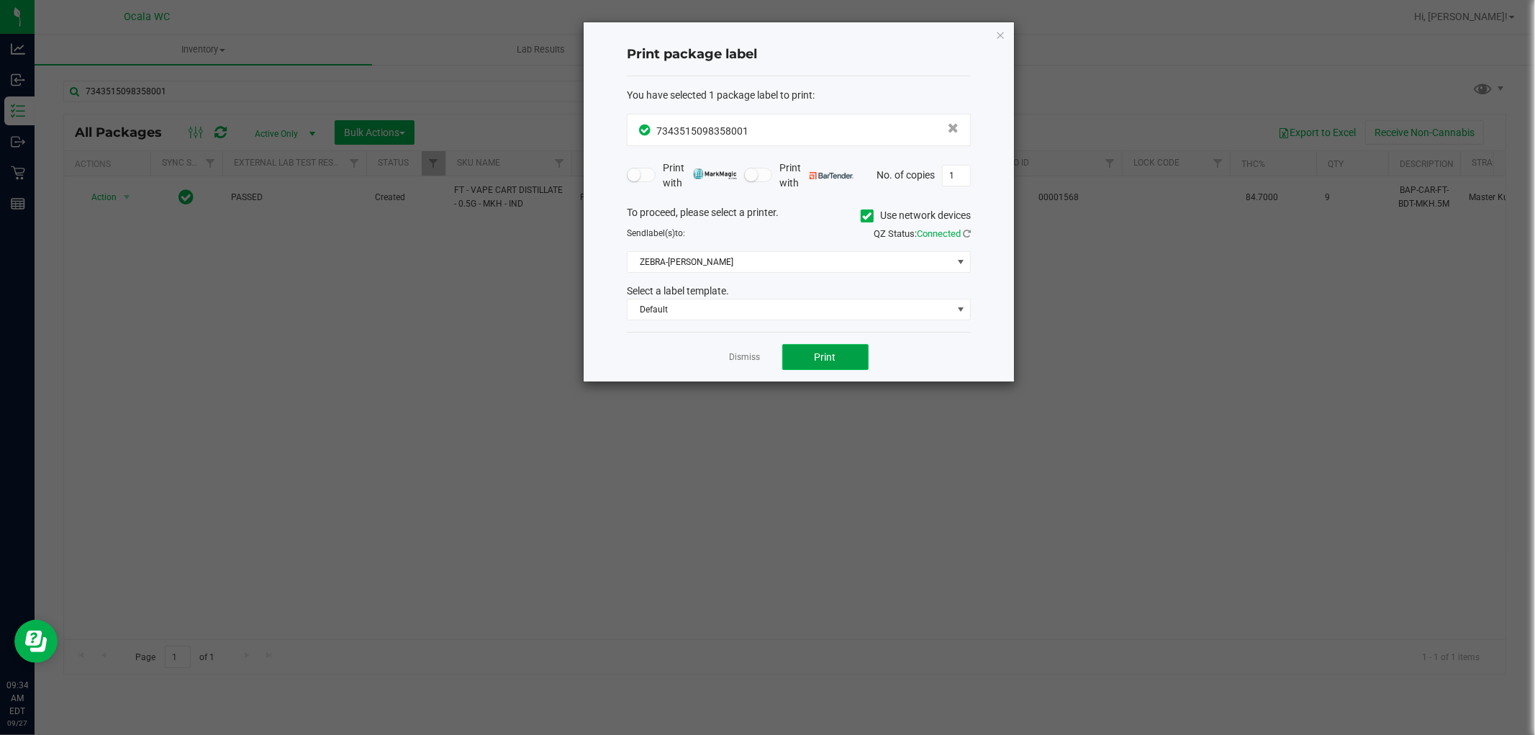
click at [826, 357] on span "Print" at bounding box center [826, 357] width 22 height 12
click at [1004, 34] on icon "button" at bounding box center [1001, 34] width 10 height 17
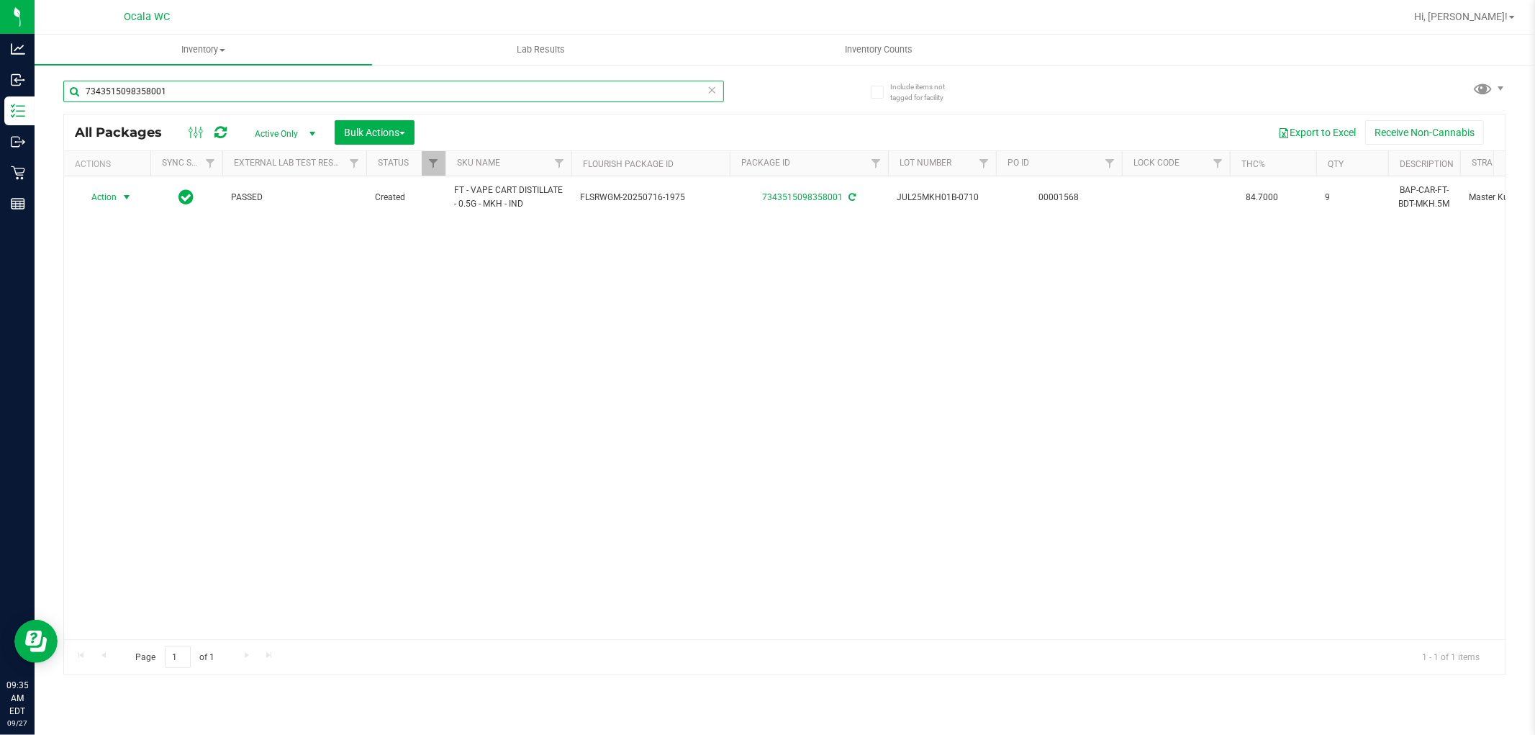
click at [238, 86] on input "7343515098358001" at bounding box center [393, 92] width 661 height 22
type input "1529258970363155"
click at [212, 319] on div "Action Action Edit attributes Global inventory Locate package Package audit log…" at bounding box center [785, 407] width 1442 height 463
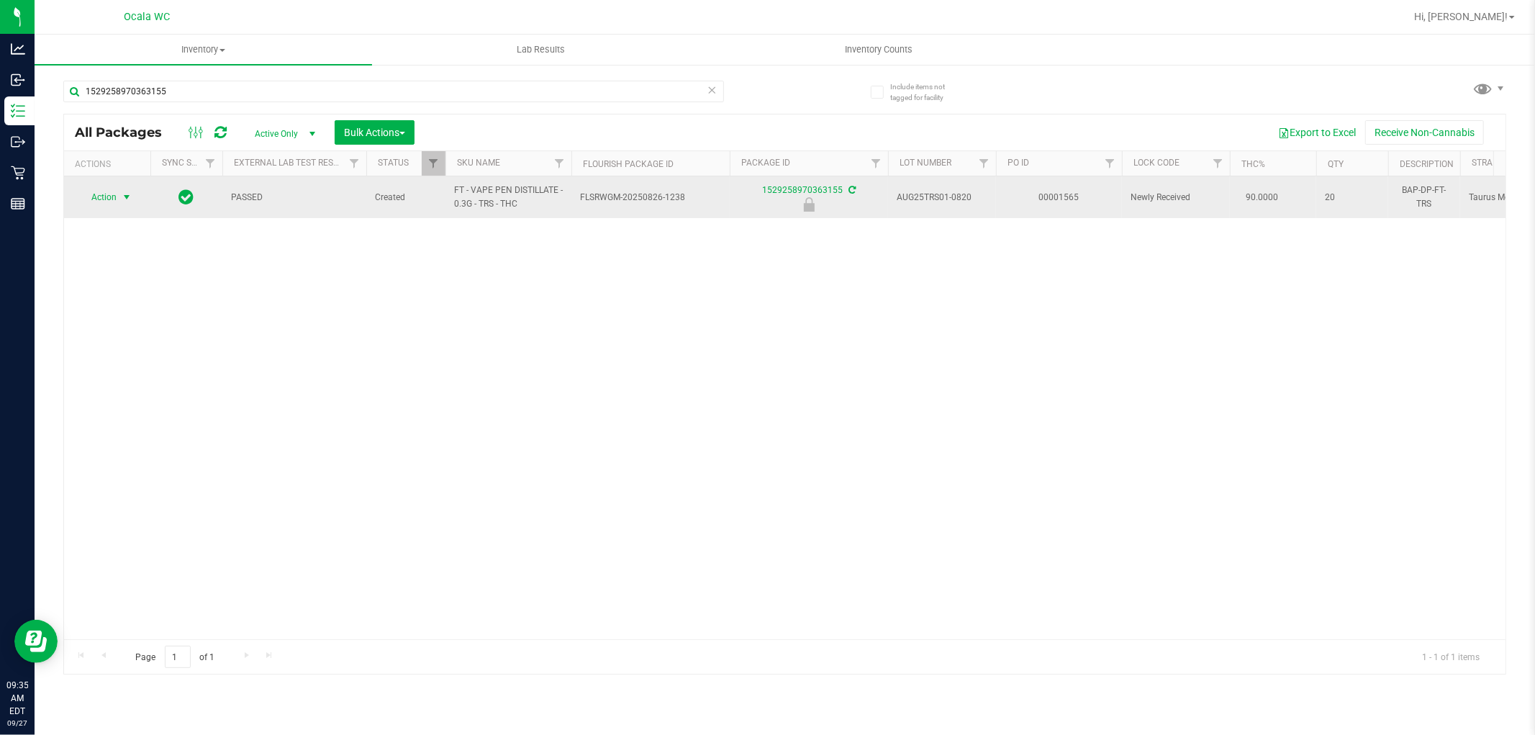
click at [103, 199] on span "Action" at bounding box center [97, 197] width 39 height 20
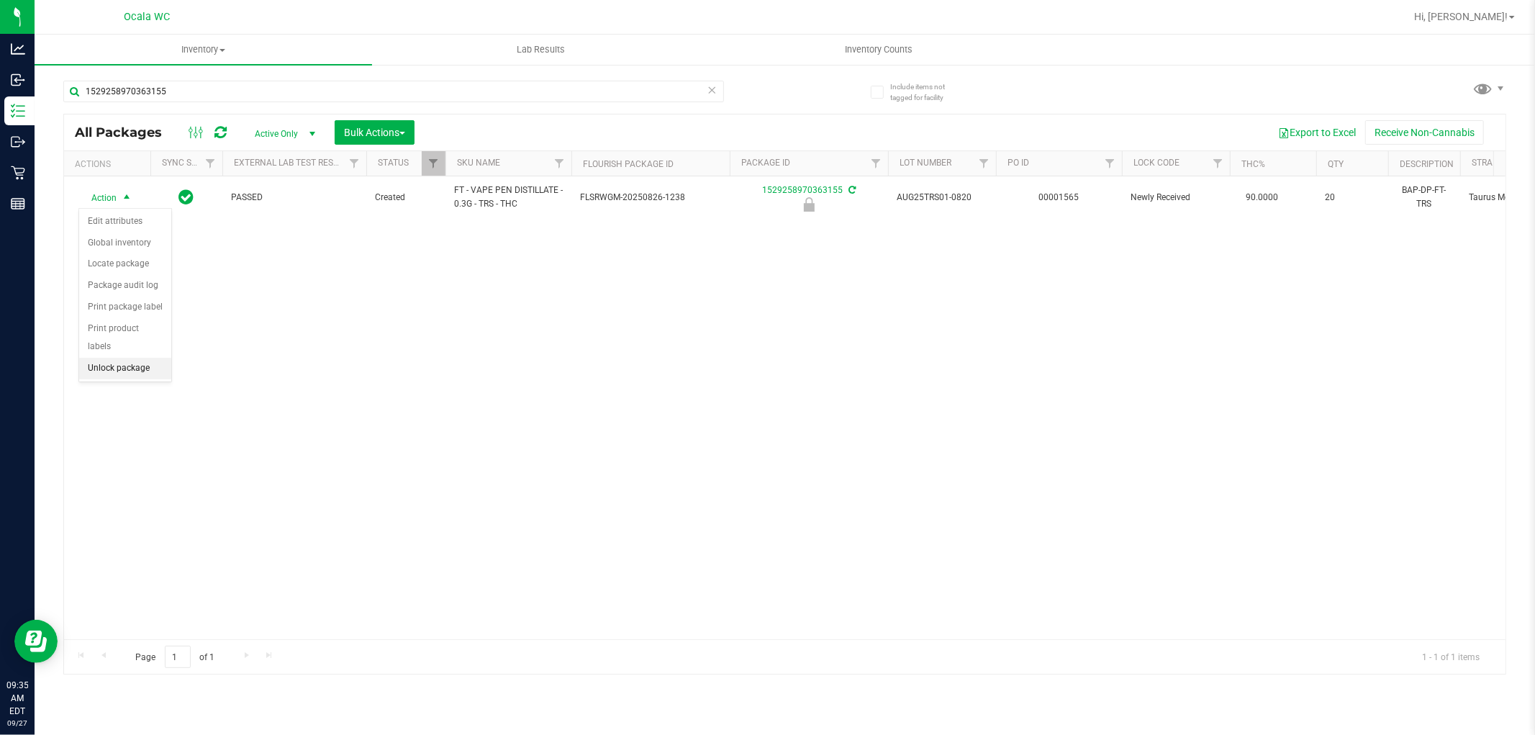
click at [147, 366] on li "Unlock package" at bounding box center [125, 369] width 92 height 22
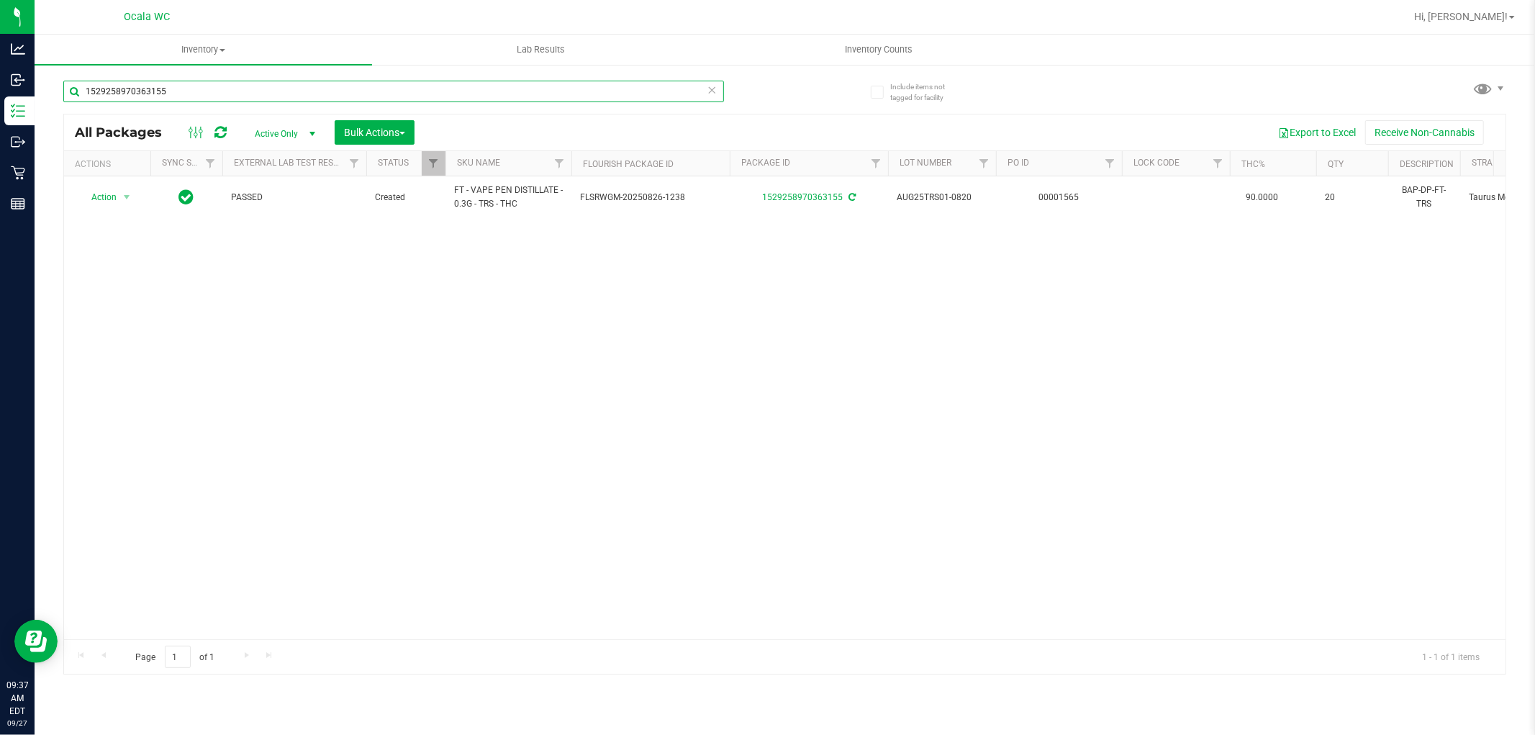
click at [279, 98] on input "1529258970363155" at bounding box center [393, 92] width 661 height 22
type input "1979972066772460"
click at [456, 367] on div "Action Action Edit attributes Global inventory Locate package Package audit log…" at bounding box center [785, 407] width 1442 height 463
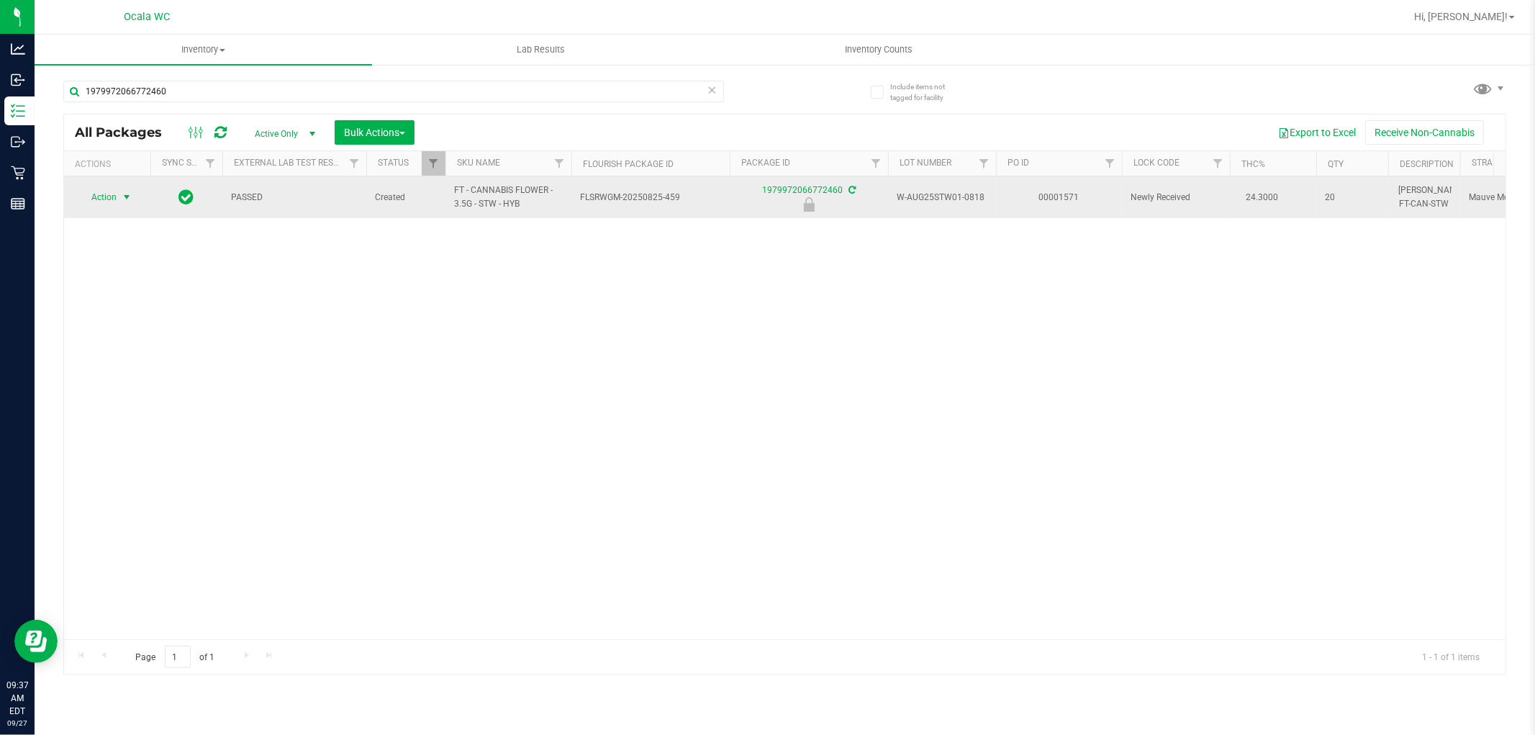
click at [102, 199] on span "Action" at bounding box center [97, 197] width 39 height 20
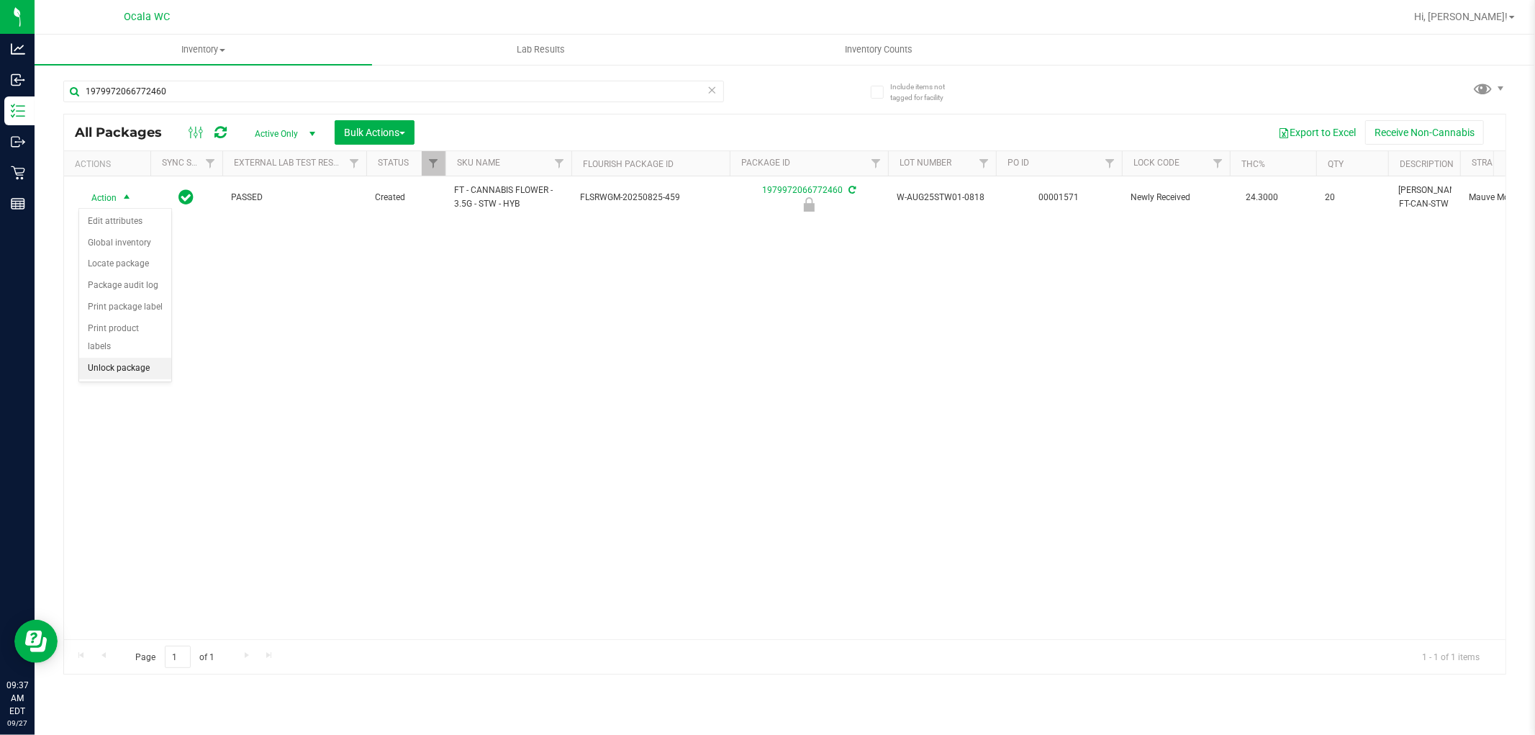
click at [137, 367] on li "Unlock package" at bounding box center [125, 369] width 92 height 22
click at [569, 383] on div "Action Action Adjust qty Create package Edit attributes Global inventory Locate…" at bounding box center [785, 407] width 1442 height 463
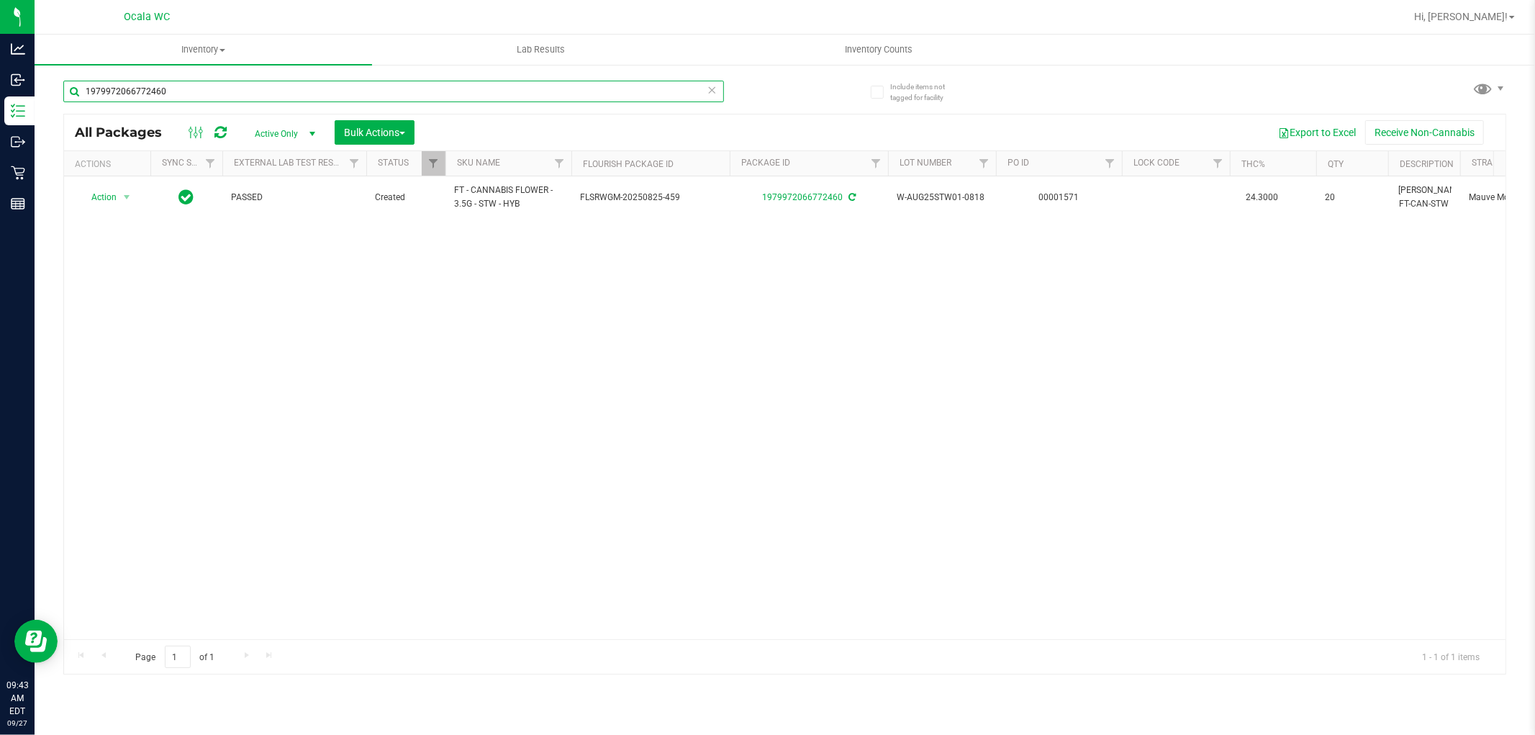
click at [284, 89] on input "1979972066772460" at bounding box center [393, 92] width 661 height 22
type input "0394256866282347"
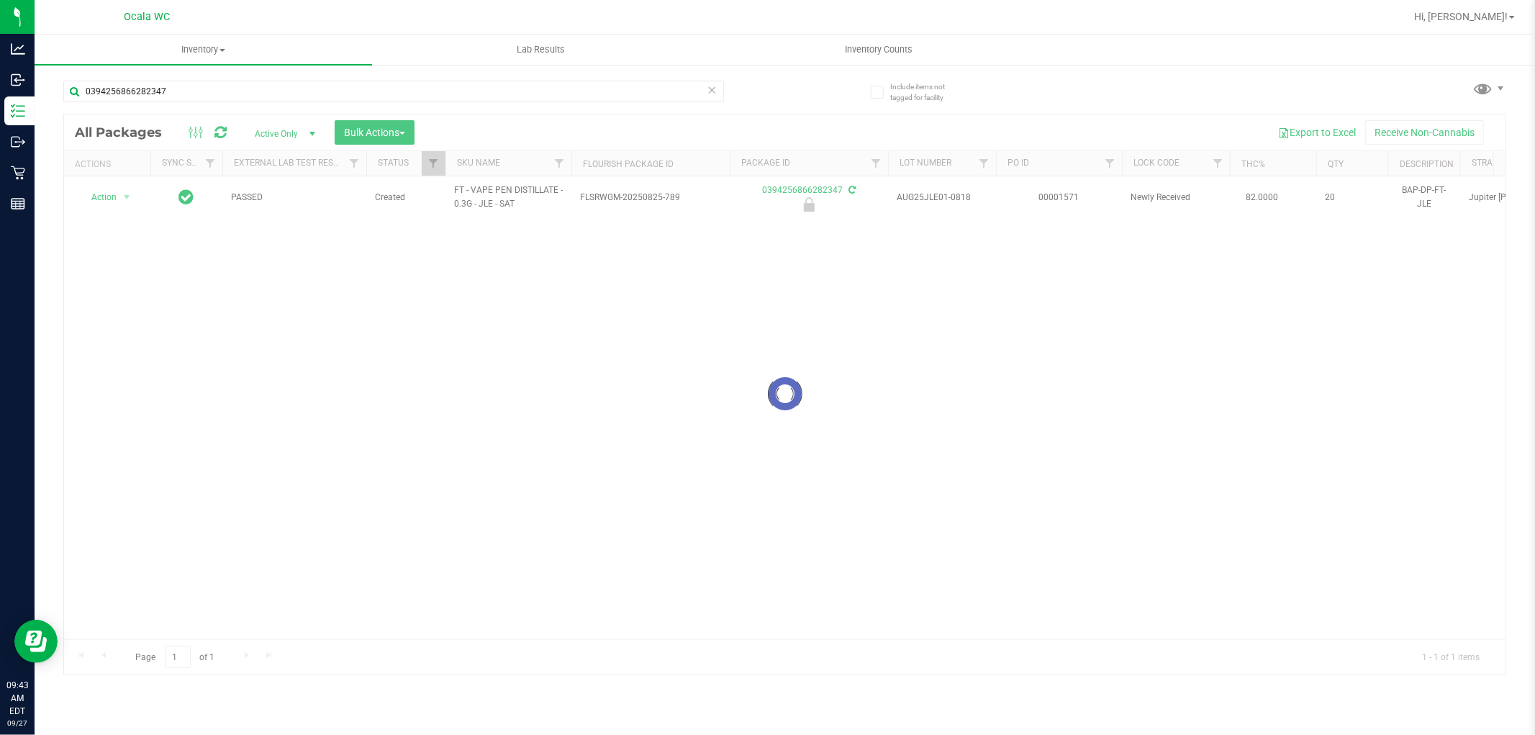
click at [184, 315] on div at bounding box center [785, 393] width 1442 height 559
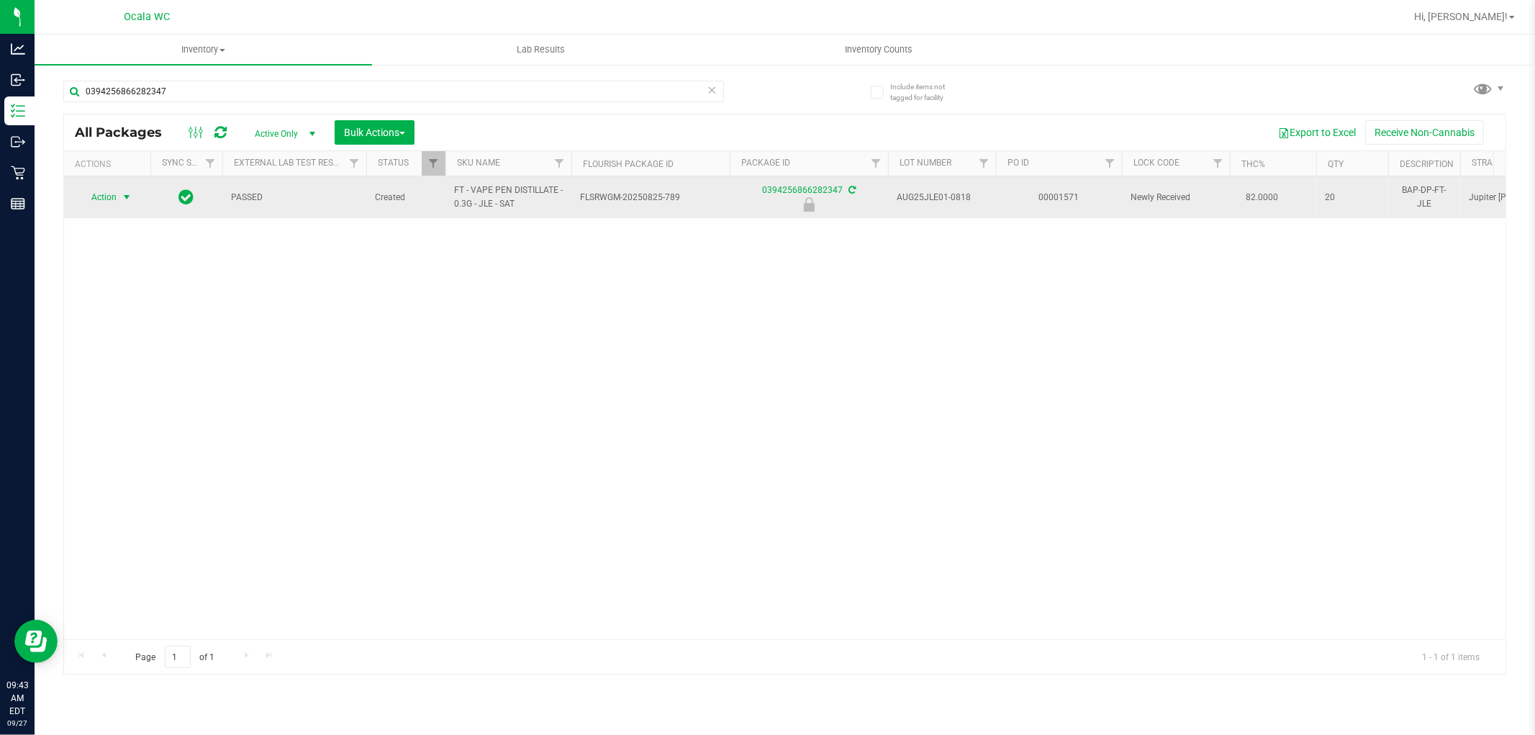
click at [104, 195] on span "Action" at bounding box center [97, 197] width 39 height 20
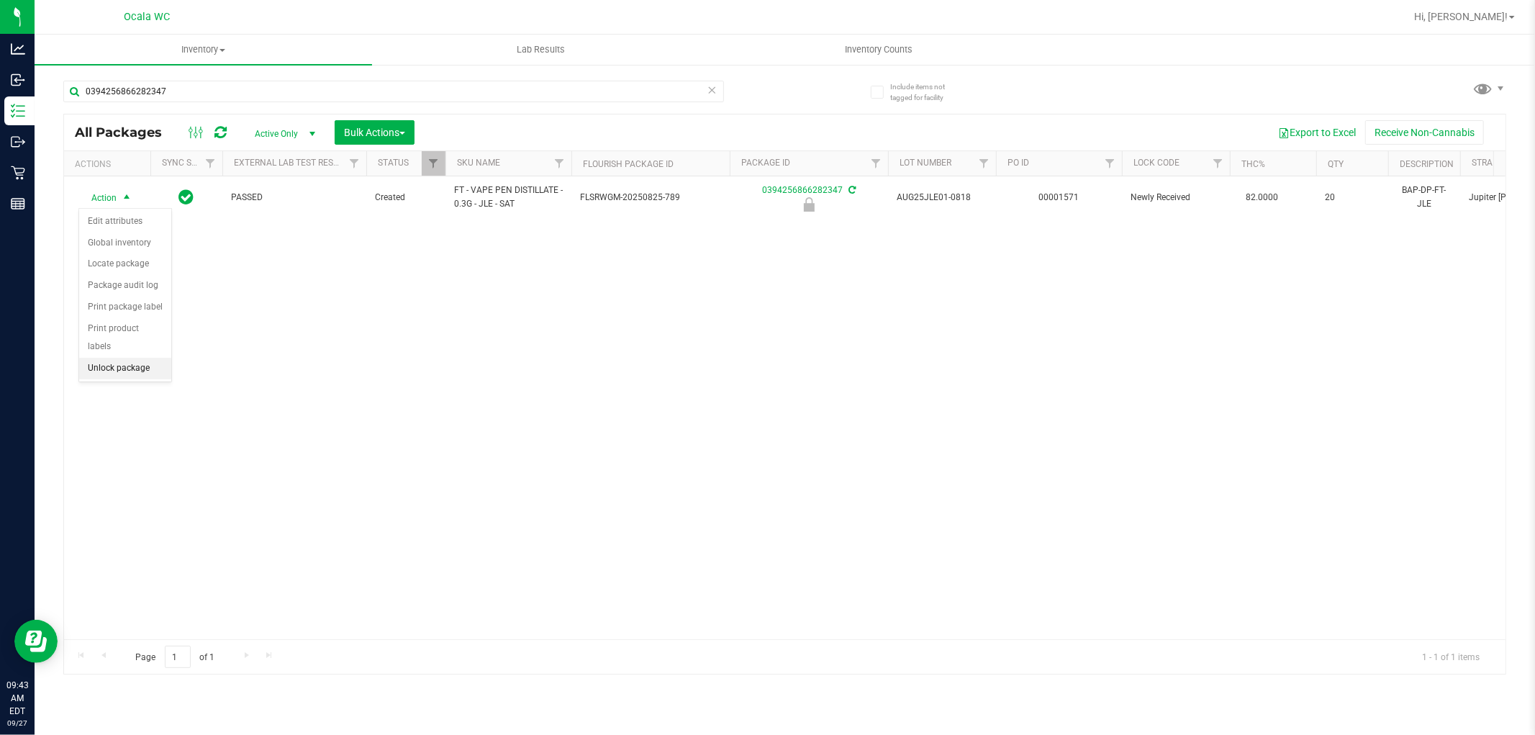
click at [119, 361] on li "Unlock package" at bounding box center [125, 369] width 92 height 22
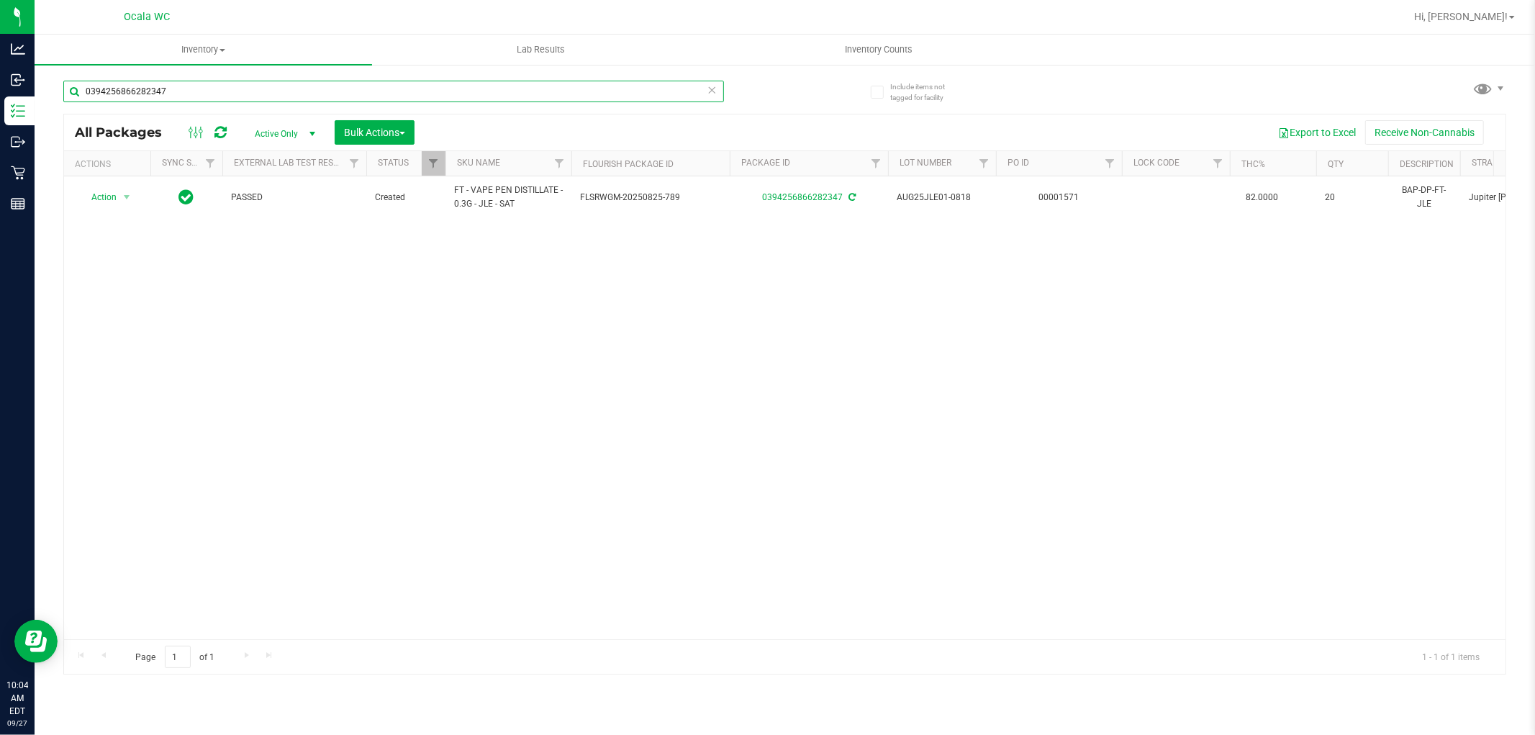
click at [217, 91] on input "0394256866282347" at bounding box center [393, 92] width 661 height 22
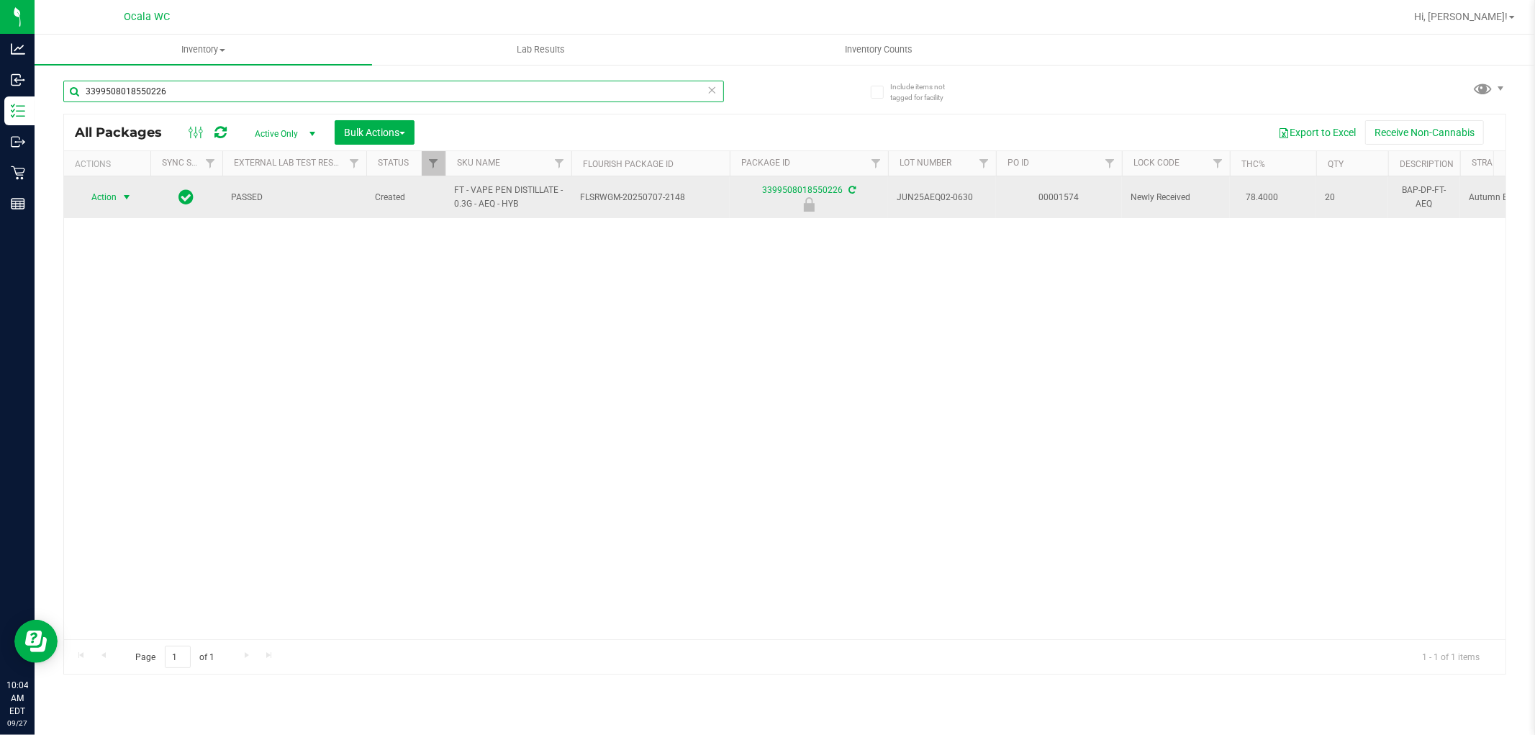
type input "3399508018550226"
click at [125, 197] on span "select" at bounding box center [127, 197] width 12 height 12
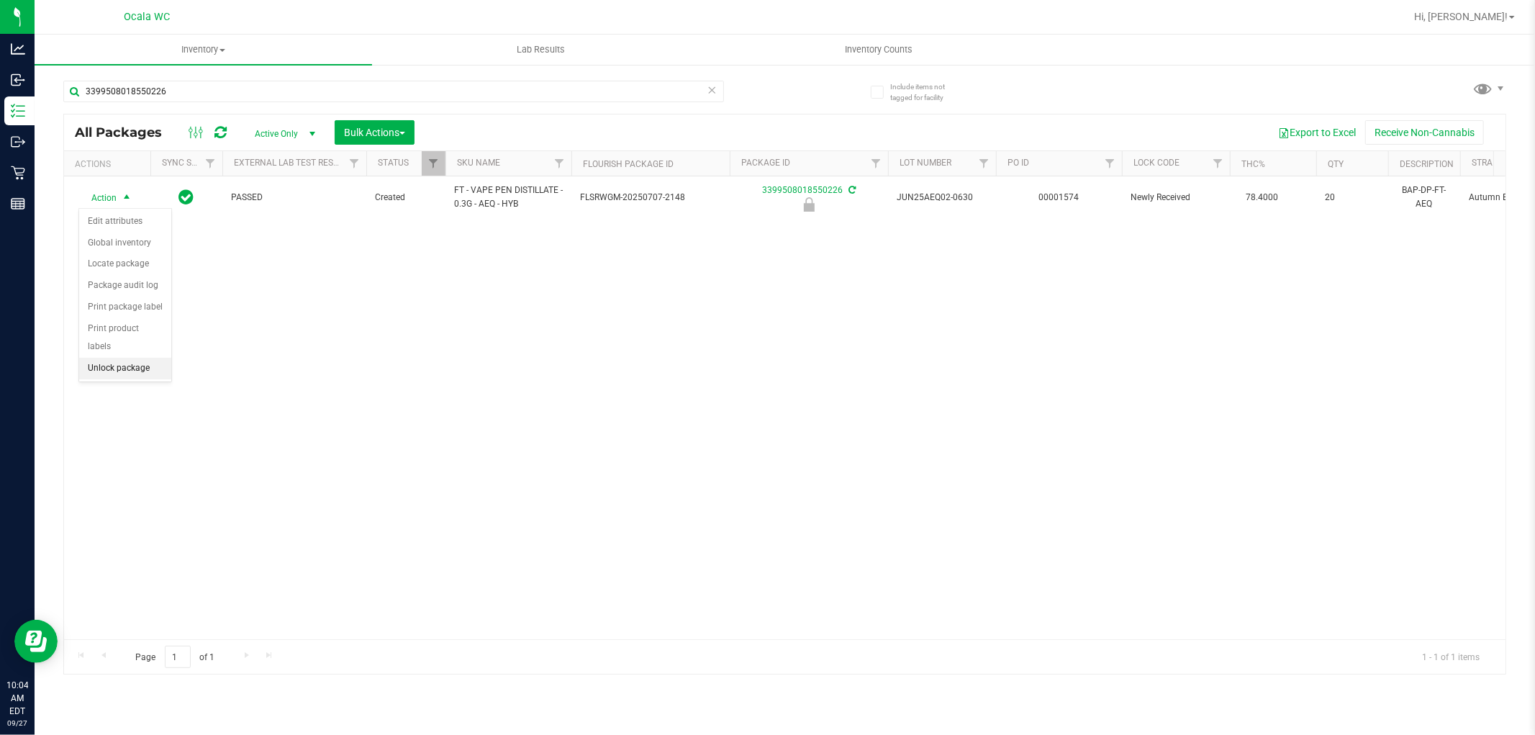
click at [110, 367] on li "Unlock package" at bounding box center [125, 369] width 92 height 22
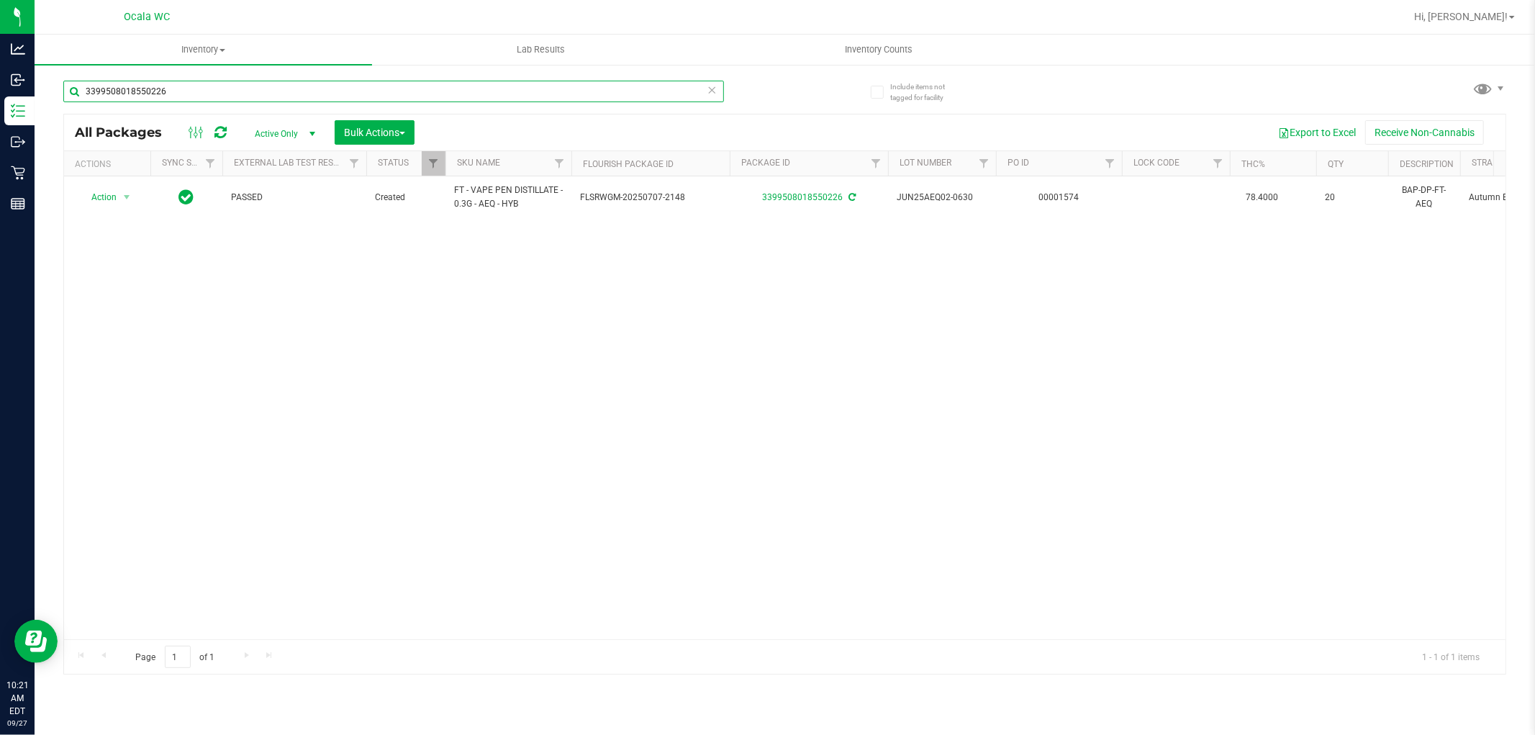
click at [331, 86] on input "3399508018550226" at bounding box center [393, 92] width 661 height 22
type input "3"
type input "5489748844939128"
click at [112, 197] on span "Action" at bounding box center [97, 204] width 39 height 20
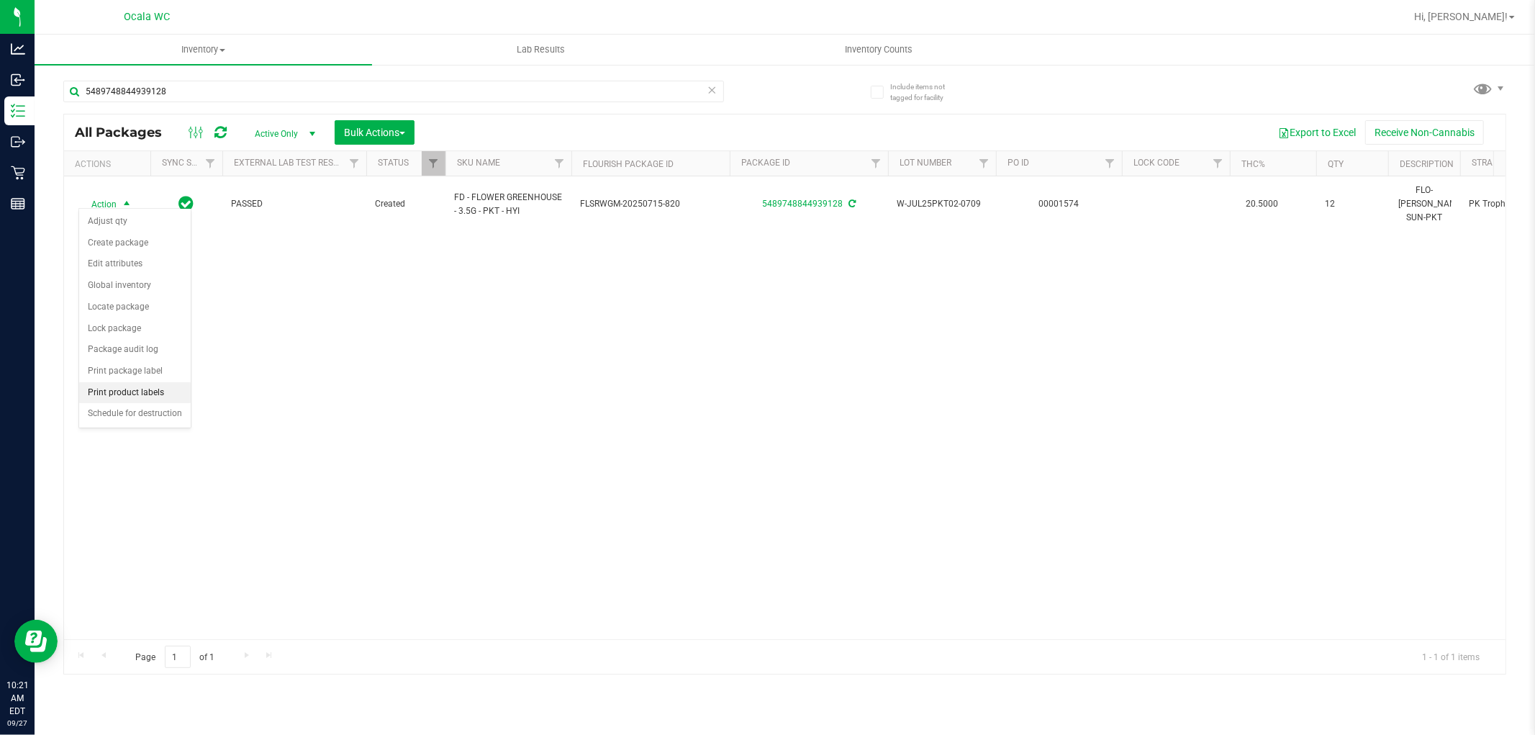
click at [146, 387] on li "Print product labels" at bounding box center [135, 393] width 112 height 22
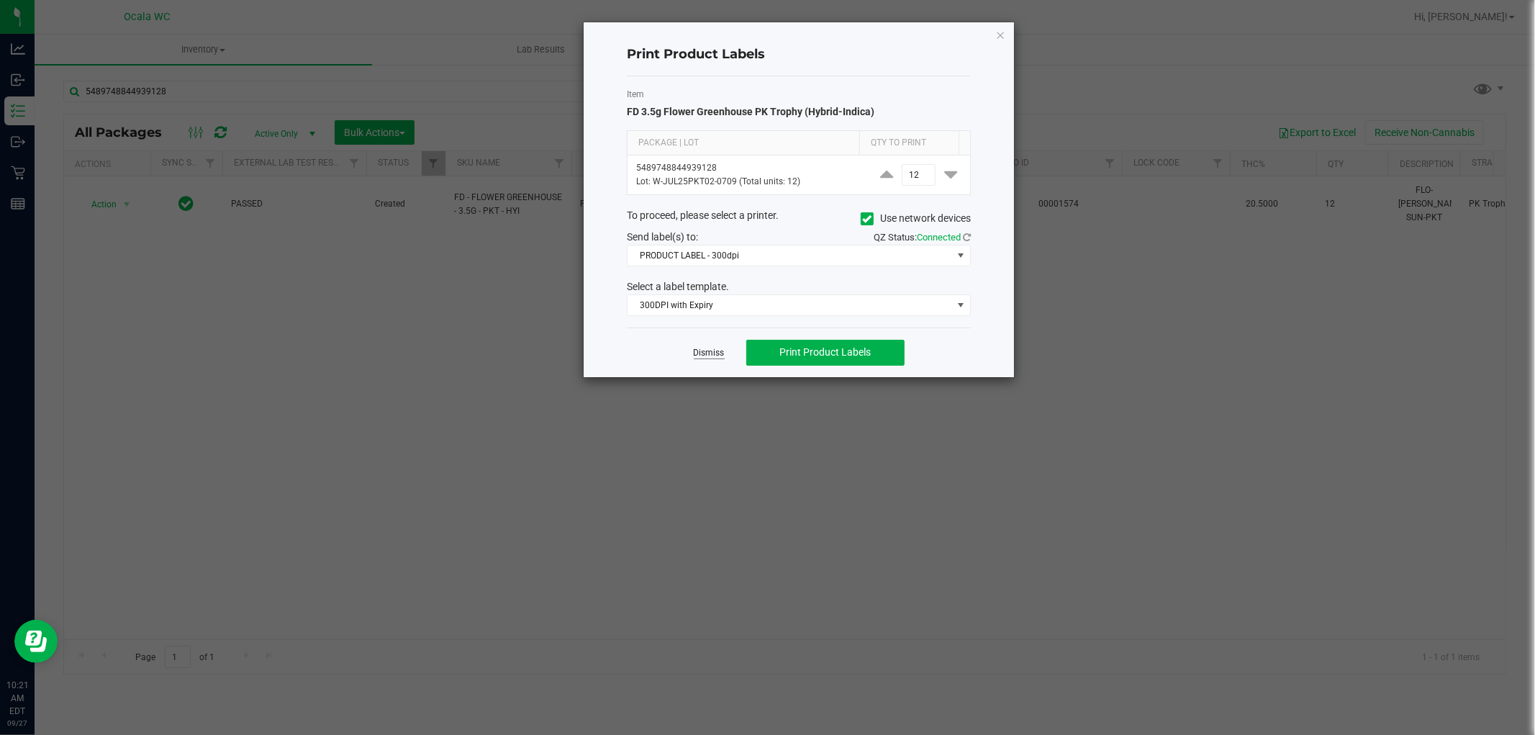
click at [702, 351] on link "Dismiss" at bounding box center [709, 353] width 31 height 12
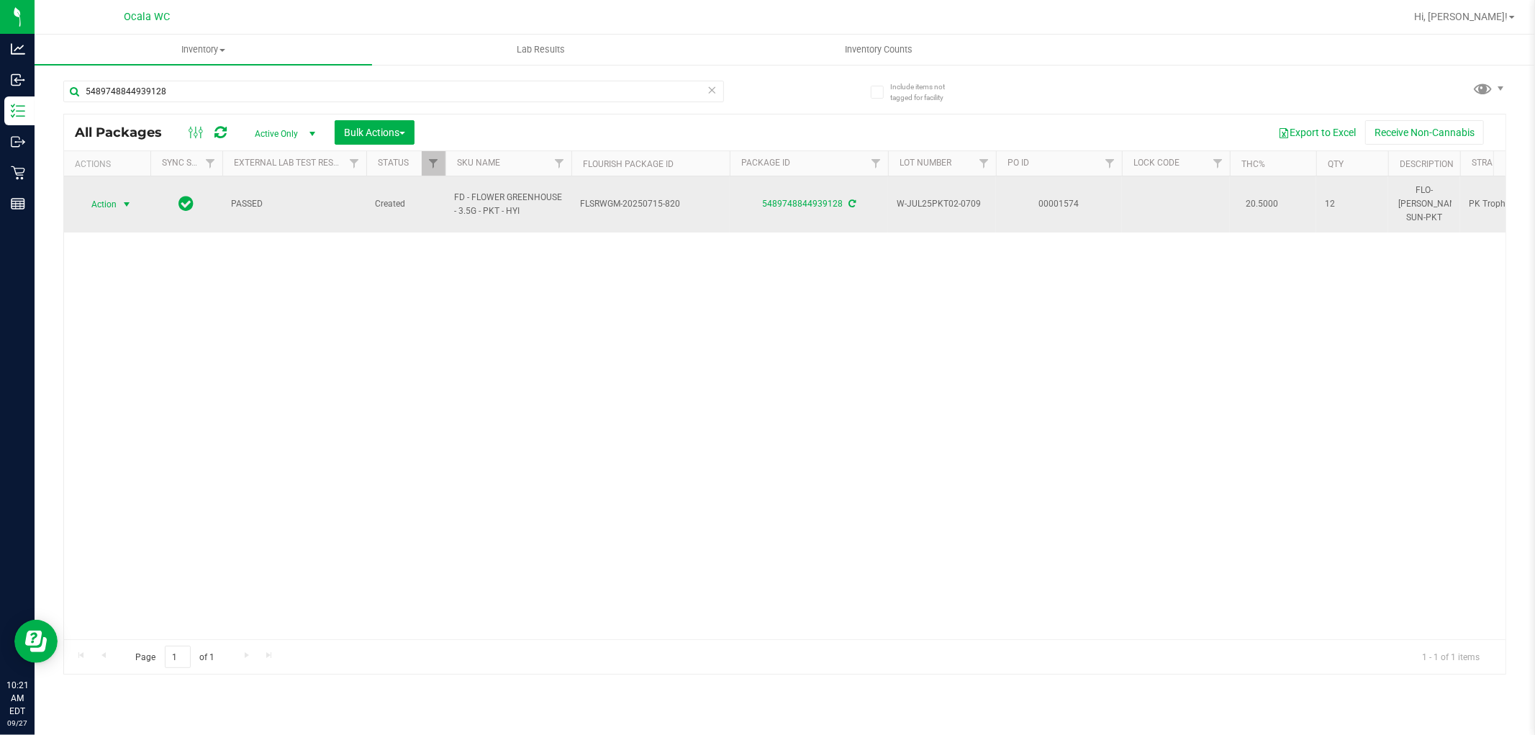
click at [132, 199] on span "select" at bounding box center [127, 205] width 12 height 12
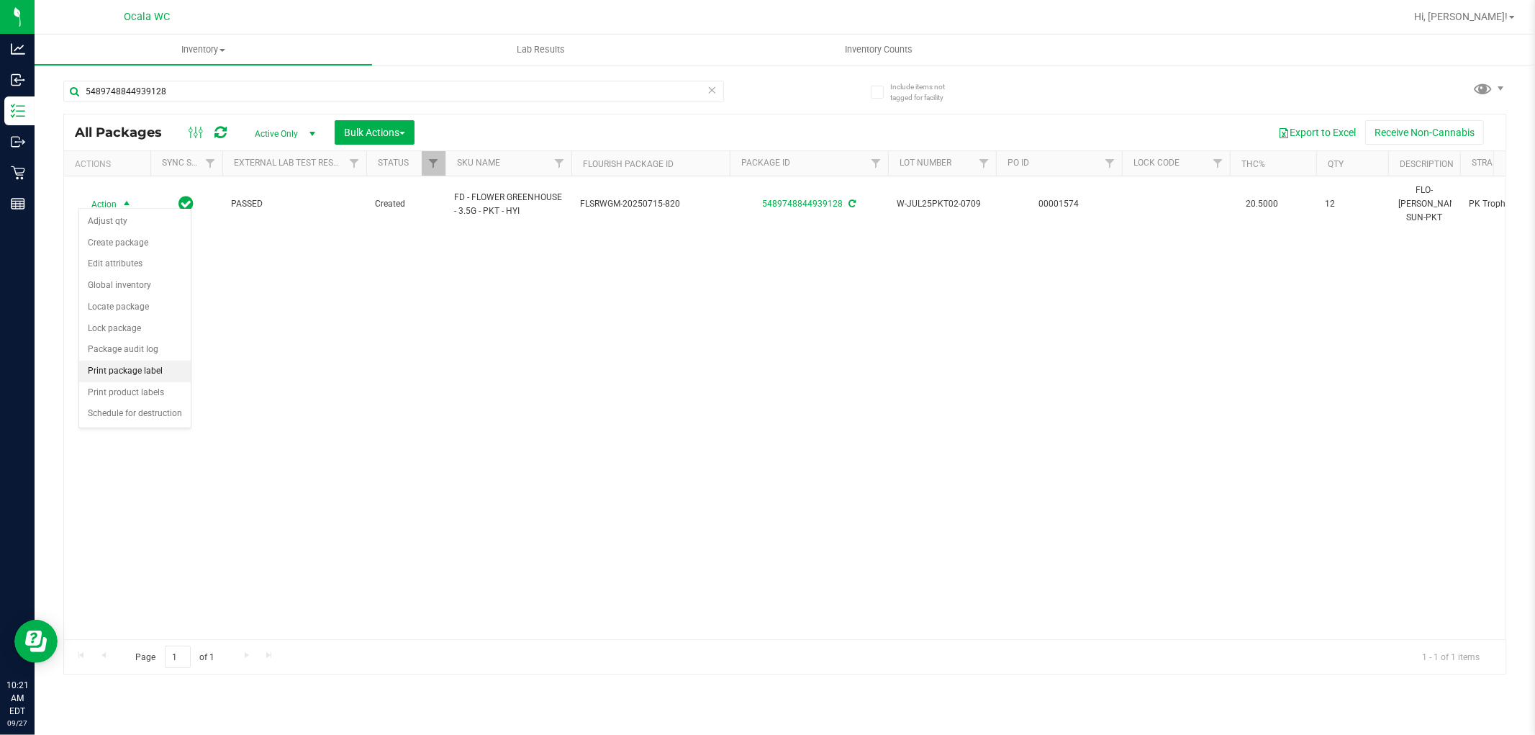
click at [155, 372] on li "Print package label" at bounding box center [135, 372] width 112 height 22
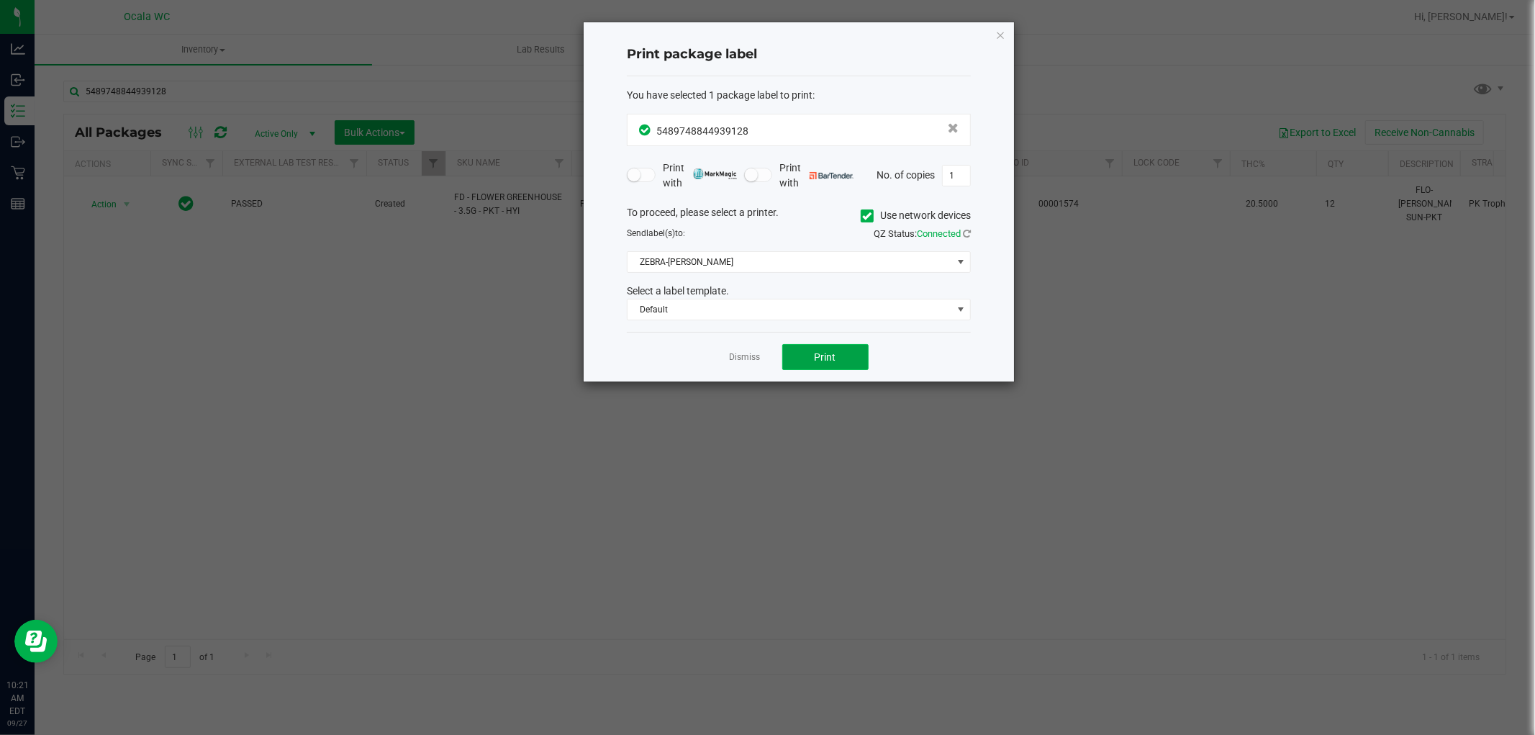
click at [825, 361] on span "Print" at bounding box center [826, 357] width 22 height 12
click at [998, 37] on icon "button" at bounding box center [1001, 34] width 10 height 17
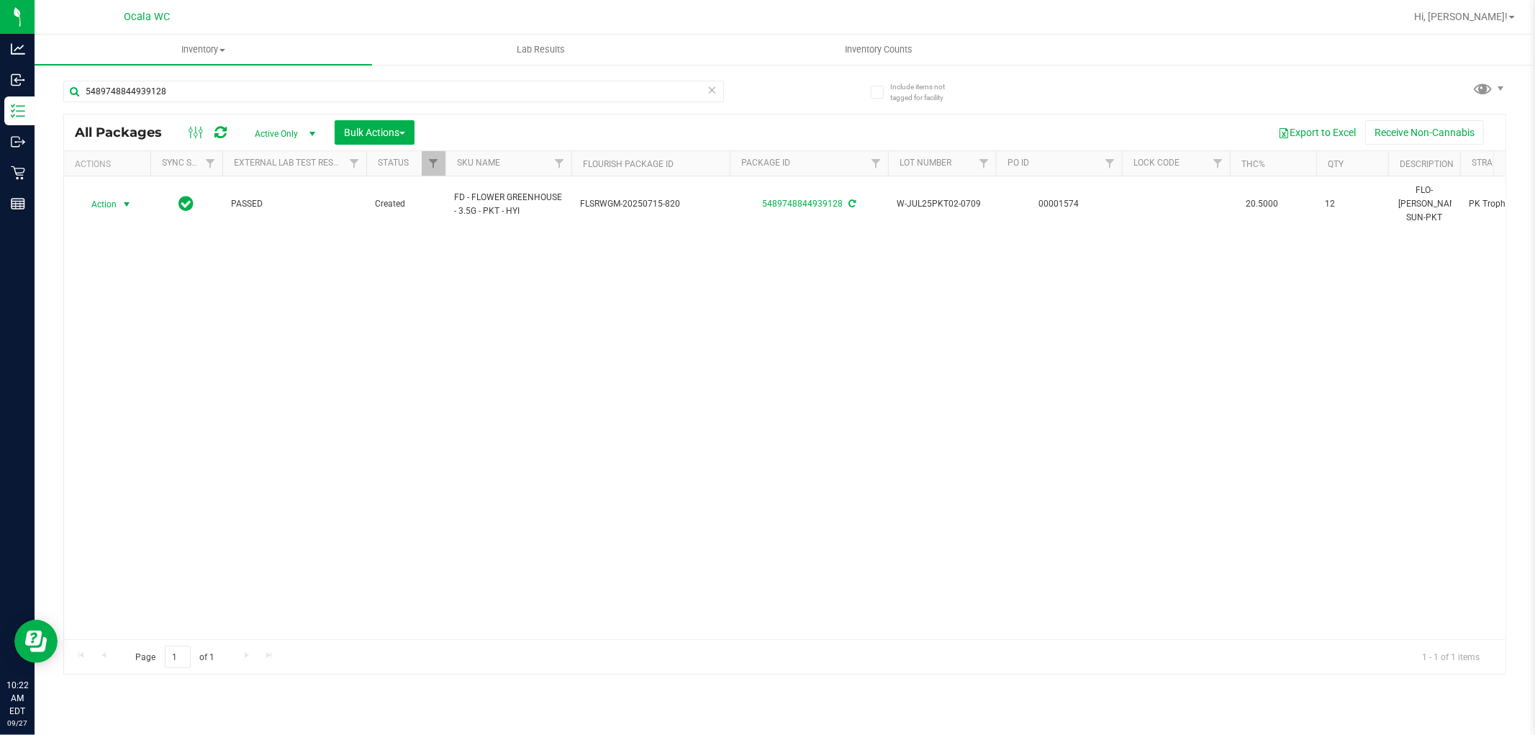
click at [844, 353] on div "Action Action Adjust qty Create package Edit attributes Global inventory Locate…" at bounding box center [785, 407] width 1442 height 463
click at [271, 86] on input "5489748844939128" at bounding box center [393, 92] width 661 height 22
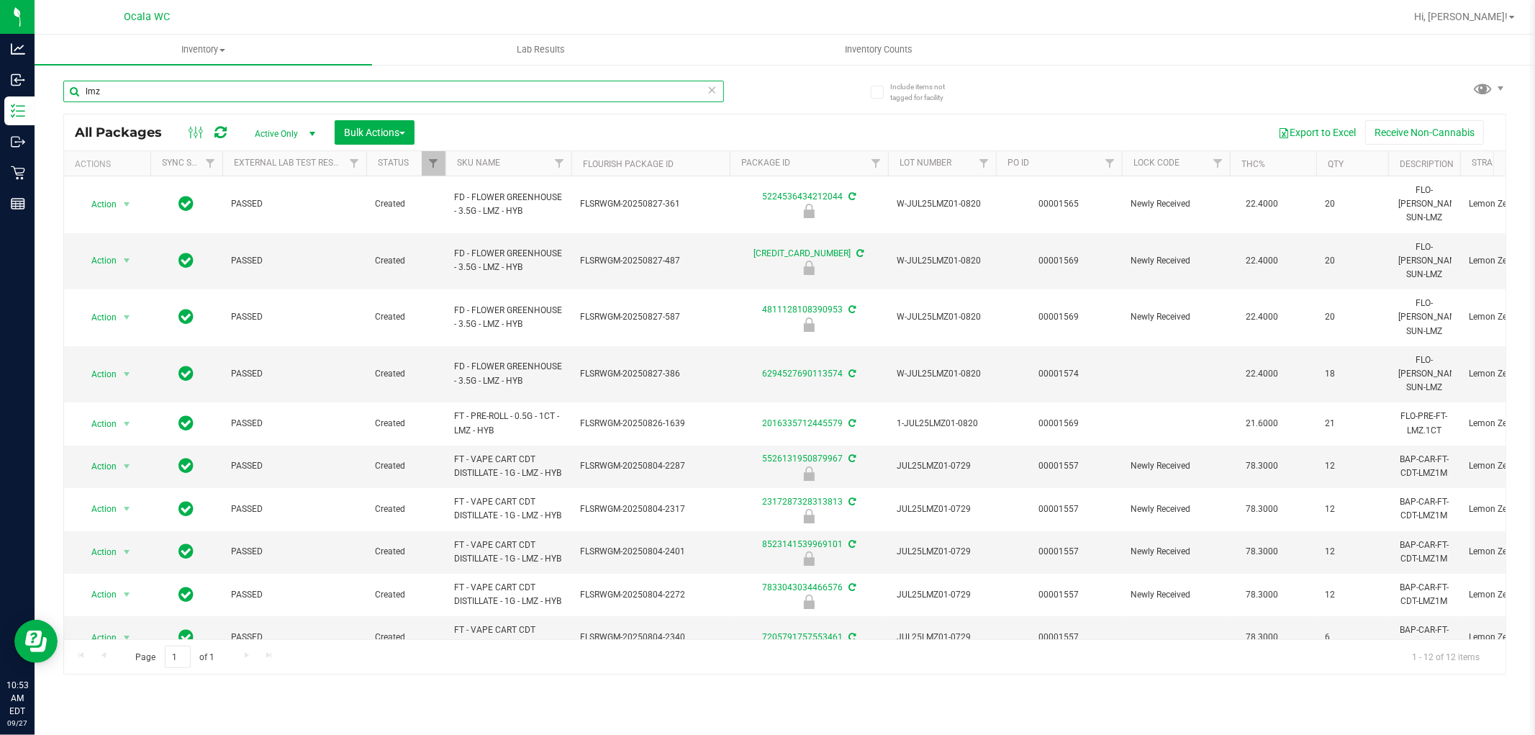
click at [262, 88] on input "lmz" at bounding box center [393, 92] width 661 height 22
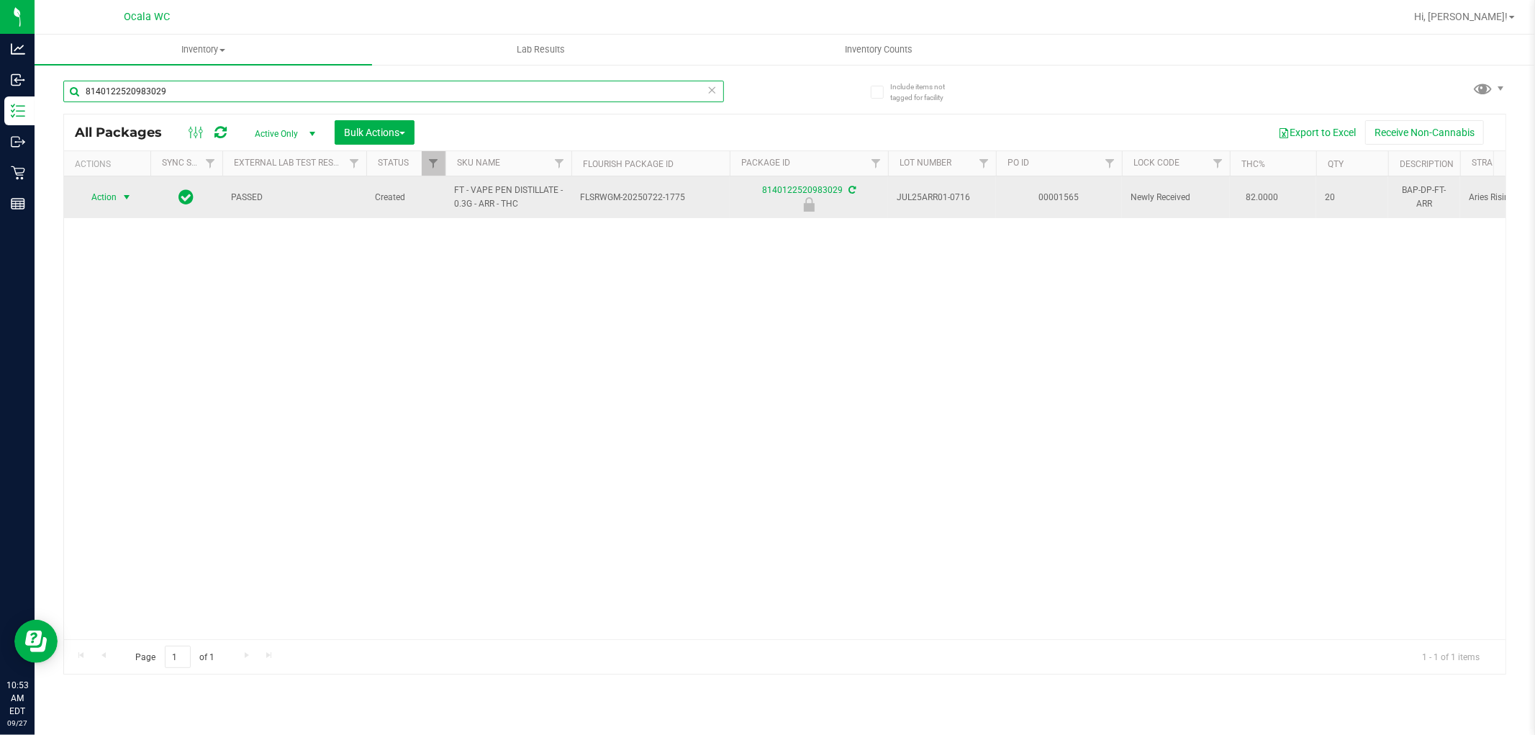
type input "8140122520983029"
click at [127, 202] on span "select" at bounding box center [127, 197] width 12 height 12
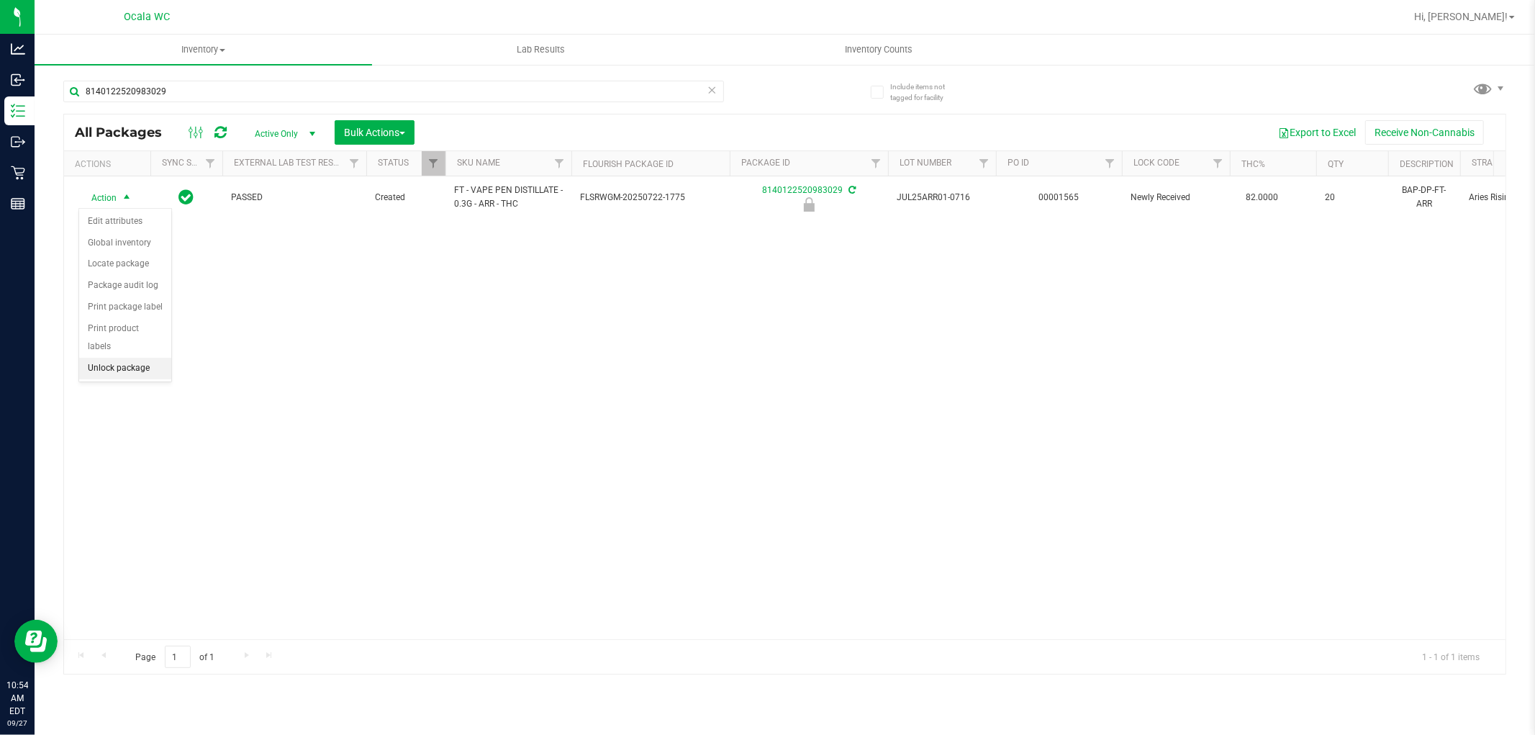
click at [137, 373] on li "Unlock package" at bounding box center [125, 369] width 92 height 22
click at [534, 370] on div "Action Action Adjust qty Create package Edit attributes Global inventory Locate…" at bounding box center [785, 407] width 1442 height 463
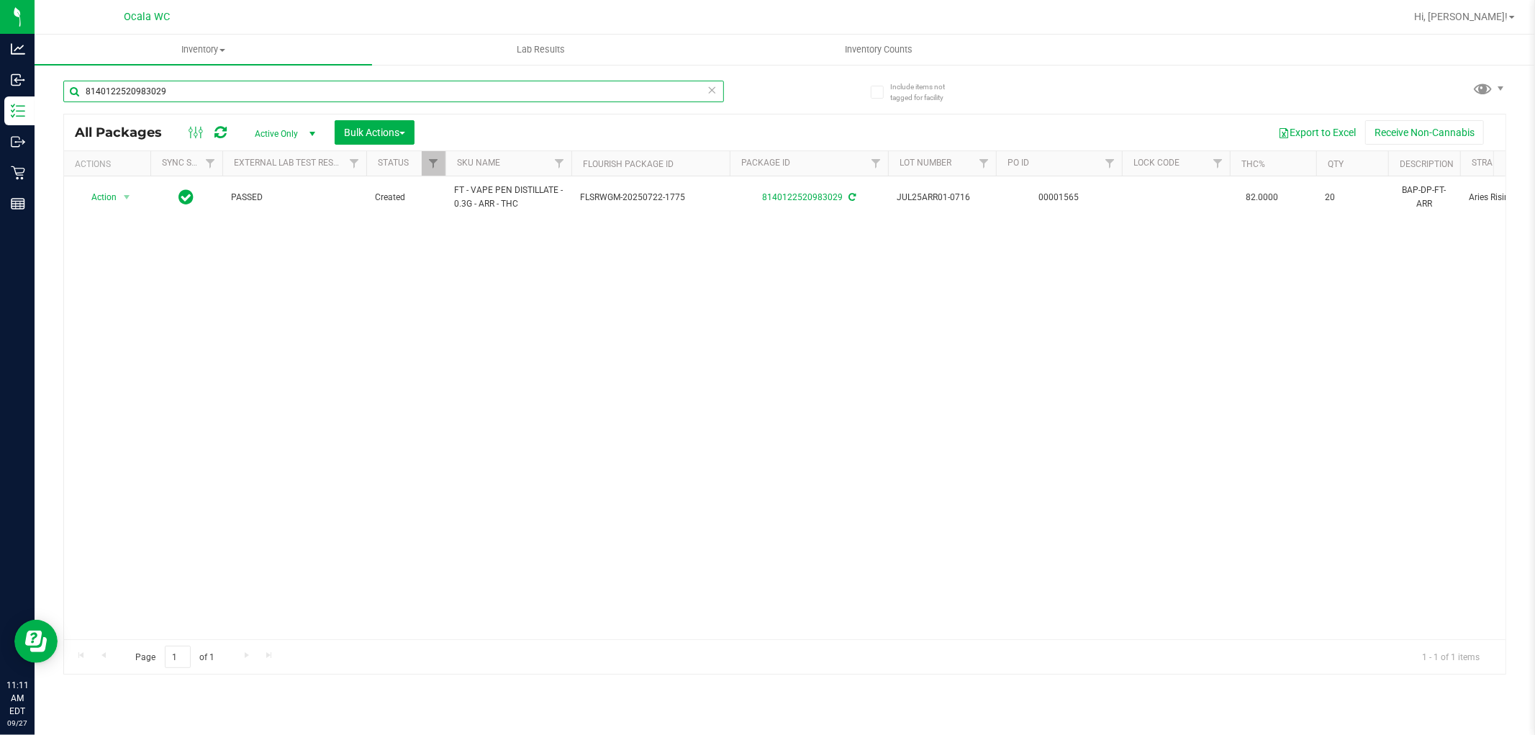
click at [192, 98] on input "8140122520983029" at bounding box center [393, 92] width 661 height 22
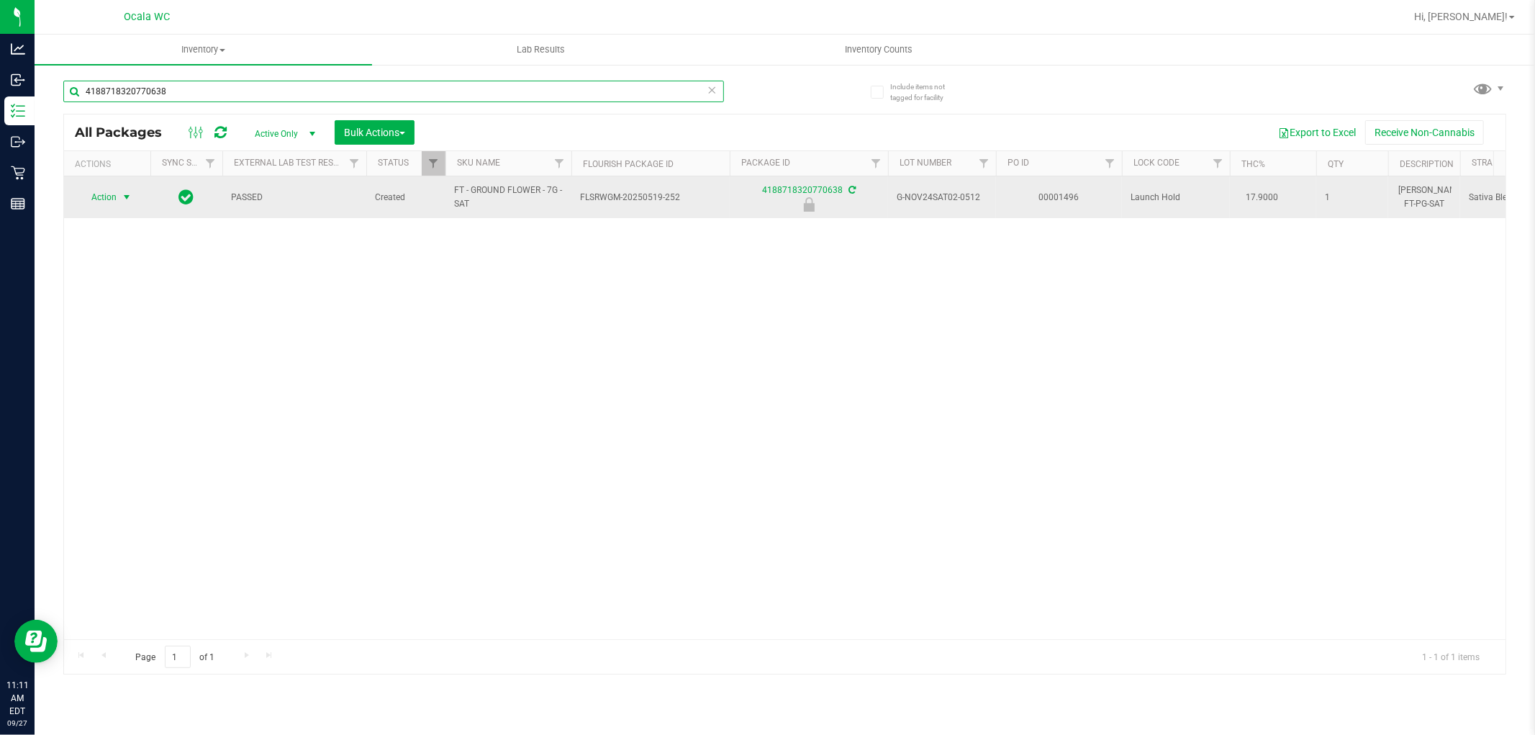
type input "4188718320770638"
click at [97, 196] on span "Action" at bounding box center [97, 197] width 39 height 20
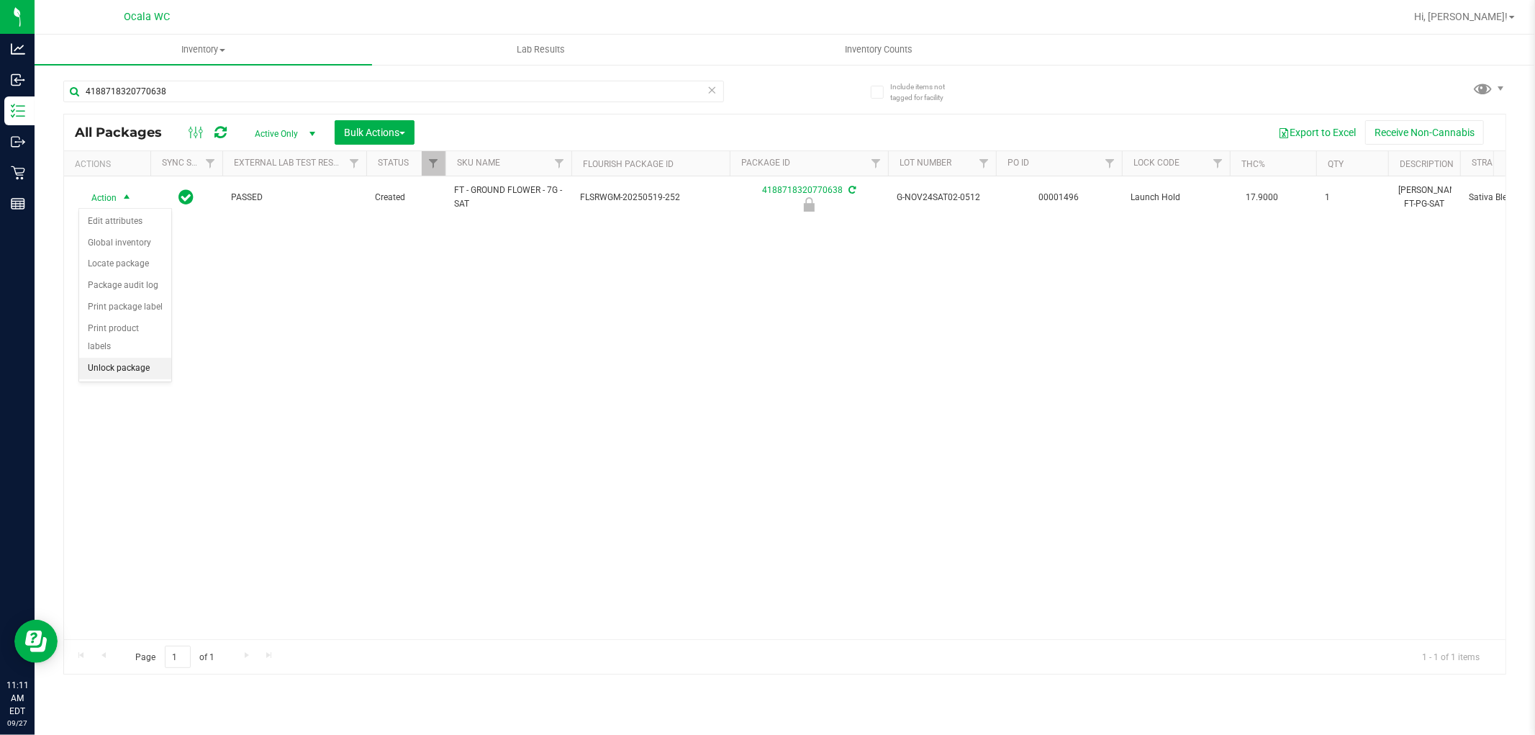
click at [138, 364] on li "Unlock package" at bounding box center [125, 369] width 92 height 22
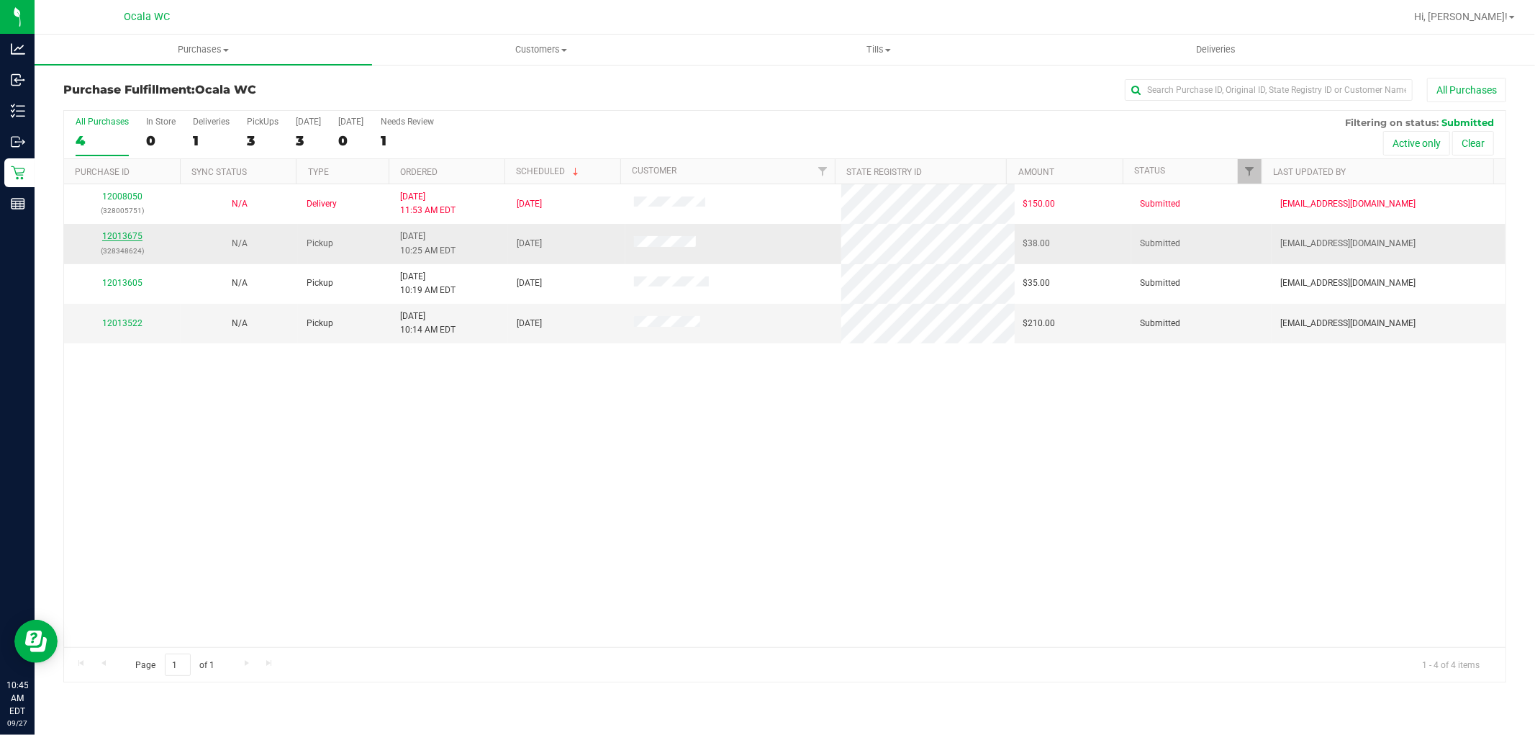
click at [135, 235] on link "12013675" at bounding box center [122, 236] width 40 height 10
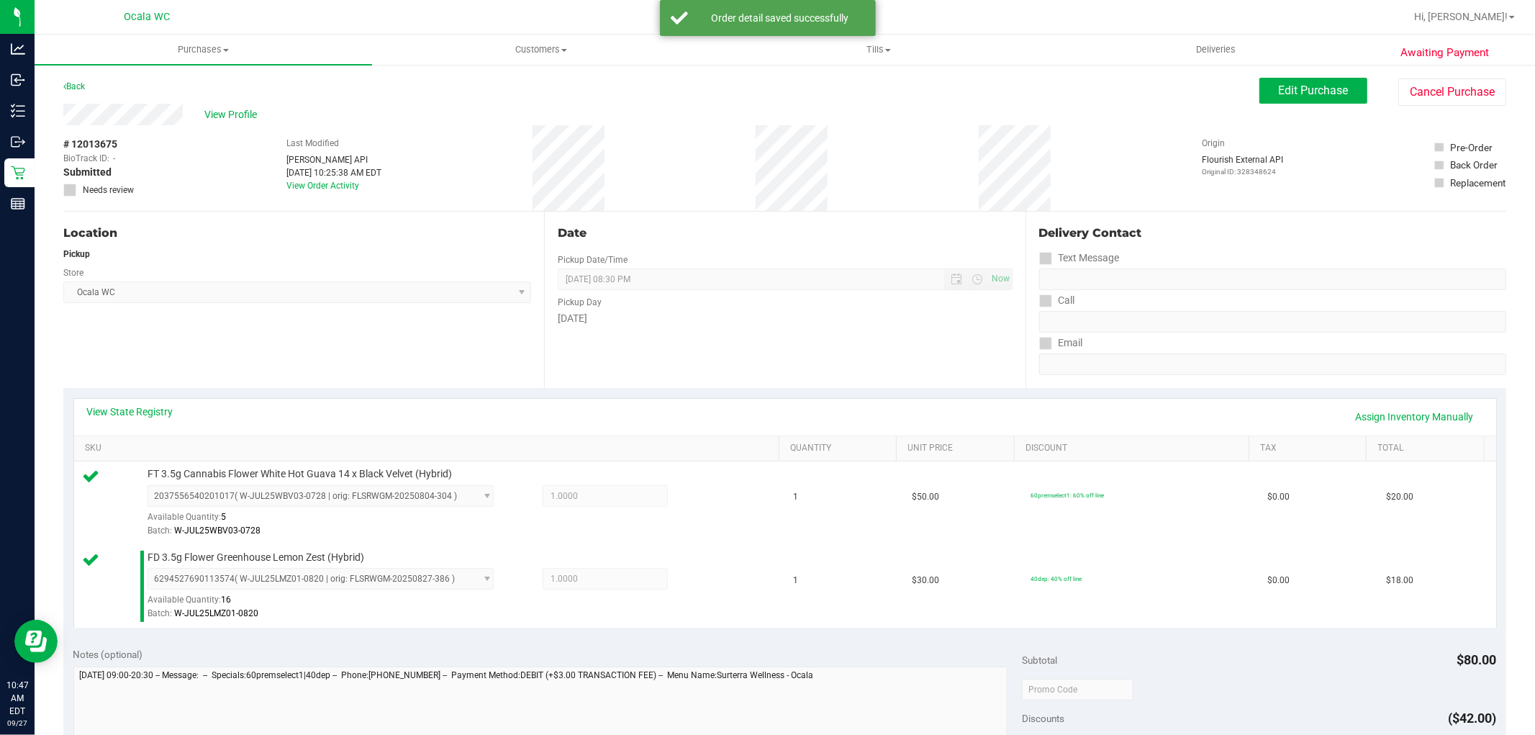
scroll to position [527, 0]
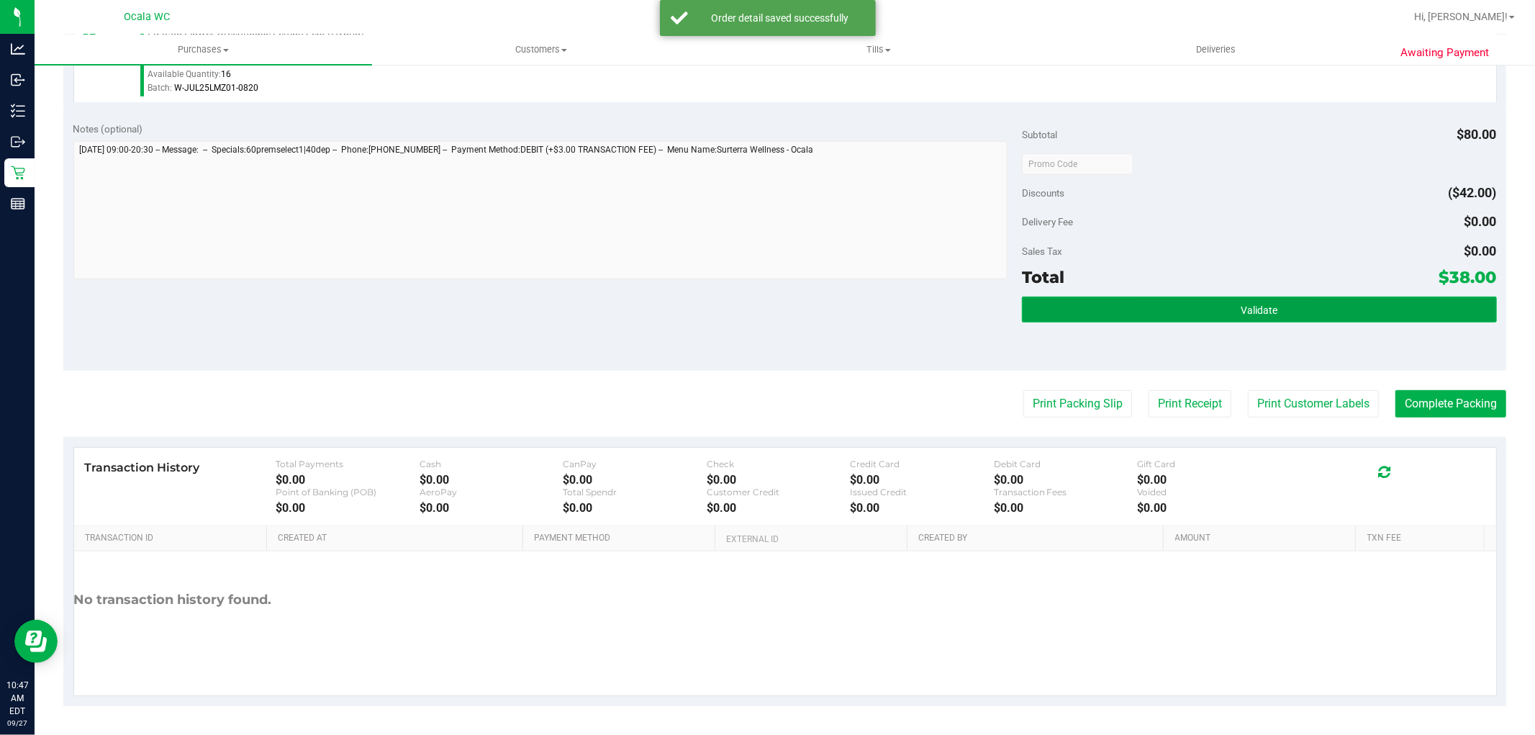
click at [1308, 311] on button "Validate" at bounding box center [1259, 310] width 474 height 26
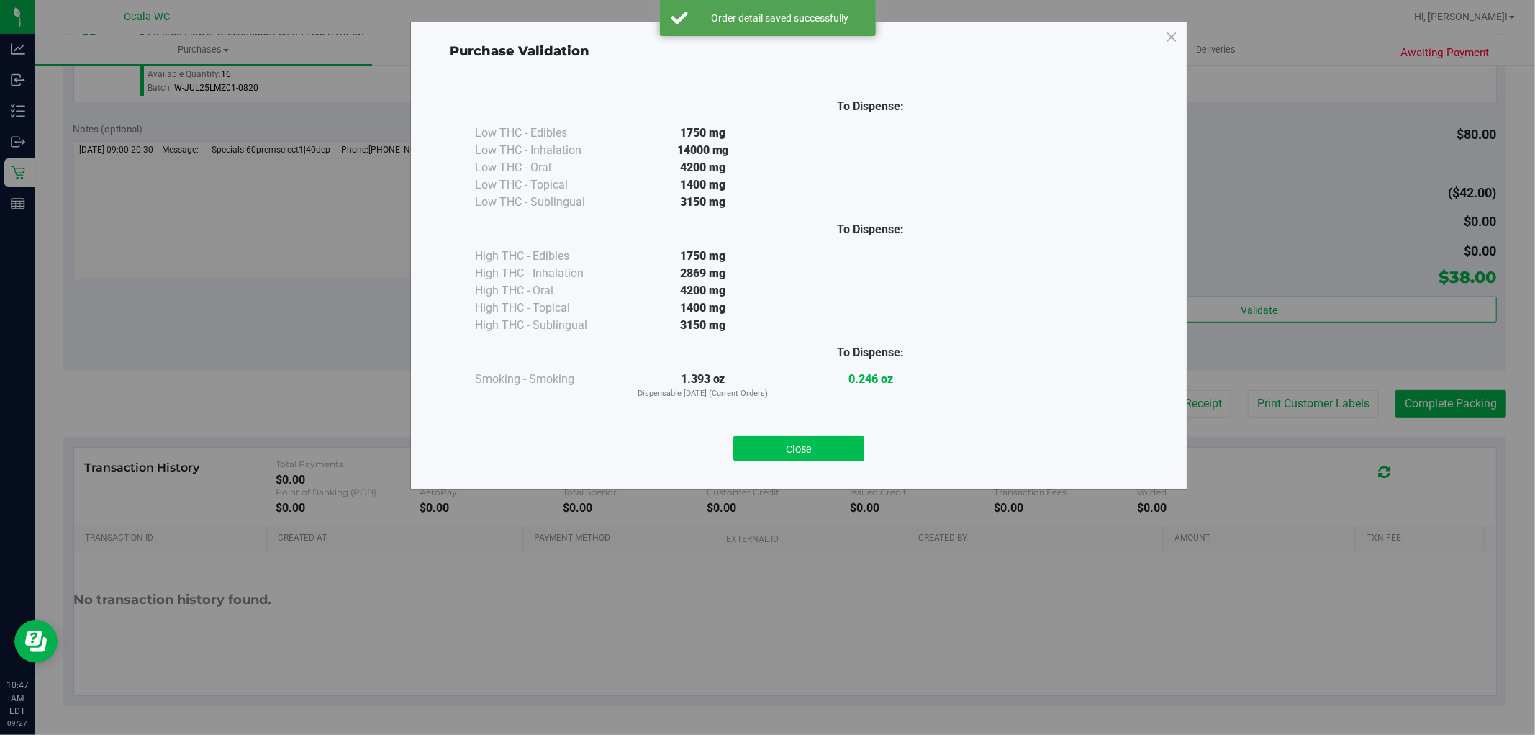
click at [801, 451] on button "Close" at bounding box center [799, 449] width 131 height 26
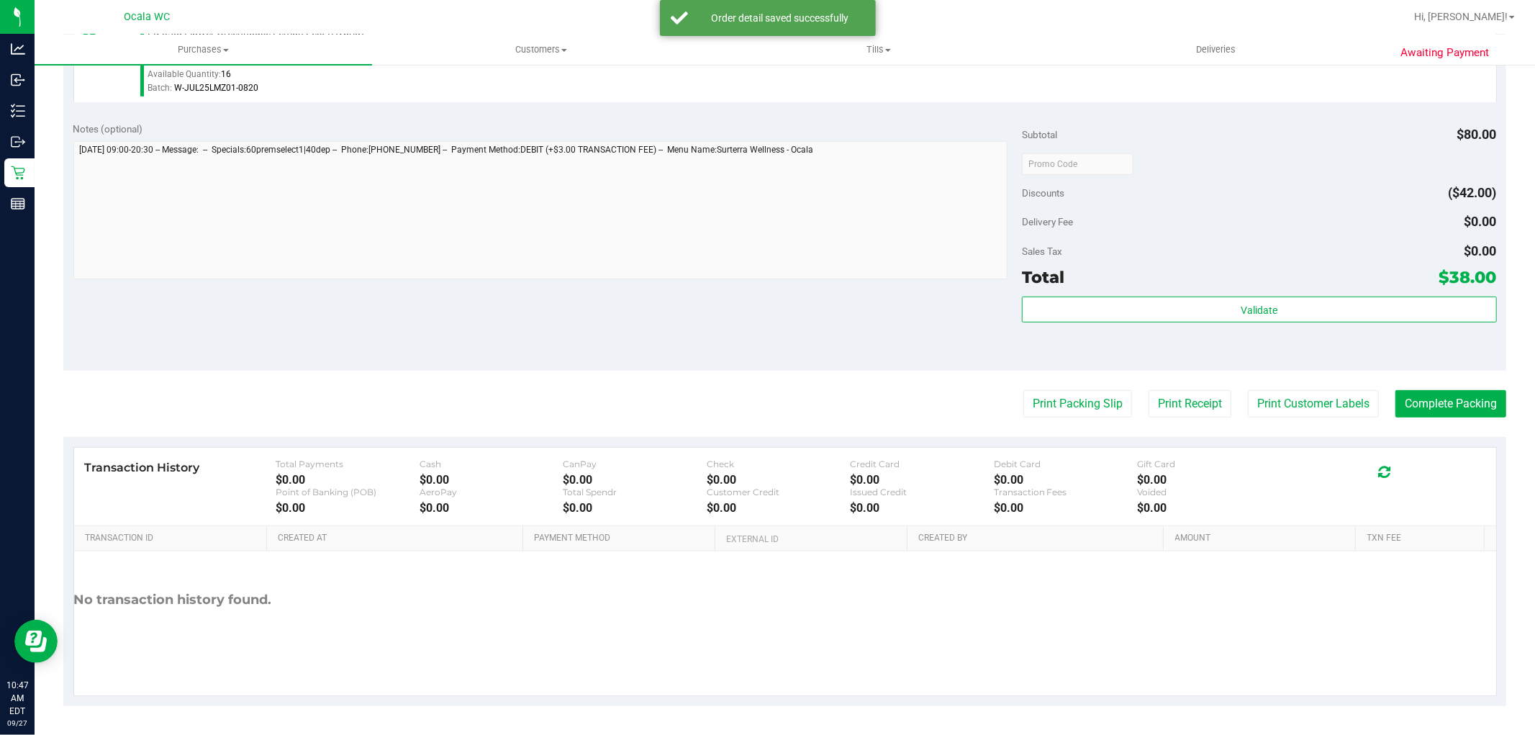
click at [1326, 189] on div "Discounts ($42.00)" at bounding box center [1259, 193] width 474 height 26
click at [1479, 404] on button "Complete Packing" at bounding box center [1451, 403] width 111 height 27
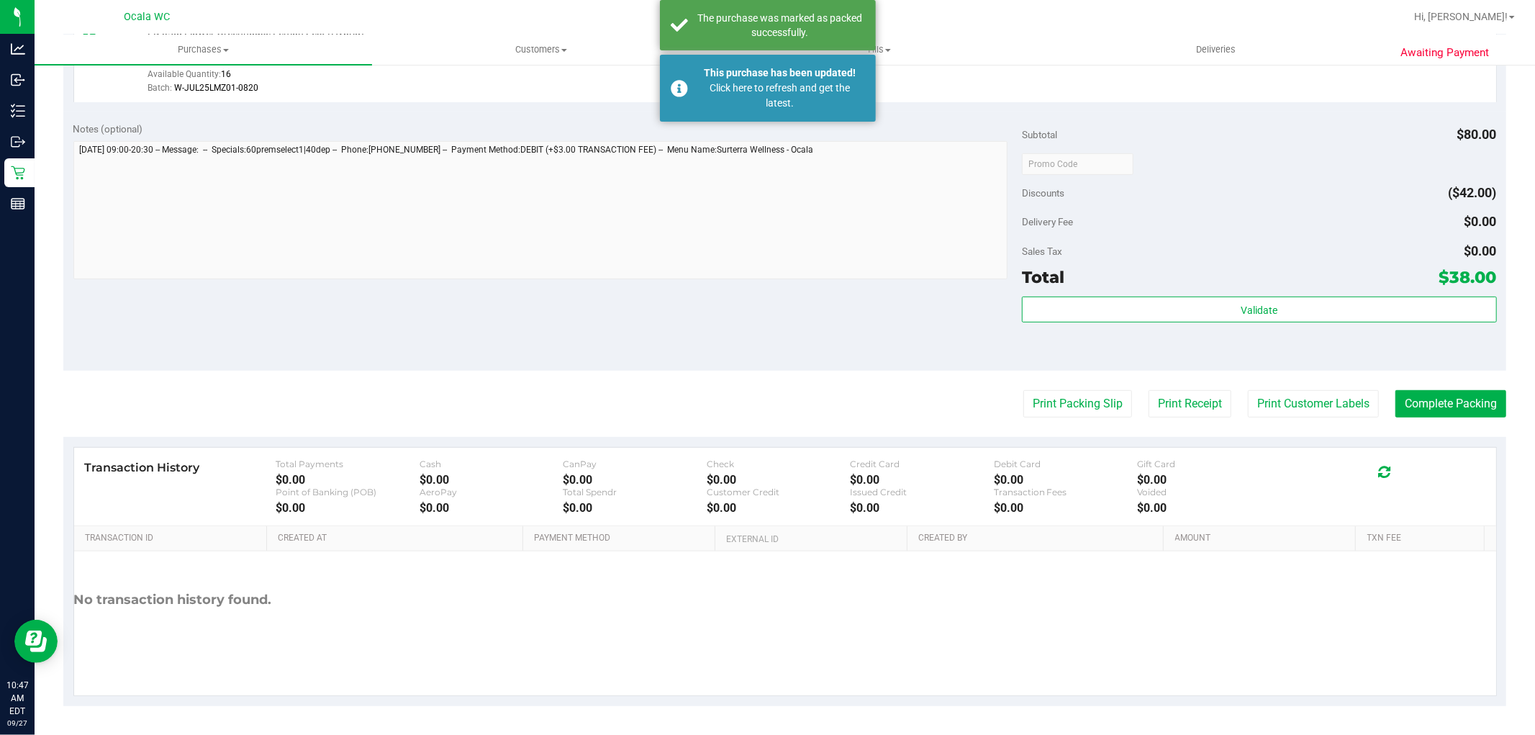
click at [882, 298] on div "Notes (optional) Subtotal $80.00 Discounts ($42.00) Delivery Fee $0.00 Sales Ta…" at bounding box center [784, 241] width 1443 height 259
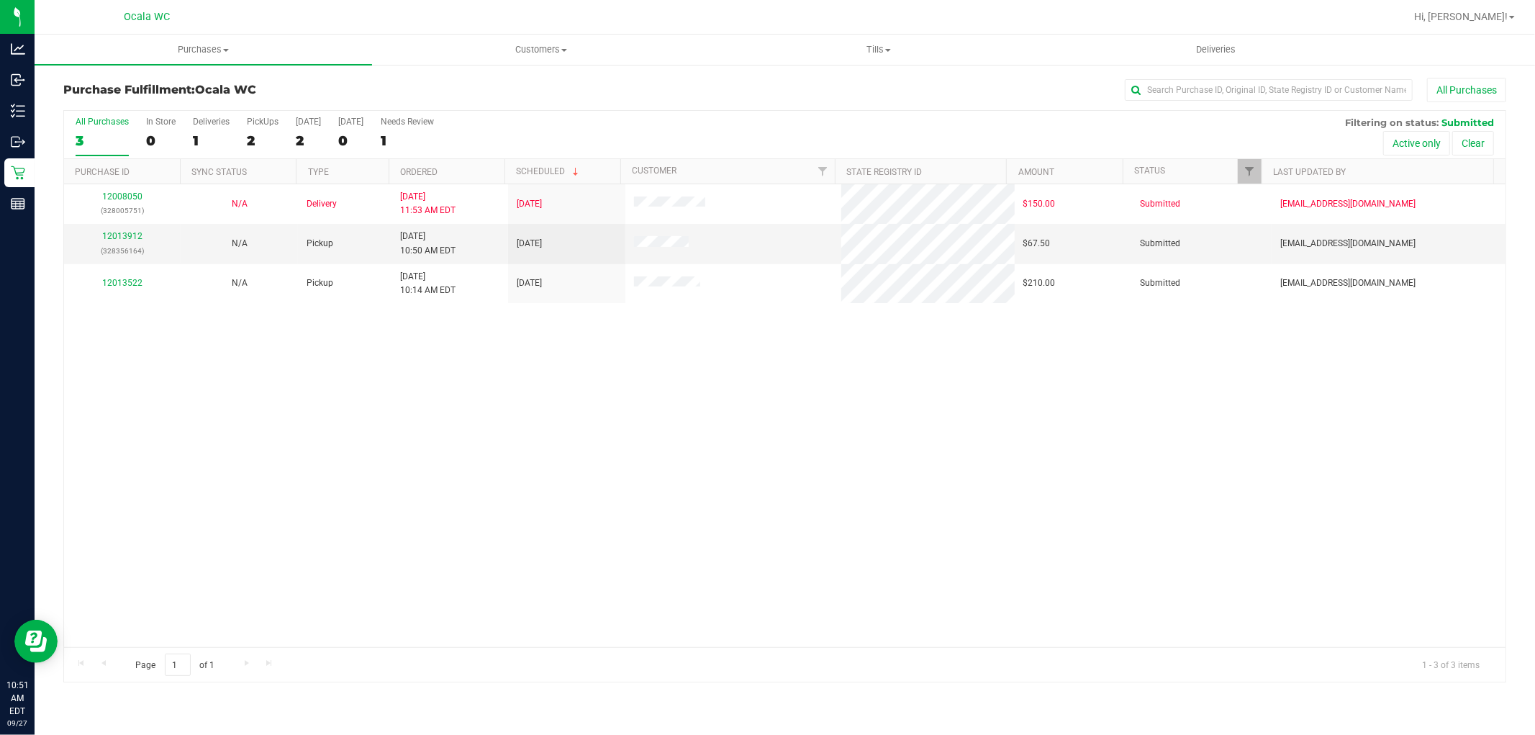
click at [605, 493] on div "12008050 (328005751) N/A Delivery [DATE] 11:53 AM EDT 10/1/2025 $150.00 Submitt…" at bounding box center [785, 415] width 1442 height 463
click at [709, 418] on div "Loading... 12008050 (328005751) N/A Delivery [DATE] 11:53 AM EDT 10/1/2025 $150…" at bounding box center [785, 415] width 1442 height 463
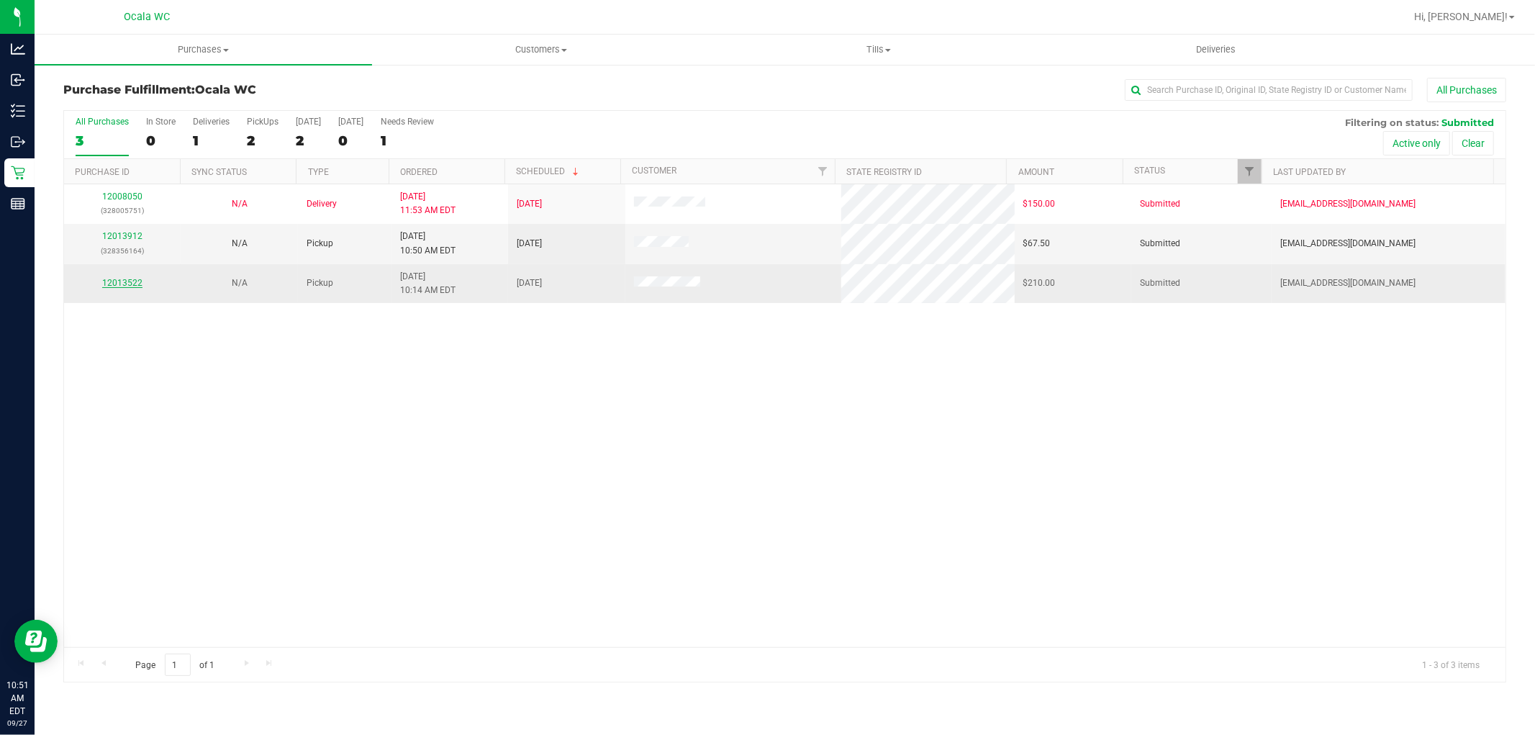
click at [122, 282] on link "12013522" at bounding box center [122, 283] width 40 height 10
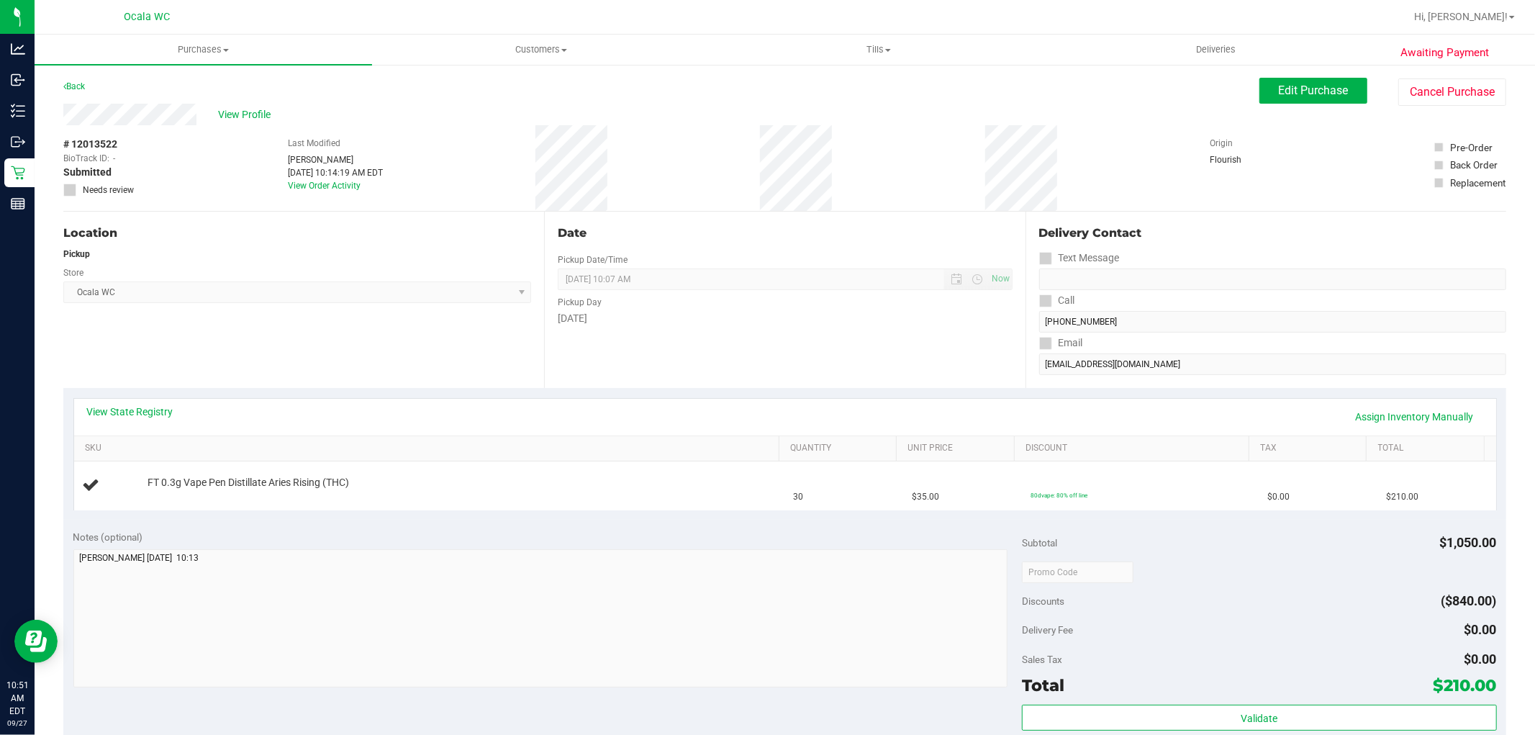
click at [387, 387] on div "Location Pickup Store Ocala WC Select Store [PERSON_NAME][GEOGRAPHIC_DATA] [PER…" at bounding box center [303, 300] width 481 height 176
click at [158, 415] on link "View State Registry" at bounding box center [130, 412] width 86 height 14
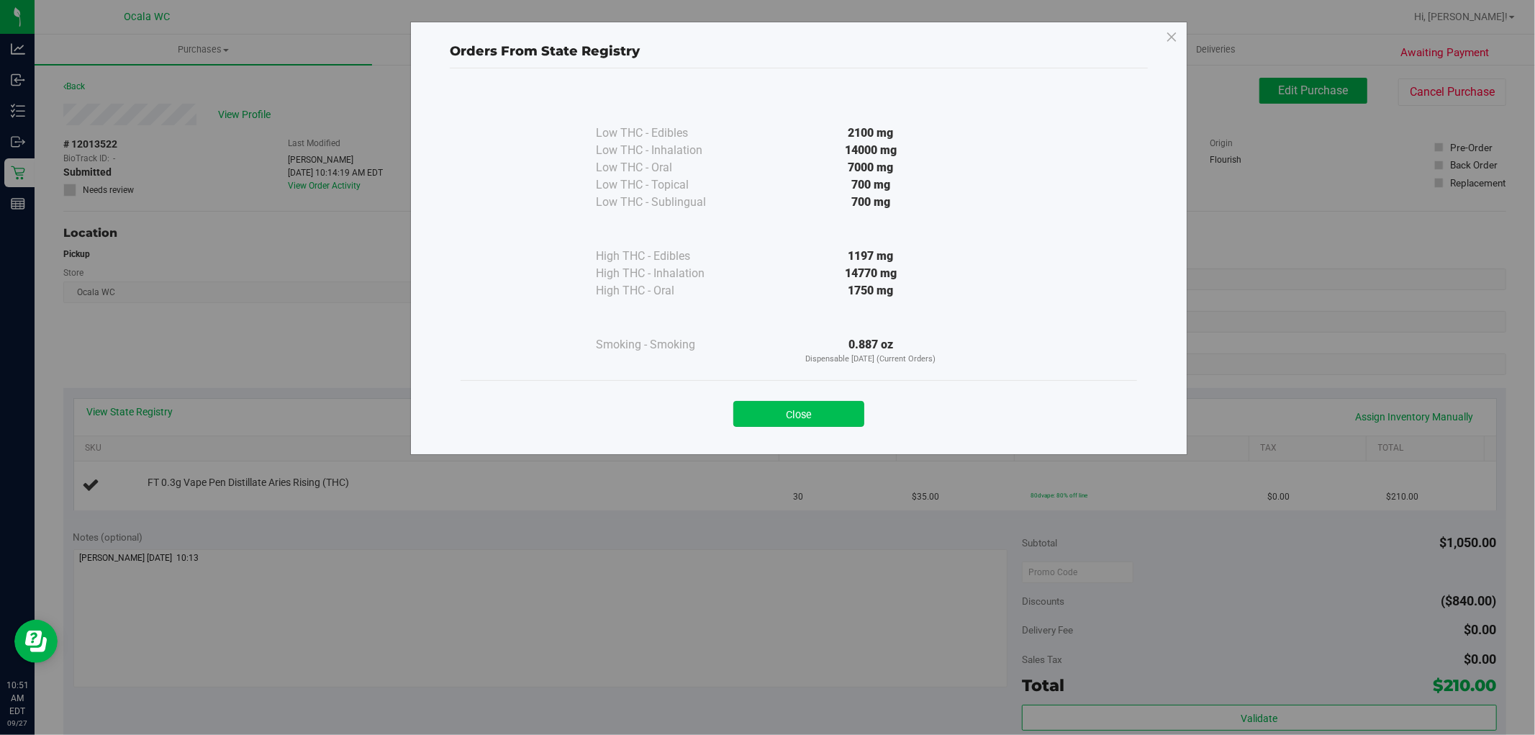
click at [808, 408] on button "Close" at bounding box center [799, 414] width 131 height 26
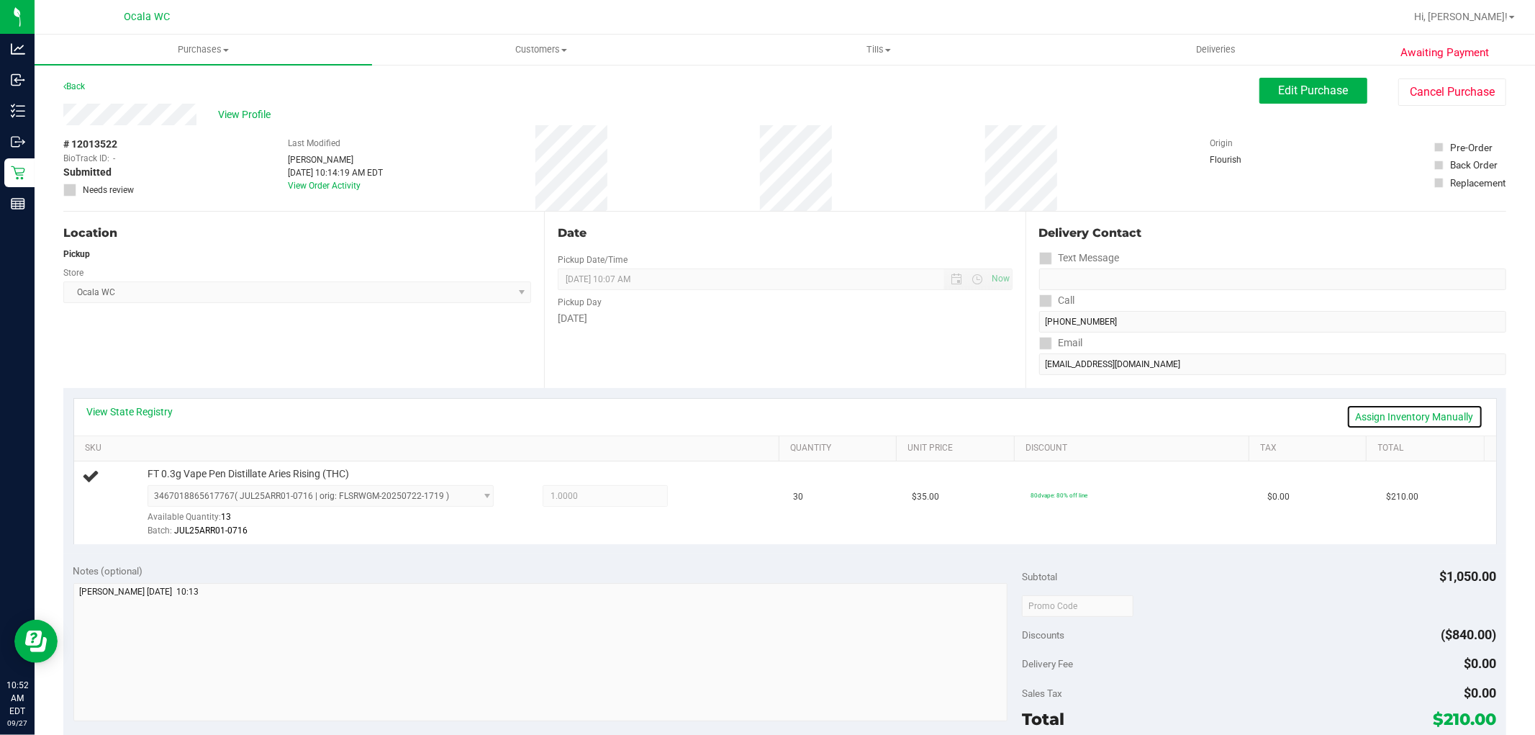
click at [1436, 415] on link "Assign Inventory Manually" at bounding box center [1415, 417] width 137 height 24
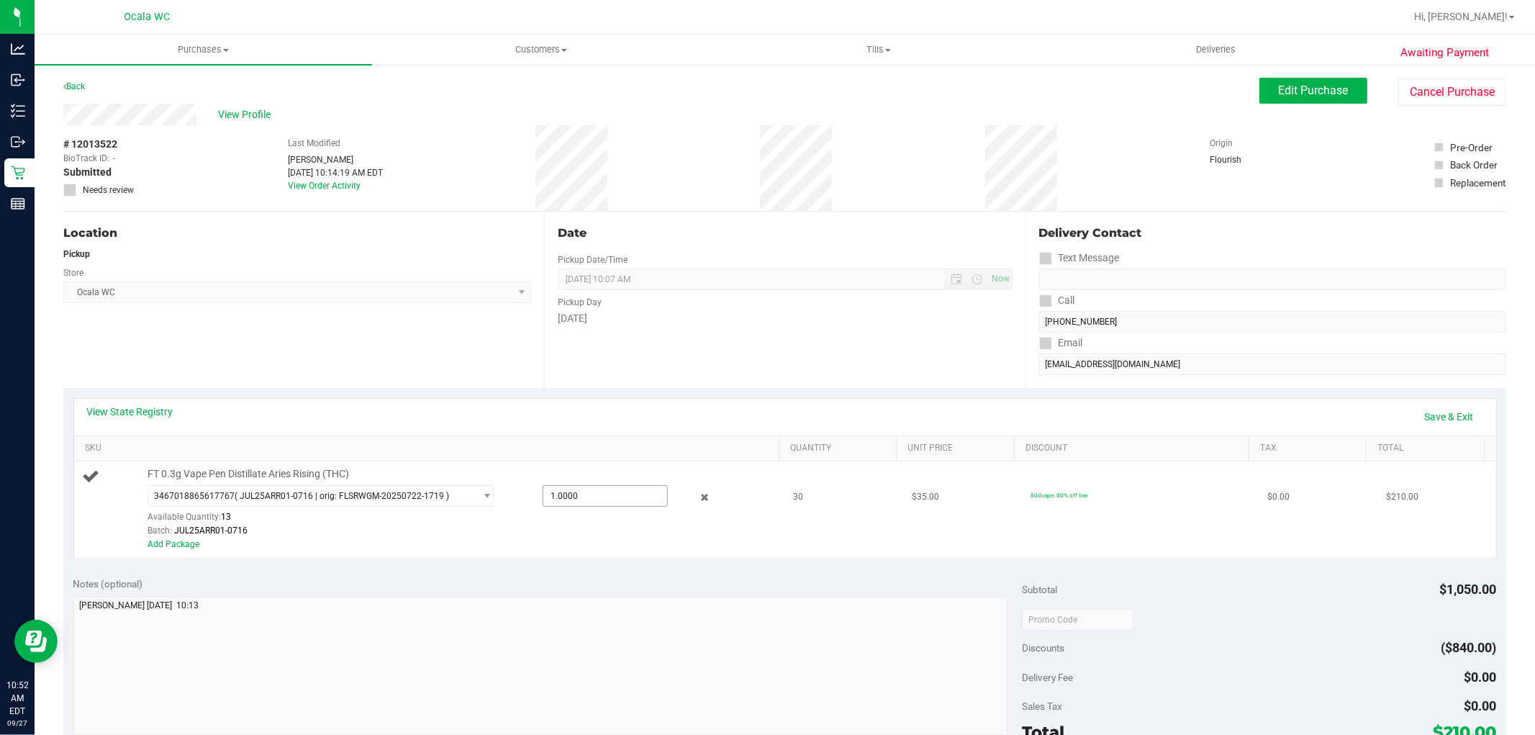
click at [593, 497] on input "1.0000" at bounding box center [605, 496] width 124 height 20
type input "14"
click at [909, 555] on td "$35.00" at bounding box center [962, 509] width 119 height 96
type input "14.0000"
click at [1444, 413] on link "Save & Exit" at bounding box center [1450, 417] width 68 height 24
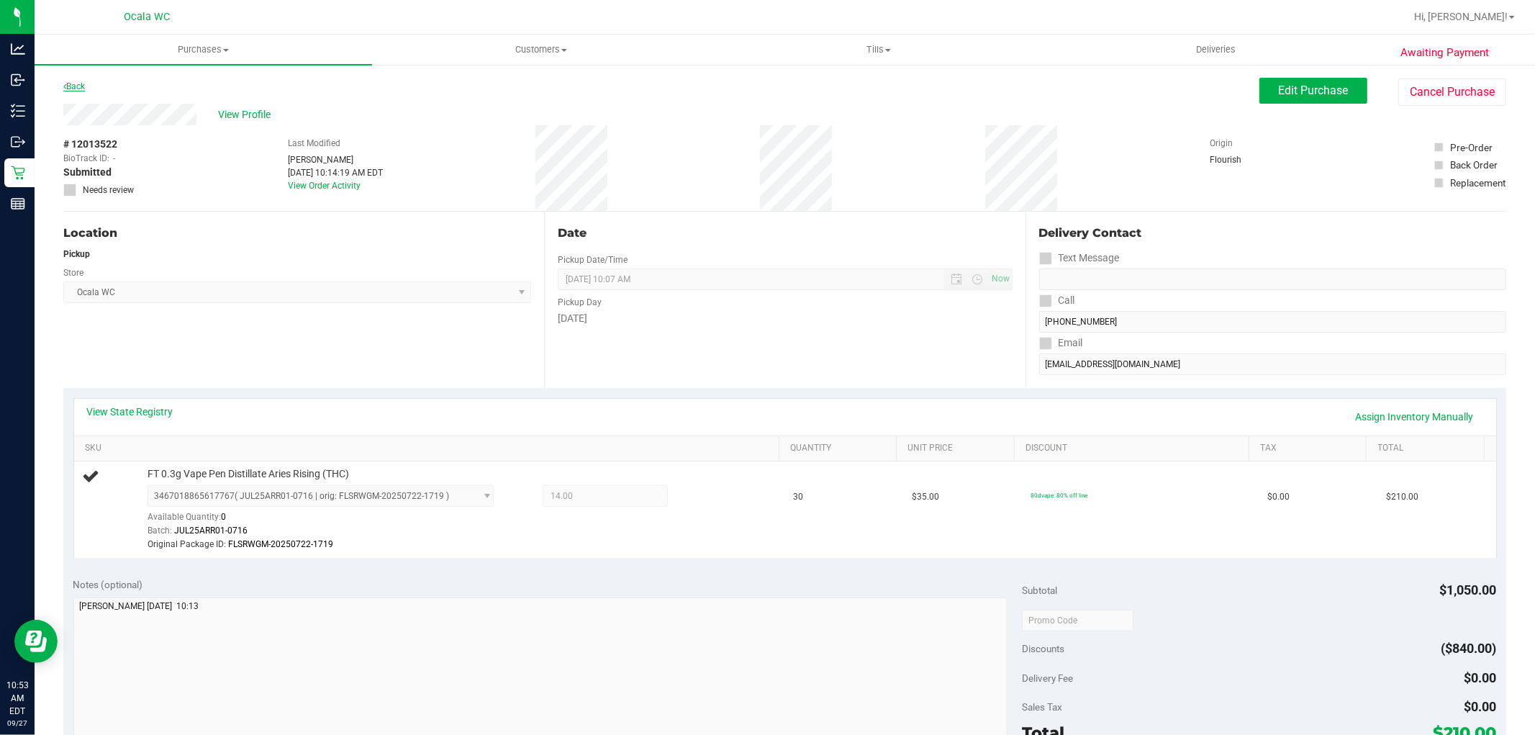
click at [83, 86] on link "Back" at bounding box center [74, 86] width 22 height 10
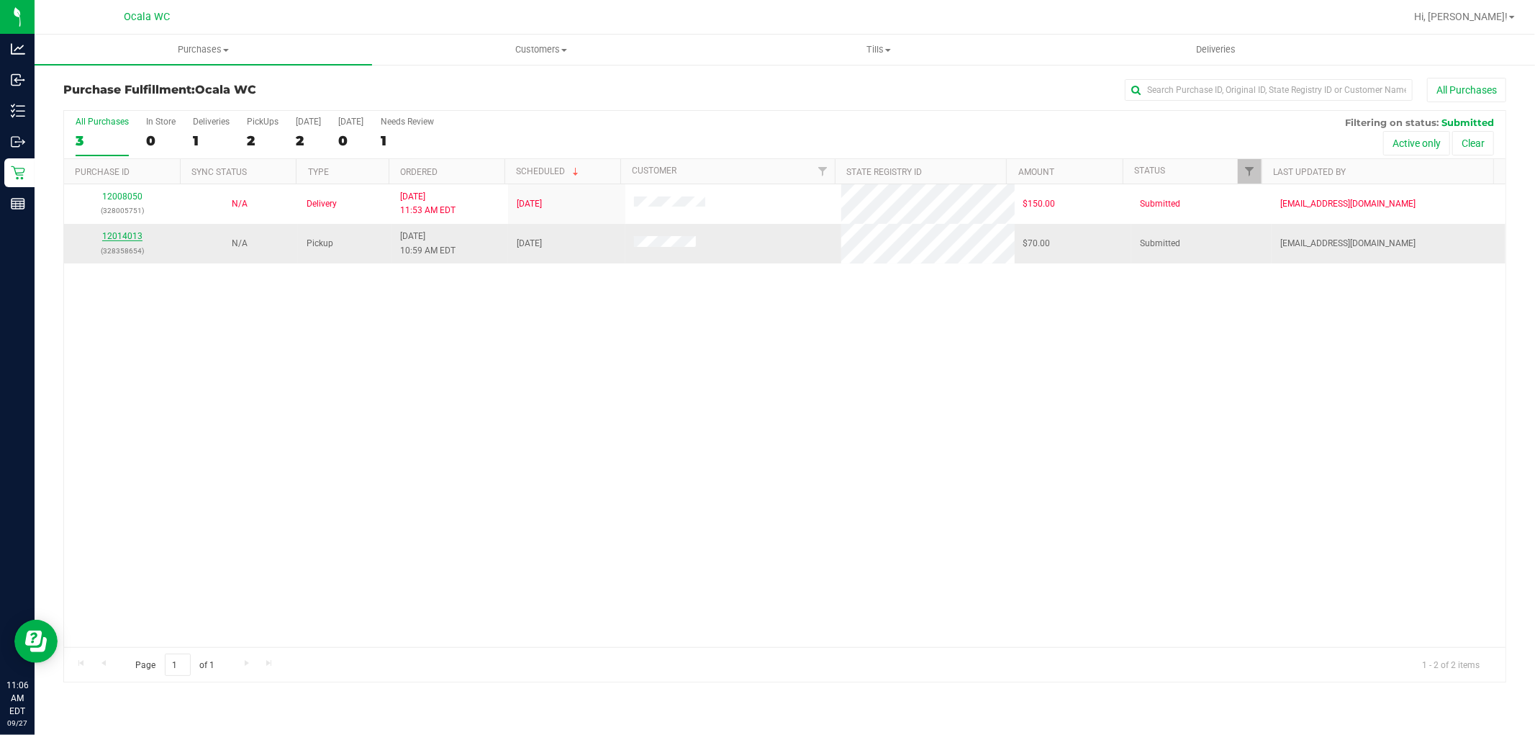
click at [135, 240] on link "12014013" at bounding box center [122, 236] width 40 height 10
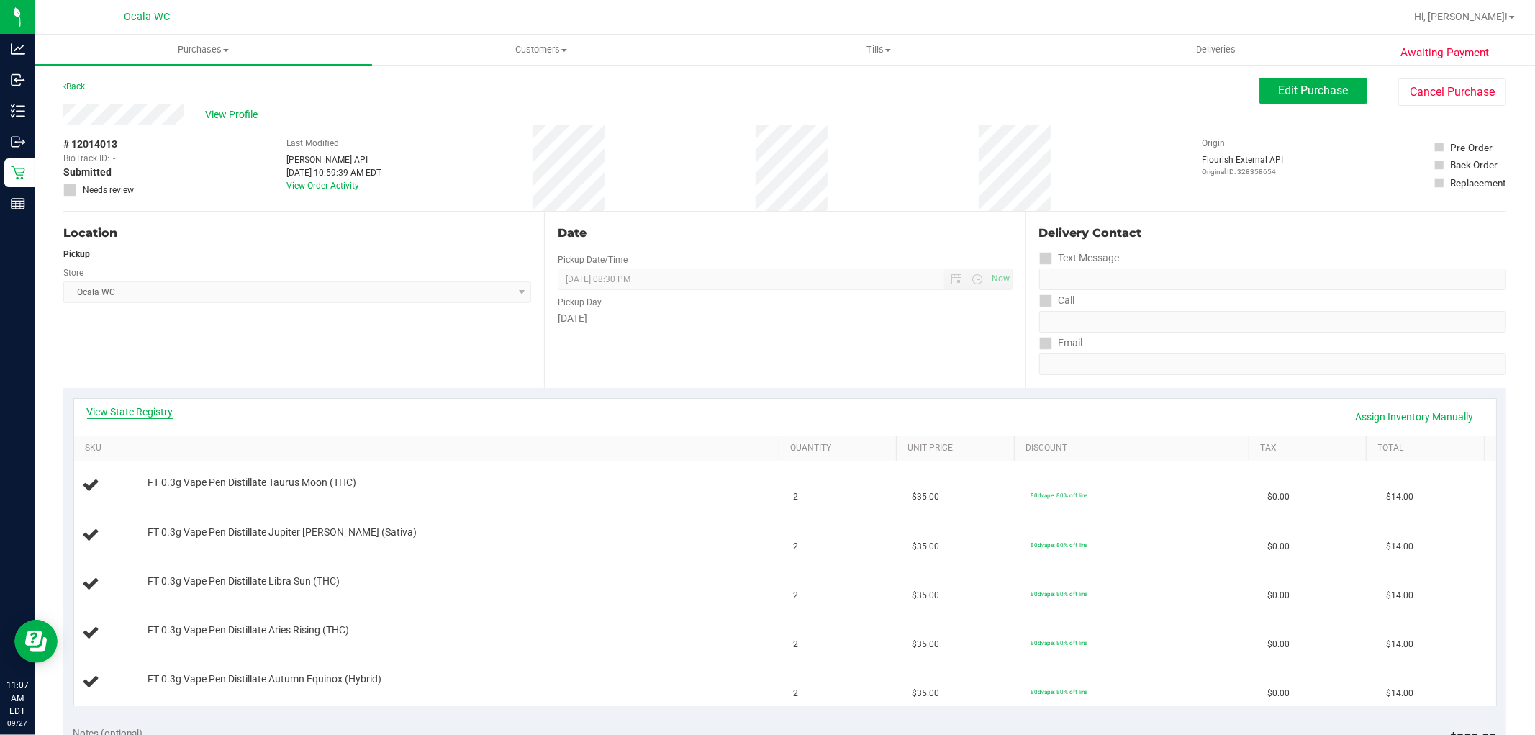
click at [135, 411] on link "View State Registry" at bounding box center [130, 412] width 86 height 14
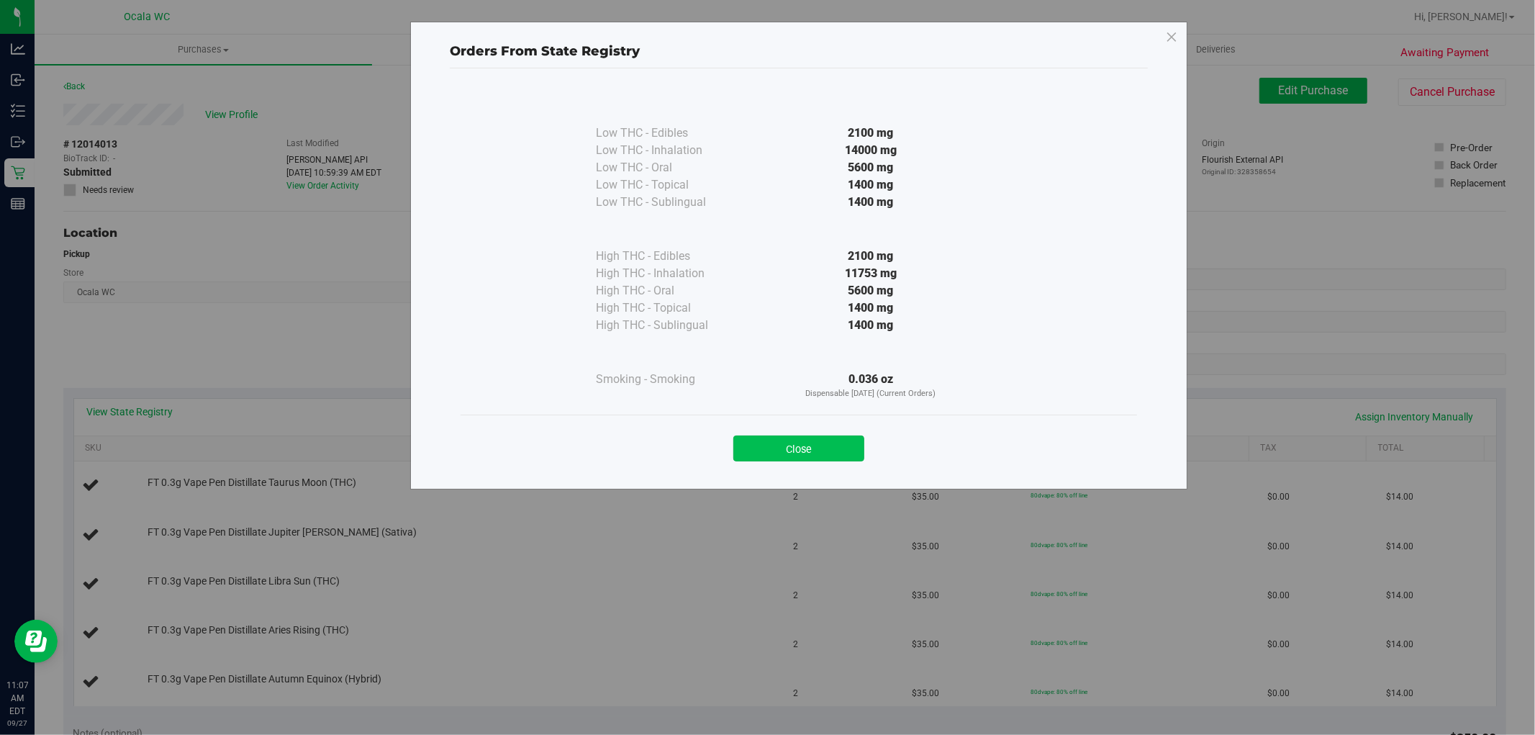
click at [764, 454] on button "Close" at bounding box center [799, 449] width 131 height 26
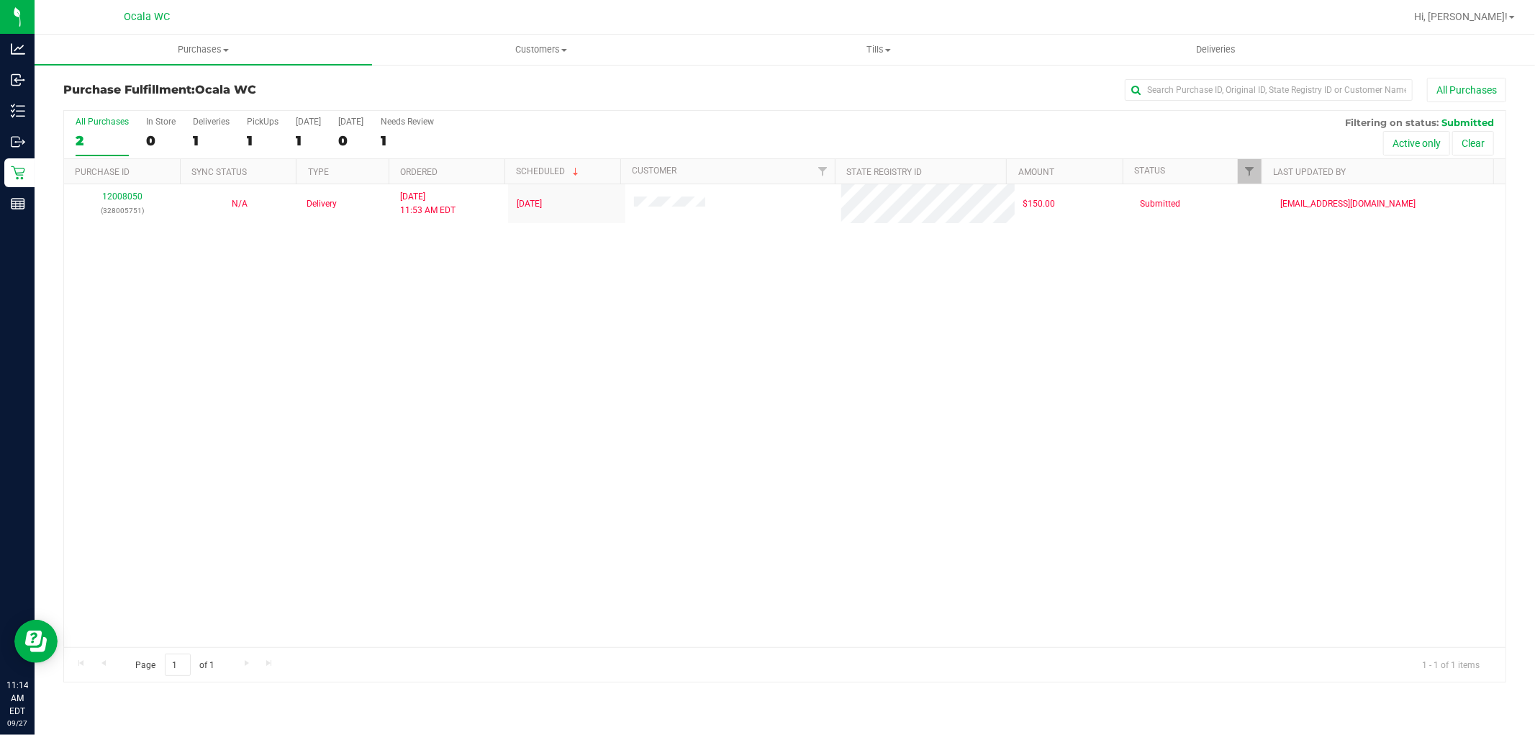
click at [908, 540] on div "12008050 (328005751) N/A Delivery [DATE] 11:53 AM EDT 10/1/2025 $150.00 Submitt…" at bounding box center [785, 415] width 1442 height 463
